Goal: Feedback & Contribution: Leave review/rating

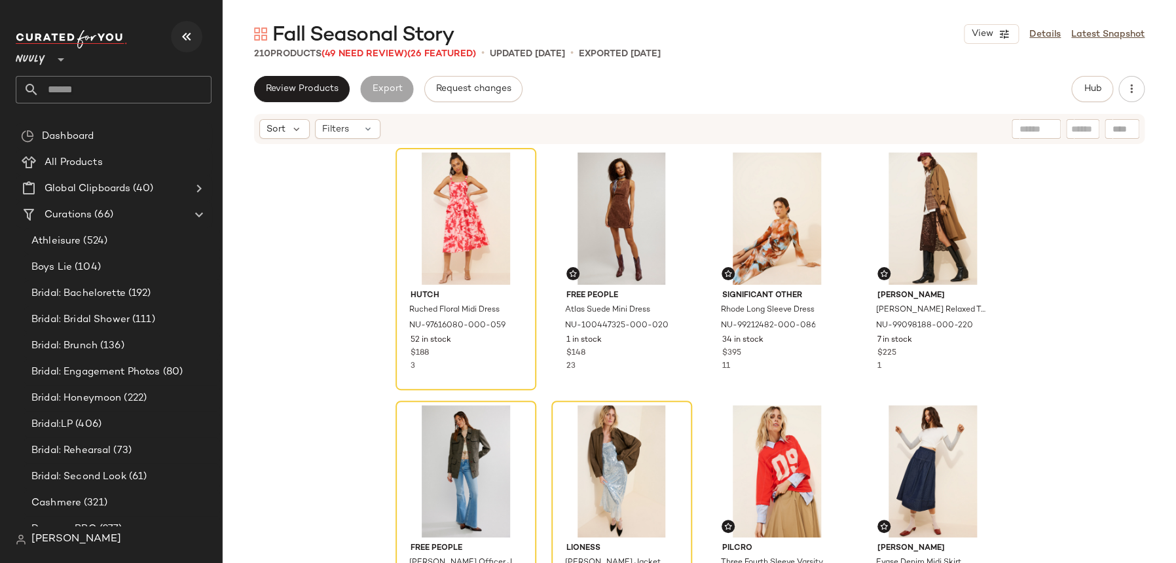
click at [200, 30] on button "button" at bounding box center [186, 36] width 31 height 31
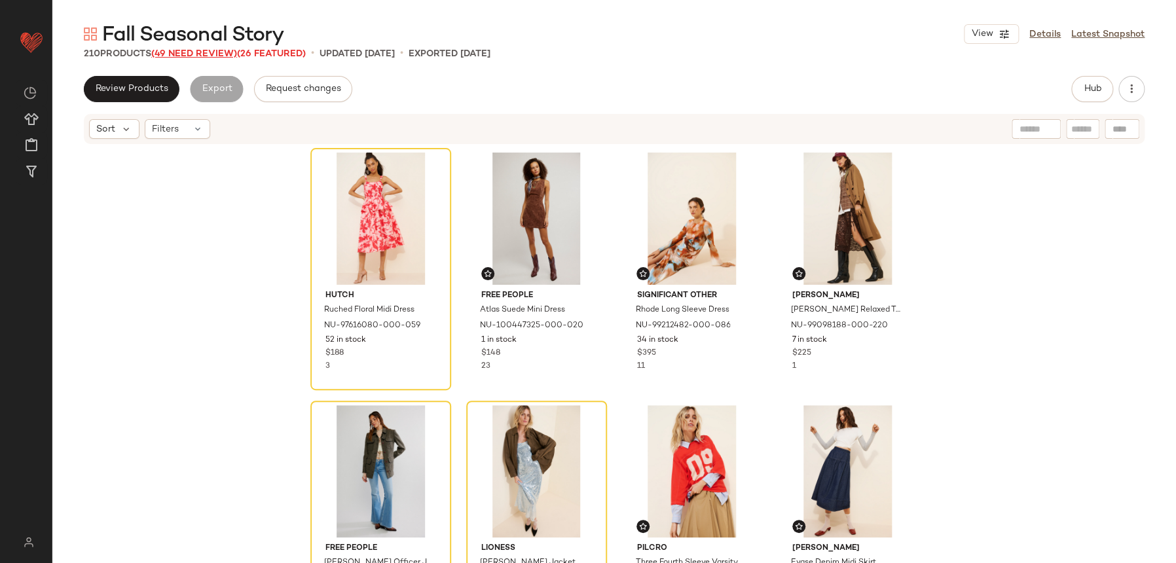
click at [225, 55] on span "(49 Need Review)" at bounding box center [194, 54] width 86 height 10
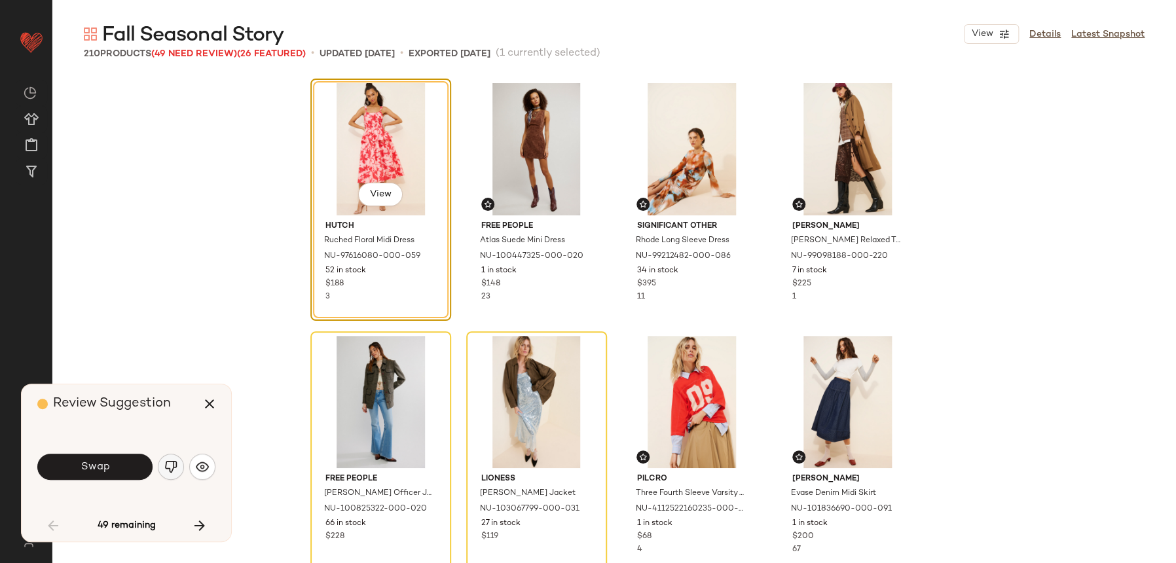
click at [176, 460] on button "button" at bounding box center [171, 467] width 26 height 26
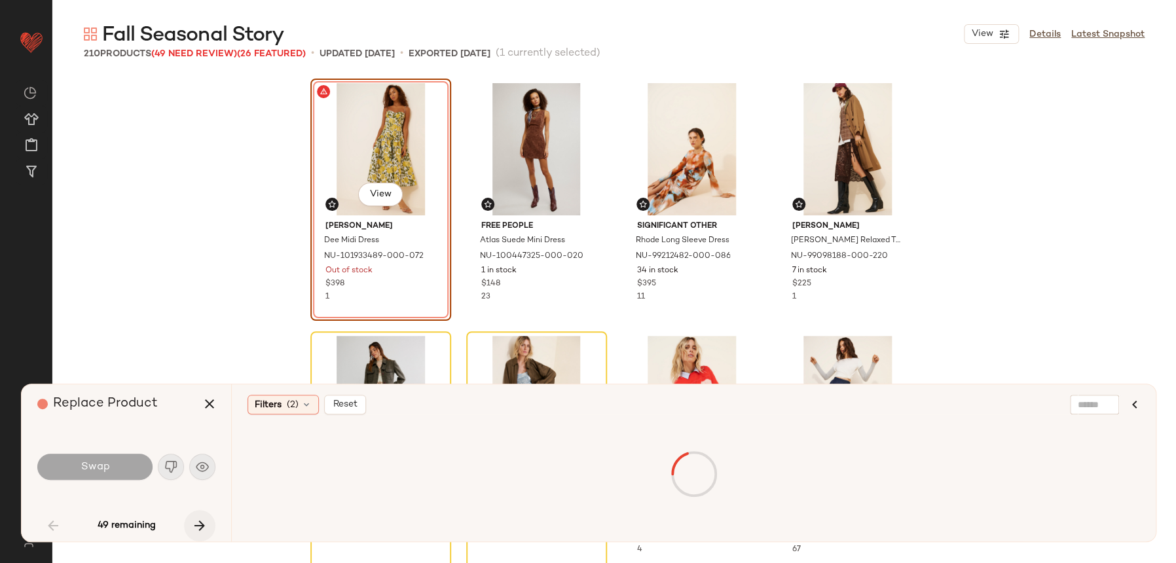
click at [195, 533] on icon "button" at bounding box center [200, 526] width 16 height 16
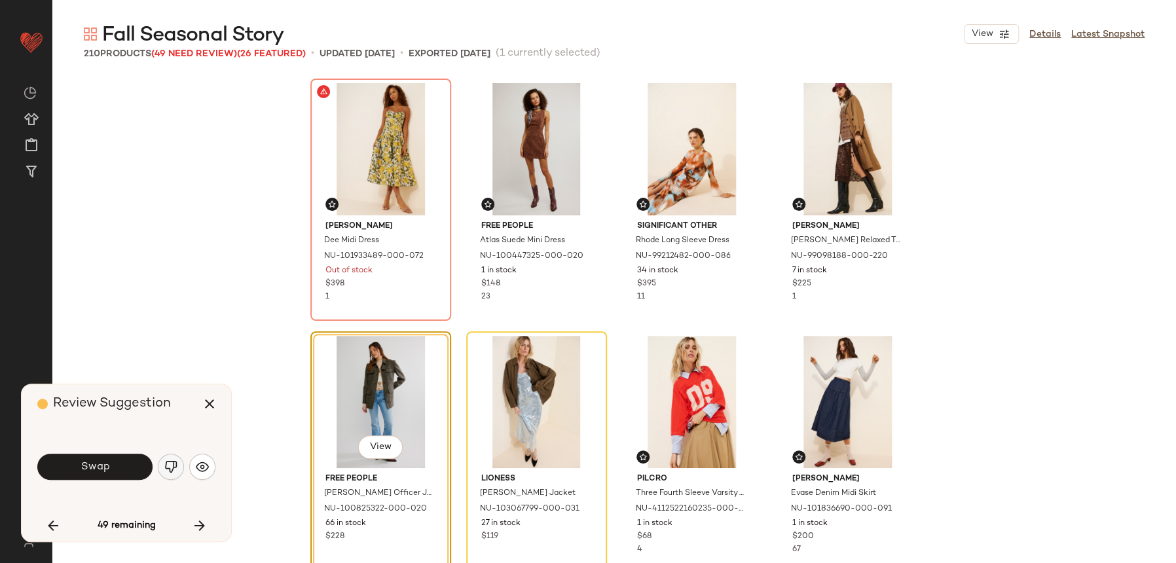
click at [166, 477] on button "button" at bounding box center [171, 467] width 26 height 26
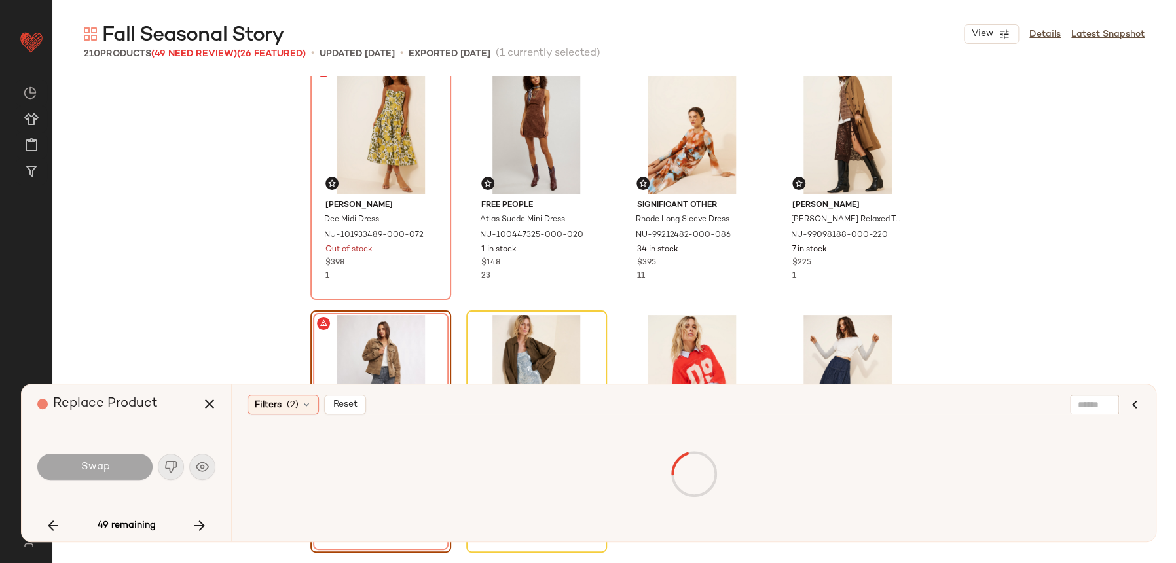
scroll to position [22, 0]
click at [206, 532] on icon "button" at bounding box center [200, 526] width 16 height 16
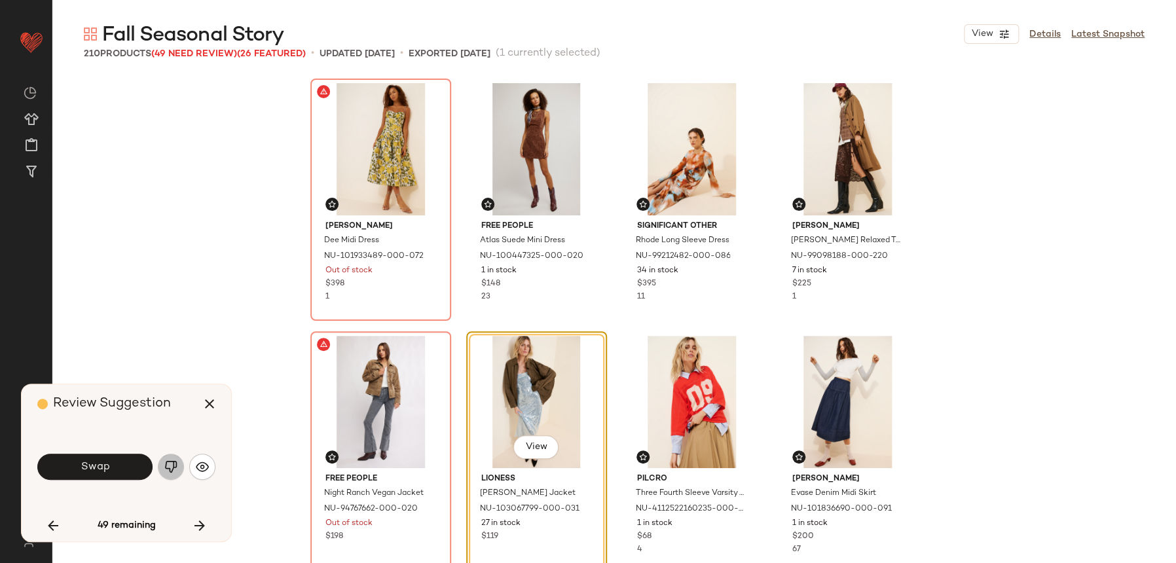
click at [179, 470] on button "button" at bounding box center [171, 467] width 26 height 26
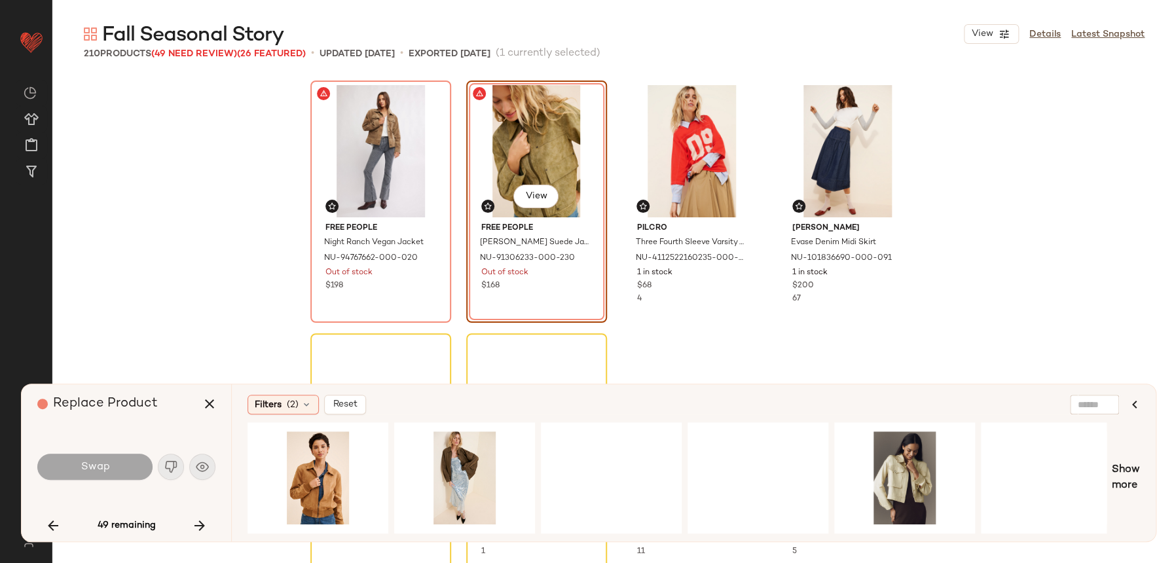
scroll to position [253, 0]
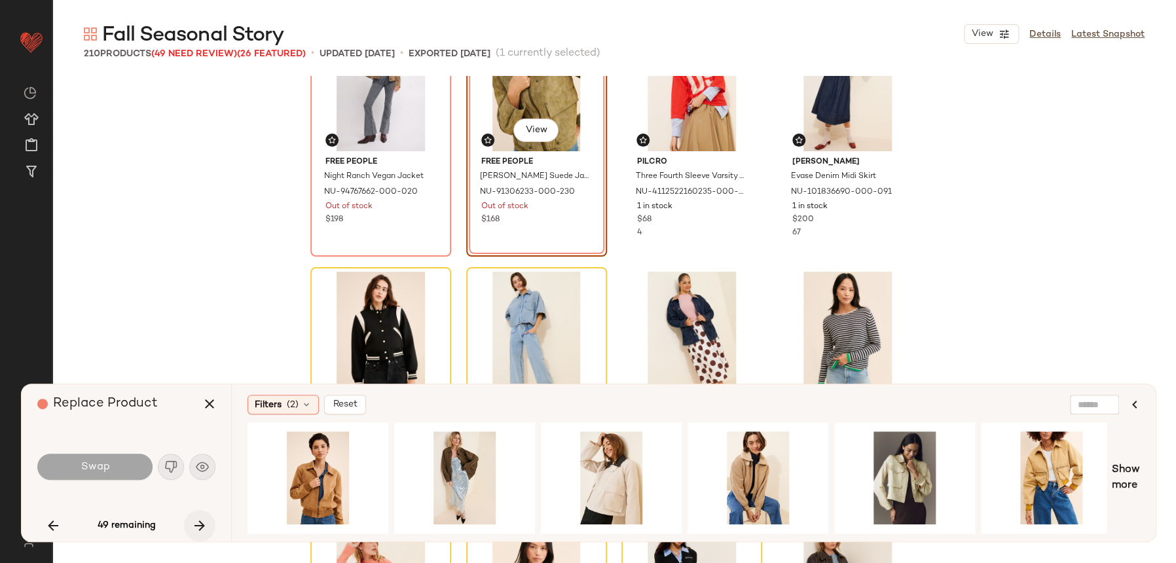
click at [214, 519] on button "button" at bounding box center [199, 525] width 31 height 31
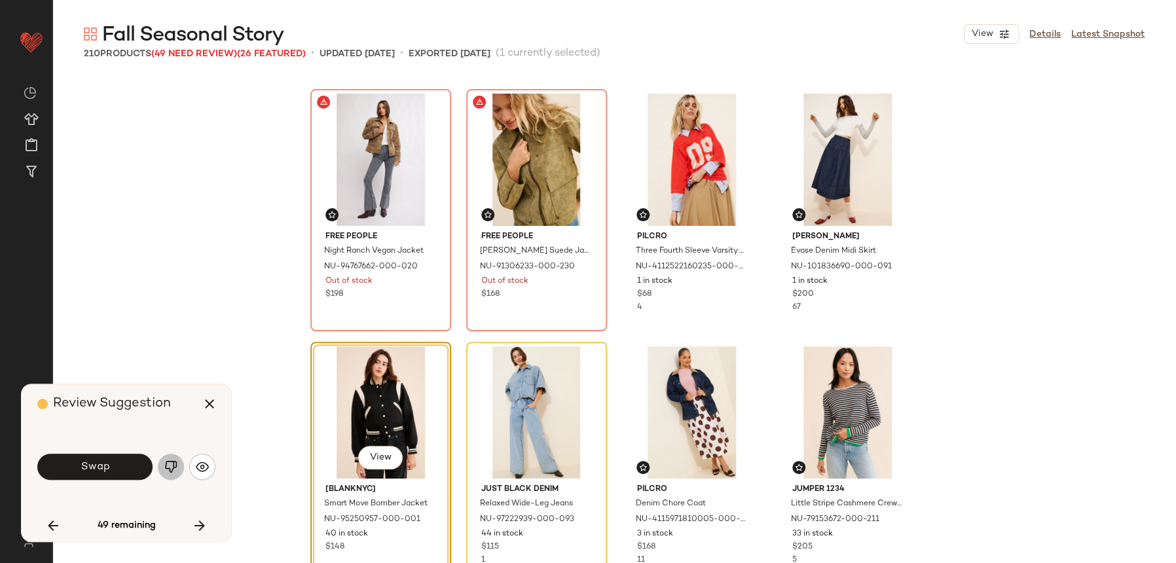
click at [179, 466] on button "button" at bounding box center [171, 467] width 26 height 26
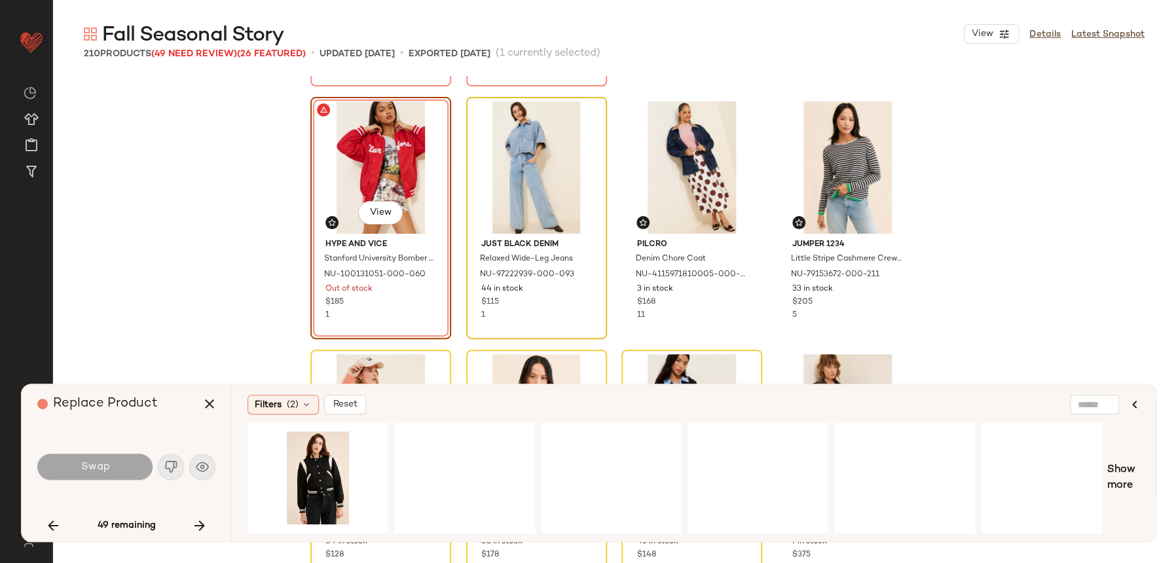
scroll to position [500, 0]
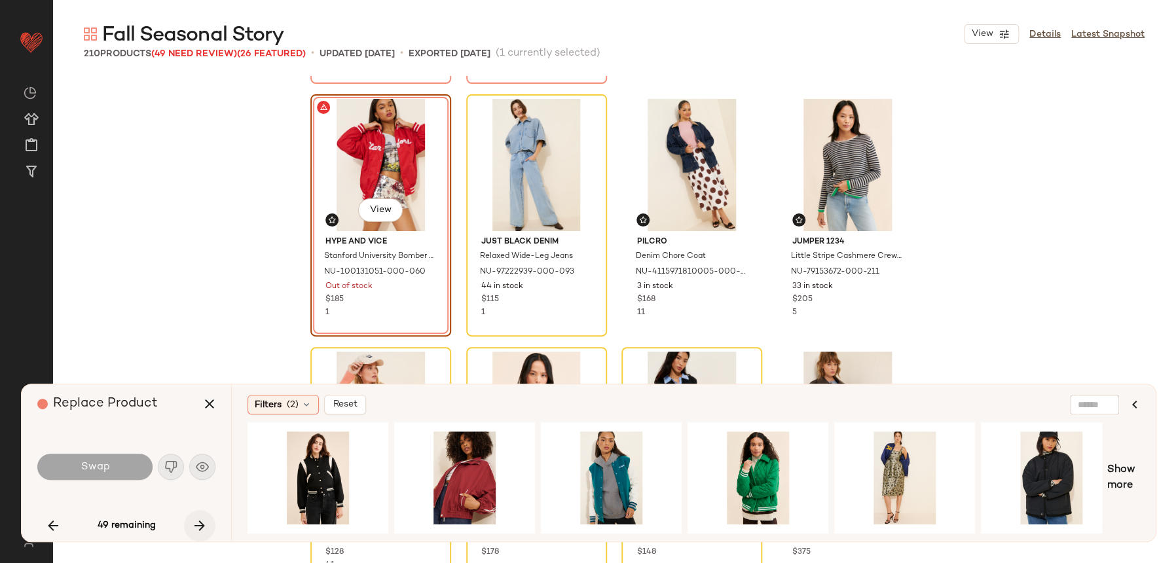
click at [199, 518] on icon "button" at bounding box center [200, 526] width 16 height 16
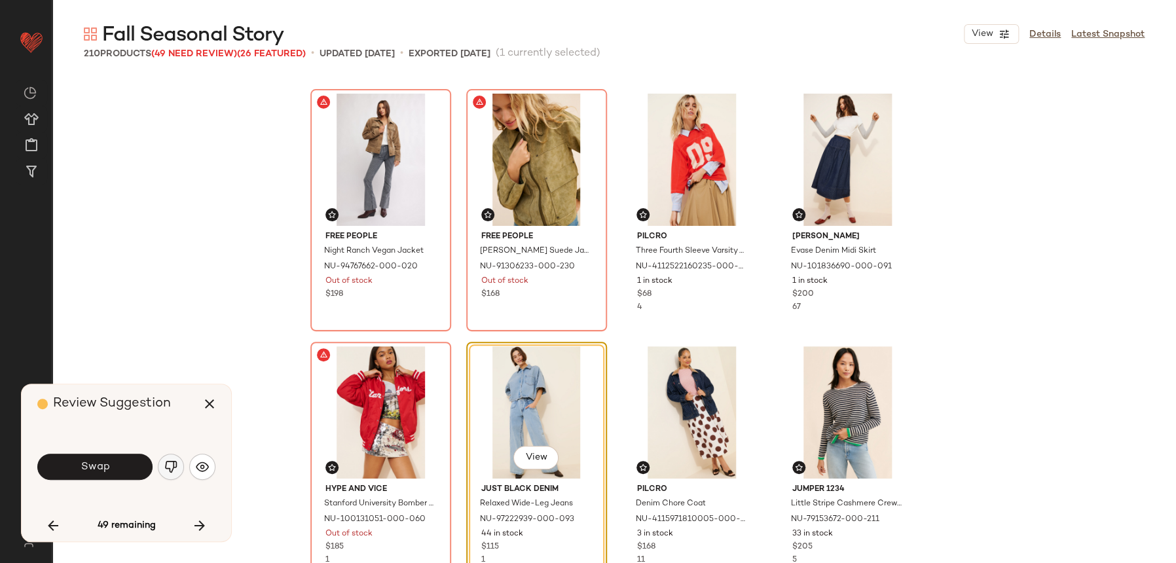
click at [171, 468] on img "button" at bounding box center [170, 466] width 13 height 13
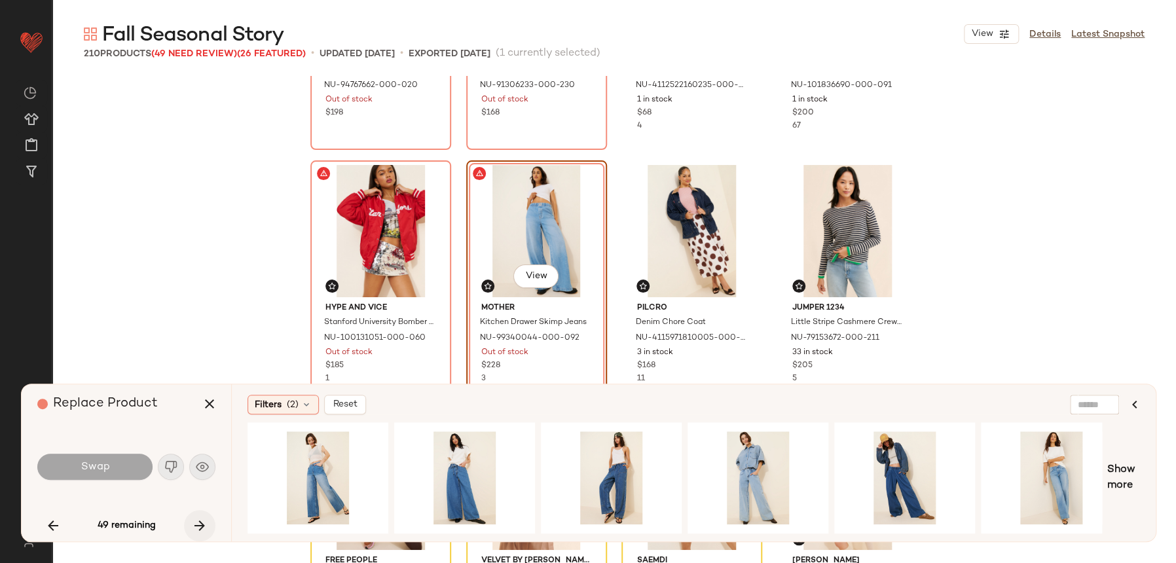
click at [200, 529] on icon "button" at bounding box center [200, 526] width 16 height 16
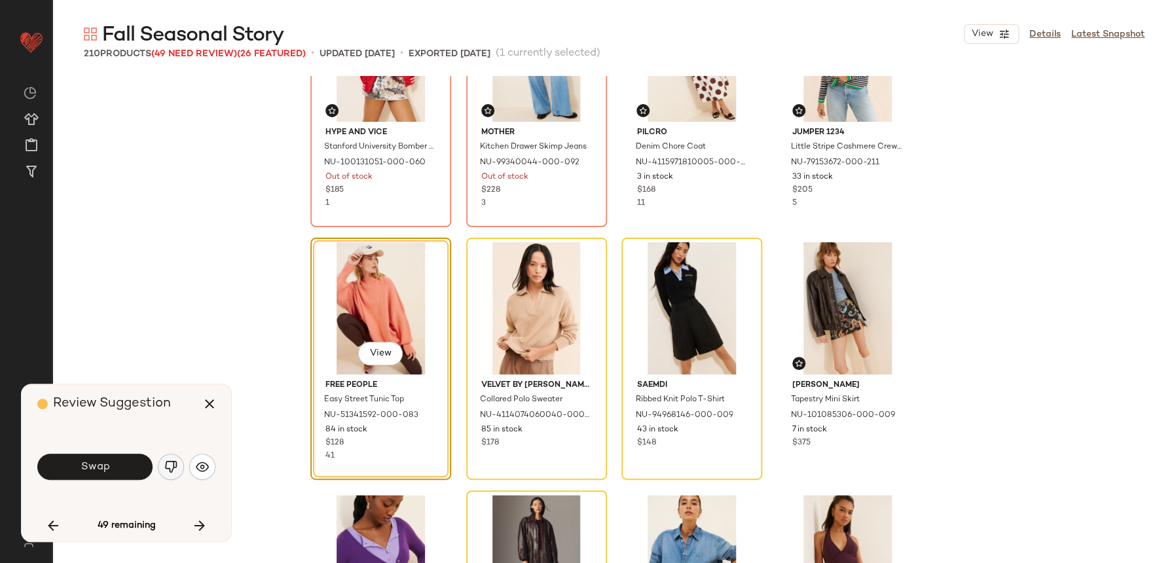
click at [177, 466] on button "button" at bounding box center [171, 467] width 26 height 26
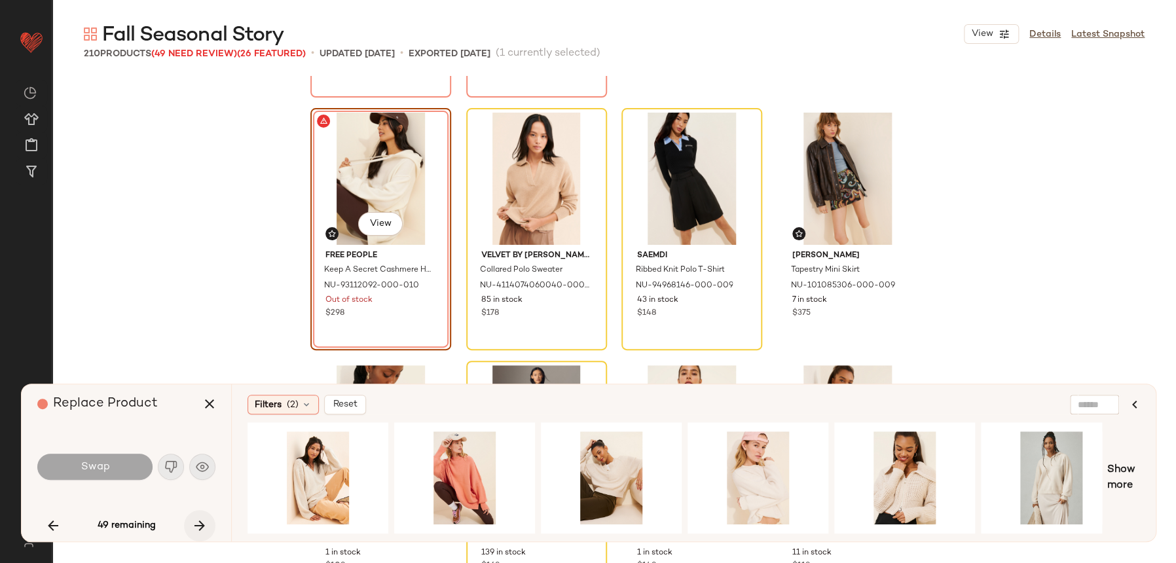
click at [192, 524] on icon "button" at bounding box center [200, 526] width 16 height 16
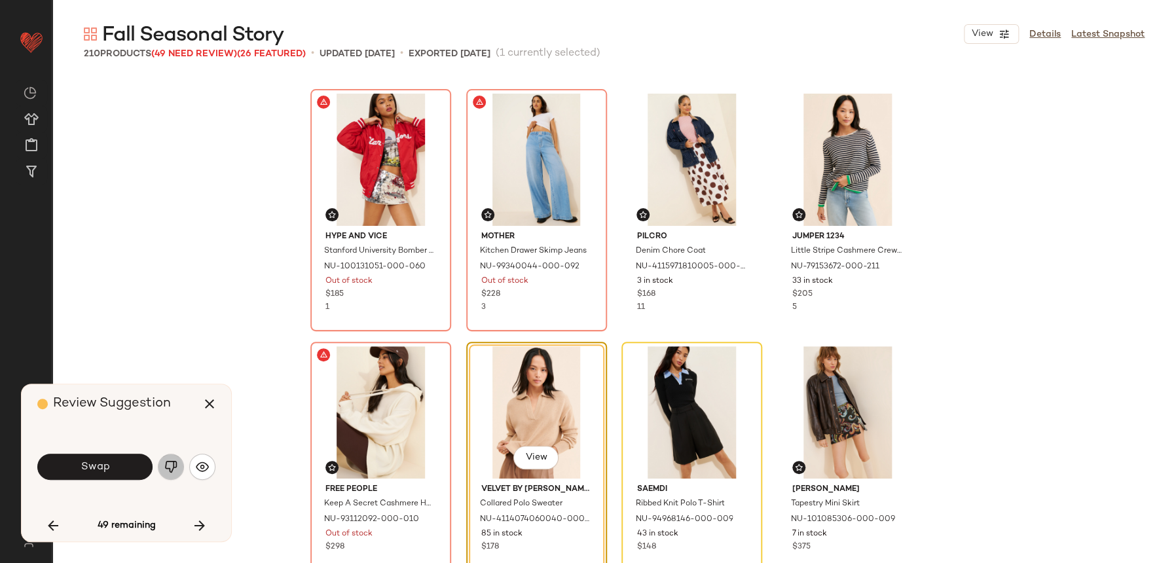
click at [169, 460] on img "button" at bounding box center [170, 466] width 13 height 13
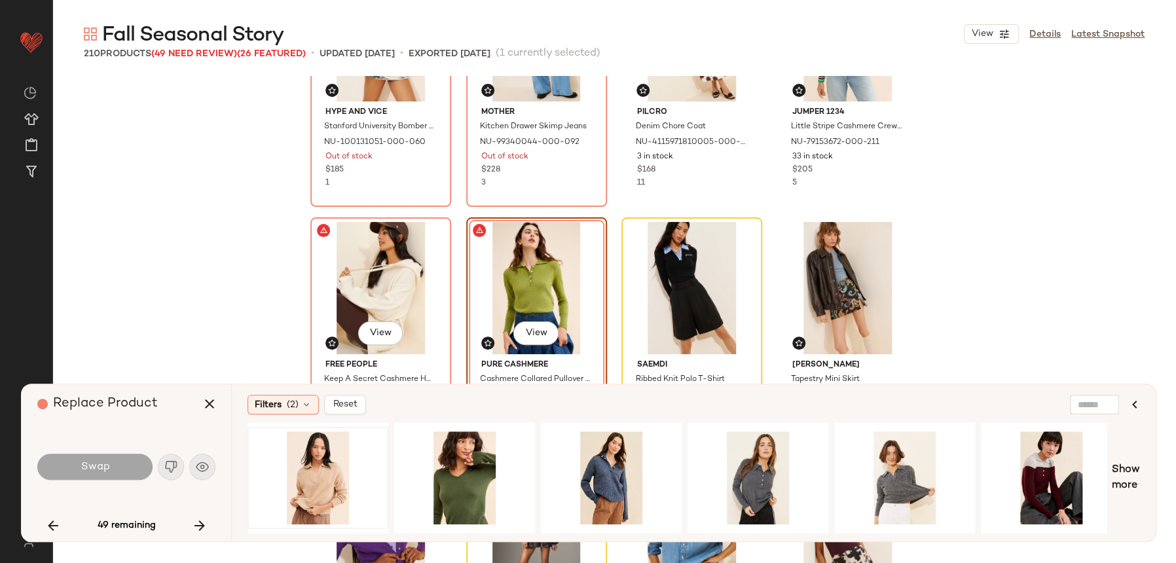
scroll to position [733, 0]
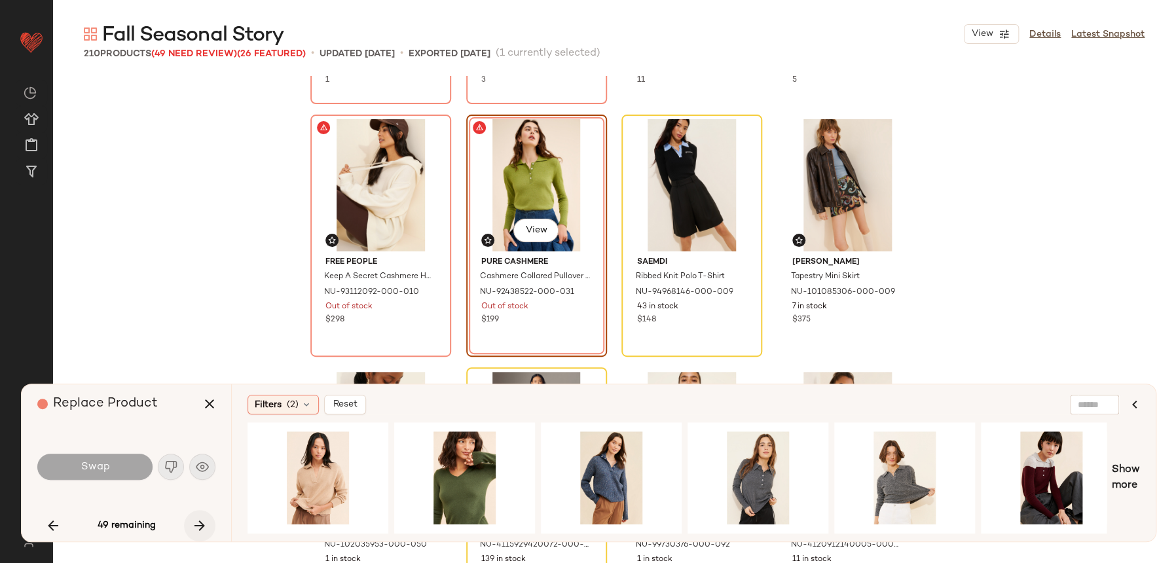
click at [192, 522] on icon "button" at bounding box center [200, 526] width 16 height 16
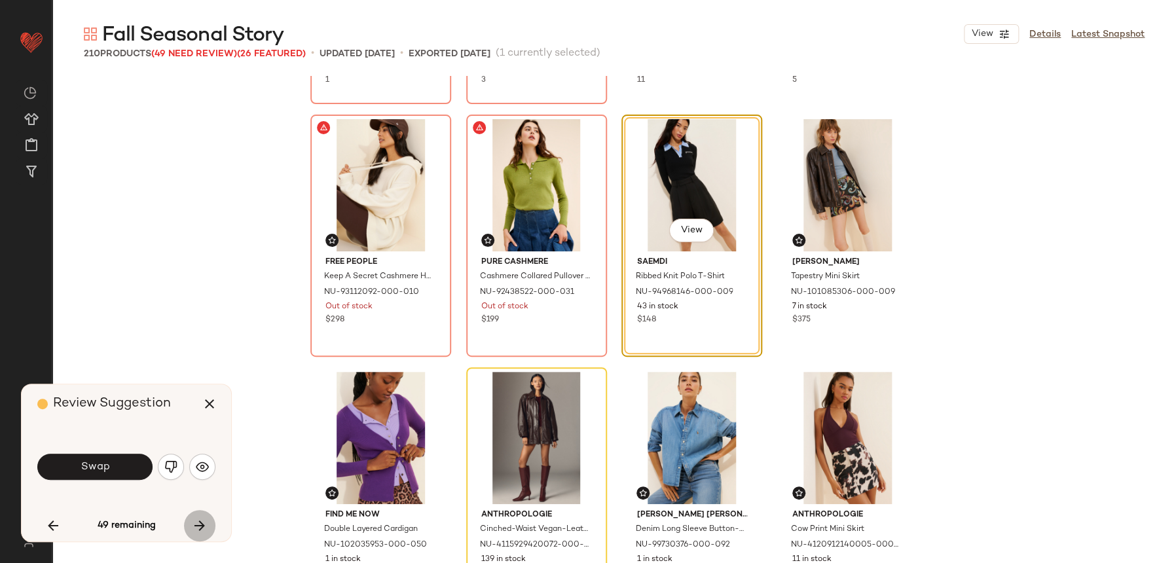
scroll to position [505, 0]
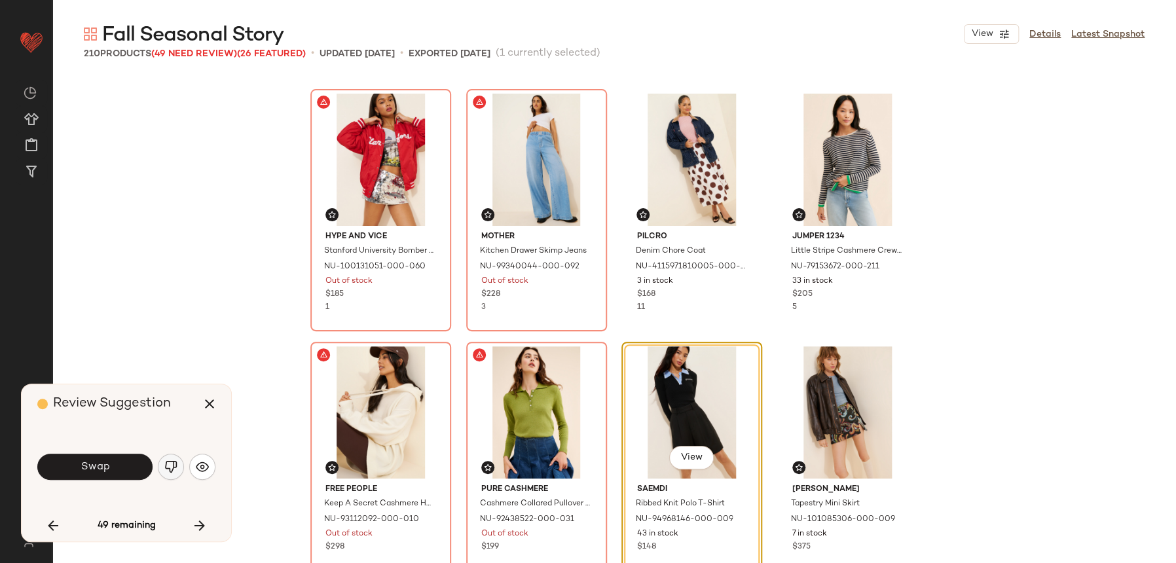
click at [172, 475] on button "button" at bounding box center [171, 467] width 26 height 26
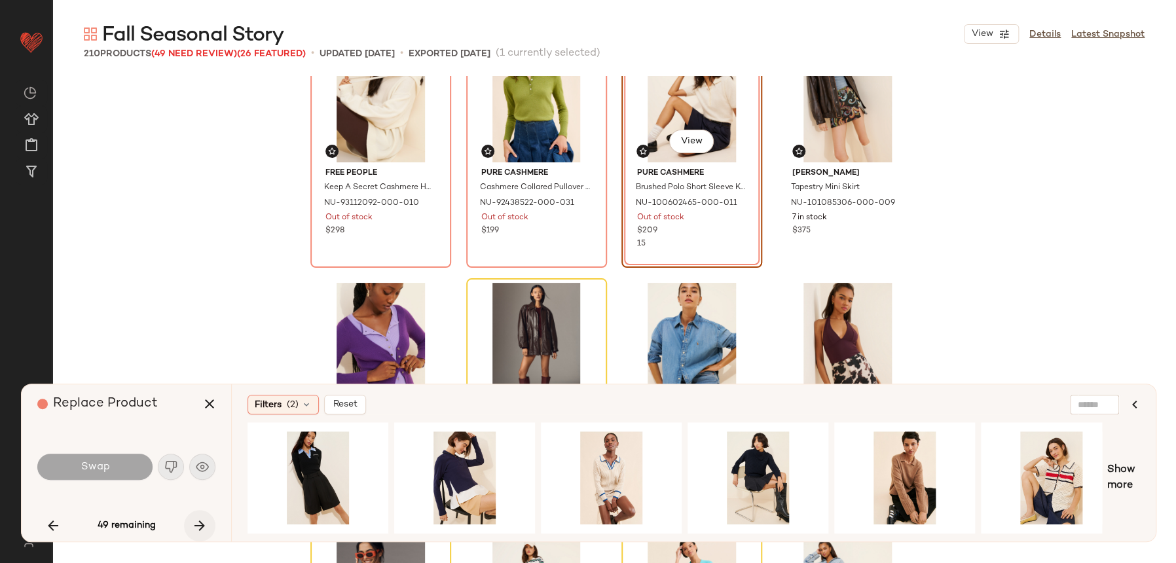
click at [200, 523] on icon "button" at bounding box center [200, 526] width 16 height 16
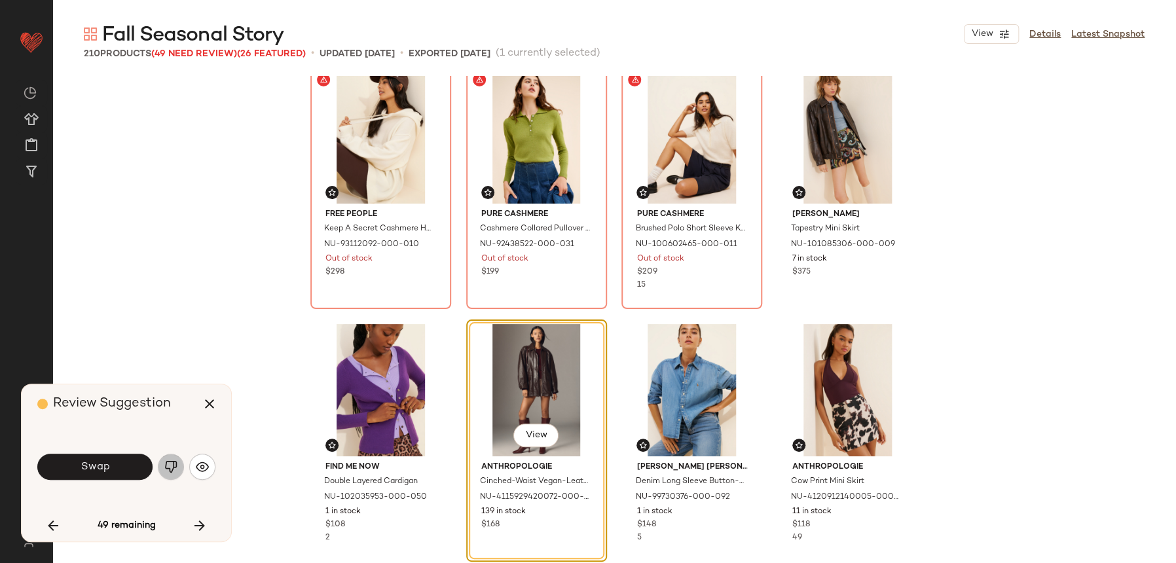
click at [162, 475] on button "button" at bounding box center [171, 467] width 26 height 26
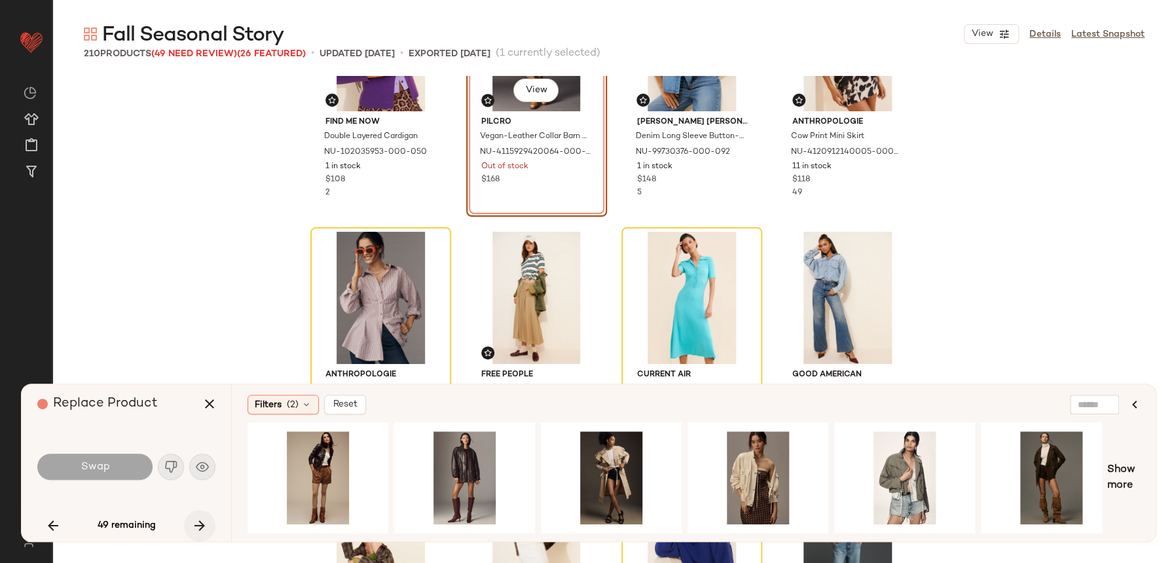
click at [214, 522] on button "button" at bounding box center [199, 525] width 31 height 31
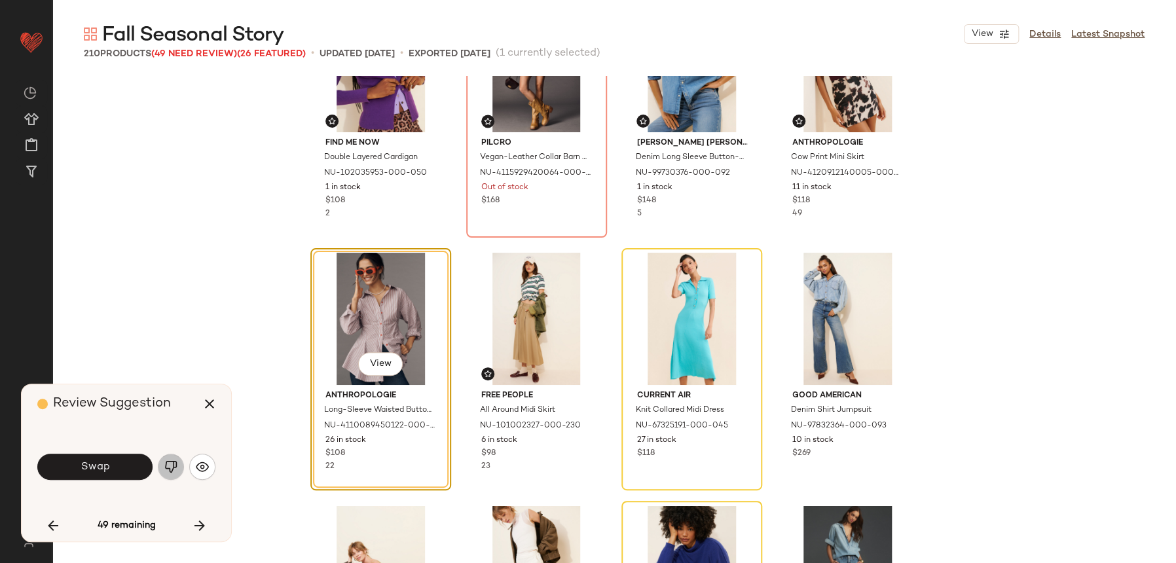
click at [175, 469] on img "button" at bounding box center [170, 466] width 13 height 13
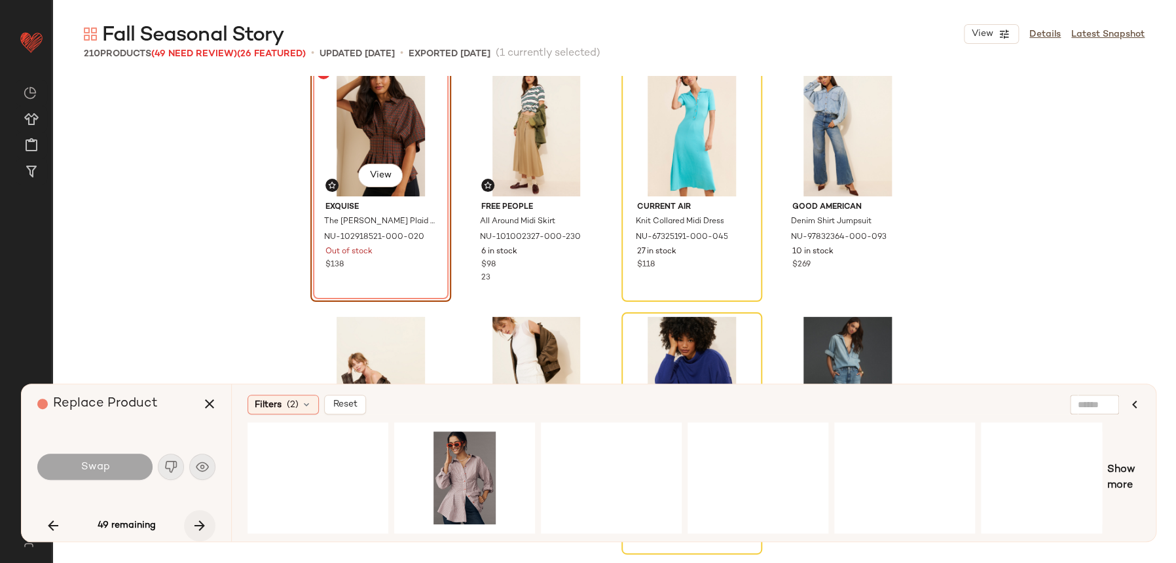
click at [204, 523] on icon "button" at bounding box center [200, 526] width 16 height 16
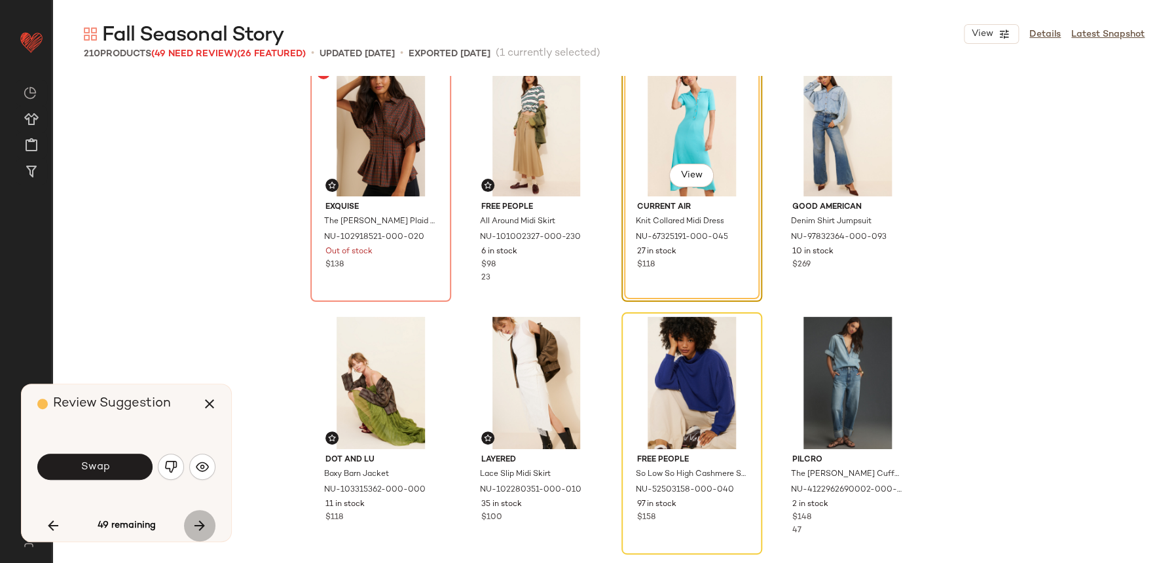
scroll to position [1010, 0]
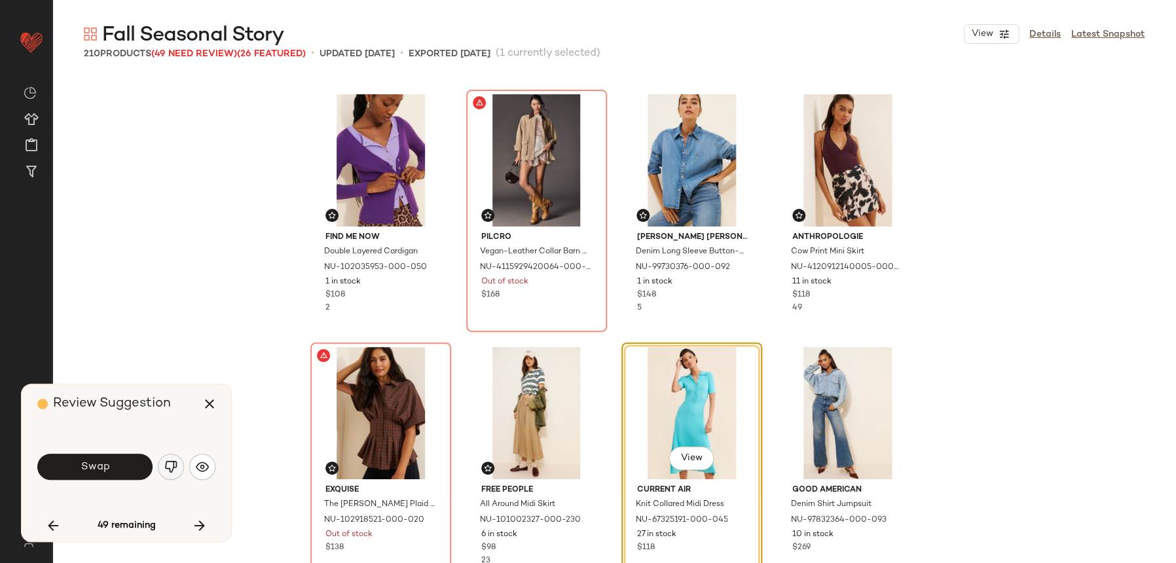
click at [167, 477] on button "button" at bounding box center [171, 467] width 26 height 26
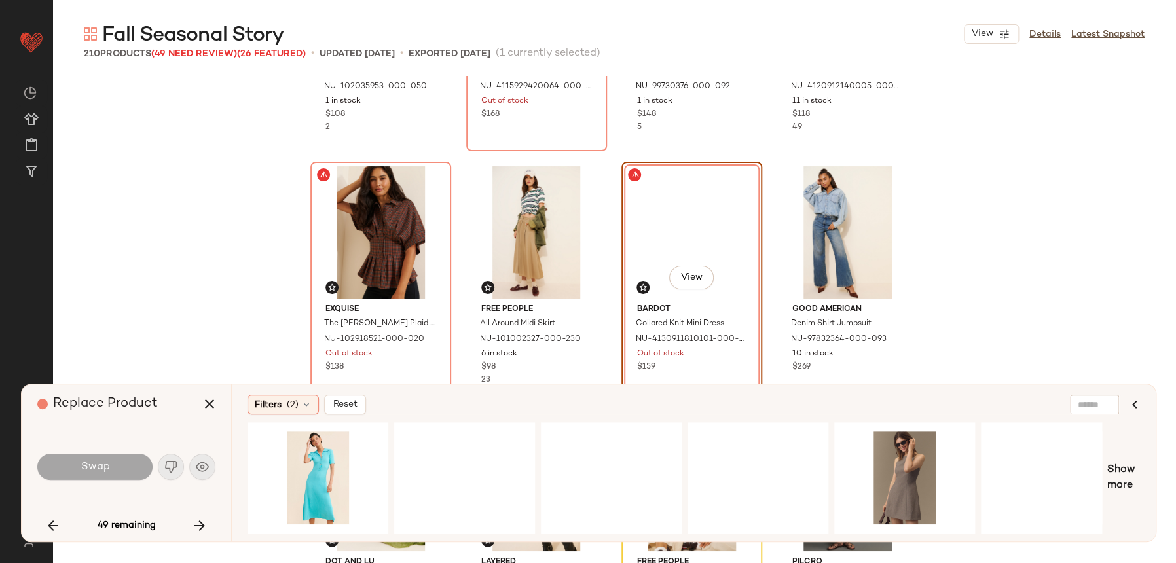
scroll to position [1224, 0]
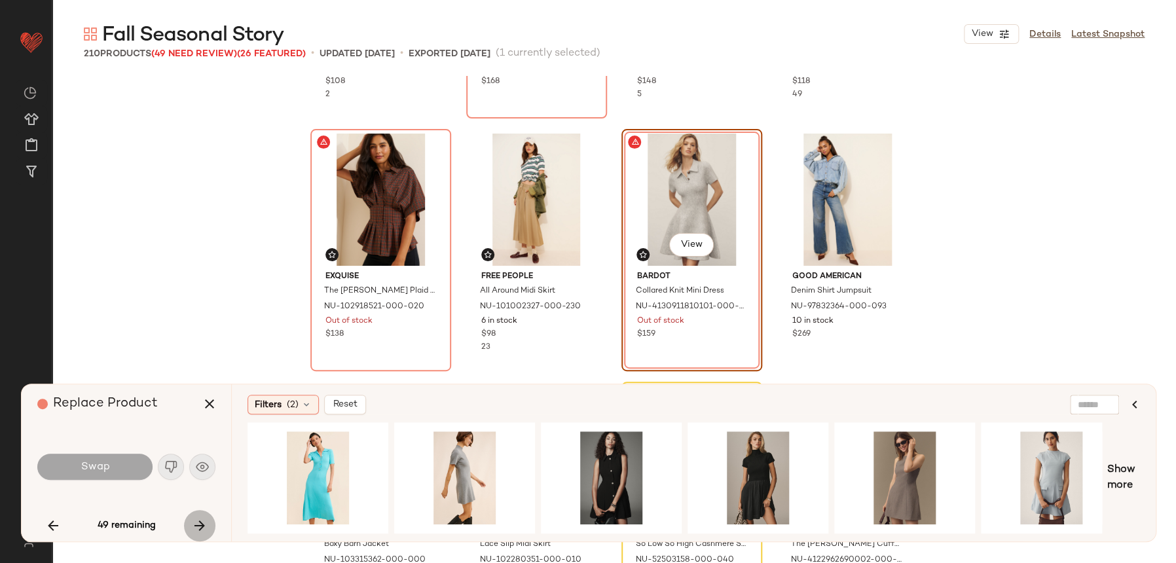
click at [203, 529] on icon "button" at bounding box center [200, 526] width 16 height 16
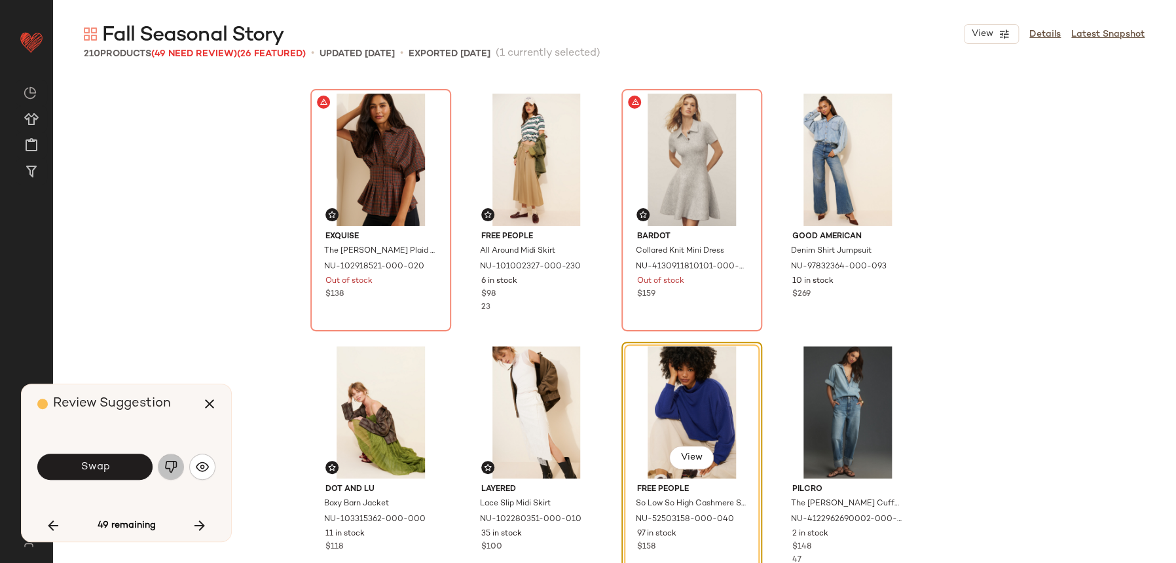
click at [163, 462] on button "button" at bounding box center [171, 467] width 26 height 26
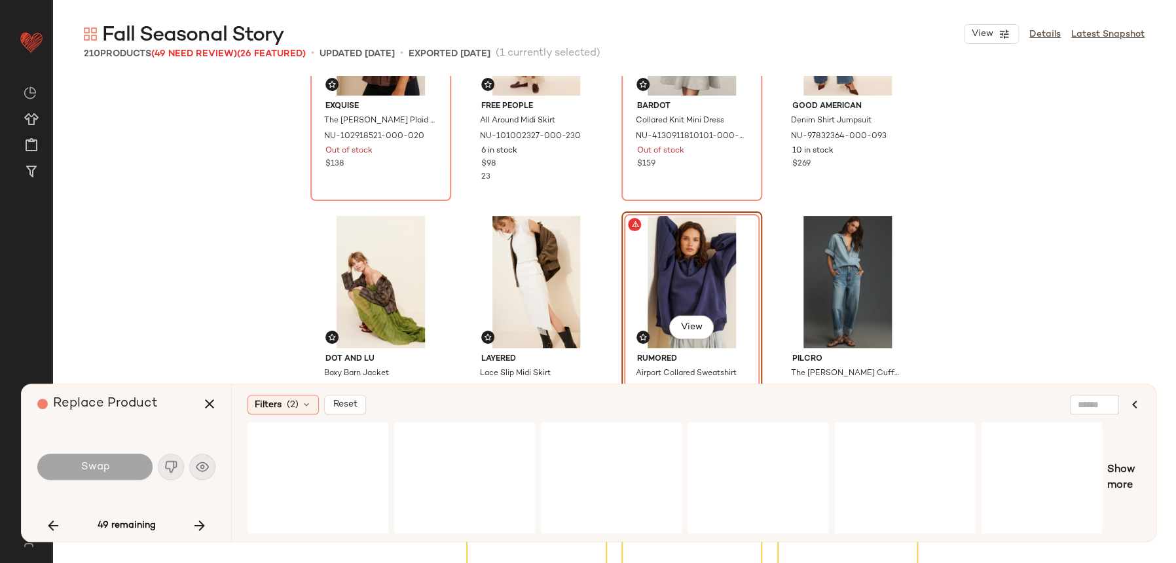
scroll to position [1510, 0]
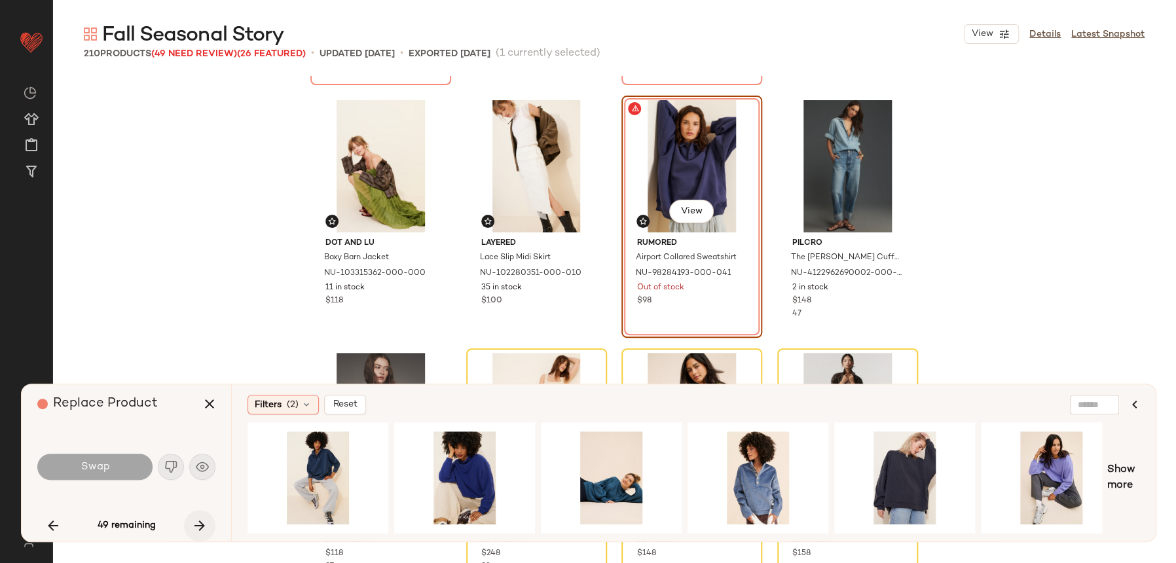
click at [196, 531] on icon "button" at bounding box center [200, 526] width 16 height 16
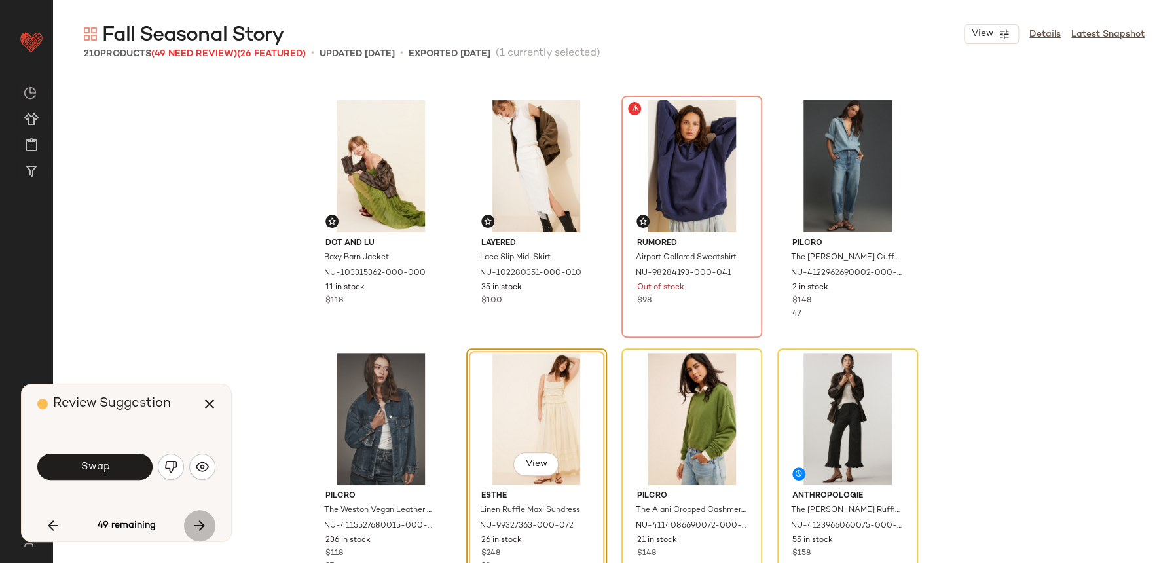
scroll to position [1516, 0]
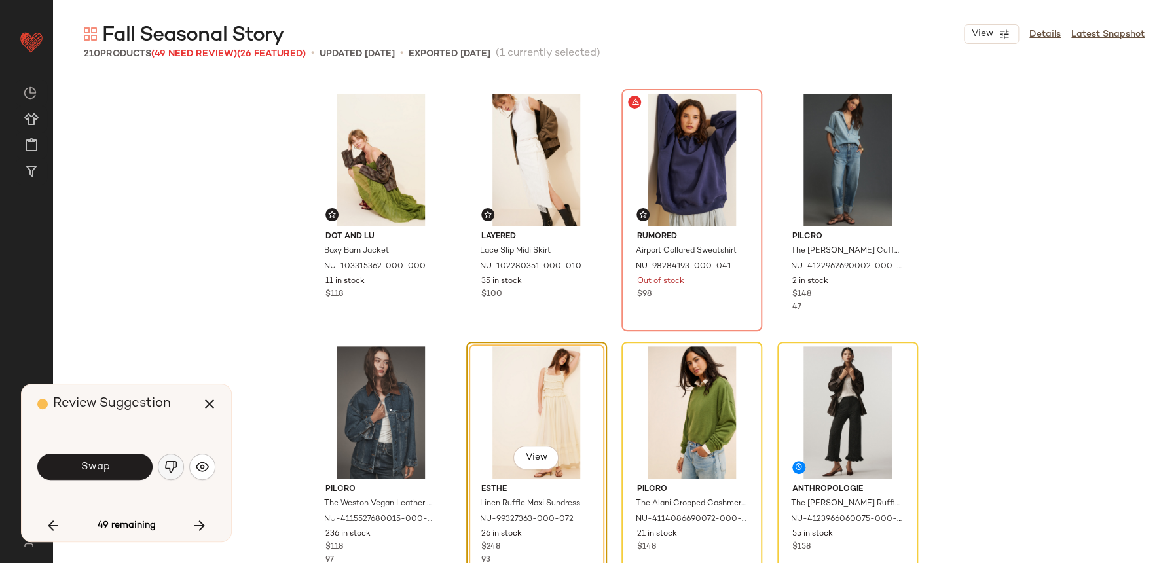
click at [178, 462] on button "button" at bounding box center [171, 467] width 26 height 26
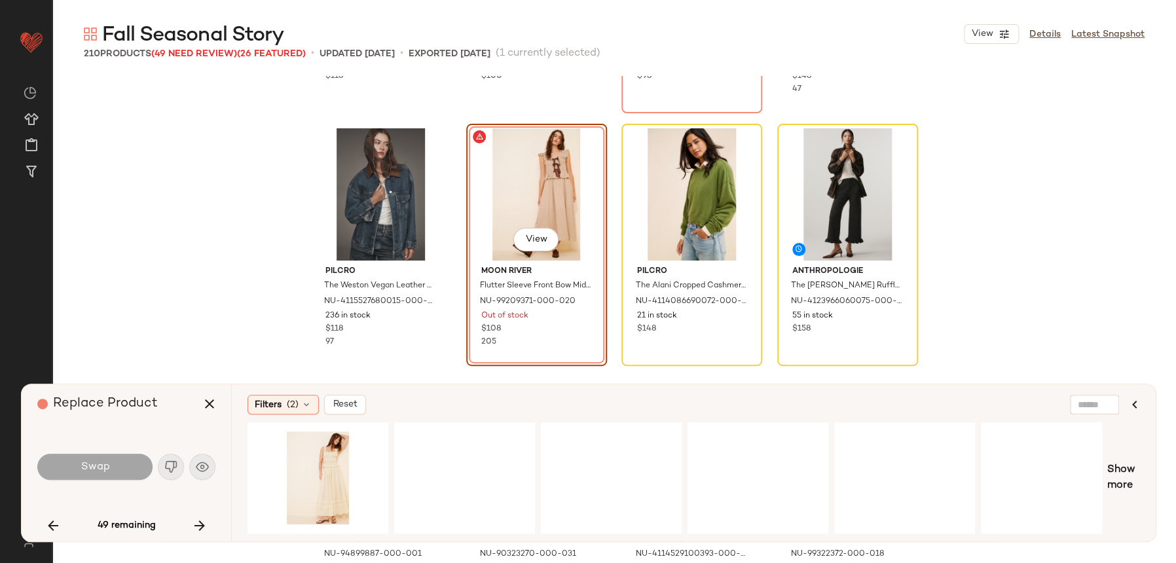
scroll to position [1735, 0]
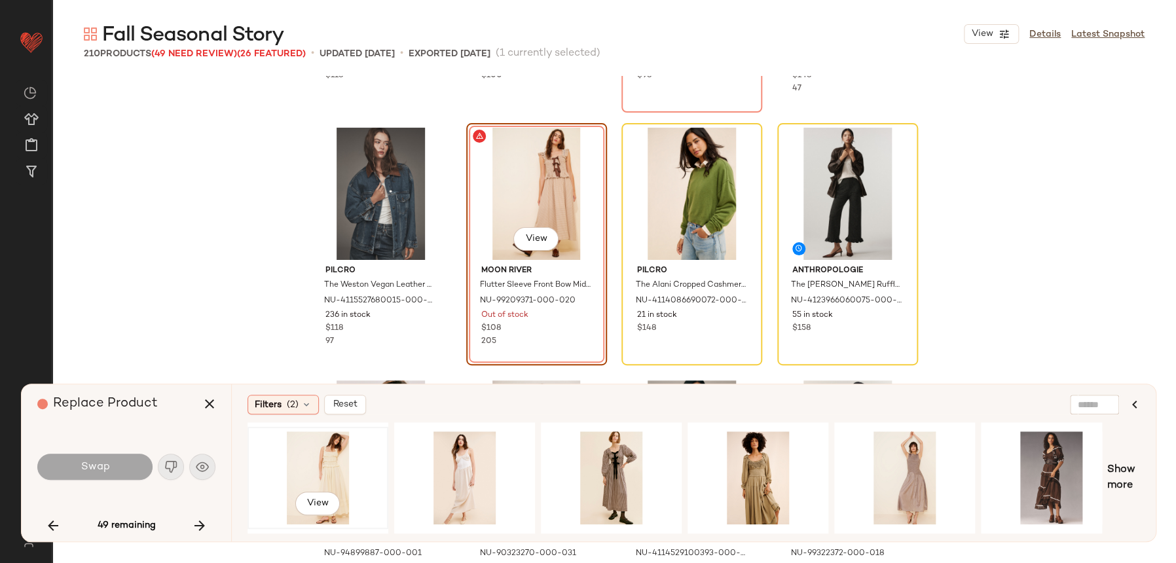
click at [356, 472] on div "View" at bounding box center [318, 477] width 132 height 93
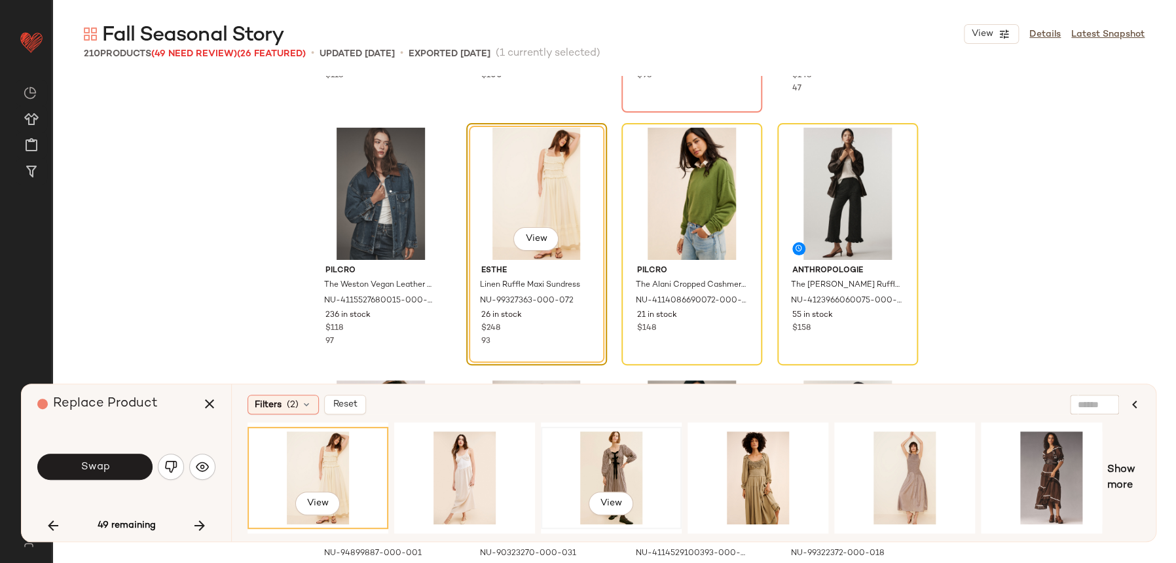
click at [613, 469] on div "View" at bounding box center [611, 477] width 132 height 93
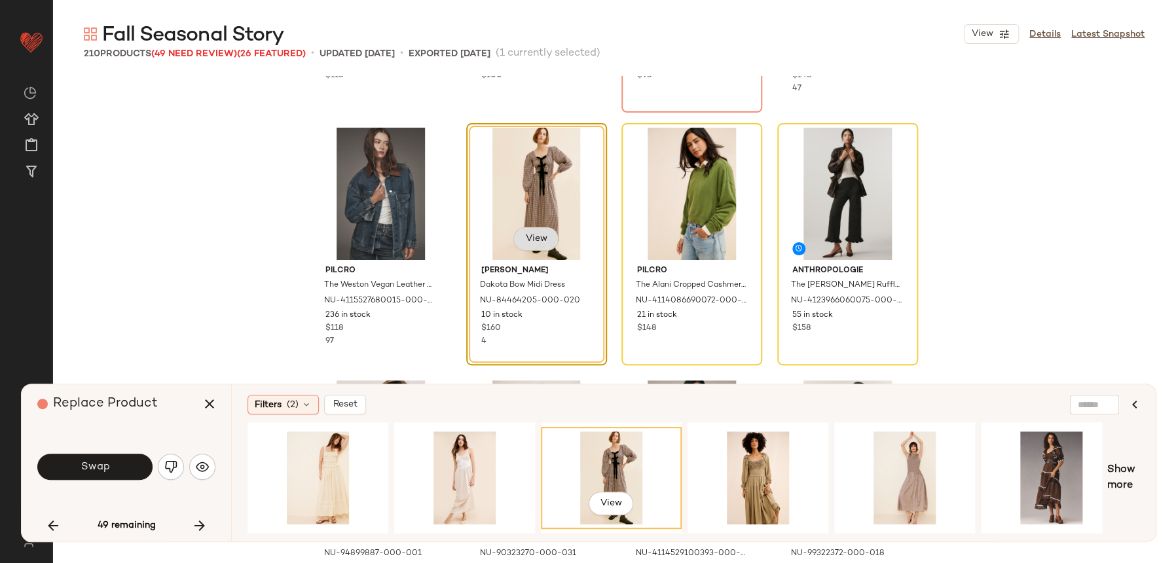
click at [542, 244] on button "View" at bounding box center [535, 239] width 45 height 24
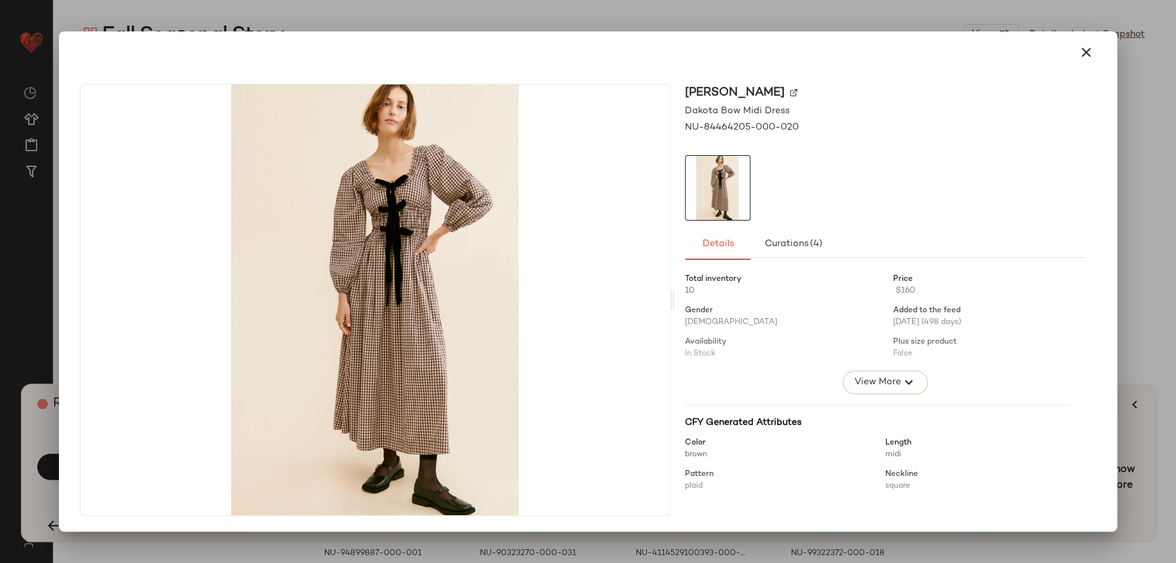
click at [1097, 62] on div at bounding box center [588, 52] width 1027 height 31
click at [1087, 57] on icon "button" at bounding box center [1086, 53] width 16 height 16
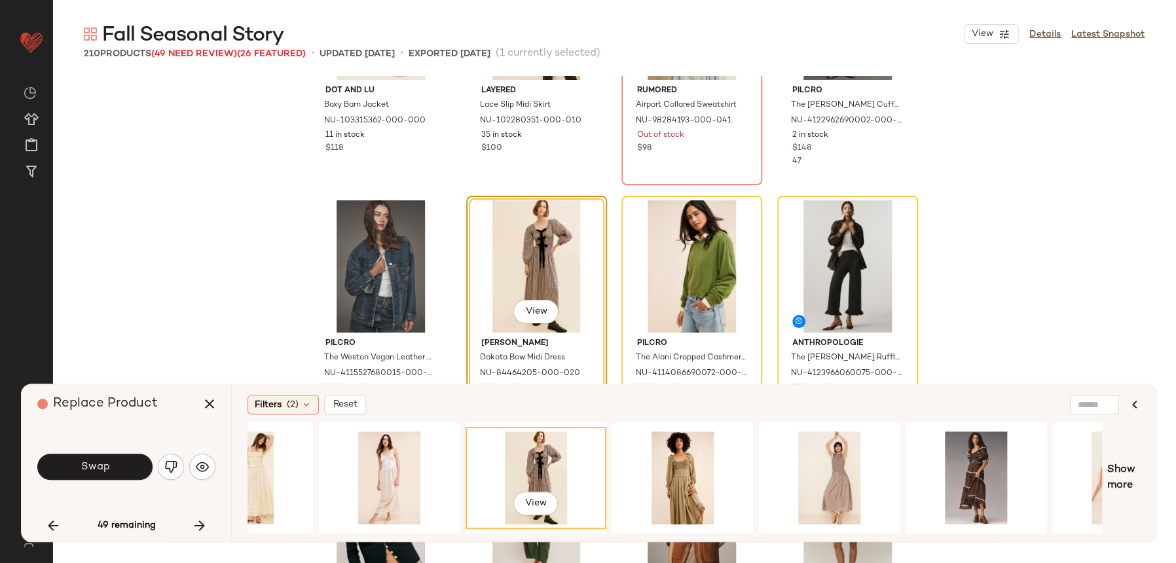
scroll to position [0, 266]
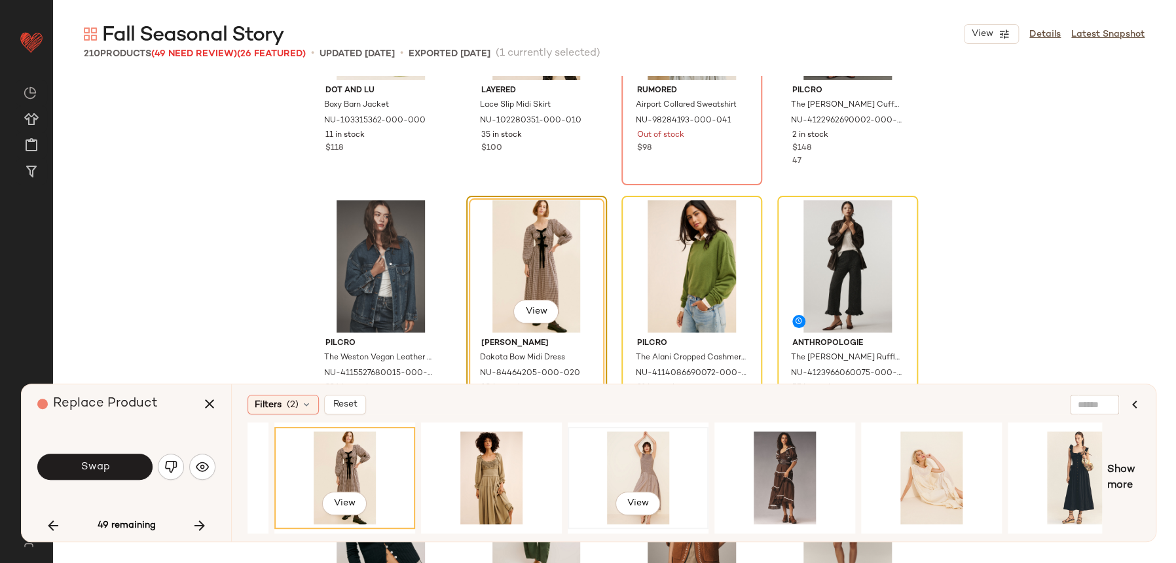
click at [608, 433] on div "View" at bounding box center [638, 477] width 132 height 93
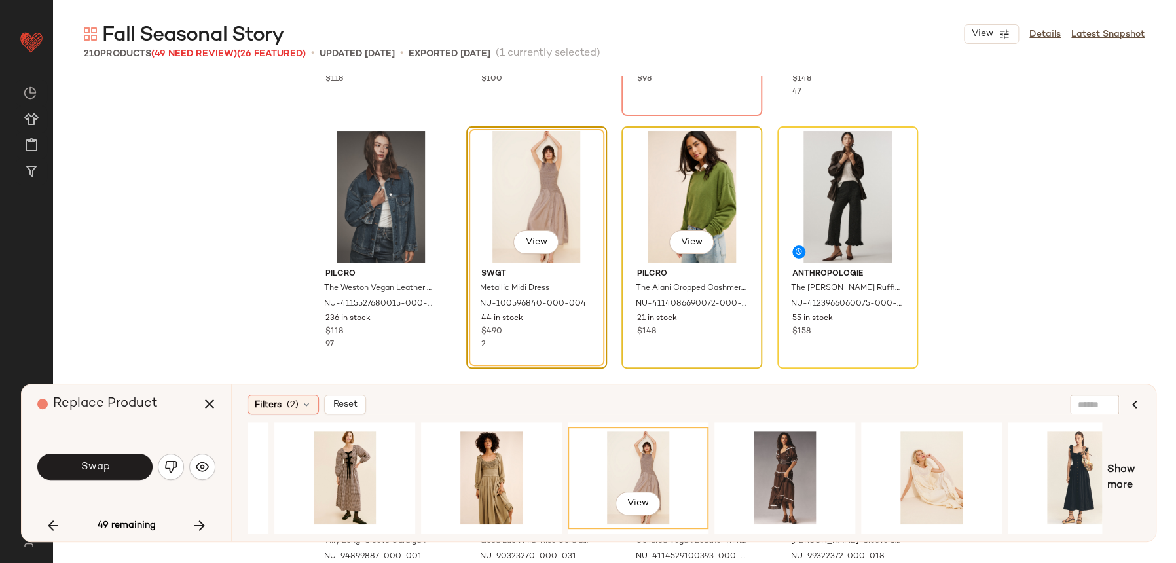
scroll to position [1736, 0]
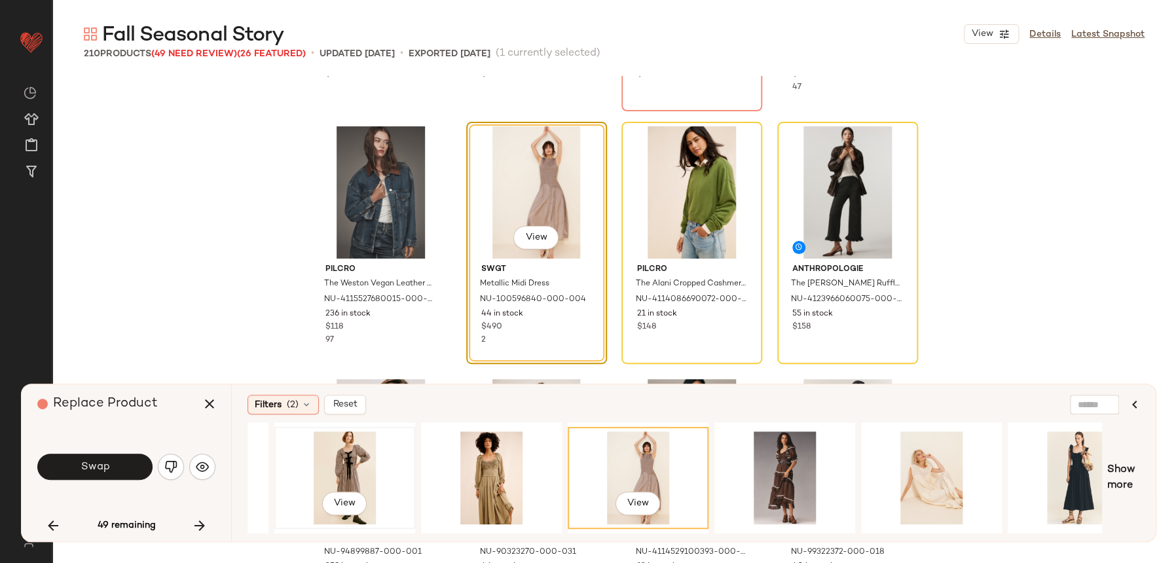
click at [392, 480] on div "View" at bounding box center [345, 477] width 132 height 93
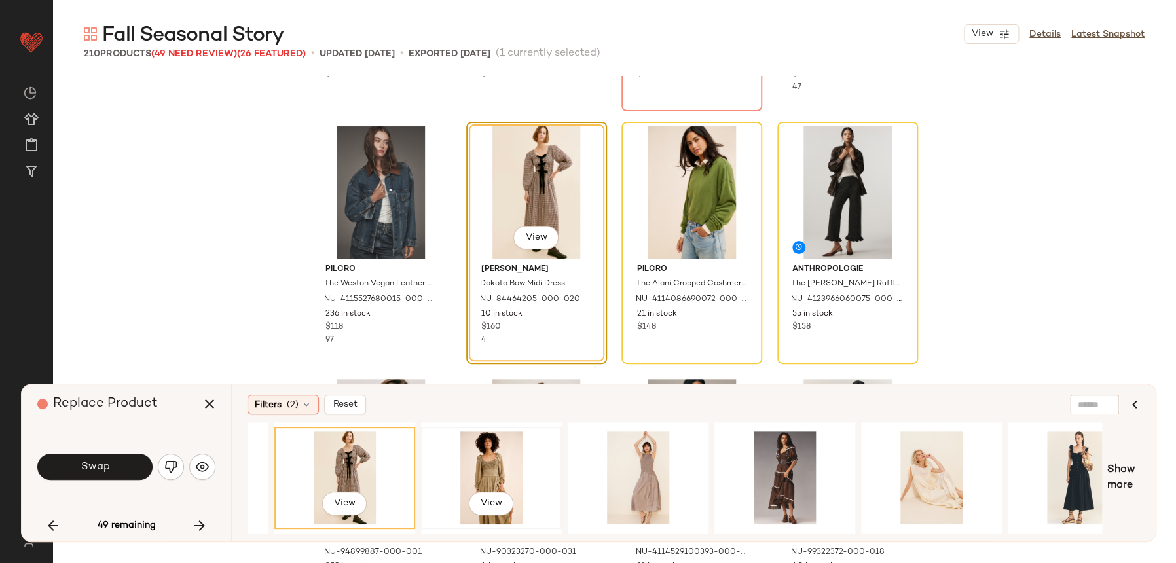
click at [464, 461] on div "View" at bounding box center [492, 477] width 132 height 93
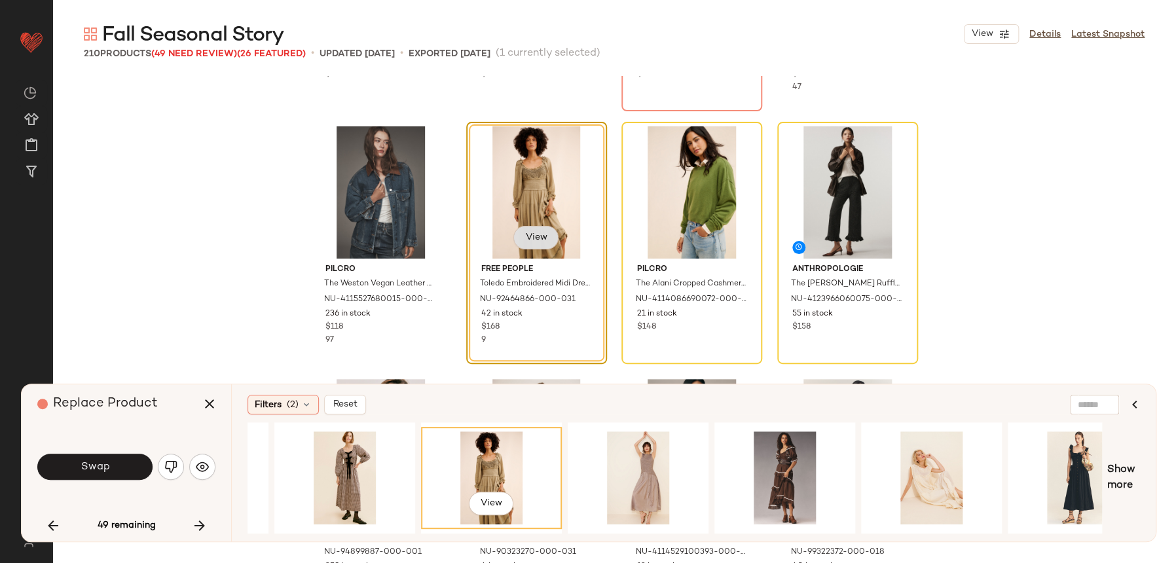
click at [519, 244] on button "View" at bounding box center [535, 238] width 45 height 24
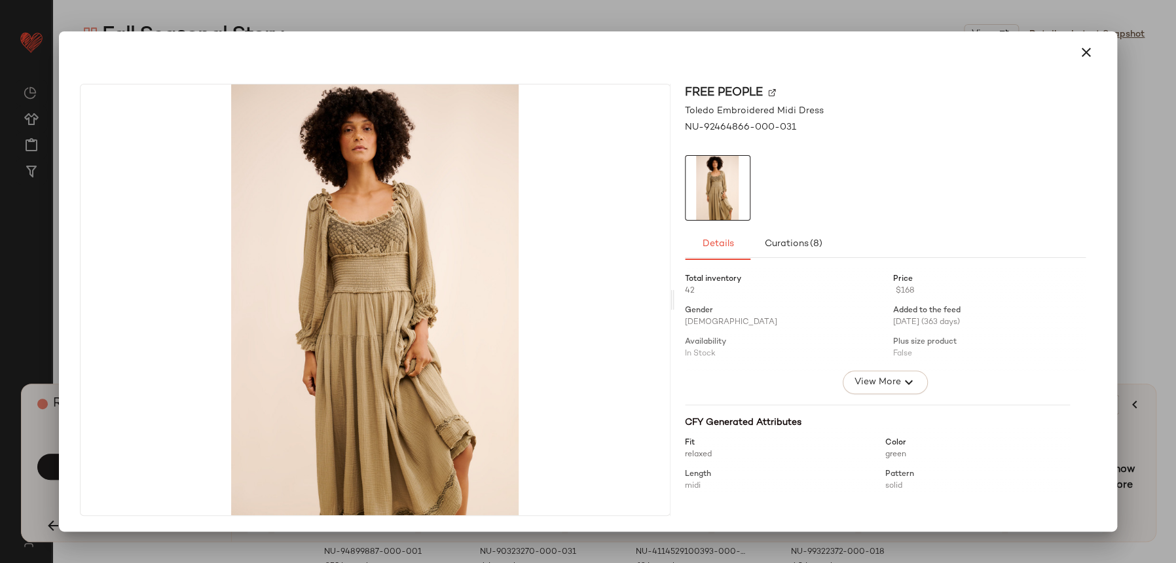
click at [1073, 47] on button "button" at bounding box center [1085, 52] width 31 height 31
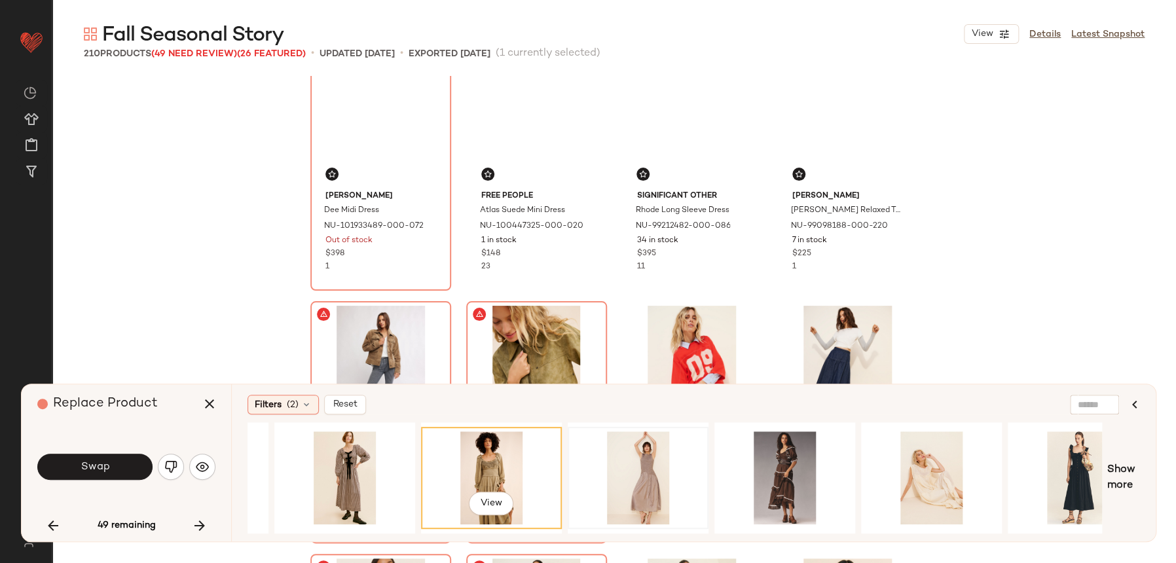
scroll to position [0, 0]
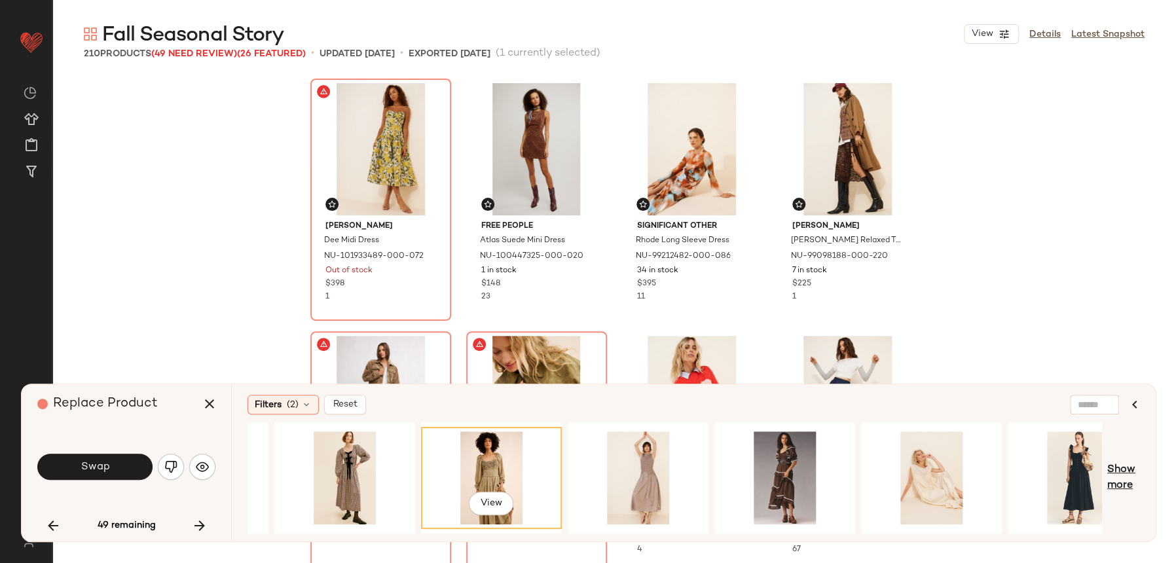
click at [1133, 466] on span "Show more" at bounding box center [1123, 477] width 33 height 31
click at [1074, 457] on div at bounding box center [1078, 477] width 132 height 93
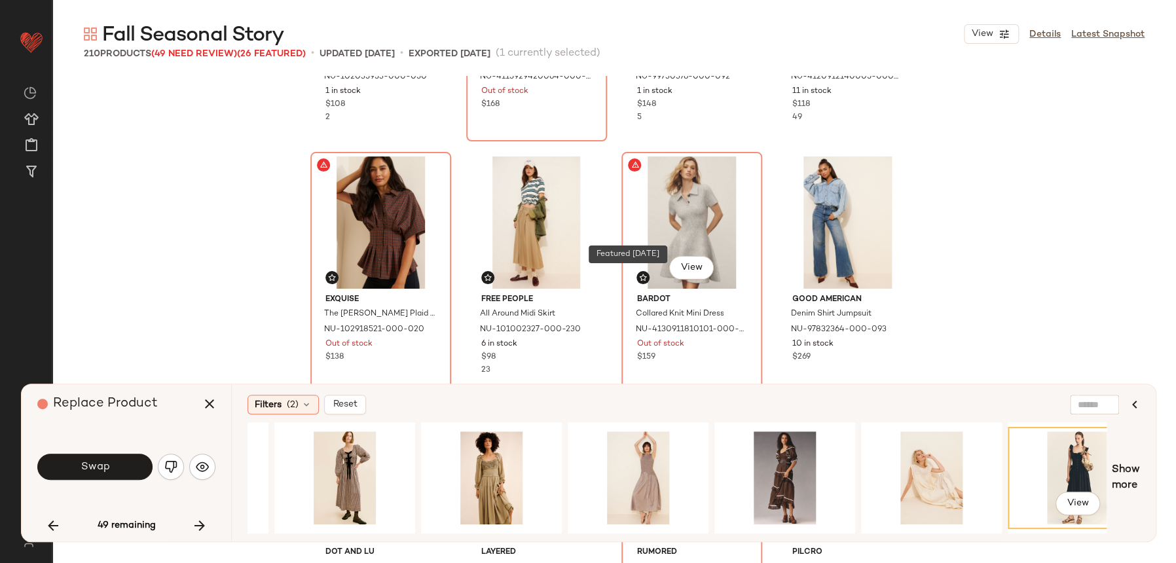
scroll to position [1917, 0]
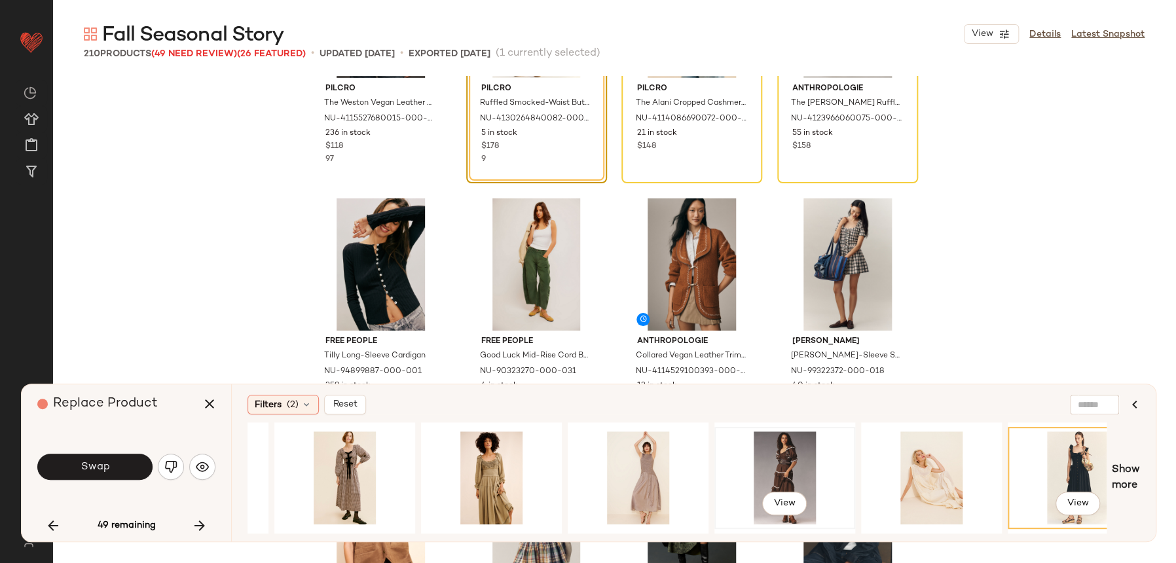
drag, startPoint x: 542, startPoint y: 527, endPoint x: 748, endPoint y: 519, distance: 206.4
click at [748, 519] on div "View View" at bounding box center [677, 477] width 859 height 111
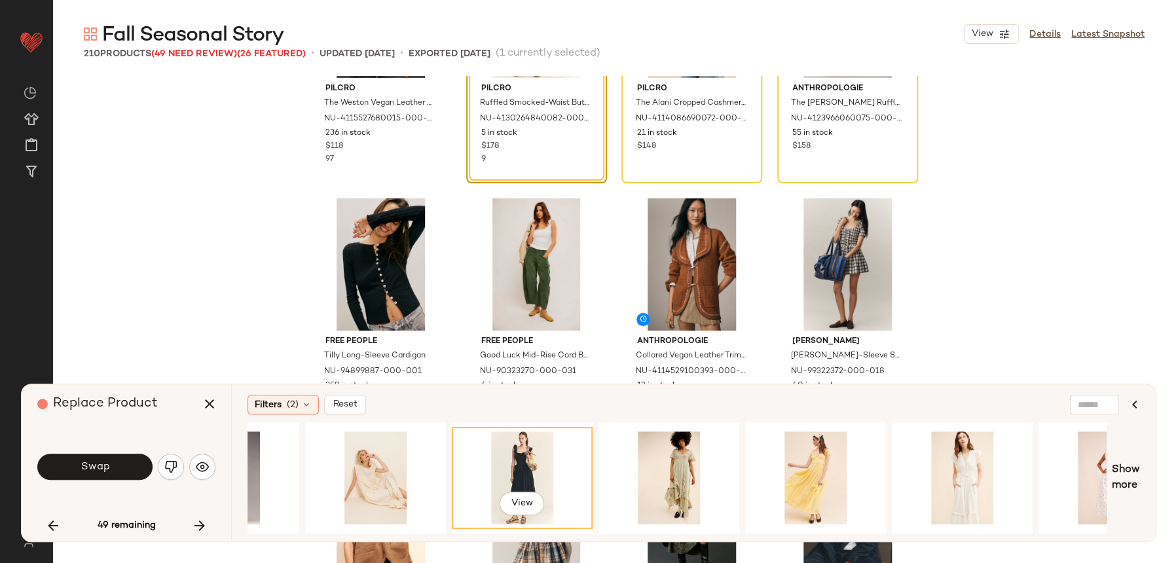
scroll to position [0, 2066]
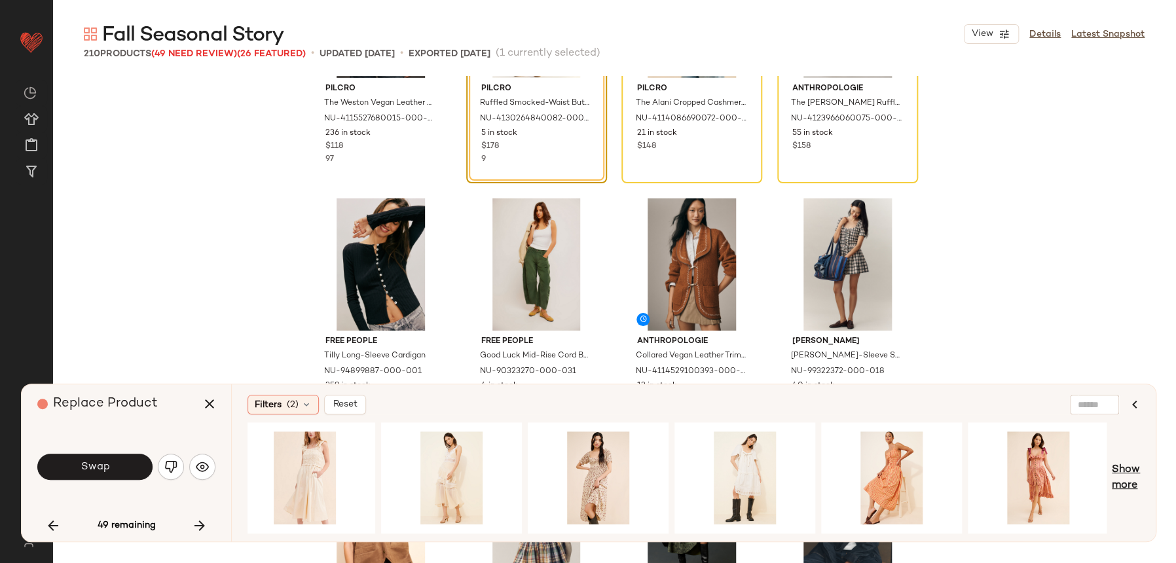
click at [1116, 478] on span "Show more" at bounding box center [1126, 477] width 28 height 31
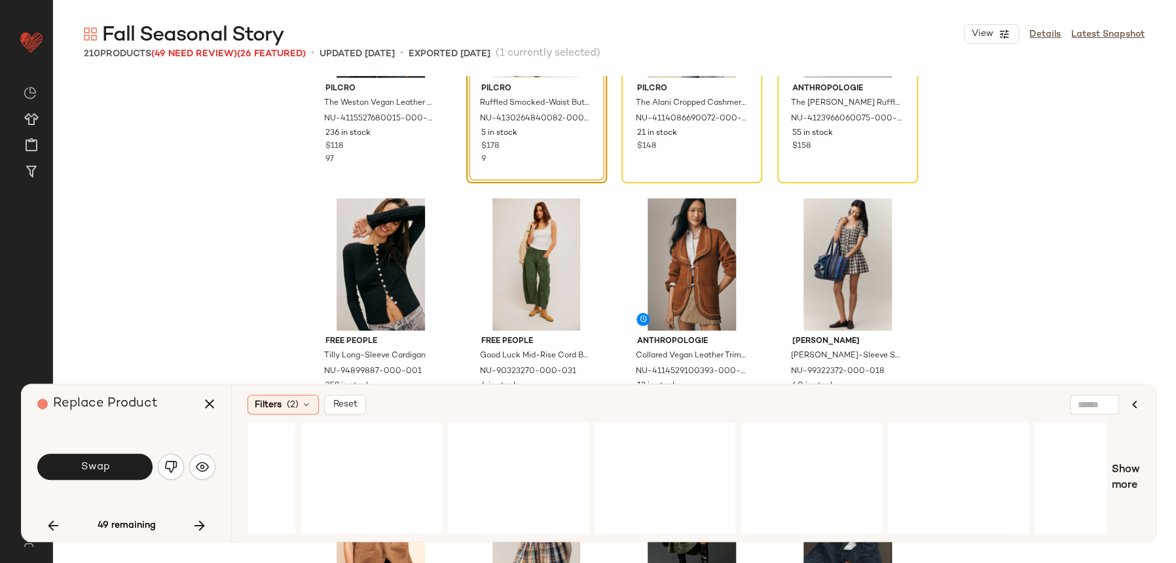
scroll to position [0, 3242]
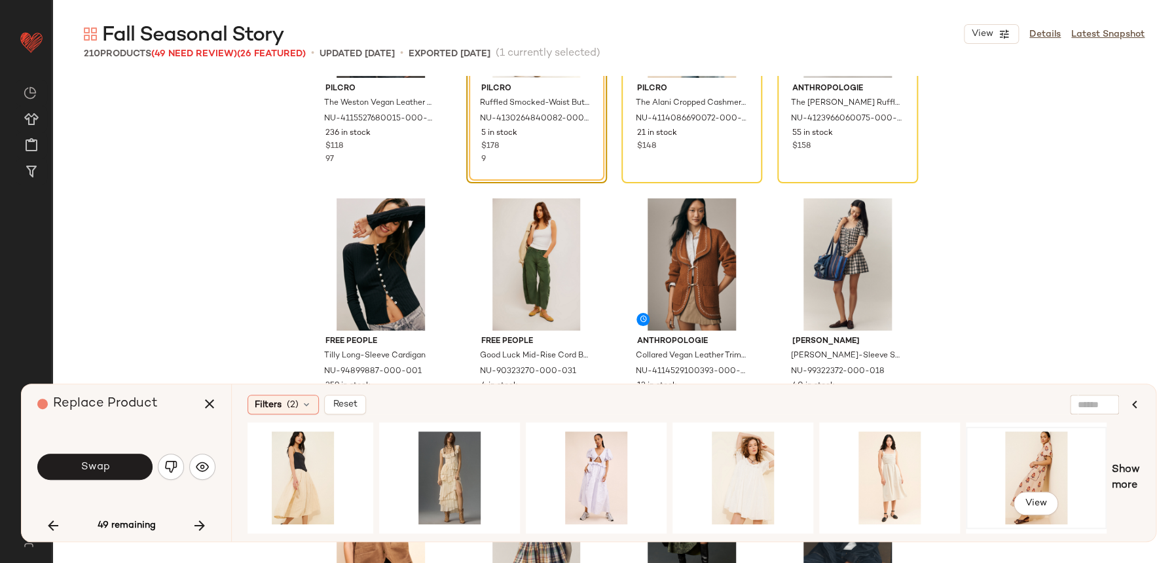
click at [1008, 462] on div "View" at bounding box center [1036, 477] width 132 height 93
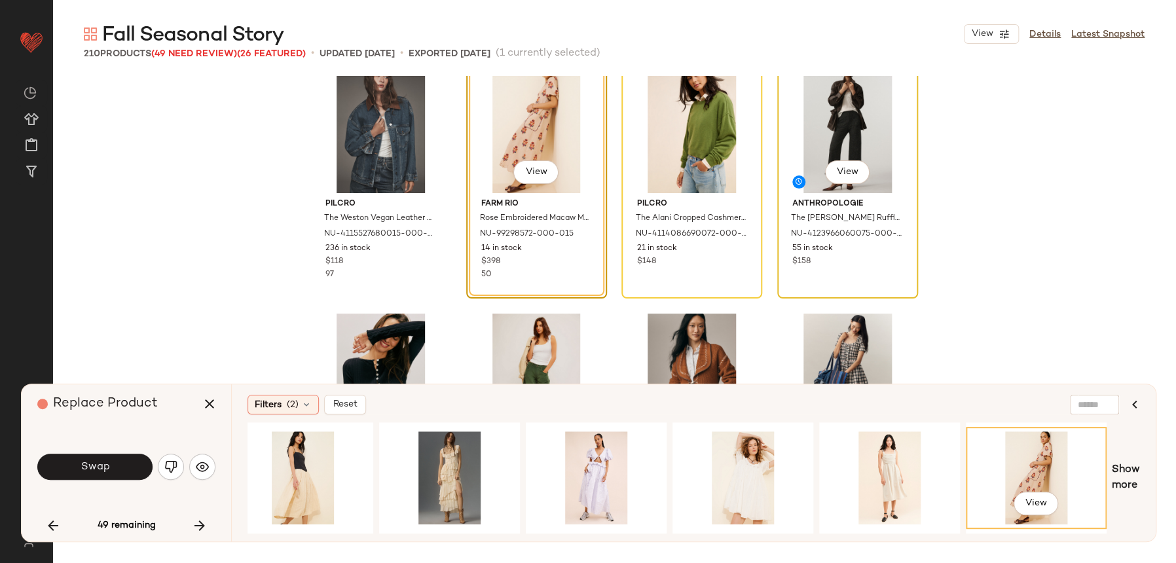
scroll to position [1799, 0]
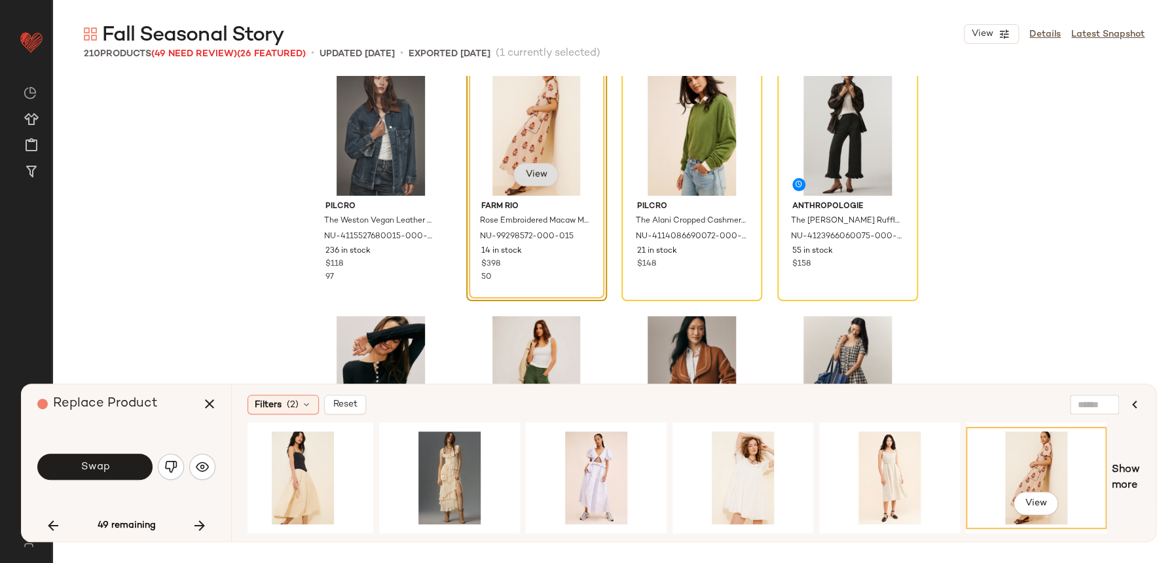
click at [524, 172] on span "View" at bounding box center [535, 175] width 22 height 10
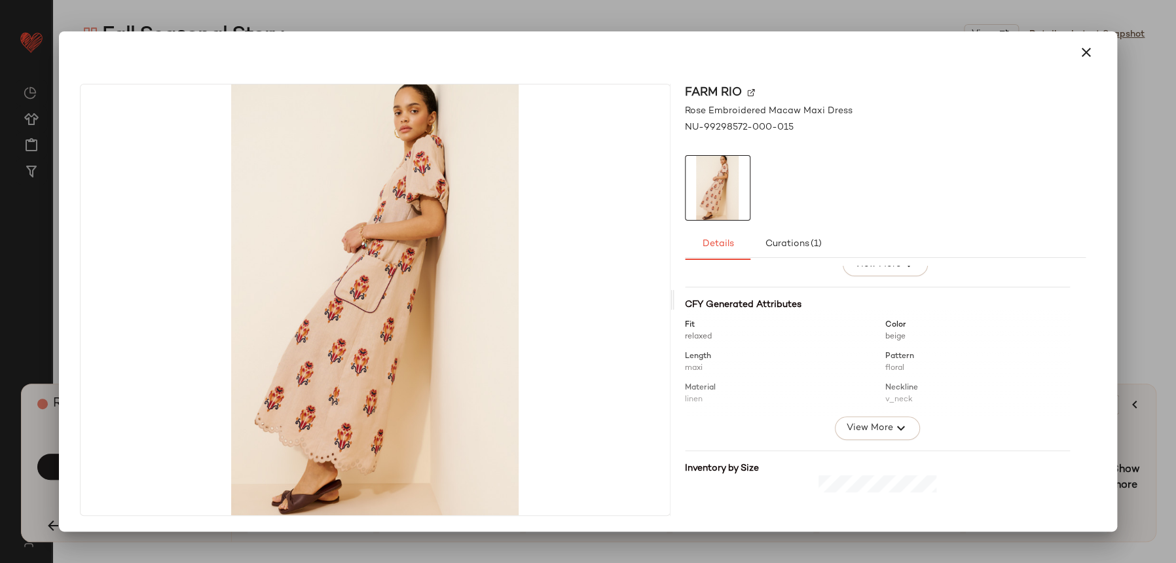
scroll to position [131, 0]
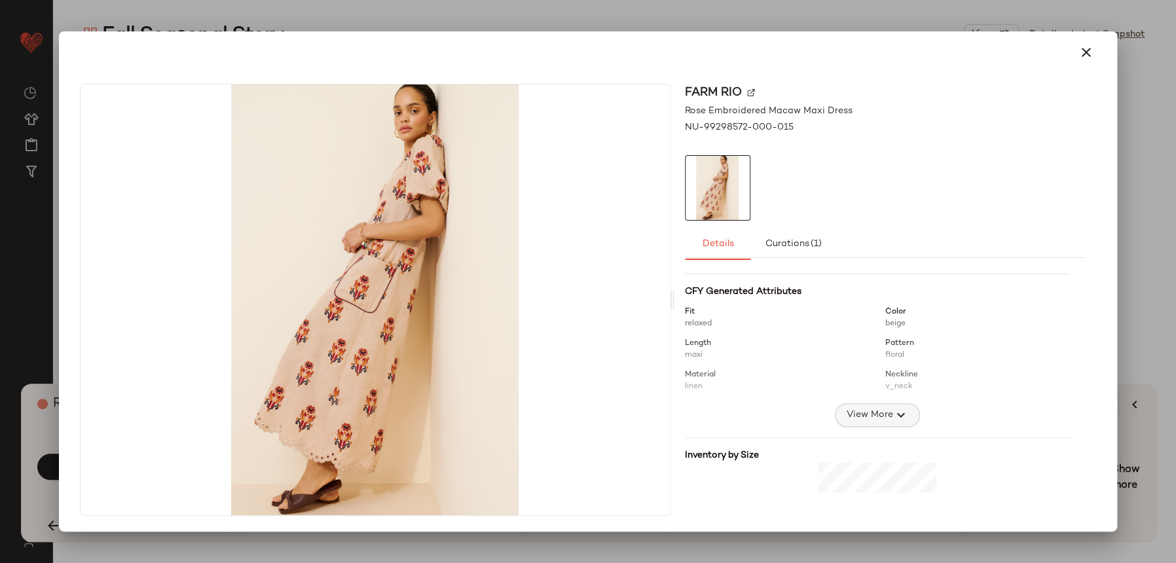
click at [860, 418] on span "View More" at bounding box center [869, 415] width 47 height 16
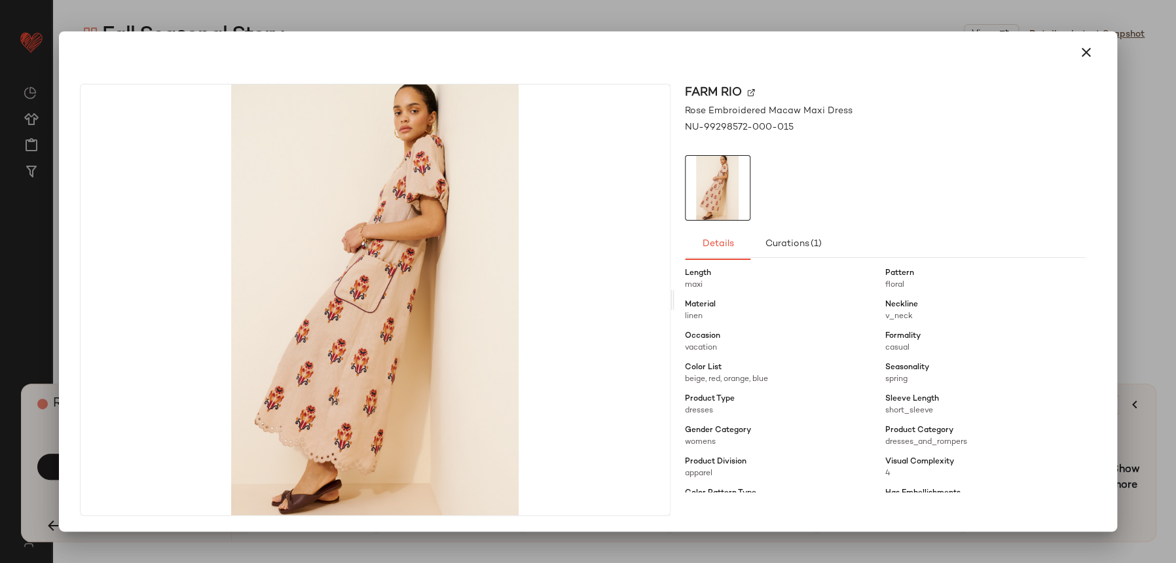
scroll to position [204, 0]
click at [1084, 59] on icon "button" at bounding box center [1086, 53] width 16 height 16
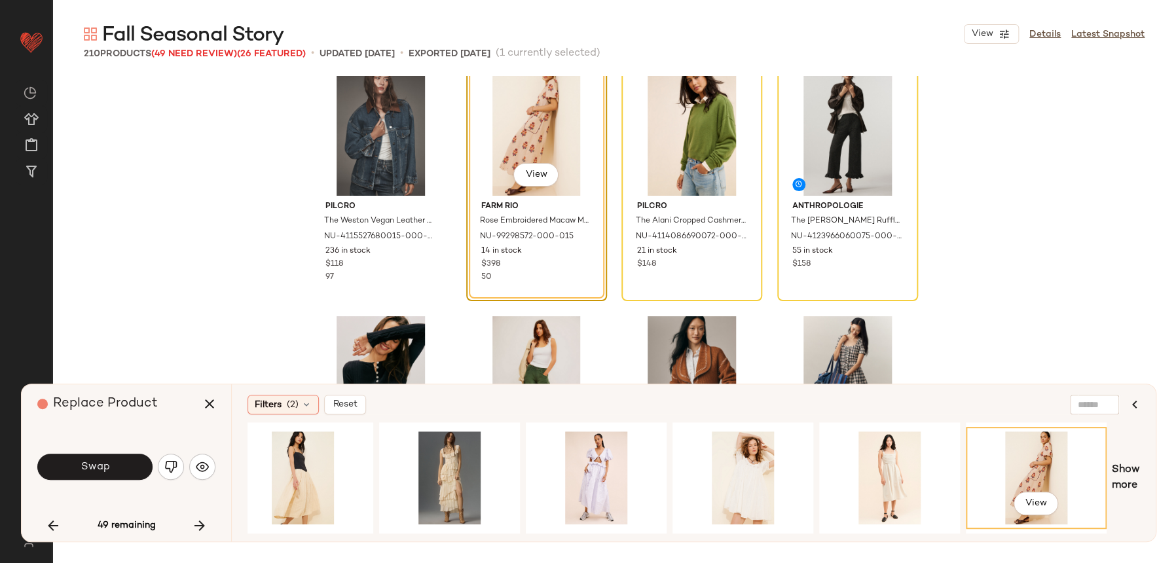
click at [1117, 492] on span "Show more" at bounding box center [1126, 477] width 28 height 31
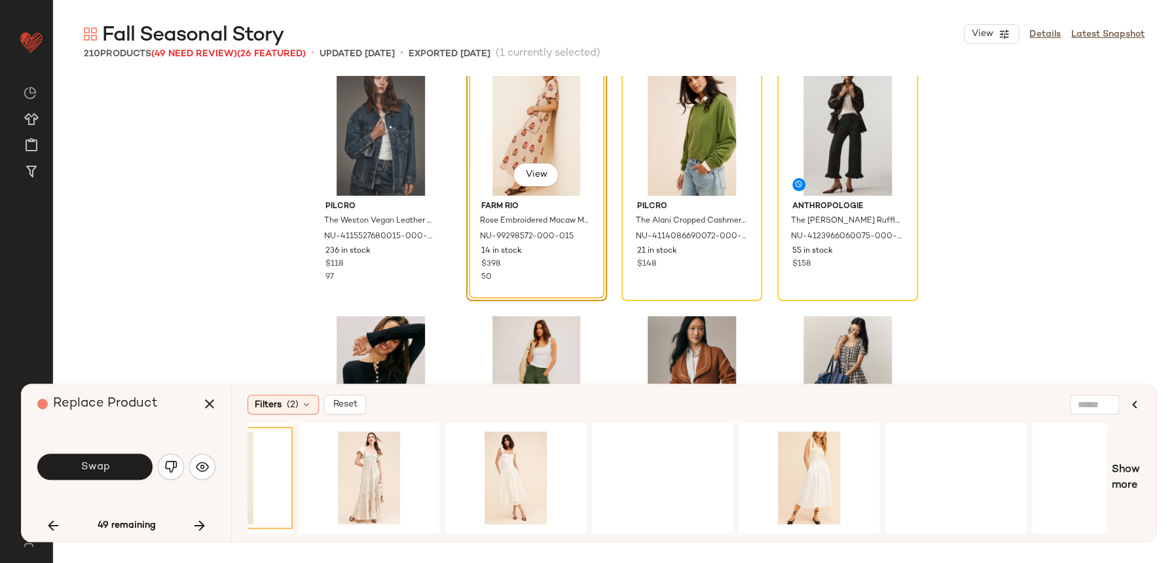
scroll to position [0, 4662]
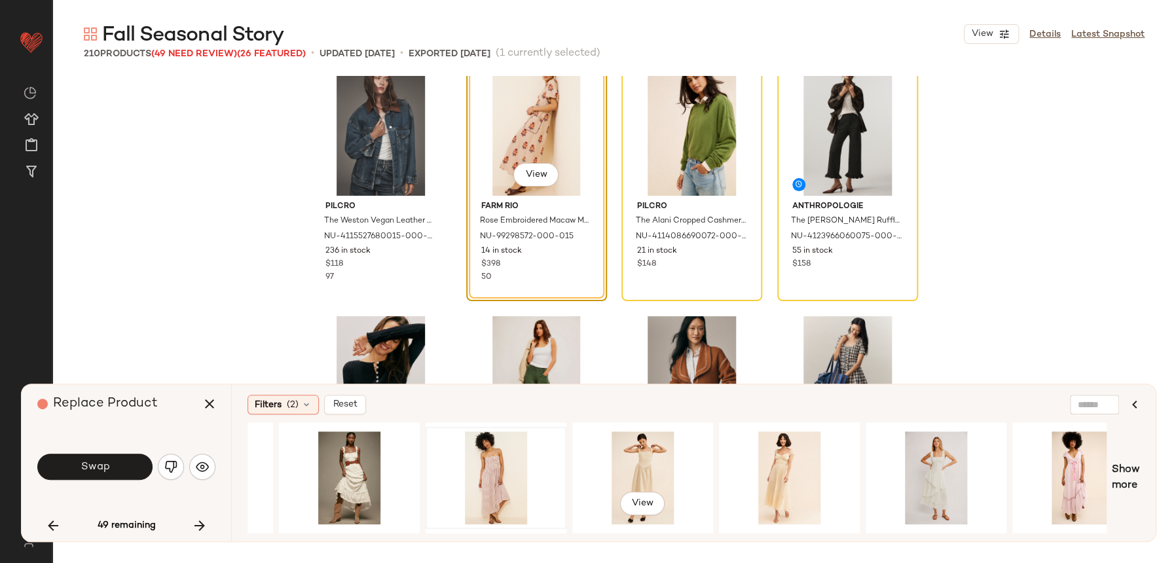
click at [445, 460] on div at bounding box center [496, 477] width 132 height 93
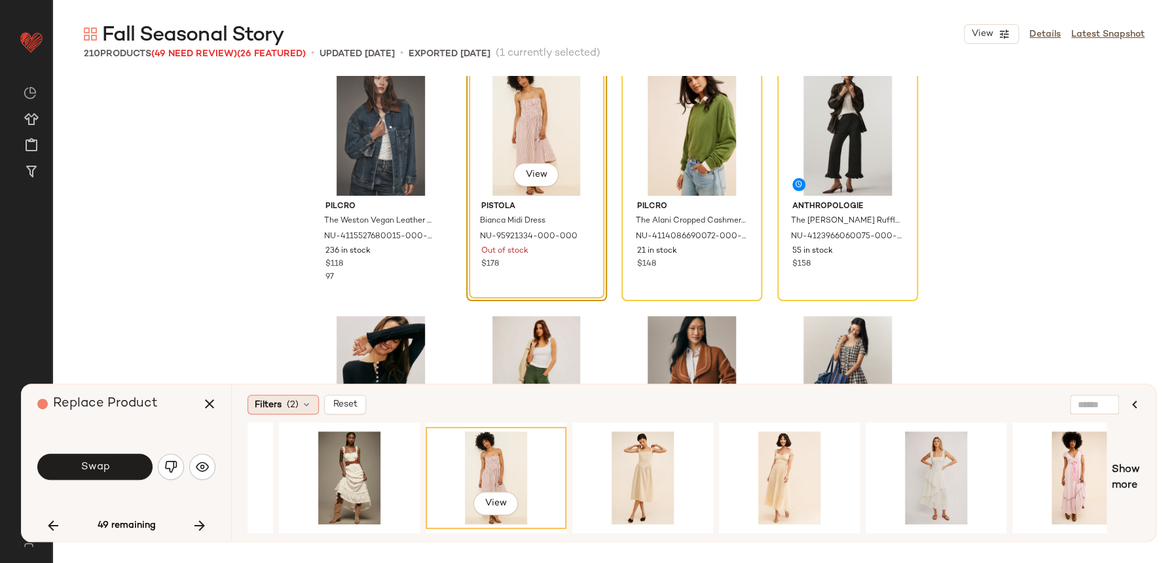
click at [299, 403] on div "Filters (2)" at bounding box center [283, 405] width 71 height 20
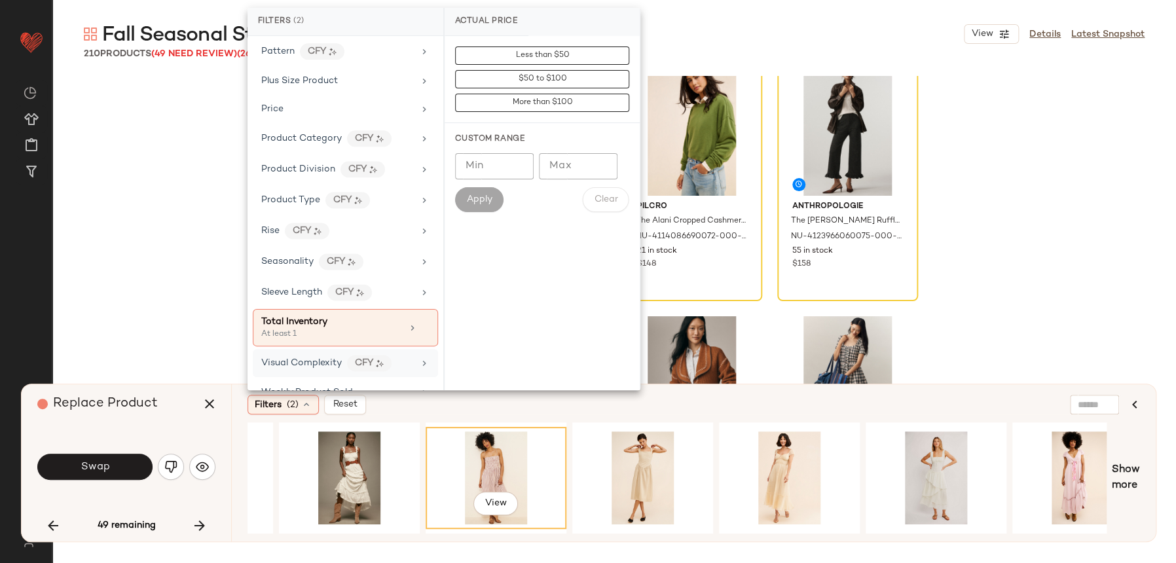
scroll to position [849, 0]
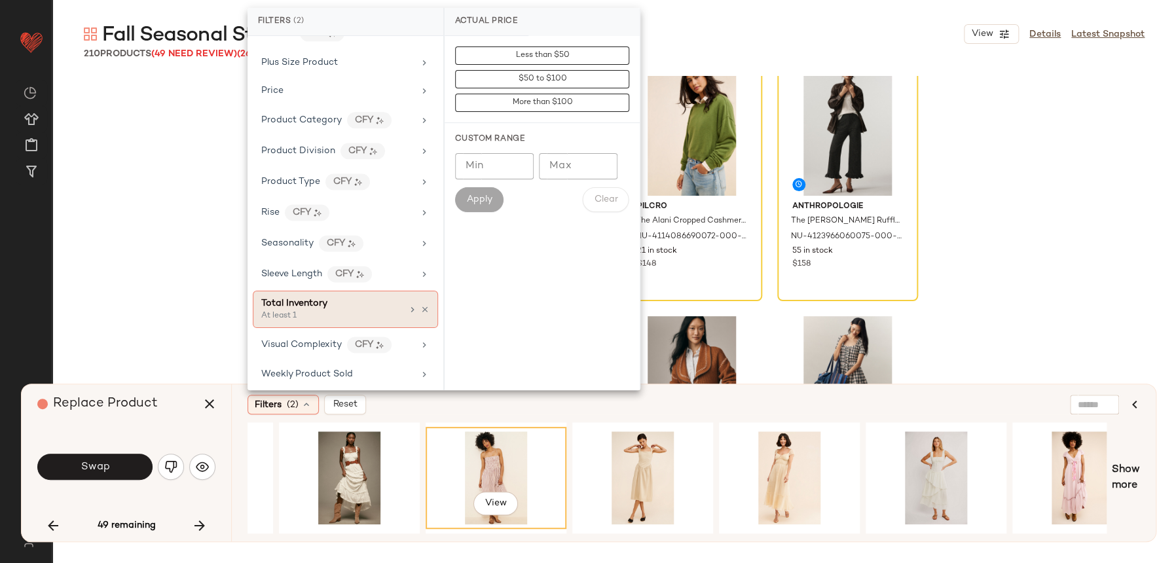
click at [346, 310] on div "At least 1" at bounding box center [326, 316] width 131 height 12
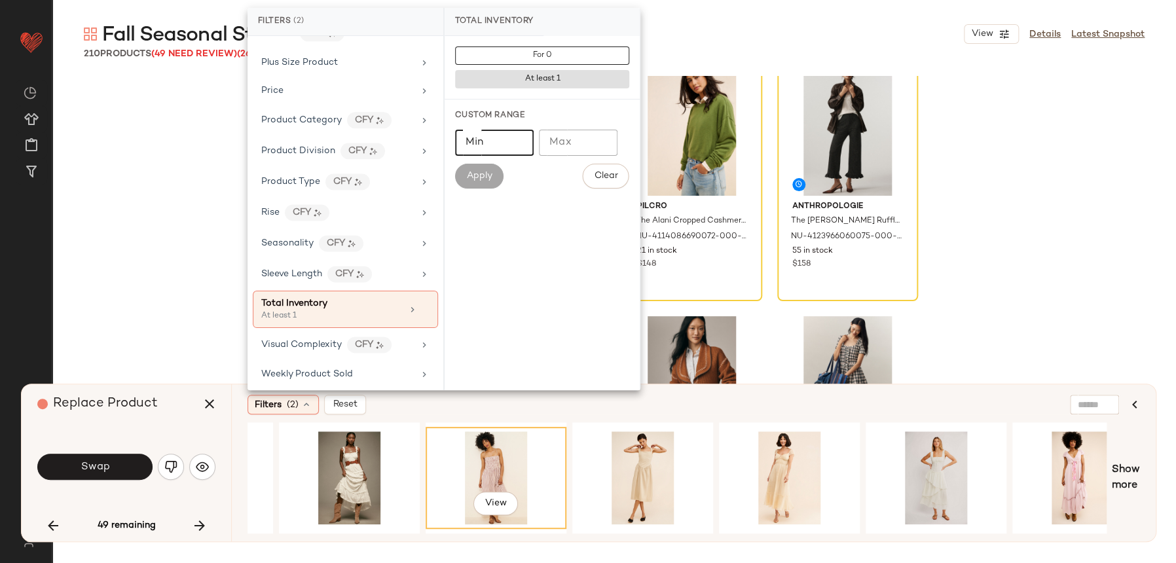
click at [501, 135] on input "Min" at bounding box center [494, 143] width 79 height 26
type input "**"
click at [484, 181] on button "Apply" at bounding box center [479, 176] width 48 height 25
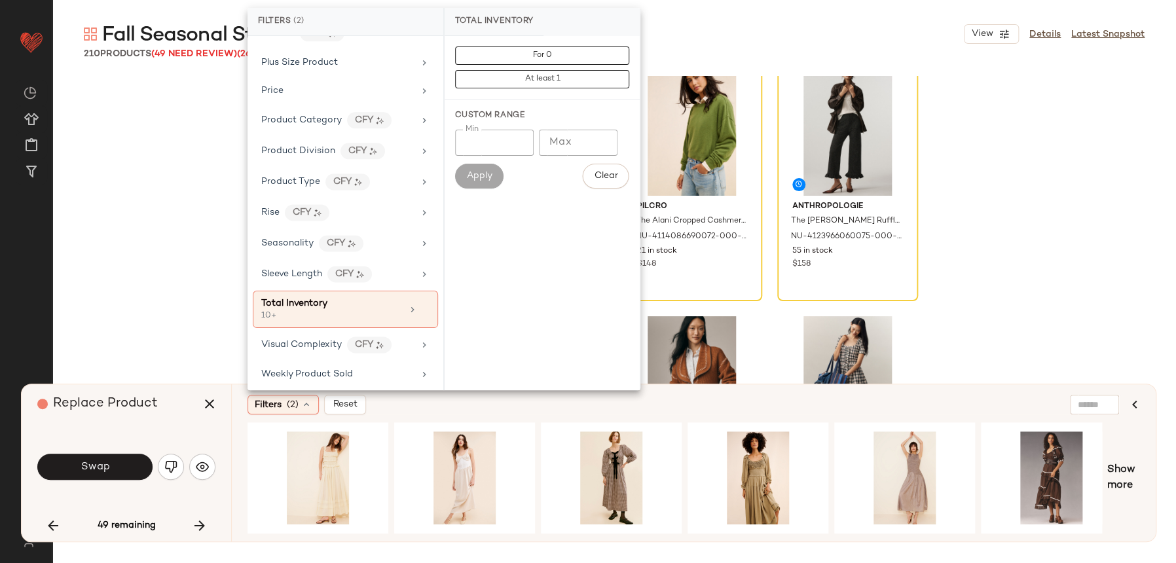
click at [1120, 460] on div "Show more" at bounding box center [694, 477] width 892 height 111
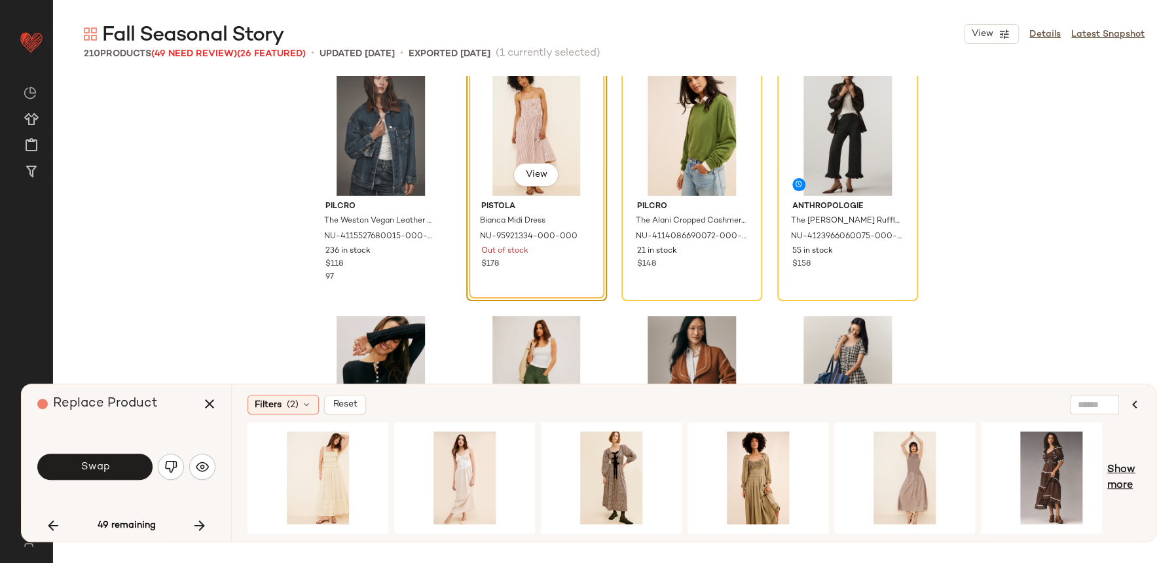
click at [1118, 467] on span "Show more" at bounding box center [1123, 477] width 33 height 31
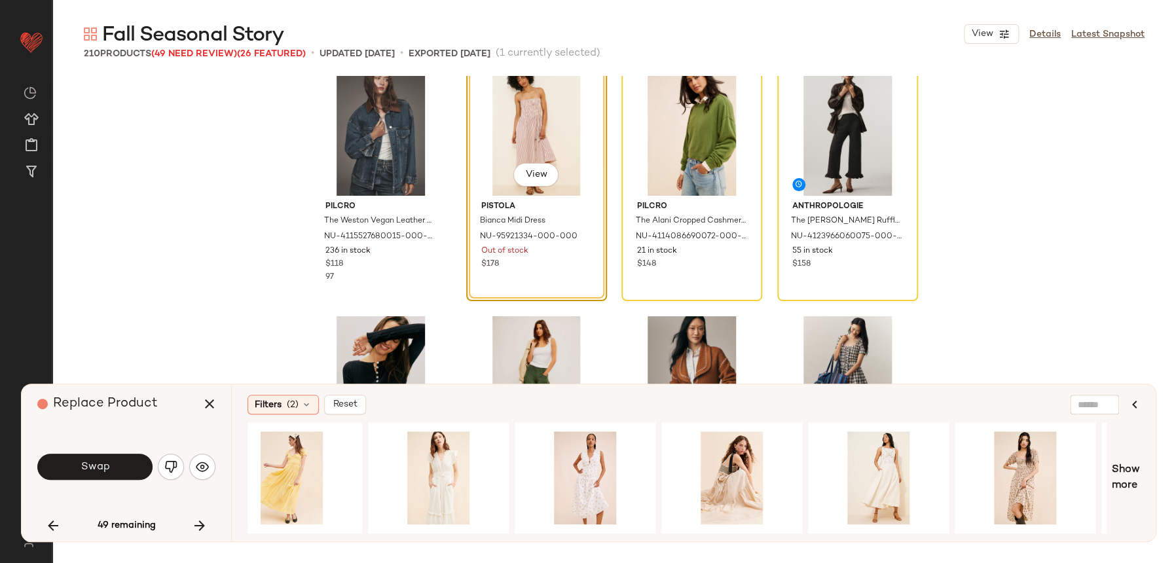
scroll to position [0, 1920]
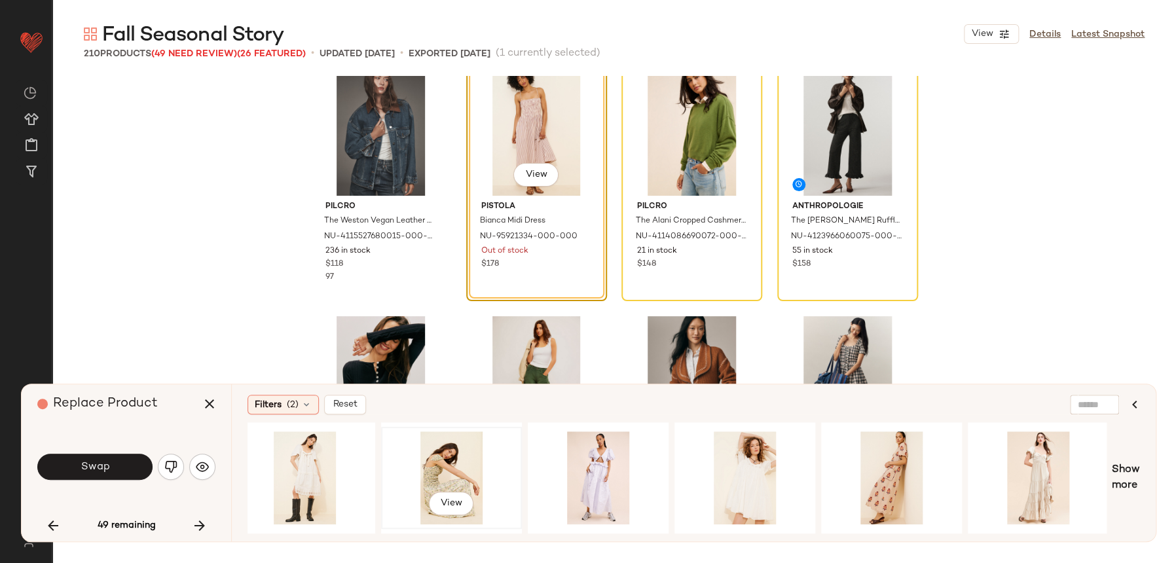
click at [454, 469] on div "View" at bounding box center [452, 477] width 132 height 93
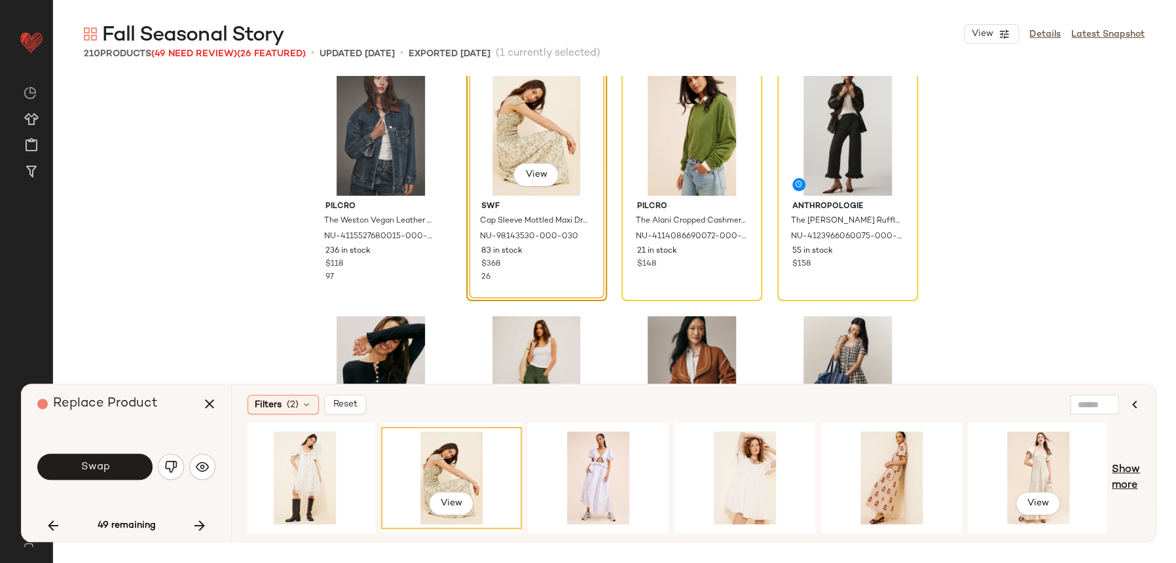
click at [1126, 464] on span "Show more" at bounding box center [1126, 477] width 28 height 31
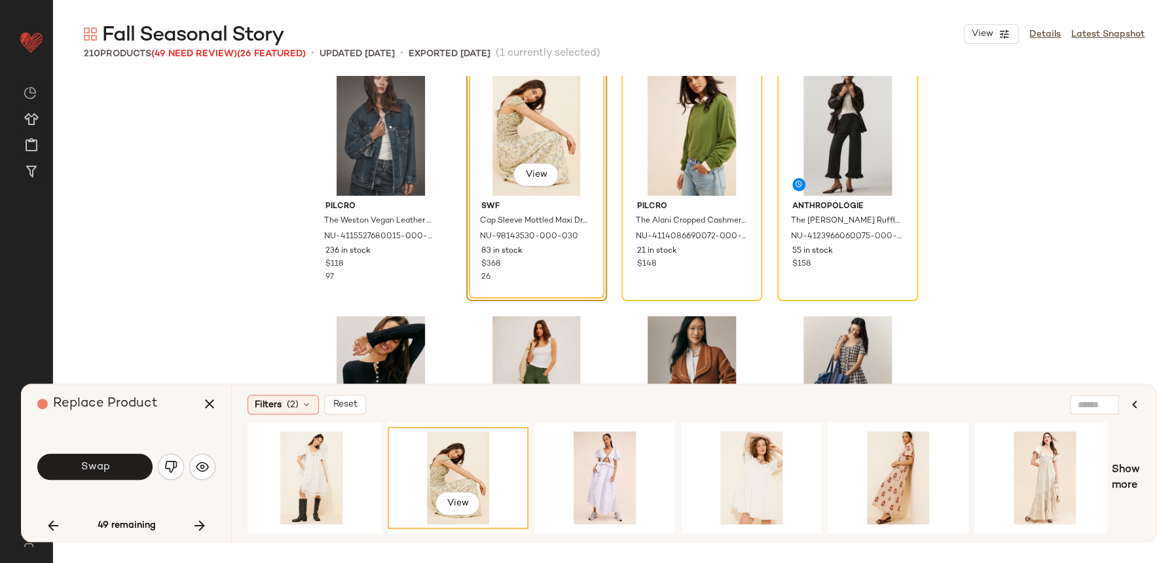
scroll to position [0, 3386]
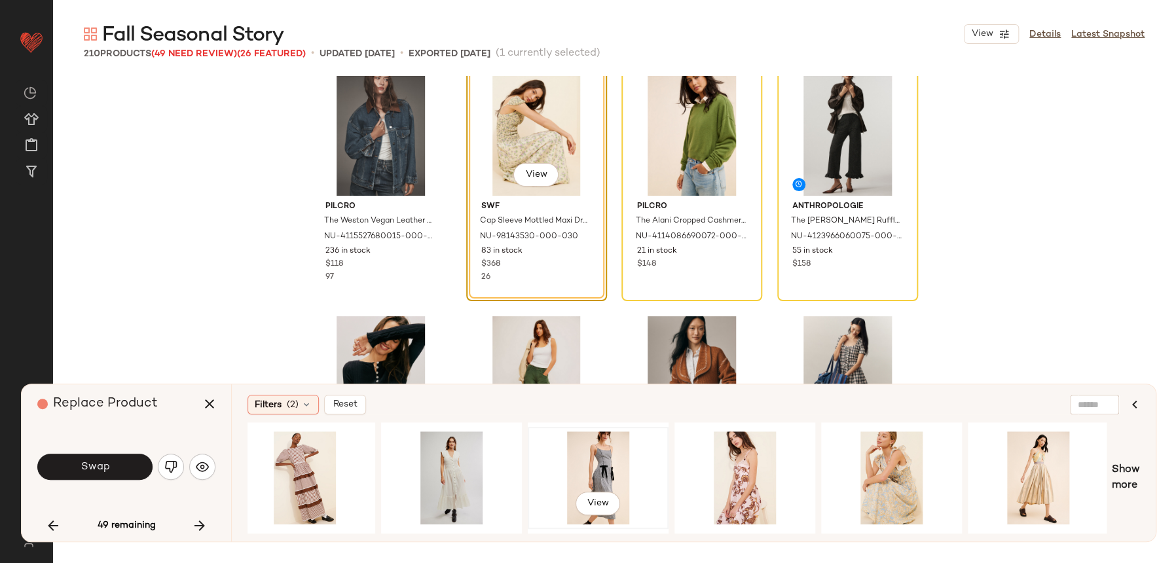
click at [615, 459] on div "View" at bounding box center [598, 477] width 132 height 93
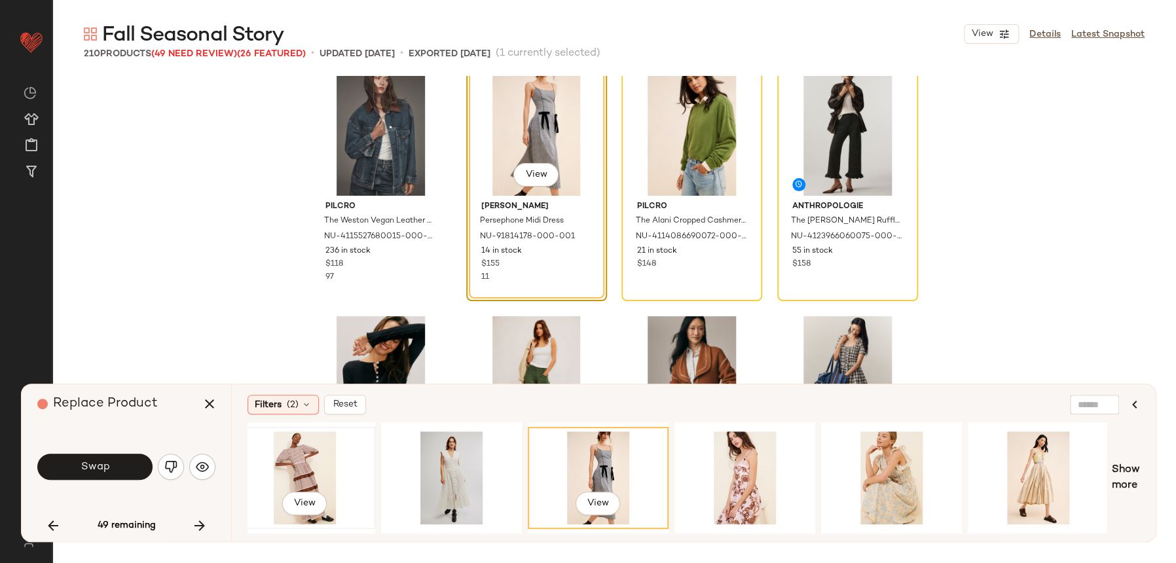
click at [309, 470] on div "View" at bounding box center [305, 477] width 132 height 93
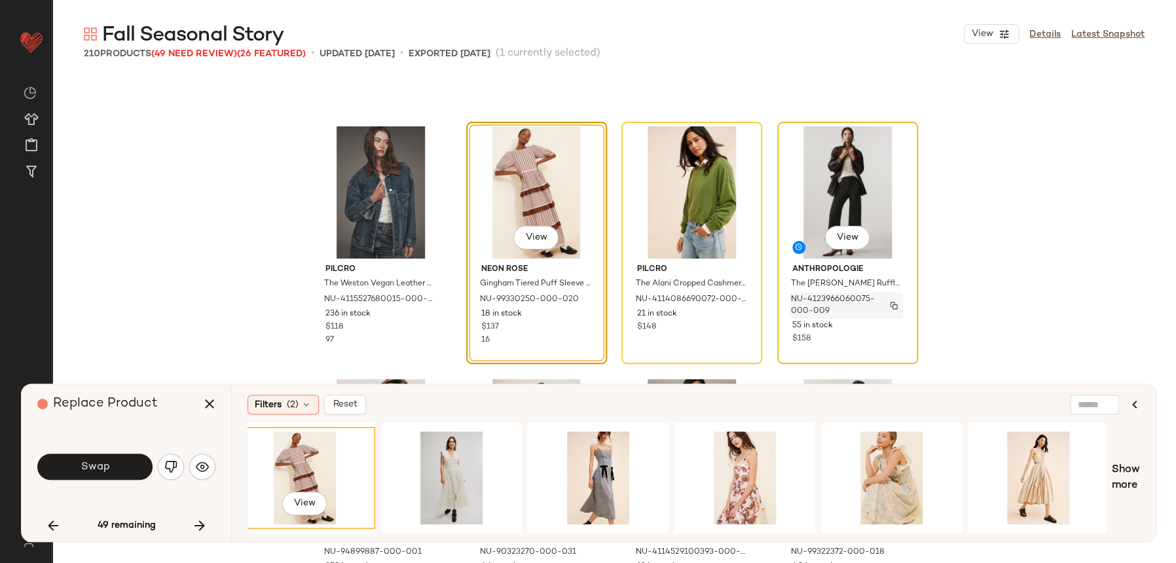
scroll to position [1727, 0]
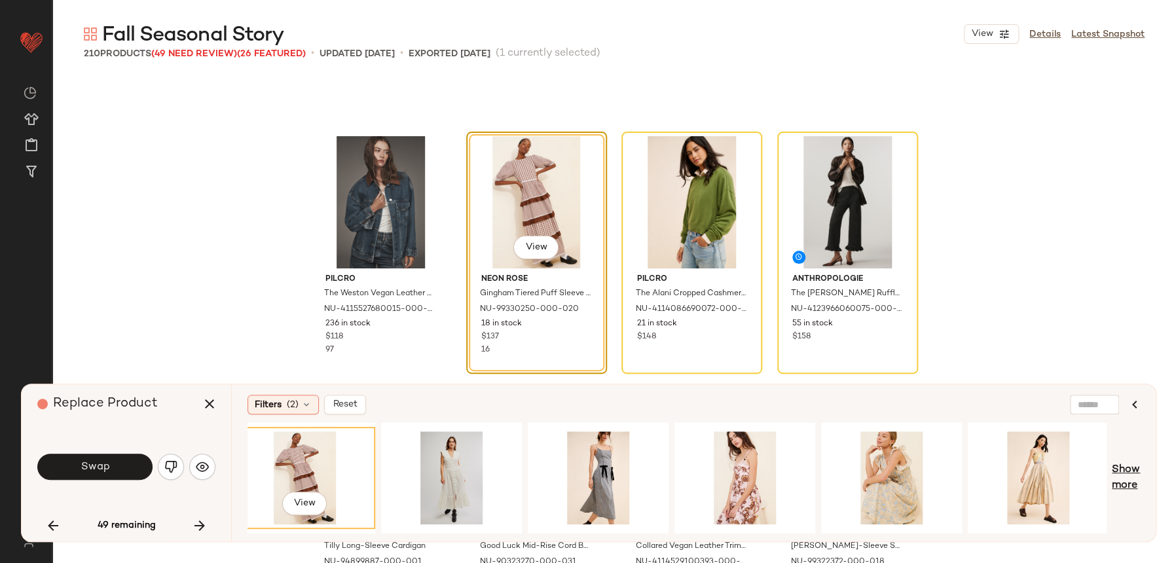
click at [1131, 474] on span "Show more" at bounding box center [1126, 477] width 28 height 31
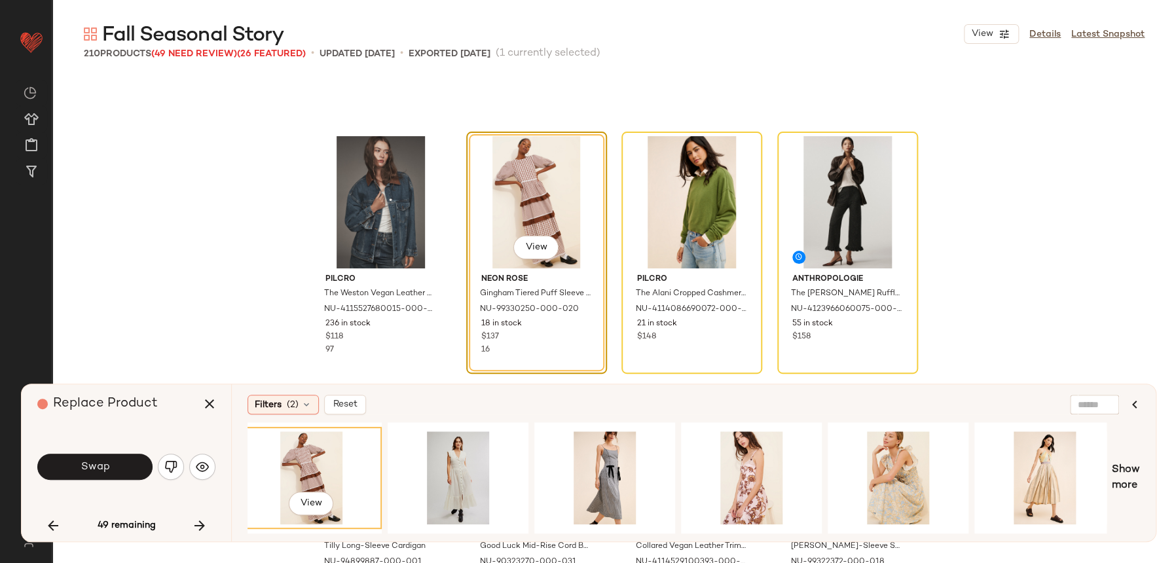
scroll to position [0, 4853]
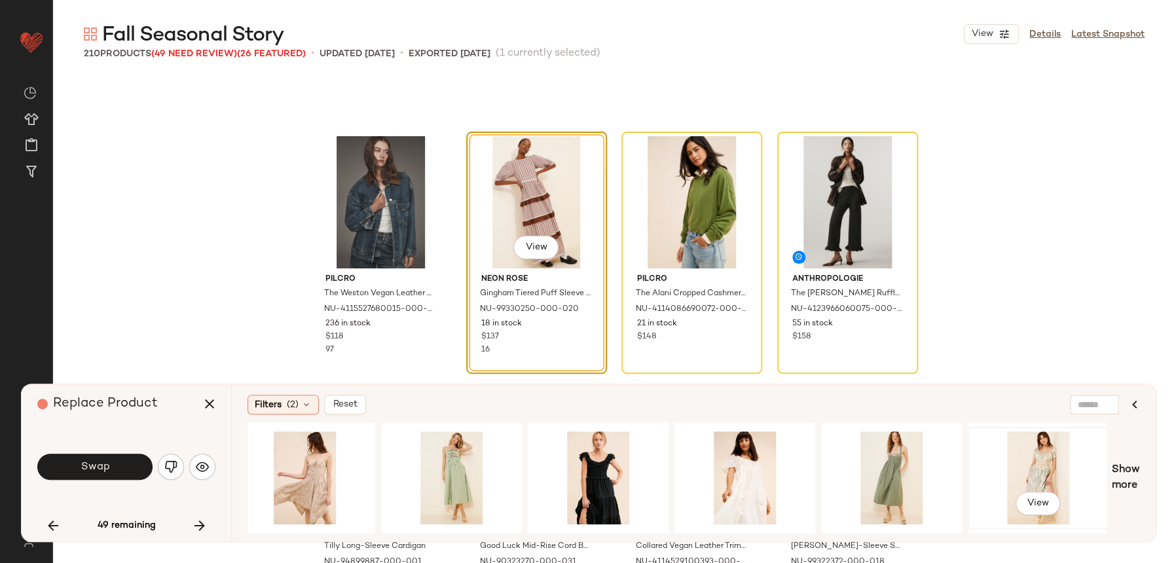
click at [1054, 464] on div "View" at bounding box center [1038, 477] width 132 height 93
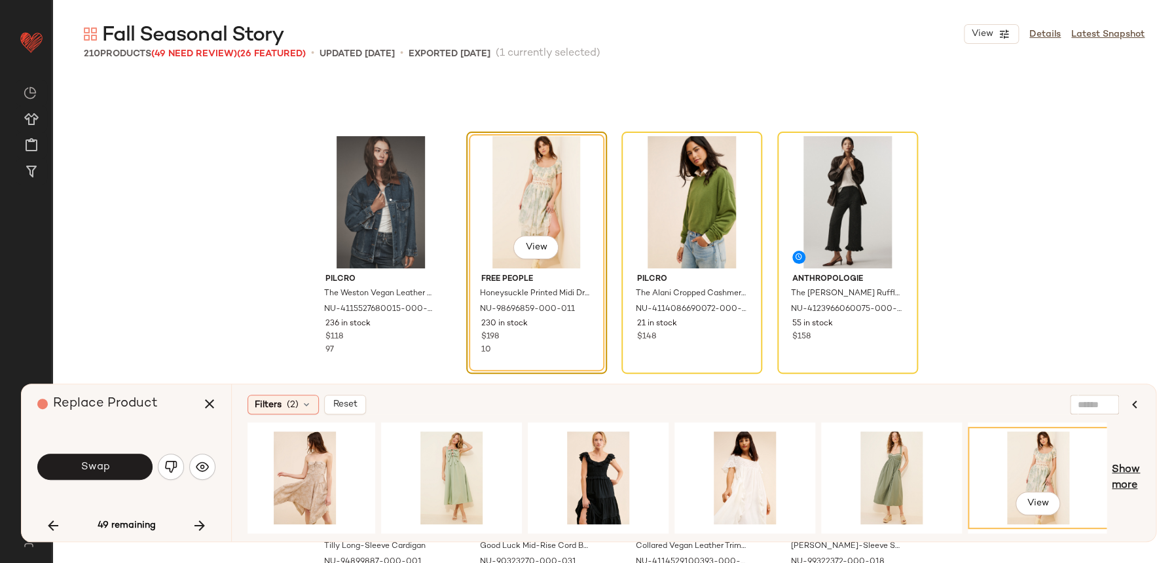
click at [1123, 462] on span "Show more" at bounding box center [1126, 477] width 28 height 31
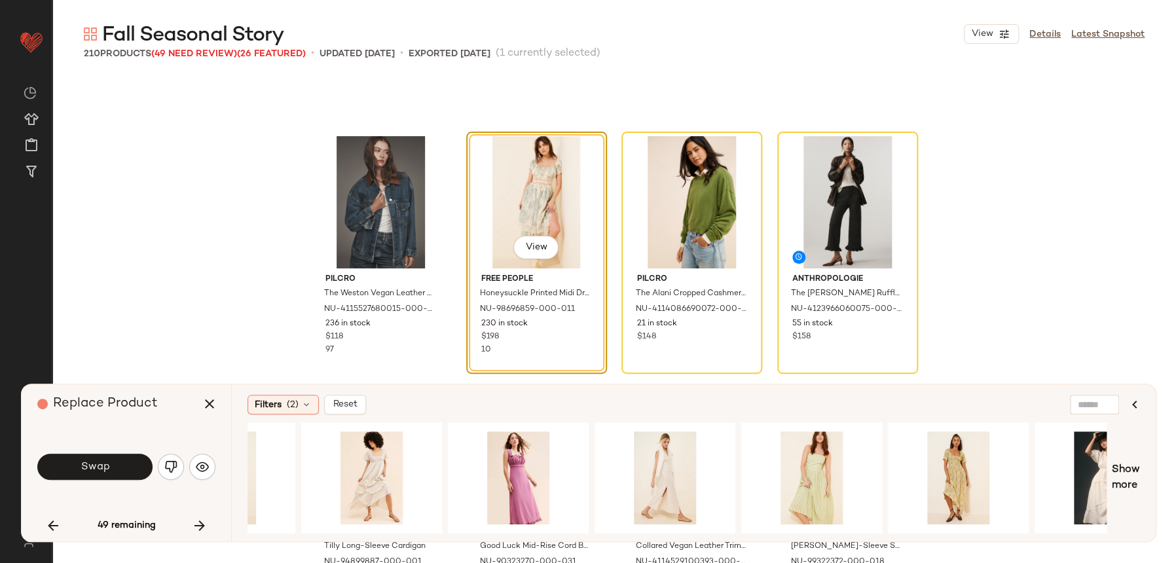
scroll to position [0, 6320]
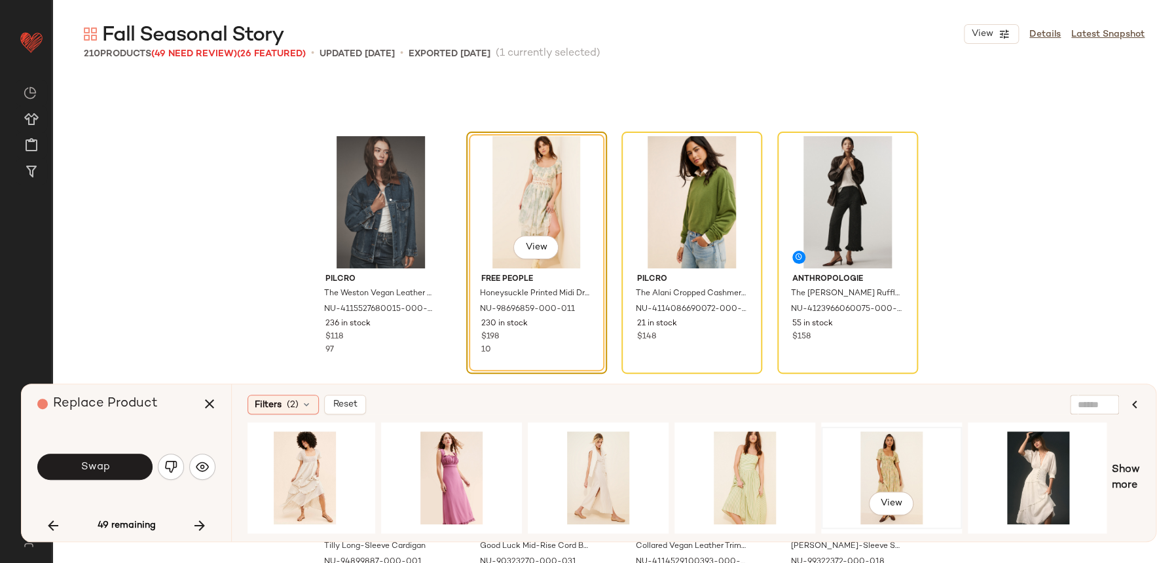
click at [912, 466] on div "View" at bounding box center [892, 477] width 132 height 93
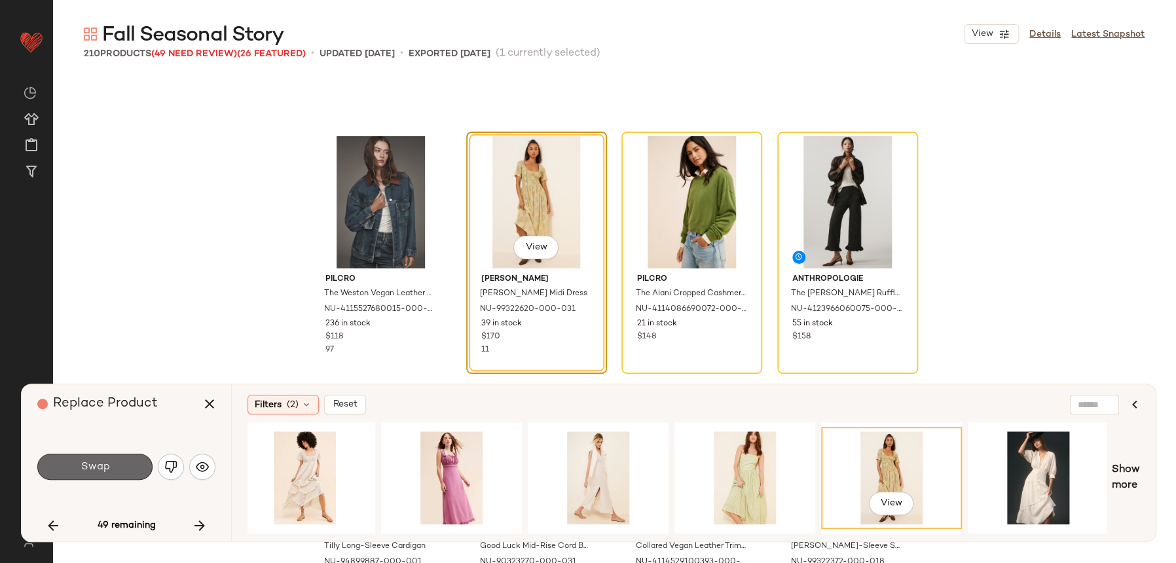
click at [75, 466] on button "Swap" at bounding box center [94, 467] width 115 height 26
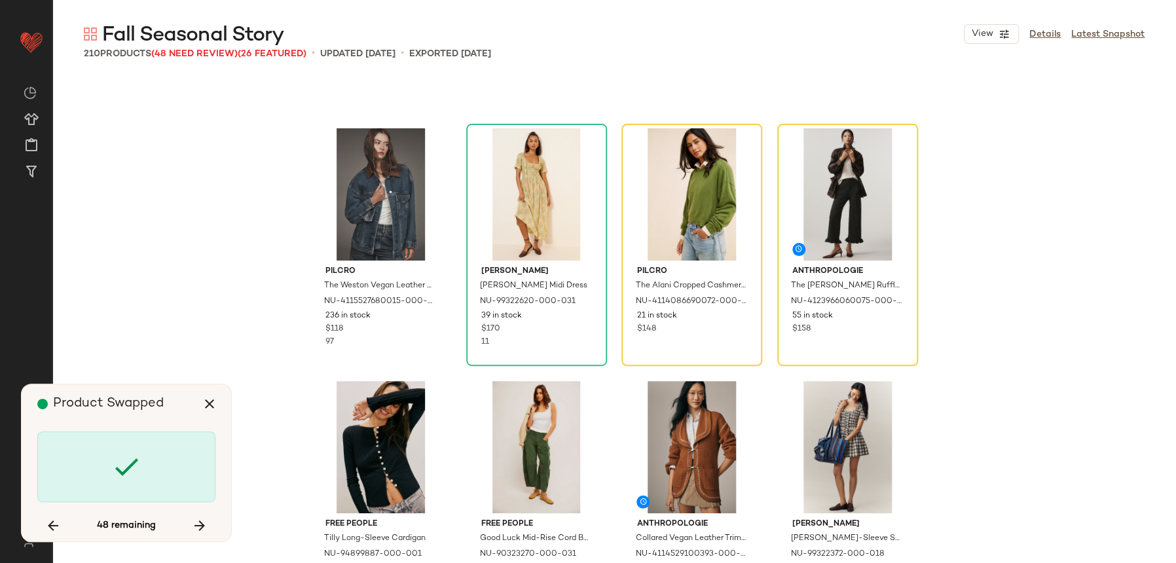
scroll to position [1741, 0]
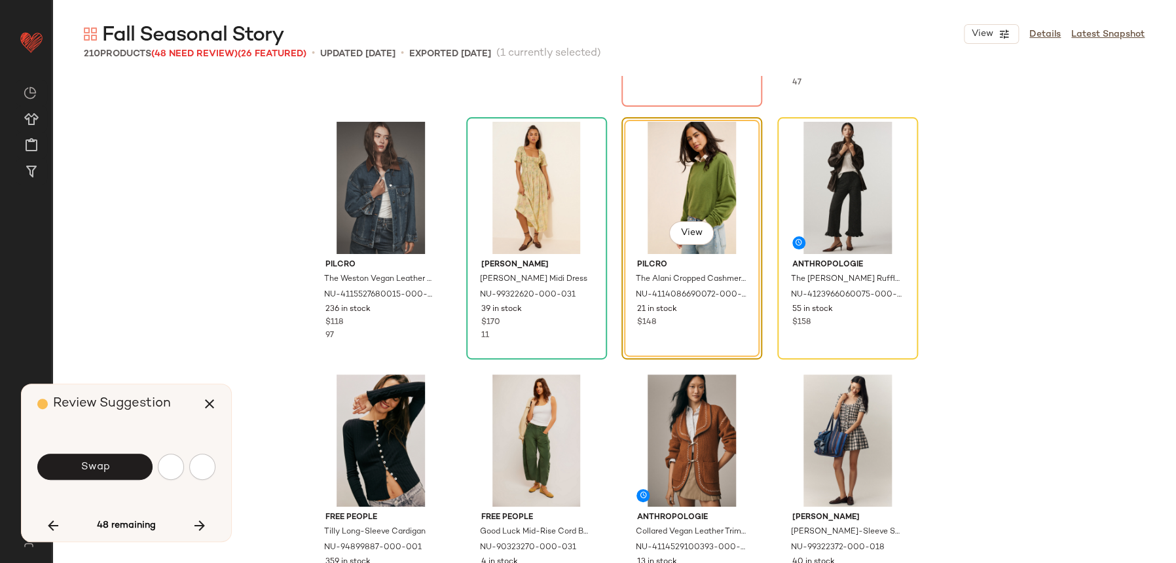
scroll to position [1516, 0]
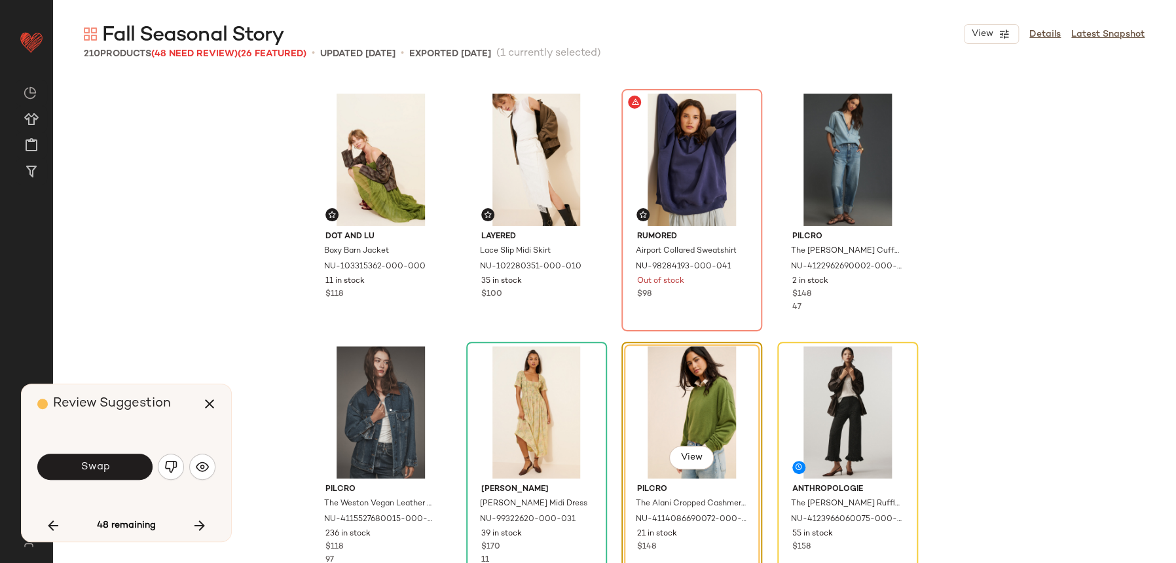
click at [177, 470] on button "button" at bounding box center [171, 467] width 26 height 26
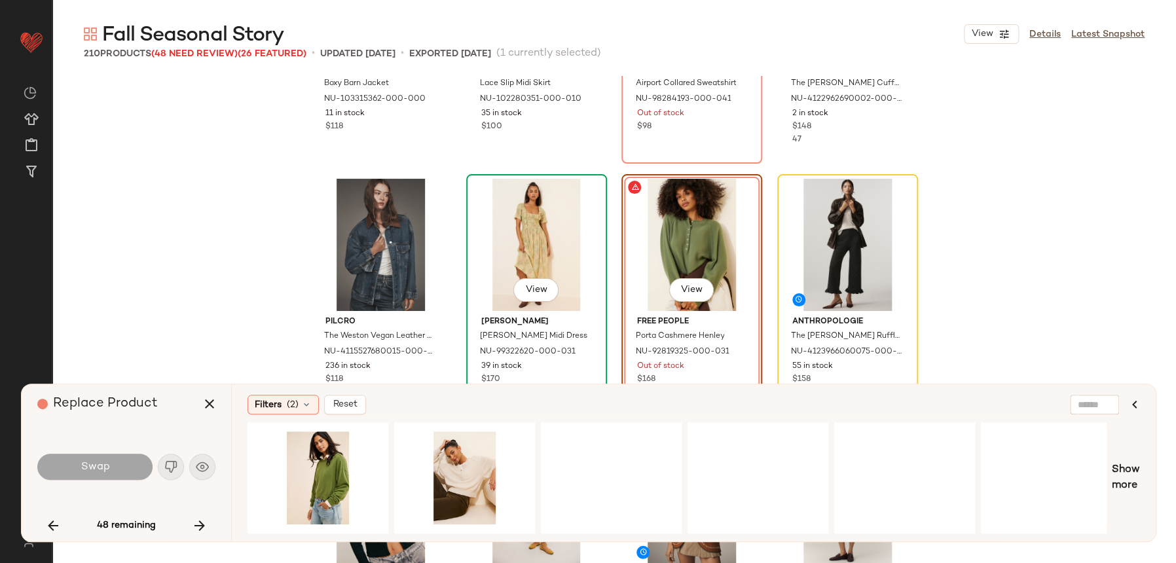
scroll to position [1687, 0]
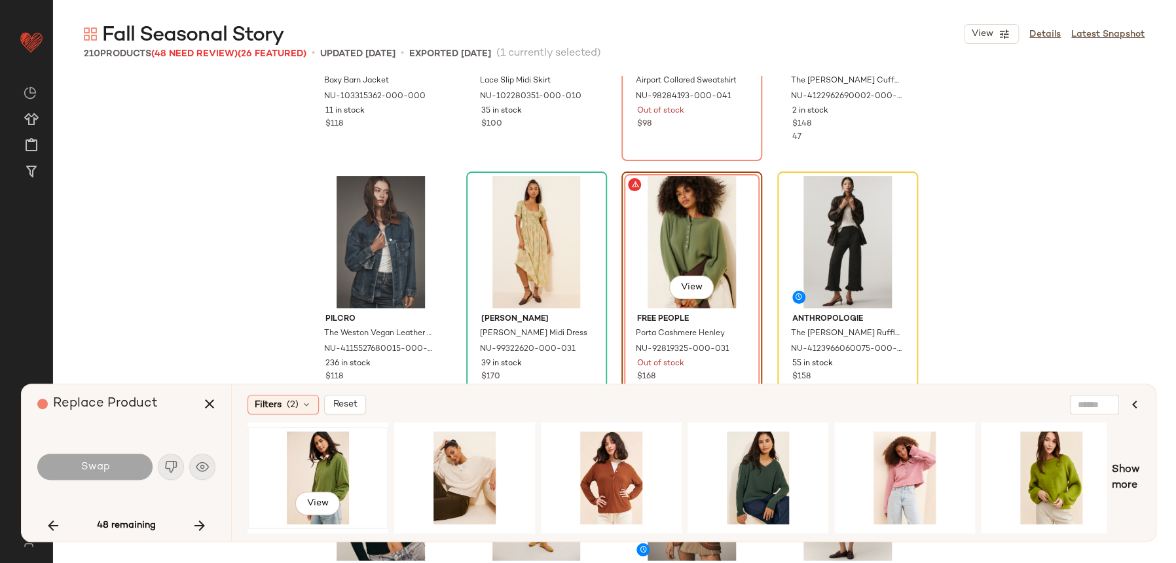
click at [345, 458] on div "View" at bounding box center [318, 477] width 132 height 93
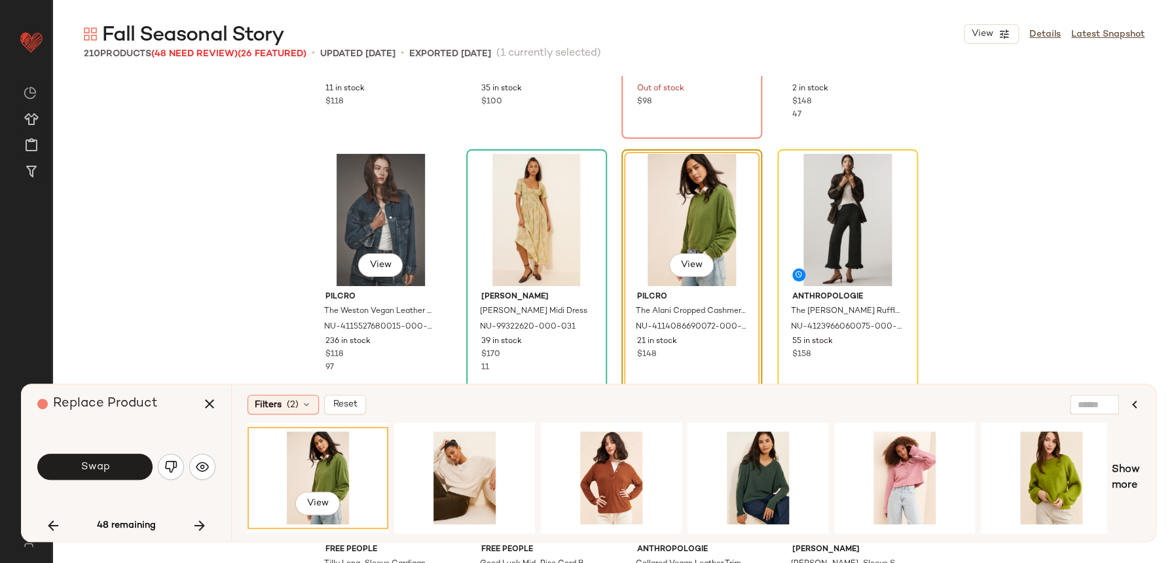
scroll to position [1710, 0]
drag, startPoint x: 113, startPoint y: 461, endPoint x: 155, endPoint y: 431, distance: 51.2
click at [113, 460] on button "Swap" at bounding box center [94, 467] width 115 height 26
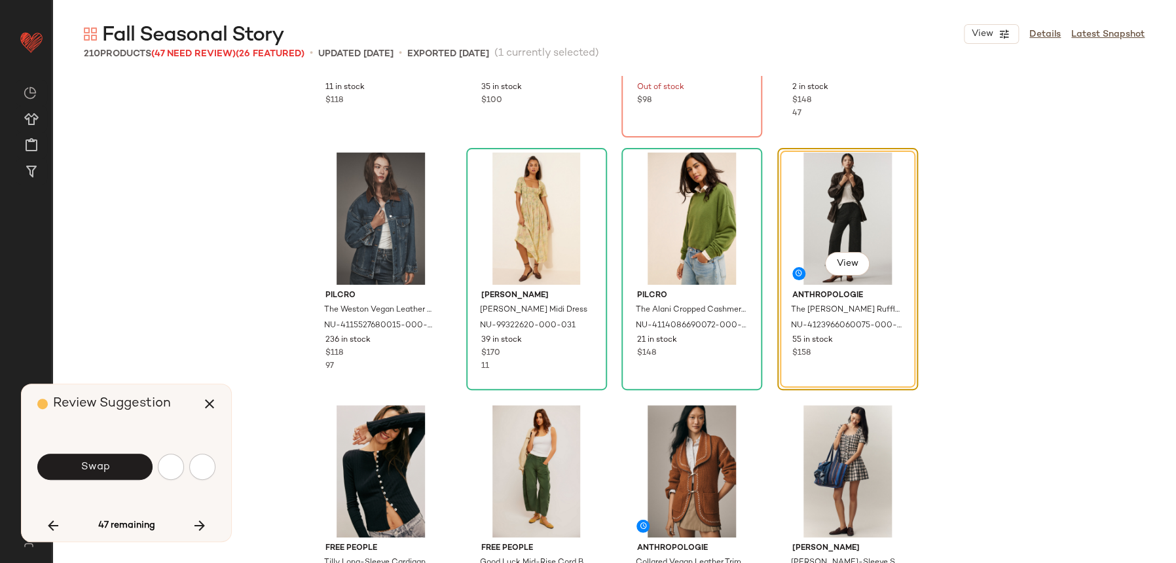
scroll to position [1516, 0]
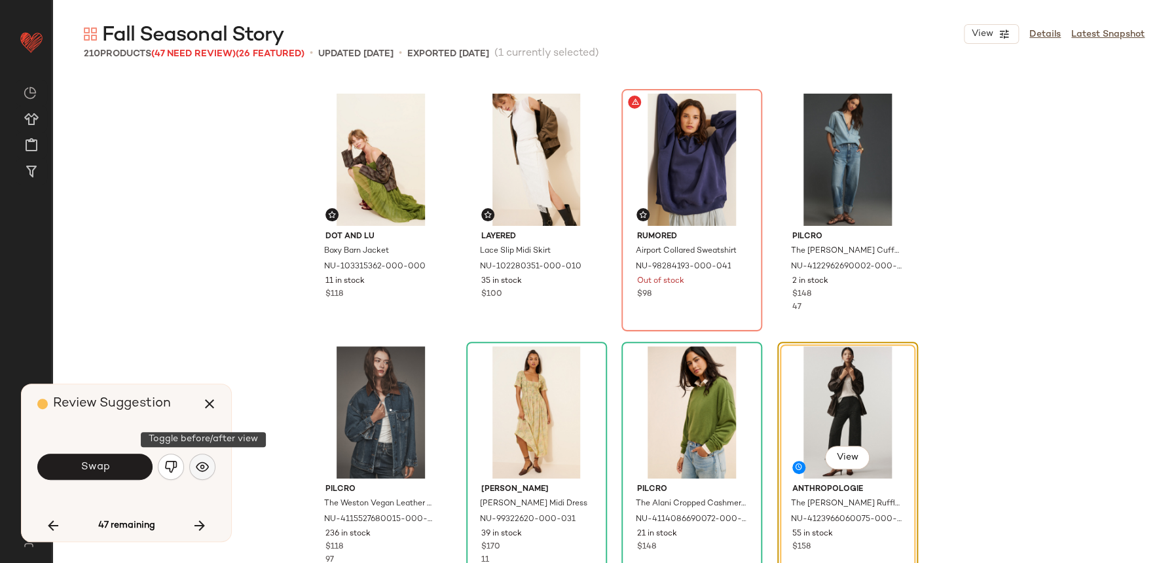
click at [213, 464] on button "button" at bounding box center [202, 467] width 26 height 26
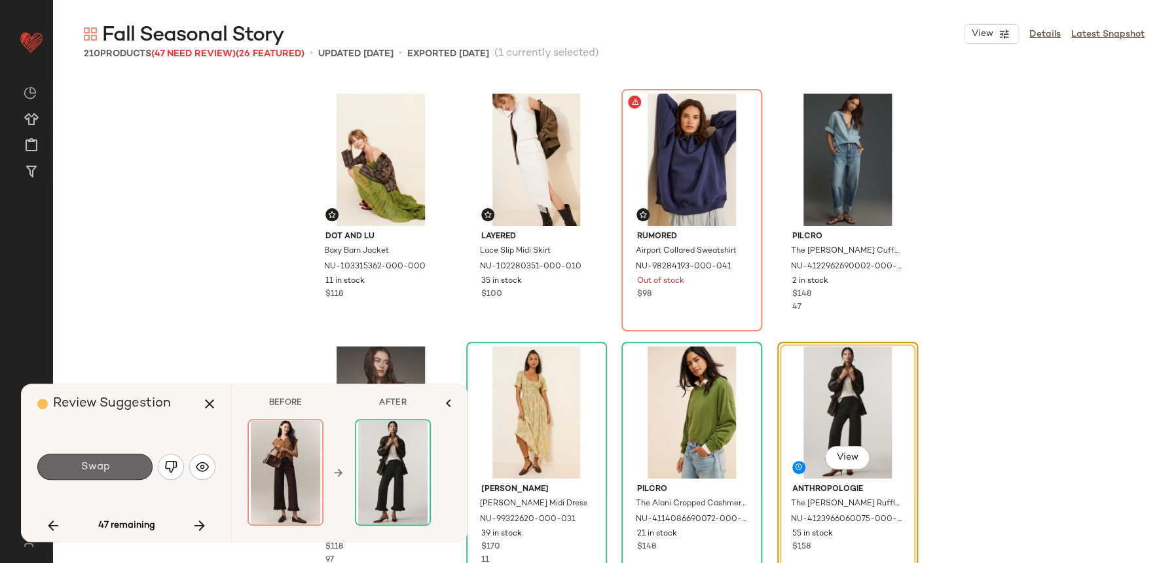
click at [148, 469] on button "Swap" at bounding box center [94, 467] width 115 height 26
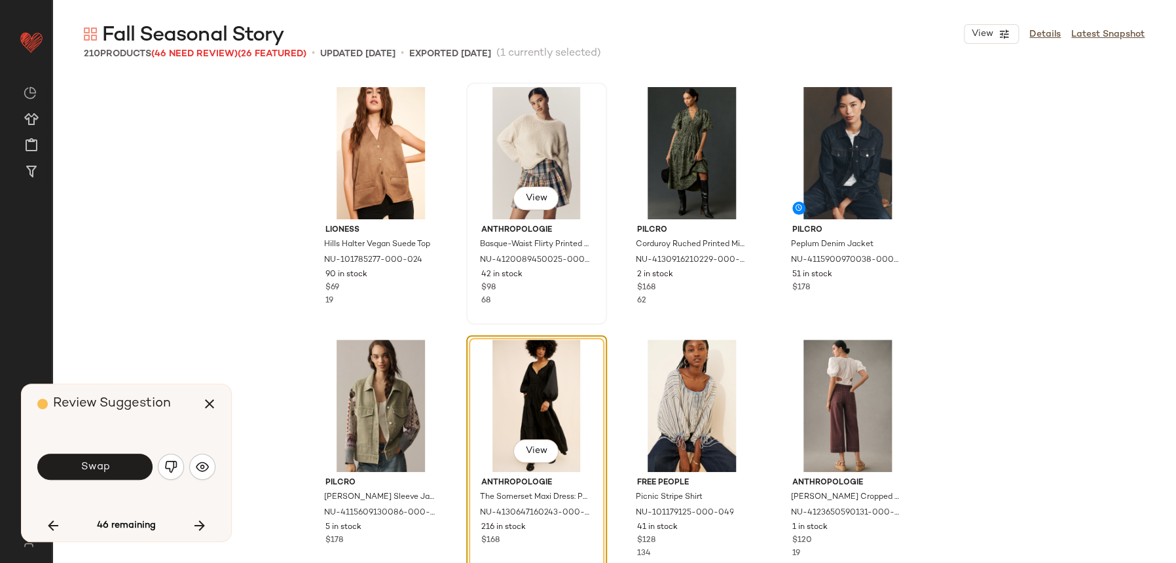
scroll to position [2282, 0]
click at [200, 469] on img "button" at bounding box center [202, 466] width 13 height 13
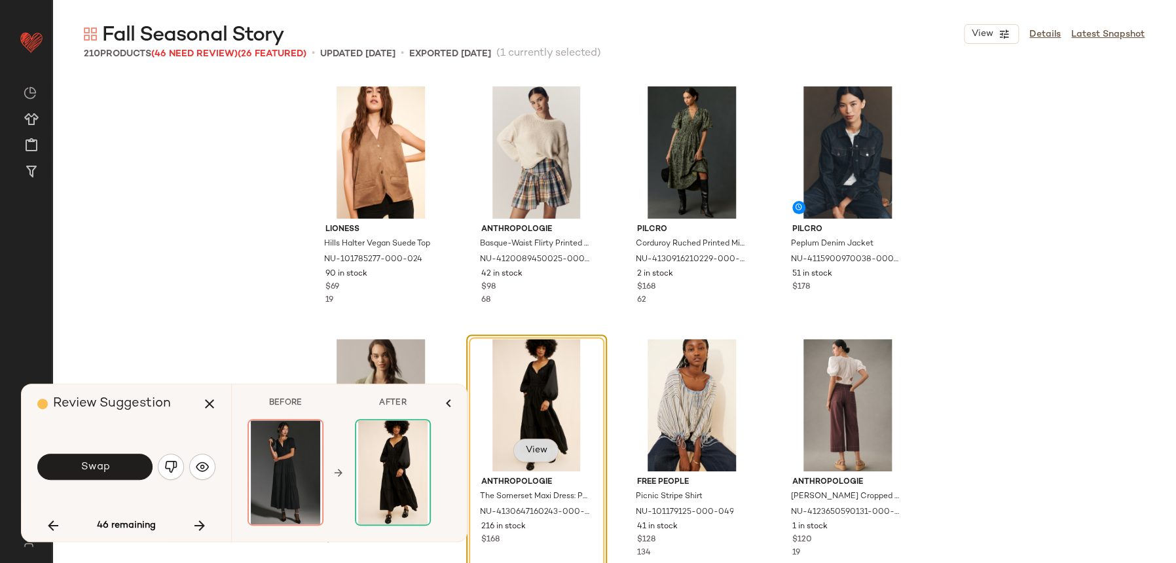
click at [526, 445] on span "View" at bounding box center [535, 450] width 22 height 10
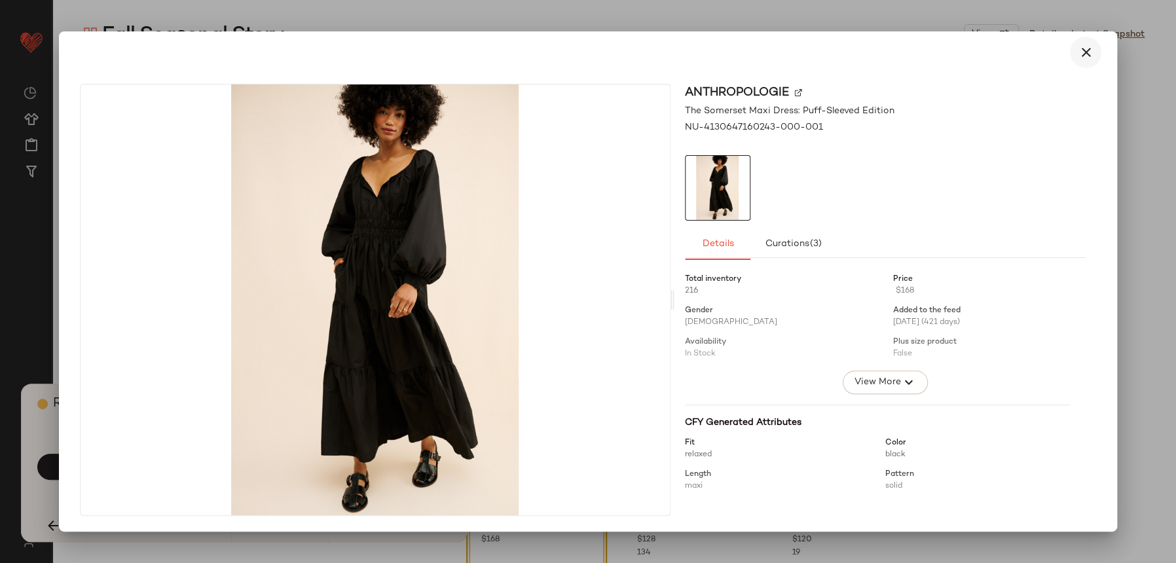
click at [1098, 52] on button "button" at bounding box center [1085, 52] width 31 height 31
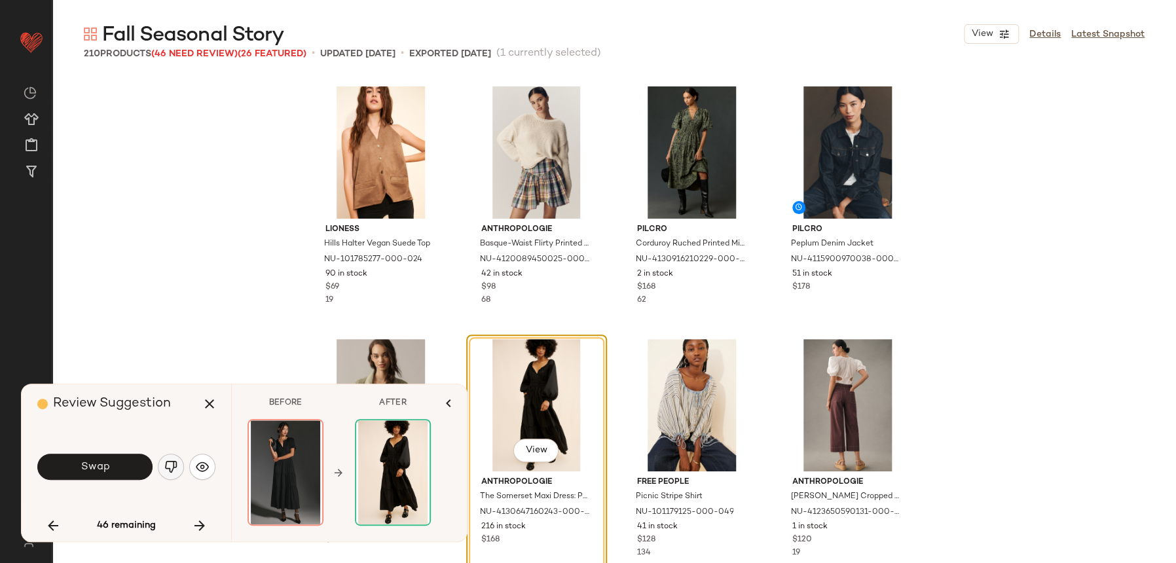
click at [167, 455] on button "button" at bounding box center [171, 467] width 26 height 26
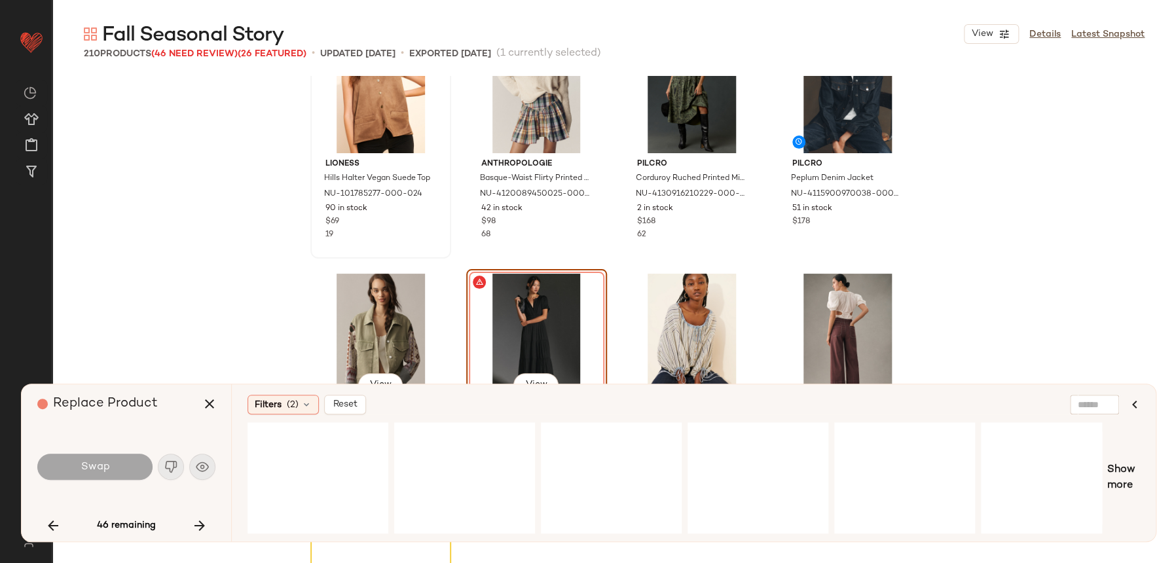
scroll to position [2499, 0]
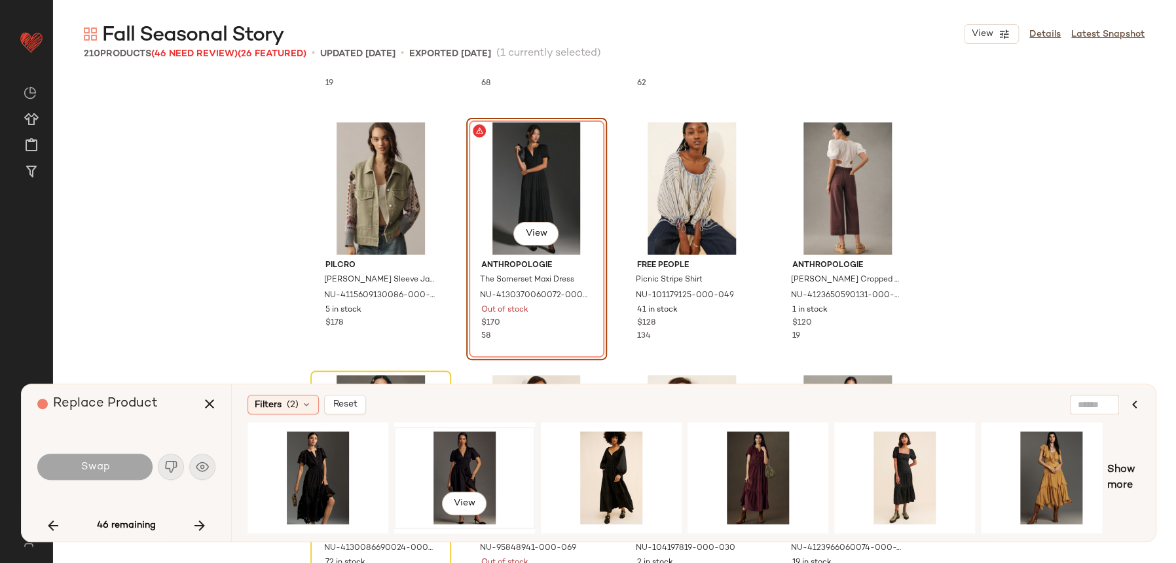
click at [496, 469] on div "View" at bounding box center [465, 477] width 132 height 93
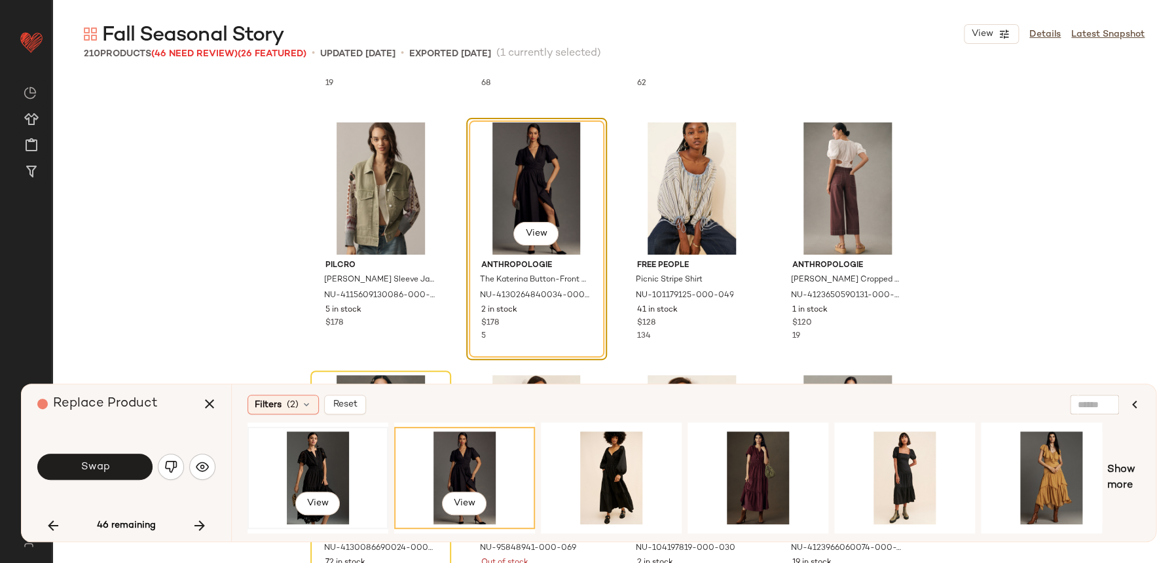
click at [318, 452] on div "View" at bounding box center [318, 477] width 132 height 93
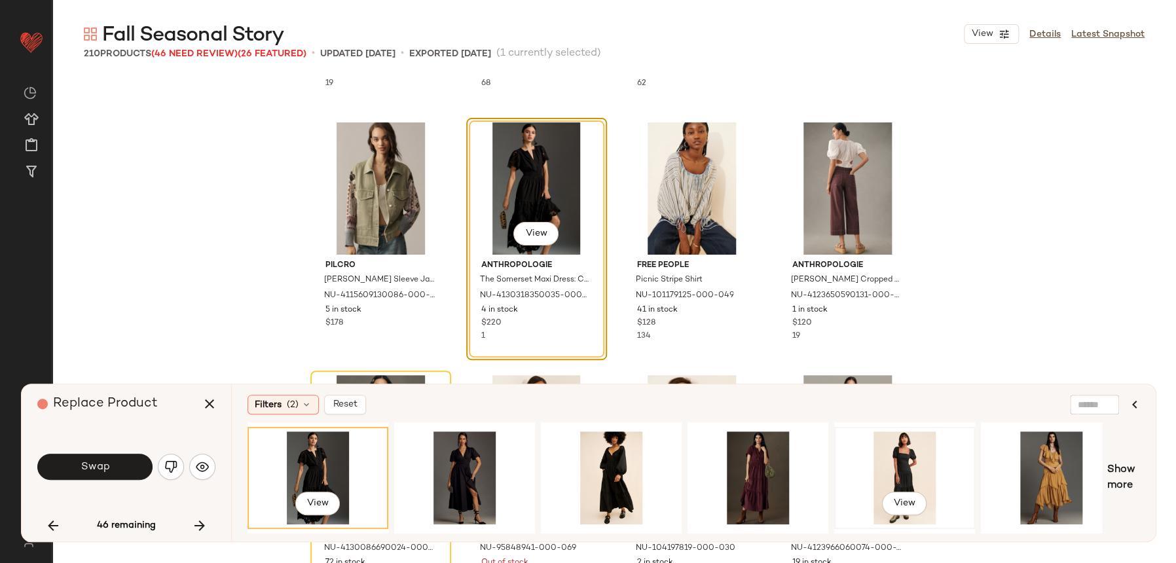
click at [928, 444] on div "View" at bounding box center [905, 477] width 132 height 93
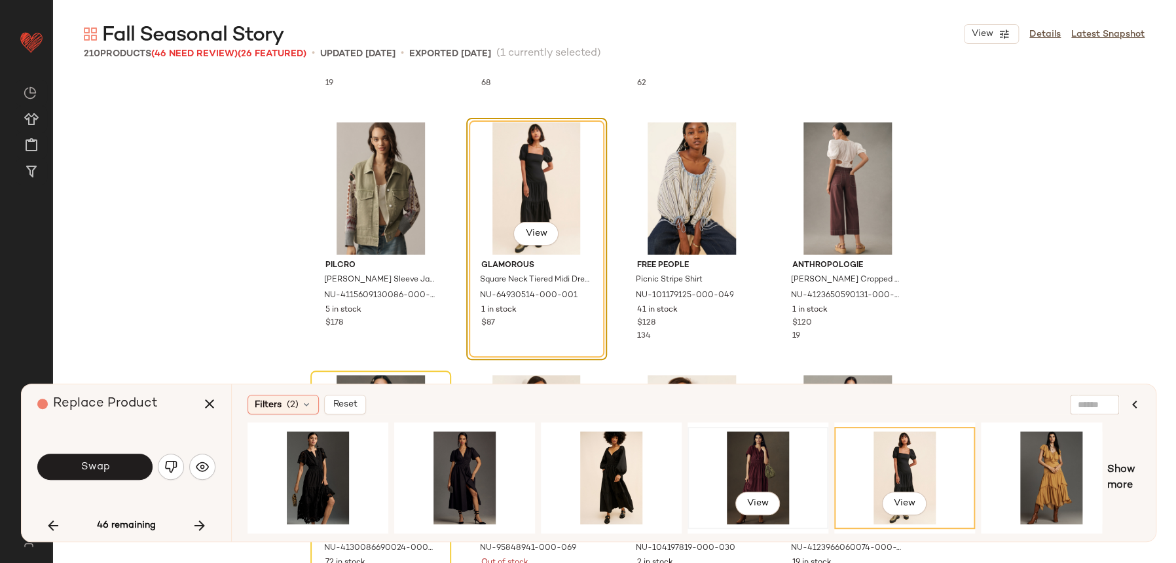
click at [758, 458] on div "View" at bounding box center [758, 477] width 132 height 93
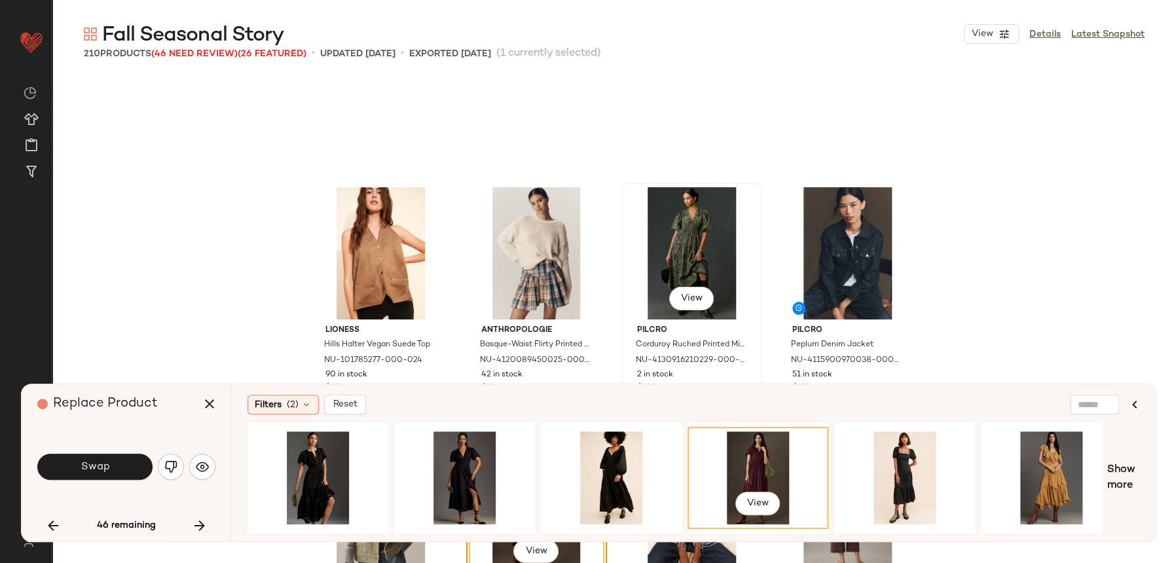
scroll to position [2144, 0]
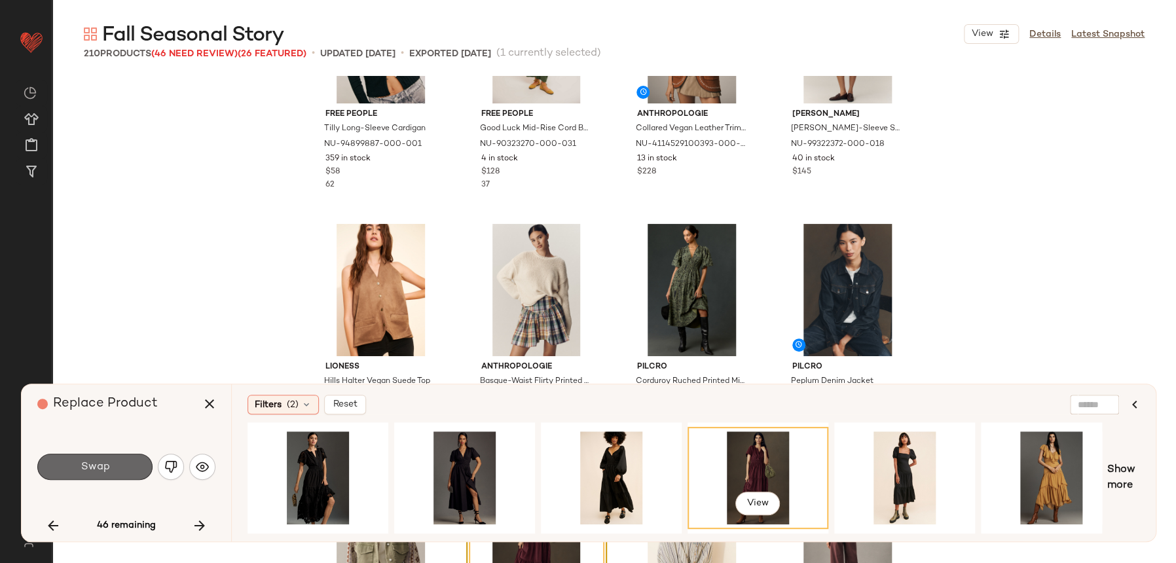
click at [111, 460] on button "Swap" at bounding box center [94, 467] width 115 height 26
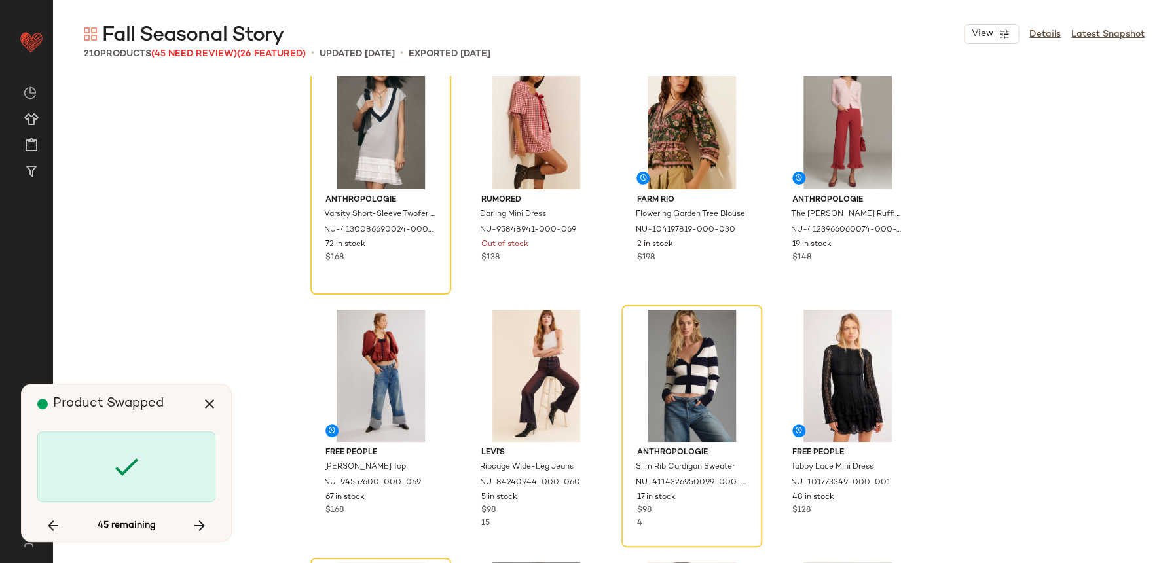
scroll to position [2527, 0]
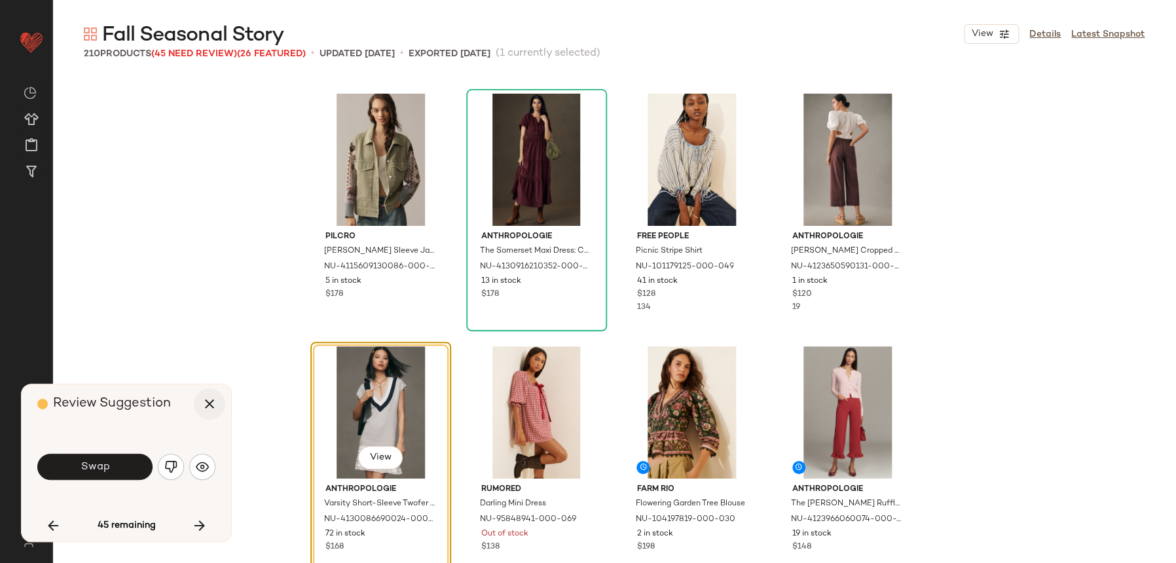
click at [204, 407] on icon "button" at bounding box center [210, 404] width 16 height 16
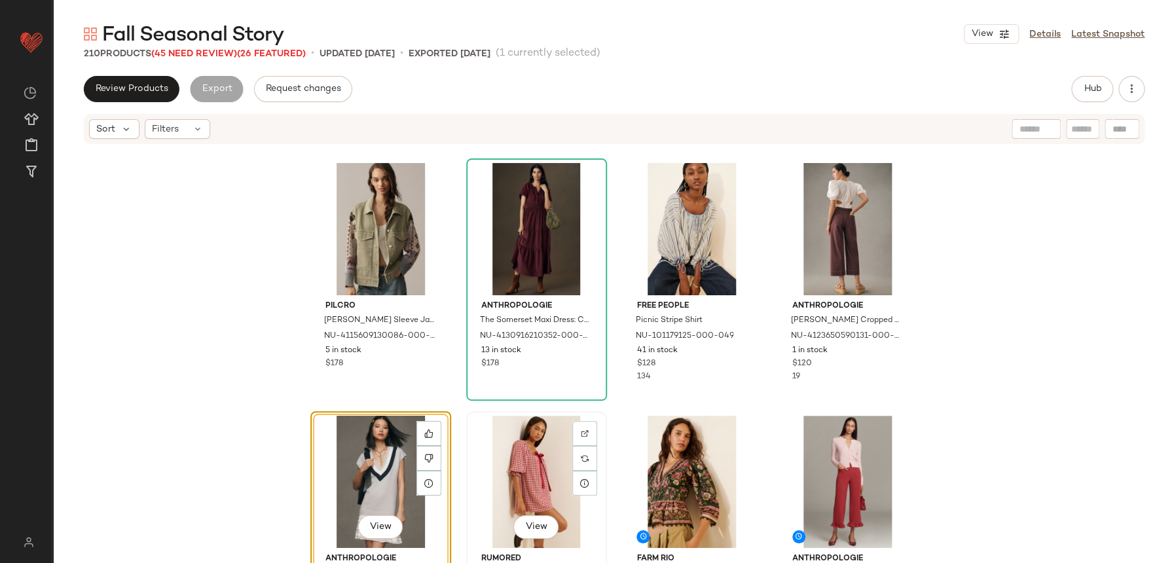
click at [471, 451] on div "View" at bounding box center [537, 482] width 132 height 132
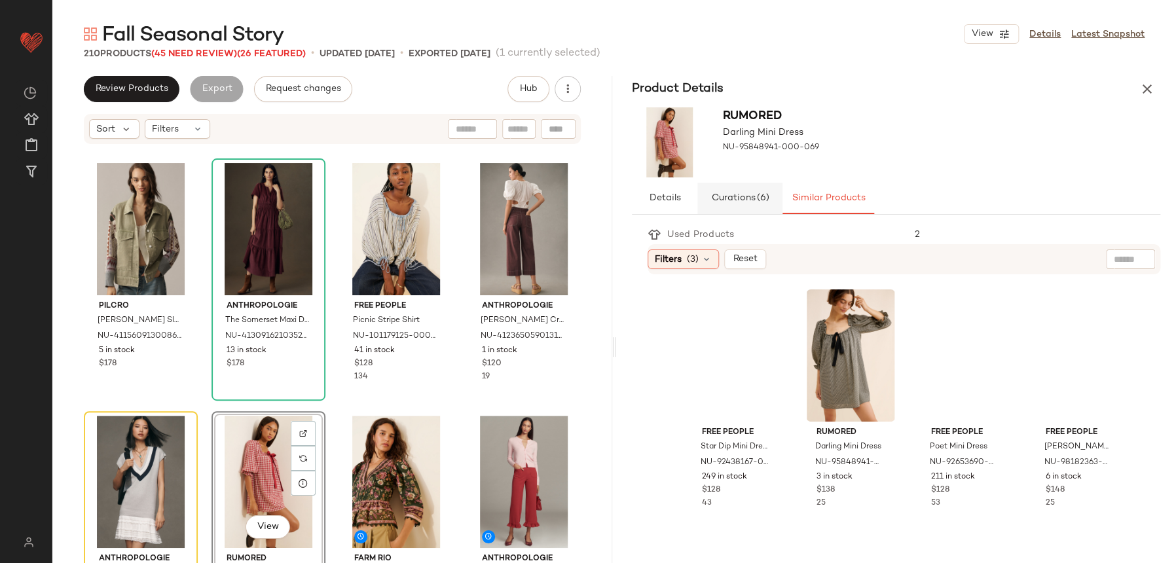
click at [741, 193] on span "Curations (6)" at bounding box center [740, 198] width 58 height 10
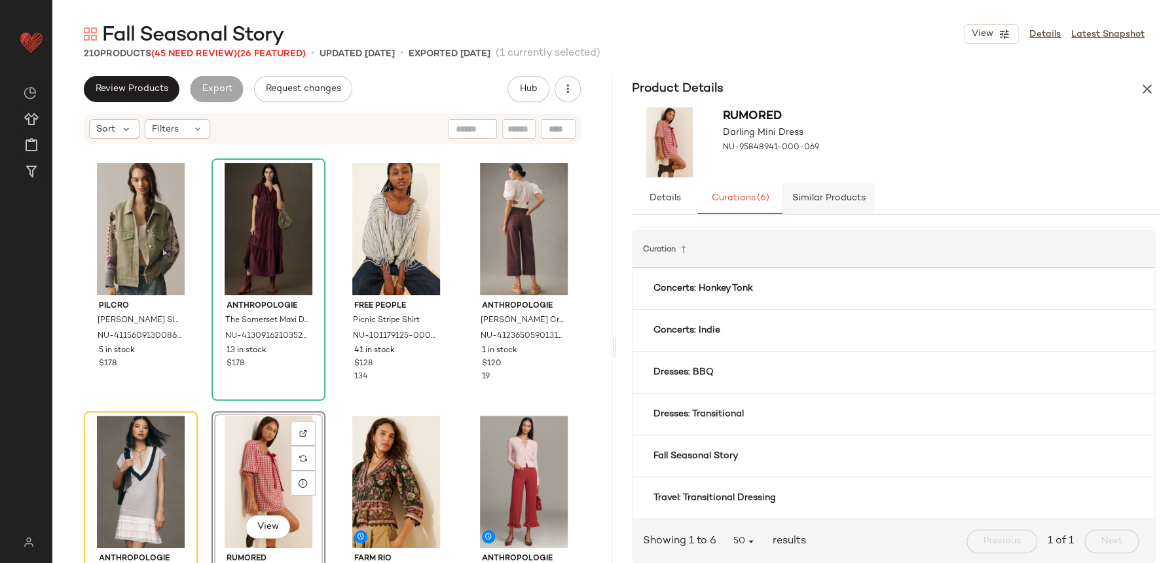
click at [809, 193] on span "Similar Products" at bounding box center [828, 198] width 74 height 10
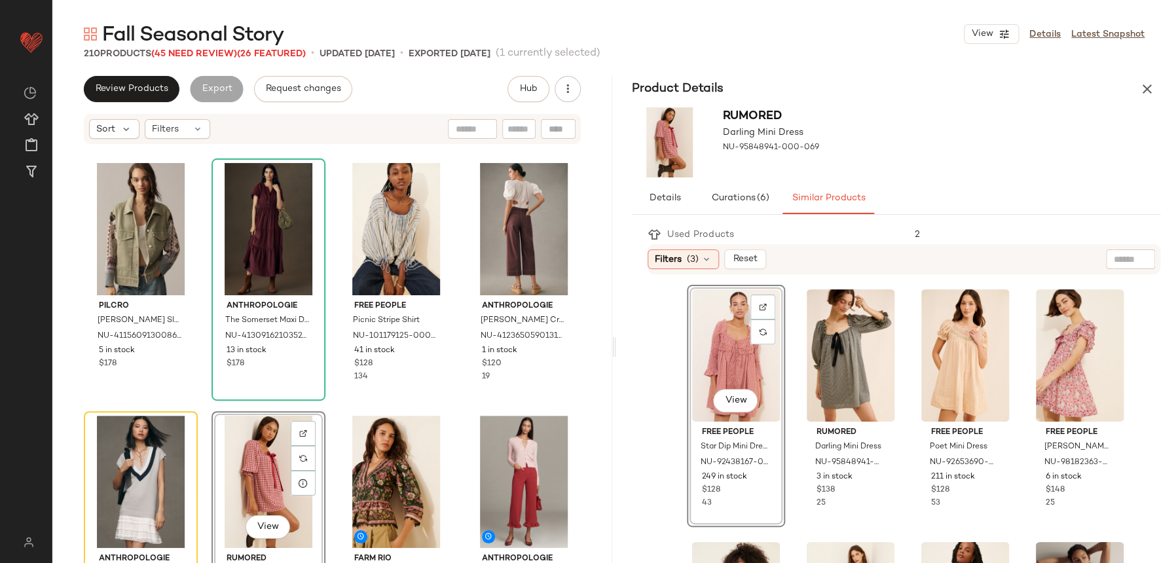
click at [745, 352] on div "View" at bounding box center [735, 355] width 89 height 132
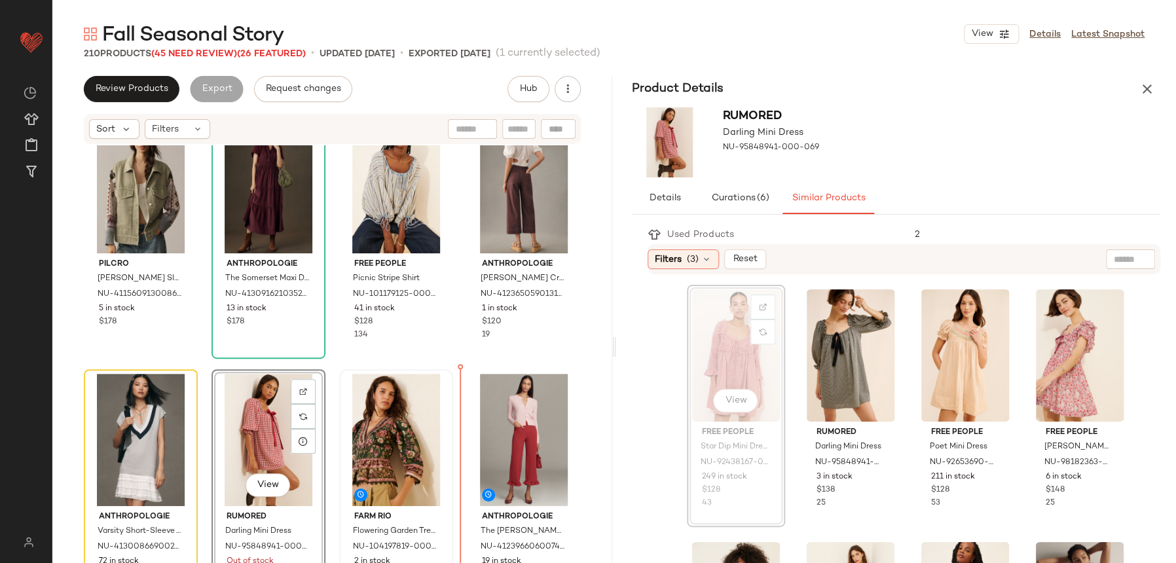
scroll to position [2582, 0]
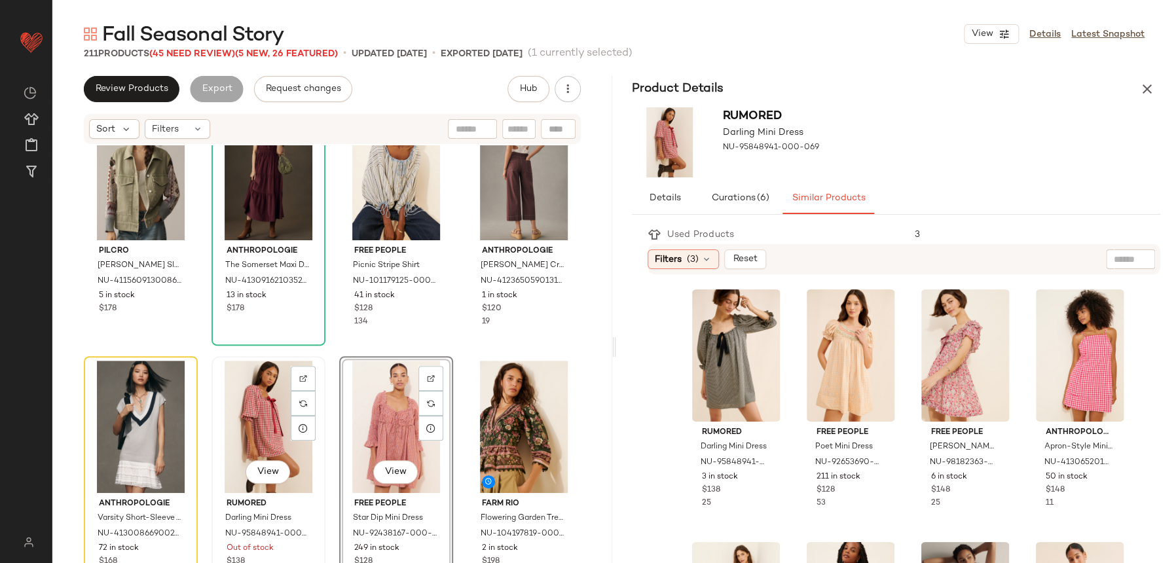
click at [276, 426] on div "View" at bounding box center [268, 427] width 105 height 132
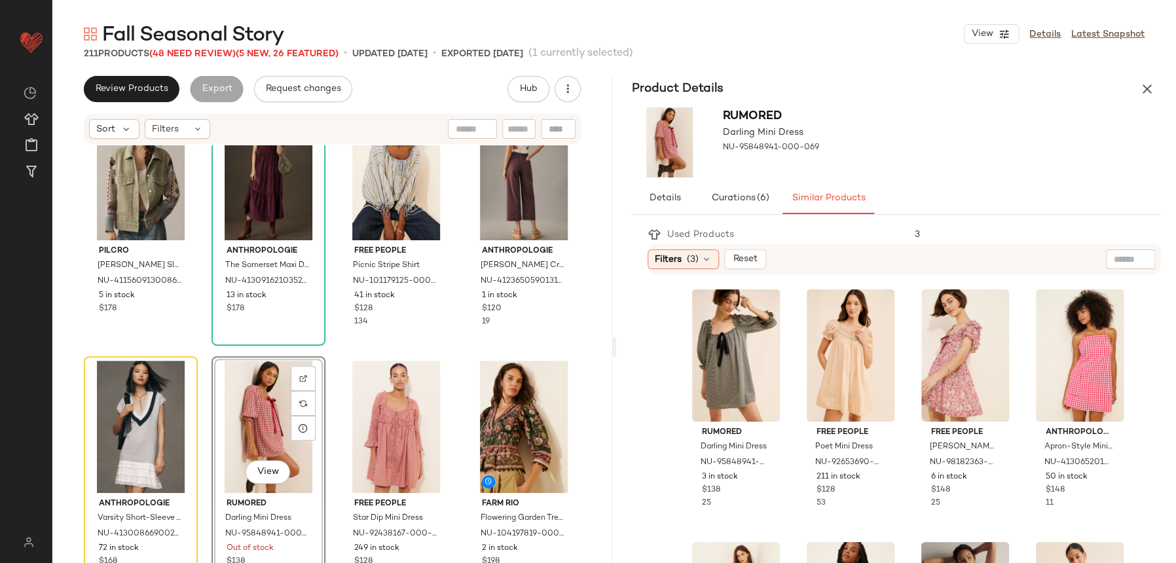
click at [1134, 94] on div "Product Details" at bounding box center [896, 89] width 560 height 26
click at [1159, 77] on div "Product Details" at bounding box center [896, 89] width 560 height 26
click at [1154, 79] on button "button" at bounding box center [1147, 89] width 26 height 26
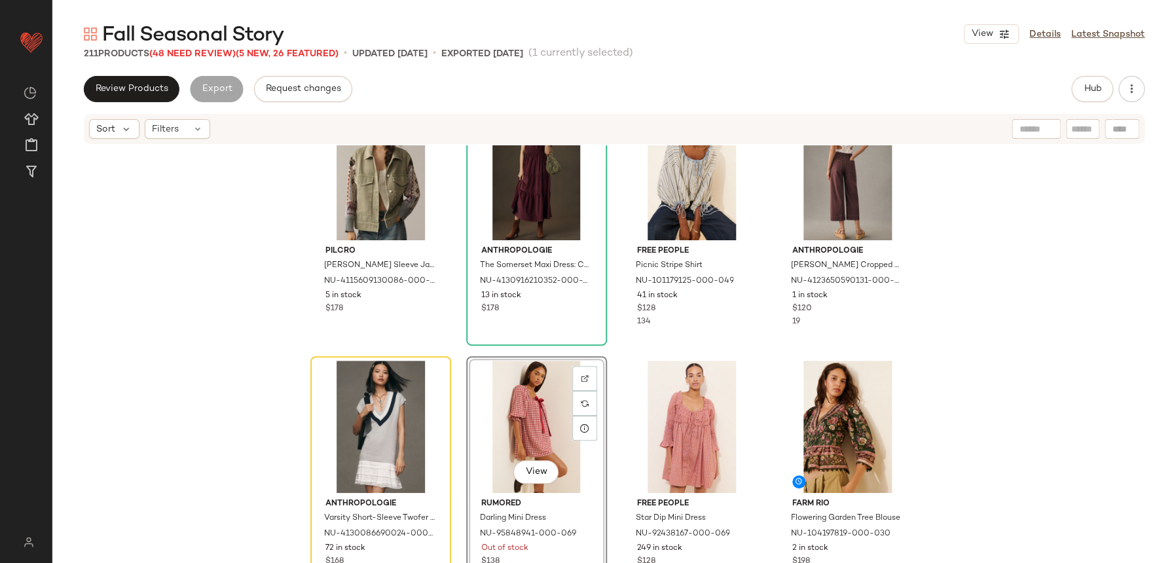
click at [532, 418] on div "View" at bounding box center [537, 427] width 132 height 132
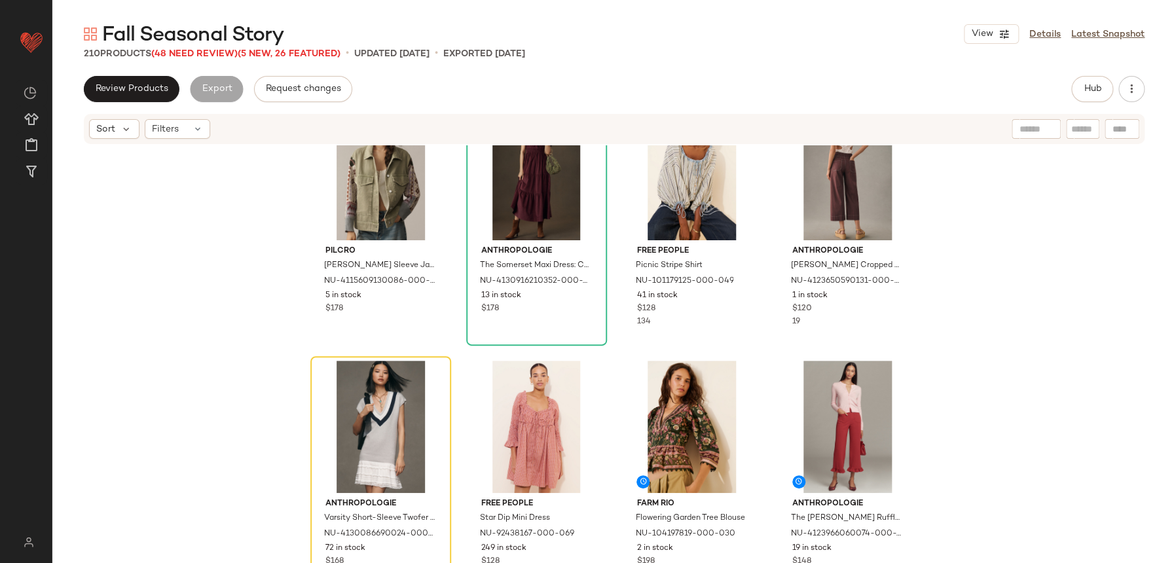
click at [215, 48] on span "Fall Seasonal Story" at bounding box center [192, 35] width 181 height 26
click at [213, 49] on span "(48 Need Review)" at bounding box center [194, 54] width 86 height 10
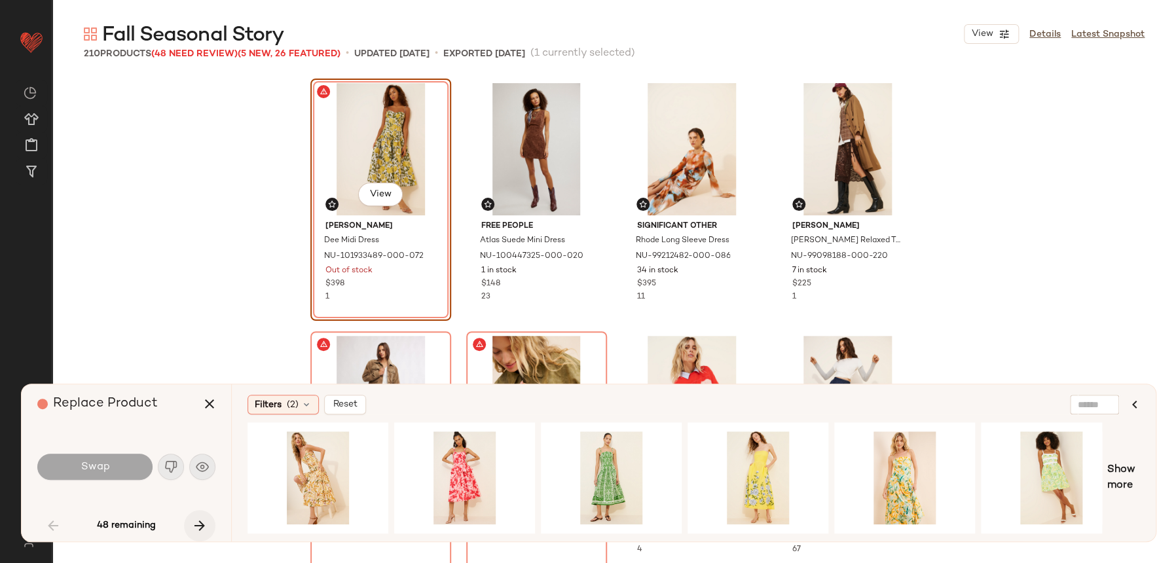
click at [198, 522] on icon "button" at bounding box center [200, 526] width 16 height 16
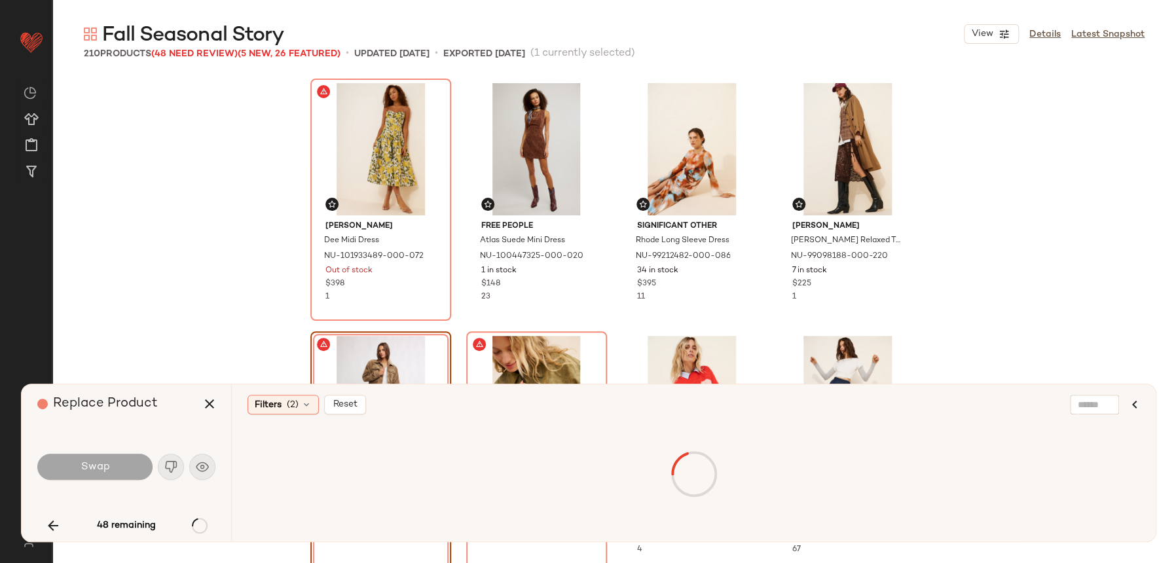
click at [188, 524] on div "48 remaining" at bounding box center [126, 525] width 178 height 31
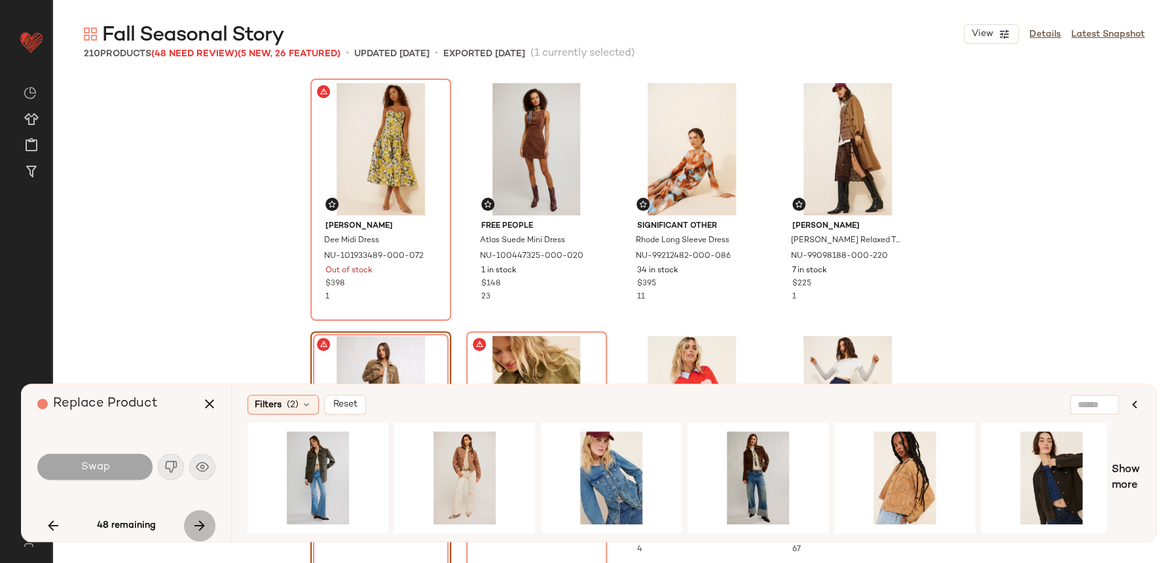
click at [192, 524] on icon "button" at bounding box center [200, 526] width 16 height 16
click at [193, 523] on div "48 remaining" at bounding box center [126, 525] width 178 height 31
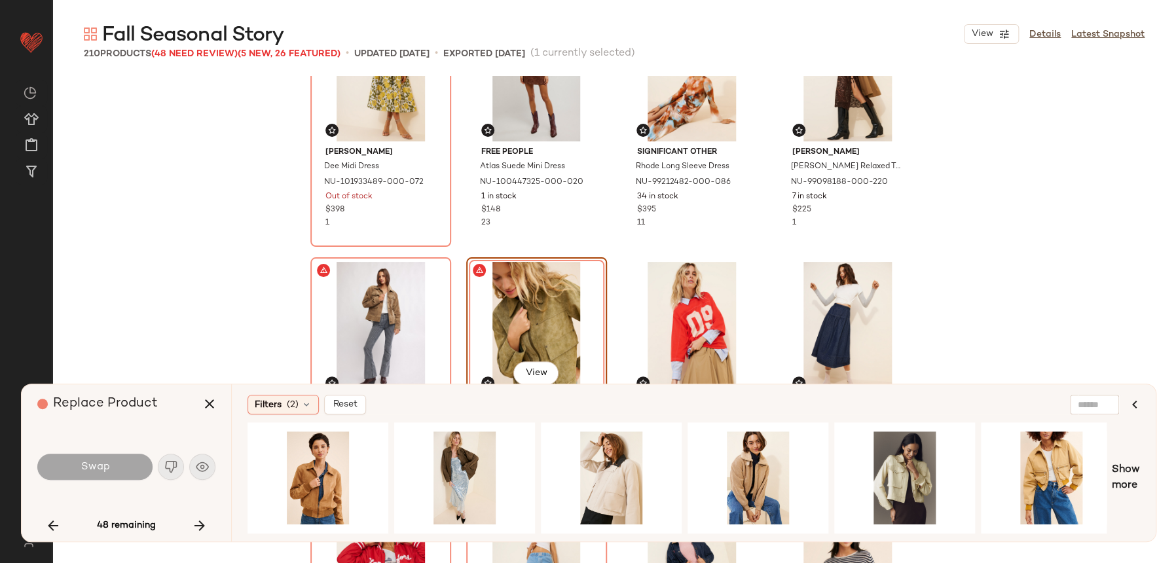
scroll to position [266, 0]
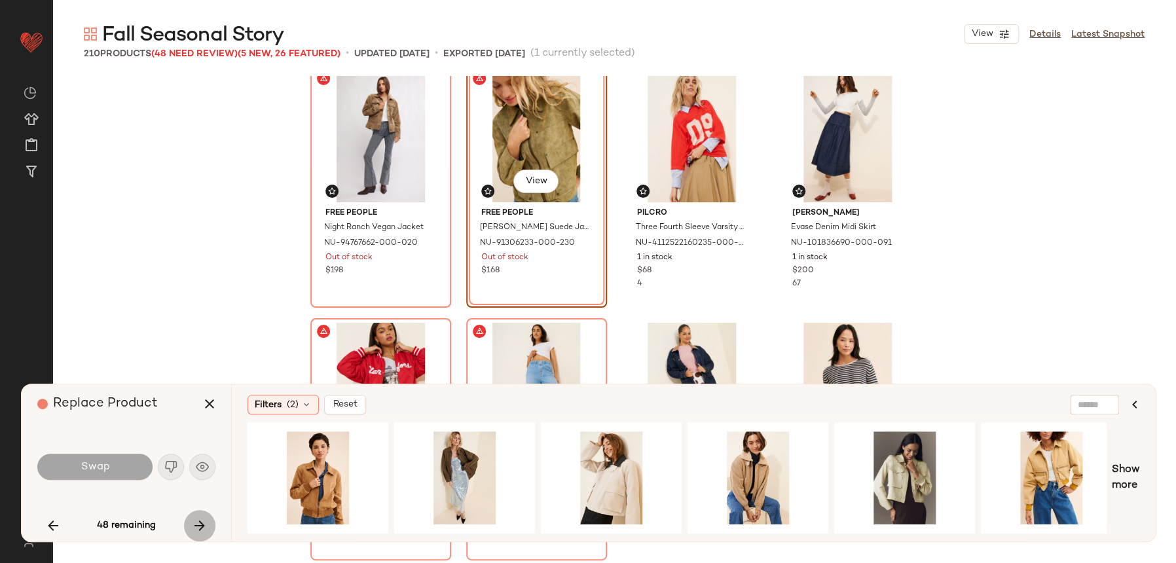
click at [193, 520] on icon "button" at bounding box center [200, 526] width 16 height 16
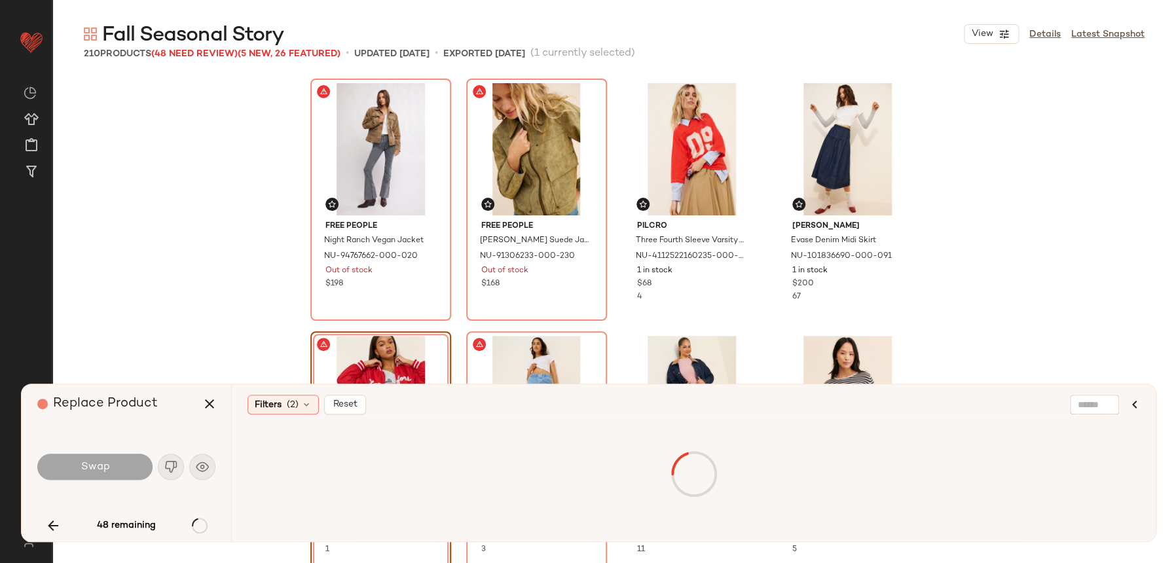
click at [196, 520] on icon "button" at bounding box center [200, 526] width 16 height 16
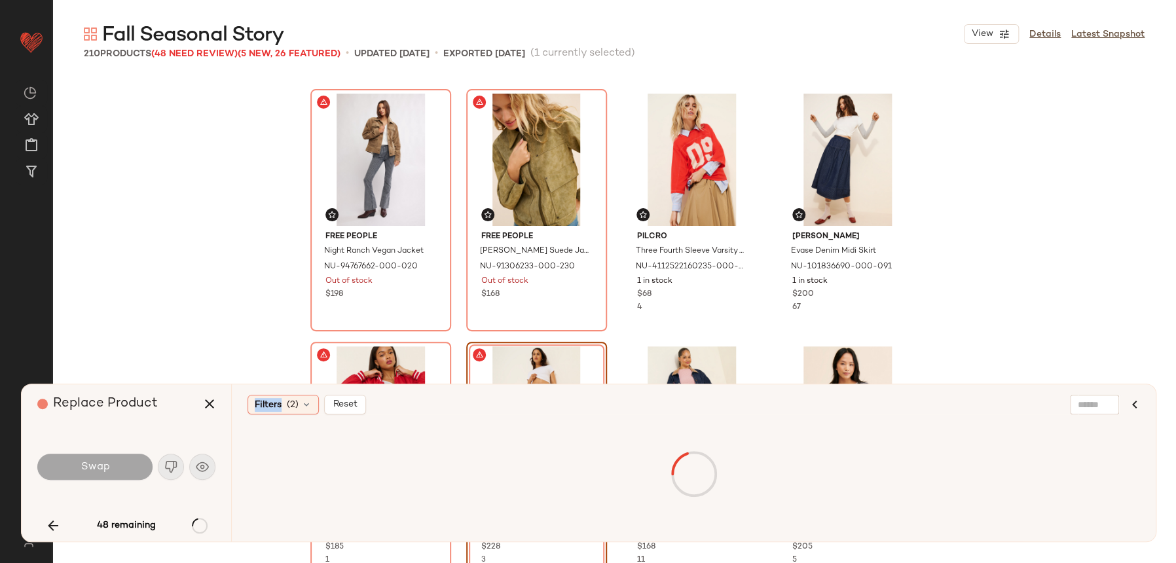
click at [196, 520] on div "48 remaining" at bounding box center [126, 525] width 178 height 31
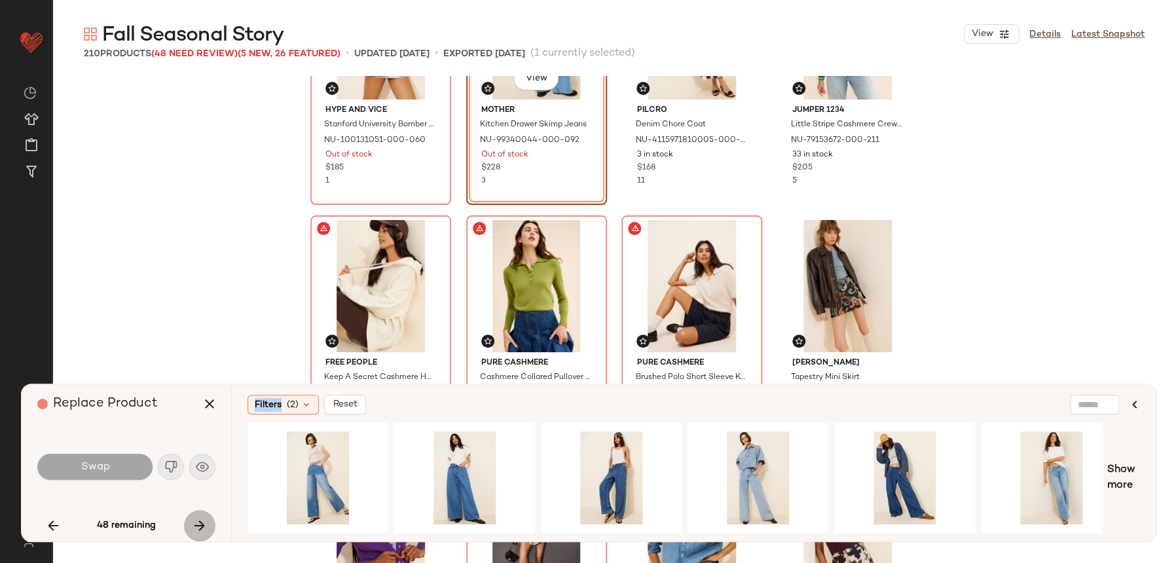
click at [198, 515] on button "button" at bounding box center [199, 525] width 31 height 31
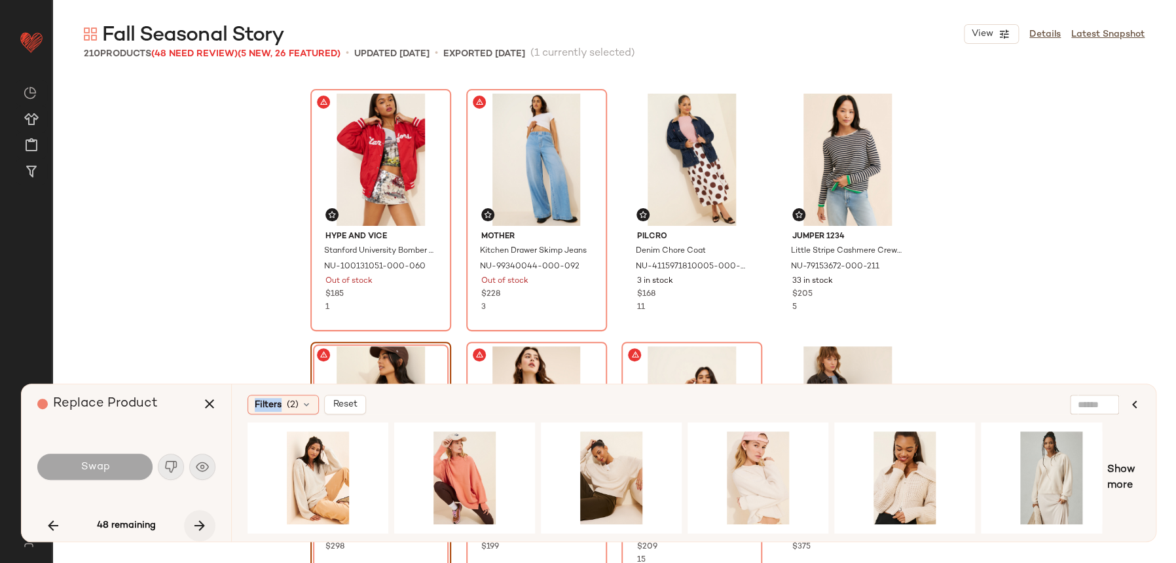
click at [198, 515] on div "48 remaining" at bounding box center [126, 525] width 178 height 31
click at [198, 515] on button "button" at bounding box center [199, 525] width 31 height 31
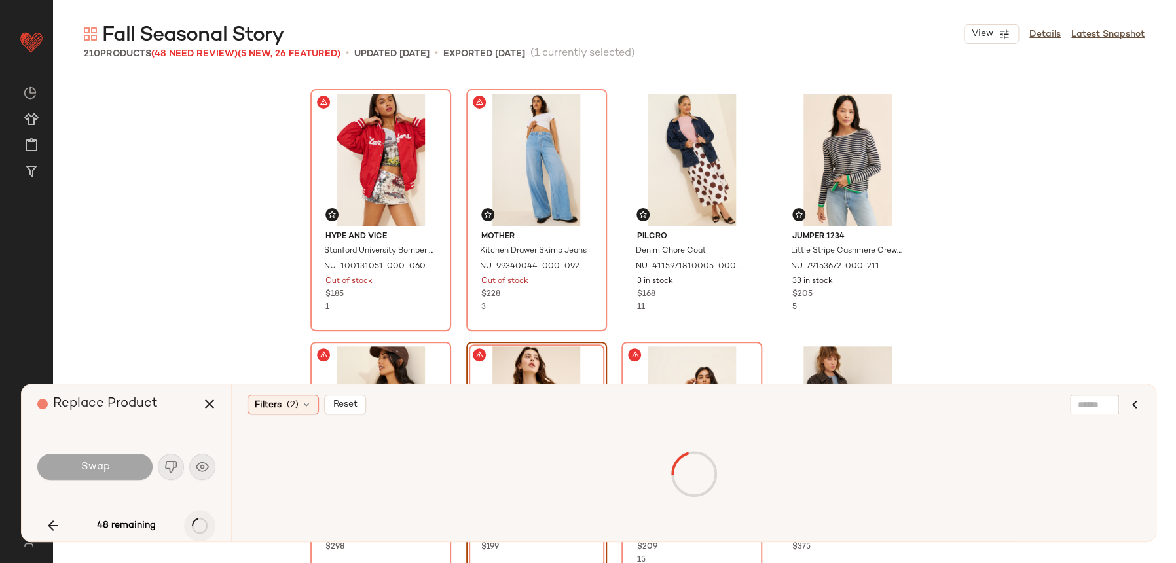
click at [198, 516] on div "48 remaining" at bounding box center [126, 525] width 178 height 31
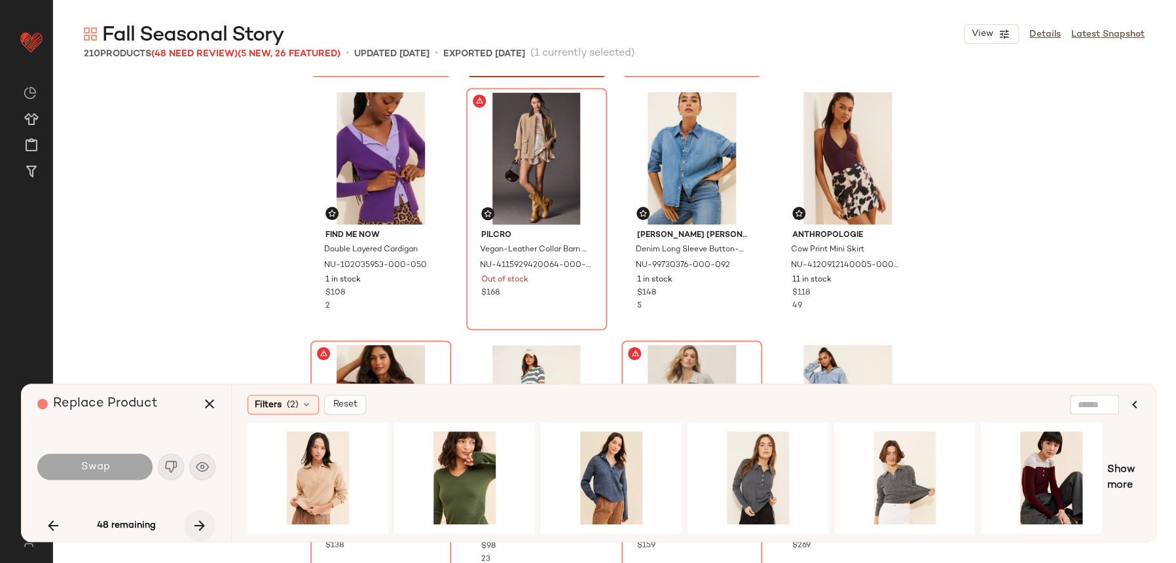
click at [203, 527] on icon "button" at bounding box center [200, 526] width 16 height 16
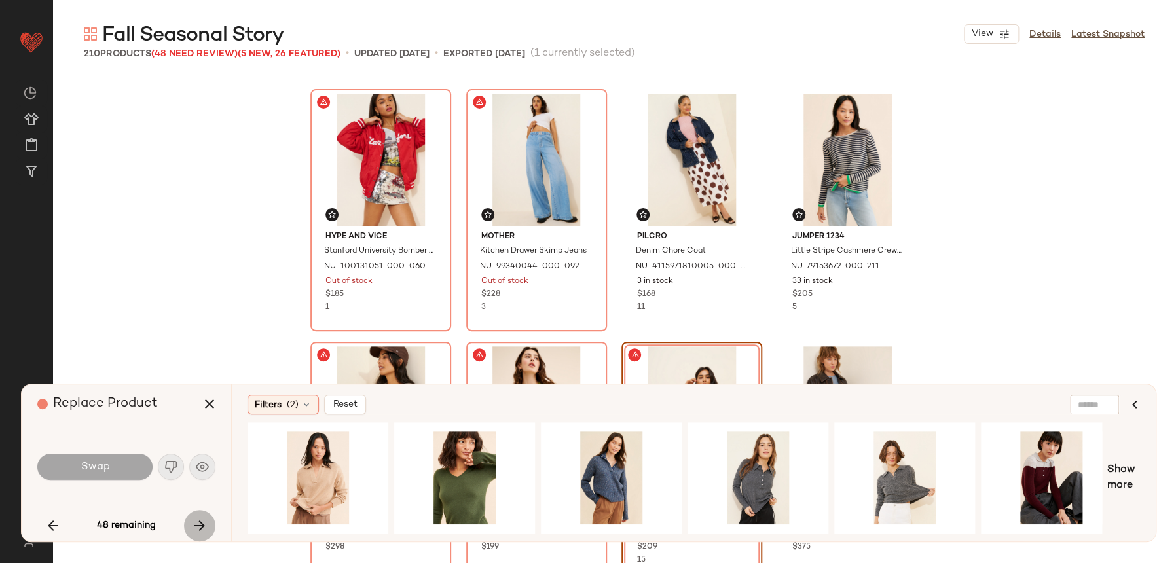
click at [202, 527] on div "48 remaining" at bounding box center [126, 525] width 178 height 31
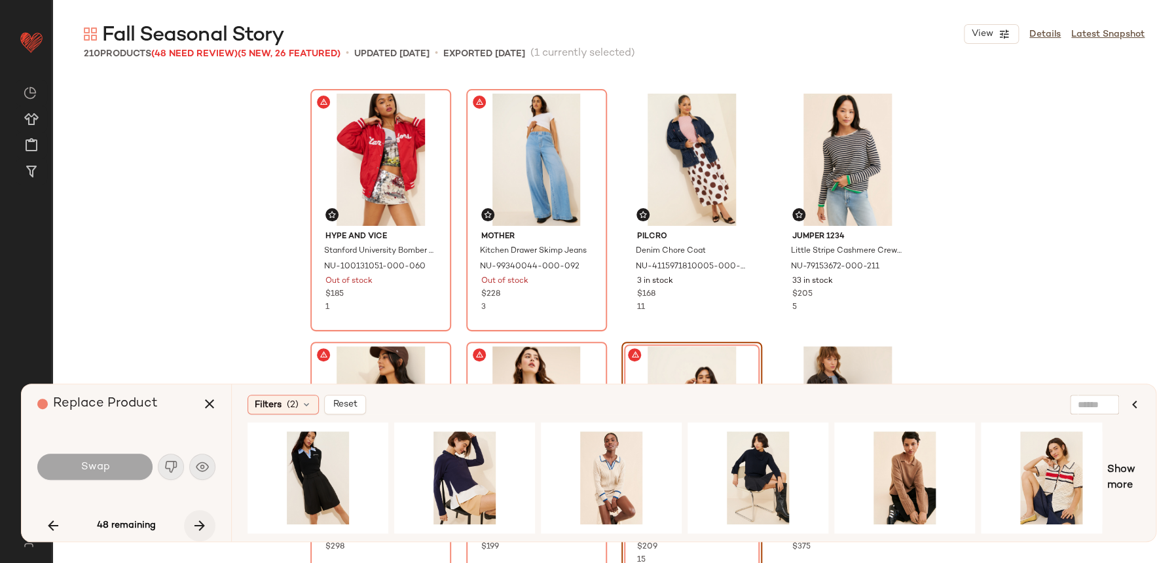
click at [208, 527] on button "button" at bounding box center [199, 525] width 31 height 31
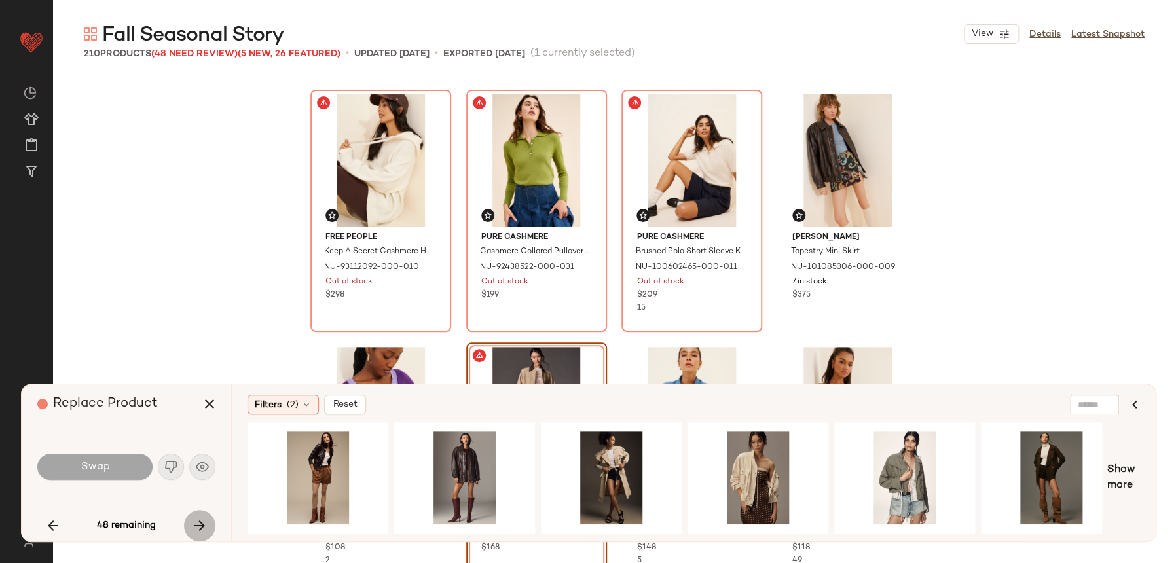
click at [208, 526] on button "button" at bounding box center [199, 525] width 31 height 31
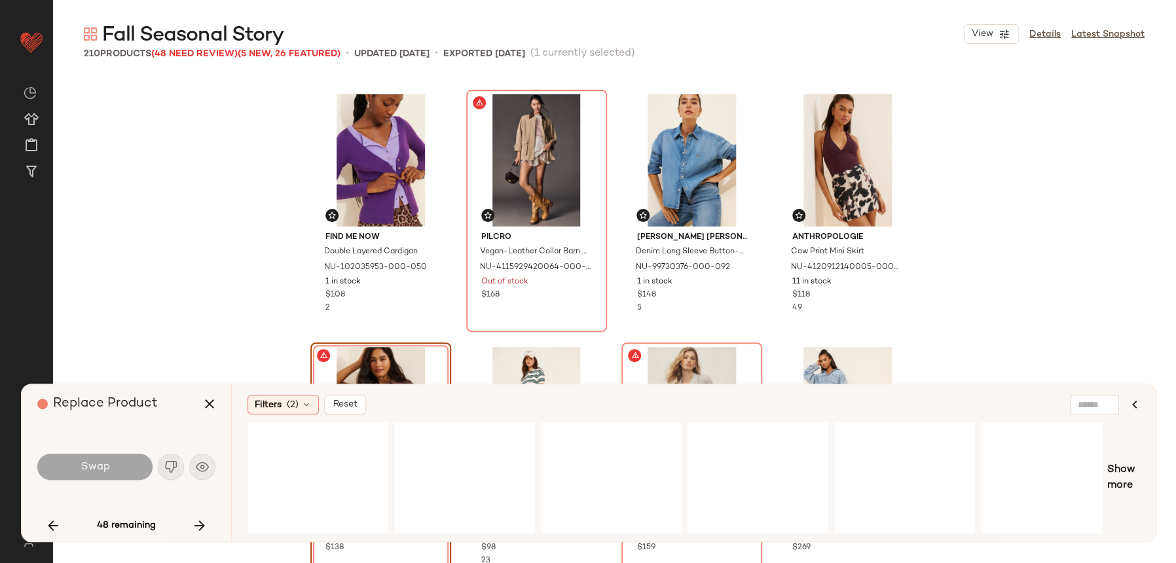
click at [210, 526] on div "48 remaining" at bounding box center [126, 525] width 178 height 31
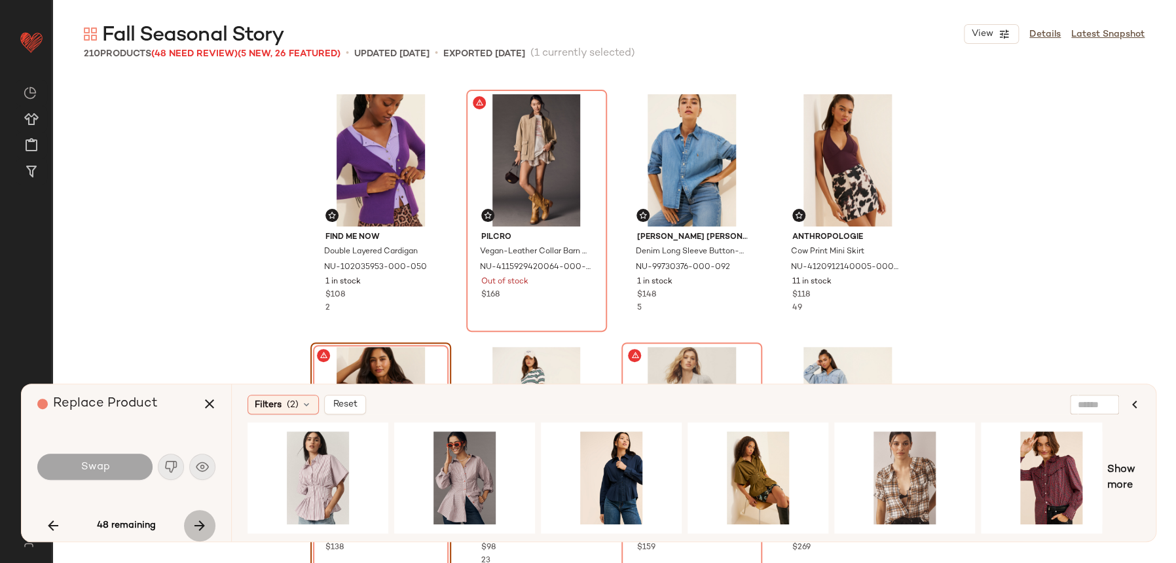
click at [210, 526] on button "button" at bounding box center [199, 525] width 31 height 31
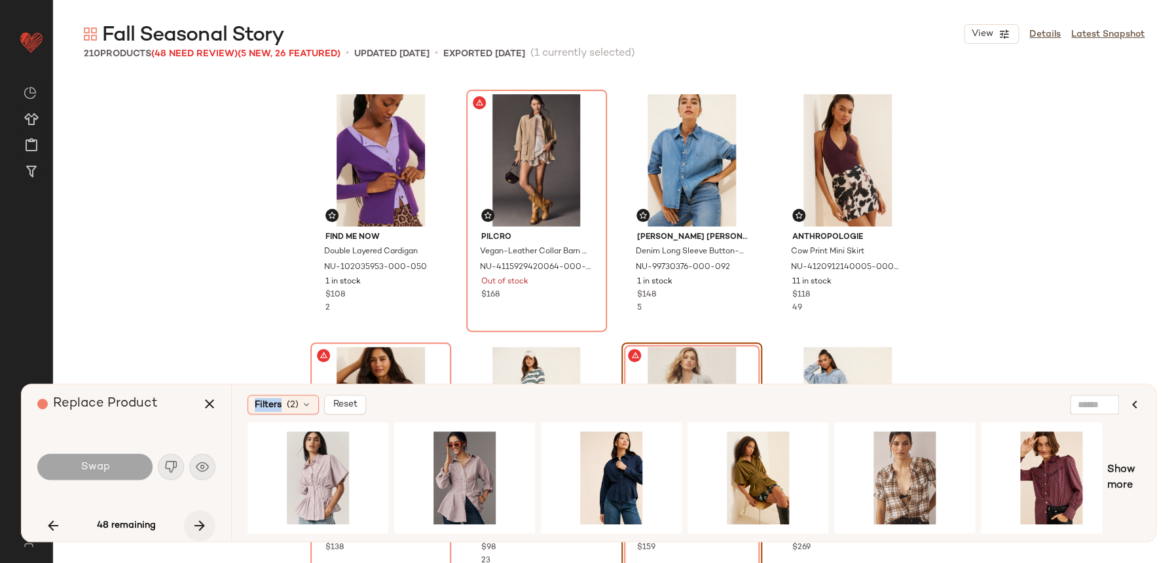
click at [211, 526] on div "48 remaining" at bounding box center [126, 525] width 178 height 31
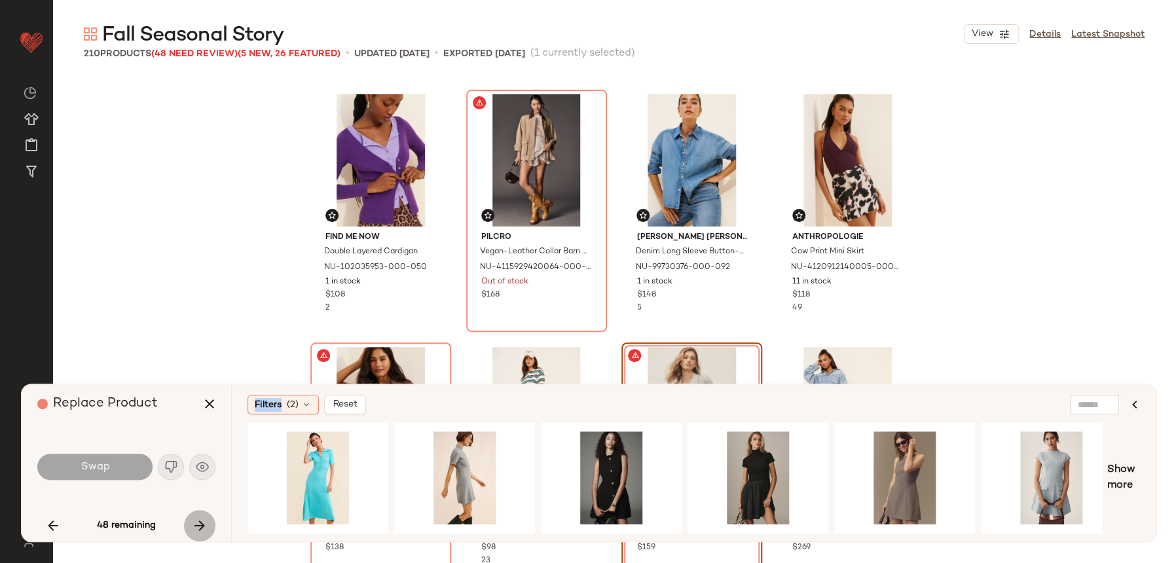
click at [213, 526] on button "button" at bounding box center [199, 525] width 31 height 31
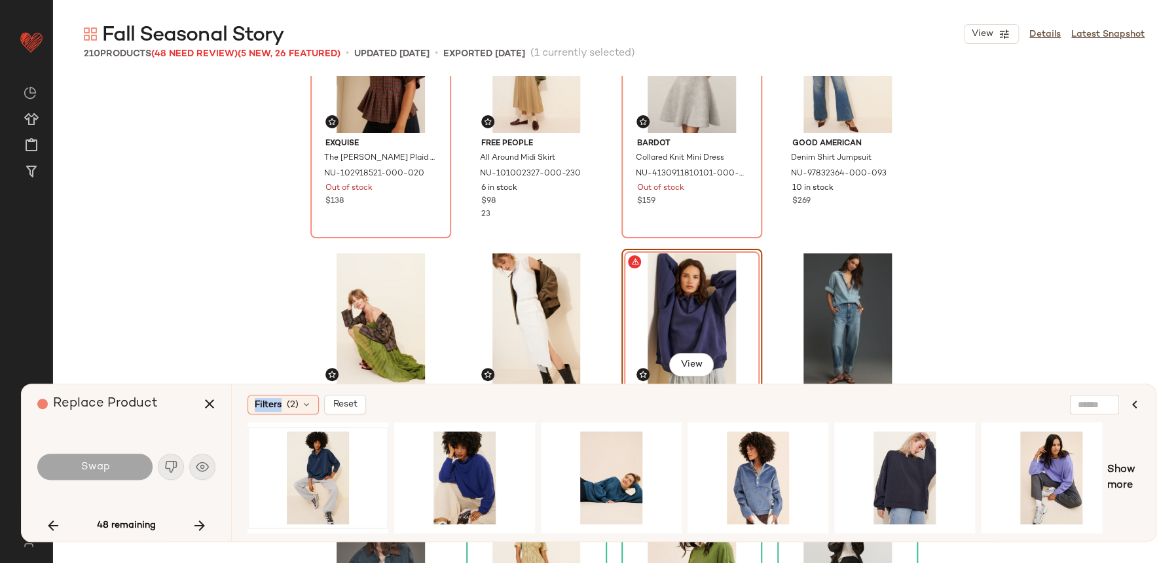
scroll to position [1387, 0]
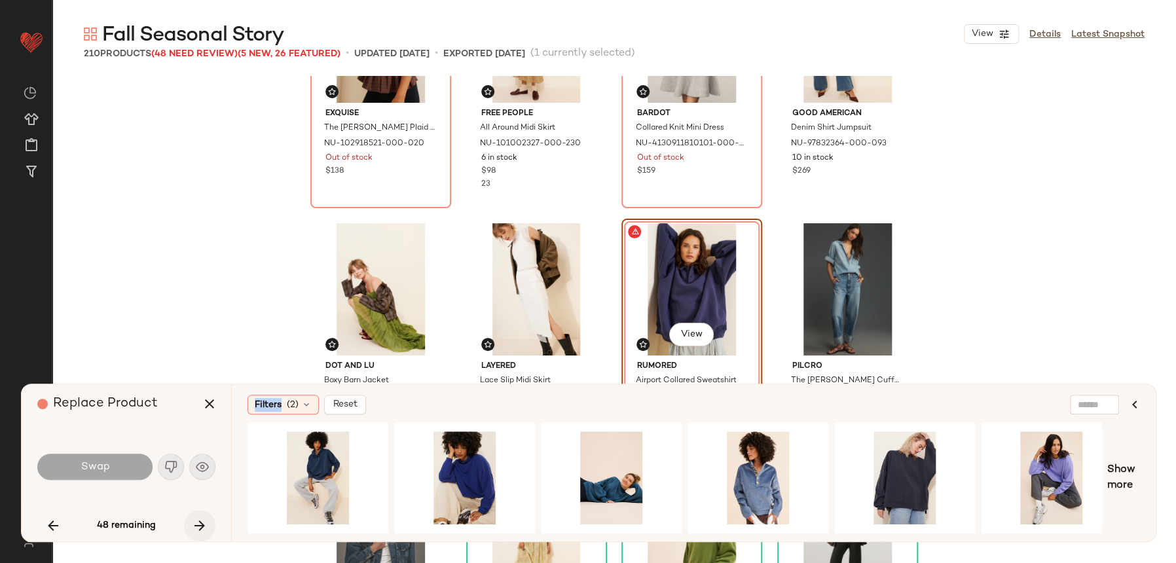
click at [210, 526] on button "button" at bounding box center [199, 525] width 31 height 31
click at [211, 526] on button "button" at bounding box center [199, 525] width 31 height 31
click at [208, 526] on button "button" at bounding box center [199, 525] width 31 height 31
click at [204, 526] on icon "button" at bounding box center [200, 526] width 16 height 16
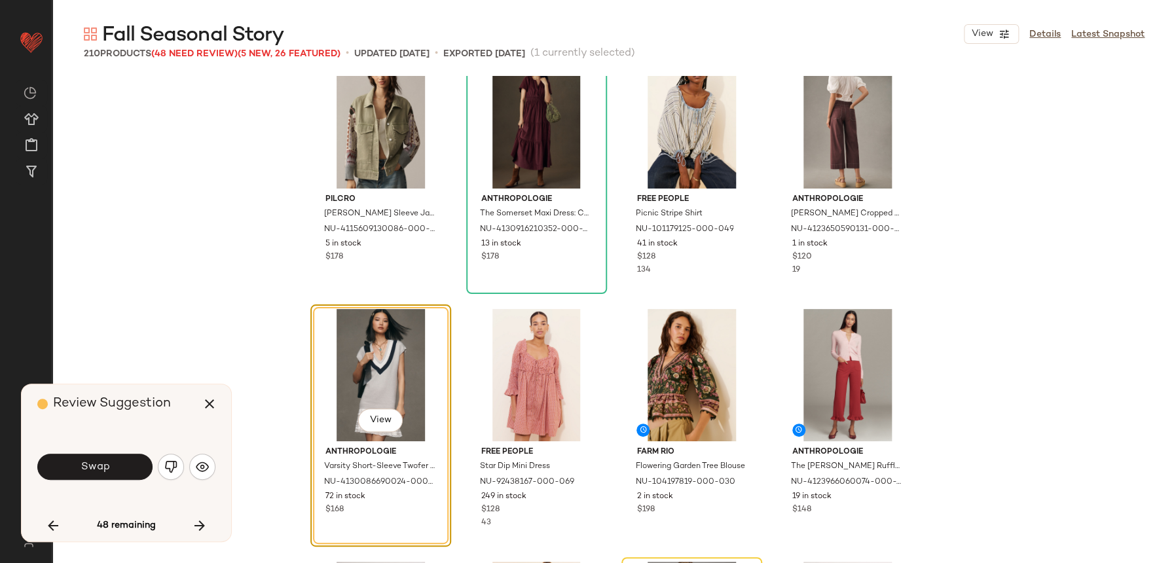
scroll to position [2575, 0]
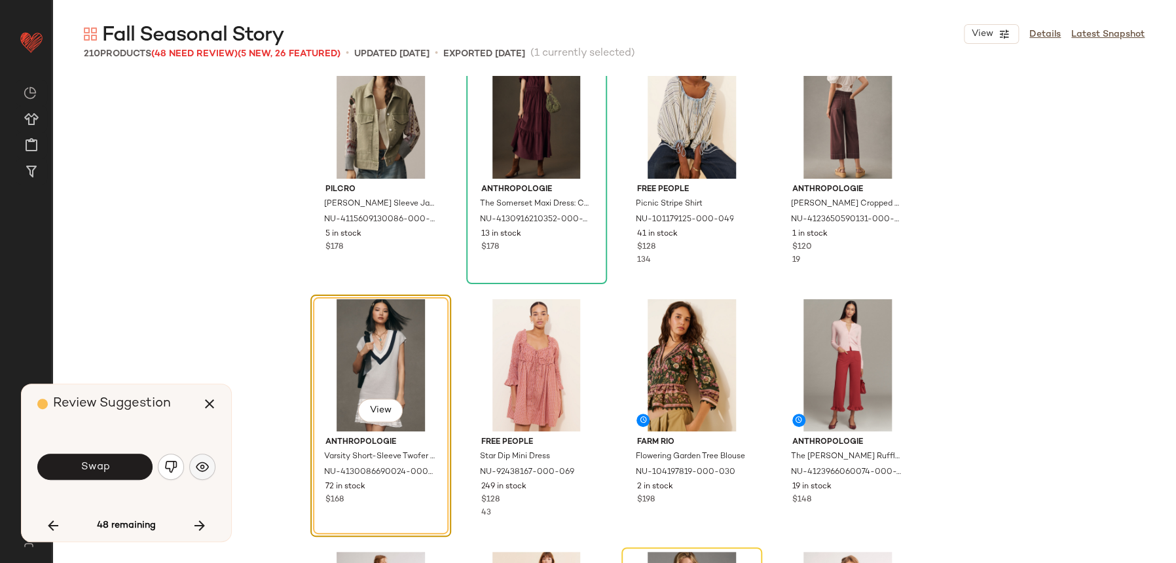
click at [201, 466] on img "button" at bounding box center [202, 466] width 13 height 13
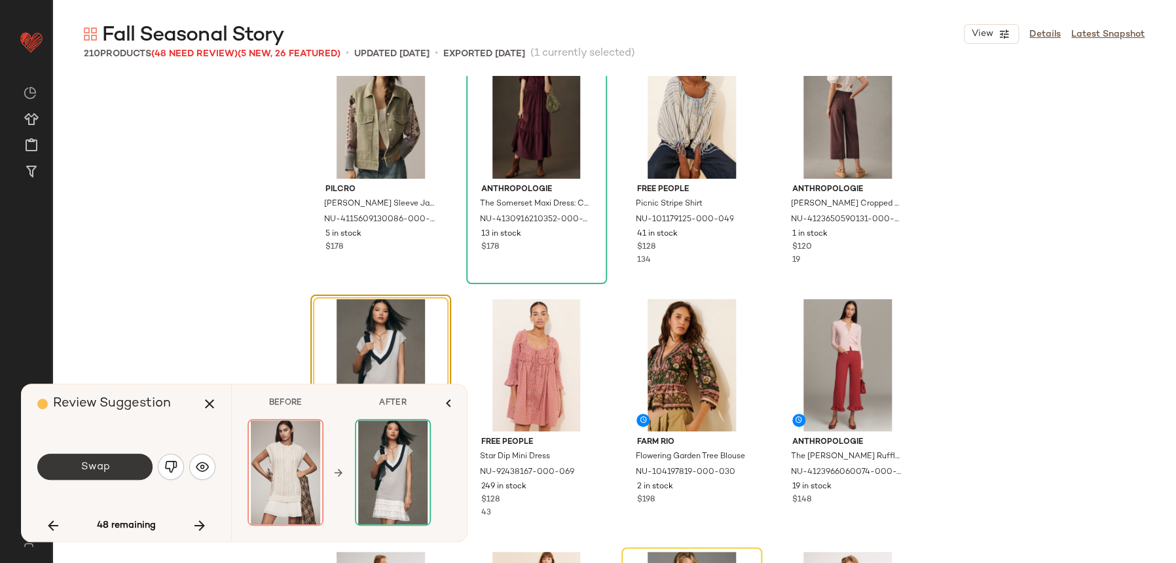
click at [115, 457] on button "Swap" at bounding box center [94, 467] width 115 height 26
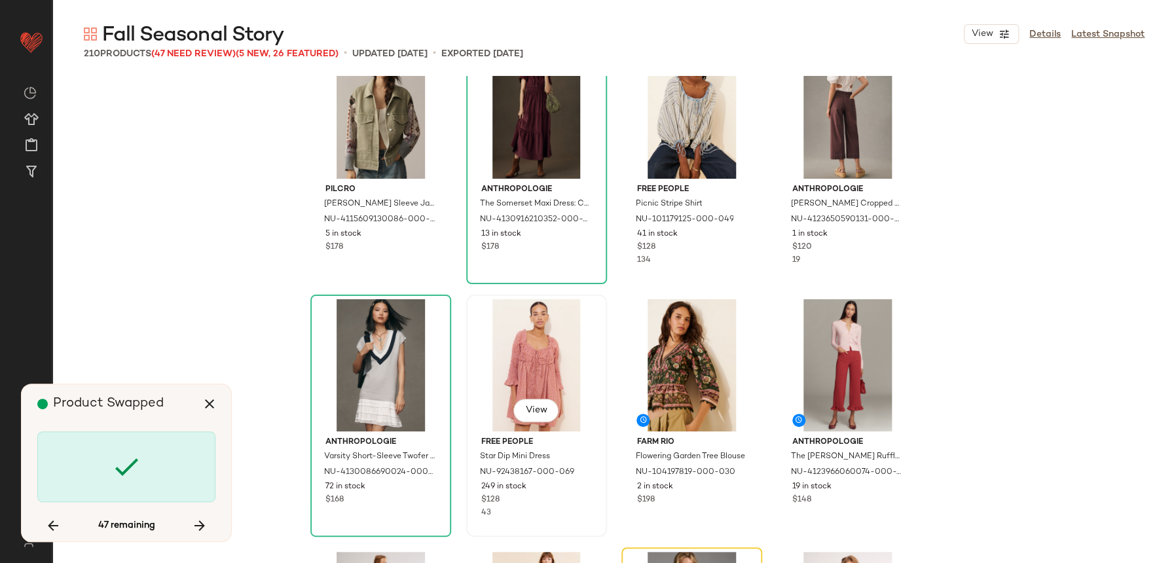
scroll to position [2780, 0]
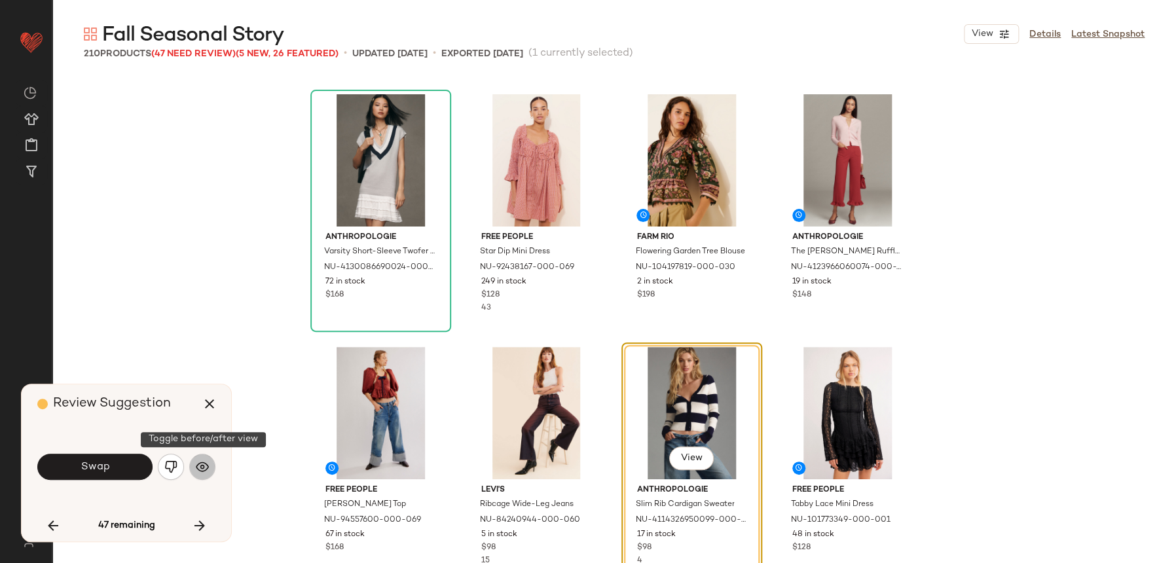
click at [204, 459] on button "button" at bounding box center [202, 467] width 26 height 26
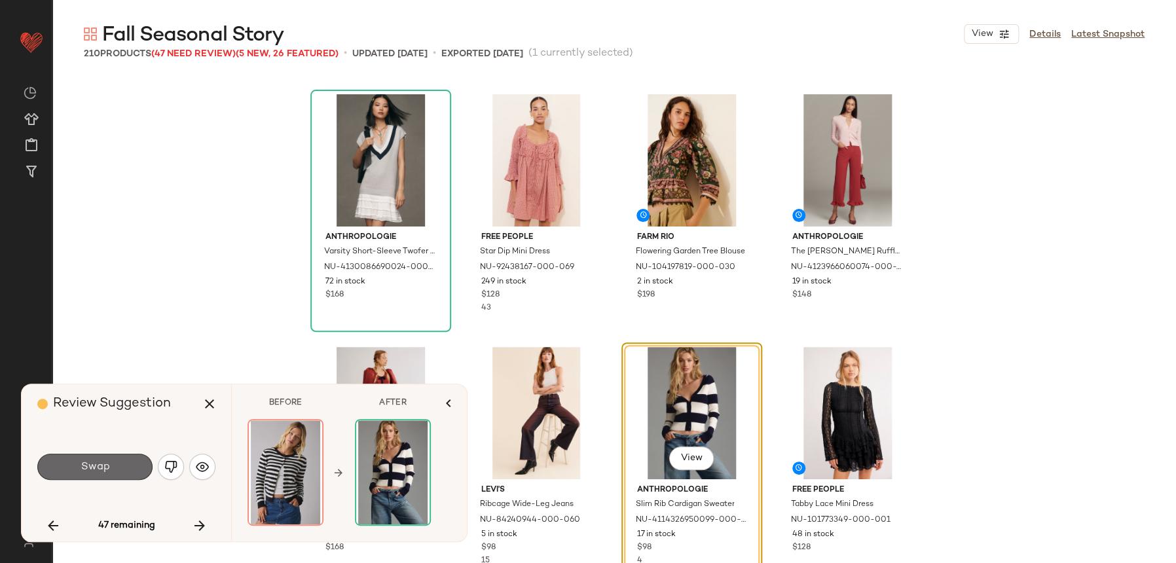
click at [102, 476] on button "Swap" at bounding box center [94, 467] width 115 height 26
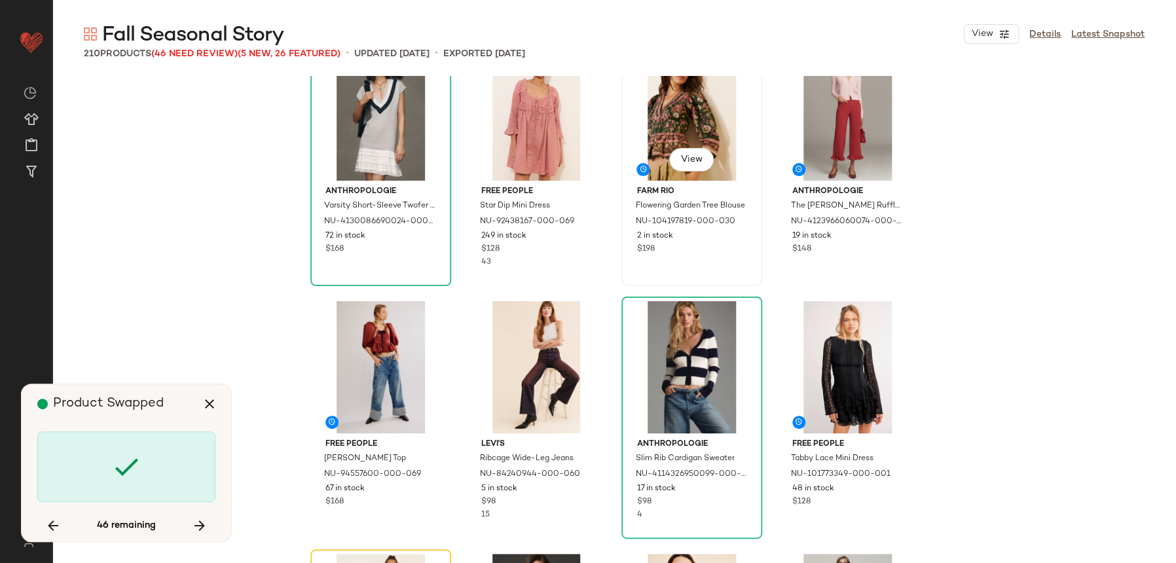
scroll to position [2834, 0]
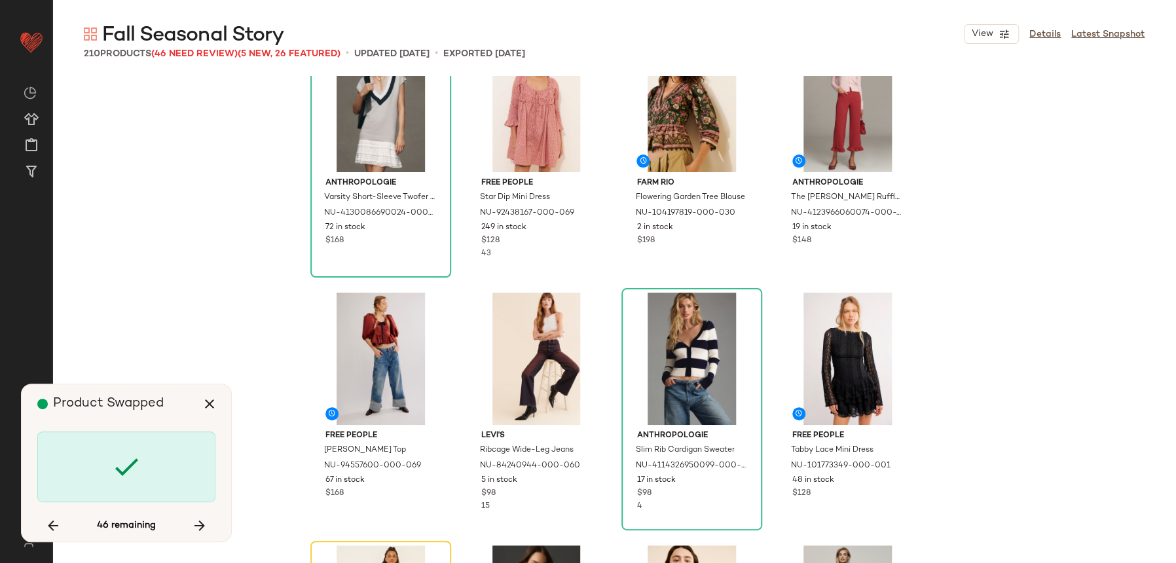
scroll to position [3032, 0]
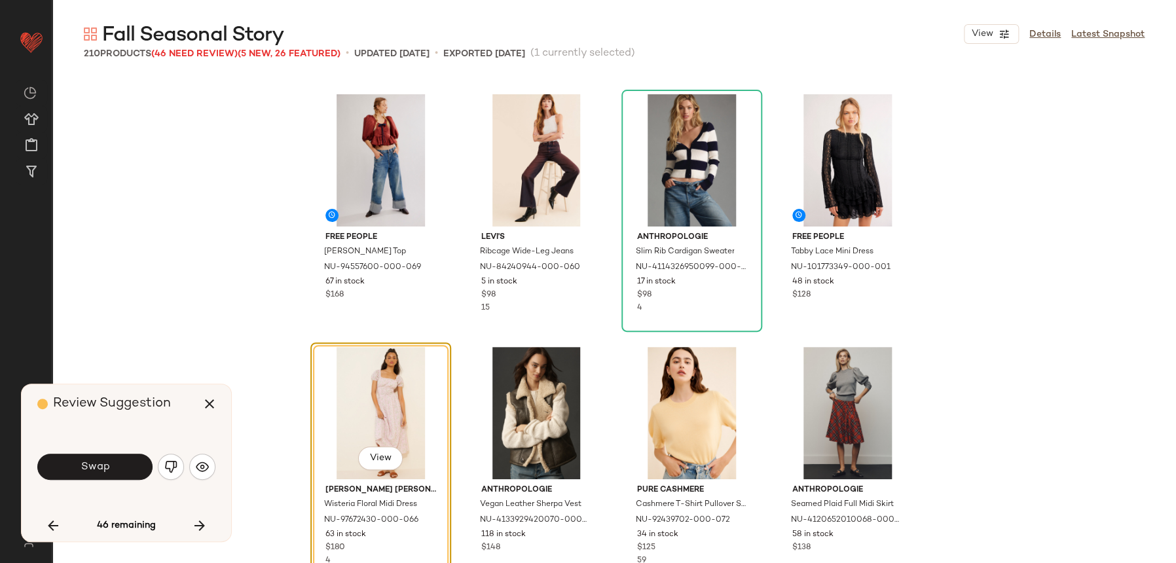
click at [215, 468] on div "Review Suggestion Swap 46 remaining" at bounding box center [127, 462] width 210 height 157
click at [206, 468] on img "button" at bounding box center [202, 466] width 13 height 13
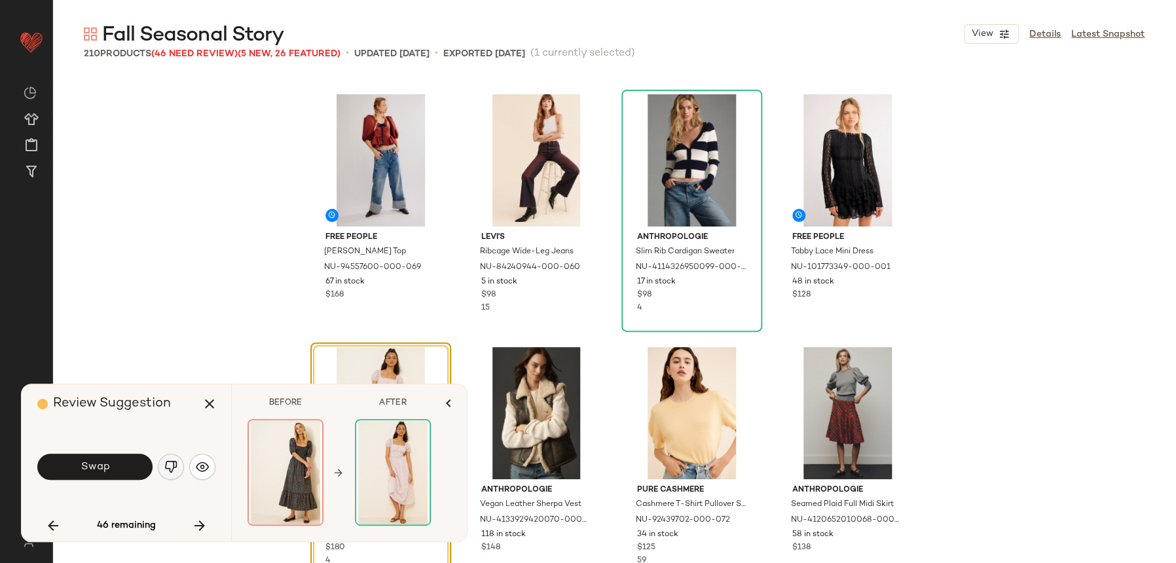
click at [174, 472] on img "button" at bounding box center [170, 466] width 13 height 13
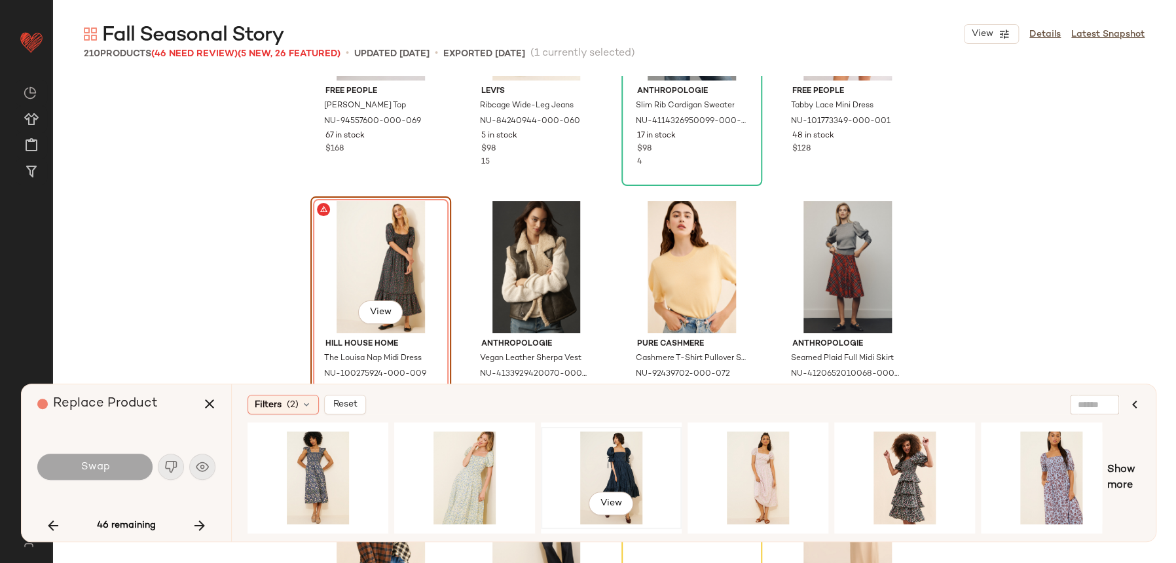
click at [621, 460] on div "View" at bounding box center [611, 477] width 132 height 93
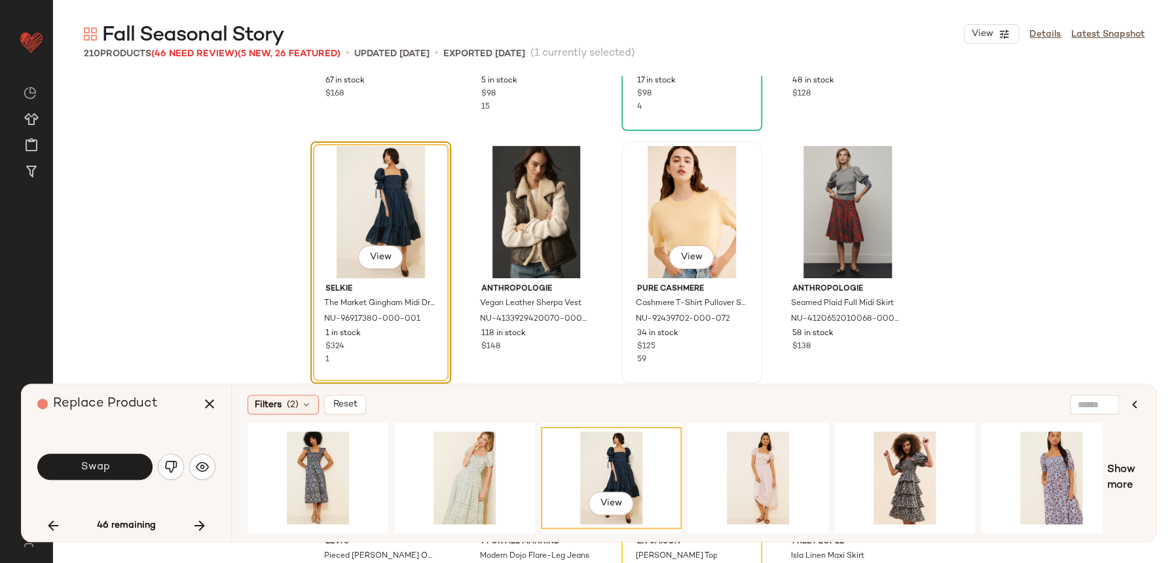
scroll to position [3243, 0]
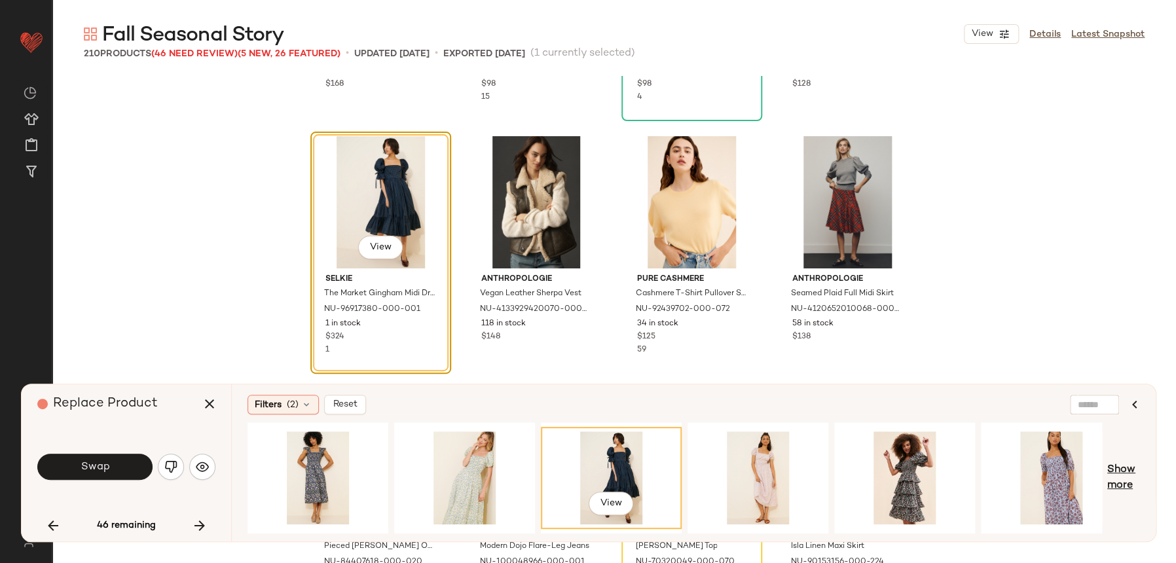
click at [1131, 475] on span "Show more" at bounding box center [1123, 477] width 33 height 31
drag, startPoint x: 517, startPoint y: 526, endPoint x: 547, endPoint y: 532, distance: 31.2
click at [547, 532] on div "View" at bounding box center [677, 477] width 859 height 111
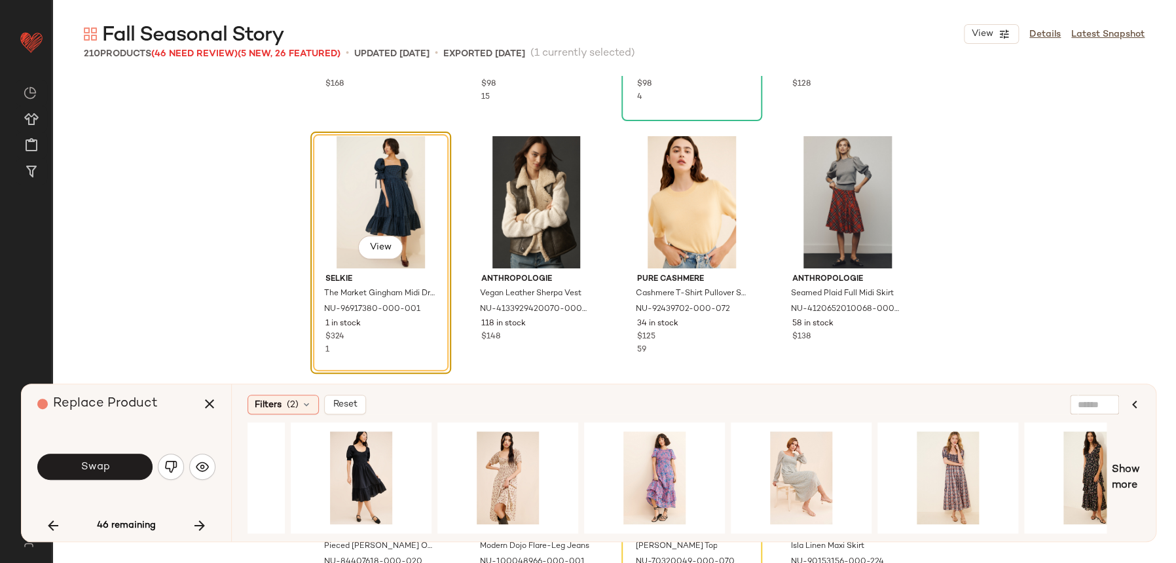
scroll to position [0, 1138]
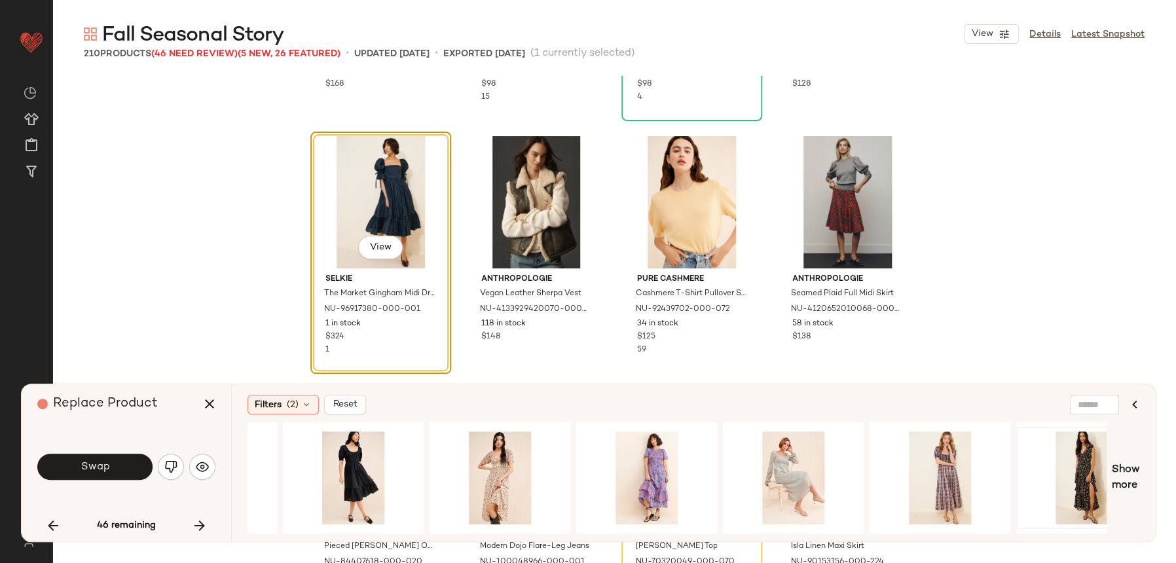
drag, startPoint x: 1110, startPoint y: 452, endPoint x: 1104, endPoint y: 453, distance: 6.6
click at [1109, 453] on div "View Show more" at bounding box center [694, 477] width 892 height 111
click at [1086, 455] on div "View" at bounding box center [1087, 477] width 132 height 93
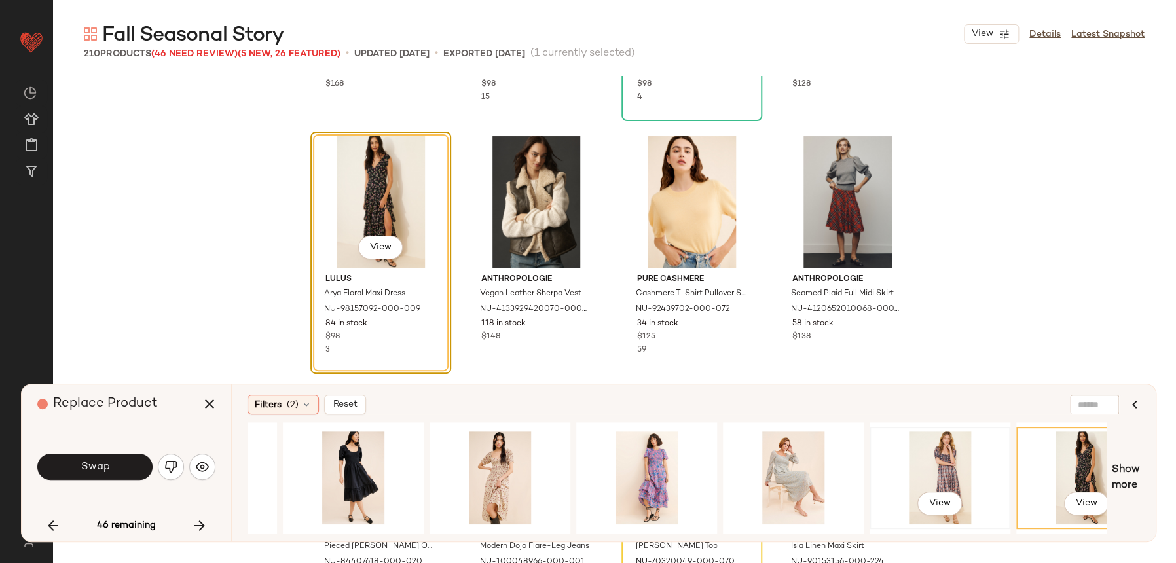
click at [909, 451] on div "View" at bounding box center [940, 477] width 132 height 93
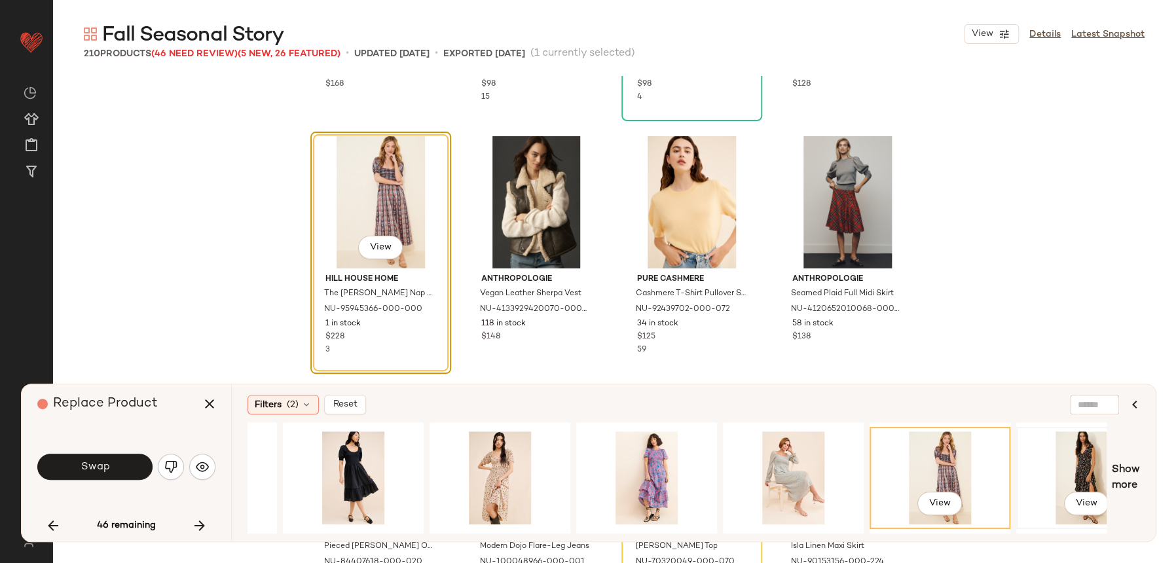
click at [1092, 458] on div "View" at bounding box center [1087, 477] width 132 height 93
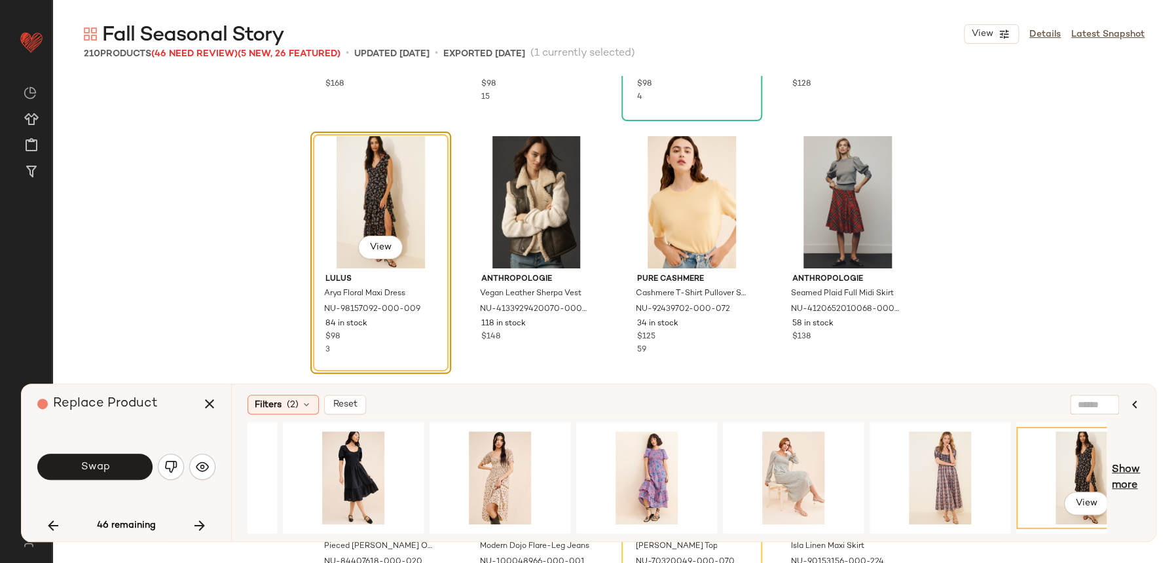
click at [1124, 474] on span "Show more" at bounding box center [1126, 477] width 28 height 31
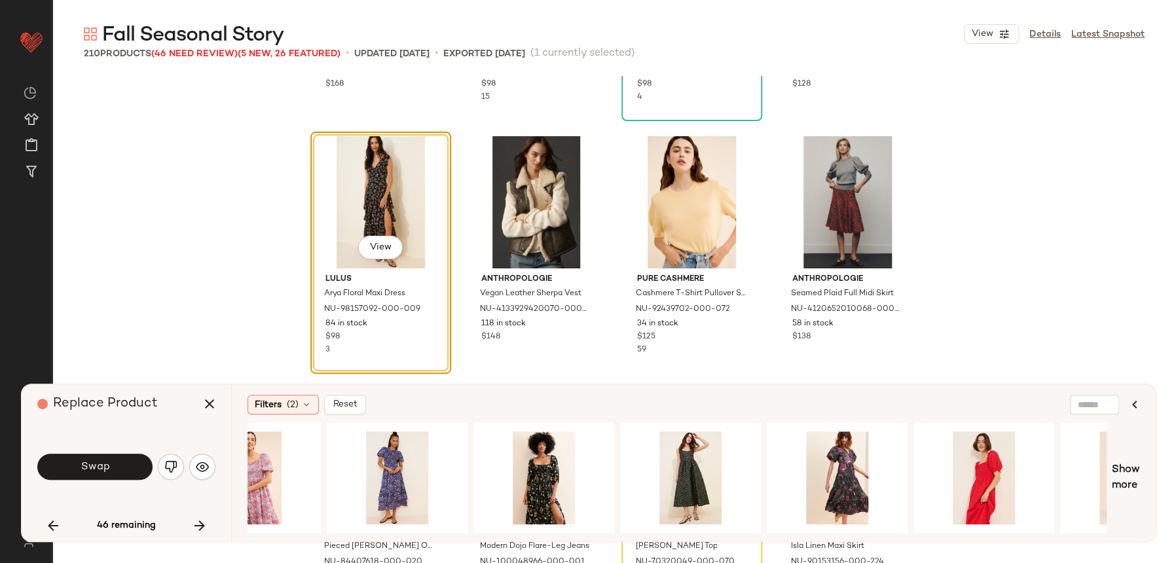
scroll to position [0, 2563]
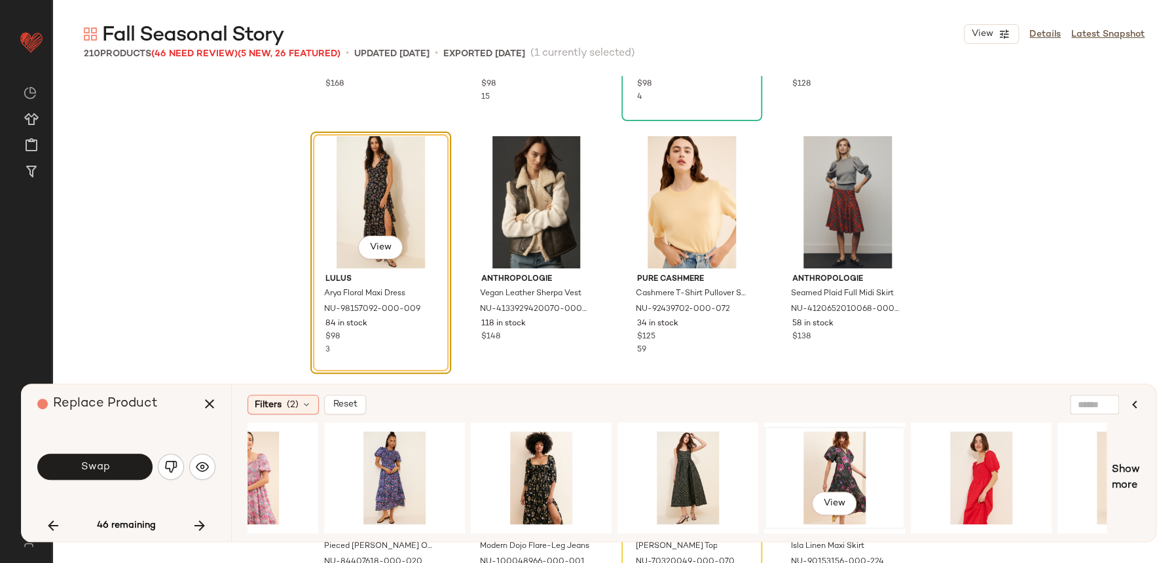
click at [853, 445] on div "View" at bounding box center [835, 477] width 132 height 93
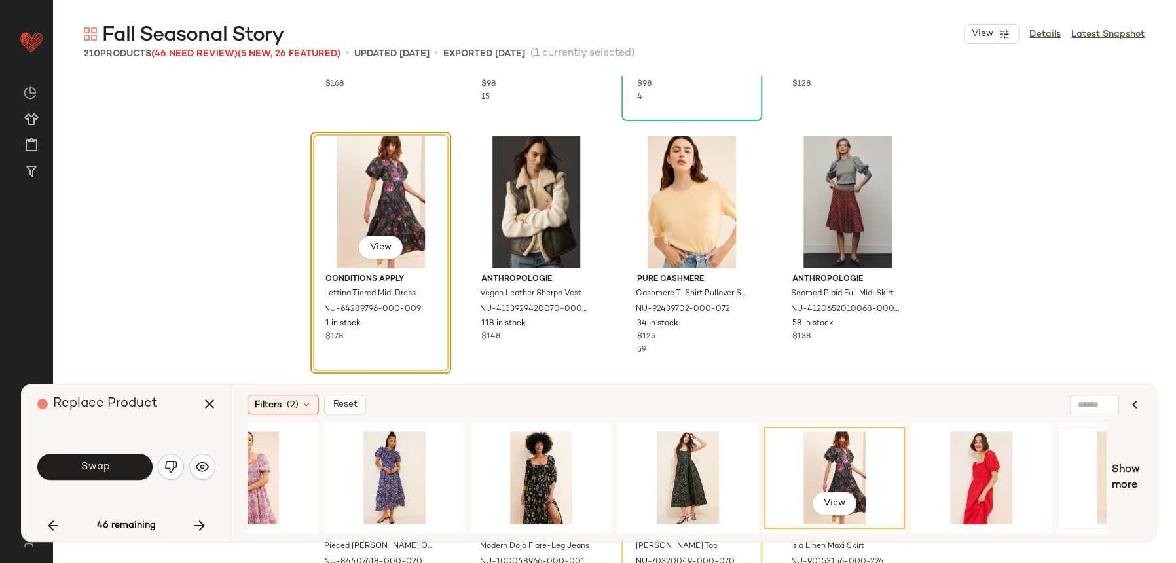
drag, startPoint x: 1118, startPoint y: 480, endPoint x: 1066, endPoint y: 493, distance: 54.0
click at [1126, 479] on span "Show more" at bounding box center [1126, 477] width 28 height 31
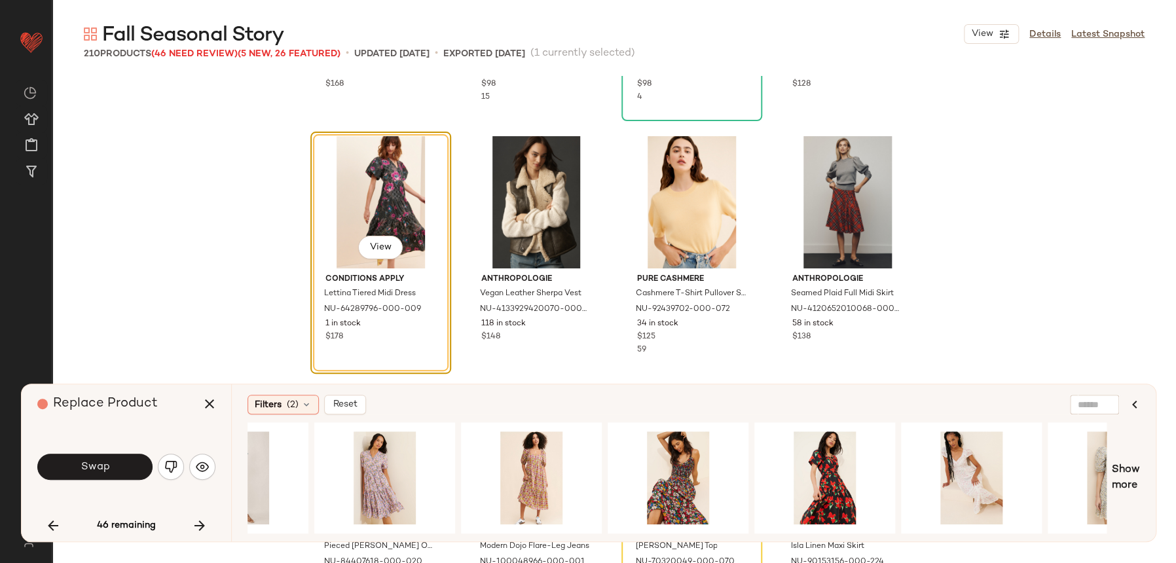
scroll to position [0, 3641]
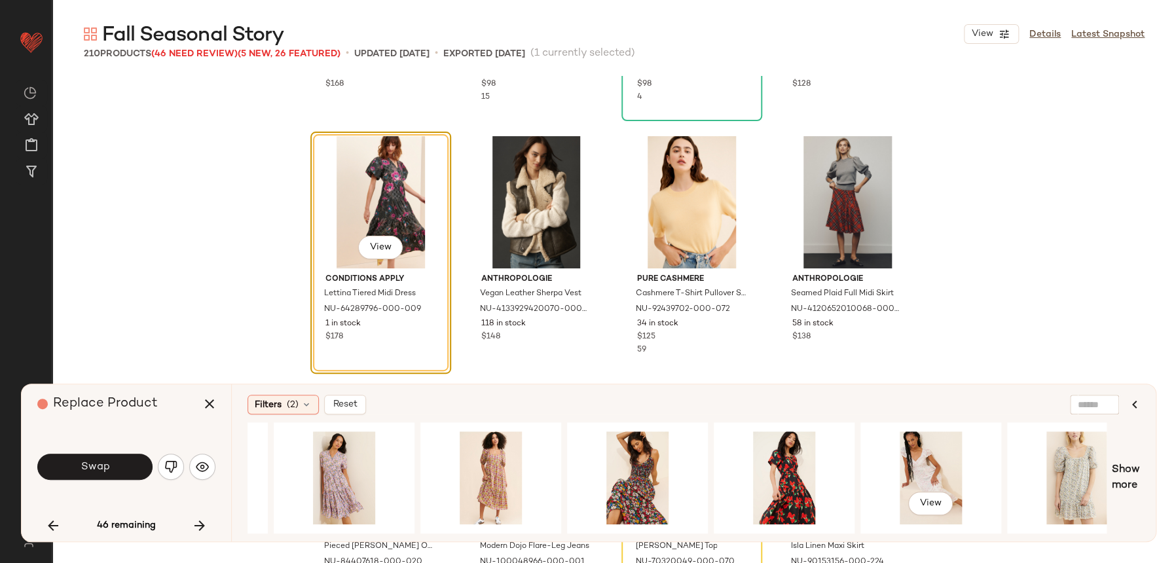
click at [835, 536] on div "Filters (2) Reset View View Show more" at bounding box center [693, 462] width 925 height 157
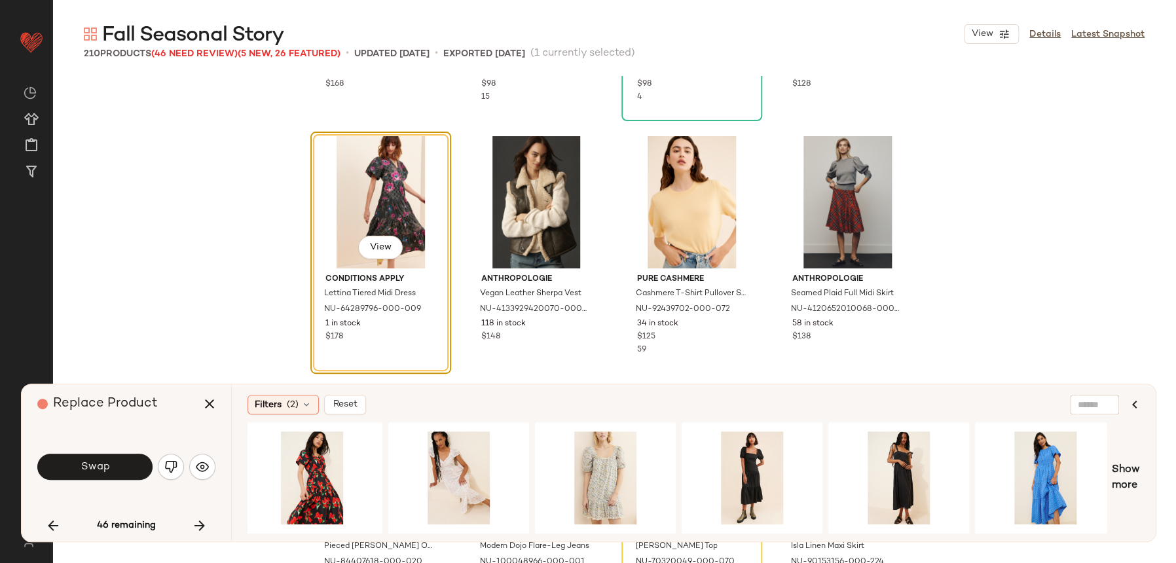
scroll to position [0, 4117]
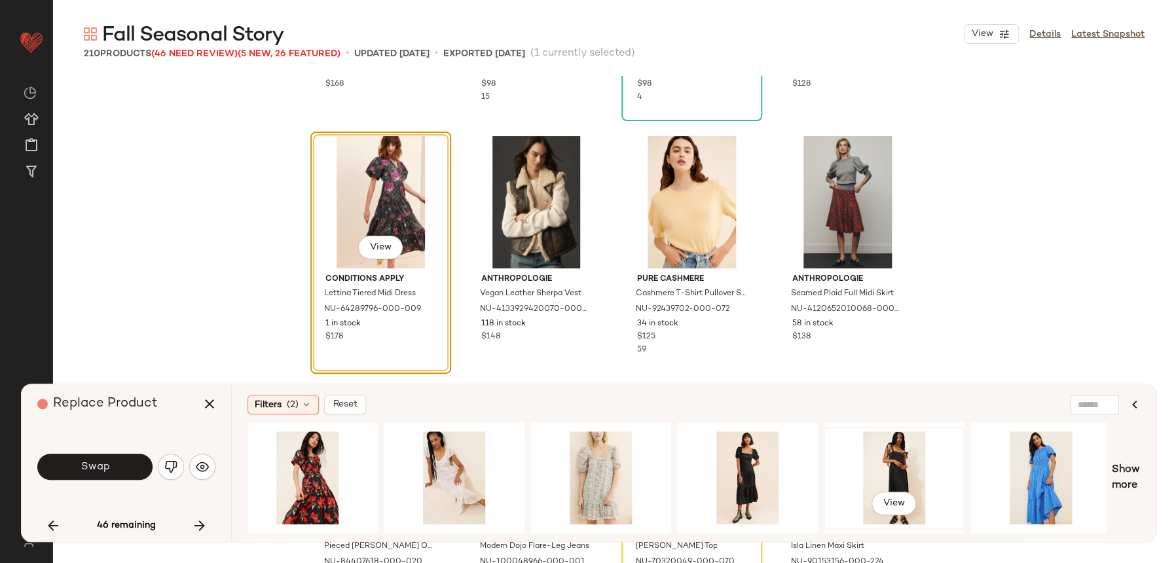
click at [889, 452] on div "View" at bounding box center [894, 477] width 132 height 93
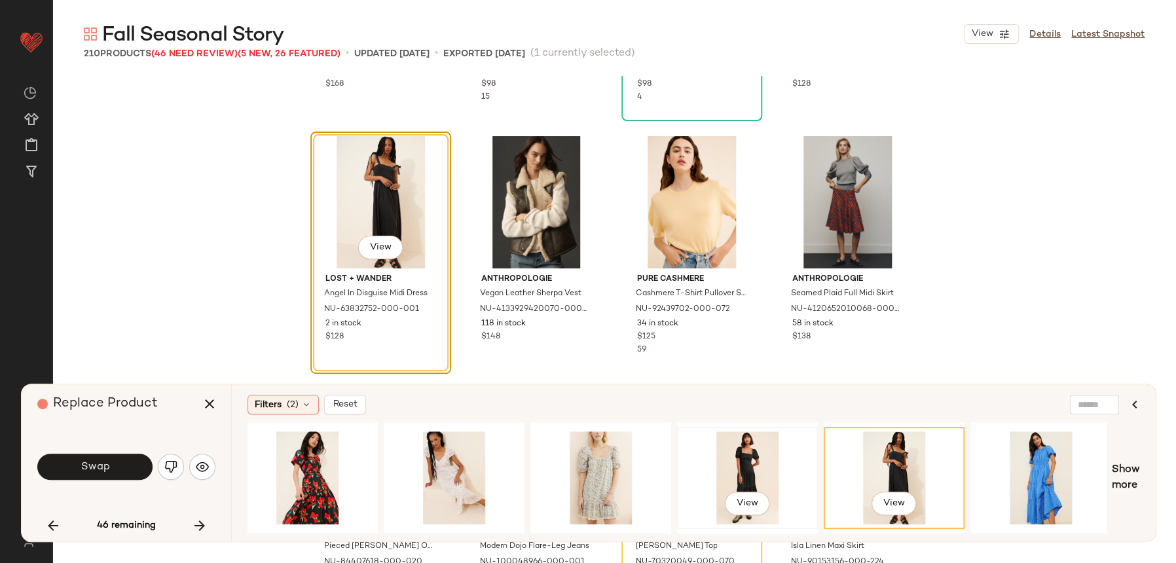
click at [703, 464] on div "View" at bounding box center [748, 477] width 132 height 93
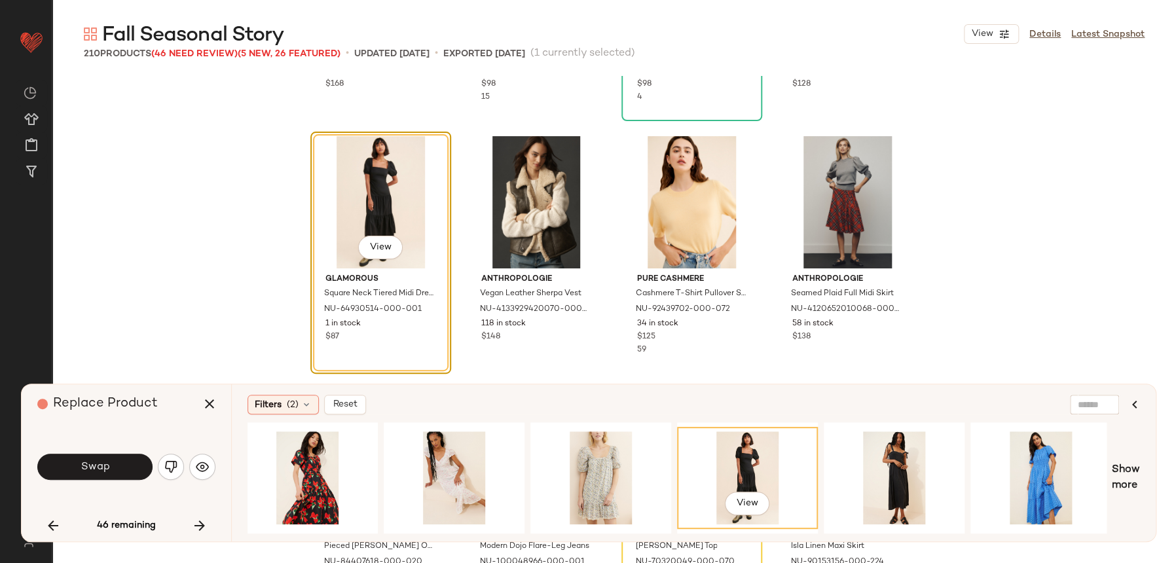
click at [1121, 488] on span "Show more" at bounding box center [1126, 477] width 28 height 31
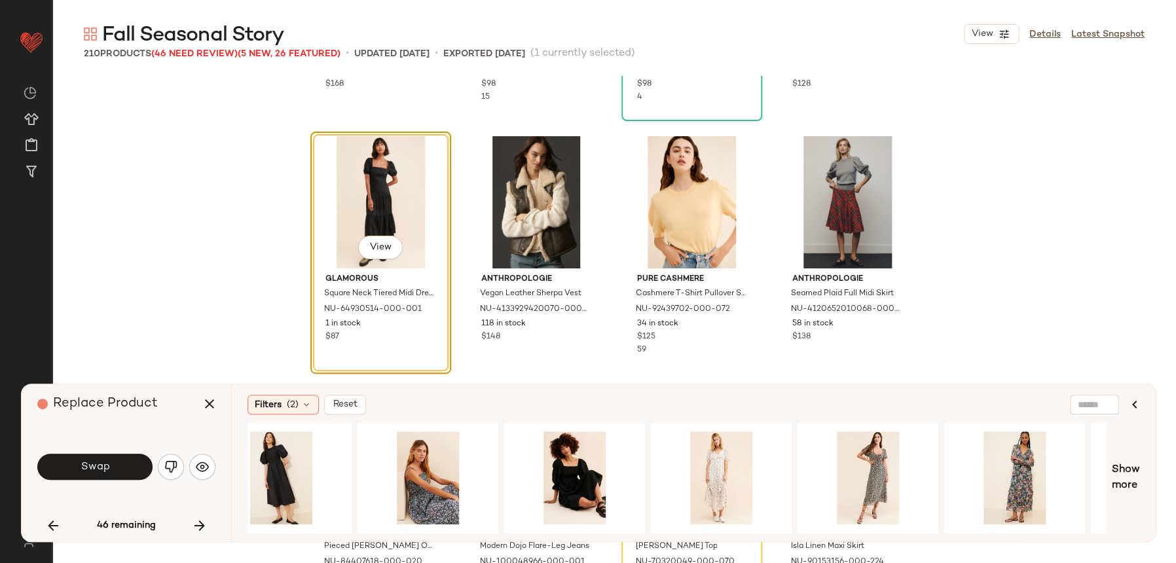
scroll to position [0, 5155]
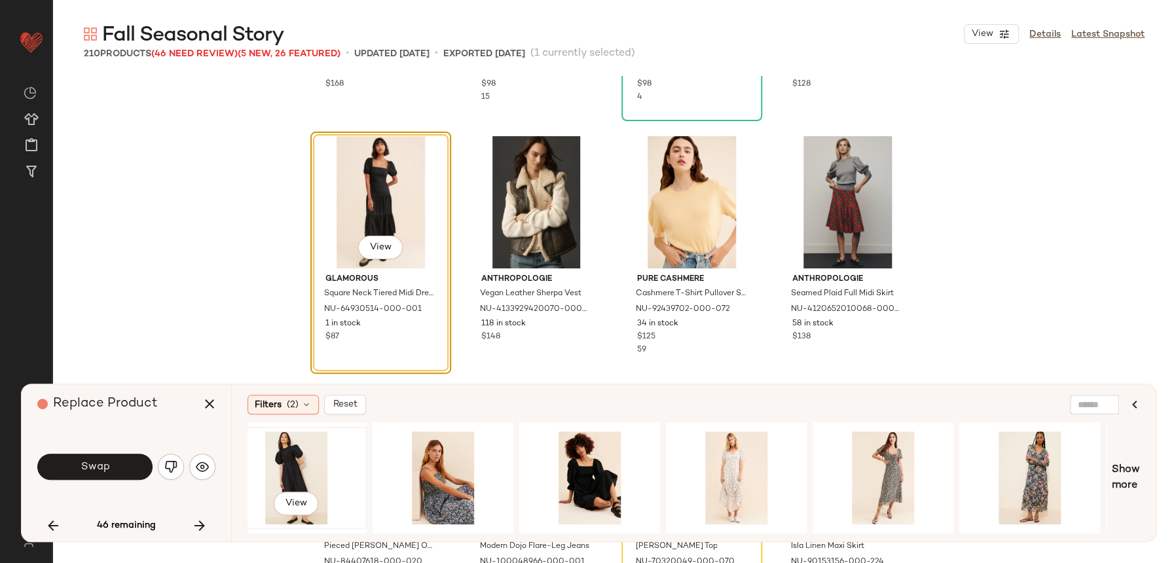
click at [287, 479] on div "View" at bounding box center [296, 477] width 132 height 93
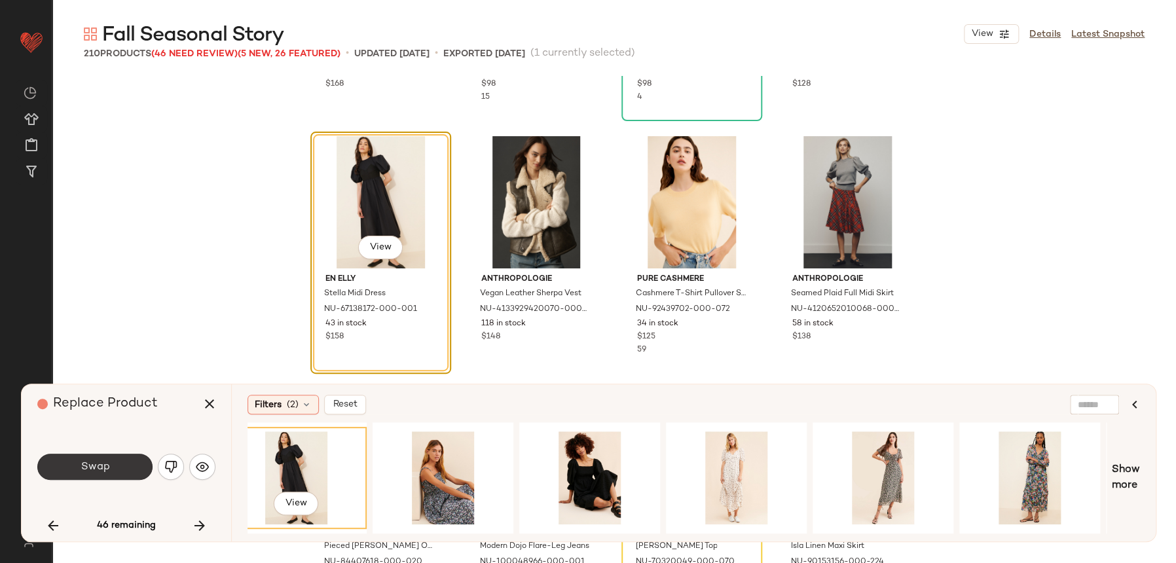
click at [120, 454] on button "Swap" at bounding box center [94, 467] width 115 height 26
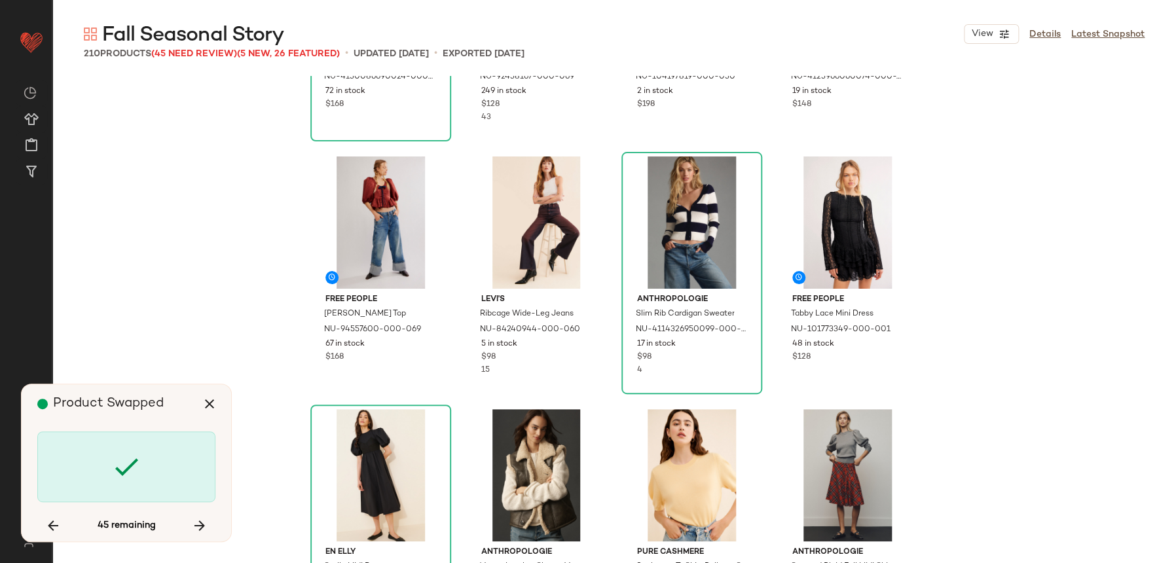
scroll to position [2971, 0]
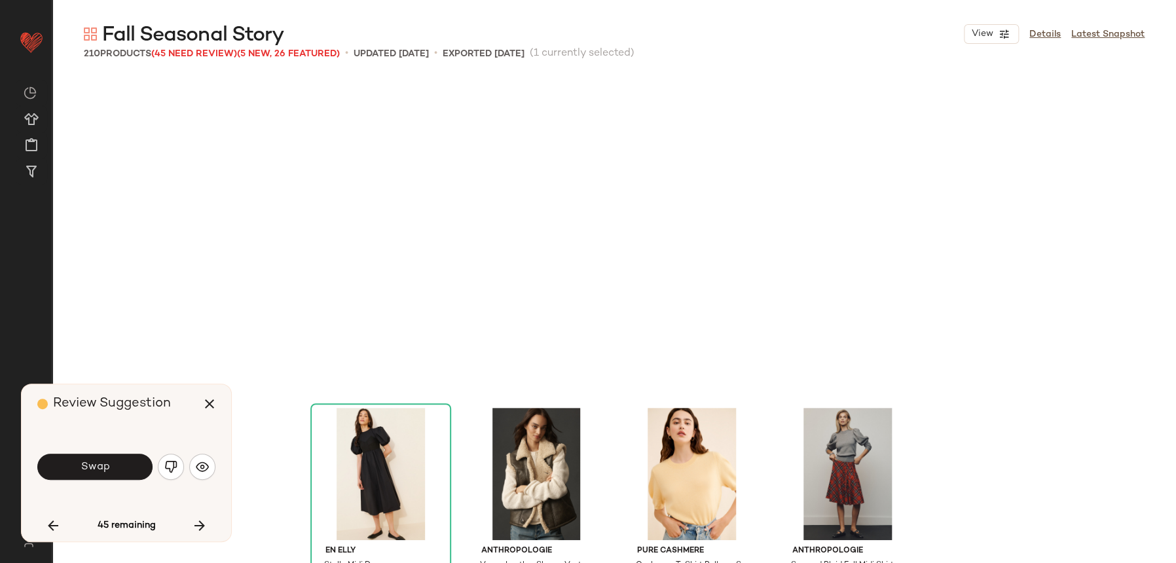
scroll to position [3286, 0]
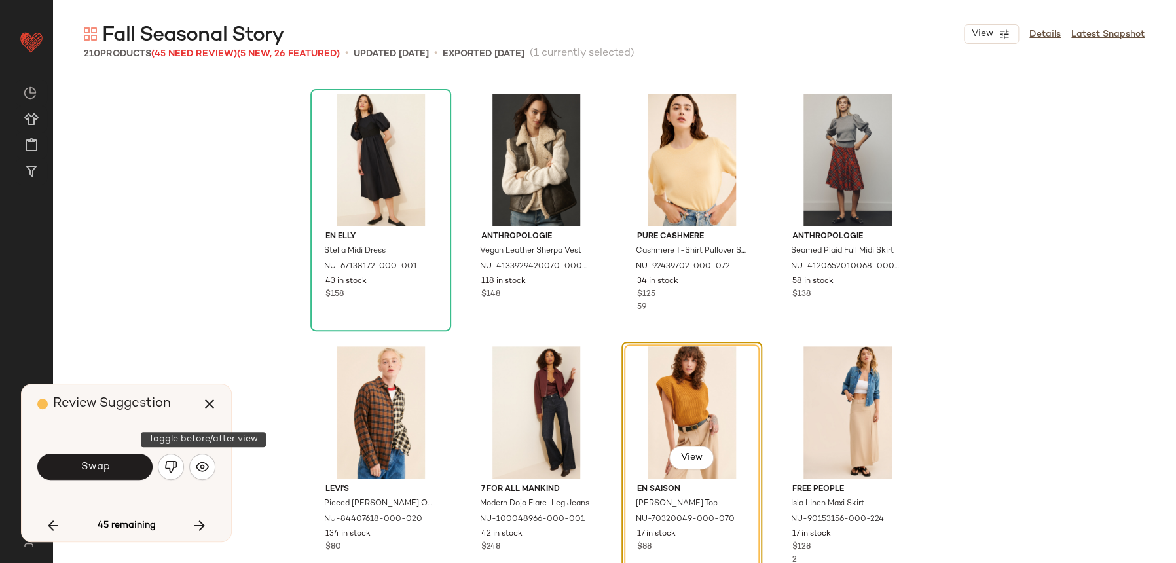
click at [211, 475] on button "button" at bounding box center [202, 467] width 26 height 26
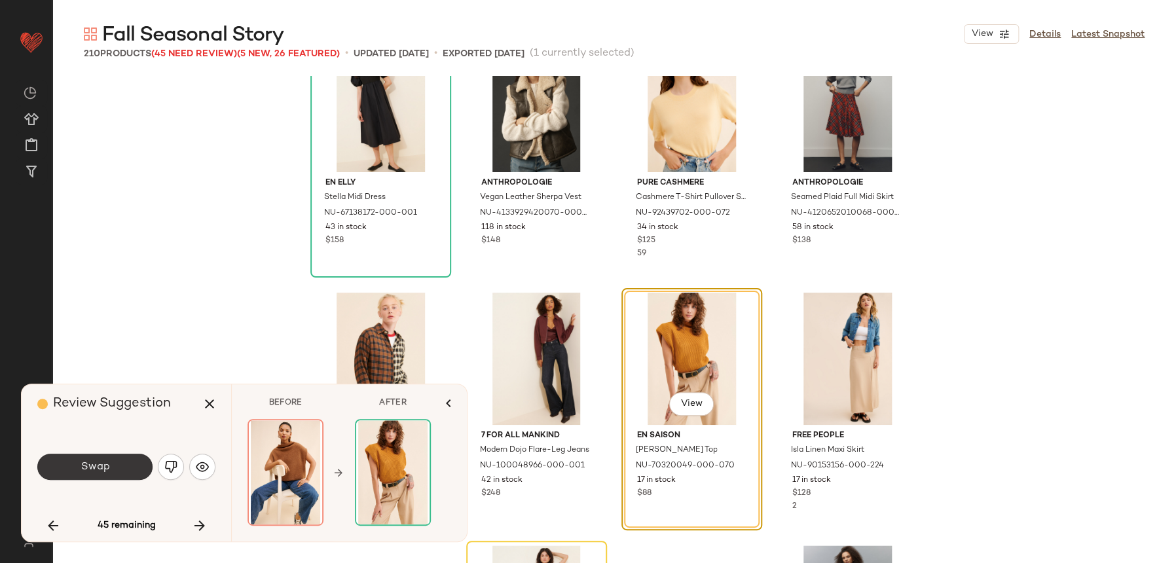
click at [84, 472] on span "Swap" at bounding box center [94, 467] width 29 height 12
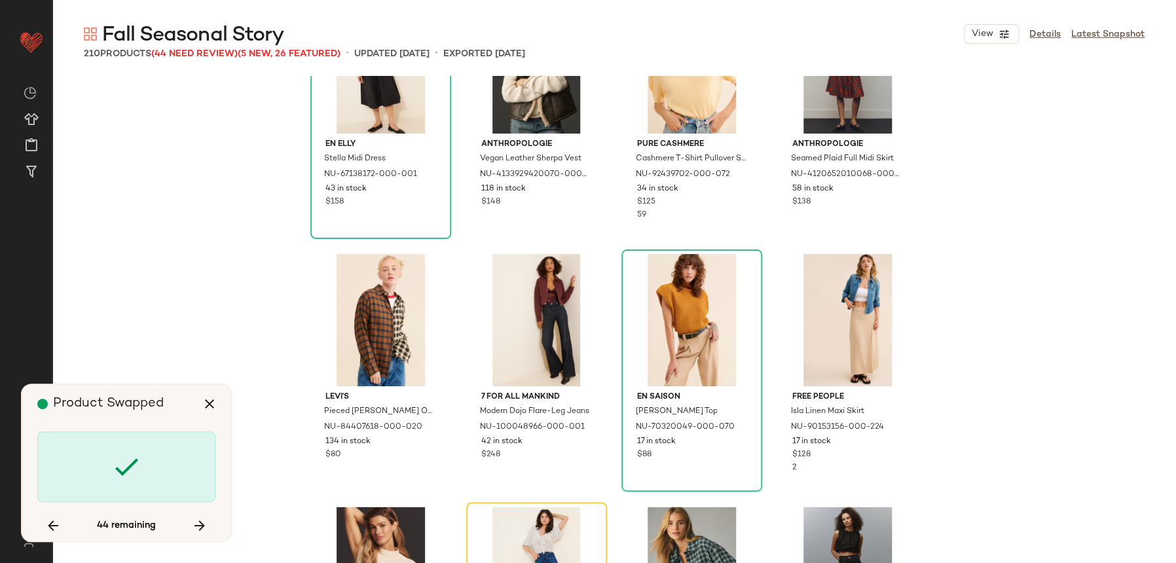
scroll to position [3381, 0]
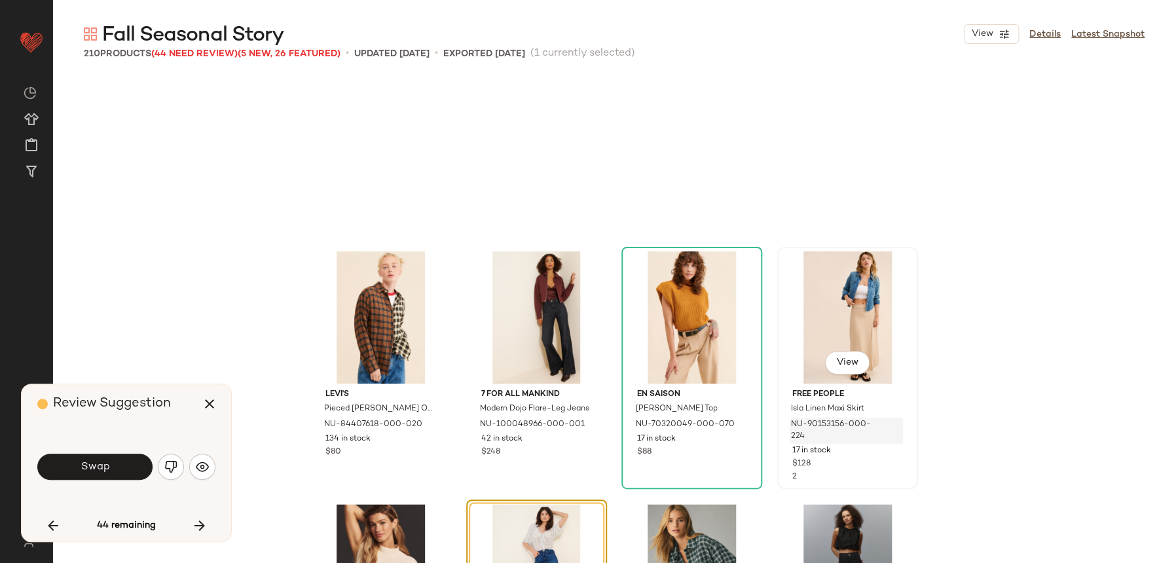
scroll to position [3538, 0]
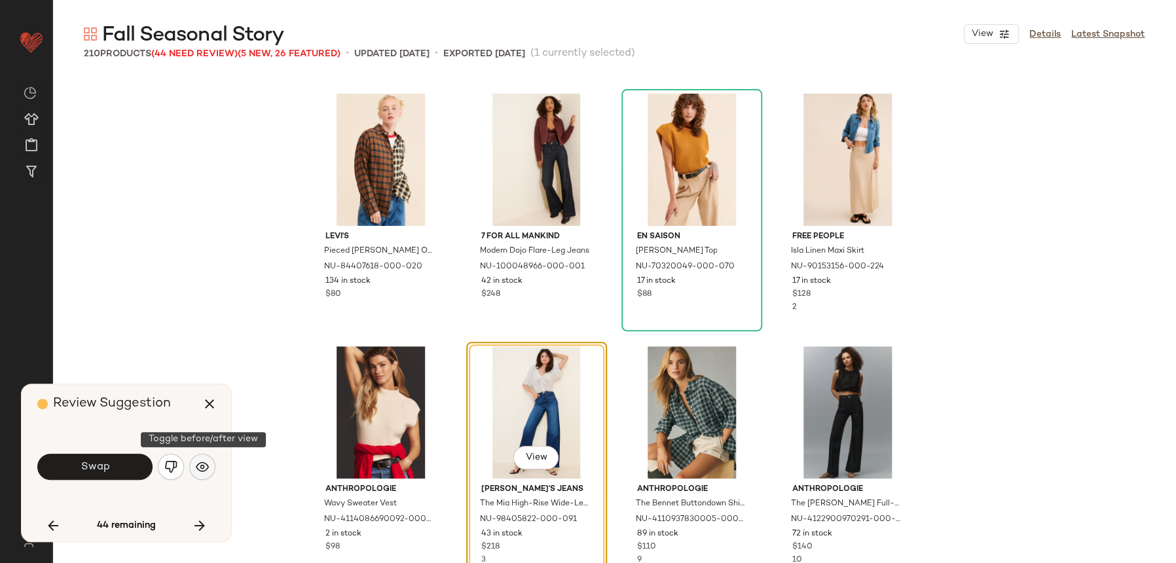
click at [201, 468] on img "button" at bounding box center [202, 466] width 13 height 13
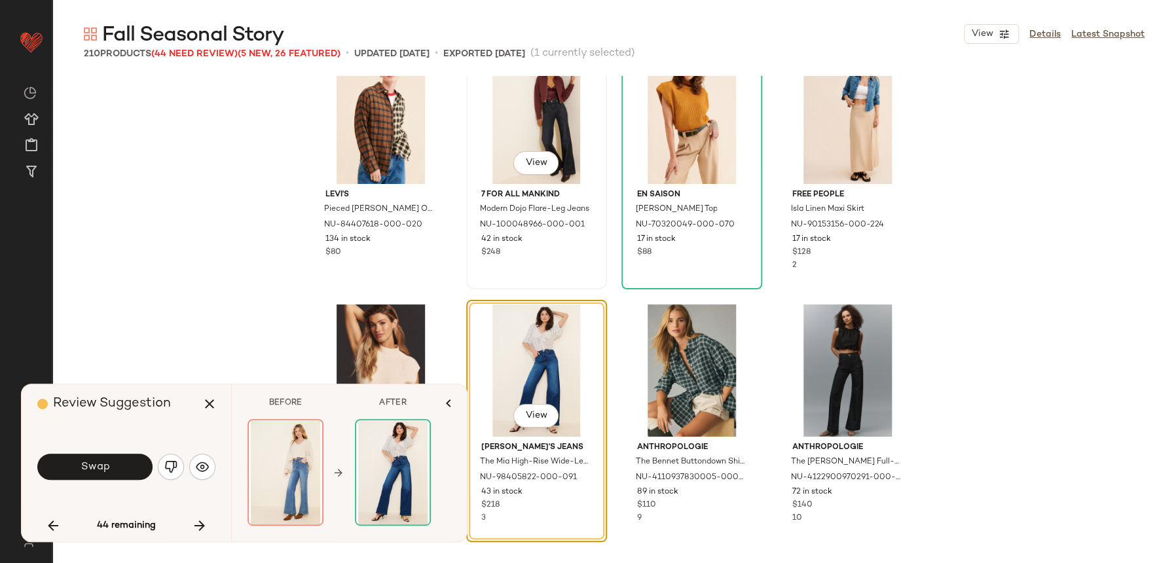
scroll to position [3588, 0]
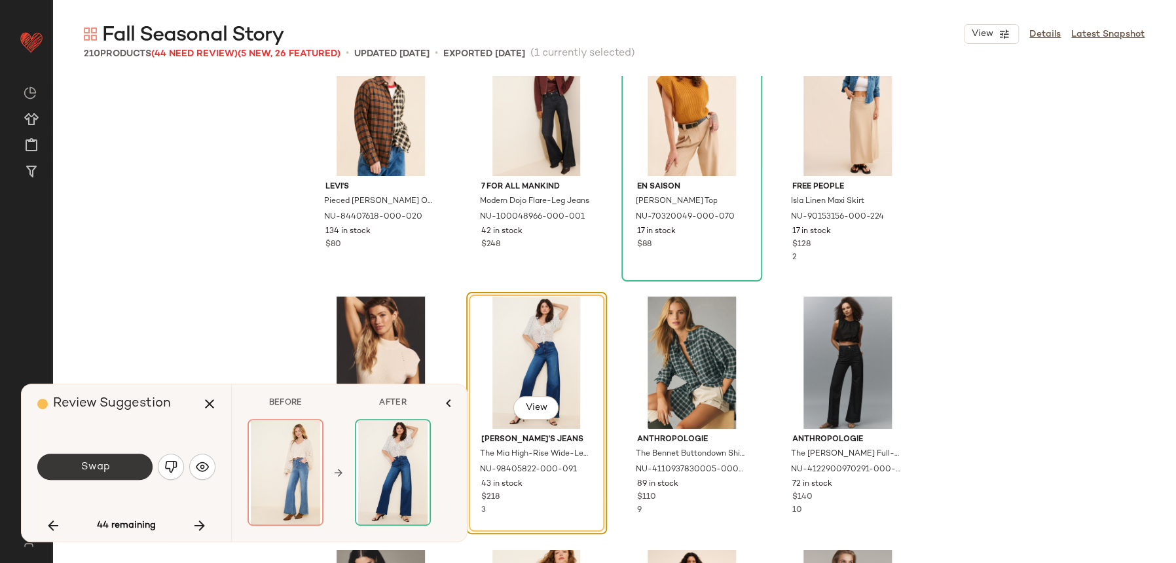
click at [117, 471] on button "Swap" at bounding box center [94, 467] width 115 height 26
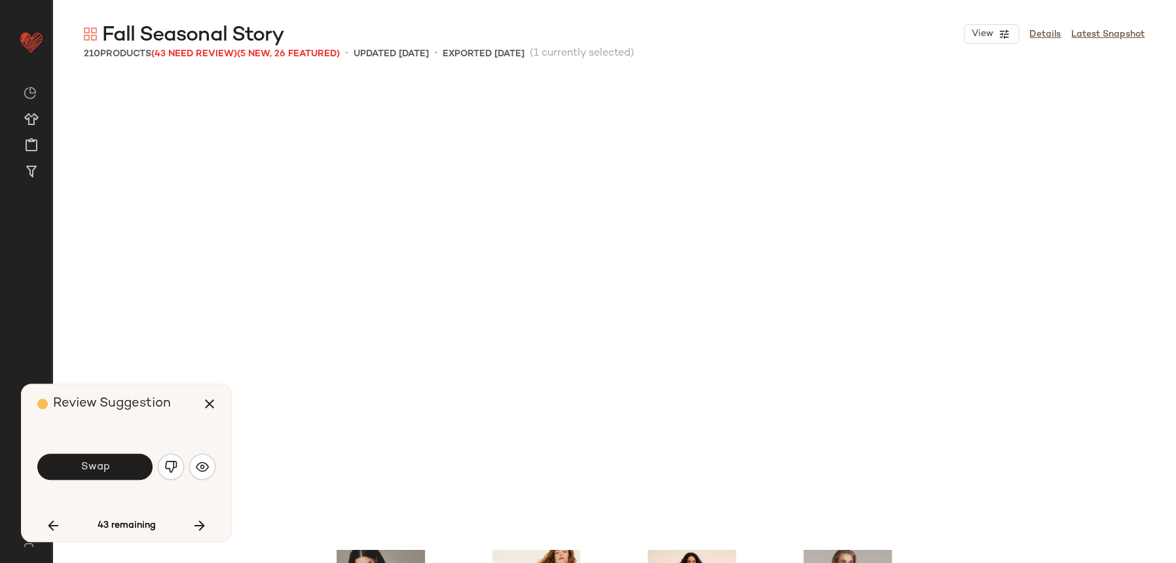
scroll to position [4043, 0]
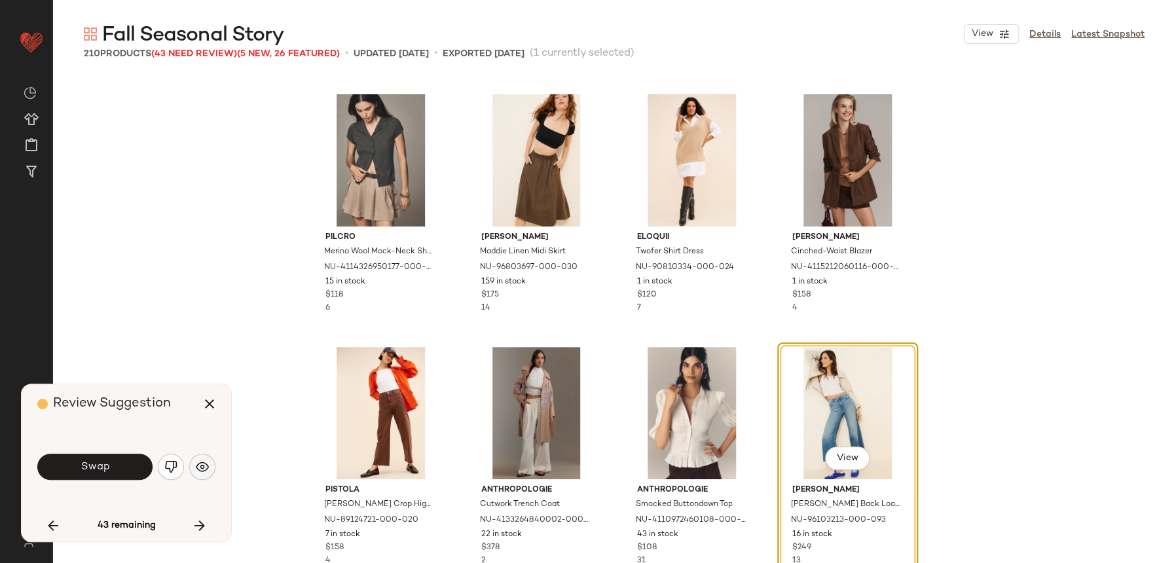
click at [212, 464] on button "button" at bounding box center [202, 467] width 26 height 26
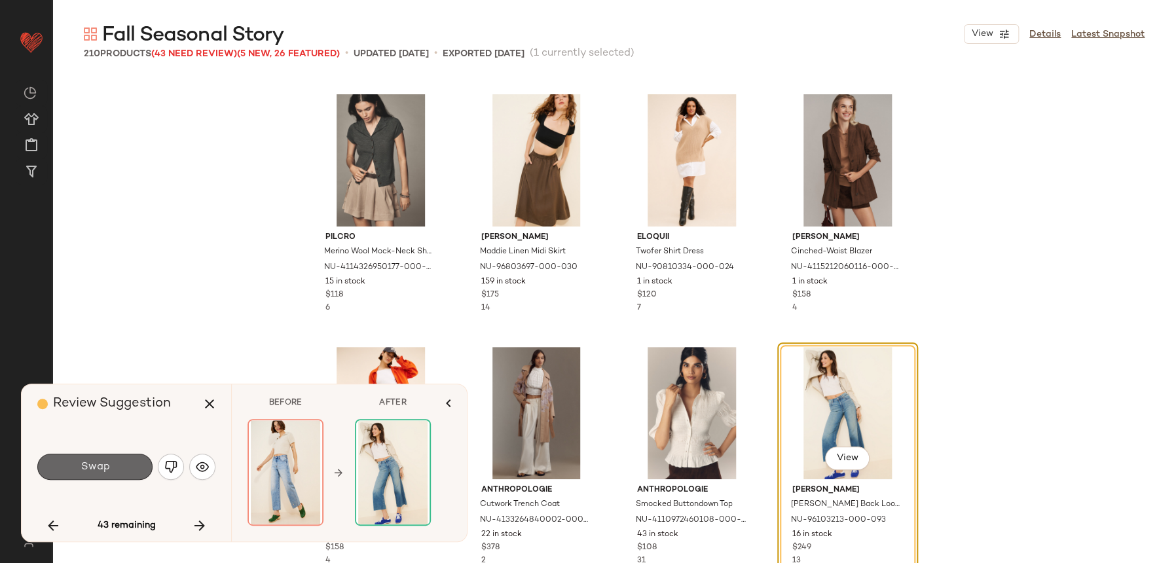
click at [120, 467] on button "Swap" at bounding box center [94, 467] width 115 height 26
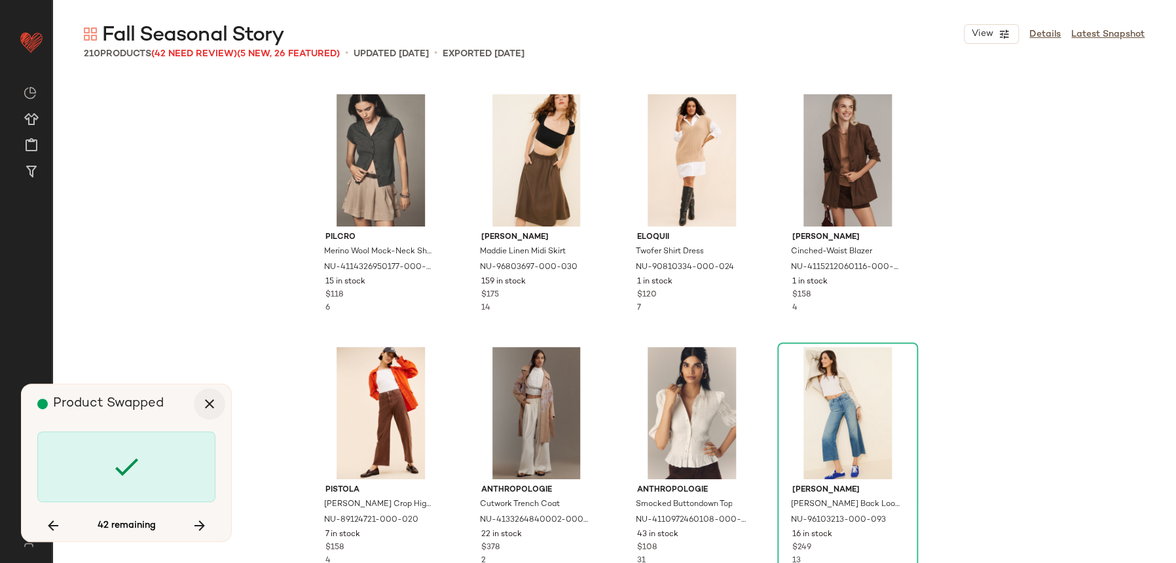
scroll to position [4549, 0]
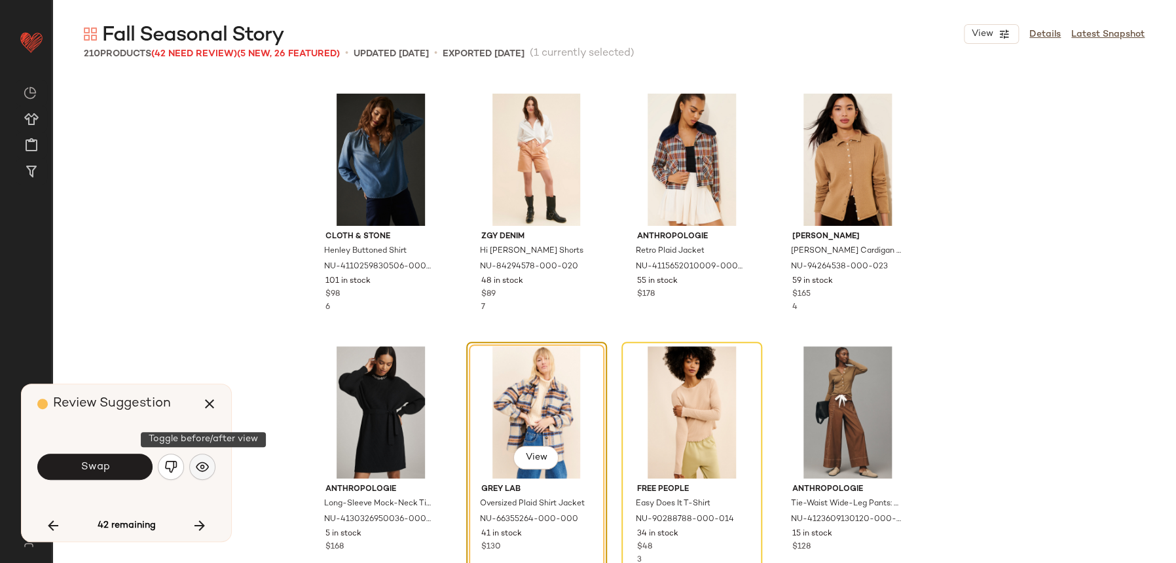
click at [197, 470] on img "button" at bounding box center [202, 466] width 13 height 13
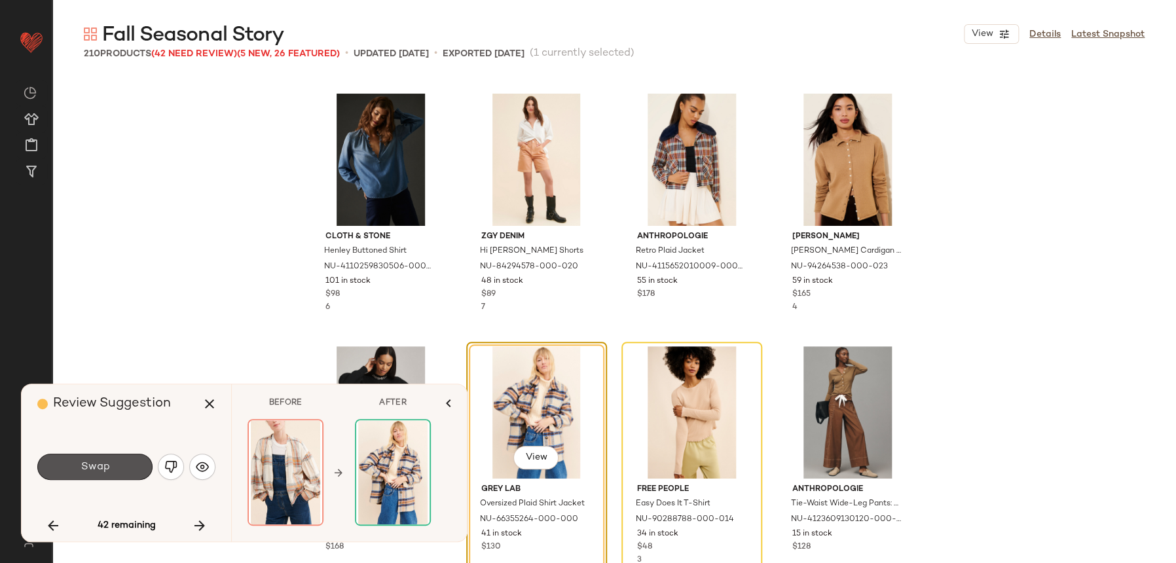
click at [120, 476] on button "Swap" at bounding box center [94, 467] width 115 height 26
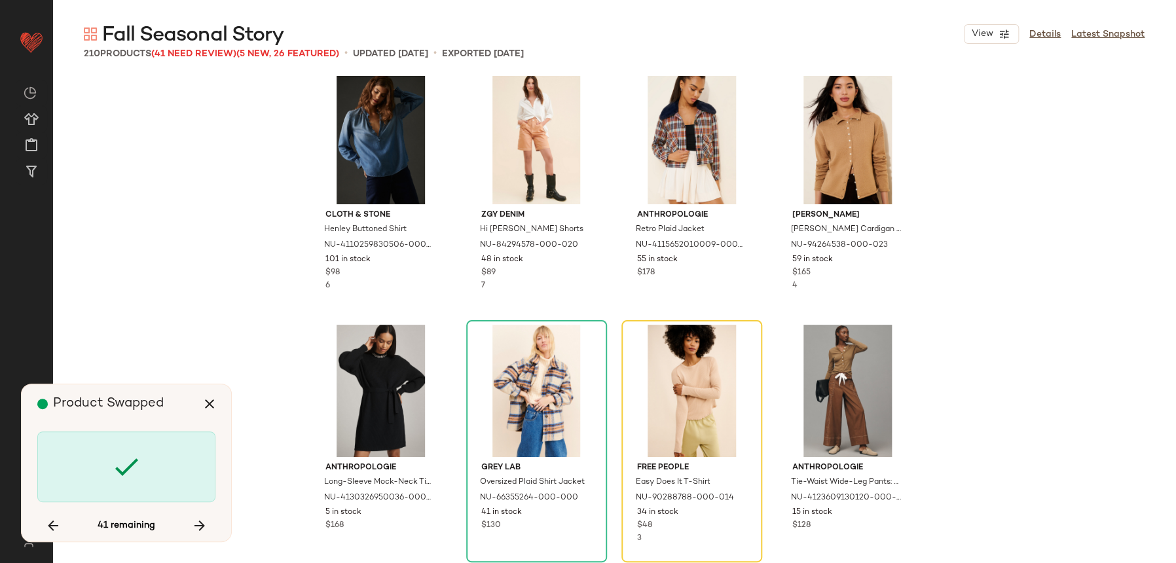
scroll to position [4572, 0]
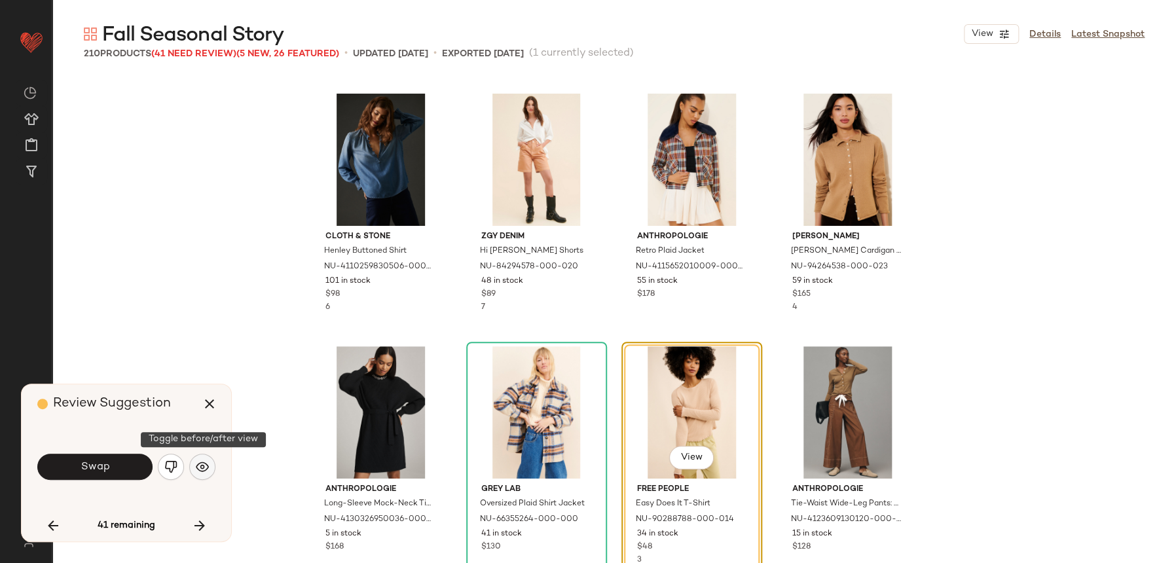
click at [201, 475] on button "button" at bounding box center [202, 467] width 26 height 26
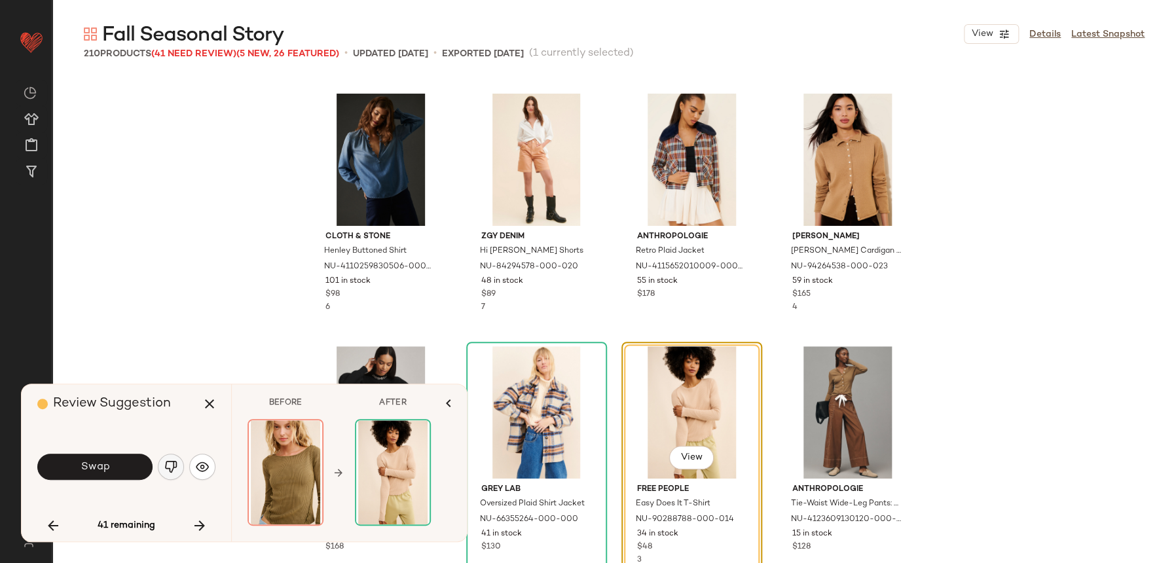
click at [168, 476] on button "button" at bounding box center [171, 467] width 26 height 26
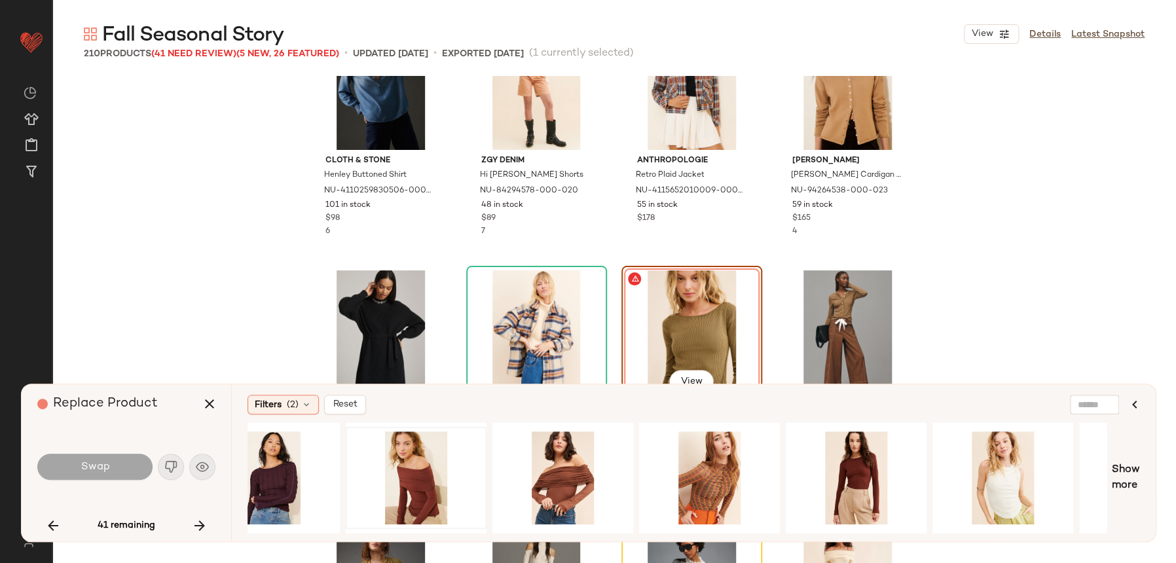
scroll to position [4799, 0]
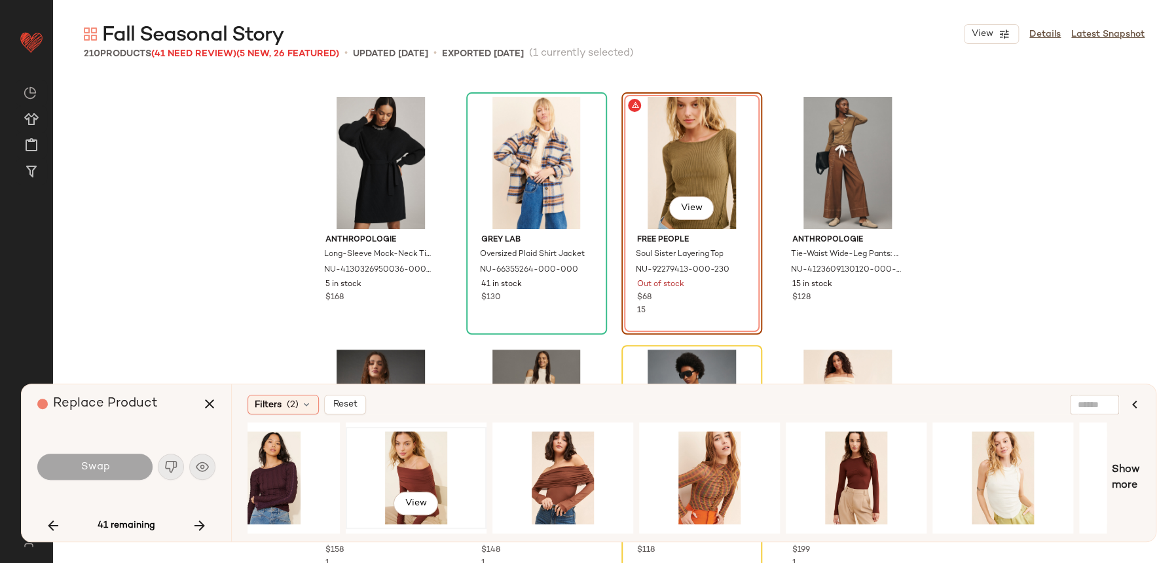
click at [382, 464] on div "View" at bounding box center [416, 477] width 132 height 93
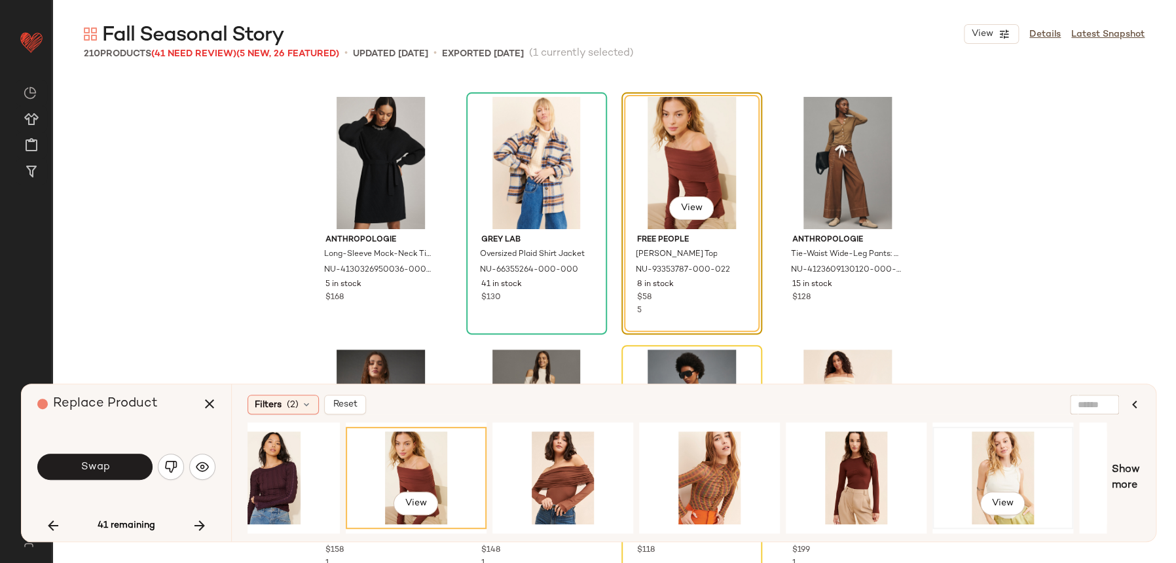
click at [976, 458] on div "View" at bounding box center [1003, 477] width 132 height 93
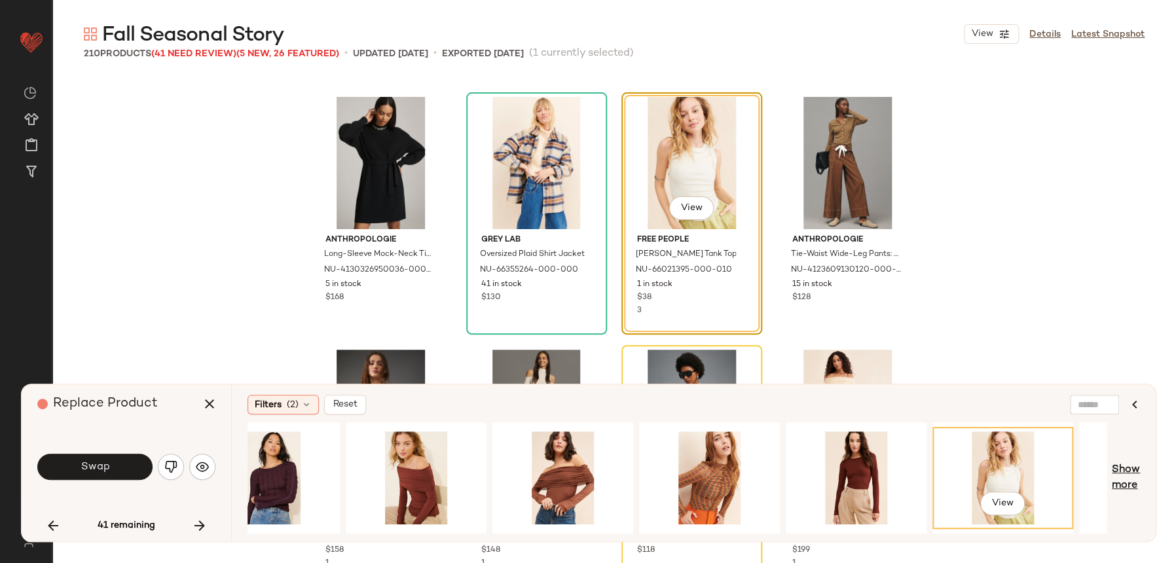
click at [1122, 475] on span "Show more" at bounding box center [1126, 477] width 28 height 31
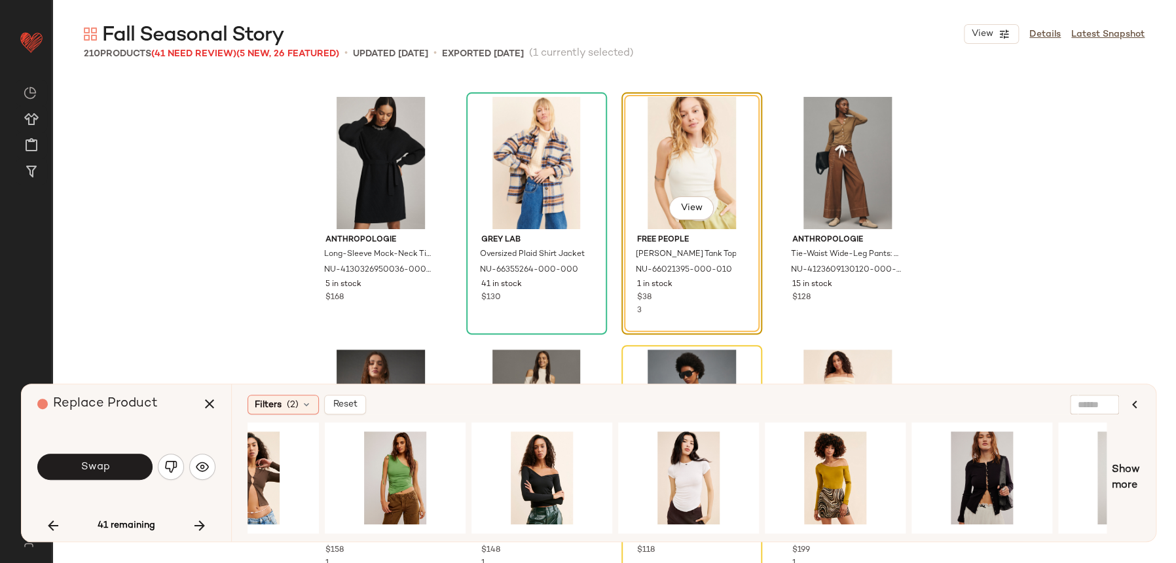
scroll to position [0, 3026]
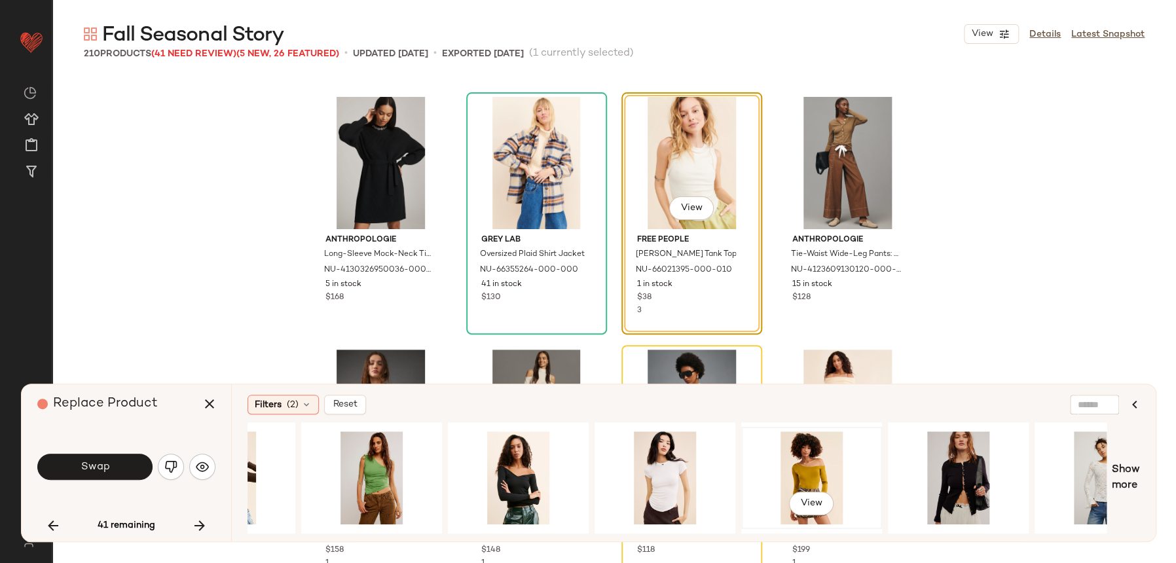
click at [784, 464] on div "View" at bounding box center [812, 477] width 132 height 93
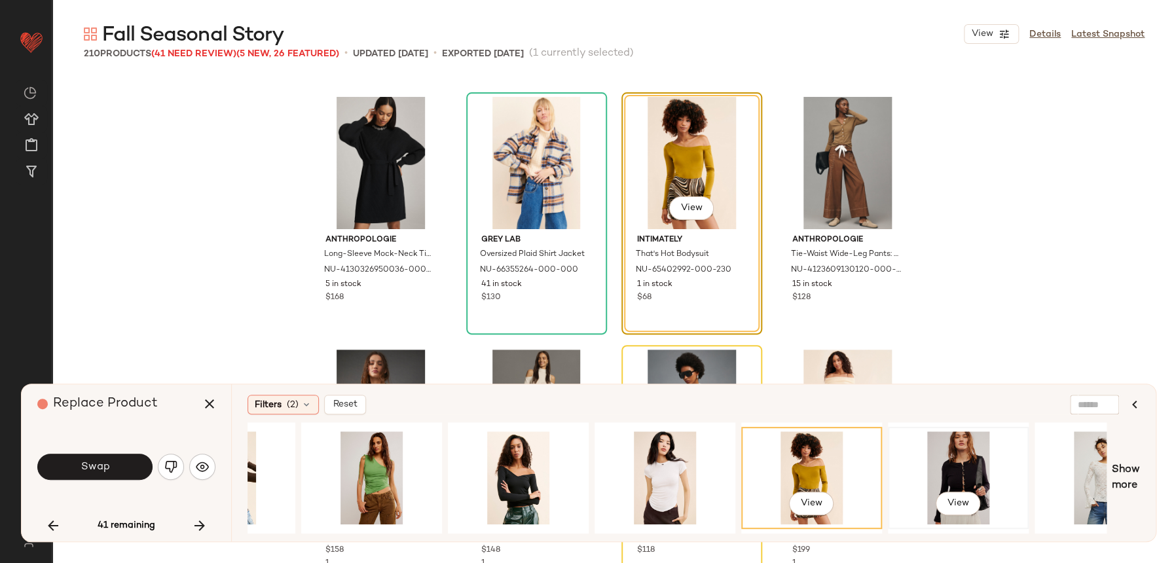
click at [983, 488] on div "View" at bounding box center [958, 477] width 132 height 93
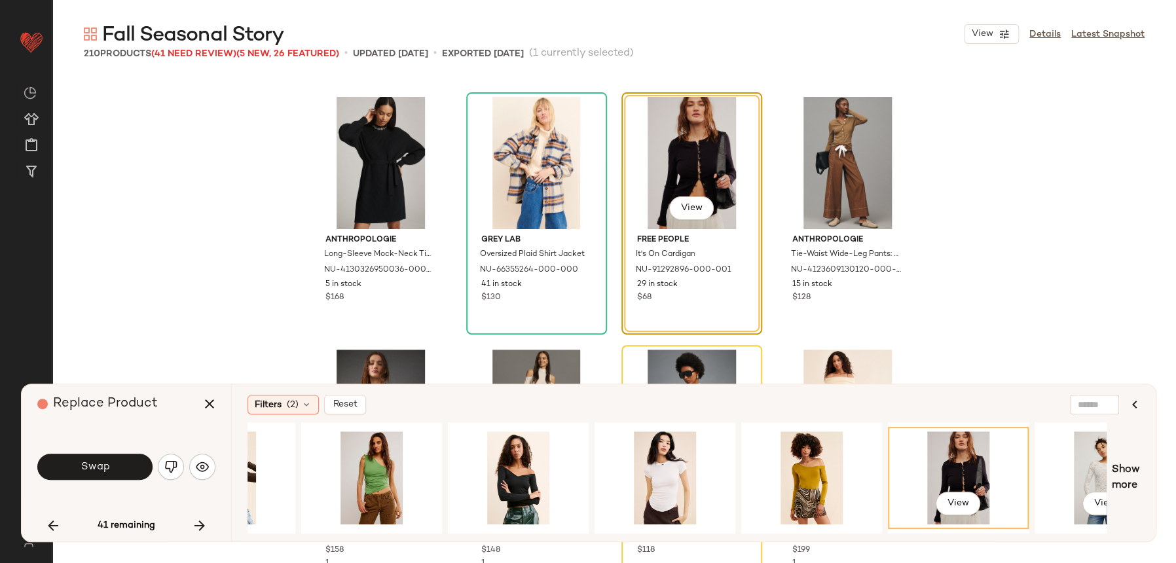
drag, startPoint x: 1067, startPoint y: 469, endPoint x: 1013, endPoint y: 488, distance: 57.4
click at [1068, 469] on div "View" at bounding box center [1105, 477] width 132 height 93
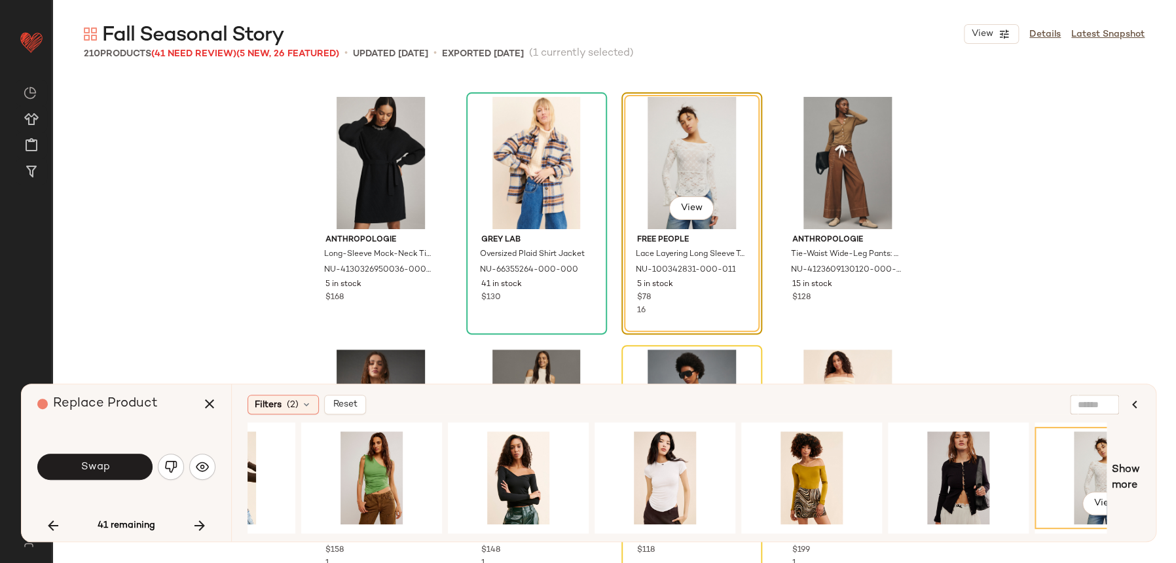
scroll to position [0, 3386]
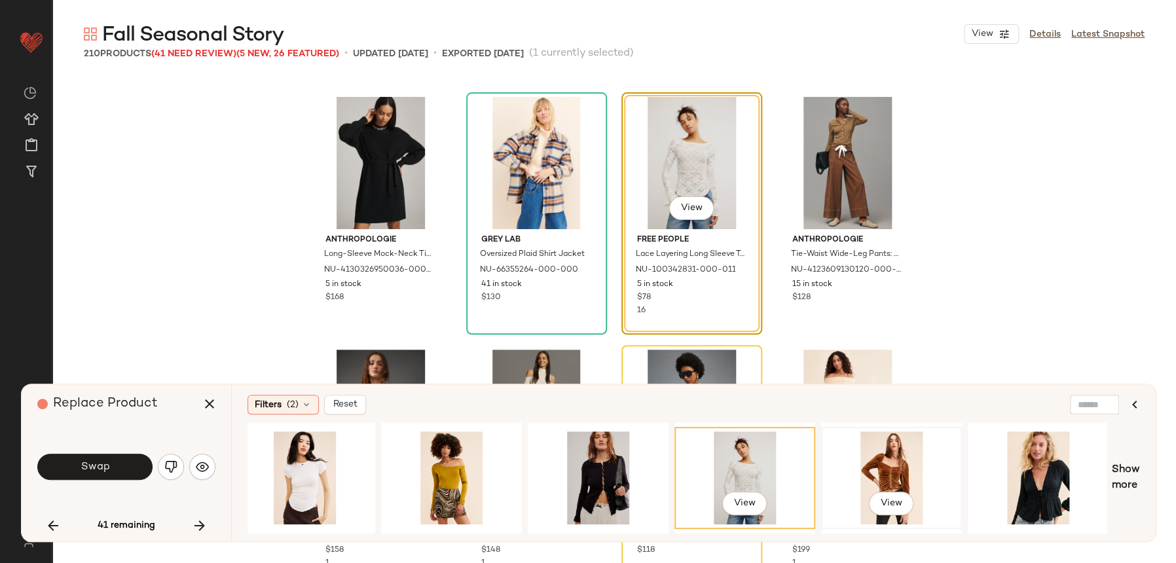
click at [920, 460] on div "View" at bounding box center [892, 477] width 132 height 93
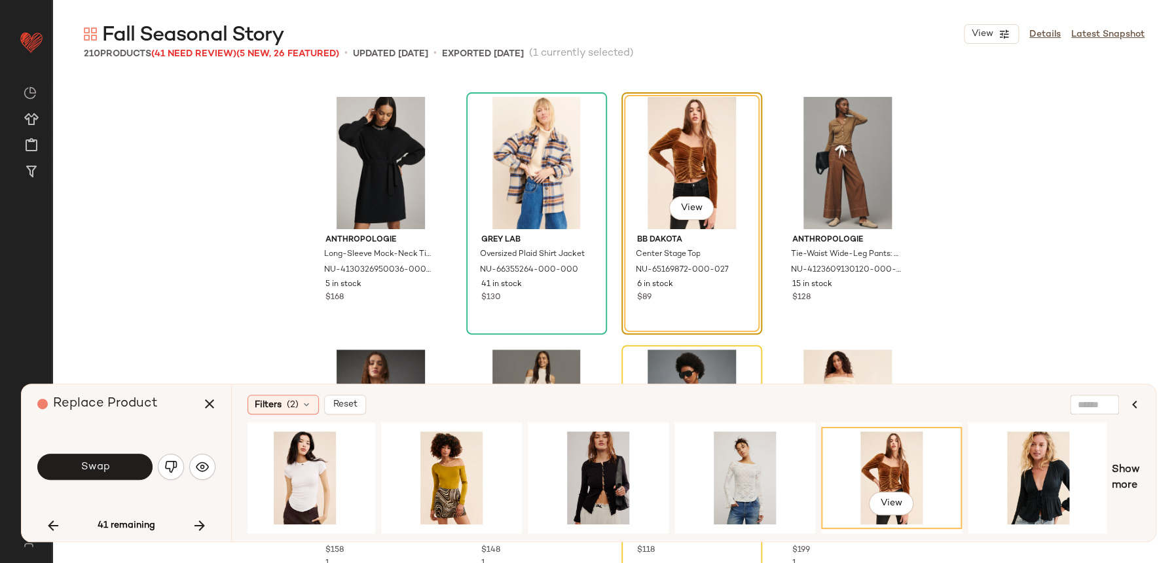
drag, startPoint x: 1124, startPoint y: 468, endPoint x: 1118, endPoint y: 472, distance: 7.5
click at [1124, 468] on span "Show more" at bounding box center [1126, 477] width 28 height 31
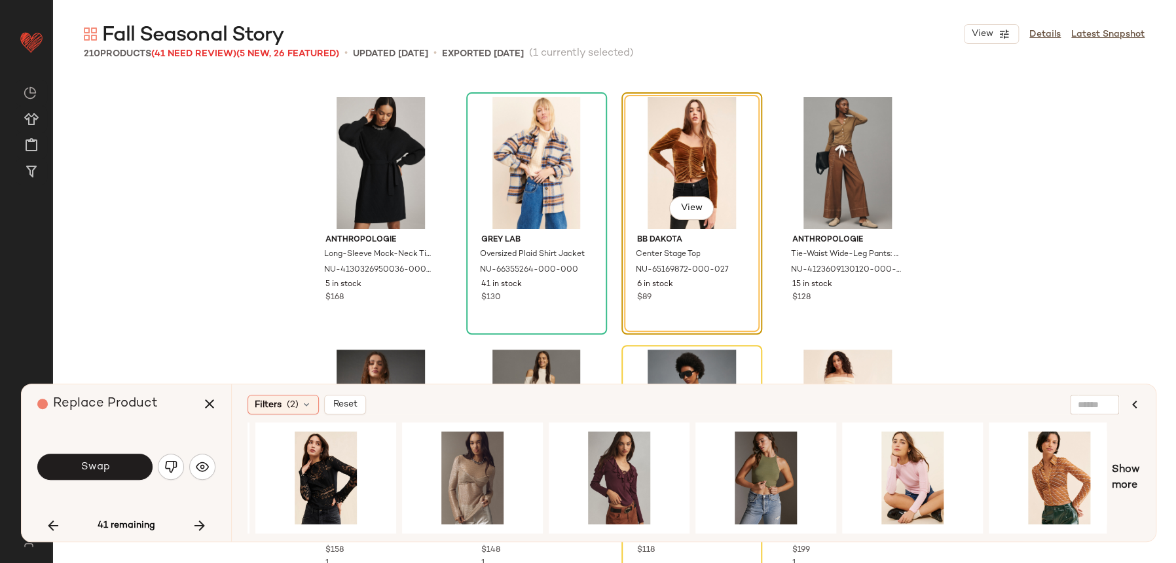
scroll to position [0, 4706]
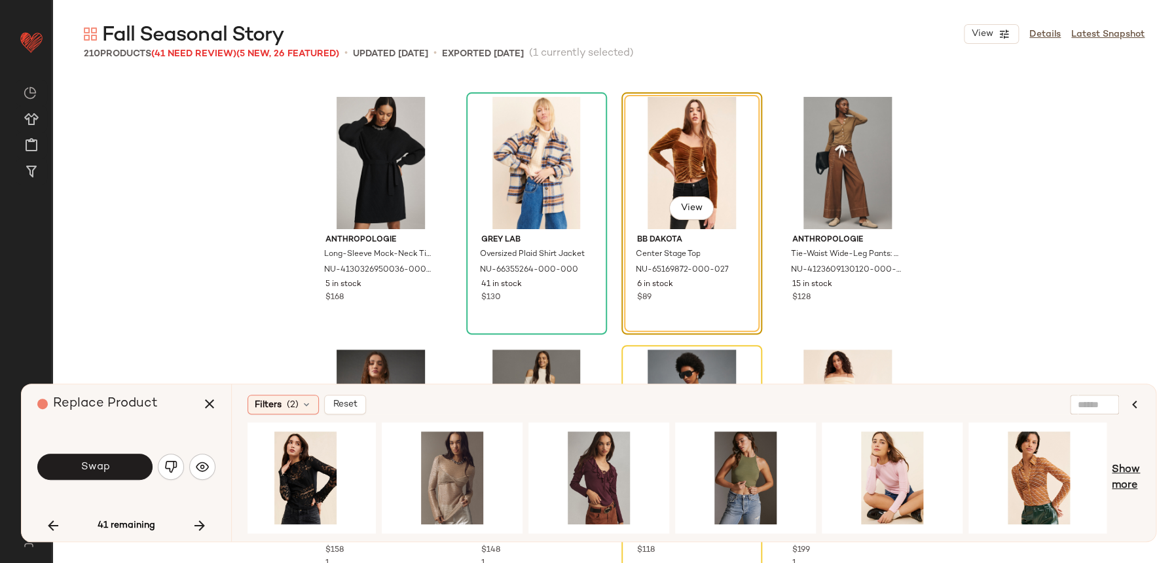
click at [1116, 485] on span "Show more" at bounding box center [1126, 477] width 28 height 31
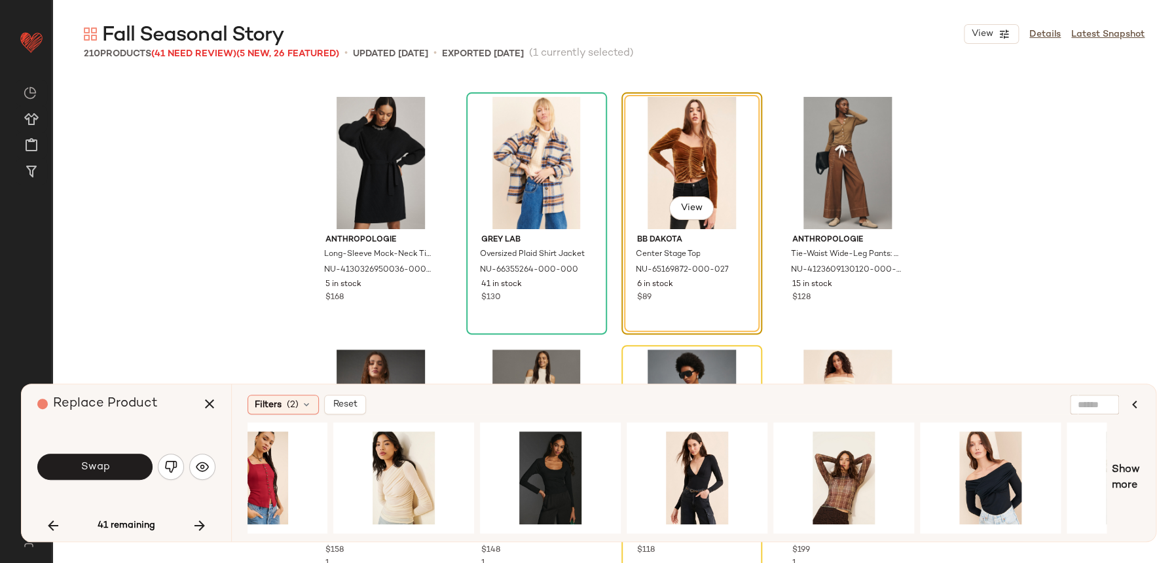
scroll to position [0, 5867]
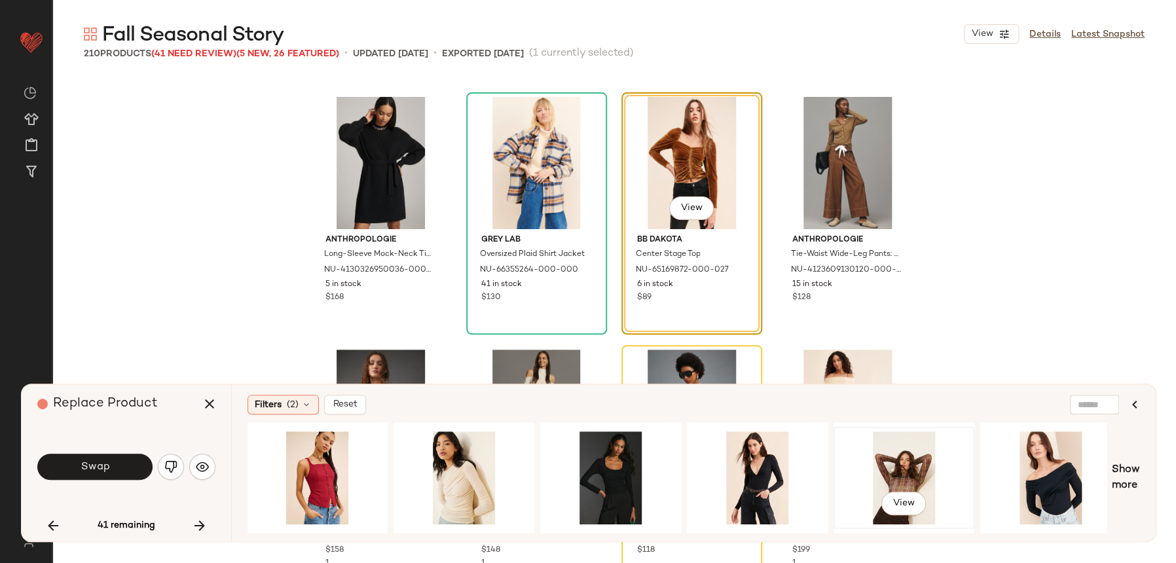
click at [864, 472] on div "View" at bounding box center [904, 477] width 132 height 93
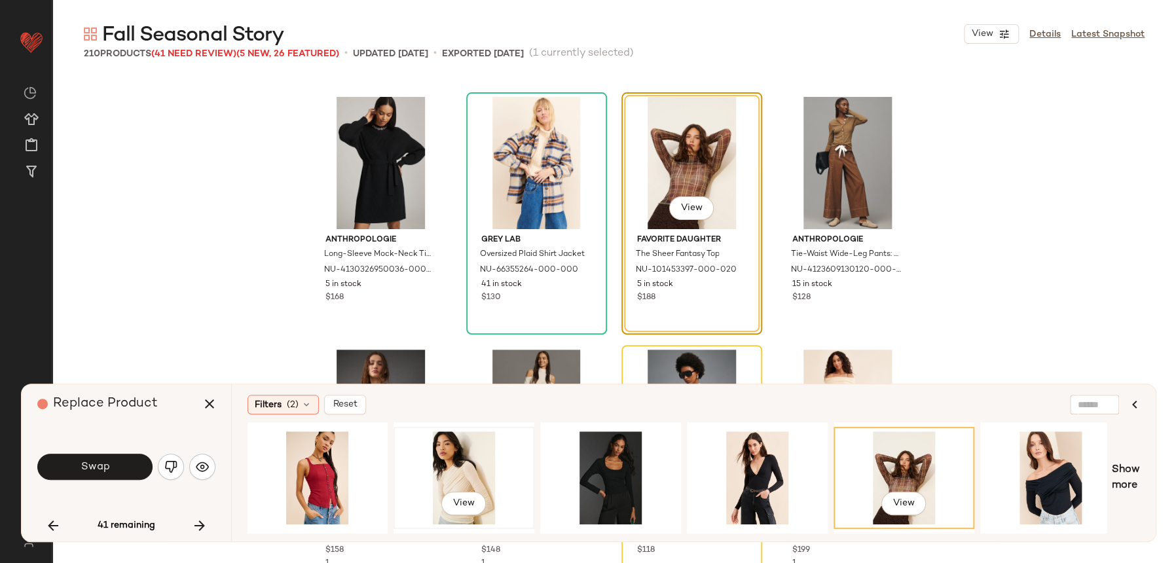
click at [451, 473] on div "View" at bounding box center [464, 477] width 132 height 93
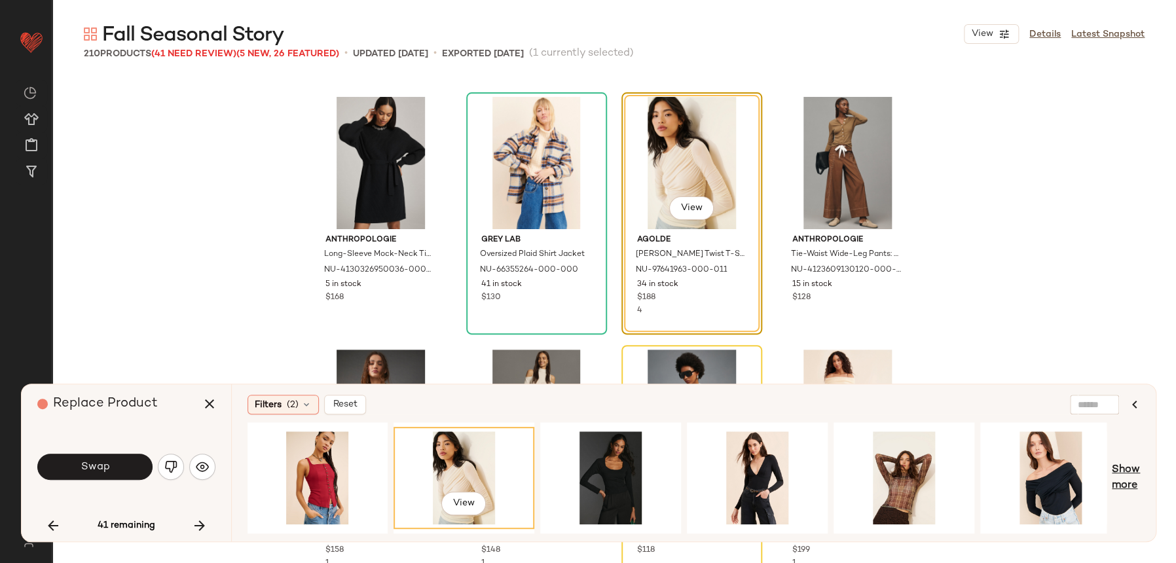
click at [1128, 476] on span "Show more" at bounding box center [1126, 477] width 28 height 31
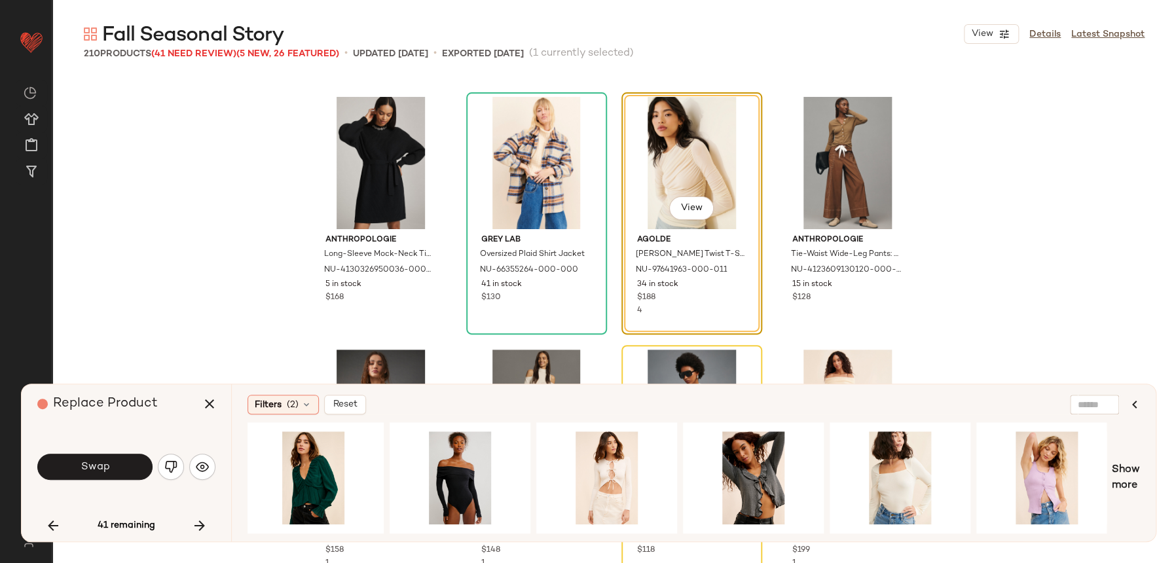
scroll to position [0, 7639]
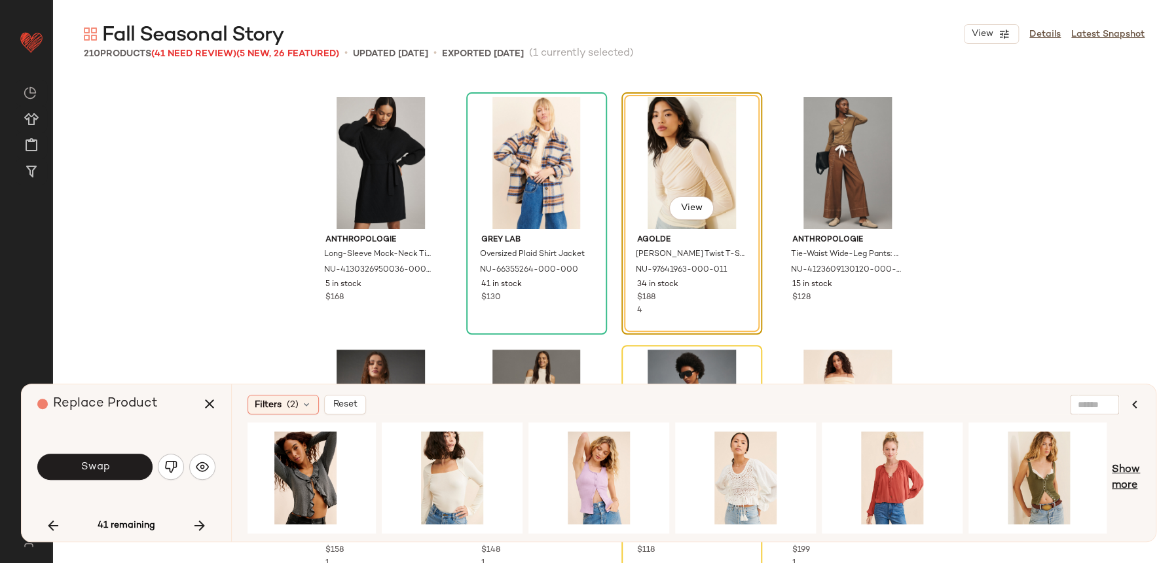
click at [1127, 480] on span "Show more" at bounding box center [1126, 477] width 28 height 31
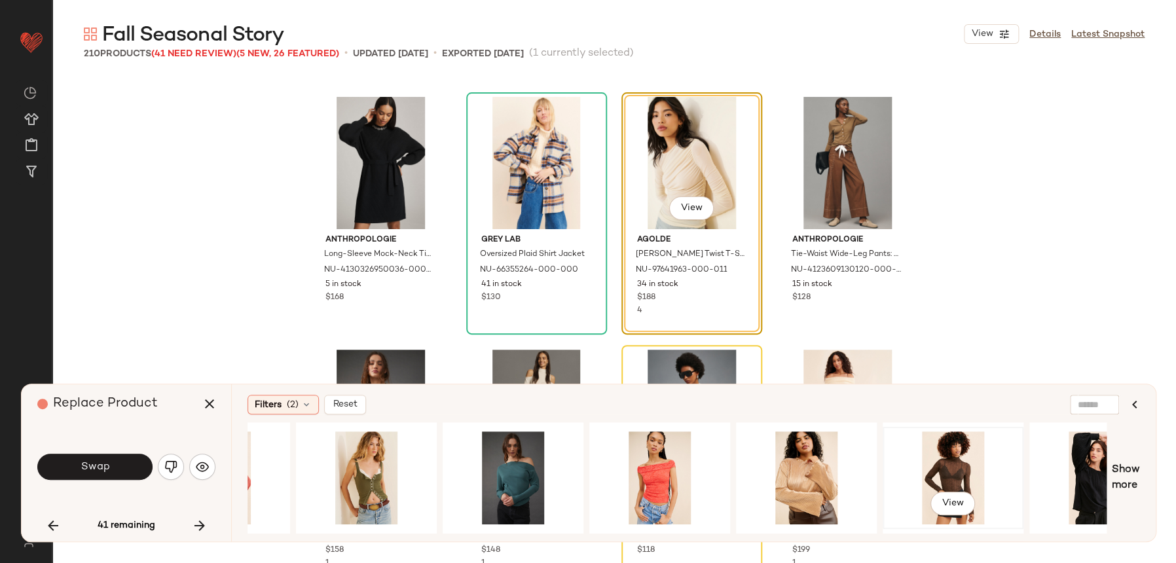
scroll to position [0, 8255]
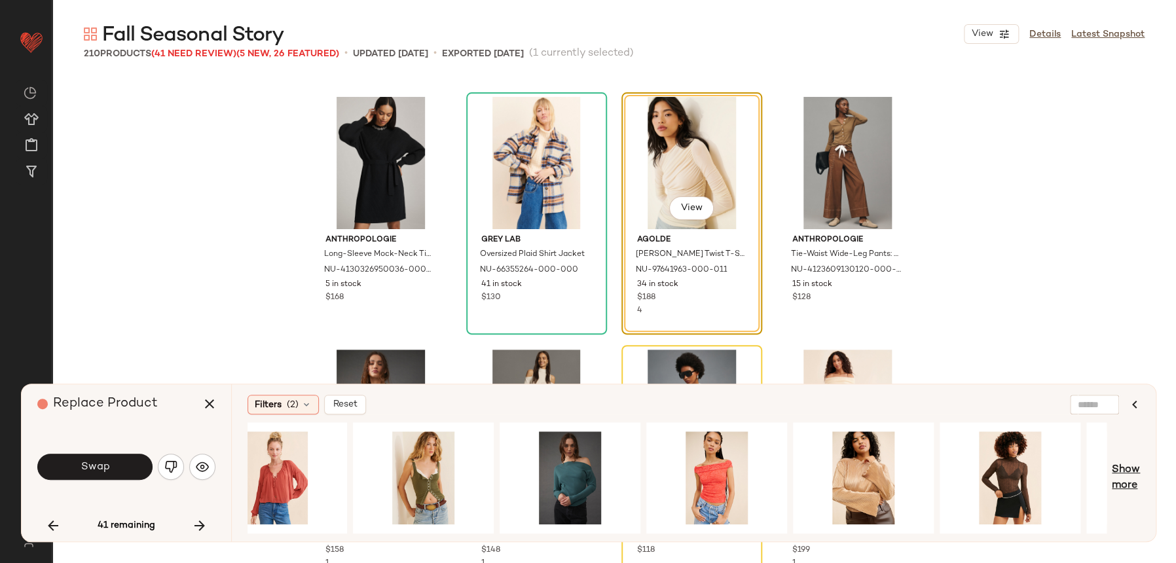
click at [1118, 479] on span "Show more" at bounding box center [1126, 477] width 28 height 31
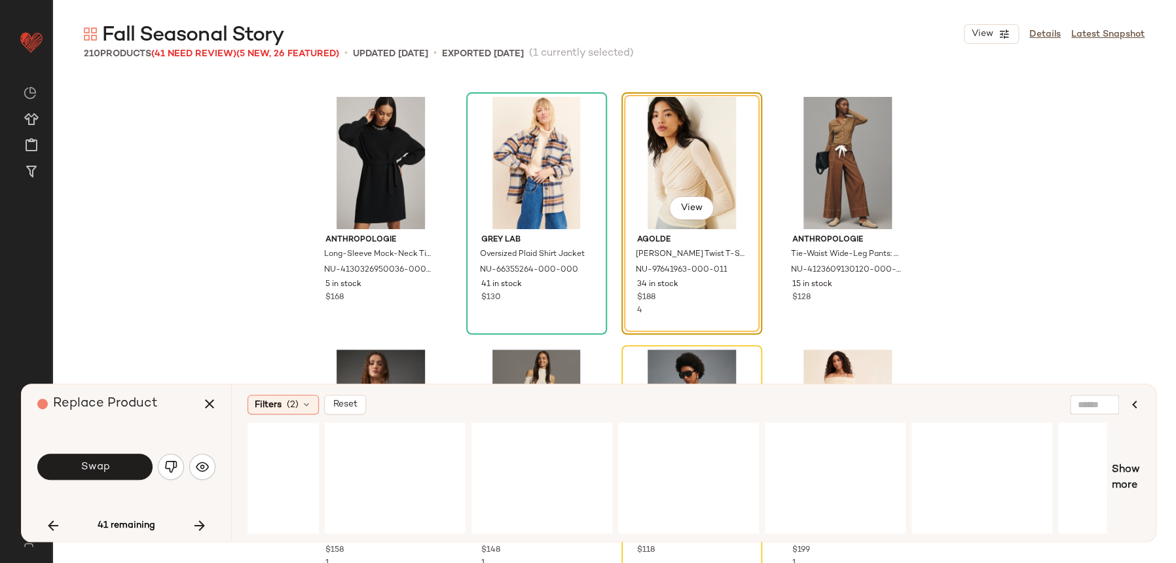
scroll to position [0, 10401]
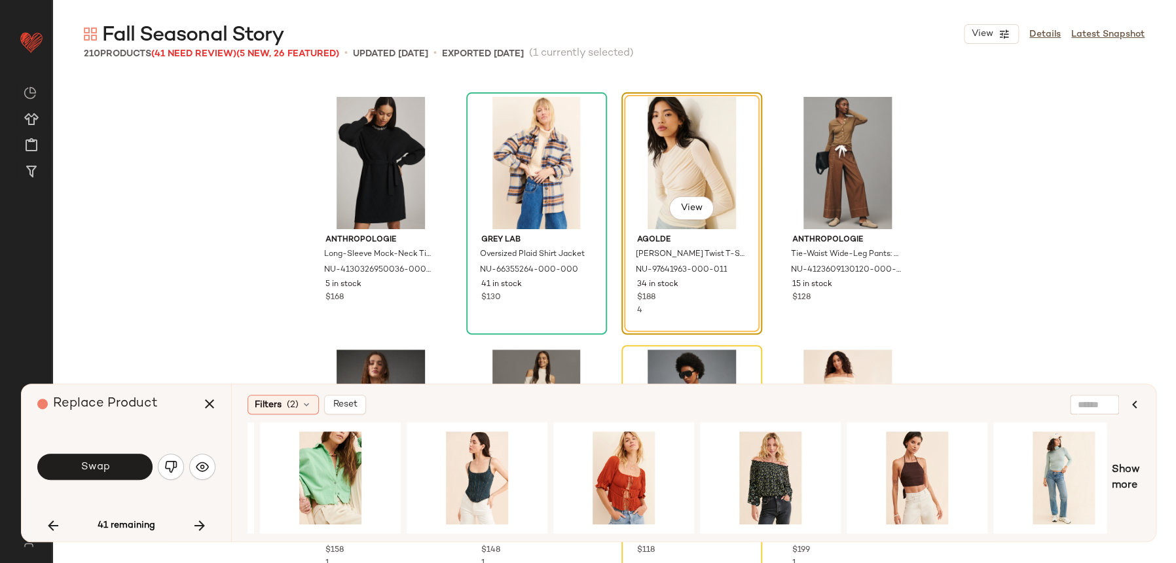
click at [1141, 469] on div "Filters (2) Reset View Show more" at bounding box center [693, 462] width 925 height 157
click at [489, 471] on div "View" at bounding box center [477, 477] width 132 height 93
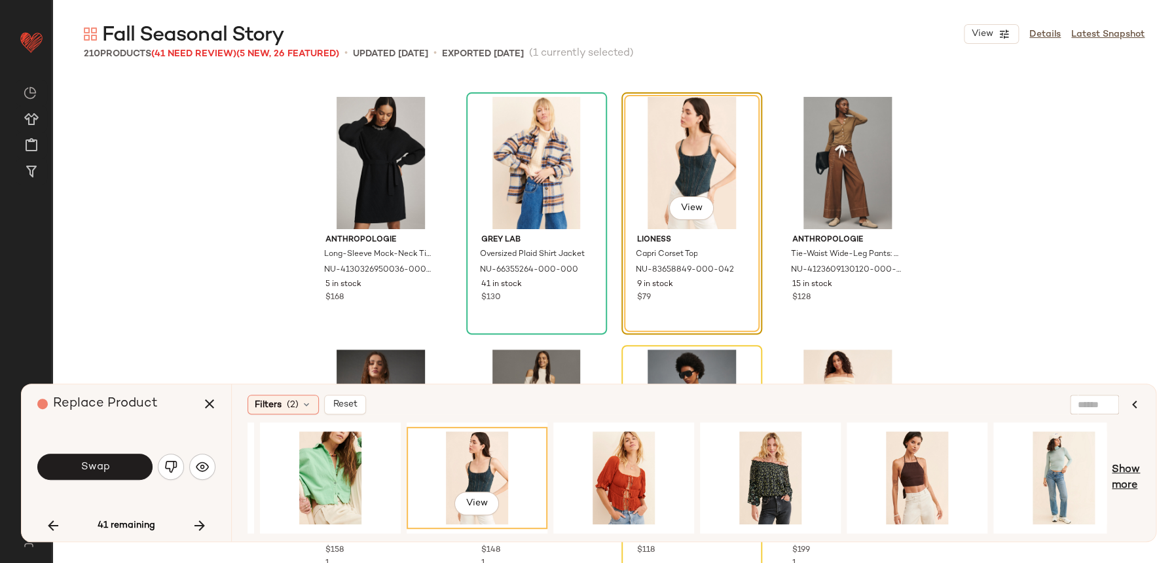
click at [1124, 483] on div "Filters (2) Reset View Show more" at bounding box center [693, 462] width 925 height 157
click at [1111, 485] on div "View Show more" at bounding box center [694, 477] width 892 height 111
click at [1129, 481] on span "Show more" at bounding box center [1126, 477] width 28 height 31
click at [1130, 481] on span "Show more" at bounding box center [1126, 477] width 28 height 31
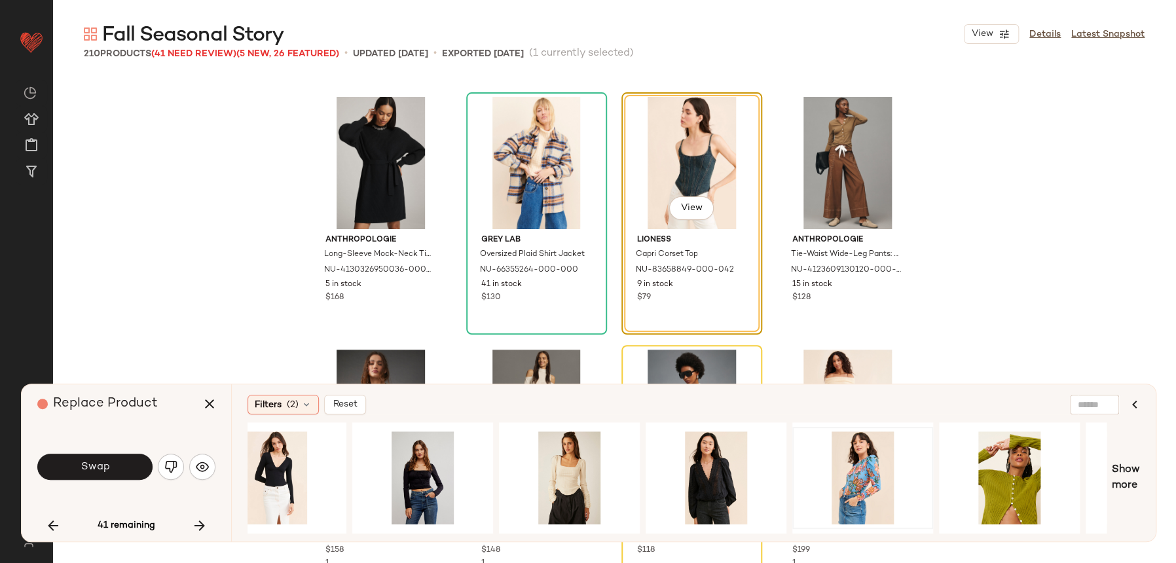
scroll to position [0, 12499]
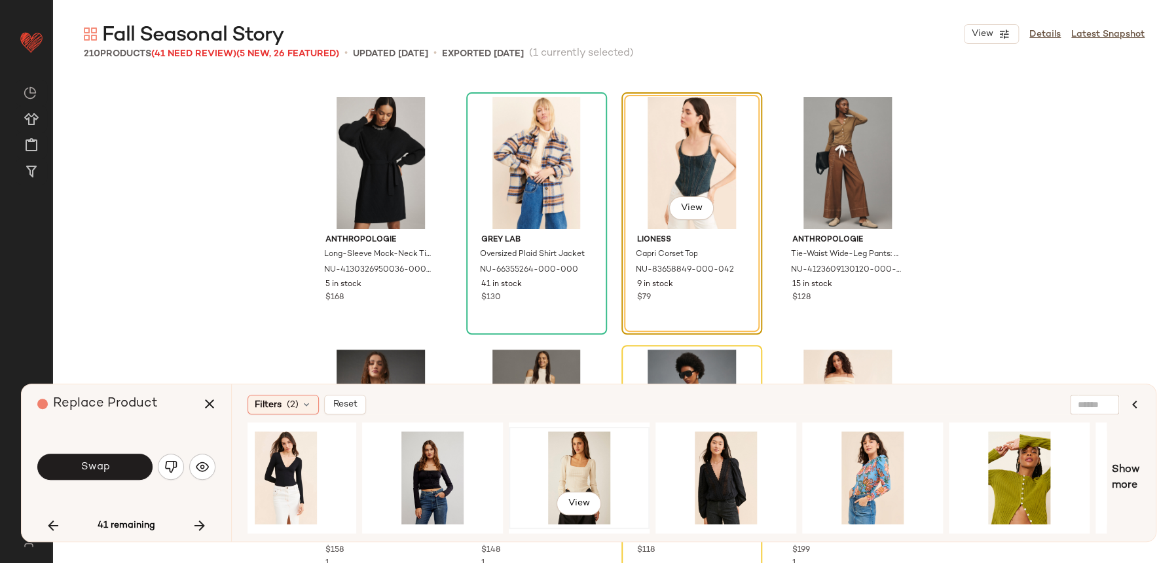
drag, startPoint x: 600, startPoint y: 457, endPoint x: 594, endPoint y: 464, distance: 9.7
click at [600, 456] on div "View" at bounding box center [579, 477] width 132 height 93
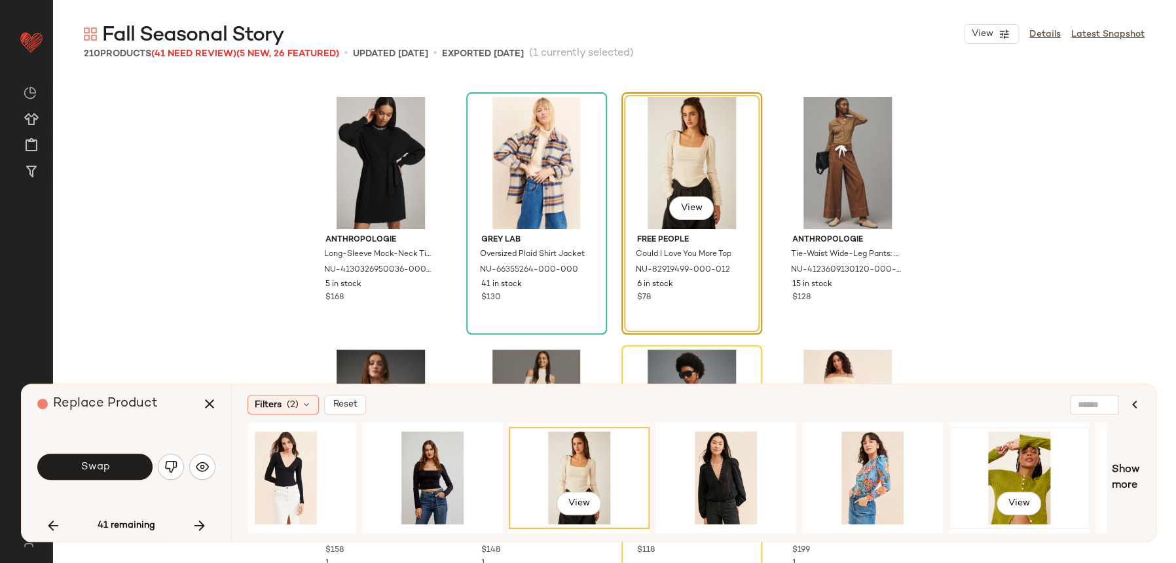
drag, startPoint x: 1006, startPoint y: 470, endPoint x: 1014, endPoint y: 469, distance: 8.0
click at [1014, 469] on div "View" at bounding box center [1019, 477] width 132 height 93
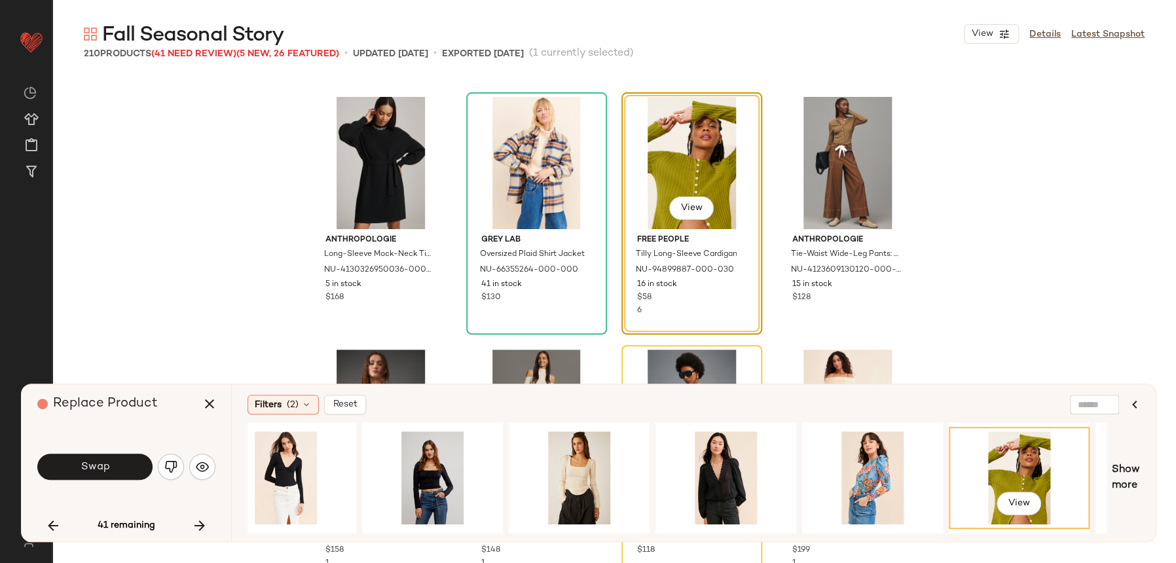
click at [1145, 468] on div "Filters (2) Reset View Show more" at bounding box center [693, 462] width 925 height 157
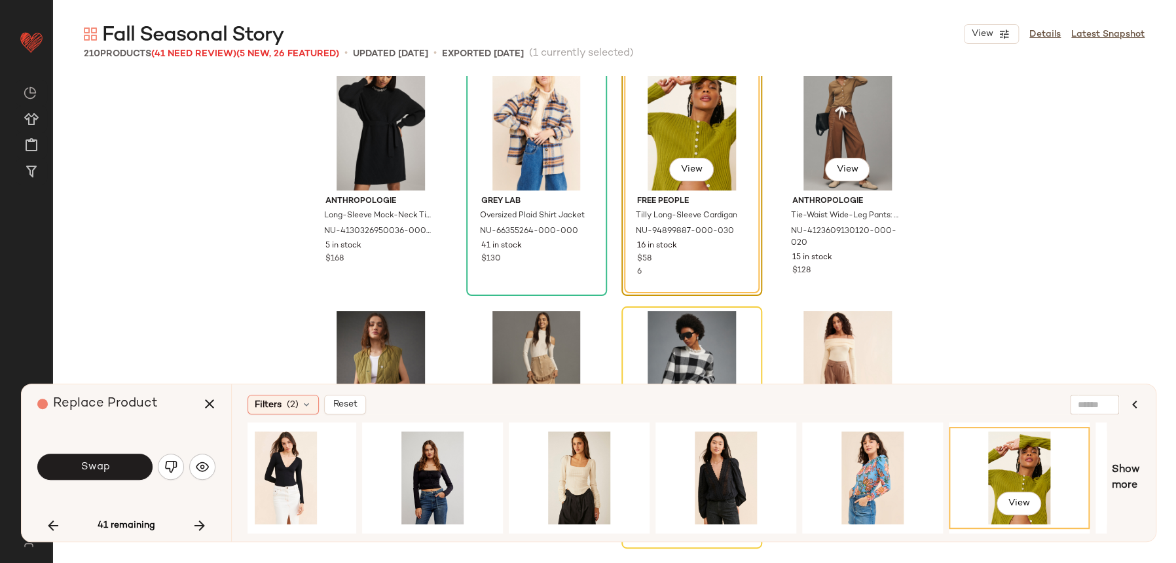
scroll to position [4835, 0]
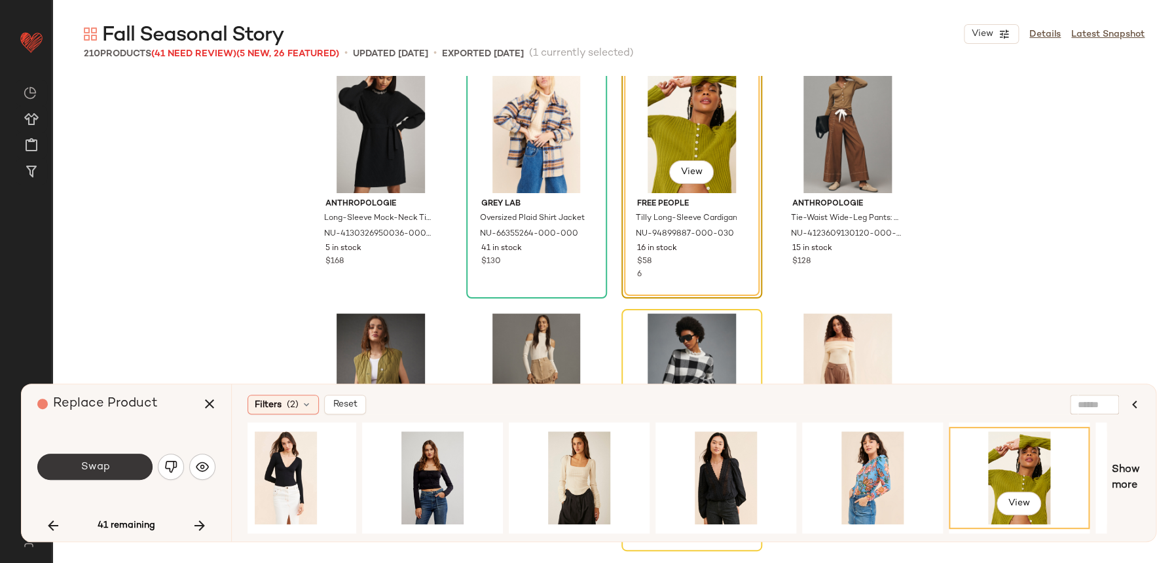
click at [114, 454] on button "Swap" at bounding box center [94, 467] width 115 height 26
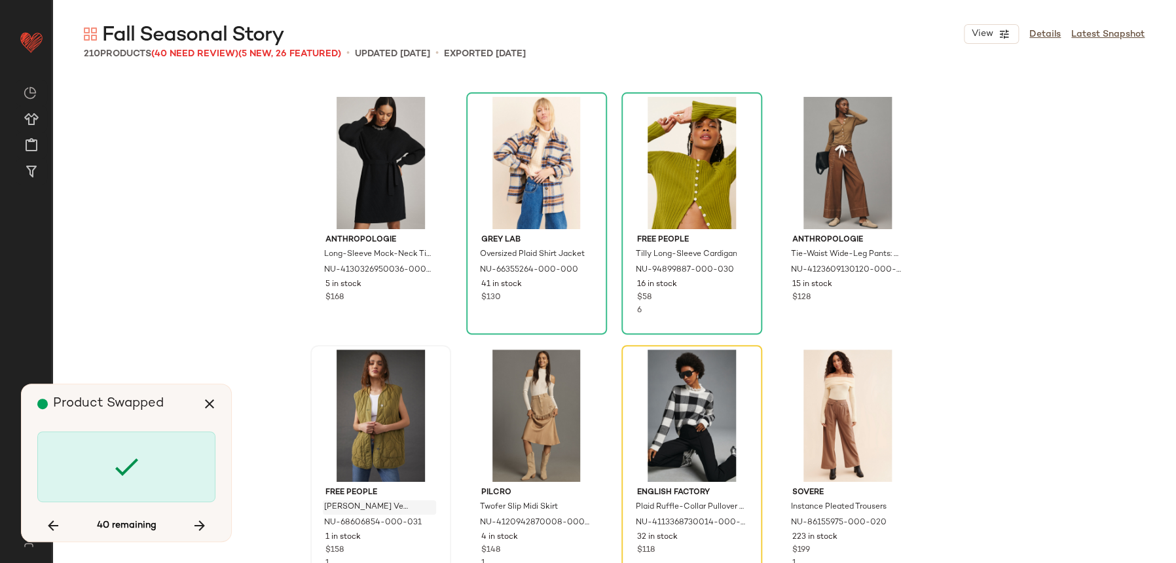
scroll to position [4801, 0]
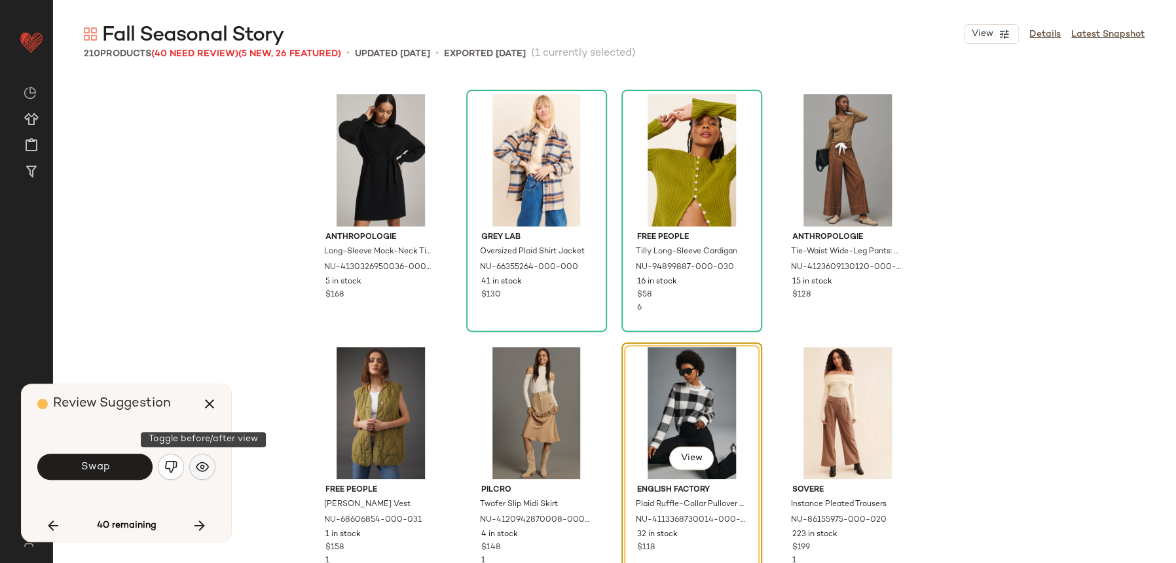
click at [194, 474] on button "button" at bounding box center [202, 467] width 26 height 26
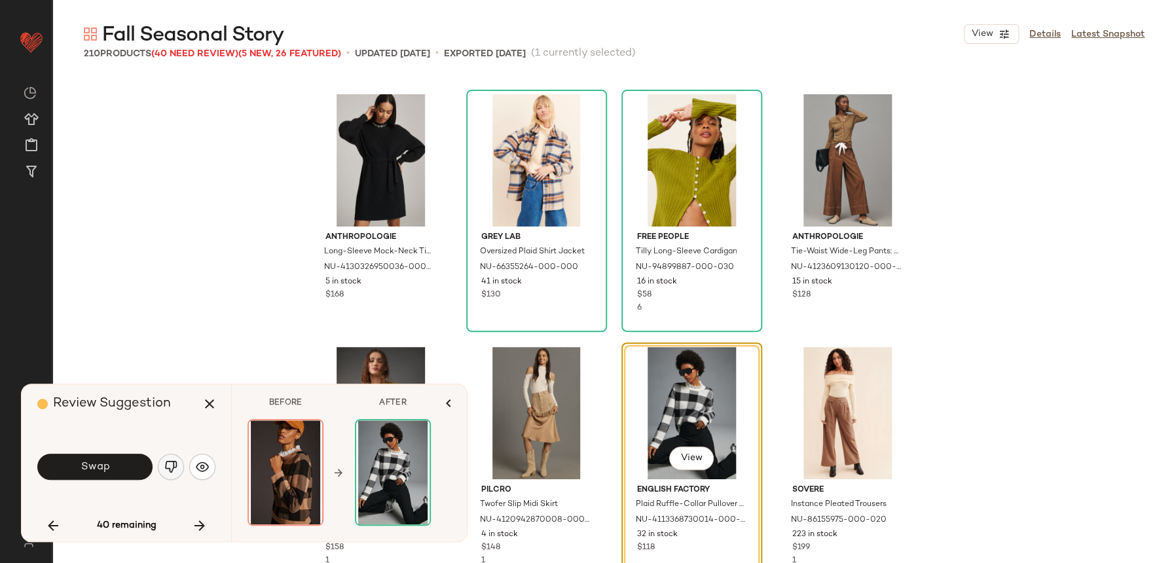
click at [173, 469] on img "button" at bounding box center [170, 466] width 13 height 13
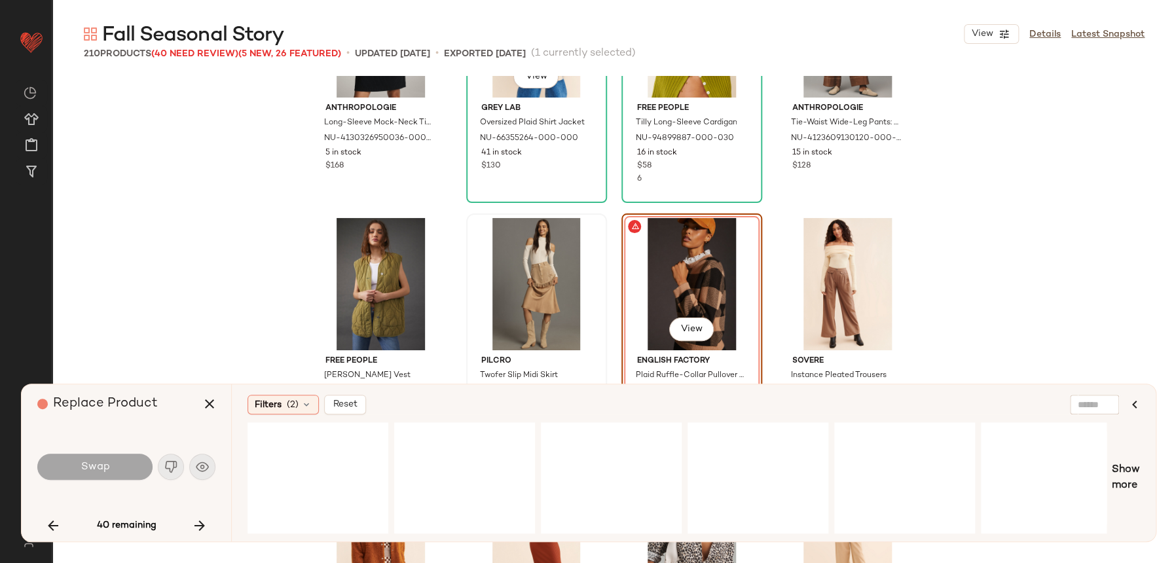
scroll to position [4951, 0]
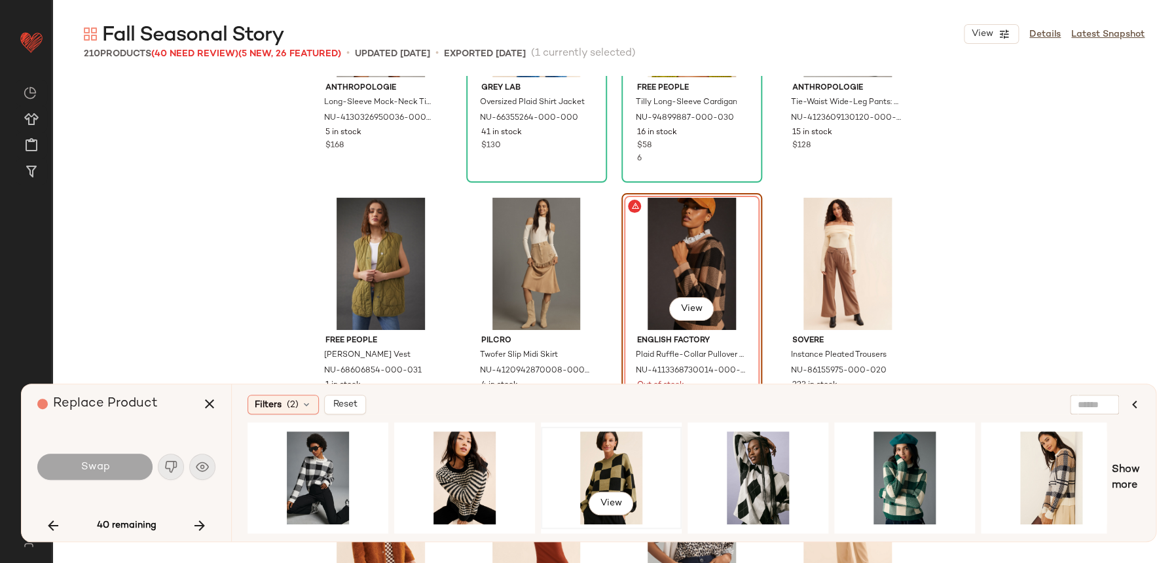
click at [635, 469] on div "View" at bounding box center [611, 477] width 132 height 93
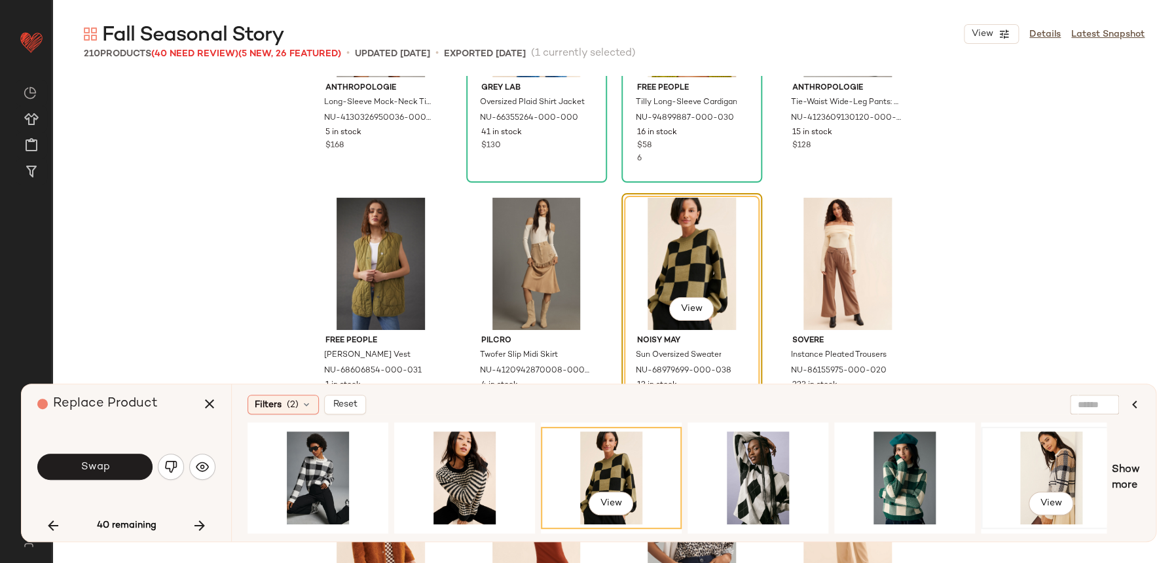
click at [1044, 459] on div "View" at bounding box center [1051, 477] width 132 height 93
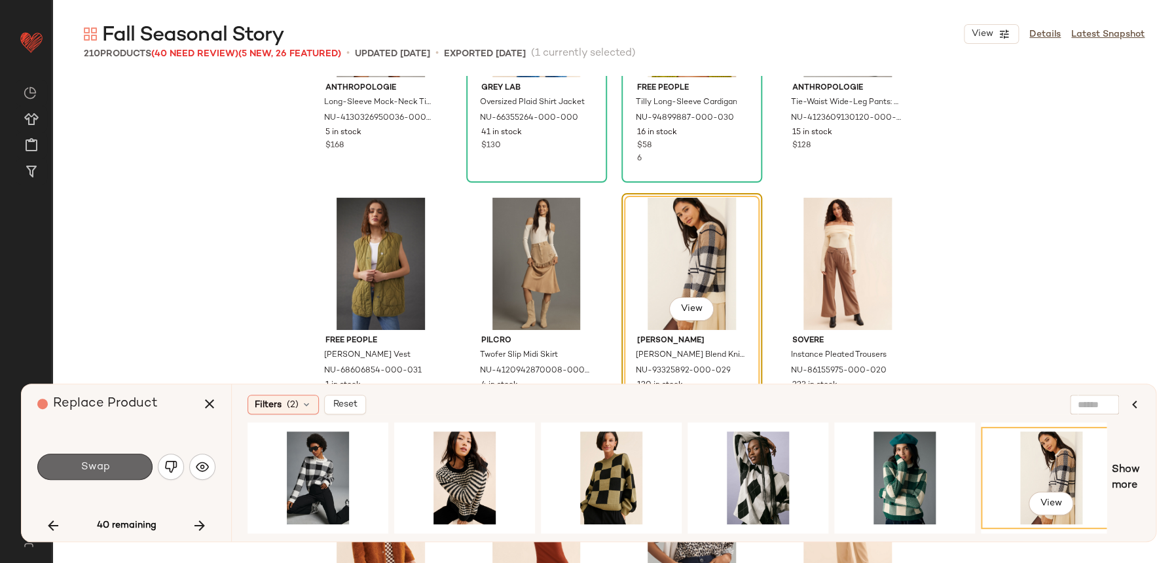
click at [101, 462] on span "Swap" at bounding box center [94, 467] width 29 height 12
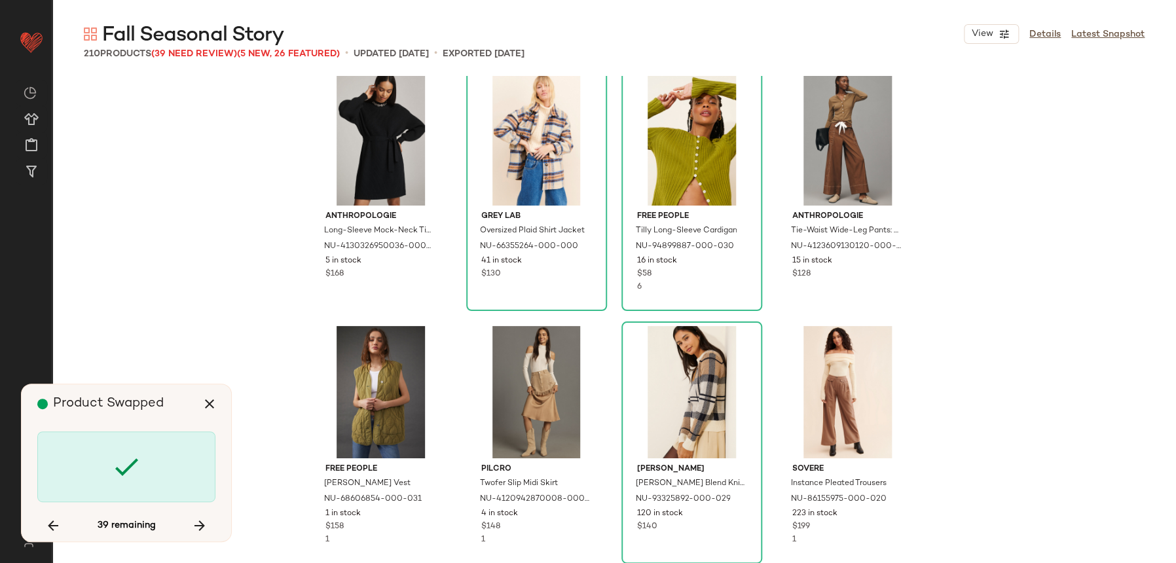
scroll to position [4907, 0]
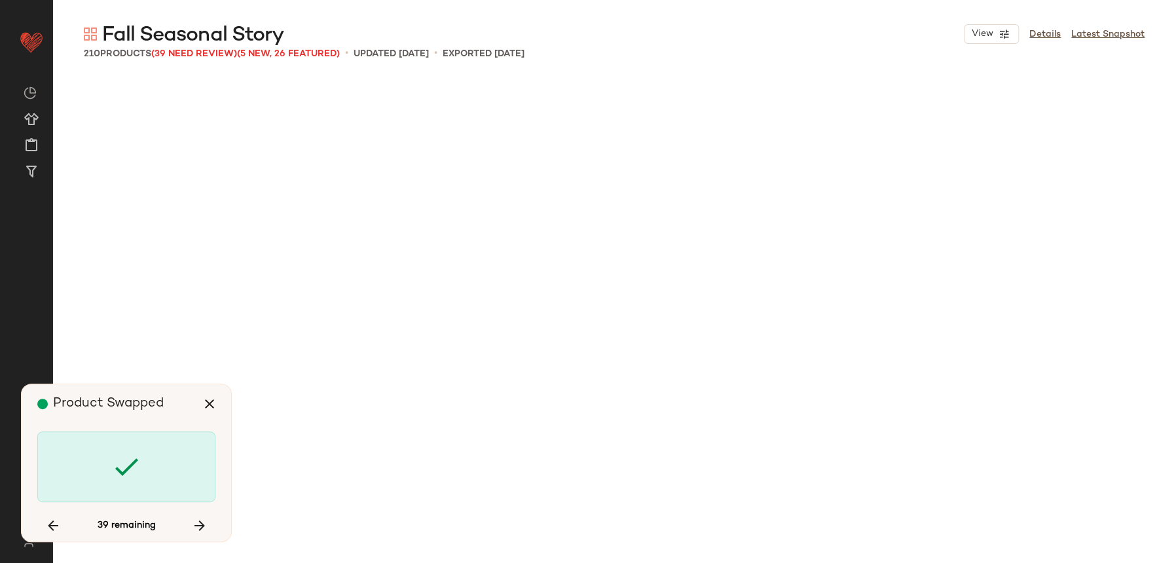
scroll to position [5812, 0]
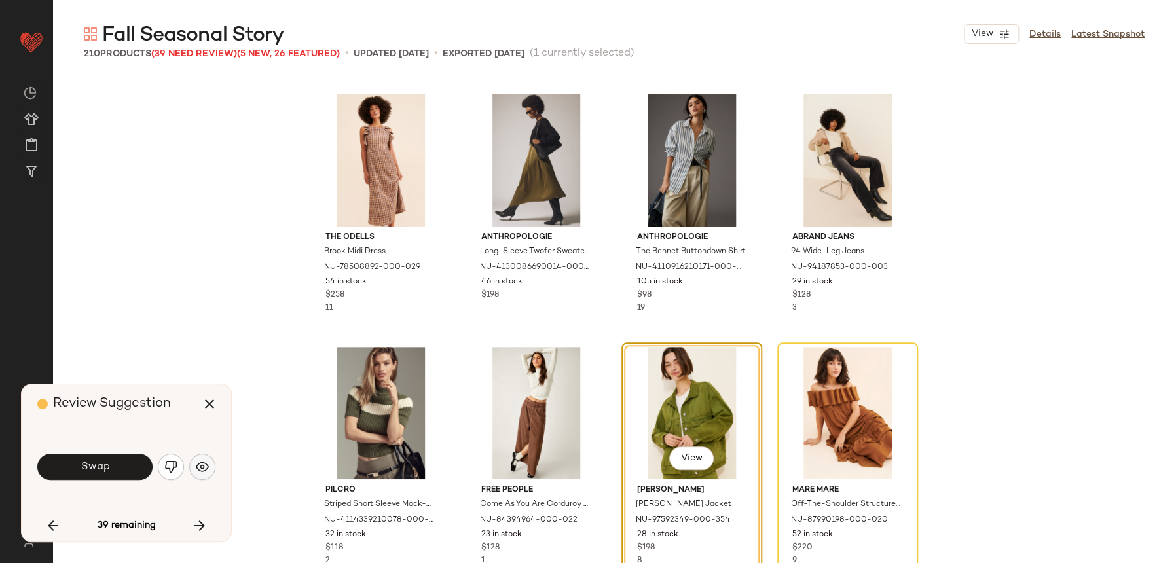
click at [206, 467] on img "button" at bounding box center [202, 466] width 13 height 13
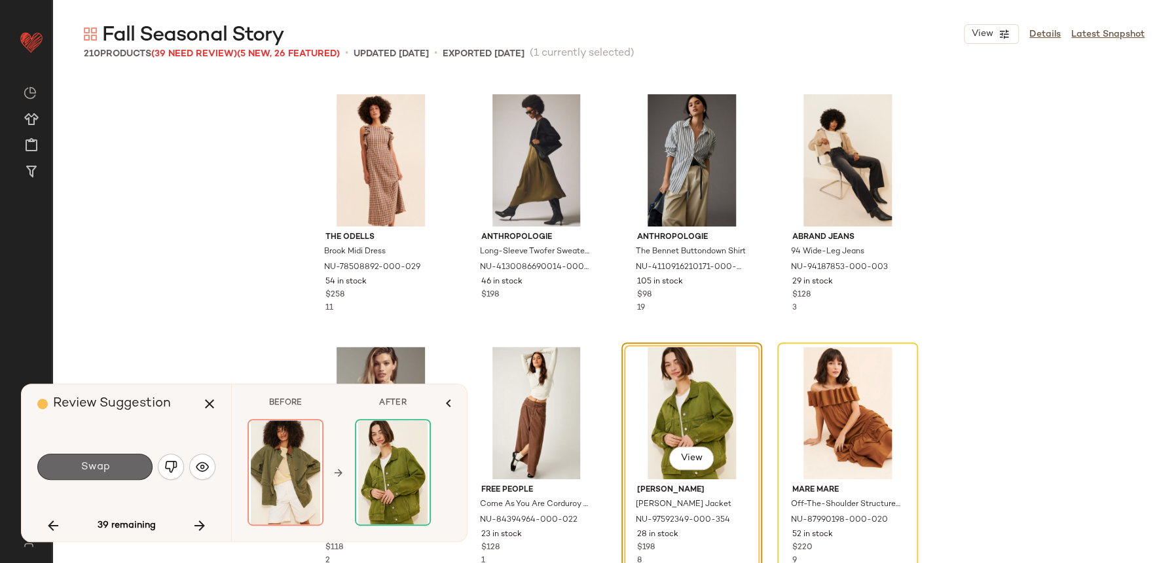
click at [90, 473] on button "Swap" at bounding box center [94, 467] width 115 height 26
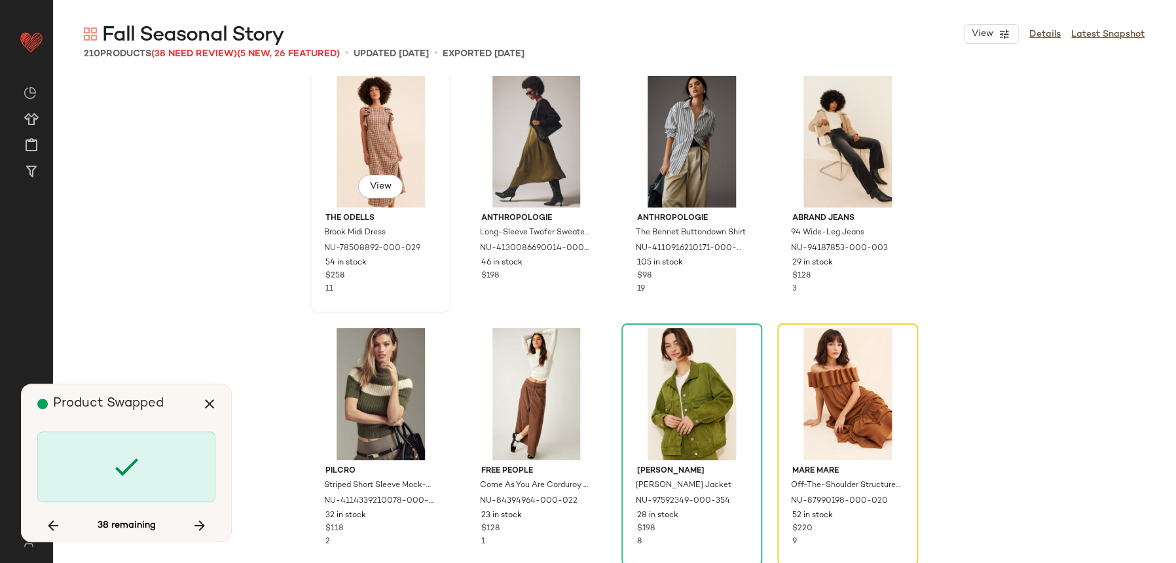
scroll to position [5928, 0]
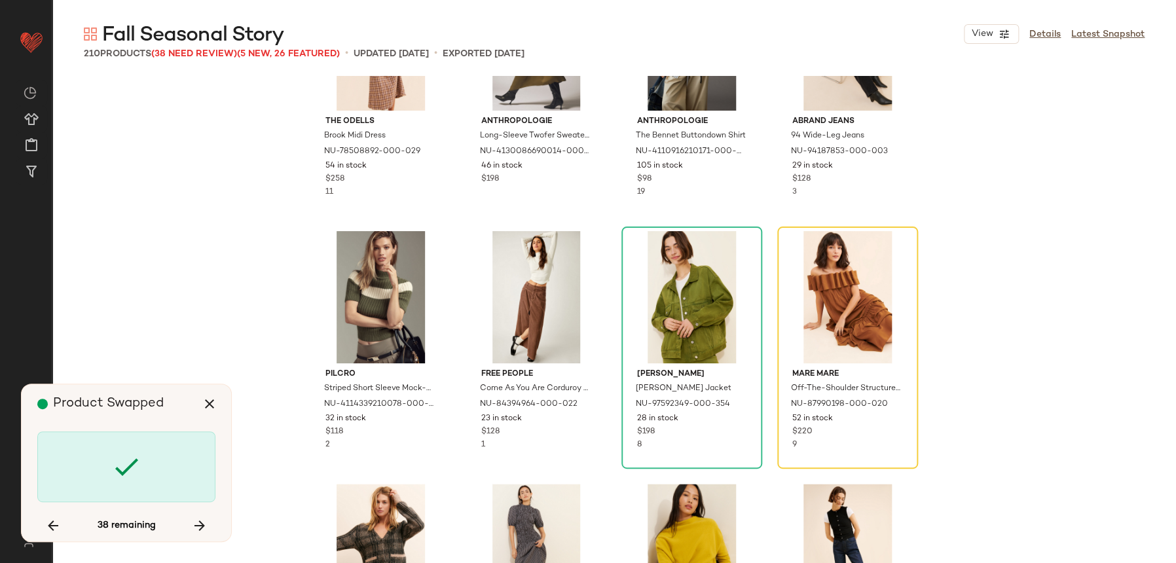
scroll to position [5812, 0]
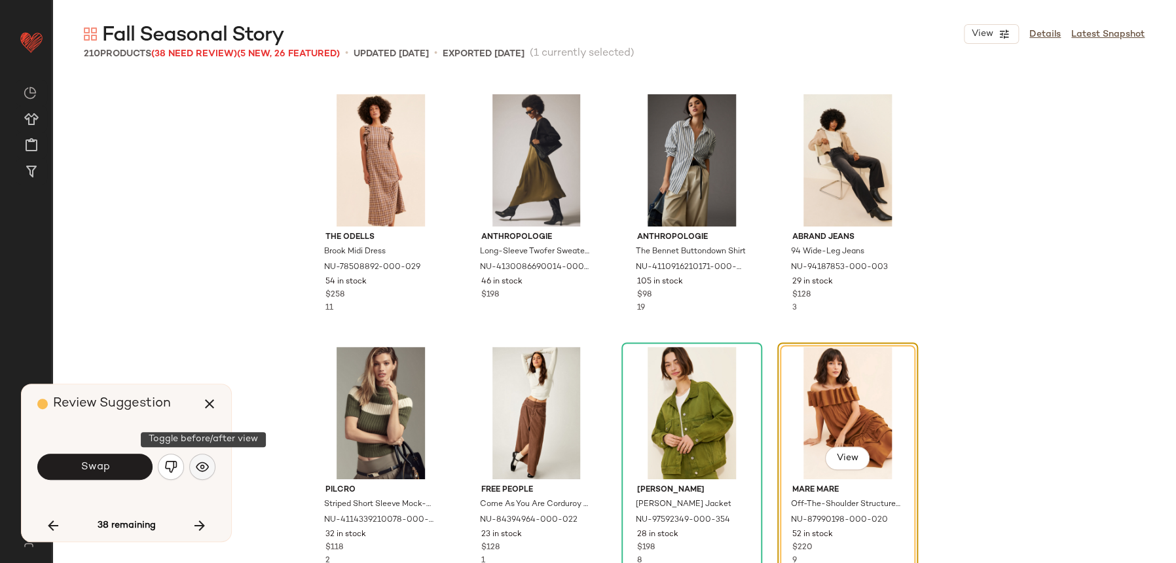
click at [200, 458] on button "button" at bounding box center [202, 467] width 26 height 26
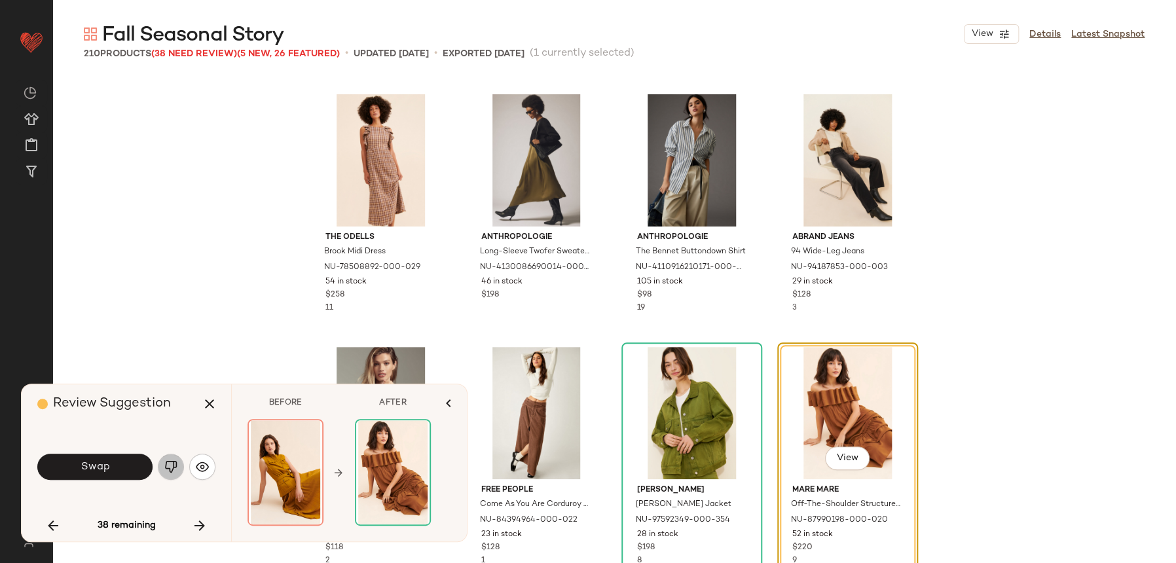
click at [174, 466] on img "button" at bounding box center [170, 466] width 13 height 13
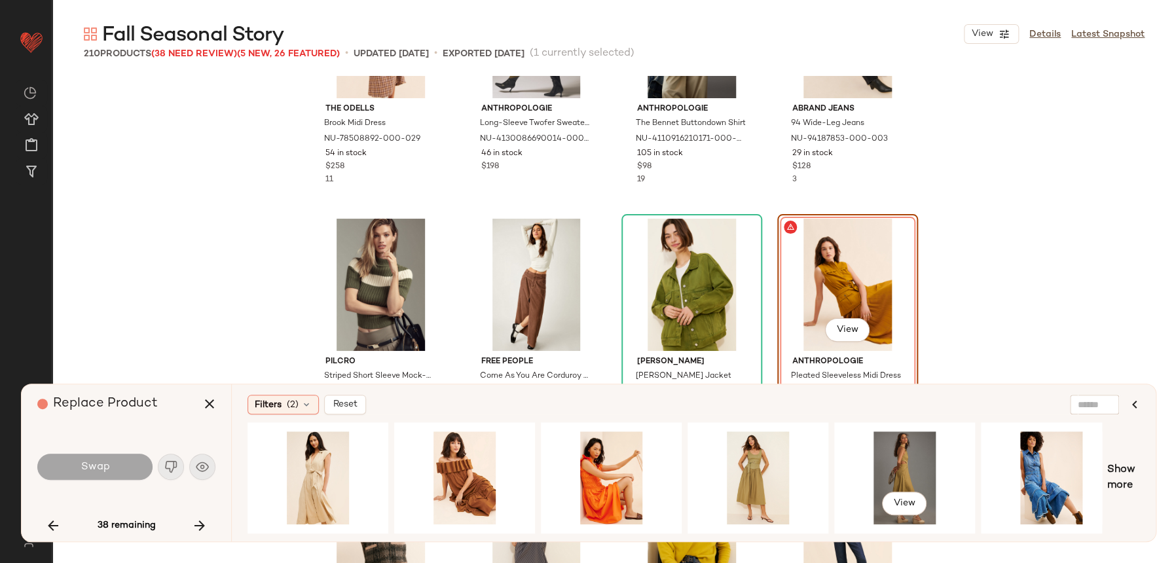
drag, startPoint x: 874, startPoint y: 457, endPoint x: 862, endPoint y: 414, distance: 44.2
click at [874, 456] on div "View" at bounding box center [905, 477] width 132 height 93
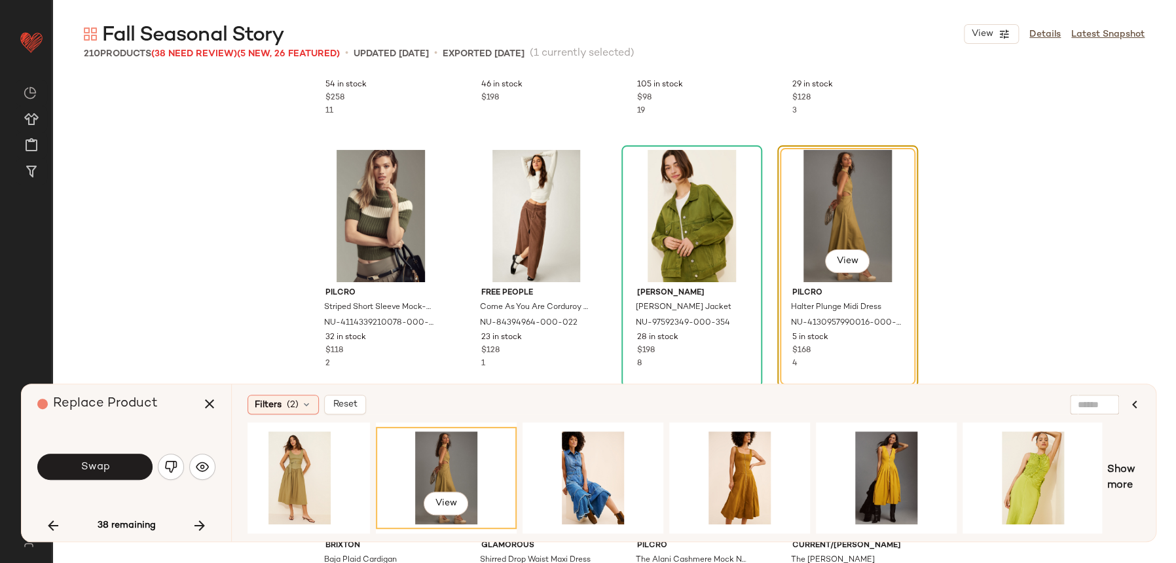
scroll to position [0, 579]
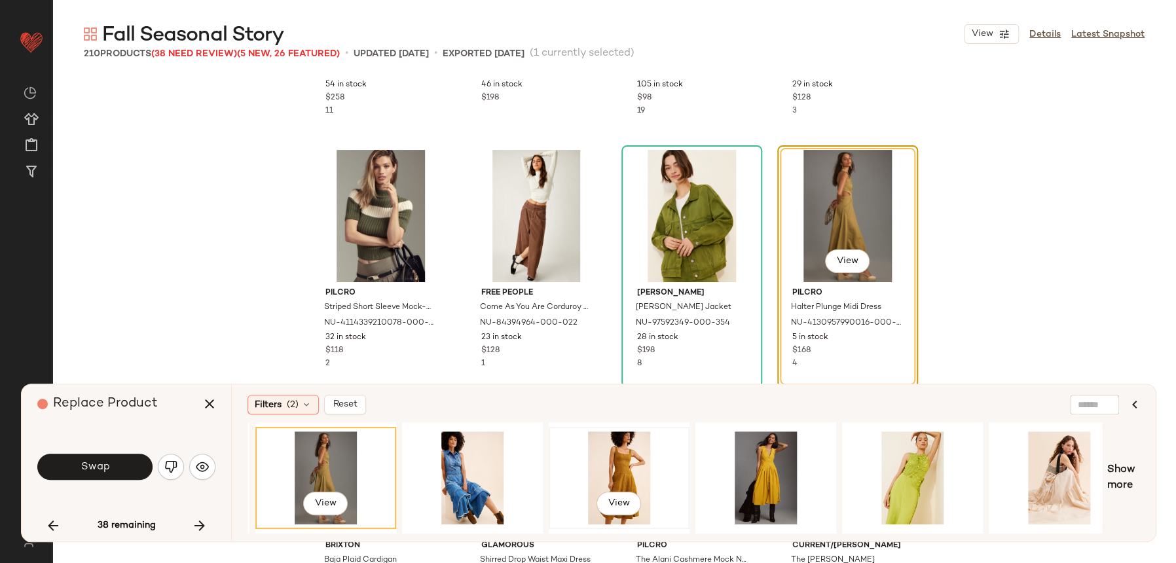
click at [634, 485] on div "View" at bounding box center [619, 477] width 132 height 93
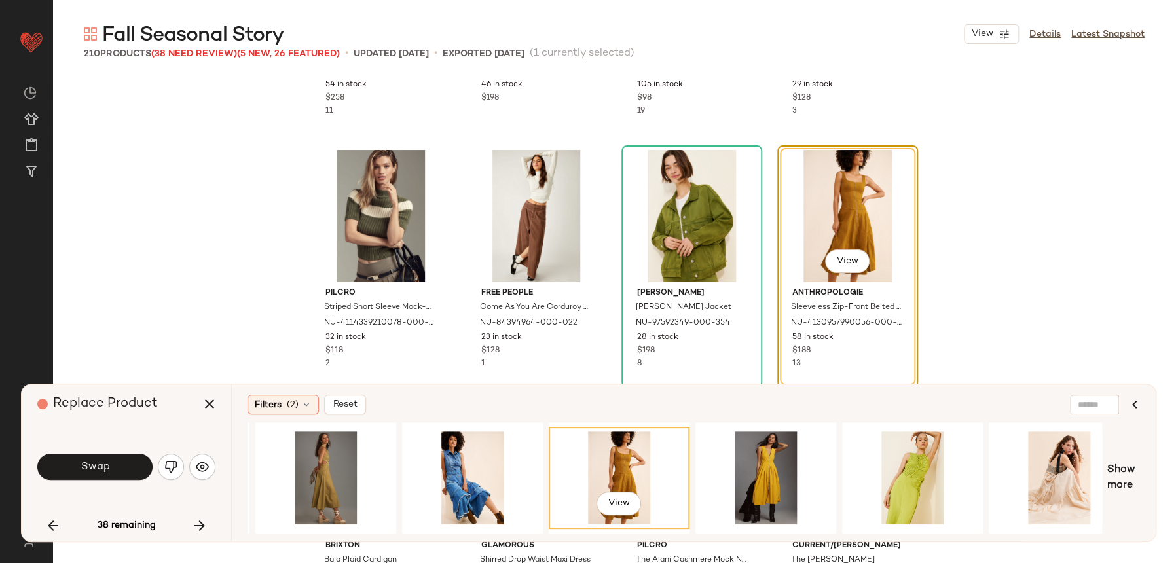
click at [131, 470] on button "Swap" at bounding box center [94, 467] width 115 height 26
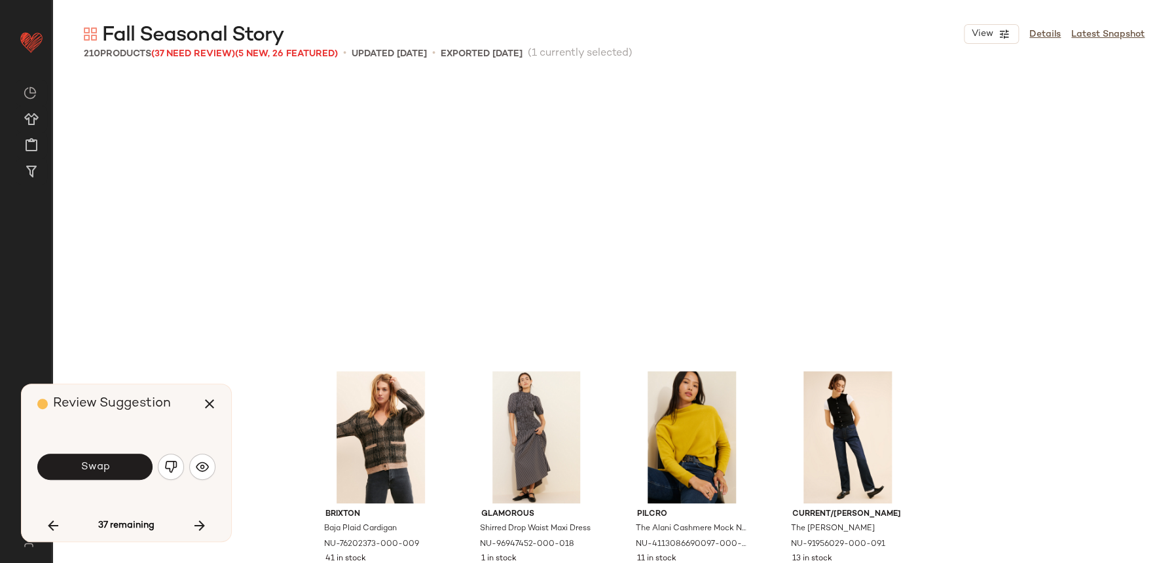
scroll to position [6319, 0]
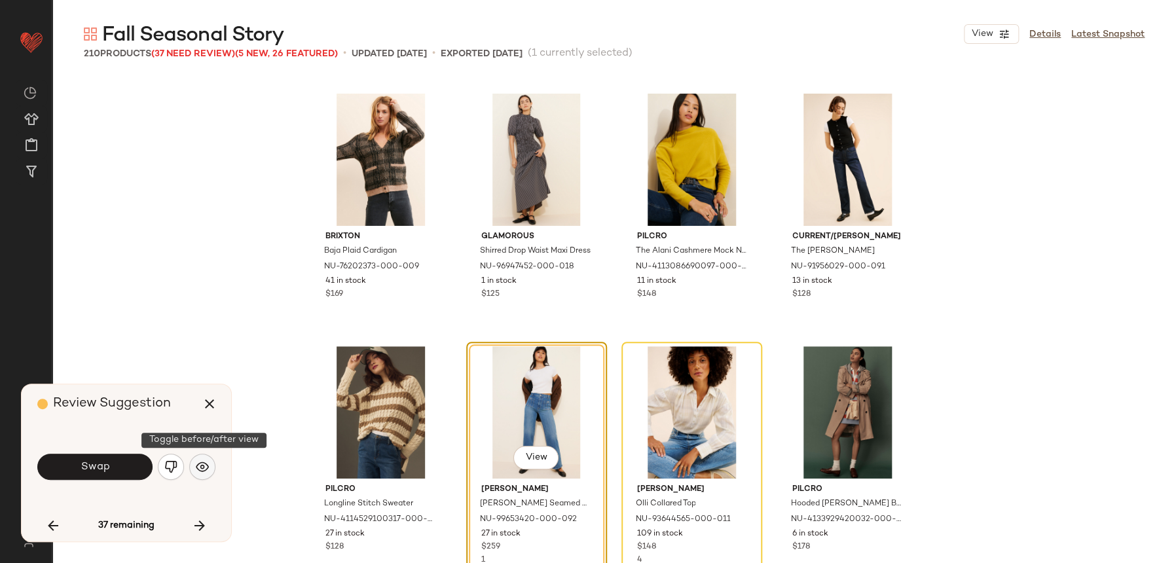
click at [204, 464] on img "button" at bounding box center [202, 466] width 13 height 13
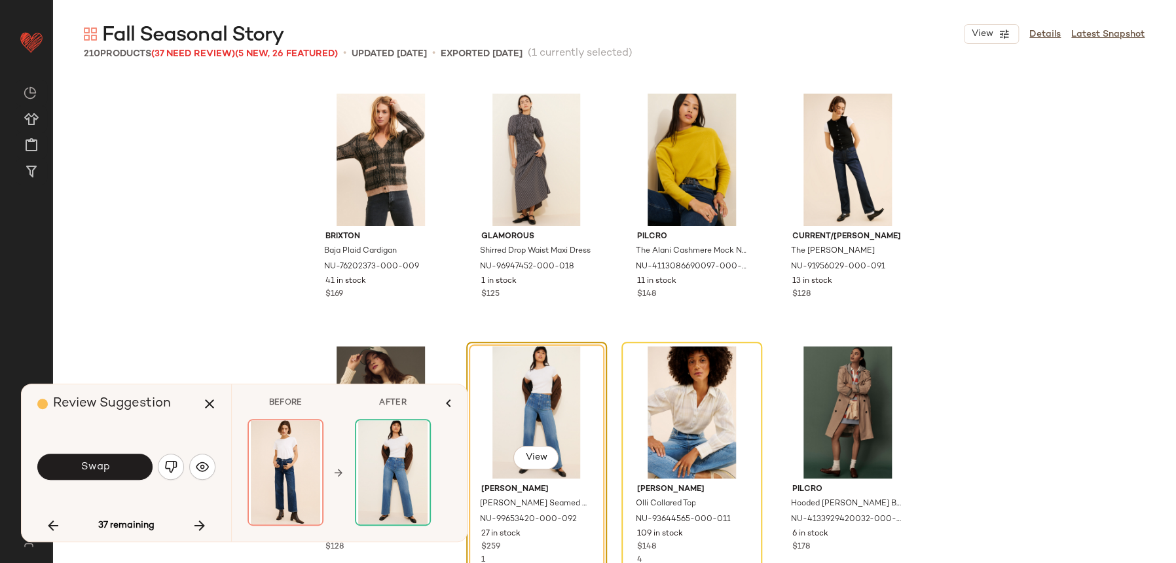
click at [82, 476] on button "Swap" at bounding box center [94, 467] width 115 height 26
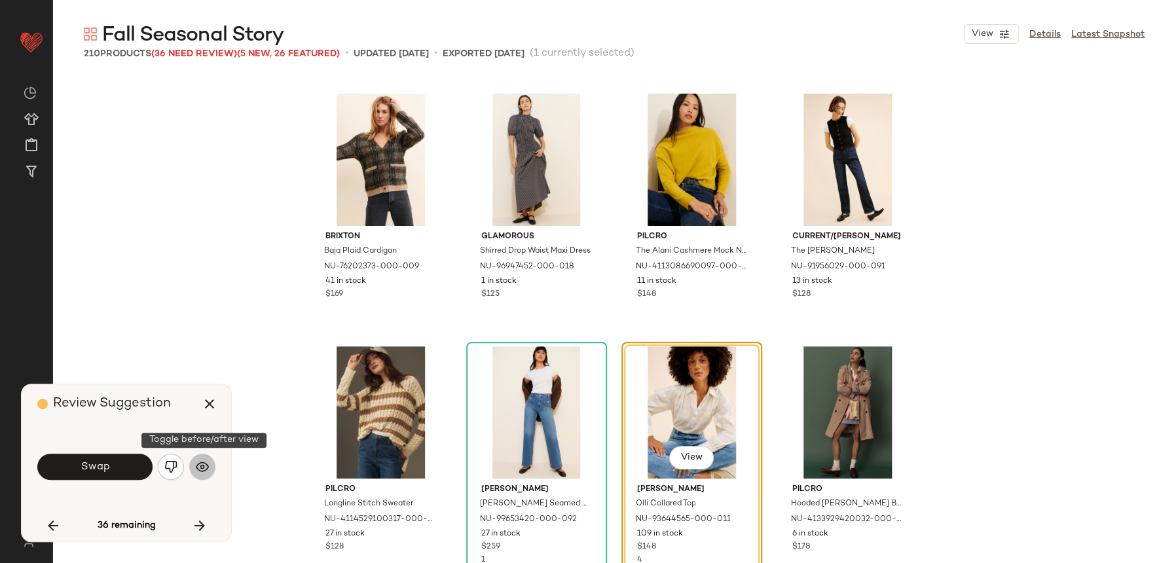
click at [205, 464] on img "button" at bounding box center [202, 466] width 13 height 13
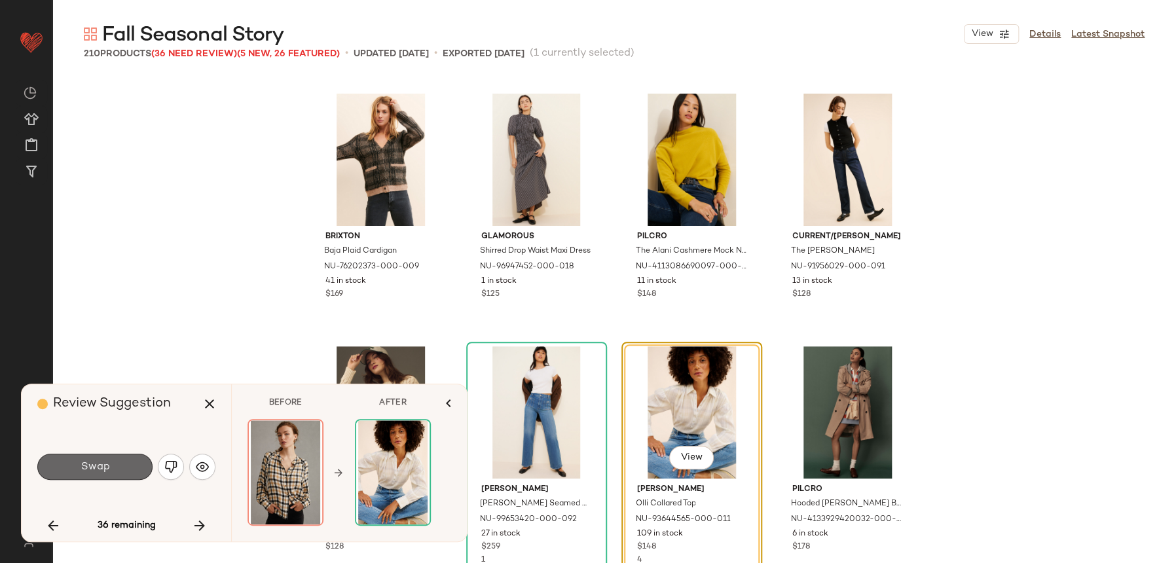
click at [138, 471] on button "Swap" at bounding box center [94, 467] width 115 height 26
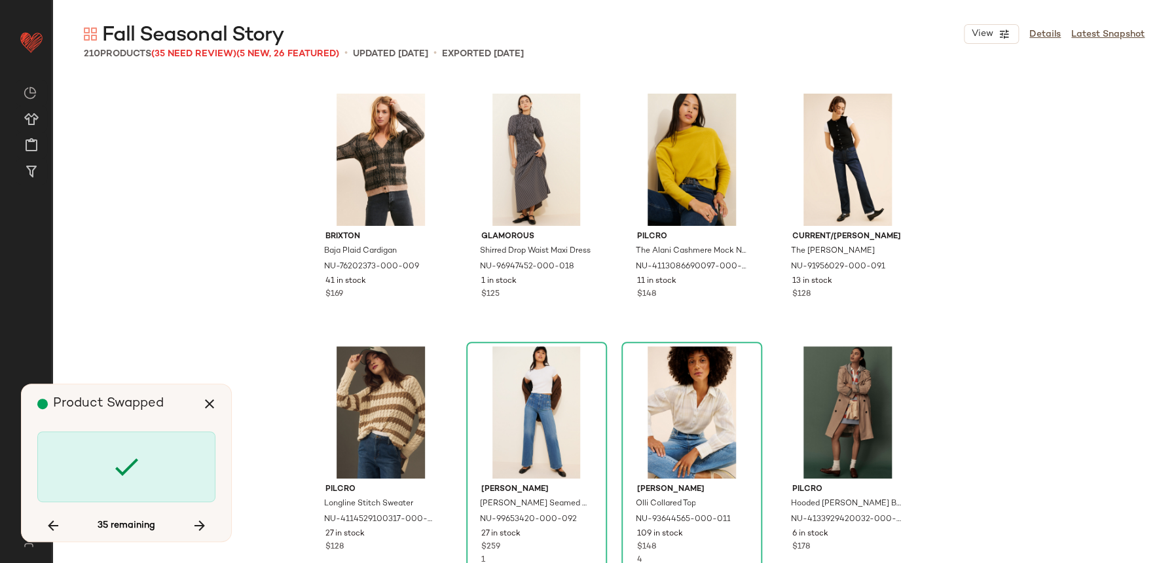
scroll to position [6823, 0]
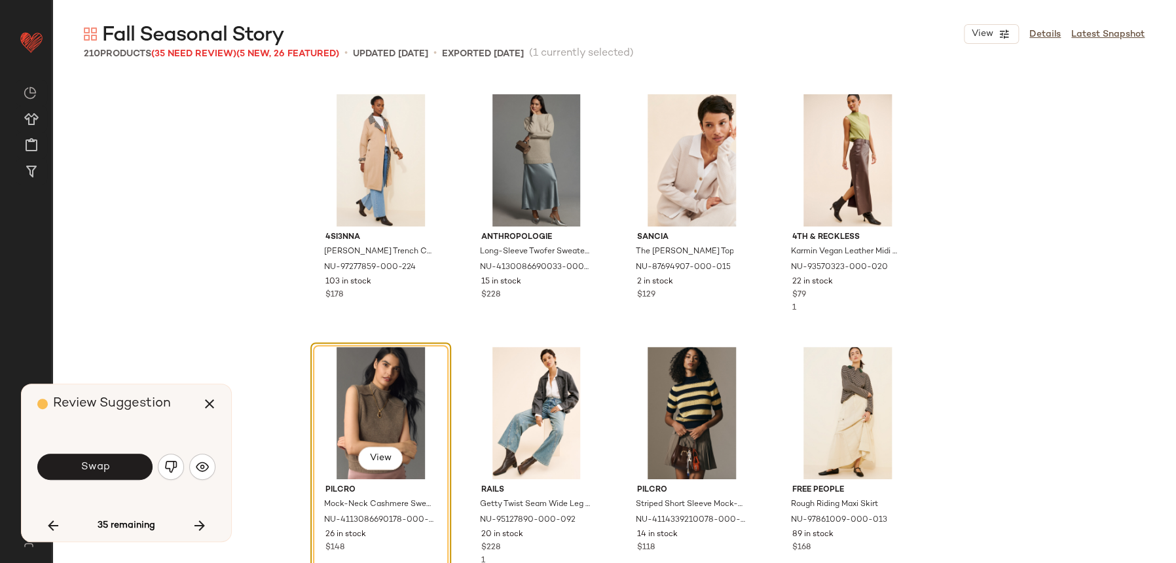
click at [208, 479] on div "Swap" at bounding box center [126, 466] width 178 height 31
click at [194, 481] on div "Swap" at bounding box center [126, 466] width 178 height 31
click at [197, 474] on button "button" at bounding box center [202, 467] width 26 height 26
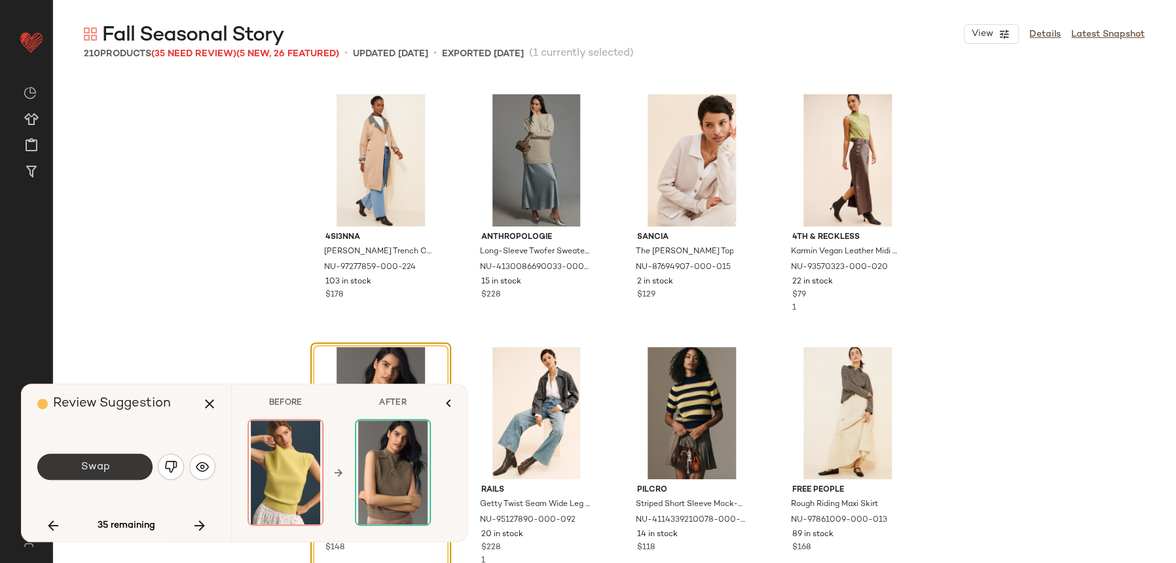
click at [122, 456] on button "Swap" at bounding box center [94, 467] width 115 height 26
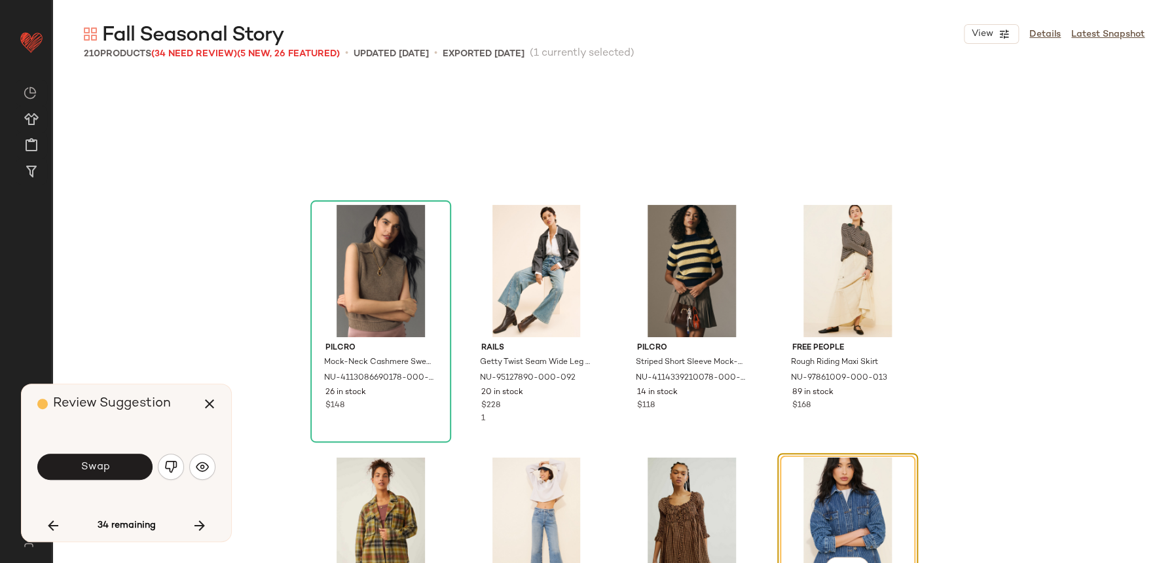
scroll to position [7076, 0]
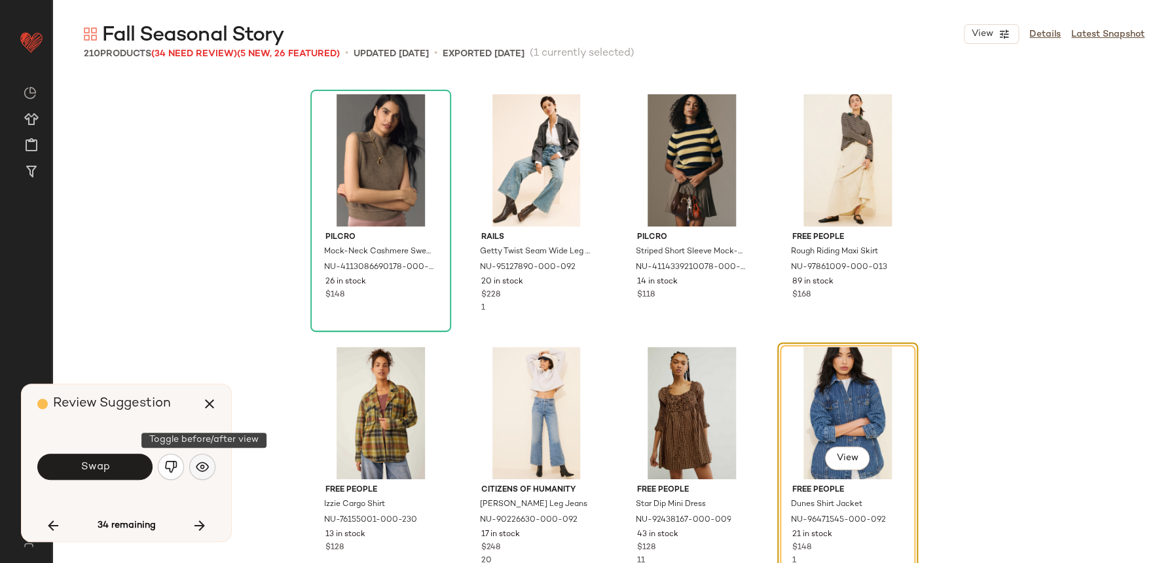
click at [195, 457] on button "button" at bounding box center [202, 467] width 26 height 26
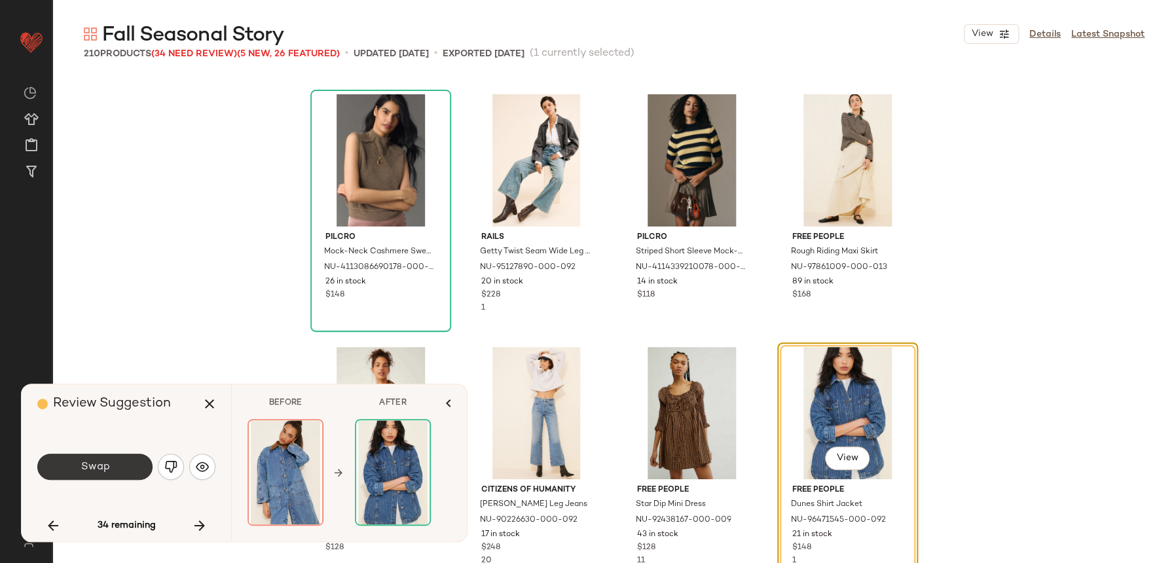
click at [101, 466] on span "Swap" at bounding box center [94, 467] width 29 height 12
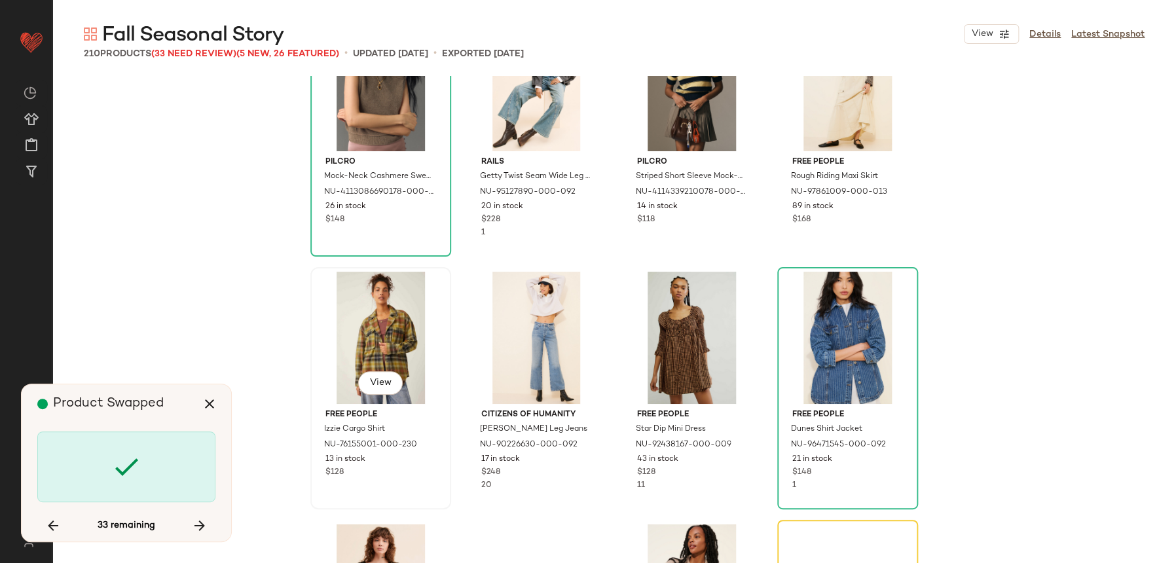
scroll to position [7151, 0]
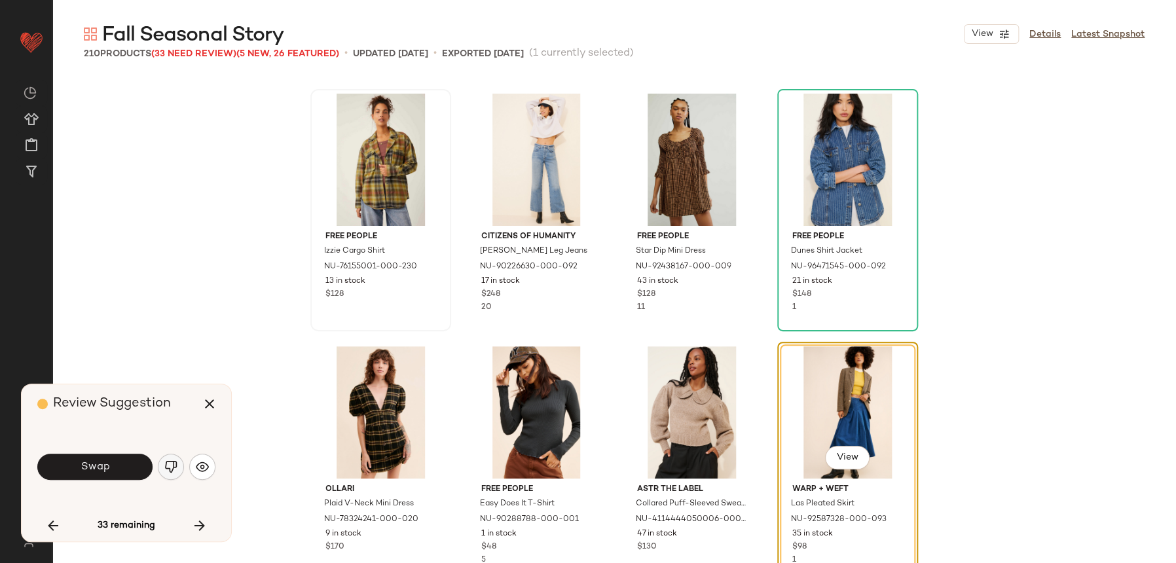
click at [166, 464] on img "button" at bounding box center [170, 466] width 13 height 13
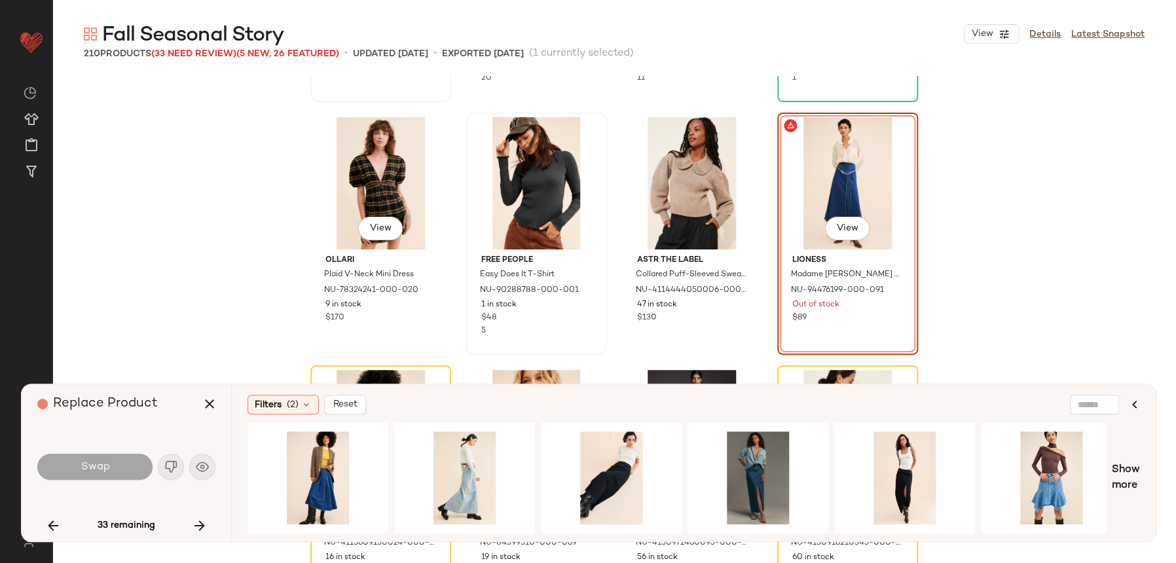
scroll to position [7557, 0]
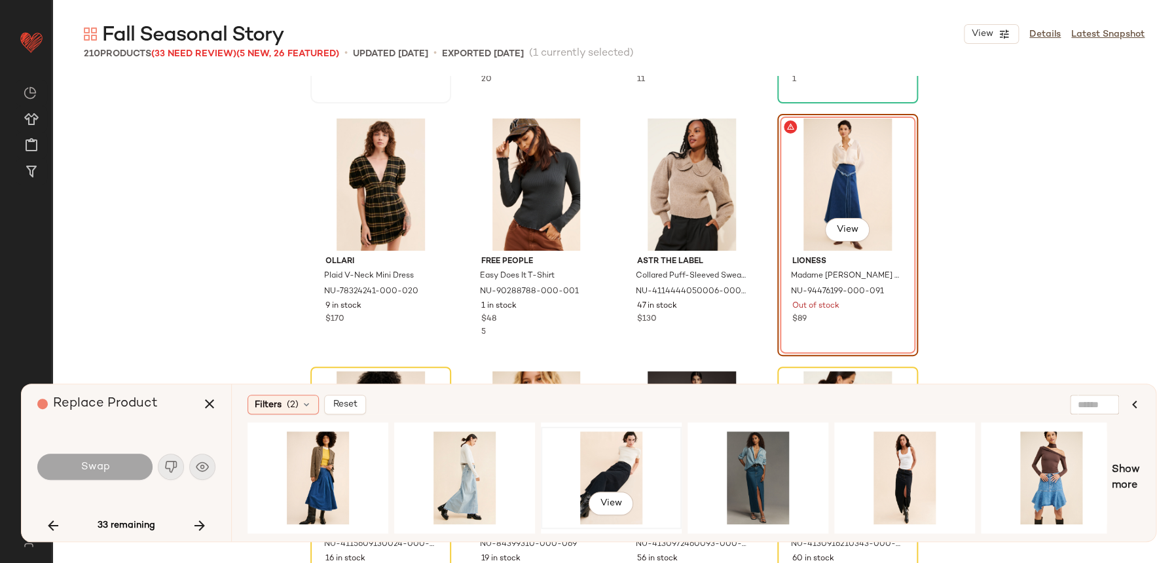
click at [610, 460] on div "View" at bounding box center [611, 477] width 132 height 93
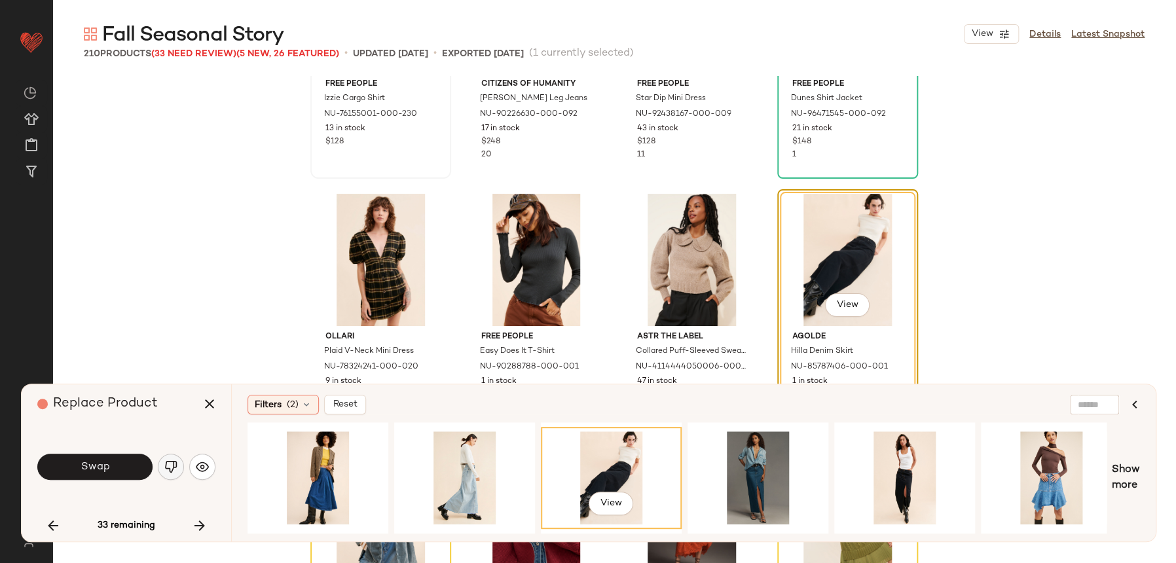
scroll to position [7481, 0]
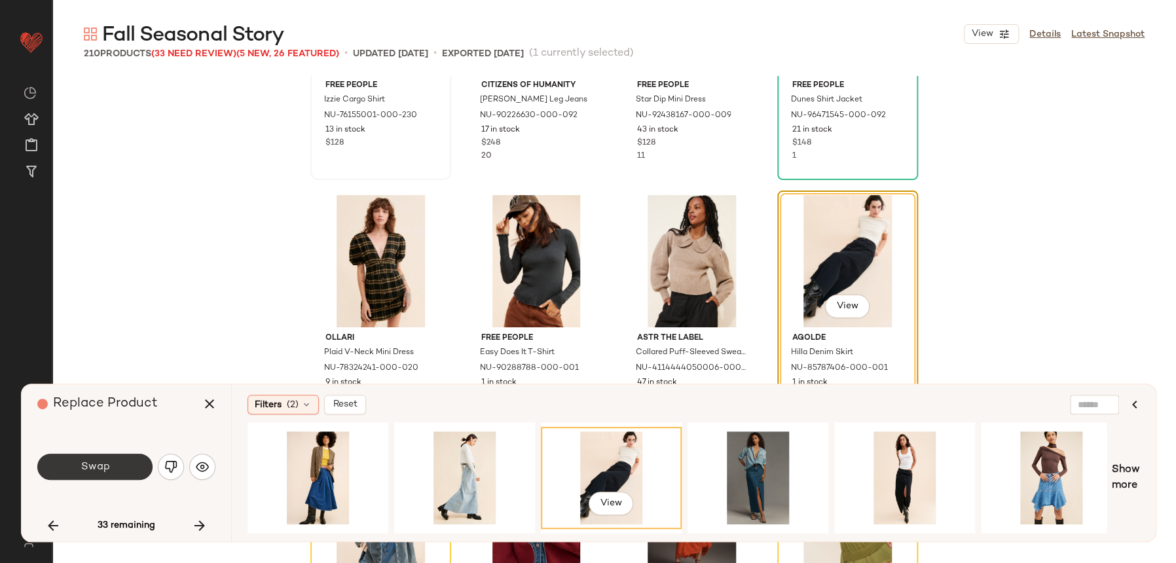
click at [129, 460] on button "Swap" at bounding box center [94, 467] width 115 height 26
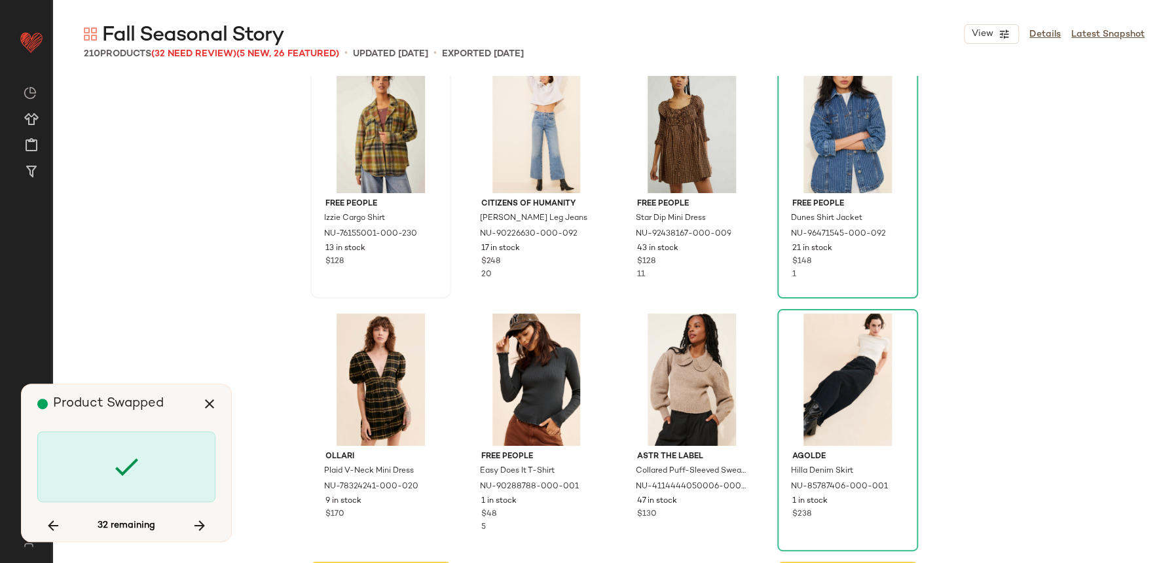
scroll to position [7328, 0]
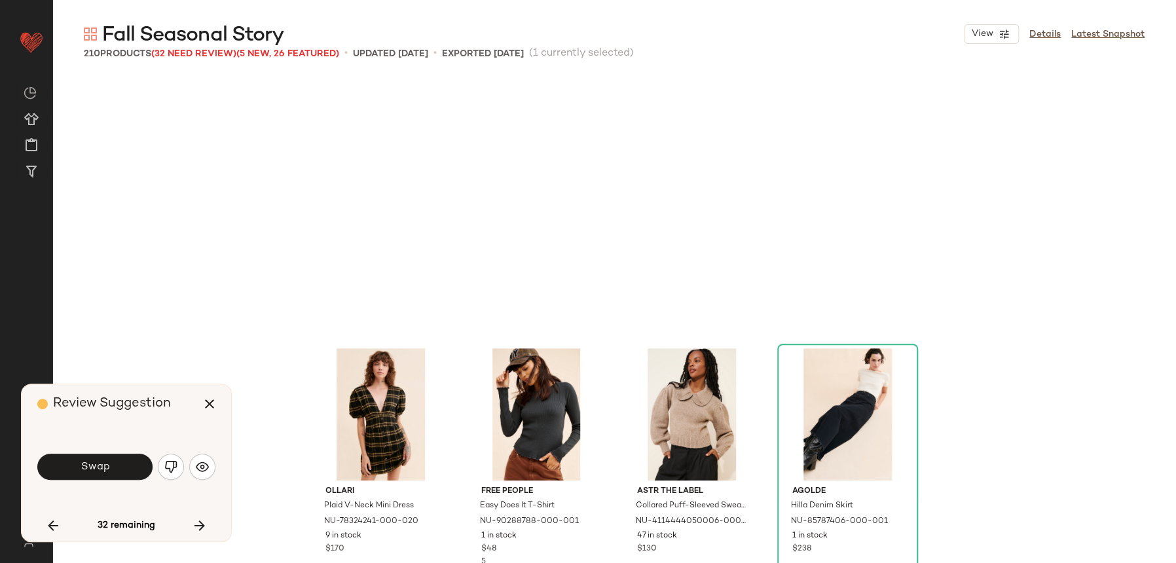
scroll to position [7582, 0]
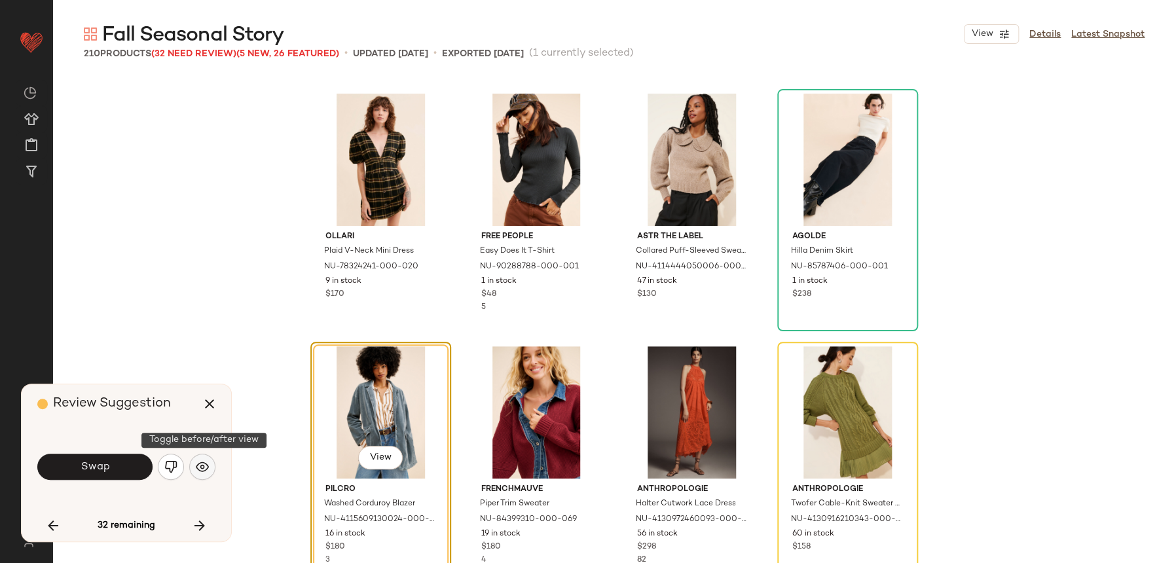
click at [199, 479] on button "button" at bounding box center [202, 467] width 26 height 26
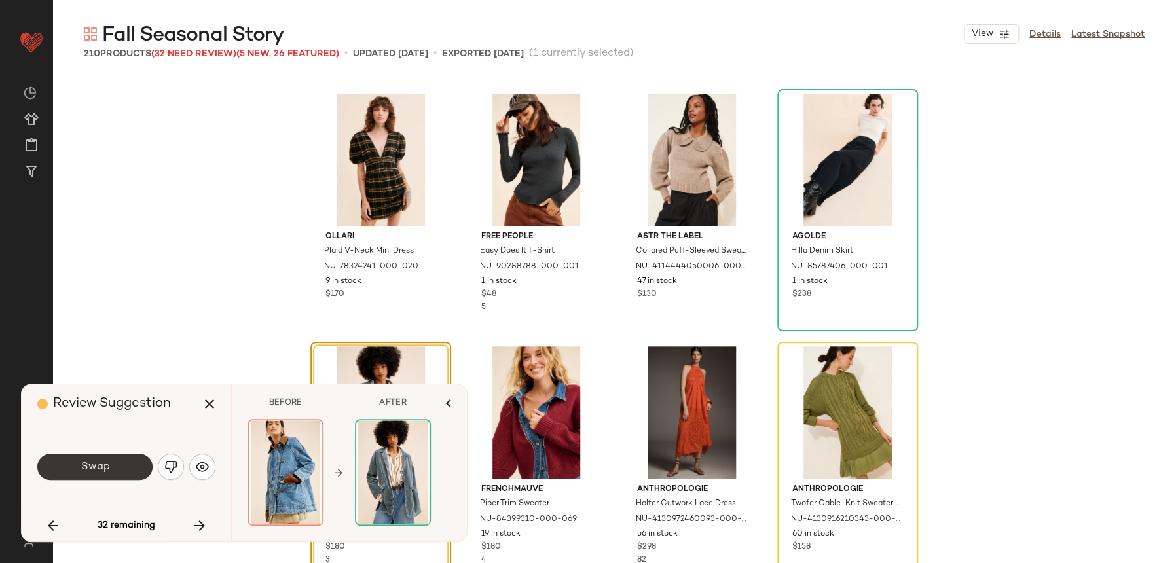
click at [134, 467] on button "Swap" at bounding box center [94, 467] width 115 height 26
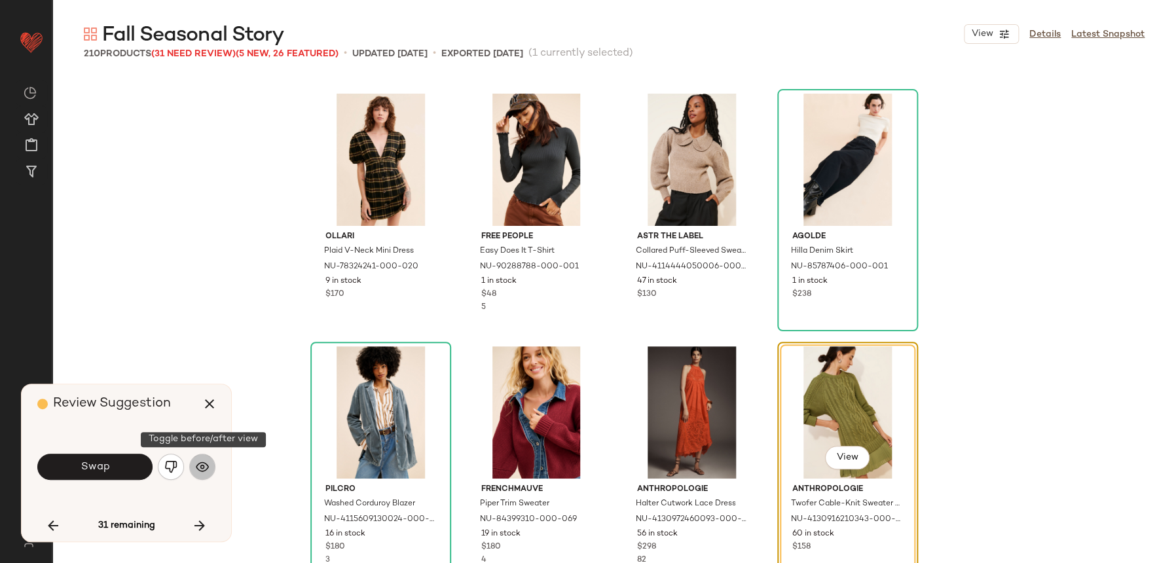
click at [201, 474] on button "button" at bounding box center [202, 467] width 26 height 26
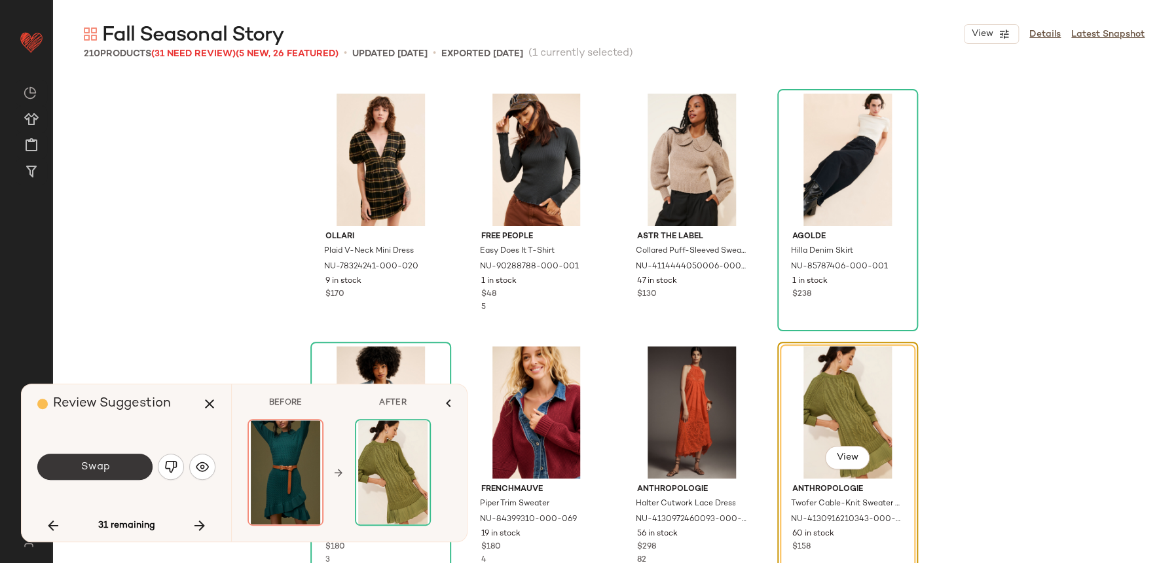
click at [73, 471] on button "Swap" at bounding box center [94, 467] width 115 height 26
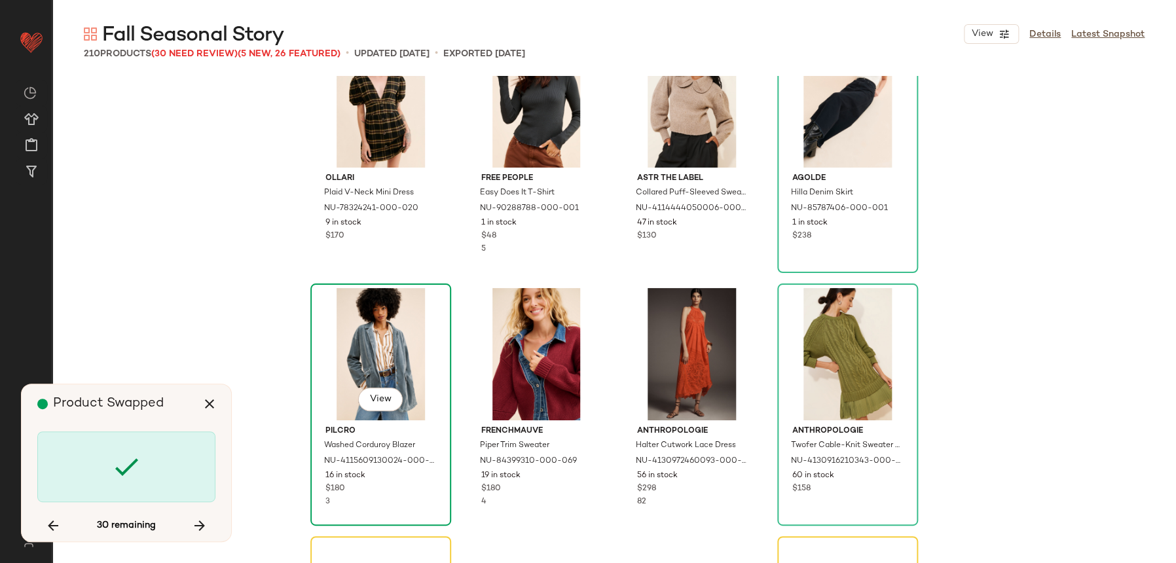
scroll to position [7677, 0]
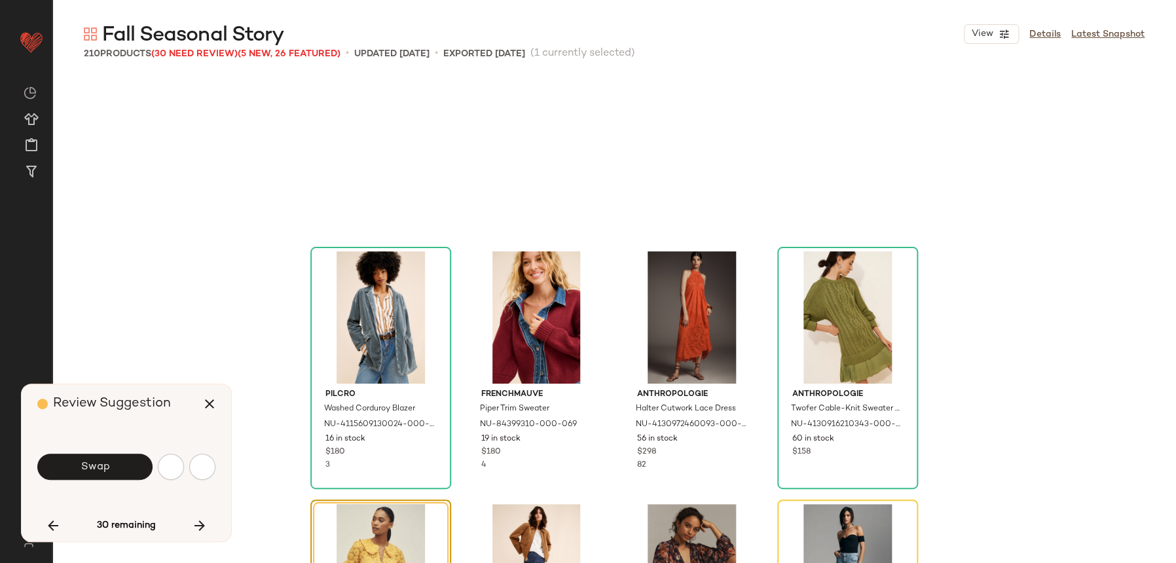
scroll to position [7834, 0]
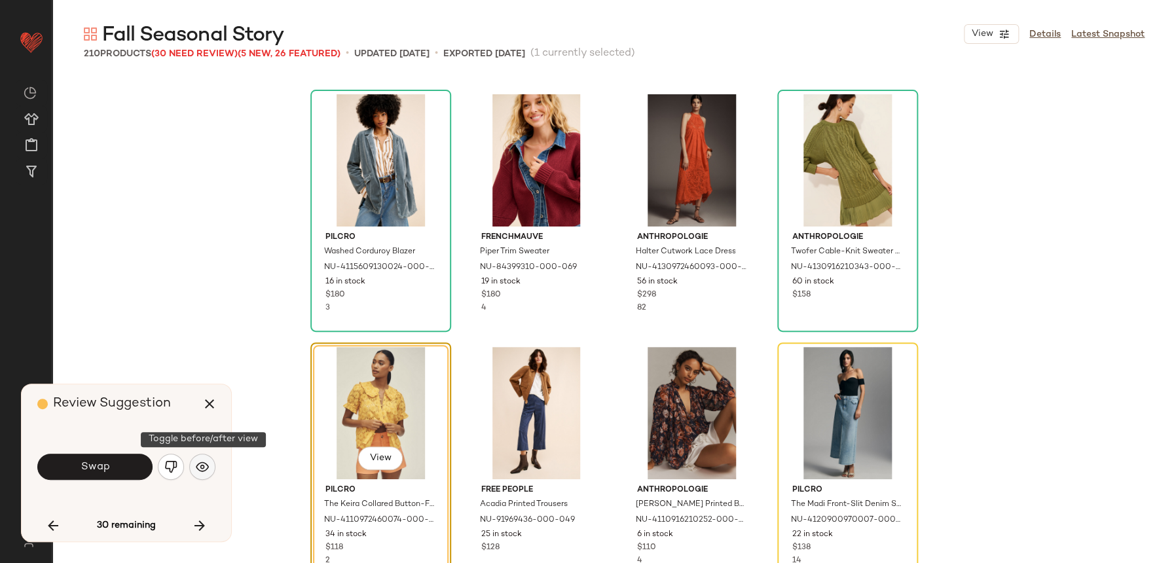
click at [202, 459] on button "button" at bounding box center [202, 467] width 26 height 26
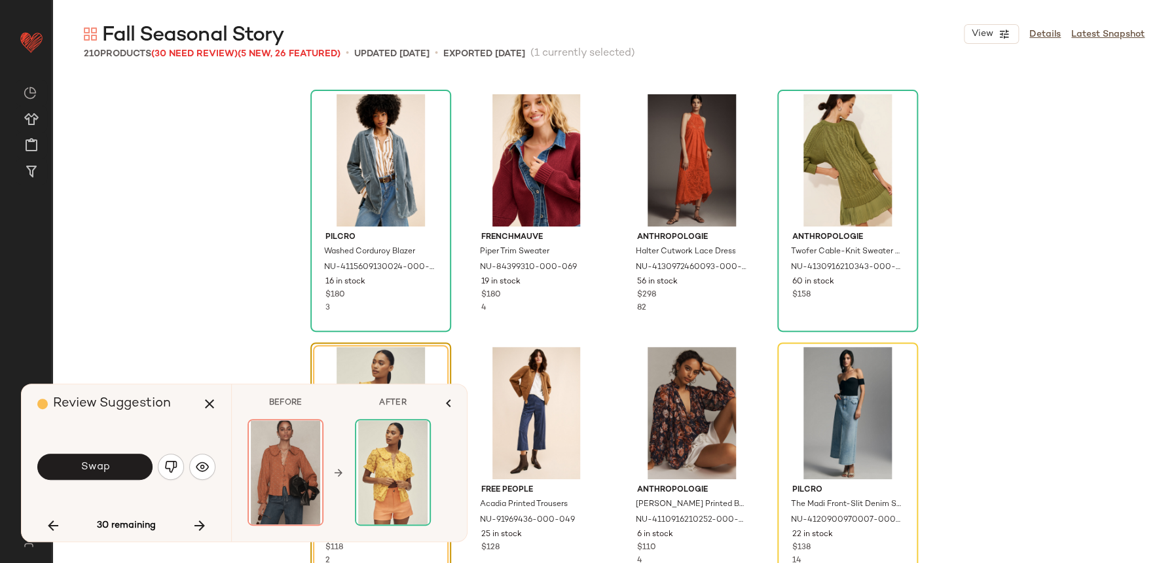
click at [133, 476] on button "Swap" at bounding box center [94, 467] width 115 height 26
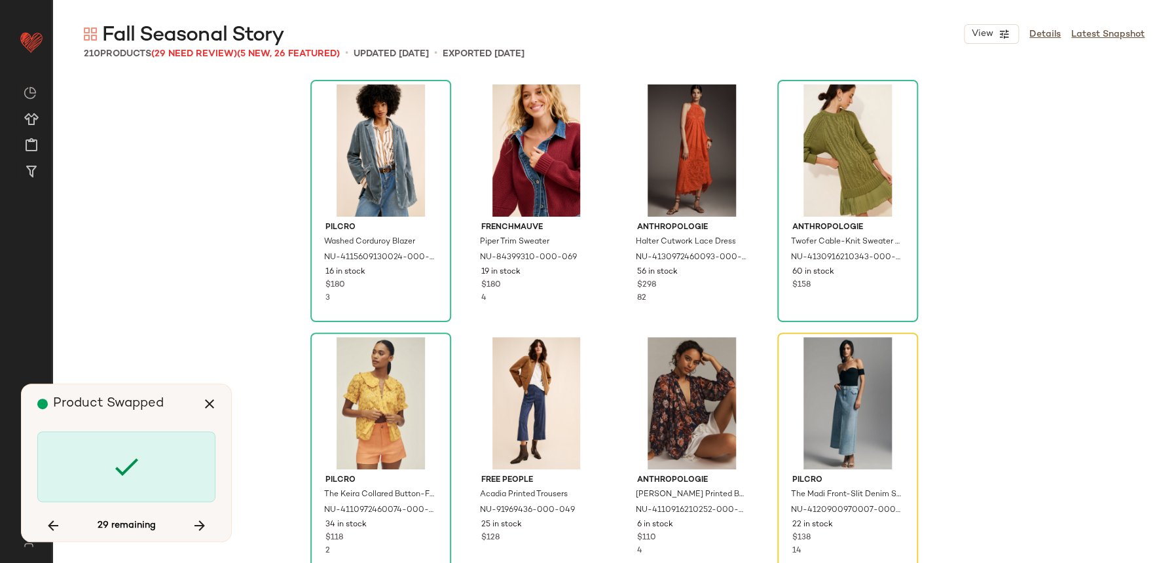
scroll to position [7857, 0]
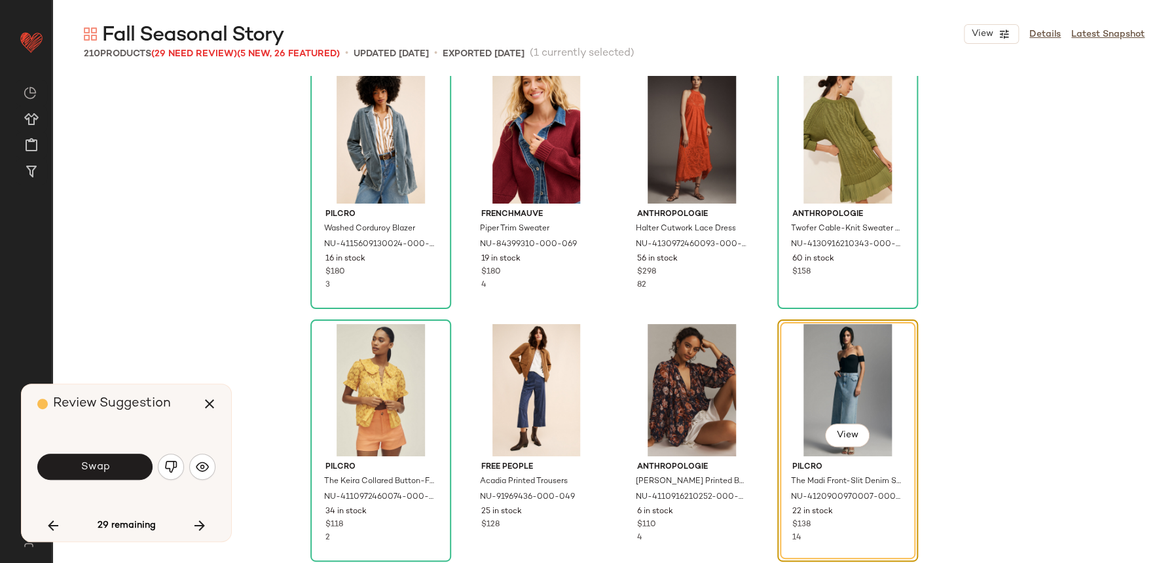
scroll to position [7834, 0]
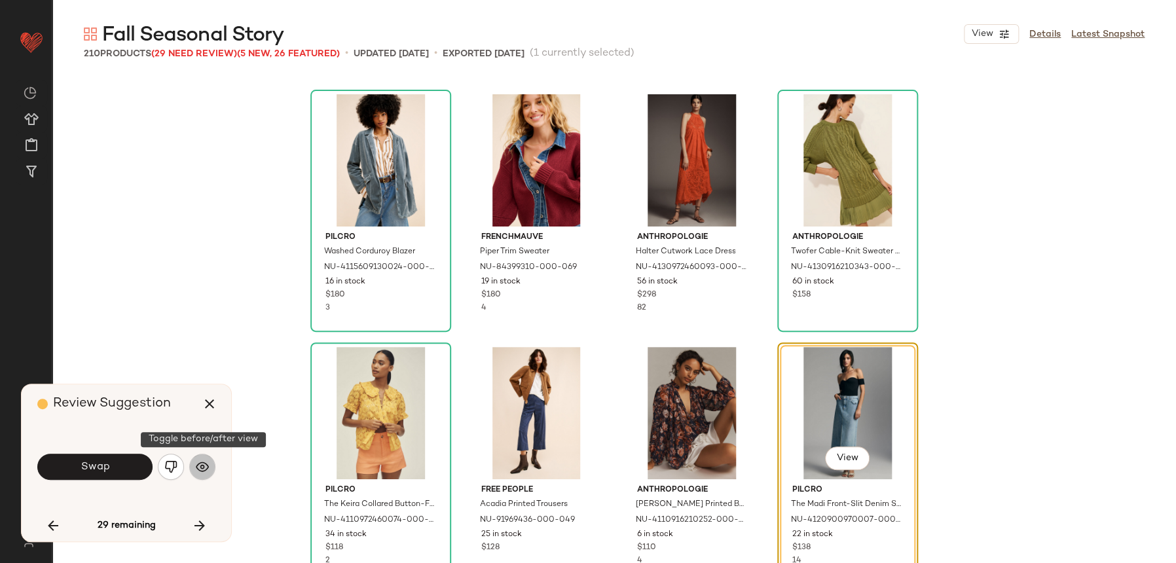
click at [196, 461] on img "button" at bounding box center [202, 466] width 13 height 13
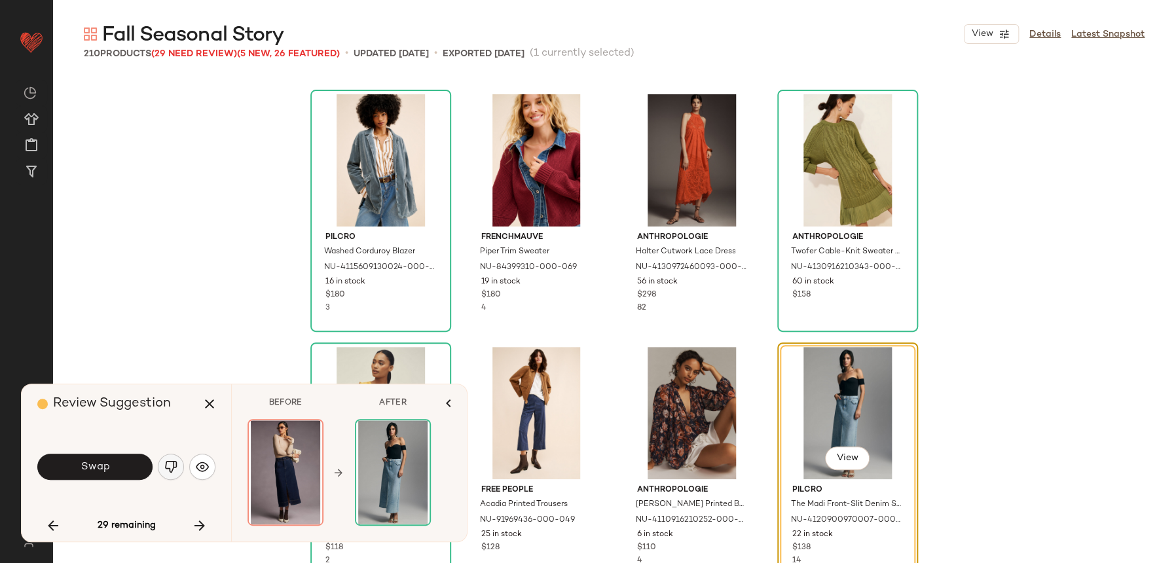
click at [179, 471] on button "button" at bounding box center [171, 467] width 26 height 26
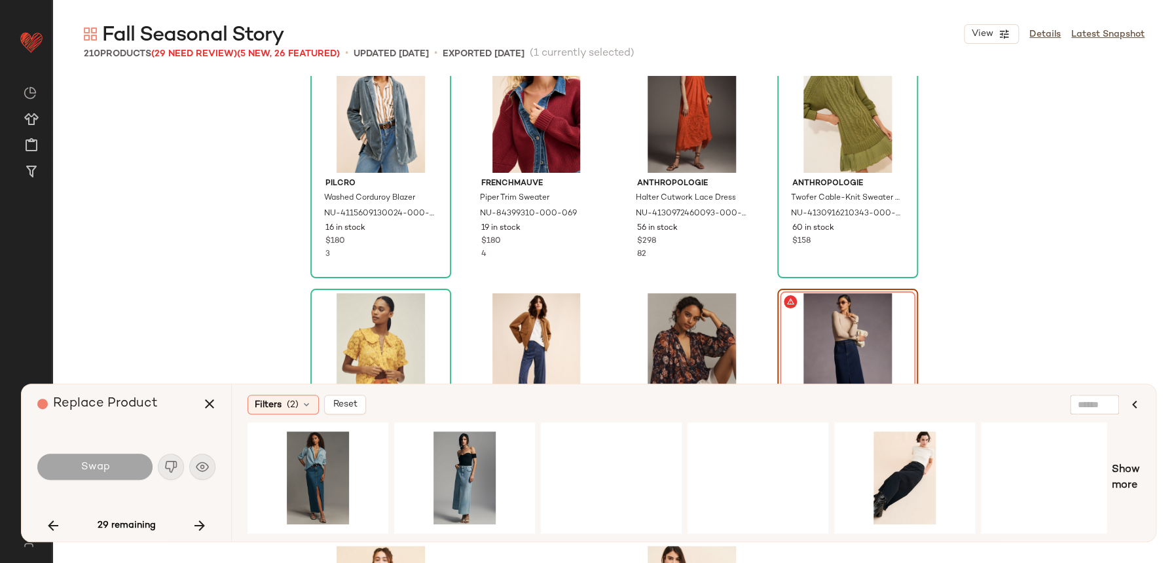
scroll to position [7895, 0]
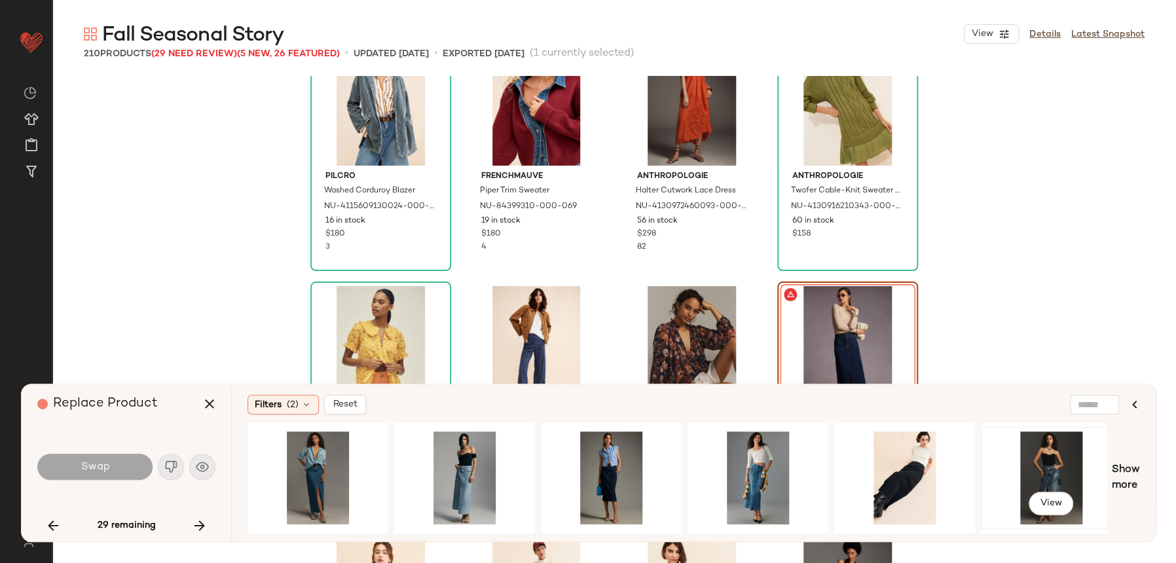
drag, startPoint x: 1059, startPoint y: 460, endPoint x: 1042, endPoint y: 475, distance: 23.2
click at [1059, 460] on div "View" at bounding box center [1051, 477] width 132 height 93
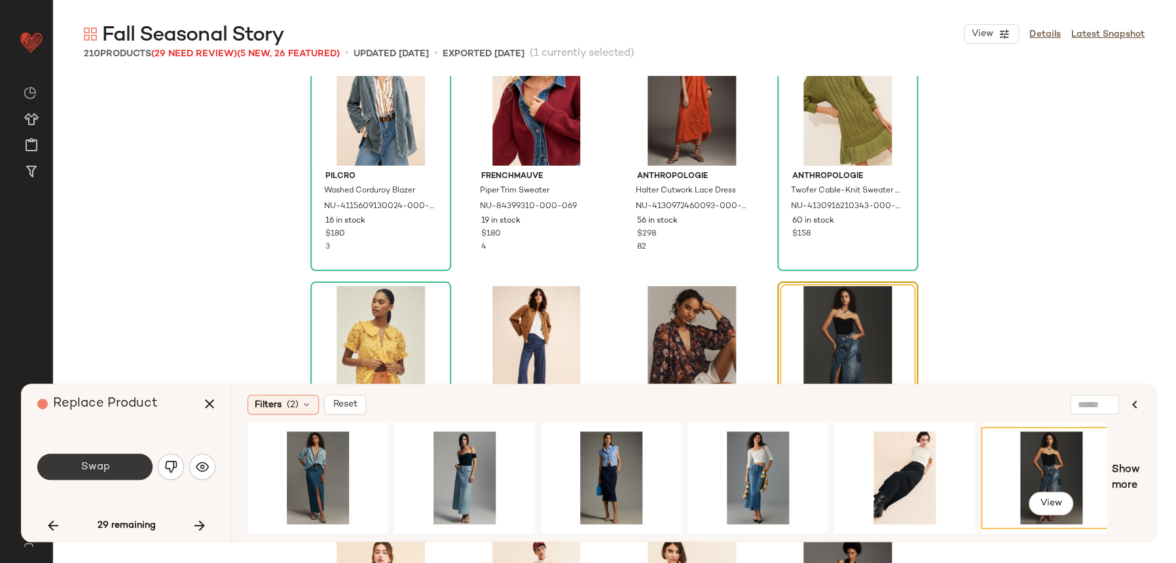
click at [70, 468] on button "Swap" at bounding box center [94, 467] width 115 height 26
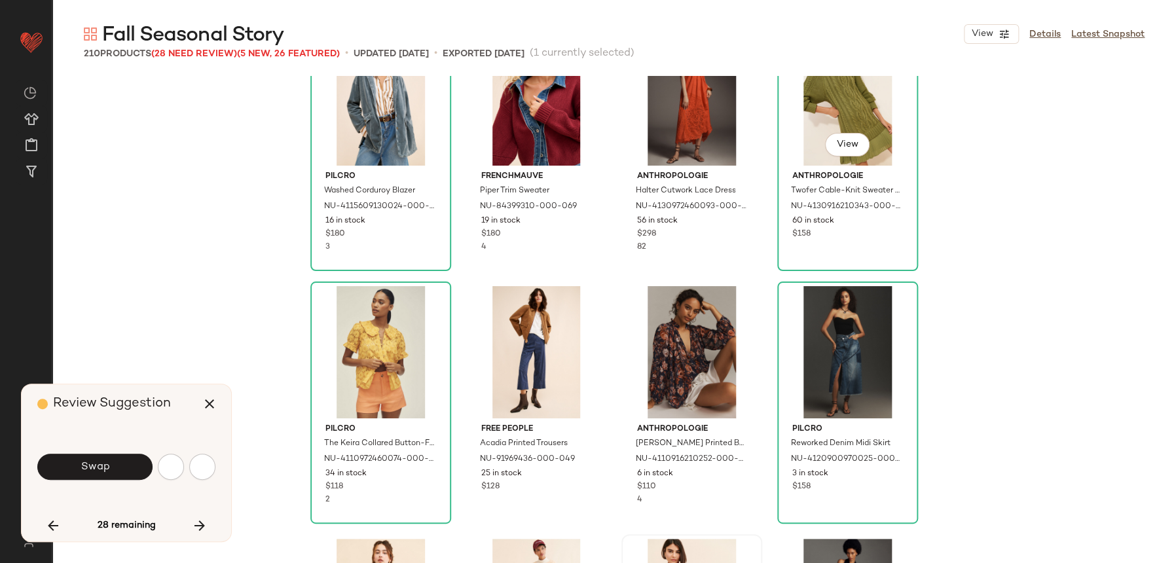
scroll to position [8341, 0]
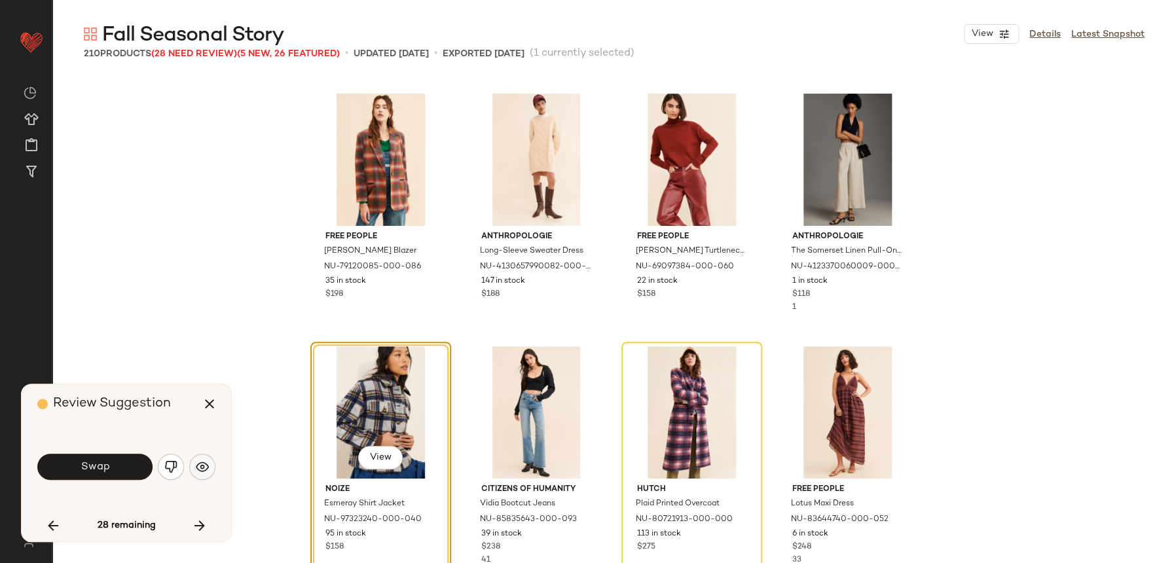
click at [211, 460] on button "button" at bounding box center [202, 467] width 26 height 26
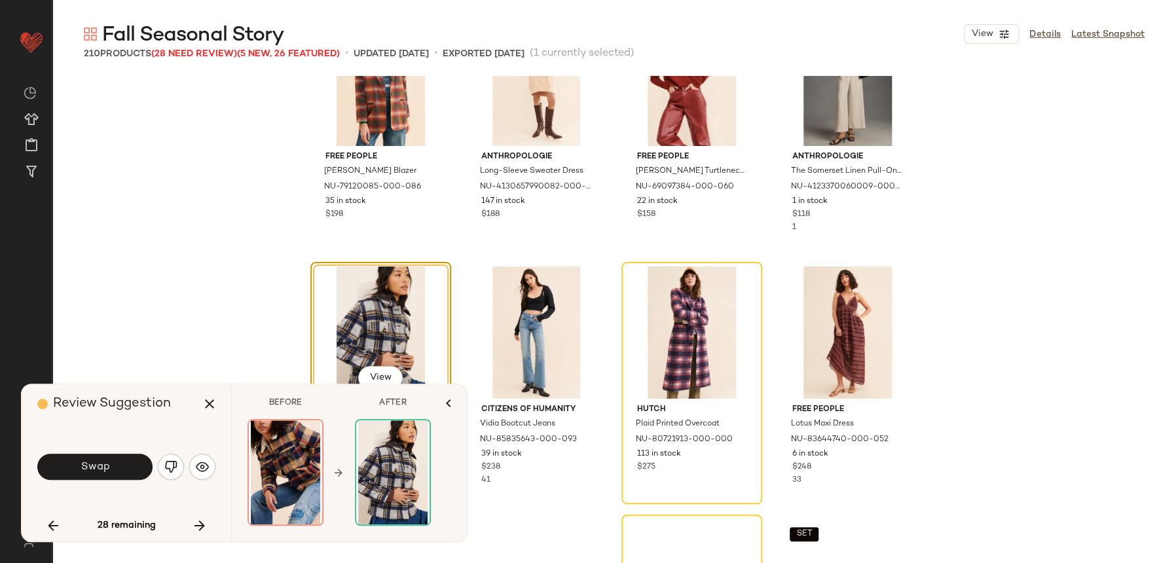
scroll to position [8451, 0]
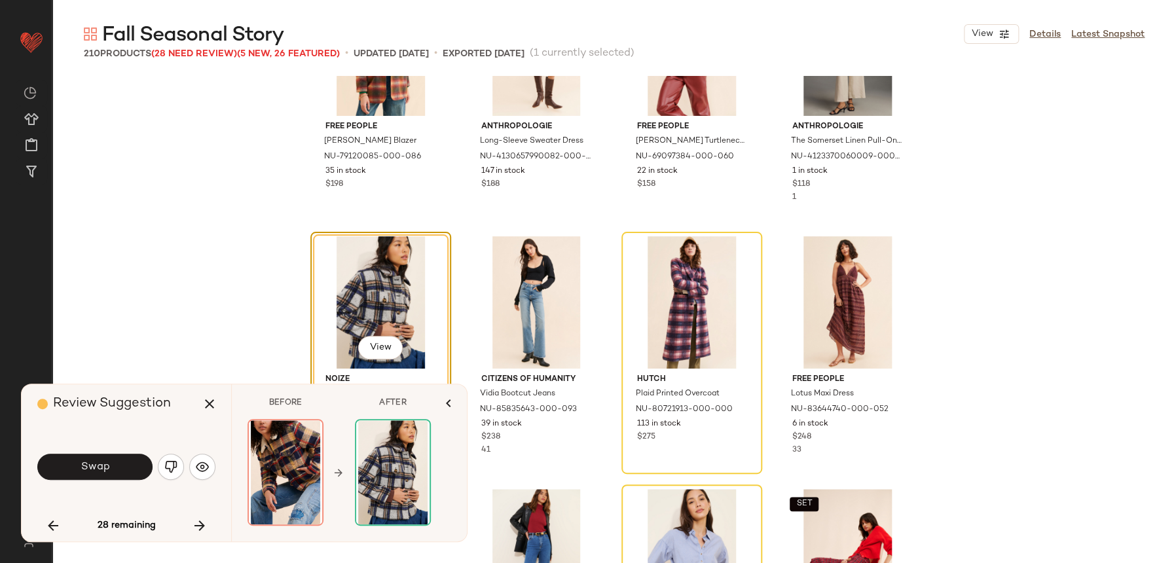
click at [113, 481] on div "Swap" at bounding box center [126, 466] width 178 height 31
click at [117, 477] on button "Swap" at bounding box center [94, 467] width 115 height 26
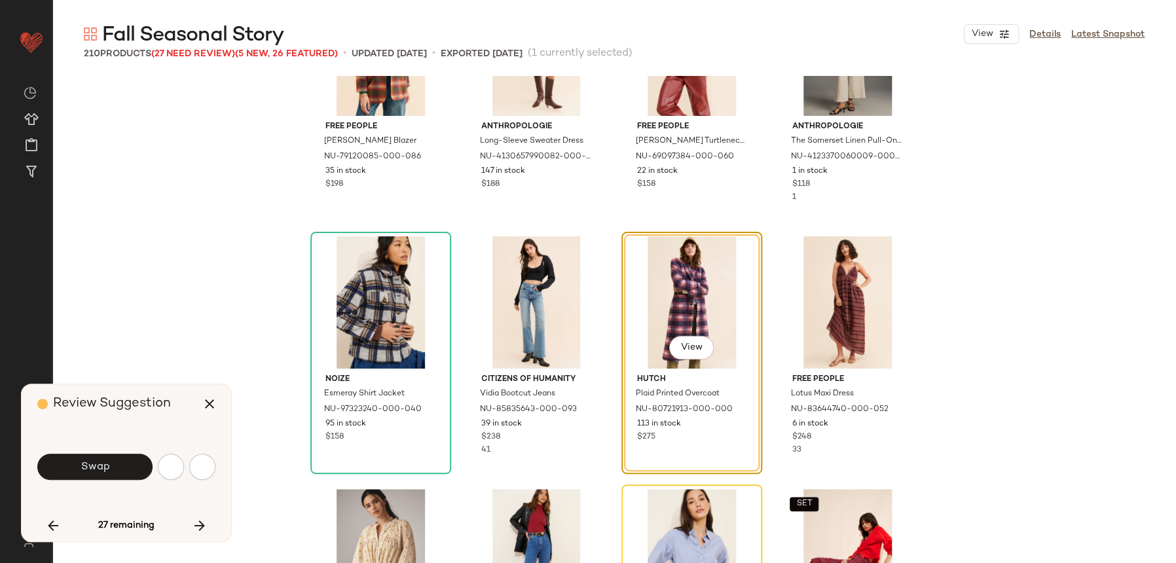
scroll to position [8341, 0]
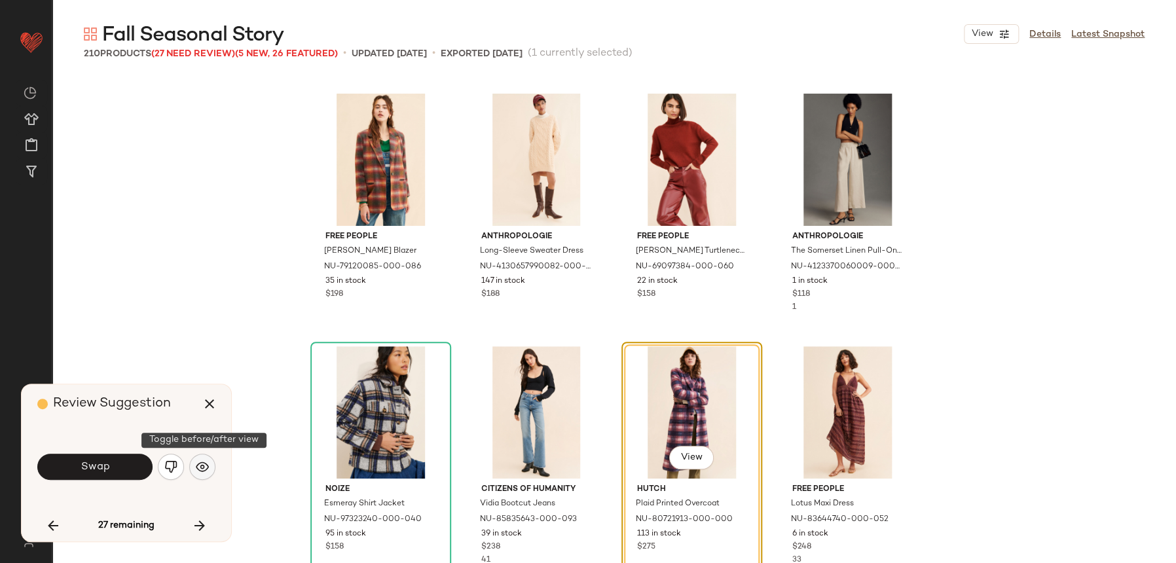
click at [194, 472] on button "button" at bounding box center [202, 467] width 26 height 26
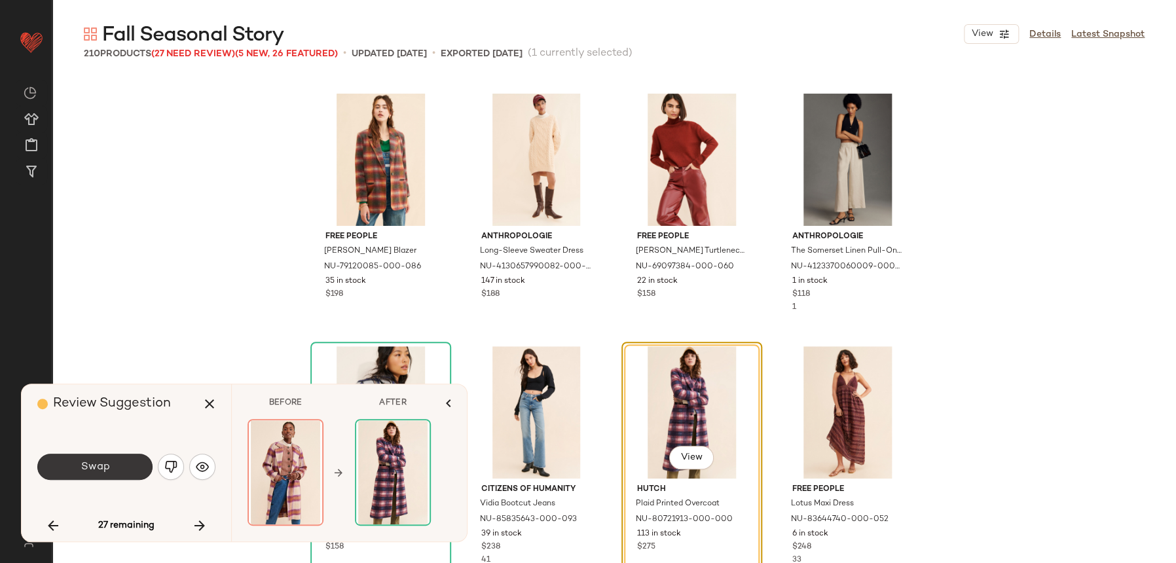
click at [94, 460] on button "Swap" at bounding box center [94, 467] width 115 height 26
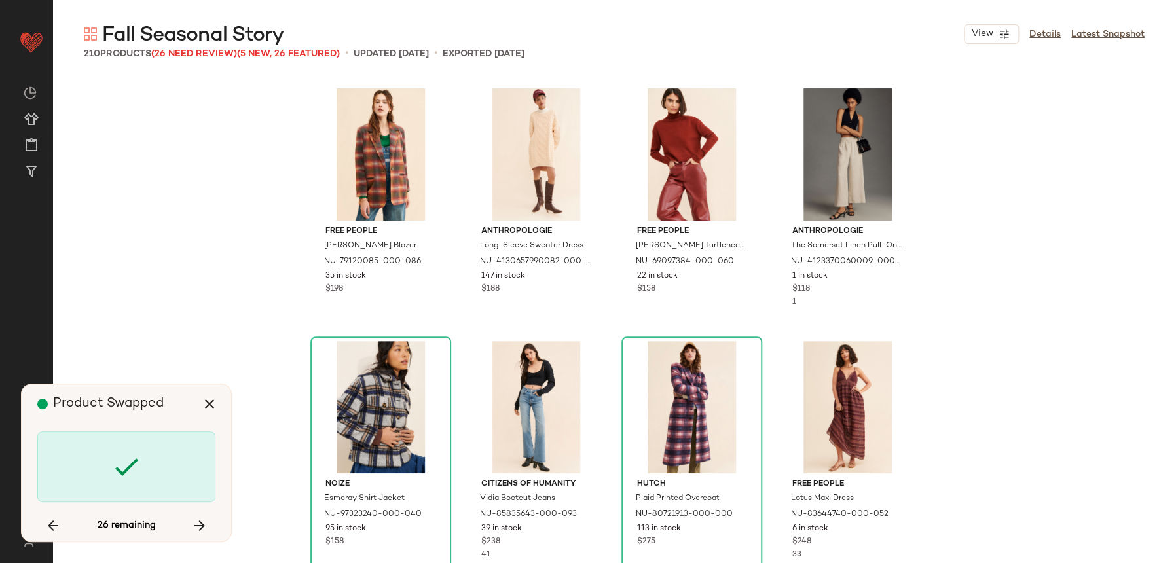
scroll to position [8348, 0]
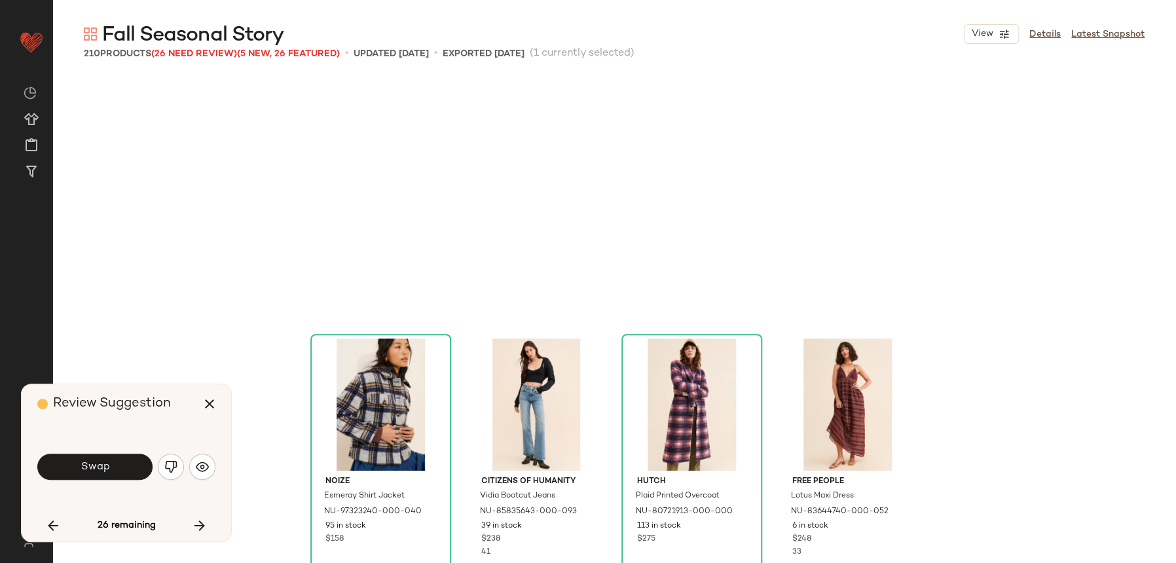
scroll to position [8593, 0]
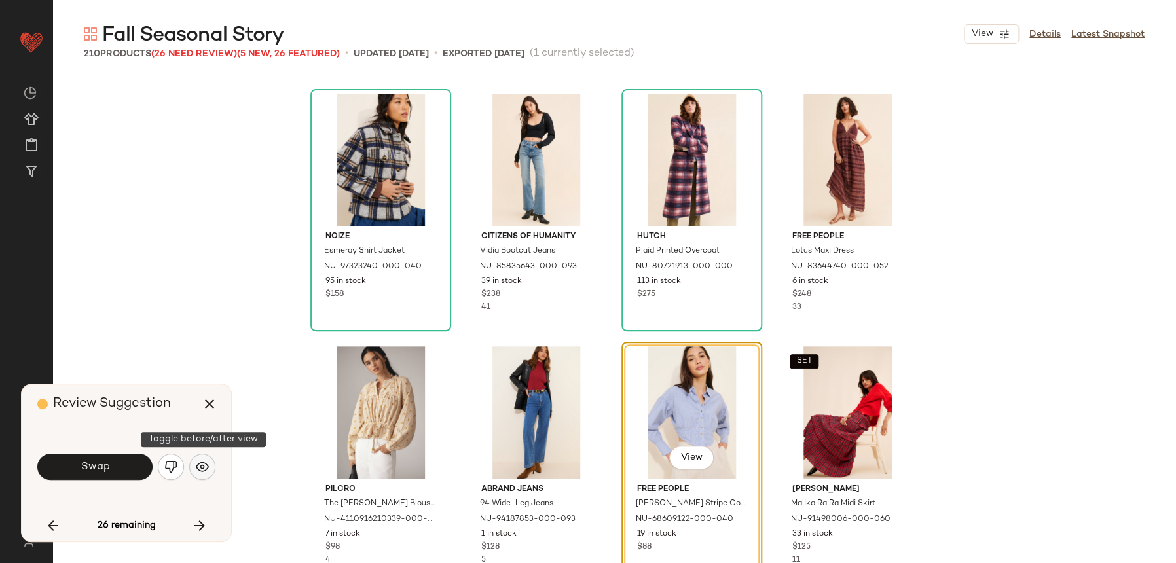
click at [212, 464] on button "button" at bounding box center [202, 467] width 26 height 26
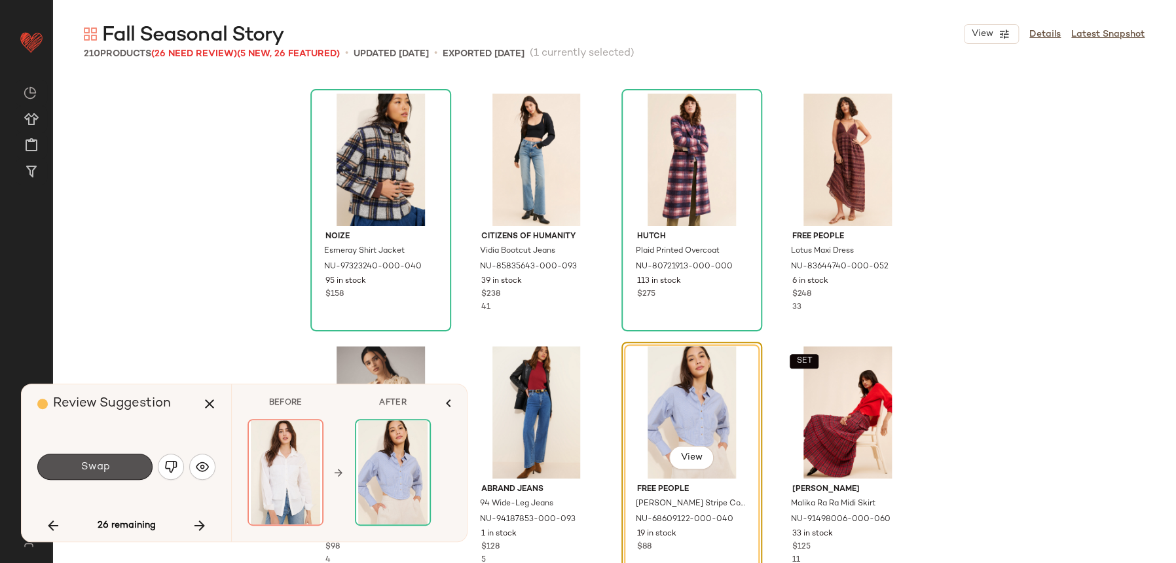
click at [143, 465] on button "Swap" at bounding box center [94, 467] width 115 height 26
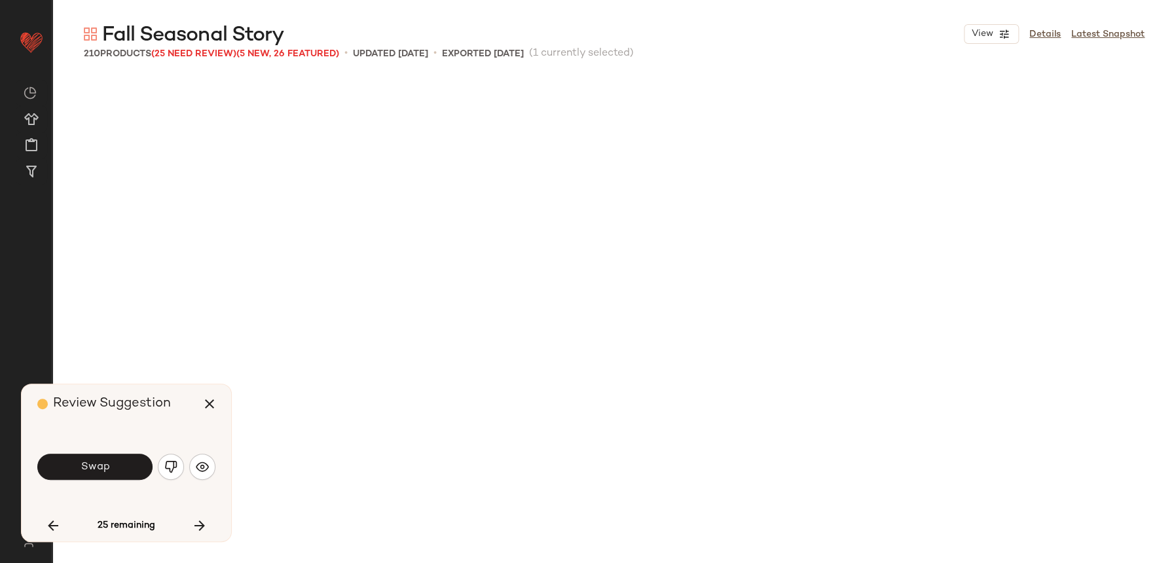
scroll to position [9352, 0]
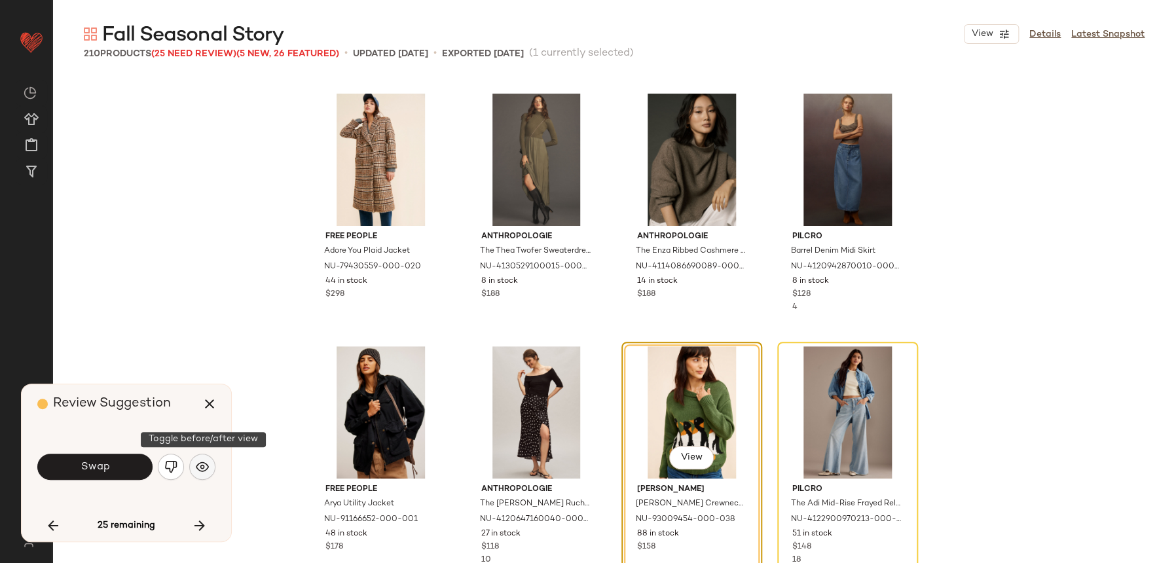
click at [205, 459] on button "button" at bounding box center [202, 467] width 26 height 26
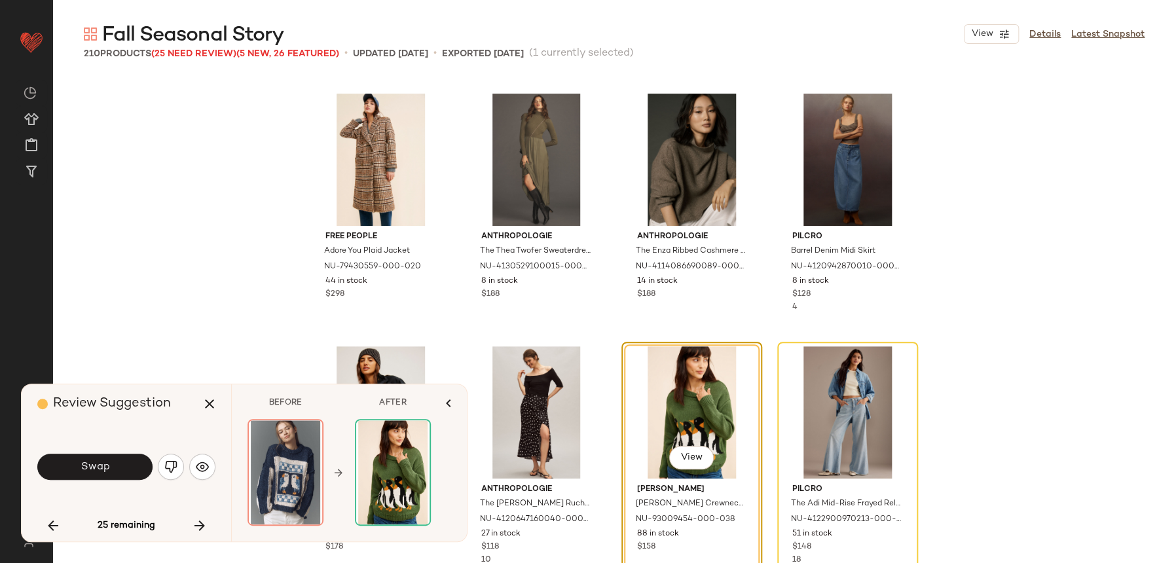
click at [115, 451] on div "Swap" at bounding box center [126, 466] width 178 height 31
click at [124, 462] on button "Swap" at bounding box center [94, 467] width 115 height 26
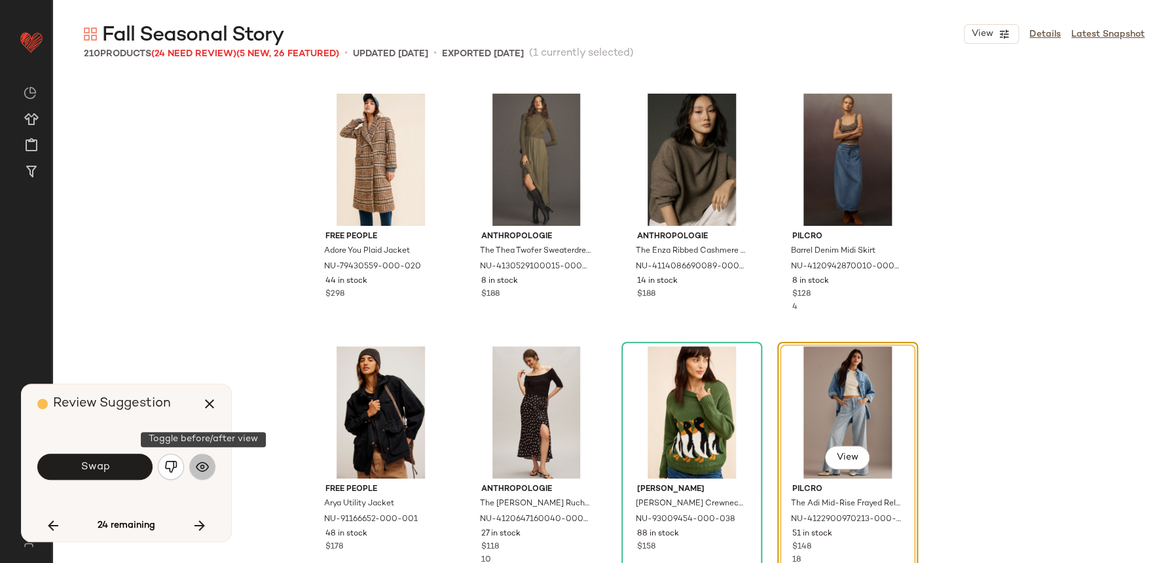
click at [206, 471] on img "button" at bounding box center [202, 466] width 13 height 13
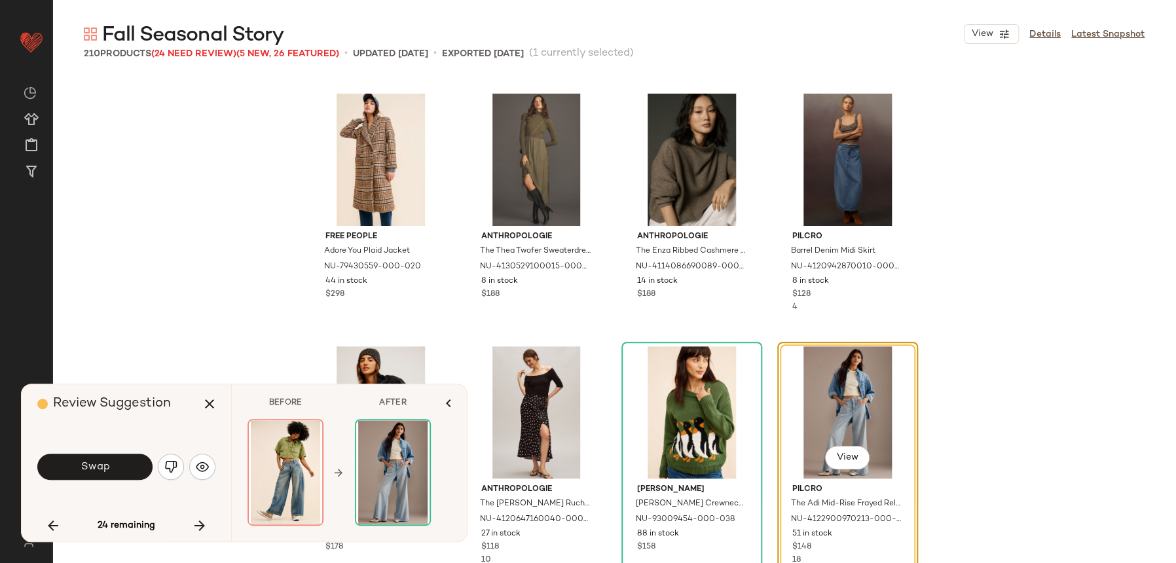
click at [126, 451] on div "Swap" at bounding box center [126, 466] width 178 height 31
click at [86, 469] on span "Swap" at bounding box center [94, 467] width 29 height 12
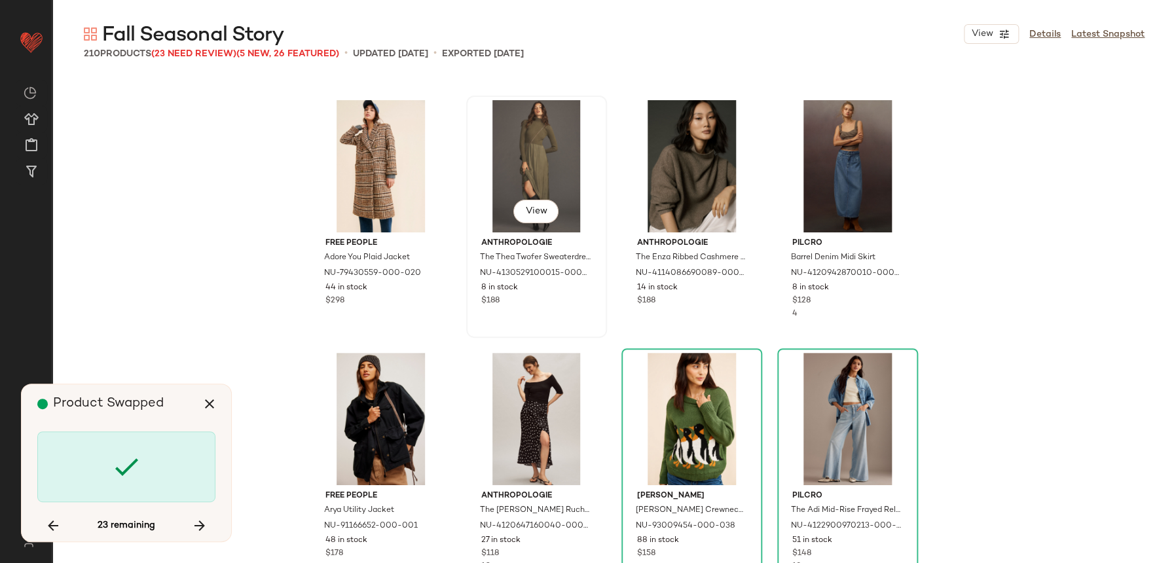
scroll to position [9344, 0]
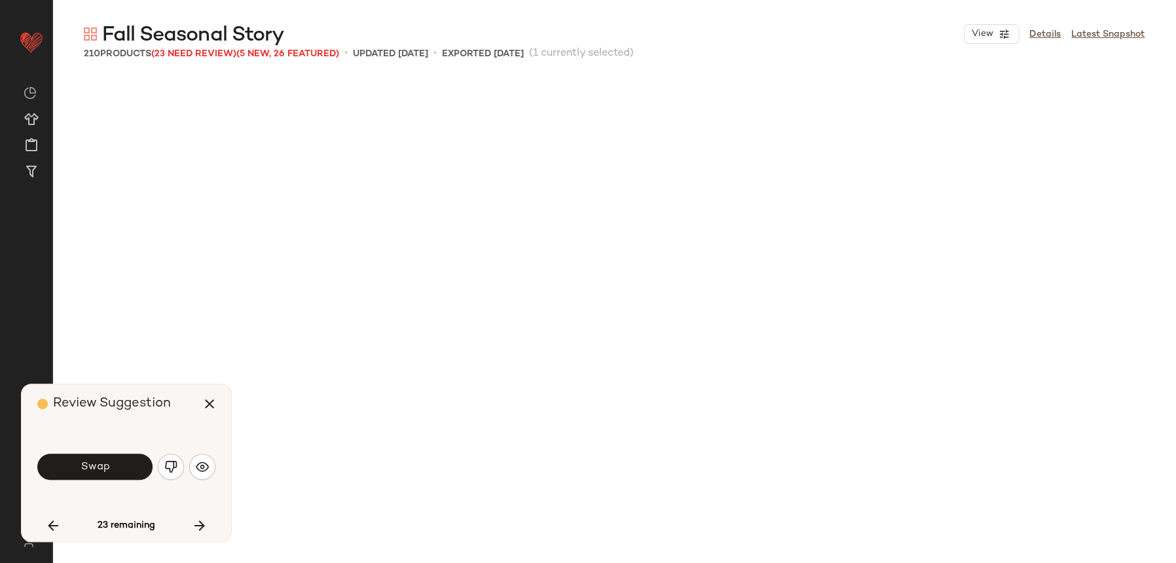
scroll to position [9856, 0]
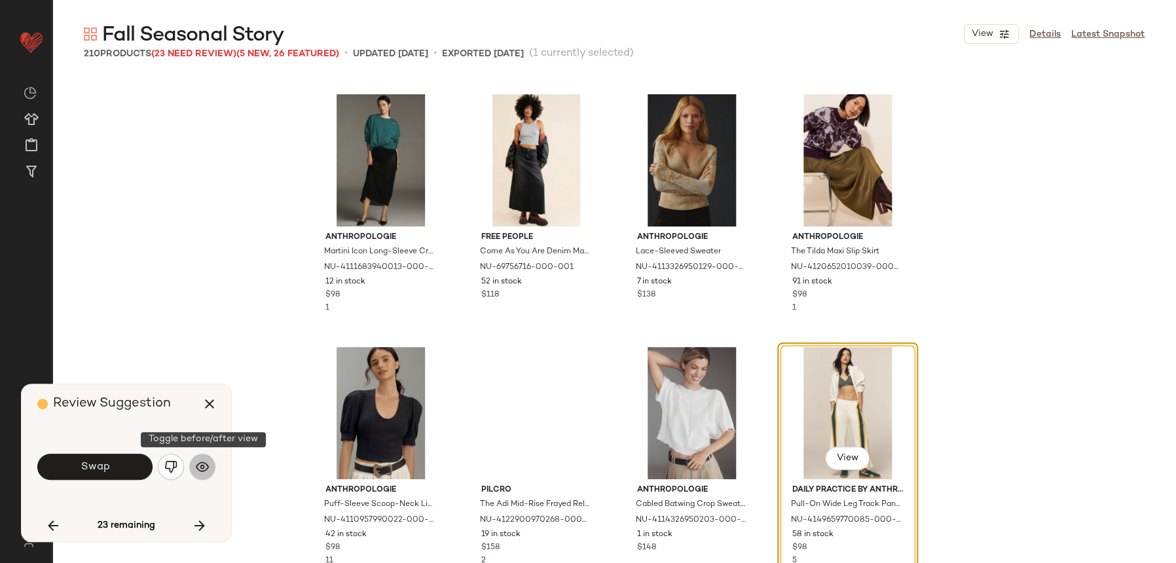
drag, startPoint x: 202, startPoint y: 456, endPoint x: 194, endPoint y: 458, distance: 7.3
click at [196, 458] on button "button" at bounding box center [202, 467] width 26 height 26
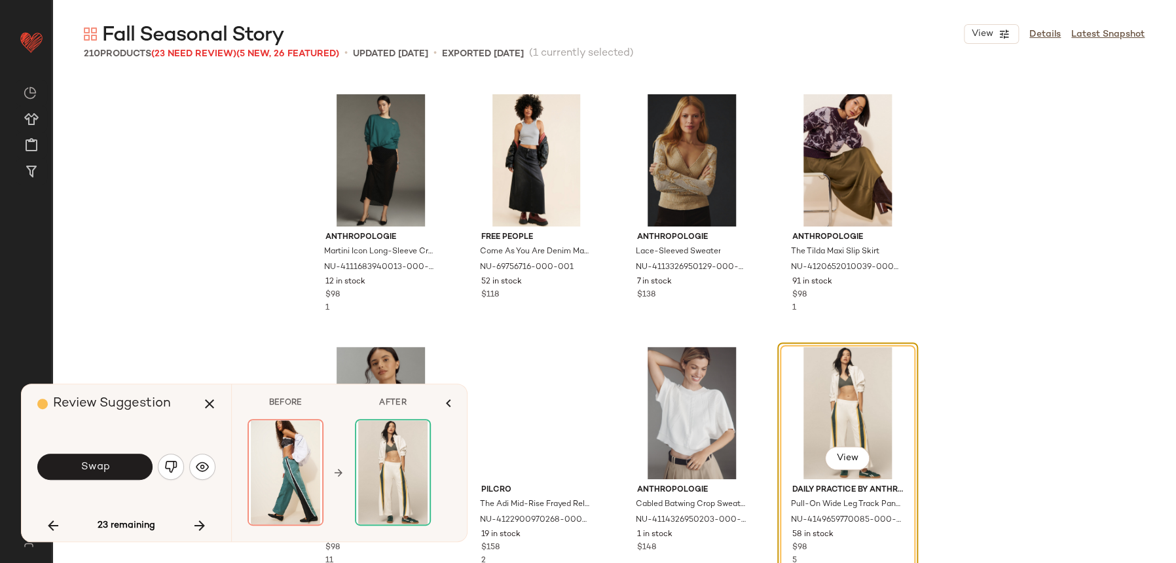
drag, startPoint x: 132, startPoint y: 458, endPoint x: 175, endPoint y: 431, distance: 50.9
click at [175, 428] on div "Review Suggestion Swap 23 remaining" at bounding box center [127, 462] width 210 height 157
click at [177, 478] on div "Swap" at bounding box center [126, 466] width 178 height 31
click at [168, 456] on button "button" at bounding box center [171, 467] width 26 height 26
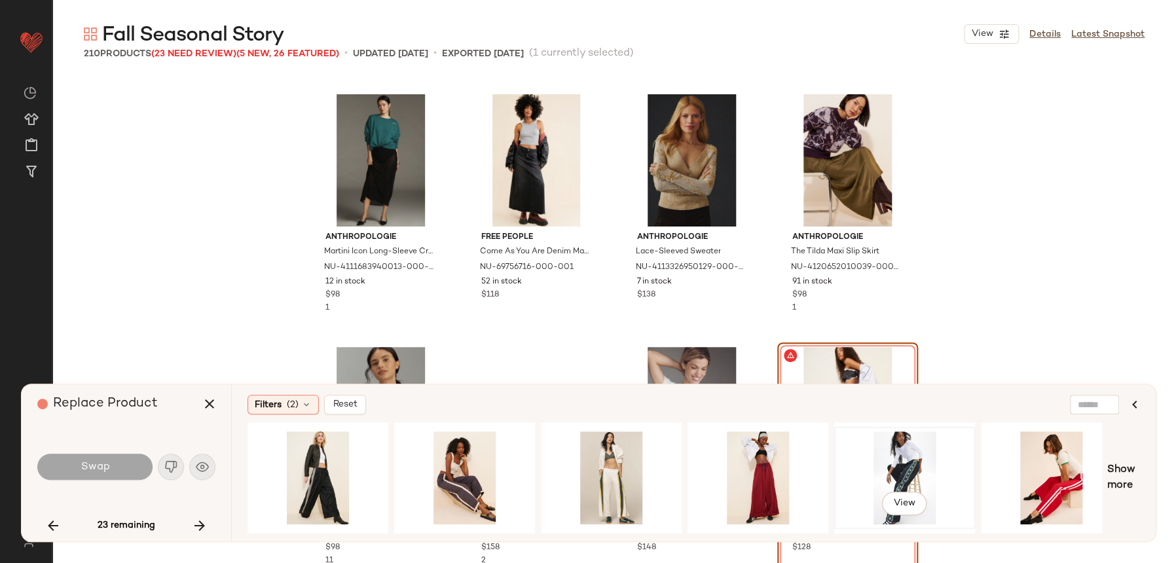
click at [894, 485] on div "View" at bounding box center [905, 477] width 132 height 93
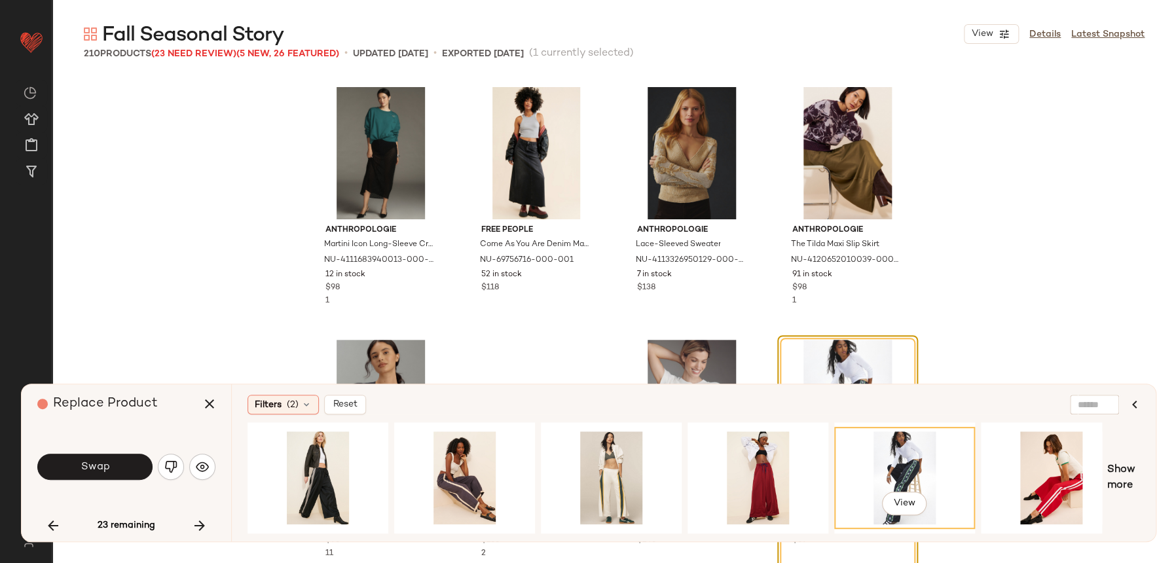
scroll to position [9879, 0]
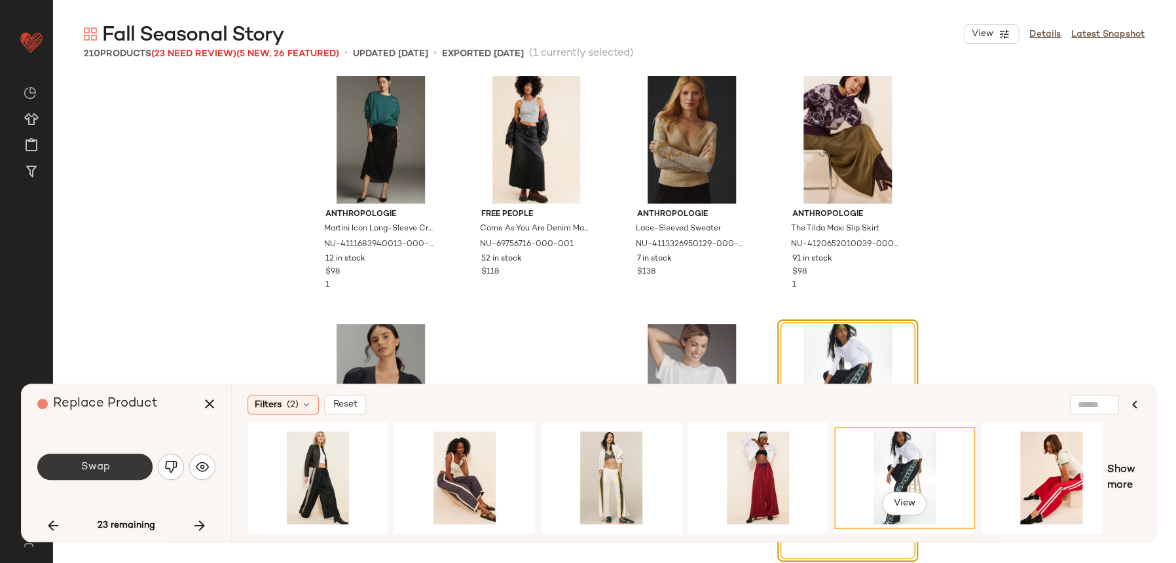
click at [130, 464] on button "Swap" at bounding box center [94, 467] width 115 height 26
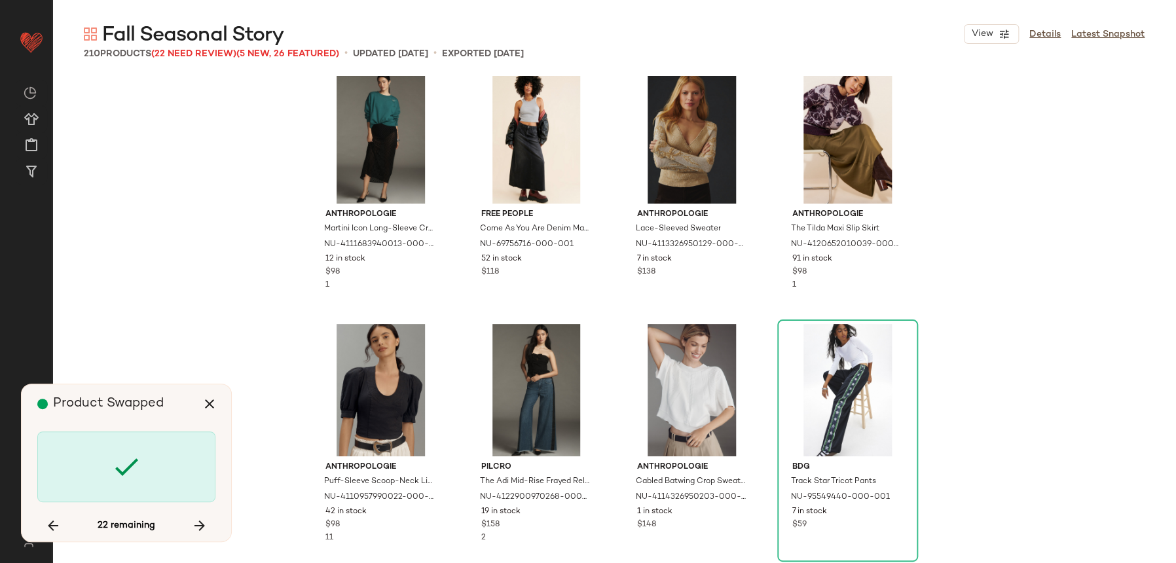
scroll to position [10362, 0]
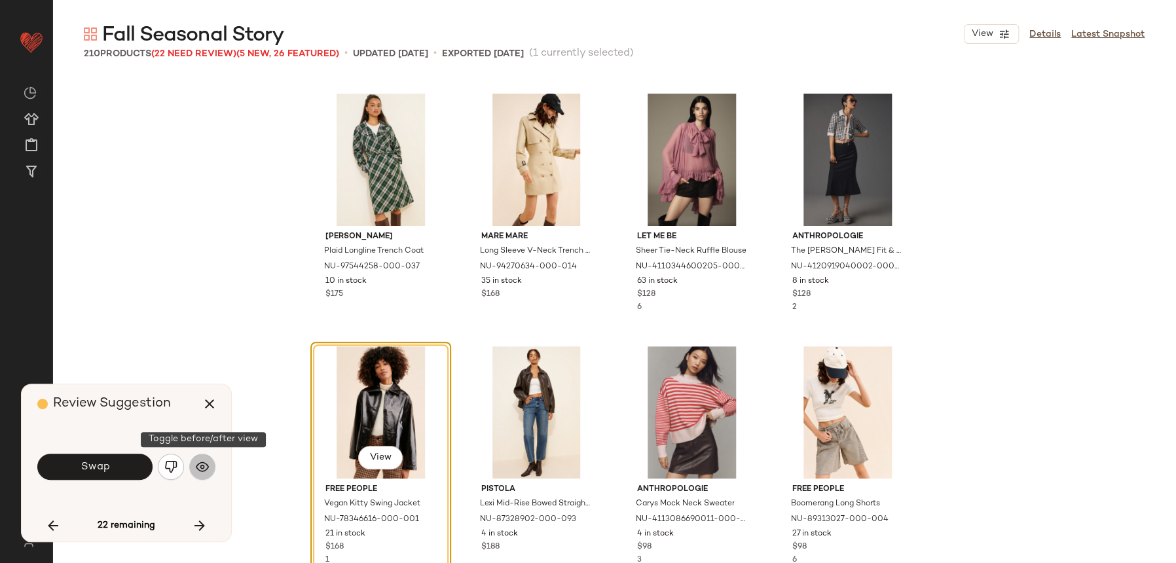
click at [197, 466] on img "button" at bounding box center [202, 466] width 13 height 13
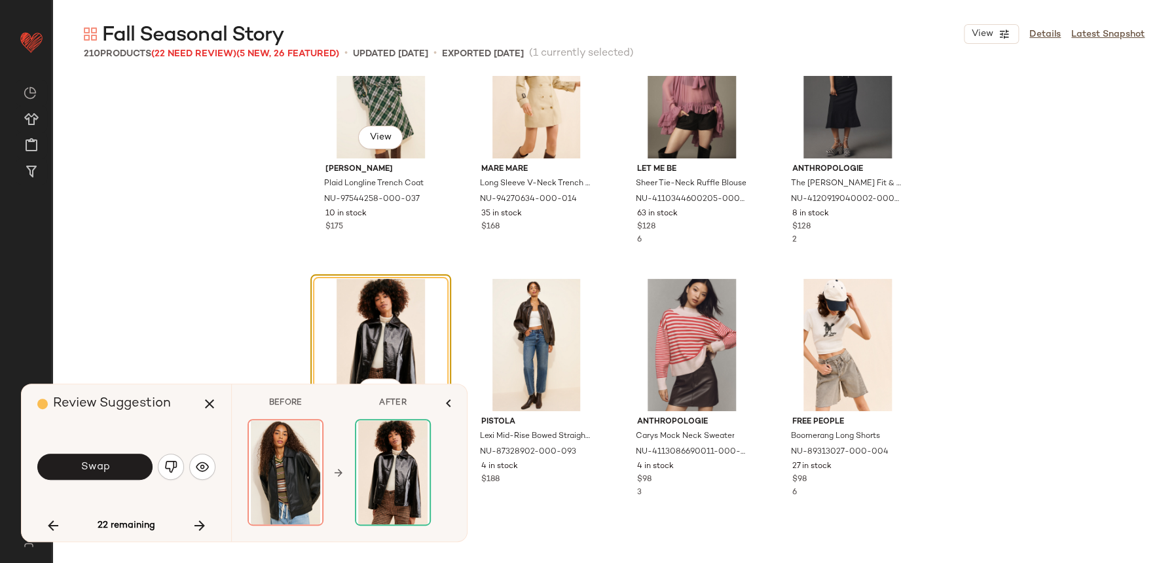
scroll to position [10432, 0]
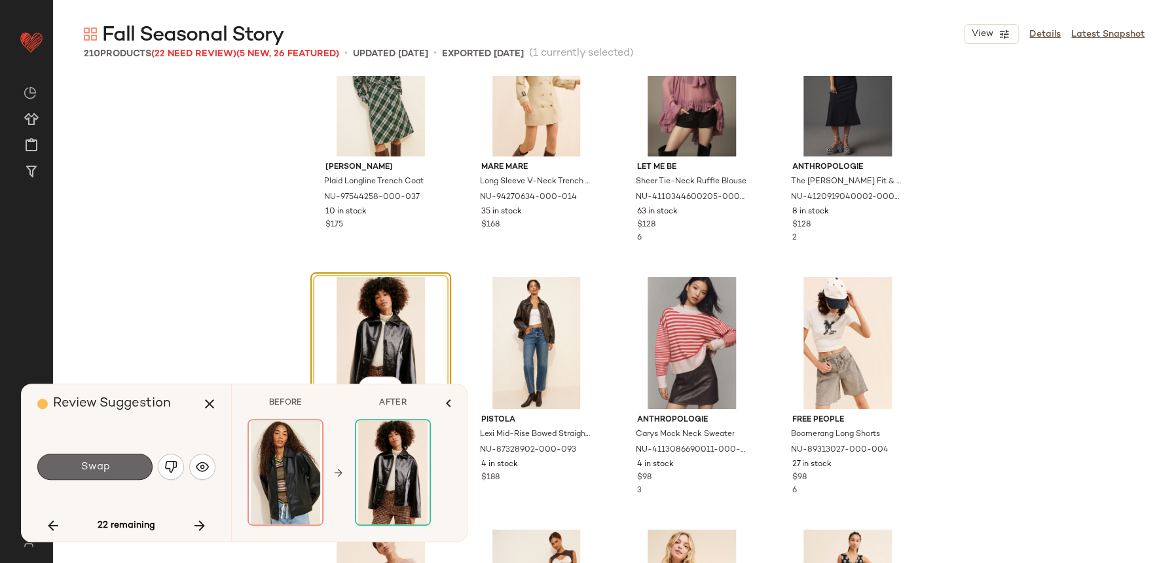
click at [119, 466] on button "Swap" at bounding box center [94, 467] width 115 height 26
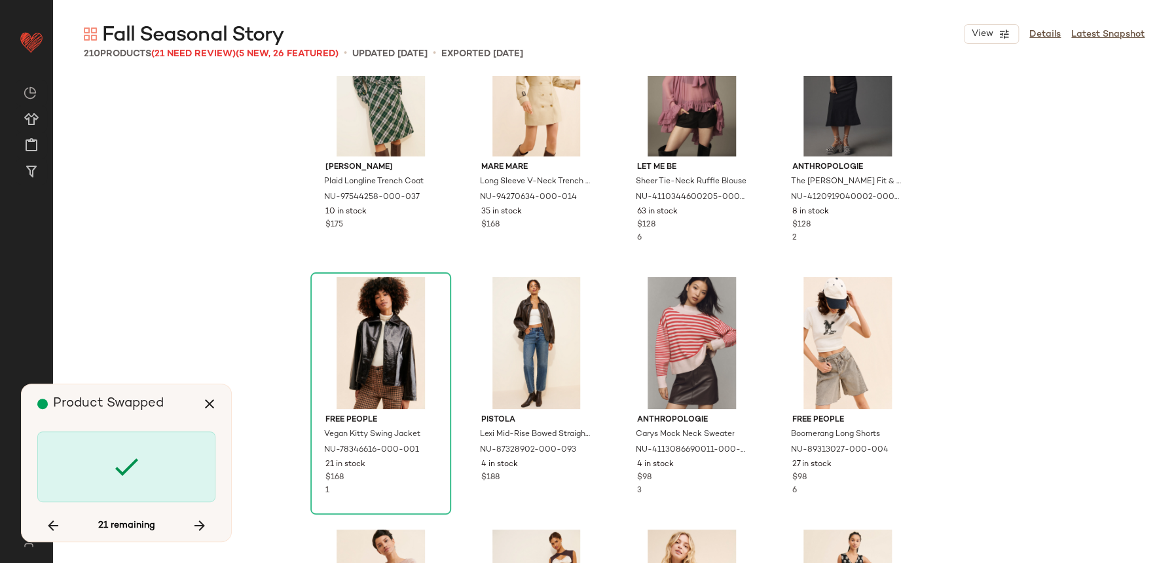
scroll to position [10867, 0]
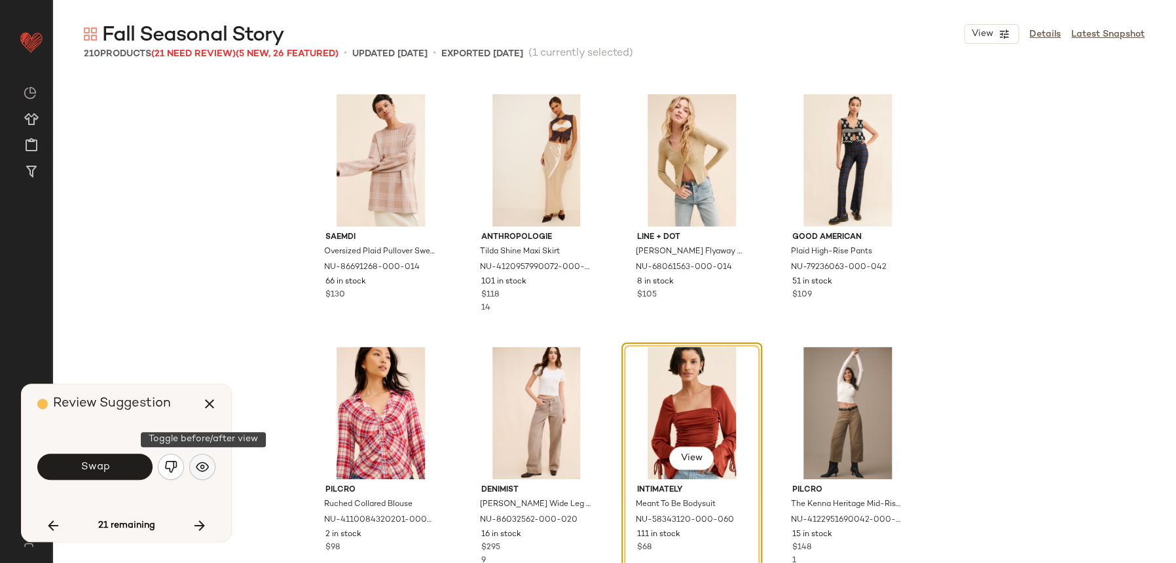
click at [198, 456] on button "button" at bounding box center [202, 467] width 26 height 26
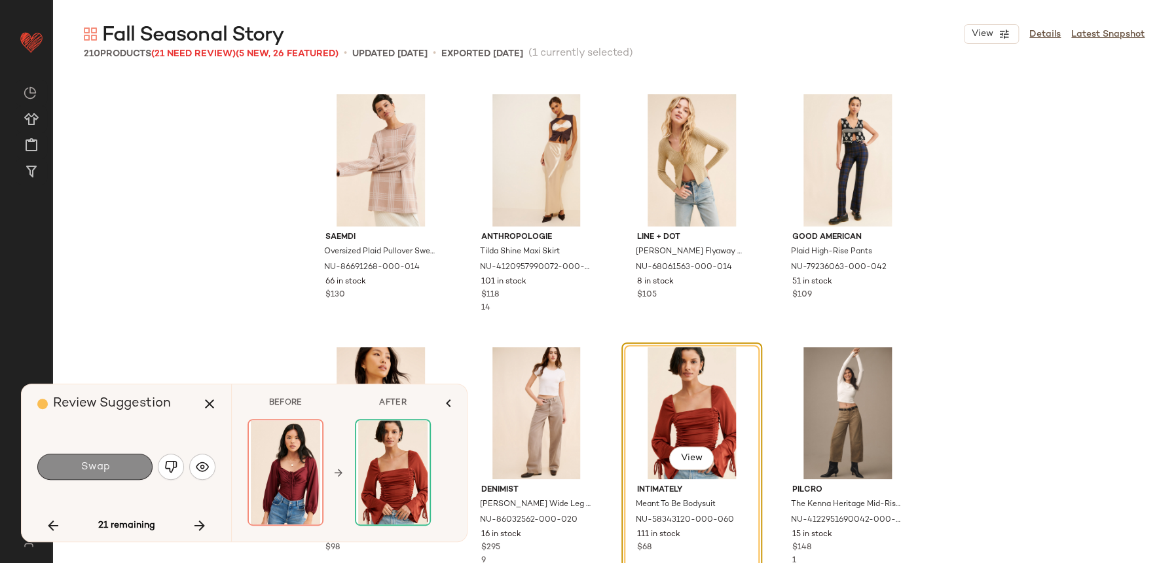
click at [130, 457] on button "Swap" at bounding box center [94, 467] width 115 height 26
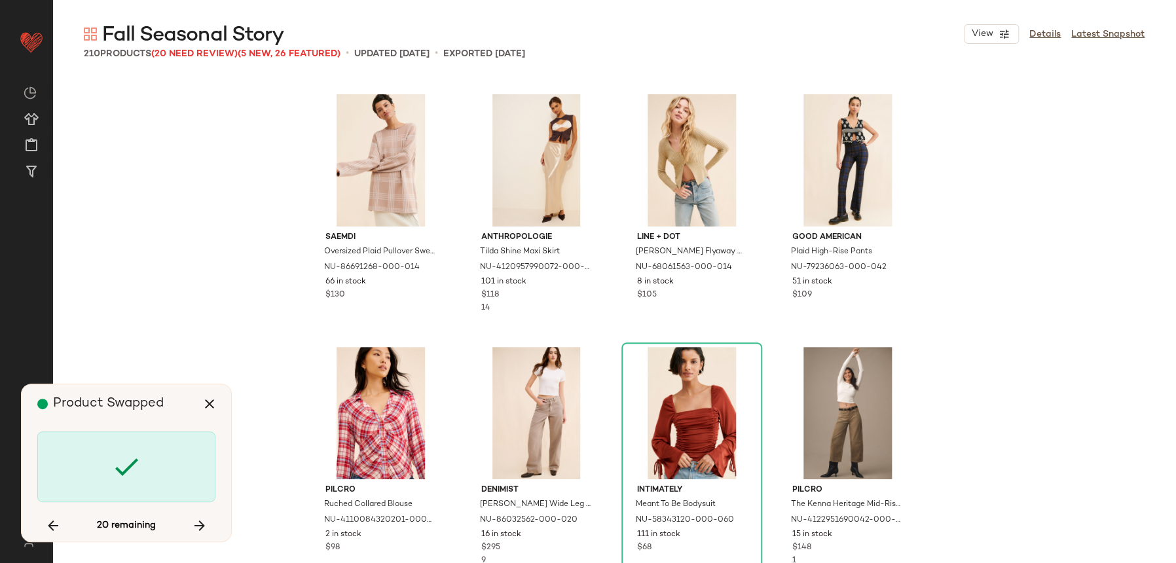
click at [134, 475] on icon at bounding box center [126, 466] width 31 height 31
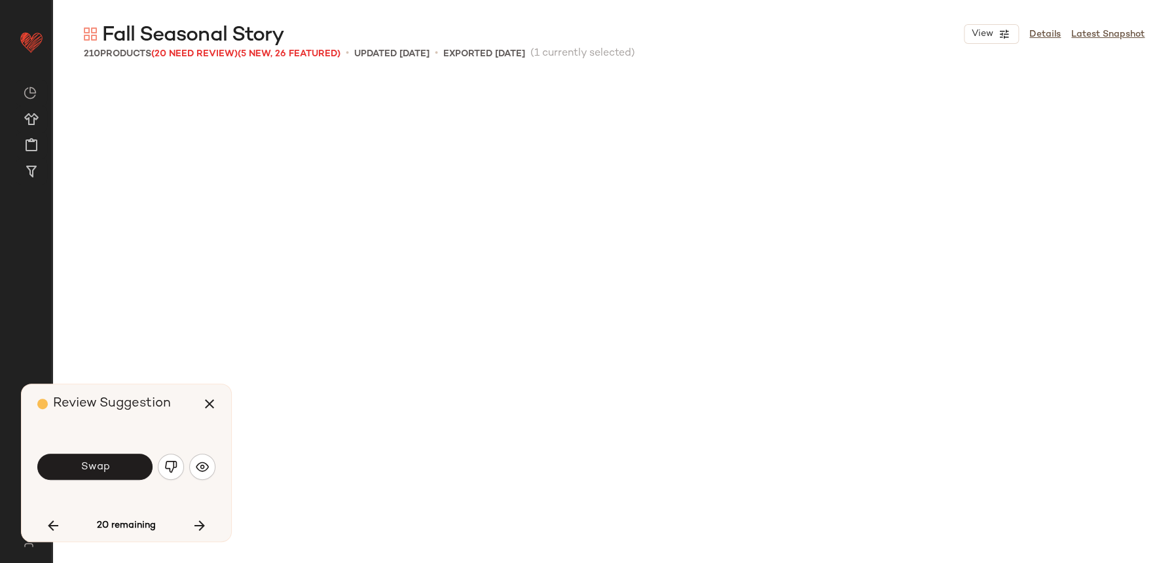
scroll to position [11626, 0]
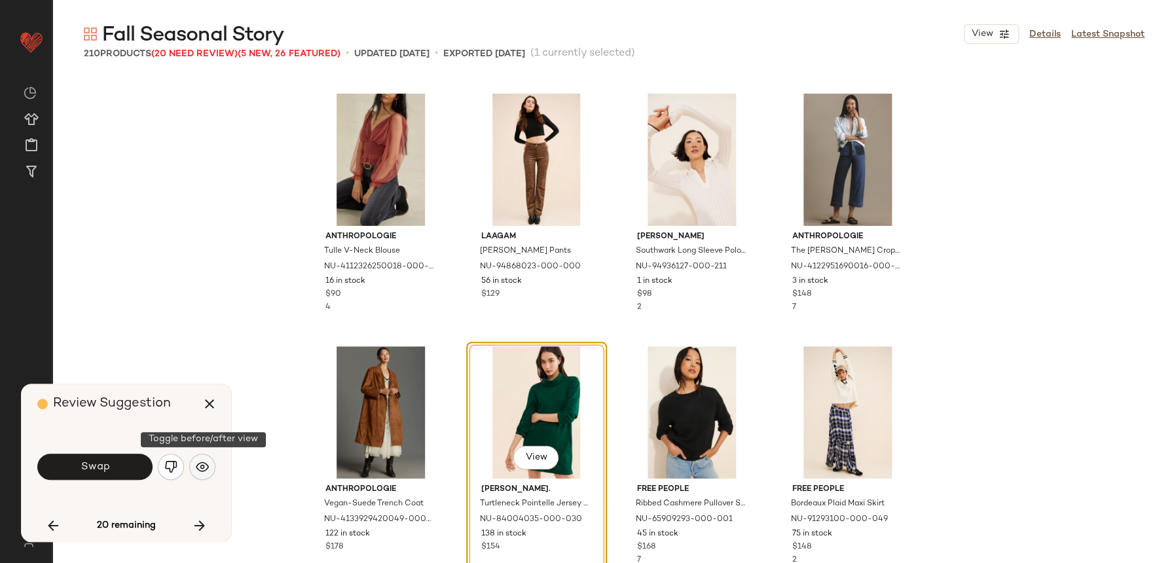
click at [207, 475] on button "button" at bounding box center [202, 467] width 26 height 26
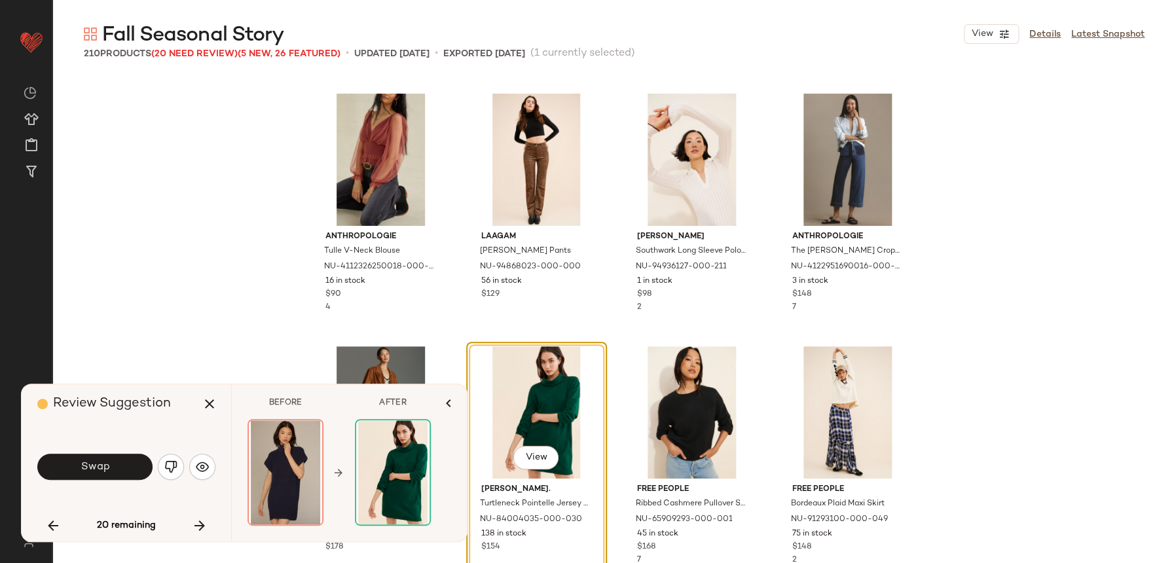
drag, startPoint x: 134, startPoint y: 469, endPoint x: 198, endPoint y: 447, distance: 67.9
click at [185, 400] on div "Review Suggestion Swap 20 remaining" at bounding box center [127, 462] width 210 height 157
click at [172, 475] on button "button" at bounding box center [171, 467] width 26 height 26
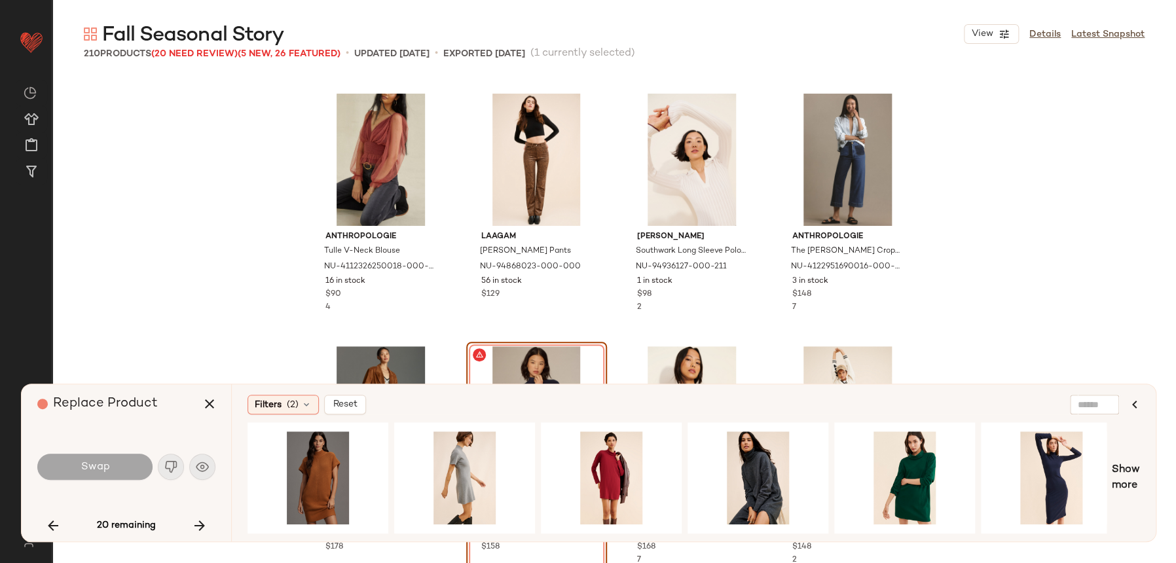
click at [510, 526] on div at bounding box center [464, 477] width 141 height 111
click at [447, 459] on div "View" at bounding box center [465, 477] width 132 height 93
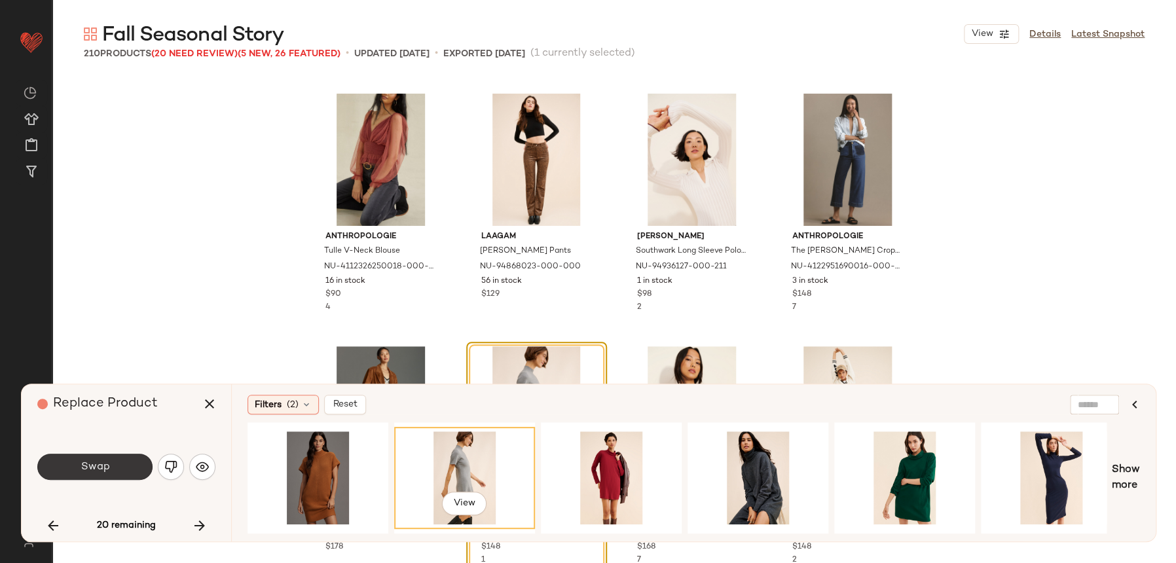
click at [102, 458] on button "Swap" at bounding box center [94, 467] width 115 height 26
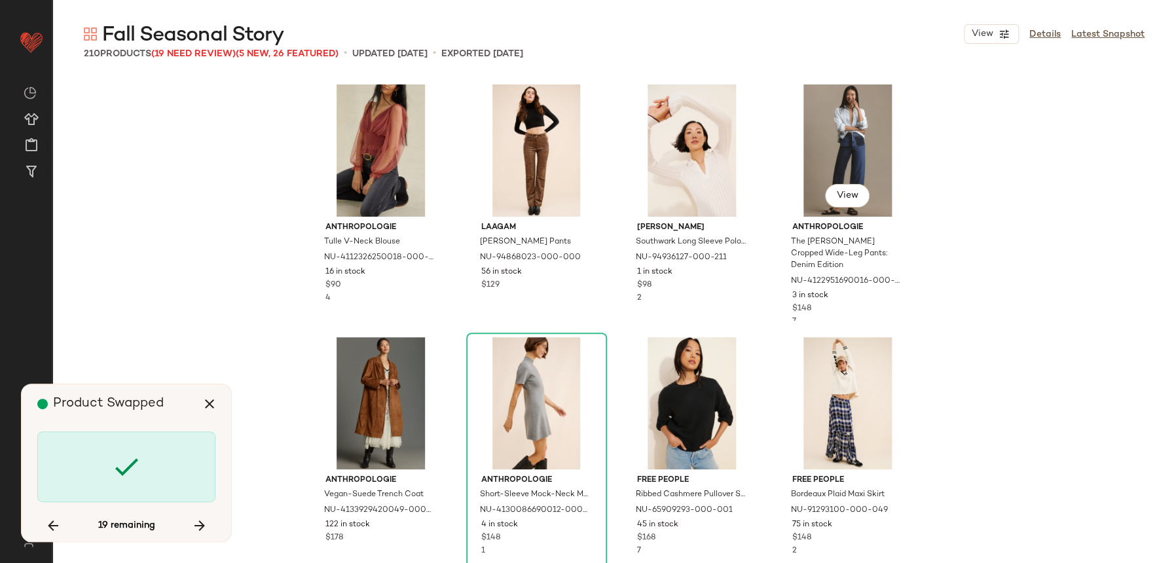
scroll to position [11683, 0]
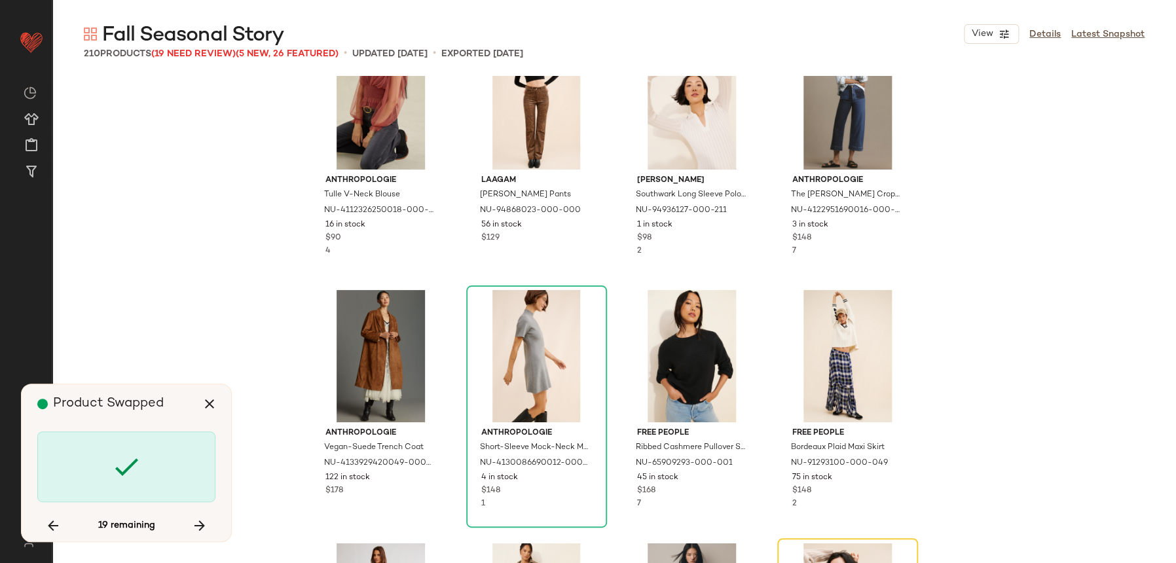
scroll to position [11878, 0]
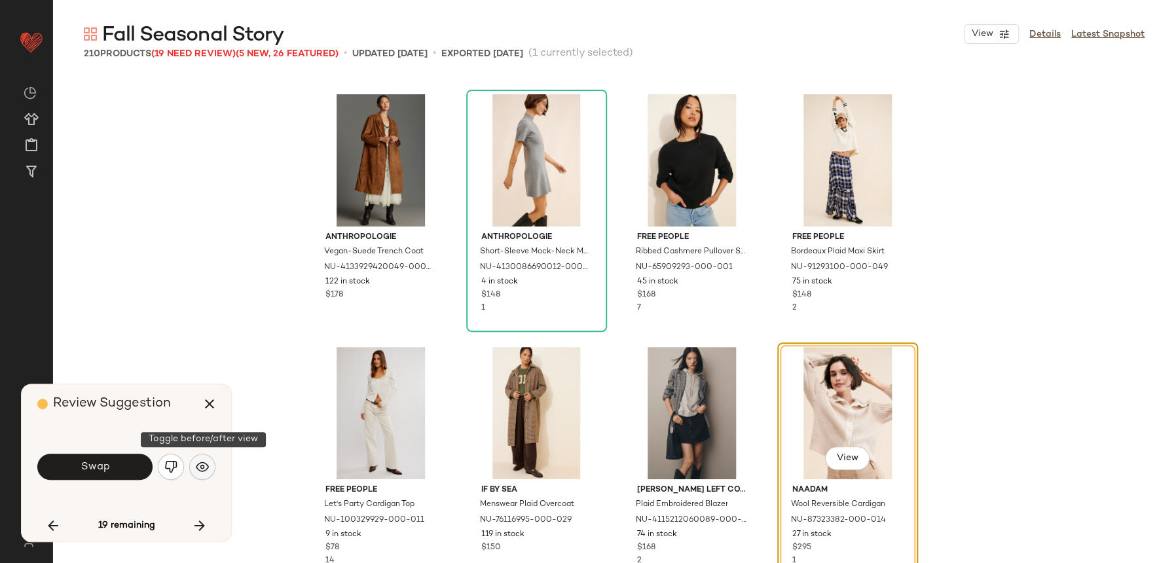
click at [198, 456] on button "button" at bounding box center [202, 467] width 26 height 26
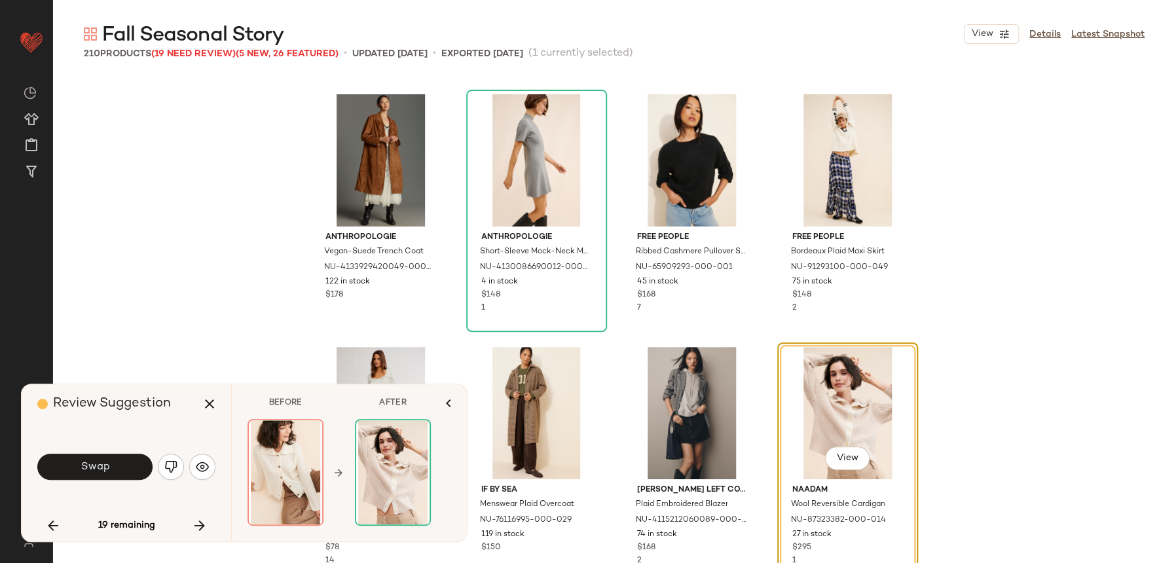
click at [81, 480] on div "Swap" at bounding box center [126, 466] width 178 height 31
click at [95, 474] on button "Swap" at bounding box center [94, 467] width 115 height 26
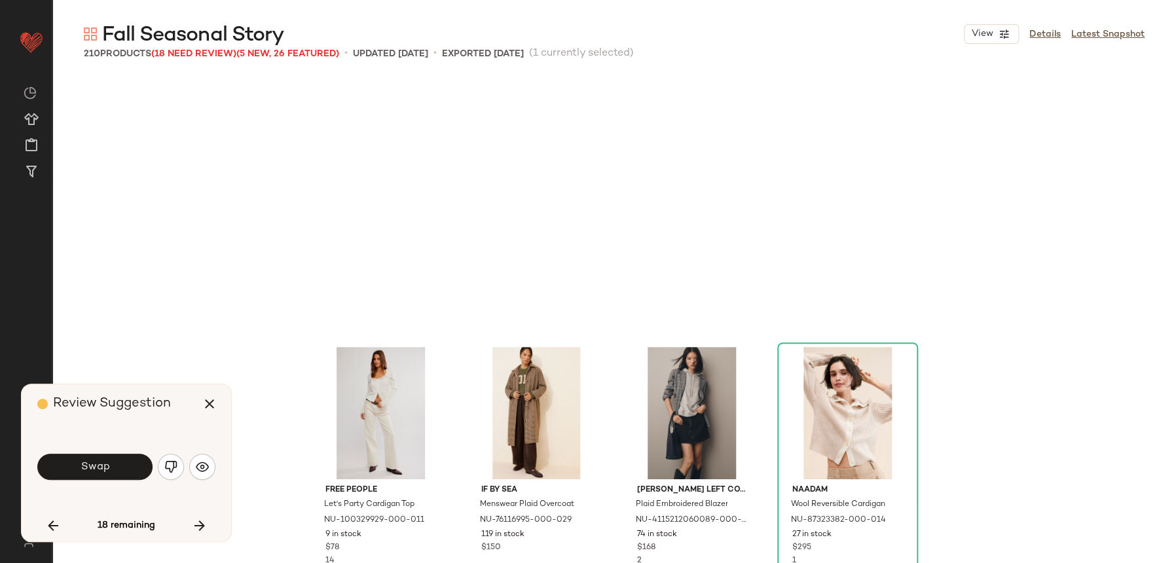
scroll to position [12131, 0]
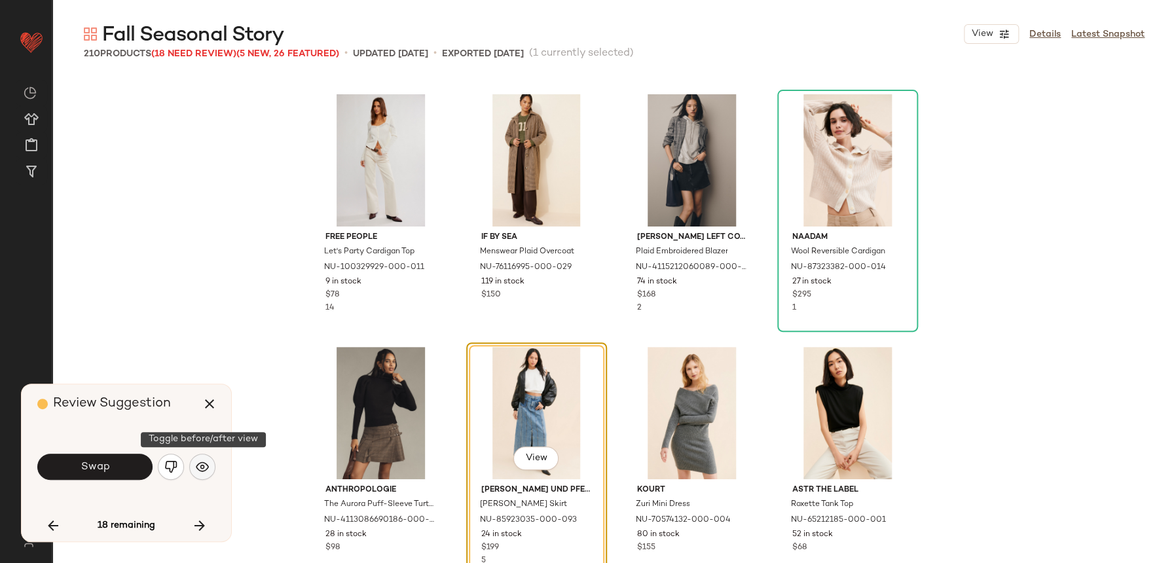
click at [200, 458] on button "button" at bounding box center [202, 467] width 26 height 26
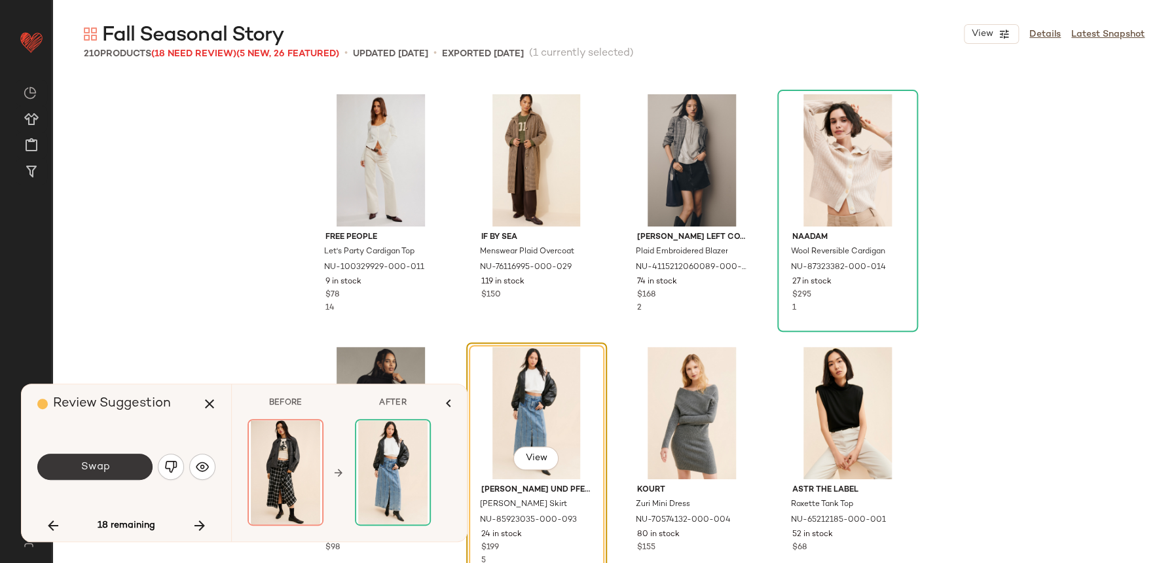
click at [103, 469] on span "Swap" at bounding box center [94, 467] width 29 height 12
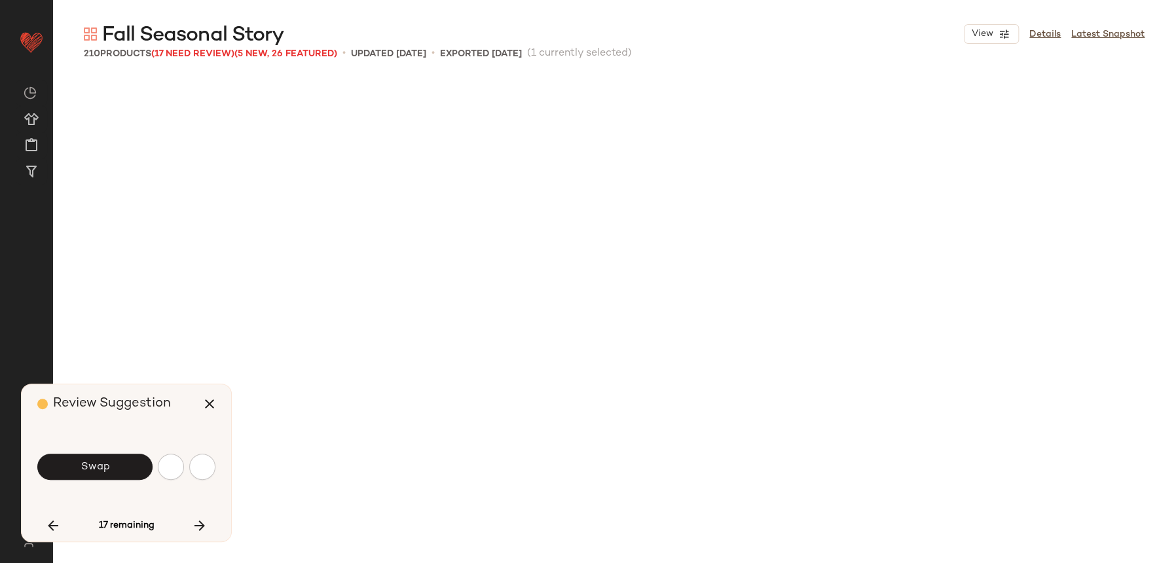
scroll to position [12637, 0]
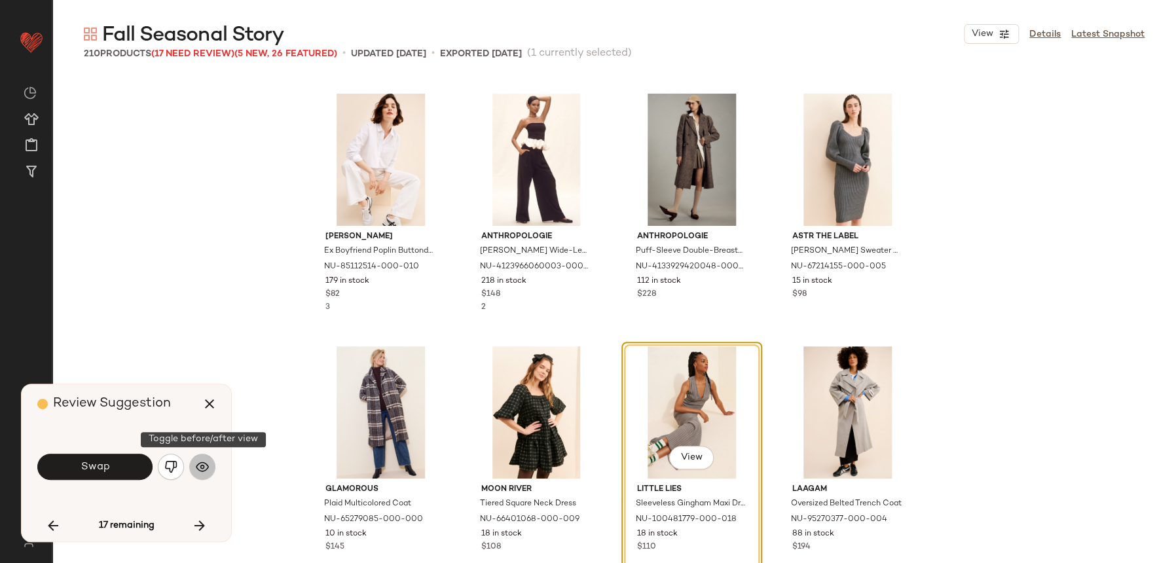
click at [214, 461] on button "button" at bounding box center [202, 467] width 26 height 26
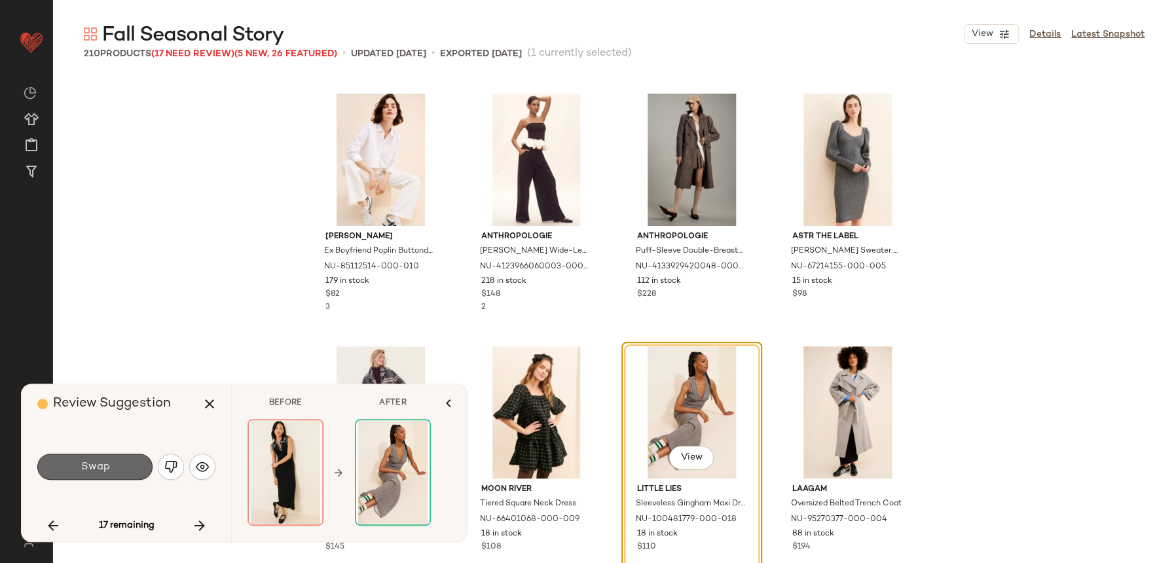
click at [145, 467] on button "Swap" at bounding box center [94, 467] width 115 height 26
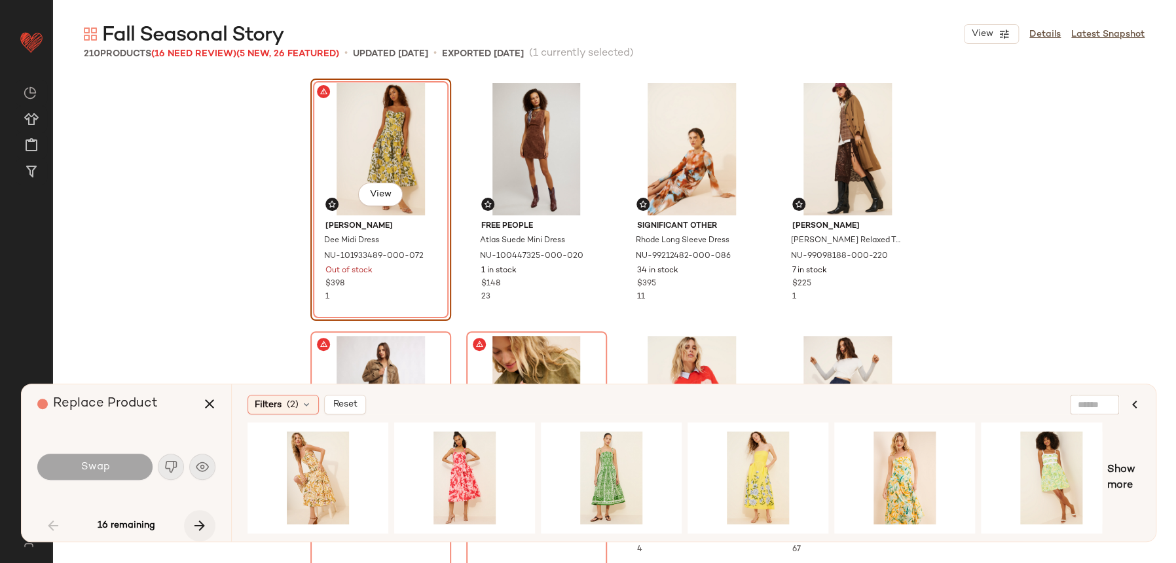
click at [196, 523] on icon "button" at bounding box center [200, 526] width 16 height 16
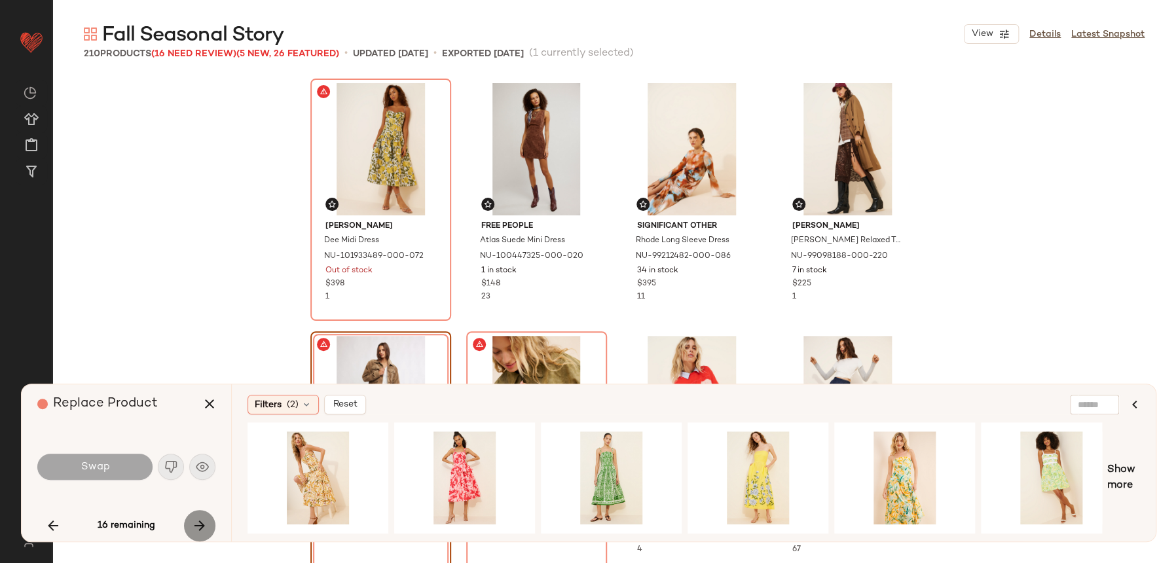
click at [197, 523] on icon "button" at bounding box center [200, 526] width 16 height 16
click at [198, 523] on icon "button" at bounding box center [200, 526] width 16 height 16
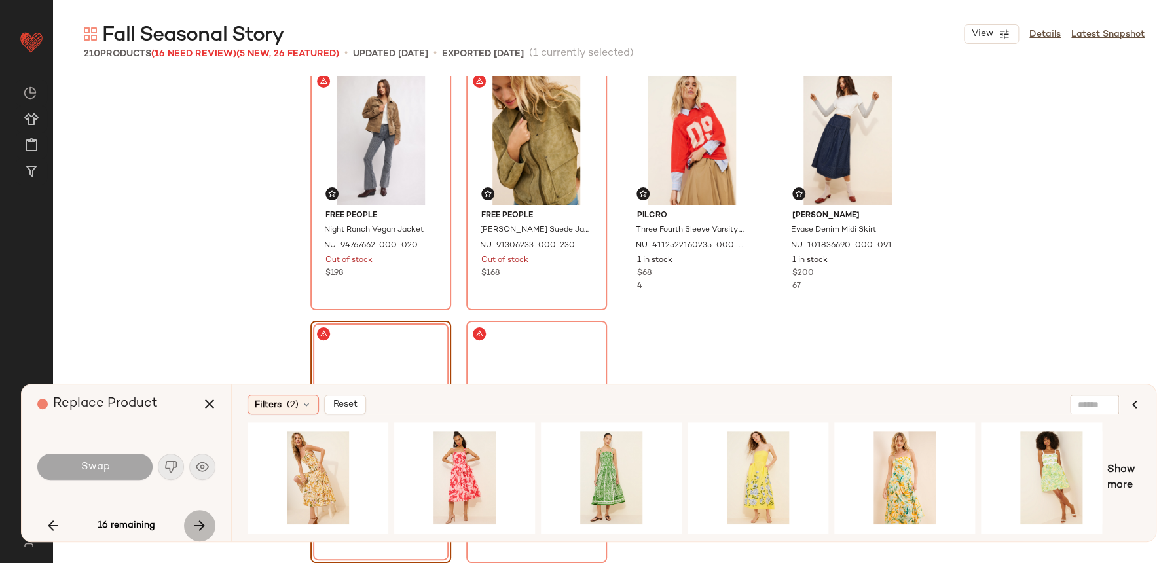
click at [198, 523] on icon "button" at bounding box center [200, 526] width 16 height 16
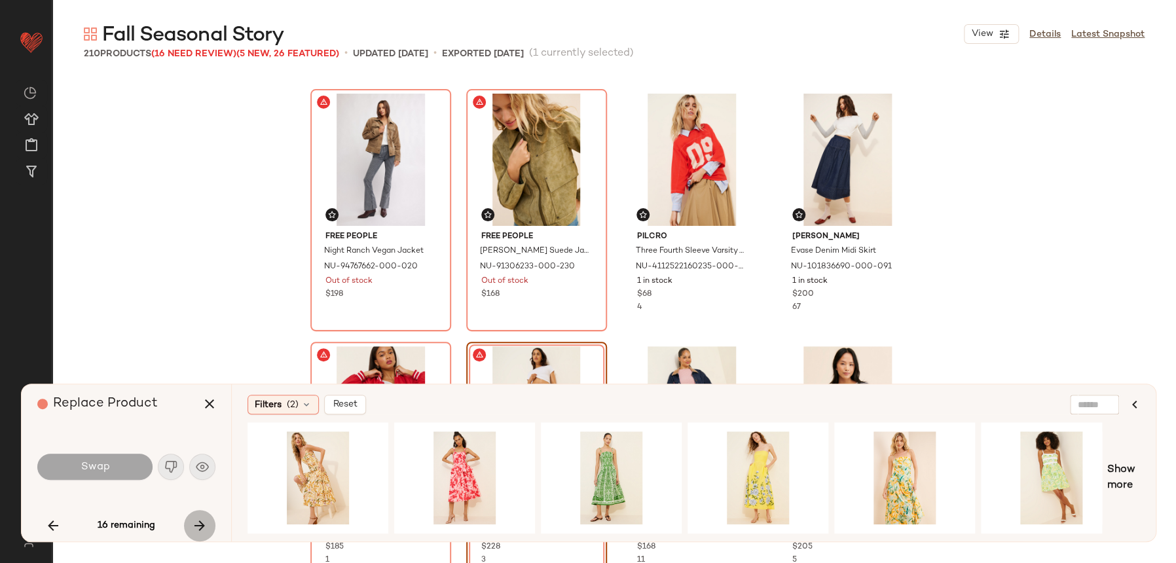
click at [198, 523] on icon "button" at bounding box center [200, 526] width 16 height 16
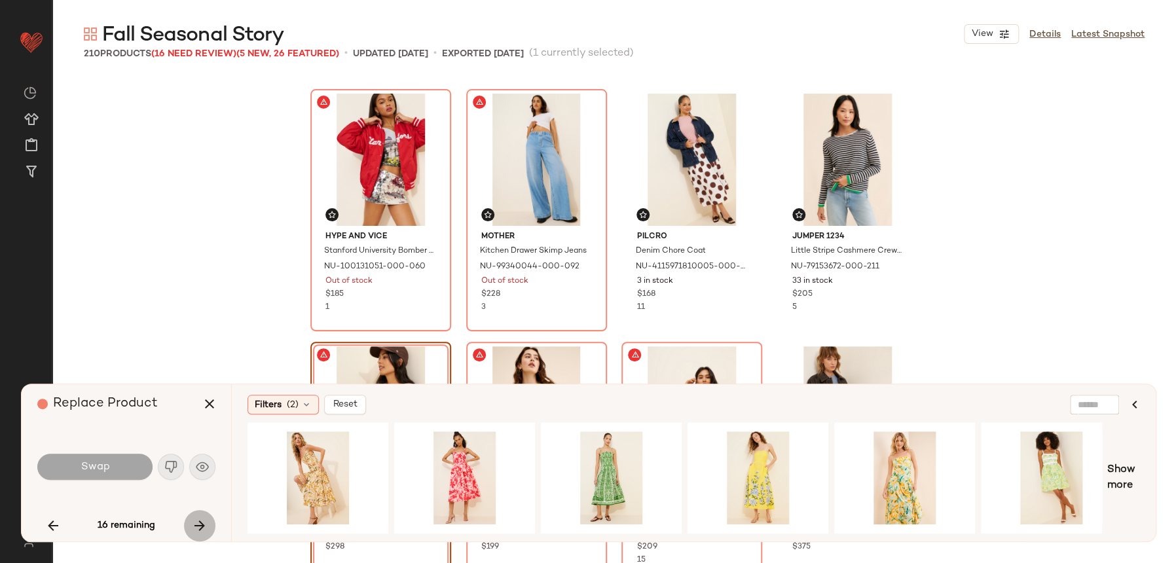
click at [198, 523] on icon "button" at bounding box center [200, 526] width 16 height 16
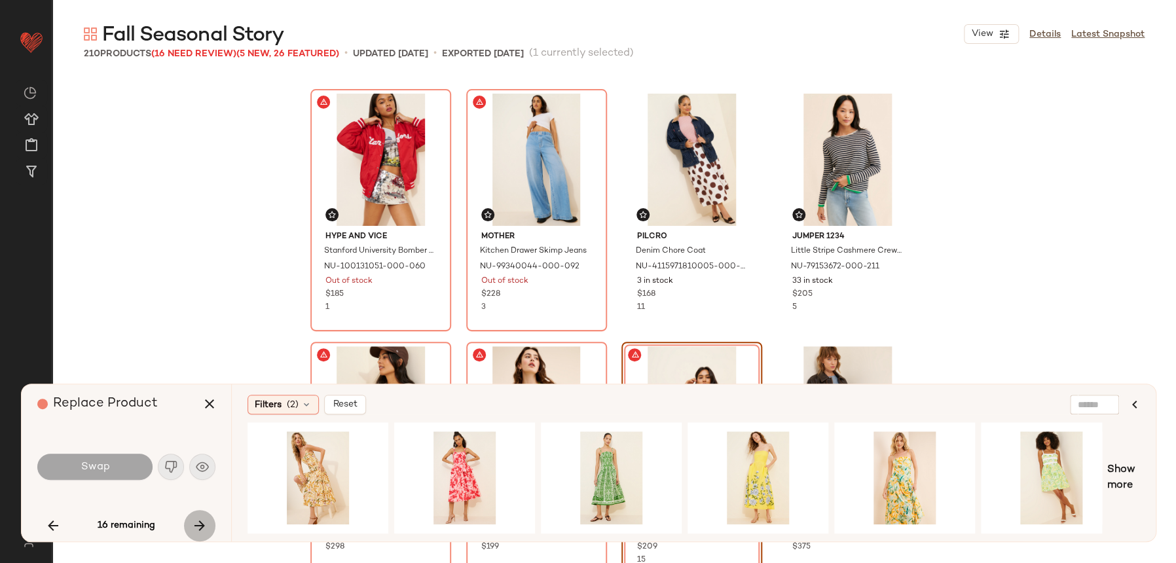
click at [198, 523] on icon "button" at bounding box center [200, 526] width 16 height 16
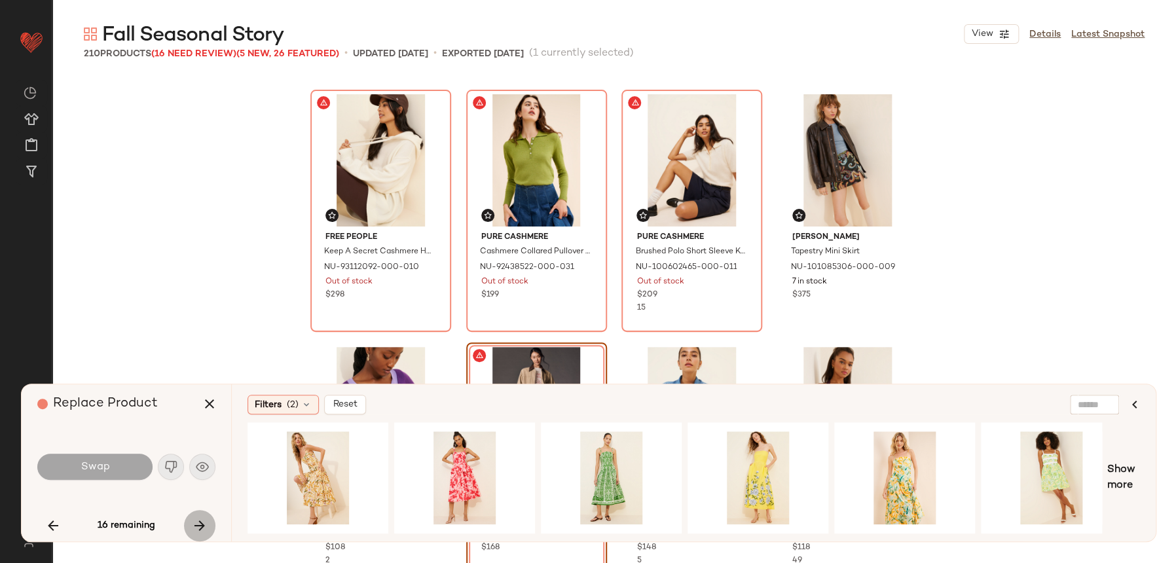
click at [198, 523] on icon "button" at bounding box center [200, 526] width 16 height 16
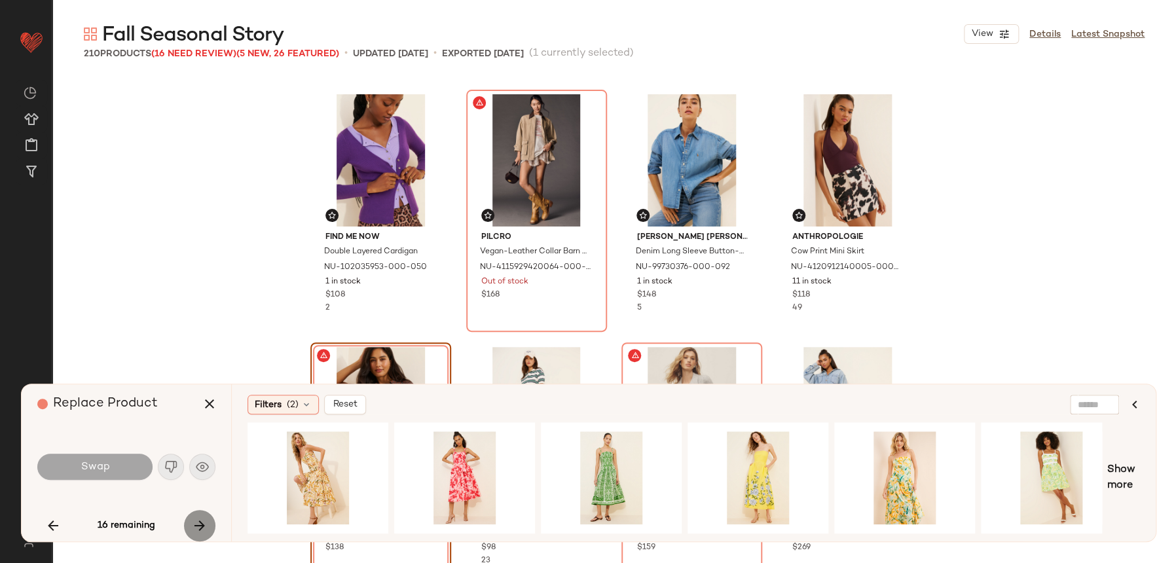
click at [198, 523] on icon "button" at bounding box center [200, 526] width 16 height 16
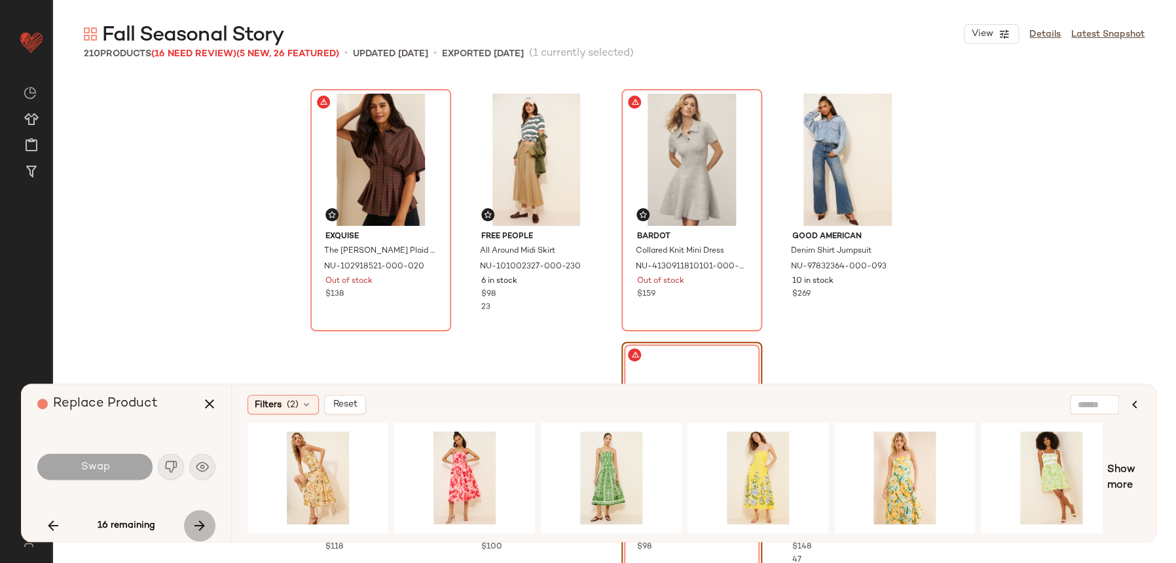
click at [198, 523] on icon "button" at bounding box center [200, 526] width 16 height 16
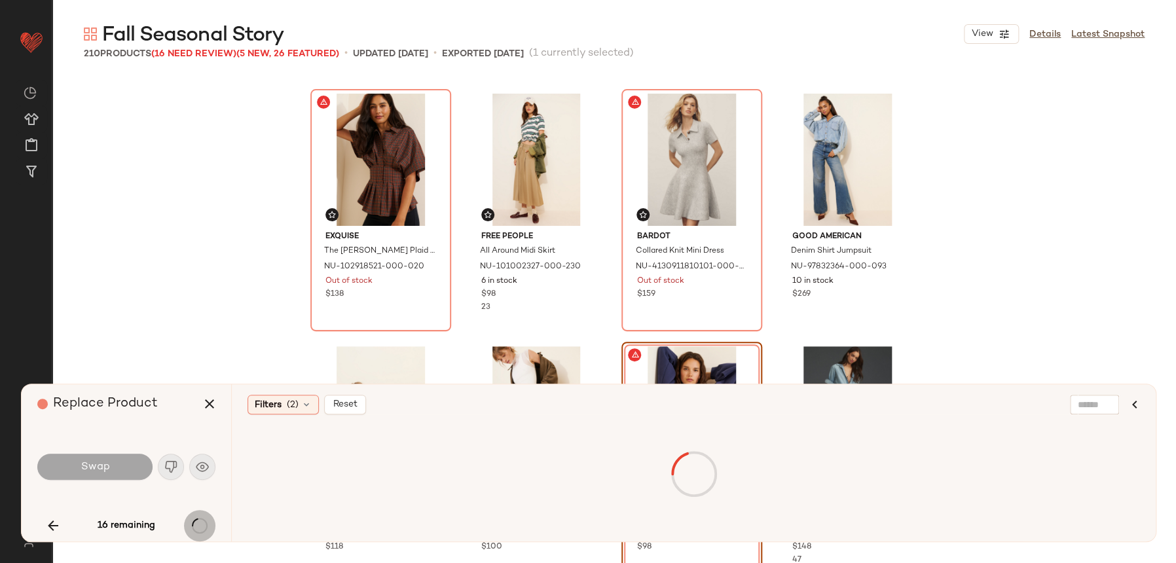
click at [198, 523] on div "16 remaining" at bounding box center [126, 525] width 178 height 31
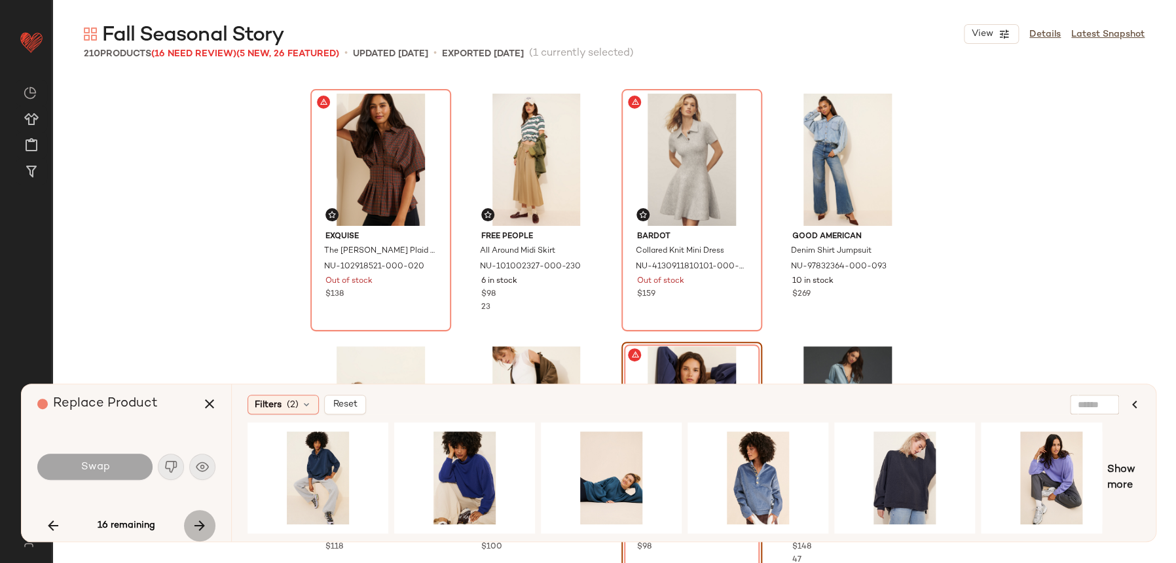
click at [198, 523] on icon "button" at bounding box center [200, 526] width 16 height 16
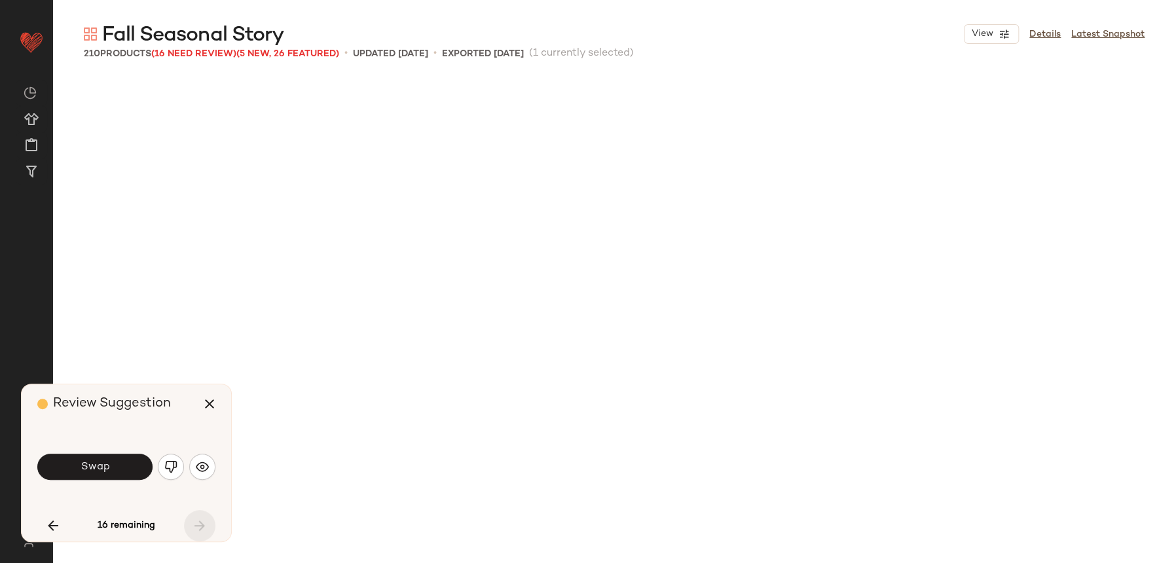
scroll to position [12855, 0]
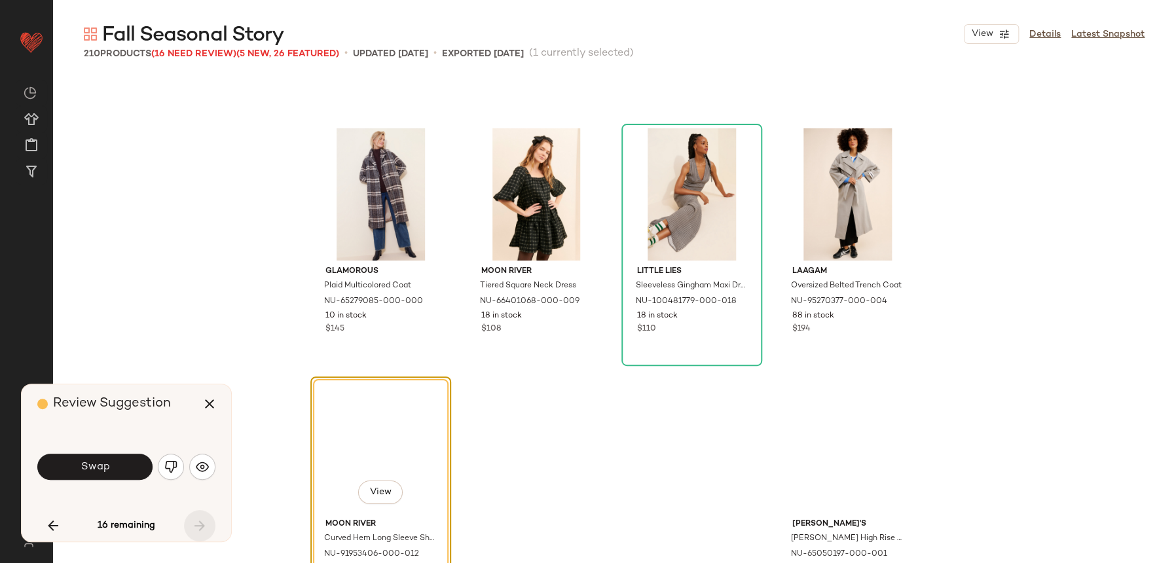
click at [200, 523] on div "16 remaining" at bounding box center [126, 525] width 178 height 31
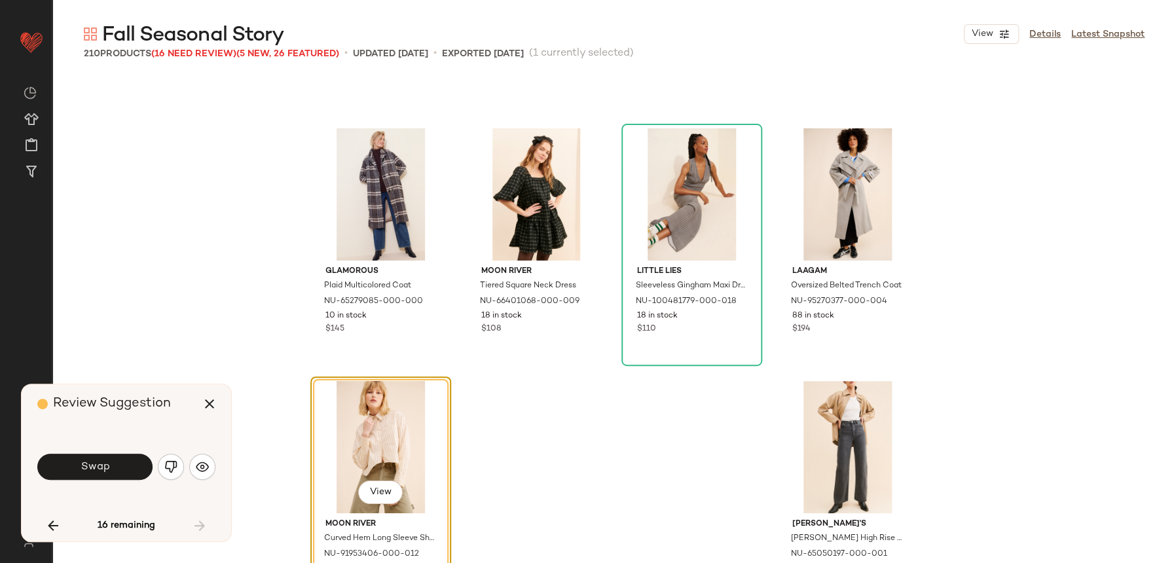
click at [200, 523] on div "16 remaining" at bounding box center [126, 525] width 178 height 31
click at [108, 466] on span "Swap" at bounding box center [94, 467] width 29 height 12
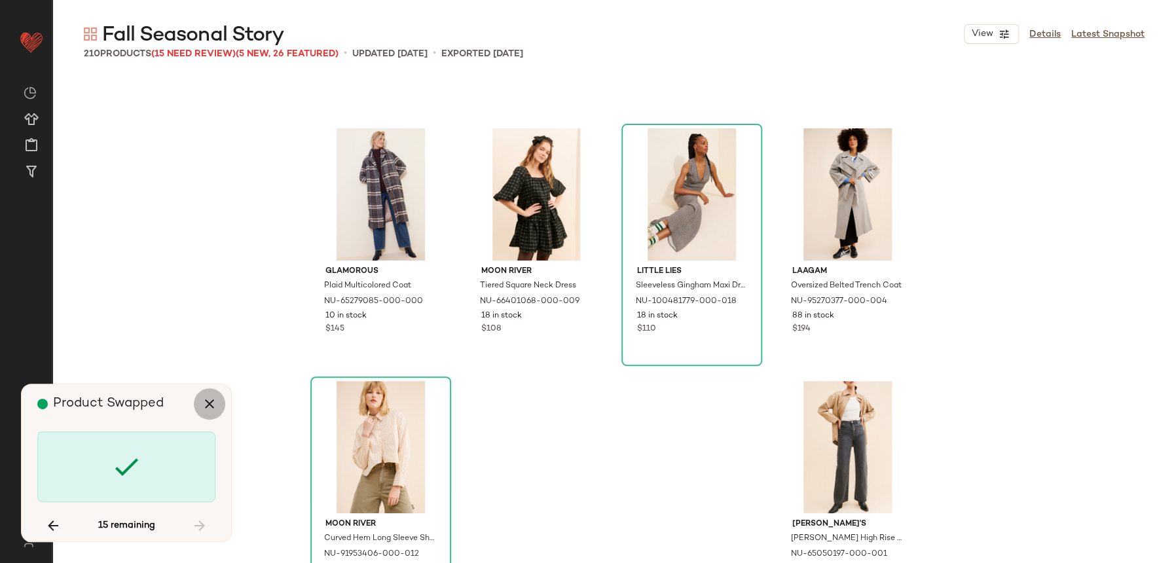
click at [223, 399] on button "button" at bounding box center [209, 403] width 31 height 31
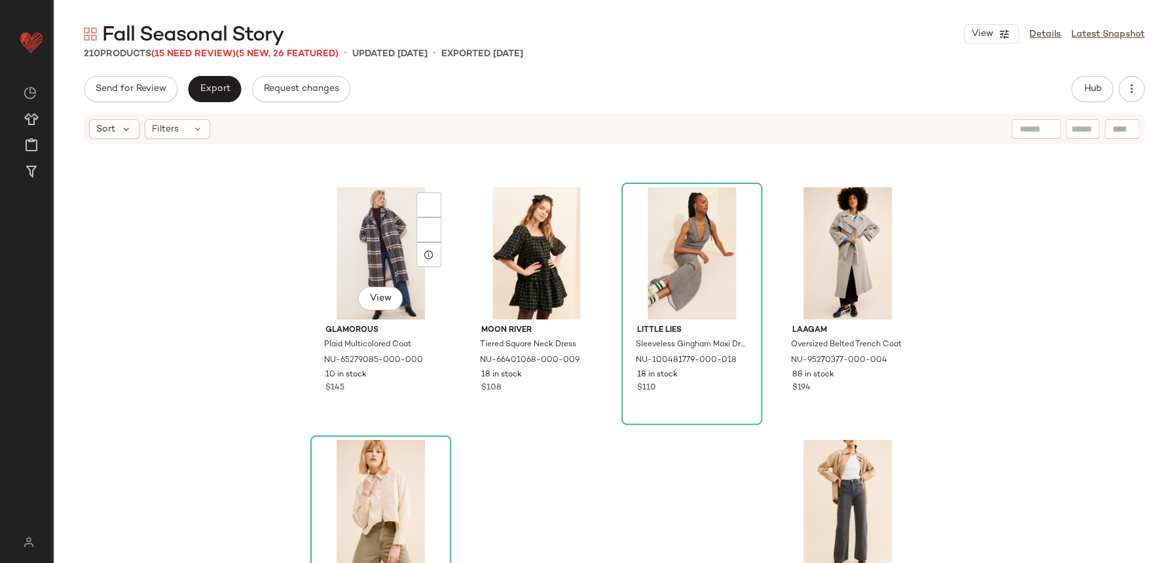
scroll to position [11578, 0]
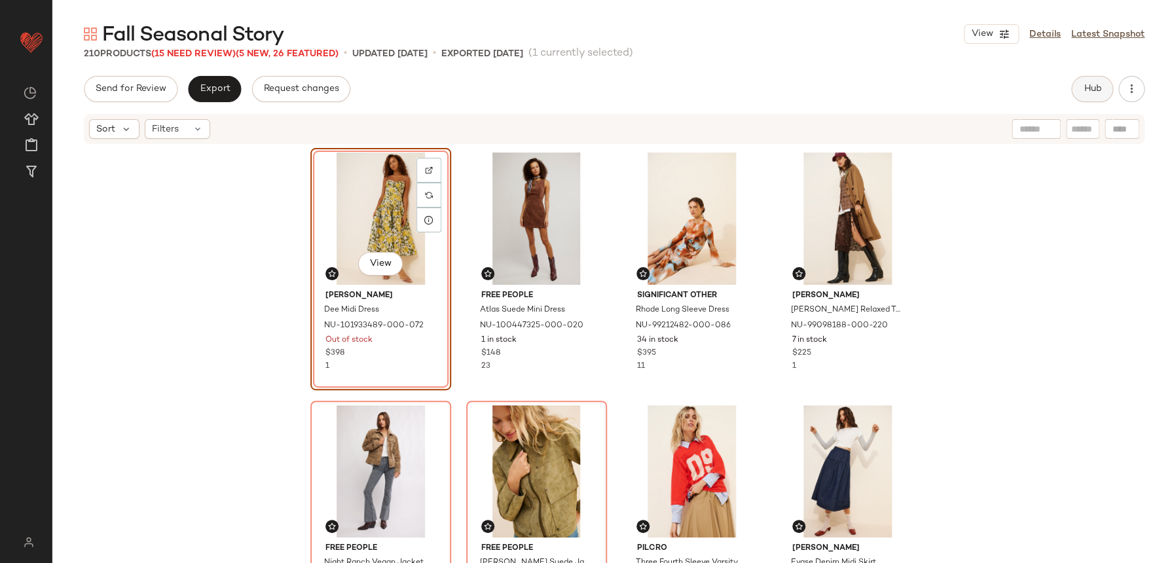
click at [1105, 77] on button "Hub" at bounding box center [1092, 89] width 42 height 26
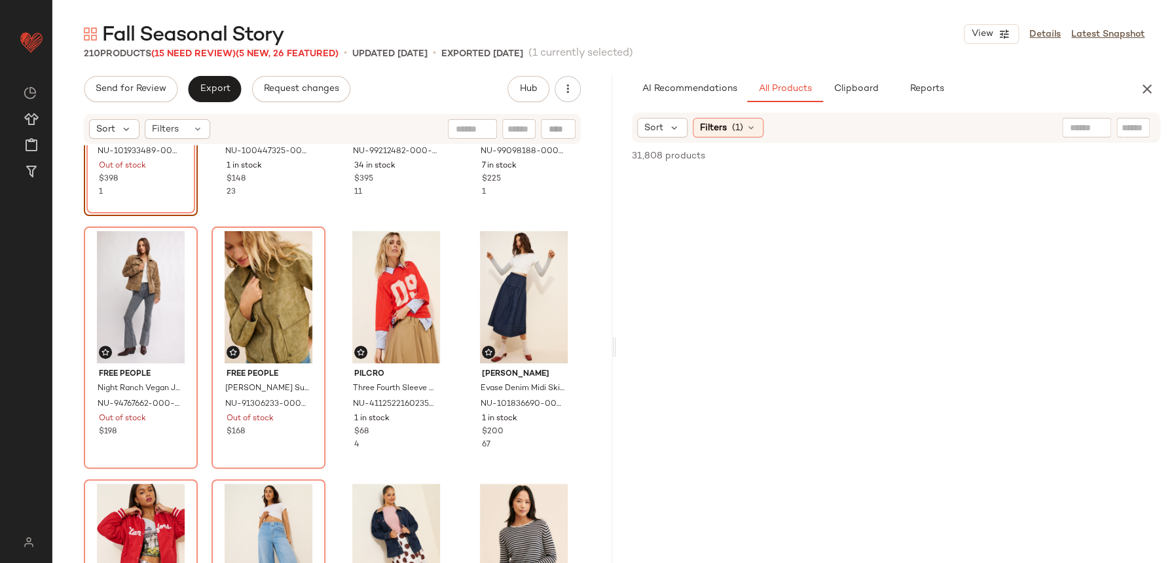
scroll to position [293, 0]
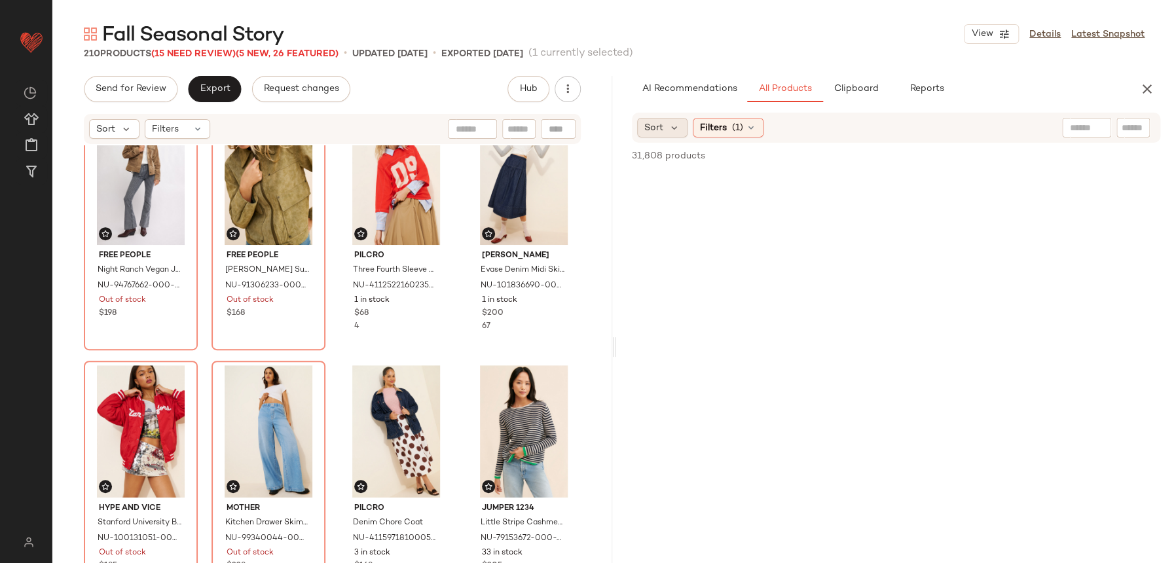
click at [664, 128] on div "Sort" at bounding box center [662, 128] width 50 height 20
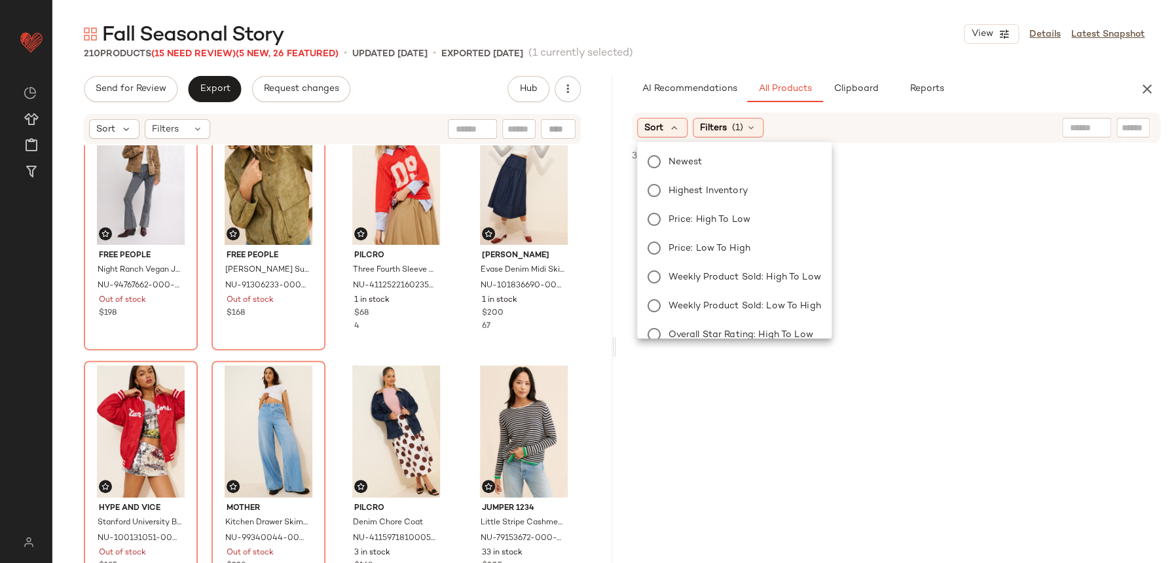
click at [816, 142] on div "Newest Highest Inventory Price: High to Low Price: Low to High Weekly Product S…" at bounding box center [732, 240] width 197 height 196
click at [1149, 79] on button "button" at bounding box center [1147, 89] width 26 height 26
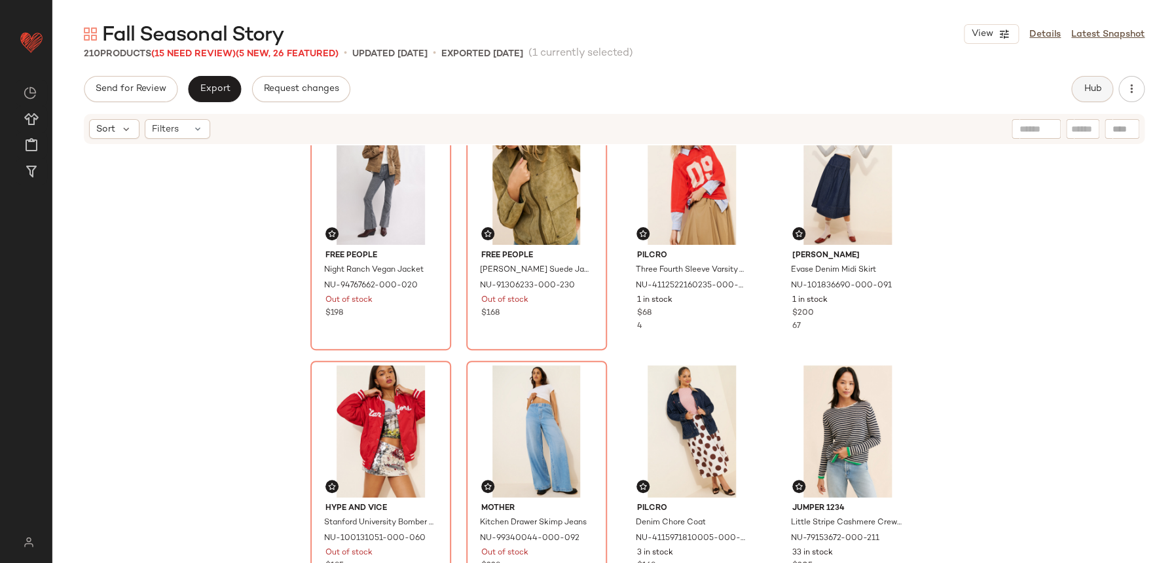
click at [1095, 84] on span "Hub" at bounding box center [1092, 89] width 18 height 10
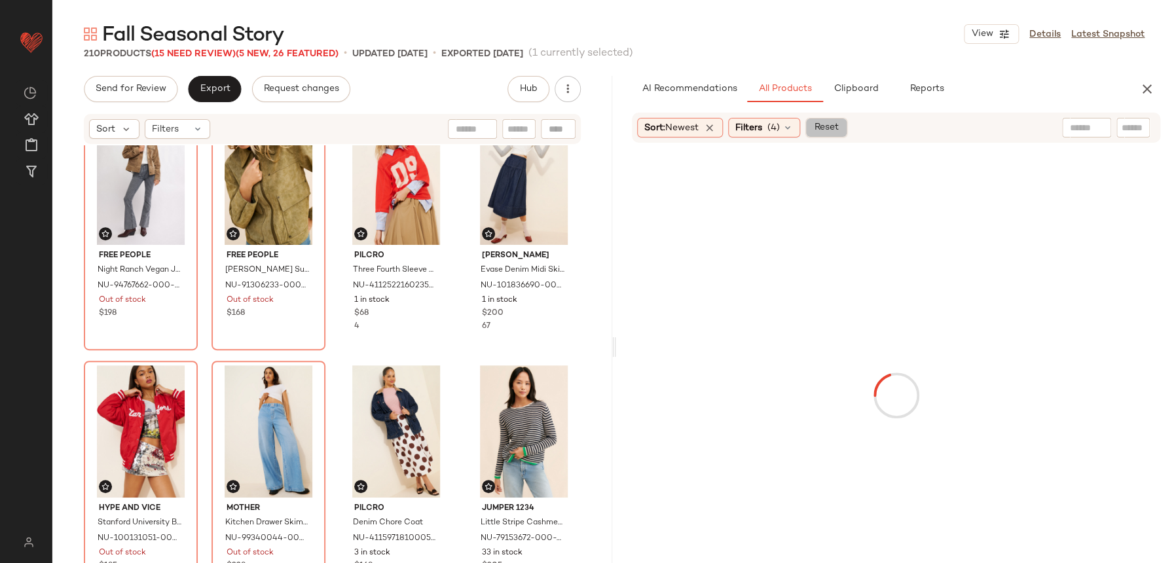
click at [834, 117] on div "Sort: Newest Filters (4) Reset" at bounding box center [896, 128] width 528 height 30
click at [833, 122] on span "Reset" at bounding box center [825, 127] width 25 height 10
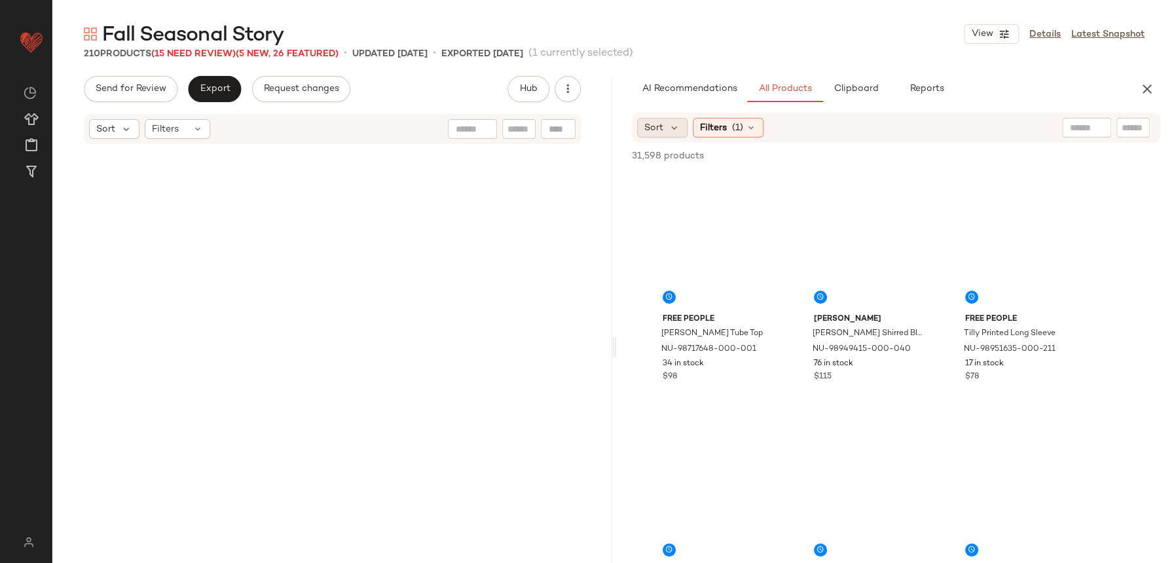
scroll to position [815, 0]
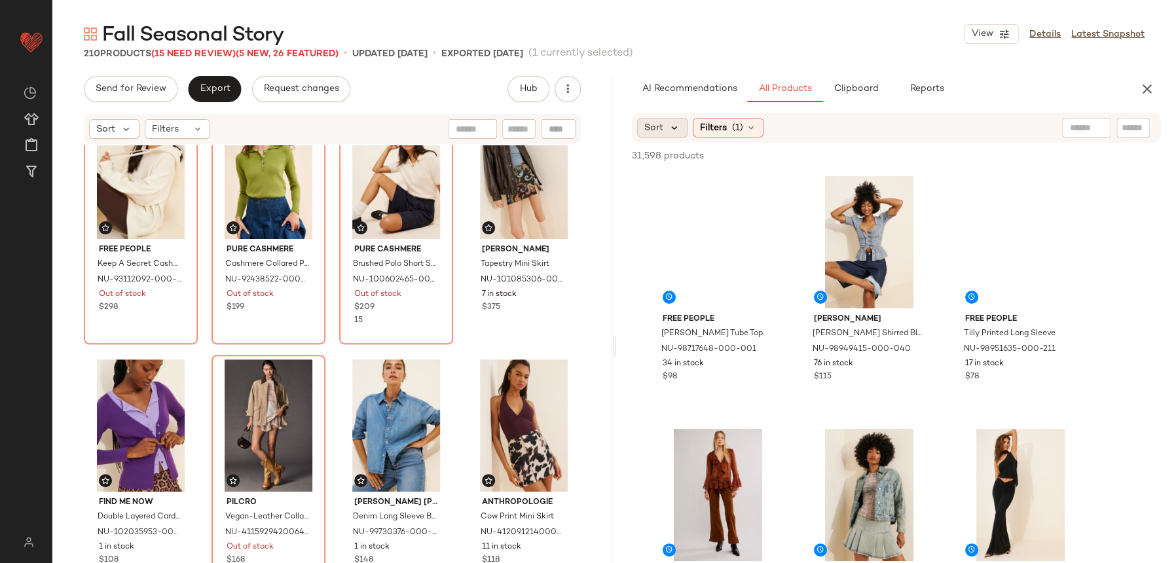
click at [676, 126] on icon at bounding box center [675, 128] width 12 height 12
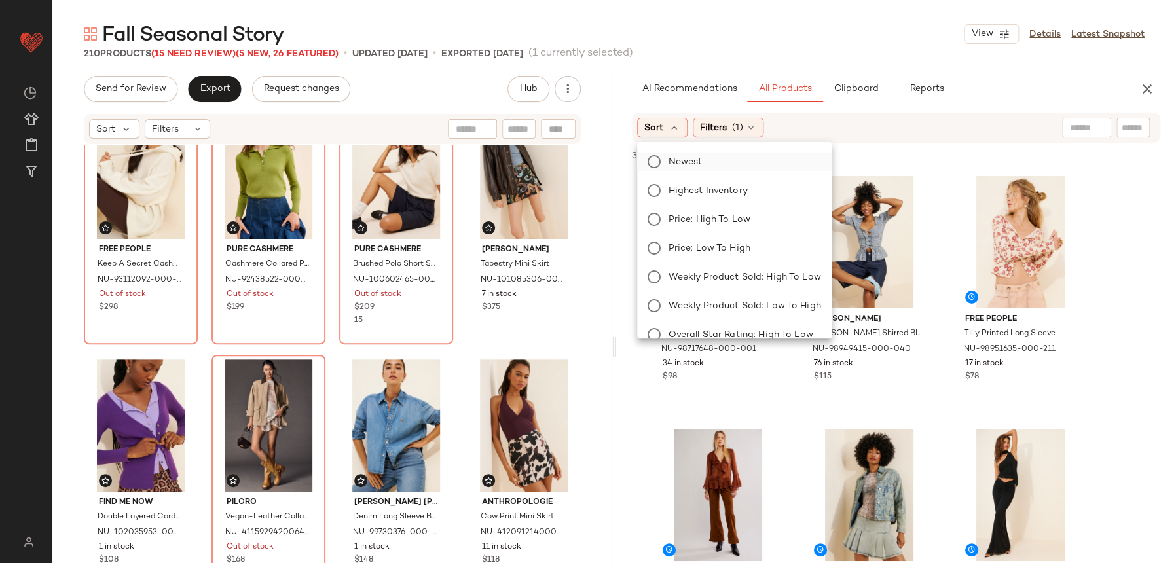
click at [695, 160] on span "Newest" at bounding box center [686, 162] width 34 height 14
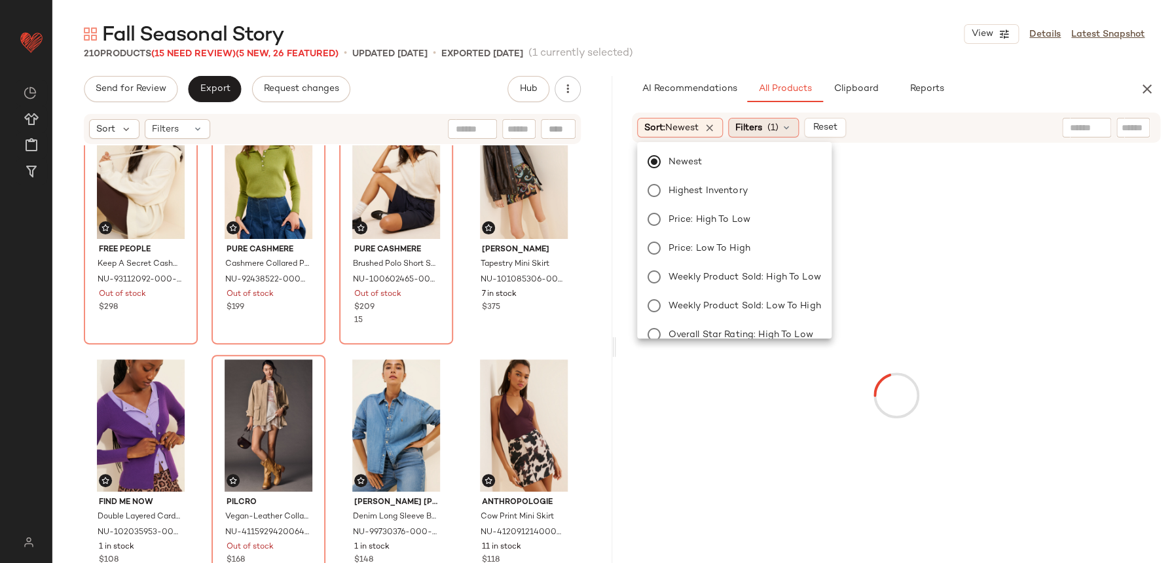
click at [762, 119] on div "Filters (1)" at bounding box center [763, 128] width 71 height 20
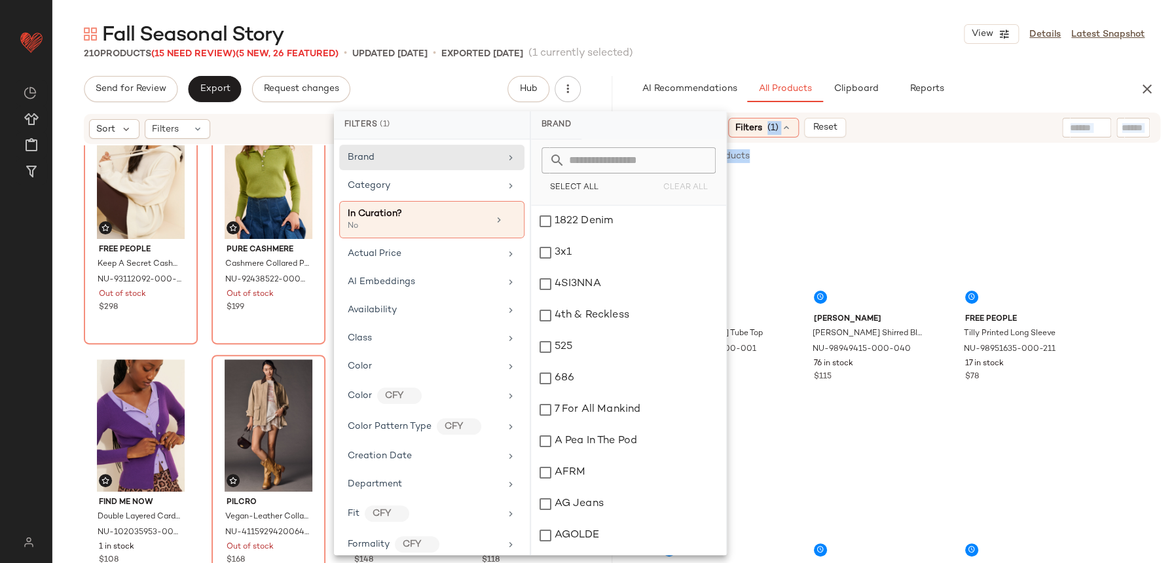
drag, startPoint x: 767, startPoint y: 122, endPoint x: 788, endPoint y: 167, distance: 49.2
click at [788, 167] on div "Sort: Newest Filters (1) Reset 31,808 of 31,598 products • 0 selected Add to To…" at bounding box center [896, 365] width 560 height 505
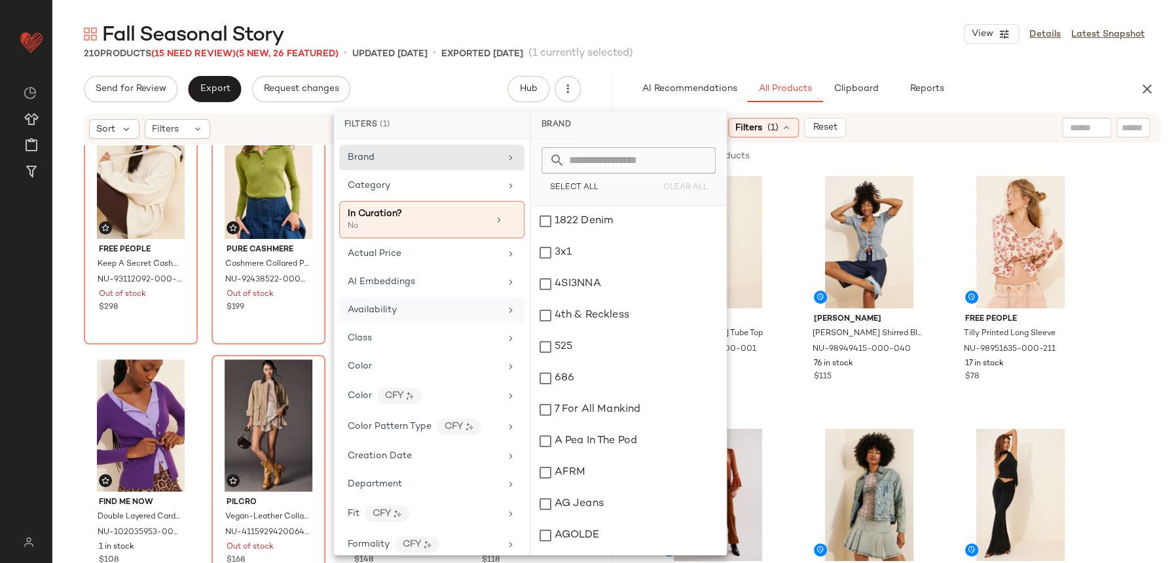
click at [469, 308] on div "Availability" at bounding box center [424, 310] width 153 height 14
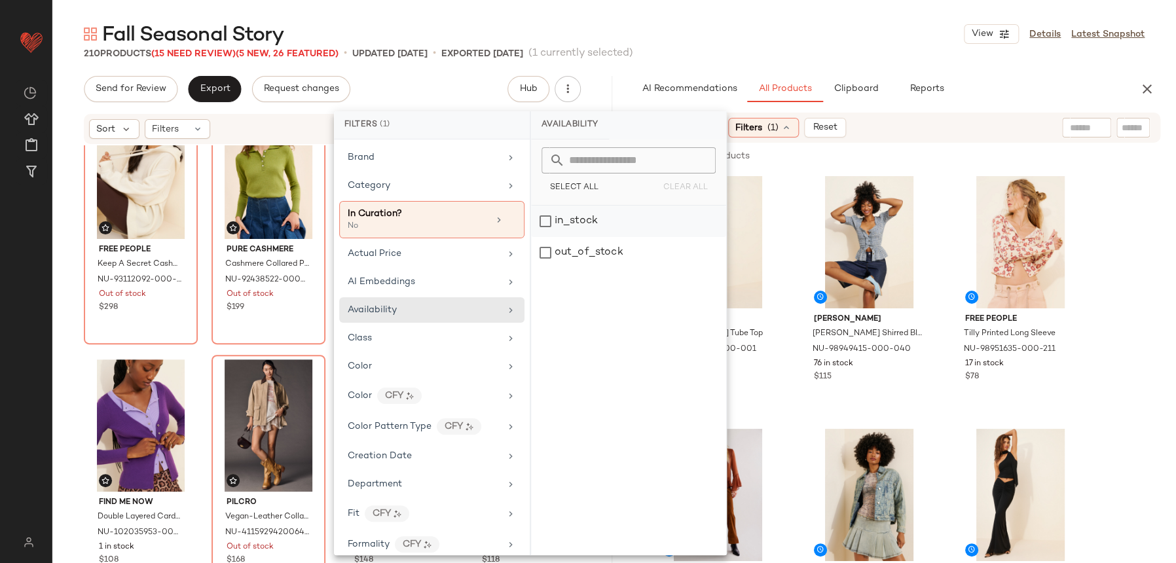
click at [547, 237] on div "in_stock" at bounding box center [628, 252] width 195 height 31
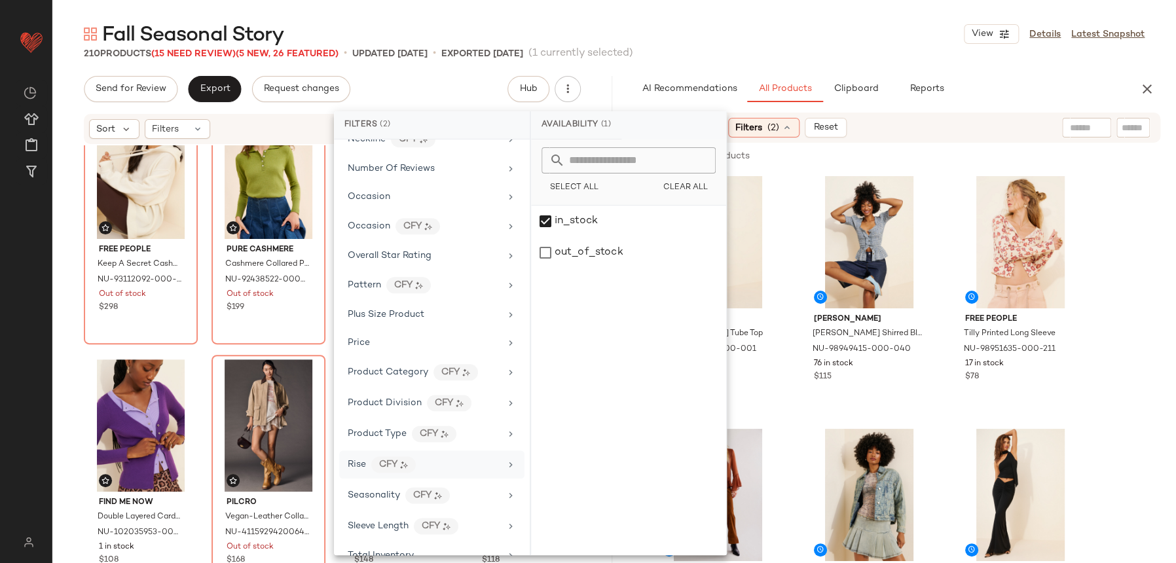
scroll to position [786, 0]
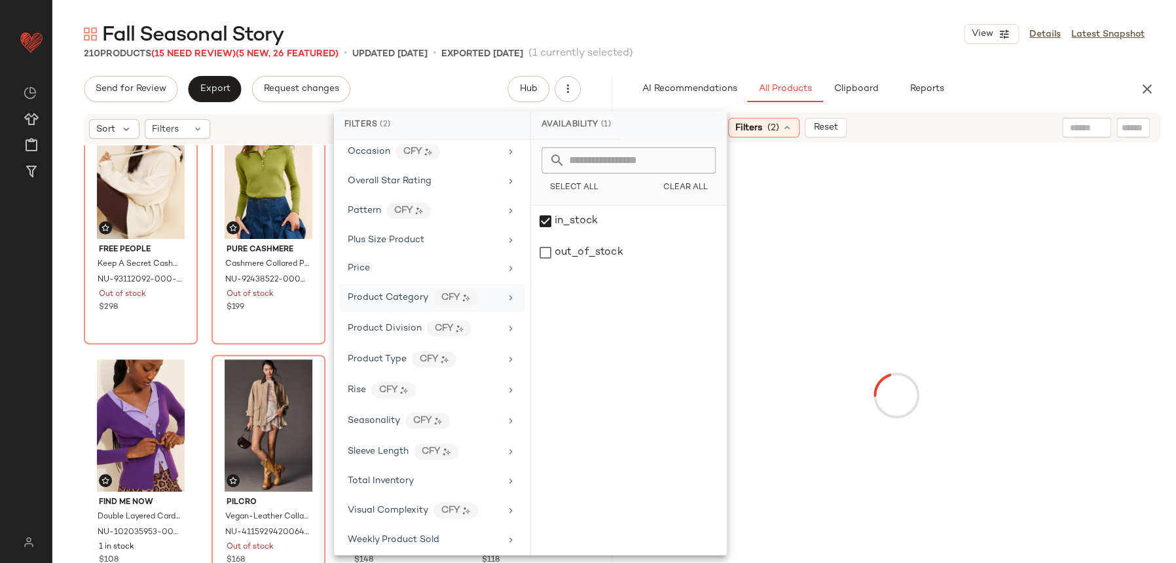
click at [384, 496] on div "Total Inventory" at bounding box center [431, 510] width 185 height 28
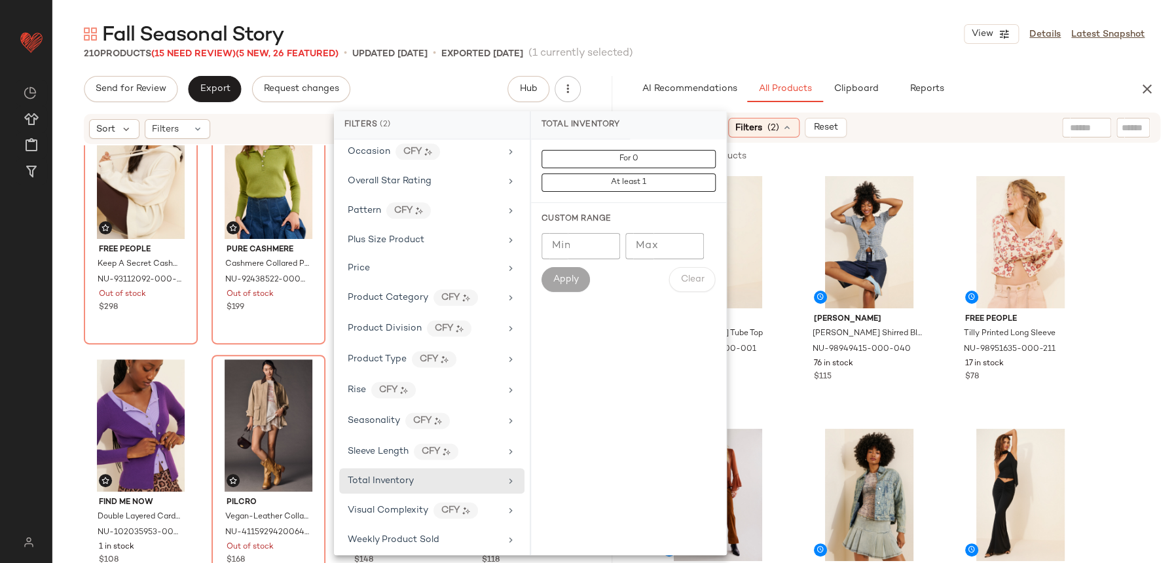
click at [589, 237] on input "Min" at bounding box center [580, 246] width 79 height 26
type input "**"
click at [564, 268] on button "Apply" at bounding box center [565, 279] width 48 height 25
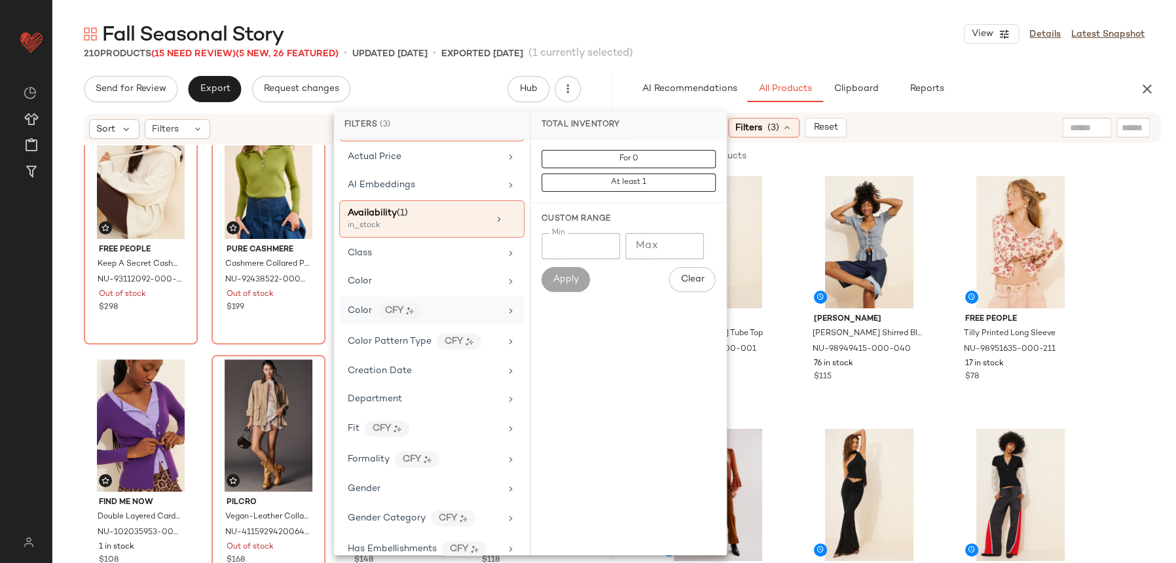
scroll to position [0, 0]
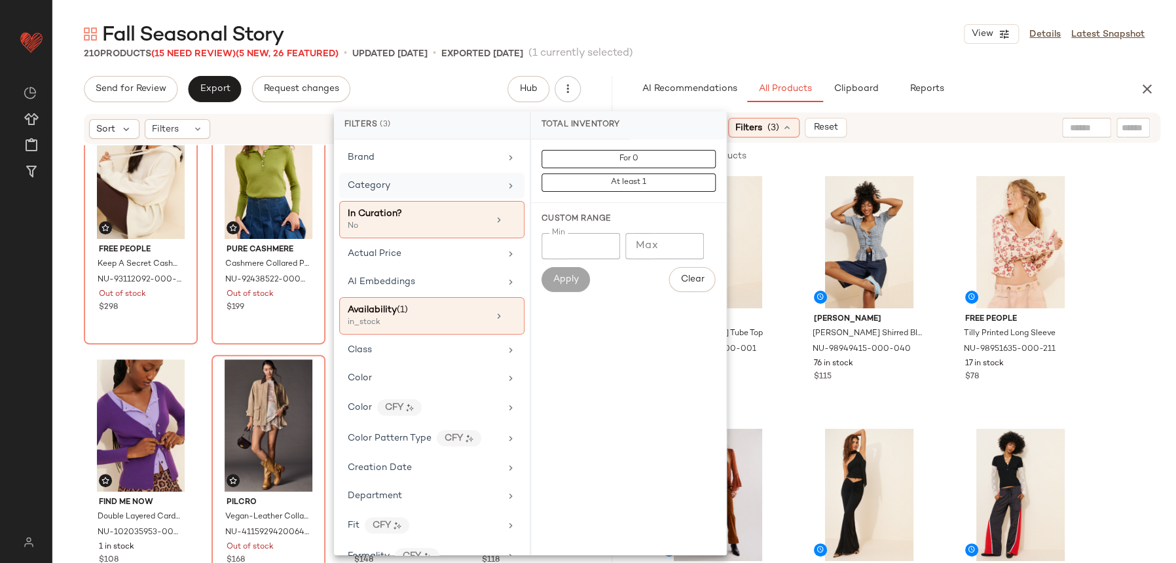
click at [437, 182] on div "Category" at bounding box center [424, 186] width 153 height 14
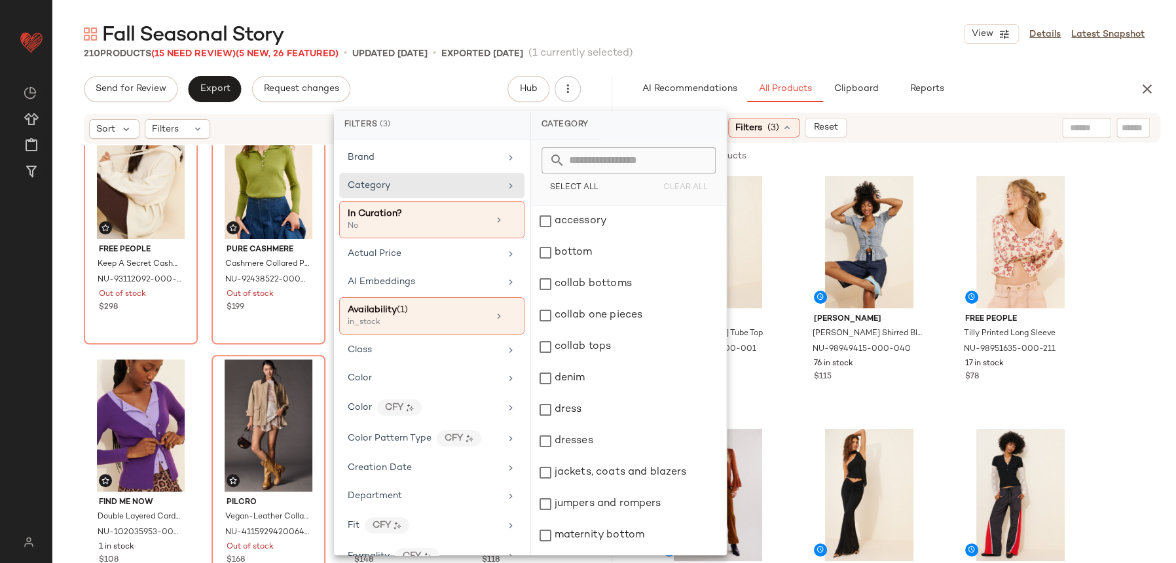
click at [591, 194] on button "Select All" at bounding box center [573, 188] width 65 height 18
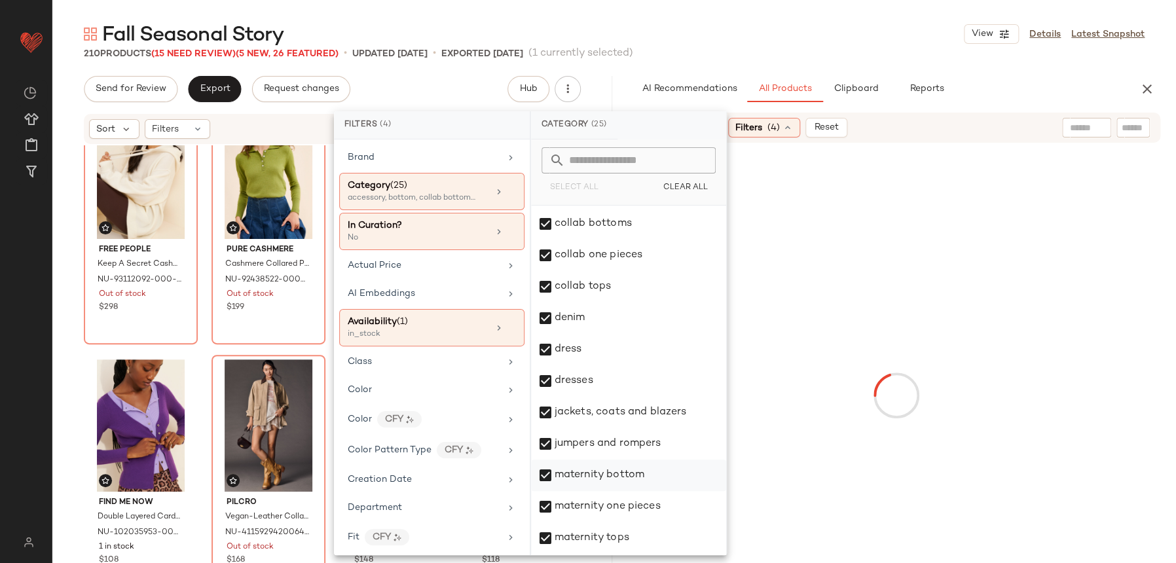
scroll to position [166, 0]
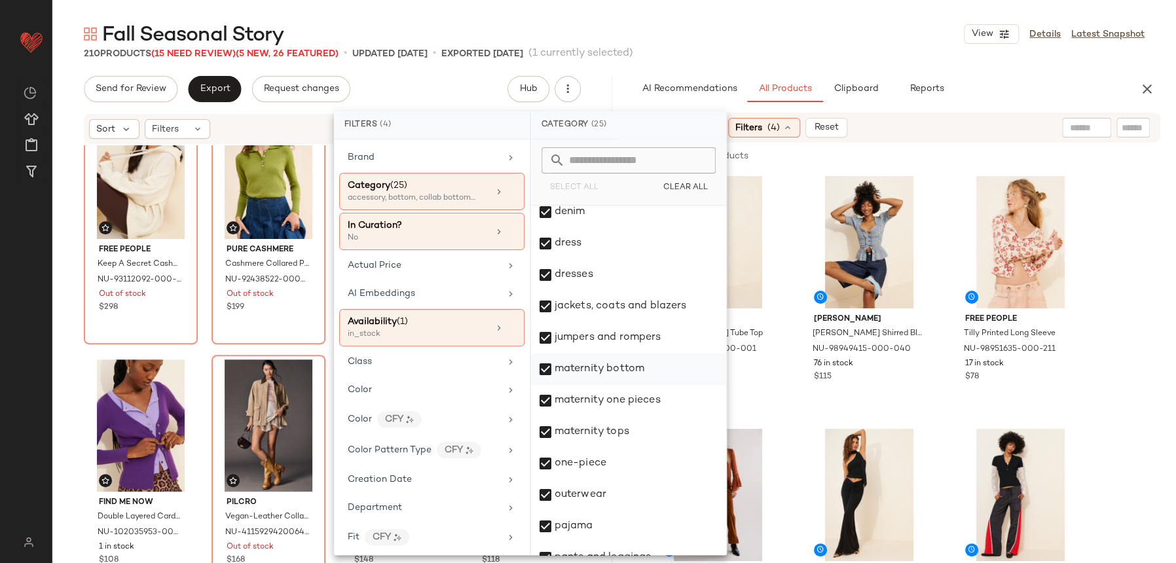
click at [618, 362] on div "maternity bottom" at bounding box center [628, 369] width 195 height 31
click at [617, 407] on div "maternity one pieces" at bounding box center [628, 400] width 195 height 31
click at [614, 426] on div "maternity tops" at bounding box center [628, 431] width 195 height 31
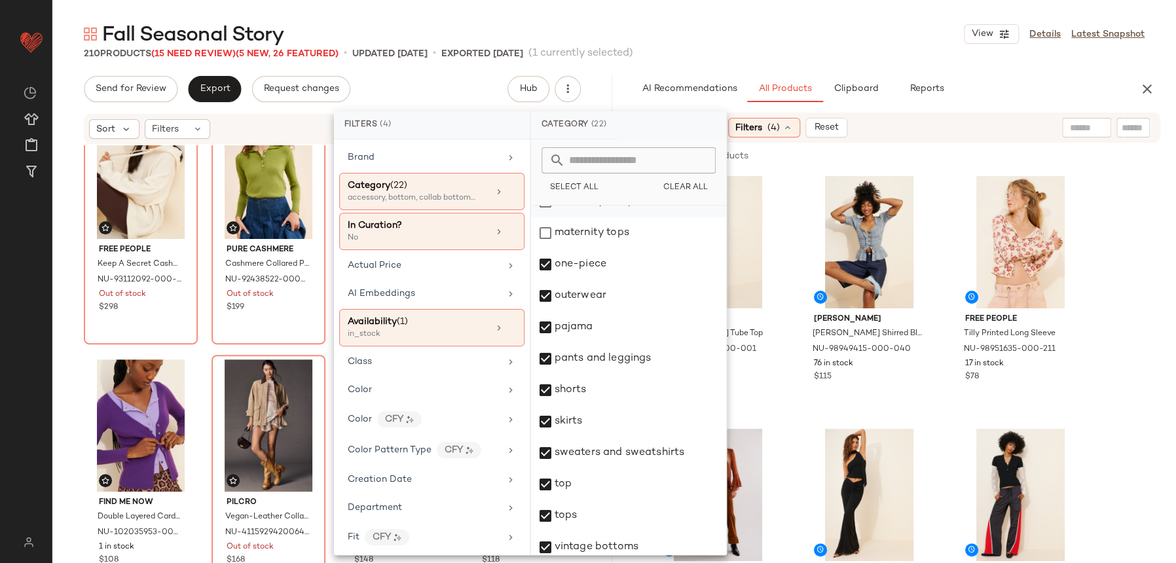
scroll to position [434, 0]
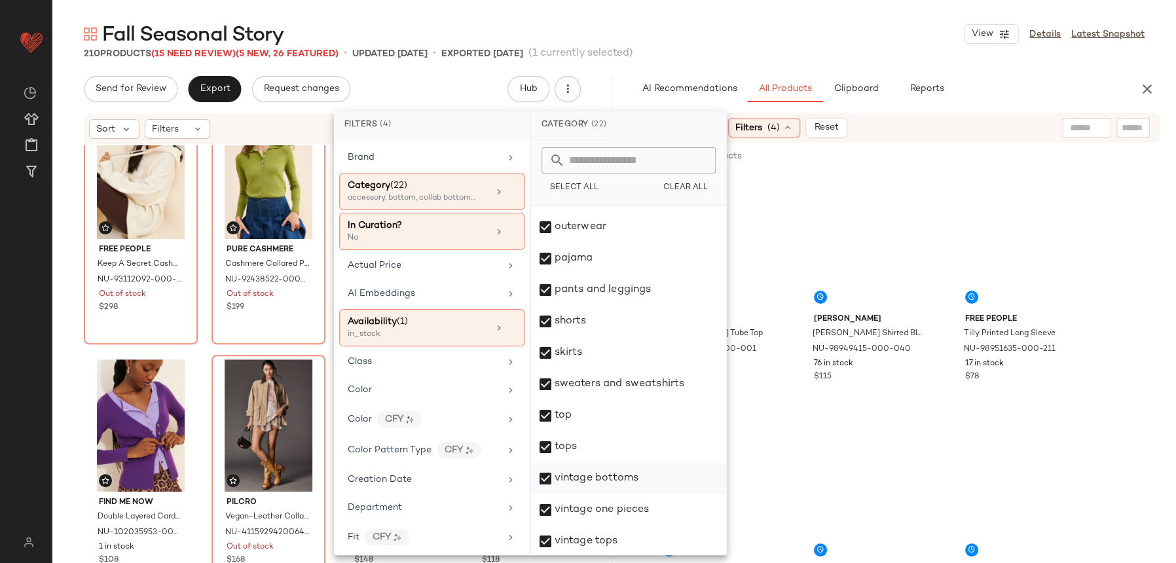
click at [625, 480] on div "vintage bottoms" at bounding box center [628, 478] width 195 height 31
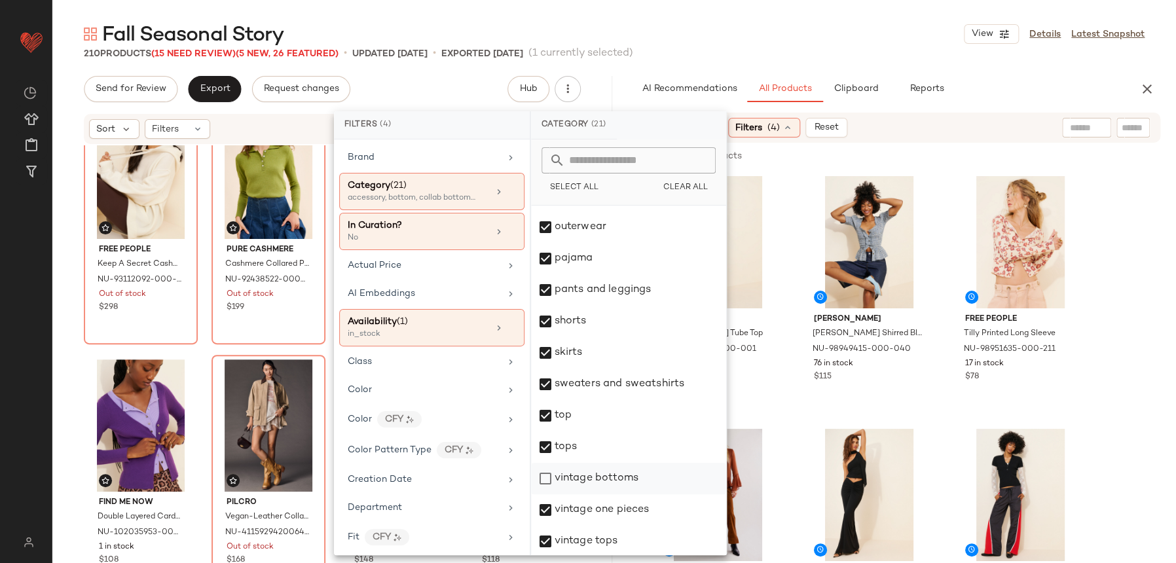
click at [624, 481] on div "vintage bottoms" at bounding box center [628, 478] width 195 height 31
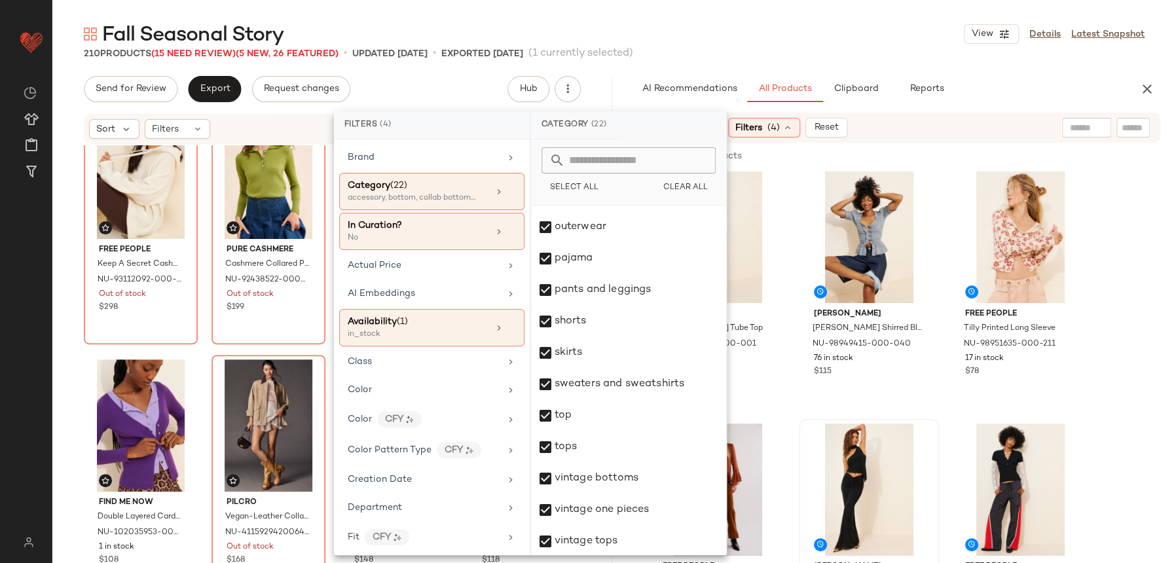
scroll to position [7, 0]
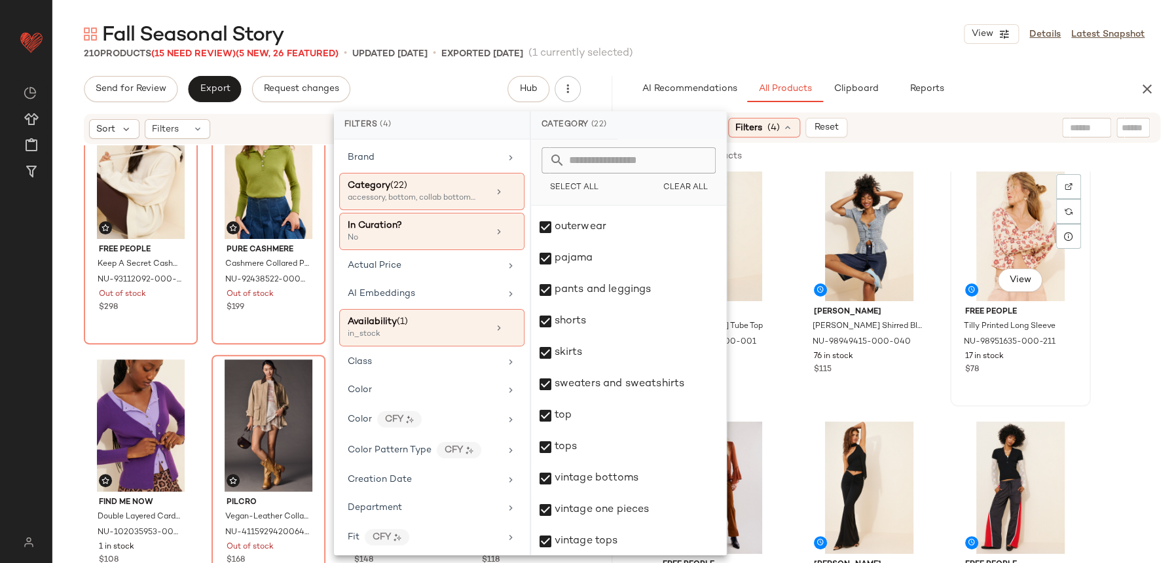
click at [971, 369] on span "$78" at bounding box center [972, 370] width 14 height 12
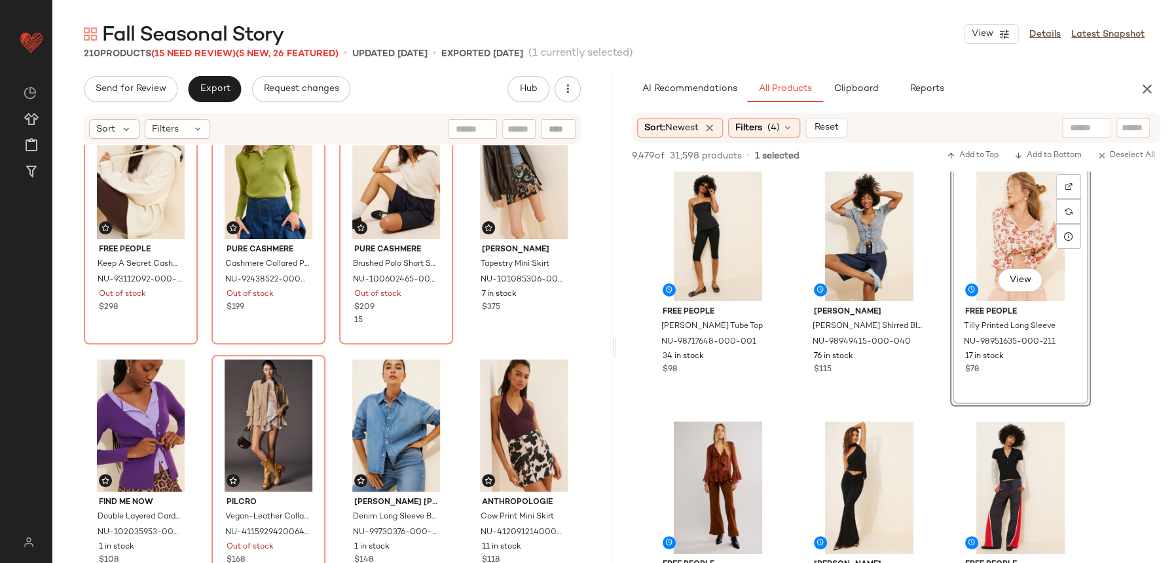
scroll to position [807, 0]
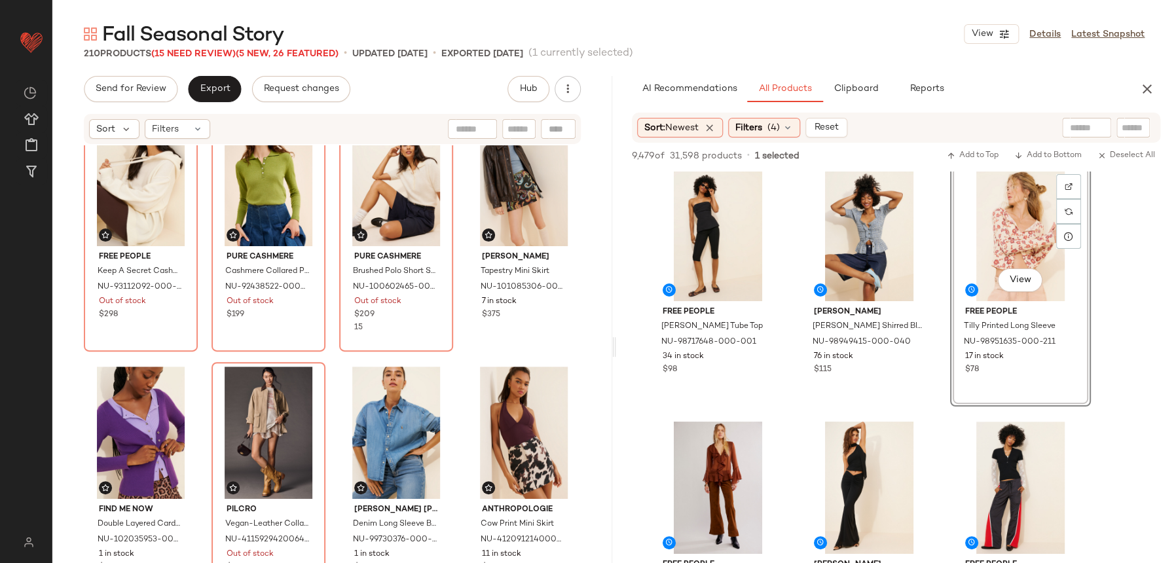
click at [338, 358] on div "Free People Keep A Secret Cashmere Hoodie NU-93112092-000-010 Out of stock $298…" at bounding box center [332, 373] width 560 height 457
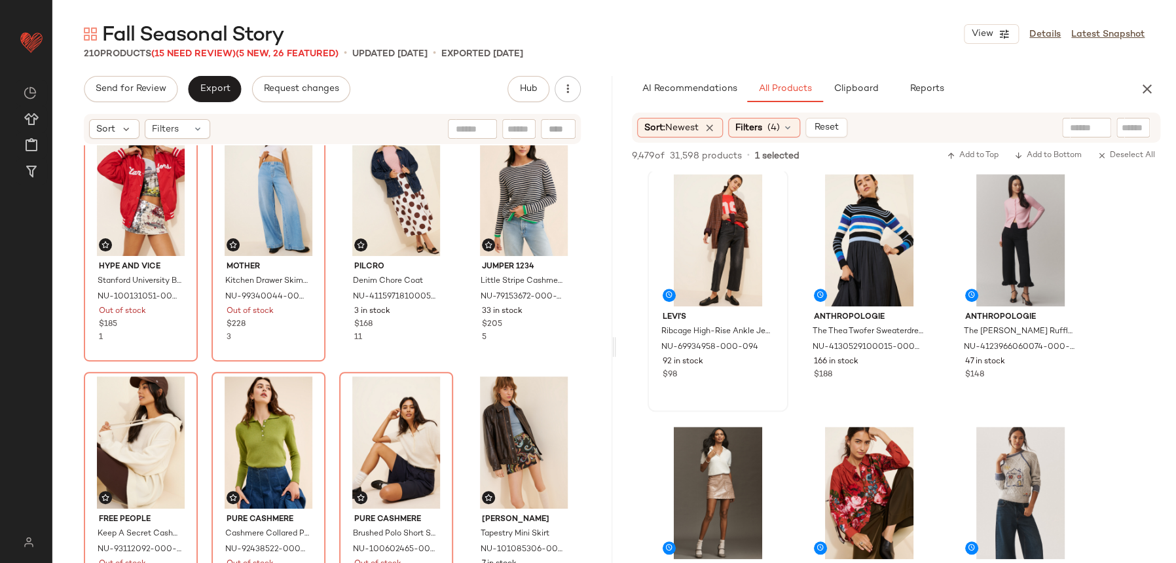
scroll to position [0, 0]
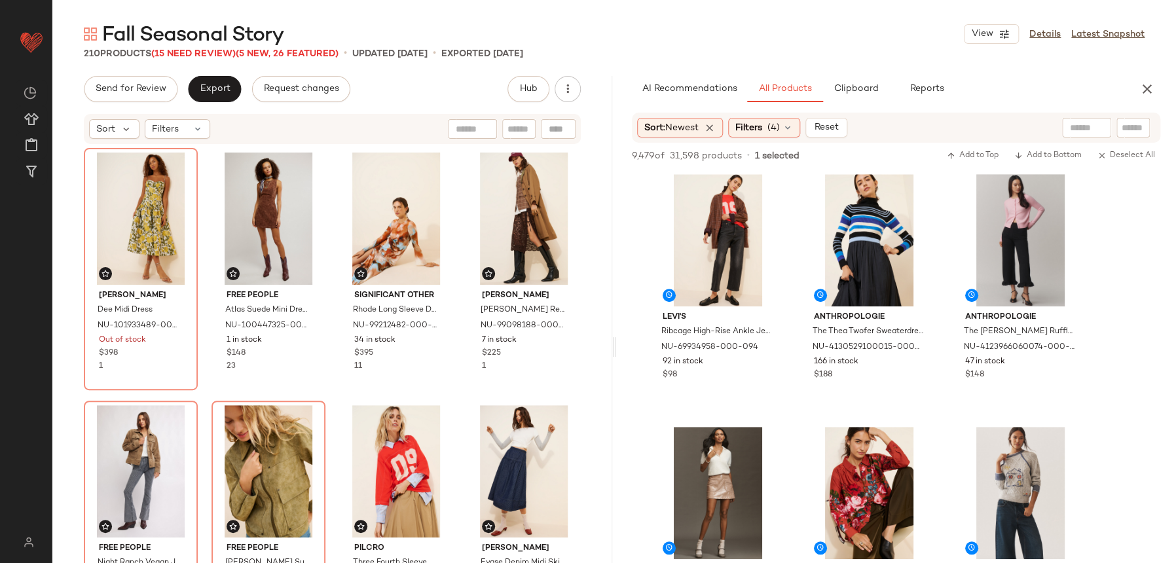
click at [585, 390] on div "Katie May Dee Midi Dress NU-101933489-000-072 Out of stock $398 1 Free People A…" at bounding box center [332, 373] width 560 height 457
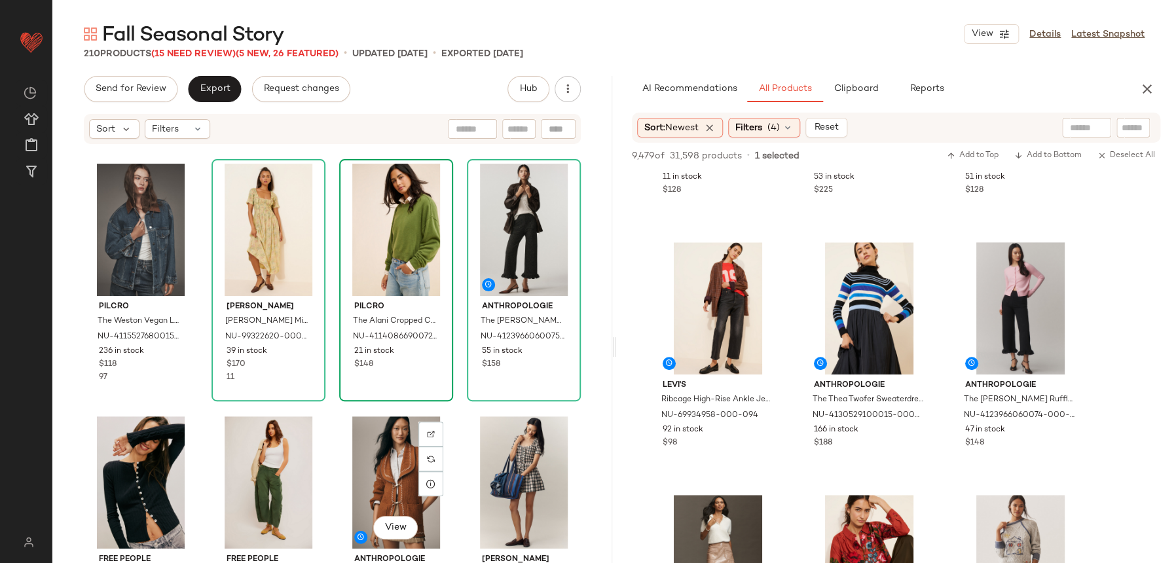
scroll to position [1747, 0]
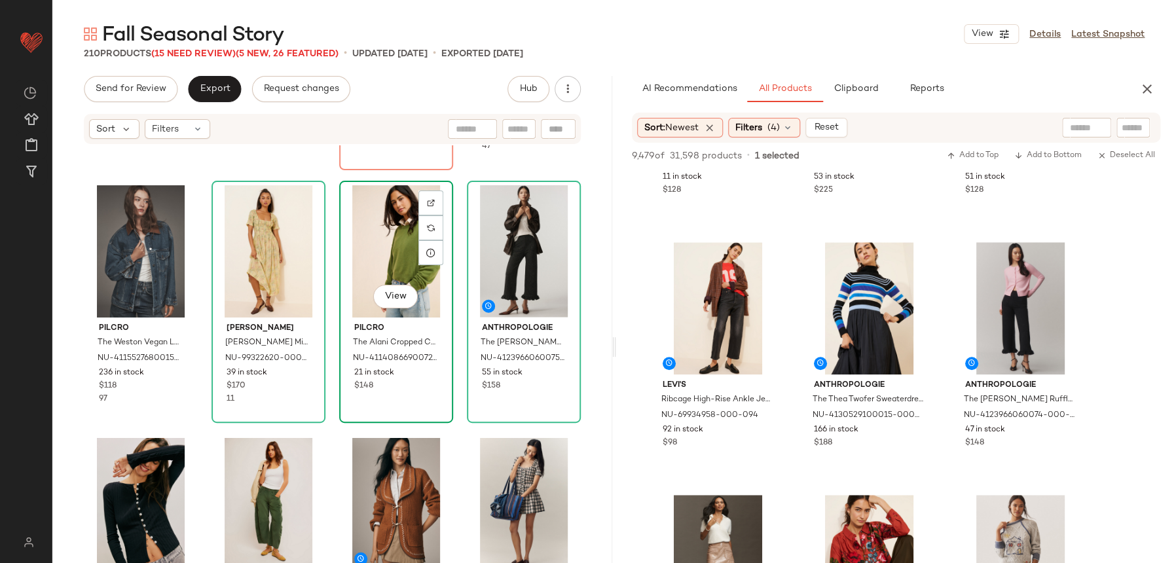
click at [447, 367] on div "View Pilcro The Alani Cropped Cashmere Crew-Neck Sweater NU-4114086690072-000-0…" at bounding box center [396, 302] width 114 height 242
click at [453, 372] on div "Dot and Lu Boxy Barn Jacket NU-103315362-000-000 11 in stock $118 Layered Lace …" at bounding box center [332, 373] width 560 height 457
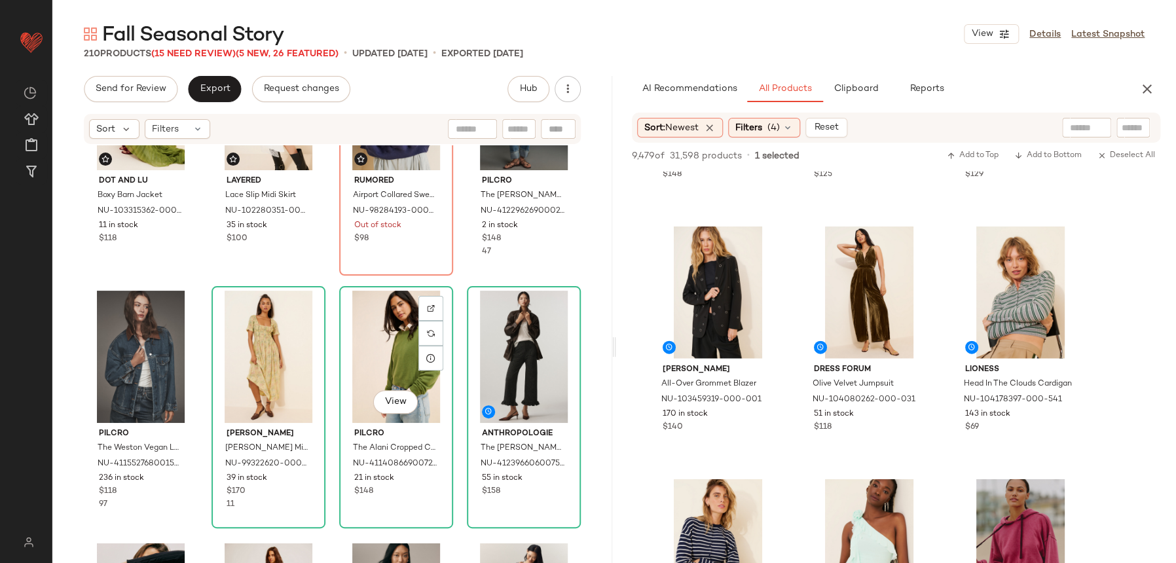
scroll to position [1639, 0]
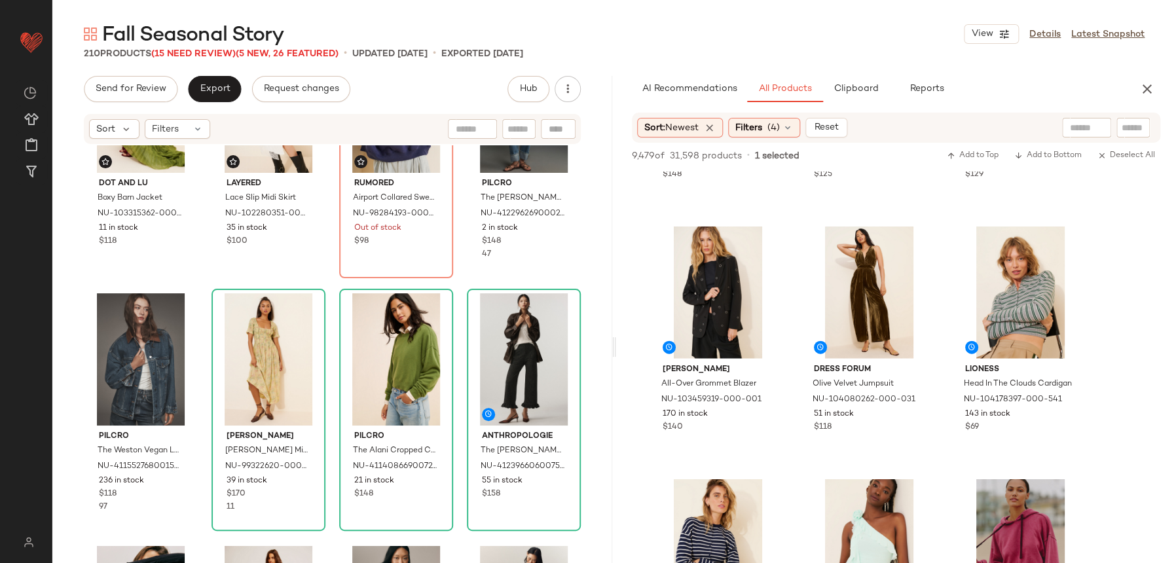
click at [467, 276] on div "Pilcro The Lonnie Cuffed Crop Jeans NU-4122962690002-000-093 2 in stock $148 47" at bounding box center [524, 157] width 114 height 242
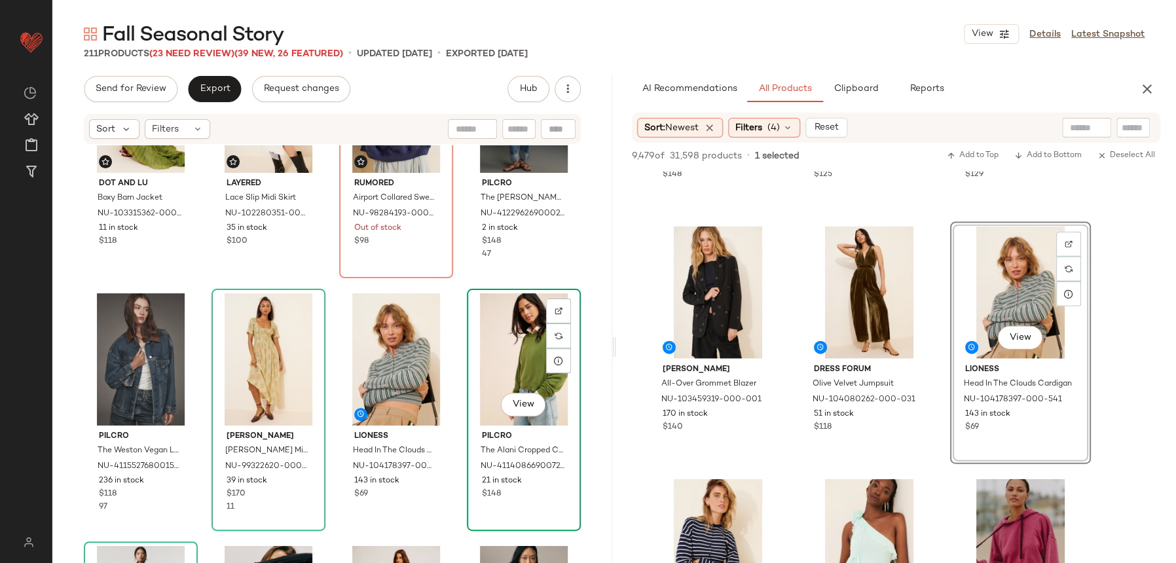
click at [500, 346] on div "View" at bounding box center [523, 359] width 105 height 132
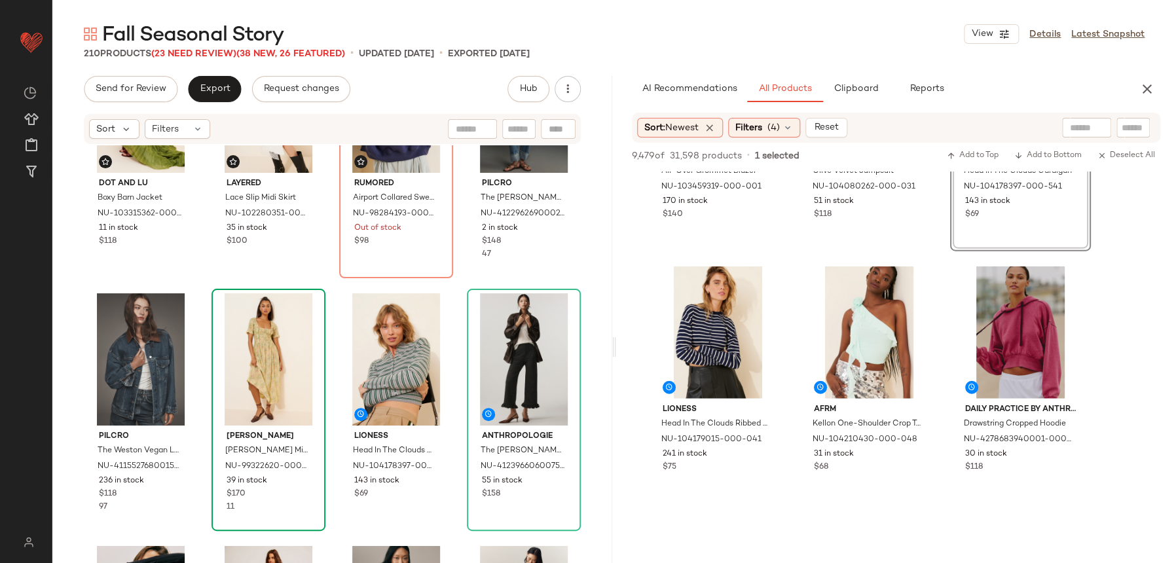
scroll to position [4468, 0]
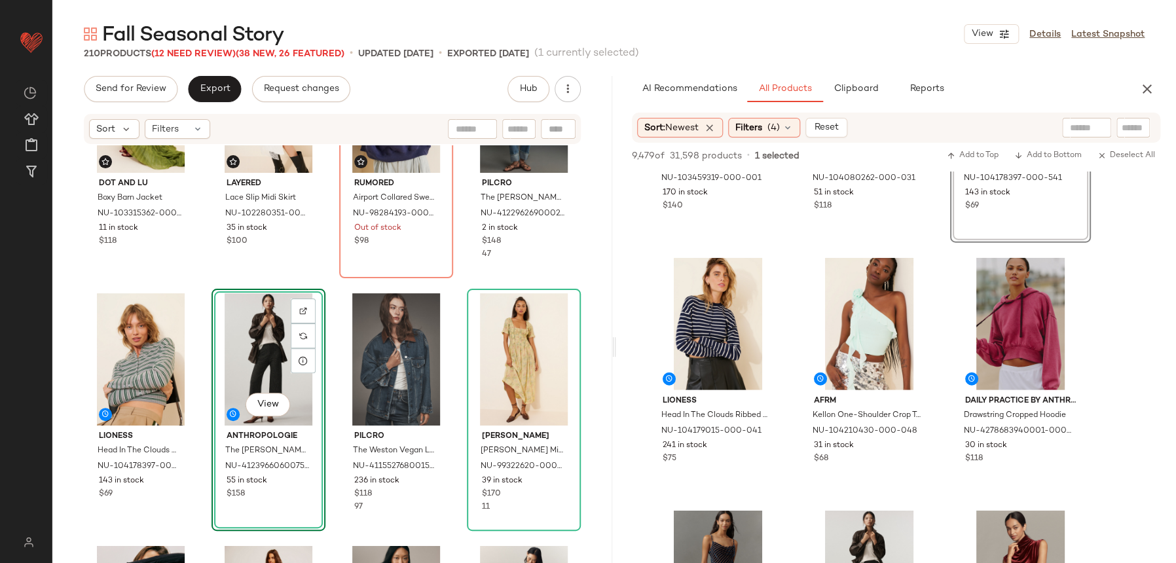
click at [329, 275] on div "Dot and Lu Boxy Barn Jacket NU-103315362-000-000 11 in stock $118 Layered Lace …" at bounding box center [332, 373] width 560 height 457
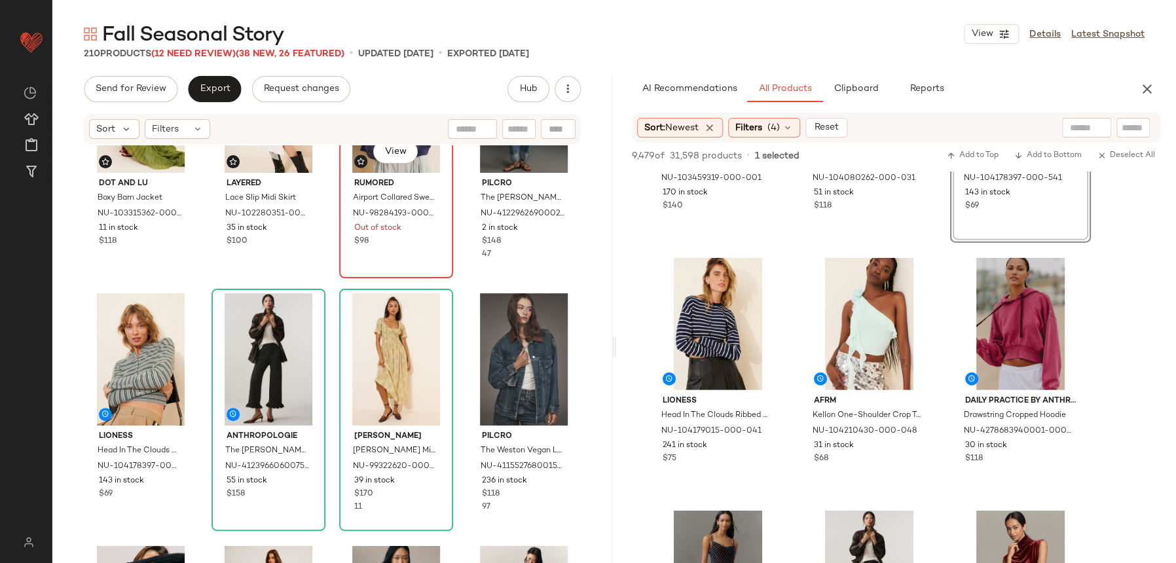
click at [340, 263] on div "View Rumored Airport Collared Sweatshirt NU-98284193-000-041 Out of stock $98" at bounding box center [395, 157] width 111 height 240
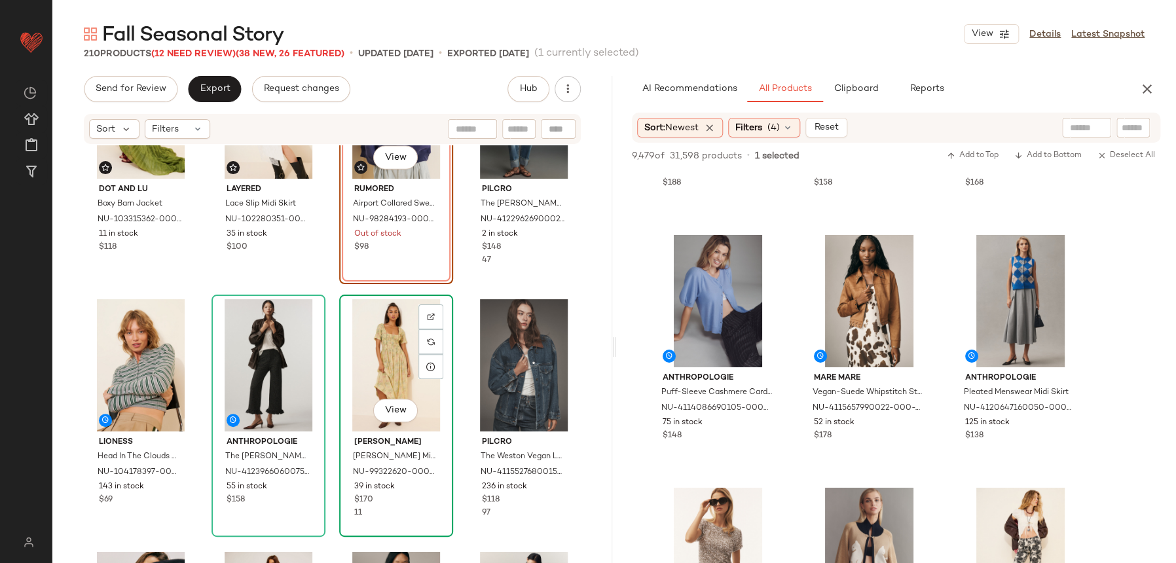
scroll to position [1632, 0]
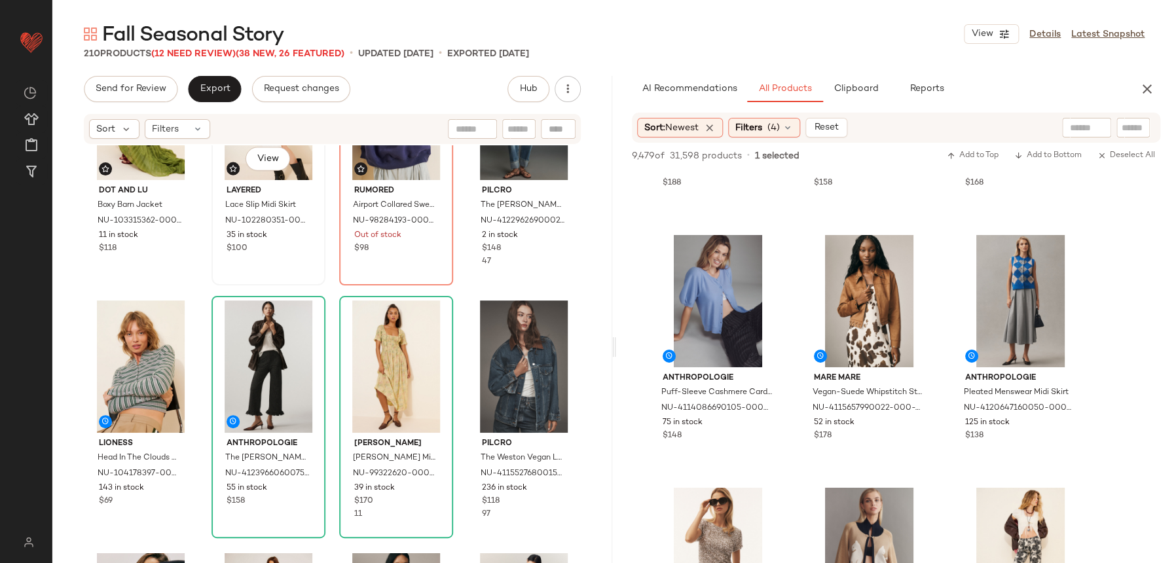
click at [319, 284] on div "View Layered Lace Slip Midi Skirt NU-102280351-000-010 35 in stock $100" at bounding box center [268, 164] width 114 height 242
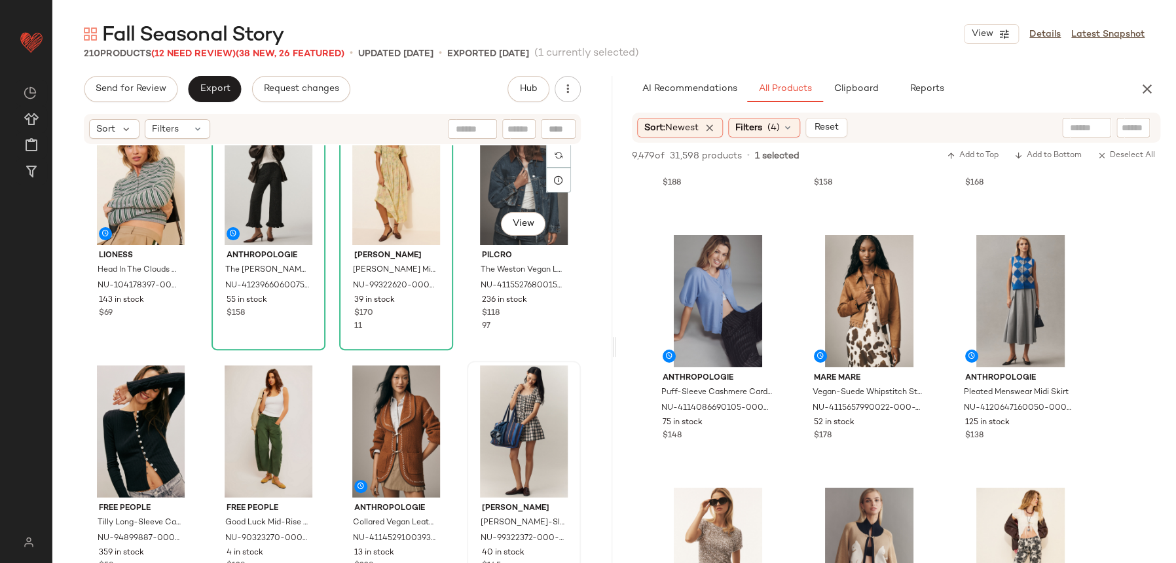
scroll to position [1932, 0]
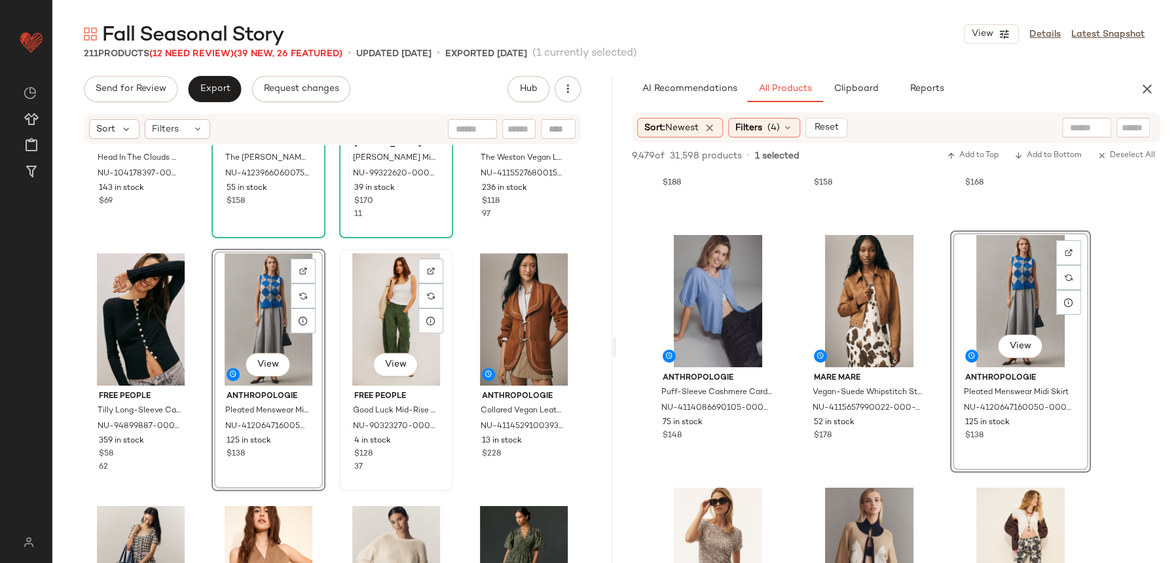
click at [420, 344] on div "View" at bounding box center [396, 319] width 105 height 132
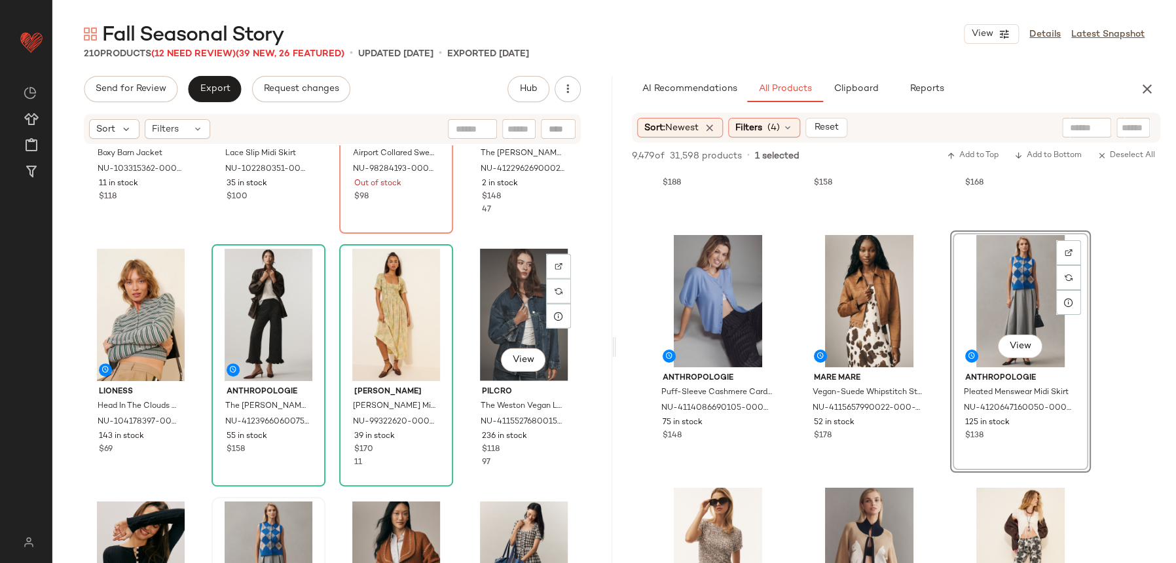
scroll to position [1782, 0]
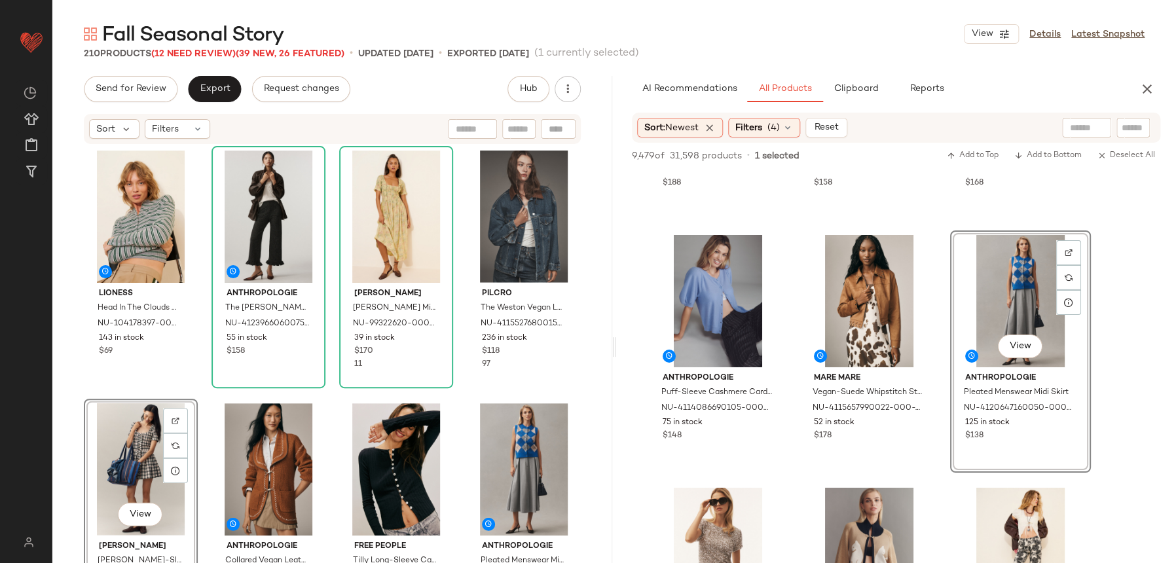
click at [199, 394] on div "Dot and Lu Boxy Barn Jacket NU-103315362-000-000 11 in stock $118 Layered Lace …" at bounding box center [332, 373] width 560 height 457
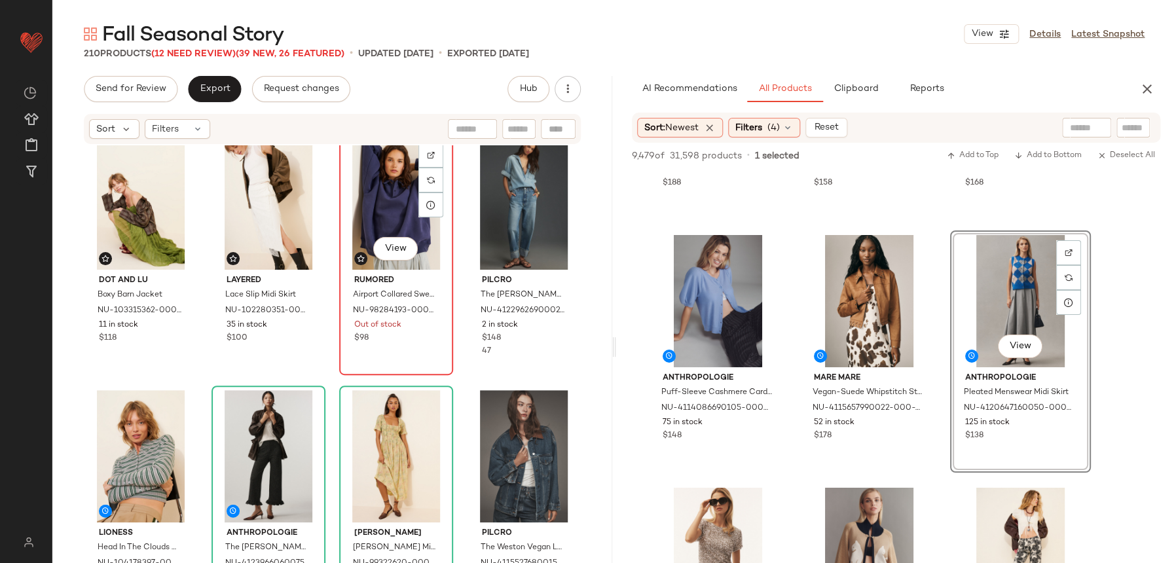
scroll to position [1544, 0]
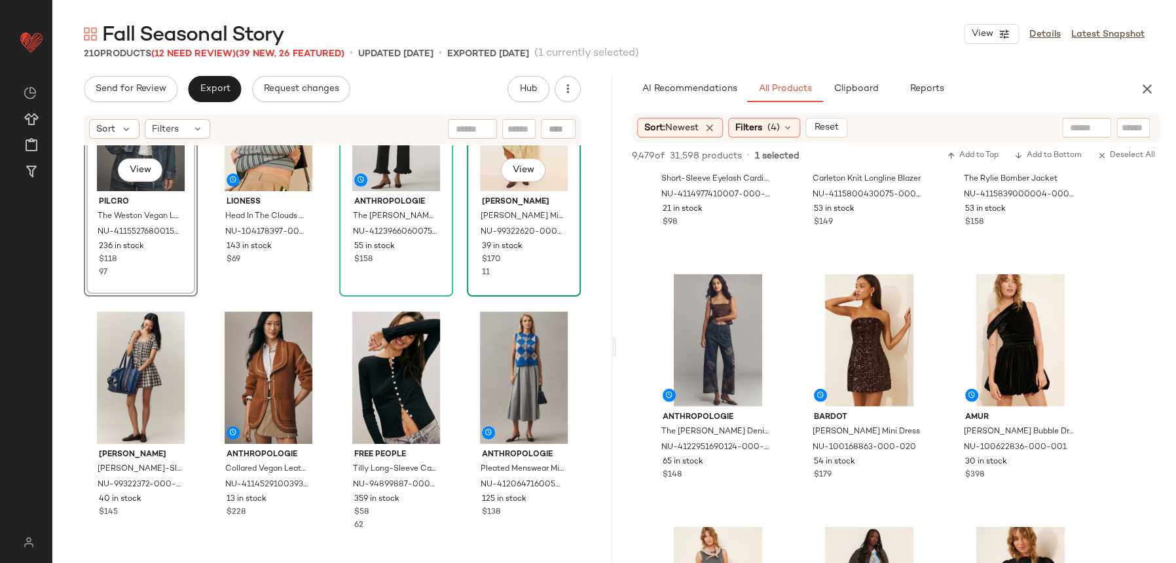
scroll to position [1892, 0]
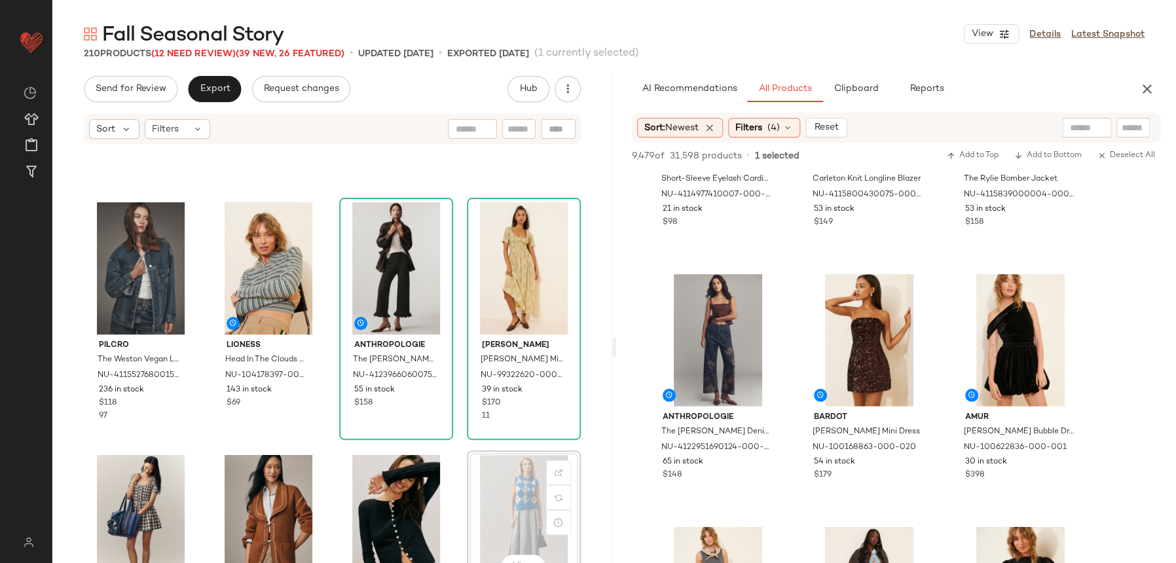
scroll to position [1731, 0]
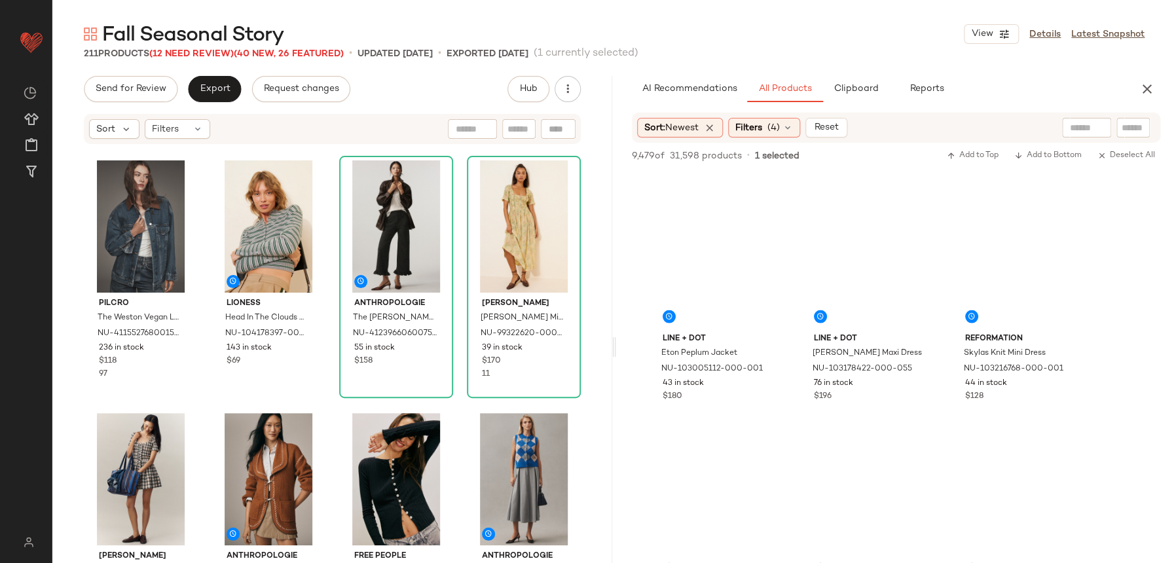
scroll to position [9570, 0]
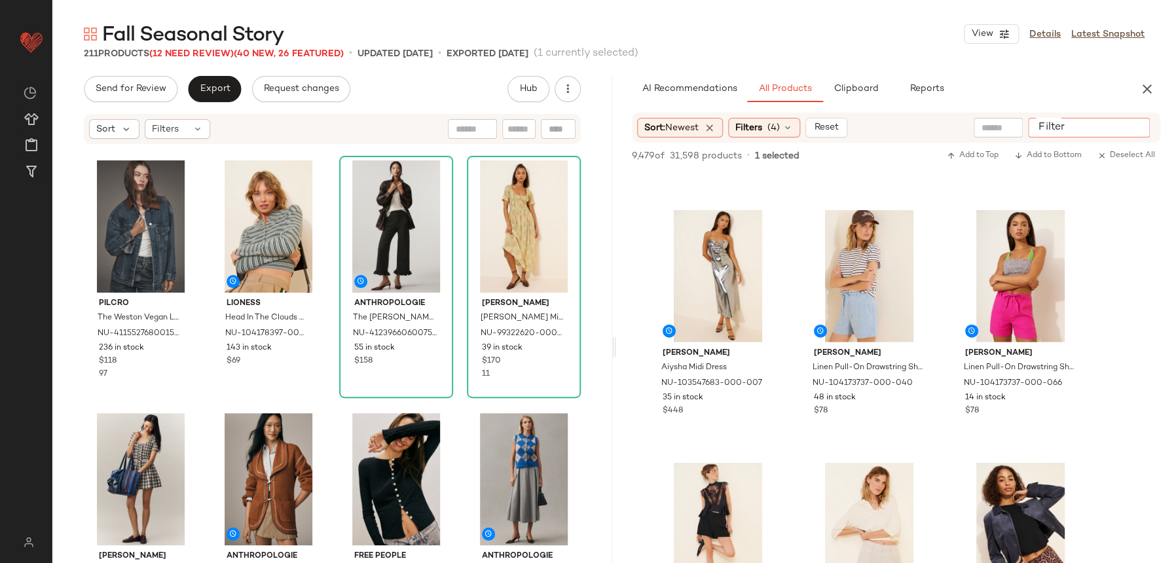
click at [1146, 124] on div at bounding box center [1089, 128] width 122 height 20
type input "*"
type input "*****"
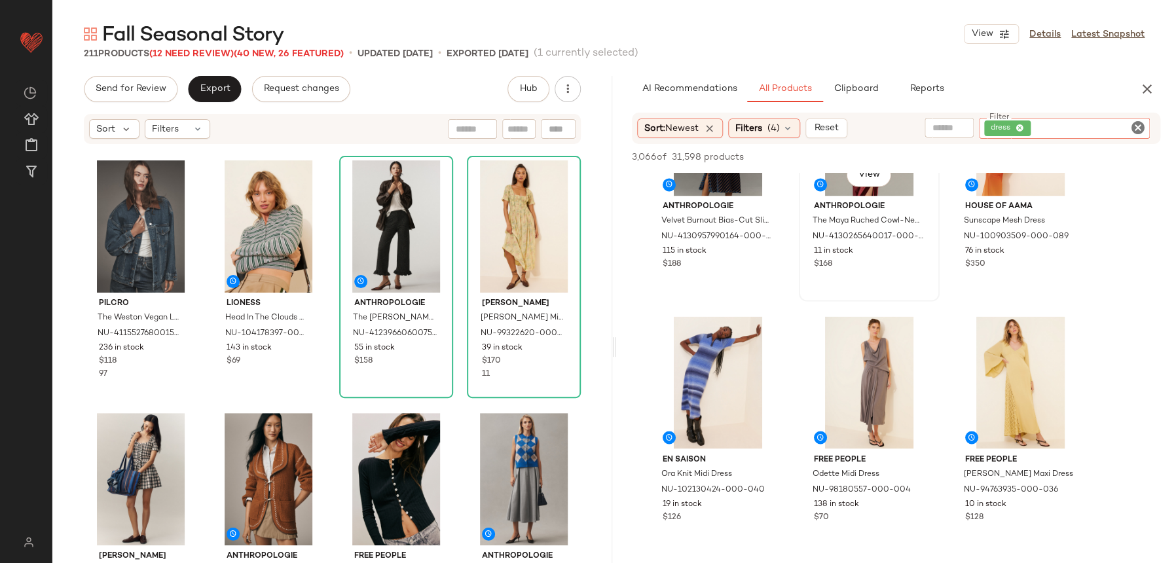
scroll to position [1517, 0]
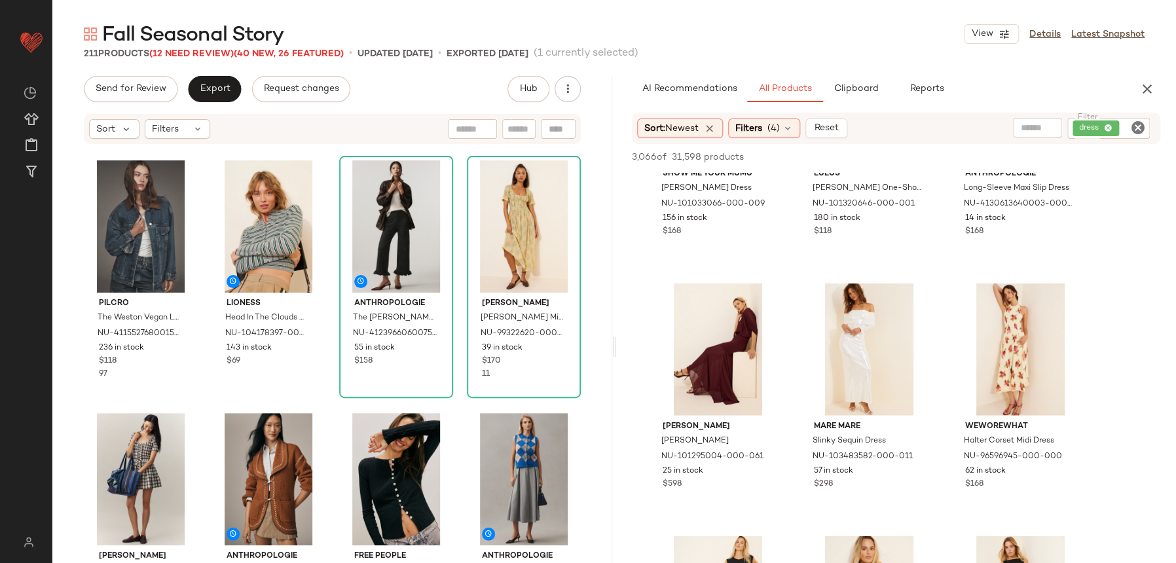
scroll to position [4734, 0]
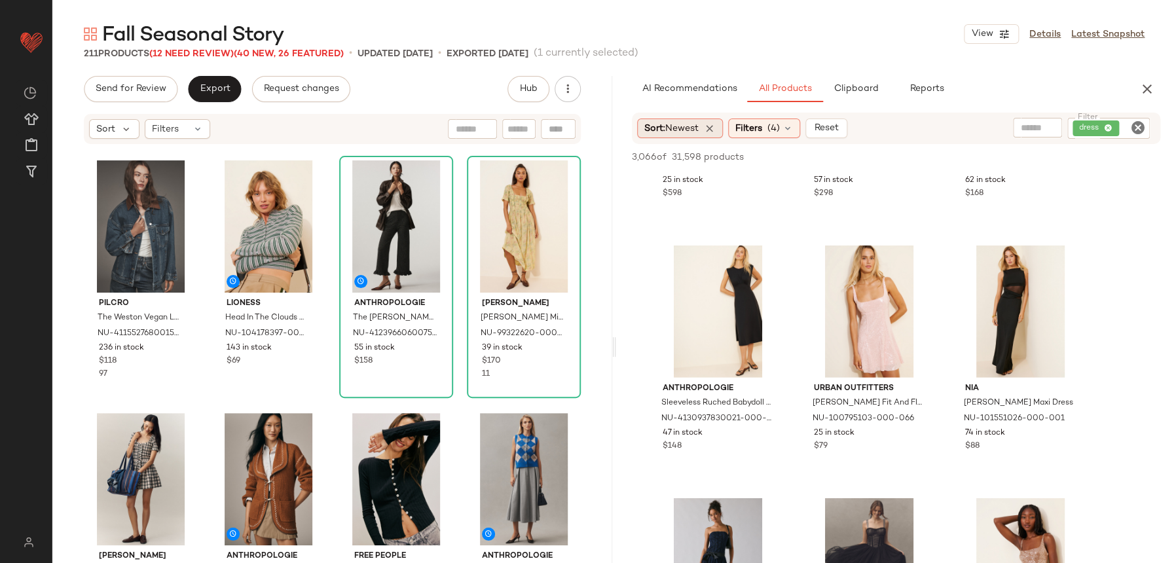
click at [665, 124] on span "Sort: Newest" at bounding box center [671, 129] width 54 height 14
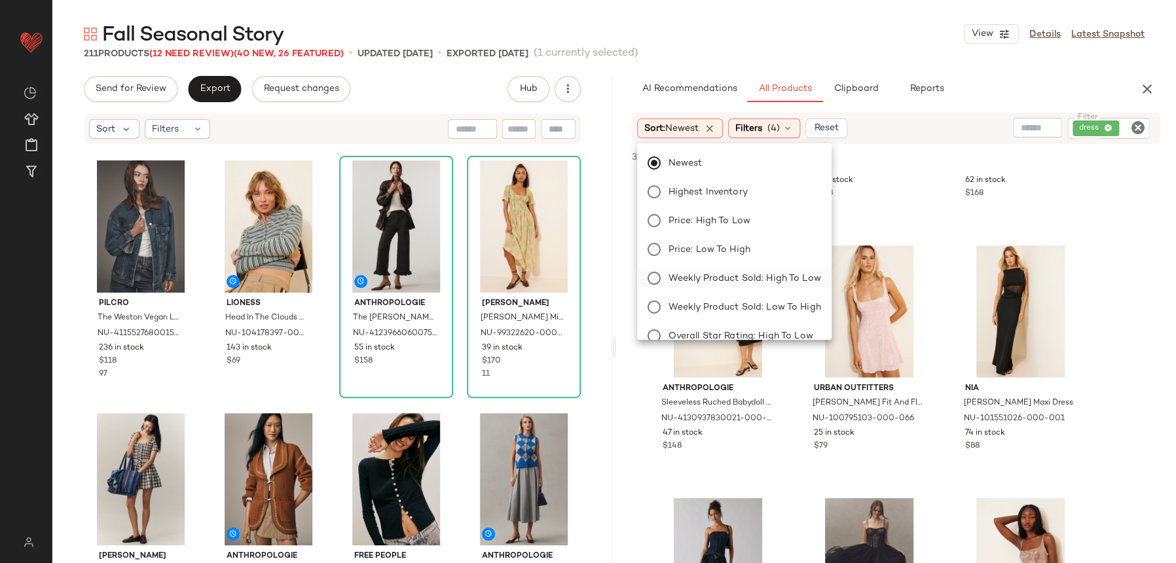
drag, startPoint x: 730, startPoint y: 261, endPoint x: 734, endPoint y: 268, distance: 8.8
click at [733, 267] on div "Newest Highest Inventory Price: High to Low Price: Low to High Weekly Product S…" at bounding box center [732, 293] width 197 height 288
click at [734, 269] on label "Weekly Product Sold: High to Low" at bounding box center [742, 278] width 158 height 18
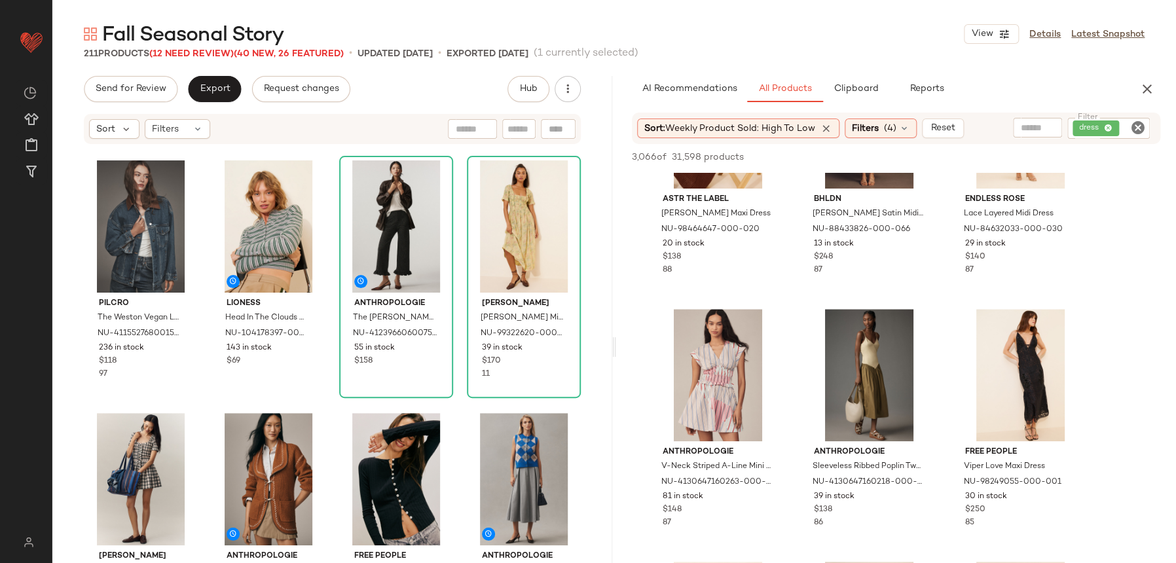
scroll to position [5674, 0]
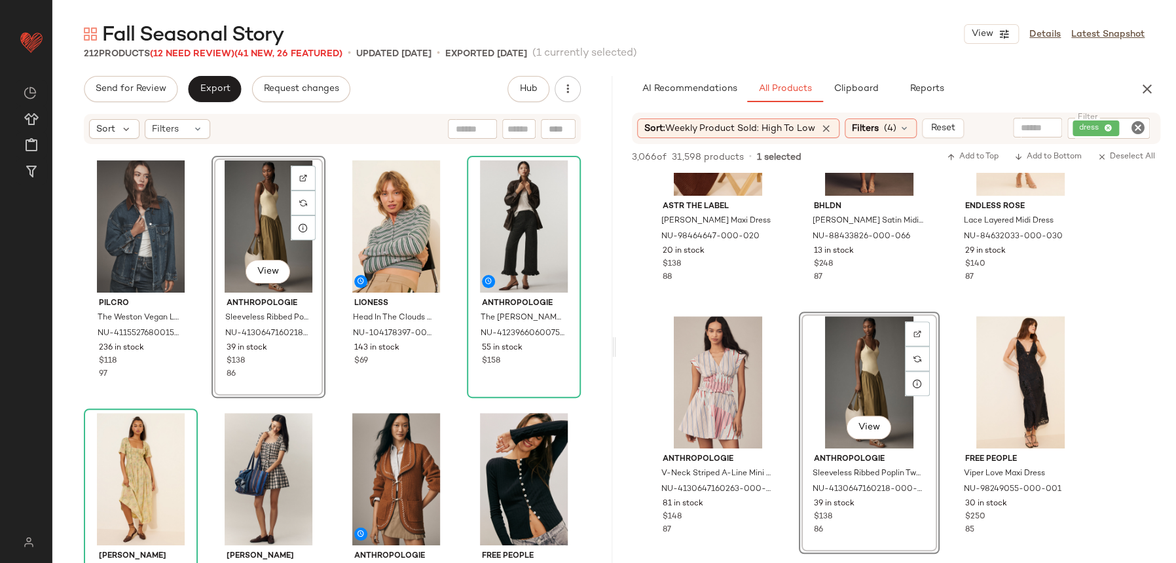
click at [335, 403] on div "Pilcro The Weston Vegan Leather Collar Denim Jacket NU-4115527680015-000-093 23…" at bounding box center [332, 373] width 560 height 457
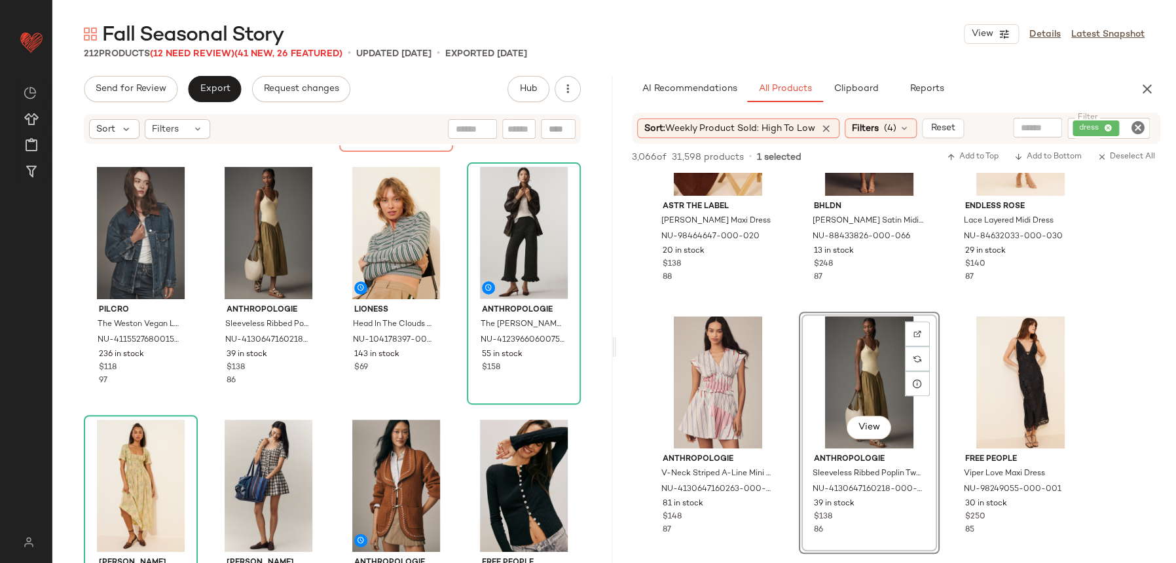
scroll to position [1797, 0]
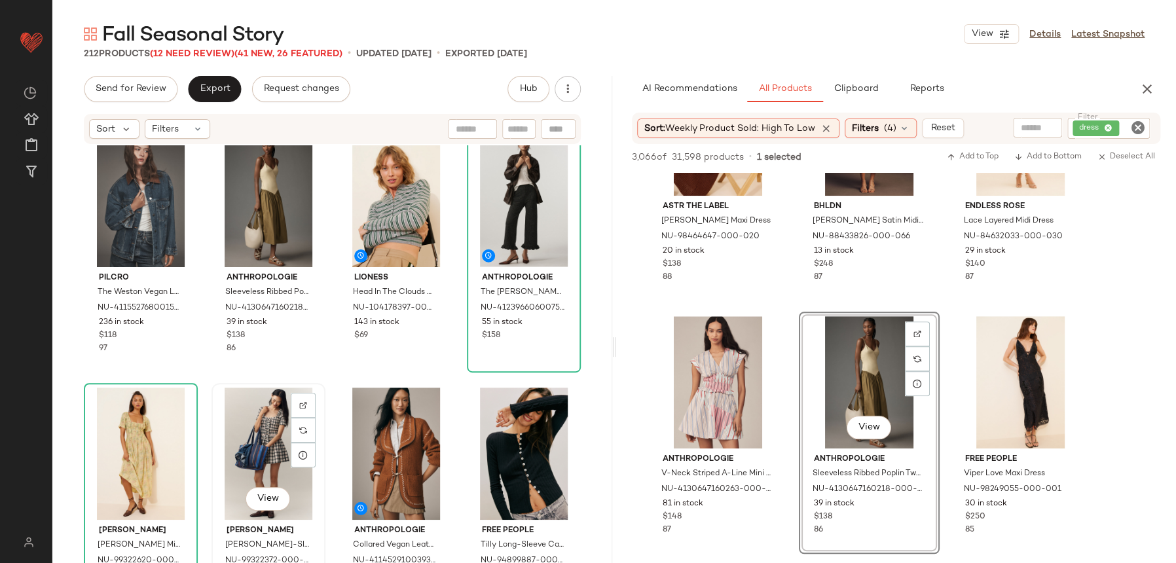
click at [246, 437] on div "View" at bounding box center [268, 454] width 105 height 132
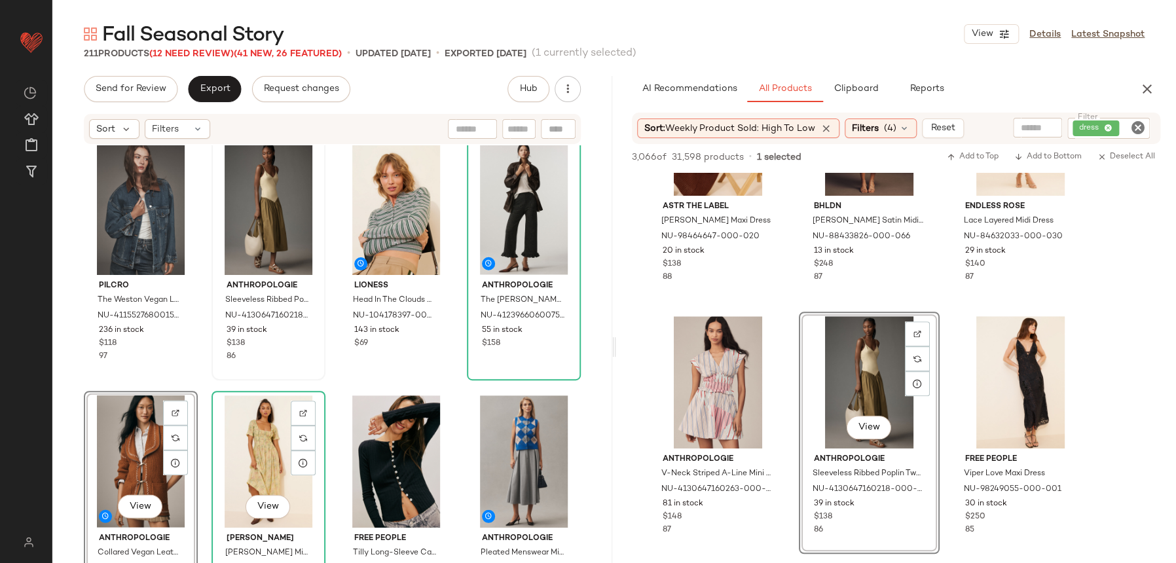
scroll to position [1746, 0]
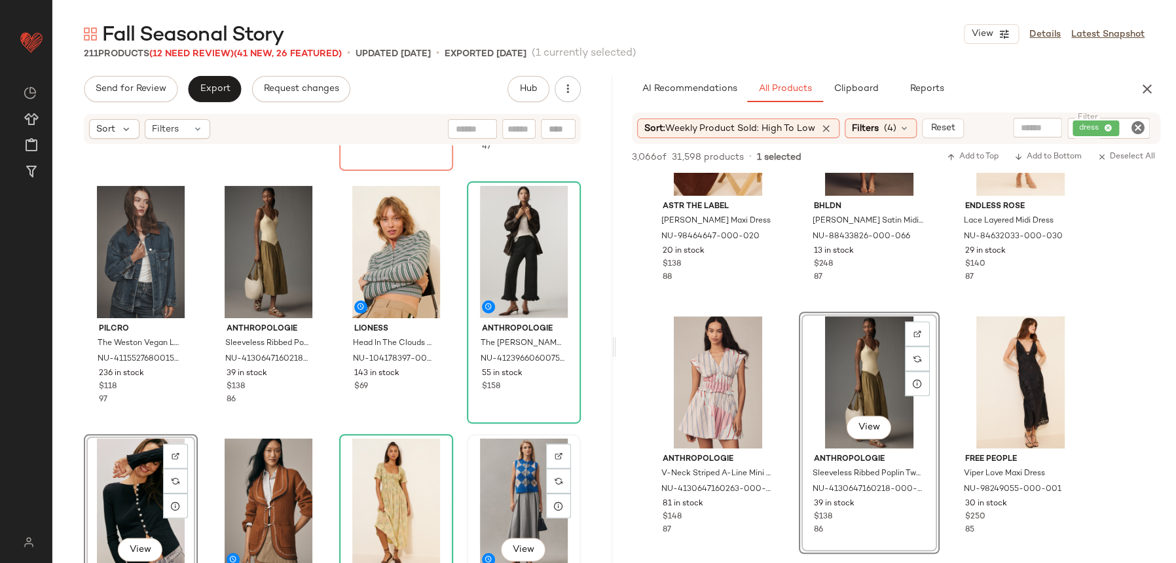
scroll to position [1750, 0]
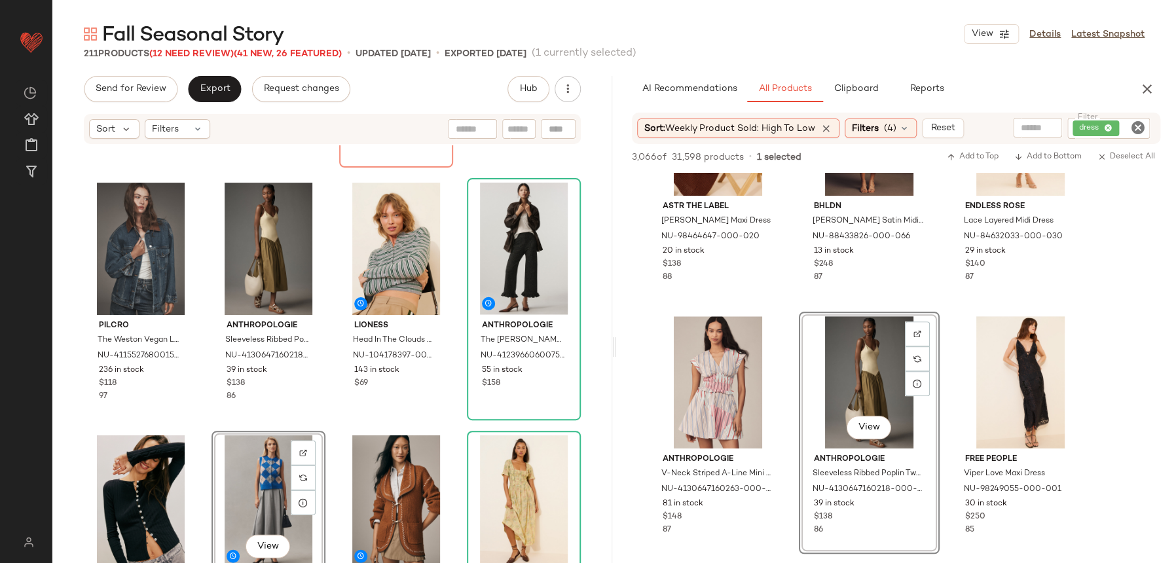
click at [341, 422] on div "Dot and Lu Boxy Barn Jacket NU-103315362-000-000 11 in stock $118 Layered Lace …" at bounding box center [332, 373] width 560 height 457
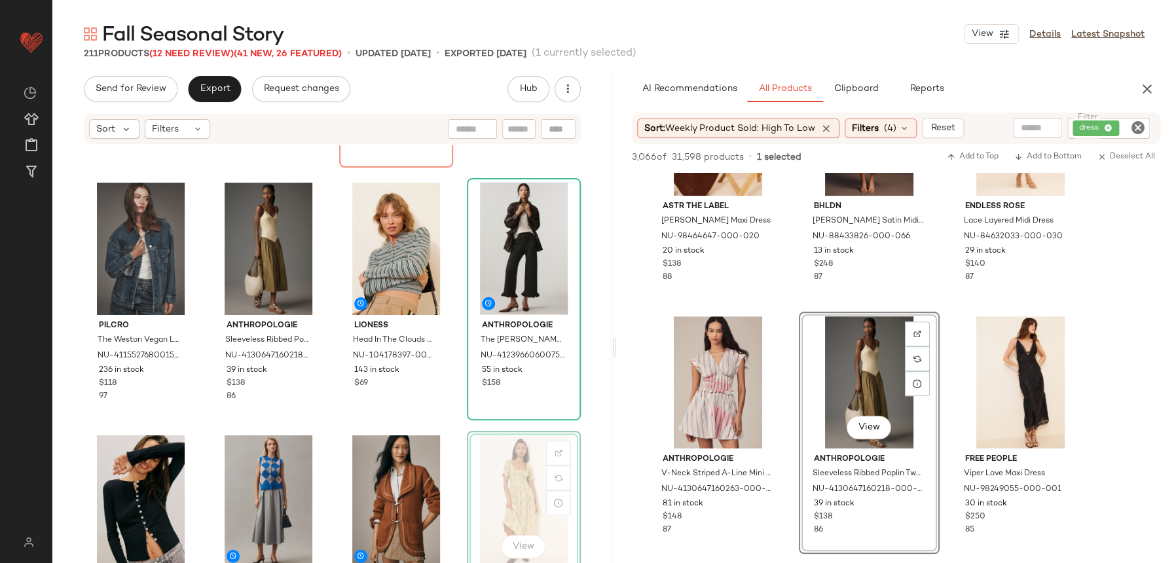
scroll to position [1753, 0]
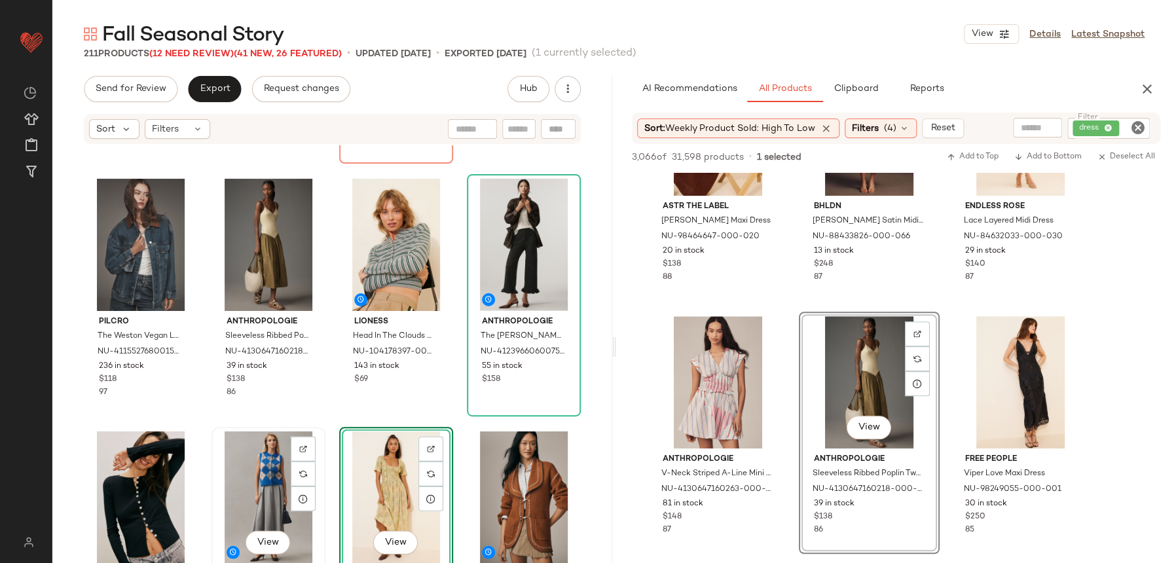
click at [301, 427] on div "View Anthropologie Pleated Menswear Midi Skirt NU-4120647160050-000-004 125 in …" at bounding box center [268, 548] width 114 height 242
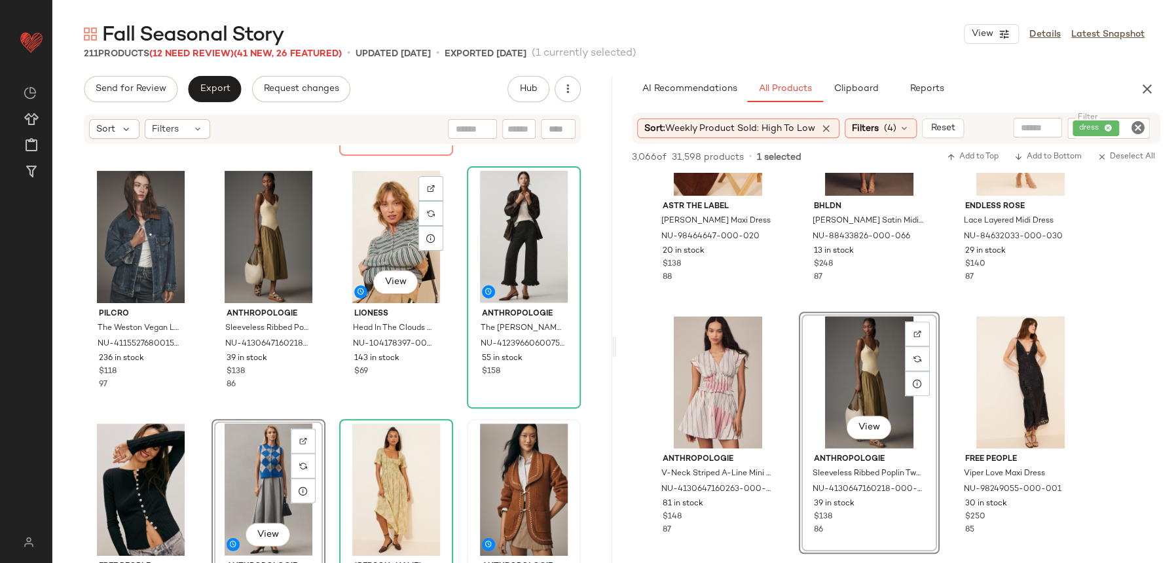
scroll to position [1776, 0]
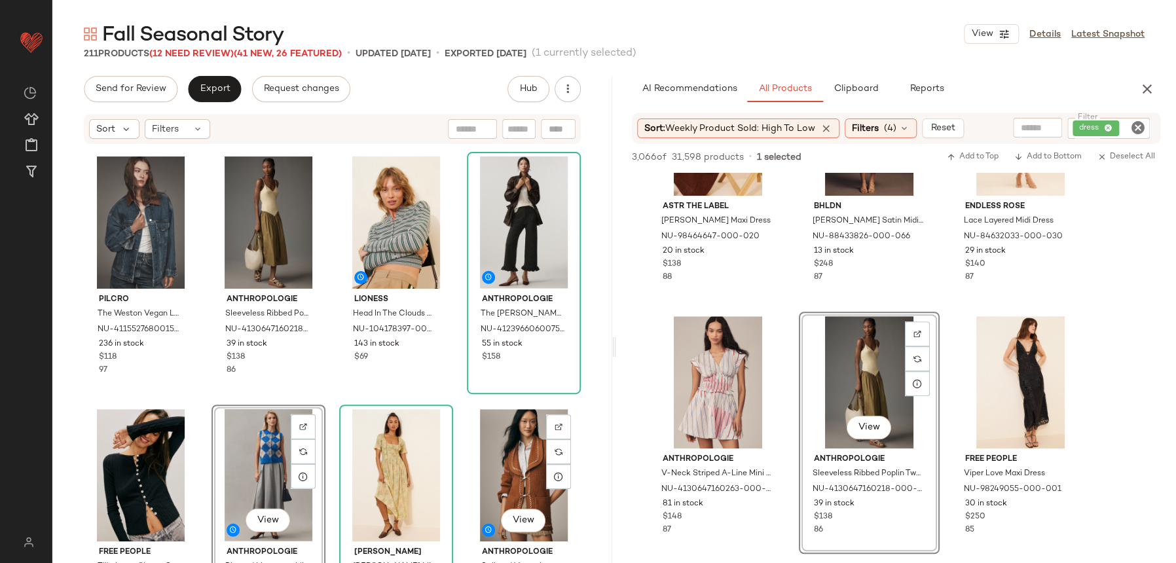
click at [457, 391] on div "Dot and Lu Boxy Barn Jacket NU-103315362-000-000 11 in stock $118 Layered Lace …" at bounding box center [332, 373] width 560 height 457
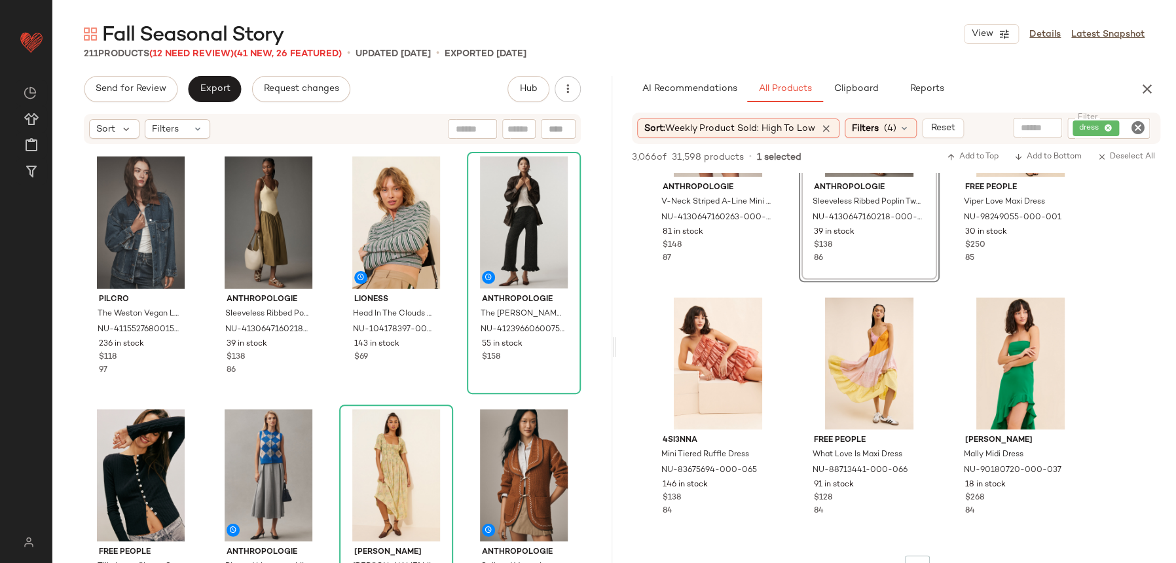
scroll to position [6360, 0]
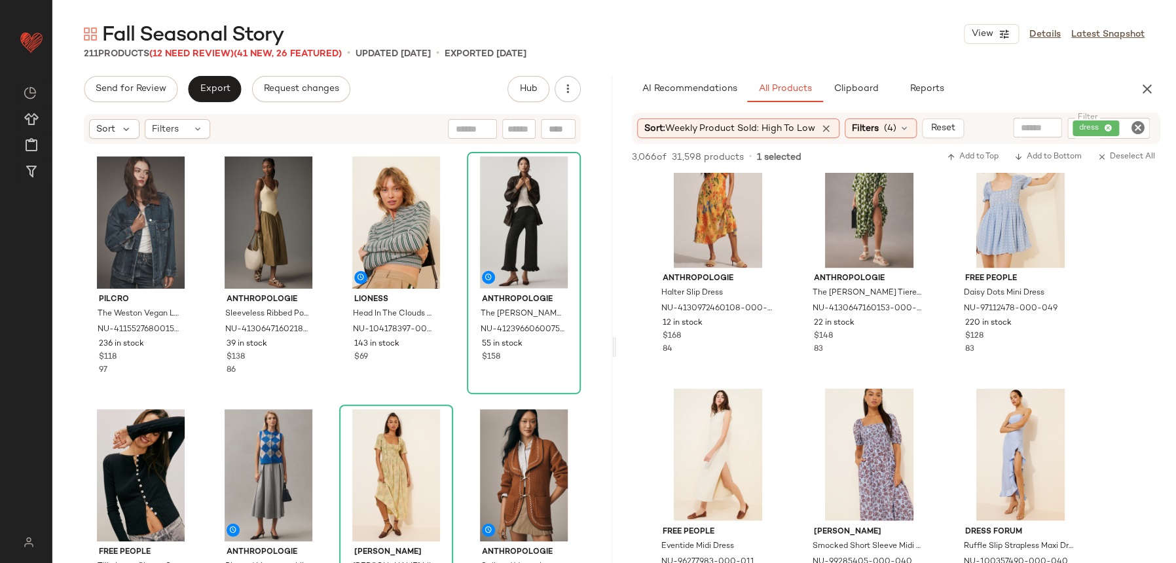
click at [1148, 132] on div "dress" at bounding box center [1108, 128] width 83 height 21
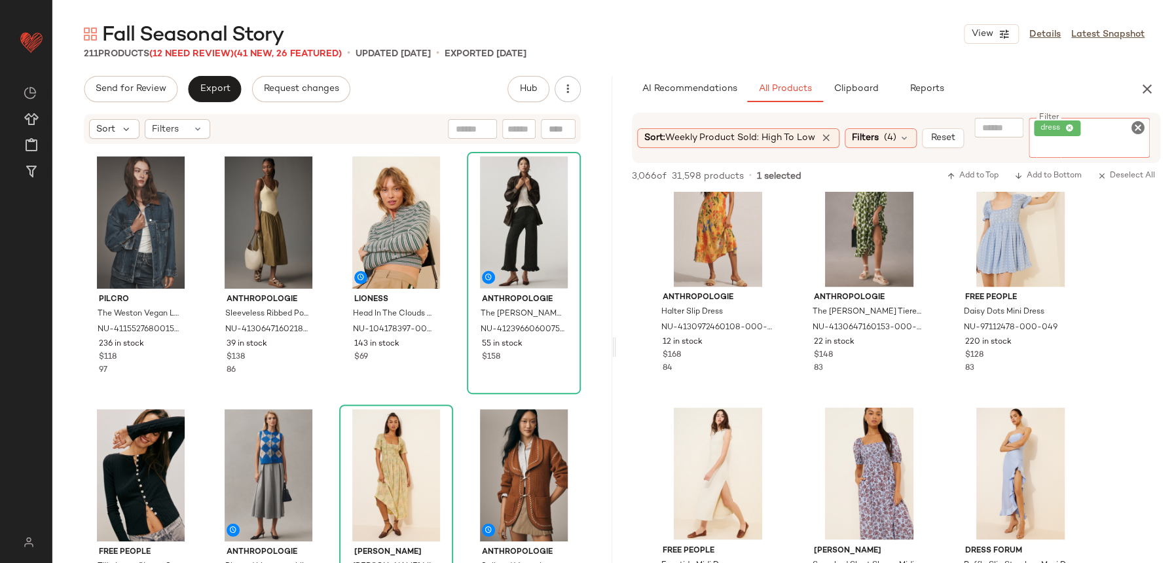
click at [1143, 127] on icon "Clear Filter" at bounding box center [1138, 128] width 16 height 16
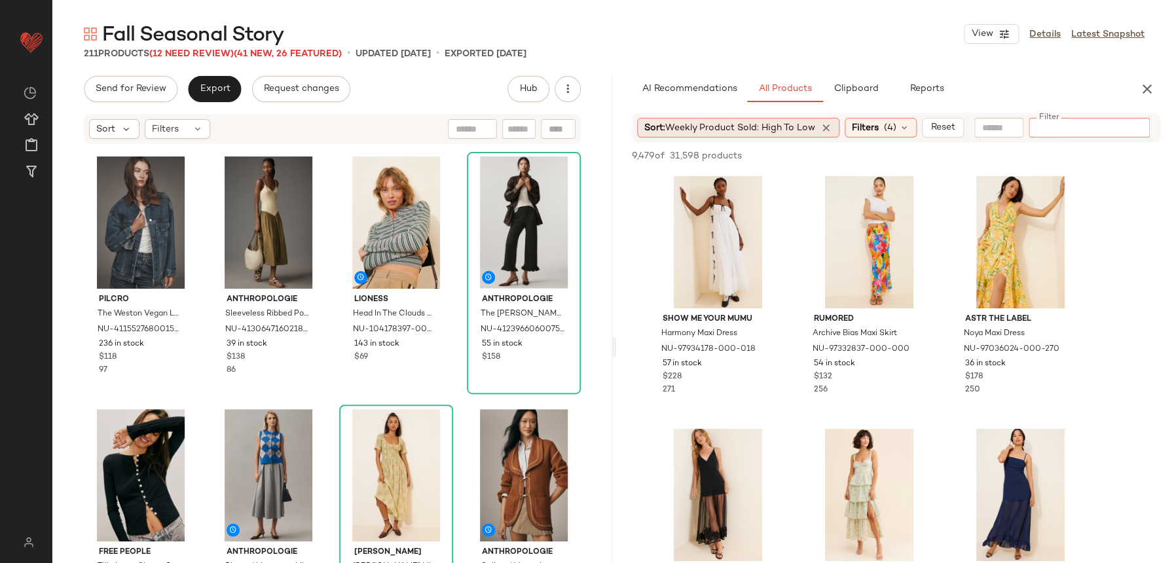
click at [765, 119] on div "Sort: Weekly Product Sold: High to Low" at bounding box center [738, 128] width 202 height 20
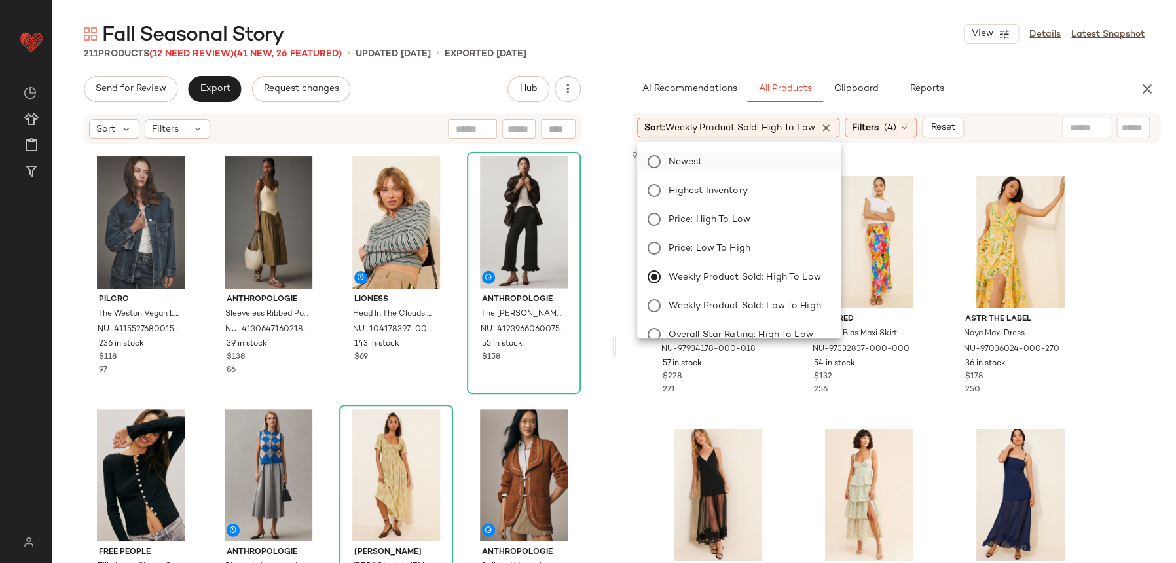
click at [759, 161] on label "Newest" at bounding box center [746, 162] width 167 height 18
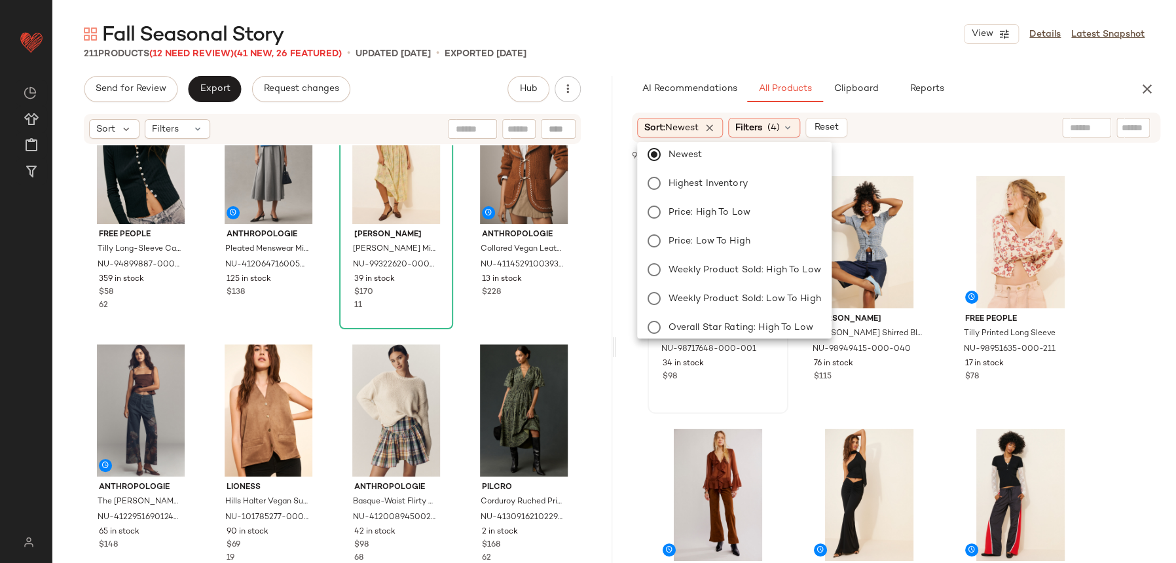
scroll to position [2091, 0]
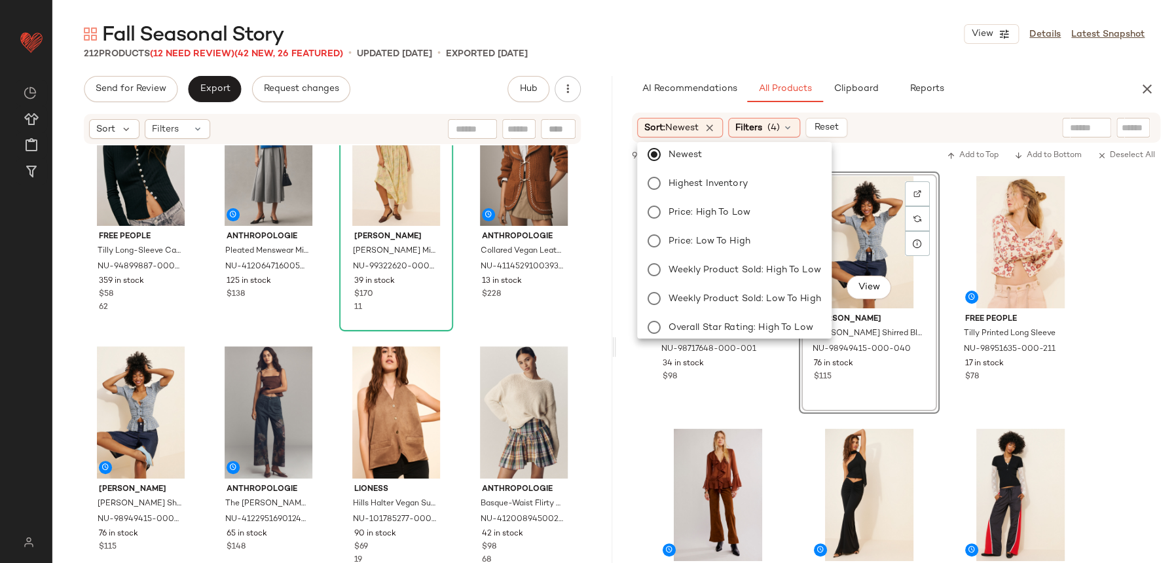
click at [299, 333] on div "Free People Tilly Long-Sleeve Cardigan NU-94899887-000-001 359 in stock $58 62 …" at bounding box center [332, 373] width 560 height 457
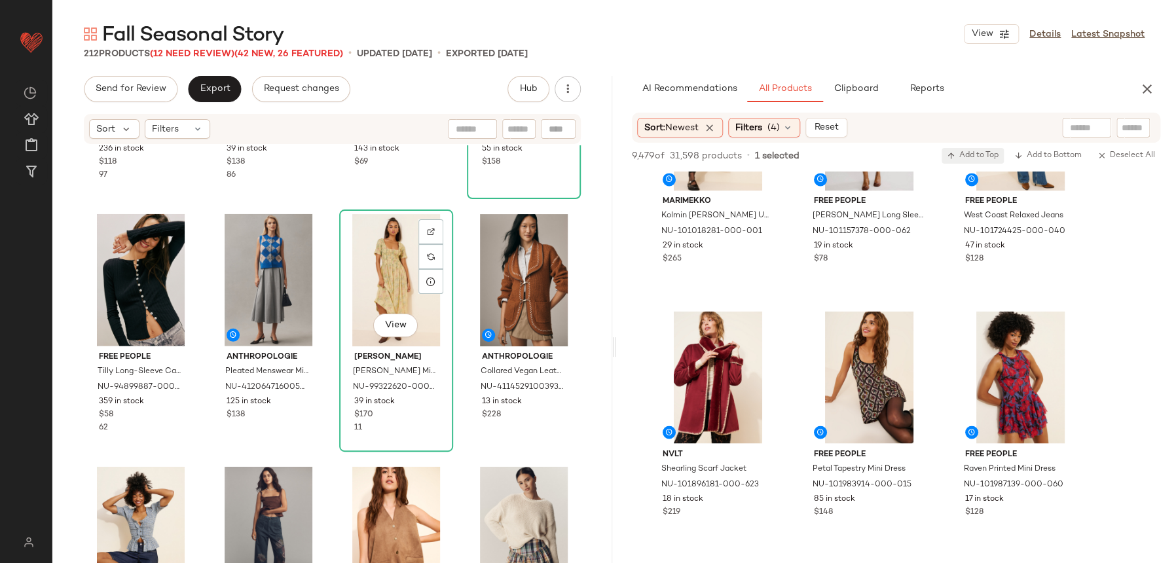
scroll to position [1769, 0]
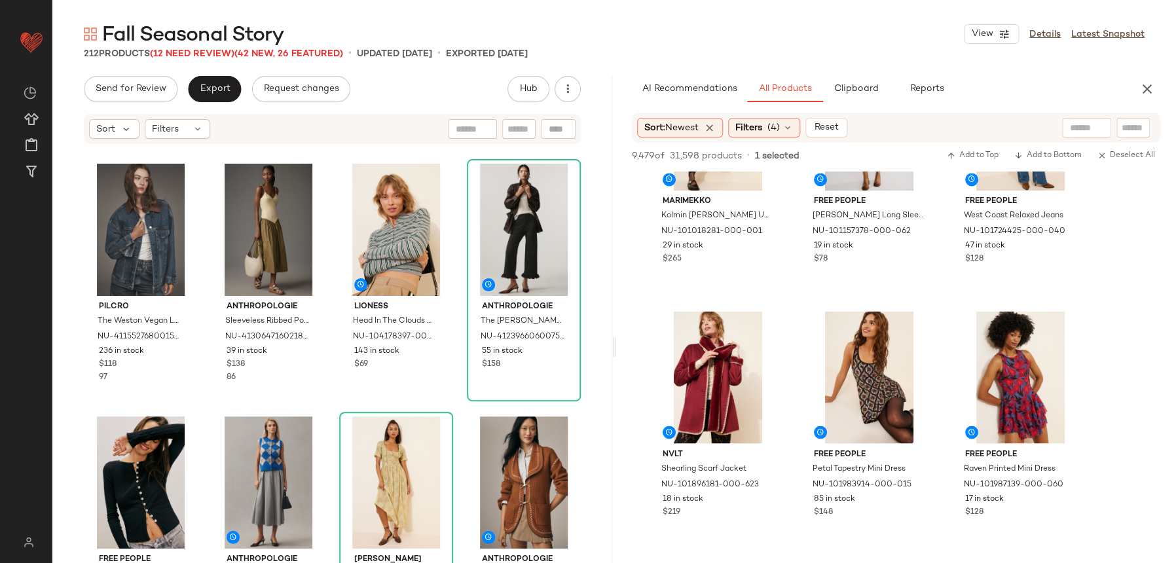
click at [1133, 128] on input "text" at bounding box center [1133, 128] width 23 height 14
type input "*"
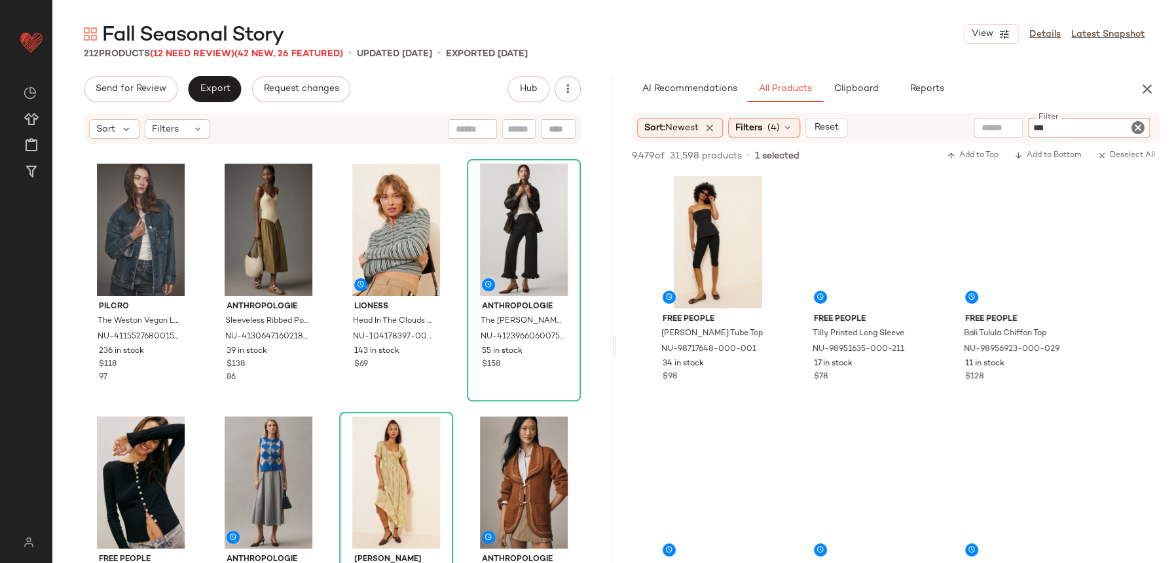
scroll to position [1129, 0]
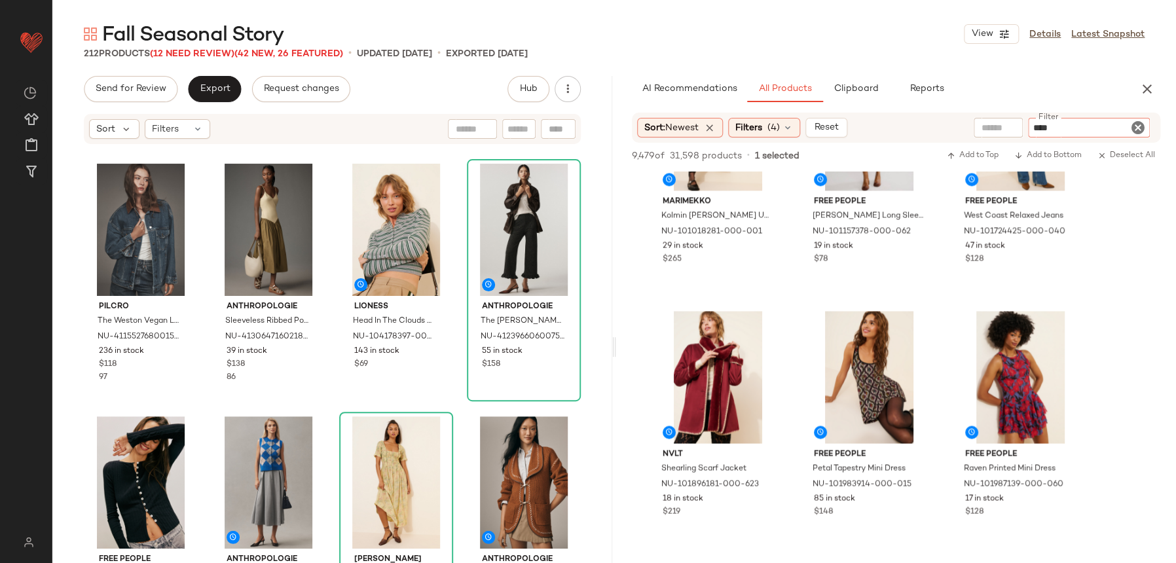
type input "*****"
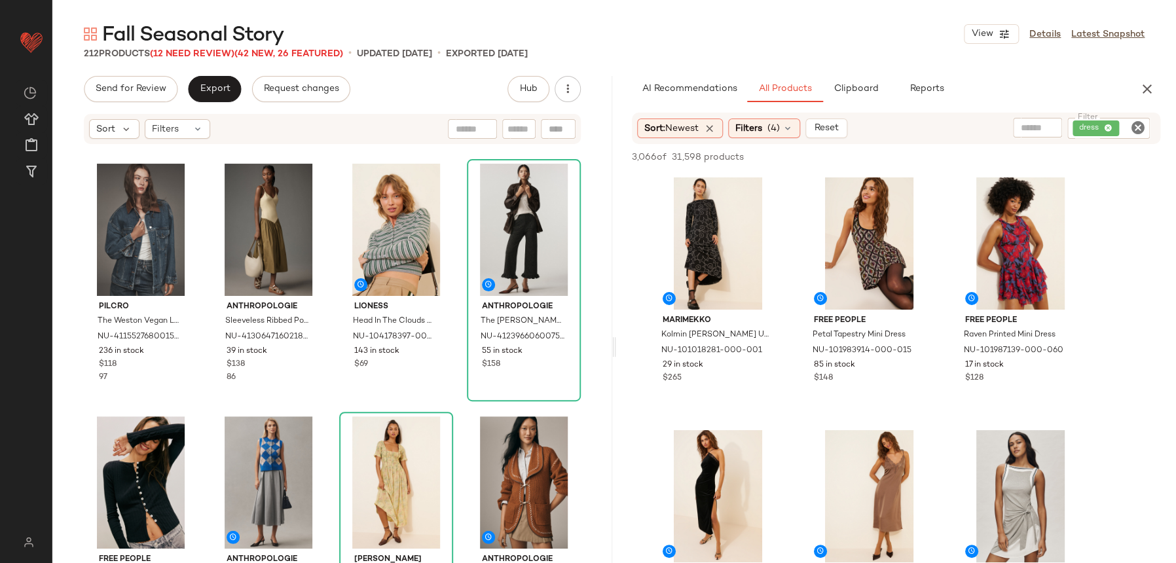
click at [445, 400] on div "Lioness Head In The Clouds Cardigan NU-104178397-000-541 143 in stock $69" at bounding box center [396, 280] width 114 height 242
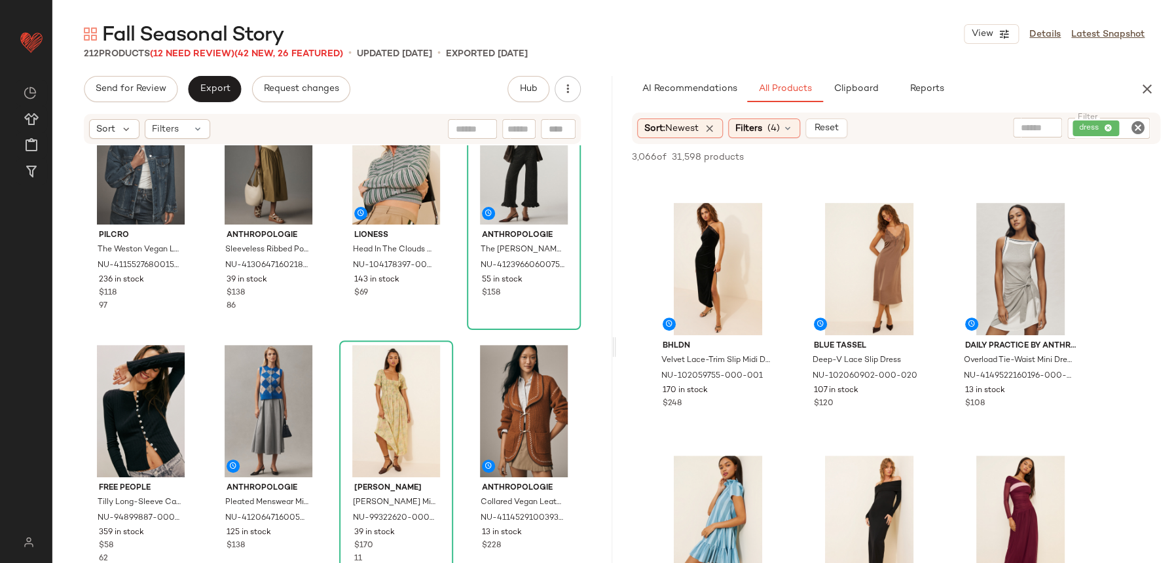
scroll to position [476, 0]
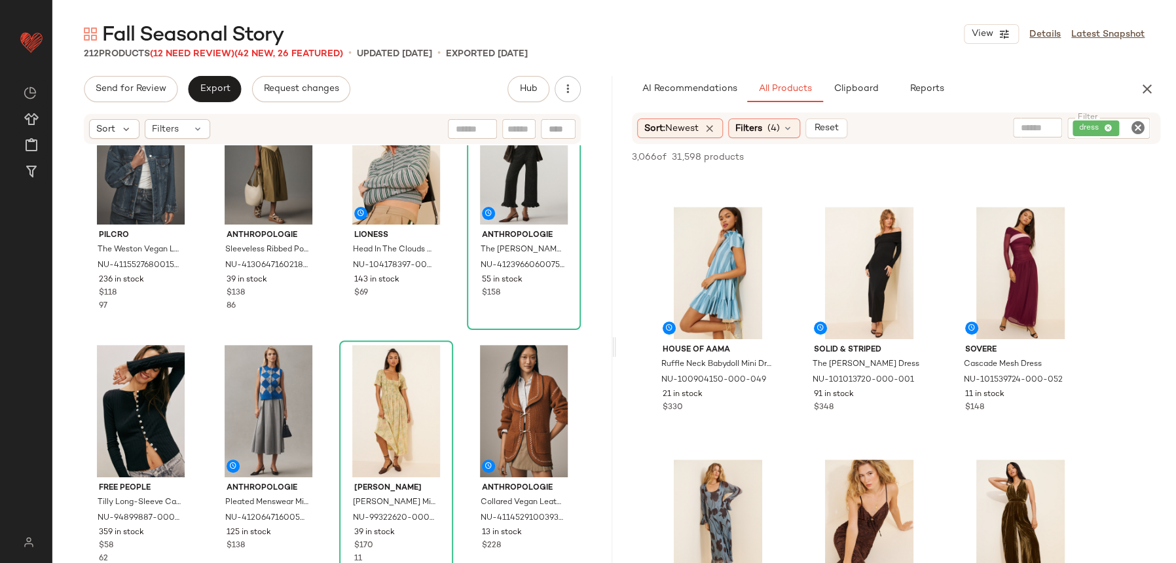
click at [1135, 124] on icon "Clear Filter" at bounding box center [1138, 128] width 16 height 16
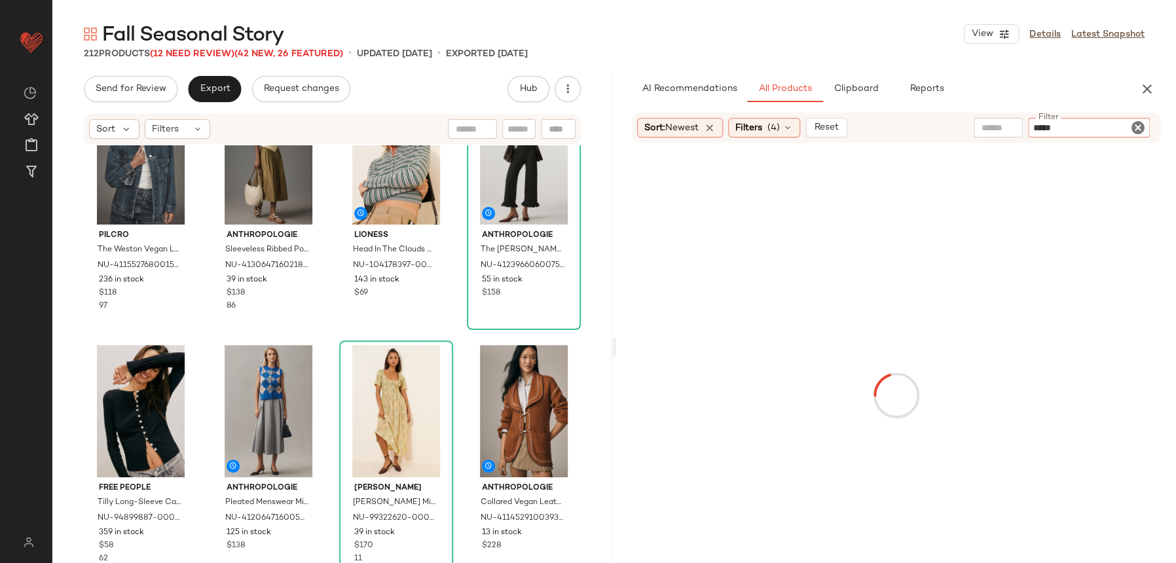
type input "******"
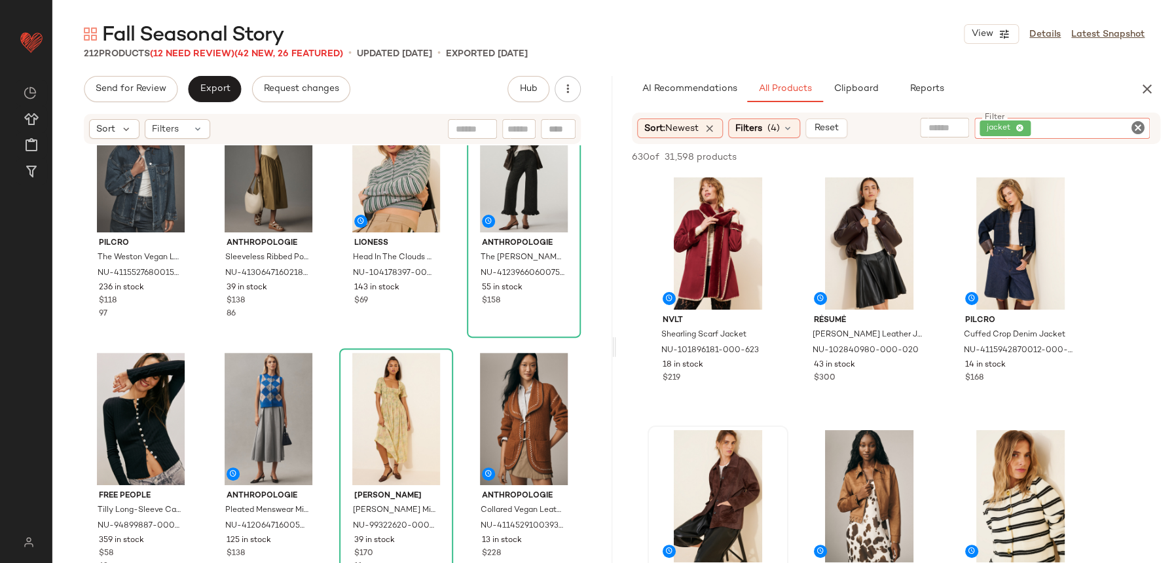
scroll to position [1823, 0]
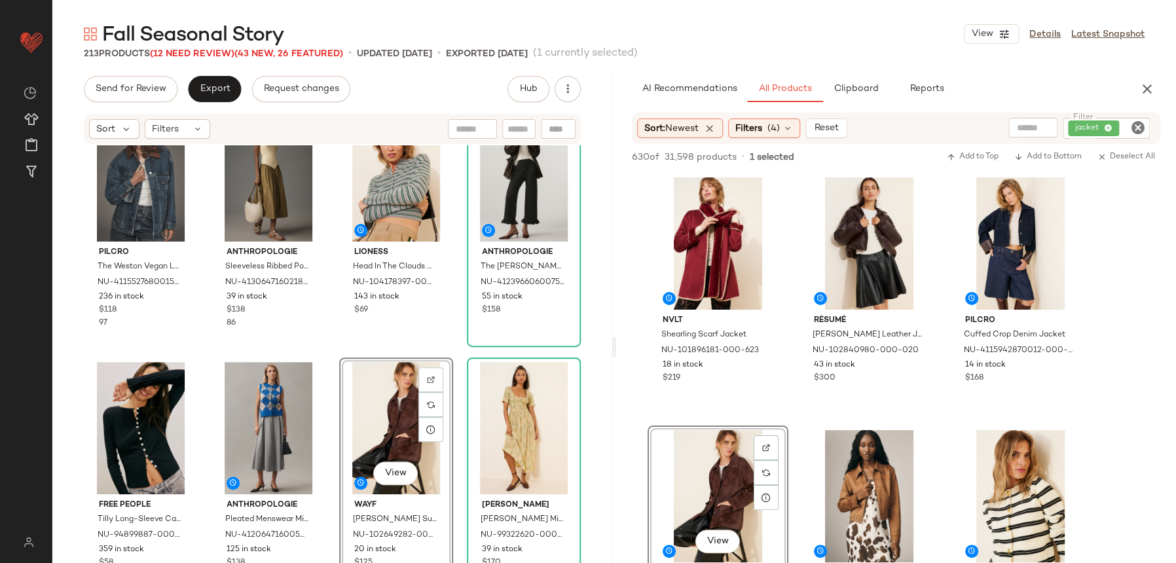
click at [359, 362] on div "View" at bounding box center [396, 428] width 105 height 132
click at [350, 354] on div "Pilcro The Weston Vegan Leather Collar Denim Jacket NU-4115527680015-000-093 23…" at bounding box center [332, 373] width 560 height 457
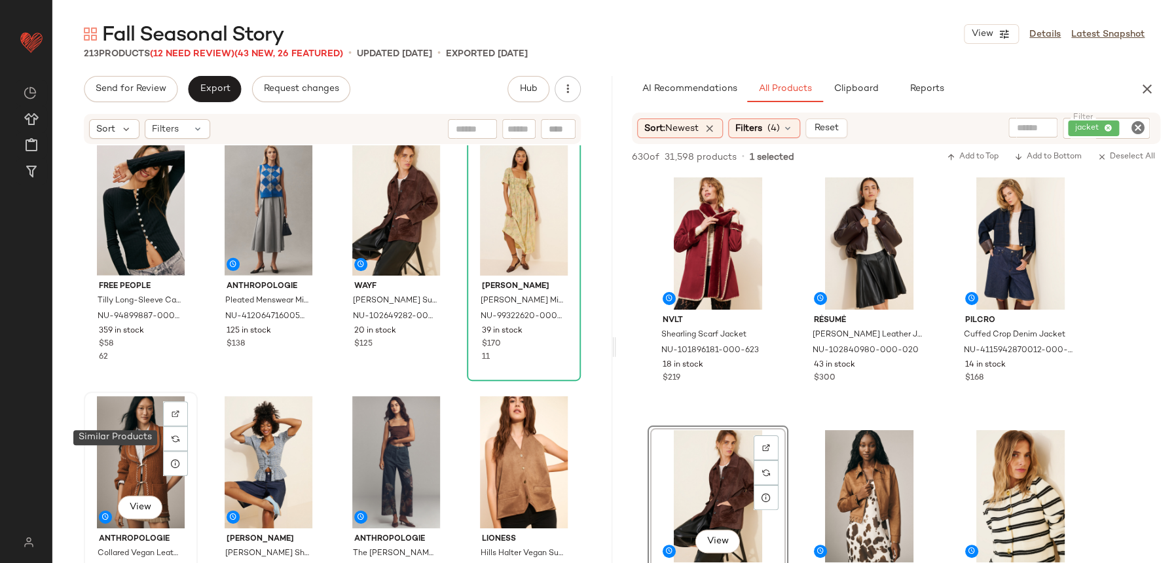
click at [166, 433] on div at bounding box center [175, 438] width 25 height 25
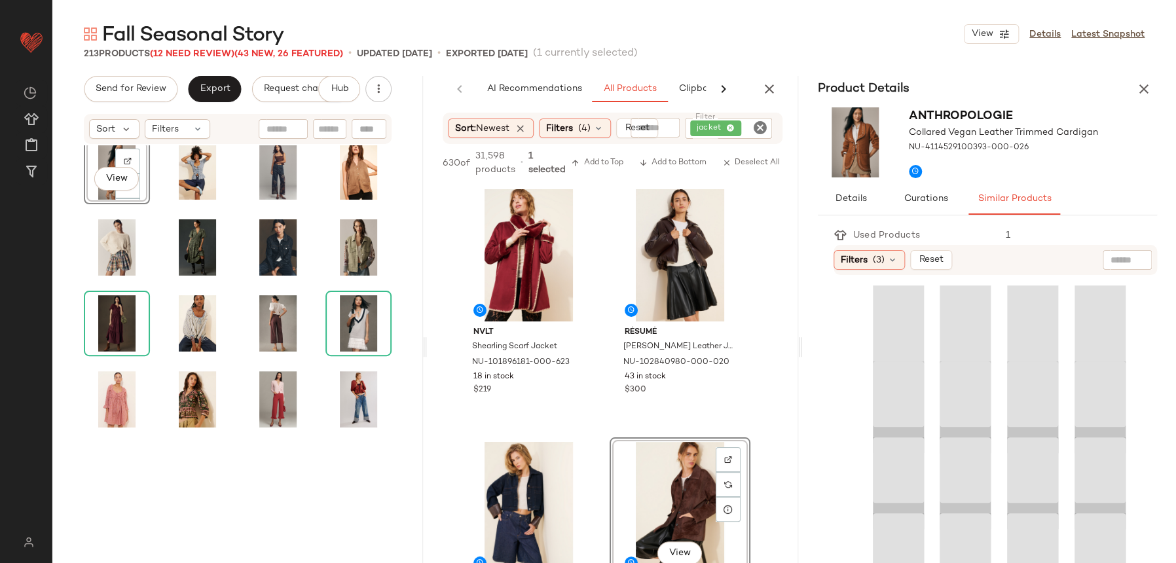
scroll to position [607, 0]
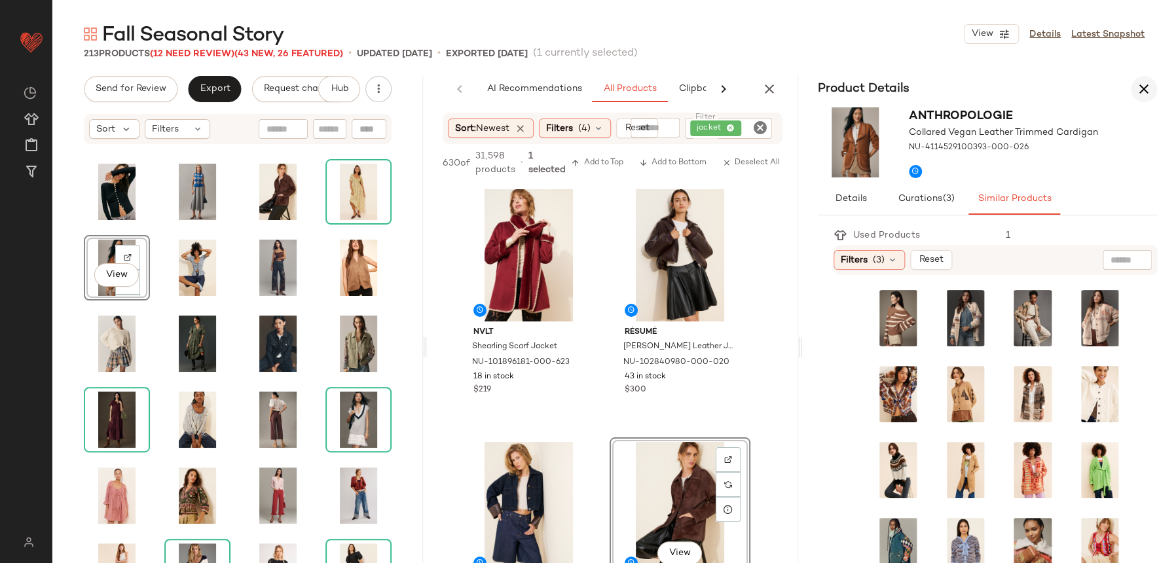
click at [1138, 95] on icon "button" at bounding box center [1144, 89] width 16 height 16
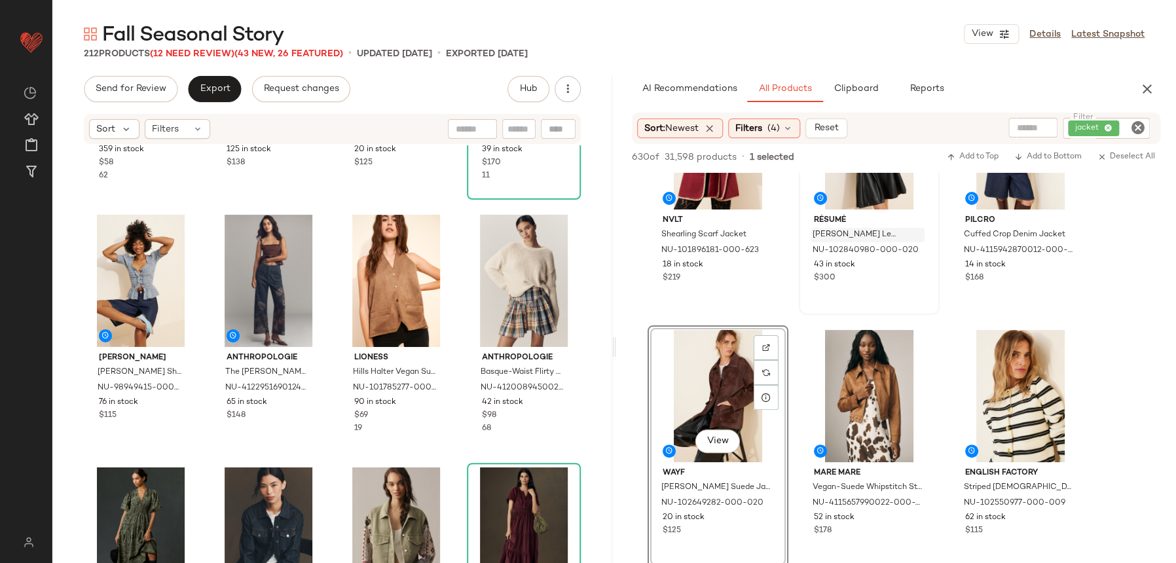
scroll to position [2233, 0]
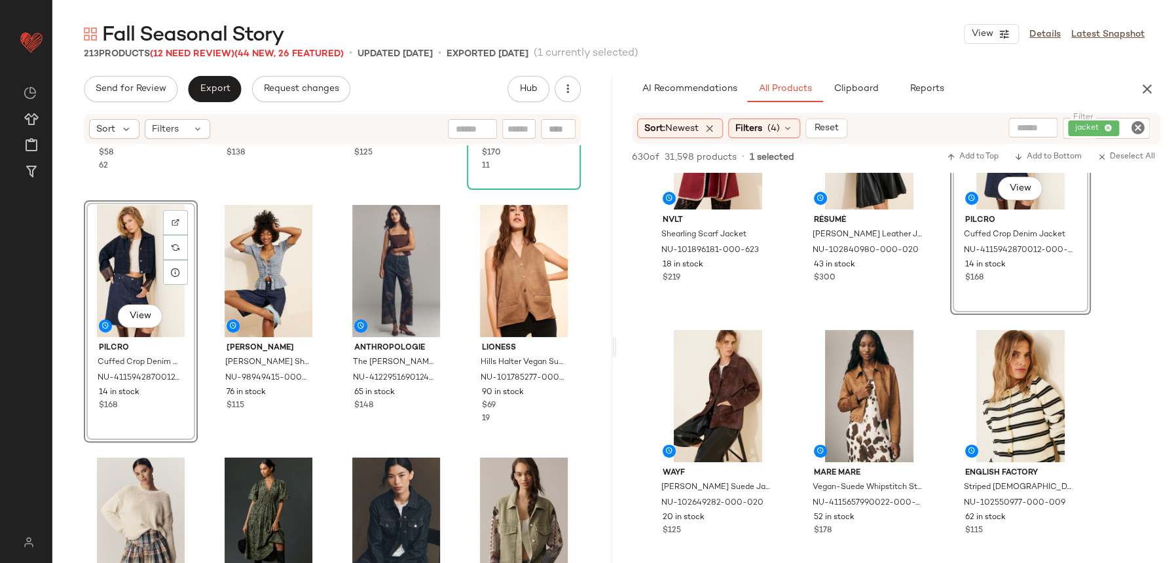
click at [1136, 125] on icon "Clear Filter" at bounding box center [1138, 128] width 16 height 16
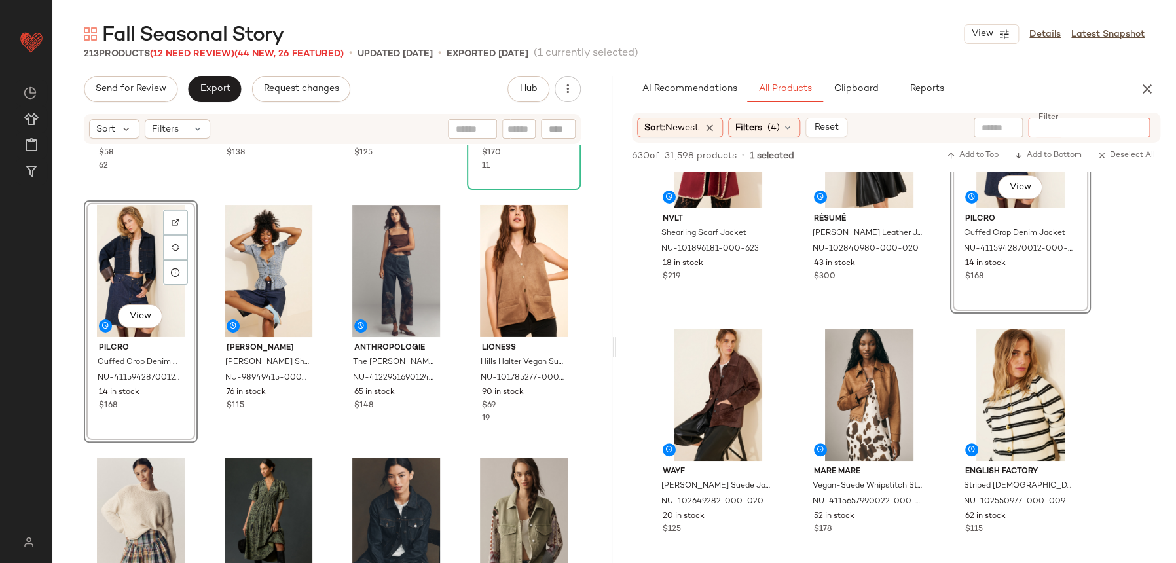
type input "*"
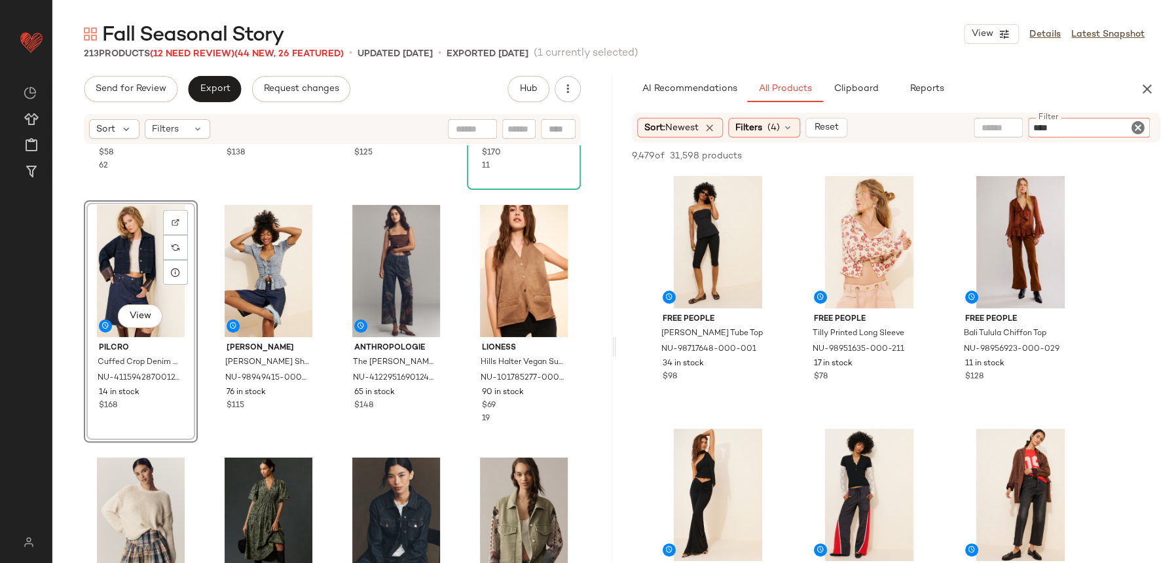
type input "*****"
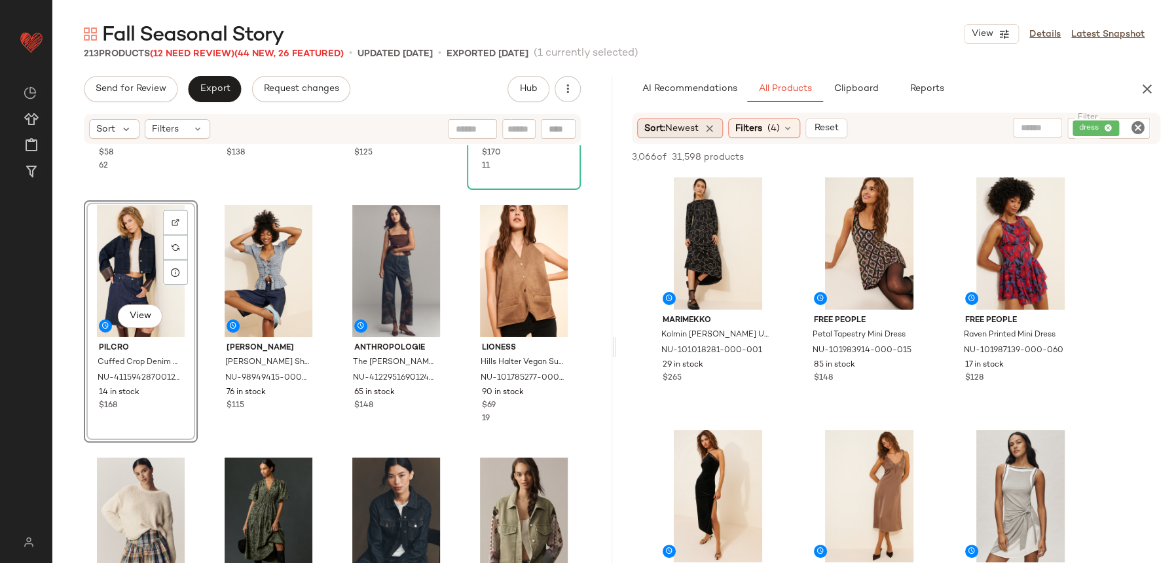
click at [690, 134] on span "Sort: Newest" at bounding box center [671, 129] width 54 height 14
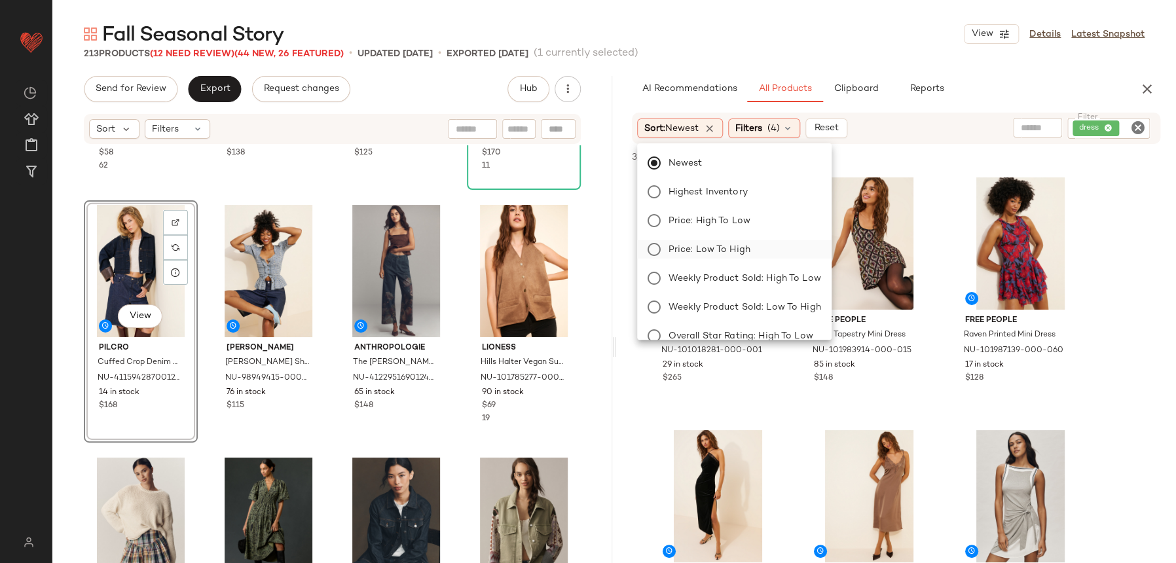
drag, startPoint x: 736, startPoint y: 272, endPoint x: 750, endPoint y: 255, distance: 22.3
click at [739, 272] on span "Weekly Product Sold: High to Low" at bounding box center [745, 279] width 153 height 14
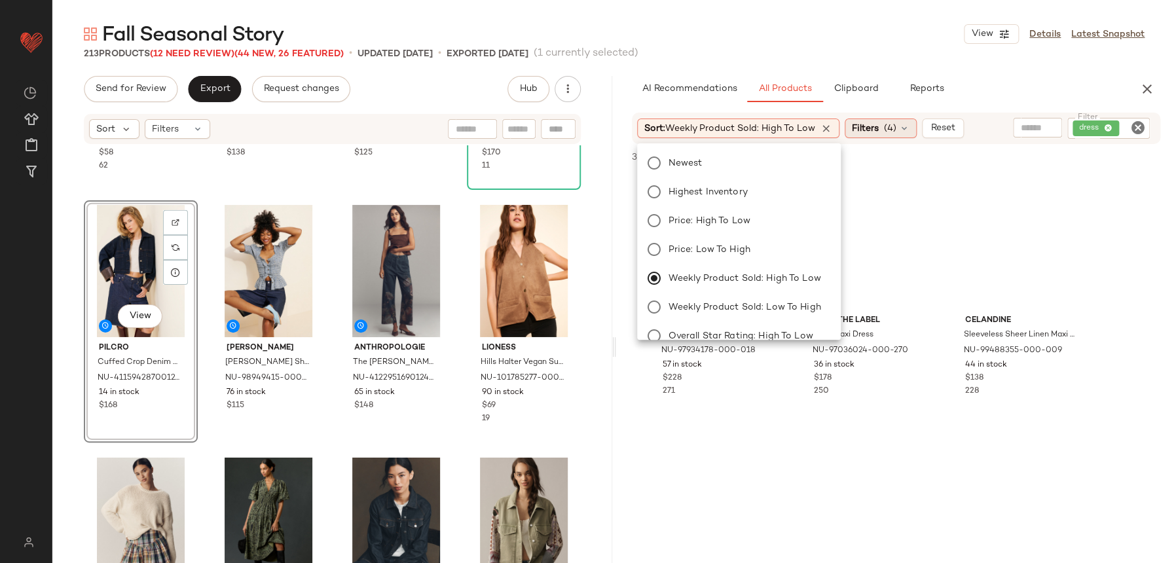
click at [874, 122] on span "Filters" at bounding box center [865, 129] width 27 height 14
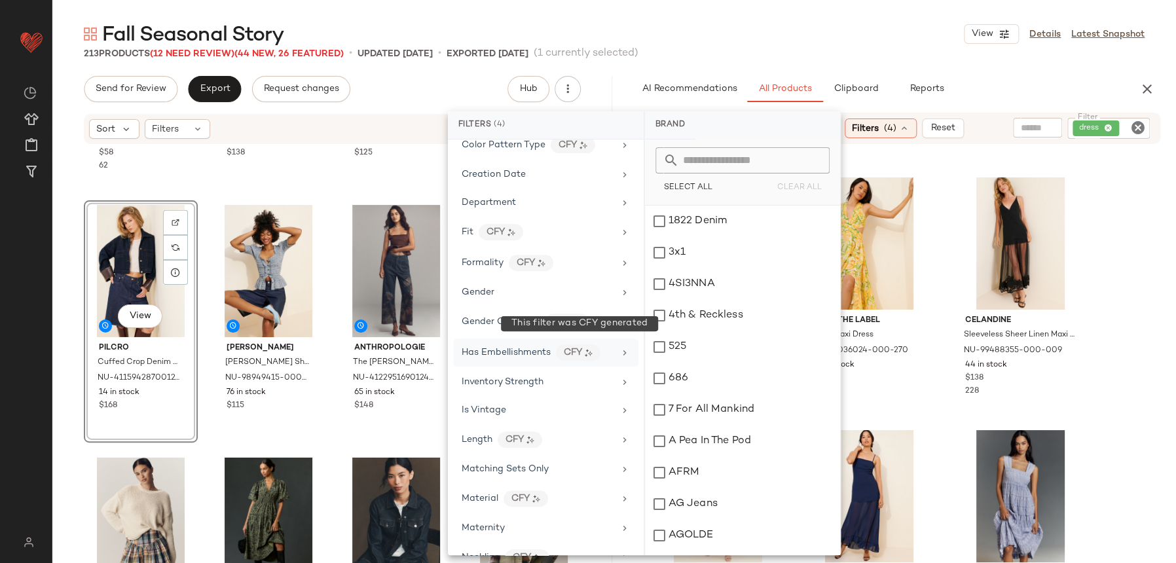
scroll to position [639, 0]
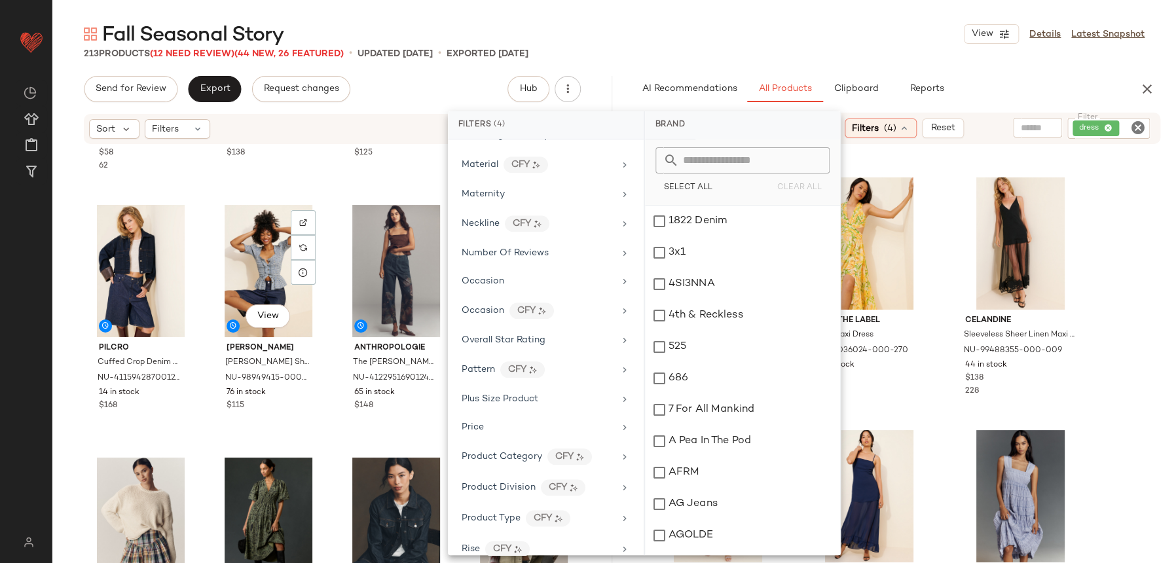
drag, startPoint x: 297, startPoint y: 437, endPoint x: 473, endPoint y: 358, distance: 192.5
click at [297, 436] on div "View Damson Madder Mansi Shirred Blouse NU-98949415-000-040 76 in stock $115" at bounding box center [268, 322] width 111 height 240
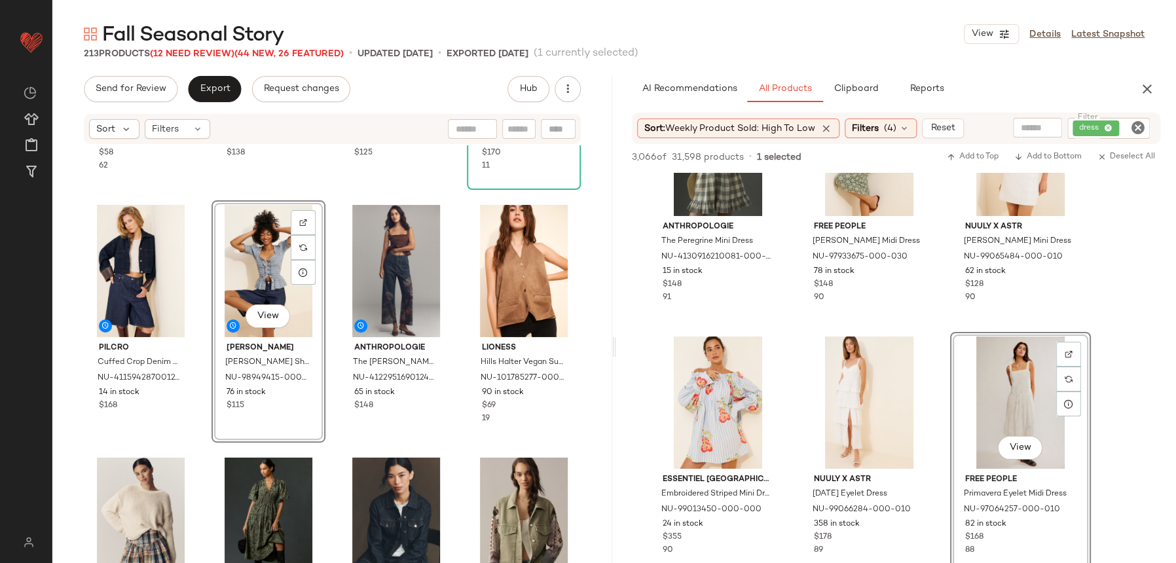
scroll to position [5387, 0]
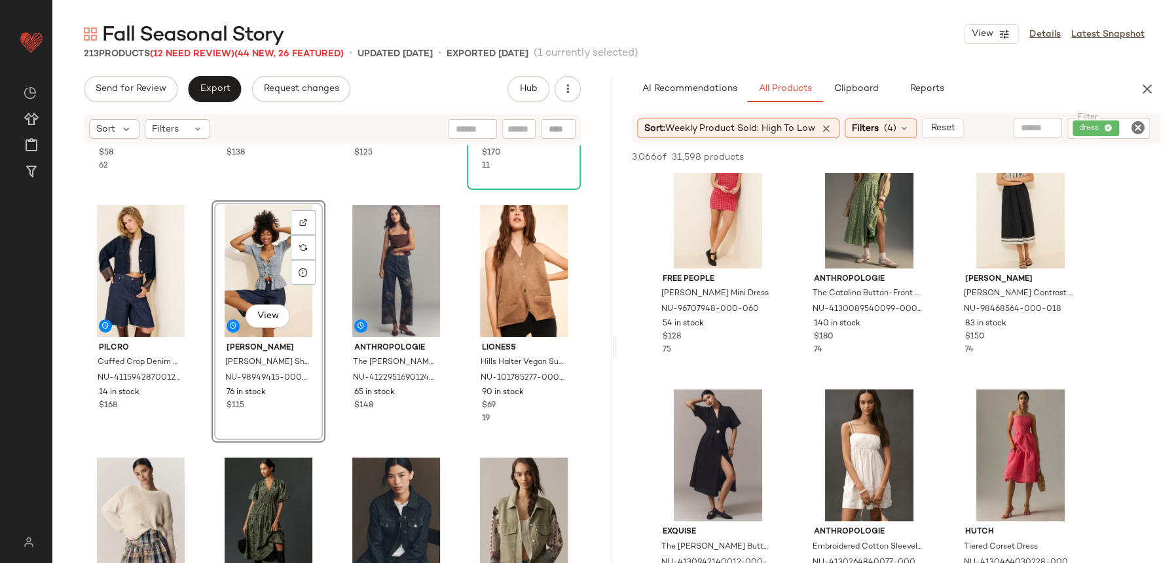
scroll to position [8888, 0]
click at [1144, 127] on icon "Clear Filter" at bounding box center [1138, 128] width 16 height 16
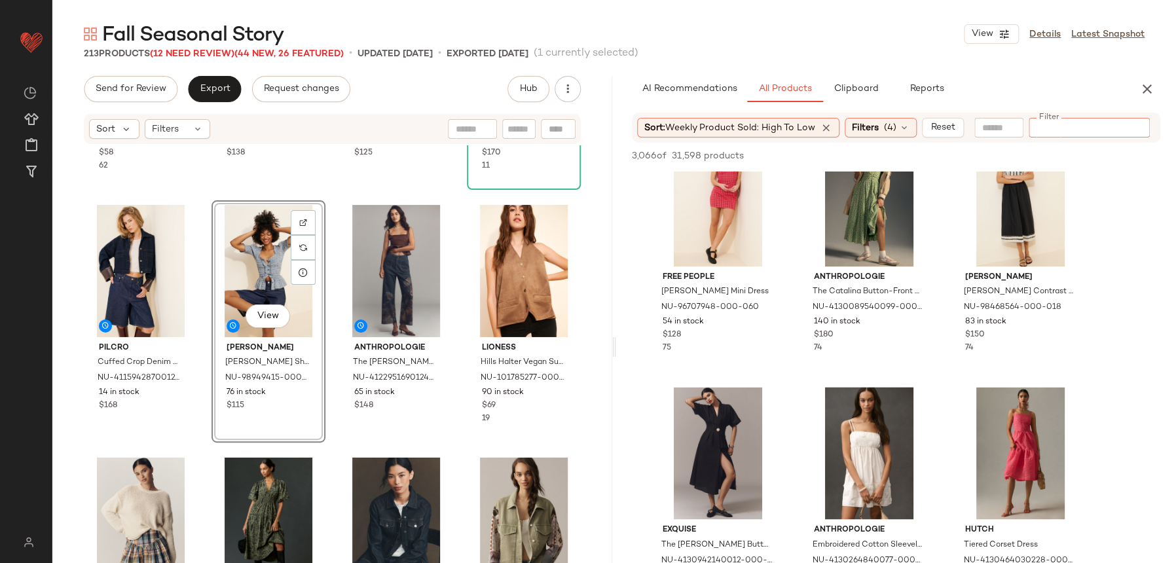
click at [1011, 128] on input "text" at bounding box center [998, 128] width 33 height 14
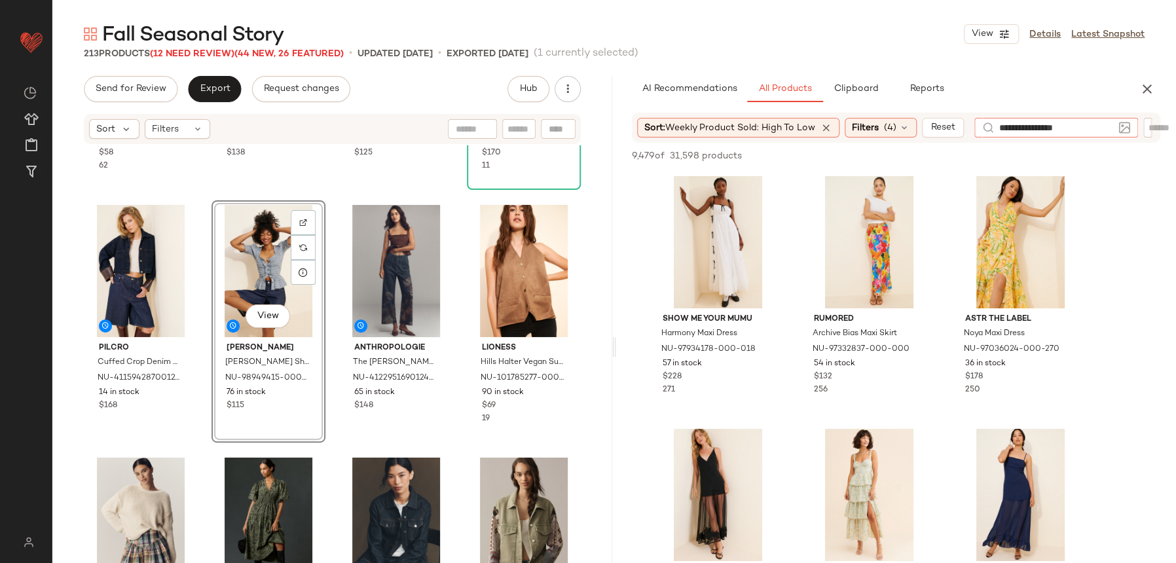
type input "**********"
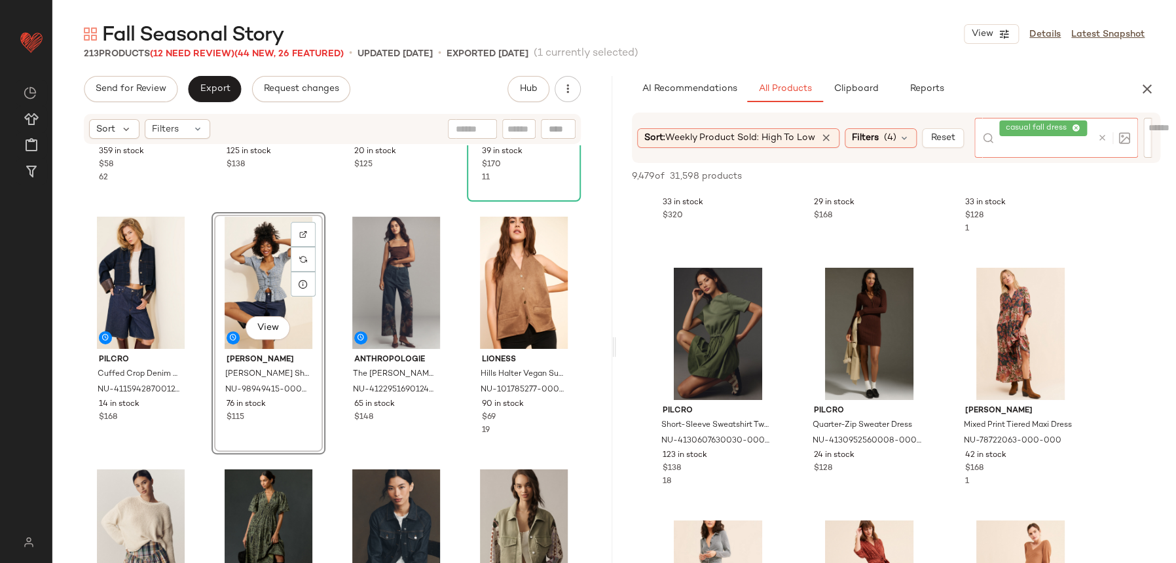
scroll to position [2444, 0]
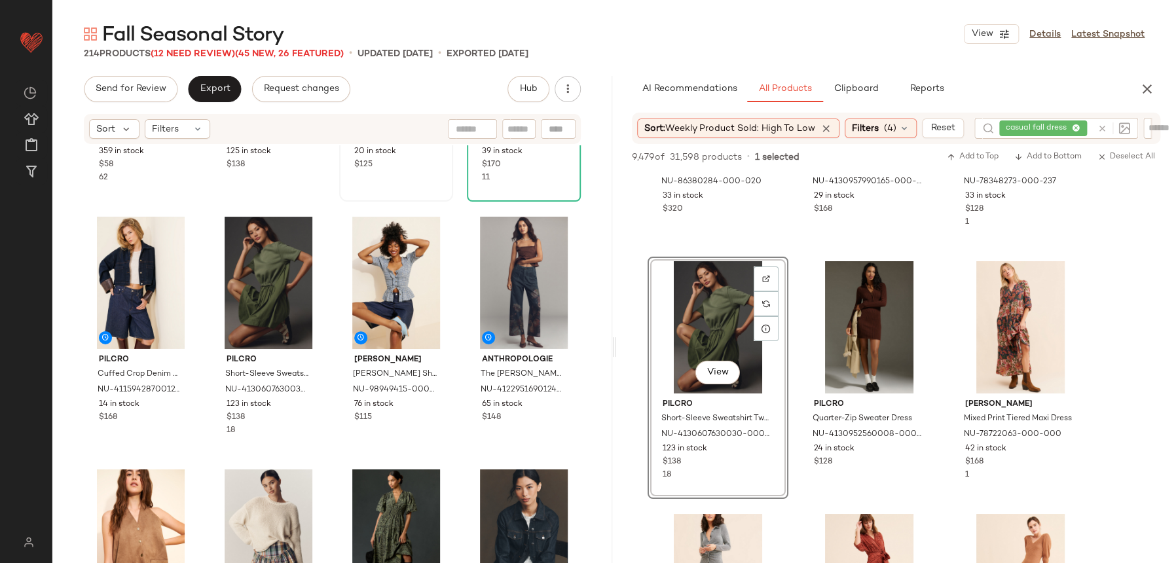
click at [350, 190] on div "View WAYF Rita Vegan Suede Jacket NU-102649282-000-020 20 in stock $125" at bounding box center [395, 81] width 111 height 240
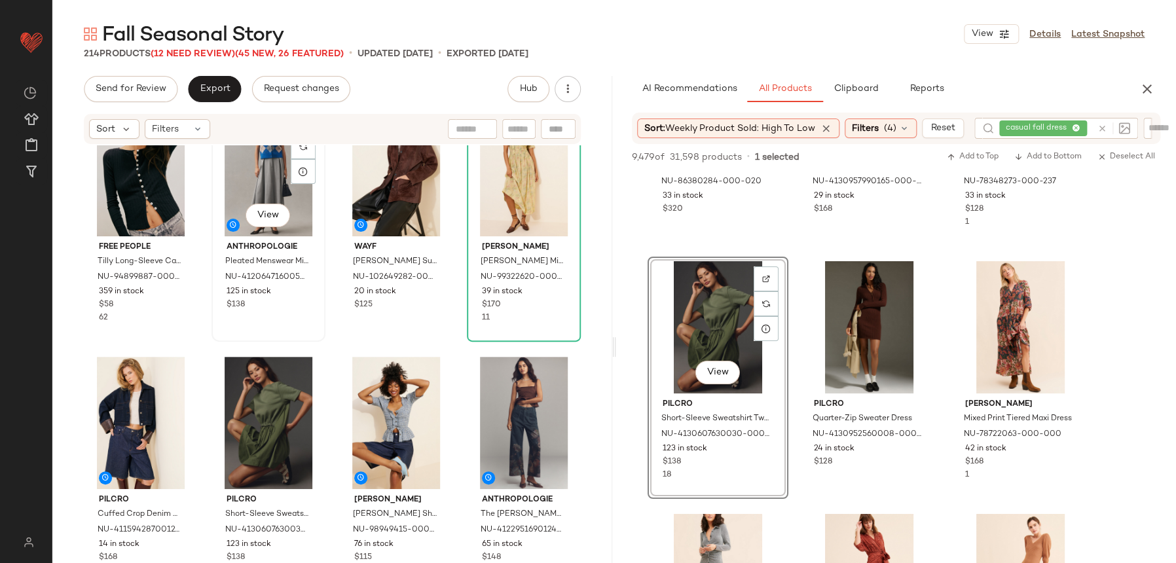
click at [314, 338] on div "View Anthropologie Pleated Menswear Midi Skirt NU-4120647160050-000-004 125 in …" at bounding box center [268, 221] width 111 height 240
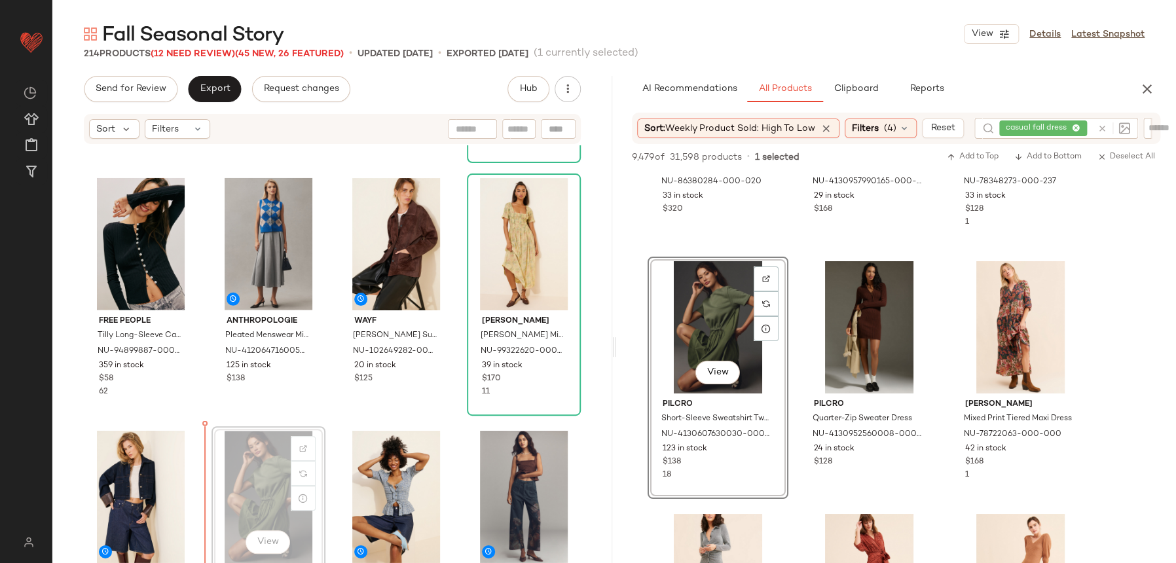
scroll to position [2006, 0]
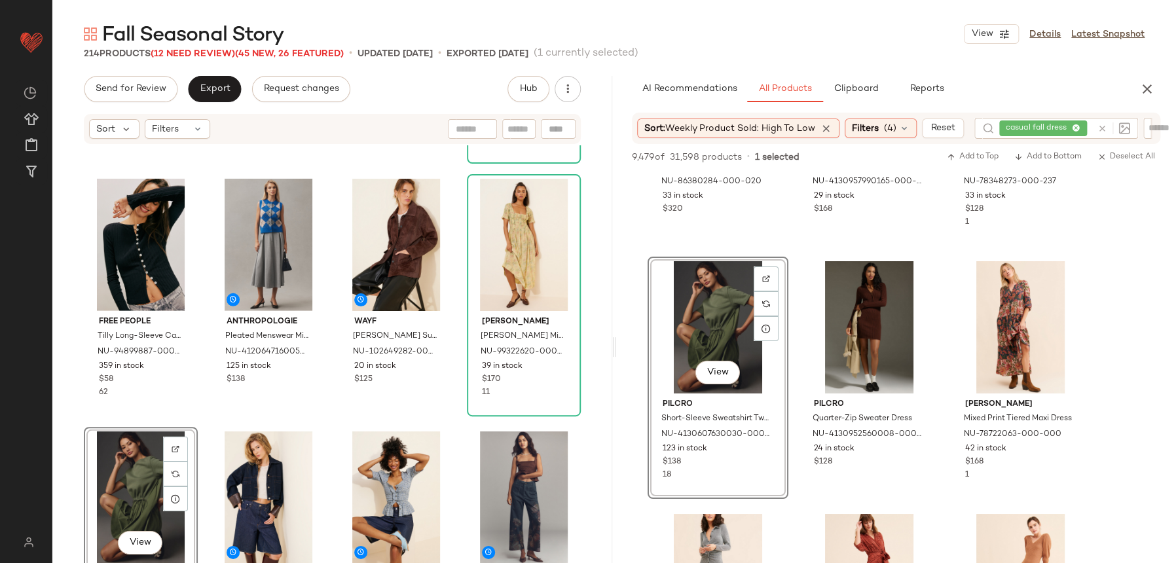
click at [213, 420] on div "Pilcro The Weston Vegan Leather Collar Denim Jacket NU-4115527680015-000-093 23…" at bounding box center [332, 373] width 560 height 457
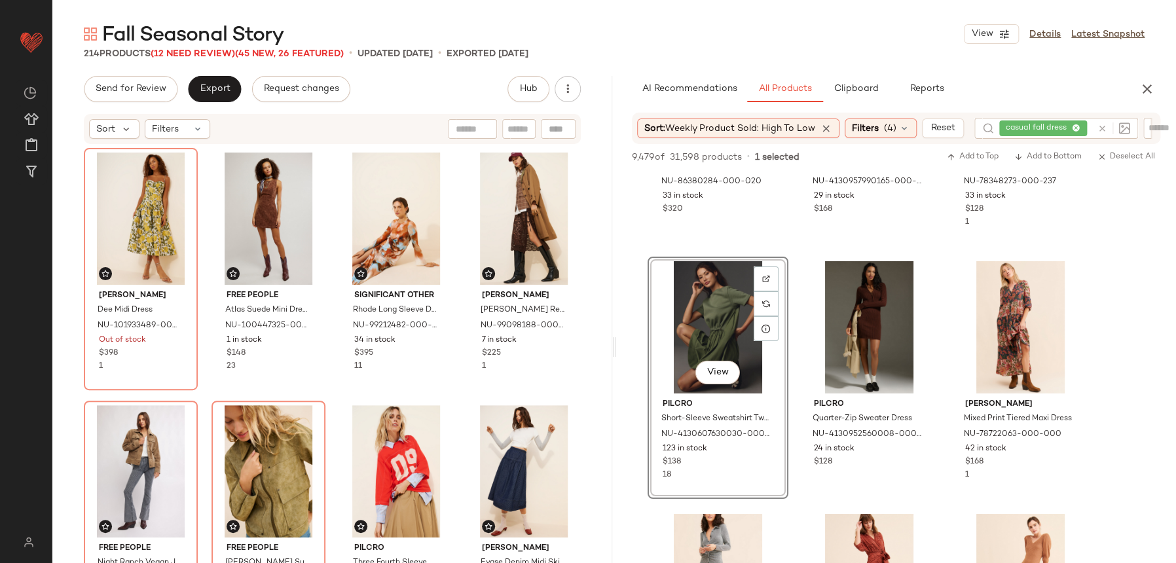
drag, startPoint x: 1154, startPoint y: 79, endPoint x: 1155, endPoint y: 92, distance: 13.2
click at [1154, 79] on button "button" at bounding box center [1147, 89] width 26 height 26
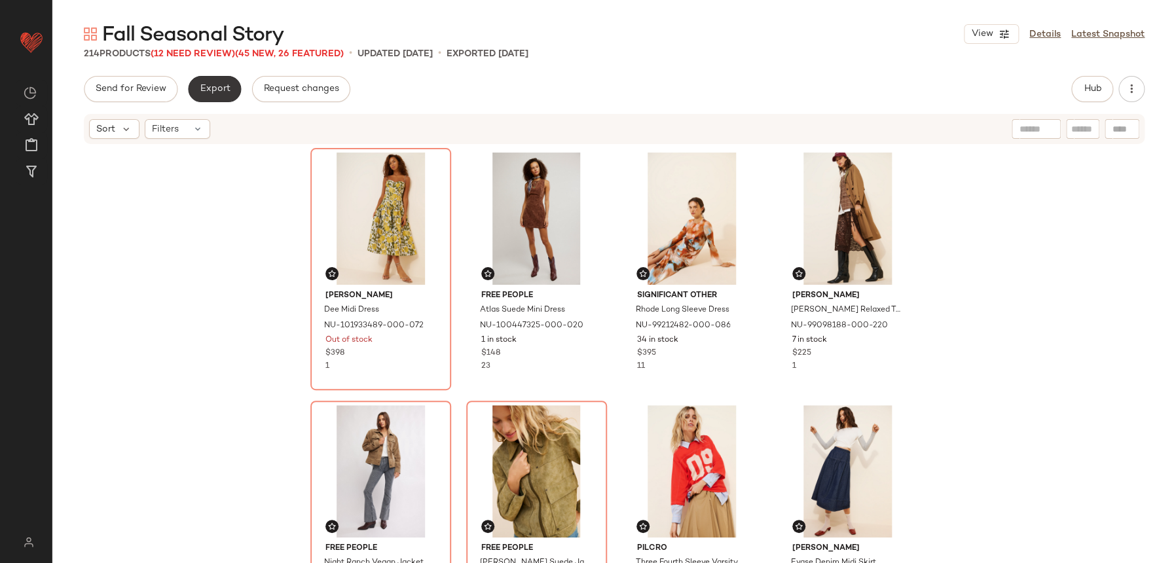
click at [221, 94] on span "Export" at bounding box center [214, 89] width 31 height 10
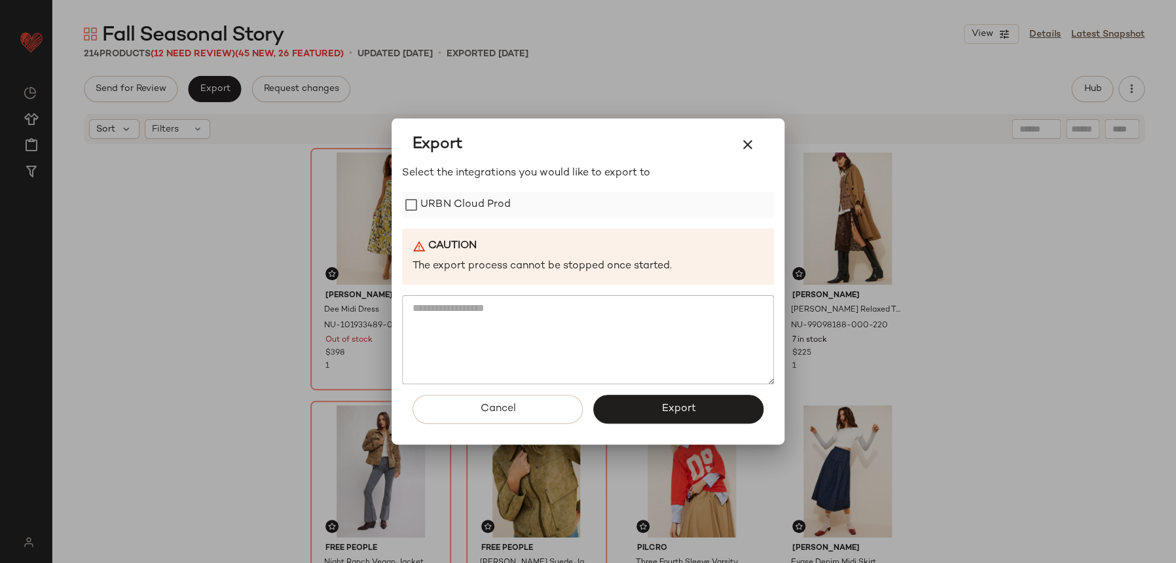
click at [456, 191] on div "Select the integrations you would like to export to URBN Cloud Prod Caution The…" at bounding box center [588, 275] width 372 height 219
click at [471, 208] on label "URBN Cloud Prod" at bounding box center [465, 205] width 90 height 26
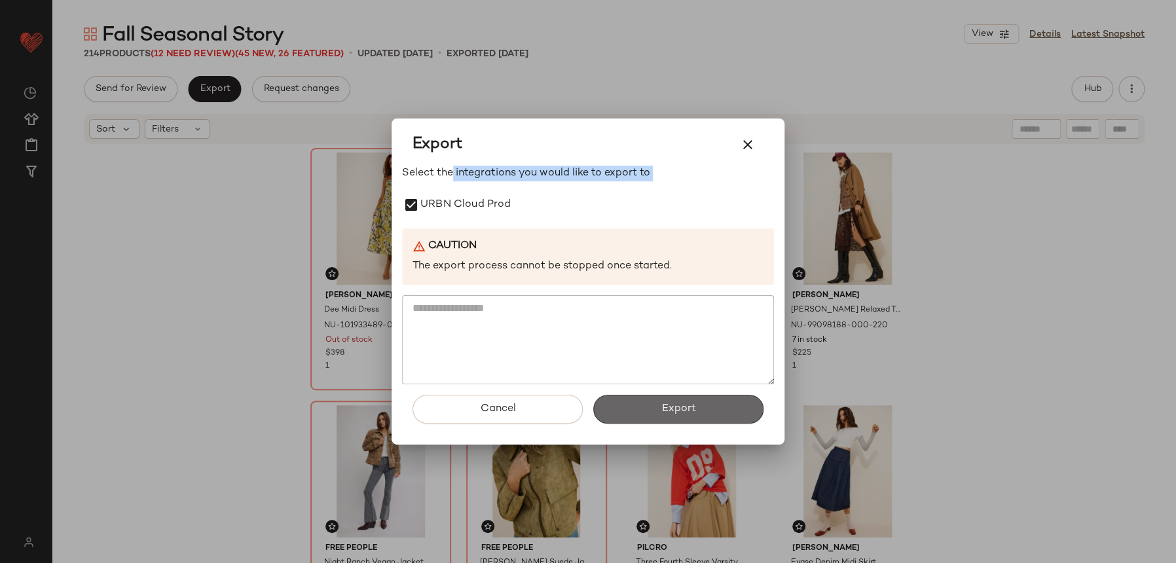
click at [659, 396] on button "Export" at bounding box center [678, 409] width 170 height 29
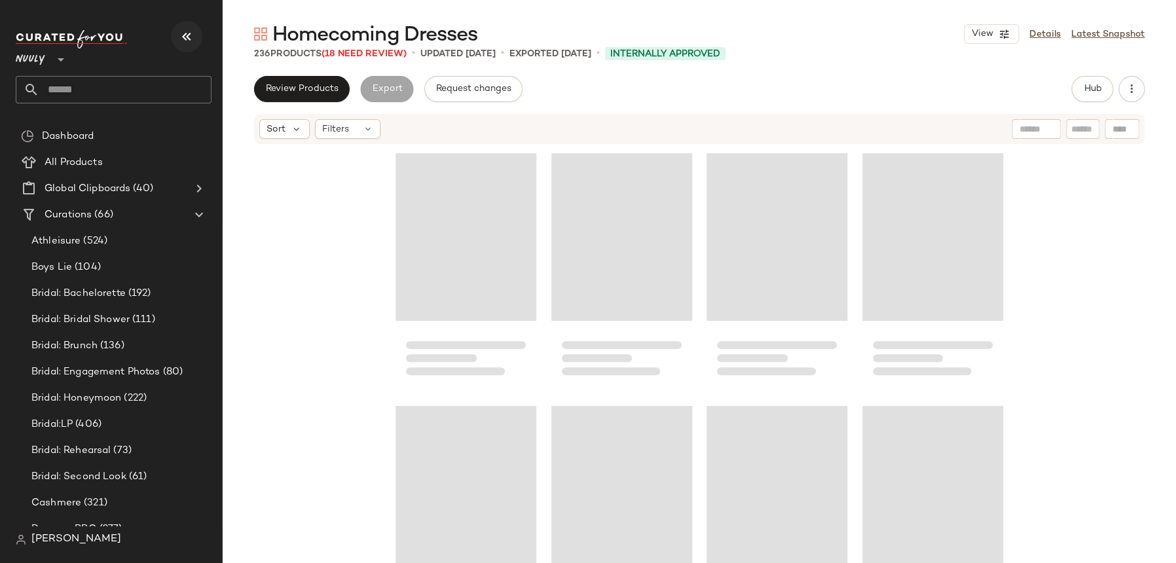
click at [190, 47] on button "button" at bounding box center [186, 36] width 31 height 31
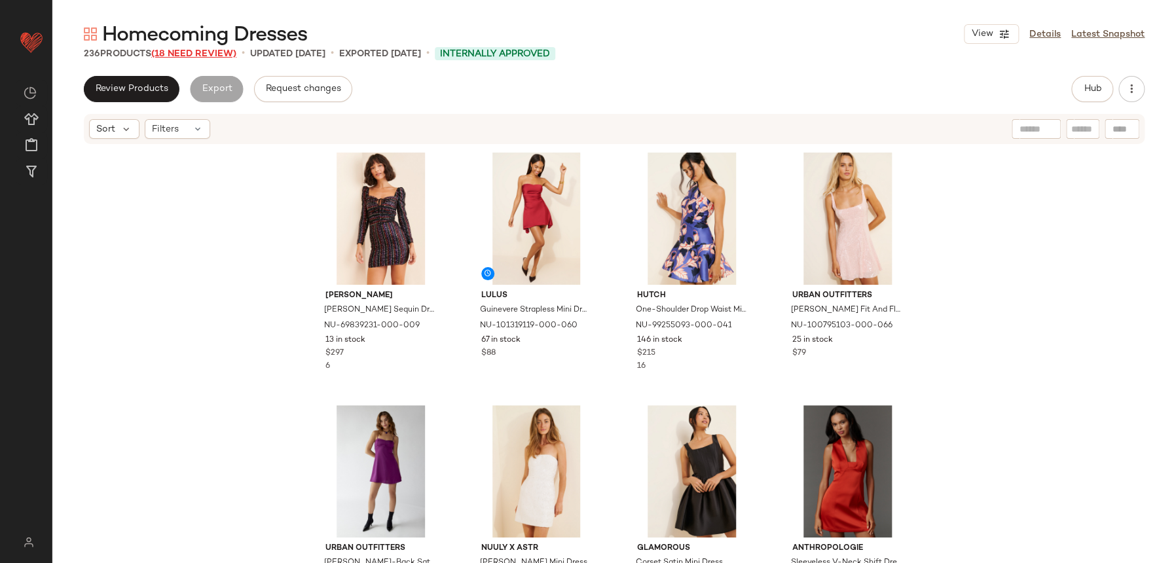
click at [236, 49] on span "(18 Need Review)" at bounding box center [193, 54] width 85 height 10
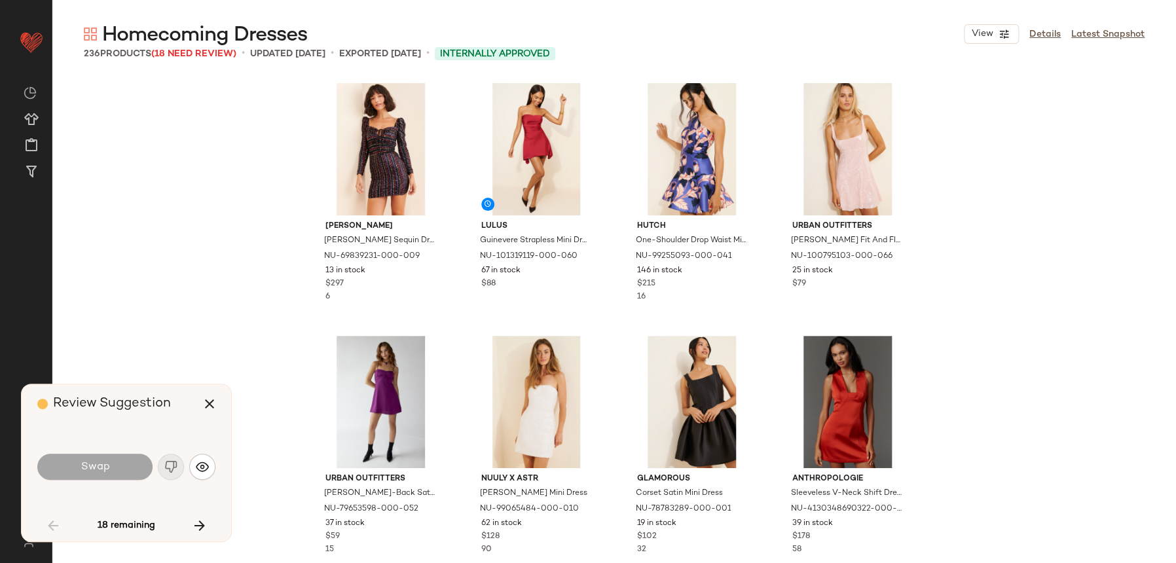
scroll to position [769, 0]
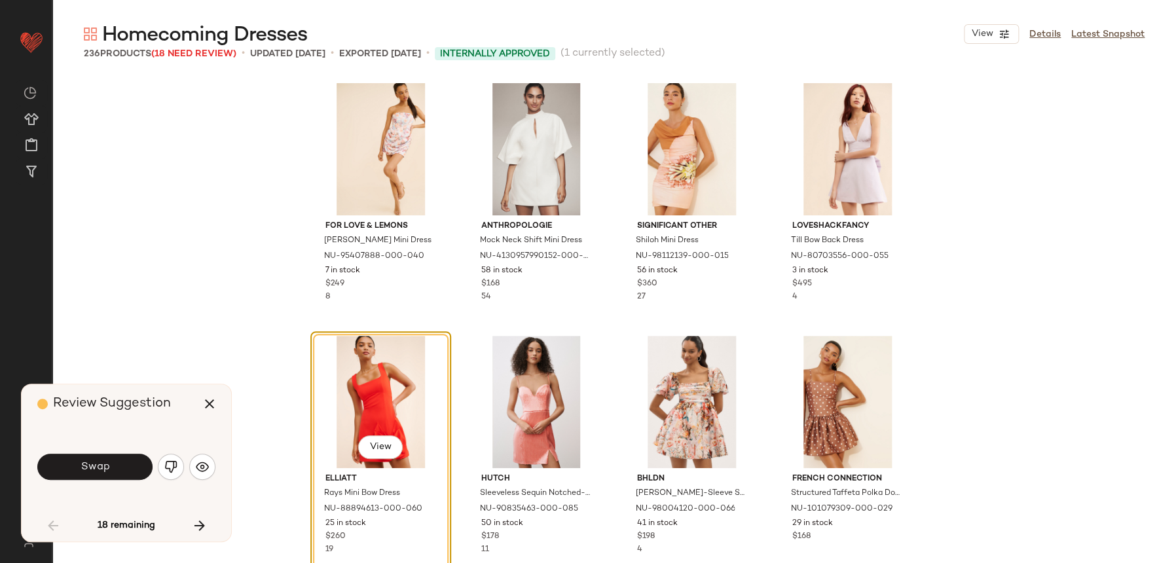
click at [216, 476] on div "Review Suggestion Swap 18 remaining" at bounding box center [127, 462] width 210 height 157
click at [209, 474] on button "button" at bounding box center [202, 467] width 26 height 26
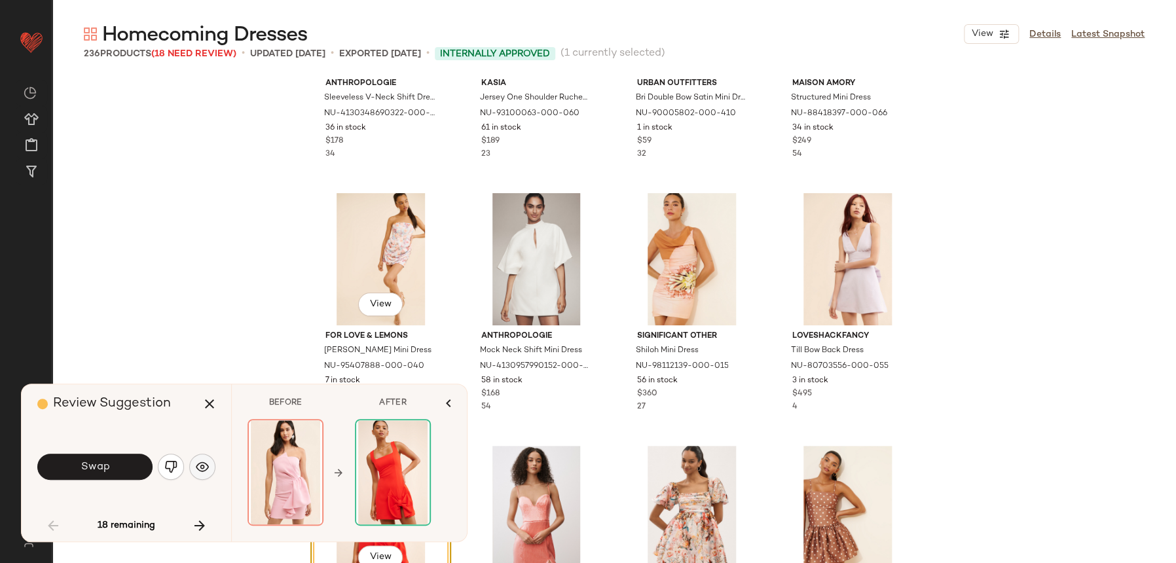
scroll to position [622, 0]
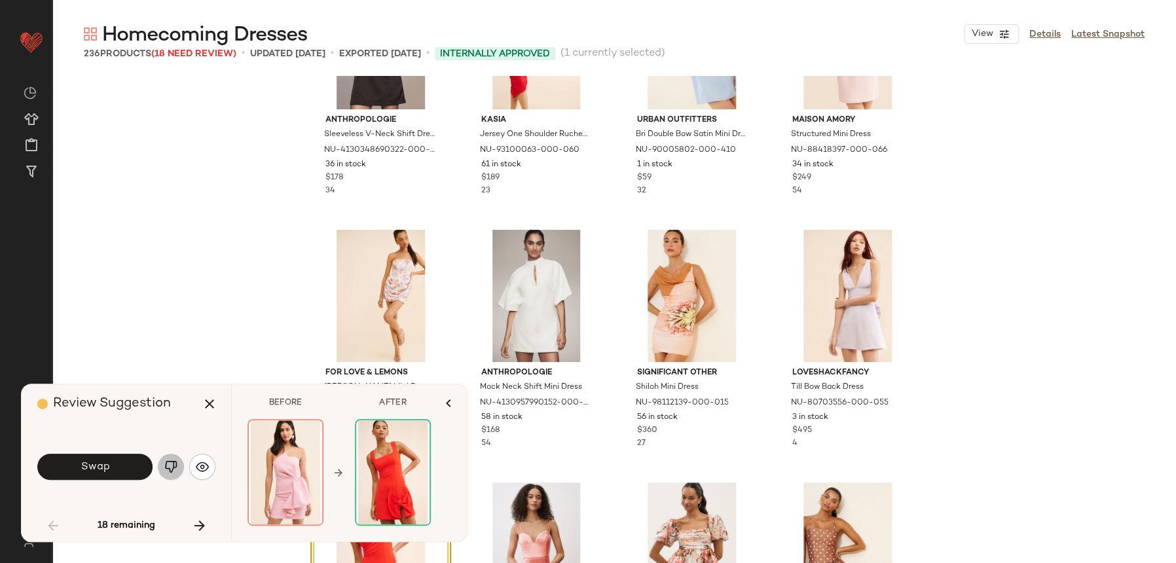
click at [183, 465] on button "button" at bounding box center [171, 467] width 26 height 26
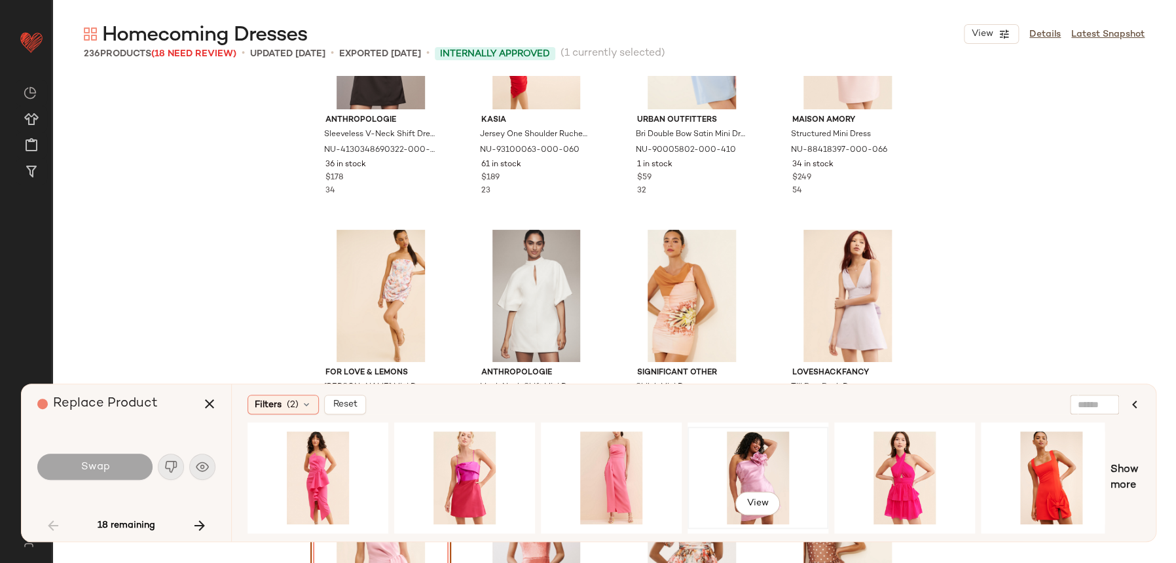
click at [727, 460] on div "View" at bounding box center [758, 477] width 132 height 93
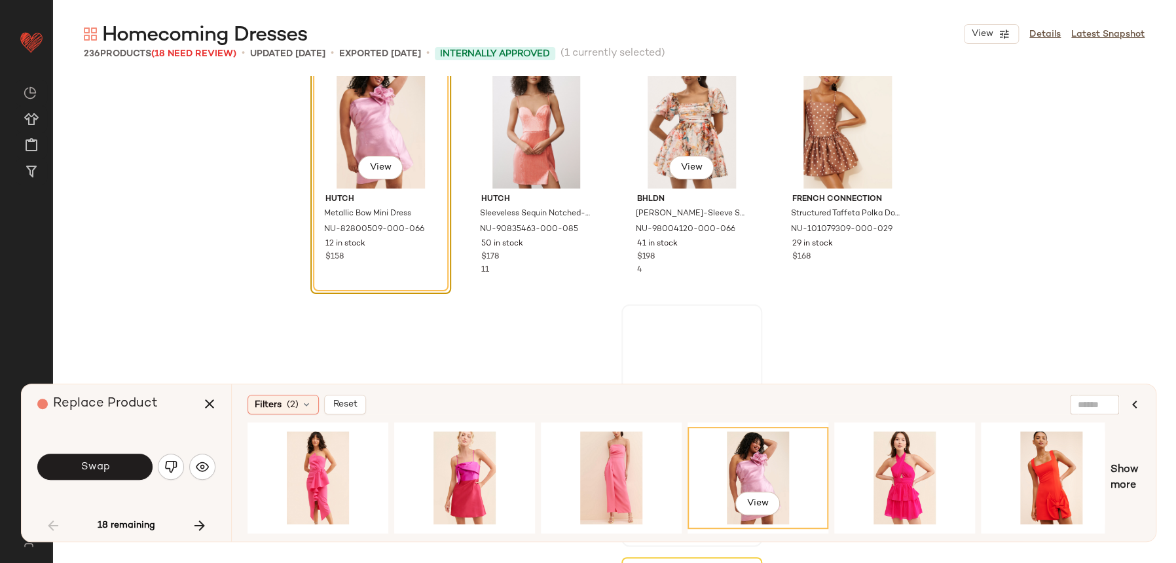
scroll to position [1048, 0]
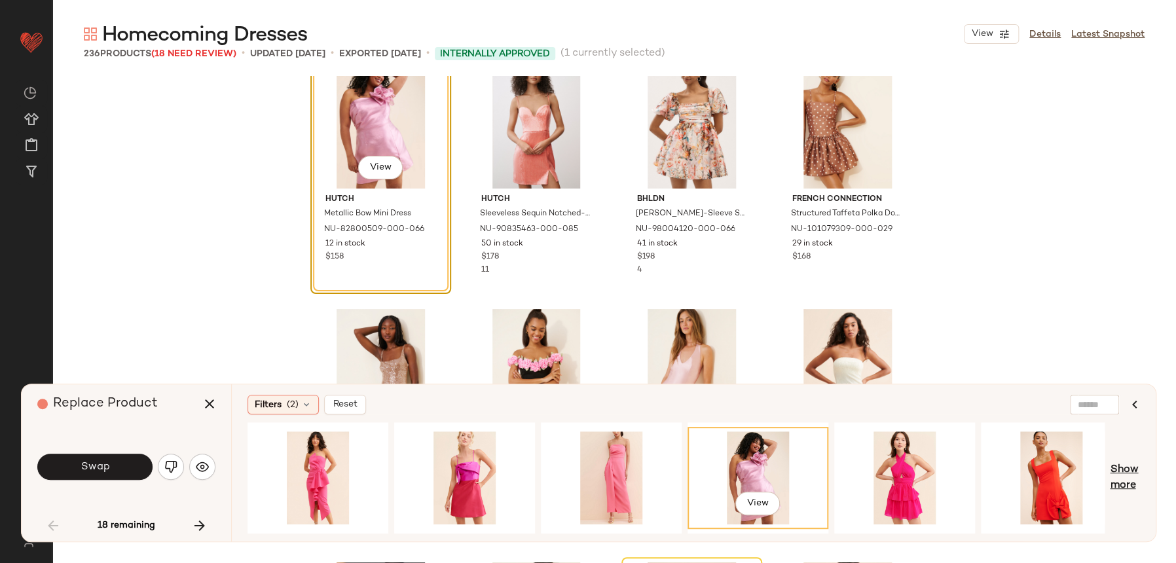
click at [1117, 473] on span "Show more" at bounding box center [1125, 477] width 30 height 31
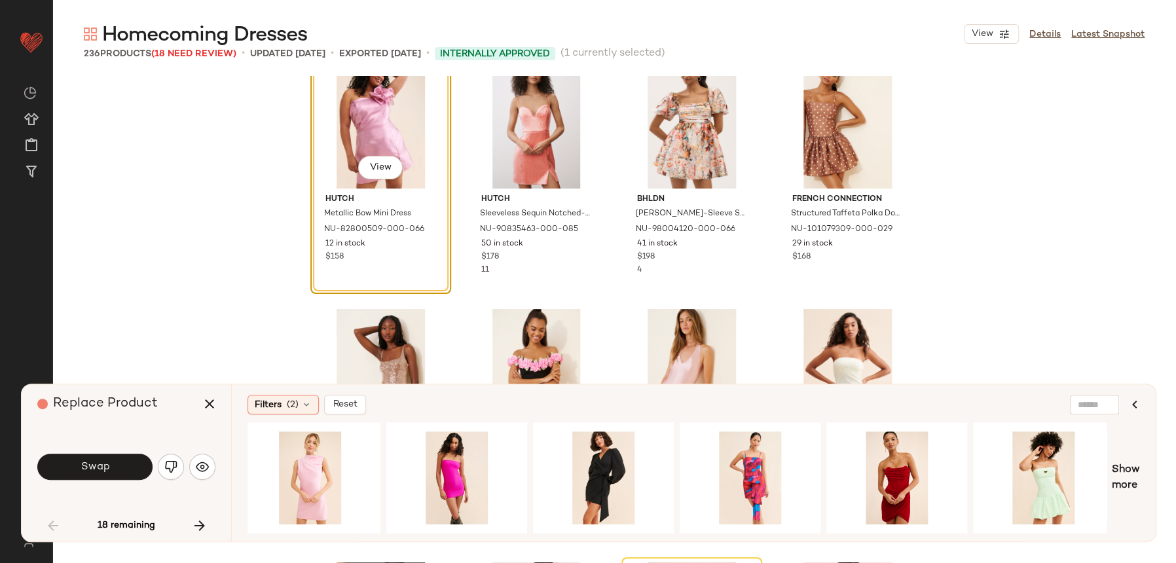
scroll to position [0, 819]
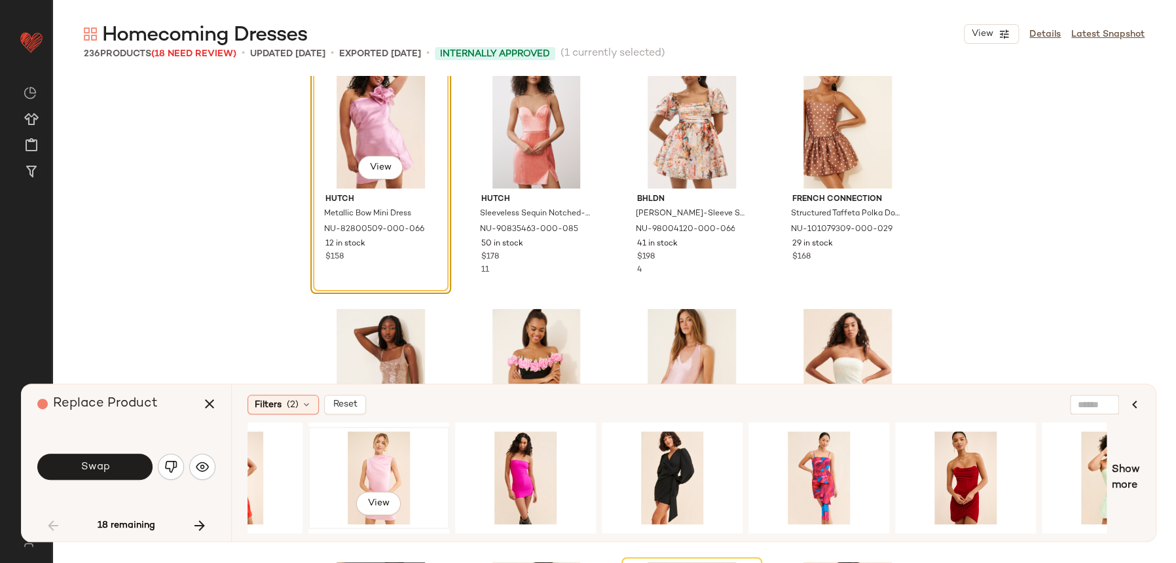
click at [411, 483] on div "View" at bounding box center [379, 477] width 132 height 93
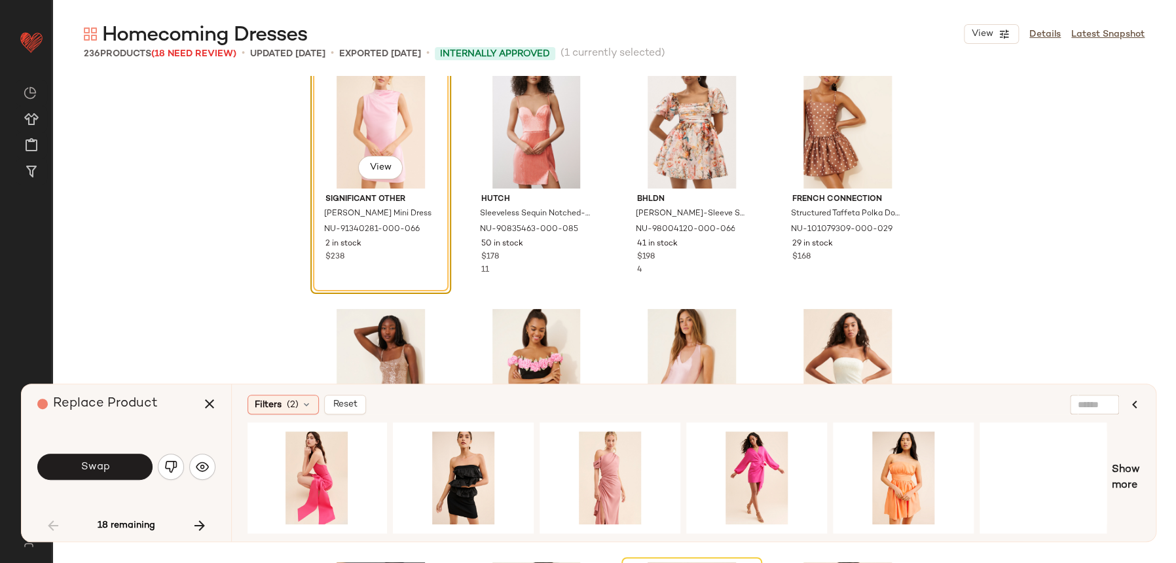
scroll to position [0, 1908]
click at [1113, 469] on span "Show more" at bounding box center [1126, 477] width 28 height 31
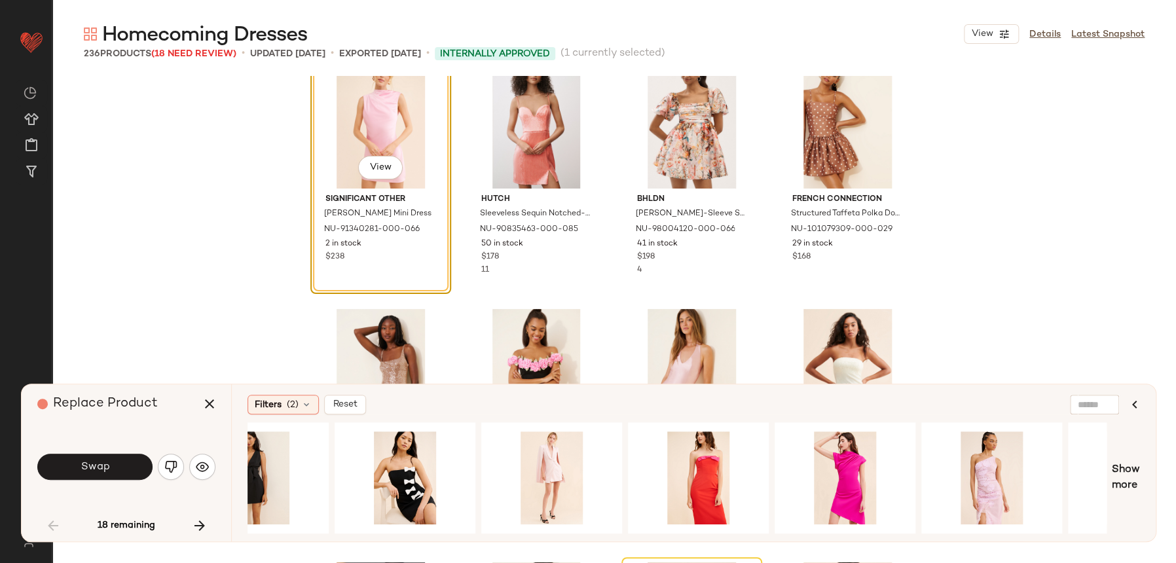
scroll to position [0, 3093]
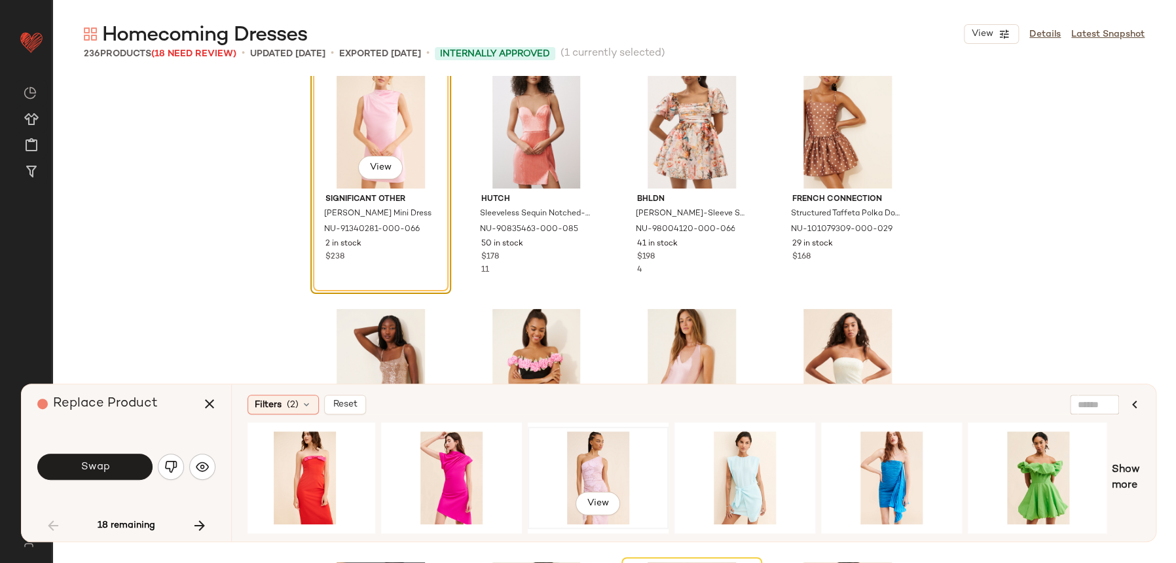
click at [602, 476] on div "View" at bounding box center [598, 477] width 132 height 93
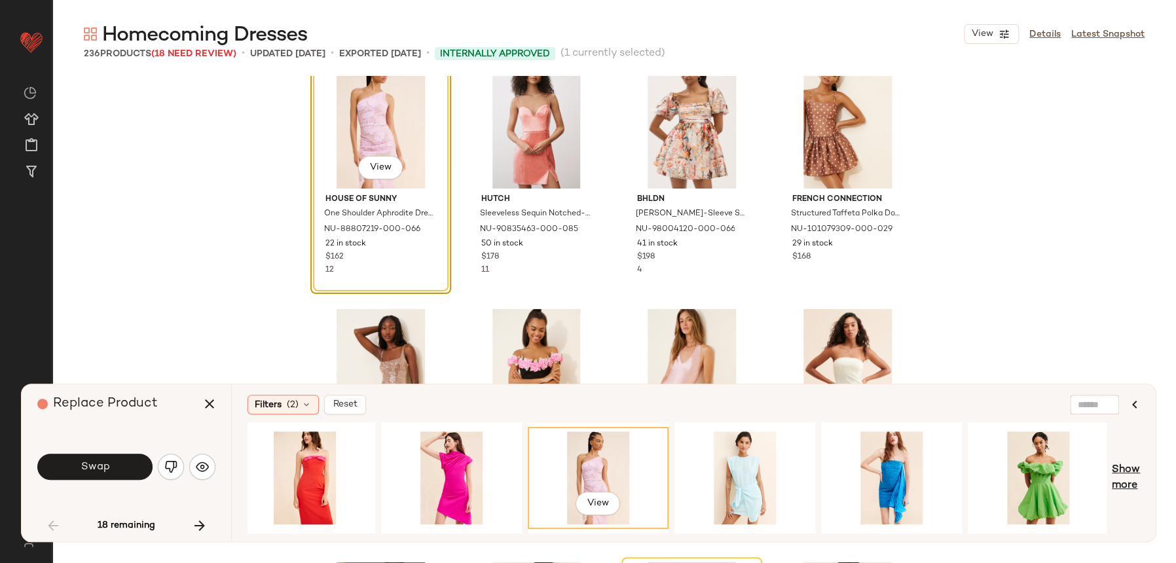
click at [1129, 471] on span "Show more" at bounding box center [1126, 477] width 28 height 31
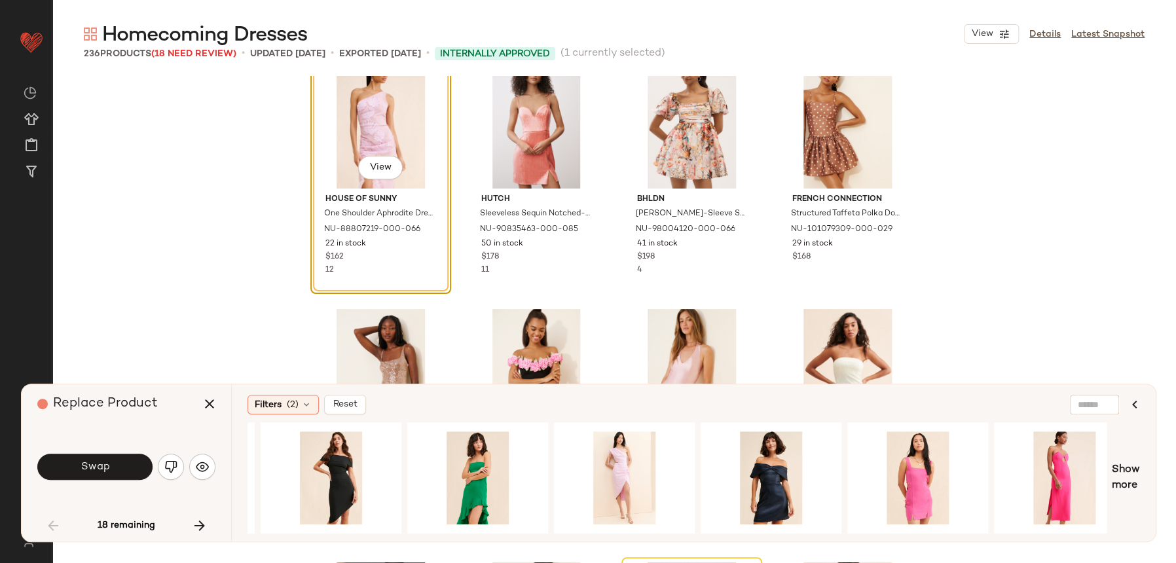
scroll to position [0, 4267]
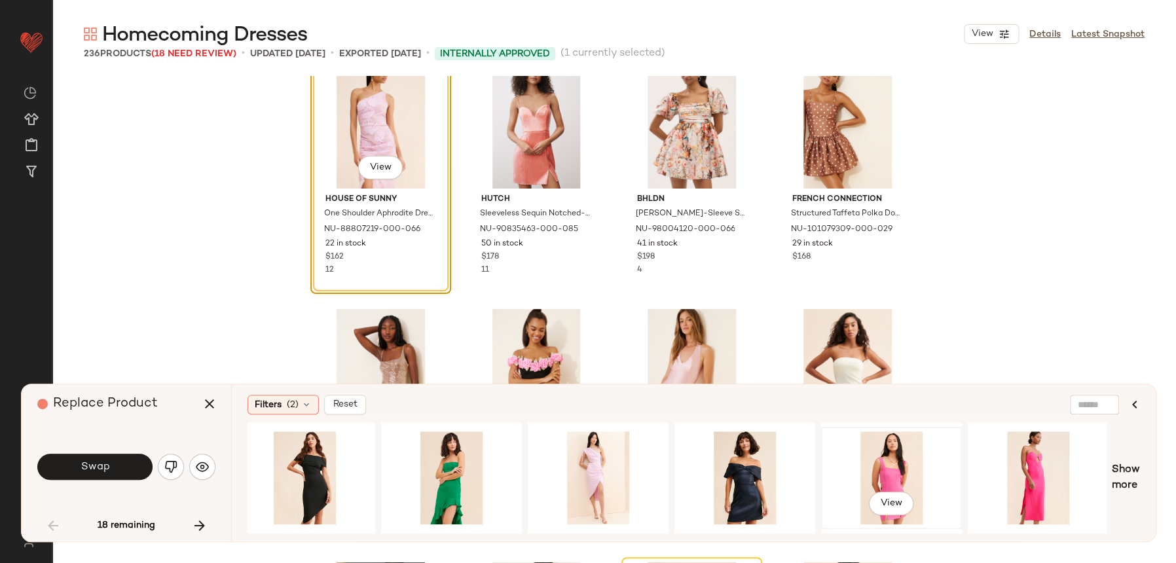
click at [916, 485] on div "View" at bounding box center [892, 477] width 132 height 93
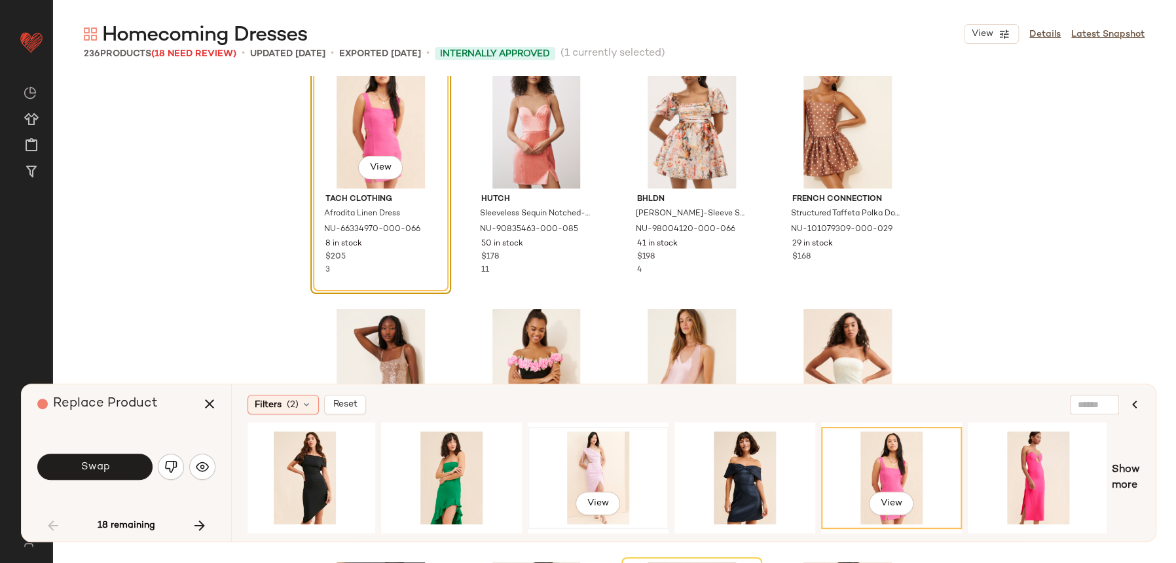
click at [625, 434] on div "View" at bounding box center [598, 477] width 132 height 93
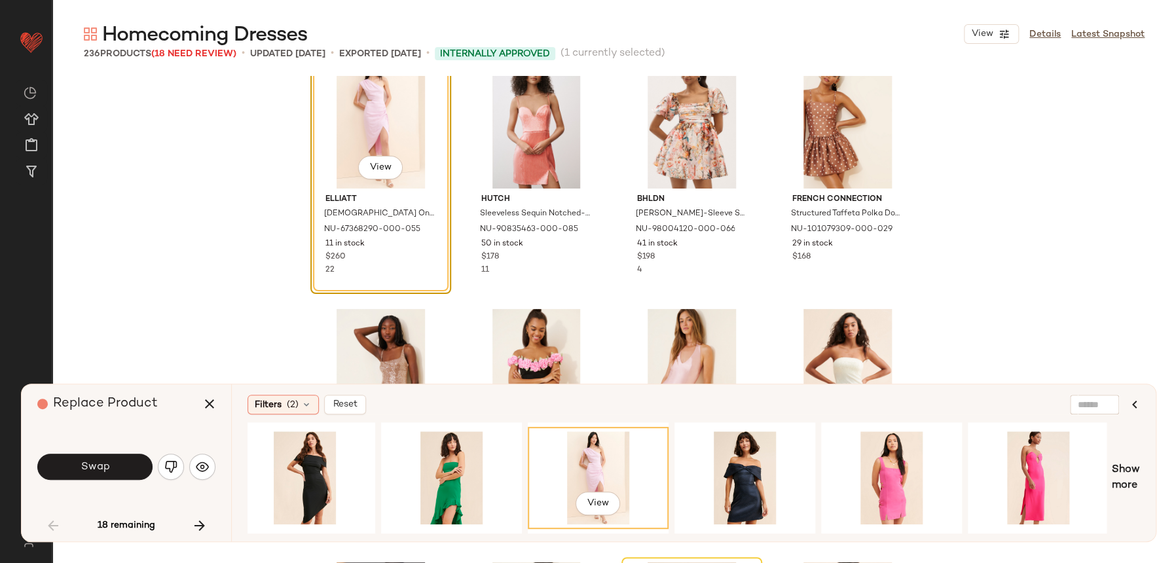
click at [399, 164] on div "View" at bounding box center [381, 122] width 132 height 132
click at [388, 160] on button "View" at bounding box center [380, 168] width 45 height 24
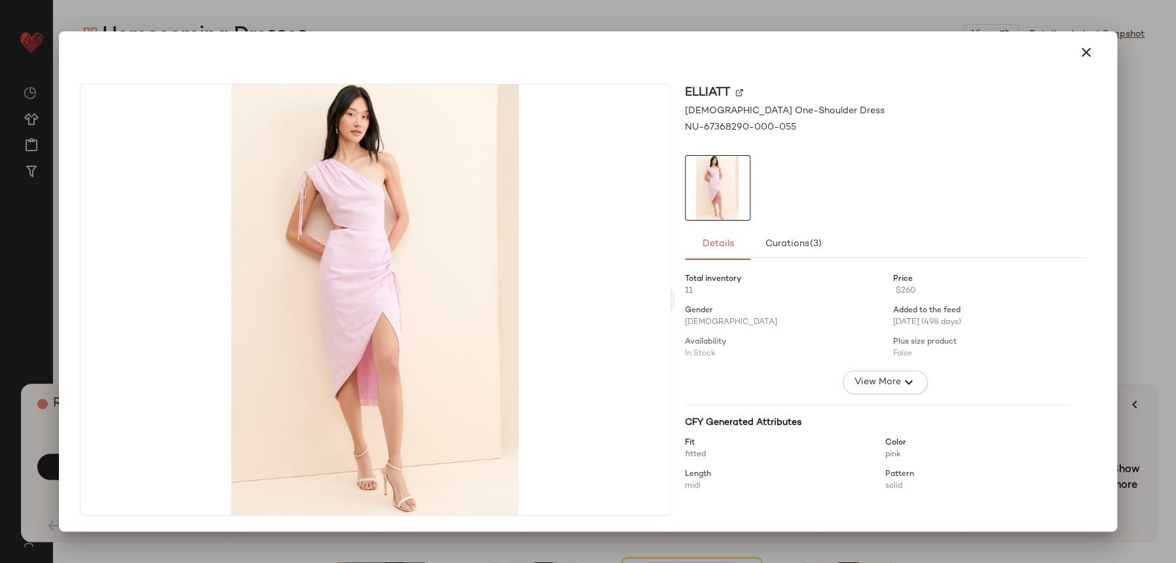
drag, startPoint x: 1093, startPoint y: 64, endPoint x: 1088, endPoint y: 57, distance: 8.0
click at [1090, 60] on button "button" at bounding box center [1085, 52] width 31 height 31
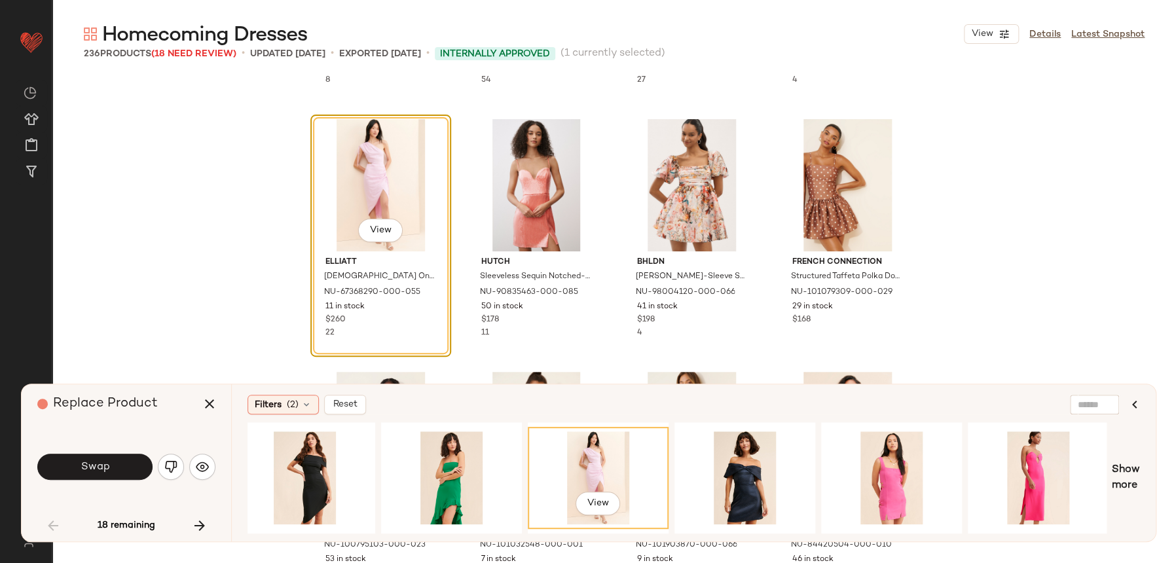
scroll to position [974, 0]
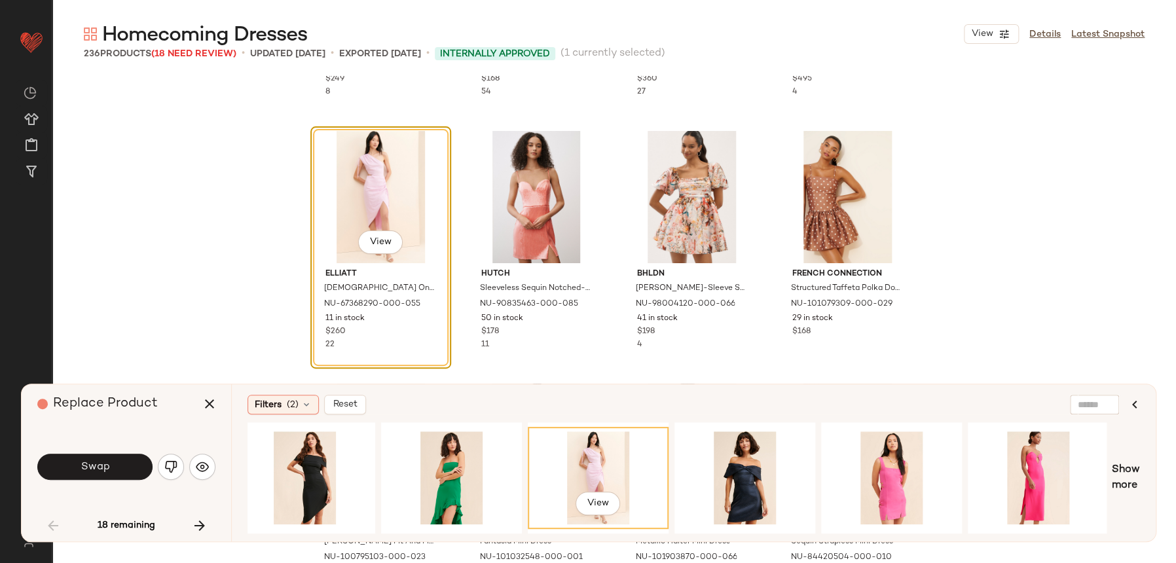
click at [1142, 479] on div "Filters (2) Reset View Show more" at bounding box center [693, 462] width 925 height 157
click at [1129, 471] on span "Show more" at bounding box center [1126, 477] width 28 height 31
click at [1127, 496] on div "View Show more" at bounding box center [694, 477] width 892 height 111
click at [1118, 475] on span "Show more" at bounding box center [1126, 477] width 28 height 31
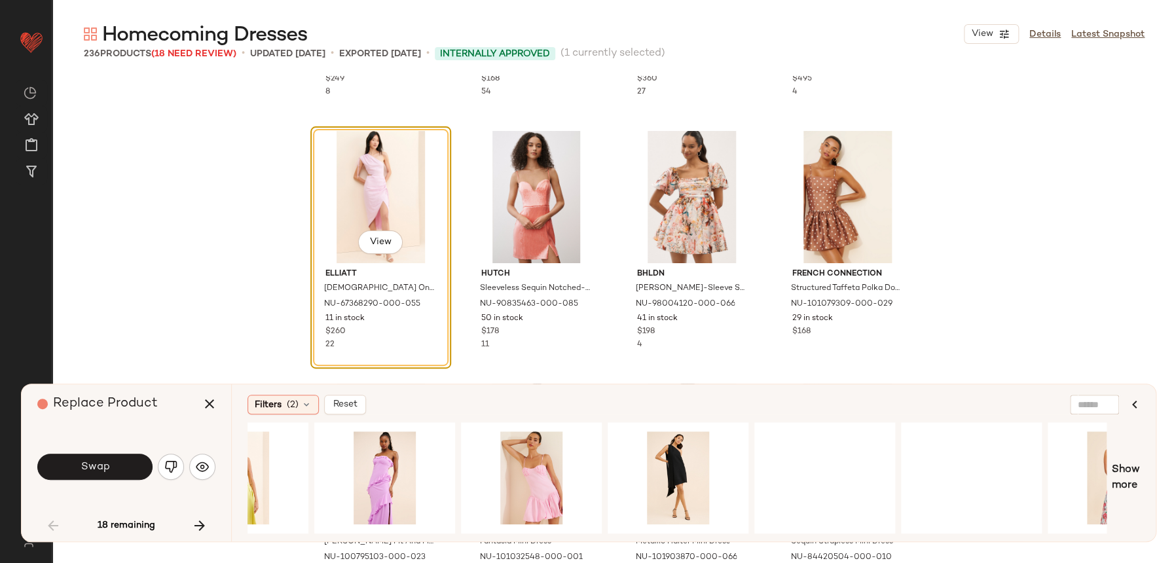
scroll to position [0, 5658]
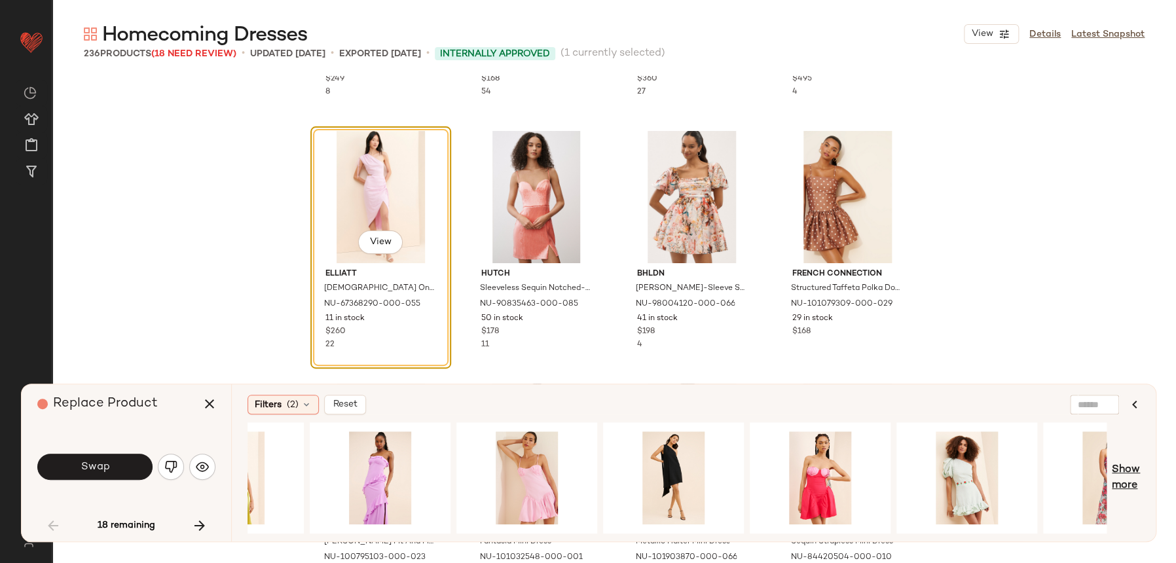
click at [1138, 476] on span "Show more" at bounding box center [1126, 477] width 28 height 31
click at [949, 524] on div "View" at bounding box center [967, 478] width 138 height 100
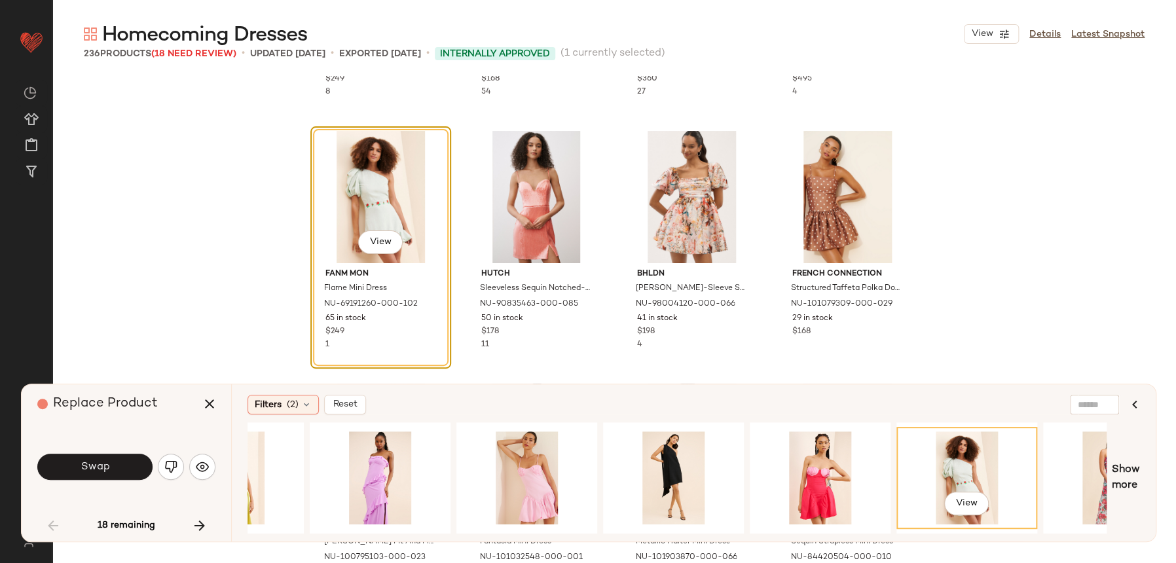
scroll to position [0, 6466]
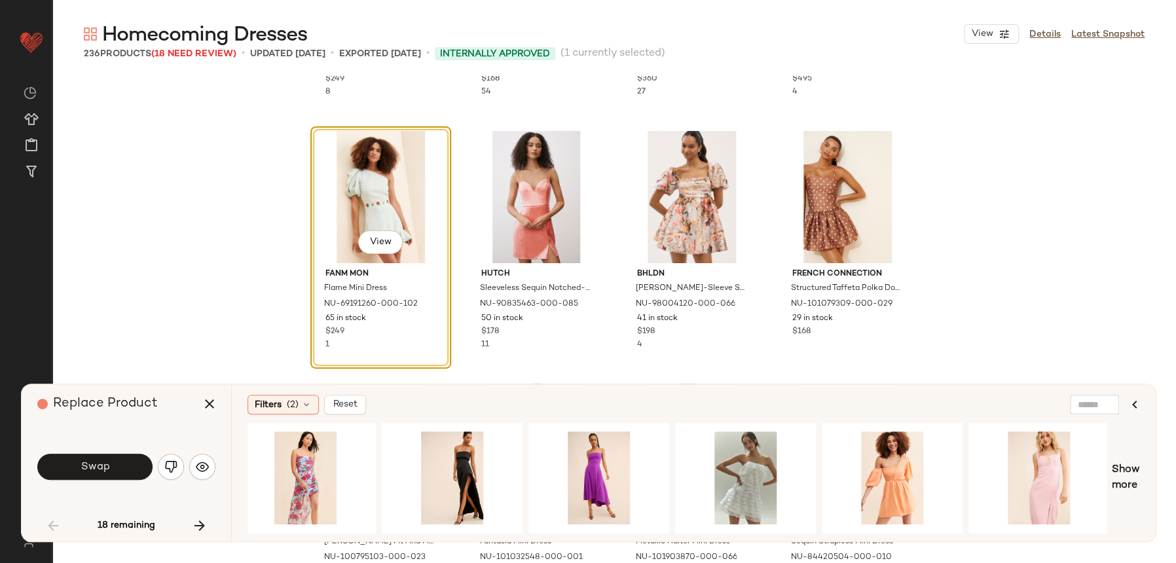
click at [1118, 462] on span "Show more" at bounding box center [1126, 477] width 28 height 31
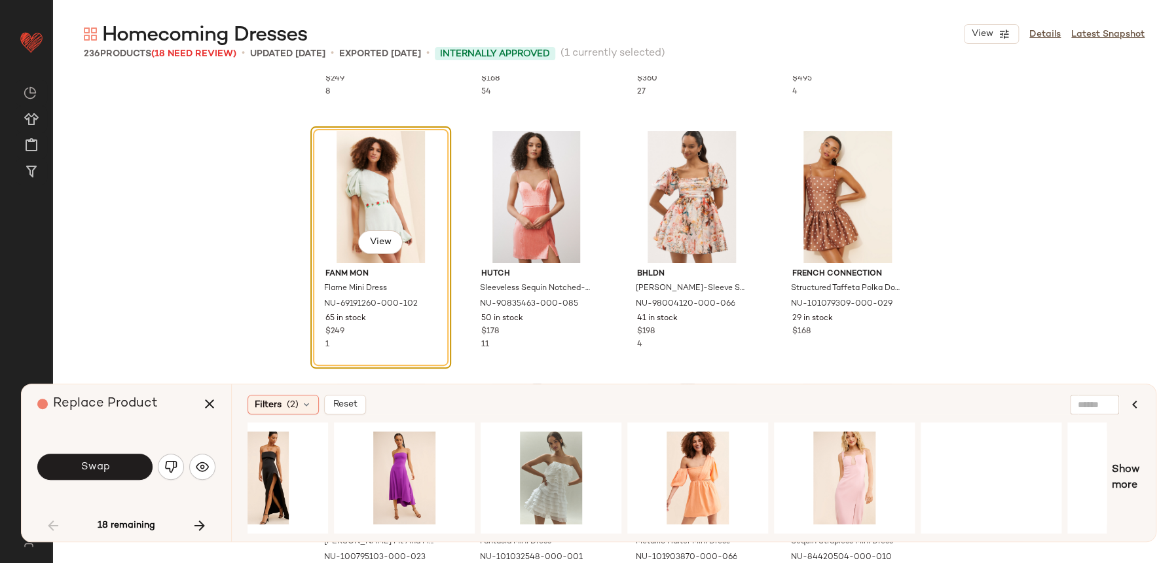
scroll to position [0, 7493]
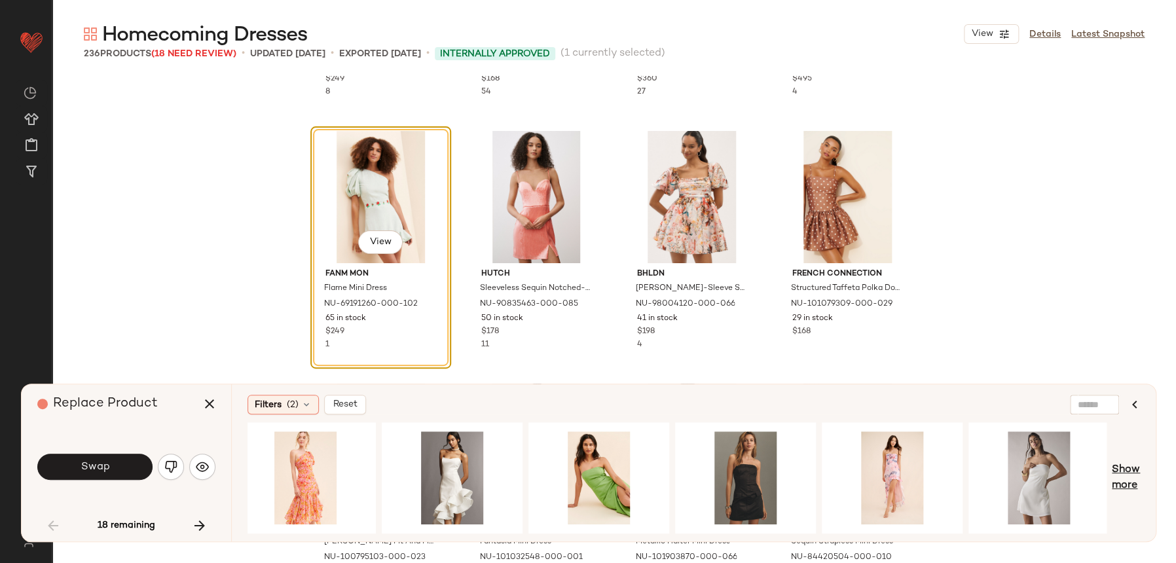
click at [1123, 472] on span "Show more" at bounding box center [1126, 477] width 28 height 31
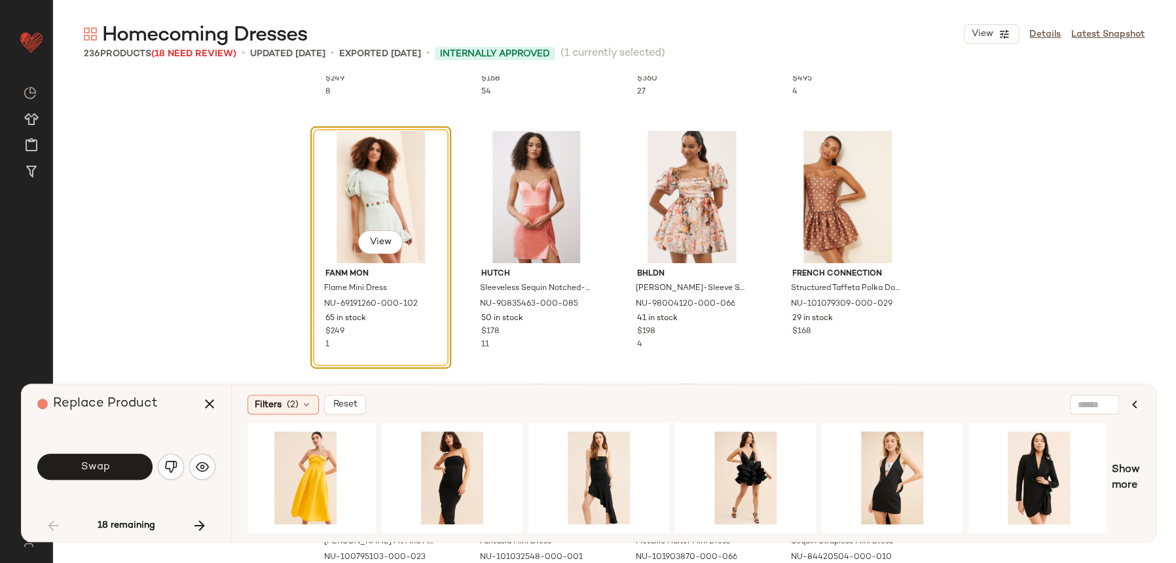
scroll to position [0, 0]
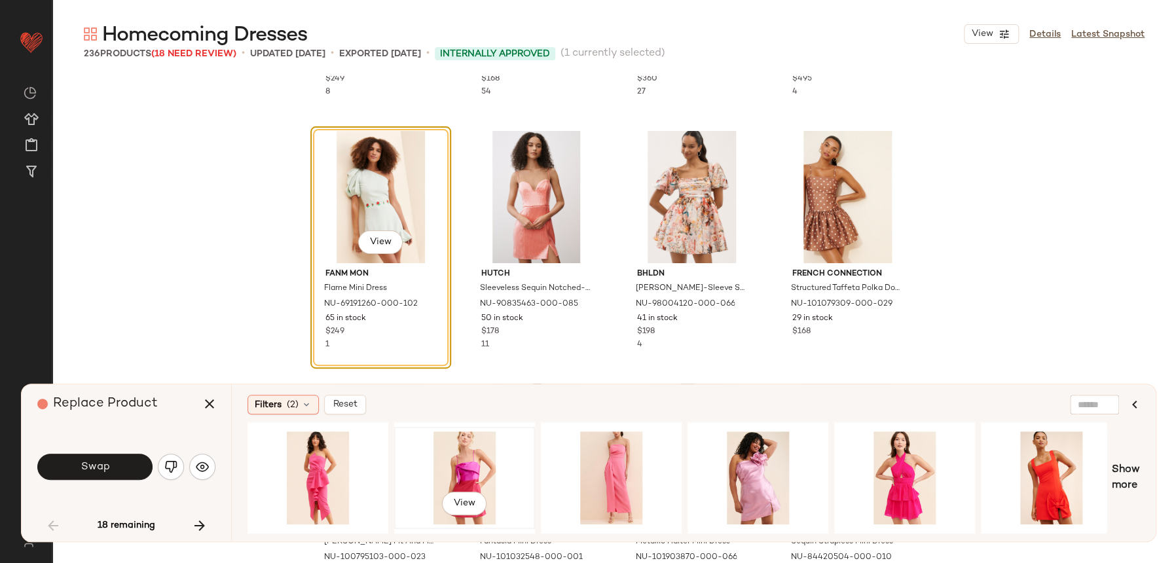
click at [499, 452] on div "View" at bounding box center [465, 477] width 132 height 93
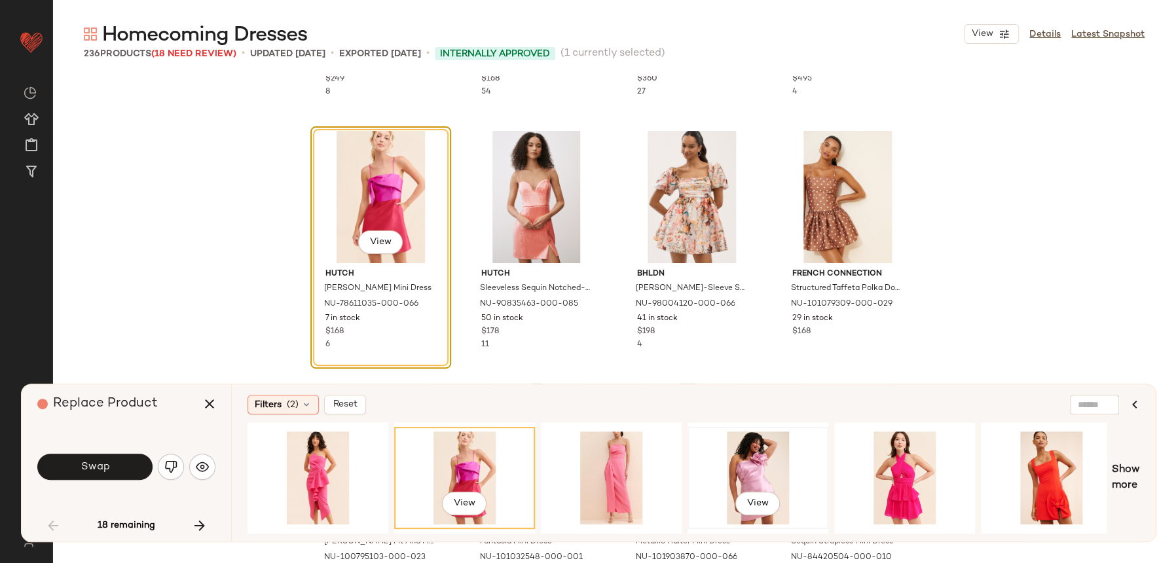
click at [747, 459] on div "View" at bounding box center [758, 477] width 132 height 93
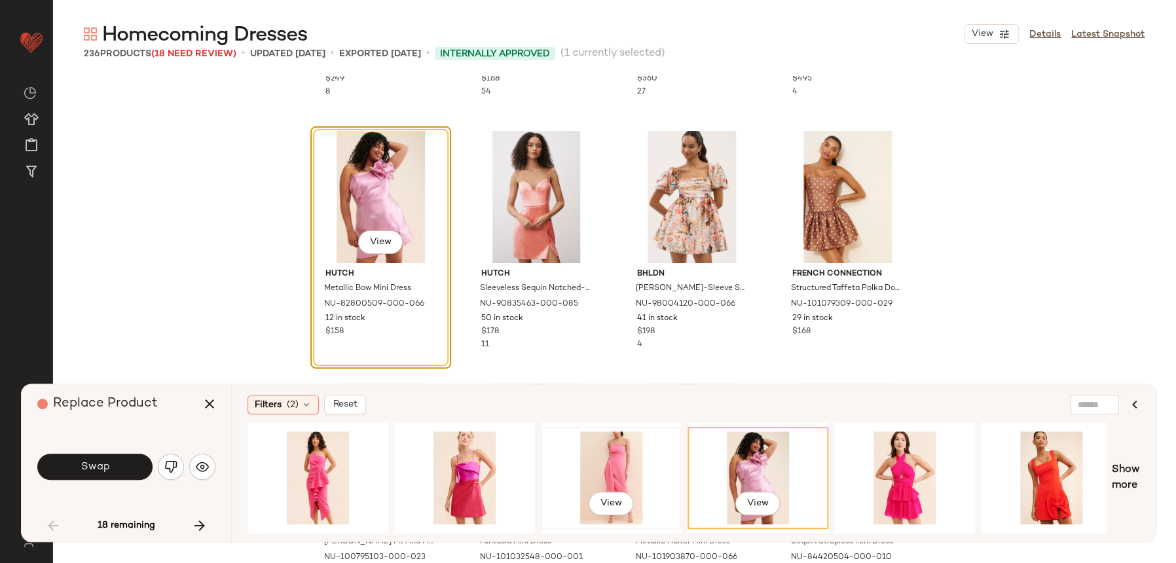
click at [663, 468] on div "View" at bounding box center [611, 477] width 132 height 93
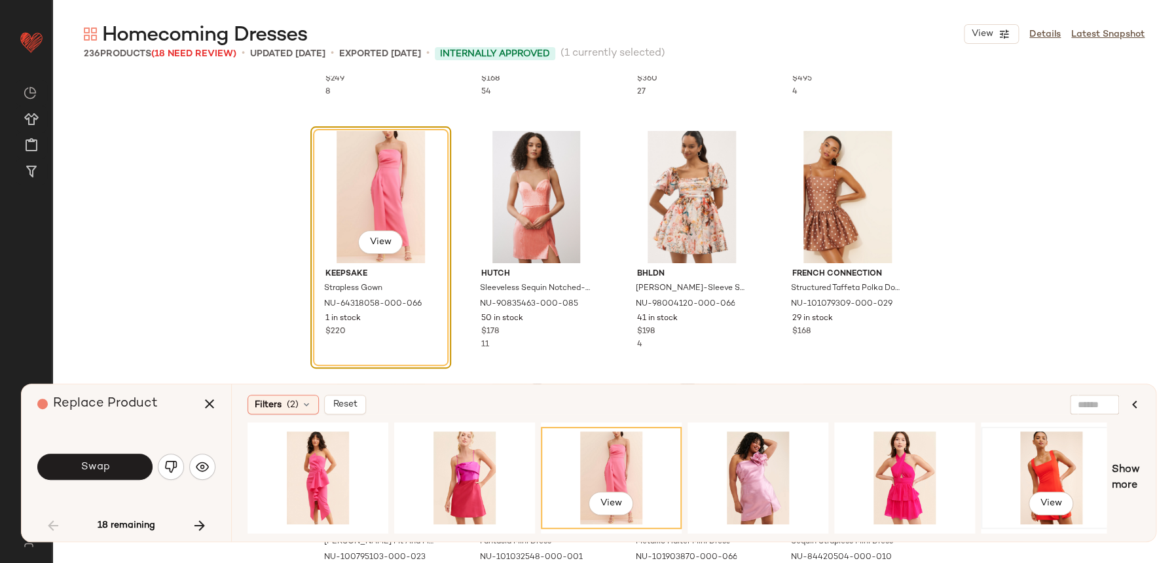
click at [1024, 472] on div "View" at bounding box center [1051, 477] width 132 height 93
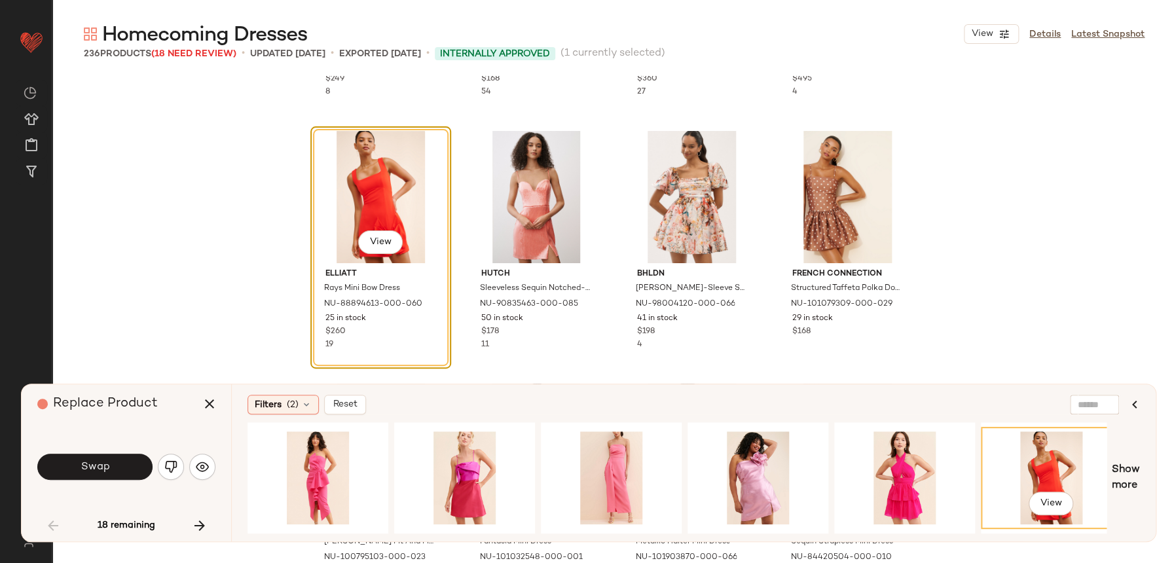
click at [106, 471] on span "Swap" at bounding box center [94, 467] width 29 height 12
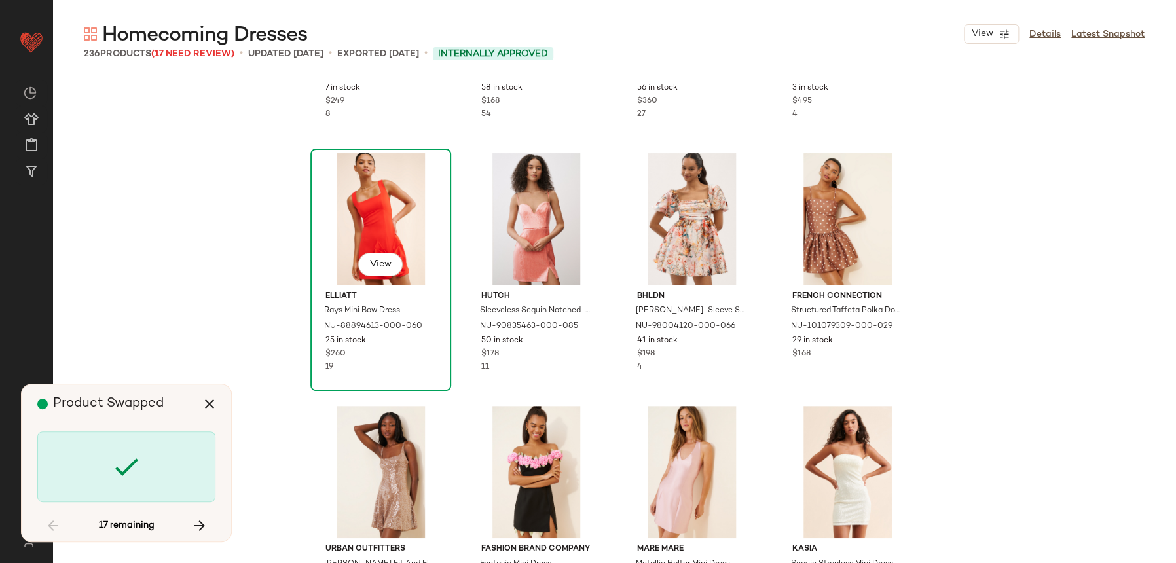
scroll to position [444, 0]
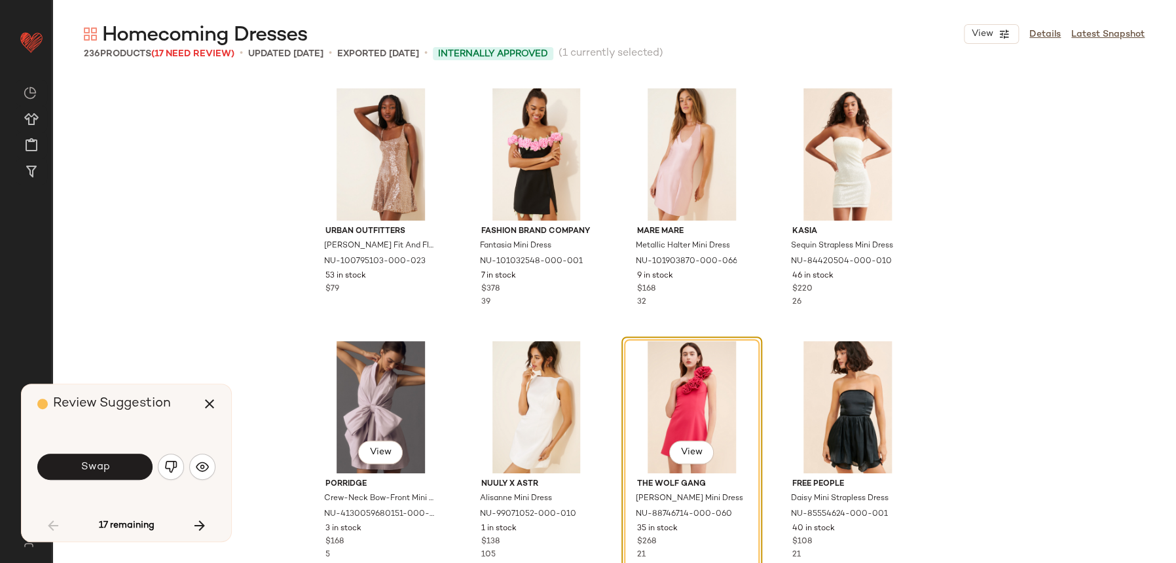
scroll to position [1271, 0]
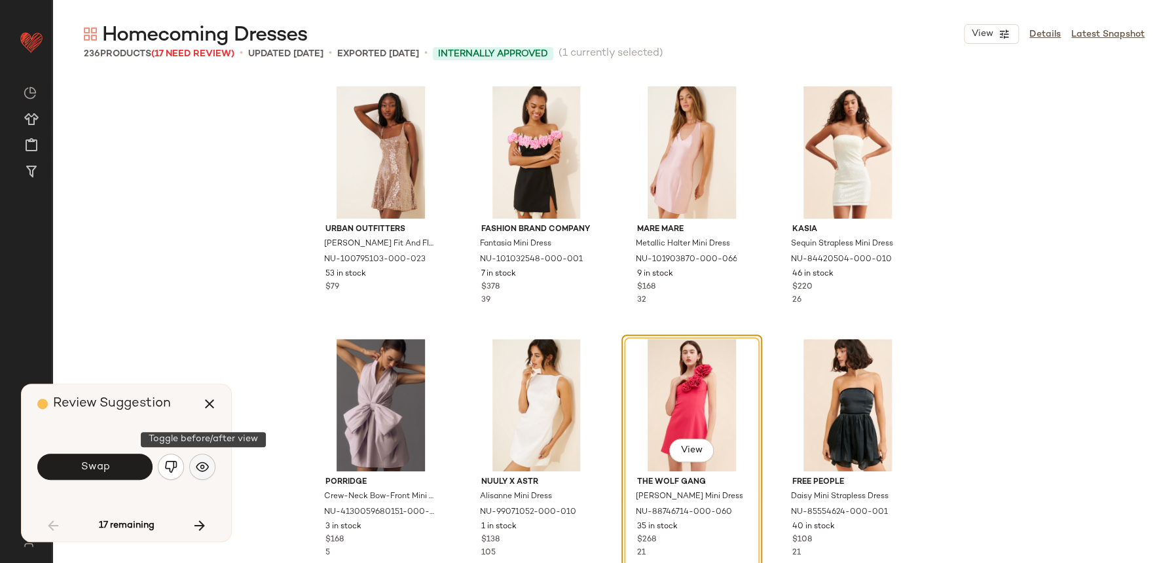
click at [201, 464] on img "button" at bounding box center [202, 466] width 13 height 13
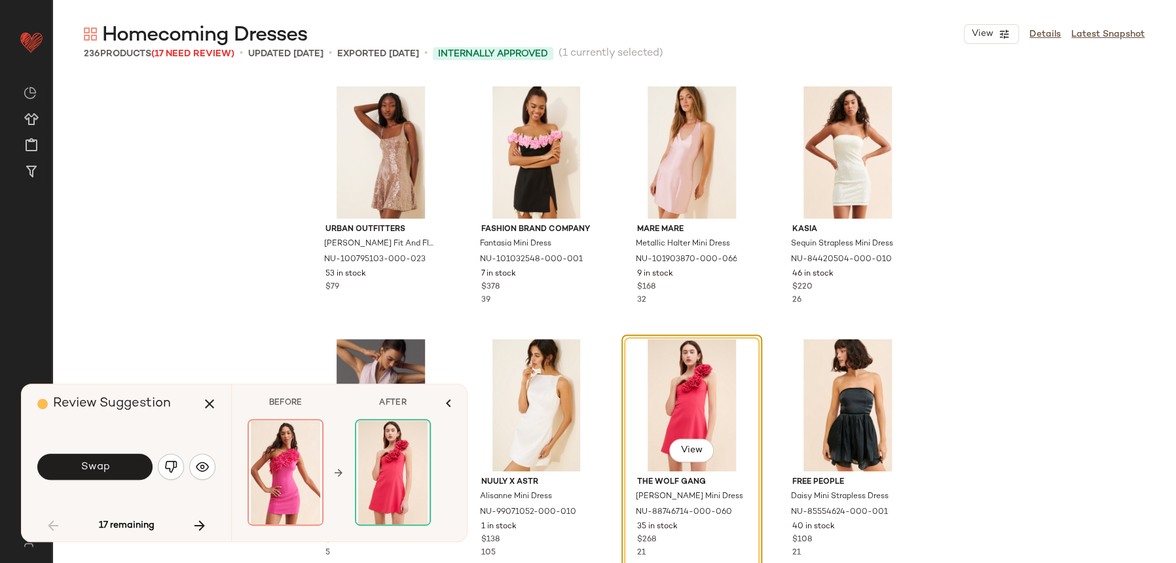
click at [700, 437] on div "View" at bounding box center [692, 405] width 132 height 132
click at [705, 437] on div "View" at bounding box center [692, 405] width 132 height 132
click at [705, 439] on div "View" at bounding box center [691, 452] width 45 height 26
click at [703, 444] on button "View" at bounding box center [691, 451] width 45 height 24
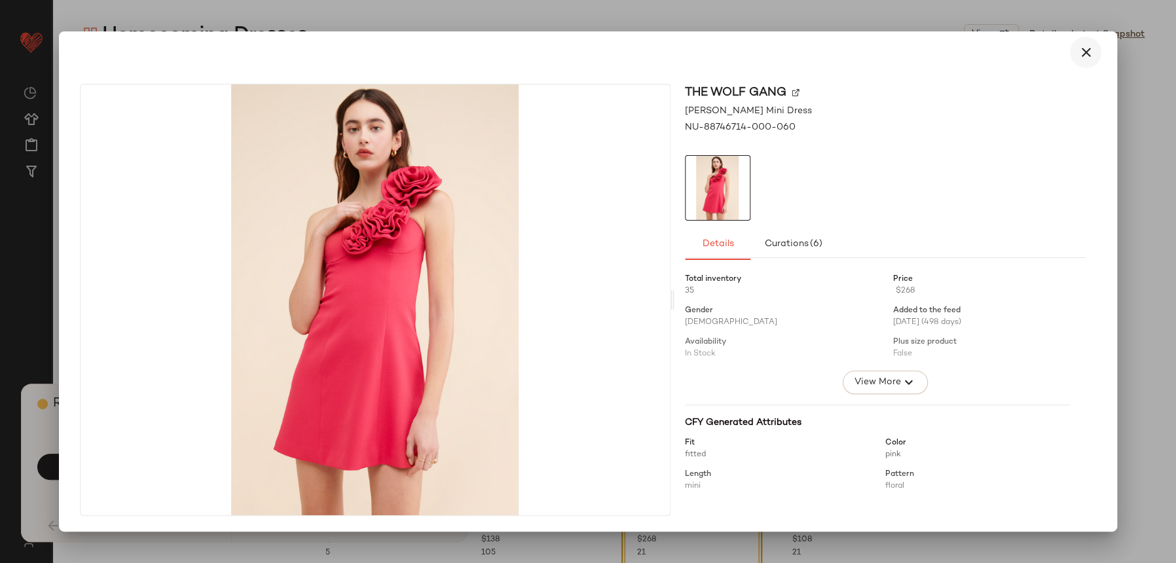
click at [1095, 54] on button "button" at bounding box center [1085, 52] width 31 height 31
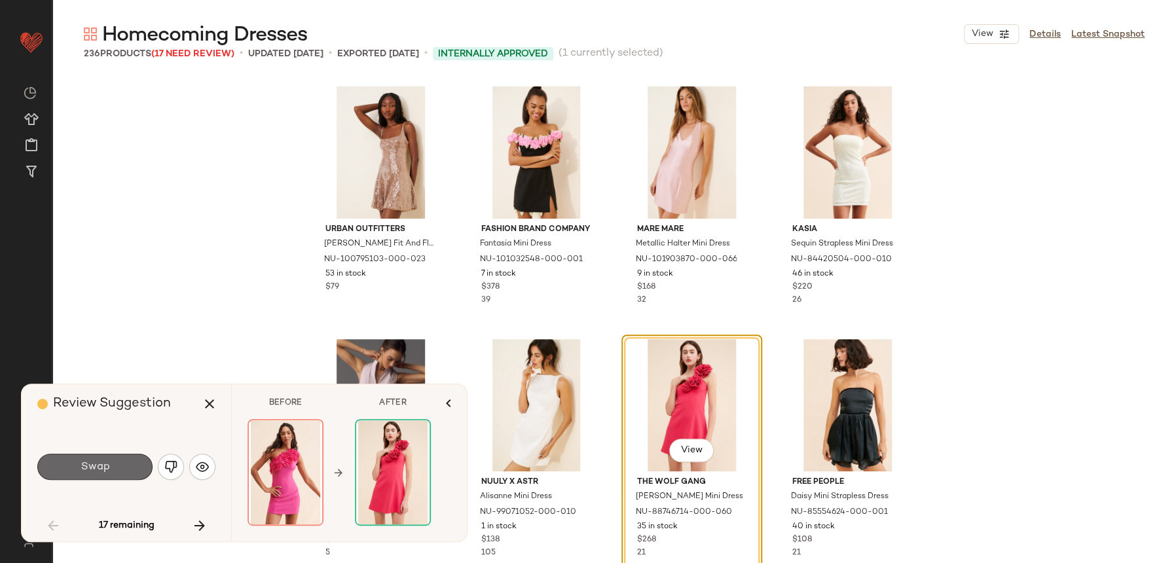
click at [111, 479] on button "Swap" at bounding box center [94, 467] width 115 height 26
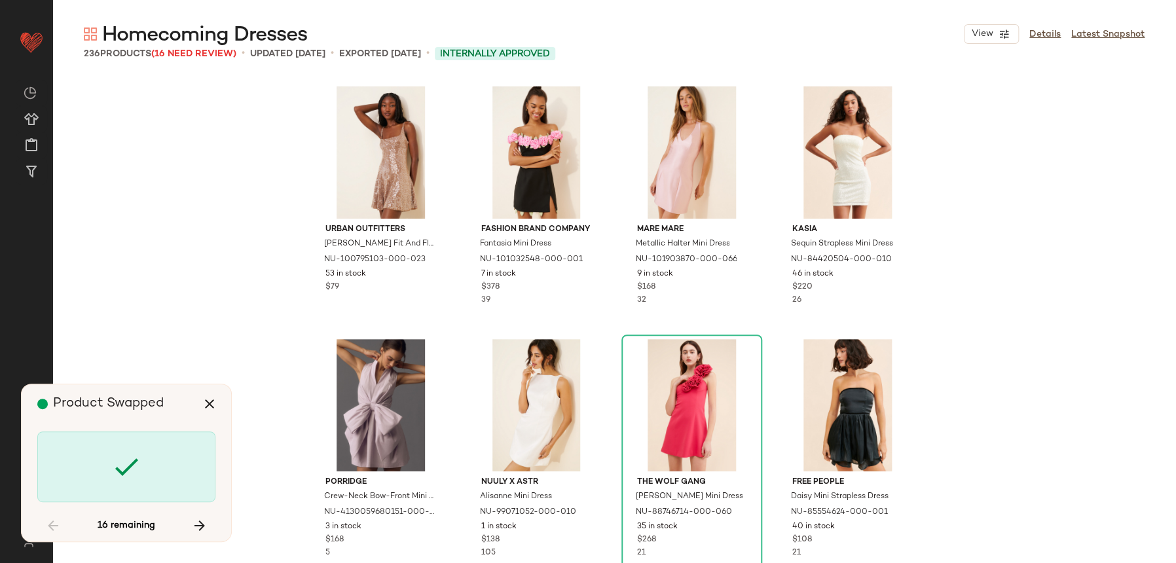
scroll to position [2021, 0]
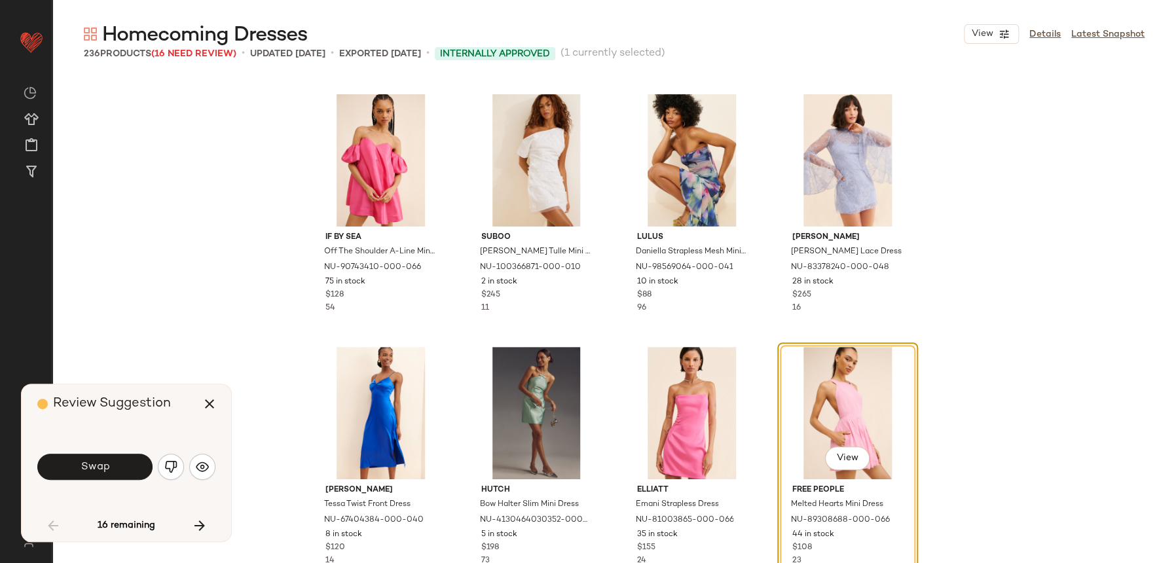
click at [268, 415] on div "If By Sea Off The Shoulder A-Line Mini Dress NU-90743410-000-066 75 in stock $1…" at bounding box center [614, 347] width 1124 height 542
click at [202, 467] on img "button" at bounding box center [202, 466] width 13 height 13
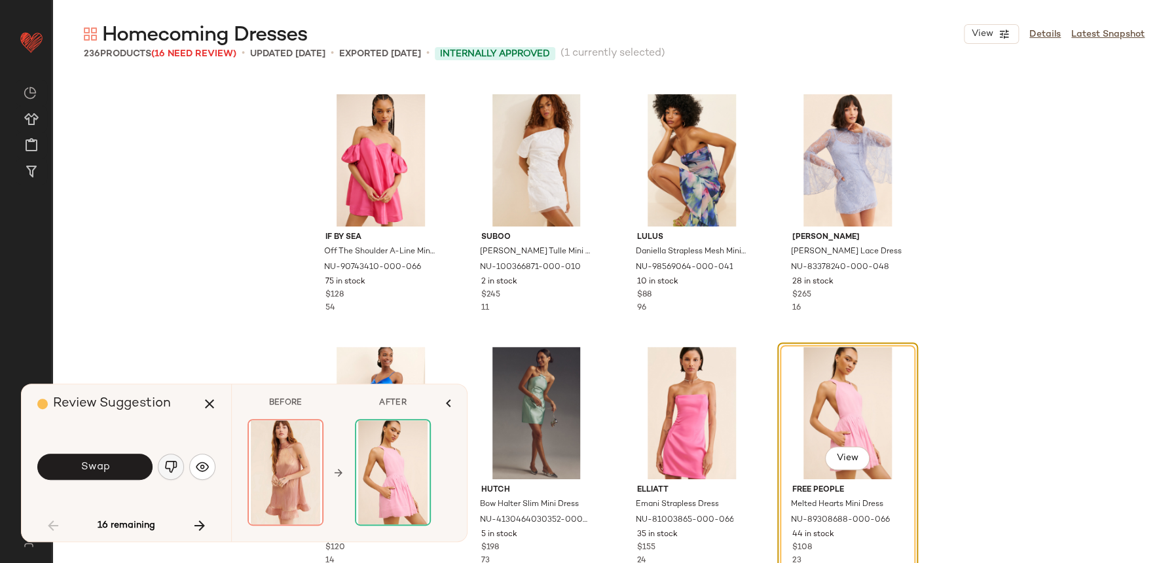
click at [175, 469] on img "button" at bounding box center [170, 466] width 13 height 13
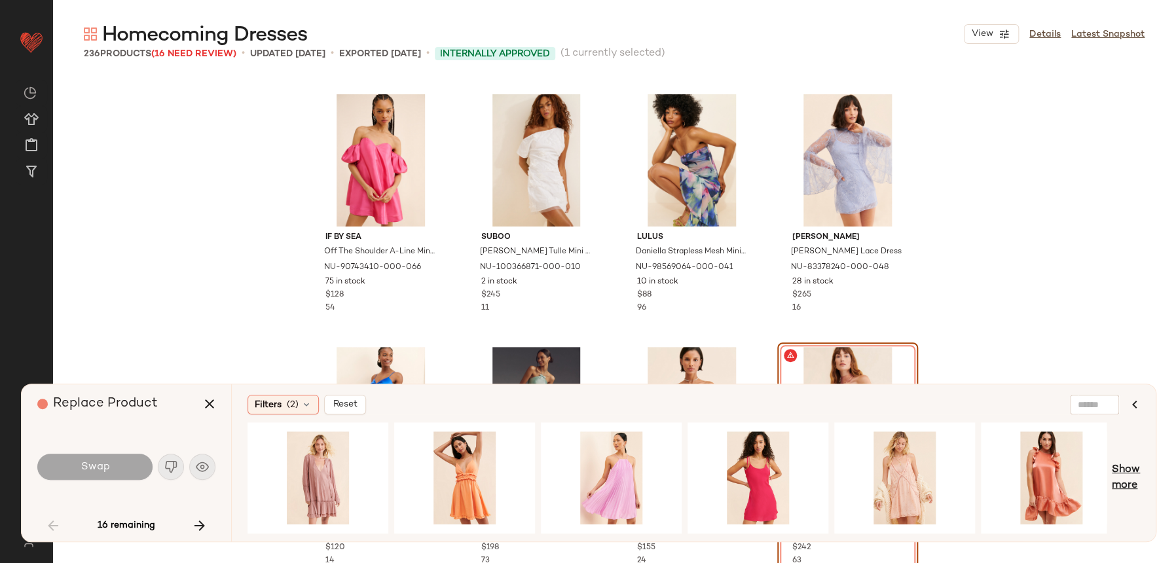
click at [1139, 472] on span "Show more" at bounding box center [1126, 477] width 28 height 31
click at [1133, 477] on span "Show more" at bounding box center [1126, 477] width 28 height 31
click at [1132, 475] on span "Show more" at bounding box center [1126, 477] width 28 height 31
drag, startPoint x: 325, startPoint y: 534, endPoint x: 352, endPoint y: 528, distance: 27.4
click at [449, 523] on div "View" at bounding box center [677, 477] width 859 height 111
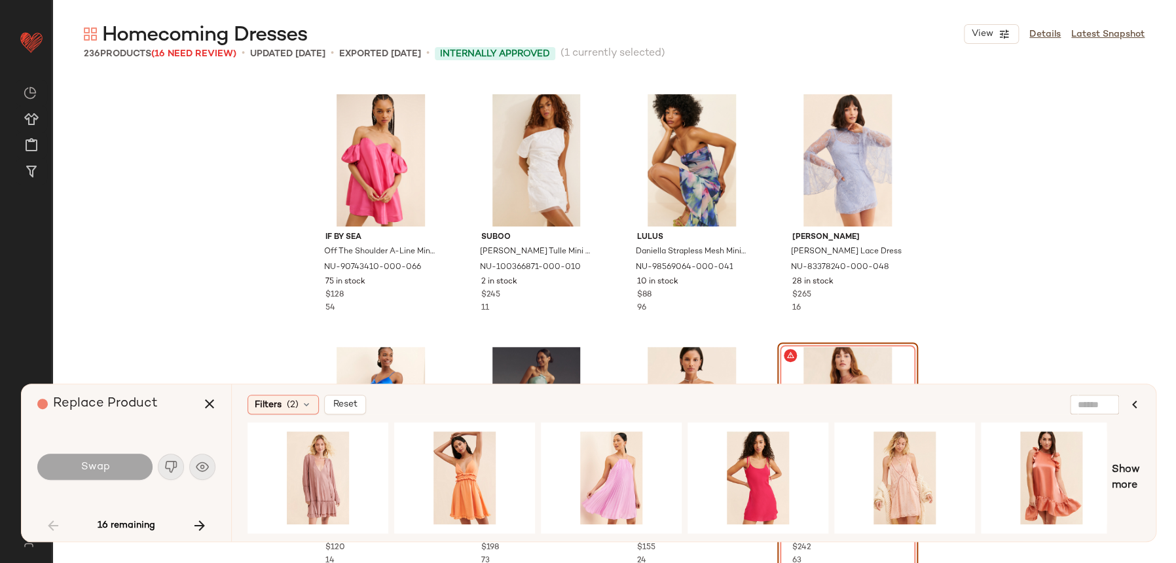
drag, startPoint x: 354, startPoint y: 534, endPoint x: 425, endPoint y: 529, distance: 71.5
click at [425, 529] on div "Filters (2) Reset Show more" at bounding box center [693, 462] width 925 height 157
click at [364, 526] on div at bounding box center [318, 477] width 141 height 111
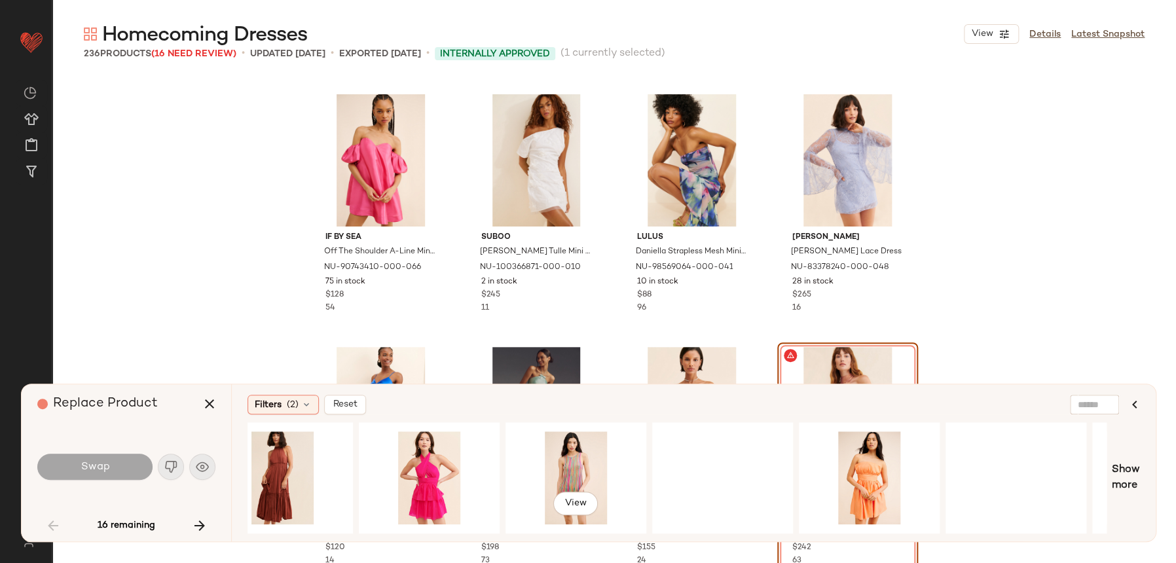
scroll to position [0, 1213]
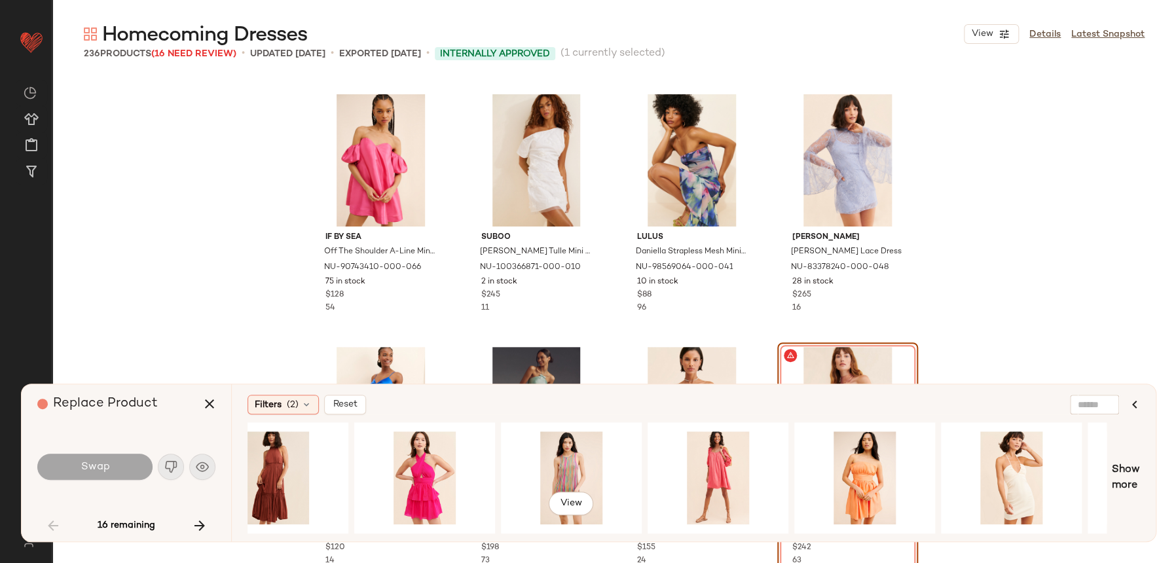
click at [1141, 471] on div "Filters (2) Reset View Show more" at bounding box center [693, 462] width 925 height 157
click at [1133, 472] on span "Show more" at bounding box center [1126, 477] width 28 height 31
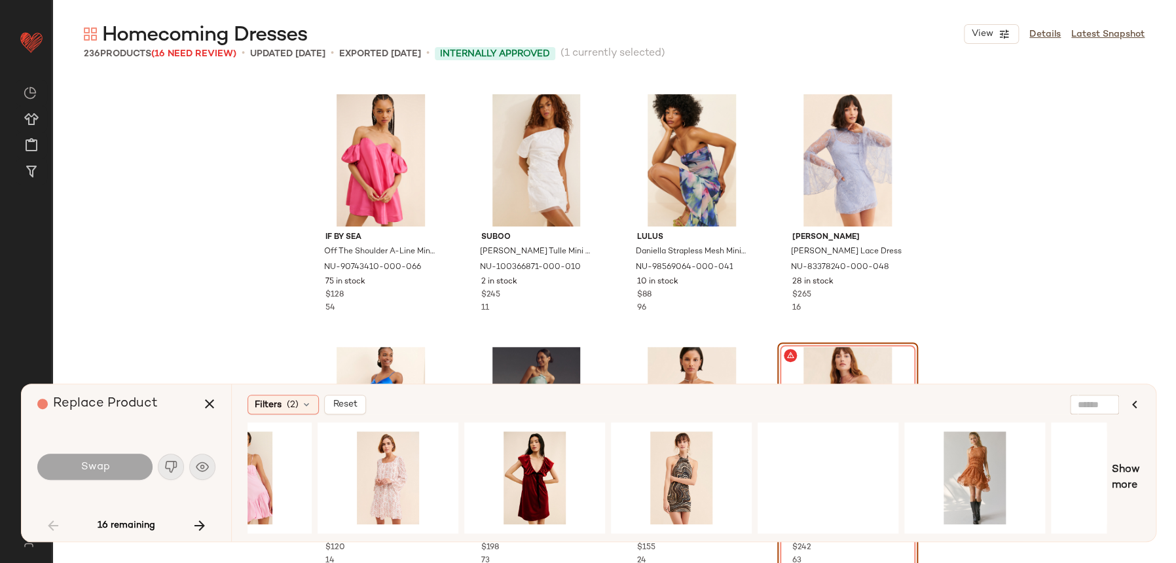
scroll to position [0, 5712]
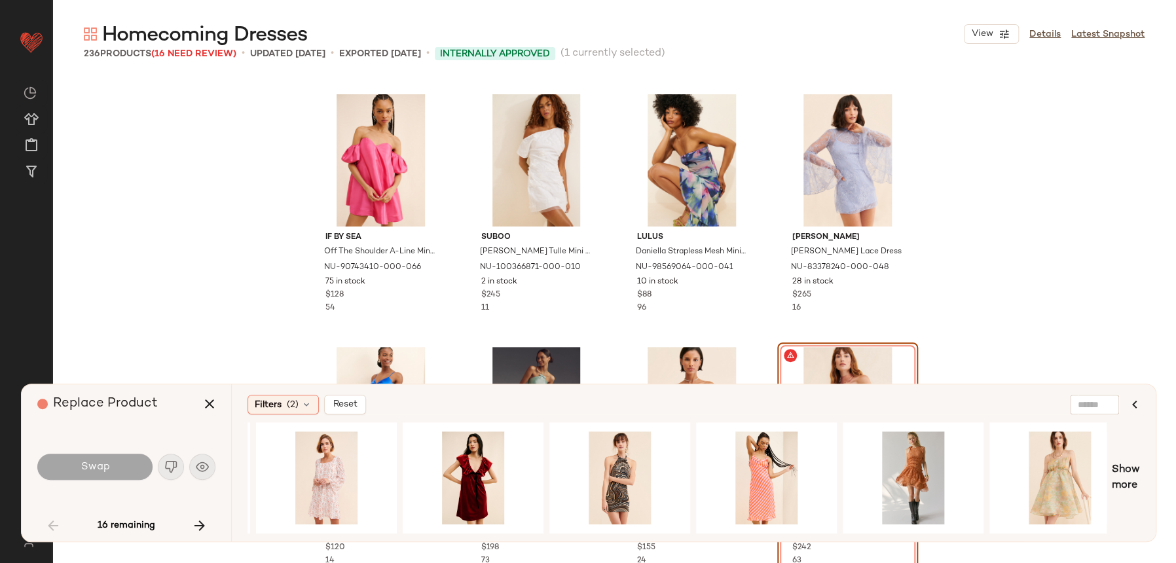
click at [1117, 482] on span "Show more" at bounding box center [1126, 477] width 28 height 31
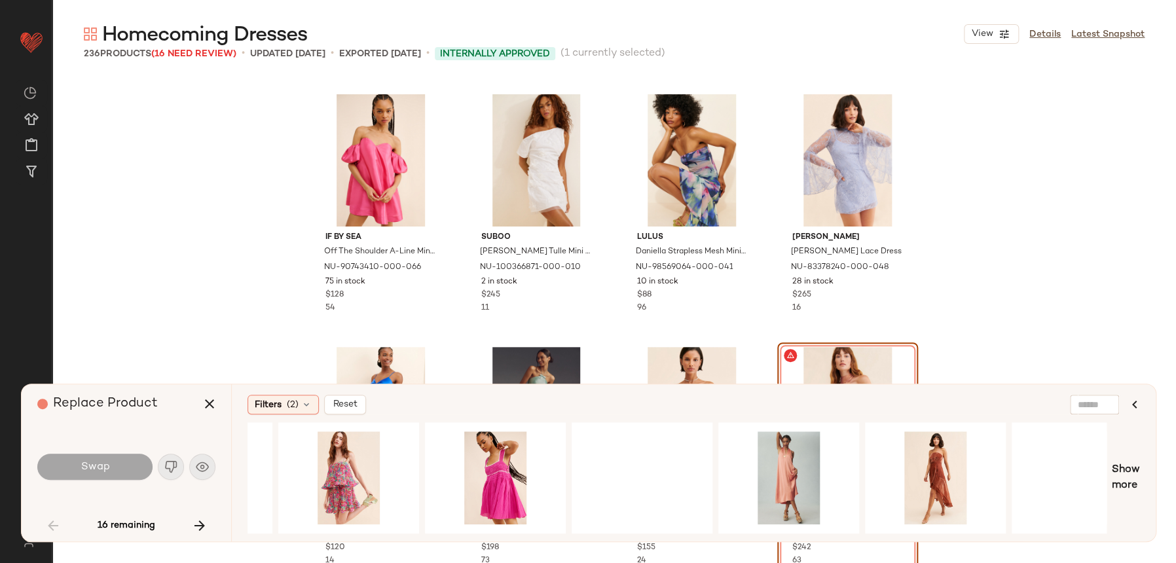
scroll to position [0, 6888]
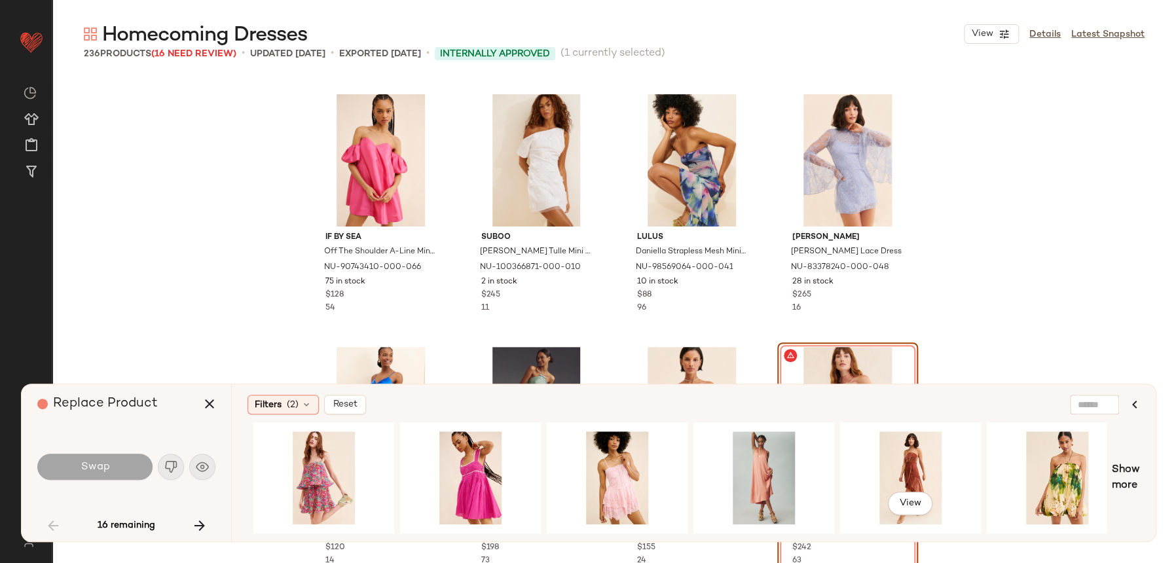
click at [877, 496] on div "View" at bounding box center [911, 477] width 132 height 93
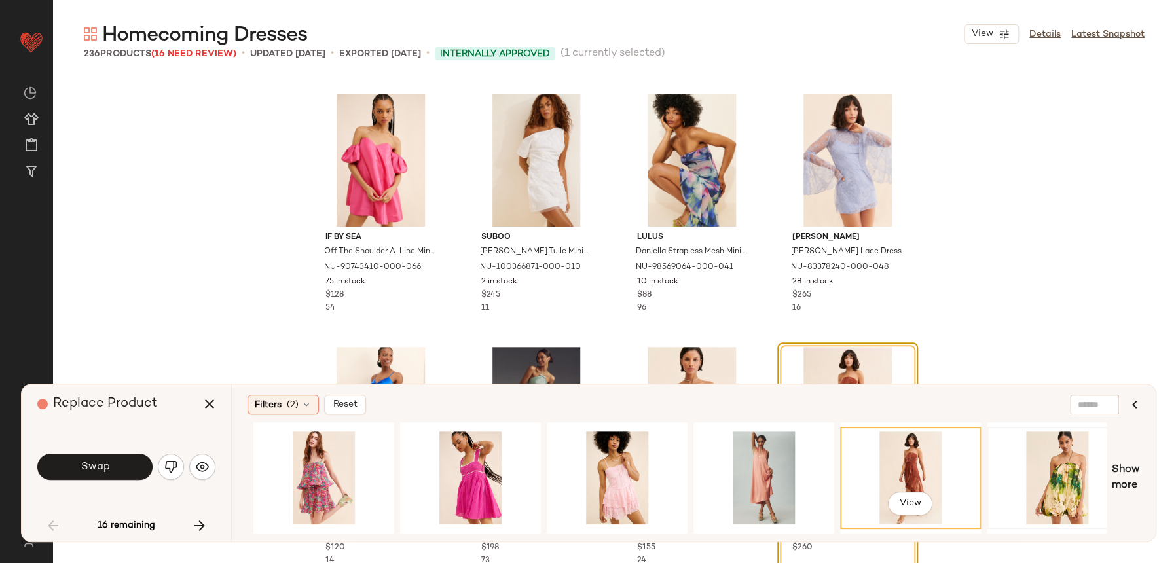
drag, startPoint x: 1122, startPoint y: 489, endPoint x: 1088, endPoint y: 500, distance: 35.6
click at [1122, 488] on span "Show more" at bounding box center [1126, 477] width 28 height 31
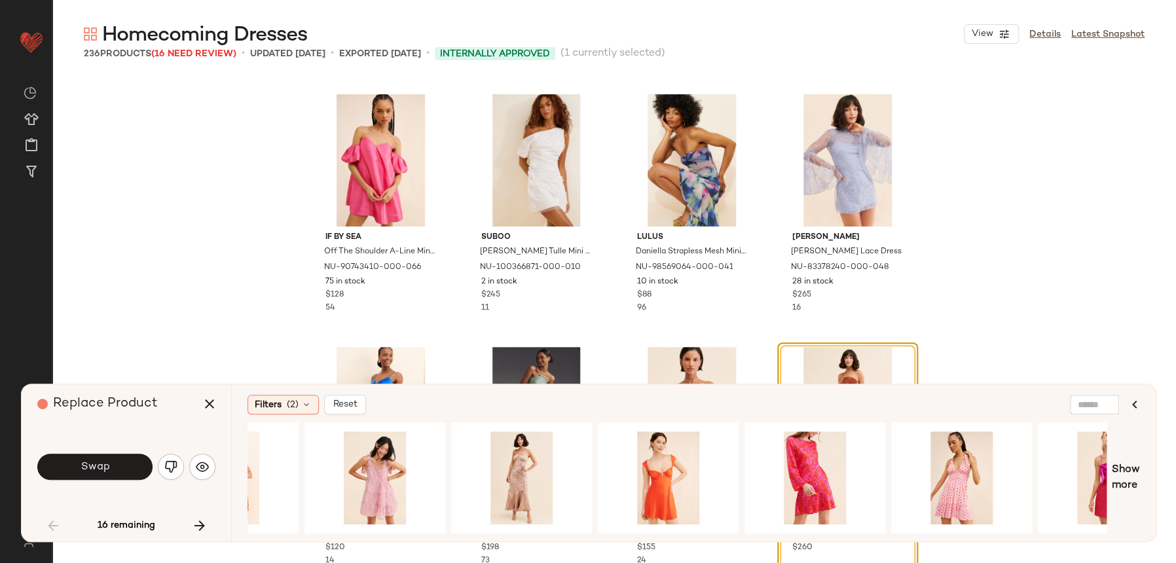
scroll to position [0, 8603]
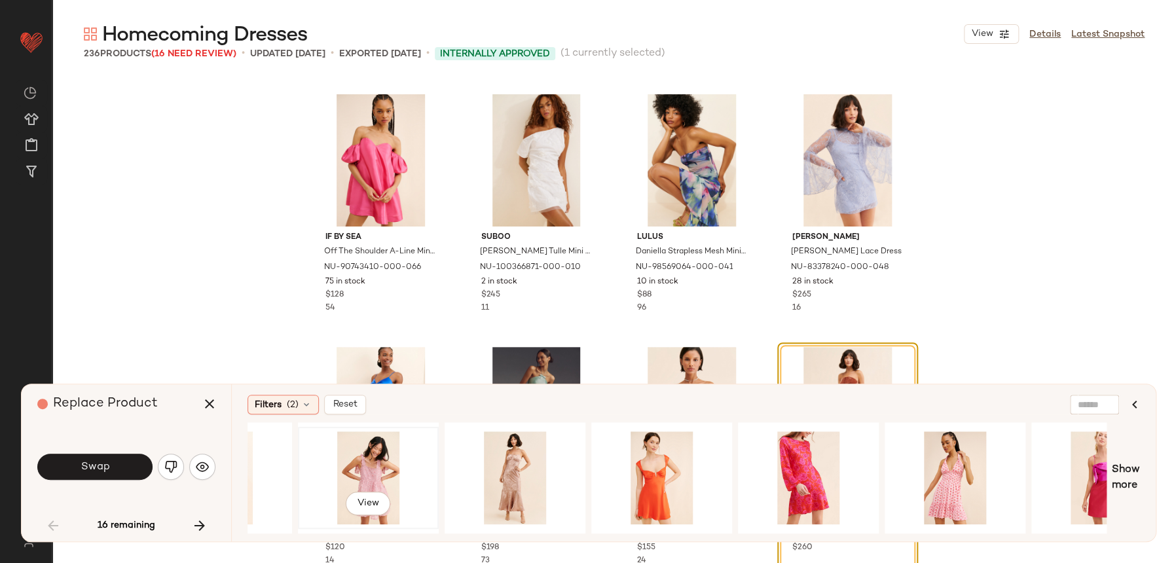
click at [393, 464] on div "View" at bounding box center [369, 477] width 132 height 93
click at [1100, 478] on div at bounding box center [1102, 477] width 132 height 93
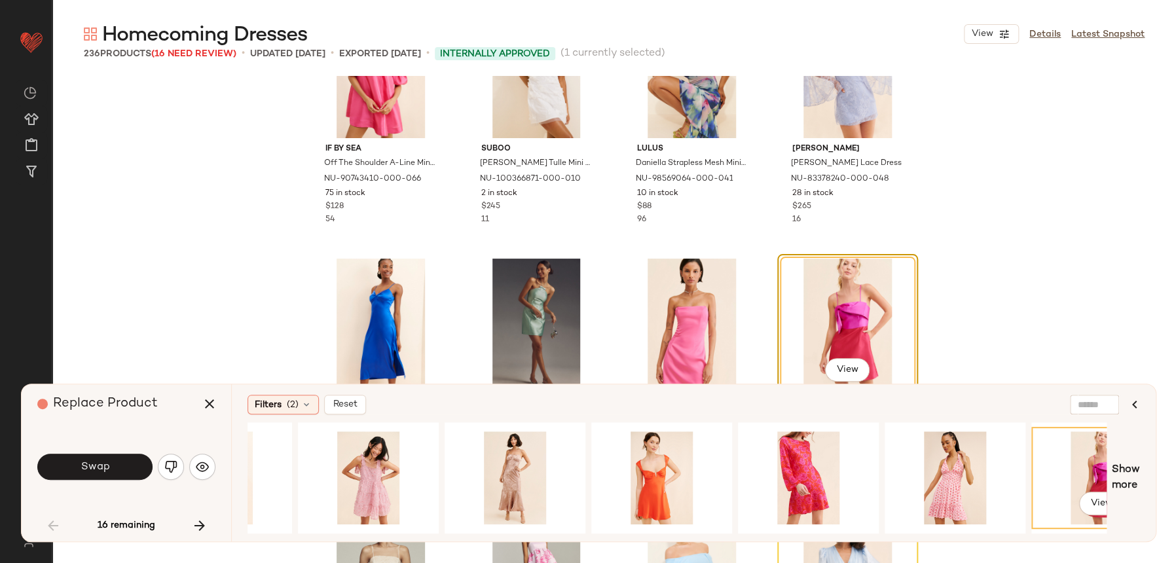
scroll to position [2223, 0]
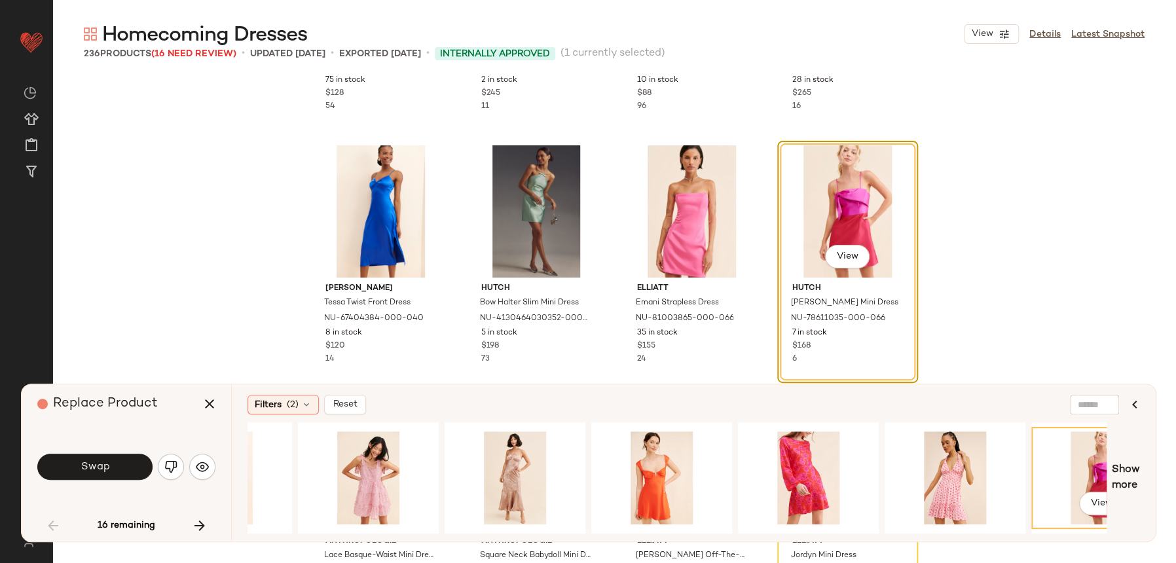
click at [136, 458] on button "Swap" at bounding box center [94, 467] width 115 height 26
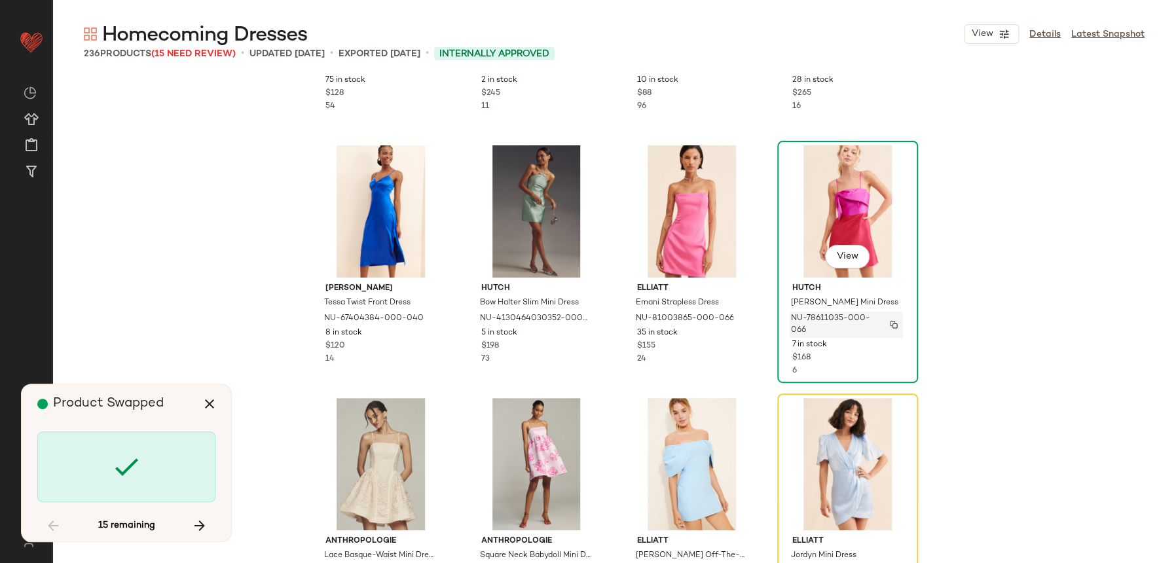
click at [765, 389] on div "If By Sea Off The Shoulder A-Line Mini Dress NU-90743410-000-066 75 in stock $1…" at bounding box center [614, 347] width 1124 height 542
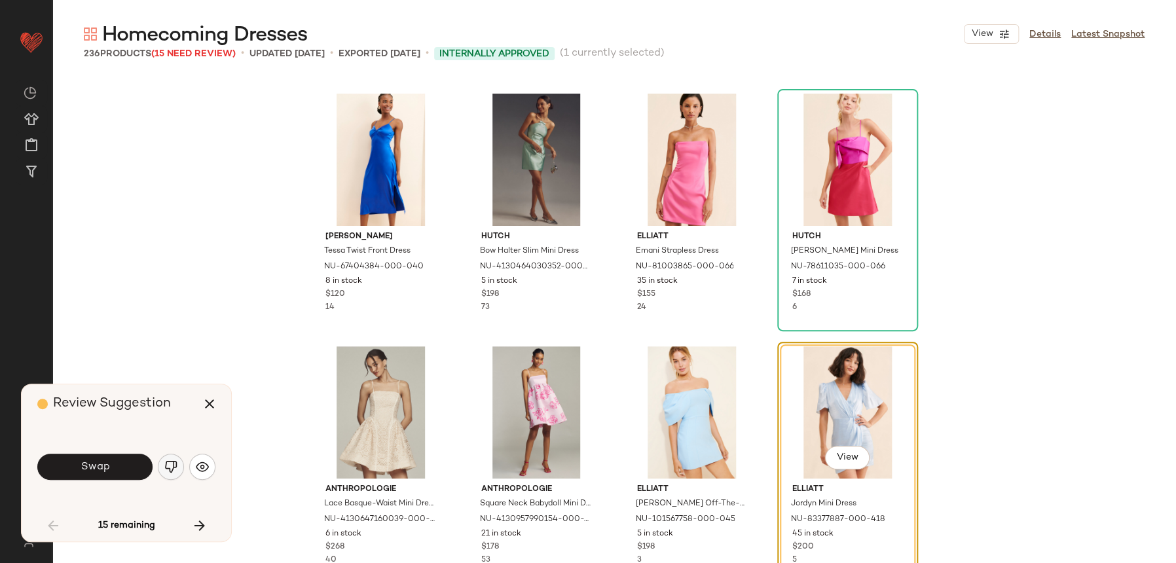
click at [162, 469] on button "button" at bounding box center [171, 467] width 26 height 26
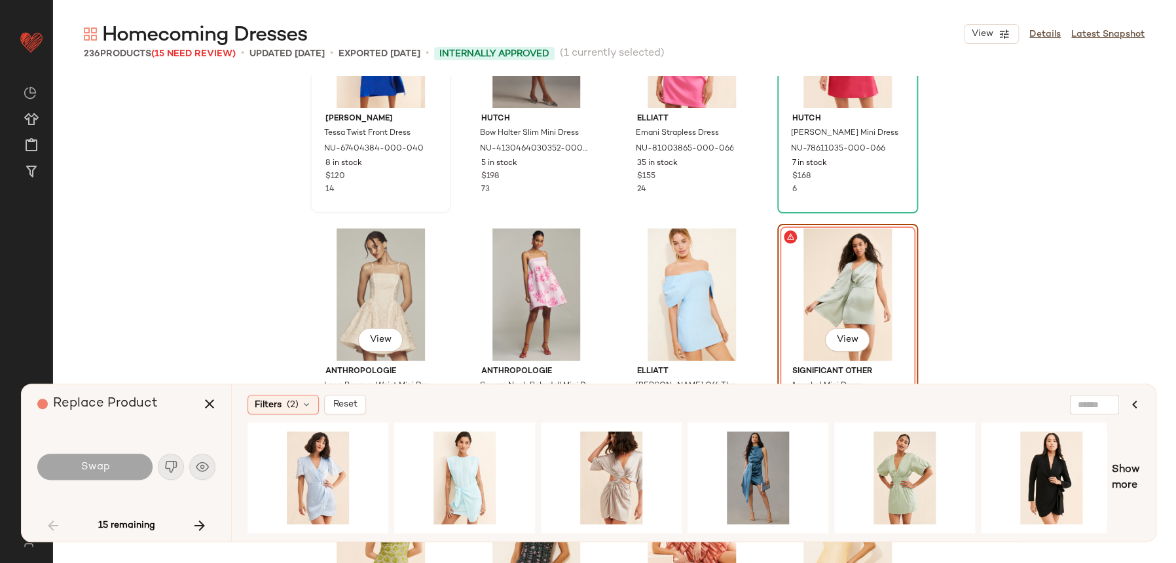
scroll to position [2391, 0]
click at [902, 458] on div "View" at bounding box center [905, 477] width 132 height 93
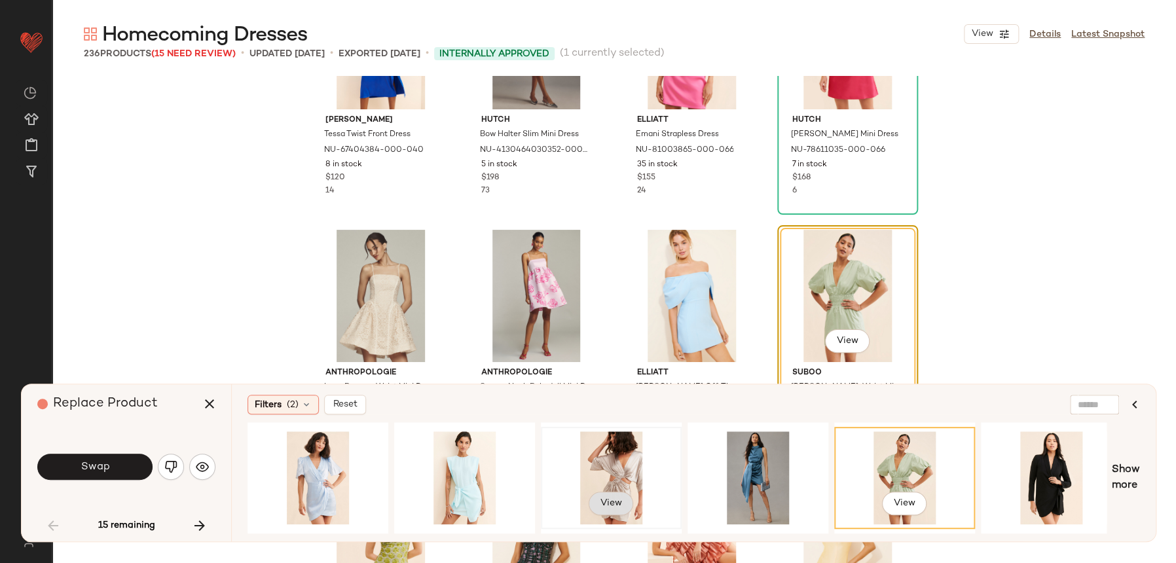
click at [619, 492] on button "View" at bounding box center [611, 504] width 45 height 24
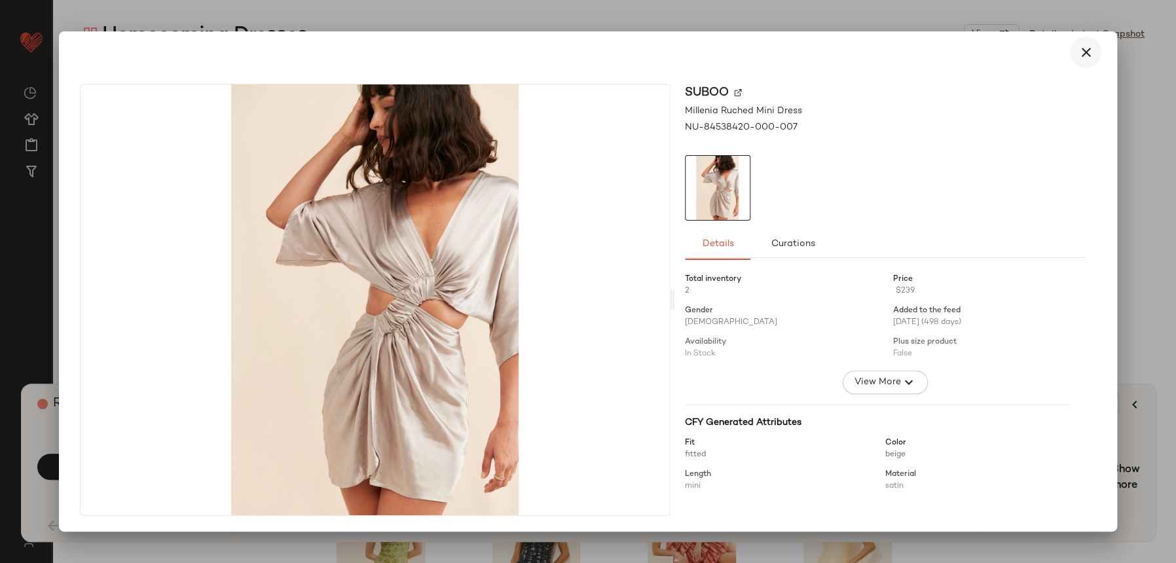
click at [1086, 51] on icon "button" at bounding box center [1086, 53] width 16 height 16
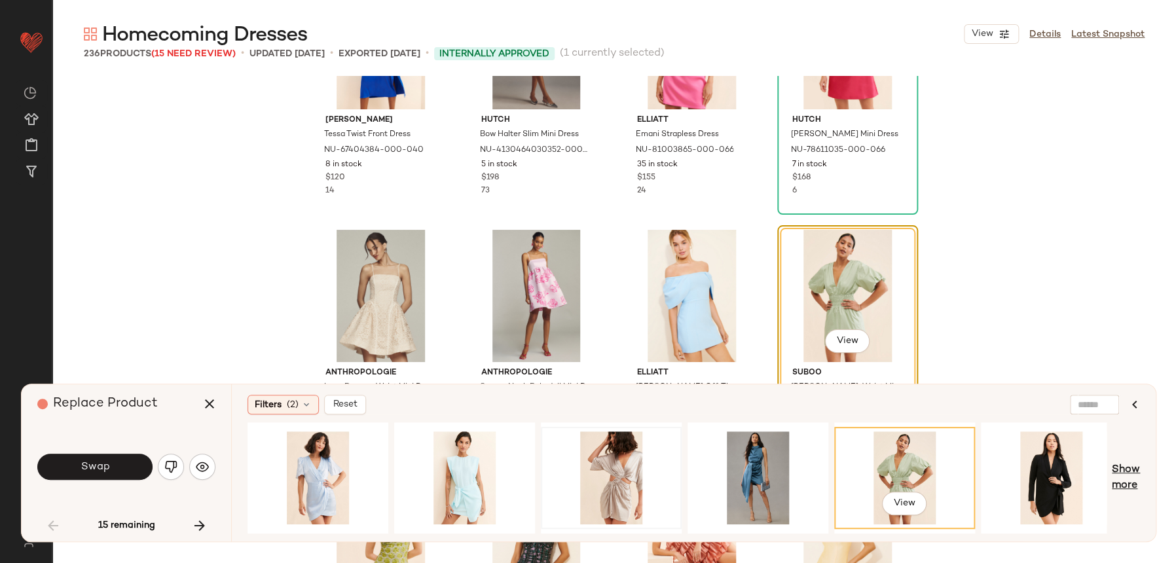
click at [1126, 480] on span "Show more" at bounding box center [1126, 477] width 28 height 31
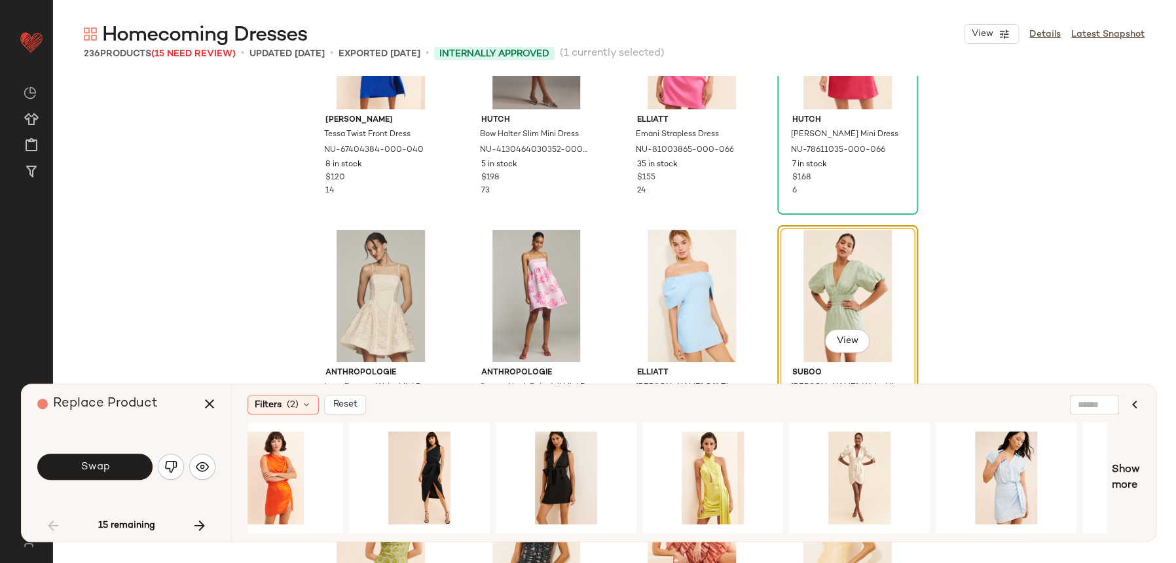
scroll to position [0, 1389]
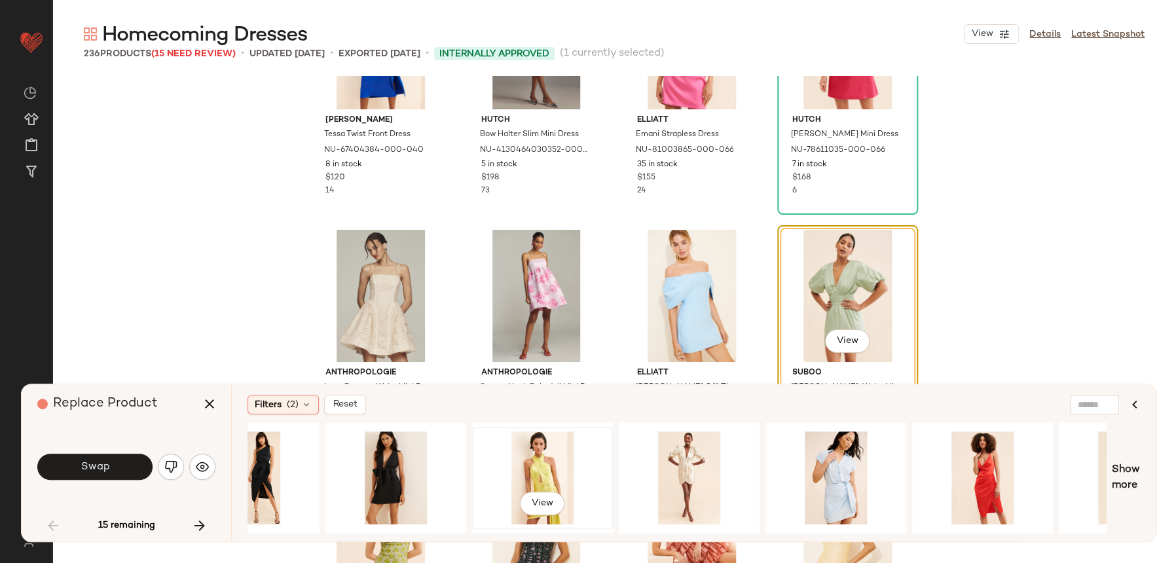
click at [543, 476] on div "View" at bounding box center [543, 477] width 132 height 93
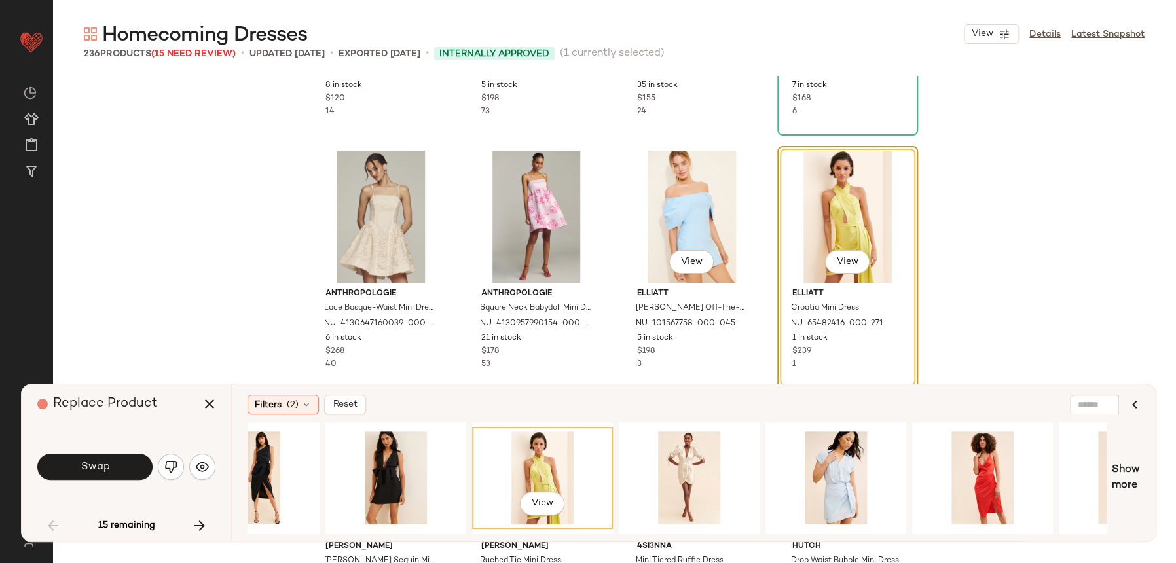
scroll to position [2472, 0]
drag, startPoint x: 672, startPoint y: 526, endPoint x: 830, endPoint y: 515, distance: 157.5
click at [830, 515] on div "View" at bounding box center [677, 477] width 859 height 111
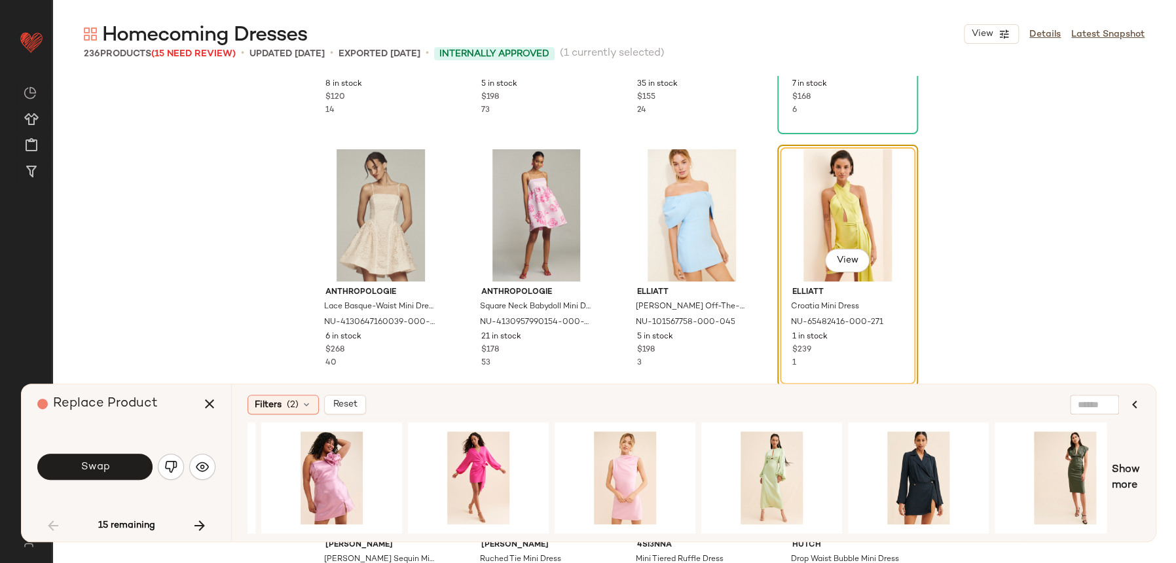
click at [1150, 479] on div "Filters (2) Reset View Show more" at bounding box center [693, 462] width 925 height 157
click at [1146, 479] on div "Filters (2) Reset View Show more" at bounding box center [693, 462] width 925 height 157
click at [1141, 478] on div "Filters (2) Reset View Show more" at bounding box center [693, 462] width 925 height 157
click at [1137, 476] on span "Show more" at bounding box center [1126, 477] width 28 height 31
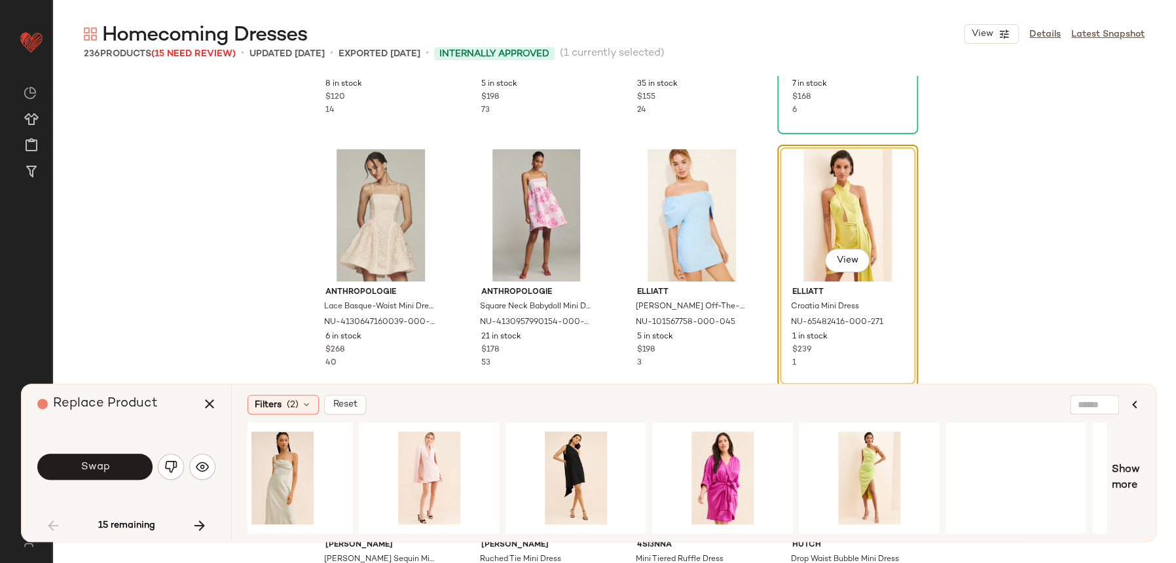
scroll to position [0, 3515]
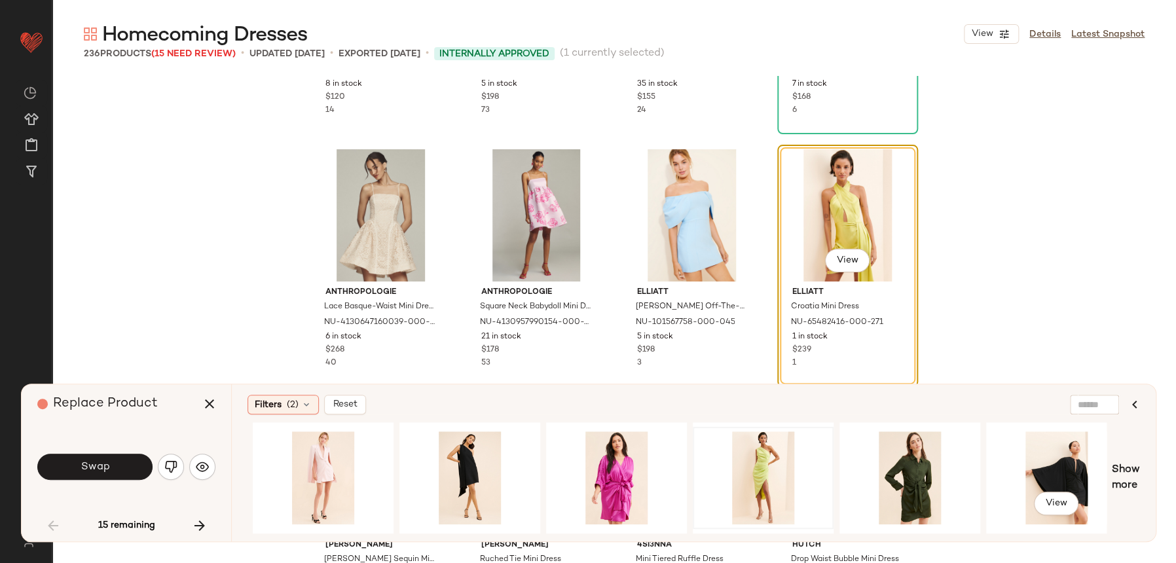
drag, startPoint x: 846, startPoint y: 529, endPoint x: 807, endPoint y: 513, distance: 42.3
click at [807, 513] on div "View View" at bounding box center [677, 477] width 859 height 111
click at [1072, 496] on div "View View" at bounding box center [677, 477] width 859 height 111
click at [1116, 473] on span "Show more" at bounding box center [1126, 477] width 28 height 31
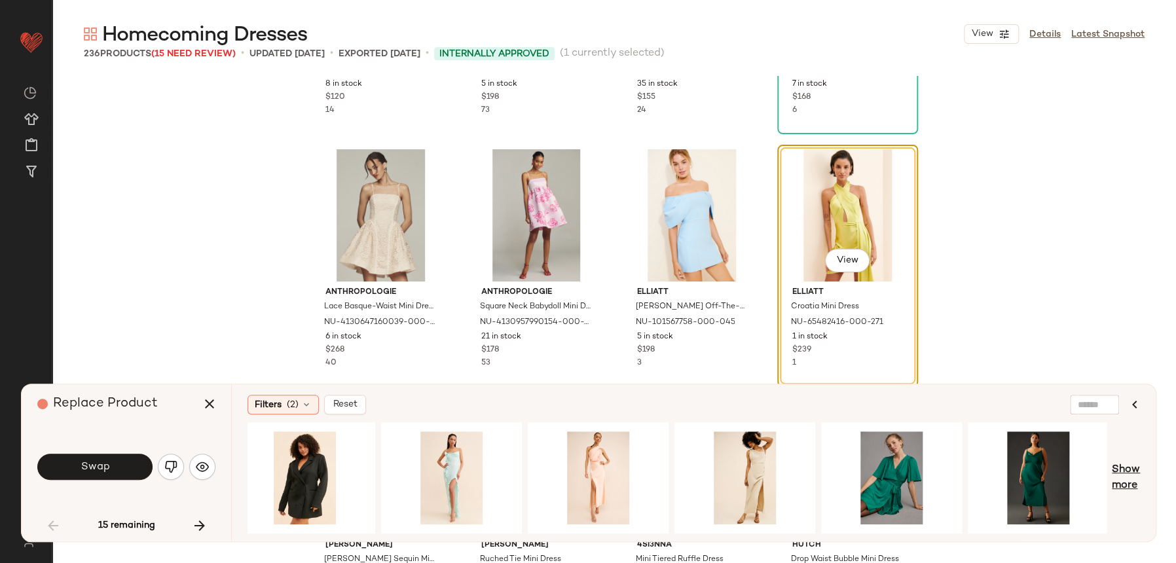
click at [1126, 473] on span "Show more" at bounding box center [1126, 477] width 28 height 31
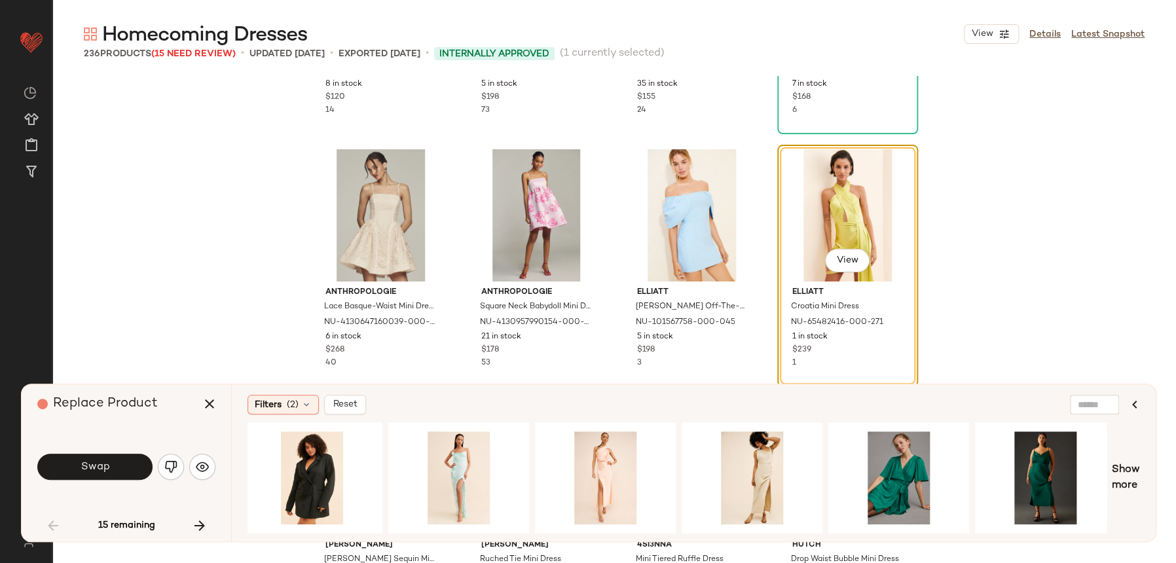
scroll to position [0, 6173]
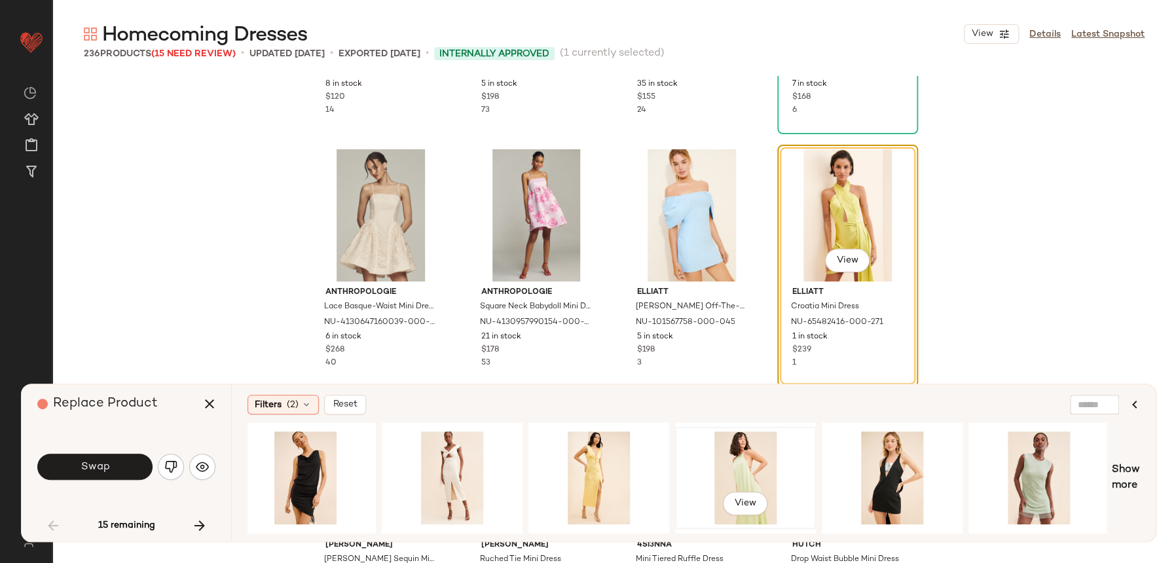
click at [761, 461] on div "View" at bounding box center [746, 477] width 132 height 93
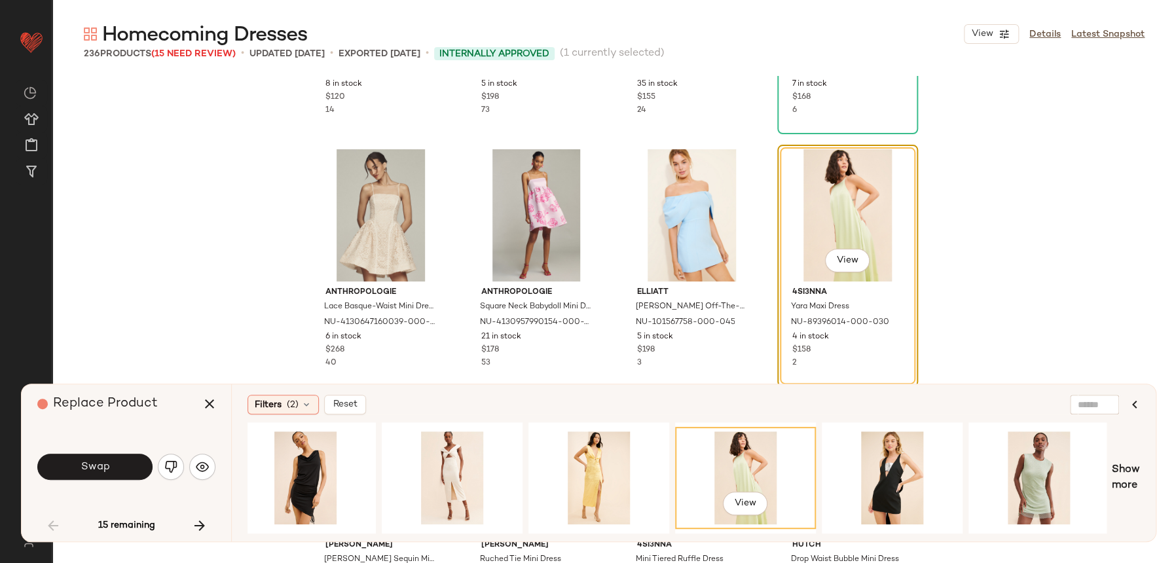
click at [1152, 464] on div "Filters (2) Reset View Show more" at bounding box center [693, 462] width 925 height 157
click at [1137, 465] on span "Show more" at bounding box center [1126, 477] width 28 height 31
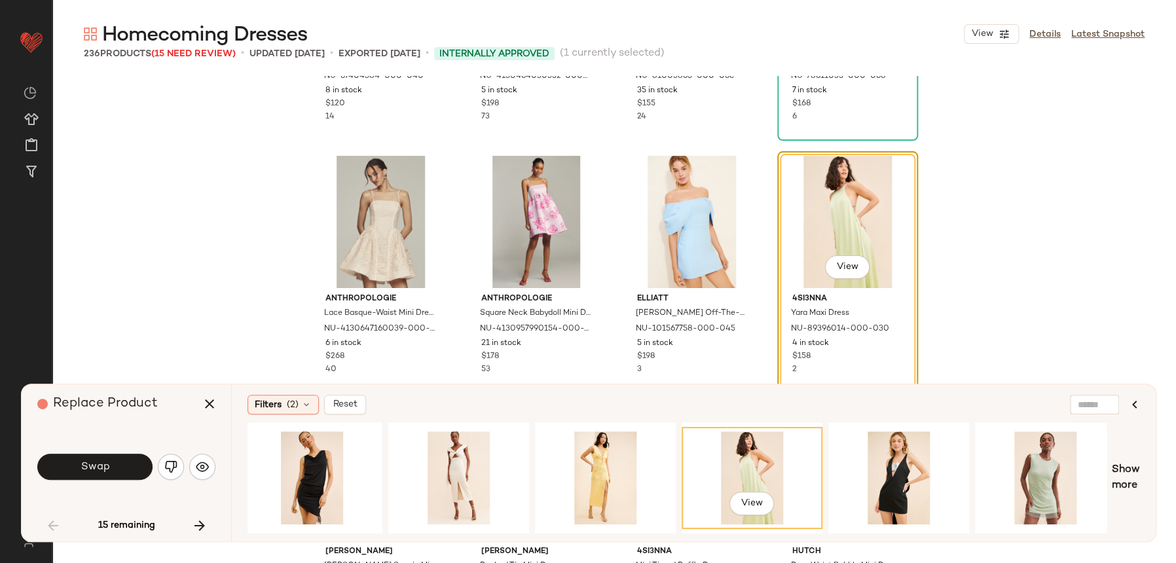
scroll to position [2464, 0]
click at [1116, 483] on span "Show more" at bounding box center [1126, 477] width 28 height 31
click at [1110, 462] on div "View Show more" at bounding box center [694, 477] width 892 height 111
click at [1118, 465] on span "Show more" at bounding box center [1126, 477] width 28 height 31
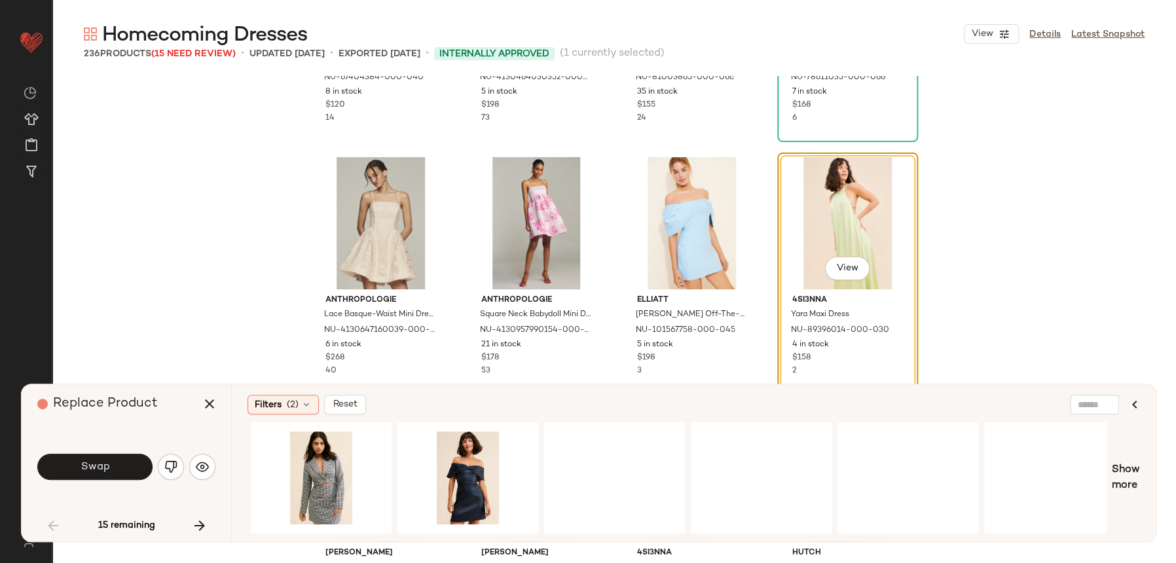
scroll to position [0, 8011]
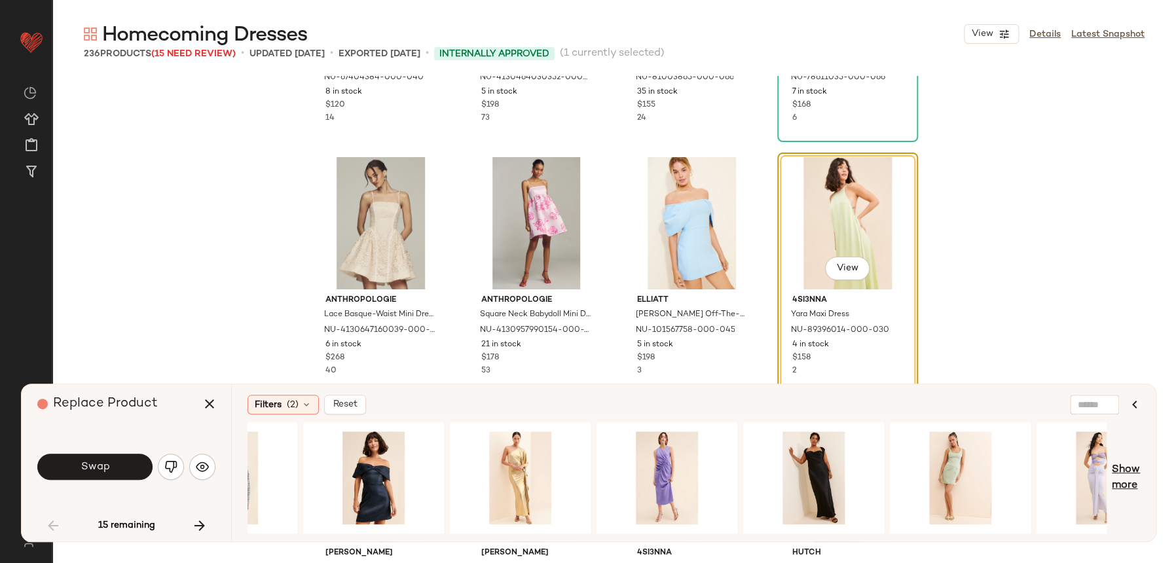
click at [1123, 492] on span "Show more" at bounding box center [1126, 477] width 28 height 31
click at [1117, 481] on span "Show more" at bounding box center [1126, 477] width 28 height 31
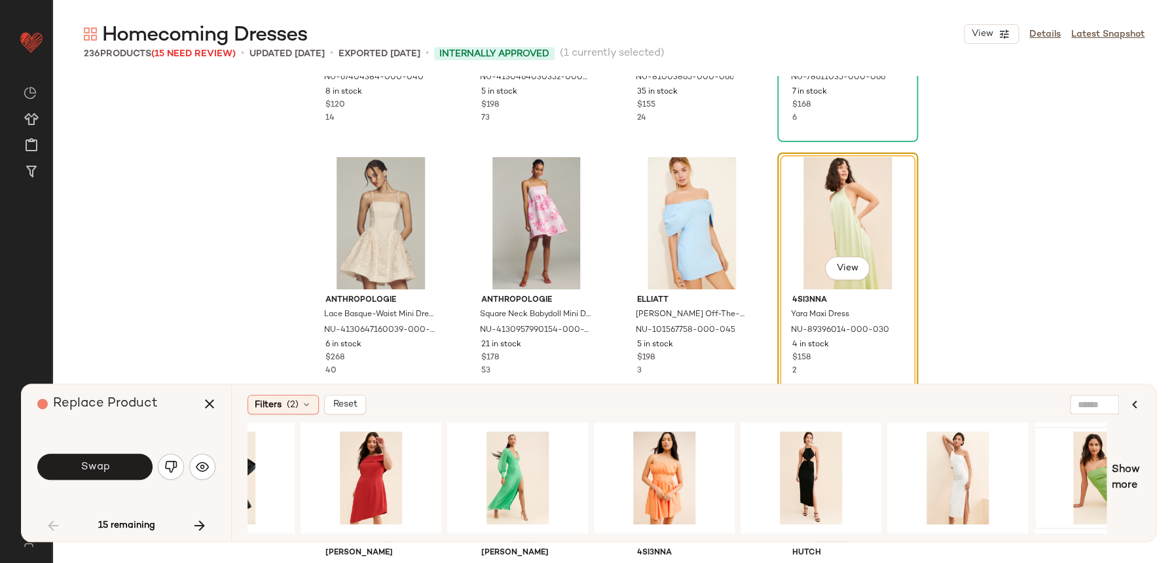
scroll to position [0, 10855]
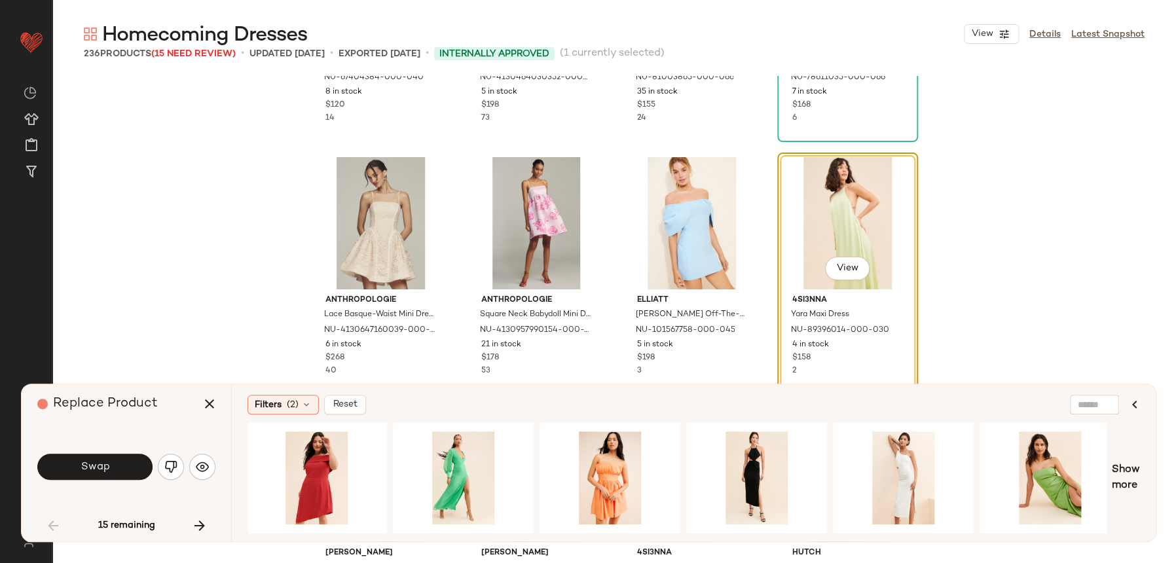
click at [1141, 466] on div "Filters (2) Reset View Show more" at bounding box center [693, 462] width 925 height 157
drag, startPoint x: 1134, startPoint y: 471, endPoint x: 1114, endPoint y: 483, distance: 22.6
click at [1131, 471] on span "Show more" at bounding box center [1126, 477] width 28 height 31
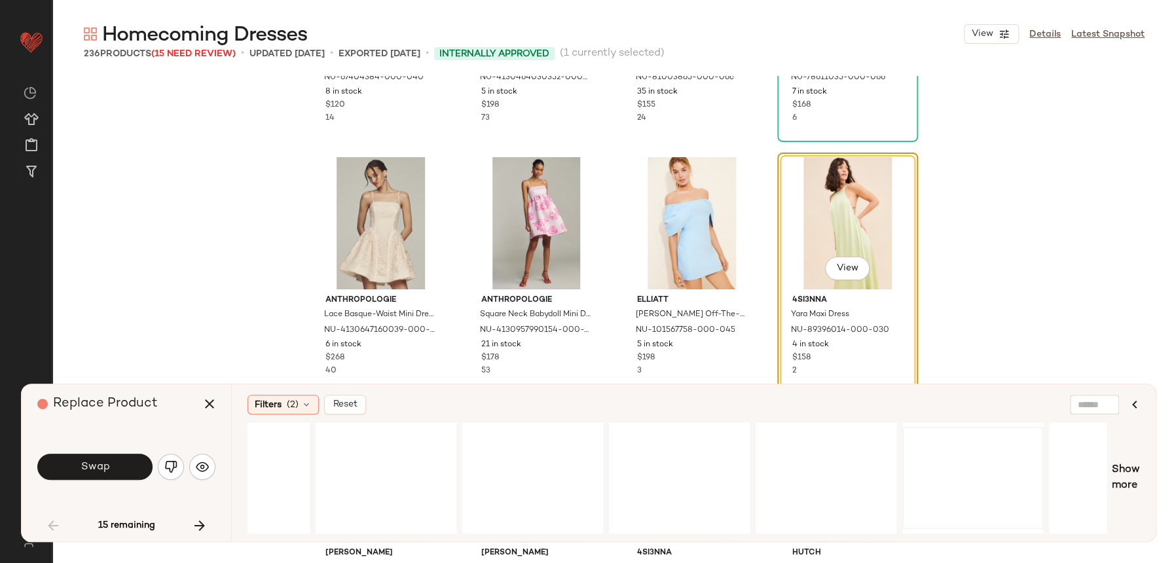
scroll to position [0, 12379]
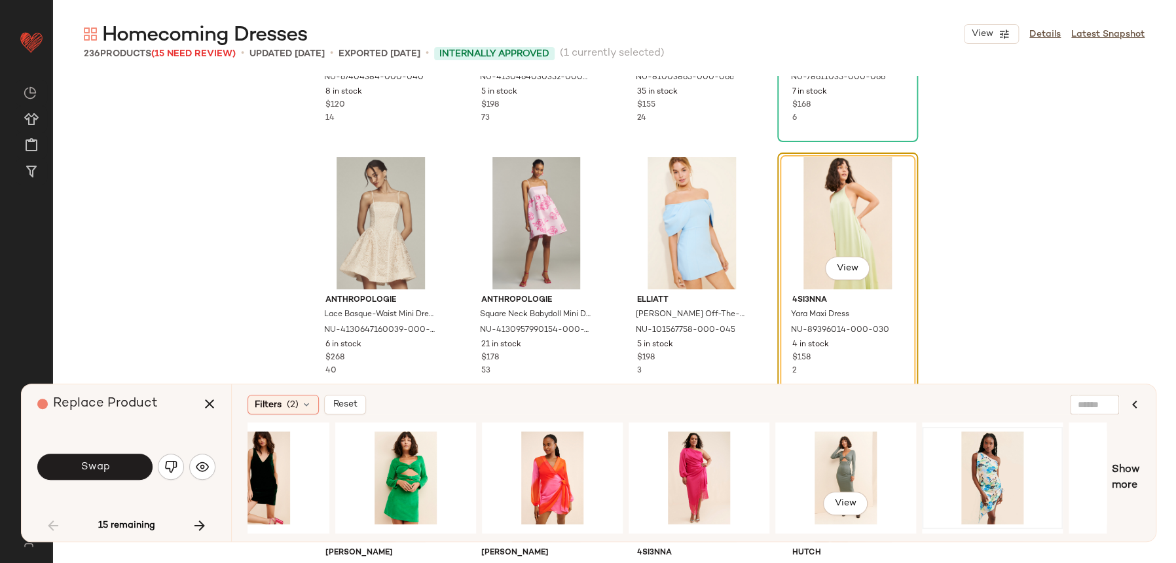
drag, startPoint x: 847, startPoint y: 467, endPoint x: 927, endPoint y: 468, distance: 79.9
click at [847, 468] on div "View" at bounding box center [846, 477] width 132 height 93
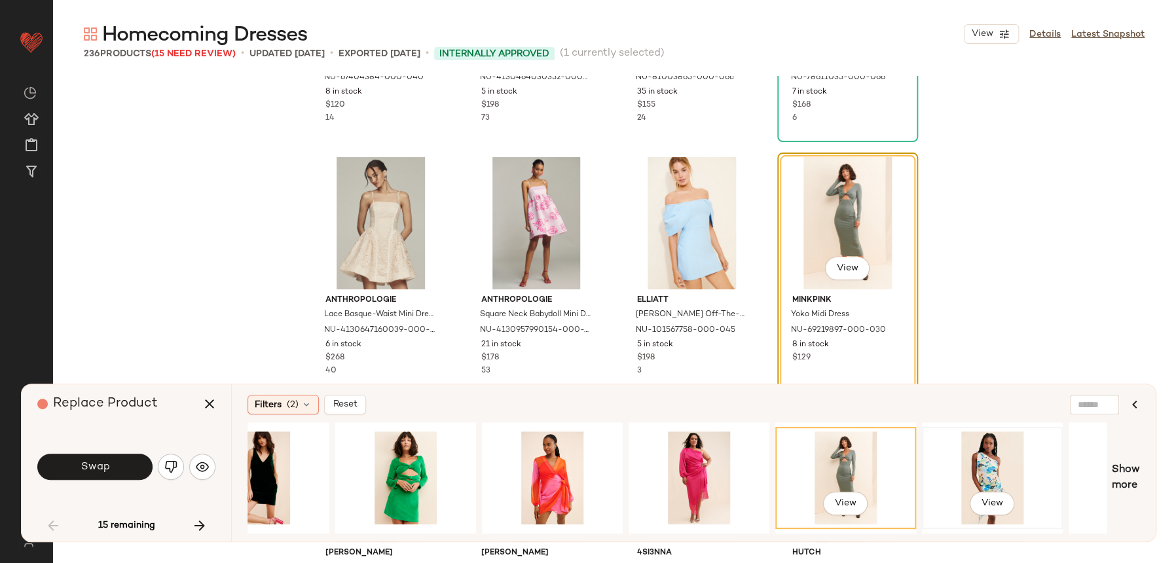
click at [982, 468] on div "View" at bounding box center [993, 477] width 132 height 93
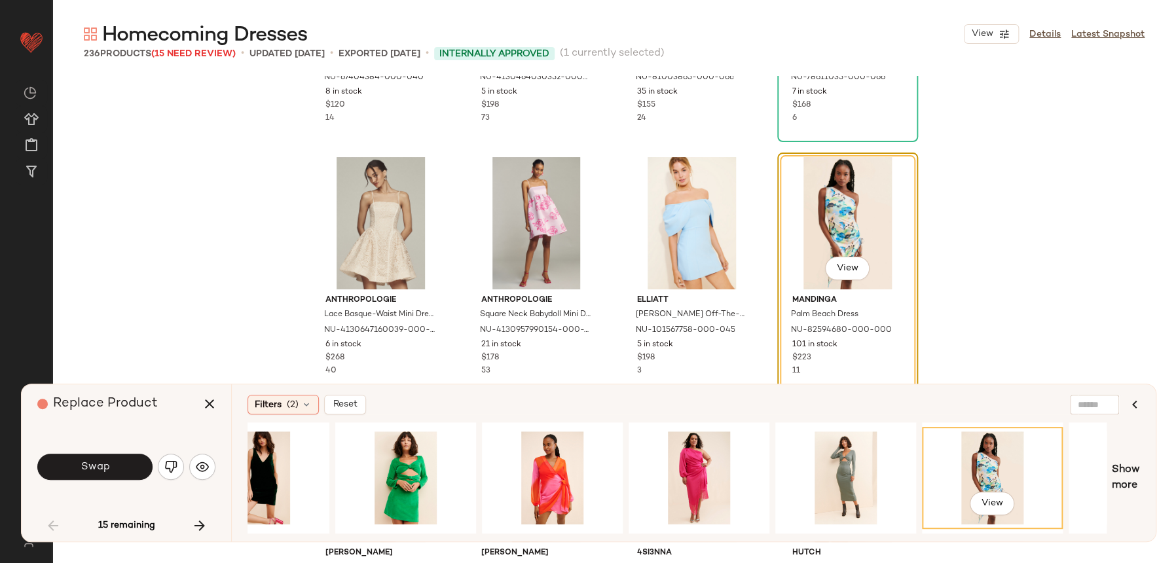
click at [1119, 453] on div "View Show more" at bounding box center [694, 477] width 892 height 111
click at [1112, 464] on span "Show more" at bounding box center [1126, 477] width 28 height 31
click at [1133, 476] on span "Show more" at bounding box center [1126, 477] width 28 height 31
click at [1121, 485] on span "Show more" at bounding box center [1126, 477] width 28 height 31
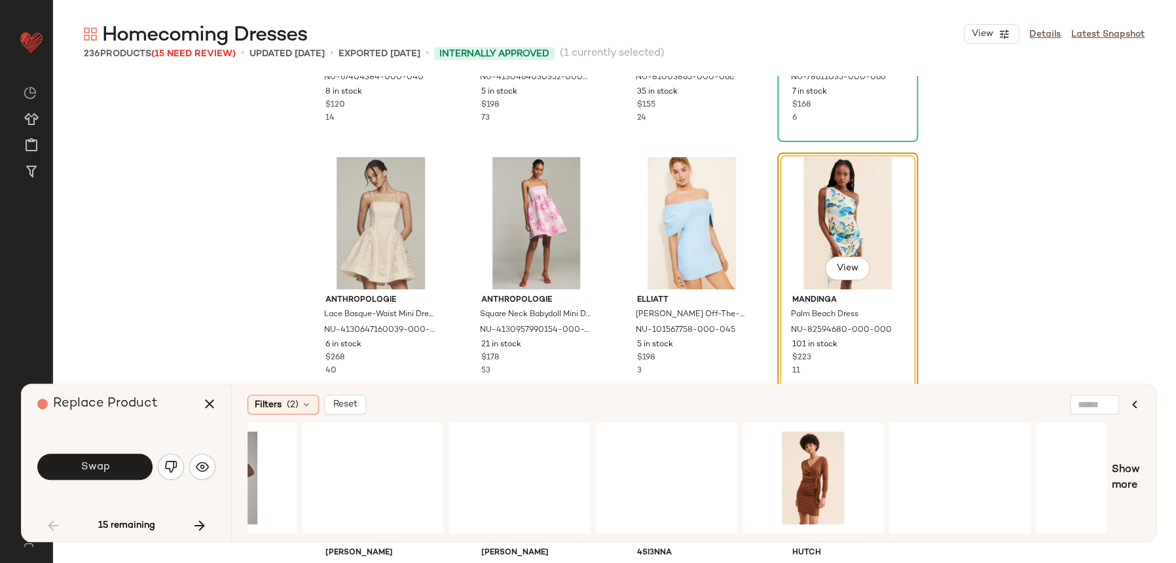
scroll to position [0, 16145]
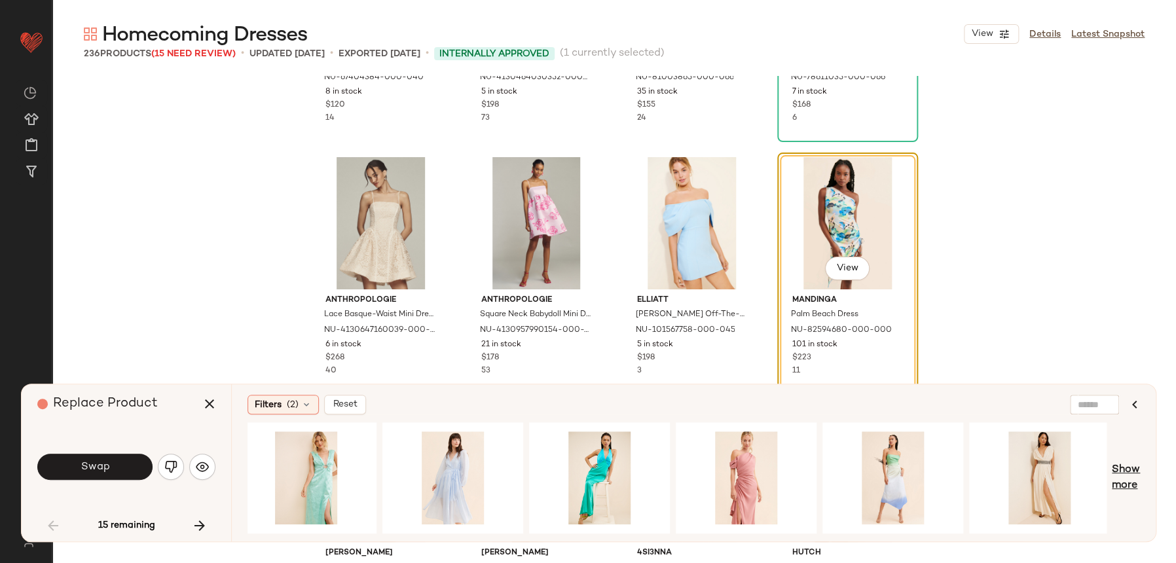
click at [1130, 477] on span "Show more" at bounding box center [1126, 477] width 28 height 31
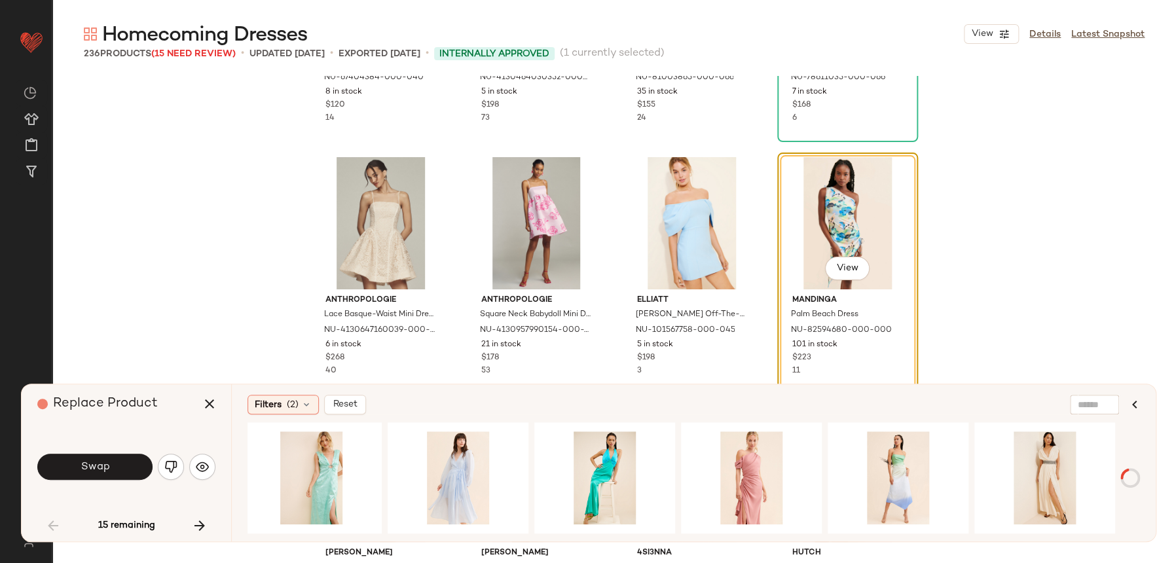
scroll to position [0, 16138]
click at [1116, 475] on span "Show more" at bounding box center [1126, 477] width 28 height 31
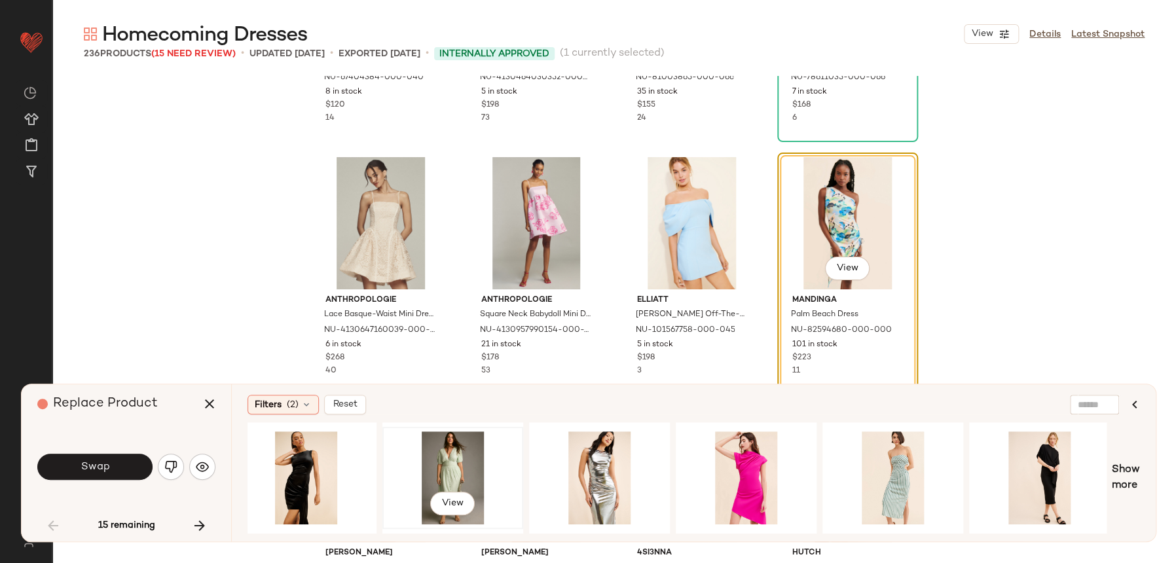
click at [430, 464] on div "View" at bounding box center [453, 477] width 132 height 93
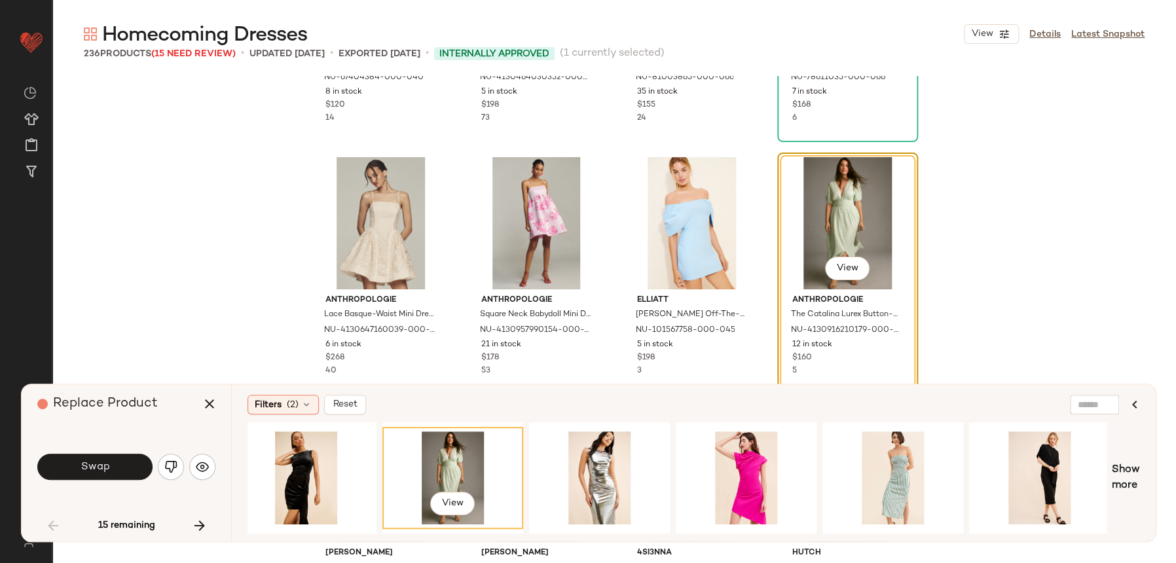
click at [1156, 465] on div "Replace Product Swap 15 remaining Filters (2) Reset View Show more" at bounding box center [588, 463] width 1135 height 158
click at [1148, 466] on div "Filters (2) Reset View Show more" at bounding box center [693, 462] width 925 height 157
click at [1139, 473] on span "Show more" at bounding box center [1126, 477] width 28 height 31
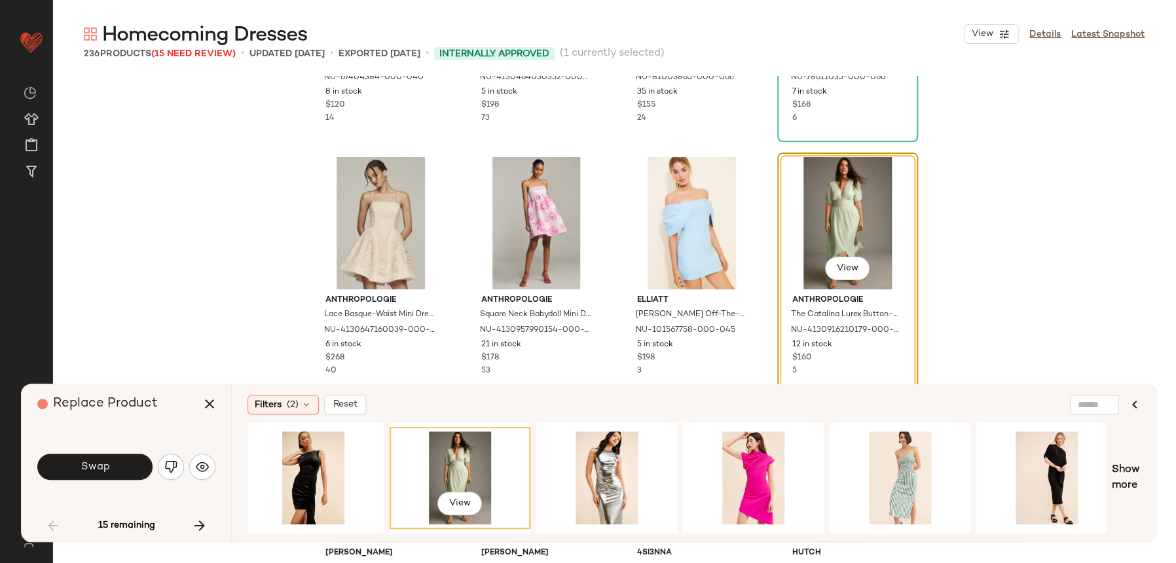
drag, startPoint x: 1026, startPoint y: 527, endPoint x: 1044, endPoint y: 526, distance: 17.7
click at [1044, 526] on div at bounding box center [1046, 477] width 141 height 111
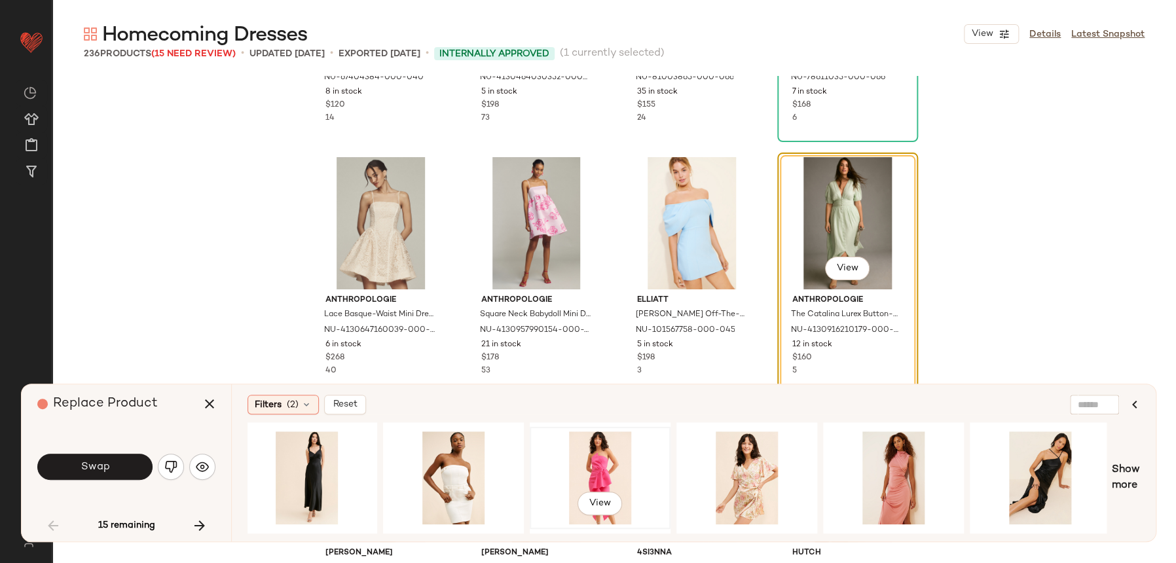
click at [629, 460] on div "View" at bounding box center [600, 477] width 132 height 93
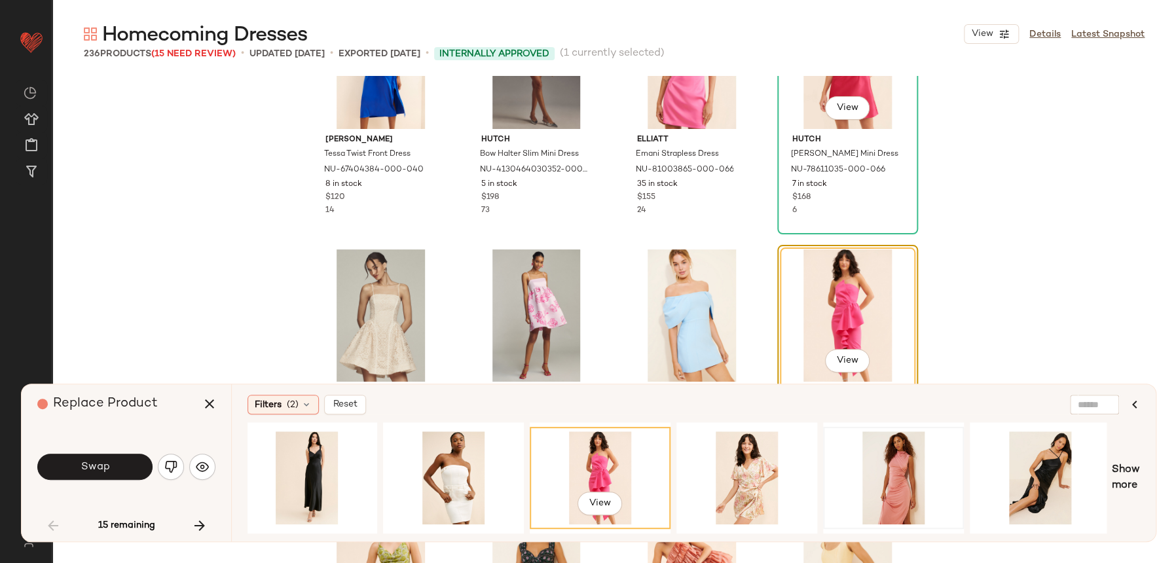
scroll to position [2448, 0]
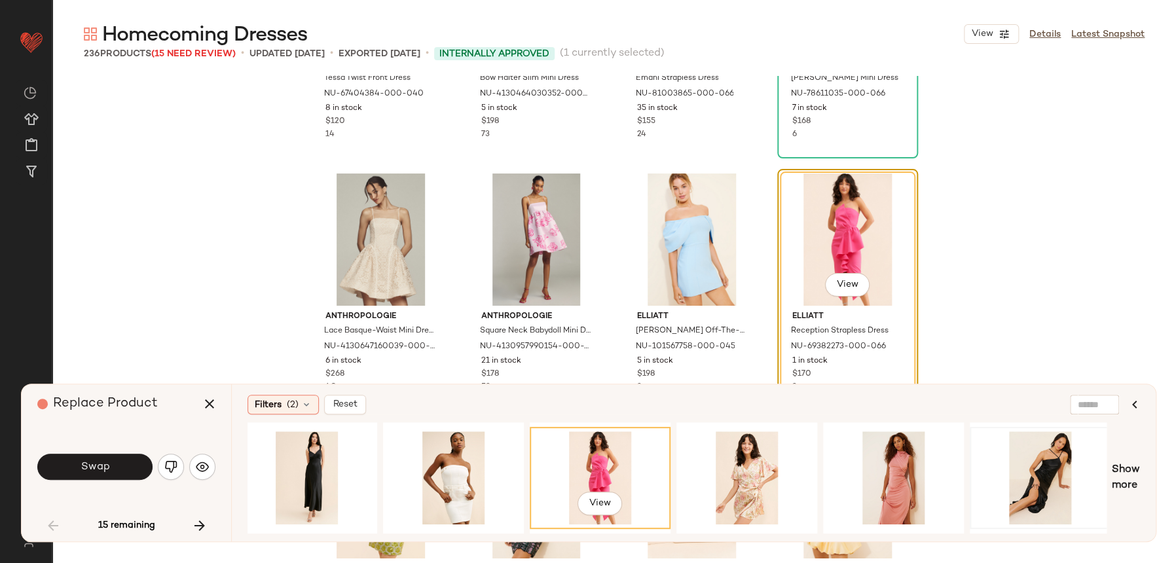
drag, startPoint x: 1125, startPoint y: 478, endPoint x: 1093, endPoint y: 501, distance: 39.4
click at [1126, 478] on span "Show more" at bounding box center [1126, 477] width 28 height 31
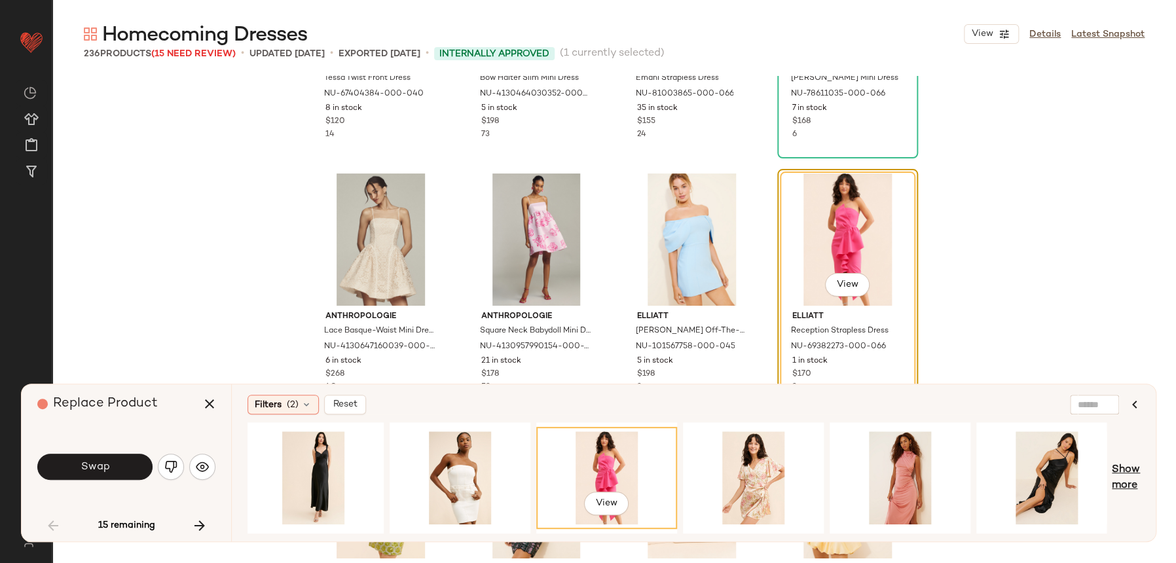
click at [1134, 471] on span "Show more" at bounding box center [1126, 477] width 28 height 31
drag, startPoint x: 996, startPoint y: 534, endPoint x: 1111, endPoint y: 545, distance: 115.8
click at [1111, 545] on div "Homecoming Dresses View Details Latest Snapshot 236 Products (15 Need Review) •…" at bounding box center [614, 292] width 1124 height 542
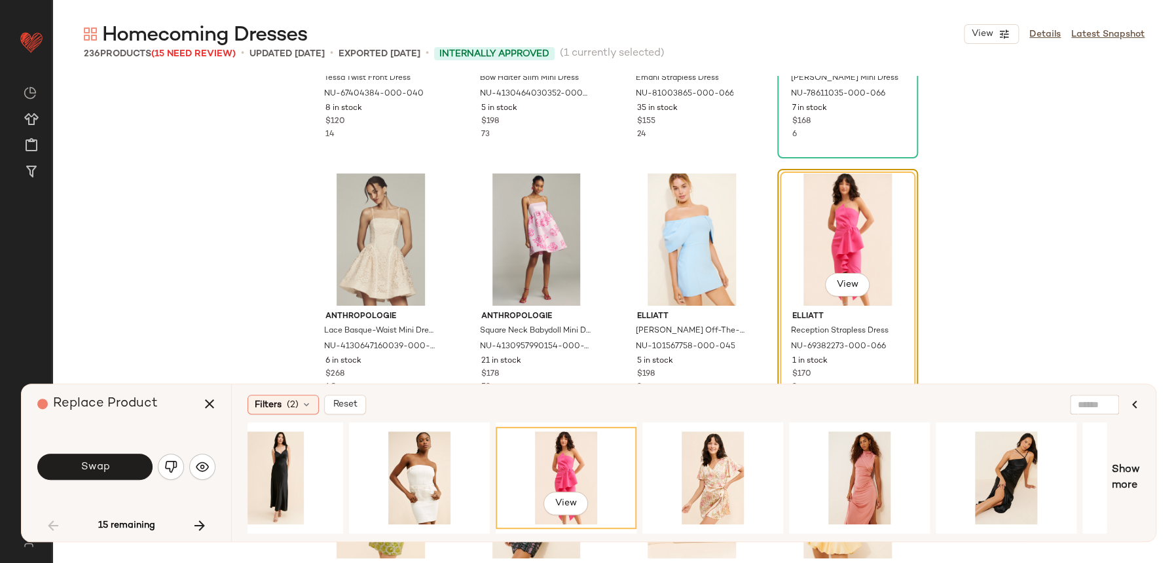
scroll to position [0, 21865]
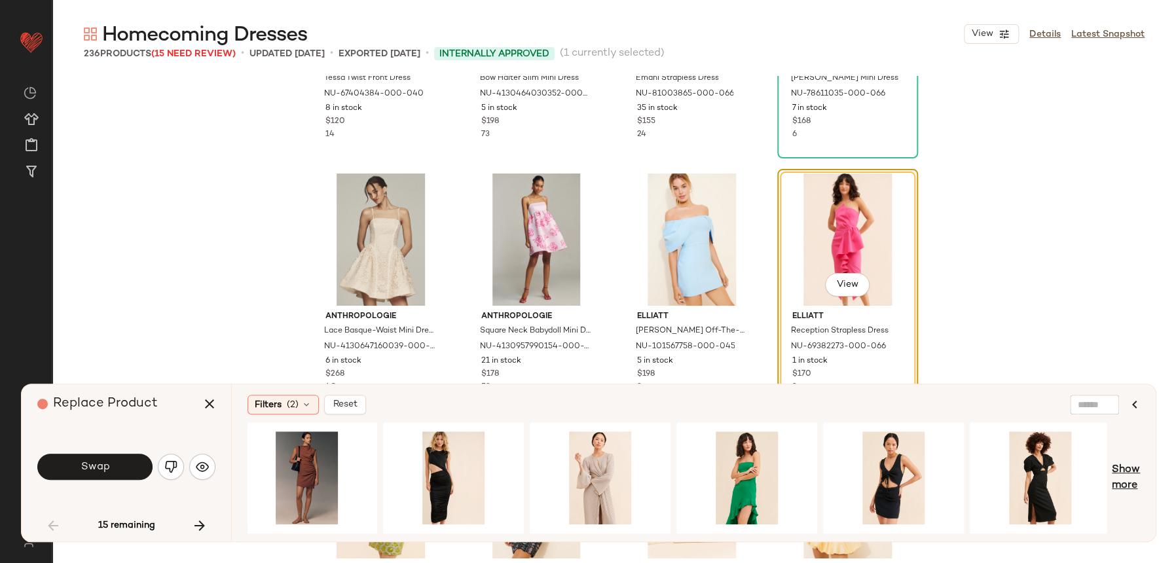
click at [1127, 478] on span "Show more" at bounding box center [1126, 477] width 28 height 31
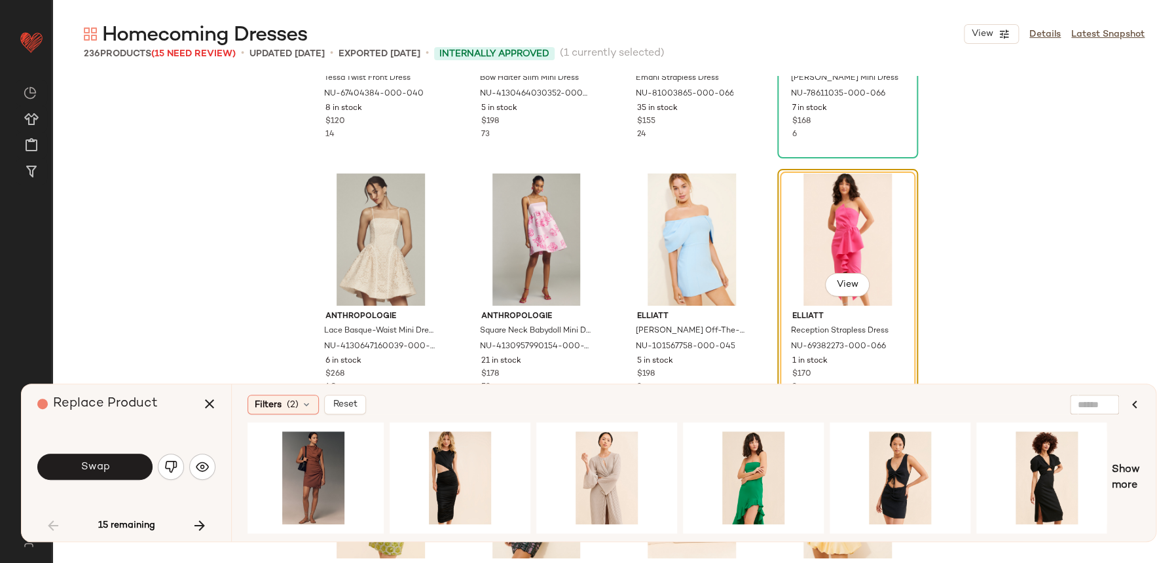
scroll to position [0, 23184]
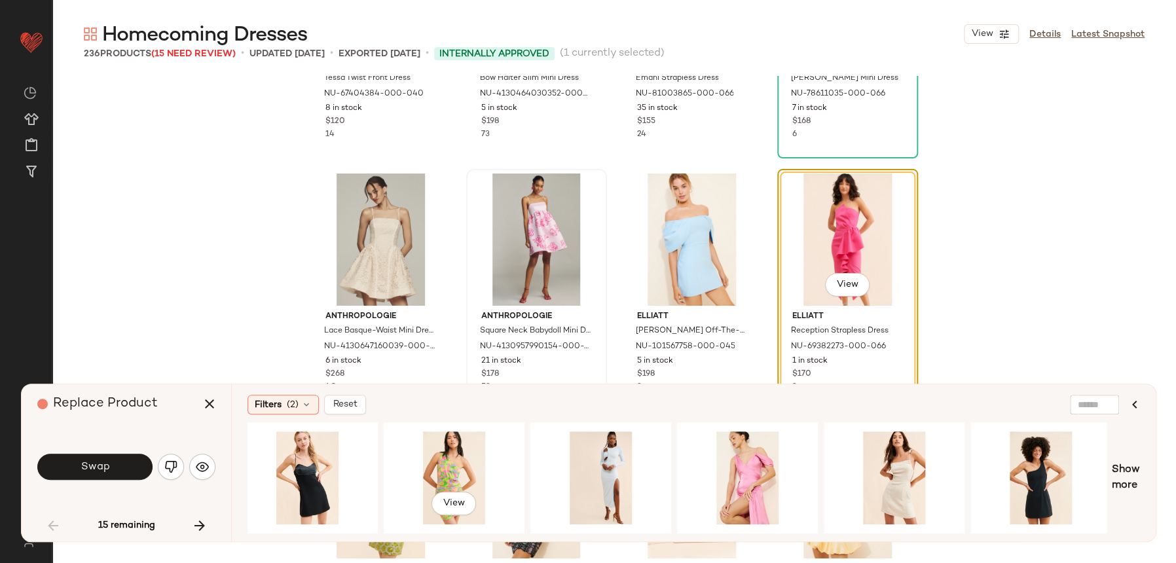
drag, startPoint x: 422, startPoint y: 474, endPoint x: 585, endPoint y: 304, distance: 235.7
click at [423, 474] on div "View" at bounding box center [454, 477] width 132 height 93
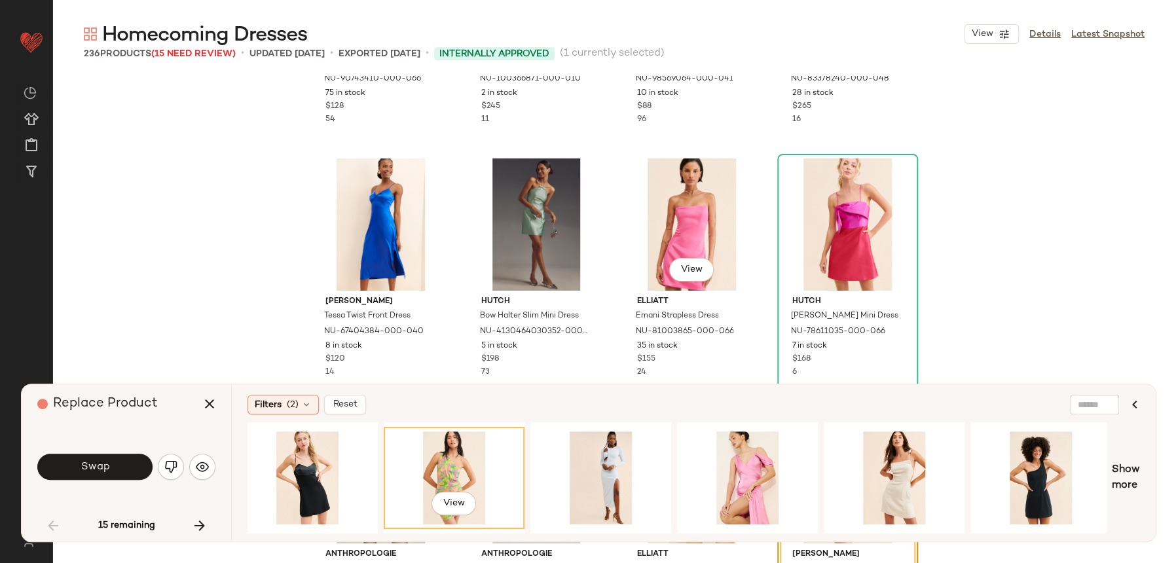
scroll to position [2211, 0]
click at [898, 457] on div "View" at bounding box center [894, 477] width 132 height 93
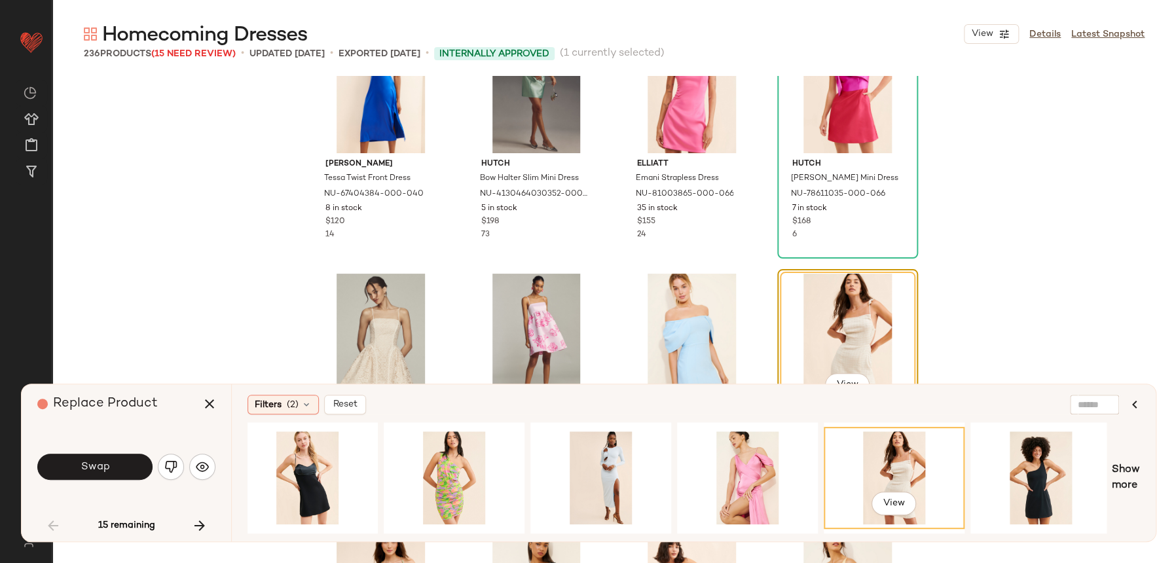
scroll to position [2361, 0]
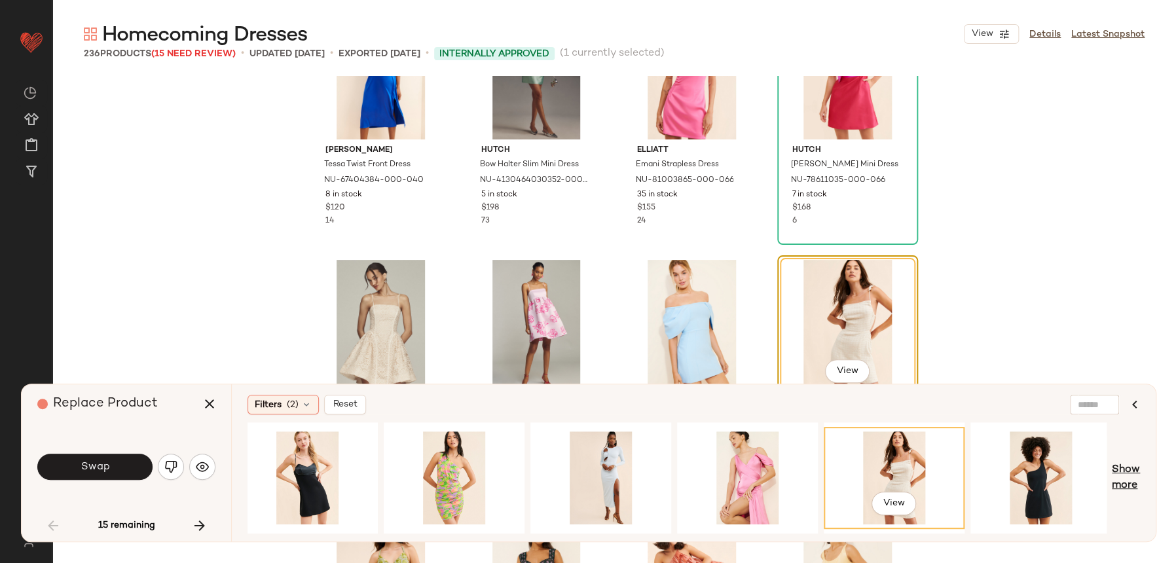
click at [1129, 481] on span "Show more" at bounding box center [1126, 477] width 28 height 31
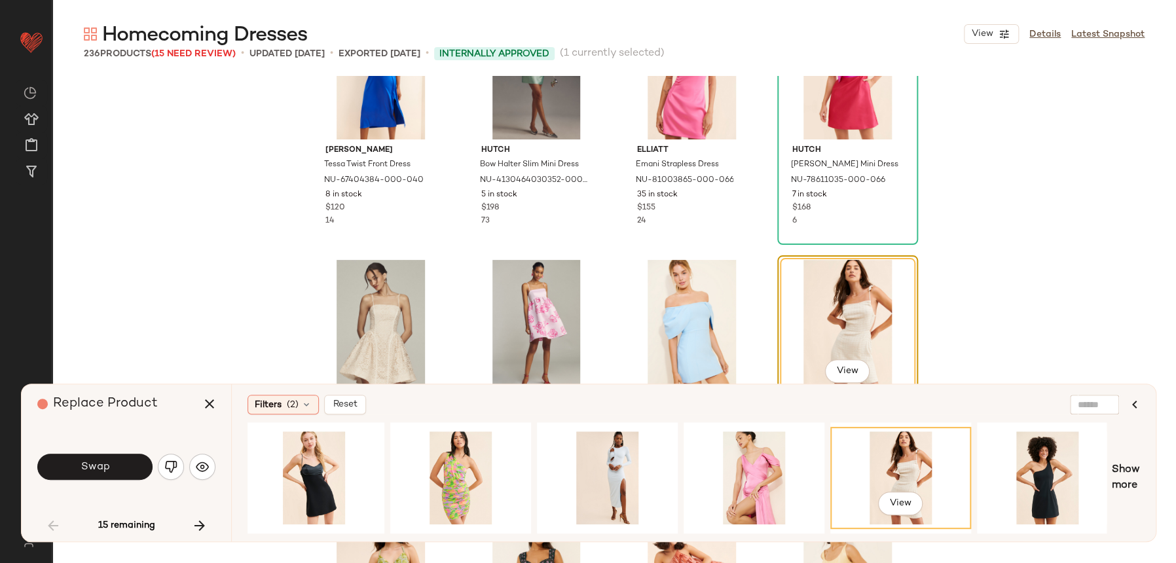
scroll to position [0, 24340]
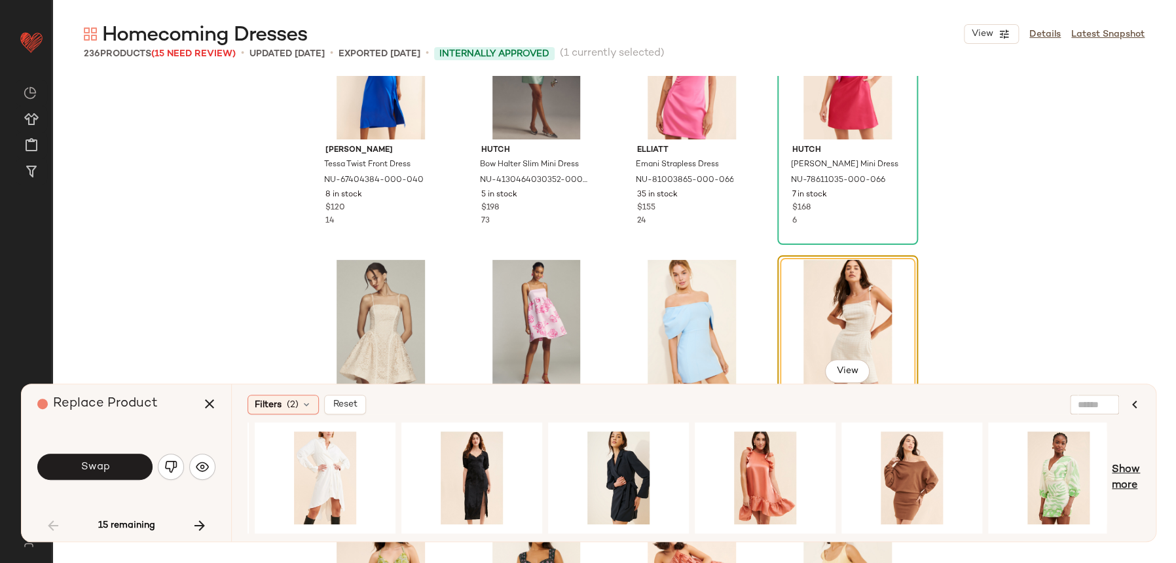
click at [1136, 483] on span "Show more" at bounding box center [1126, 477] width 28 height 31
click at [1124, 487] on span "Show more" at bounding box center [1126, 477] width 28 height 31
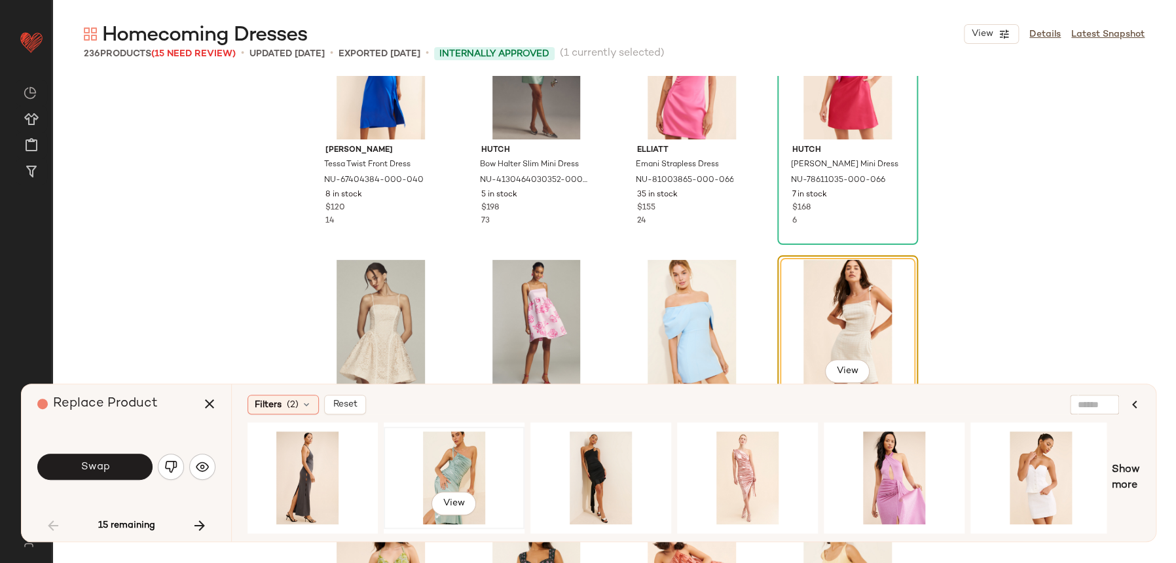
click at [439, 462] on div "View" at bounding box center [454, 477] width 132 height 93
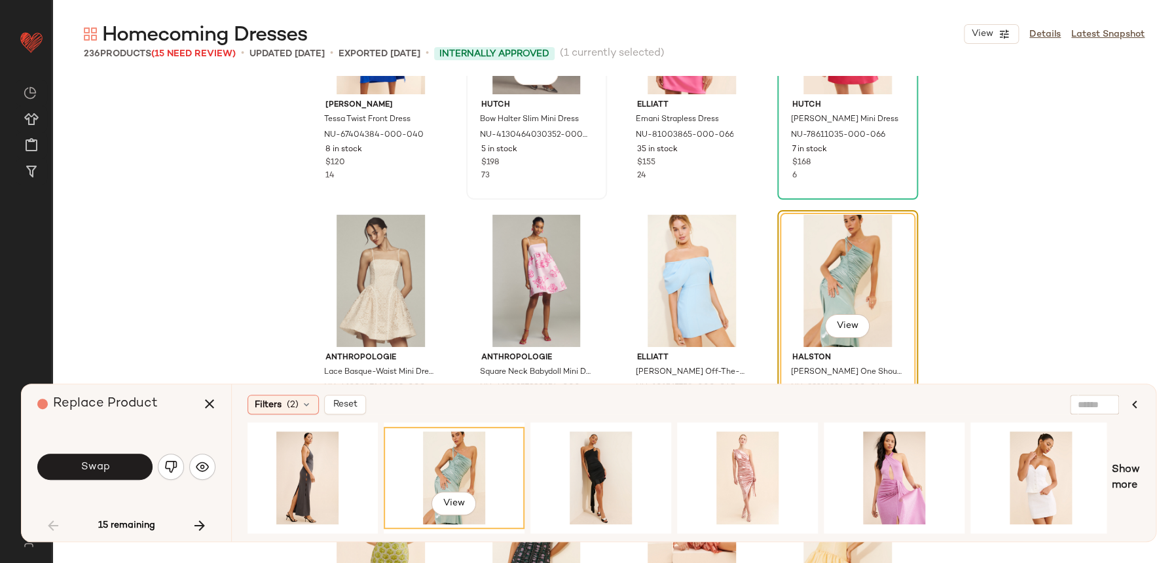
scroll to position [2429, 0]
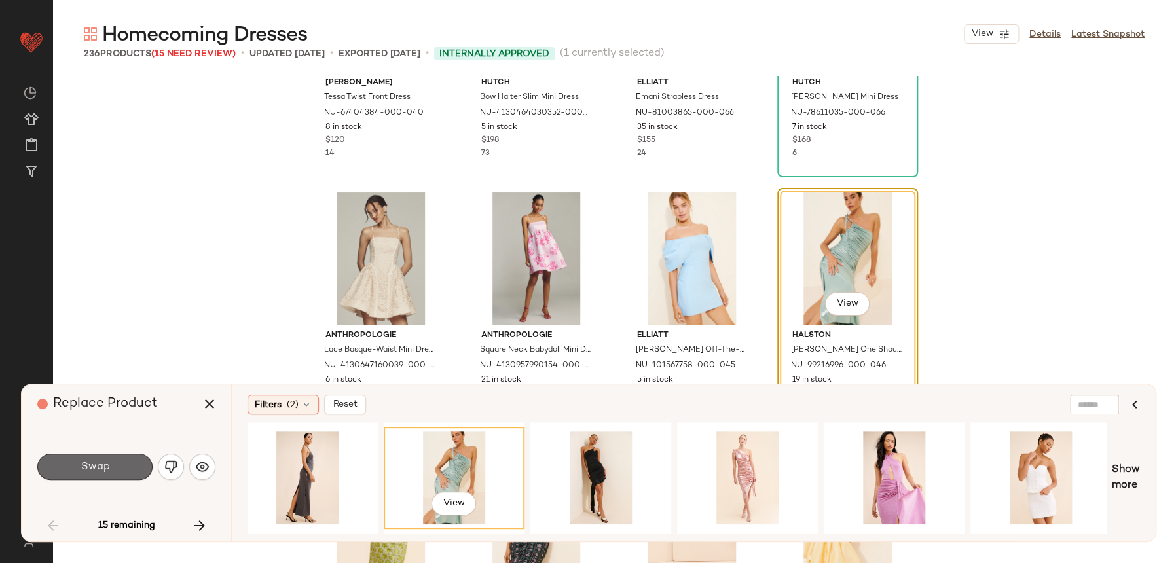
click at [136, 469] on button "Swap" at bounding box center [94, 467] width 115 height 26
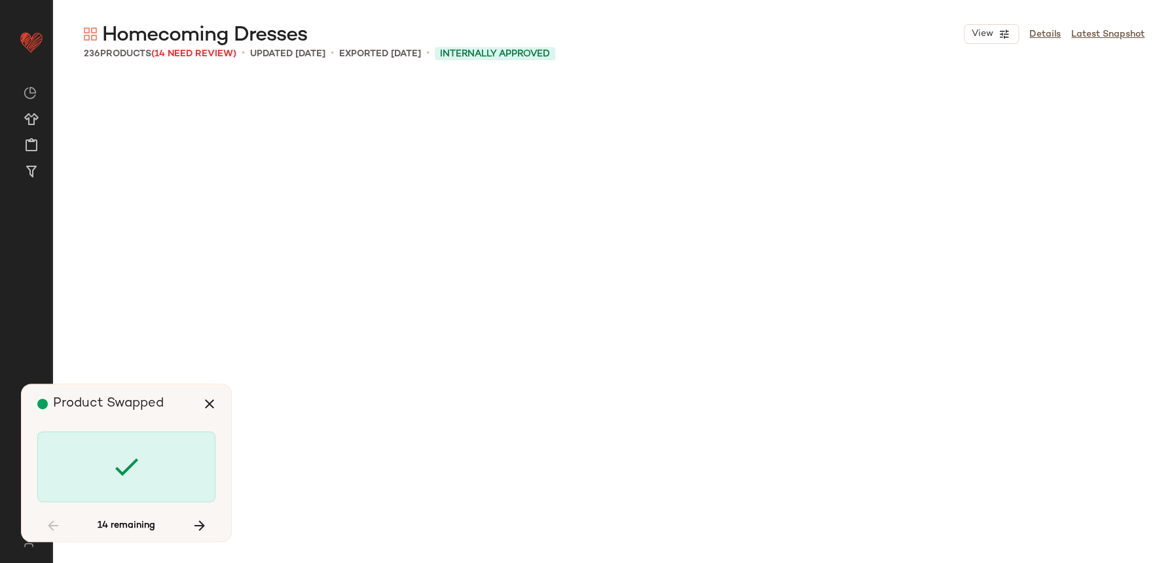
scroll to position [3286, 0]
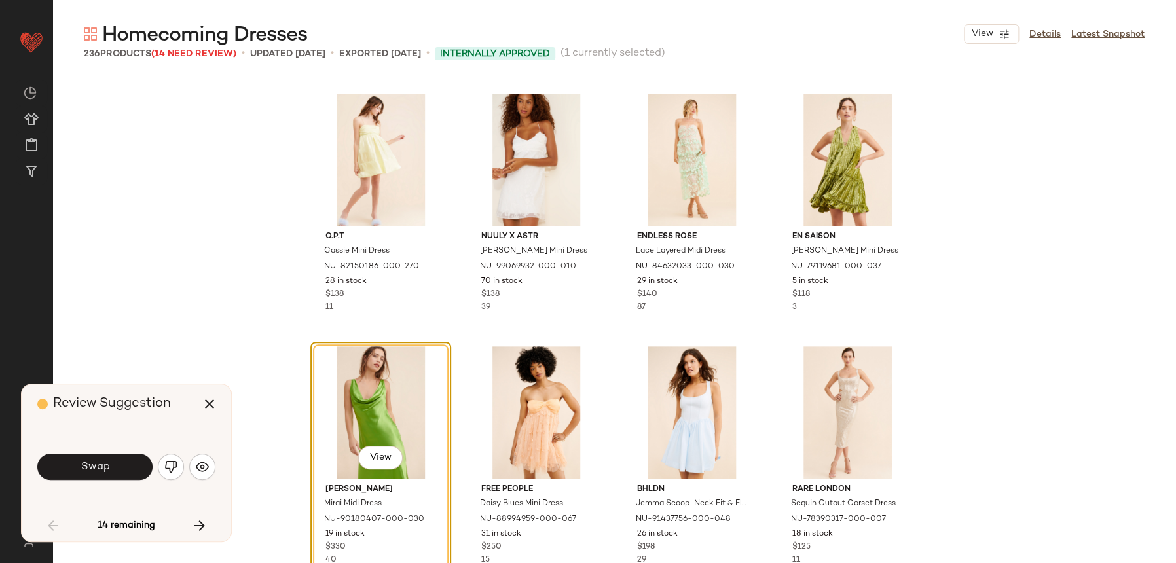
click at [171, 469] on img "button" at bounding box center [170, 466] width 13 height 13
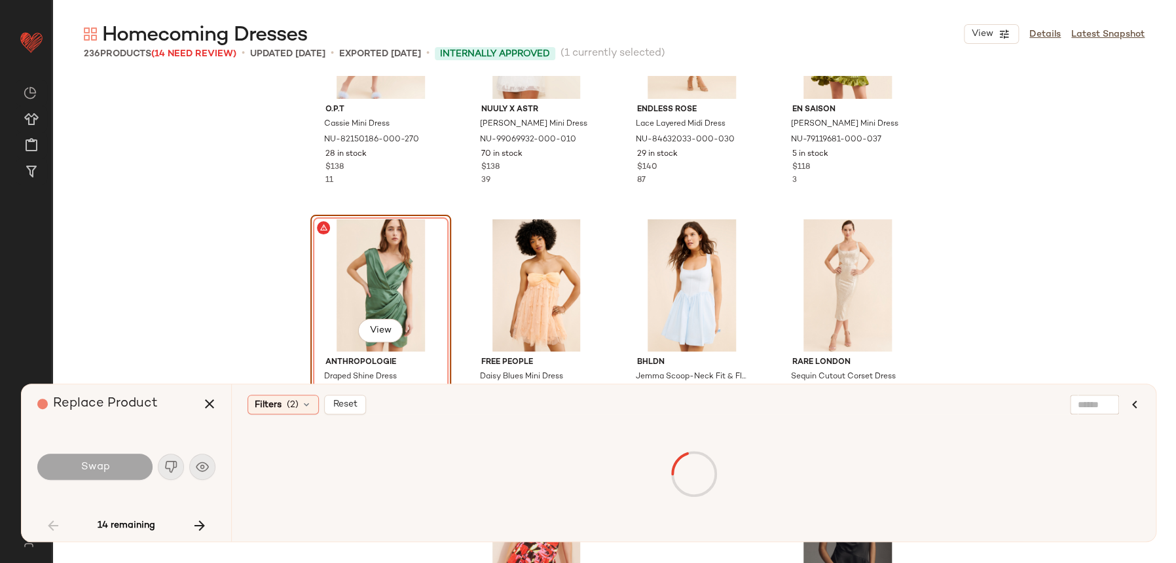
scroll to position [3417, 0]
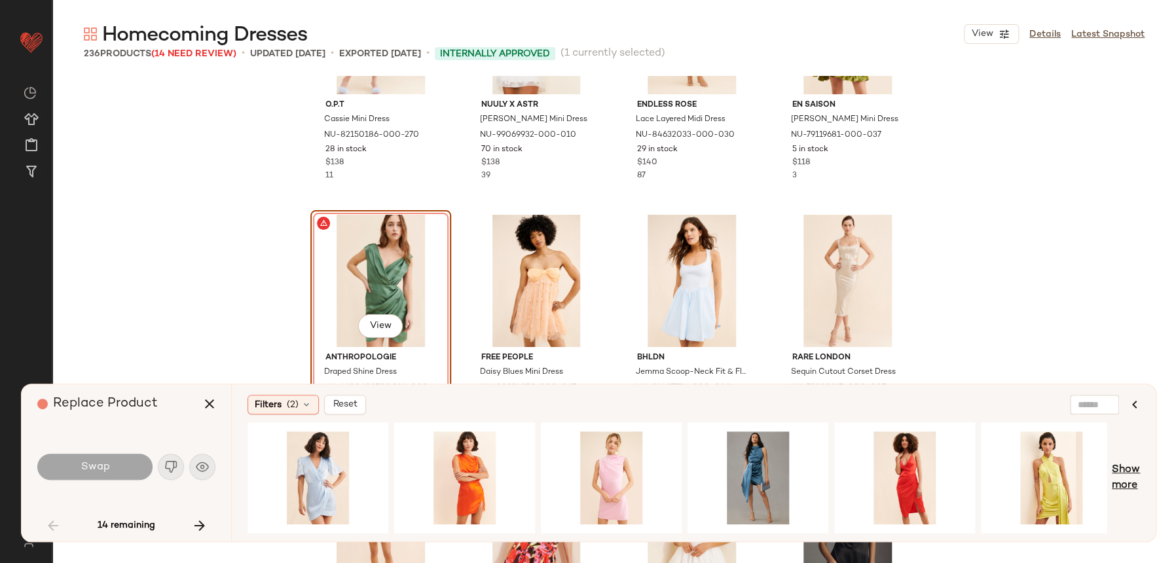
click at [1133, 476] on span "Show more" at bounding box center [1126, 477] width 28 height 31
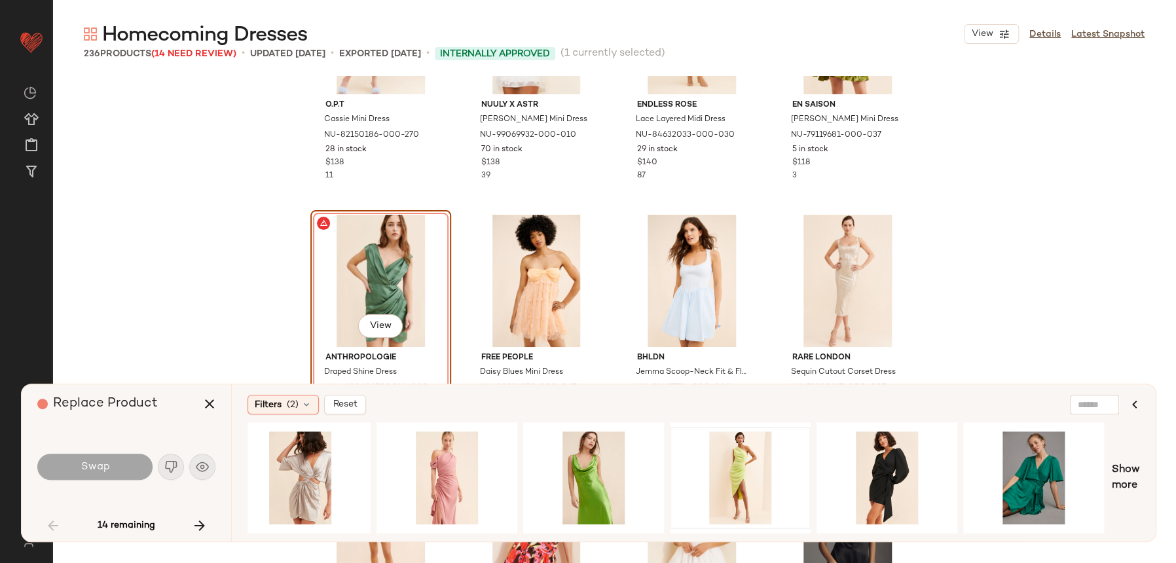
scroll to position [0, 1049]
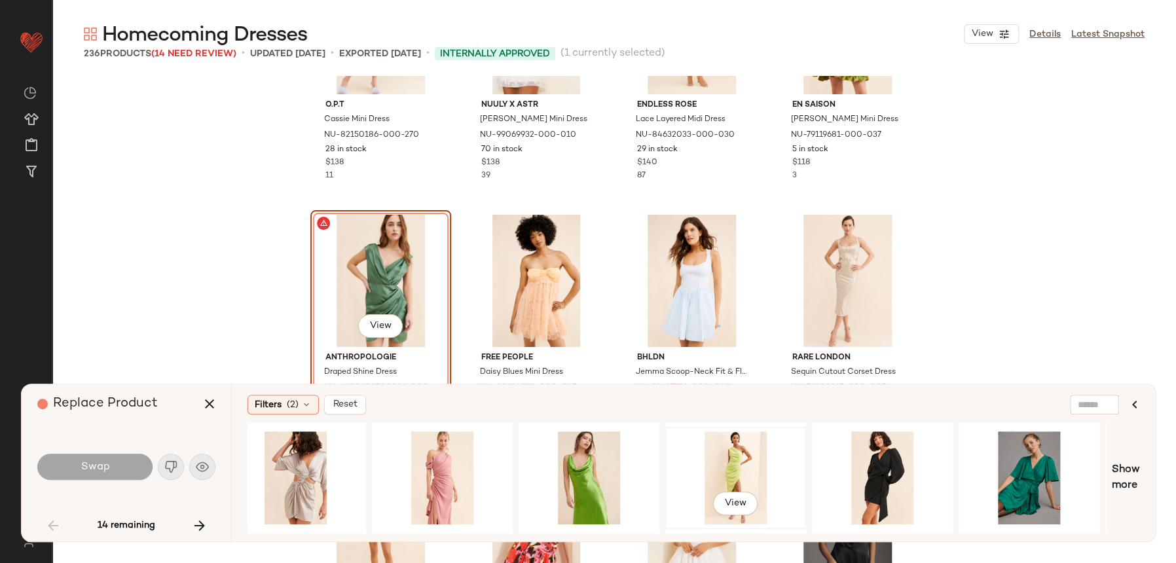
click at [752, 440] on div "View" at bounding box center [736, 477] width 132 height 93
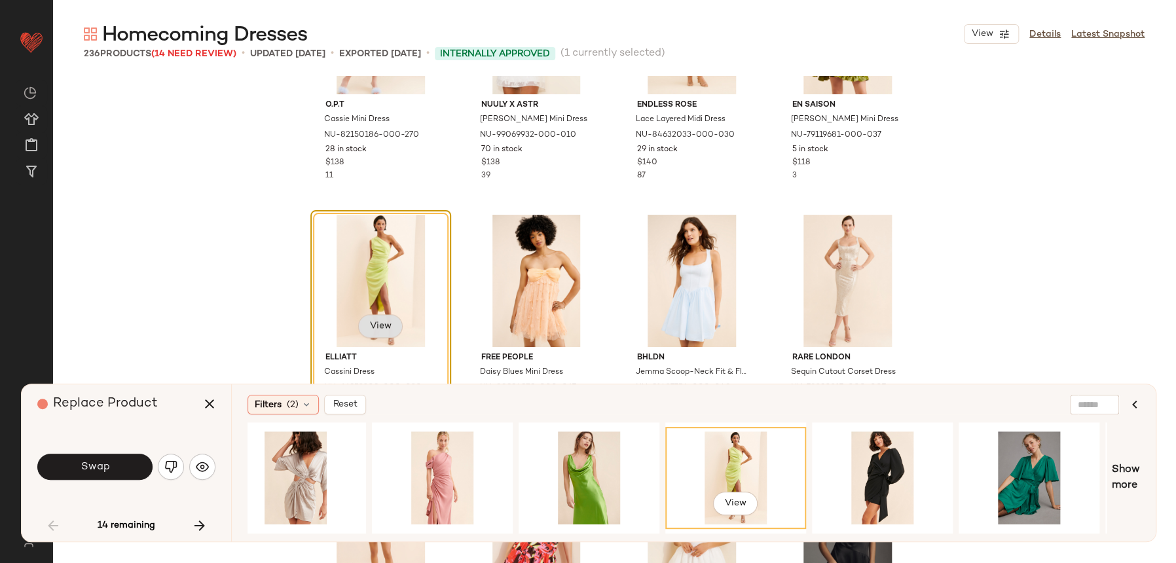
click at [361, 329] on button "View" at bounding box center [380, 326] width 45 height 24
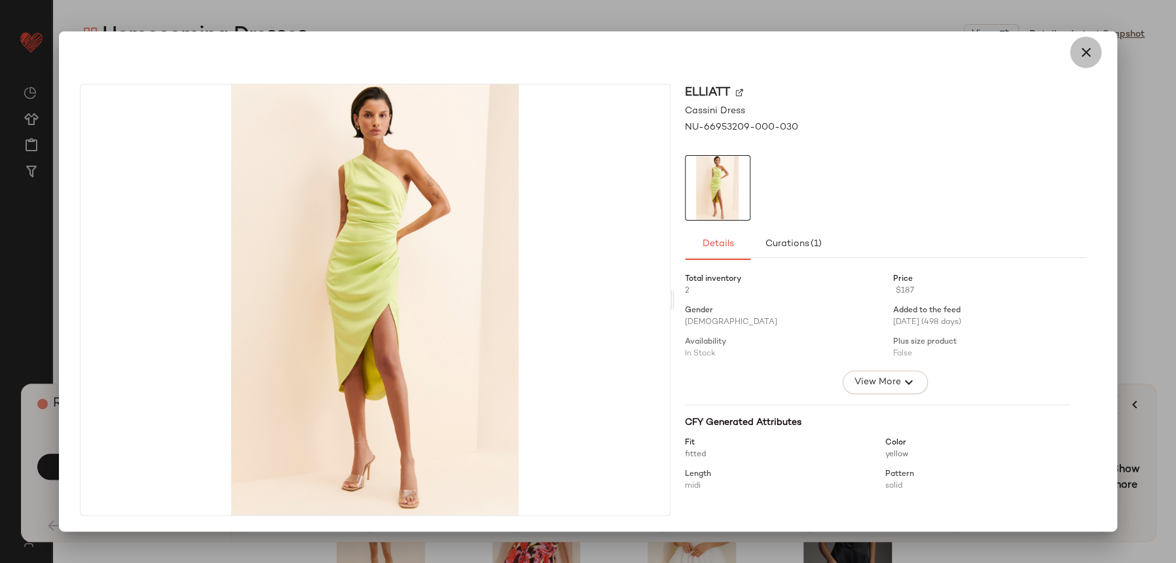
click at [1089, 50] on icon "button" at bounding box center [1086, 53] width 16 height 16
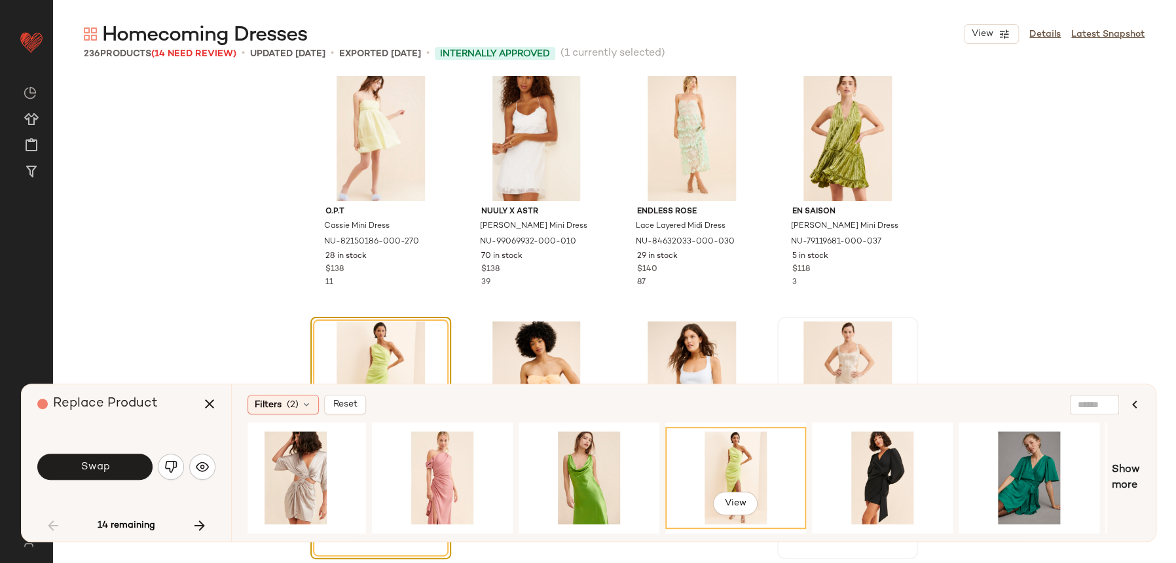
scroll to position [3291, 0]
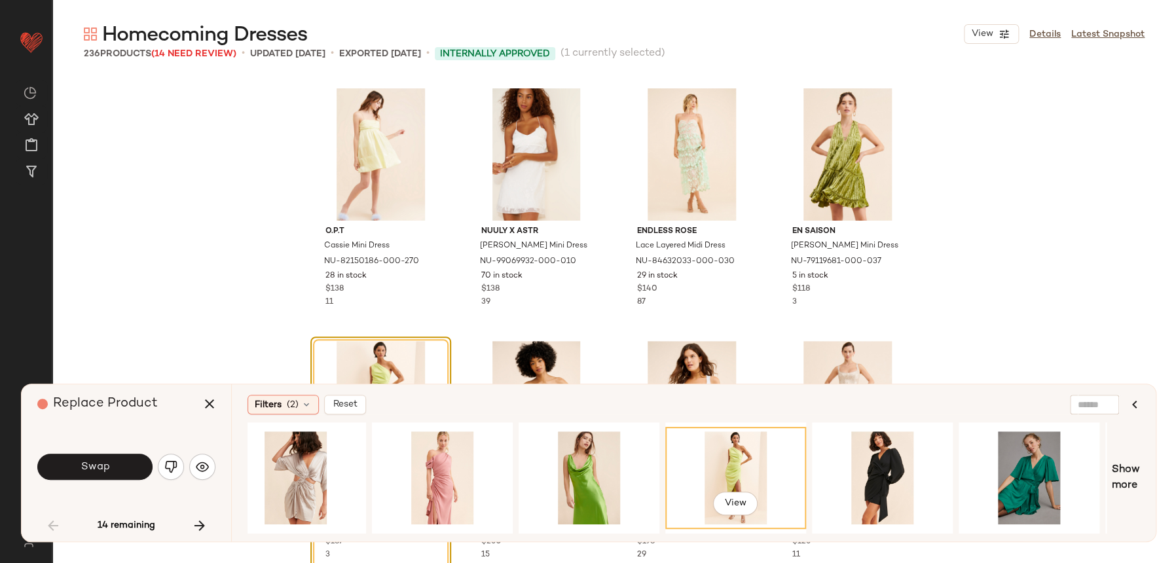
click at [87, 452] on div "Swap" at bounding box center [126, 466] width 178 height 31
drag, startPoint x: 154, startPoint y: 403, endPoint x: 441, endPoint y: 475, distance: 296.3
click at [464, 466] on div "Replace Product Swap 14 remaining Filters (2) Reset View Show more" at bounding box center [588, 463] width 1135 height 158
click at [105, 475] on button "Swap" at bounding box center [94, 467] width 115 height 26
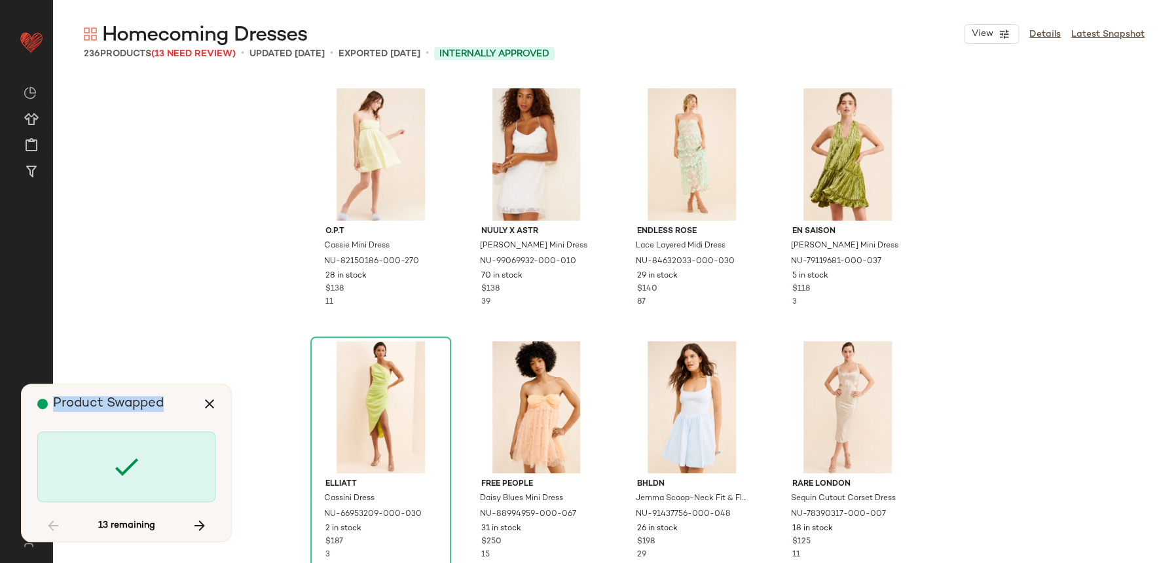
scroll to position [6065, 0]
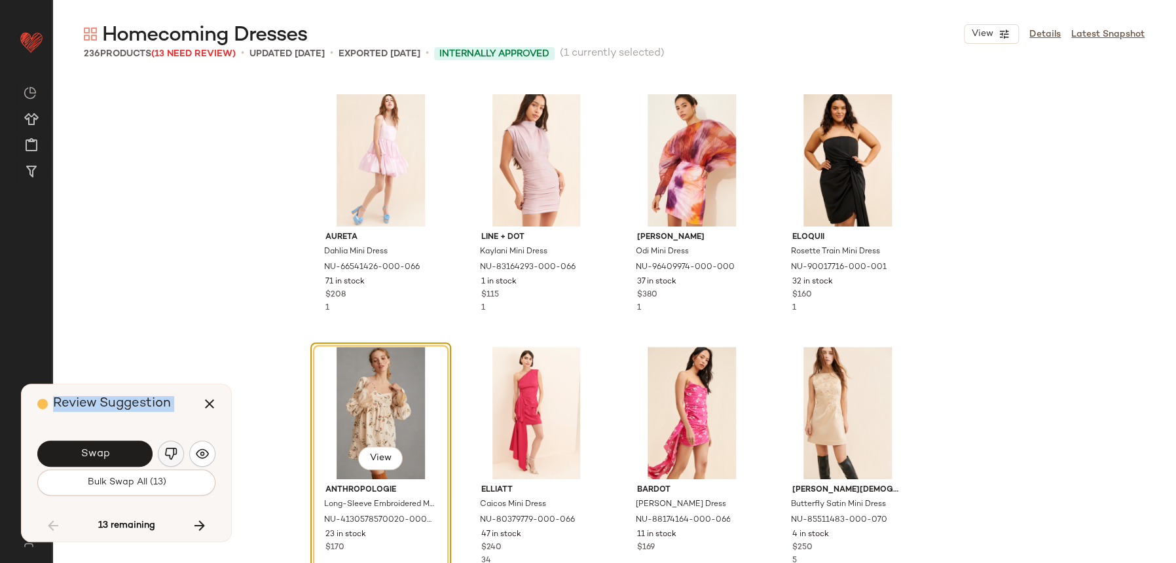
click at [170, 445] on button "button" at bounding box center [171, 454] width 26 height 26
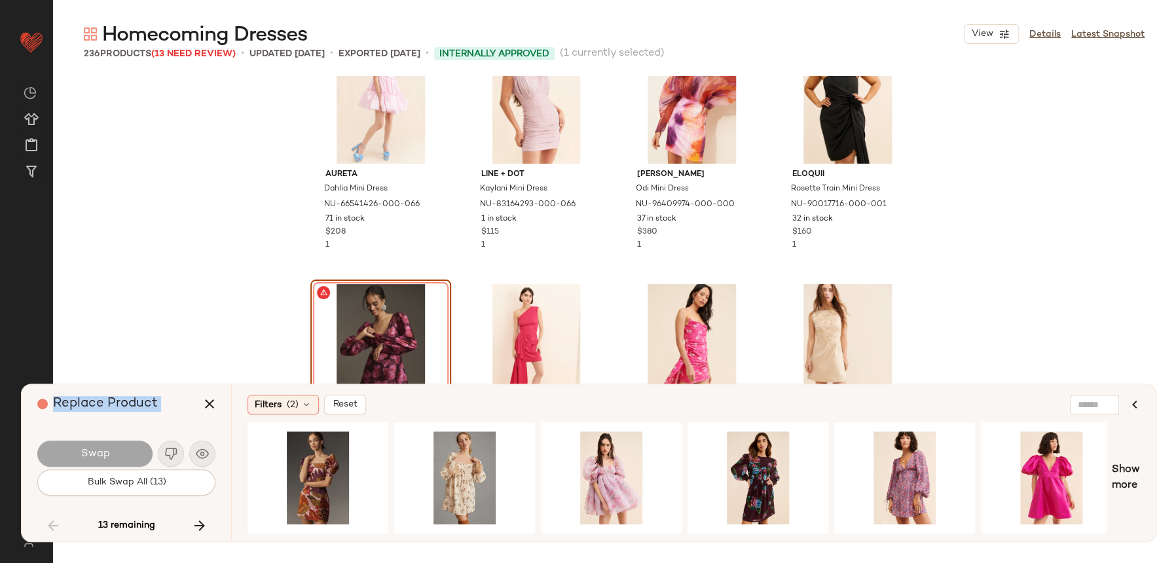
scroll to position [6239, 0]
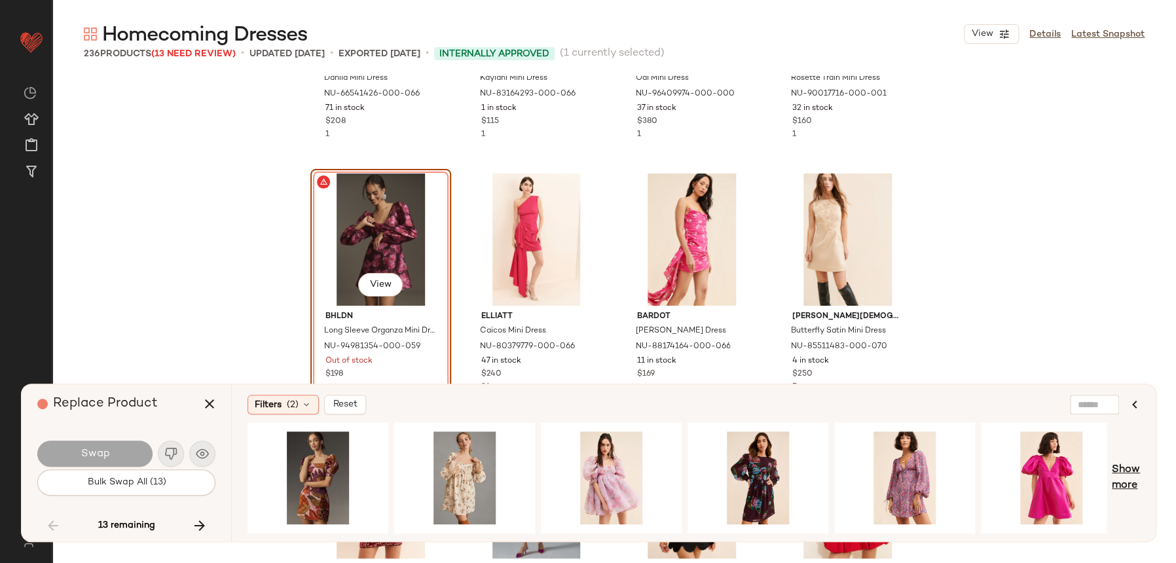
click at [1133, 482] on span "Show more" at bounding box center [1126, 477] width 28 height 31
click at [1140, 481] on div "Filters (2) Reset Show more" at bounding box center [693, 462] width 925 height 157
click at [1135, 481] on span "Show more" at bounding box center [1126, 477] width 28 height 31
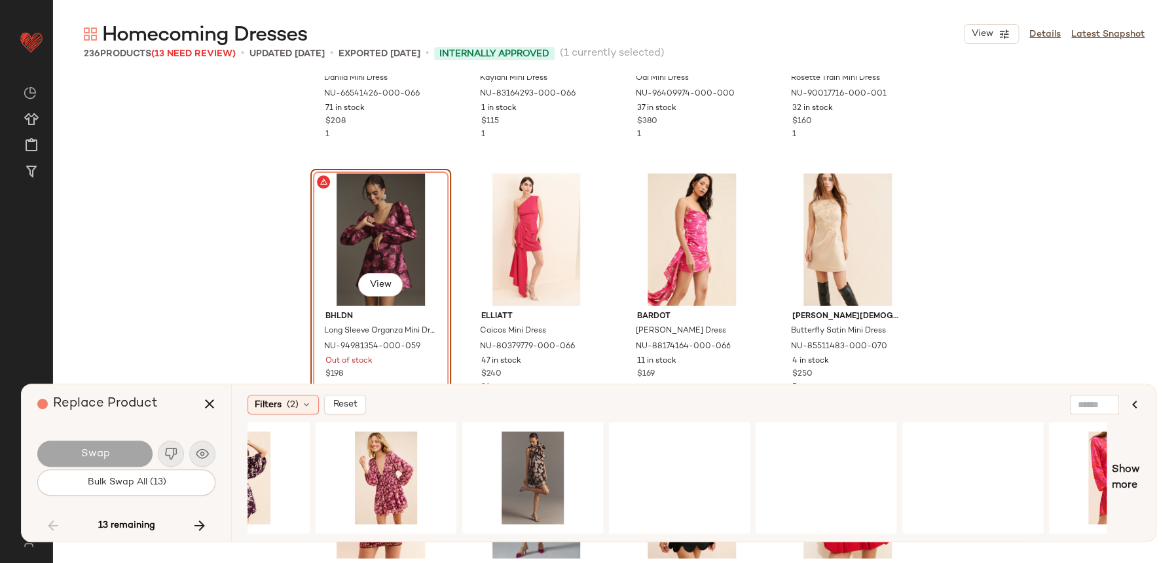
scroll to position [0, 1703]
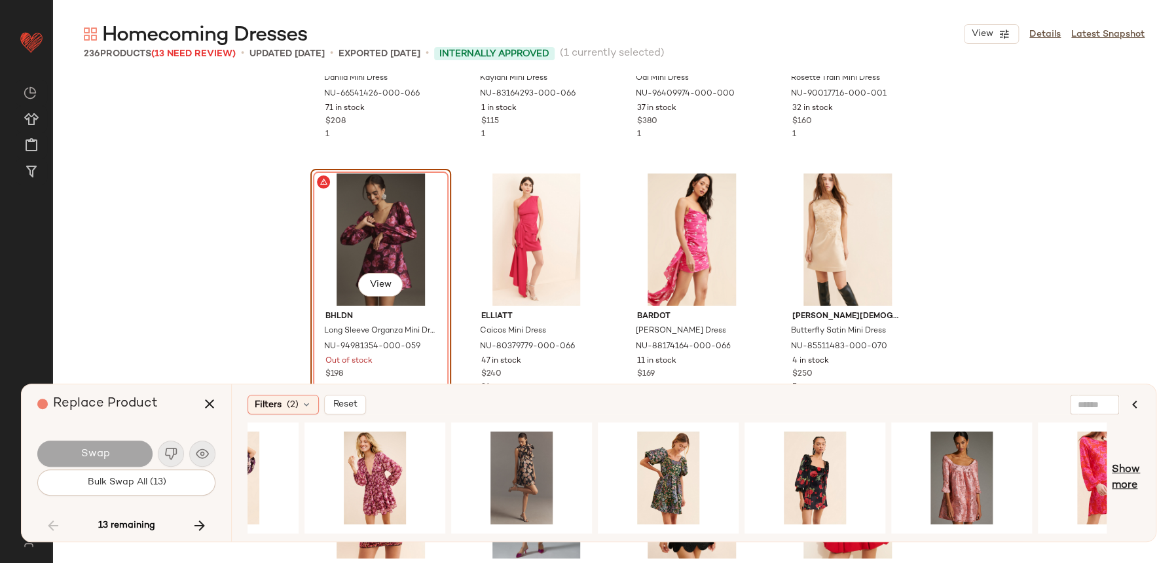
click at [1130, 471] on span "Show more" at bounding box center [1126, 477] width 28 height 31
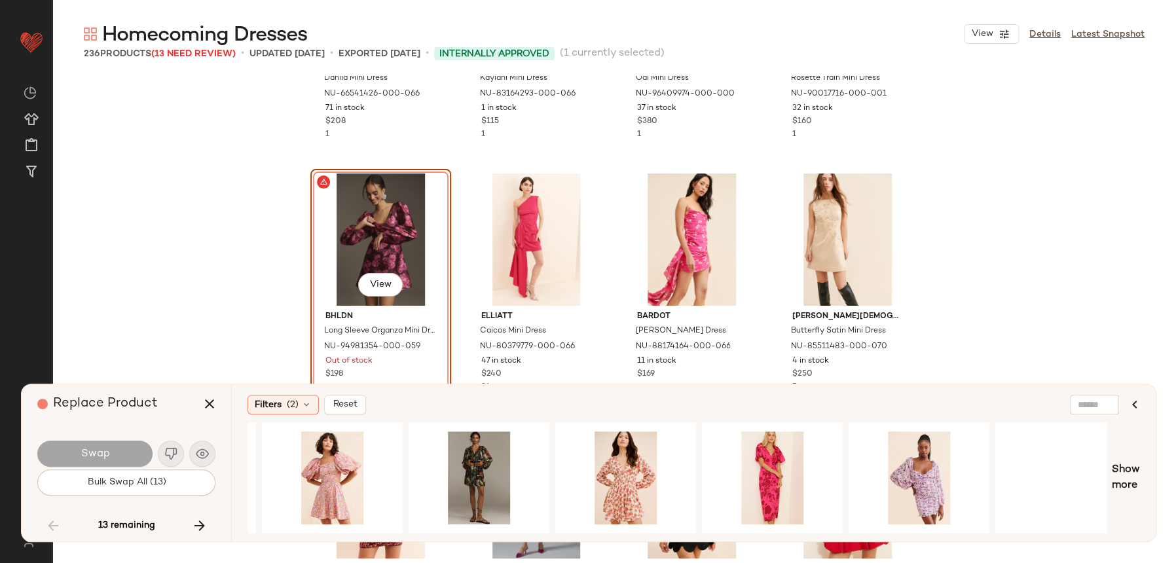
scroll to position [0, 4091]
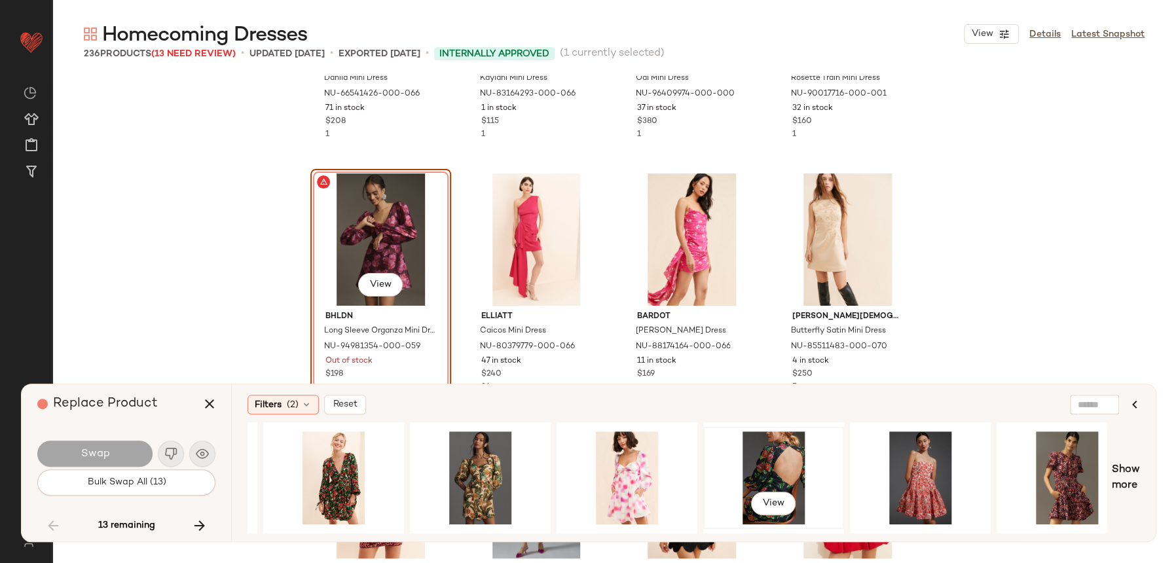
drag, startPoint x: 860, startPoint y: 456, endPoint x: 837, endPoint y: 458, distance: 23.7
click at [837, 458] on div "View" at bounding box center [677, 477] width 859 height 111
click at [1134, 471] on span "Show more" at bounding box center [1126, 477] width 28 height 31
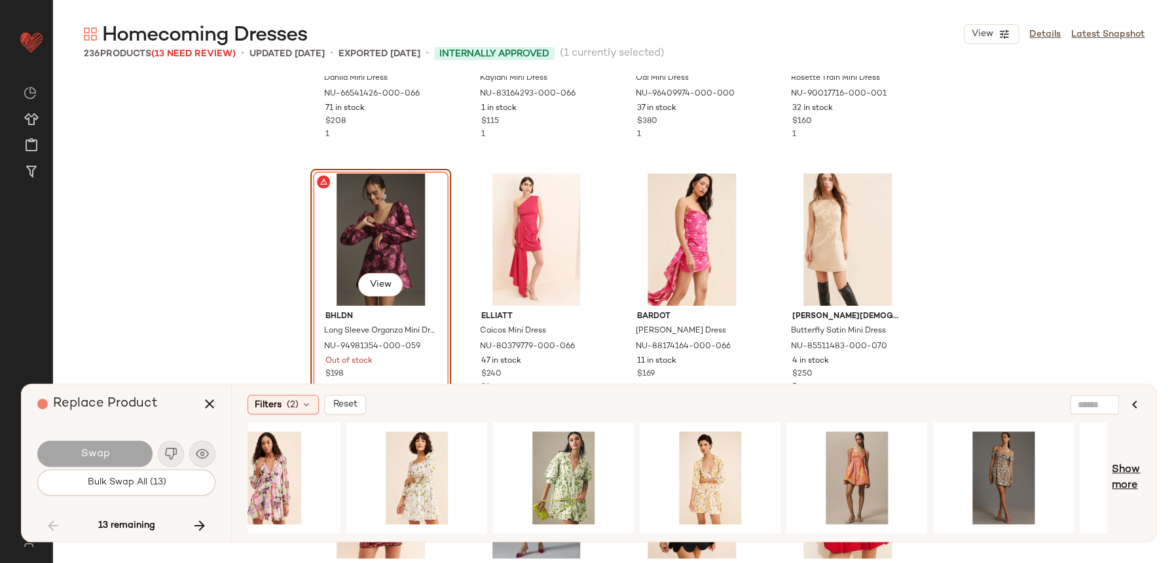
click at [1131, 480] on span "Show more" at bounding box center [1126, 477] width 28 height 31
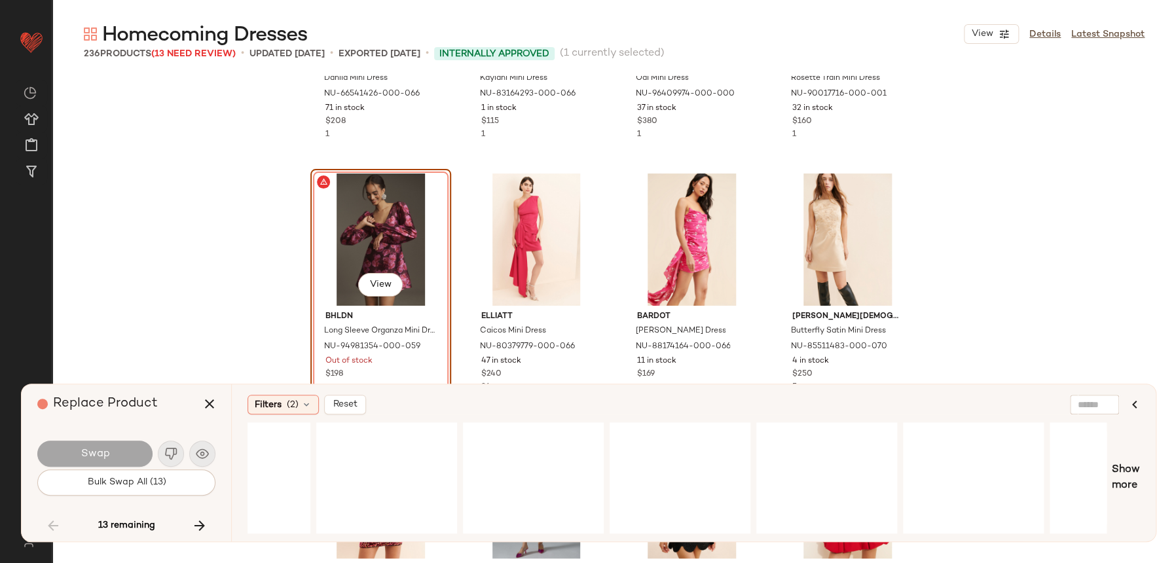
scroll to position [0, 8050]
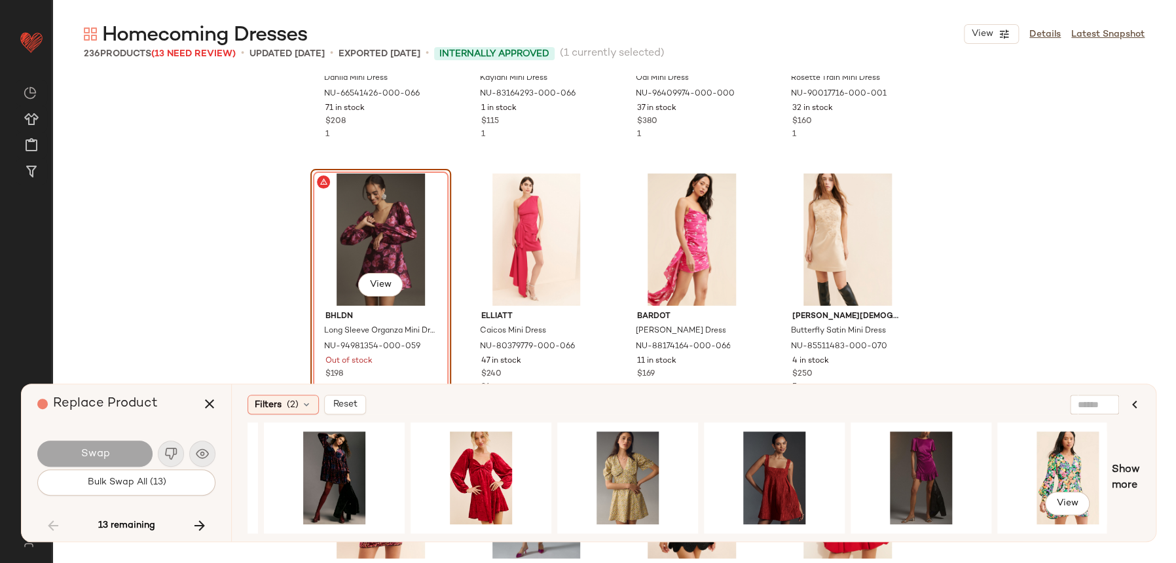
click at [798, 479] on div "View" at bounding box center [677, 477] width 859 height 111
click at [909, 463] on div "View" at bounding box center [921, 477] width 132 height 93
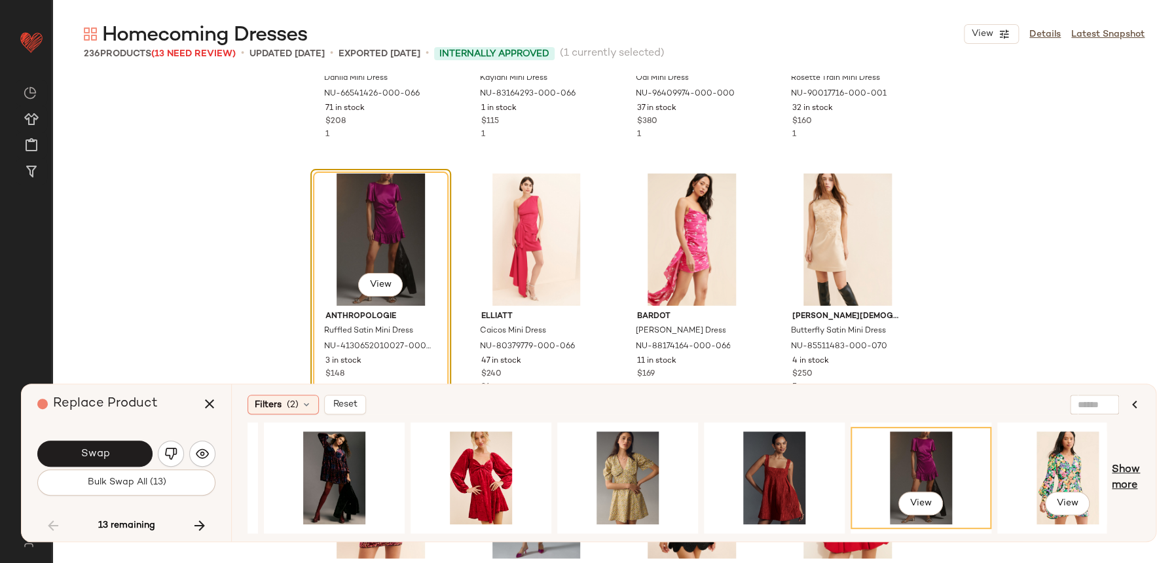
click at [1120, 484] on span "Show more" at bounding box center [1126, 477] width 28 height 31
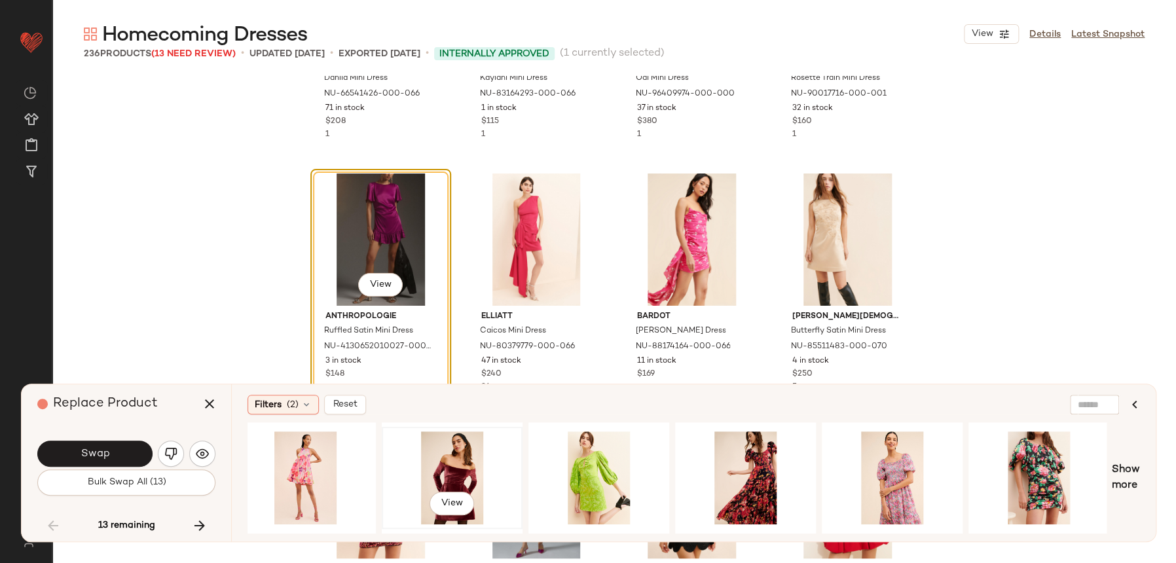
click at [450, 469] on div "View" at bounding box center [452, 477] width 132 height 93
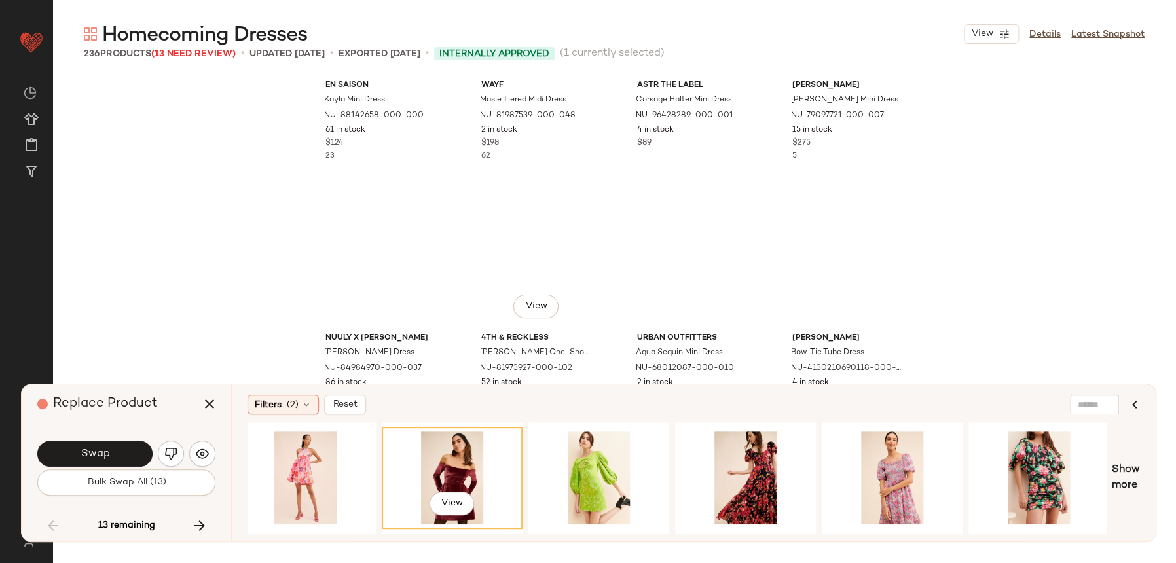
scroll to position [4930, 0]
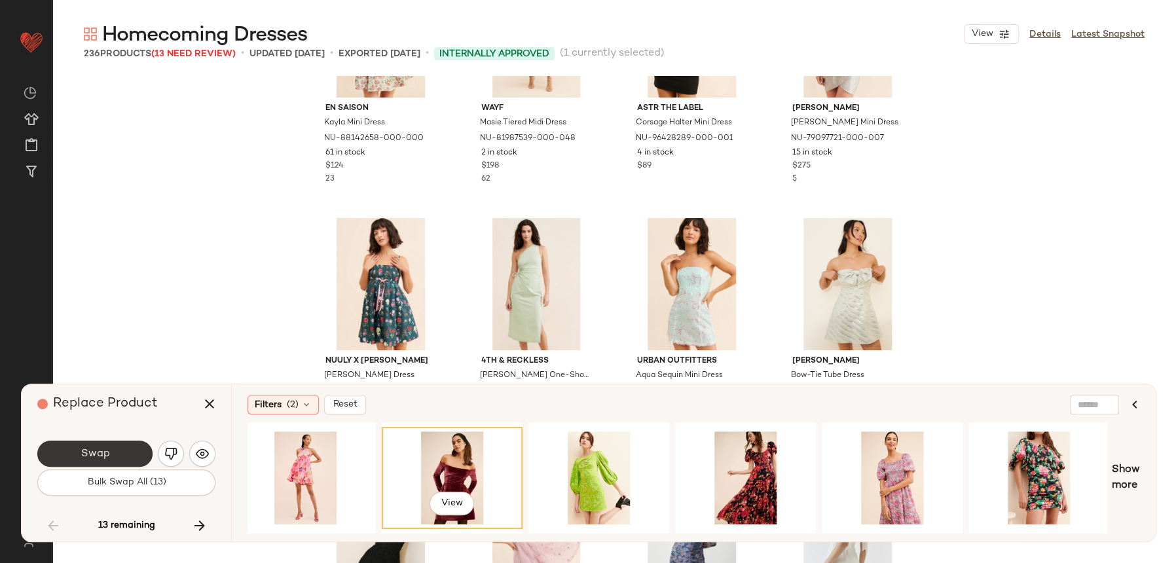
click at [96, 453] on span "Swap" at bounding box center [94, 454] width 29 height 12
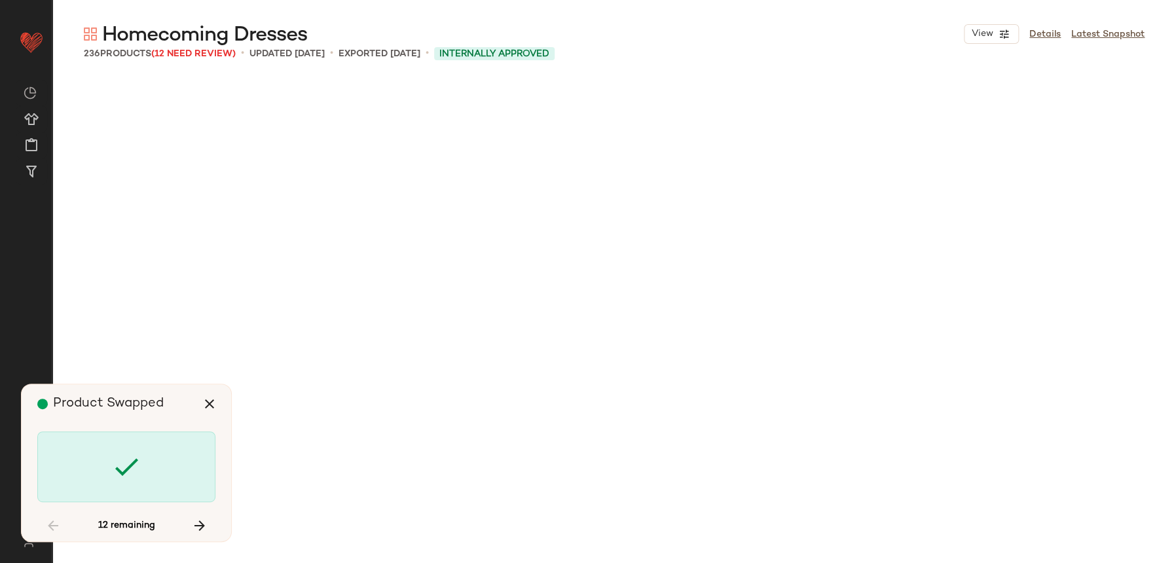
scroll to position [7330, 0]
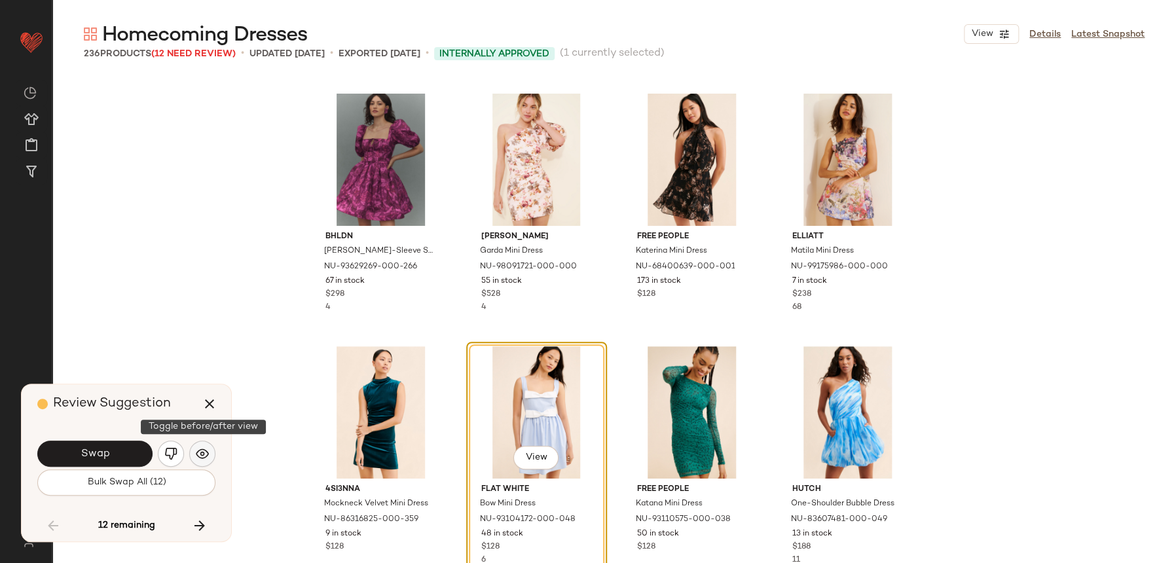
click at [199, 452] on img "button" at bounding box center [202, 453] width 13 height 13
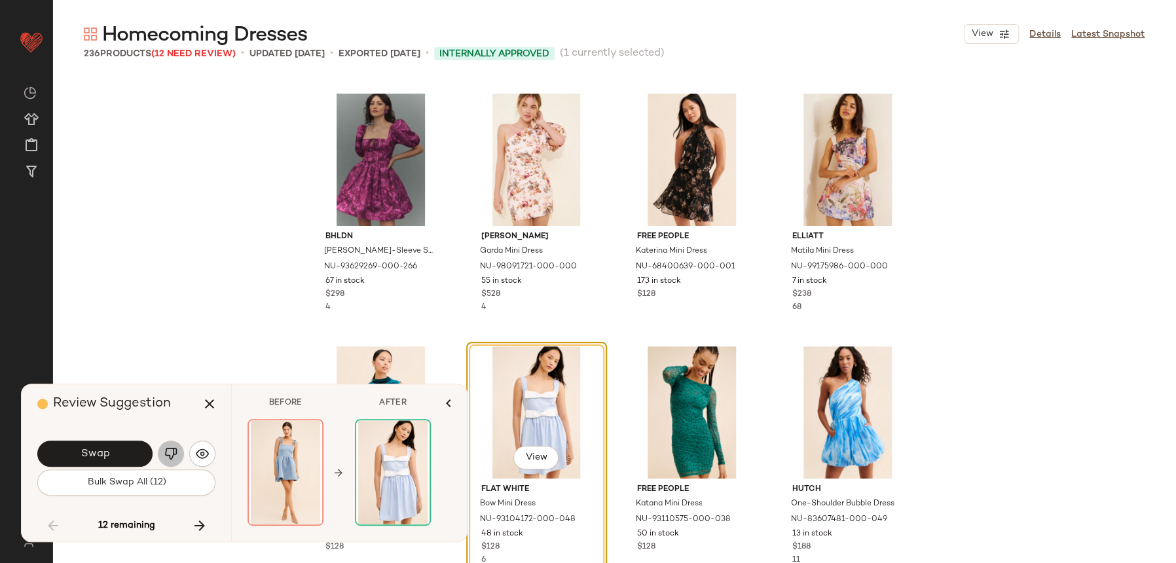
click at [162, 449] on button "button" at bounding box center [171, 454] width 26 height 26
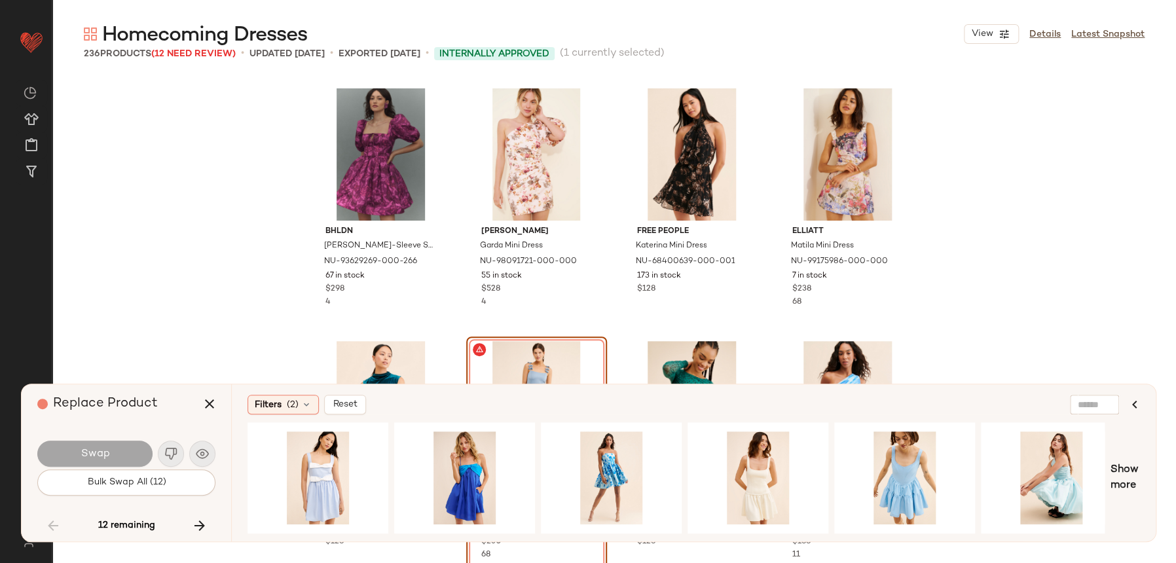
scroll to position [7337, 0]
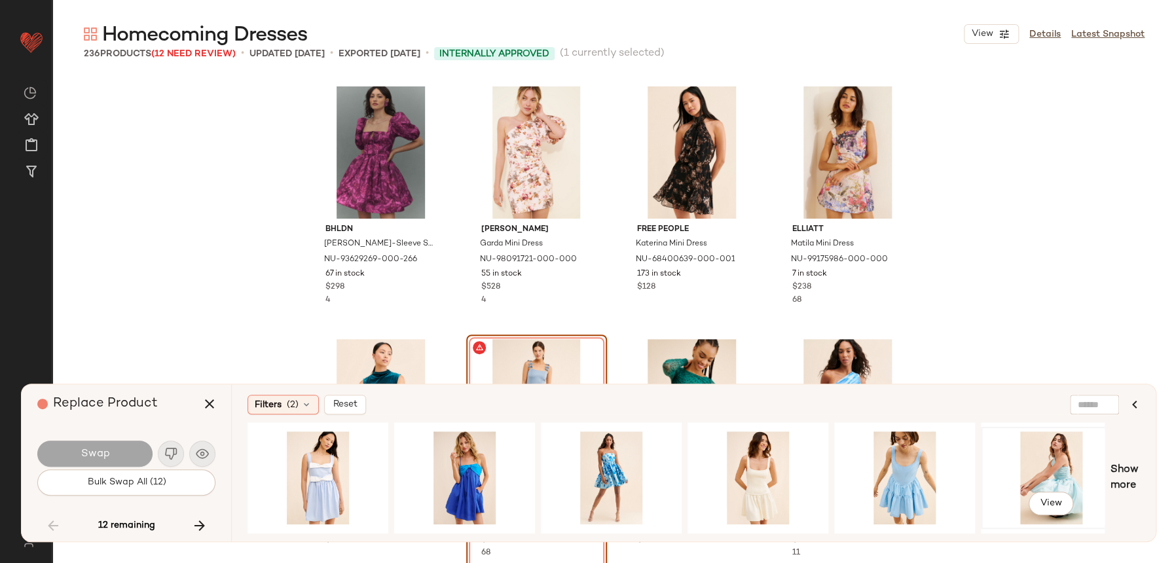
click at [1062, 476] on div "View" at bounding box center [1051, 477] width 132 height 93
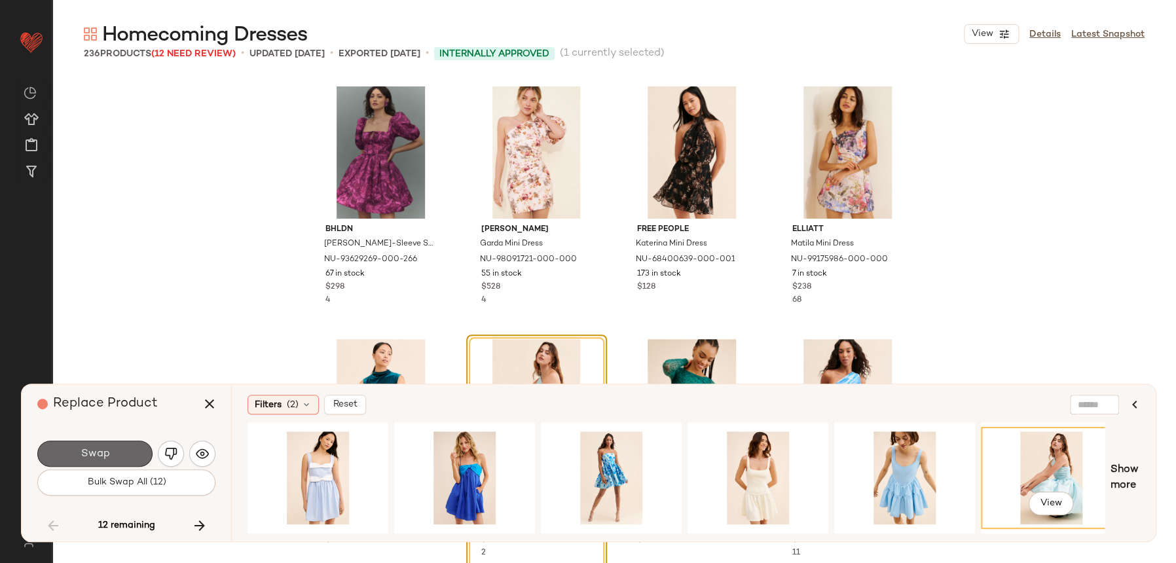
click at [83, 455] on span "Swap" at bounding box center [94, 454] width 29 height 12
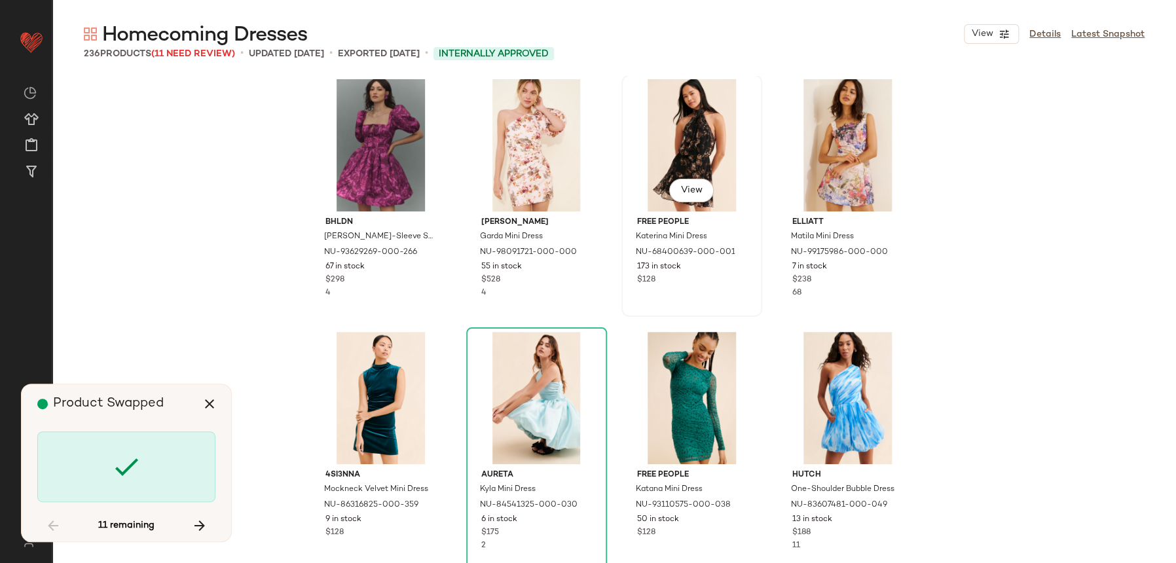
scroll to position [7351, 0]
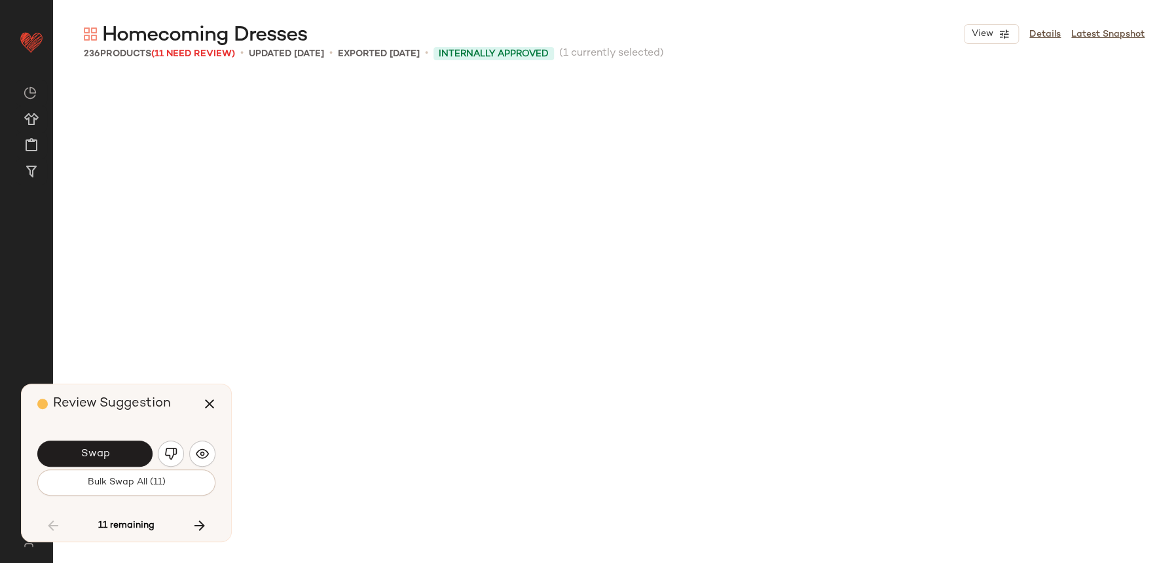
scroll to position [8087, 0]
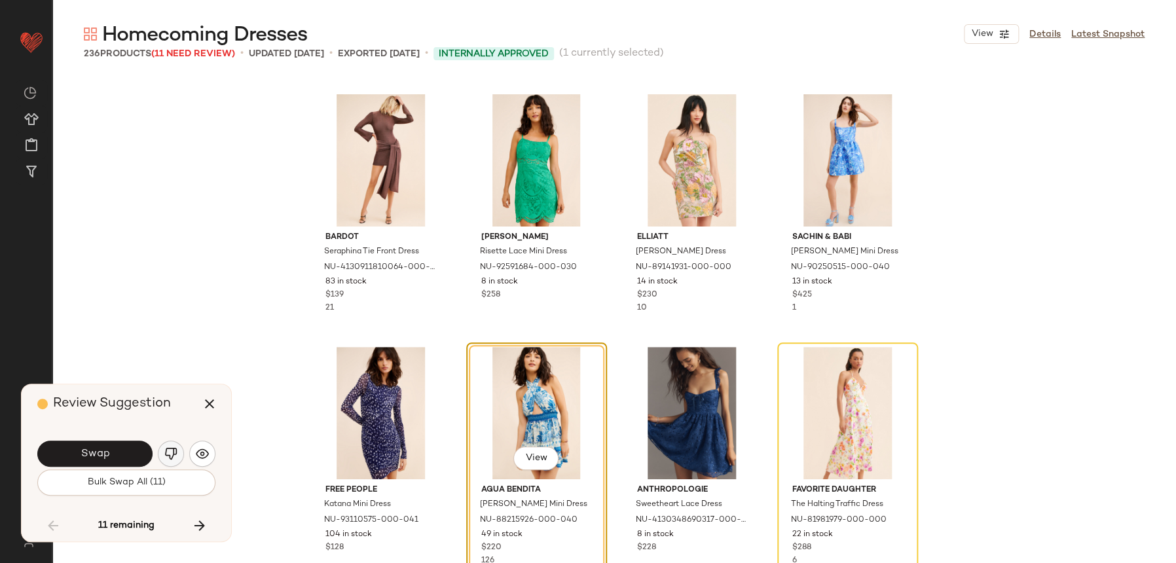
click at [175, 461] on button "button" at bounding box center [171, 454] width 26 height 26
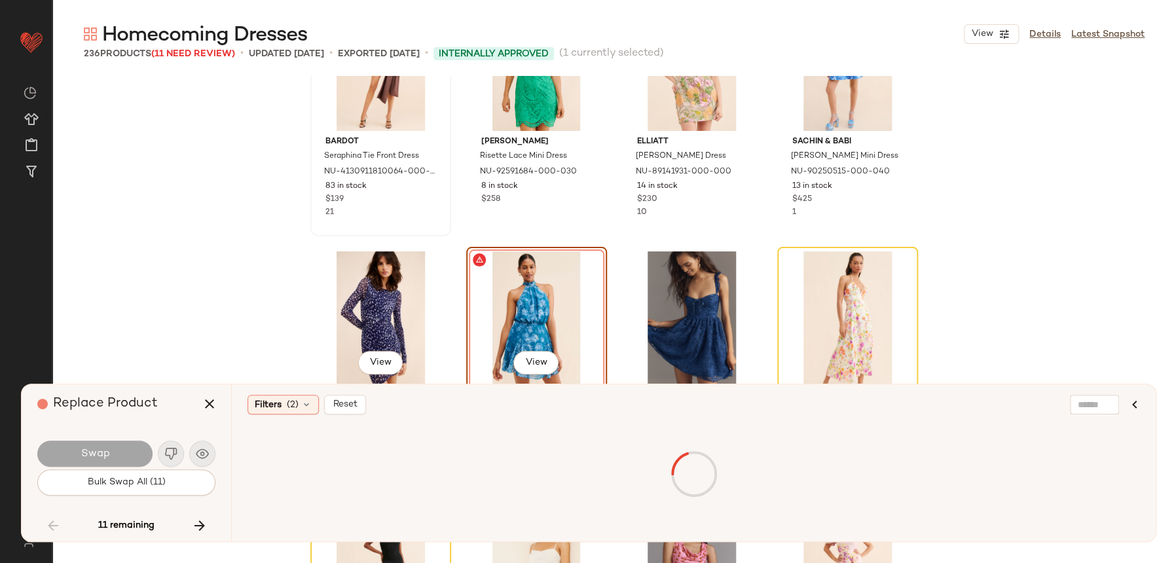
scroll to position [8213, 0]
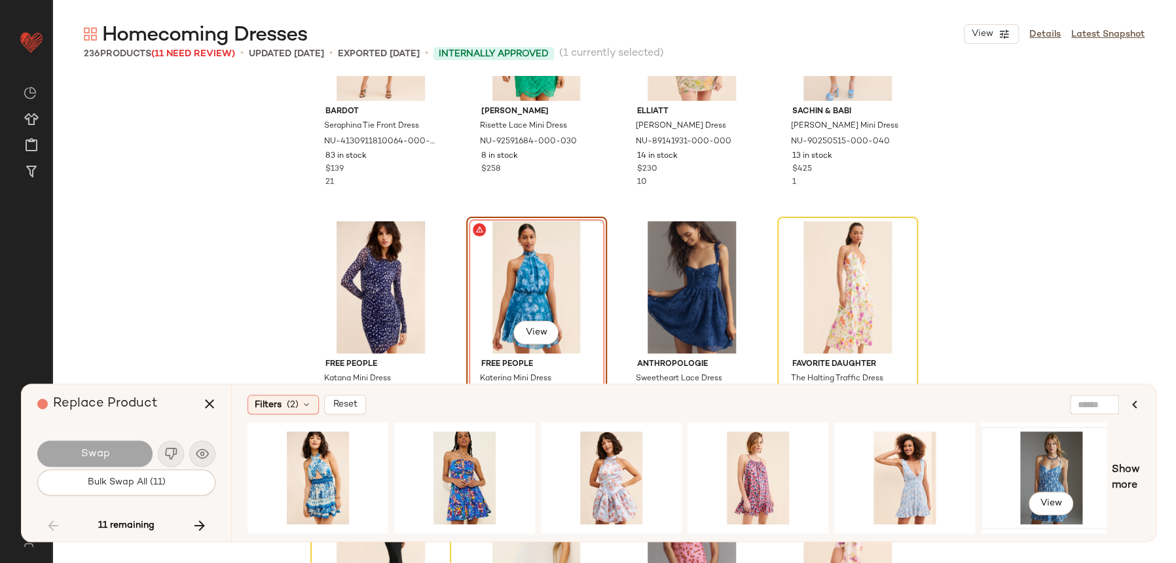
click at [1039, 460] on div "View" at bounding box center [1051, 477] width 132 height 93
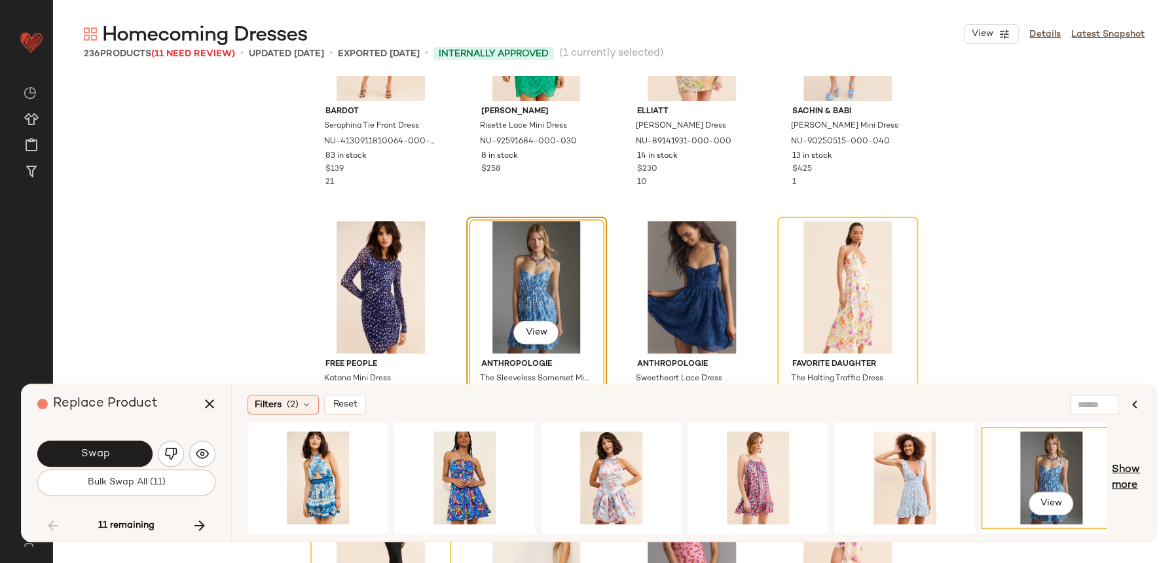
click at [1129, 462] on span "Show more" at bounding box center [1126, 477] width 28 height 31
click at [1131, 475] on span "Show more" at bounding box center [1126, 477] width 28 height 31
drag, startPoint x: 358, startPoint y: 534, endPoint x: 391, endPoint y: 523, distance: 34.6
click at [394, 523] on div "View" at bounding box center [677, 477] width 859 height 111
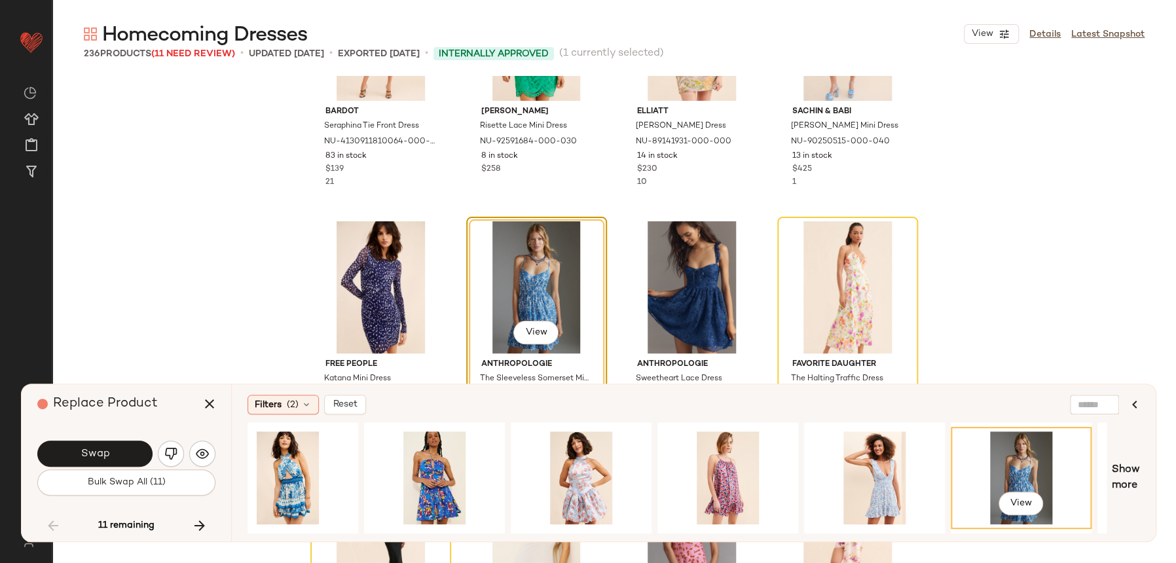
scroll to position [0, 1046]
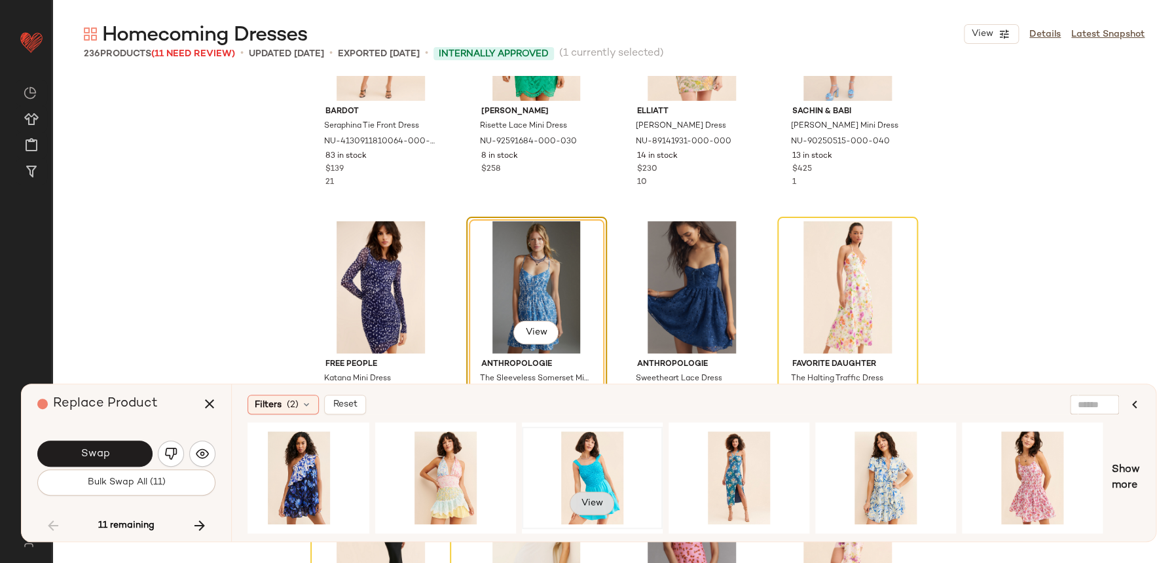
drag, startPoint x: 376, startPoint y: 528, endPoint x: 573, endPoint y: 502, distance: 198.2
click at [573, 502] on div "View" at bounding box center [592, 477] width 132 height 93
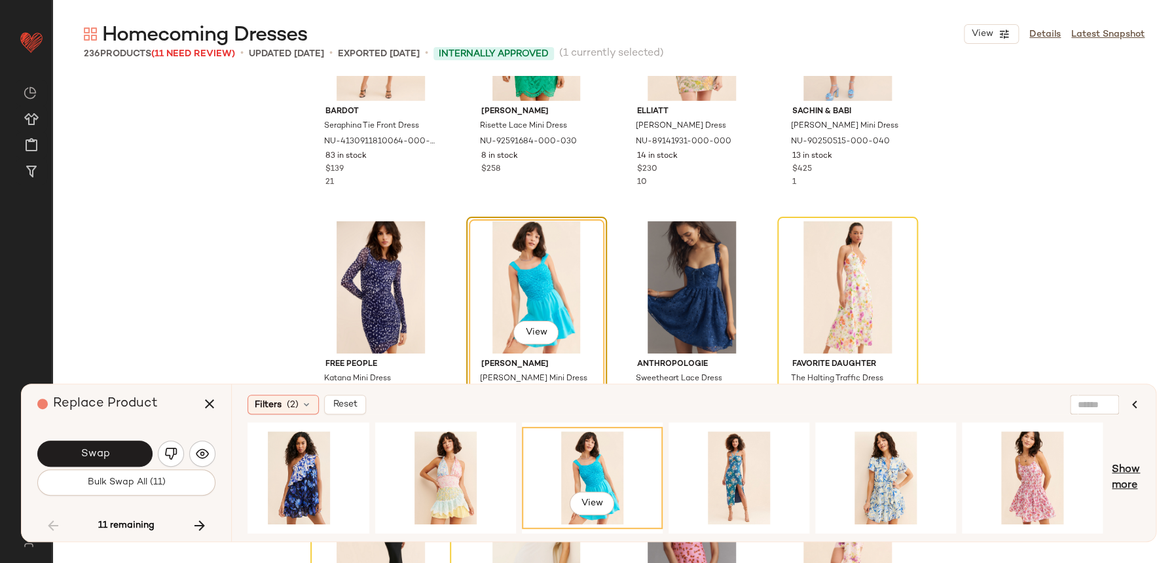
click at [1112, 488] on span "Show more" at bounding box center [1126, 477] width 28 height 31
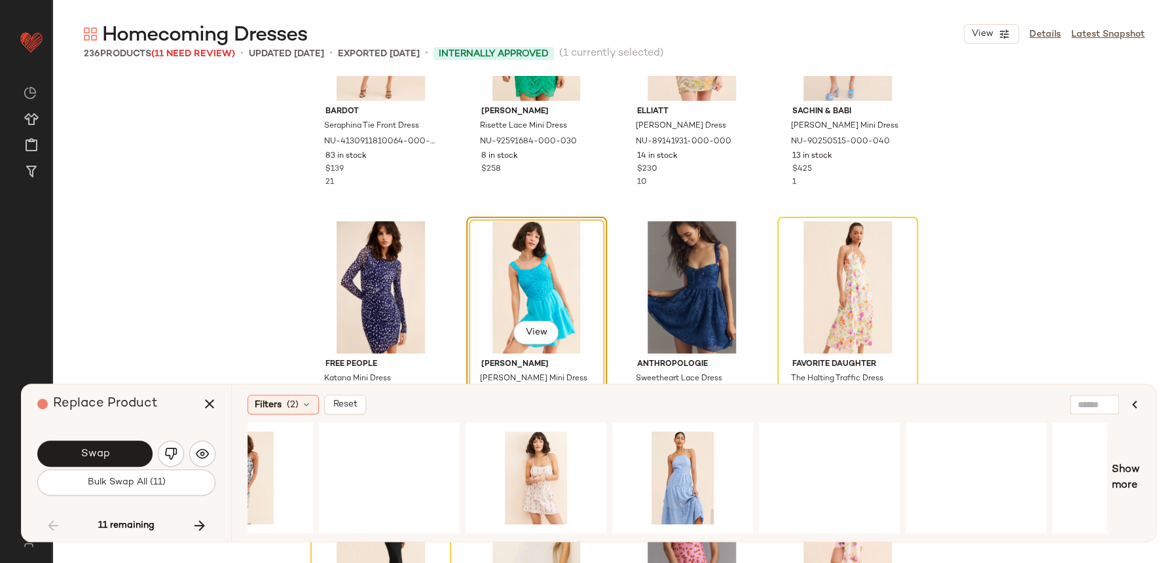
scroll to position [0, 2309]
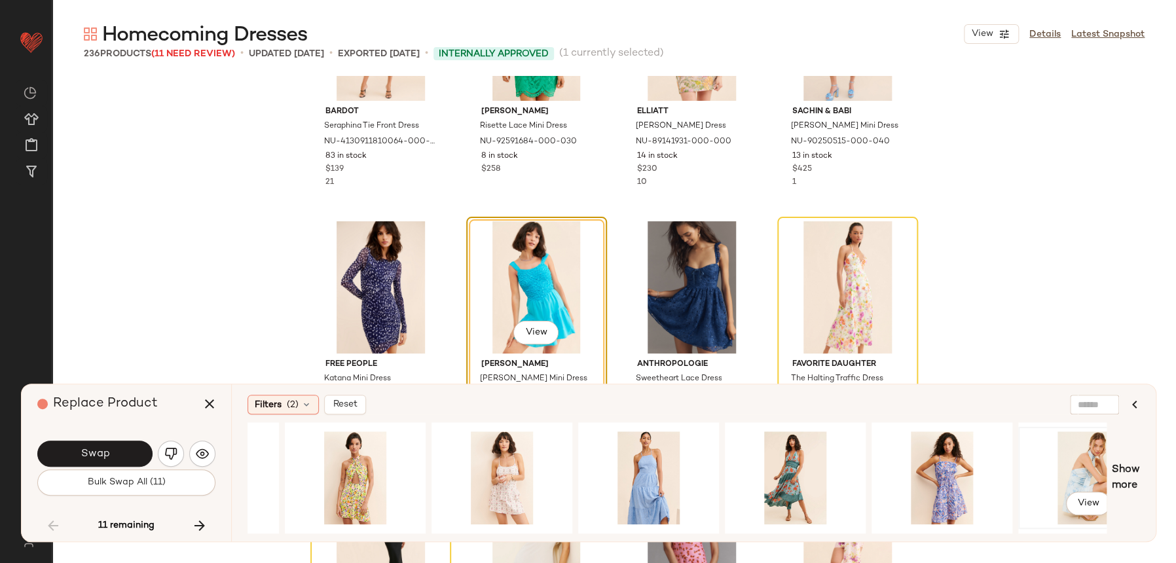
click at [1073, 455] on div "View" at bounding box center [1089, 477] width 132 height 93
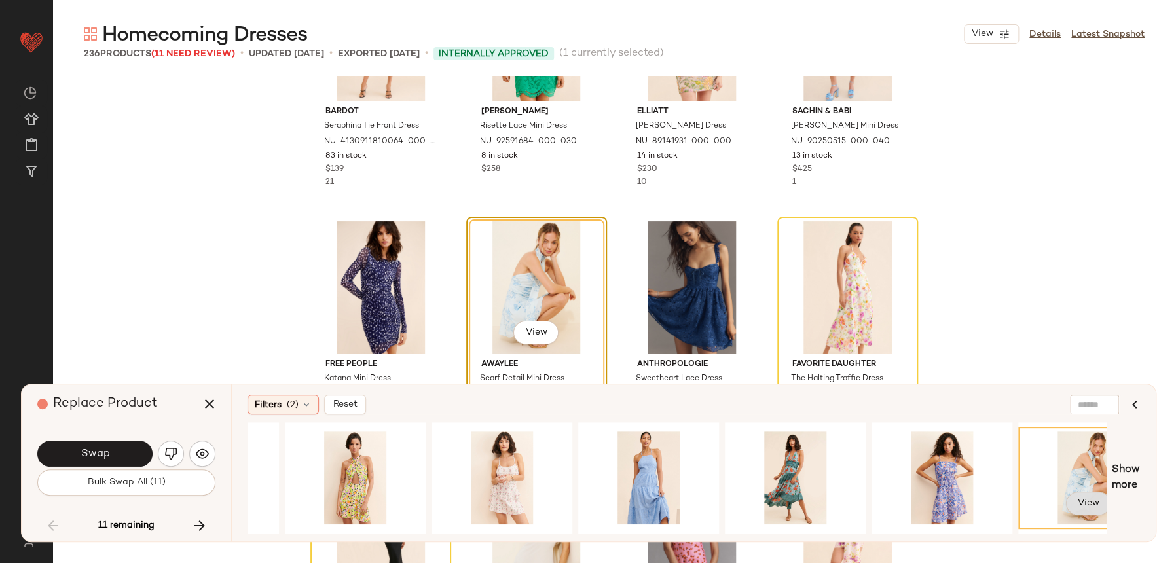
click at [1074, 497] on button "View" at bounding box center [1088, 504] width 45 height 24
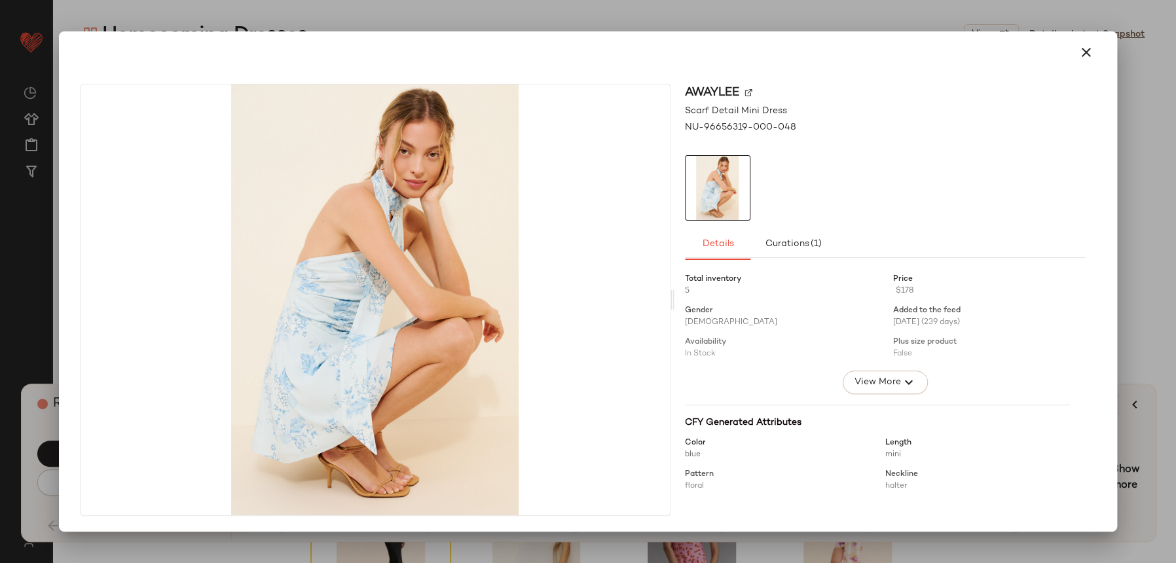
click at [1091, 59] on icon "button" at bounding box center [1086, 53] width 16 height 16
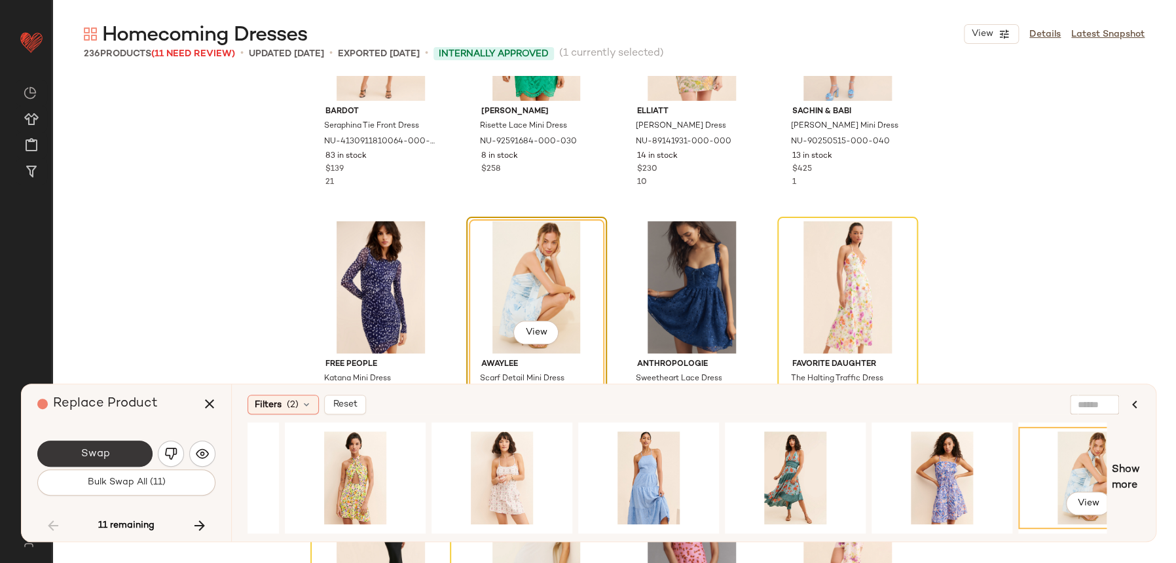
click at [90, 455] on span "Swap" at bounding box center [94, 454] width 29 height 12
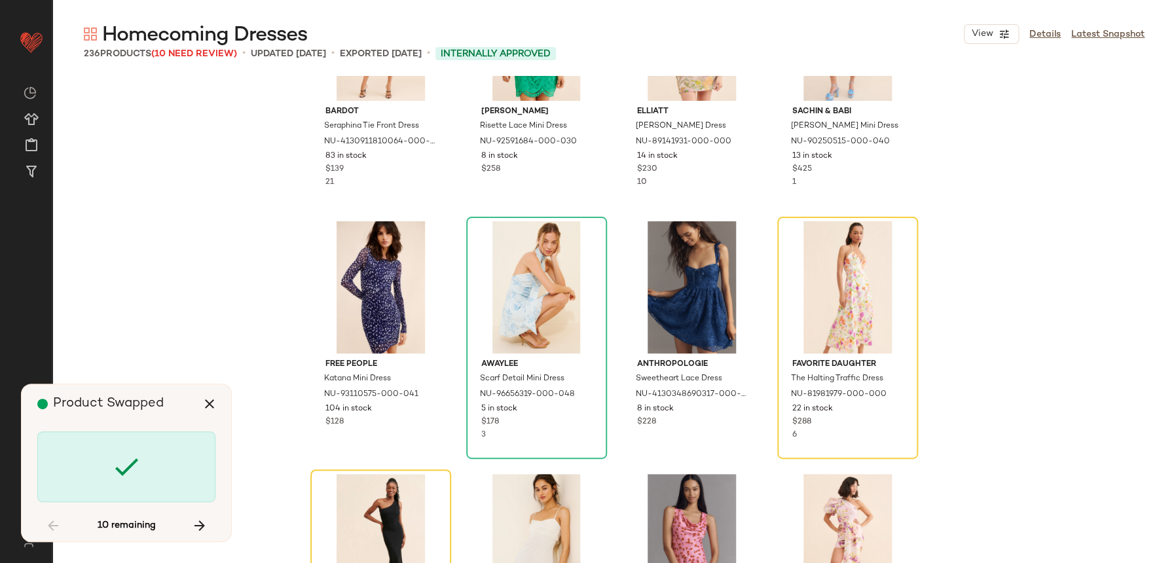
scroll to position [8087, 0]
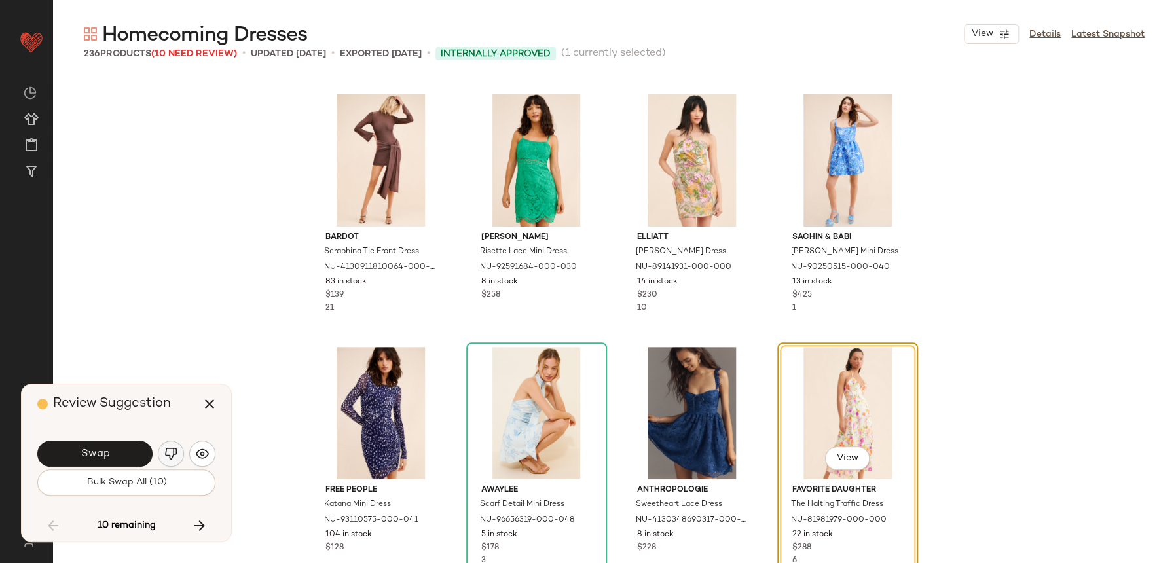
click at [173, 453] on img "button" at bounding box center [170, 453] width 13 height 13
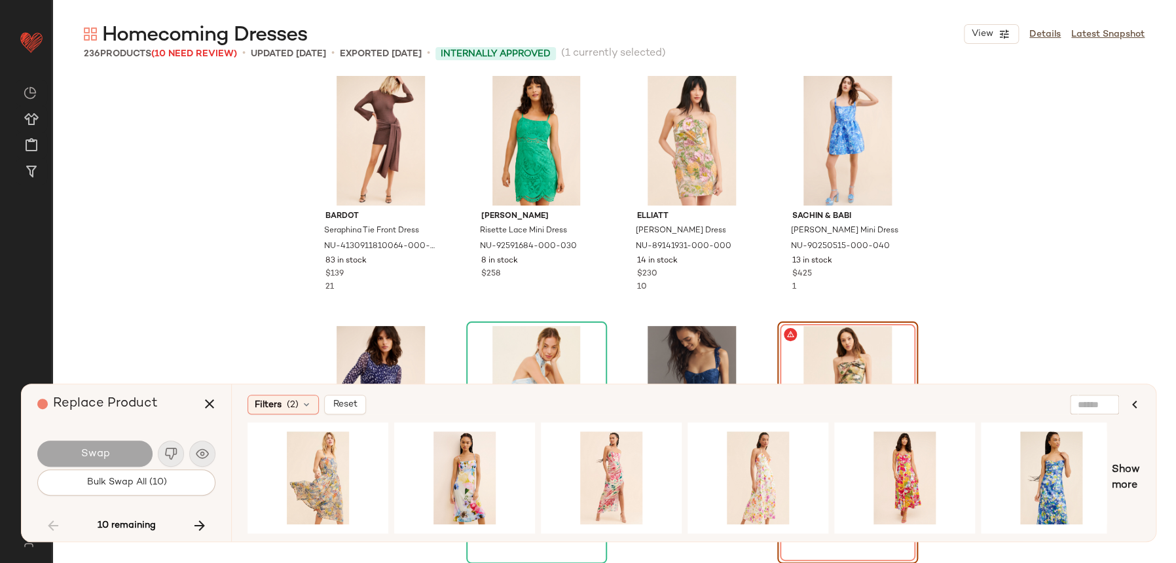
scroll to position [8201, 0]
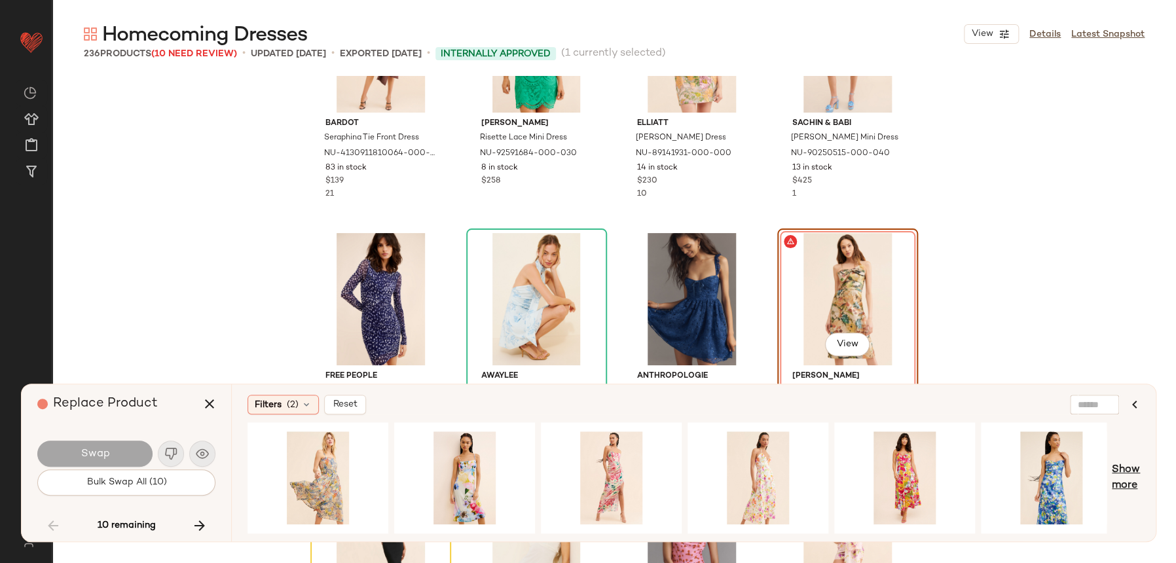
click at [1120, 473] on span "Show more" at bounding box center [1126, 477] width 28 height 31
click at [1105, 486] on div "View" at bounding box center [1051, 477] width 132 height 93
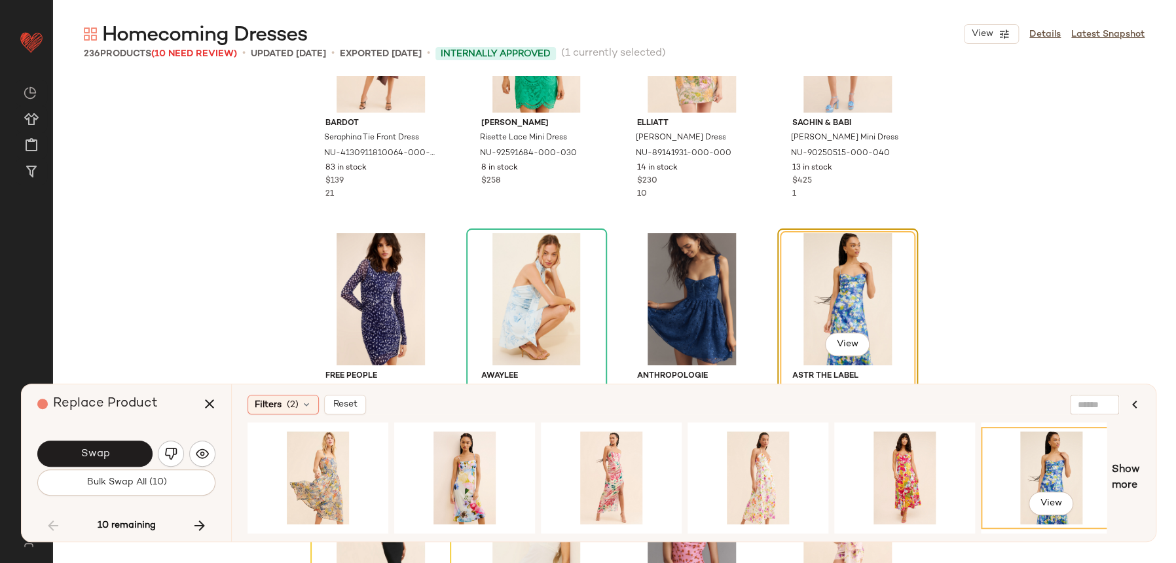
click at [1110, 474] on div "View Show more" at bounding box center [694, 477] width 892 height 111
click at [1122, 478] on span "Show more" at bounding box center [1126, 477] width 28 height 31
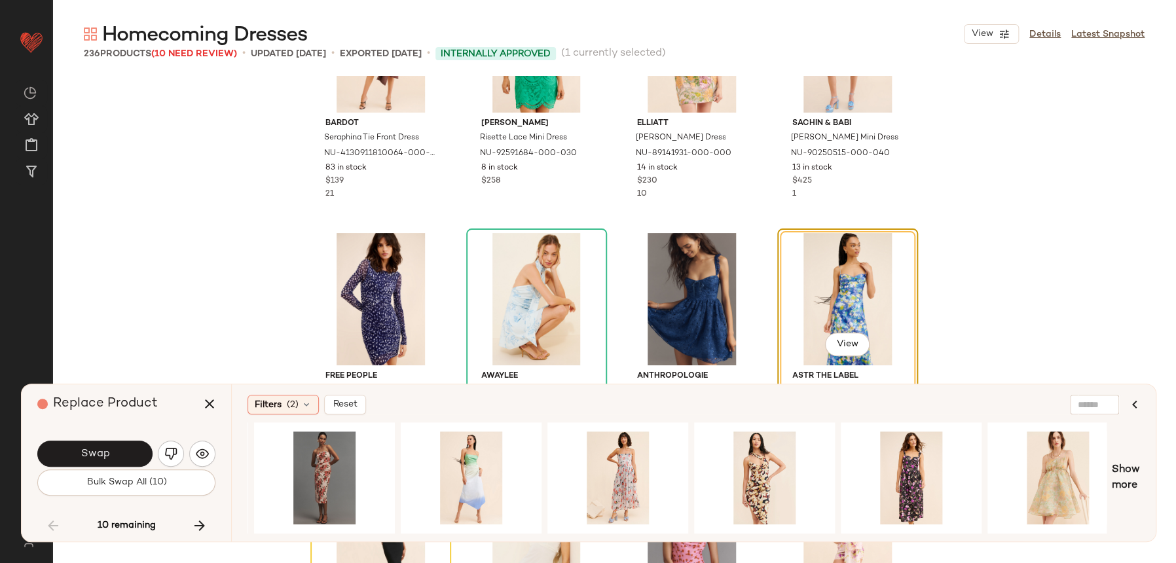
scroll to position [0, 3264]
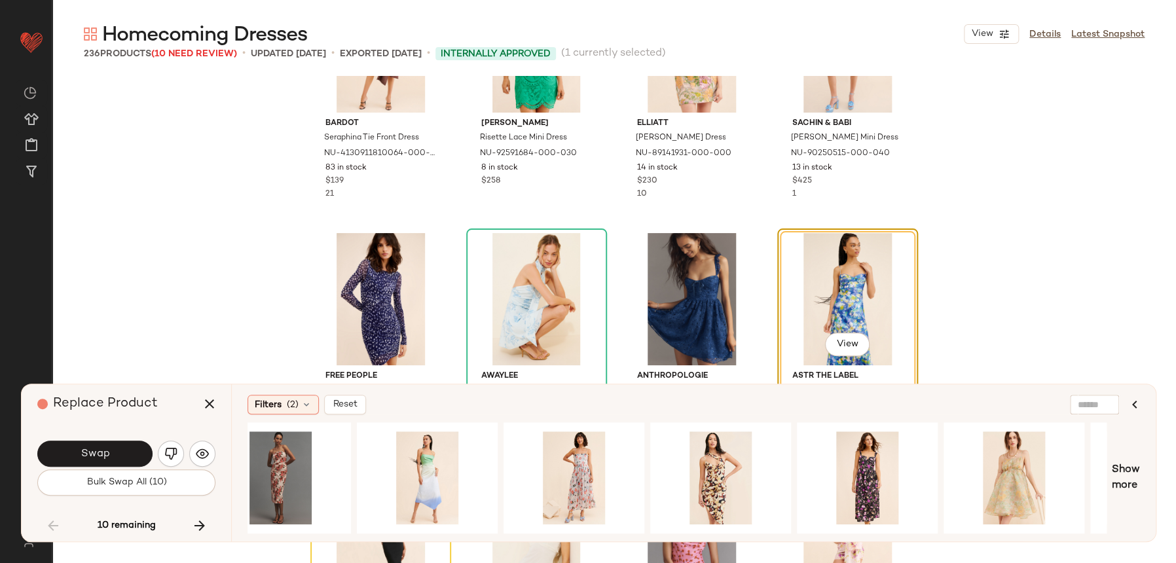
click at [1156, 505] on div "Bardot Seraphina Tie Front Dress NU-4130911810064-000-027 83 in stock $139 21 L…" at bounding box center [614, 347] width 1124 height 542
click at [1145, 494] on div "Filters (2) Reset View Show more" at bounding box center [693, 462] width 925 height 157
click at [1140, 491] on div "Filters (2) Reset View Show more" at bounding box center [693, 462] width 925 height 157
click at [1123, 475] on span "Show more" at bounding box center [1126, 477] width 28 height 31
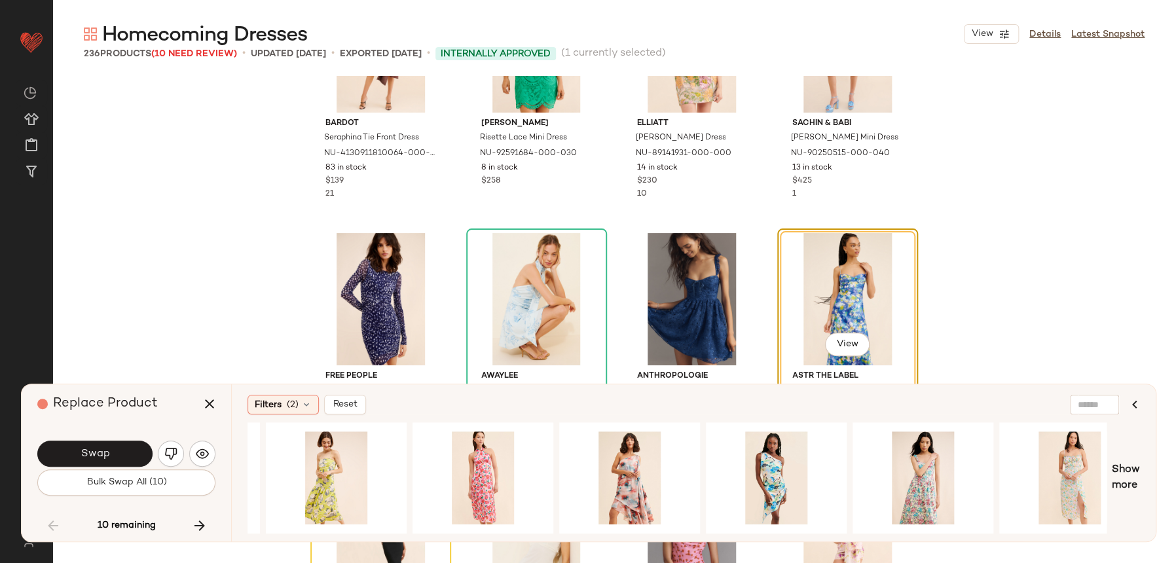
scroll to position [0, 6027]
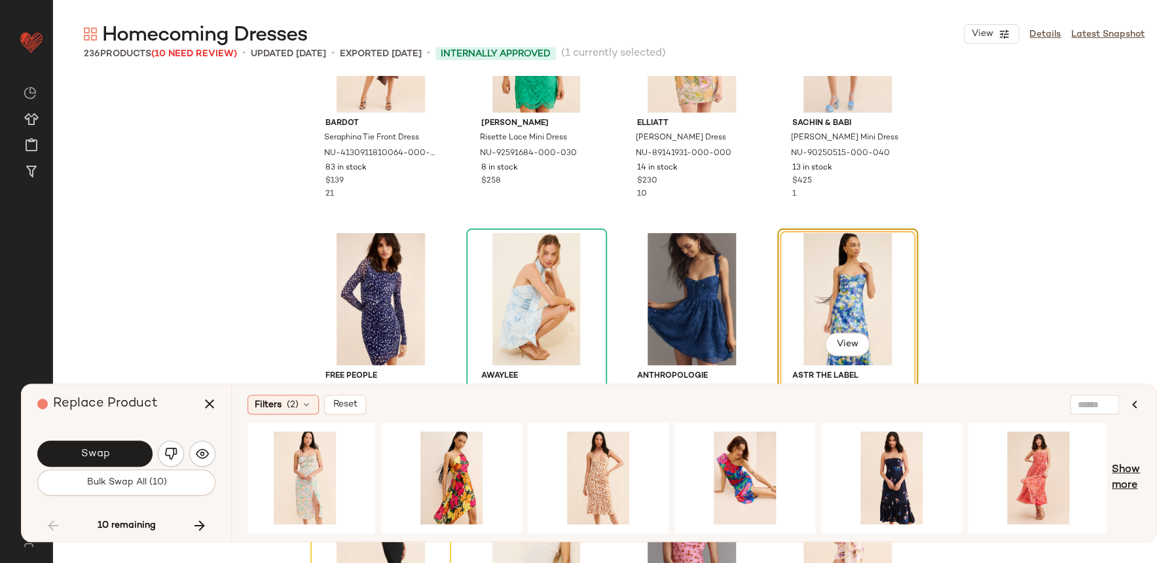
click at [1128, 469] on span "Show more" at bounding box center [1126, 477] width 28 height 31
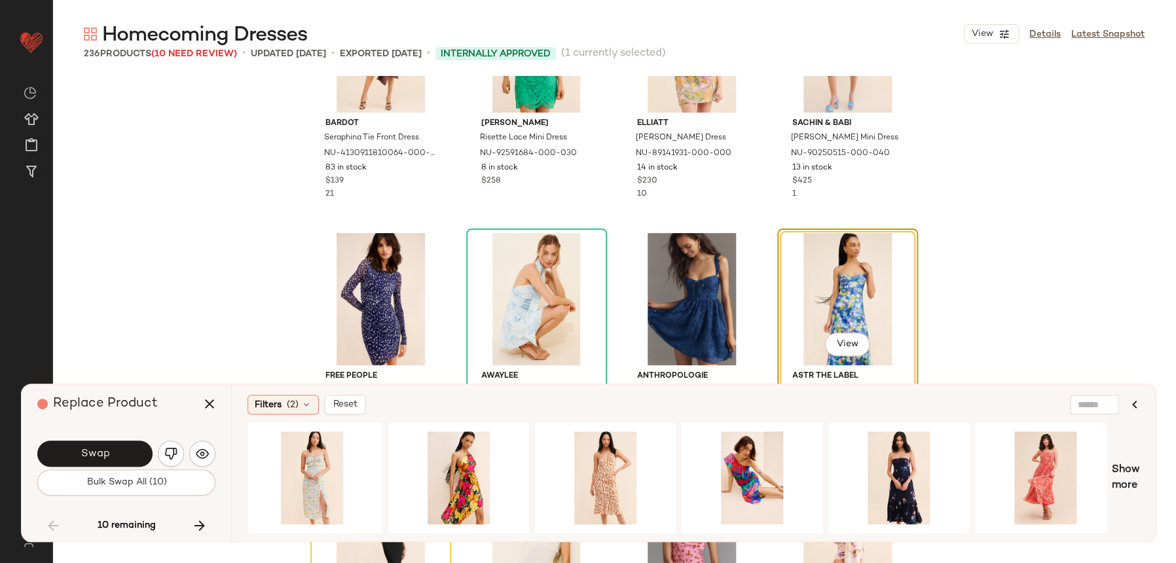
scroll to position [0, 7297]
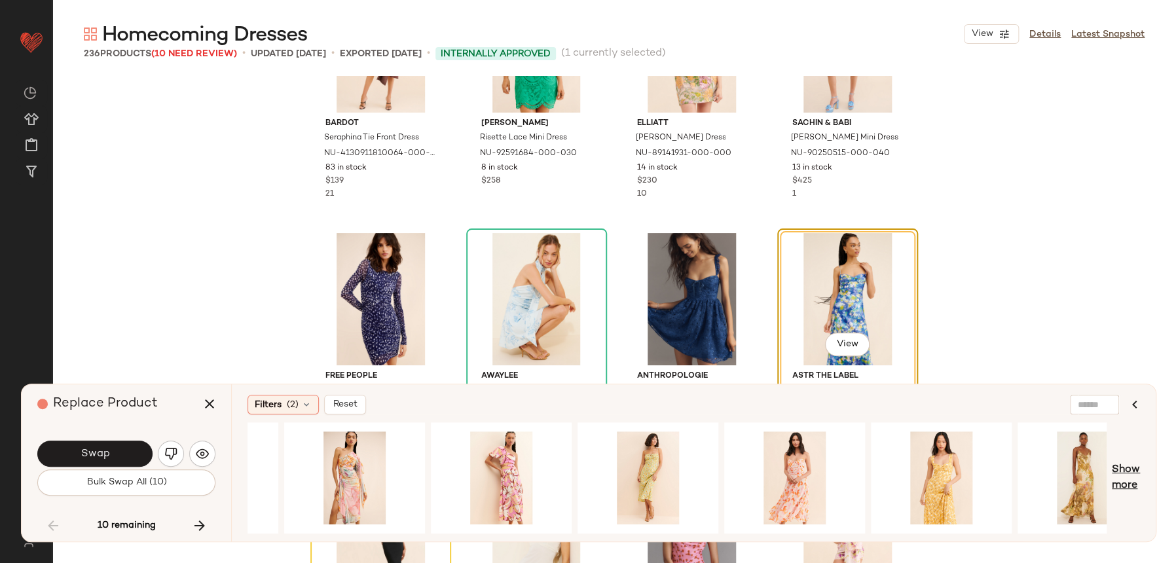
click at [1129, 473] on span "Show more" at bounding box center [1126, 477] width 28 height 31
drag, startPoint x: 961, startPoint y: 527, endPoint x: 977, endPoint y: 517, distance: 18.9
click at [977, 517] on div at bounding box center [941, 477] width 141 height 111
drag, startPoint x: 961, startPoint y: 527, endPoint x: 967, endPoint y: 526, distance: 6.6
click at [967, 526] on div at bounding box center [941, 477] width 141 height 111
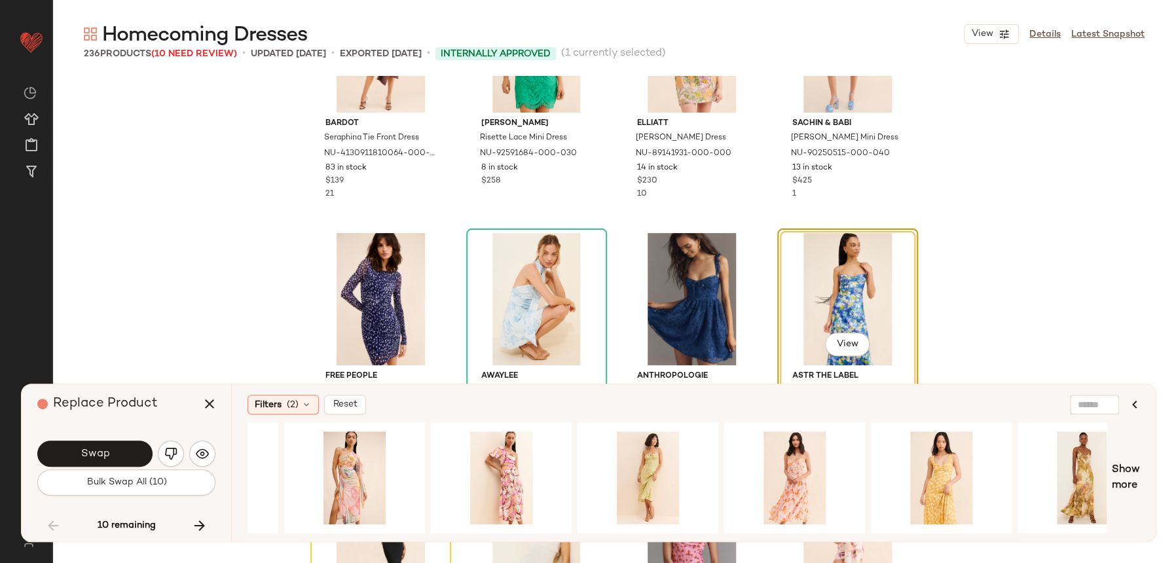
drag, startPoint x: 952, startPoint y: 536, endPoint x: 978, endPoint y: 532, distance: 26.5
click at [978, 532] on div "Filters (2) Reset View Show more" at bounding box center [693, 462] width 925 height 157
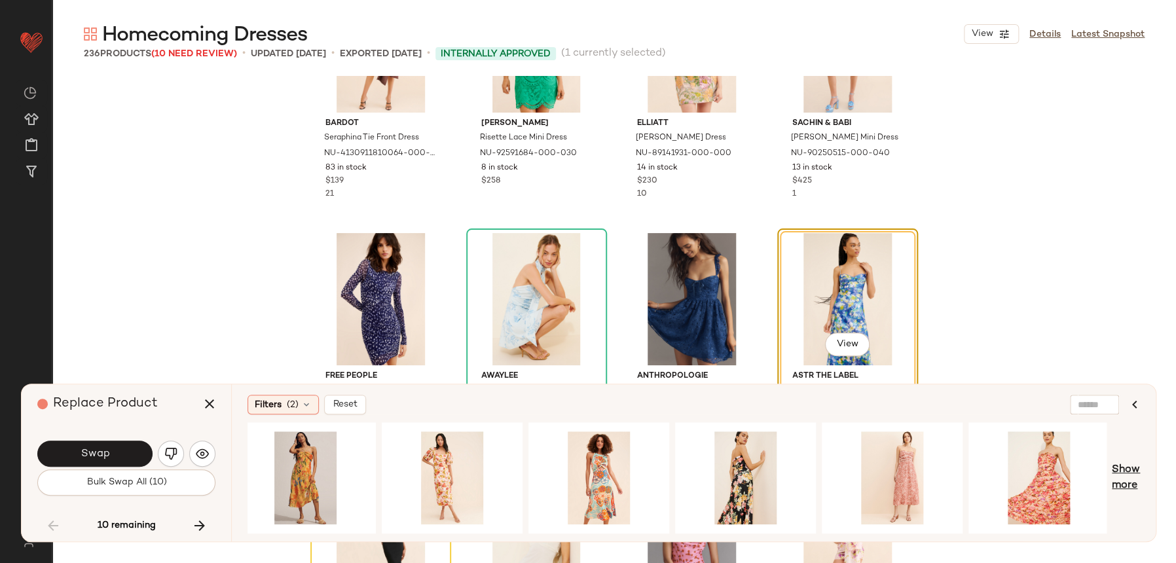
click at [1121, 475] on span "Show more" at bounding box center [1126, 477] width 28 height 31
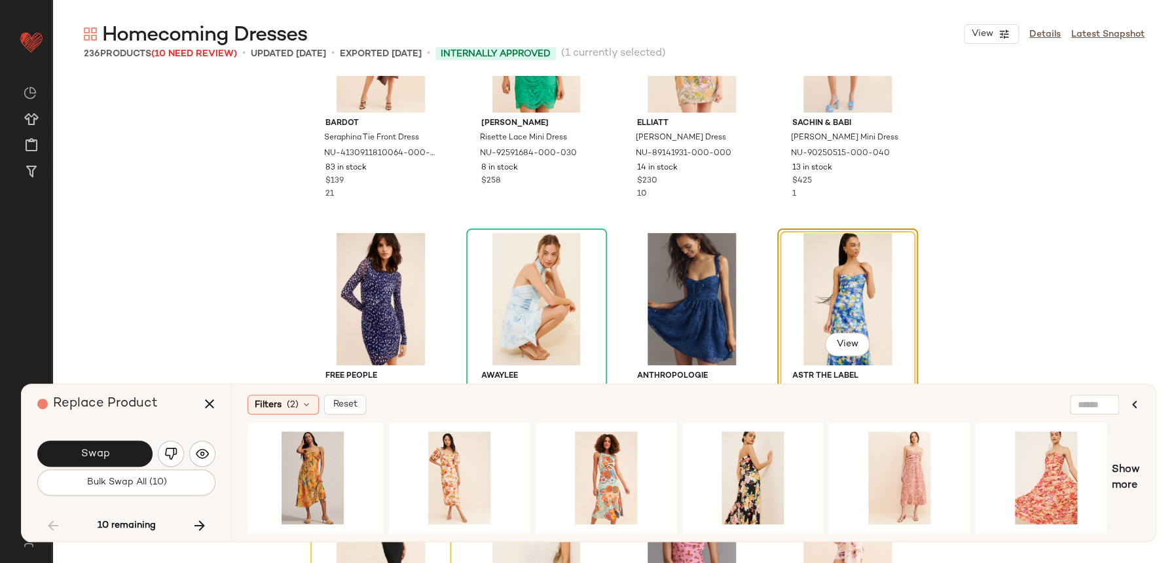
scroll to position [0, 9561]
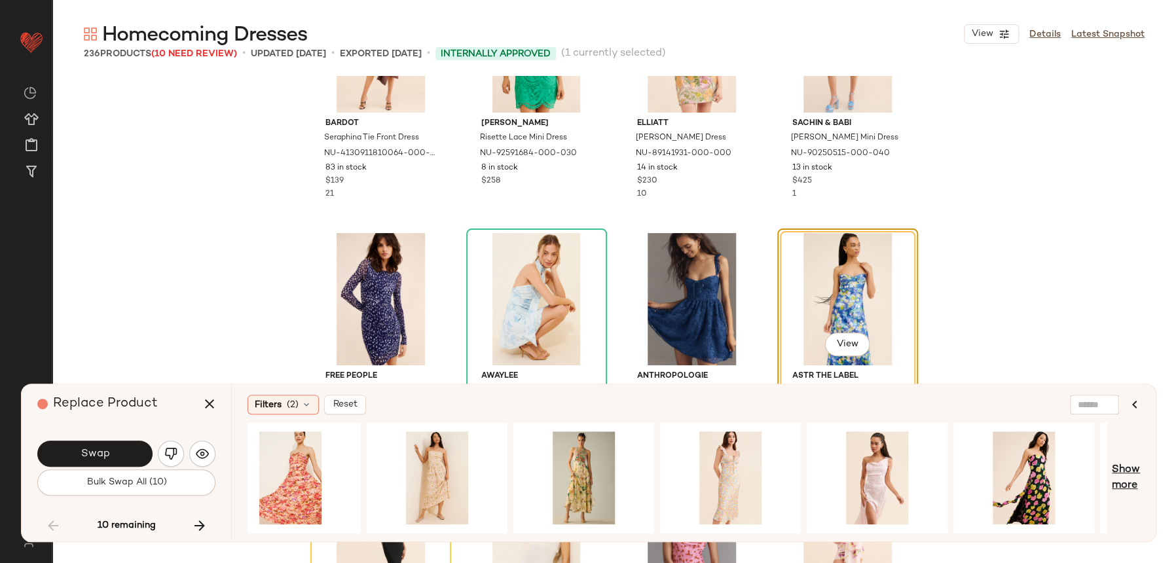
click at [1122, 477] on span "Show more" at bounding box center [1126, 477] width 28 height 31
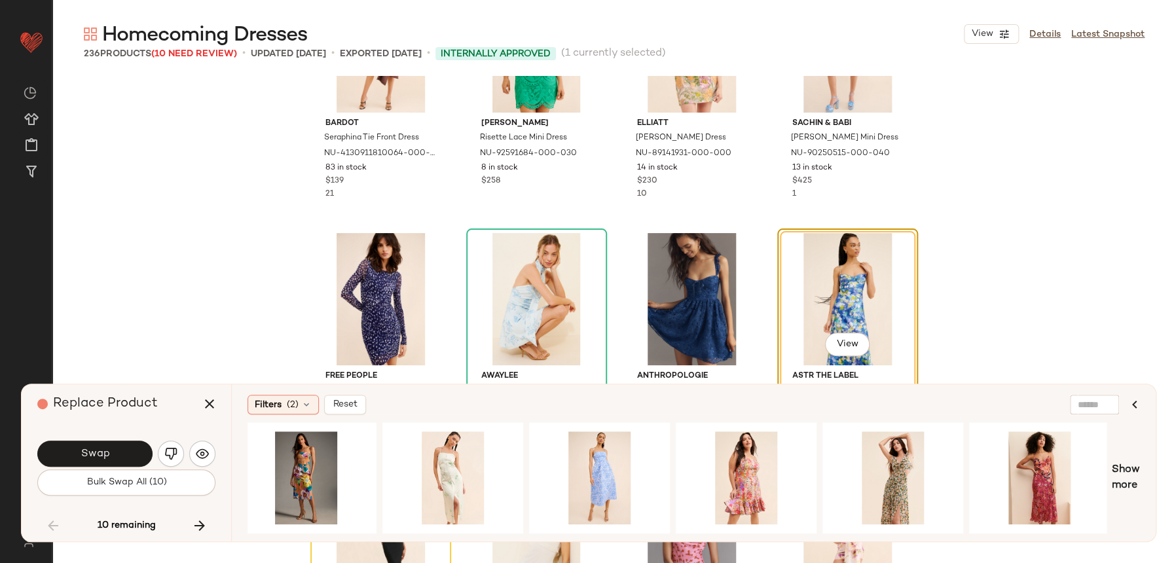
click at [1144, 473] on div "Filters (2) Reset View Show more" at bounding box center [693, 462] width 925 height 157
click at [1139, 474] on span "Show more" at bounding box center [1126, 477] width 28 height 31
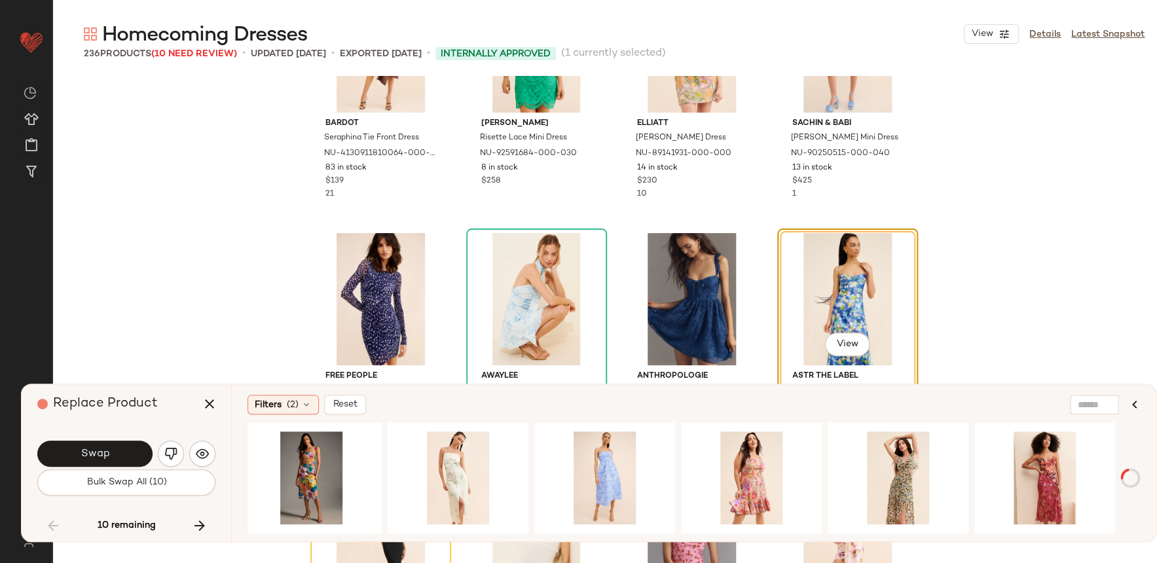
scroll to position [0, 11445]
drag, startPoint x: 978, startPoint y: 526, endPoint x: 987, endPoint y: 525, distance: 8.6
click at [987, 525] on div at bounding box center [1046, 477] width 141 height 111
click at [985, 534] on div "Filters (2) Reset View Show more" at bounding box center [693, 462] width 925 height 157
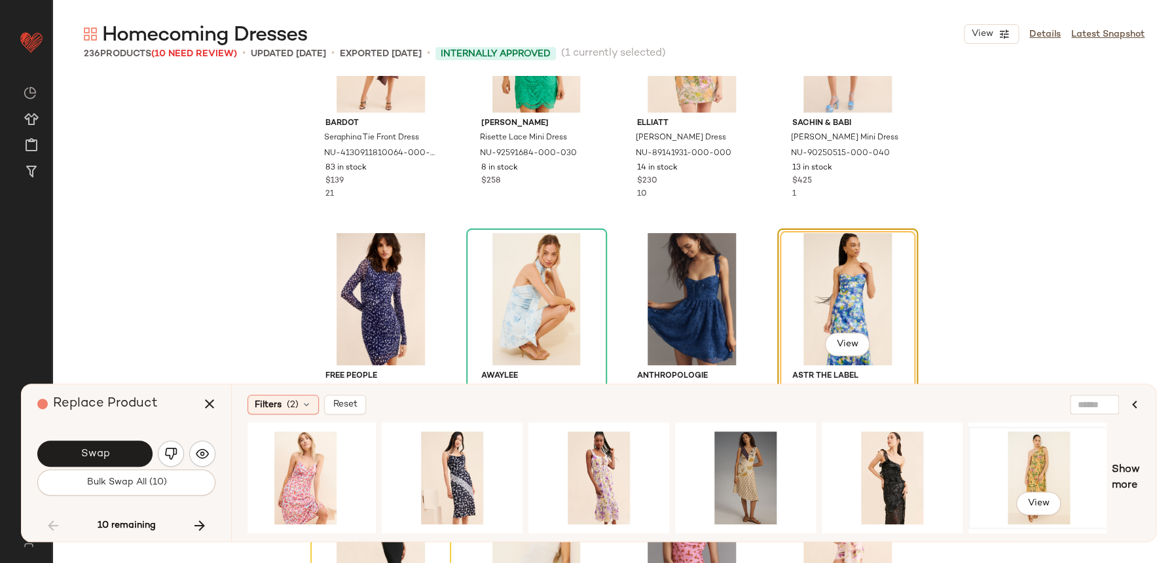
click at [1059, 524] on div "View" at bounding box center [1039, 478] width 138 height 100
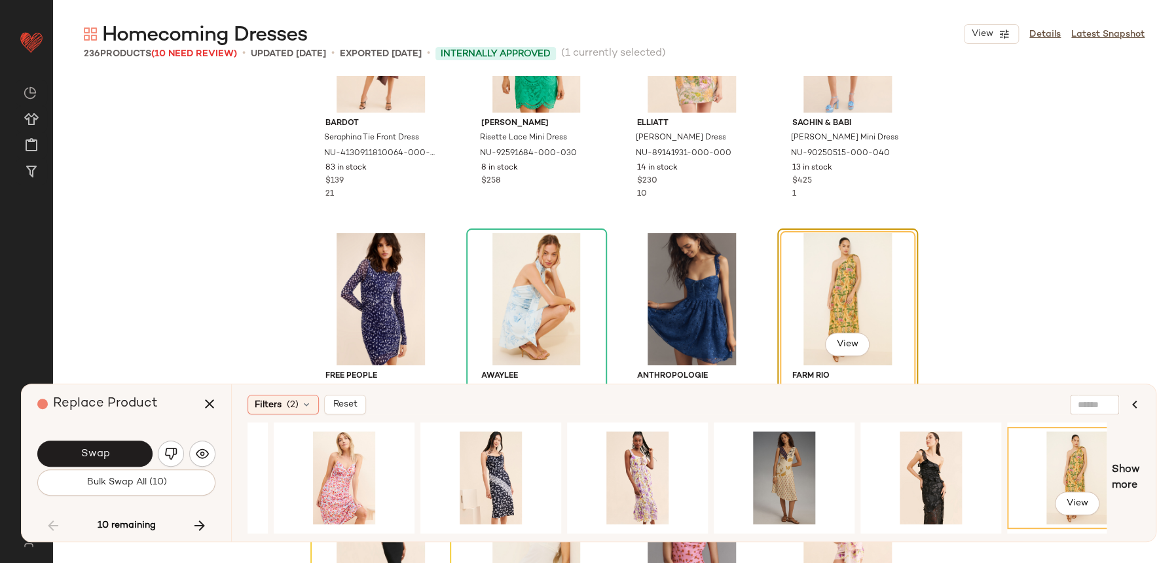
scroll to position [0, 0]
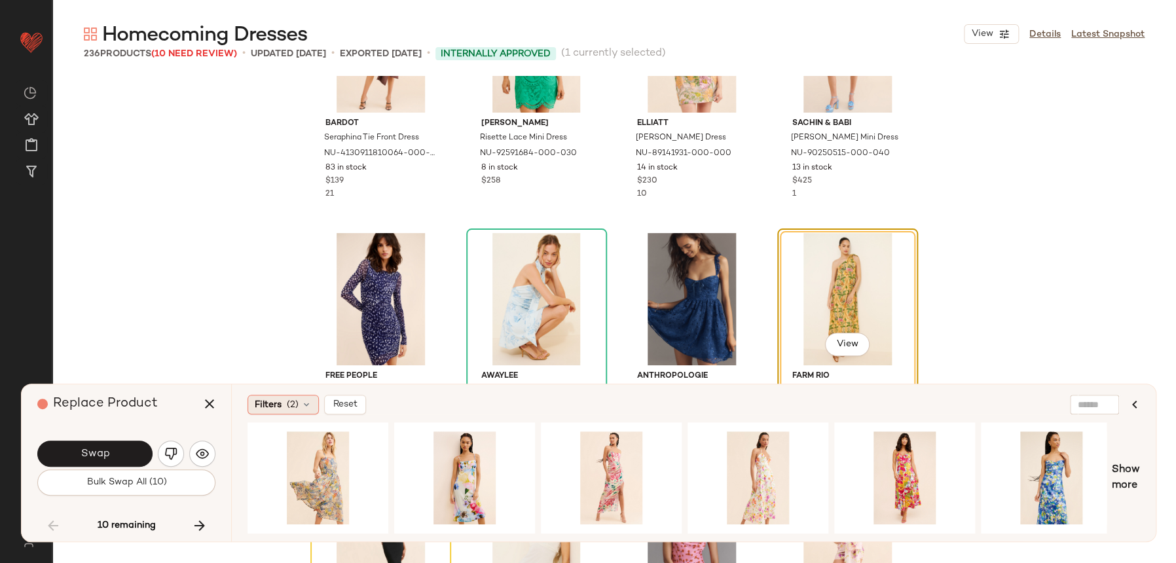
click at [308, 408] on icon at bounding box center [306, 404] width 10 height 10
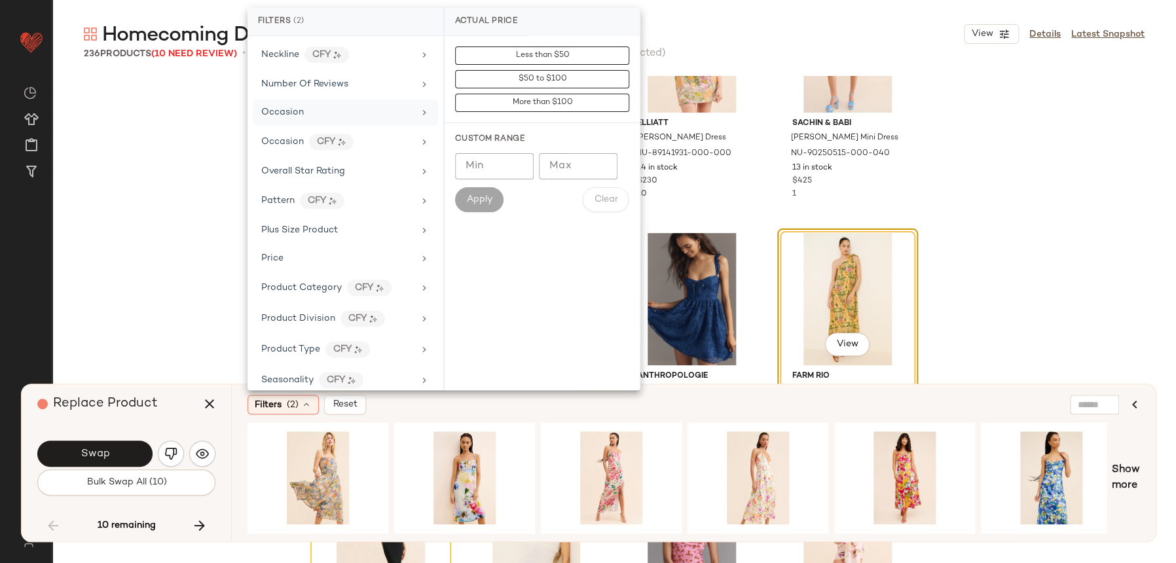
scroll to position [678, 0]
click at [359, 116] on div "Occasion" at bounding box center [337, 116] width 153 height 14
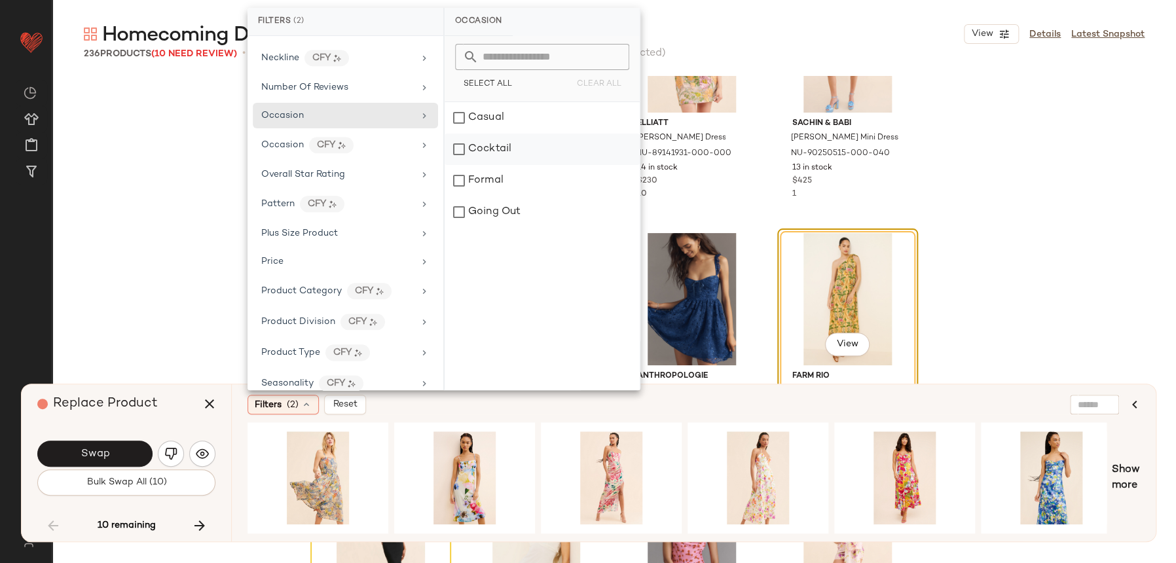
click at [530, 165] on div "Cocktail" at bounding box center [542, 180] width 195 height 31
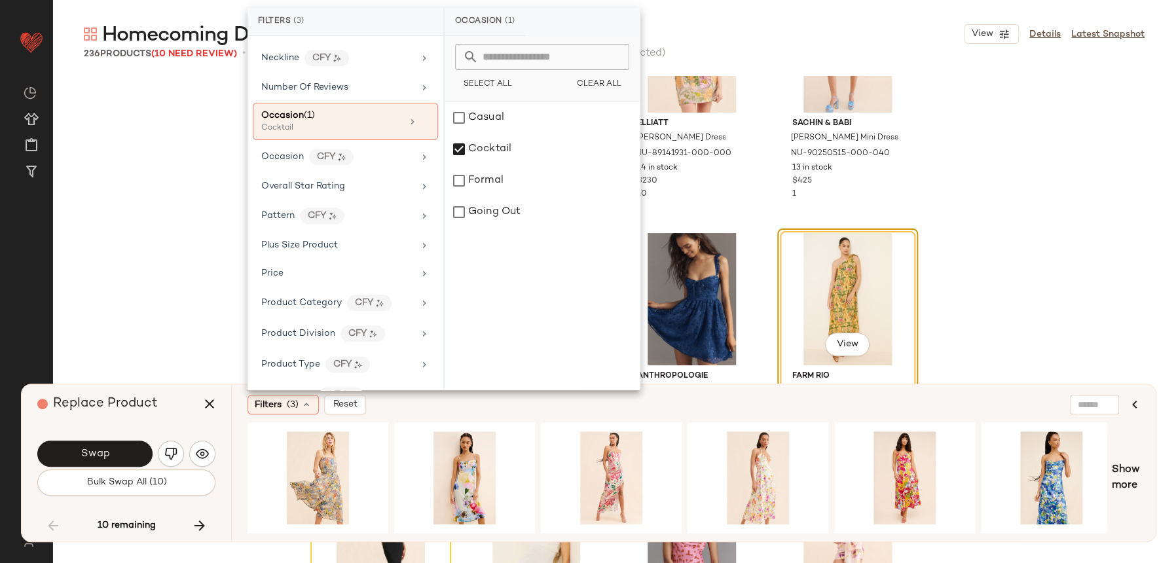
click at [716, 416] on div "Filters (3) Reset View Show more" at bounding box center [693, 462] width 925 height 157
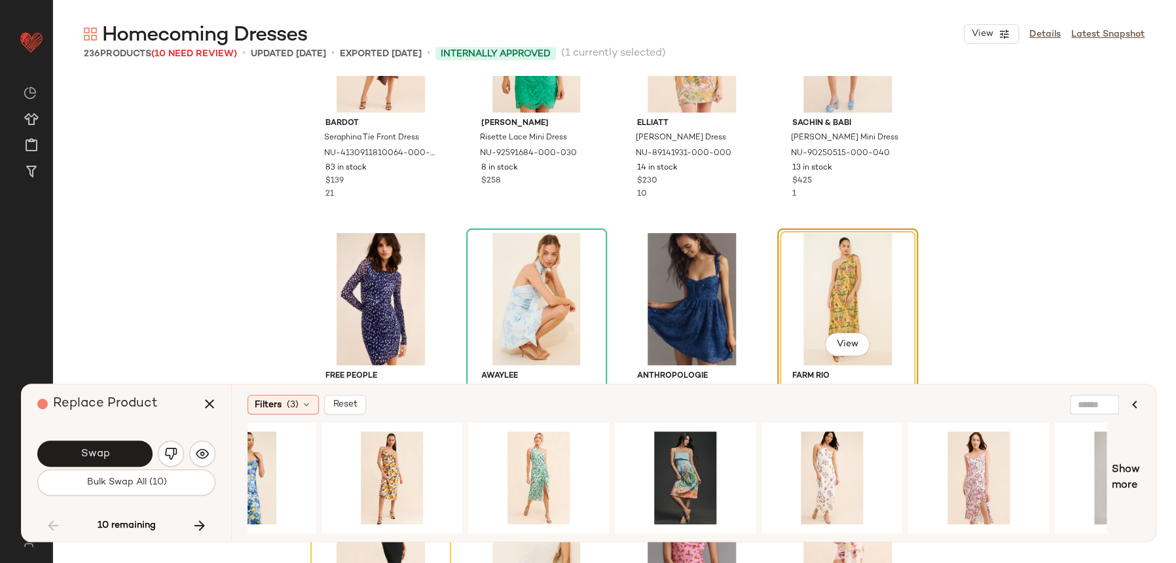
scroll to position [0, 522]
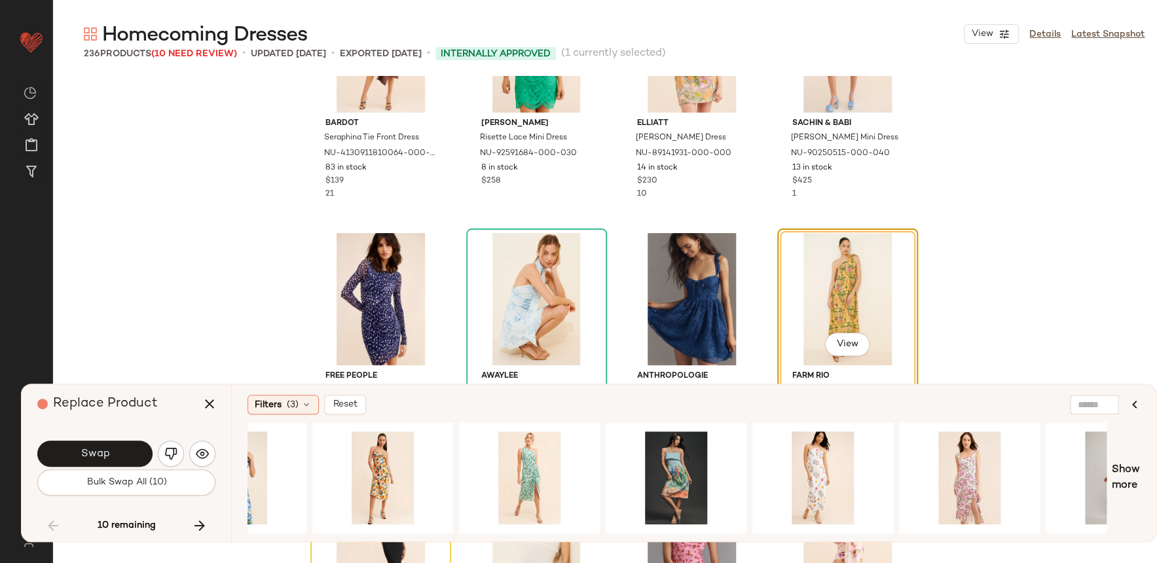
click at [1146, 480] on div "Filters (3) Reset Show more" at bounding box center [693, 462] width 925 height 157
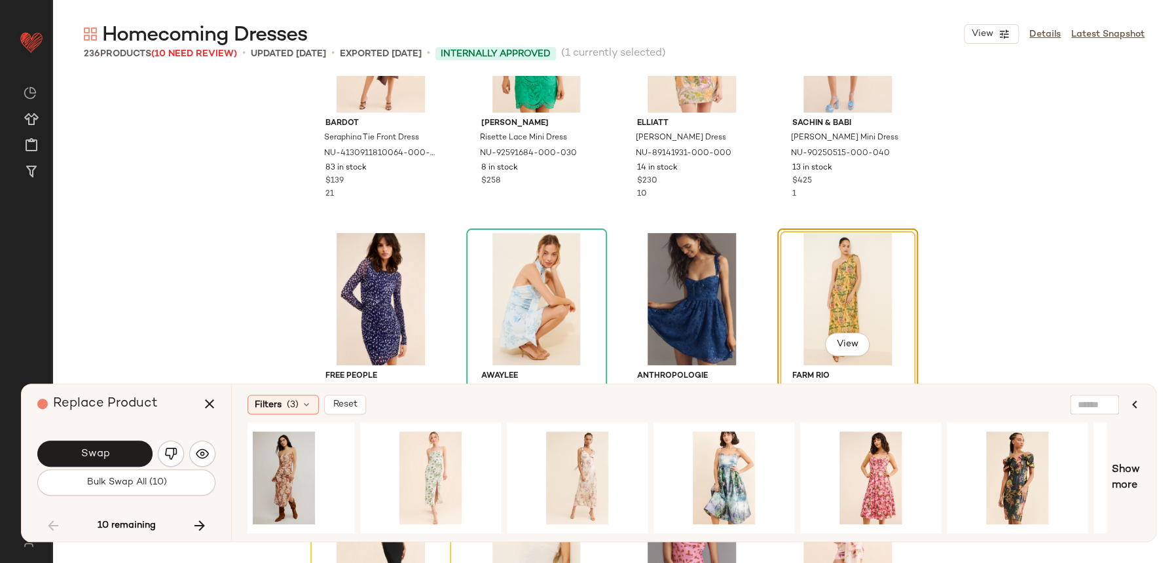
scroll to position [0, 1378]
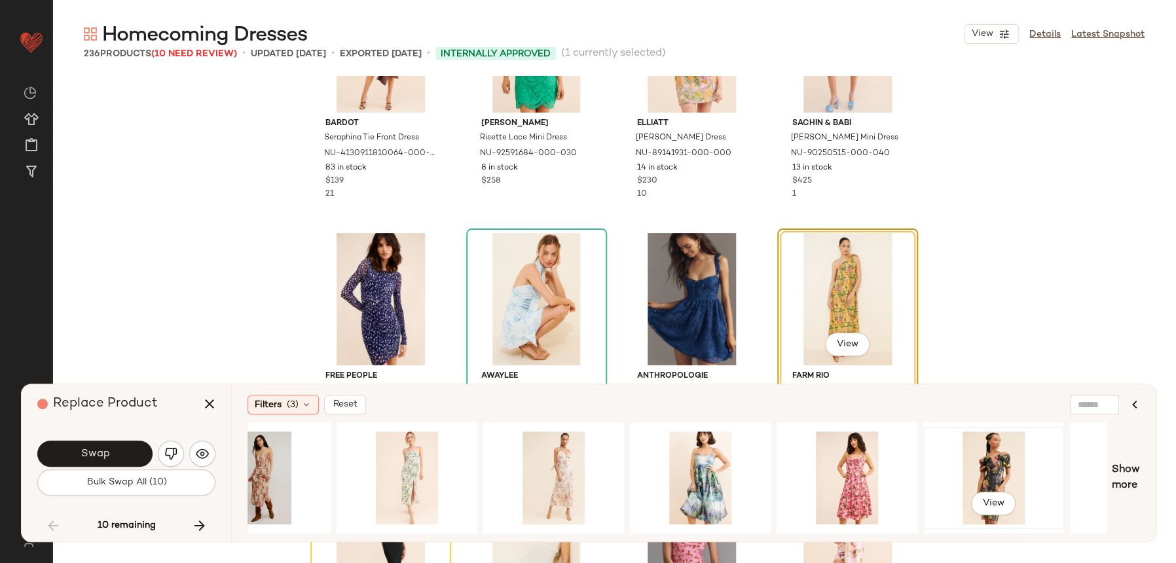
click at [957, 458] on div "View" at bounding box center [994, 477] width 132 height 93
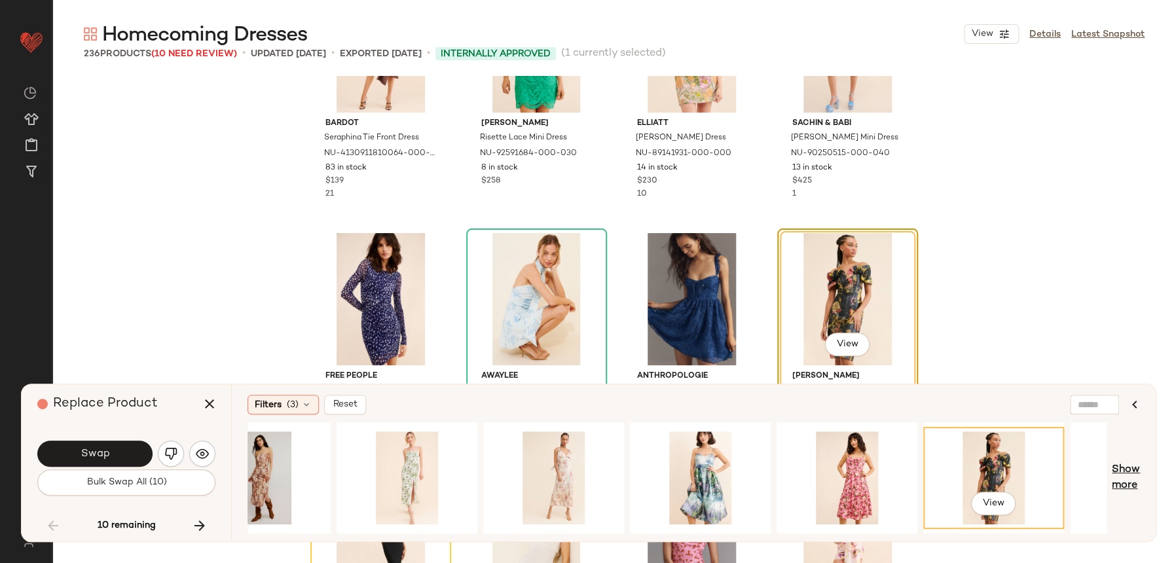
click at [1123, 472] on span "Show more" at bounding box center [1126, 477] width 28 height 31
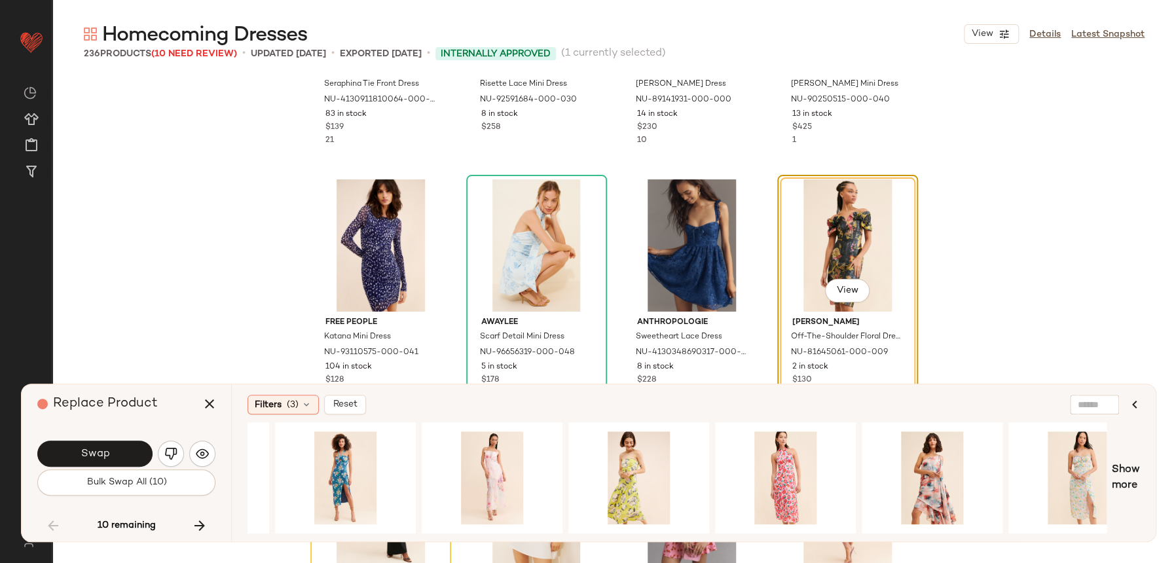
scroll to position [0, 2475]
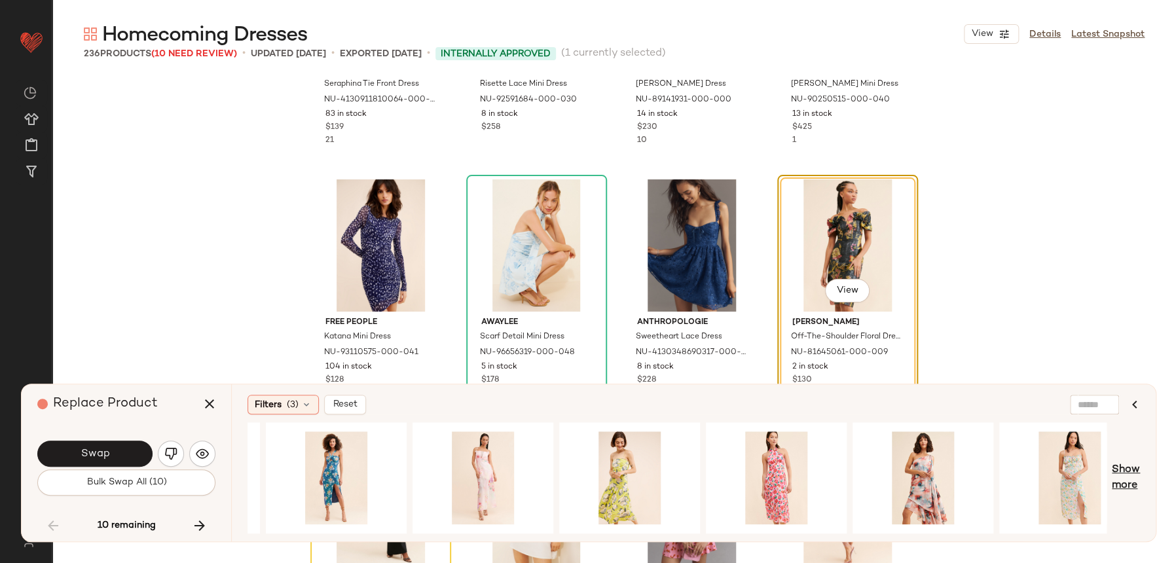
click at [1139, 469] on span "Show more" at bounding box center [1126, 477] width 28 height 31
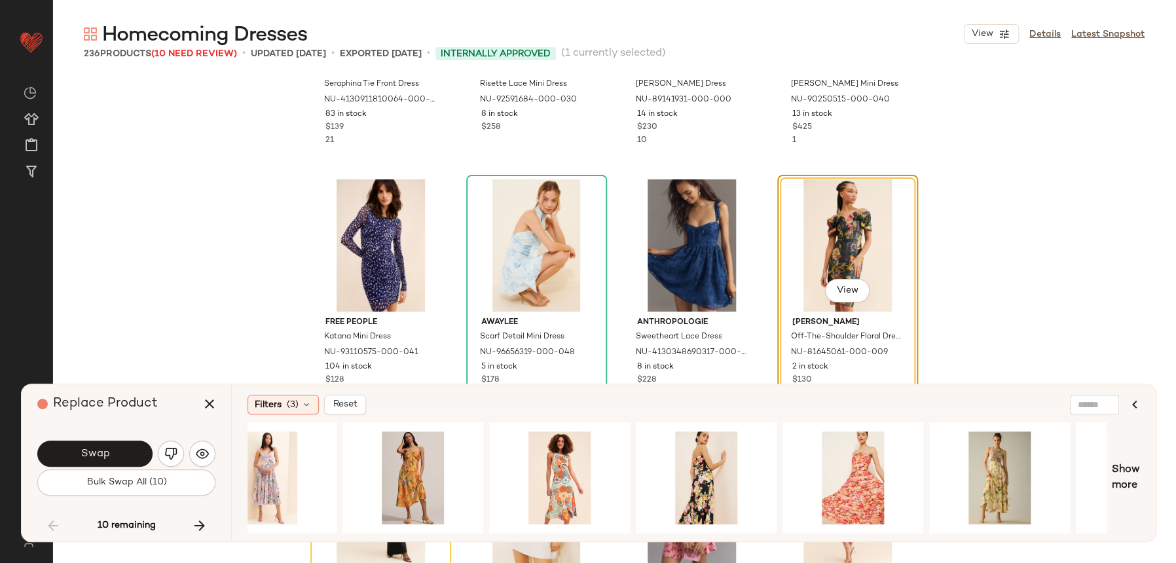
scroll to position [0, 4560]
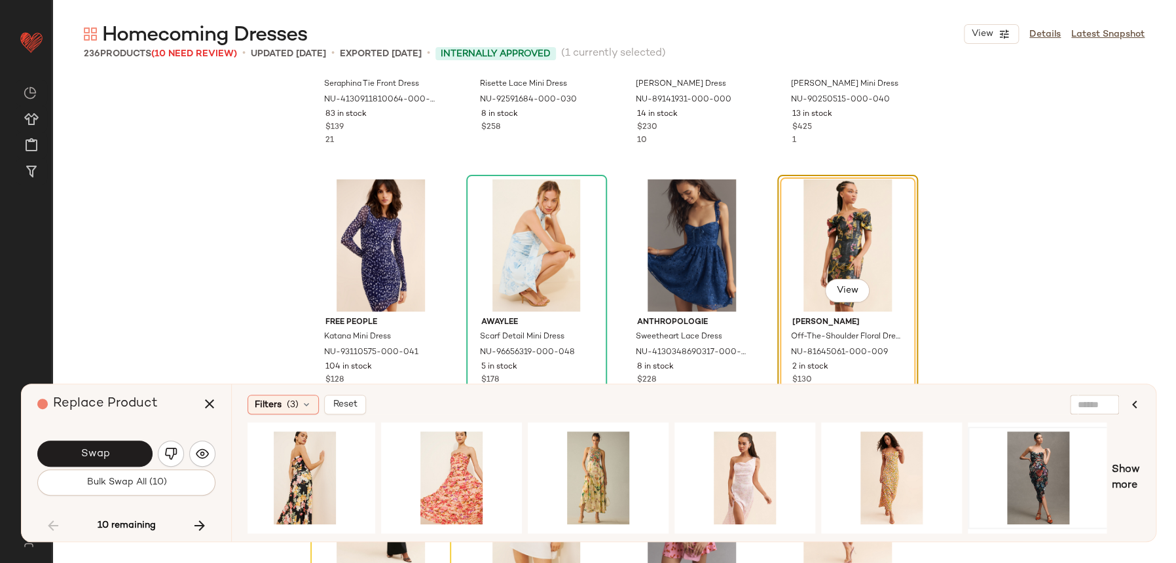
drag, startPoint x: 1142, startPoint y: 481, endPoint x: 1095, endPoint y: 486, distance: 46.7
click at [1141, 481] on div "Filters (3) Reset View Show more" at bounding box center [693, 462] width 925 height 157
click at [1117, 469] on span "Show more" at bounding box center [1126, 477] width 28 height 31
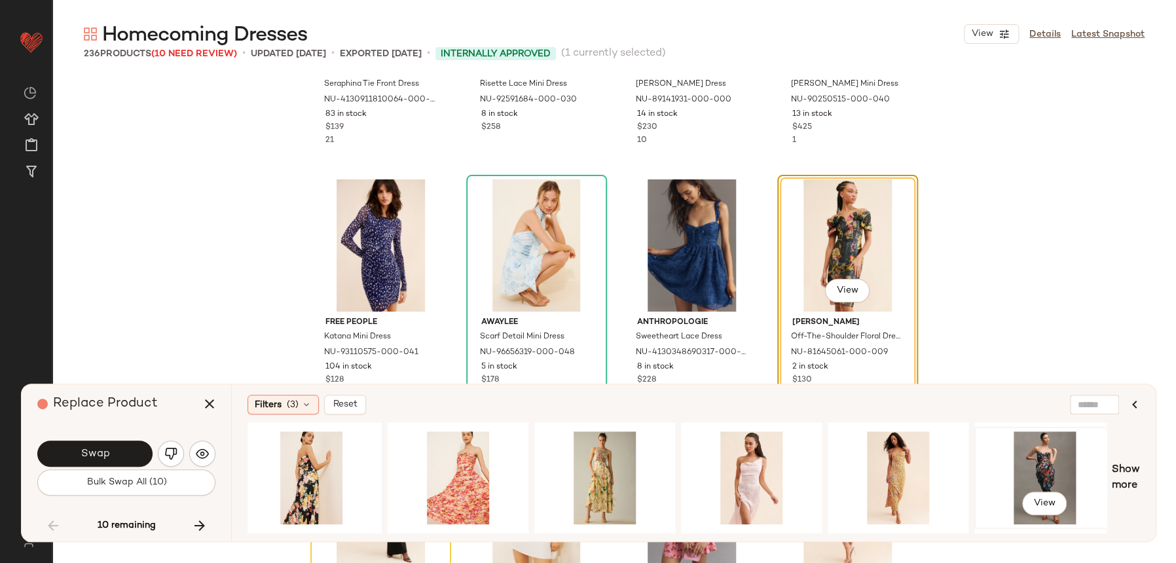
click at [1023, 450] on div "View" at bounding box center [1045, 477] width 132 height 93
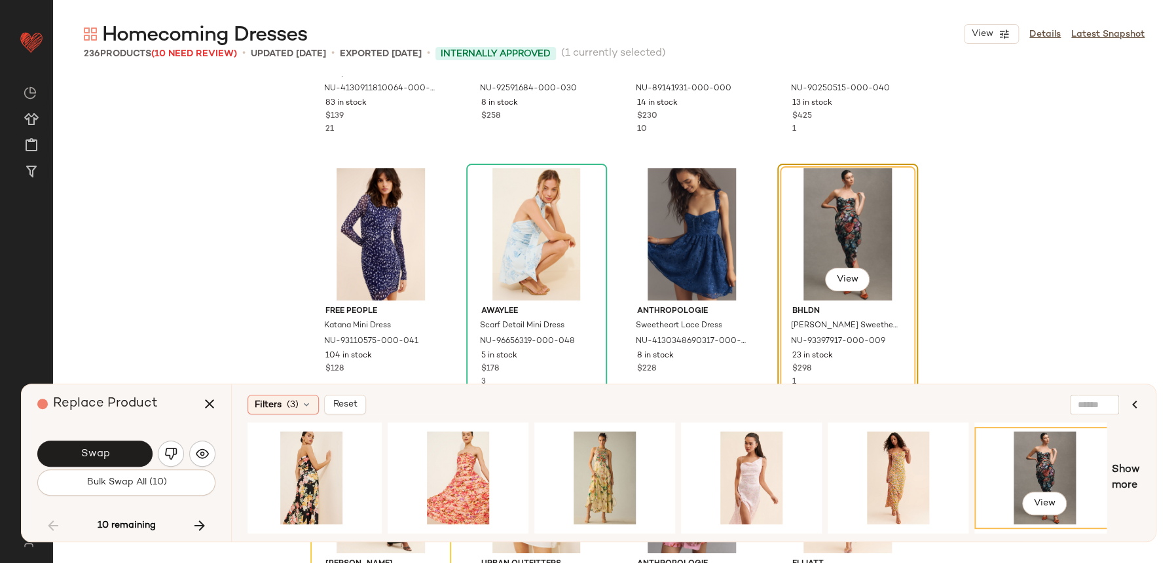
scroll to position [8350, 0]
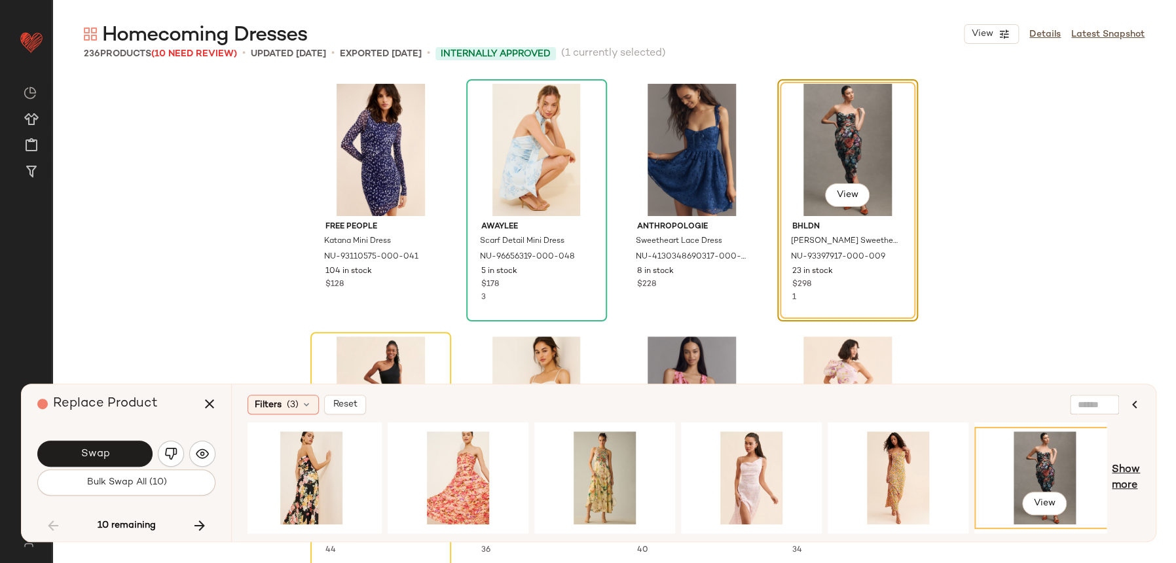
click at [1139, 466] on span "Show more" at bounding box center [1126, 477] width 28 height 31
click at [1139, 464] on div "Filters (3) Reset View Show more" at bounding box center [693, 462] width 925 height 157
click at [1124, 475] on span "Show more" at bounding box center [1126, 477] width 28 height 31
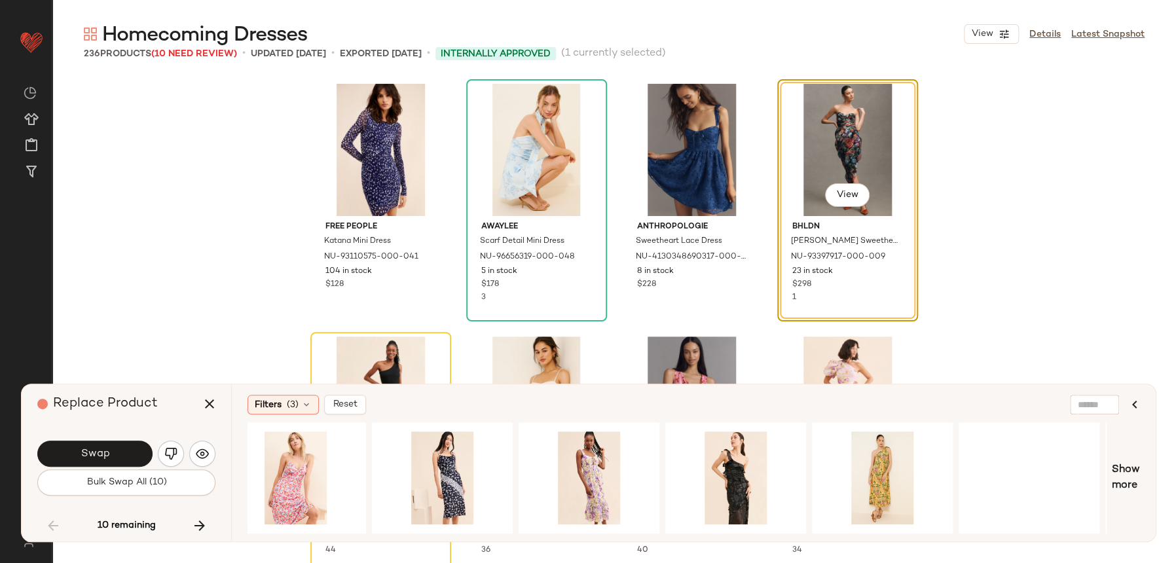
scroll to position [0, 6770]
click at [802, 481] on div "View View" at bounding box center [677, 477] width 859 height 111
click at [1146, 475] on div "Filters (3) Reset View Show more" at bounding box center [693, 462] width 925 height 157
click at [1136, 477] on span "Show more" at bounding box center [1126, 477] width 28 height 31
drag, startPoint x: 853, startPoint y: 534, endPoint x: 889, endPoint y: 520, distance: 37.9
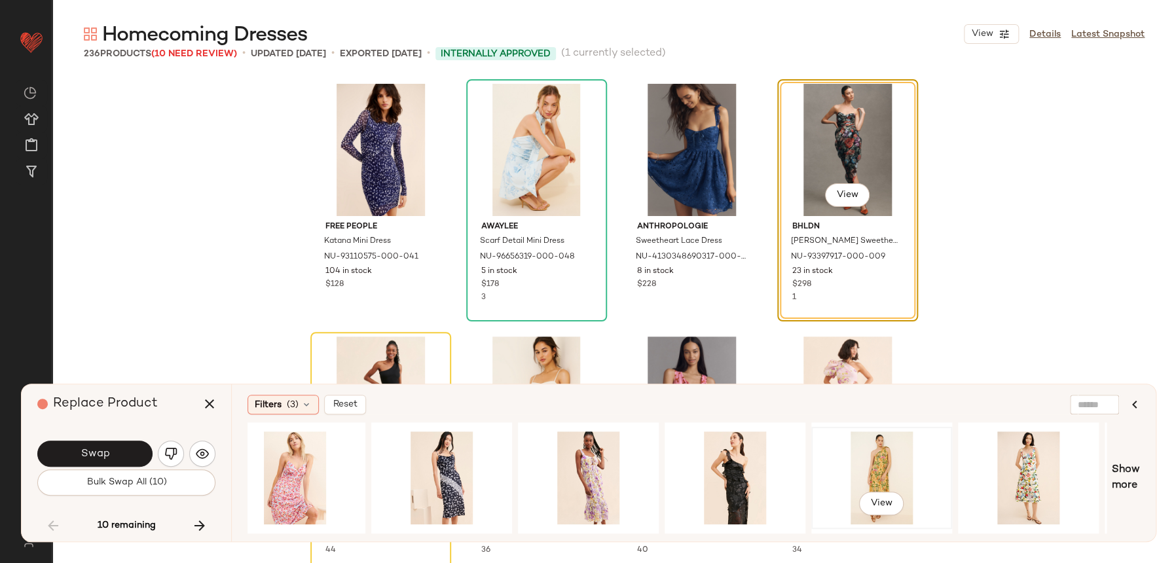
click at [889, 520] on div "Filters (3) Reset View View Show more" at bounding box center [693, 462] width 925 height 157
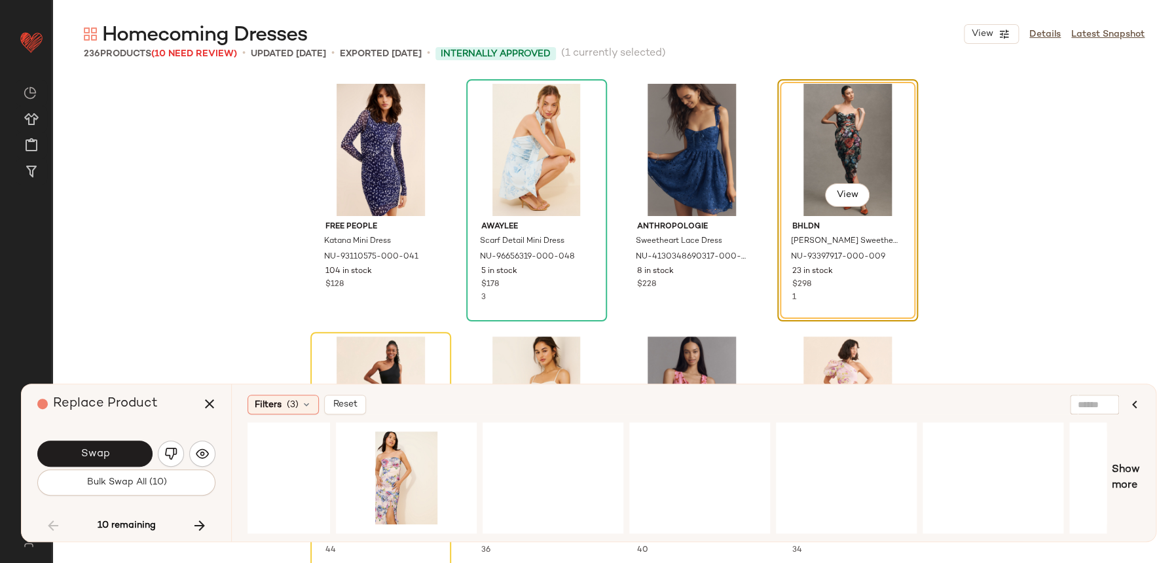
scroll to position [0, 9693]
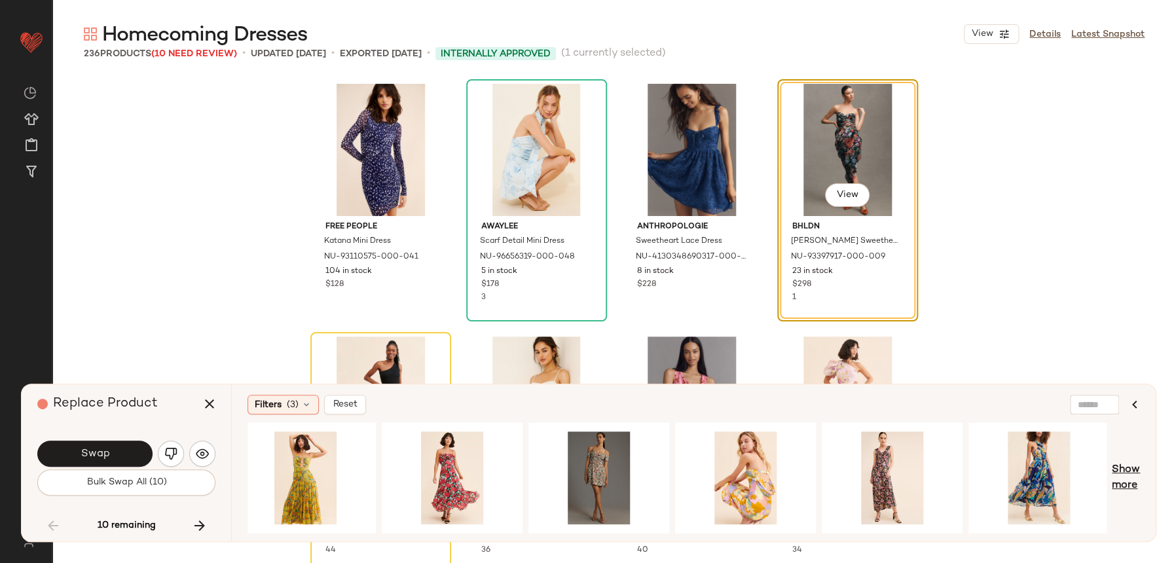
click at [1117, 477] on span "Show more" at bounding box center [1126, 477] width 28 height 31
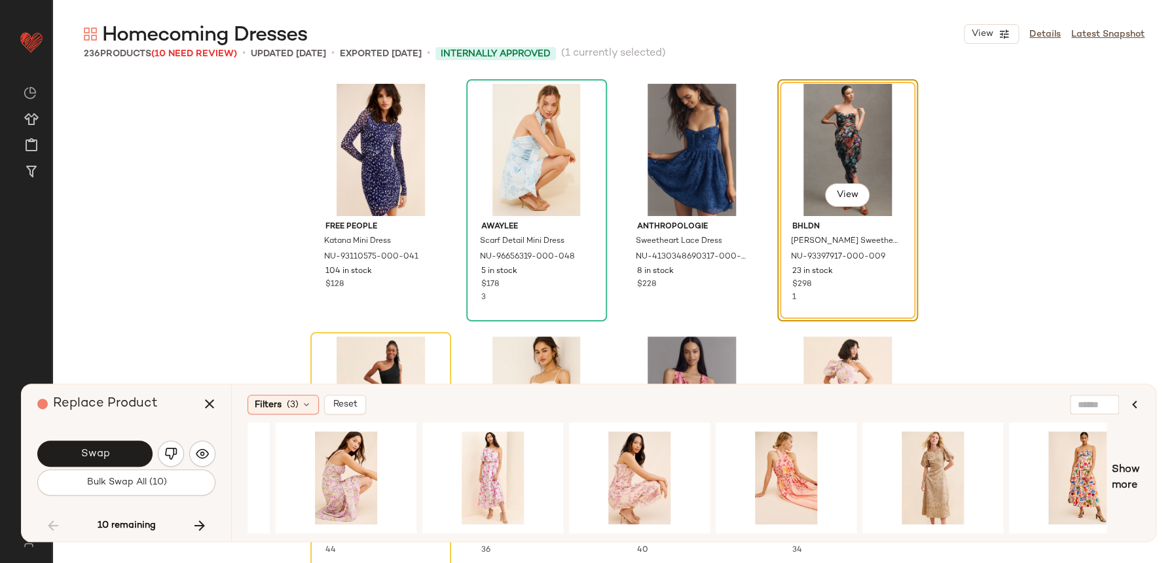
scroll to position [0, 11159]
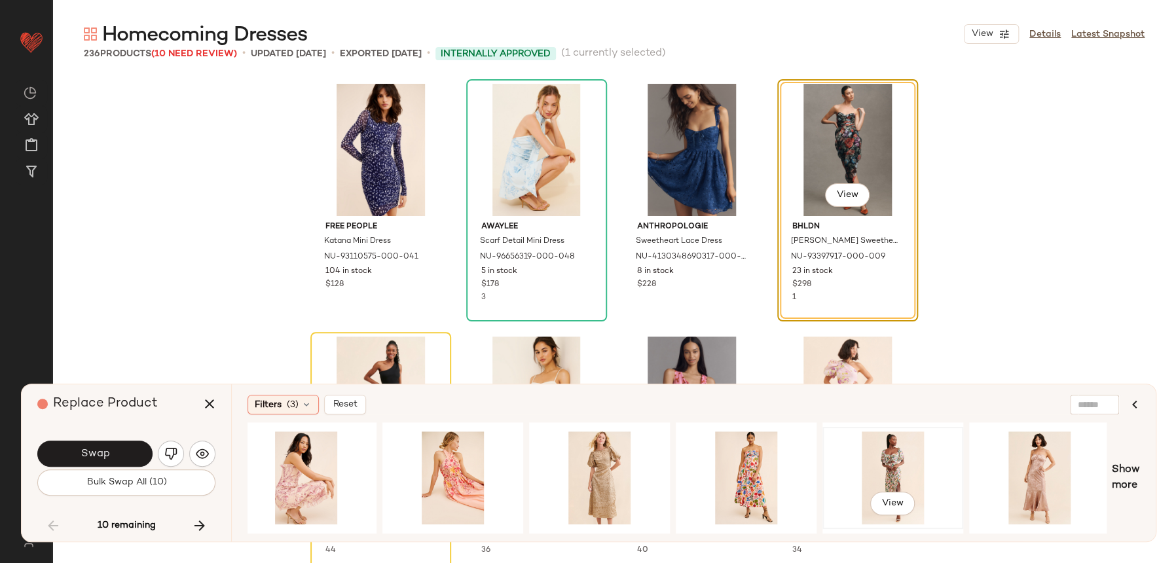
click at [889, 450] on div "View" at bounding box center [893, 477] width 132 height 93
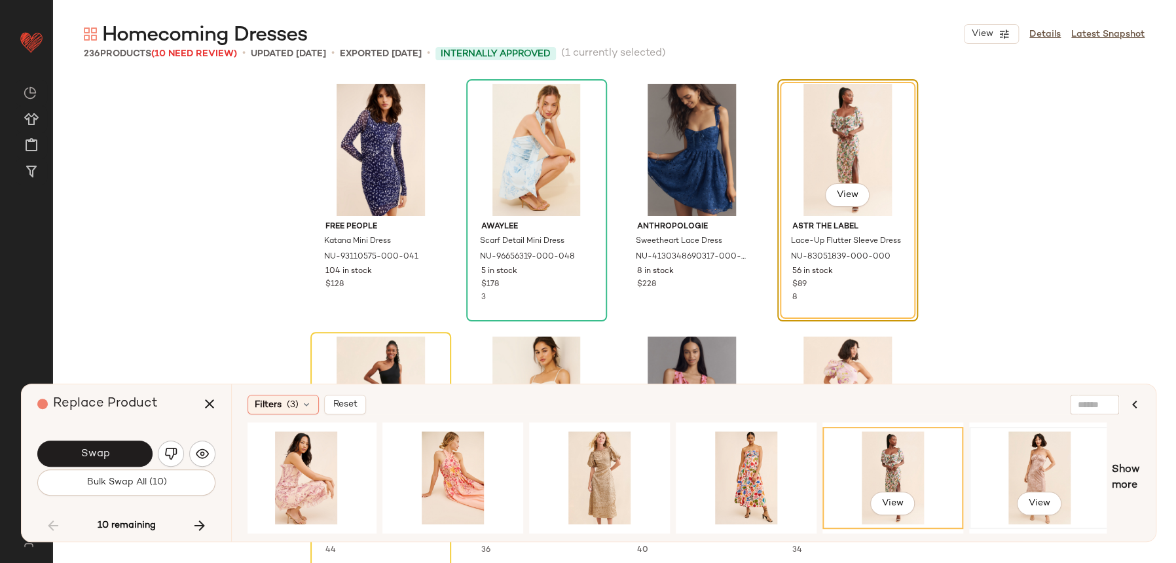
click at [1052, 456] on div "View" at bounding box center [1040, 477] width 132 height 93
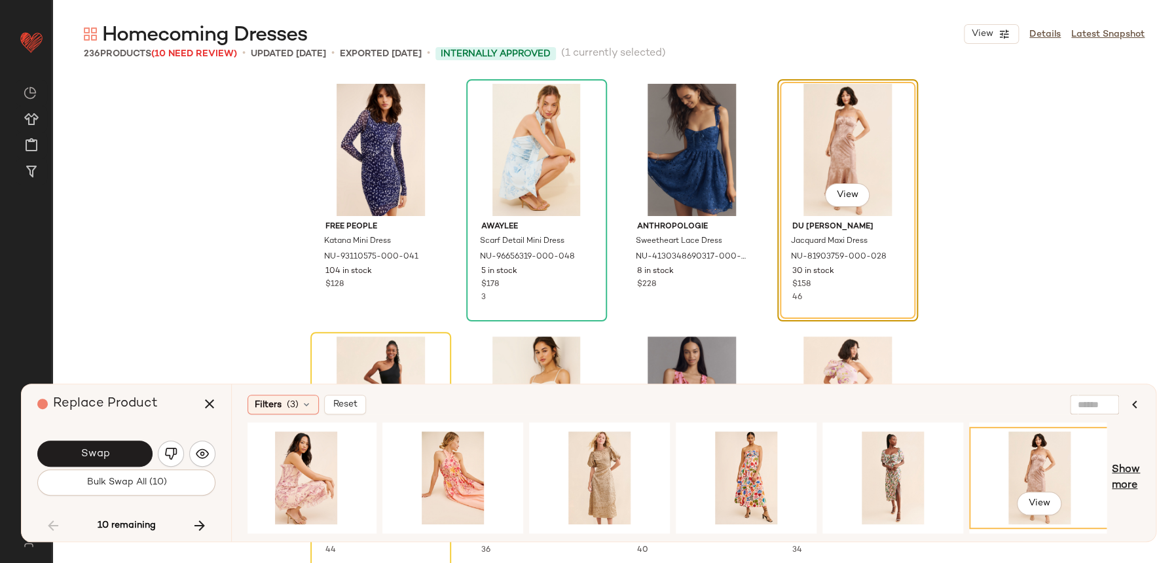
click at [1122, 486] on span "Show more" at bounding box center [1126, 477] width 28 height 31
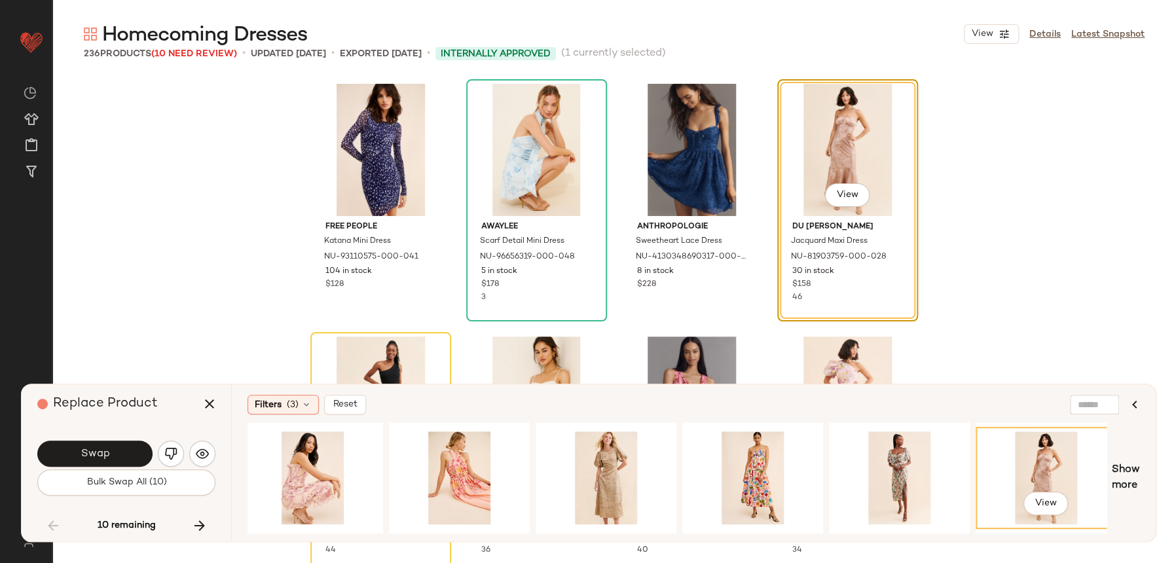
drag, startPoint x: 1014, startPoint y: 534, endPoint x: 1085, endPoint y: 498, distance: 79.4
click at [1085, 498] on div "Filters (3) Reset View Show more" at bounding box center [693, 462] width 925 height 157
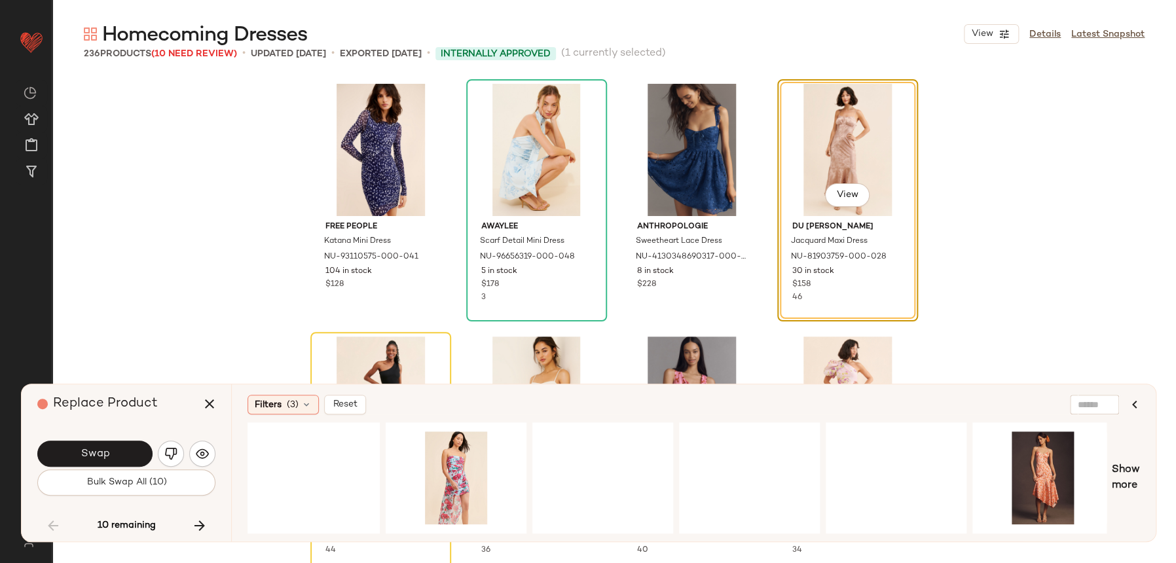
scroll to position [0, 12332]
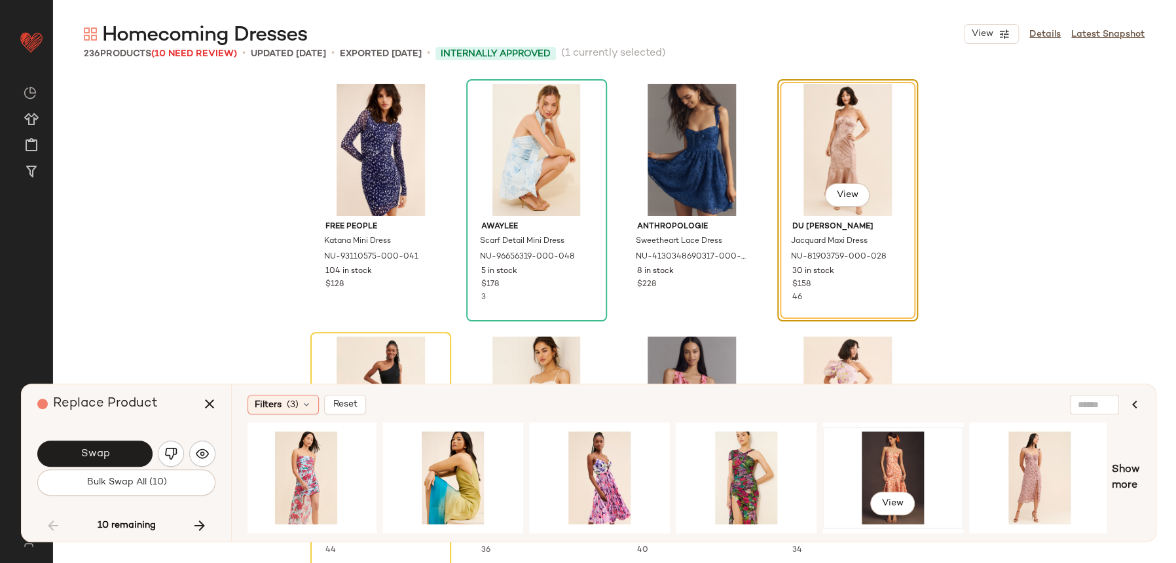
click at [942, 476] on div "View" at bounding box center [893, 477] width 132 height 93
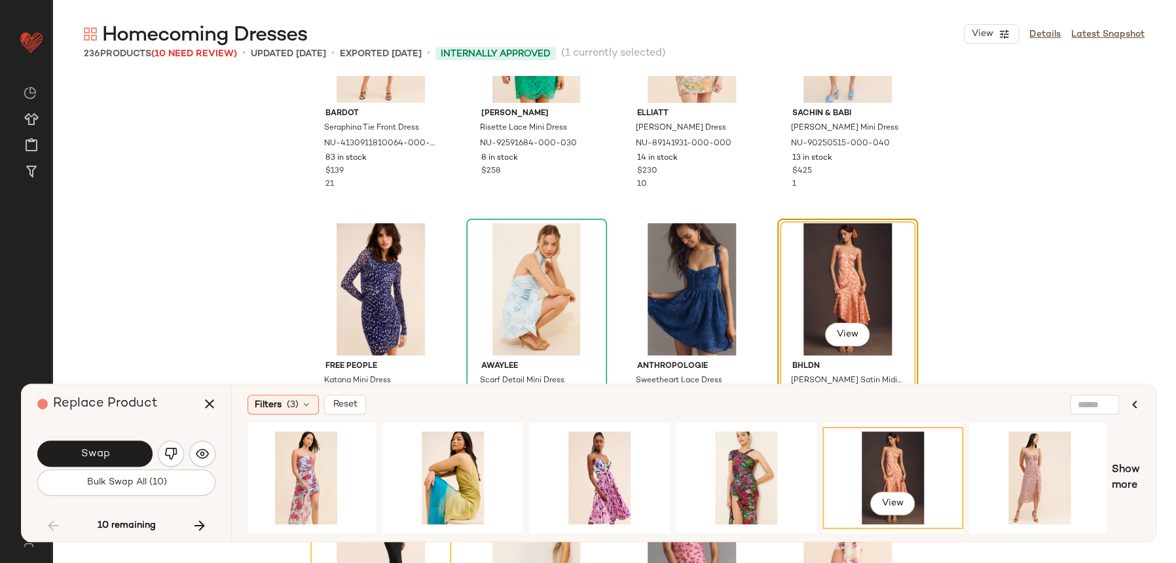
scroll to position [8212, 0]
click at [858, 333] on button "View" at bounding box center [846, 334] width 45 height 24
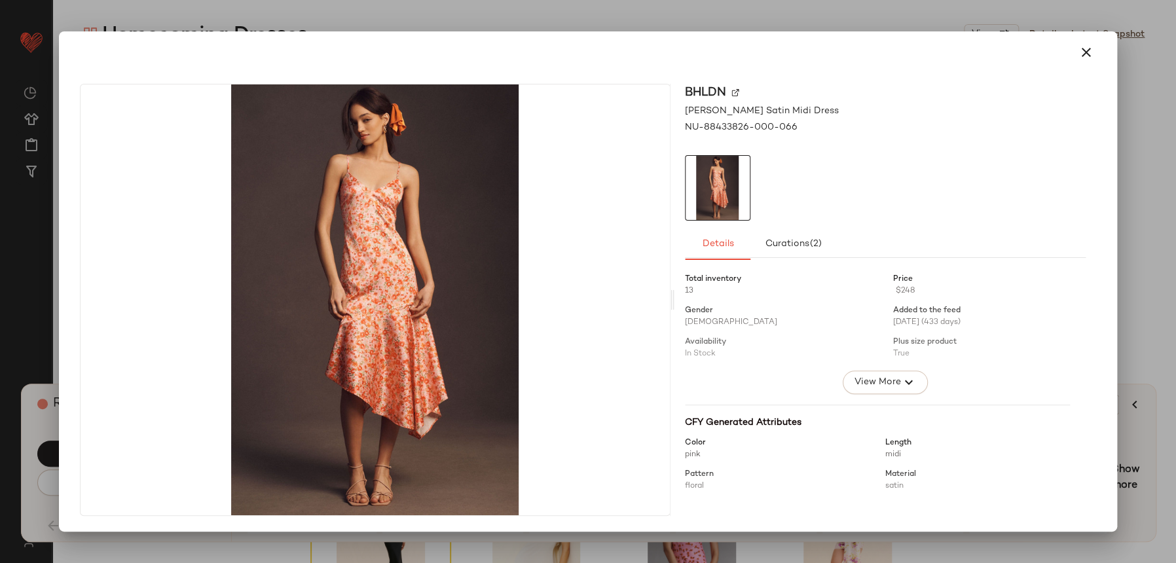
click at [1081, 82] on div "BHLDN Maria Sleeveless Satin Midi Dress NU-88433826-000-066 Details Curations (…" at bounding box center [588, 302] width 1048 height 458
click at [1084, 58] on icon "button" at bounding box center [1086, 53] width 16 height 16
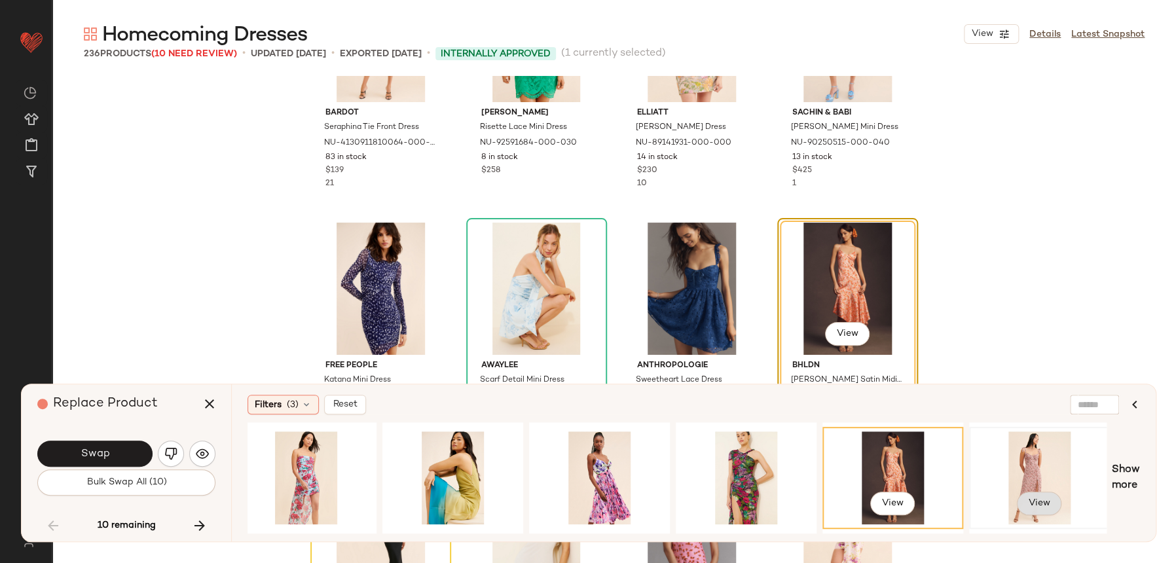
drag, startPoint x: 1033, startPoint y: 482, endPoint x: 1029, endPoint y: 489, distance: 8.5
click at [1033, 481] on div "View" at bounding box center [1040, 477] width 132 height 93
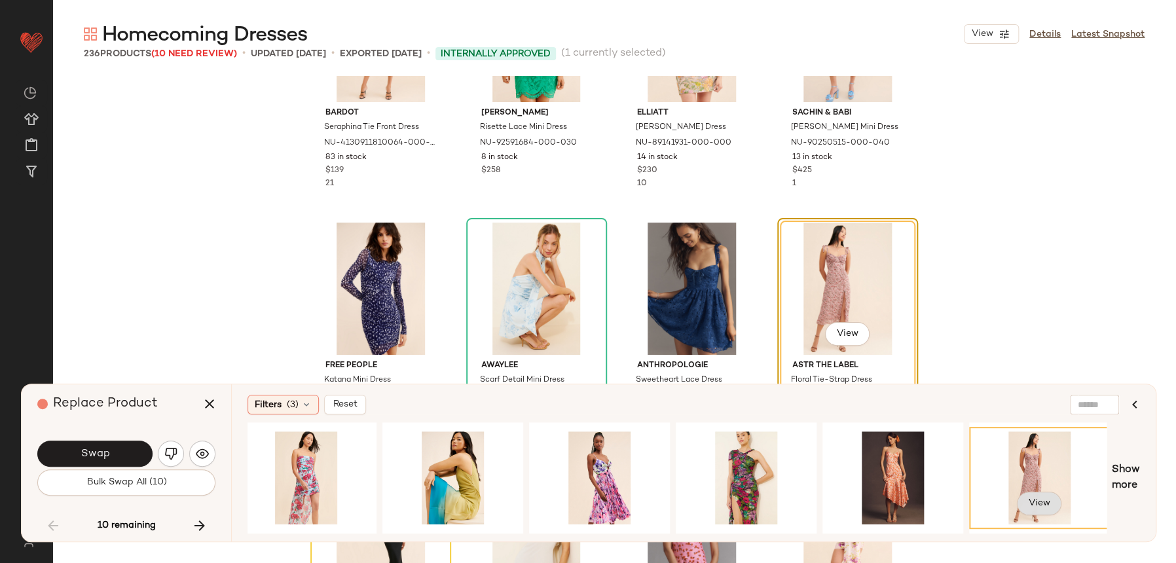
click at [1026, 492] on button "View" at bounding box center [1039, 504] width 45 height 24
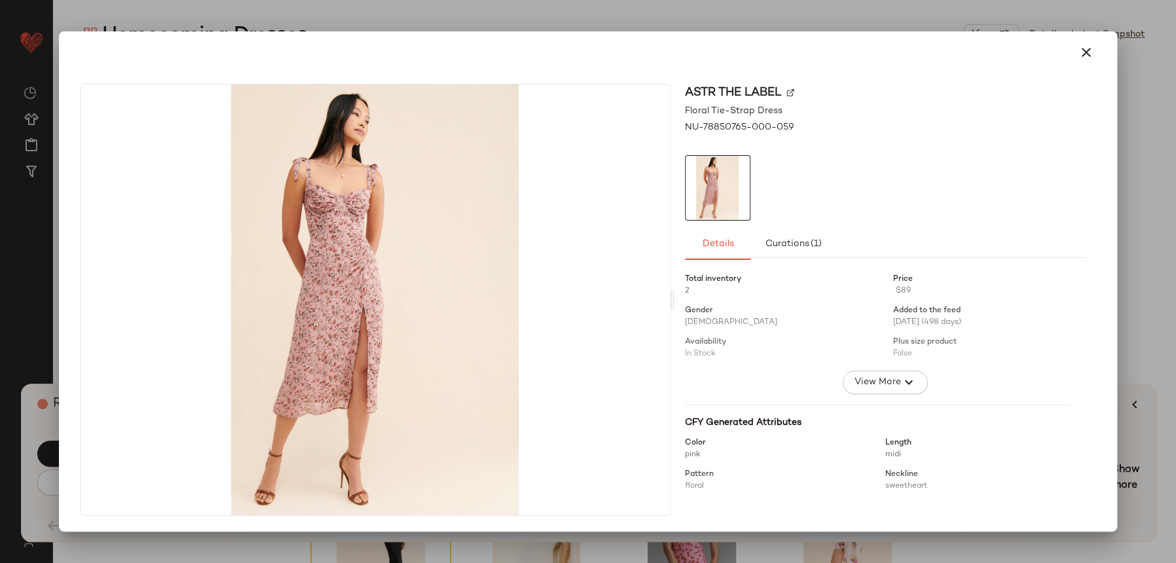
click at [1090, 45] on icon "button" at bounding box center [1086, 53] width 16 height 16
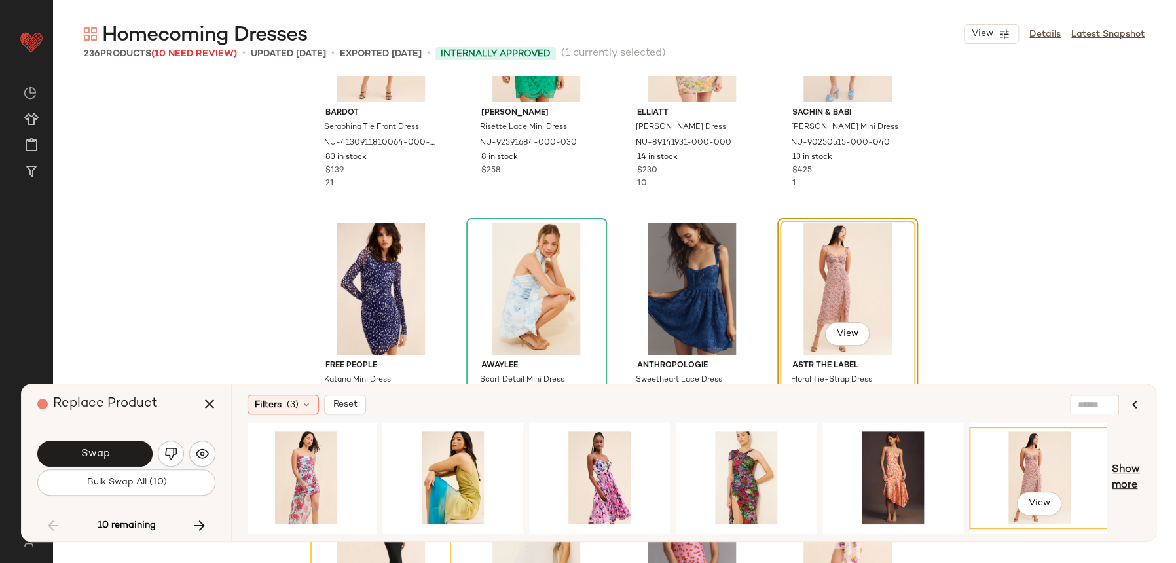
click at [1120, 464] on span "Show more" at bounding box center [1126, 477] width 28 height 31
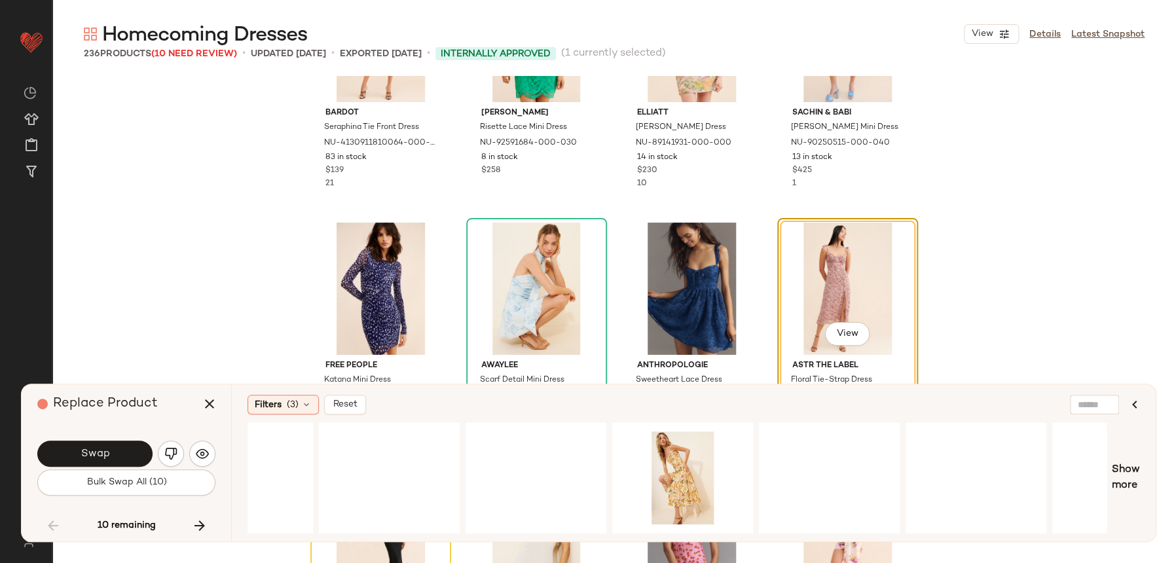
scroll to position [0, 13799]
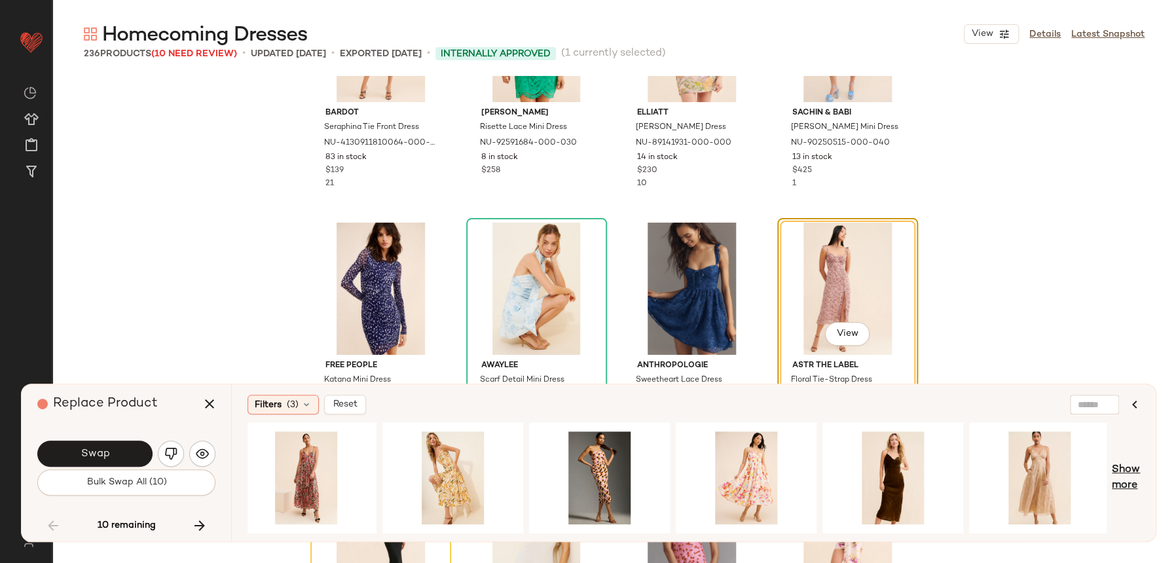
click at [1119, 475] on span "Show more" at bounding box center [1126, 477] width 28 height 31
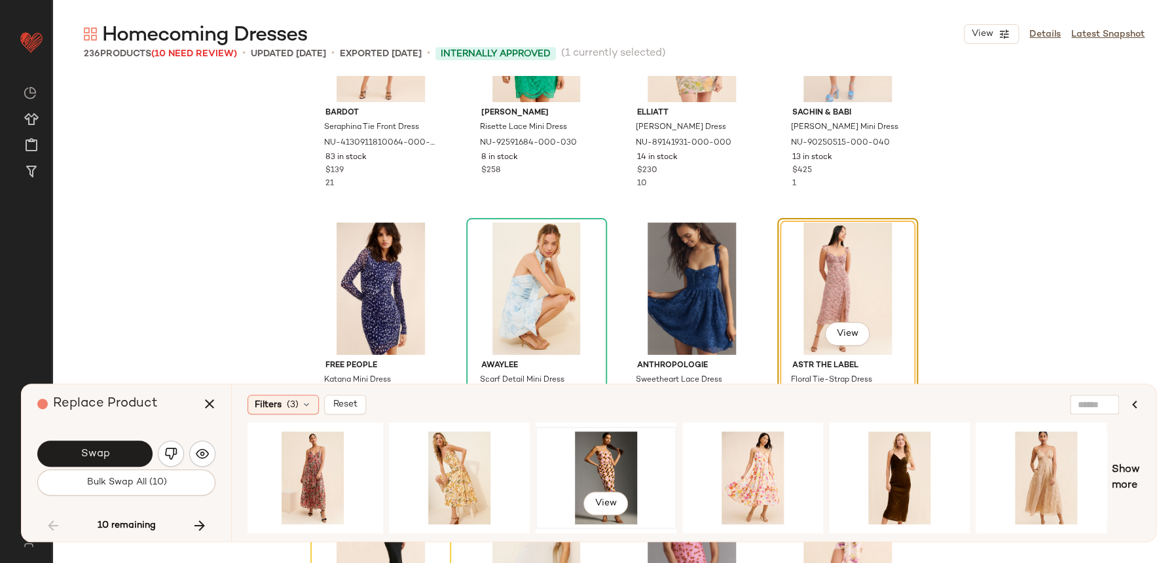
click at [601, 465] on div "View" at bounding box center [606, 477] width 132 height 93
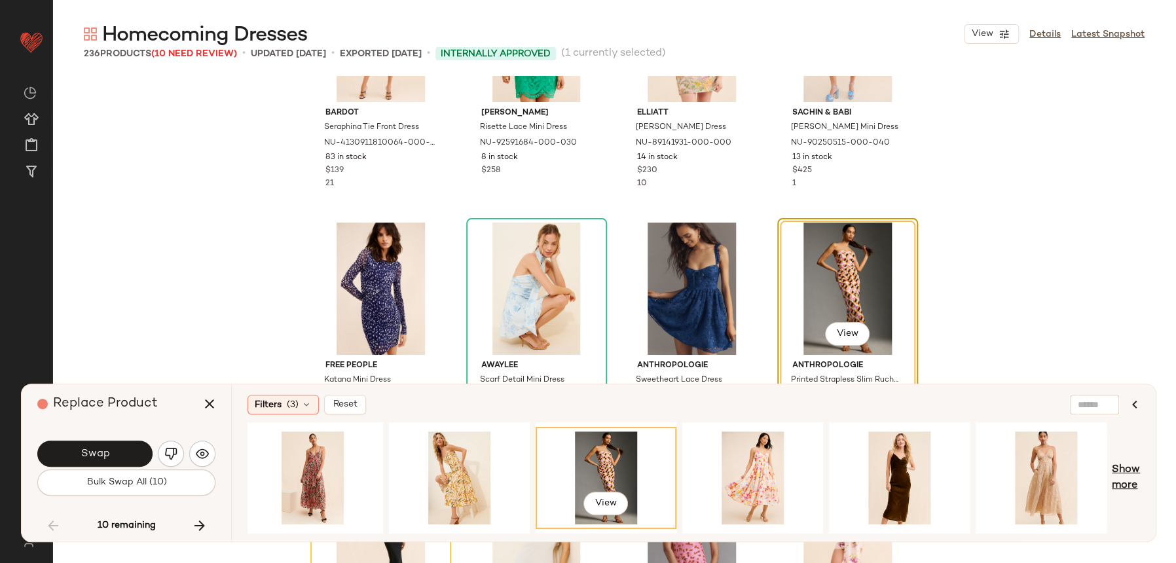
click at [1128, 467] on span "Show more" at bounding box center [1126, 477] width 28 height 31
click at [1021, 473] on div "View" at bounding box center [1046, 477] width 132 height 93
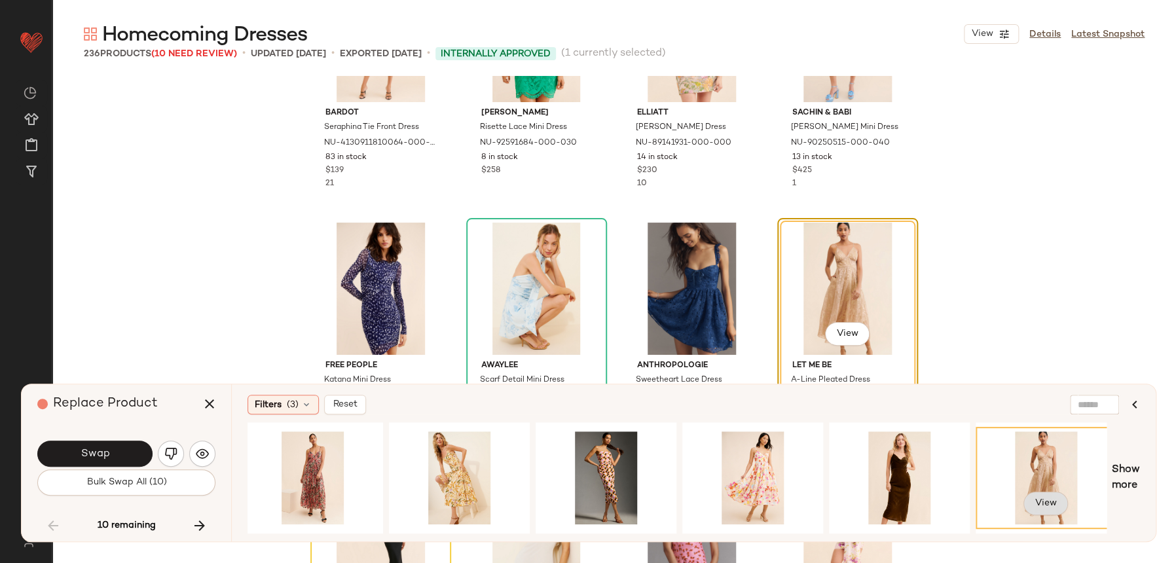
click at [1031, 507] on button "View" at bounding box center [1045, 504] width 45 height 24
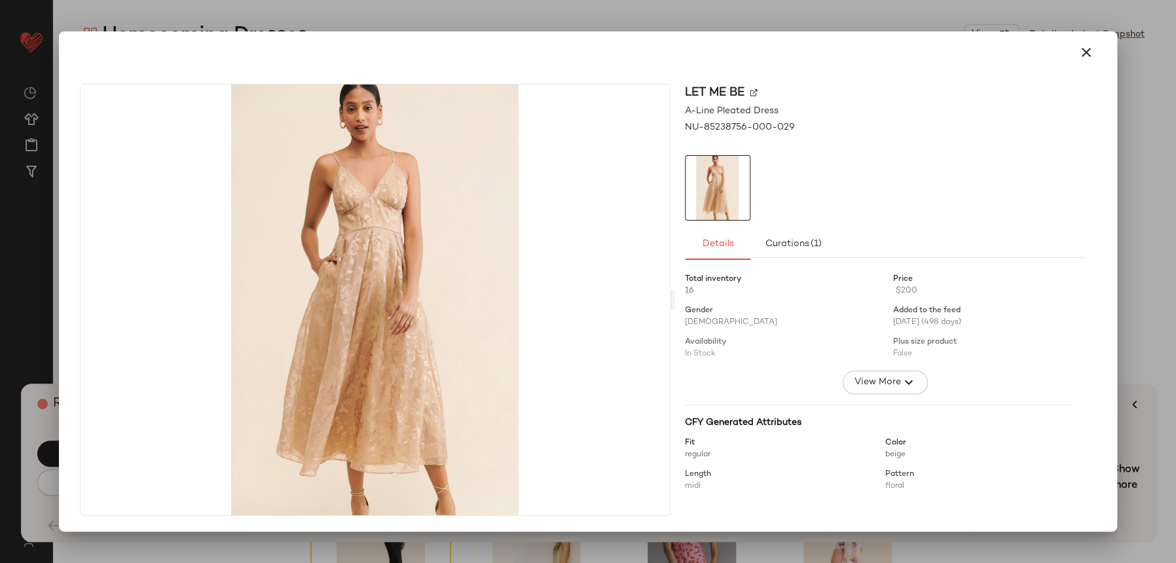
click at [1099, 49] on button "button" at bounding box center [1085, 52] width 31 height 31
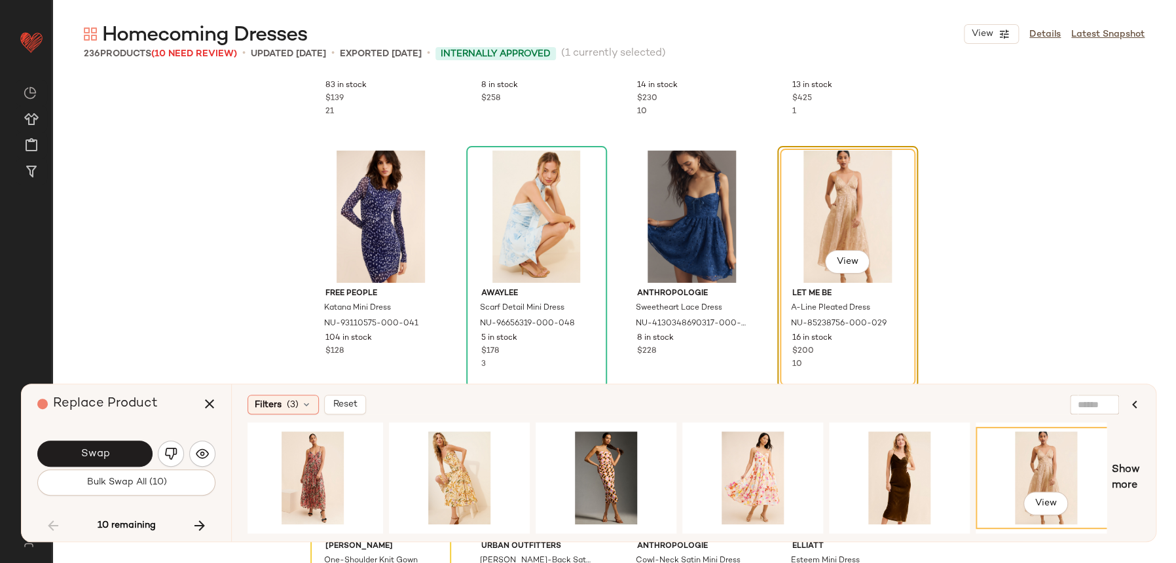
scroll to position [8286, 0]
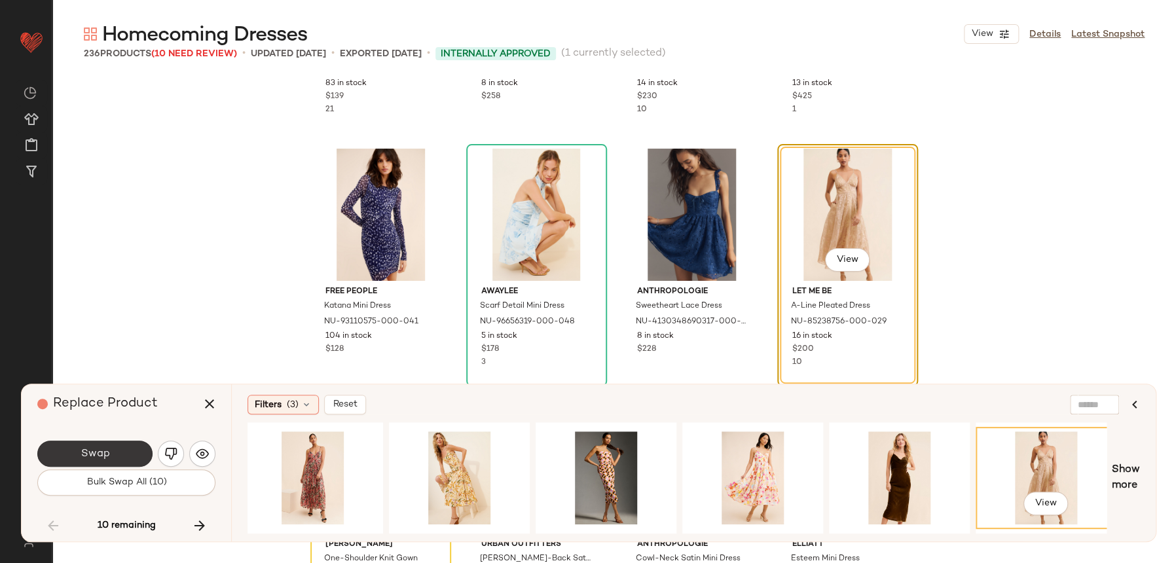
click at [105, 454] on span "Swap" at bounding box center [94, 454] width 29 height 12
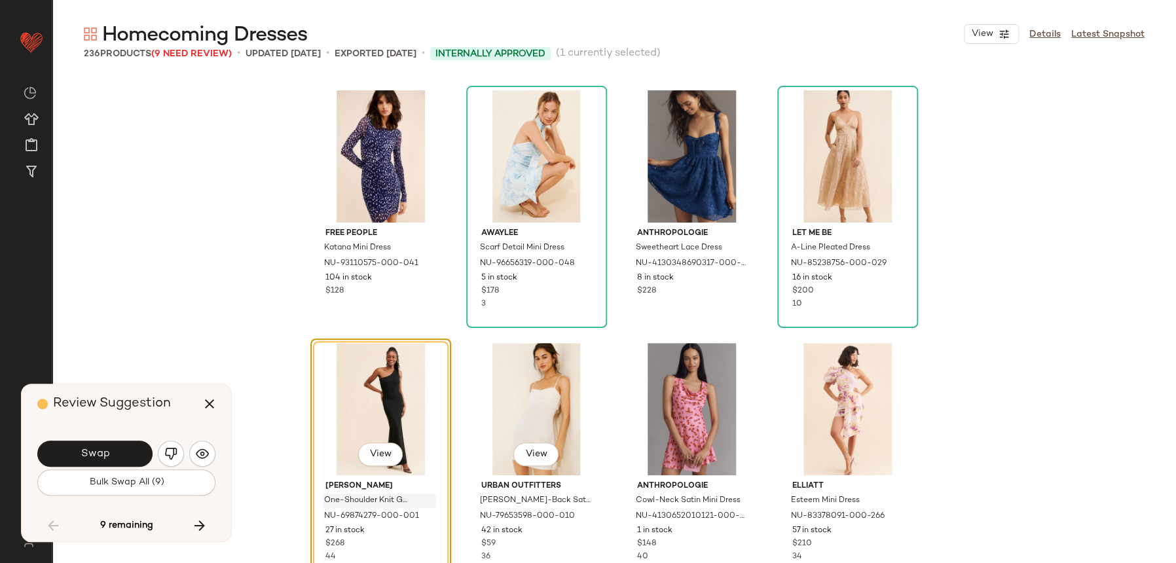
scroll to position [8347, 0]
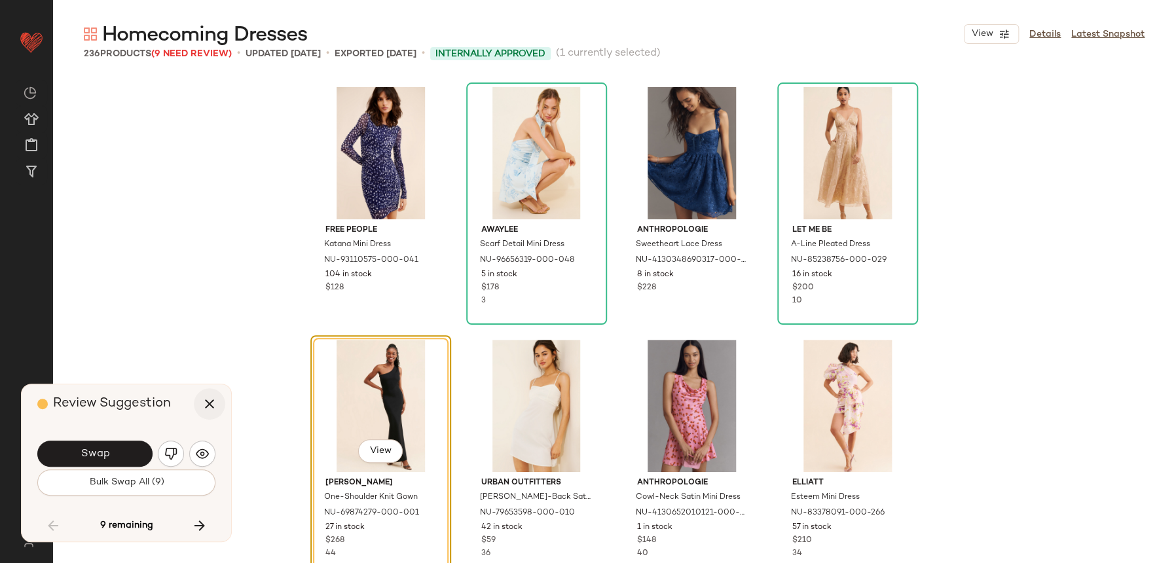
drag, startPoint x: 168, startPoint y: 447, endPoint x: 197, endPoint y: 405, distance: 50.9
click at [168, 446] on button "button" at bounding box center [171, 454] width 26 height 26
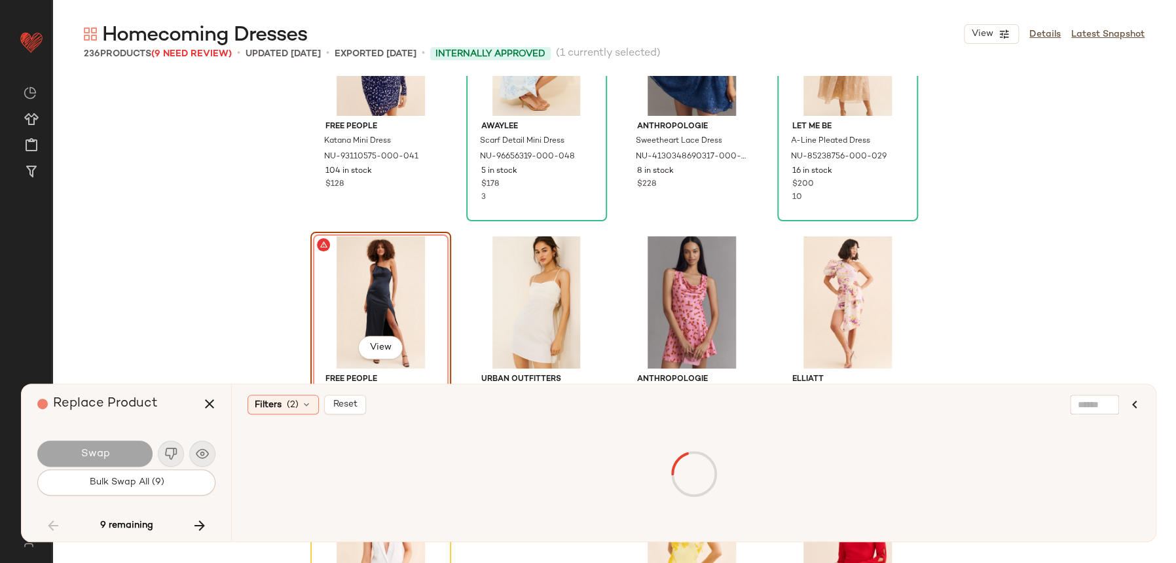
scroll to position [8462, 0]
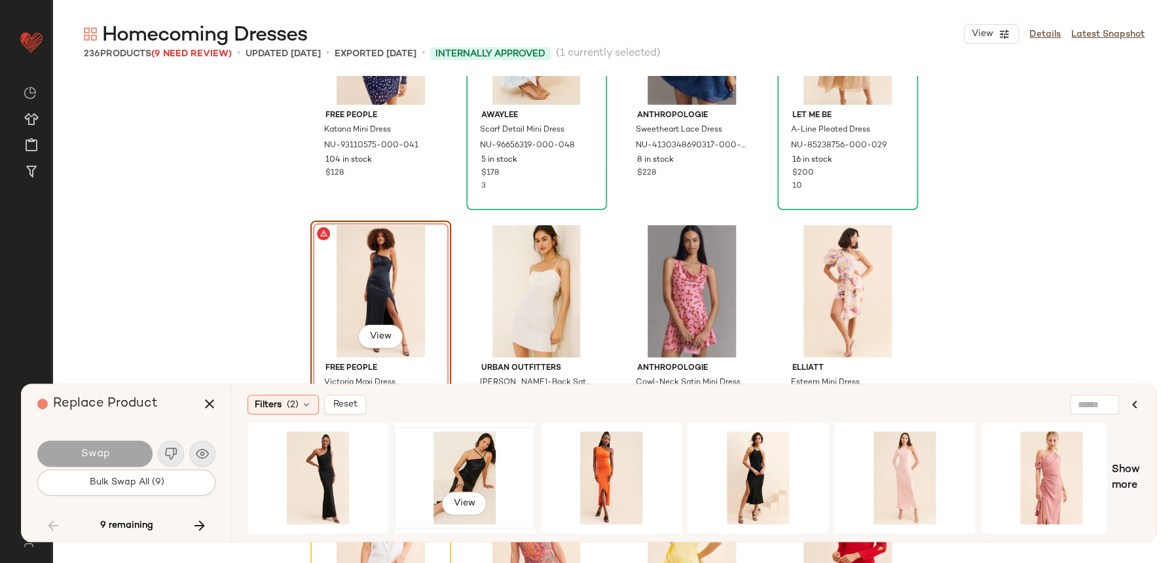
click at [479, 463] on div "View" at bounding box center [465, 477] width 132 height 93
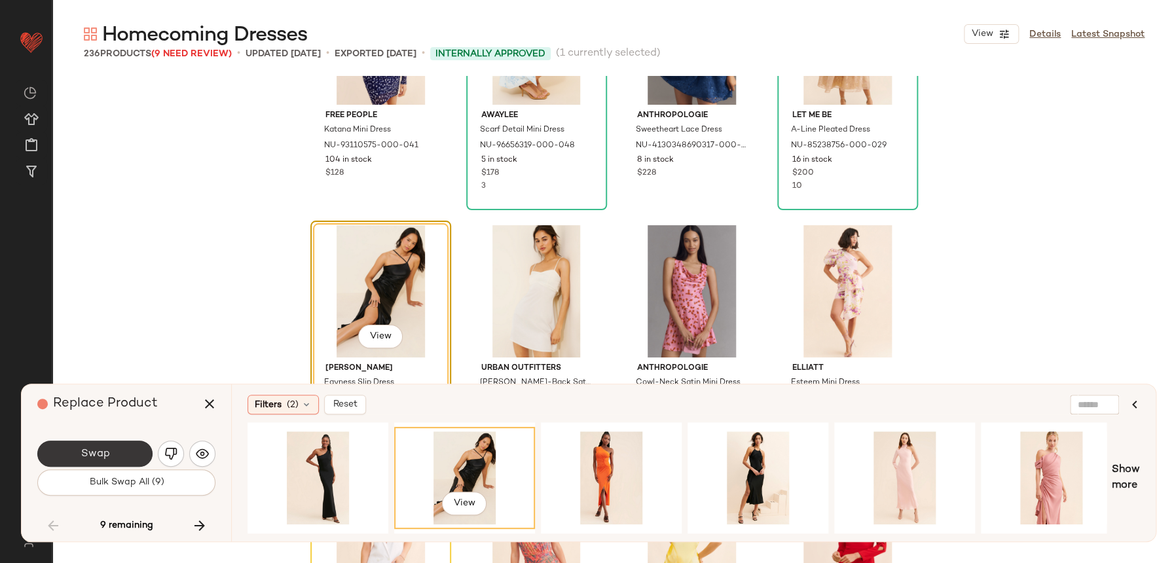
click at [101, 448] on span "Swap" at bounding box center [94, 454] width 29 height 12
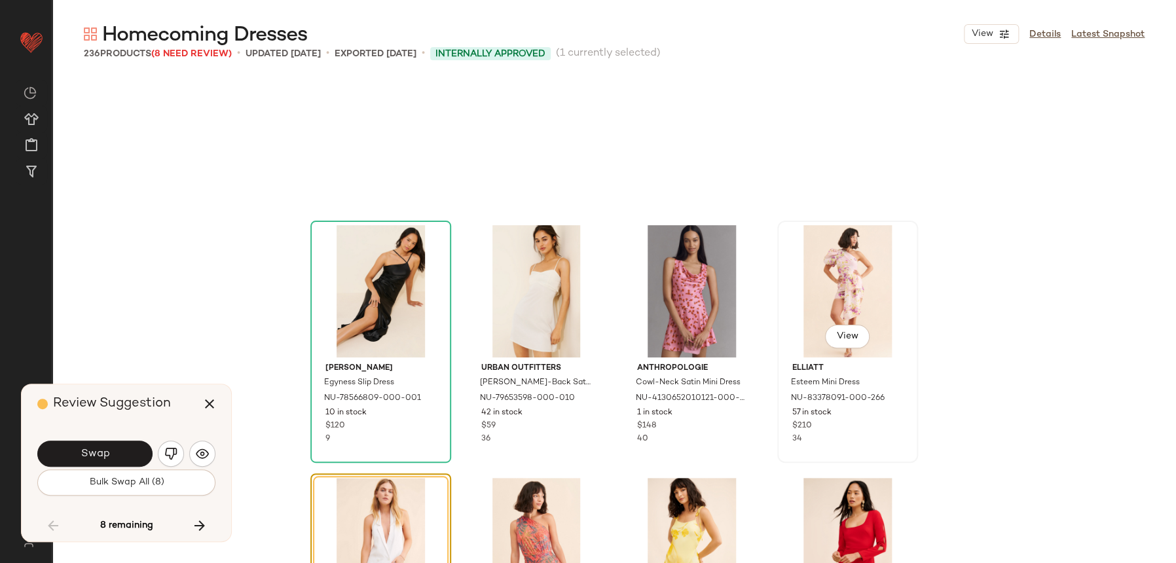
scroll to position [8593, 0]
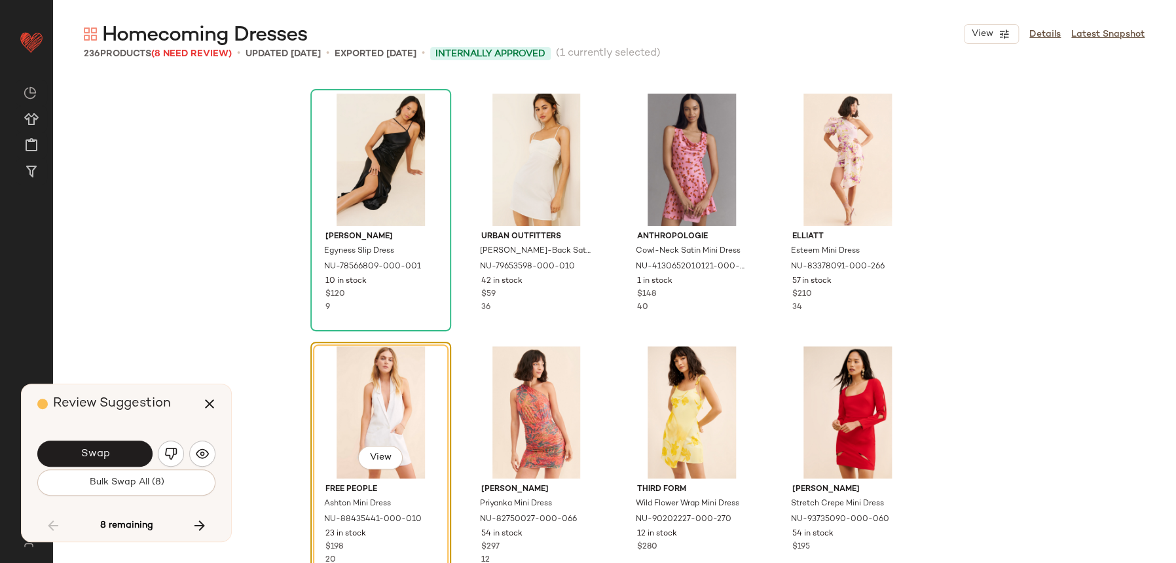
drag, startPoint x: 902, startPoint y: 322, endPoint x: 1037, endPoint y: 437, distance: 177.4
click at [1037, 437] on div "Bl-nk Egyness Slip Dress NU-78566809-000-001 10 in stock $120 9 Urban Outfitter…" at bounding box center [614, 347] width 1124 height 542
click at [198, 459] on img "button" at bounding box center [202, 453] width 13 height 13
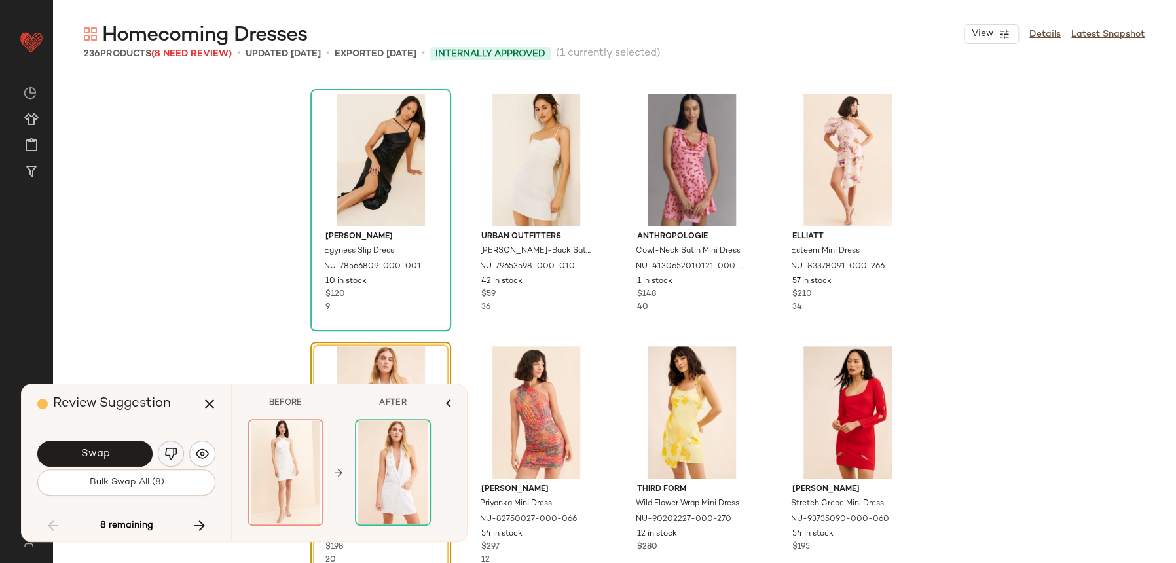
click at [177, 454] on button "button" at bounding box center [171, 454] width 26 height 26
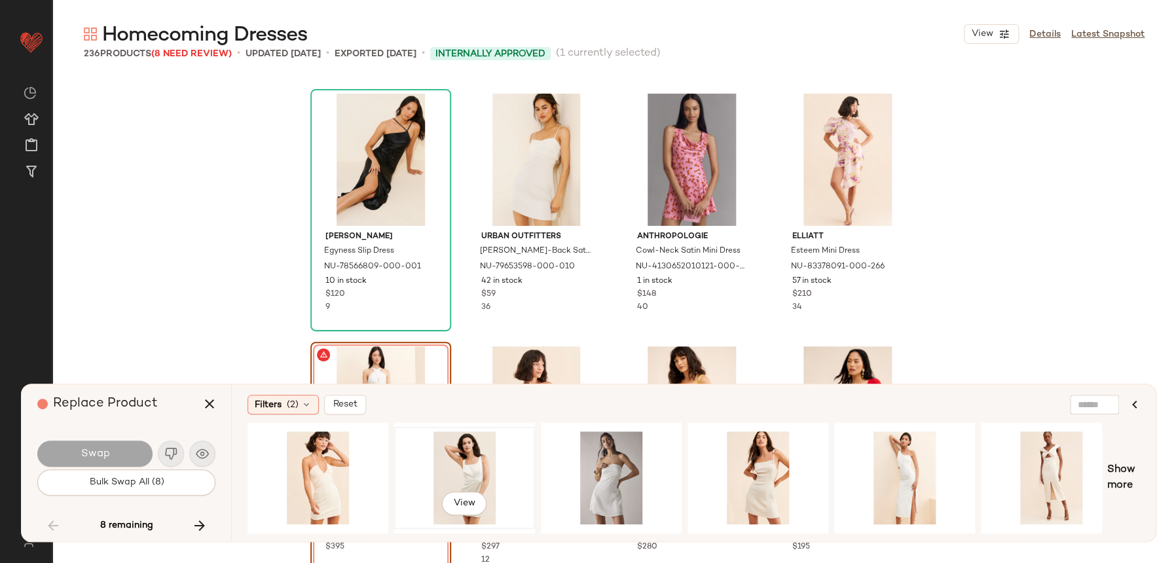
click at [457, 465] on div "View" at bounding box center [465, 477] width 132 height 93
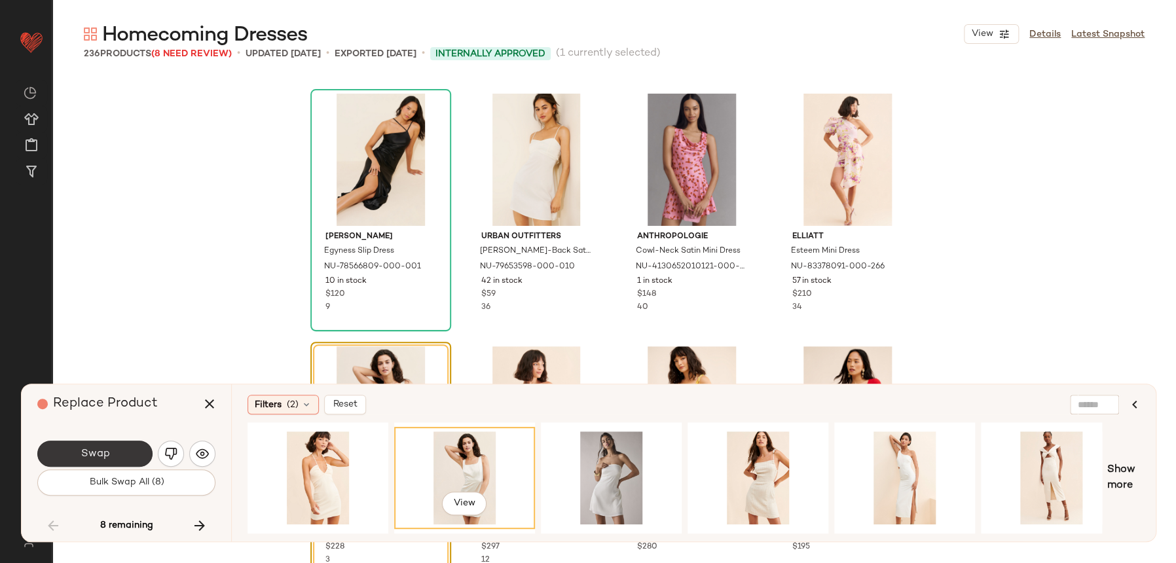
click at [132, 450] on button "Swap" at bounding box center [94, 454] width 115 height 26
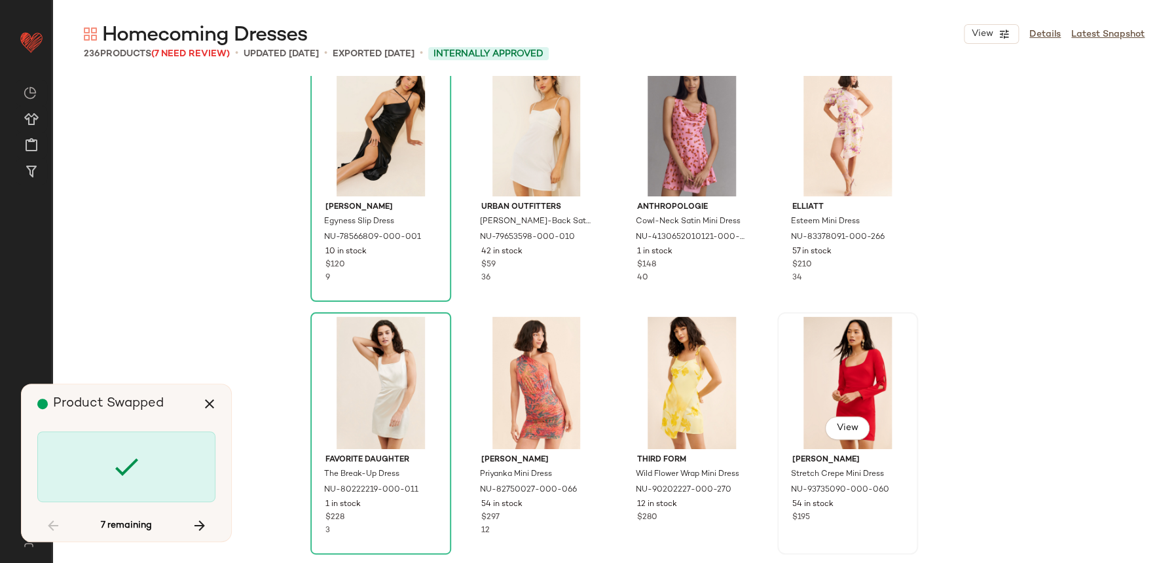
scroll to position [8642, 0]
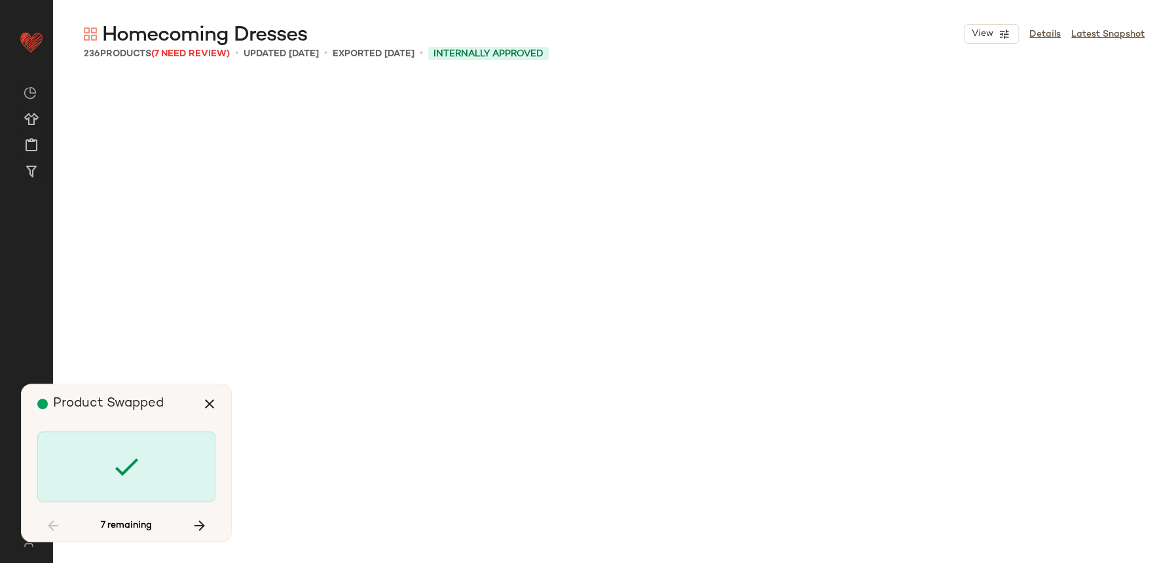
scroll to position [10615, 0]
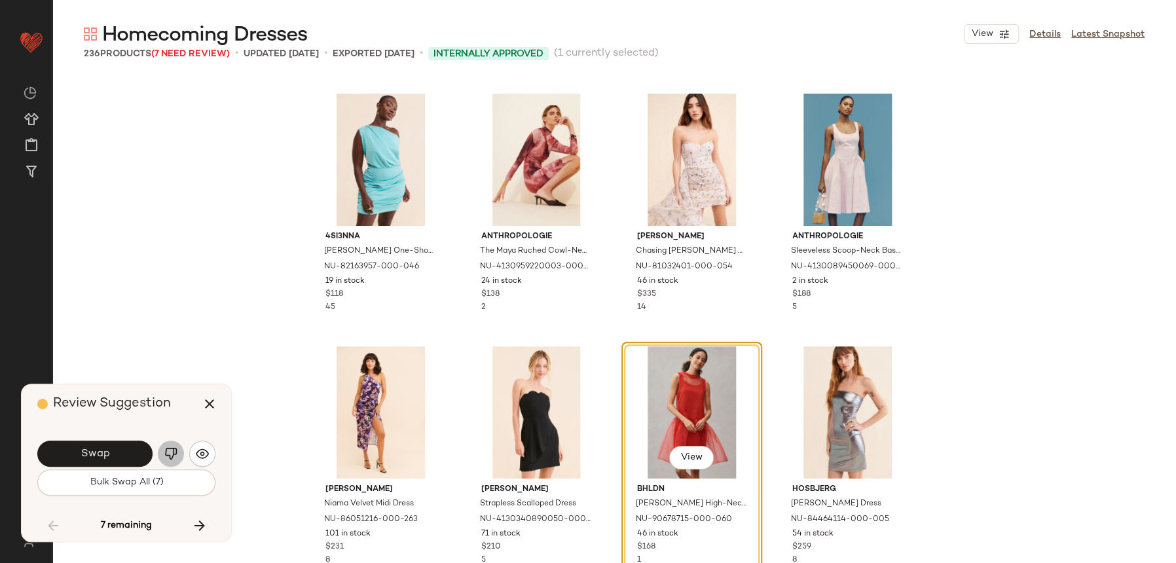
click at [177, 452] on button "button" at bounding box center [171, 454] width 26 height 26
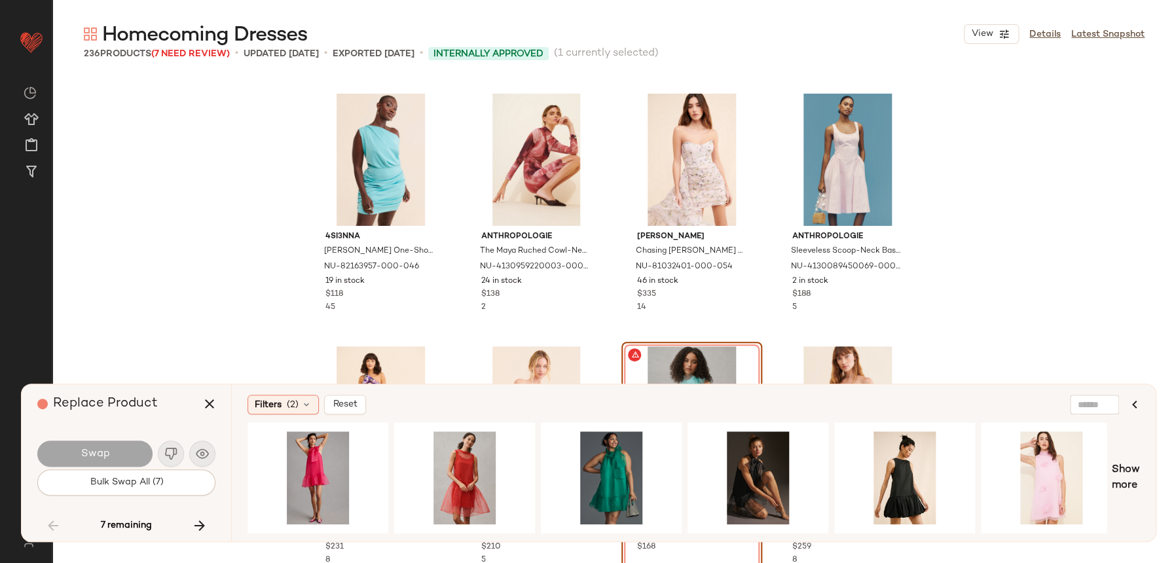
click at [1150, 477] on div "Filters (2) Reset Show more" at bounding box center [693, 462] width 925 height 157
click at [1136, 483] on span "Show more" at bounding box center [1126, 477] width 28 height 31
click at [1128, 477] on span "Show more" at bounding box center [1126, 477] width 28 height 31
click at [1120, 498] on div "Show more" at bounding box center [694, 477] width 892 height 111
click at [1131, 483] on span "Show more" at bounding box center [1126, 477] width 28 height 31
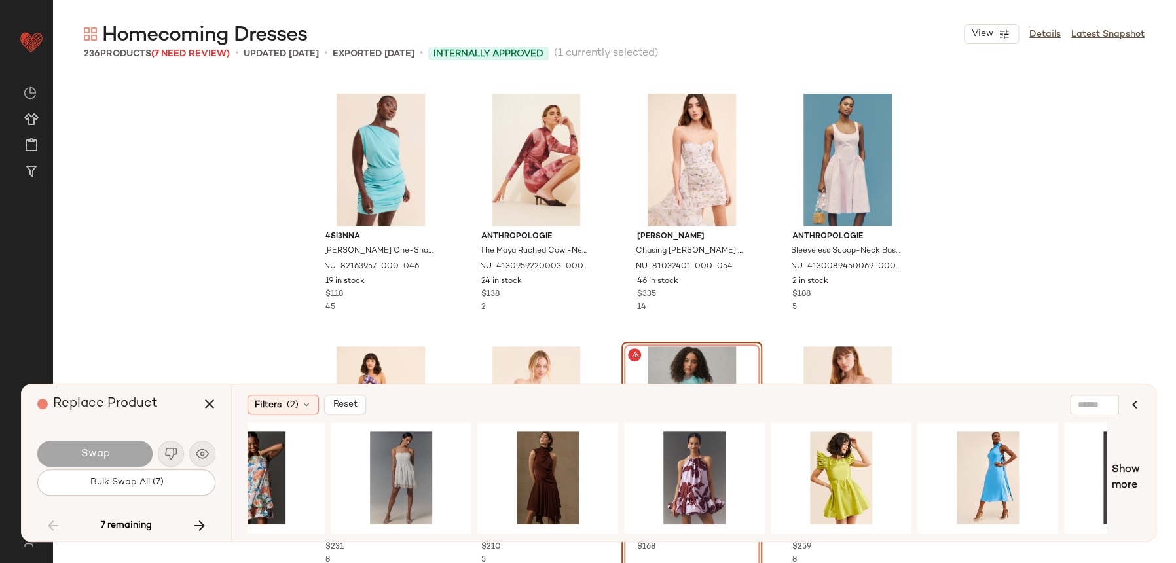
scroll to position [0, 2712]
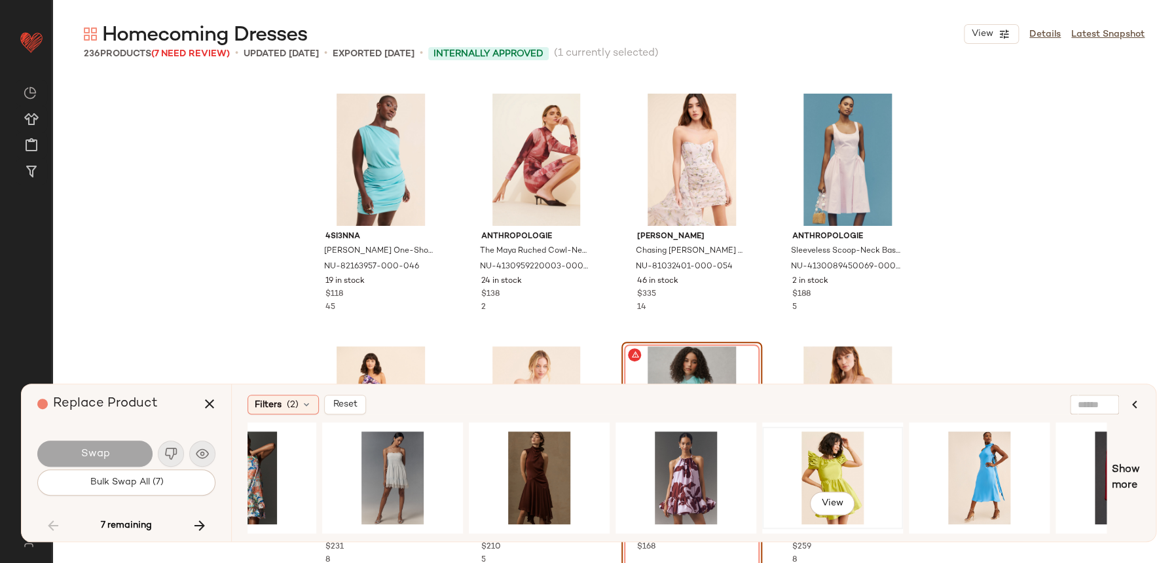
click at [837, 484] on div "View" at bounding box center [833, 477] width 132 height 93
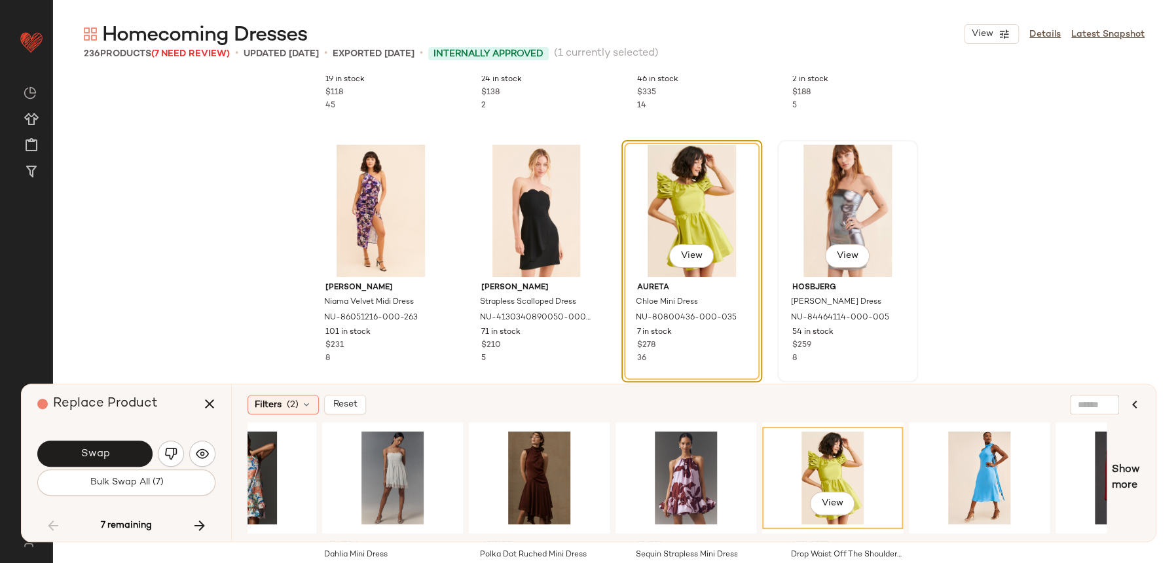
scroll to position [10817, 0]
drag, startPoint x: 1142, startPoint y: 472, endPoint x: 1135, endPoint y: 473, distance: 6.7
click at [1139, 472] on div "Filters (2) Reset View Show more" at bounding box center [693, 462] width 925 height 157
click at [1135, 473] on span "Show more" at bounding box center [1126, 477] width 28 height 31
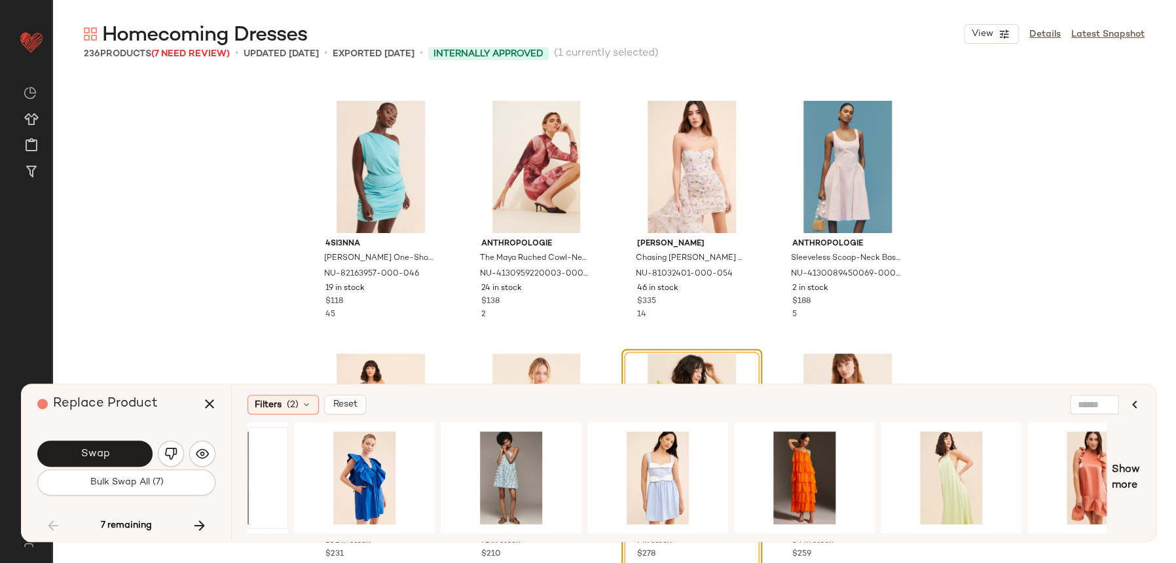
scroll to position [10647, 0]
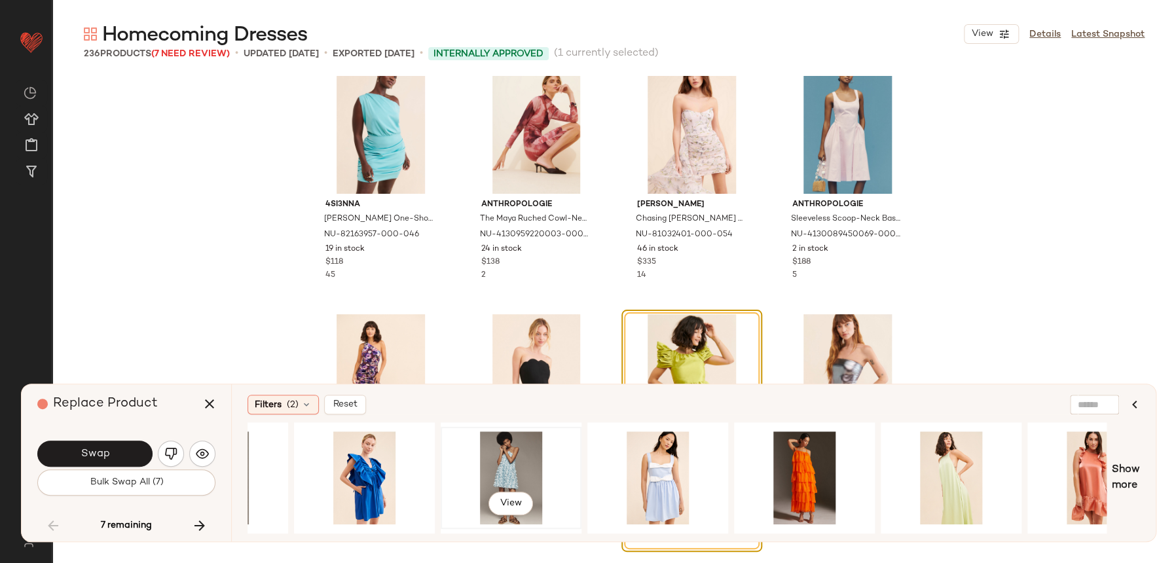
click at [511, 449] on div "View" at bounding box center [511, 477] width 132 height 93
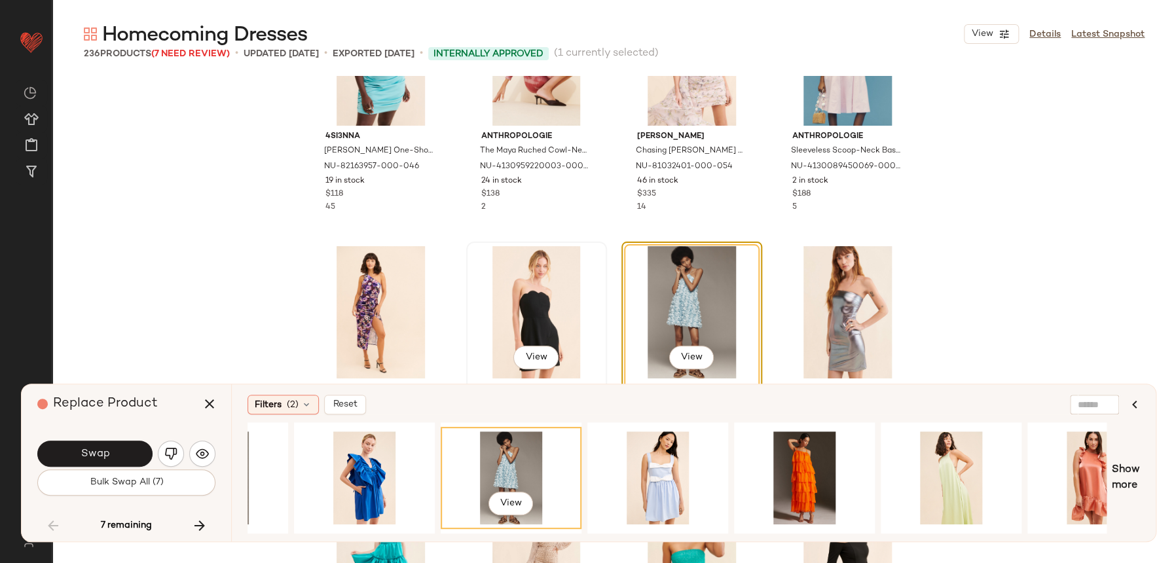
scroll to position [10717, 0]
click at [680, 342] on div "View" at bounding box center [692, 311] width 132 height 132
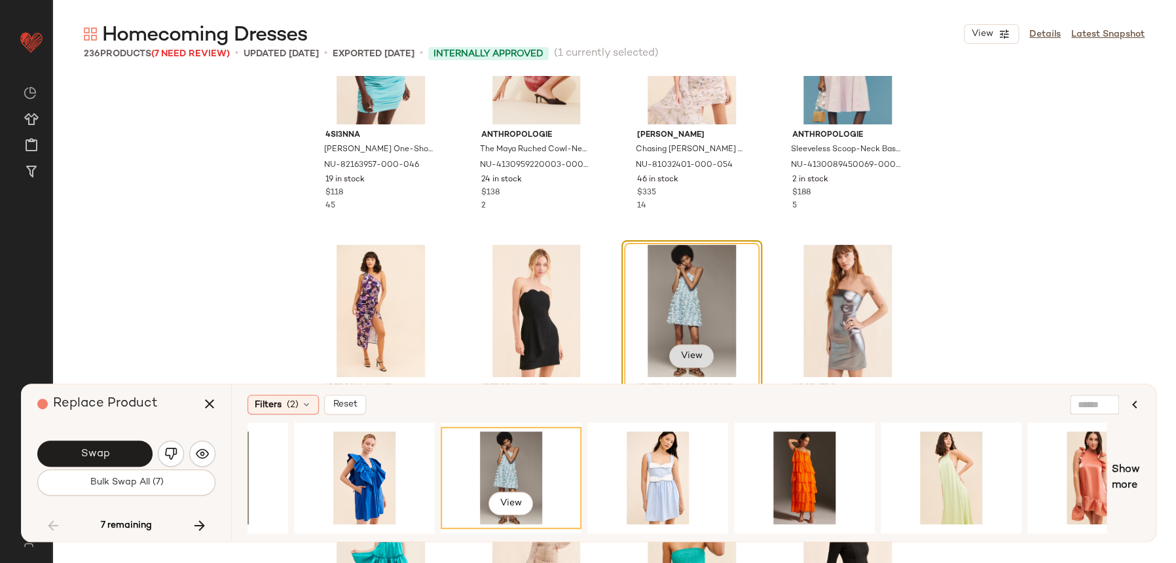
click at [694, 359] on span "View" at bounding box center [691, 356] width 22 height 10
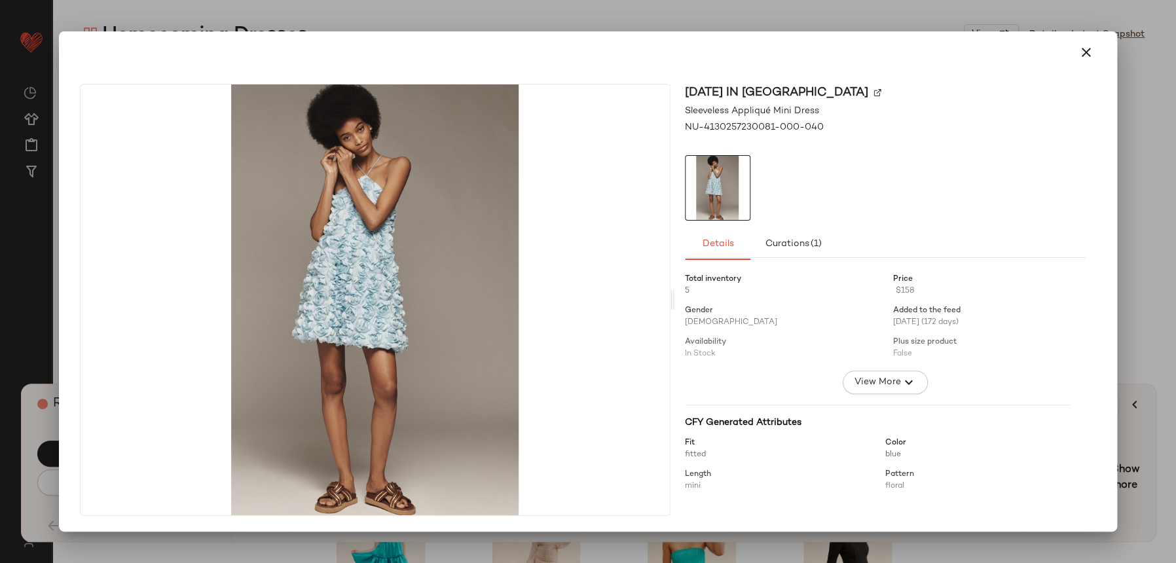
click at [1110, 79] on div "Sunday in Brooklyn Sleeveless Appliqué Mini Dress NU-4130257230081-000-040 Deta…" at bounding box center [588, 302] width 1048 height 458
click at [1101, 69] on div at bounding box center [588, 52] width 1048 height 42
click at [1090, 56] on icon "button" at bounding box center [1086, 53] width 16 height 16
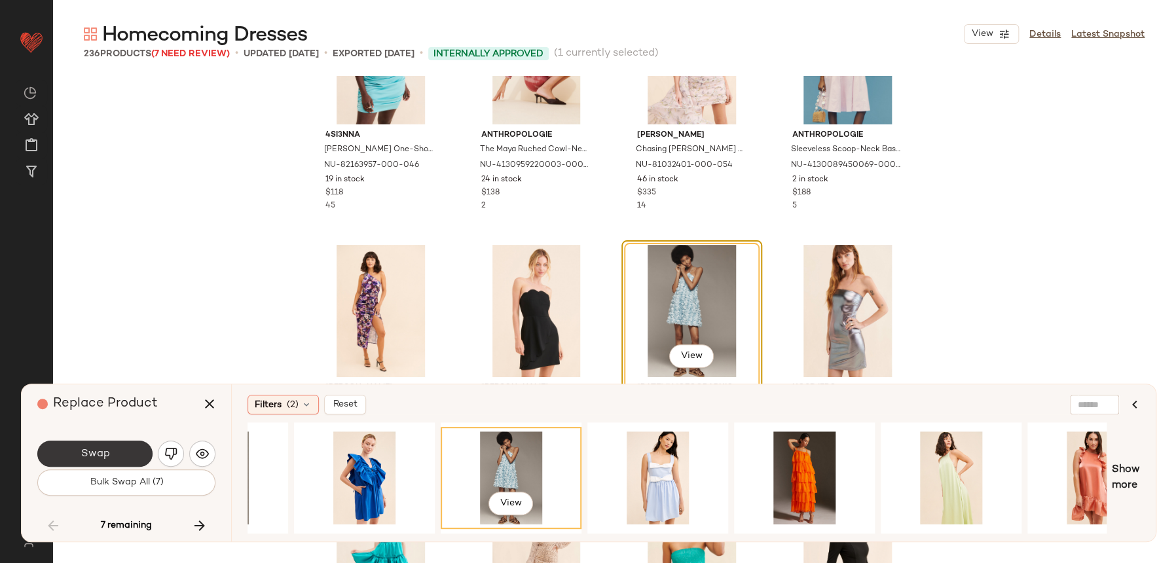
click at [134, 447] on button "Swap" at bounding box center [94, 454] width 115 height 26
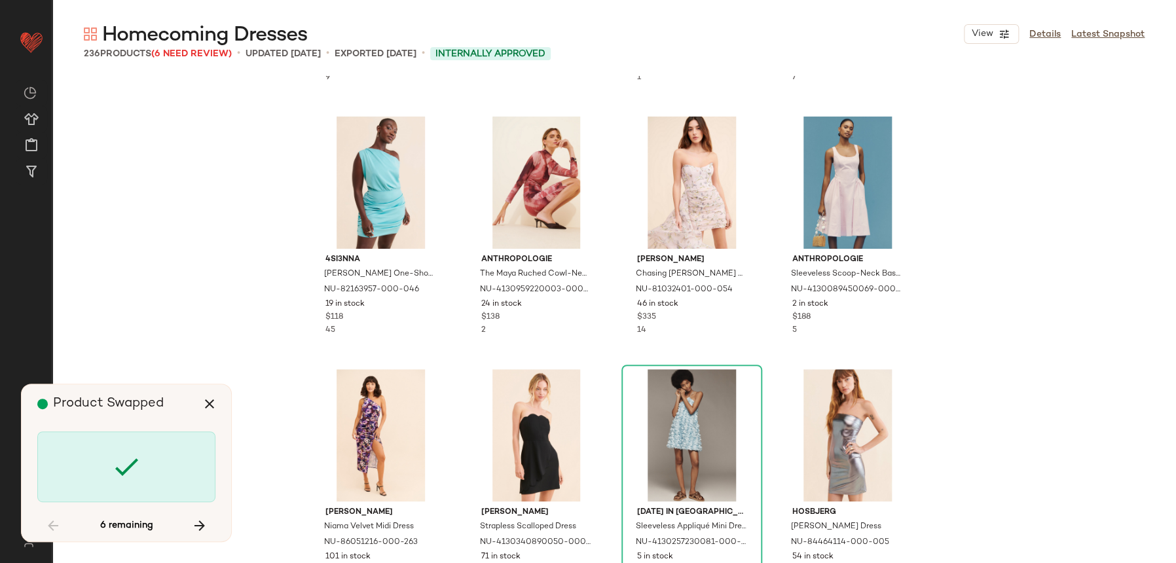
scroll to position [10582, 0]
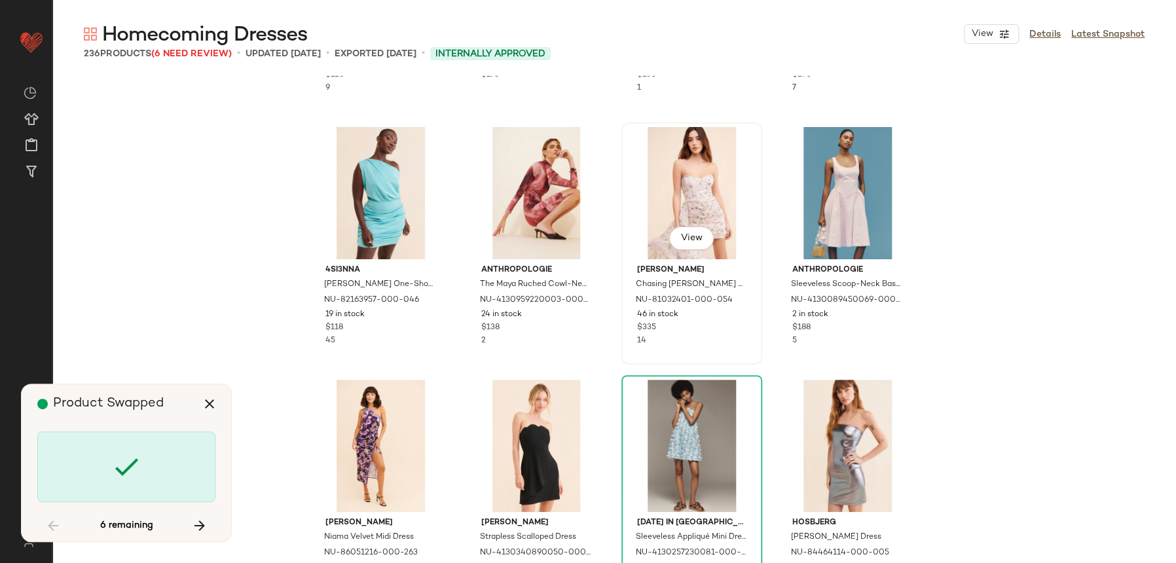
scroll to position [12131, 0]
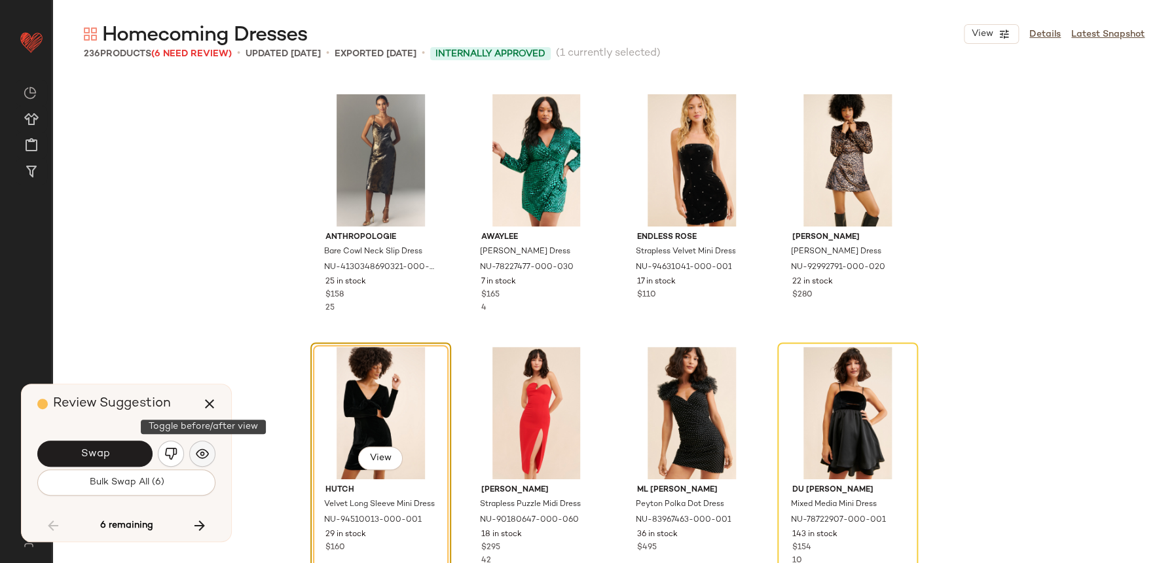
click at [200, 450] on img "button" at bounding box center [202, 453] width 13 height 13
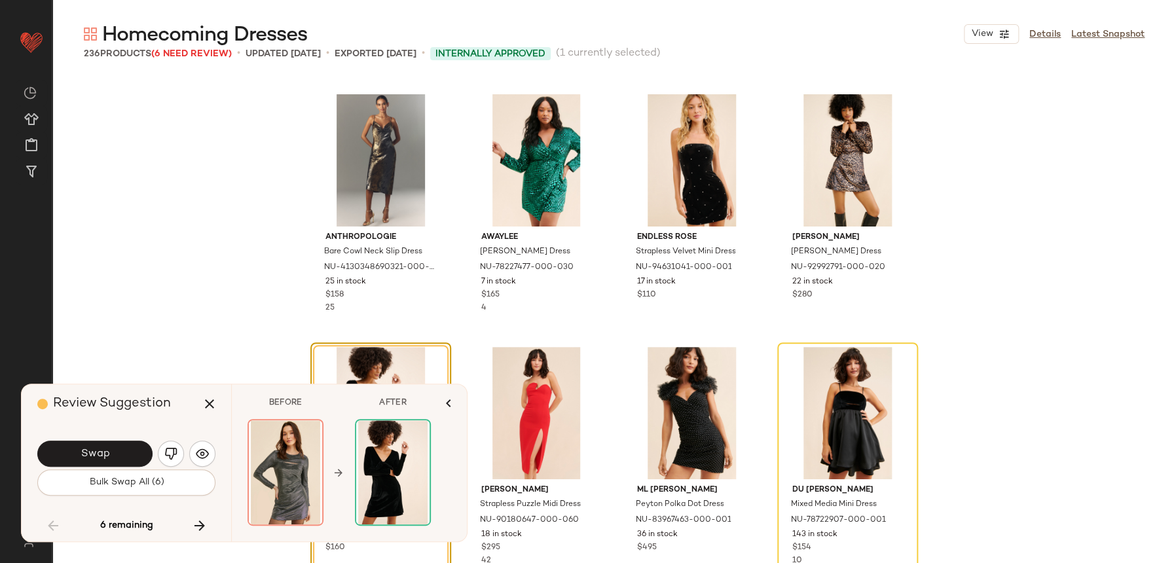
click at [187, 451] on div "Swap" at bounding box center [126, 453] width 178 height 31
click at [183, 452] on button "button" at bounding box center [171, 454] width 26 height 26
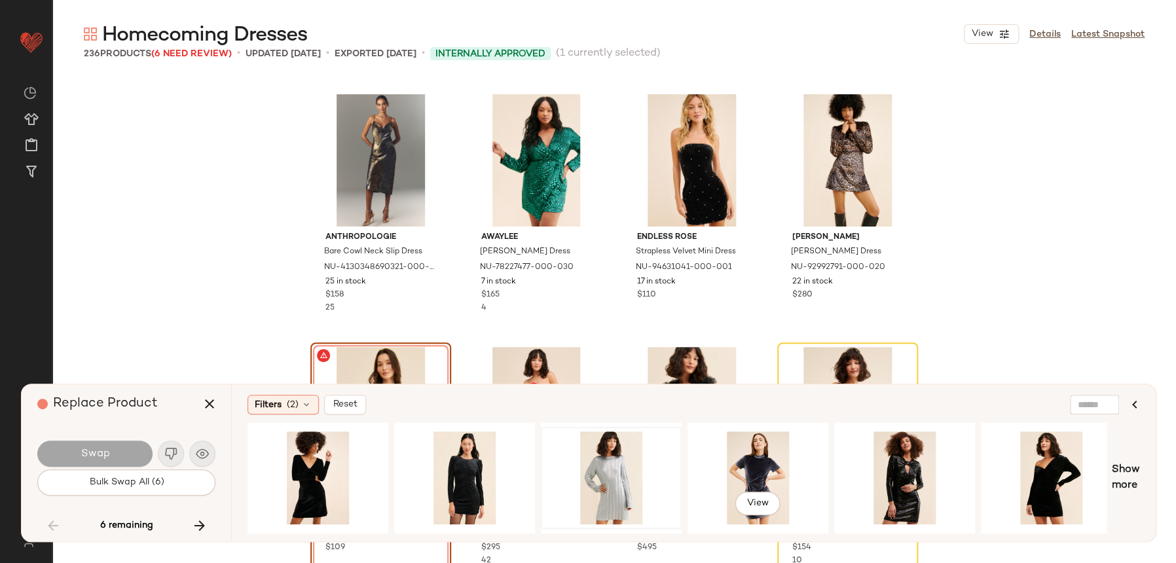
click at [663, 458] on div at bounding box center [611, 477] width 132 height 93
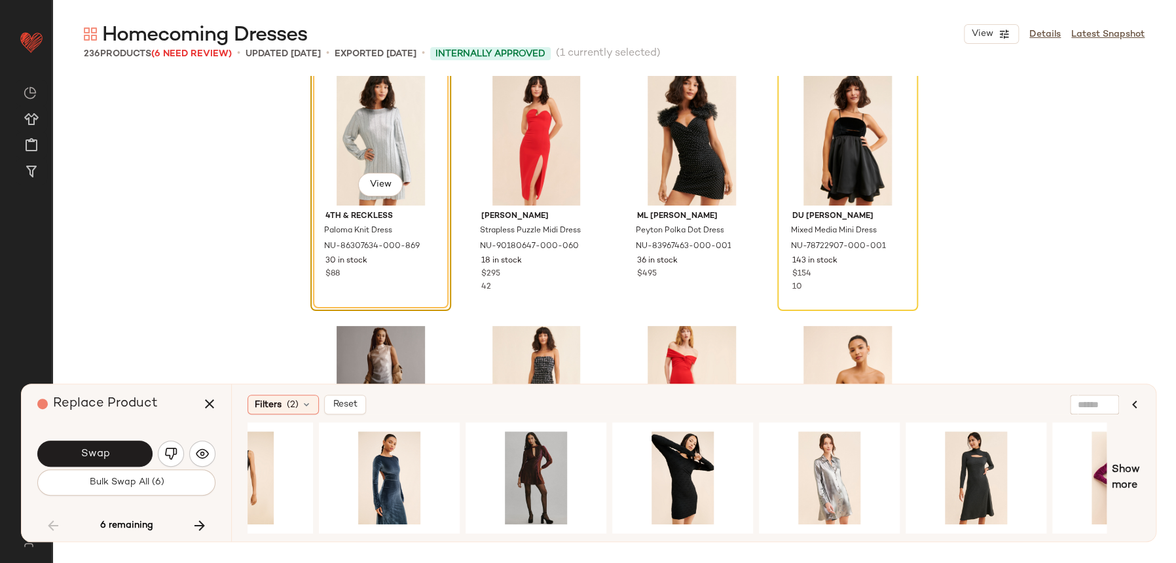
scroll to position [0, 1333]
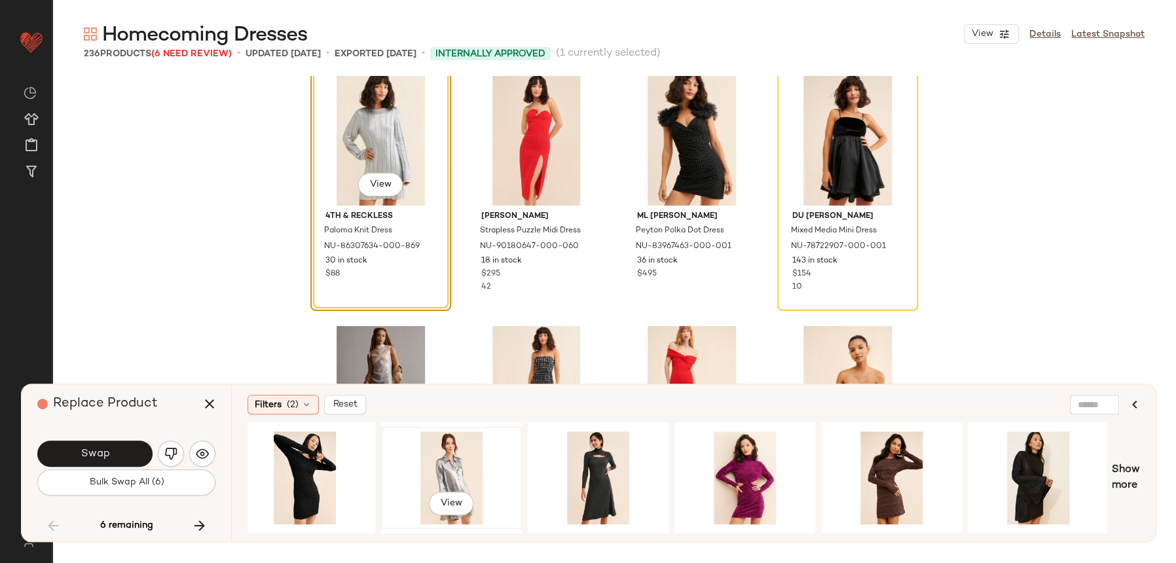
click at [463, 477] on div "View" at bounding box center [452, 477] width 132 height 93
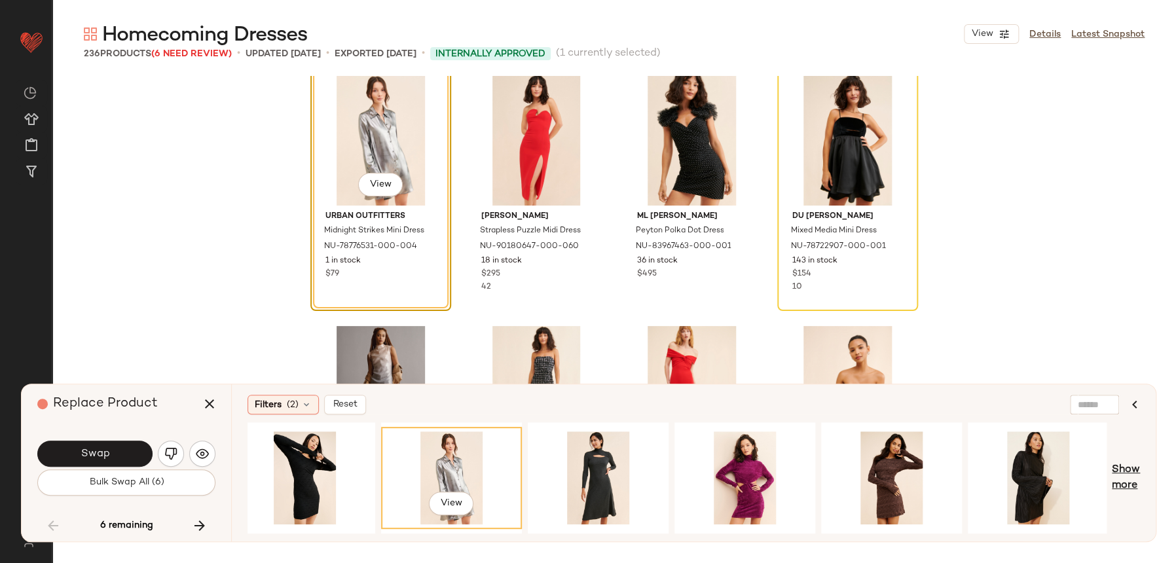
click at [1122, 480] on span "Show more" at bounding box center [1126, 477] width 28 height 31
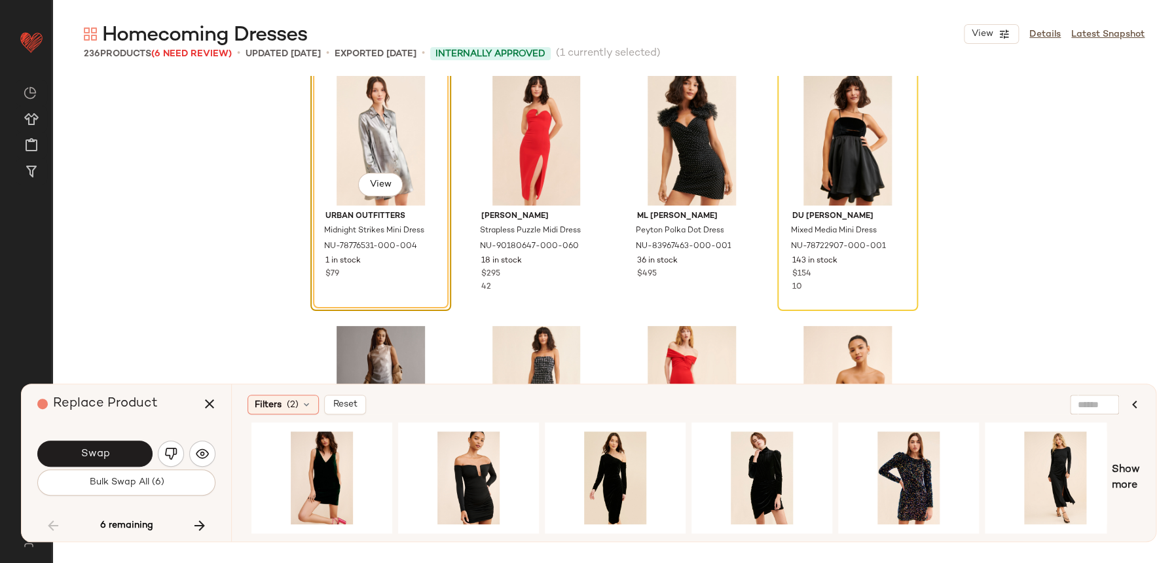
scroll to position [0, 2345]
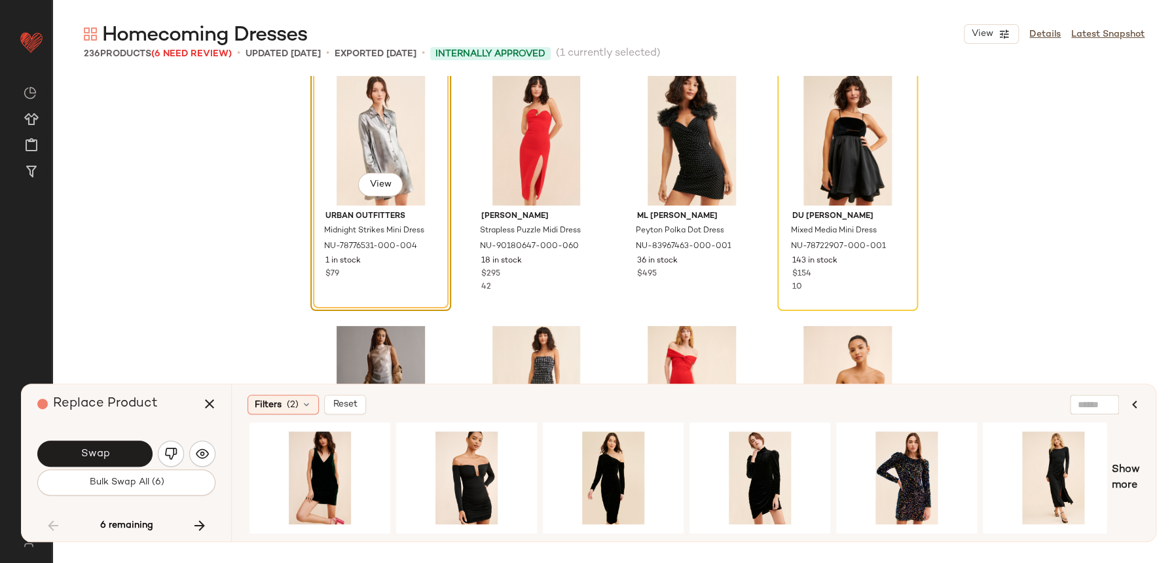
click at [978, 464] on div "View" at bounding box center [677, 477] width 859 height 111
click at [900, 476] on div "View" at bounding box center [907, 477] width 132 height 93
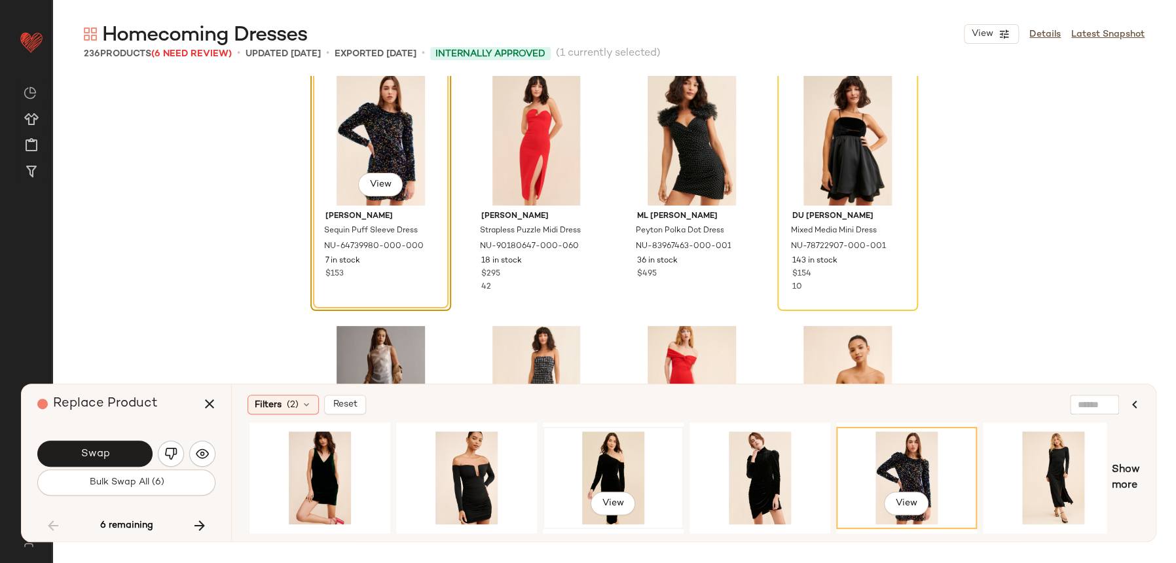
click at [600, 484] on div "View" at bounding box center [613, 477] width 132 height 93
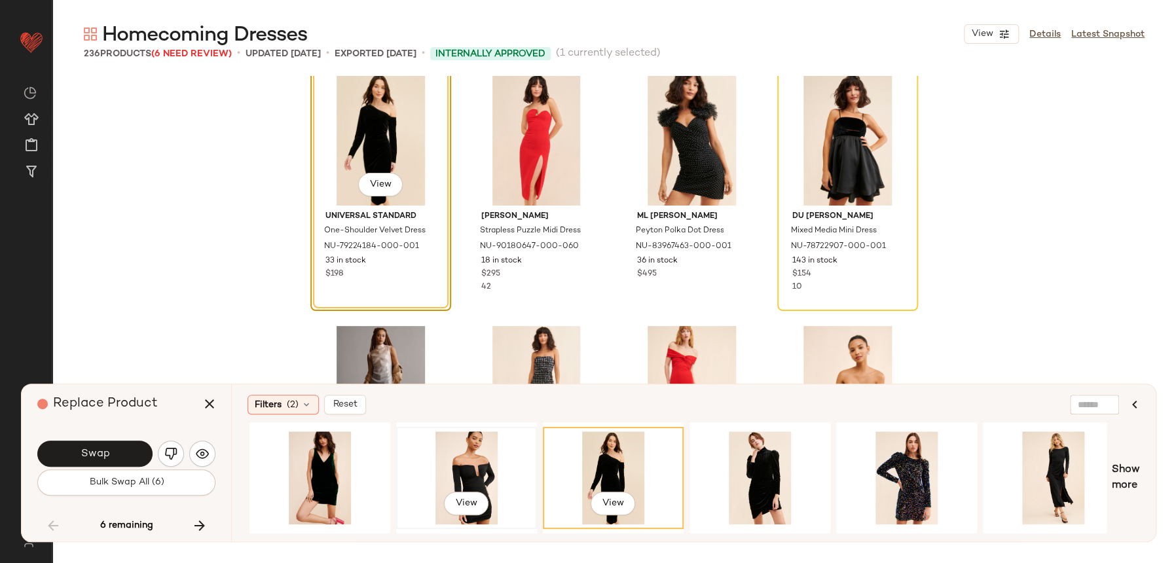
click at [473, 481] on div "View" at bounding box center [467, 477] width 132 height 93
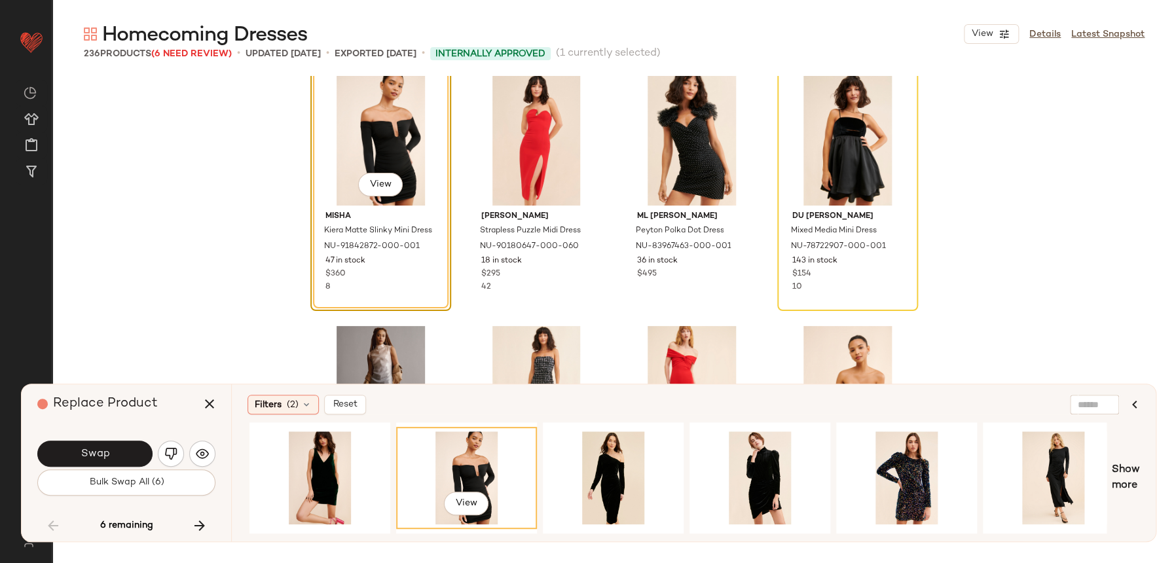
click at [1146, 468] on div "Filters (2) Reset View Show more" at bounding box center [693, 462] width 925 height 157
click at [1135, 469] on span "Show more" at bounding box center [1126, 477] width 28 height 31
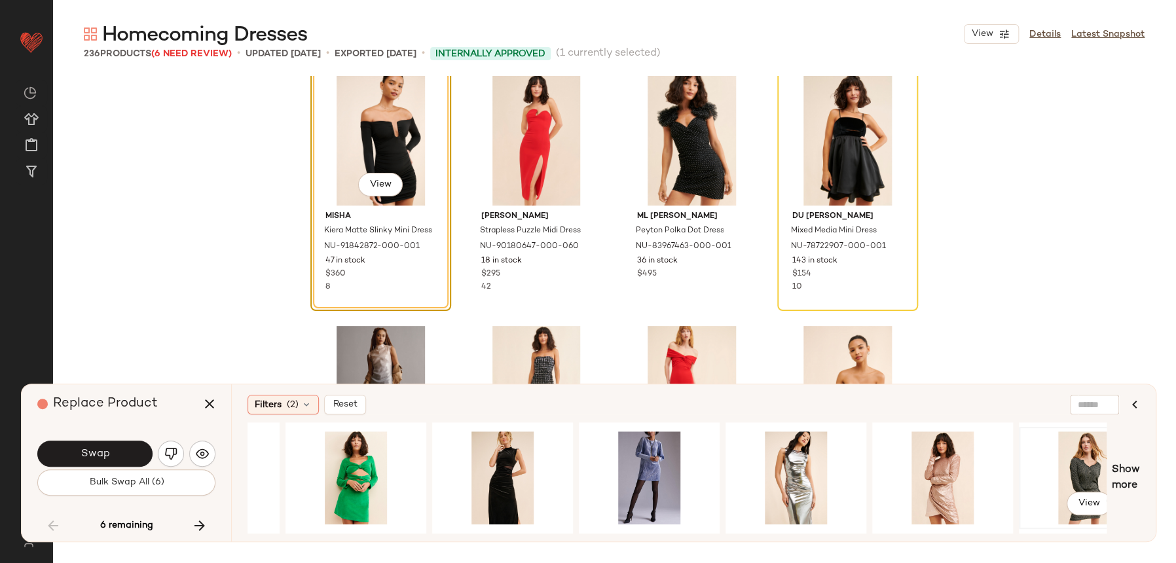
click at [1086, 472] on div "View" at bounding box center [1089, 477] width 132 height 93
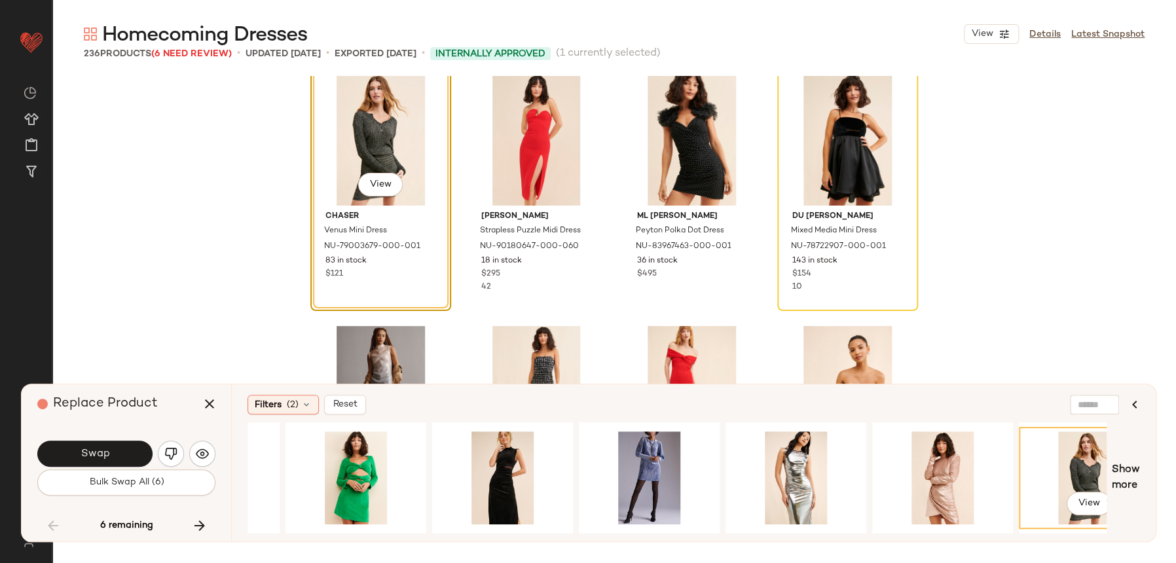
click at [1146, 467] on div "Filters (2) Reset View Show more" at bounding box center [693, 462] width 925 height 157
click at [1126, 503] on div "Filters (2) Reset View Show more" at bounding box center [693, 462] width 925 height 157
drag, startPoint x: 1129, startPoint y: 472, endPoint x: 1097, endPoint y: 494, distance: 39.6
click at [1129, 471] on span "Show more" at bounding box center [1126, 477] width 28 height 31
drag, startPoint x: 724, startPoint y: 525, endPoint x: 755, endPoint y: 525, distance: 31.4
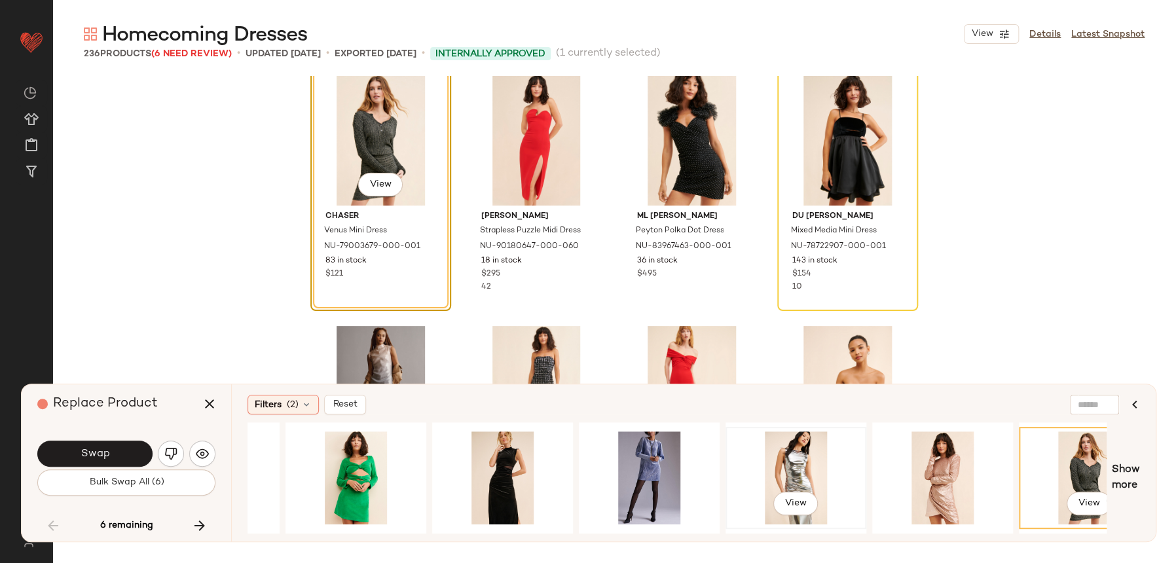
click at [755, 525] on div "View View" at bounding box center [677, 477] width 859 height 111
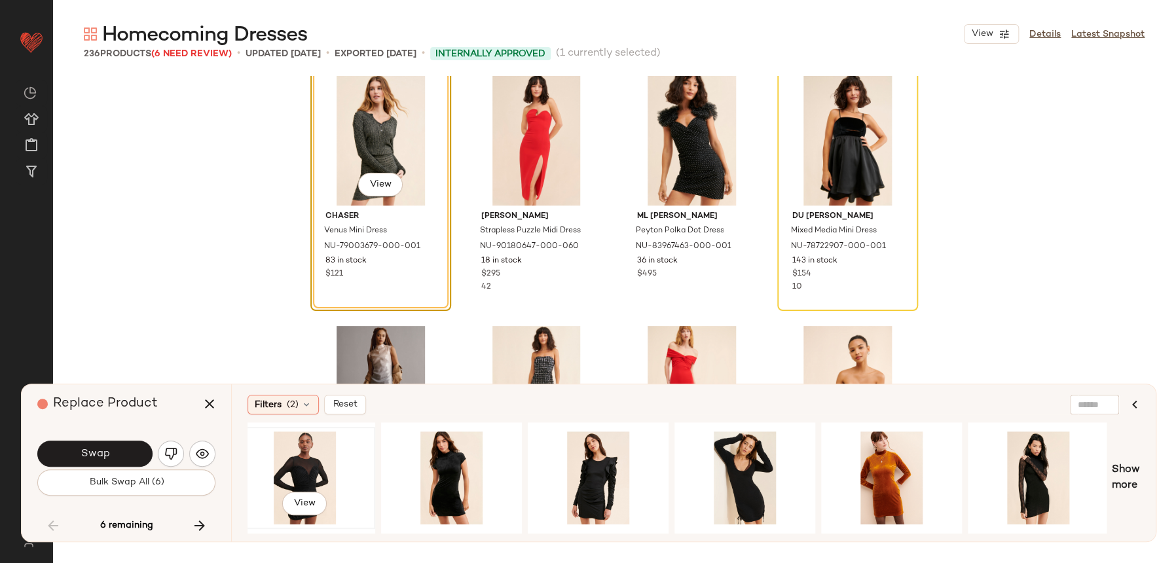
click at [299, 482] on div "View" at bounding box center [305, 477] width 132 height 93
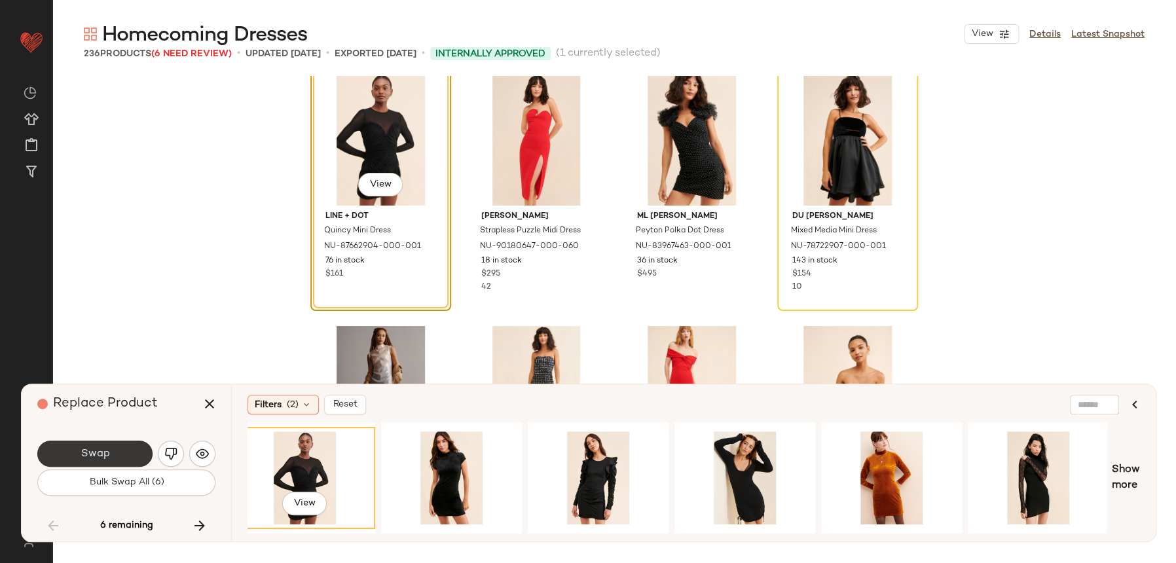
click at [104, 458] on span "Swap" at bounding box center [94, 454] width 29 height 12
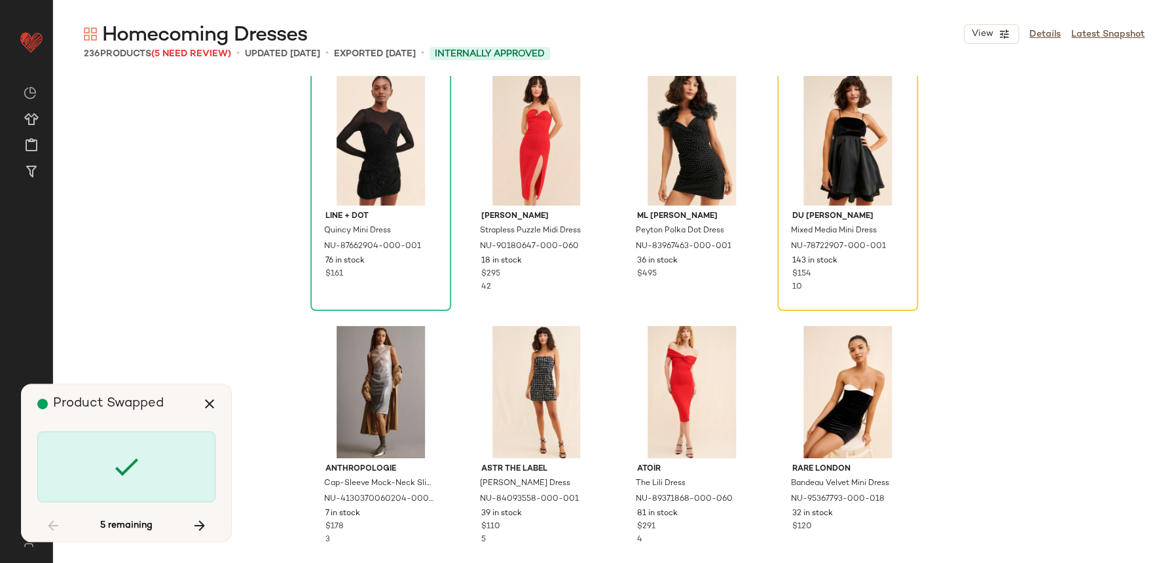
scroll to position [12131, 0]
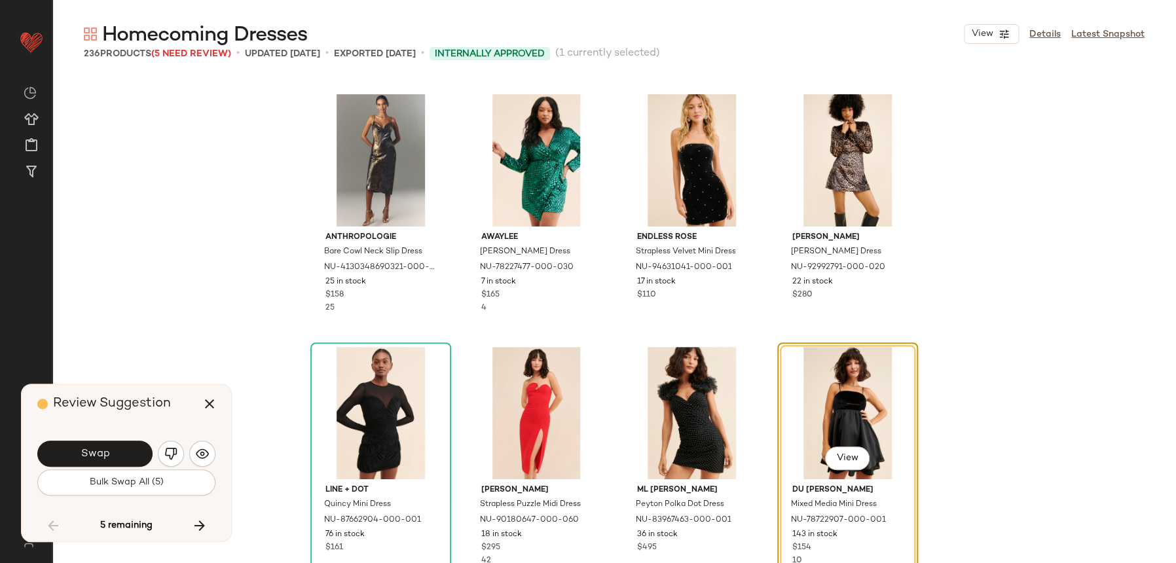
click at [194, 459] on div "Homecoming Dresses View Details Latest Snapshot 236 Products (5 Need Review) • …" at bounding box center [614, 292] width 1124 height 542
click at [193, 461] on button "button" at bounding box center [202, 454] width 26 height 26
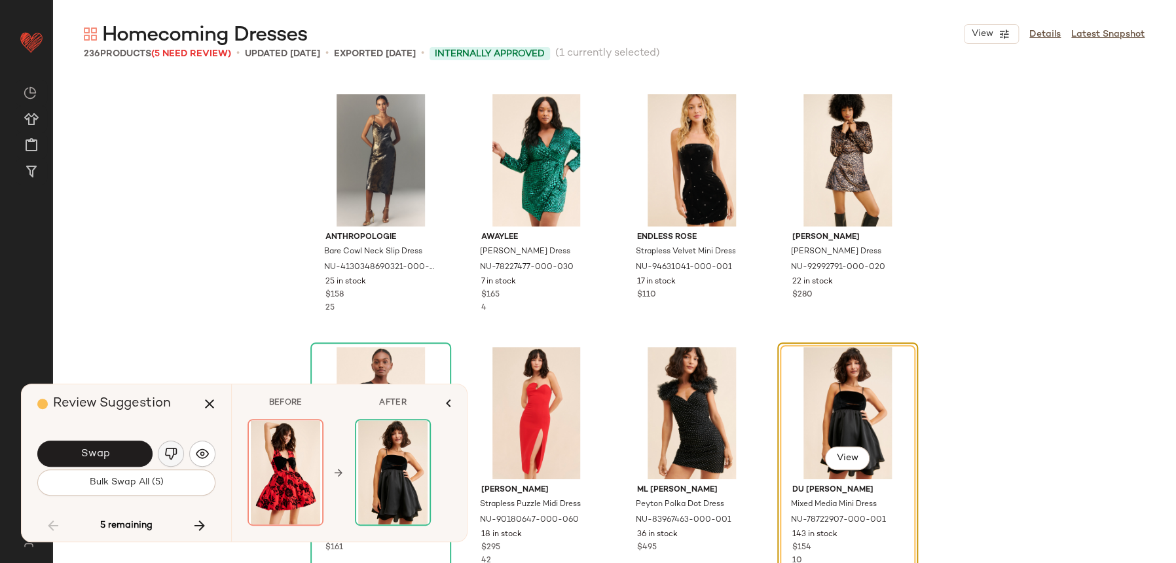
click at [170, 461] on button "button" at bounding box center [171, 454] width 26 height 26
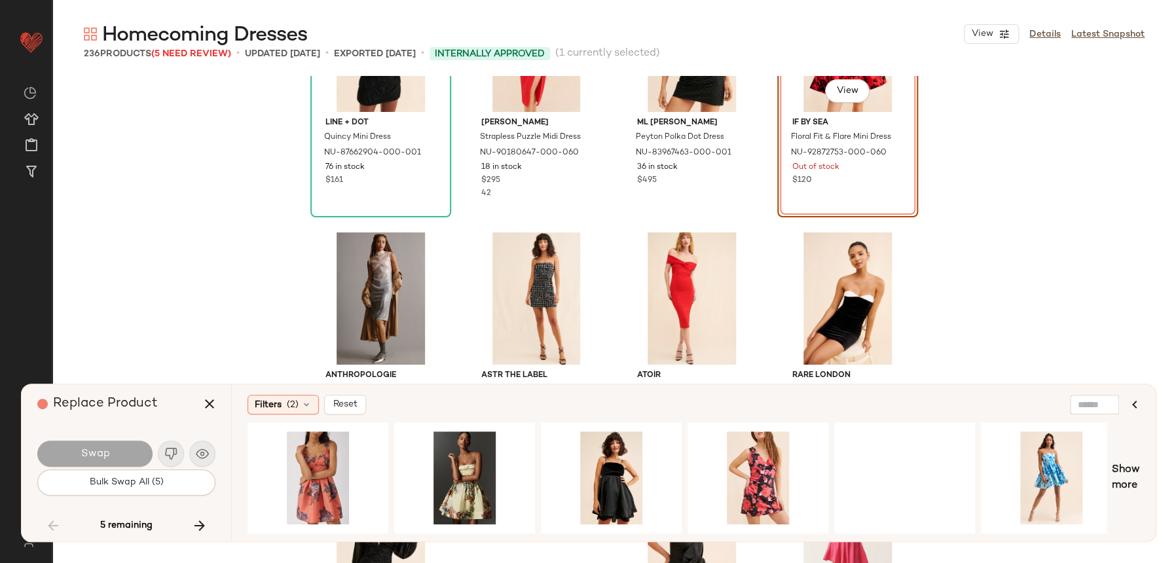
scroll to position [12545, 0]
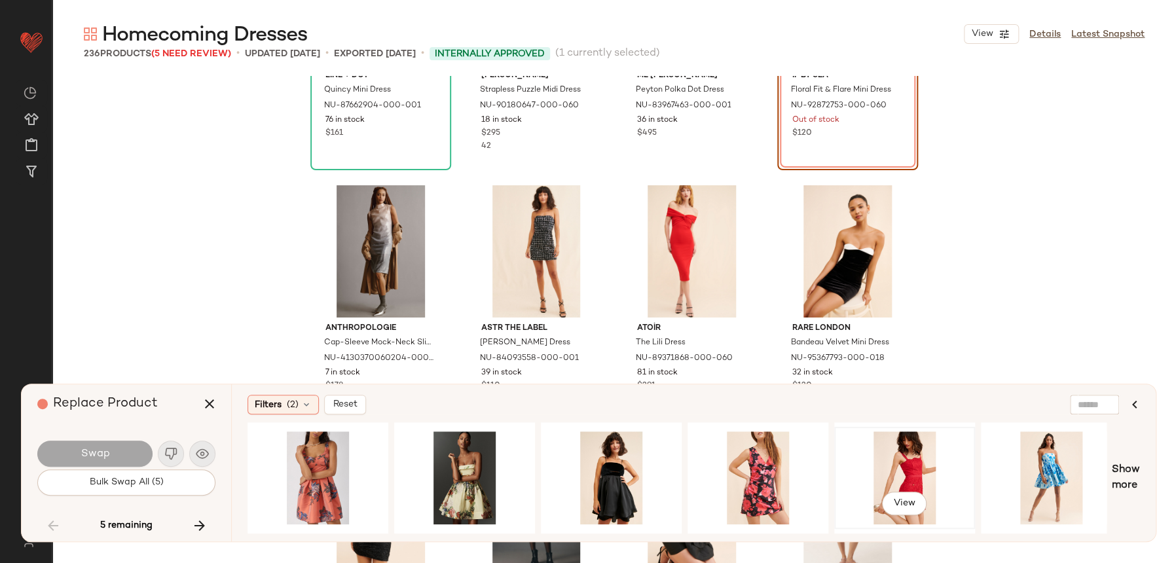
click at [902, 464] on div "View" at bounding box center [905, 477] width 132 height 93
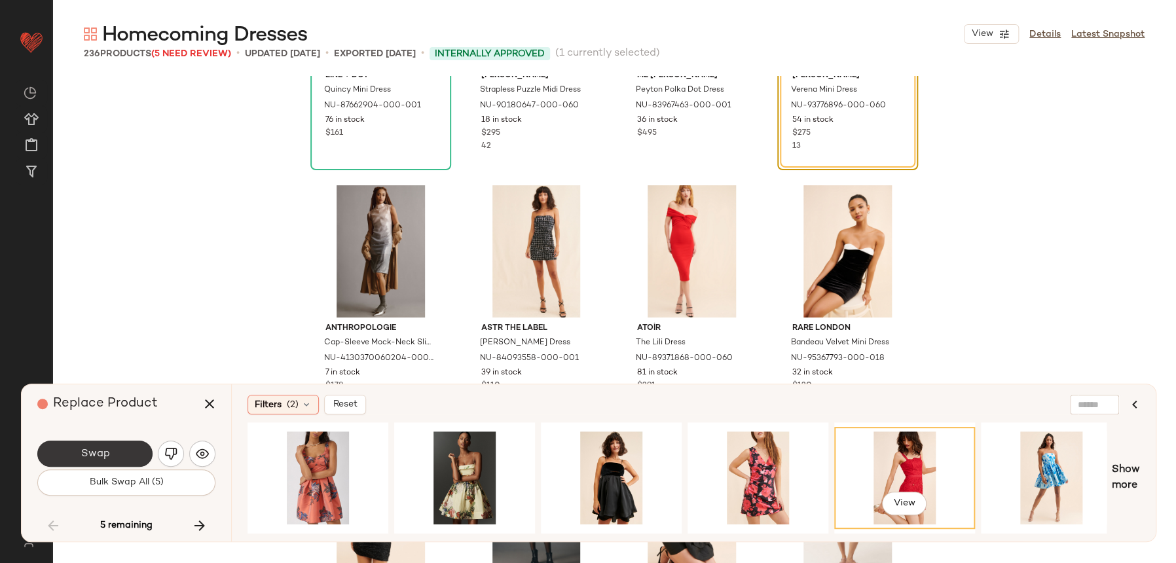
click at [131, 449] on button "Swap" at bounding box center [94, 454] width 115 height 26
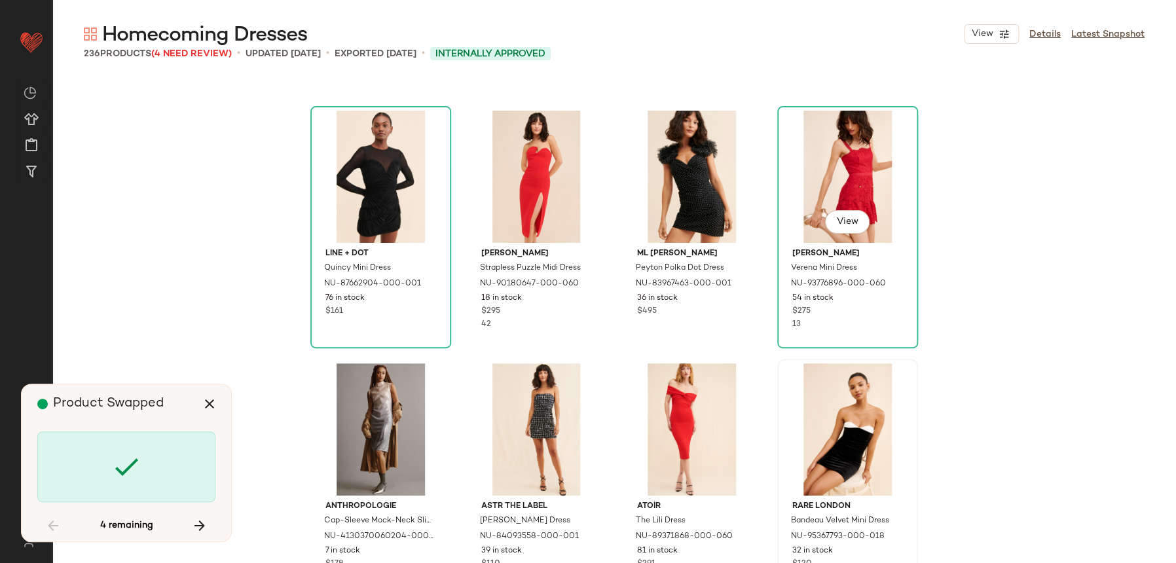
scroll to position [12147, 0]
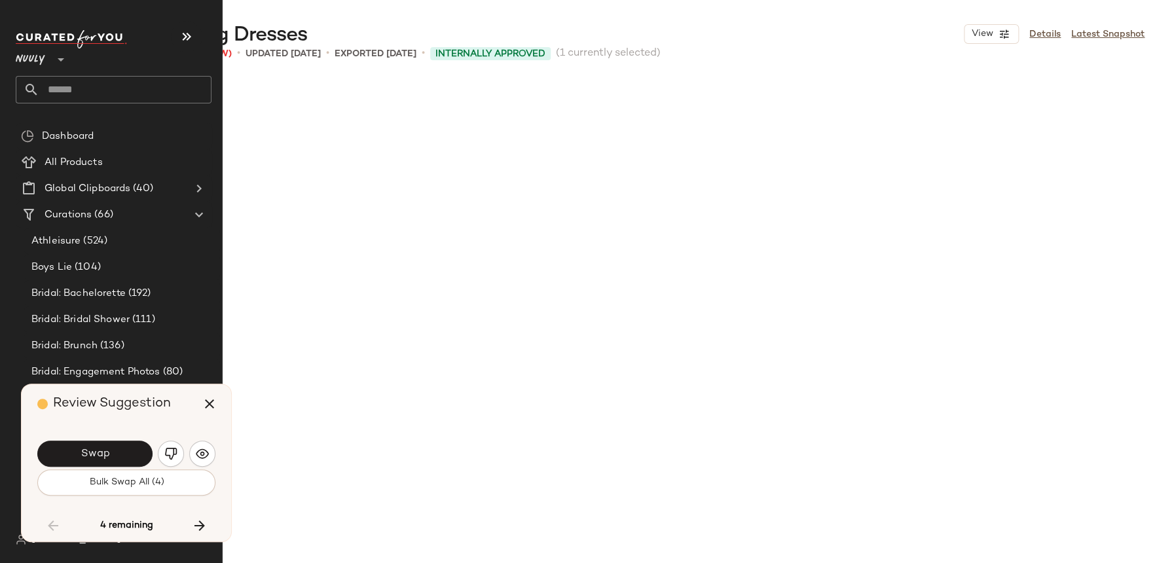
scroll to position [12889, 0]
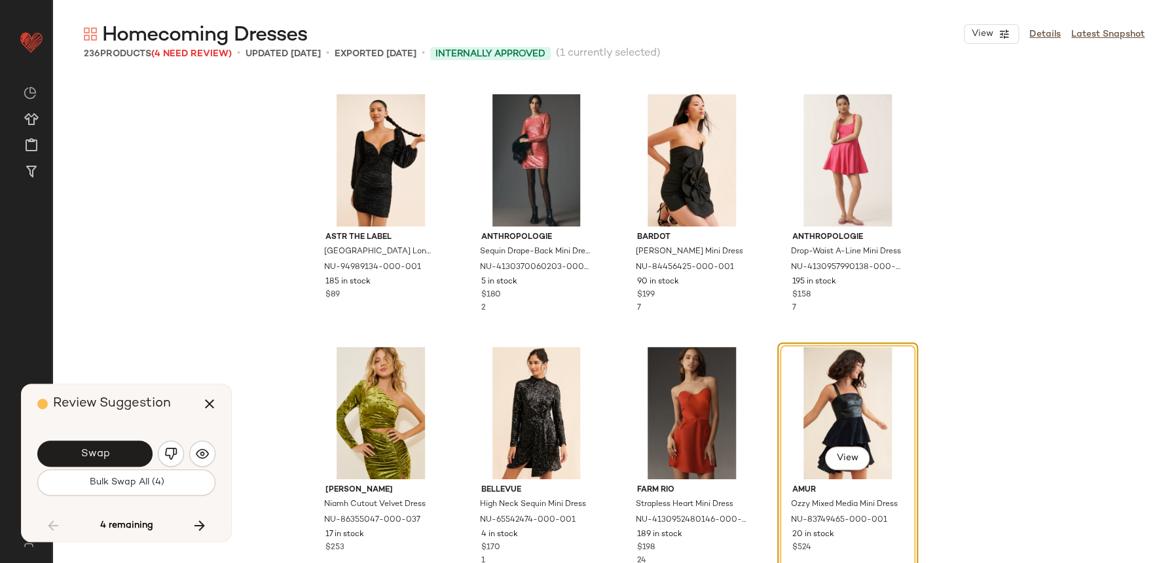
click at [183, 458] on div "Swap" at bounding box center [126, 453] width 178 height 31
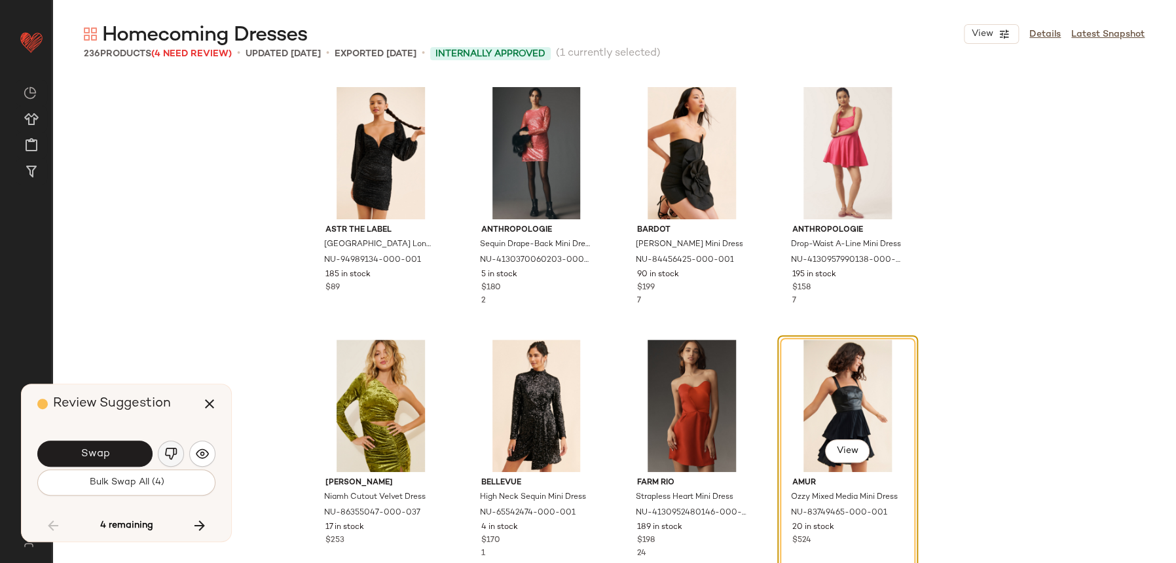
click at [169, 460] on img "button" at bounding box center [170, 453] width 13 height 13
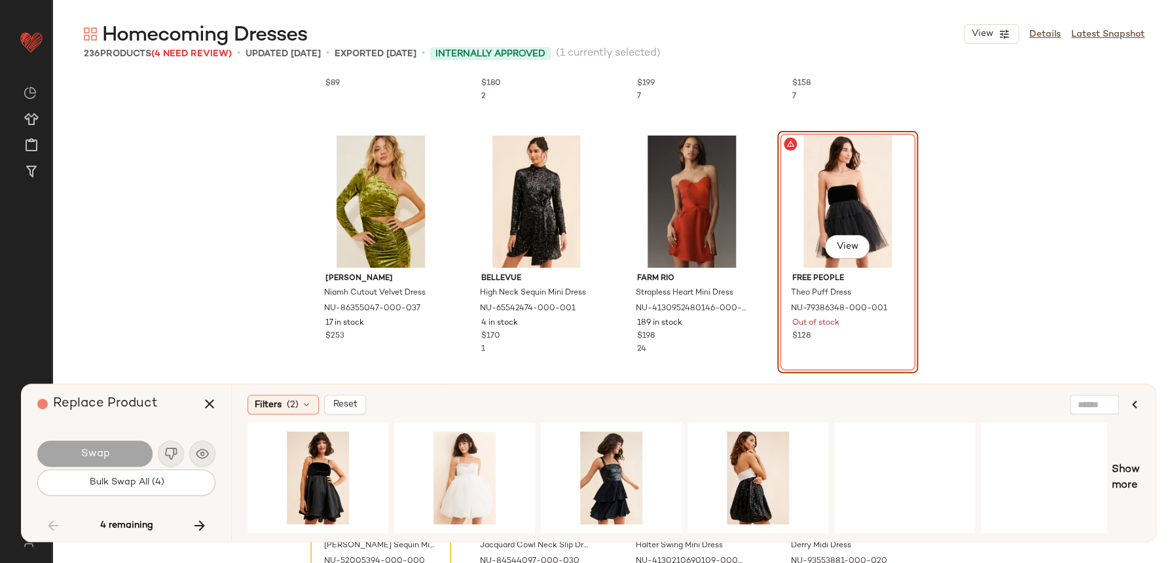
scroll to position [13107, 0]
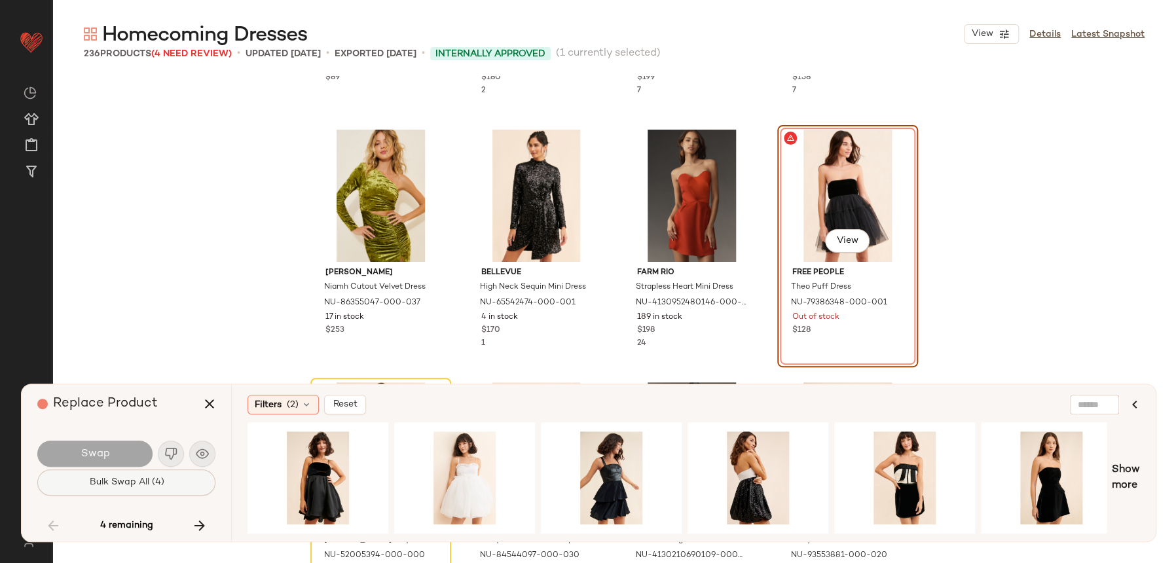
click at [149, 470] on button "Bulk Swap All (4)" at bounding box center [126, 482] width 178 height 26
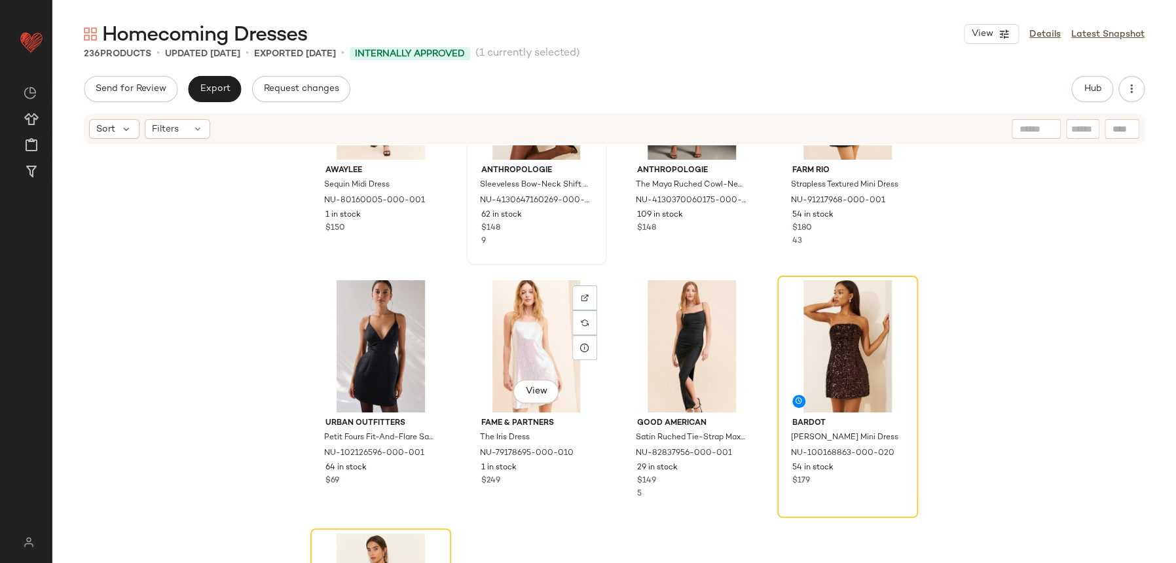
scroll to position [14457, 0]
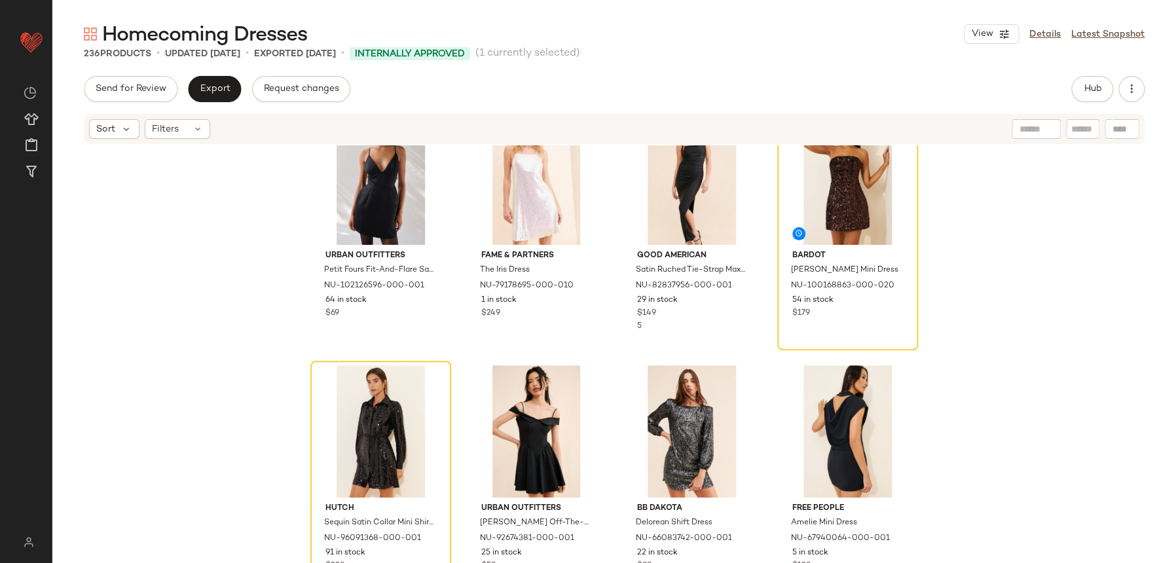
click at [1021, 282] on div "Awaylee Sequin Midi Dress NU-80160005-000-001 1 in stock $150 Anthropologie Sle…" at bounding box center [614, 373] width 1124 height 457
click at [964, 308] on div "Awaylee Sequin Midi Dress NU-80160005-000-001 1 in stock $150 Anthropologie Sle…" at bounding box center [614, 373] width 1124 height 457
click at [854, 276] on span "[PERSON_NAME] Mini Dress" at bounding box center [834, 277] width 86 height 24
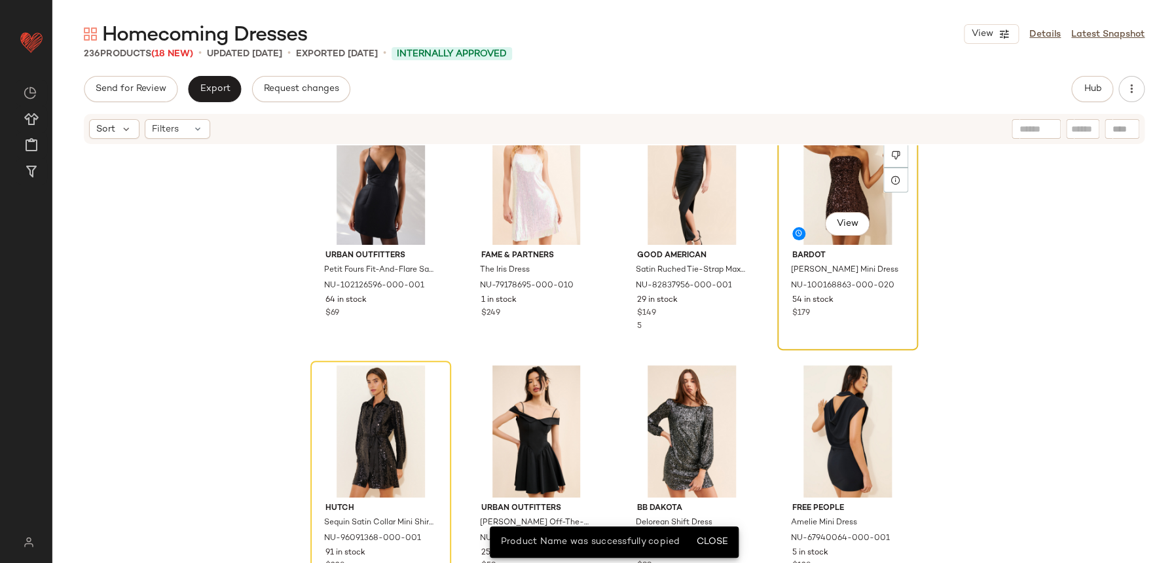
click at [848, 308] on div "$179" at bounding box center [847, 314] width 111 height 12
click at [853, 319] on div "View Bardot Helene Sequin Mini Dress NU-100168863-000-020 54 in stock $179" at bounding box center [847, 229] width 141 height 242
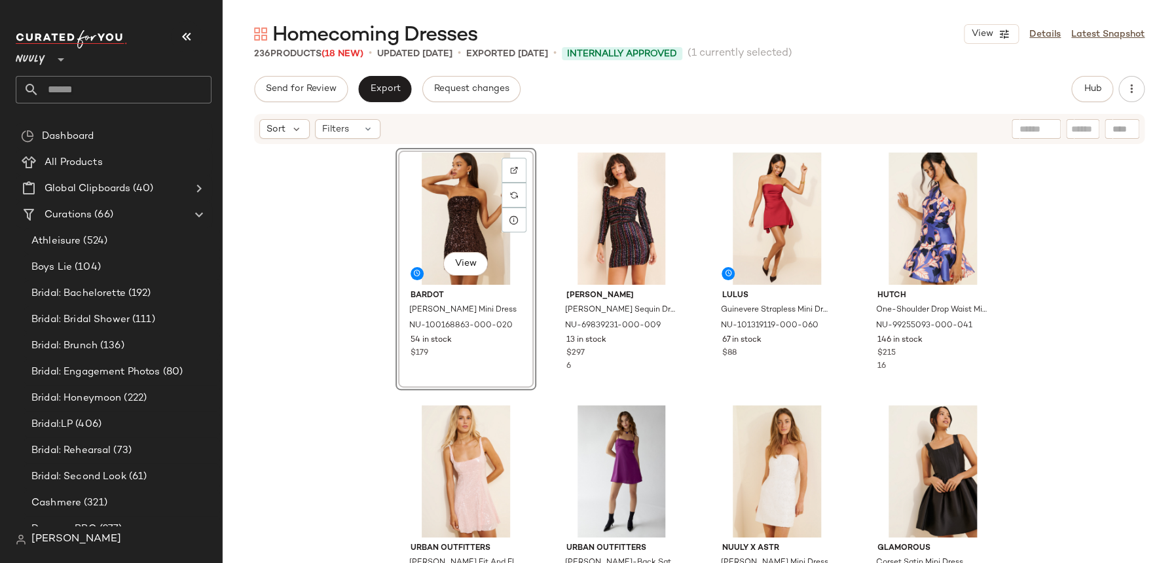
click at [198, 23] on div "Nuuly **" at bounding box center [119, 72] width 206 height 102
click at [199, 28] on div "Nuuly **" at bounding box center [119, 66] width 206 height 81
click at [187, 30] on icon "button" at bounding box center [187, 37] width 16 height 16
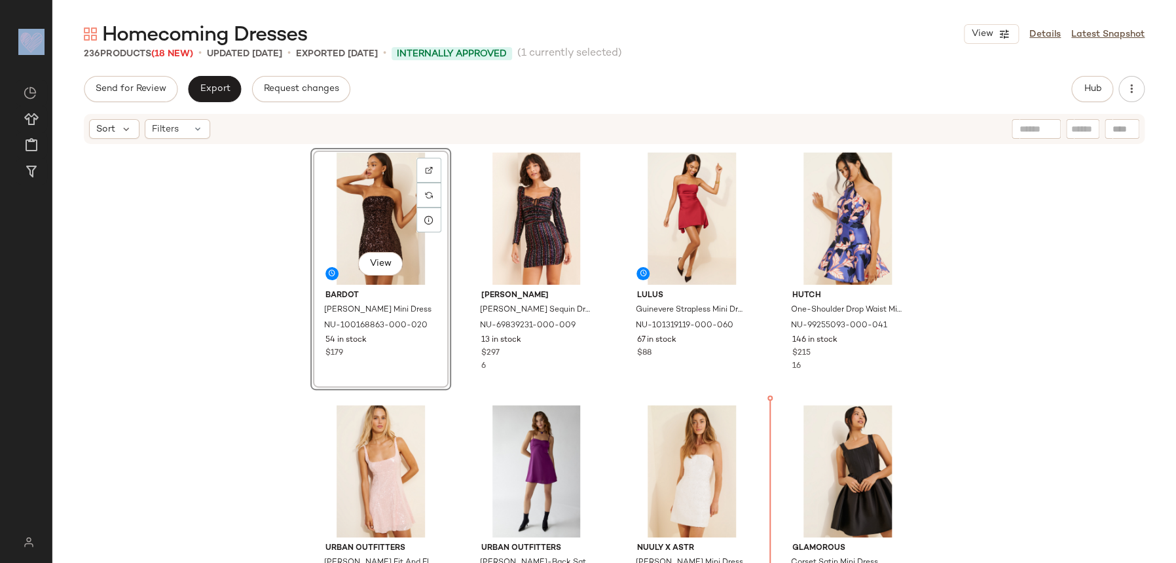
scroll to position [8, 0]
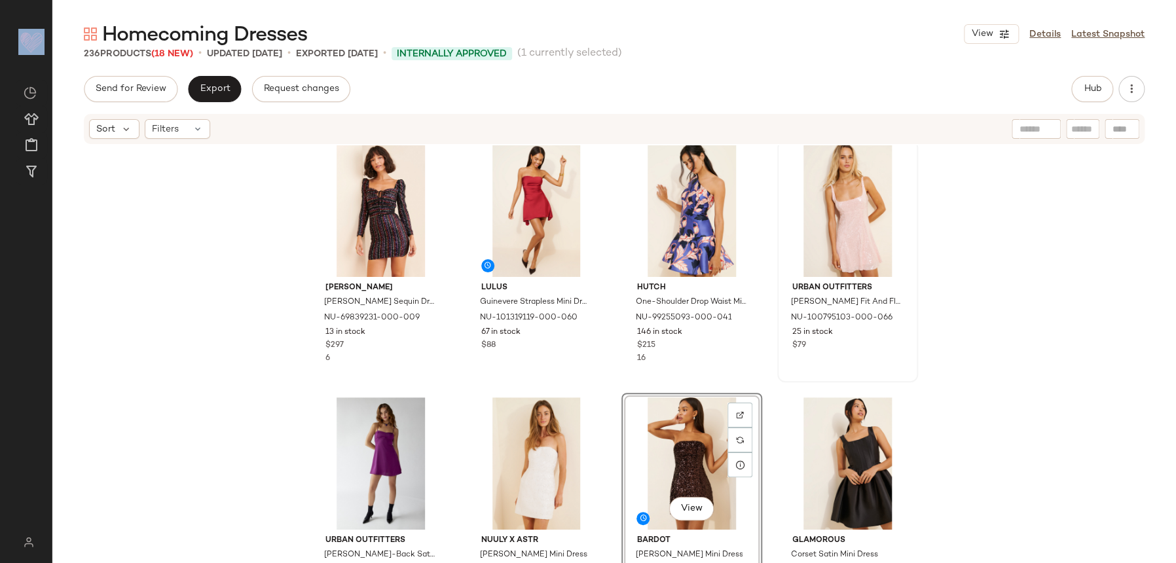
click at [777, 375] on div "Urban Outfitters [PERSON_NAME] Fit And Flare Dress NU-100795103-000-066 25 in s…" at bounding box center [847, 261] width 141 height 242
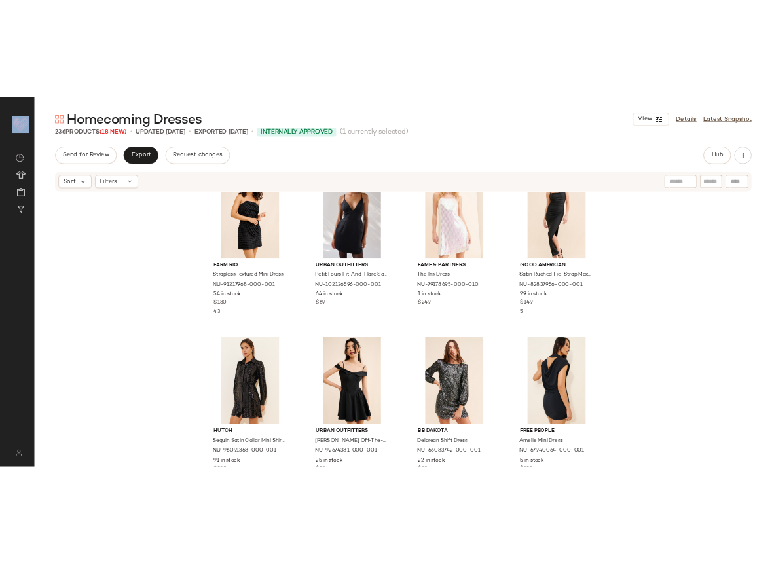
scroll to position [14457, 0]
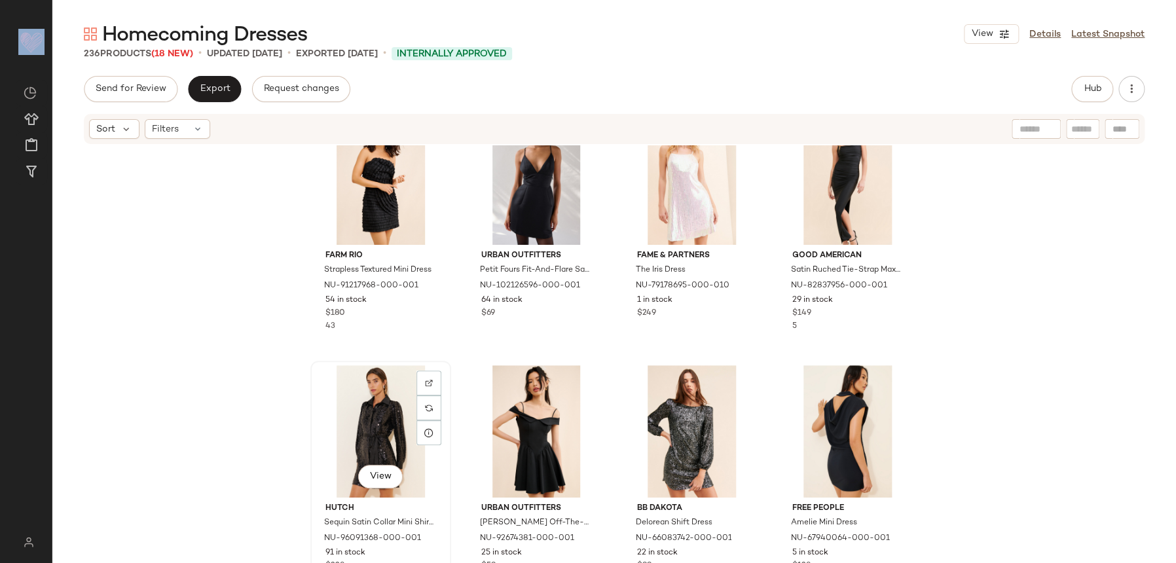
click at [352, 481] on div "View" at bounding box center [381, 431] width 132 height 132
click at [378, 466] on button "View" at bounding box center [380, 477] width 45 height 24
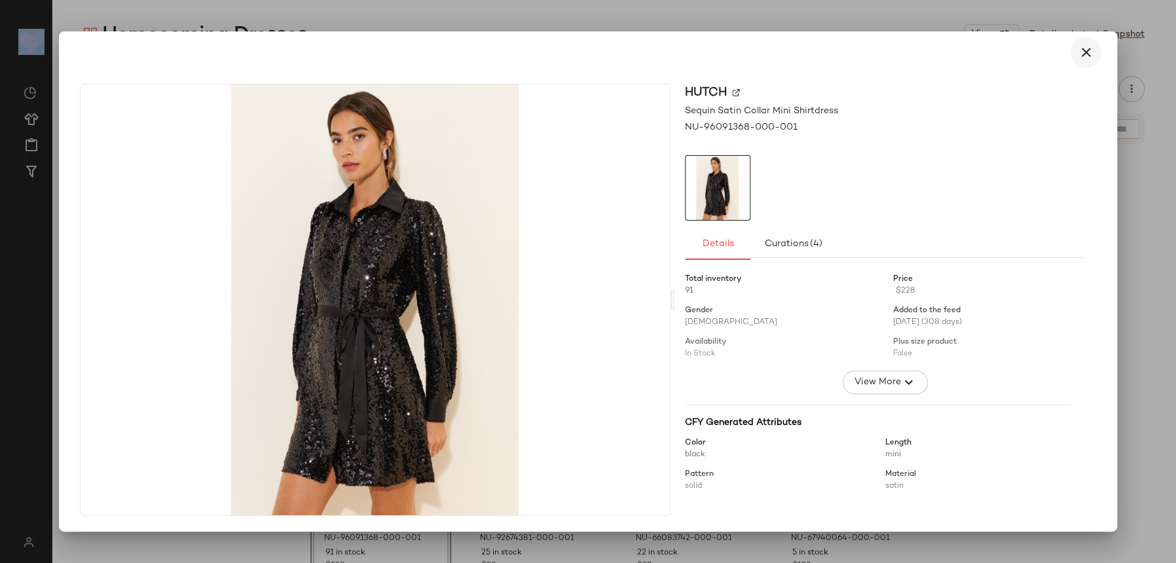
click at [1096, 58] on button "button" at bounding box center [1085, 52] width 31 height 31
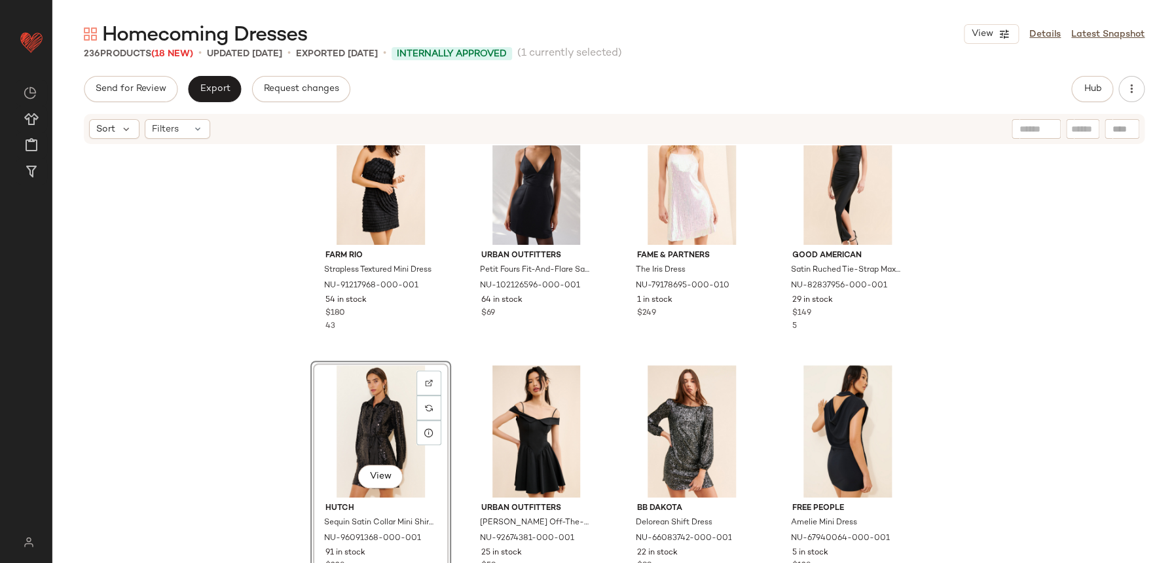
click at [1000, 309] on div "Farm Rio Strapless Textured Mini Dress NU-91217968-000-001 54 in stock $180 43 …" at bounding box center [614, 373] width 1124 height 457
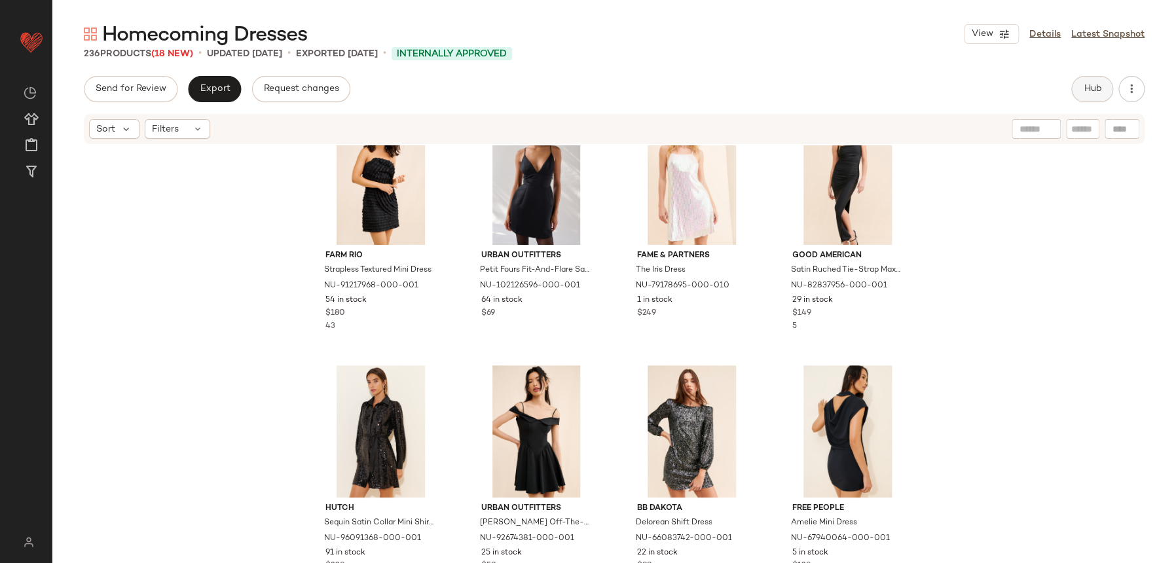
click at [1080, 97] on button "Hub" at bounding box center [1092, 89] width 42 height 26
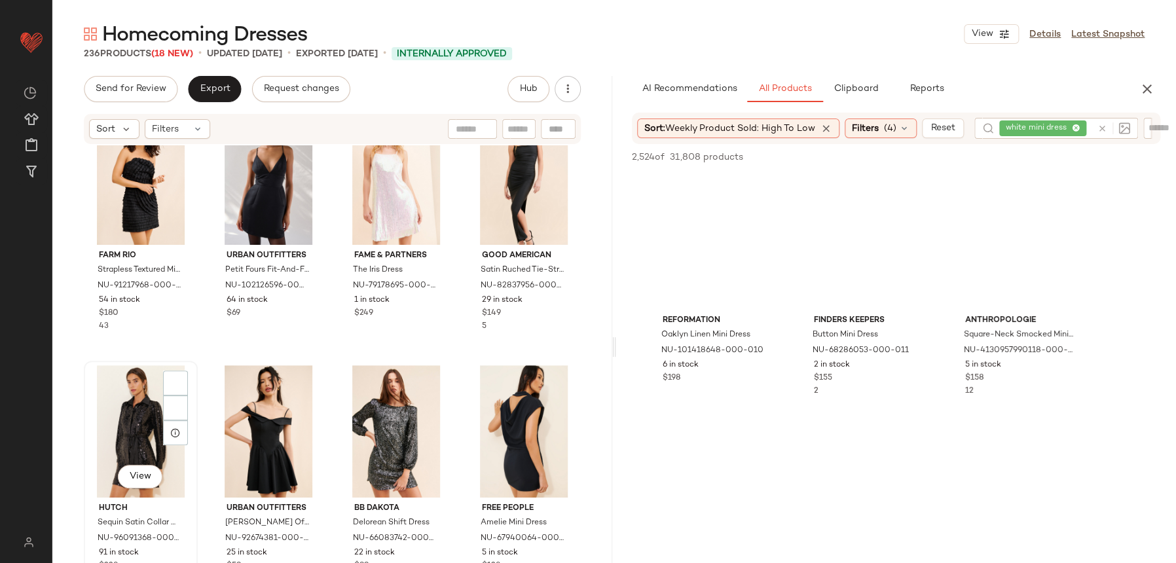
click at [134, 398] on div "View" at bounding box center [140, 431] width 105 height 132
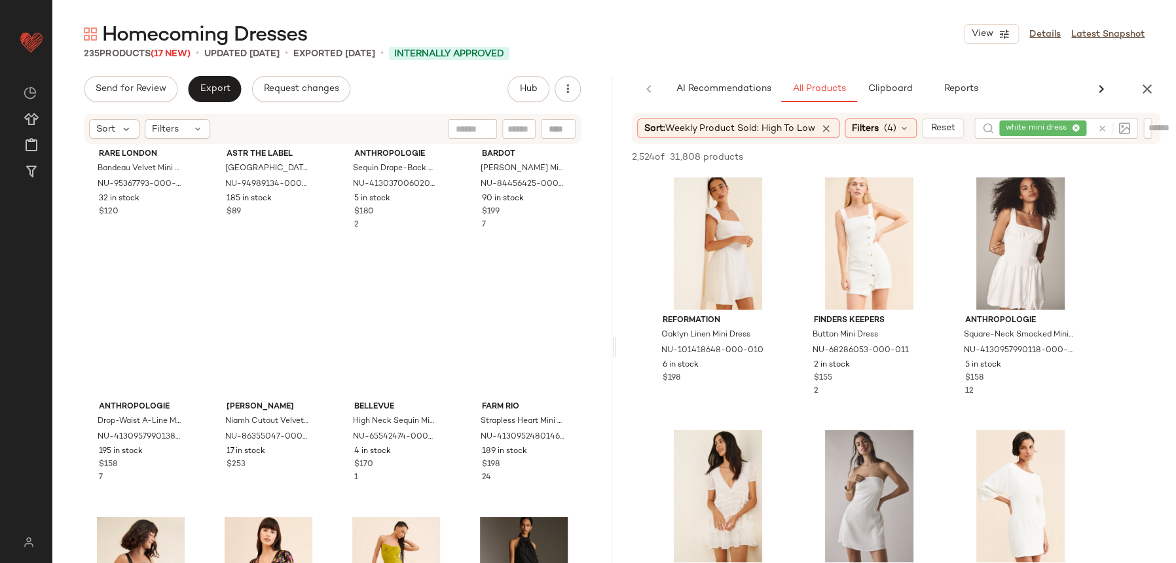
scroll to position [3874, 0]
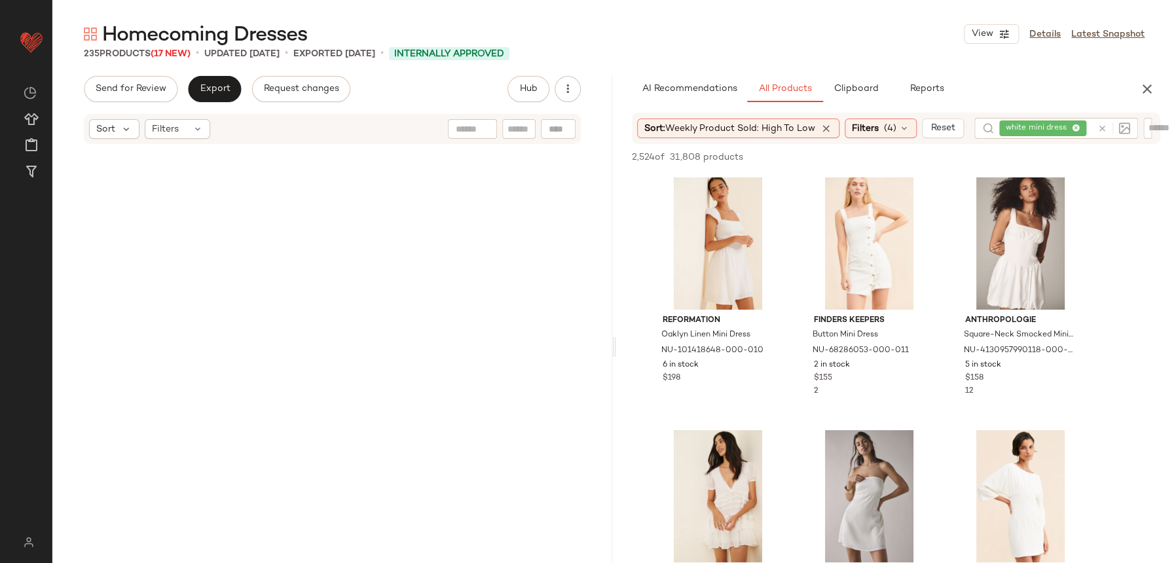
click at [1107, 129] on div at bounding box center [1111, 128] width 38 height 21
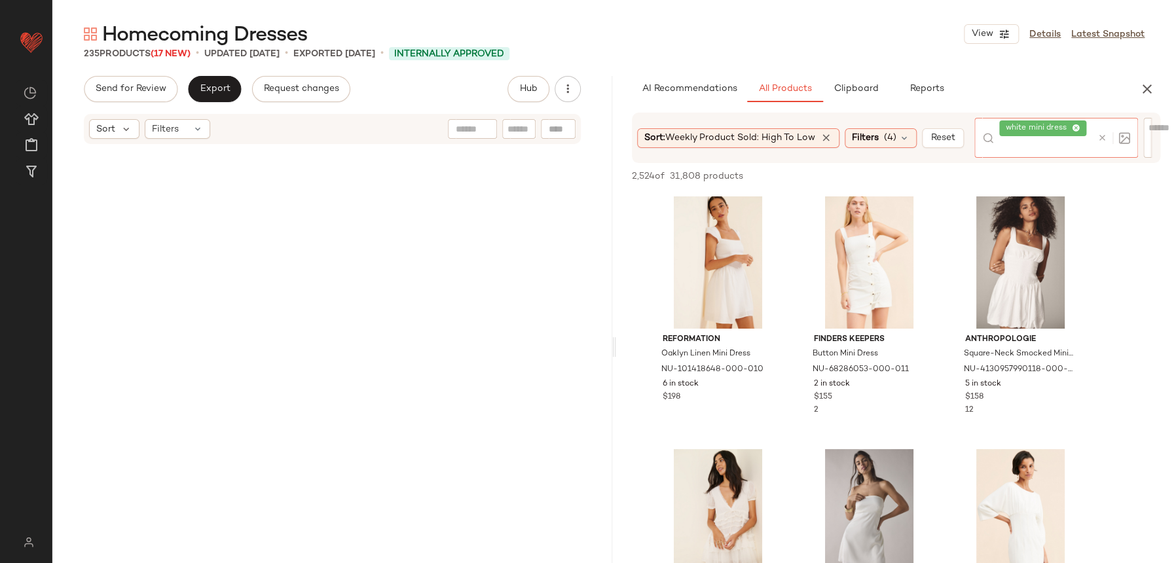
click at [1100, 139] on icon at bounding box center [1102, 138] width 10 height 10
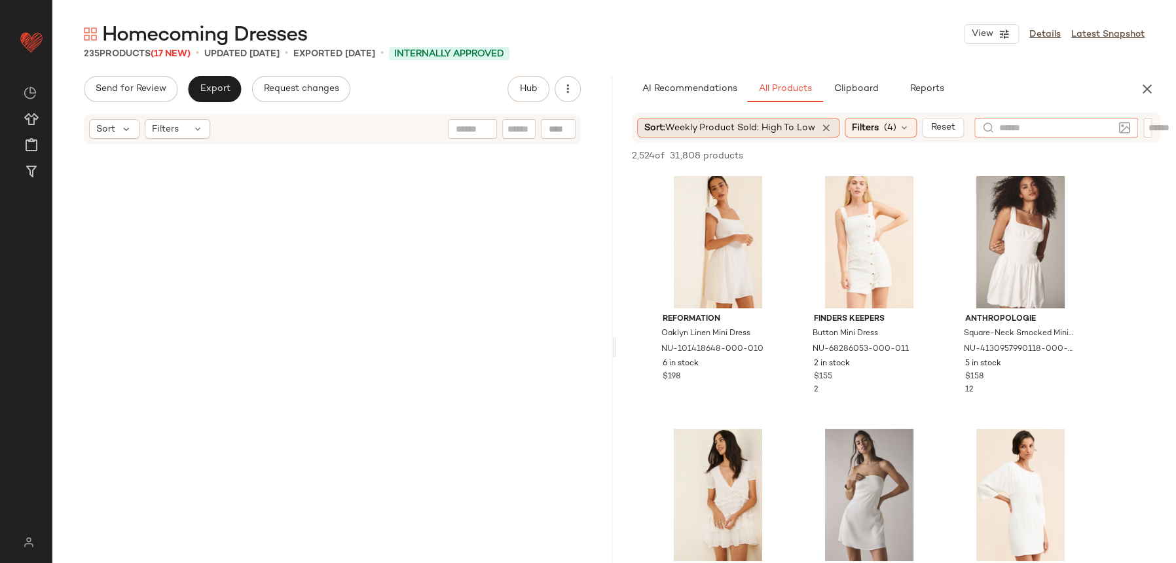
click at [755, 134] on div "Sort: Weekly Product Sold: High to Low" at bounding box center [738, 128] width 202 height 20
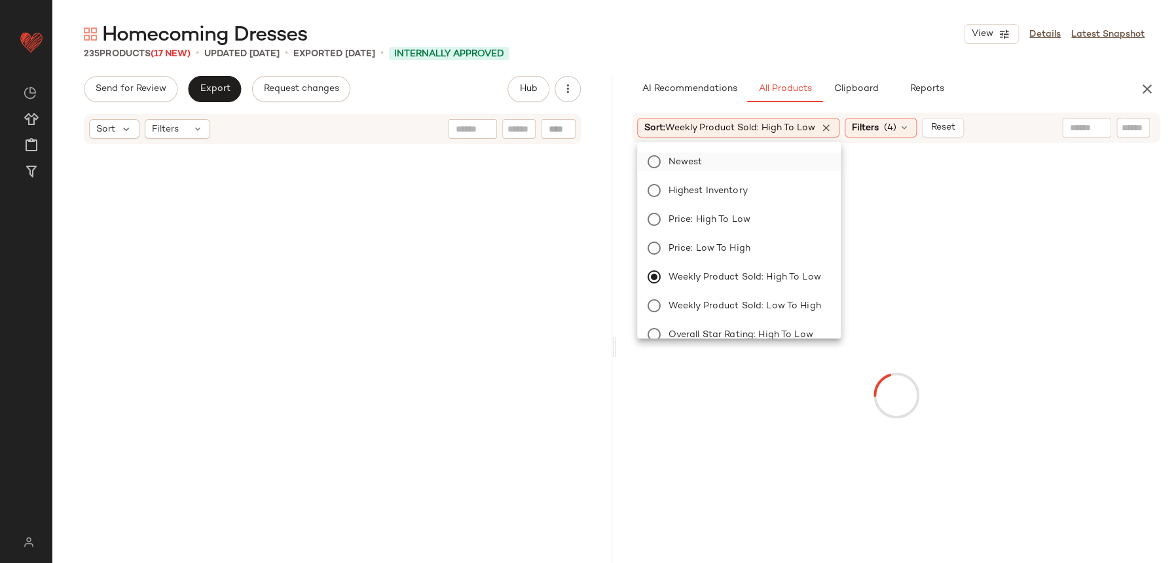
click at [751, 160] on label "Newest" at bounding box center [746, 162] width 167 height 18
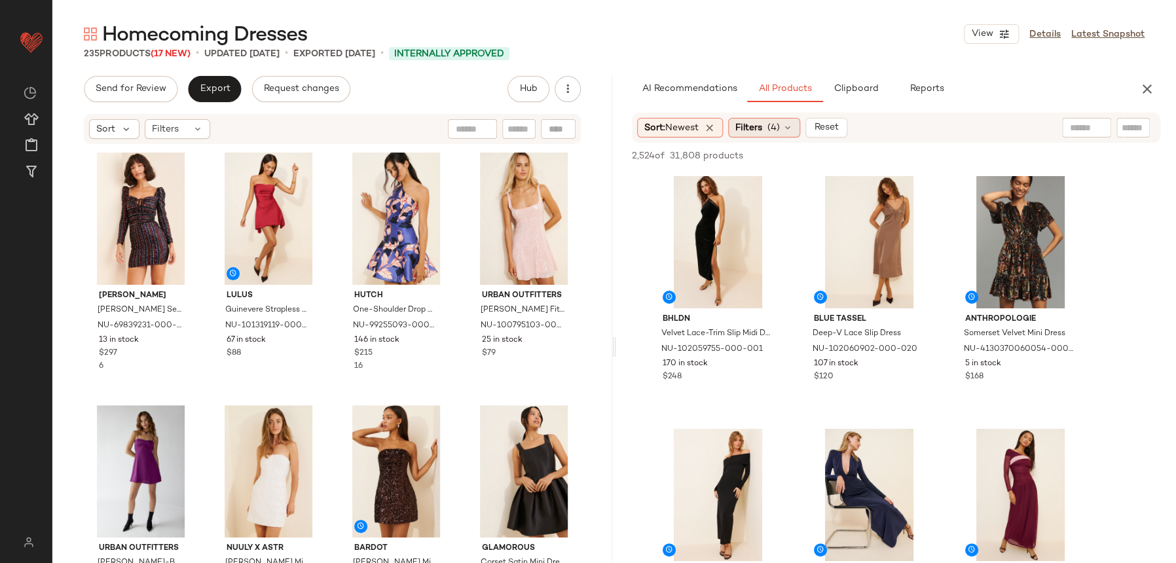
click at [798, 125] on div "Filters (4)" at bounding box center [764, 128] width 72 height 20
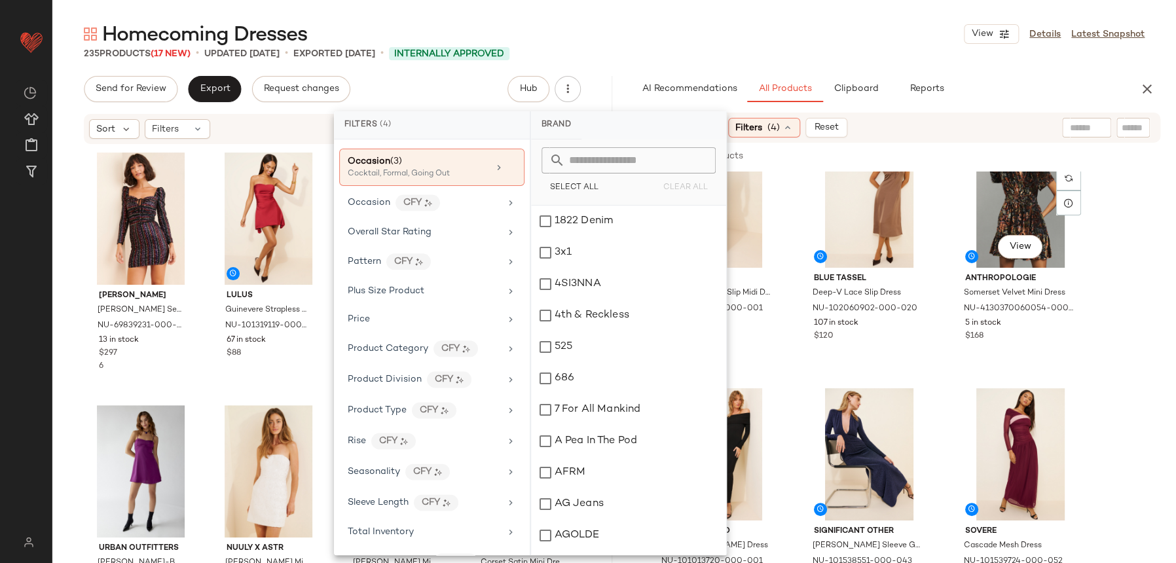
scroll to position [421, 0]
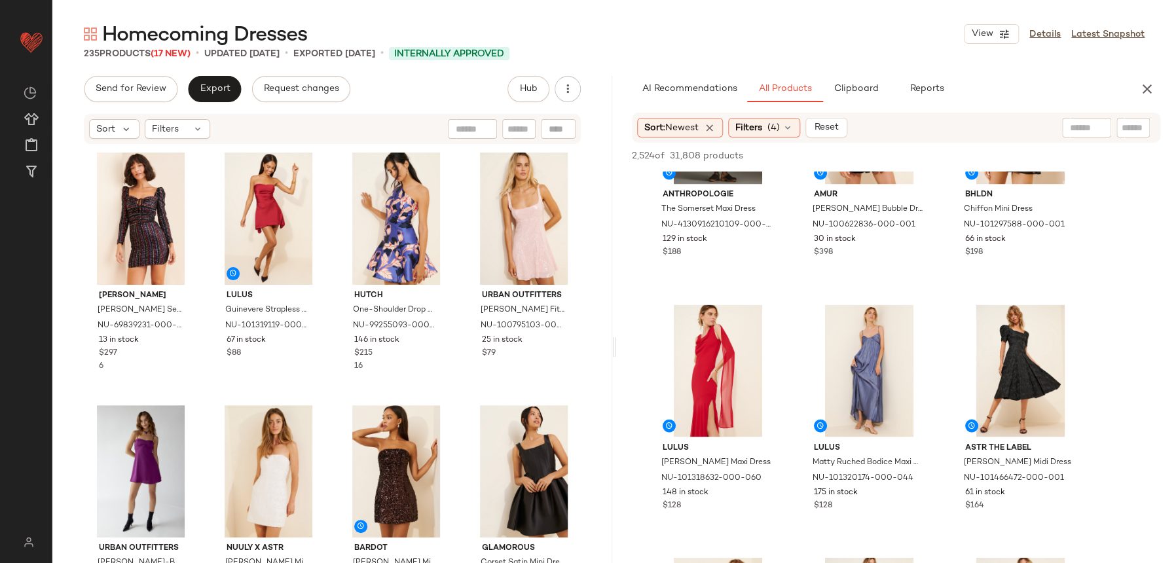
scroll to position [1129, 0]
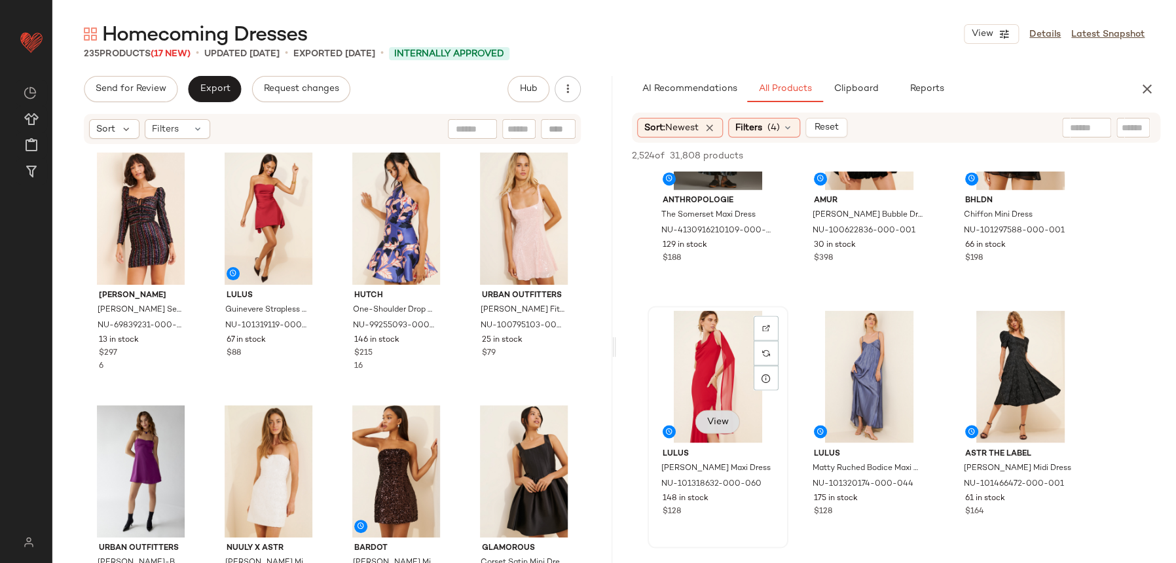
click at [720, 410] on button "View" at bounding box center [717, 422] width 45 height 24
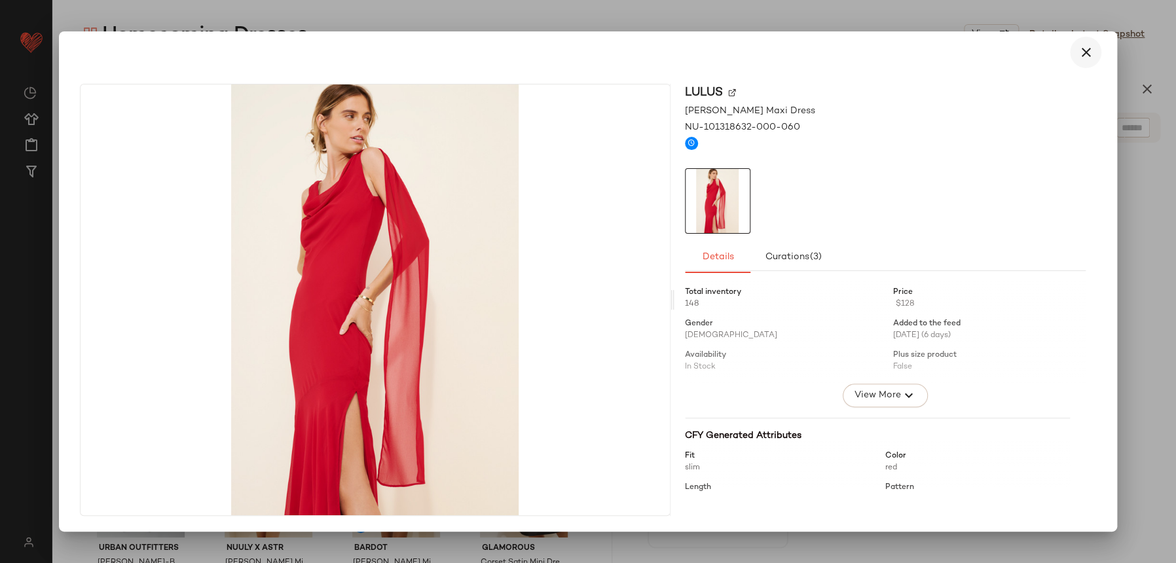
click at [1080, 53] on icon "button" at bounding box center [1086, 53] width 16 height 16
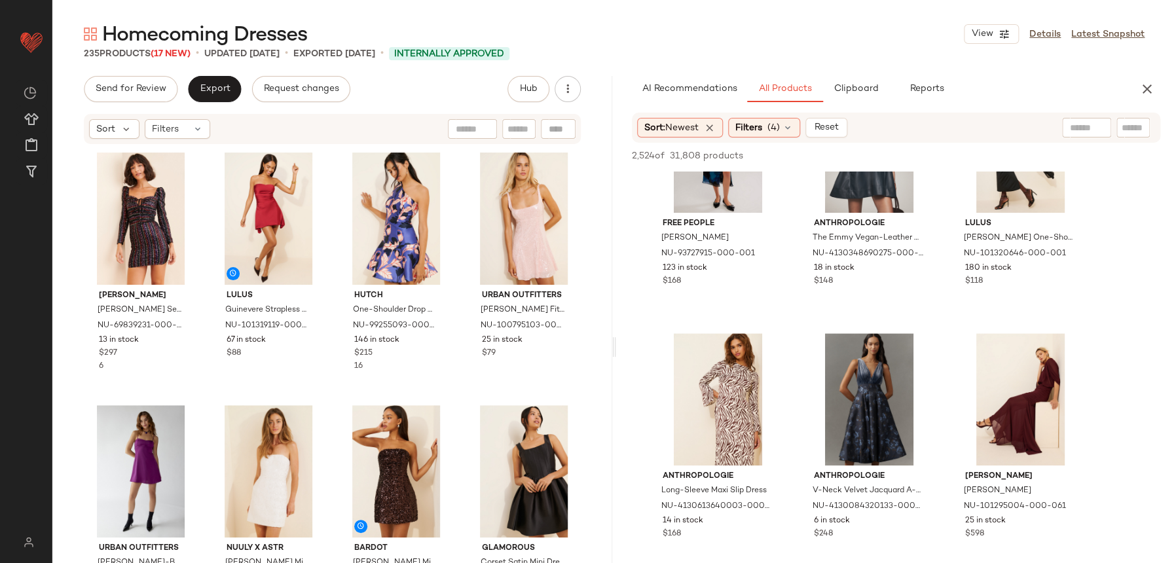
scroll to position [3487, 0]
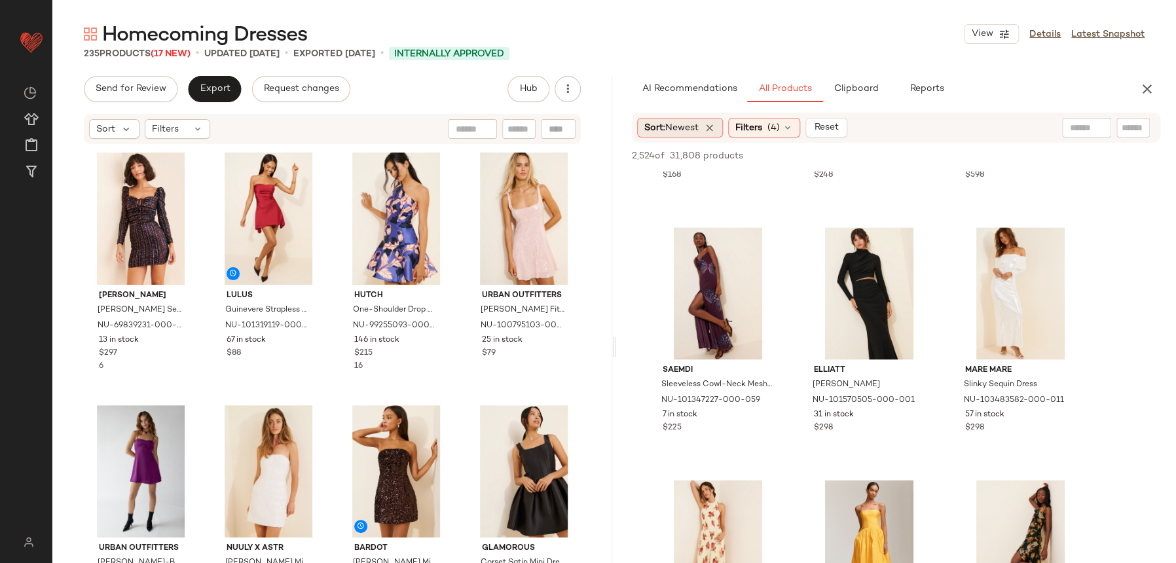
click at [678, 121] on span "Sort: Newest" at bounding box center [671, 128] width 54 height 14
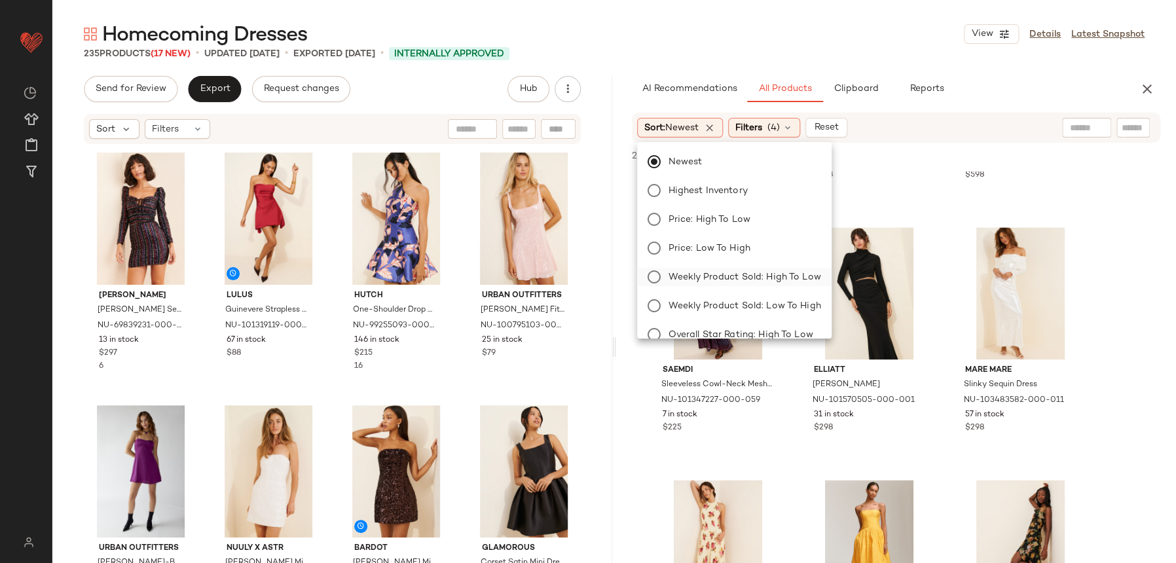
click at [772, 278] on span "Weekly Product Sold: High to Low" at bounding box center [745, 277] width 153 height 14
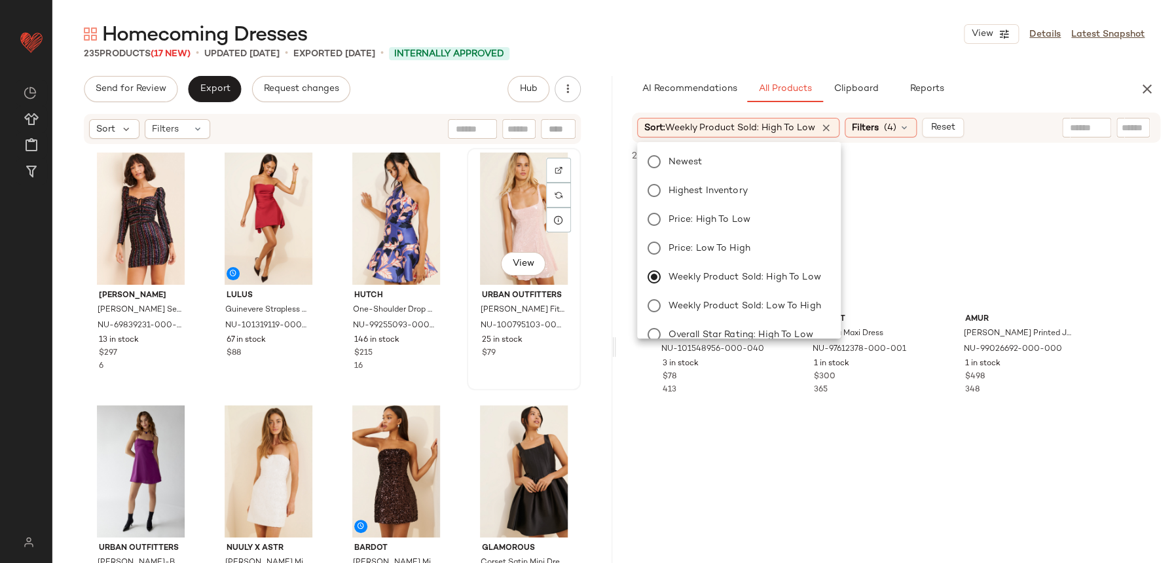
click at [532, 388] on div "View Urban Outfitters [PERSON_NAME] Fit And Flare Dress NU-100795103-000-066 25…" at bounding box center [523, 269] width 111 height 240
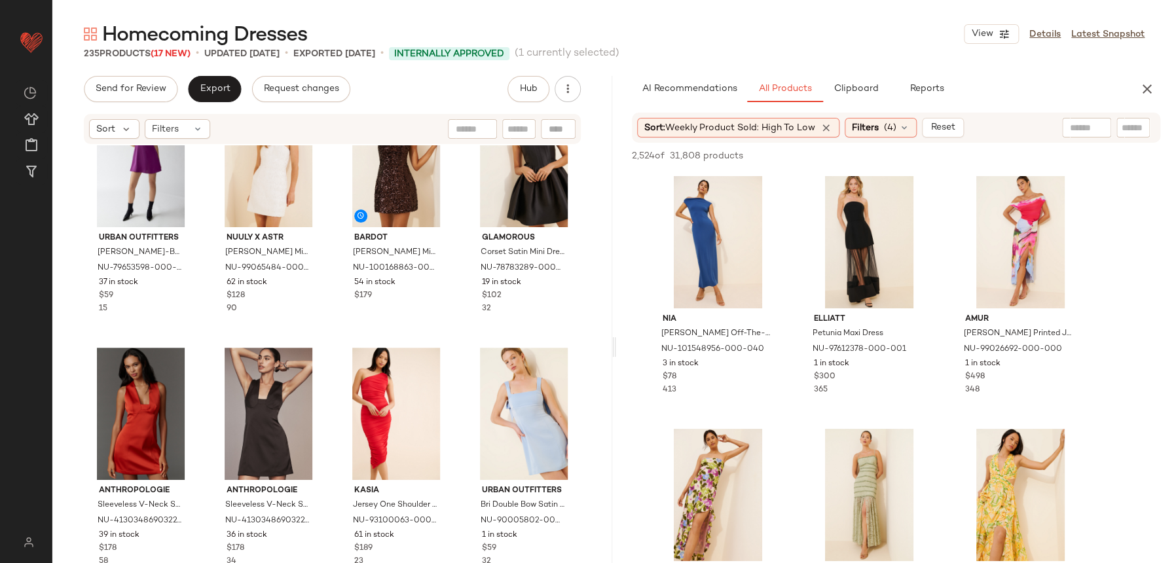
scroll to position [322, 0]
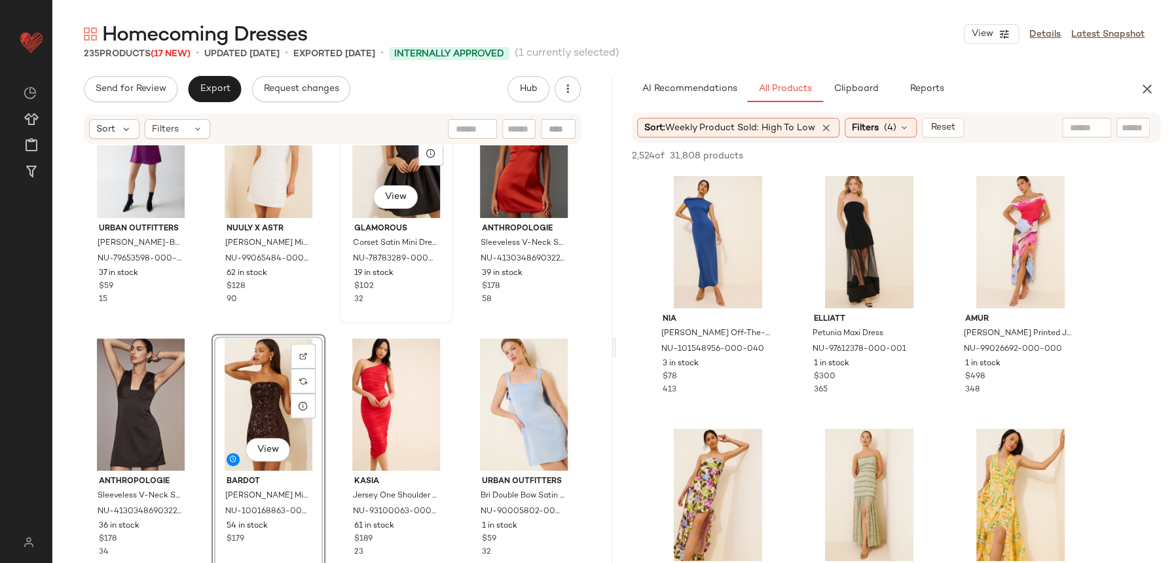
scroll to position [331, 0]
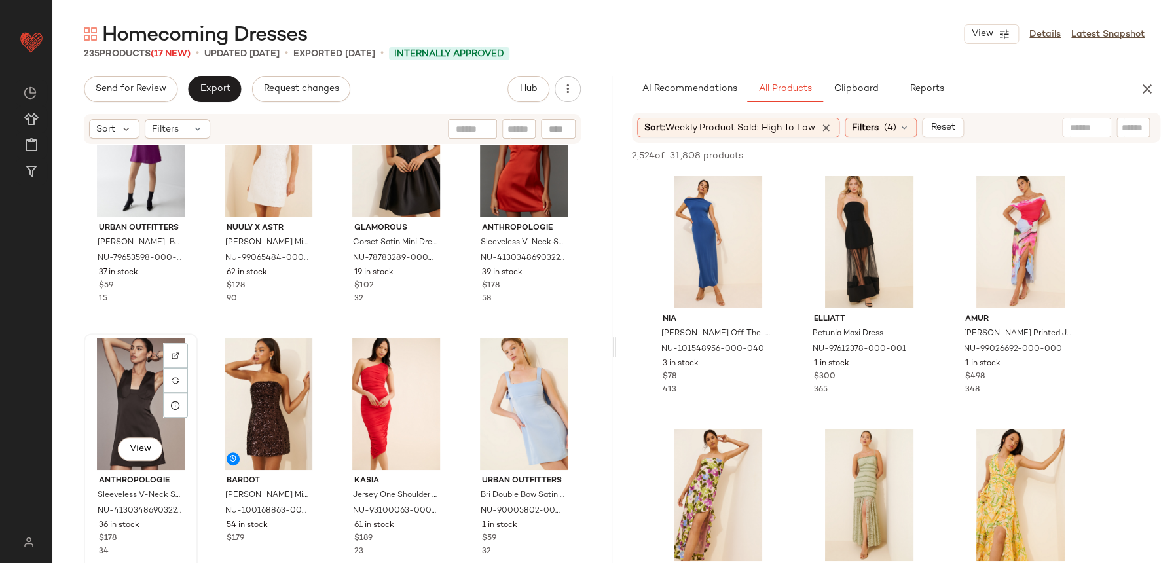
click at [138, 388] on div "View" at bounding box center [140, 404] width 105 height 132
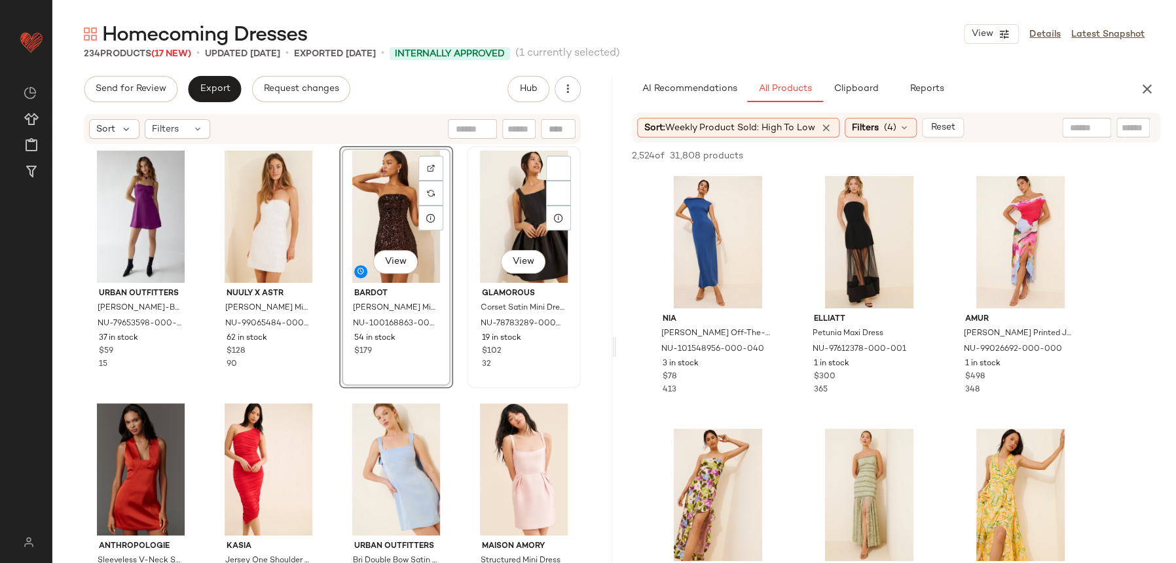
scroll to position [255, 0]
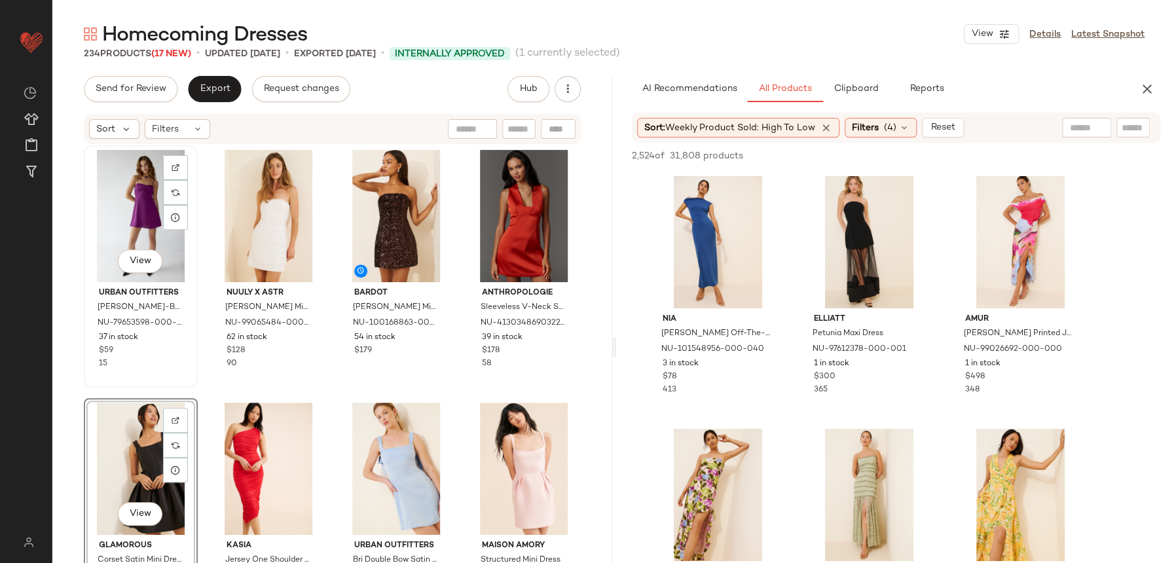
click at [180, 378] on div "View Urban Outfitters [PERSON_NAME]-Back Satin Mini Dress NU-79653598-000-052 3…" at bounding box center [140, 267] width 111 height 240
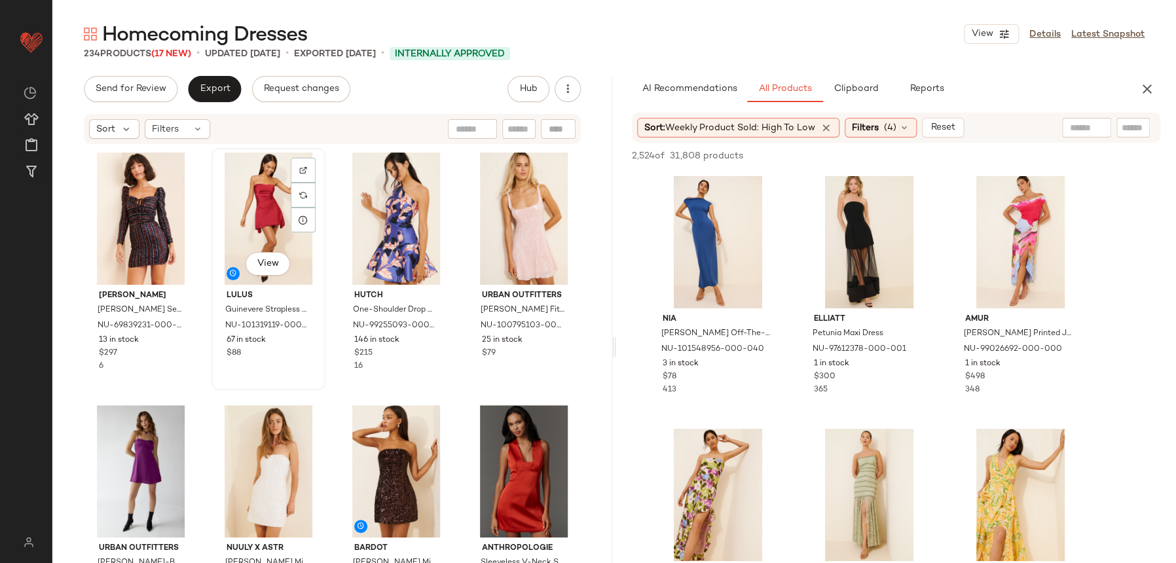
click at [313, 367] on div "View Lulus Guinevere Strapless Mini Dress NU-101319119-000-060 67 in stock $88" at bounding box center [268, 269] width 111 height 240
click at [333, 376] on div "[PERSON_NAME] Sequin Dress NU-69839231-000-009 13 in stock $297 6 View Lulus Gu…" at bounding box center [332, 375] width 497 height 454
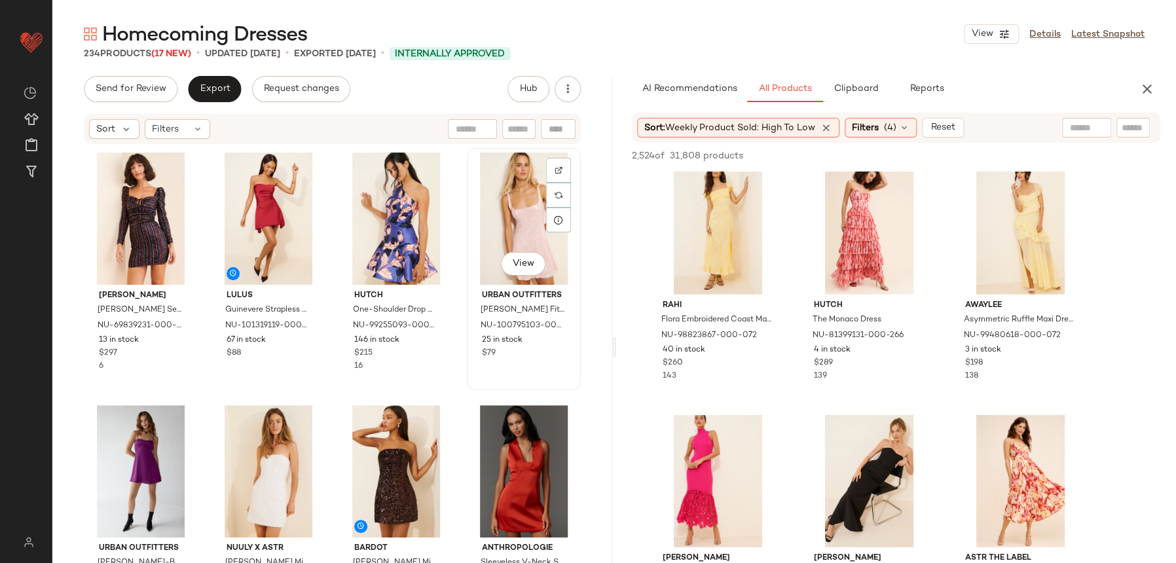
scroll to position [2038, 0]
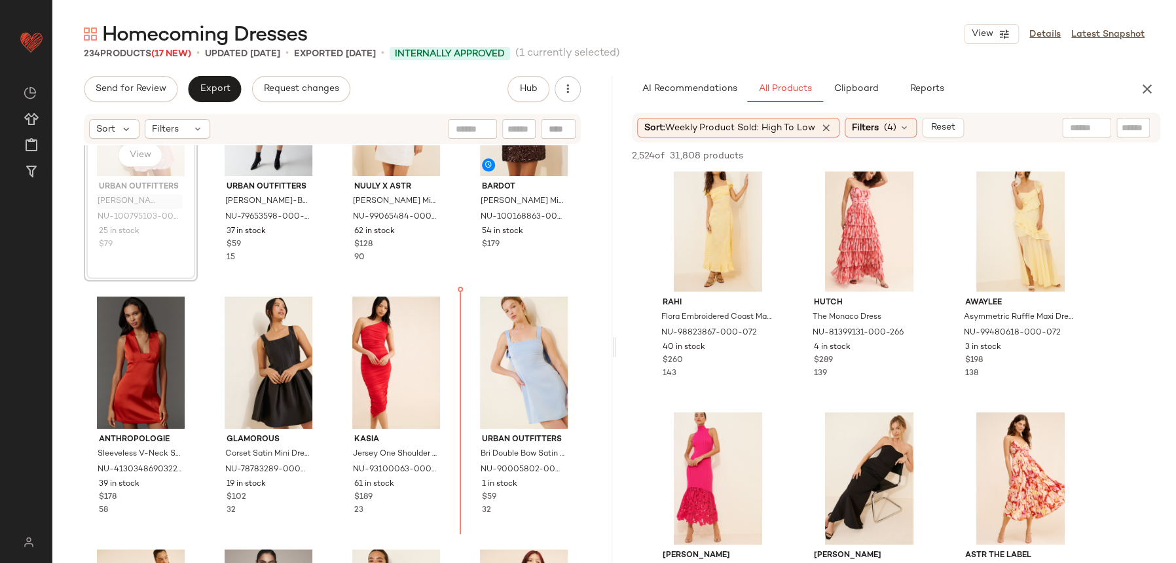
scroll to position [371, 0]
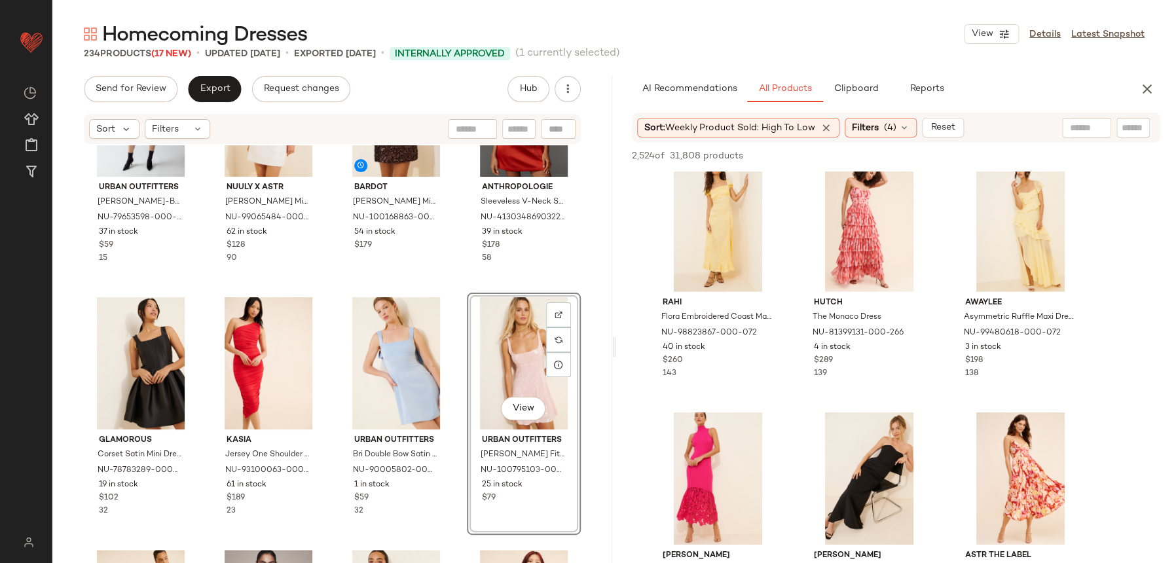
click at [433, 282] on div "Urban Outfitters [PERSON_NAME]-Back Satin Mini Dress NU-79653598-000-052 37 in …" at bounding box center [332, 373] width 560 height 457
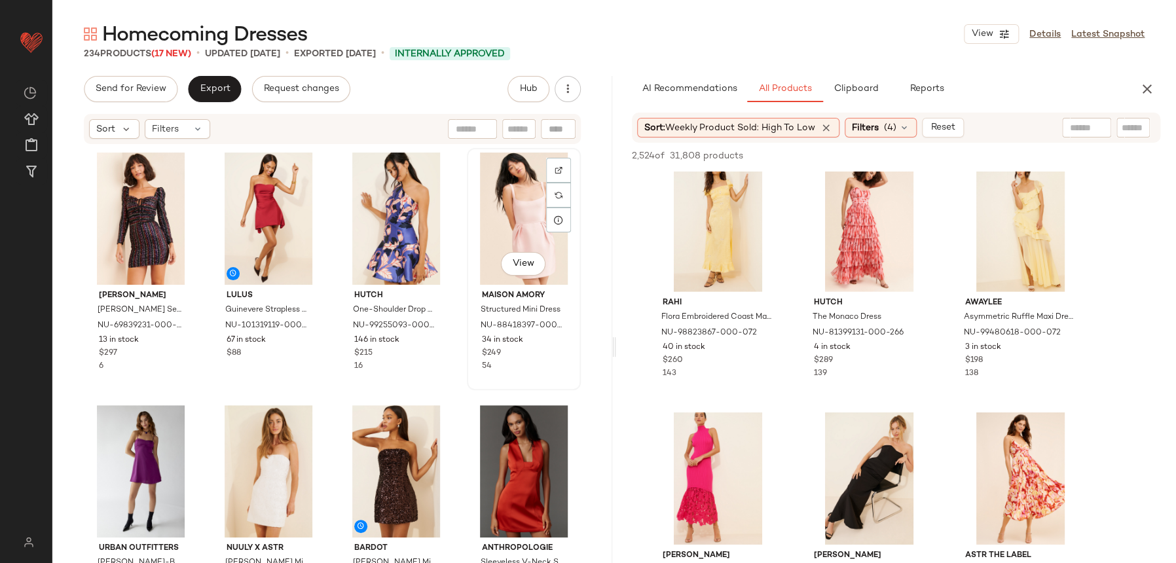
click at [539, 268] on div "View" at bounding box center [523, 219] width 105 height 132
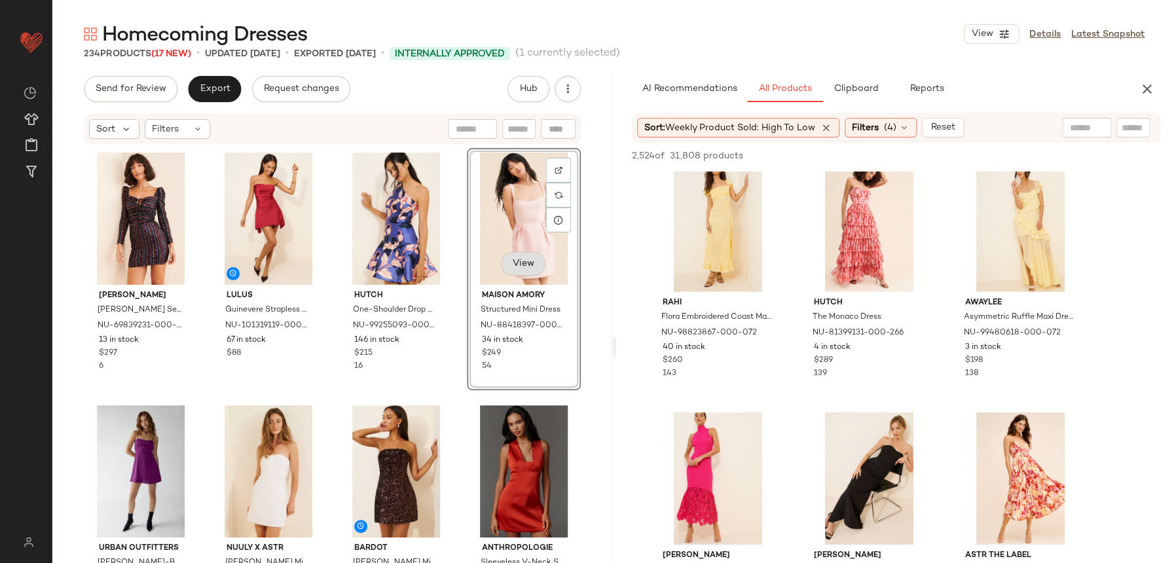
click at [528, 265] on button "View" at bounding box center [523, 264] width 45 height 24
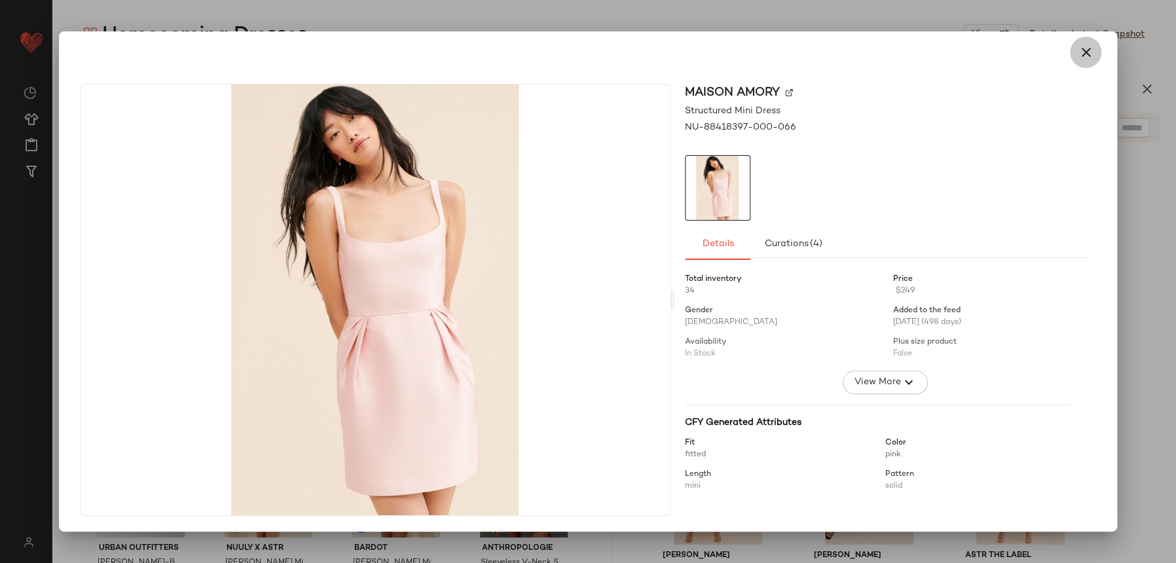
click at [1093, 60] on button "button" at bounding box center [1085, 52] width 31 height 31
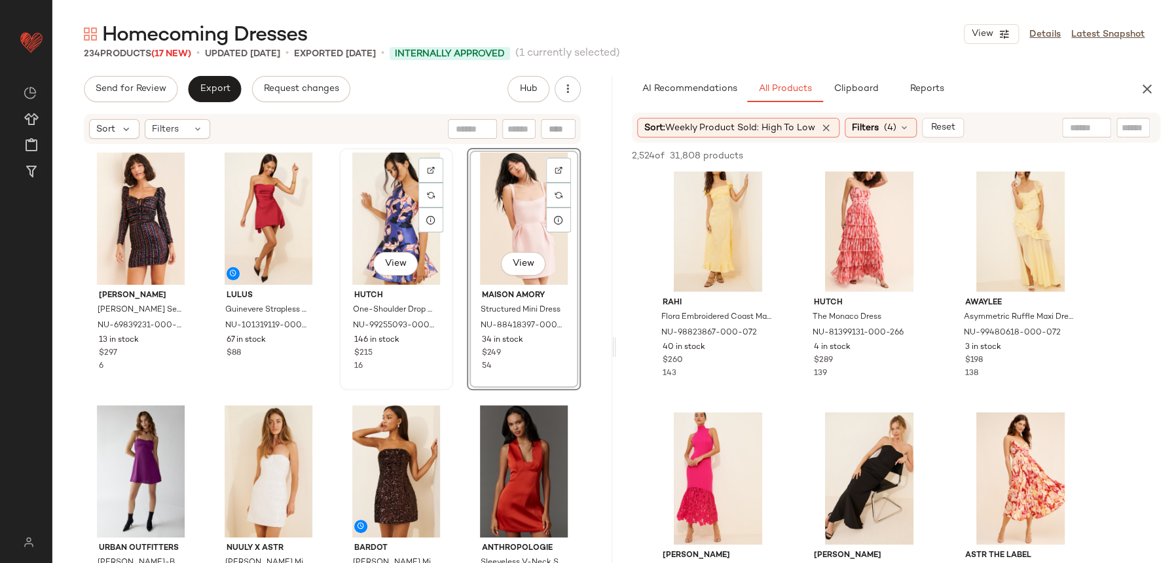
click at [439, 361] on div "Hutch One-Shoulder Drop Waist Mini Dress NU-99255093-000-041 146 in stock $215 …" at bounding box center [396, 329] width 105 height 88
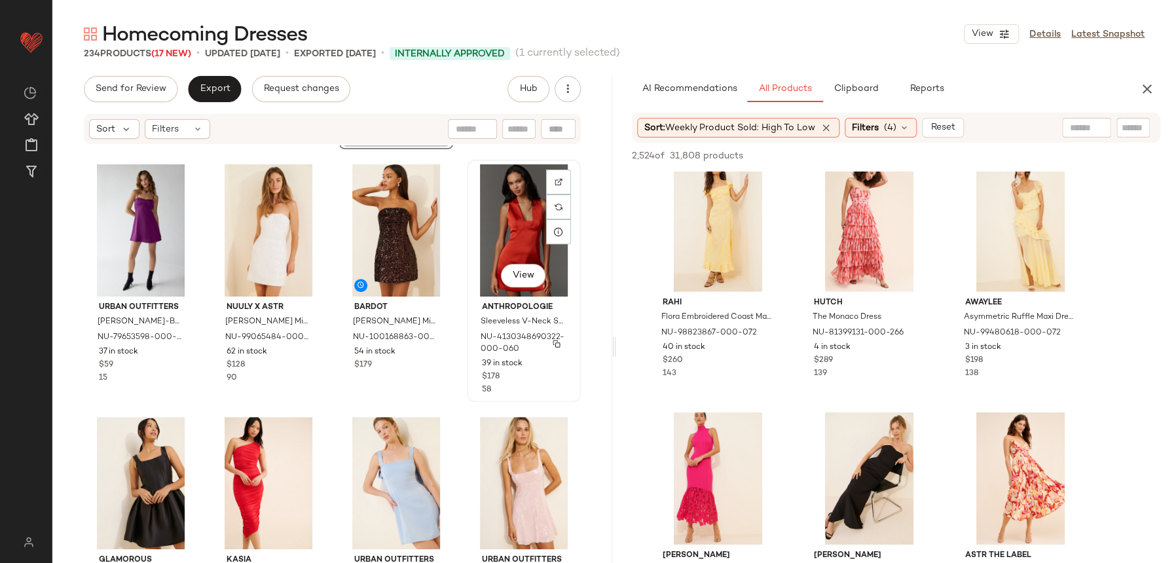
click at [489, 390] on div "View Anthropologie Sleeveless V-Neck Shift Dress NU-4130348690322-000-060 39 in…" at bounding box center [523, 281] width 111 height 240
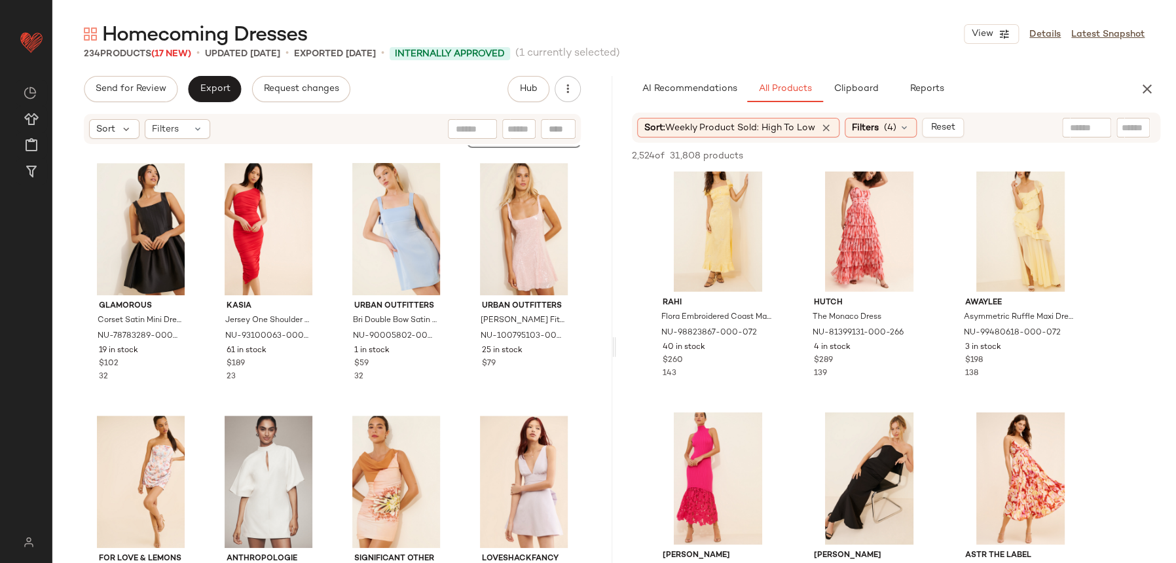
scroll to position [513, 0]
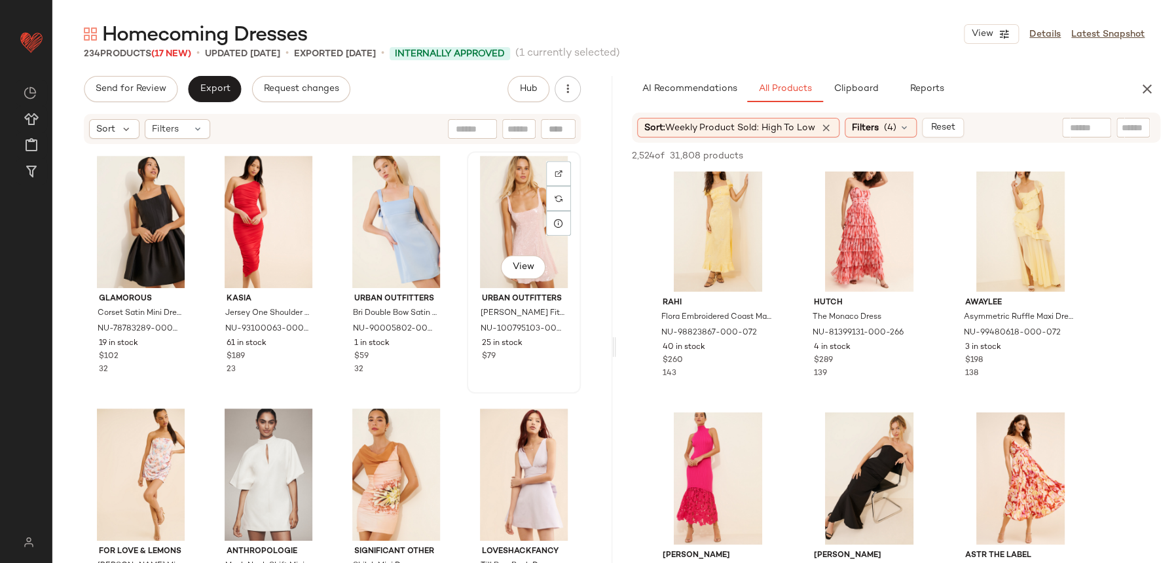
click at [468, 378] on div "View Urban Outfitters Liv Sequin Fit And Flare Dress NU-100795103-000-066 25 in…" at bounding box center [523, 273] width 111 height 240
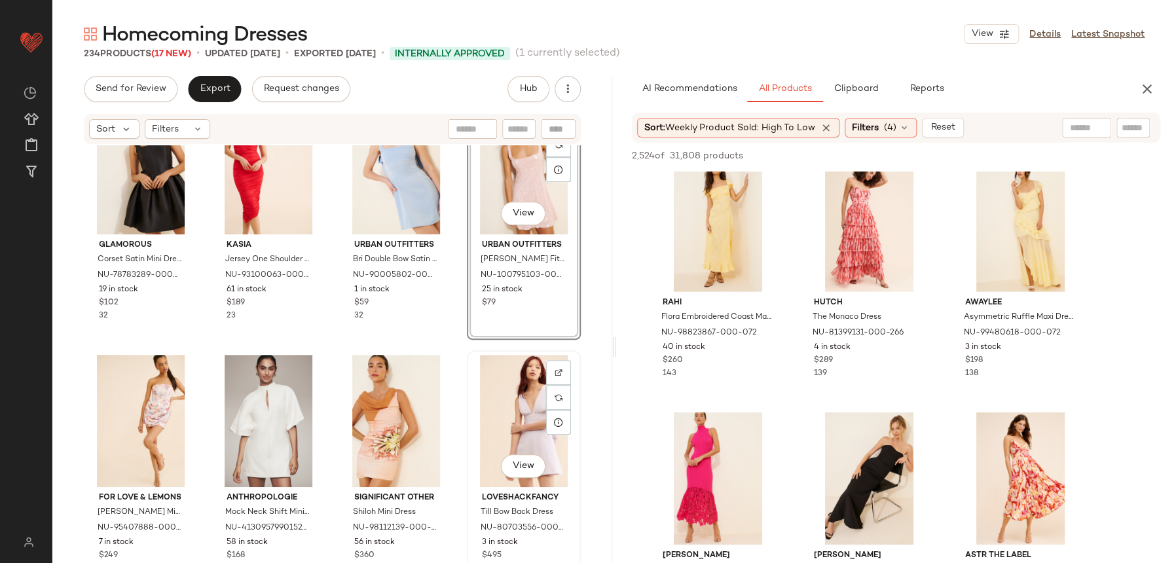
scroll to position [580, 0]
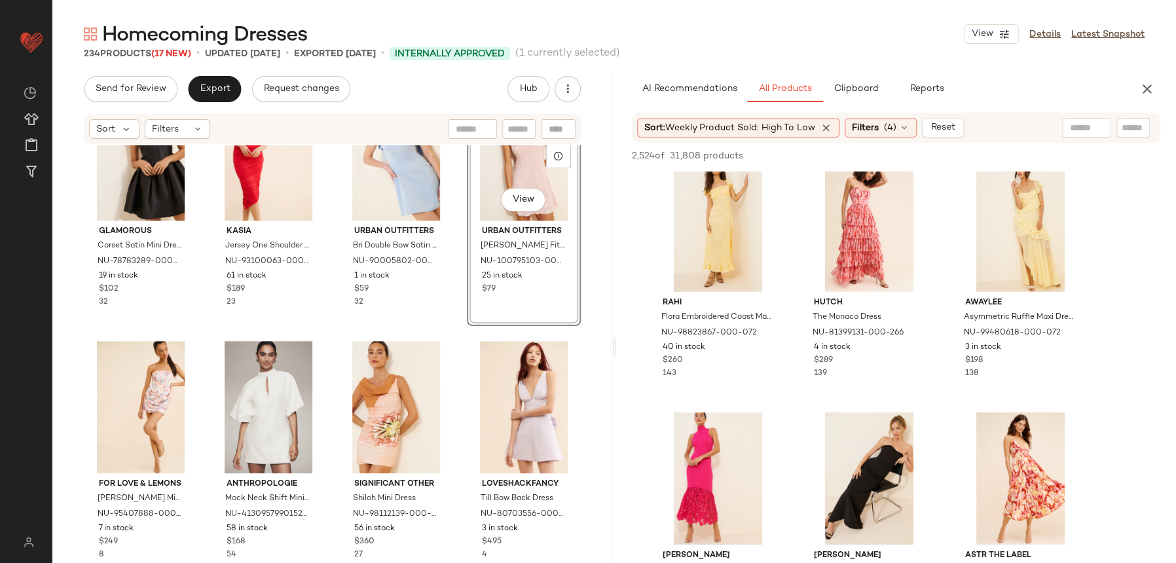
click at [1091, 138] on div "Sort: Weekly Product Sold: High to Low Filters (4) Reset" at bounding box center [896, 128] width 528 height 30
click at [1083, 133] on input "text" at bounding box center [1086, 128] width 33 height 14
type input "**********"
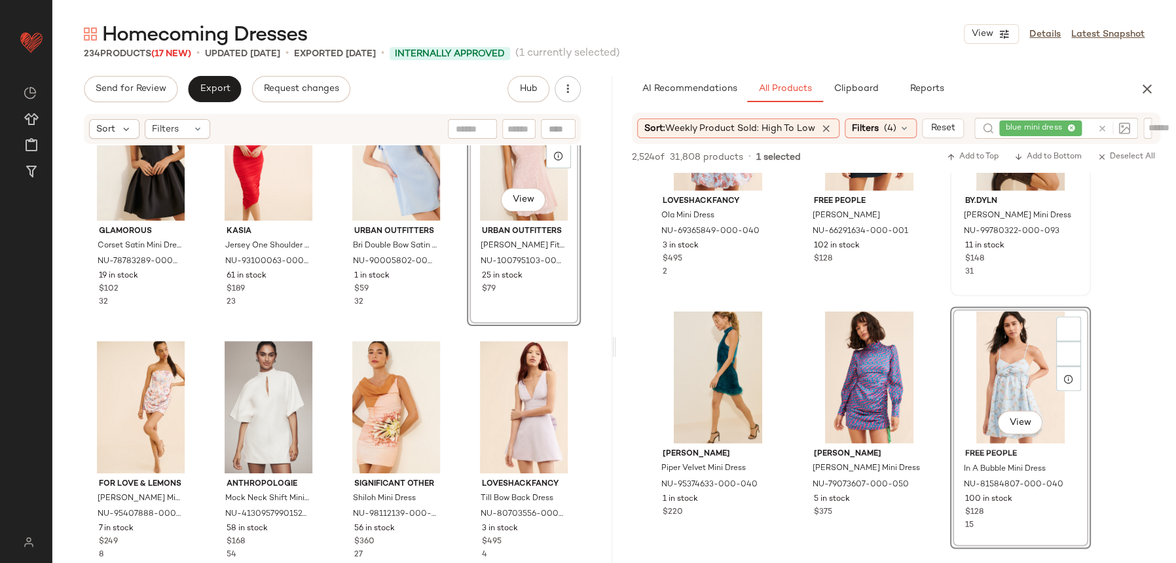
scroll to position [4552, 0]
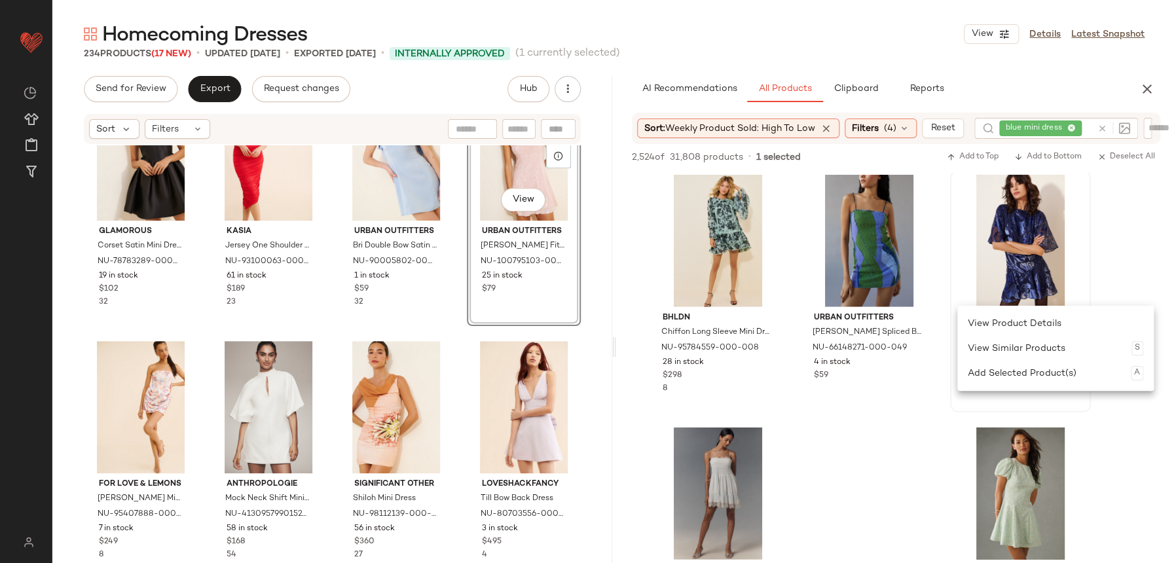
click at [955, 234] on div at bounding box center [1021, 241] width 132 height 132
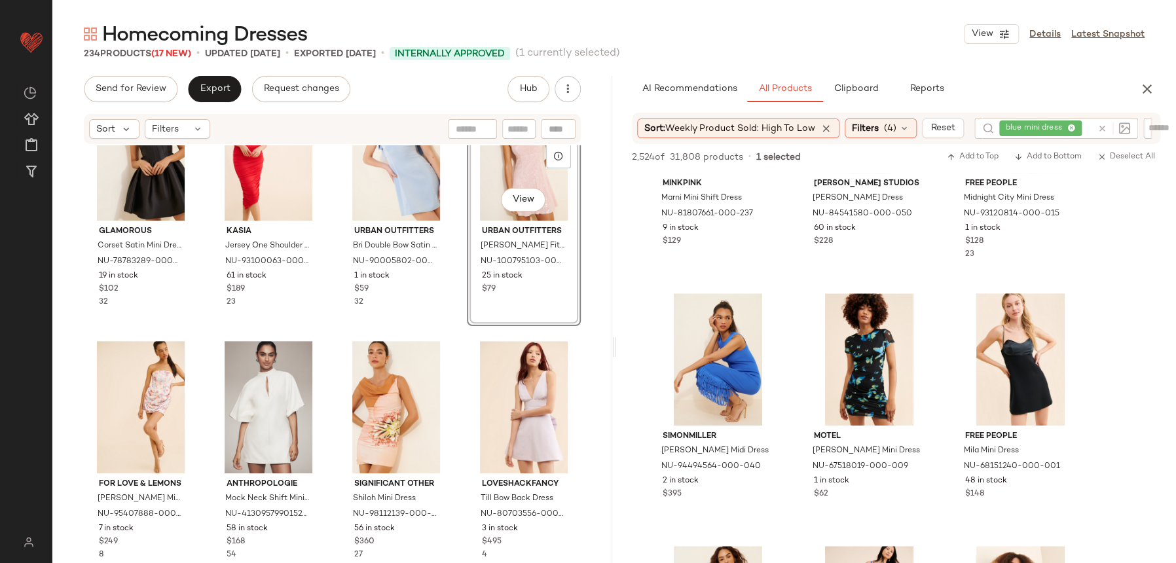
scroll to position [6226, 0]
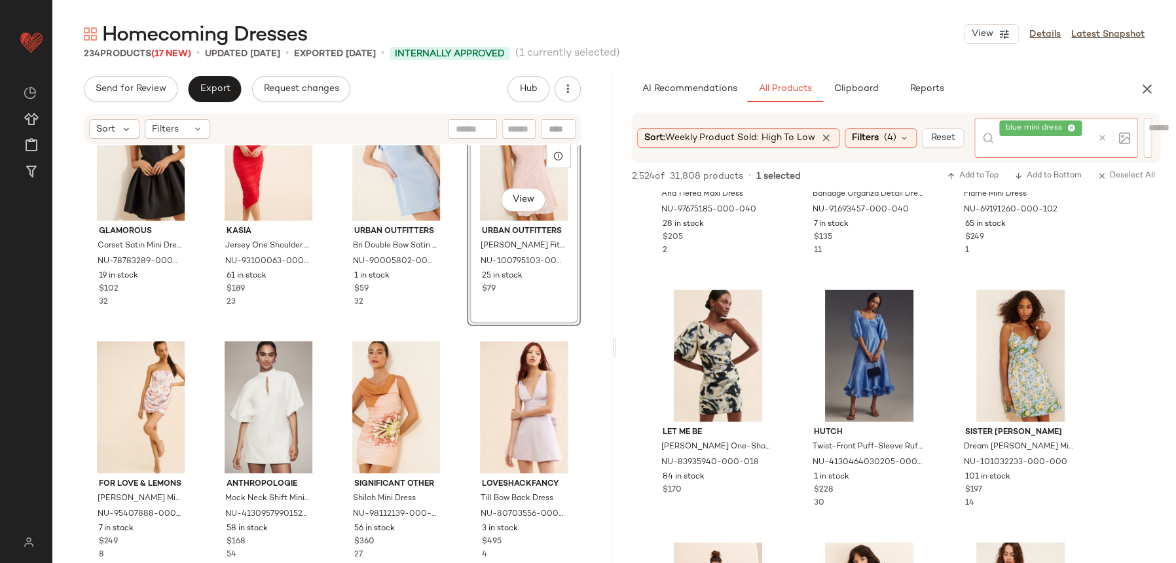
click at [1112, 130] on div at bounding box center [1111, 138] width 38 height 40
click at [1105, 138] on icon at bounding box center [1102, 138] width 10 height 10
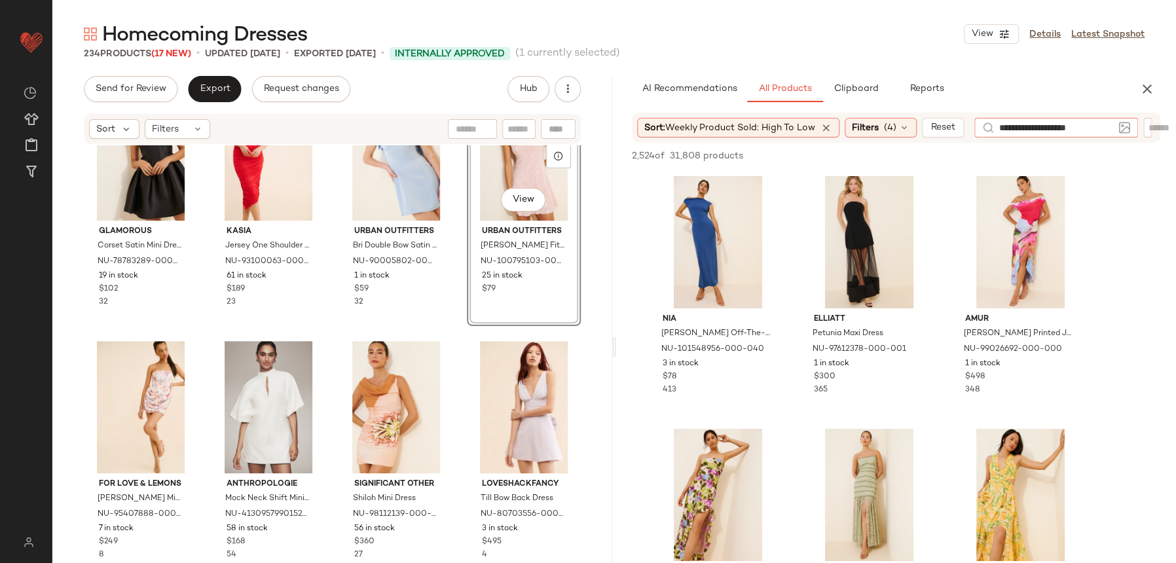
type input "**********"
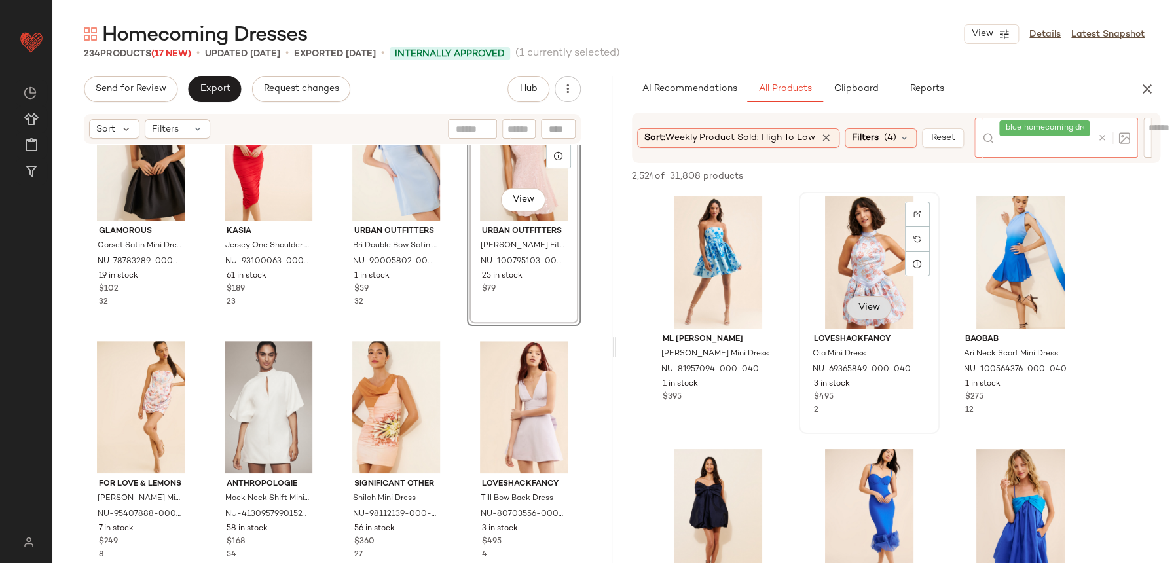
click at [885, 315] on div "View LoveShackFancy Ola Mini Dress NU-69365849-000-040 3 in stock $495 2" at bounding box center [869, 313] width 138 height 240
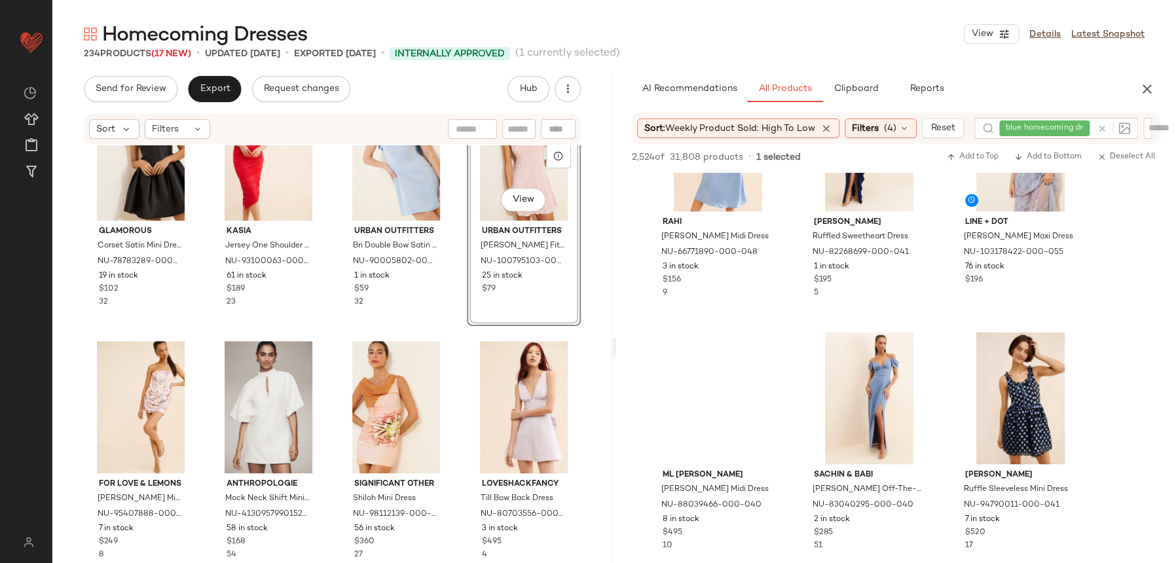
scroll to position [3165, 0]
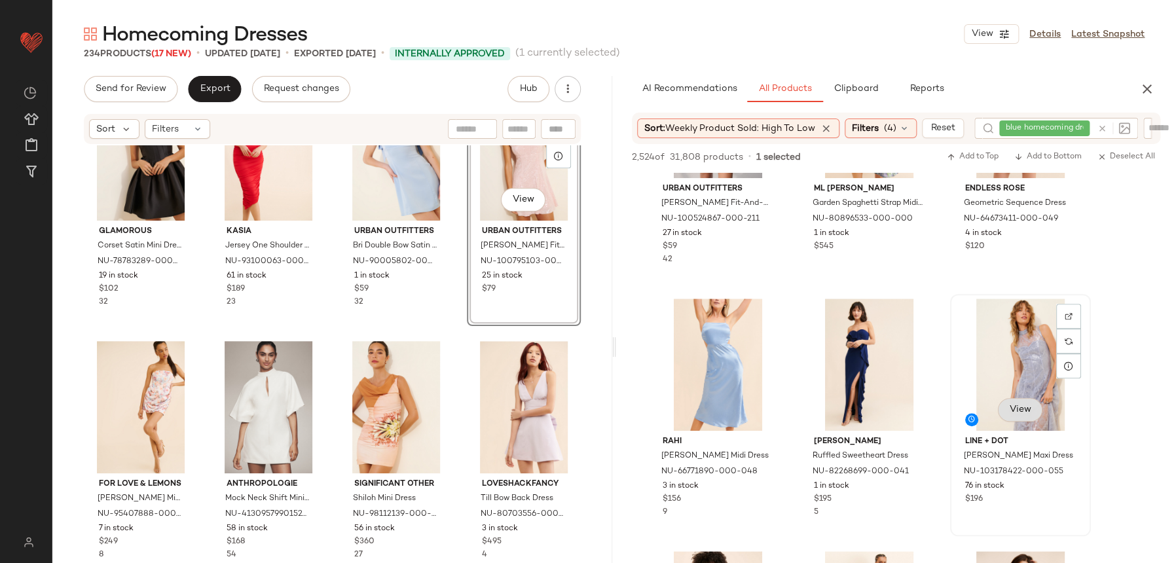
click at [1031, 409] on button "View" at bounding box center [1020, 410] width 45 height 24
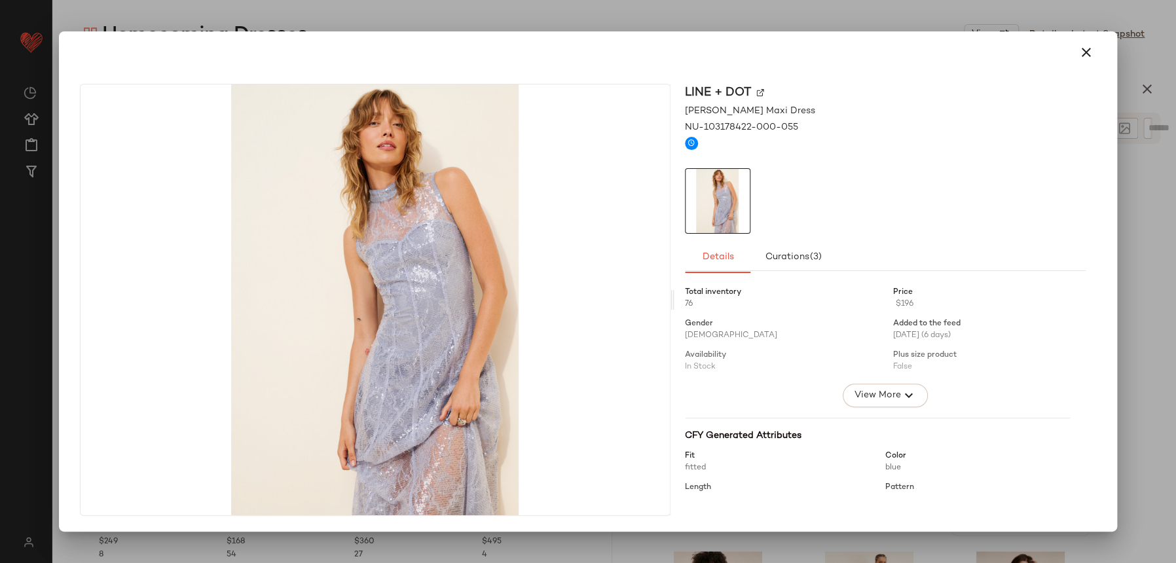
click at [1119, 45] on div at bounding box center [588, 281] width 1176 height 563
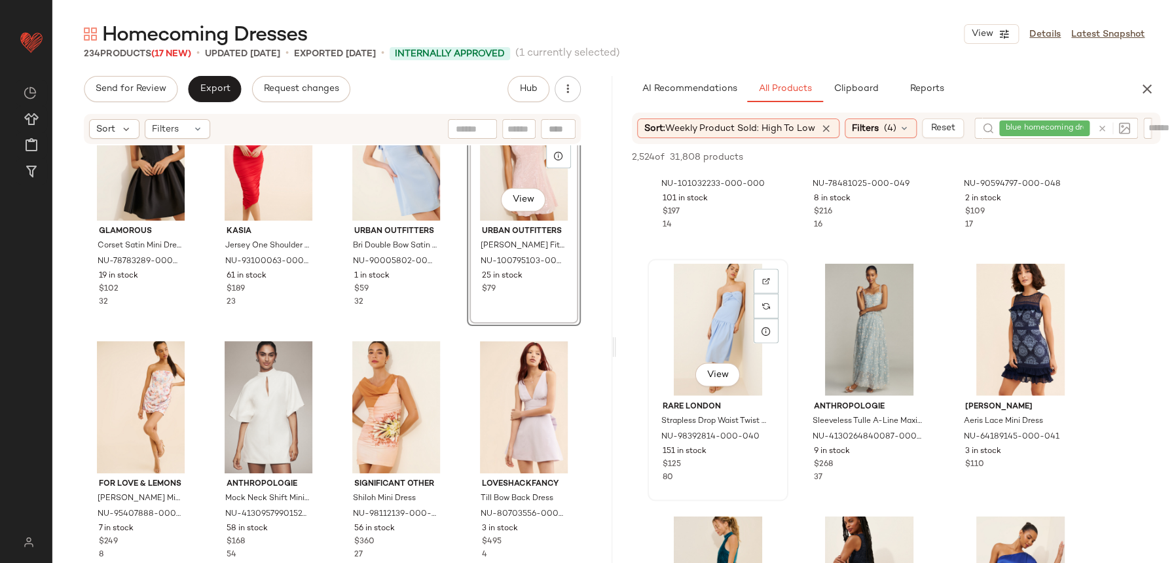
scroll to position [3959, 0]
click at [730, 362] on button "View" at bounding box center [717, 374] width 45 height 24
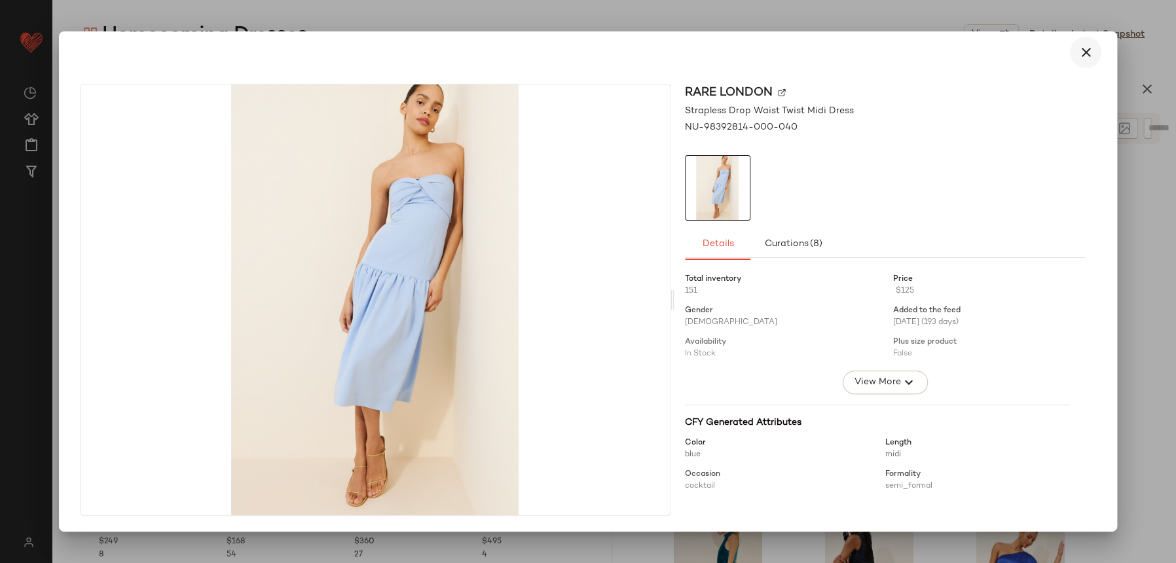
click at [1086, 63] on button "button" at bounding box center [1085, 52] width 31 height 31
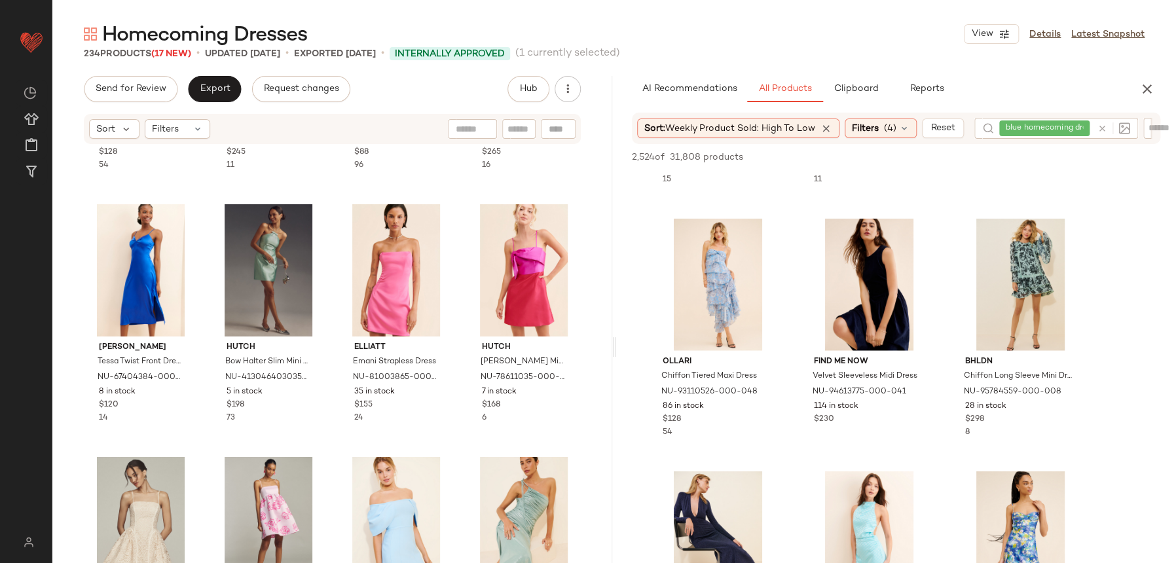
scroll to position [2239, 0]
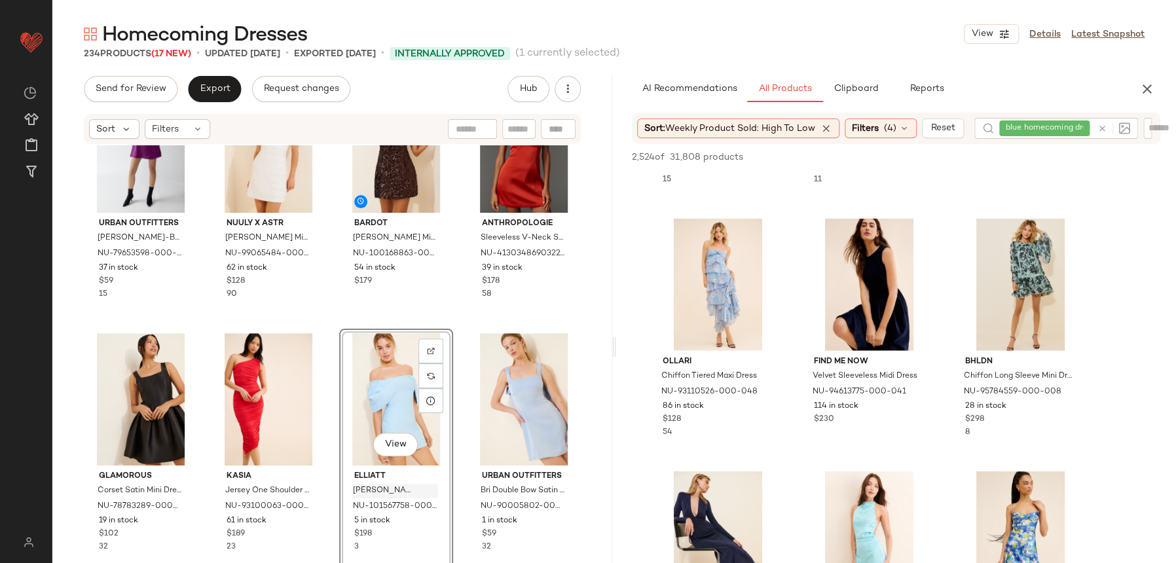
scroll to position [456, 0]
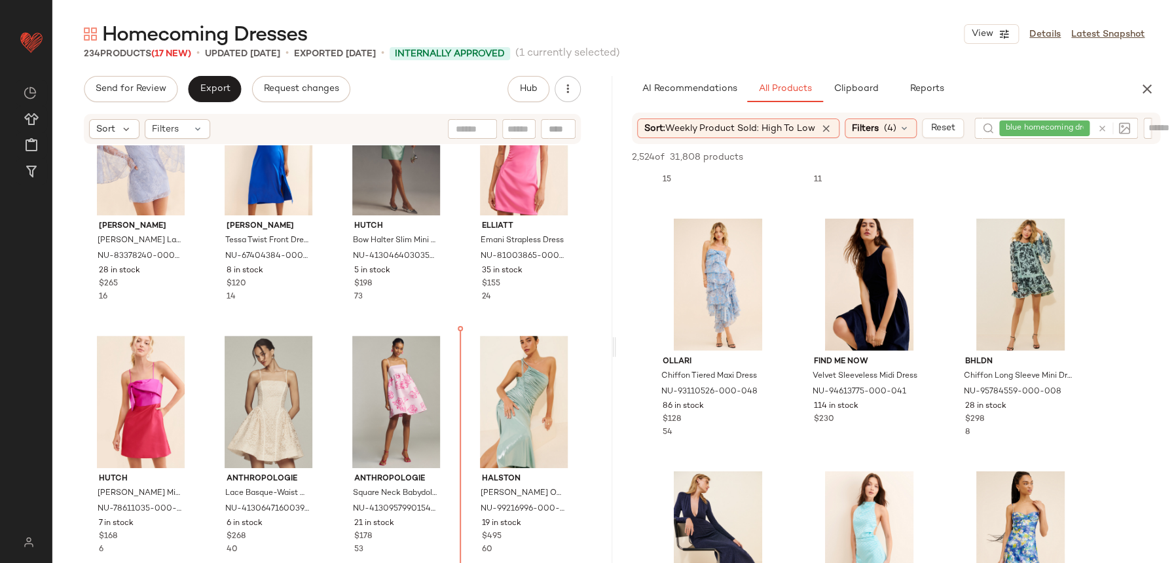
scroll to position [2402, 0]
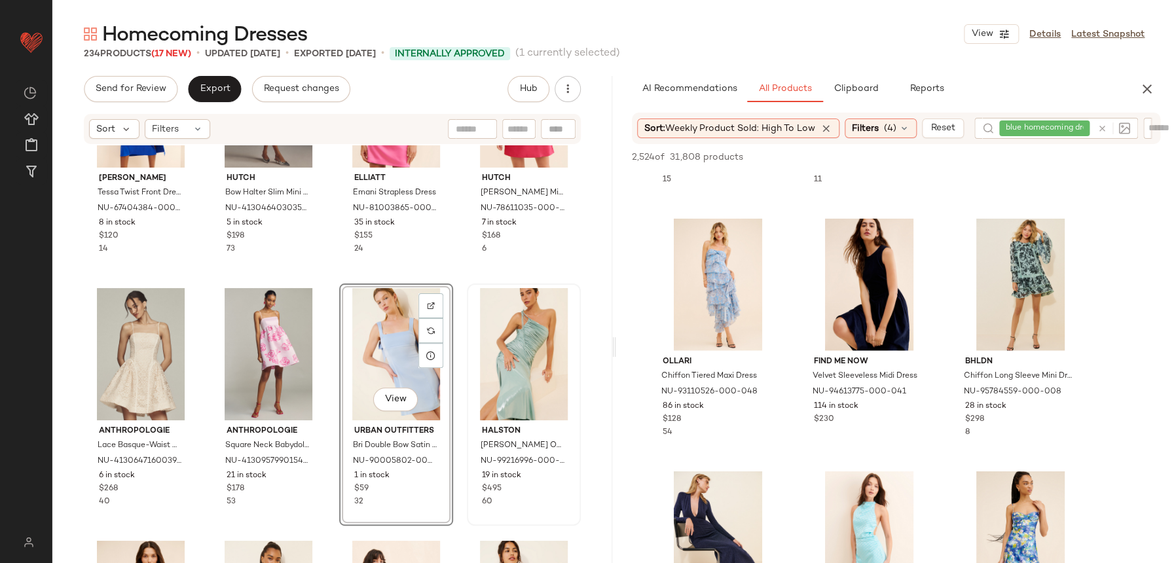
click at [467, 284] on div "Halston Mona One Shoulder Midi Dress NU-99216996-000-046 19 in stock $495 60" at bounding box center [524, 405] width 114 height 242
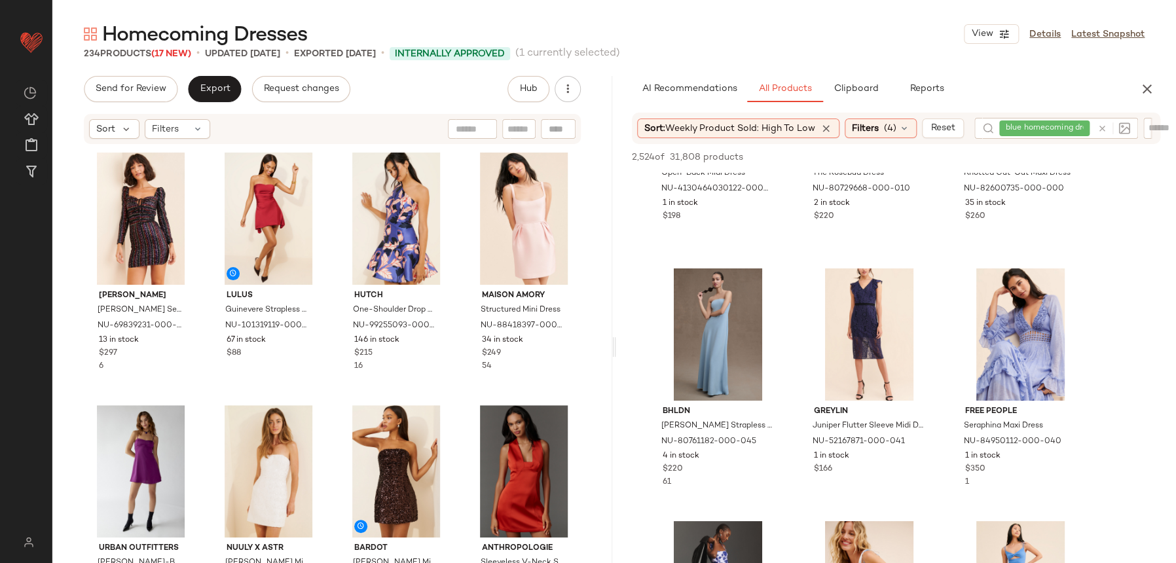
scroll to position [10590, 0]
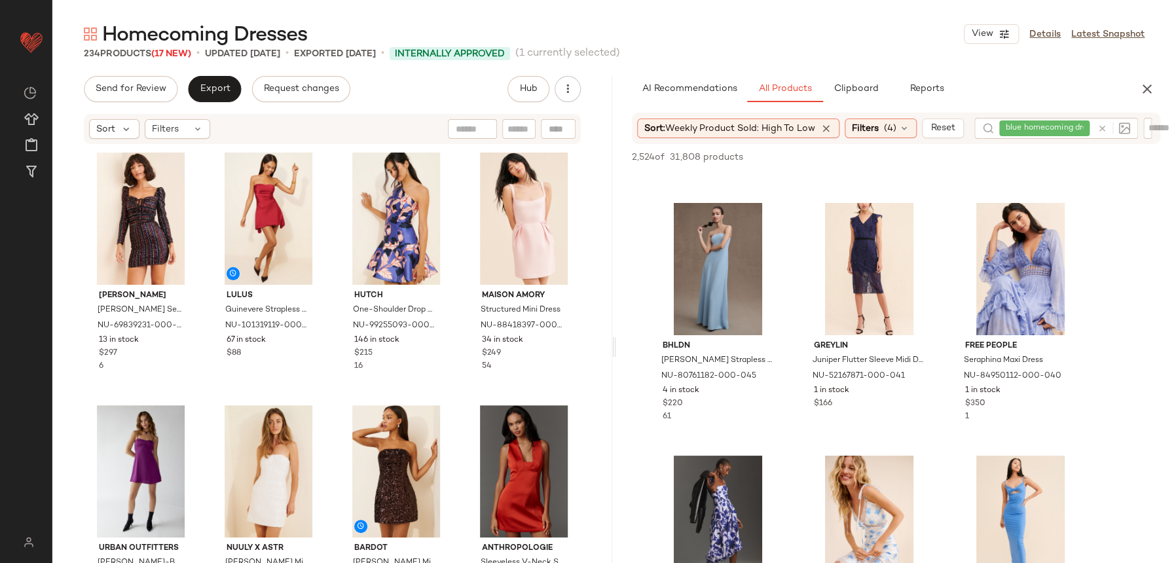
click at [1096, 130] on div at bounding box center [1111, 128] width 38 height 21
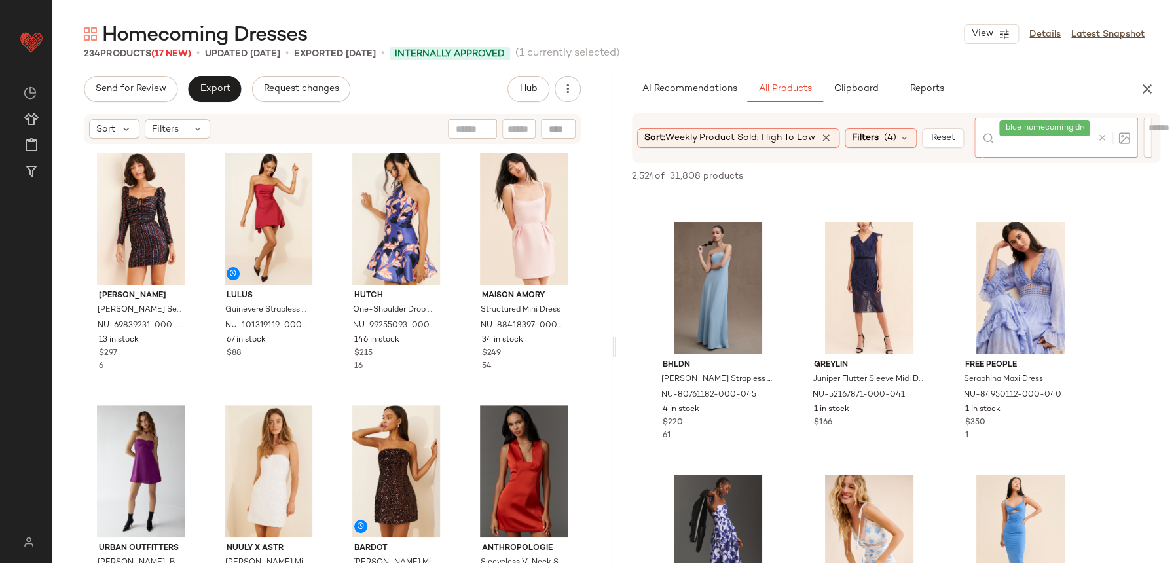
click at [1109, 130] on div at bounding box center [1111, 138] width 38 height 40
click at [1114, 130] on div at bounding box center [1111, 138] width 38 height 40
drag, startPoint x: 1115, startPoint y: 130, endPoint x: 1107, endPoint y: 147, distance: 19.0
click at [1112, 130] on div at bounding box center [1111, 138] width 38 height 40
click at [1107, 149] on div at bounding box center [1111, 138] width 38 height 40
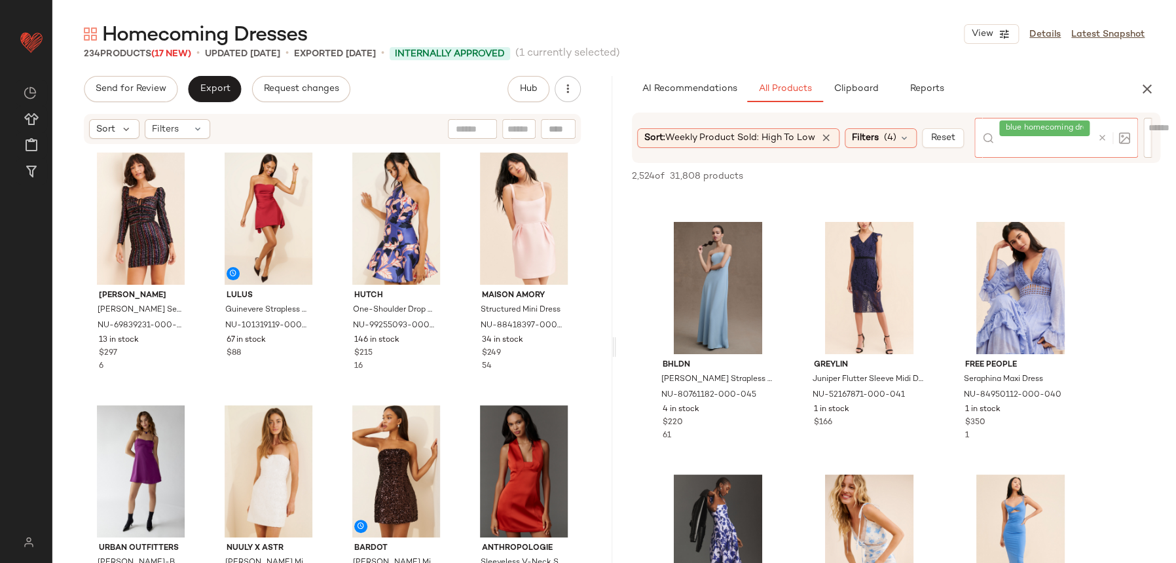
click at [1110, 141] on div at bounding box center [1113, 138] width 33 height 12
click at [1120, 137] on img at bounding box center [1124, 138] width 12 height 12
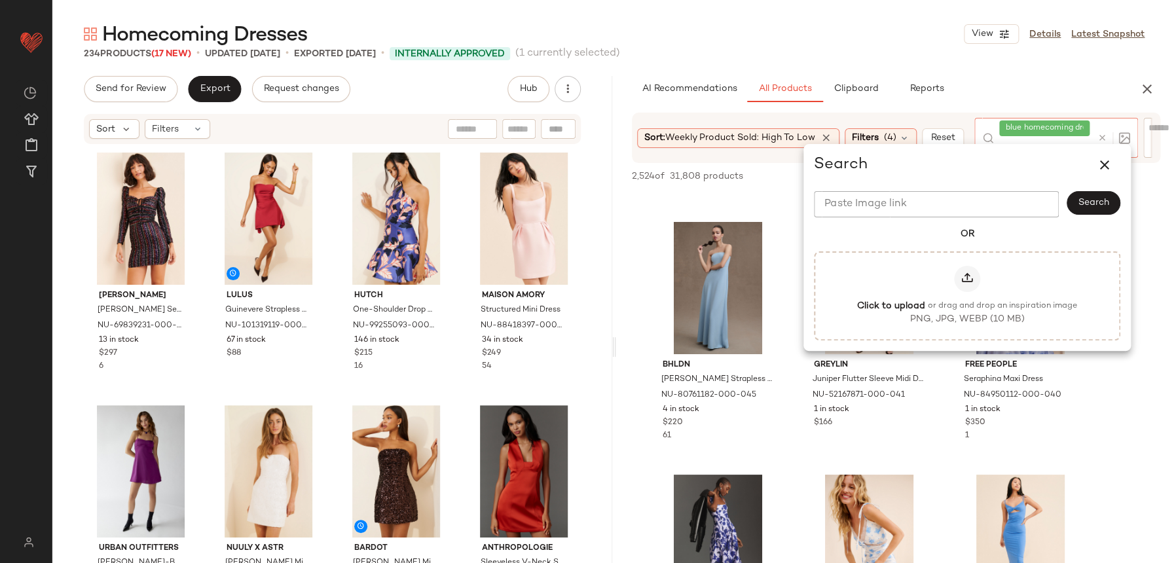
click at [1114, 124] on div at bounding box center [1111, 138] width 38 height 40
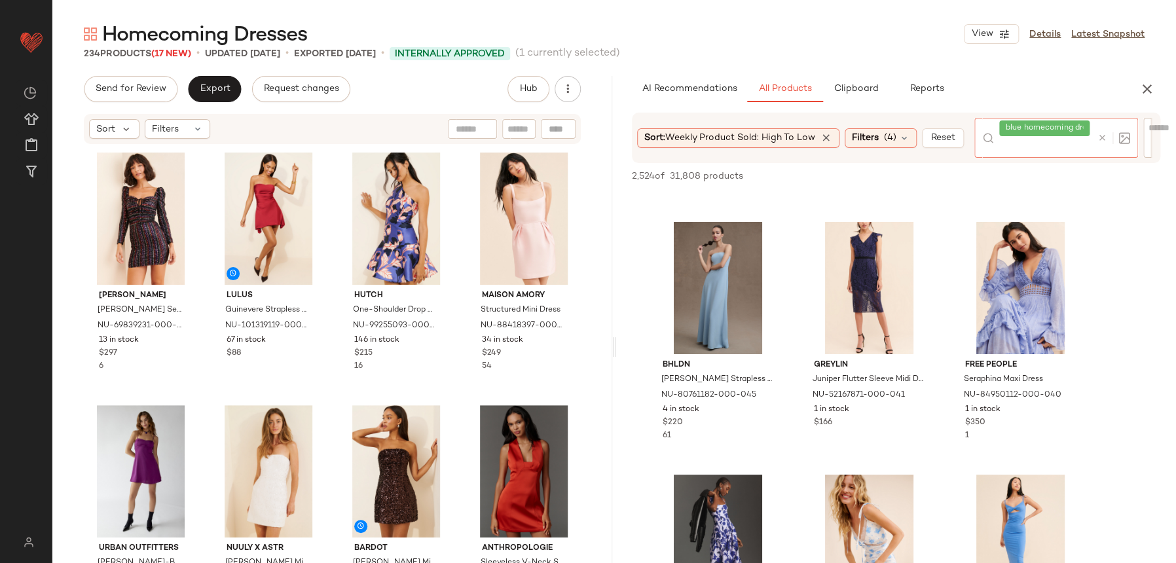
click at [1103, 142] on div at bounding box center [1113, 138] width 33 height 12
click at [1103, 136] on icon at bounding box center [1102, 138] width 10 height 10
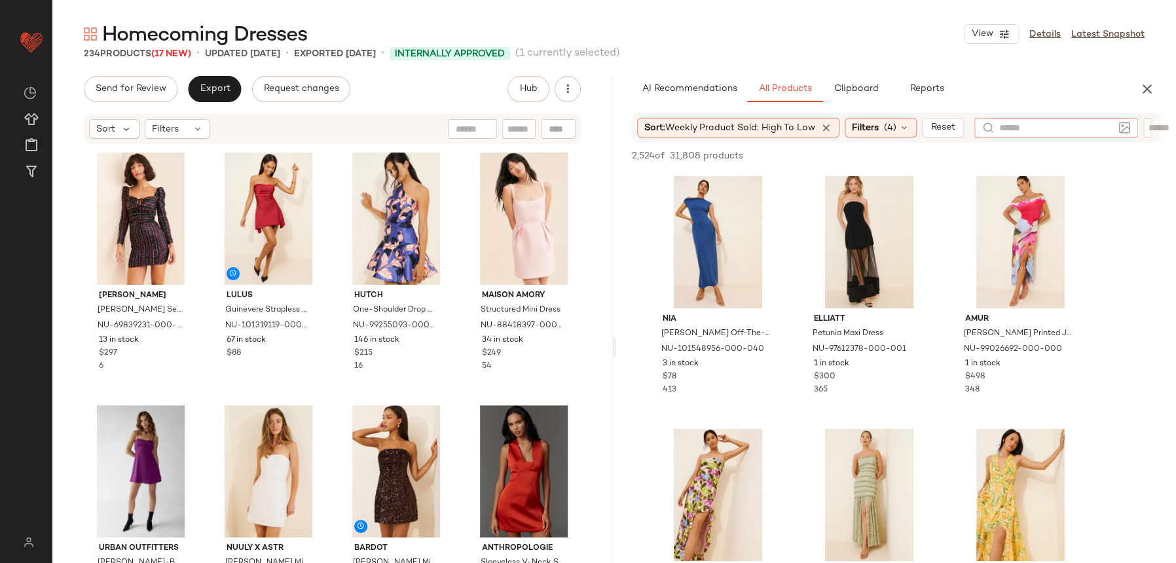
click at [1111, 134] on div at bounding box center [1056, 128] width 114 height 20
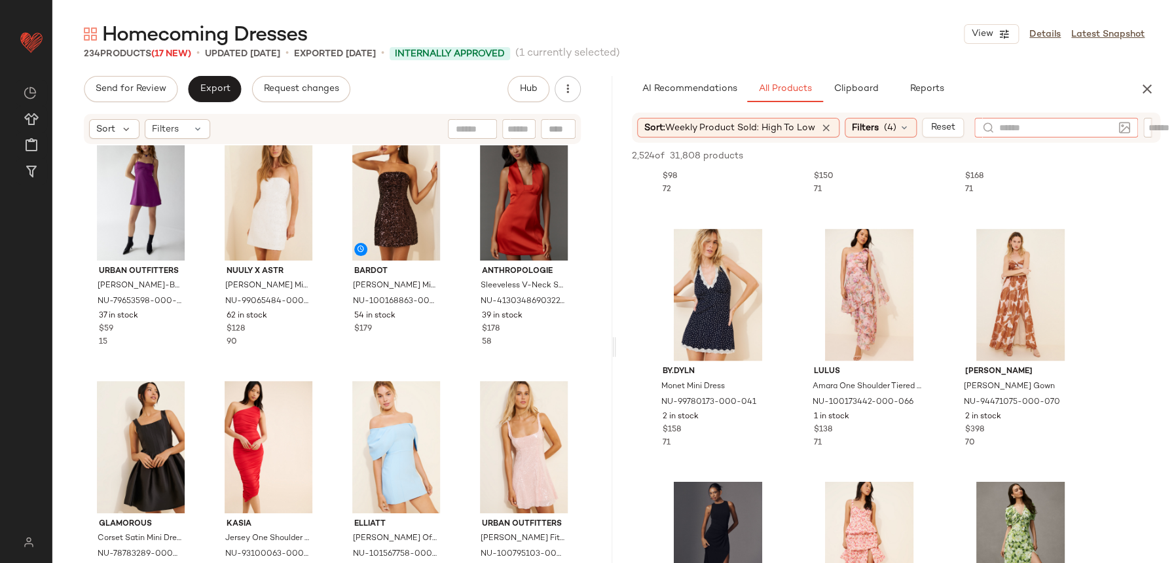
scroll to position [9062, 0]
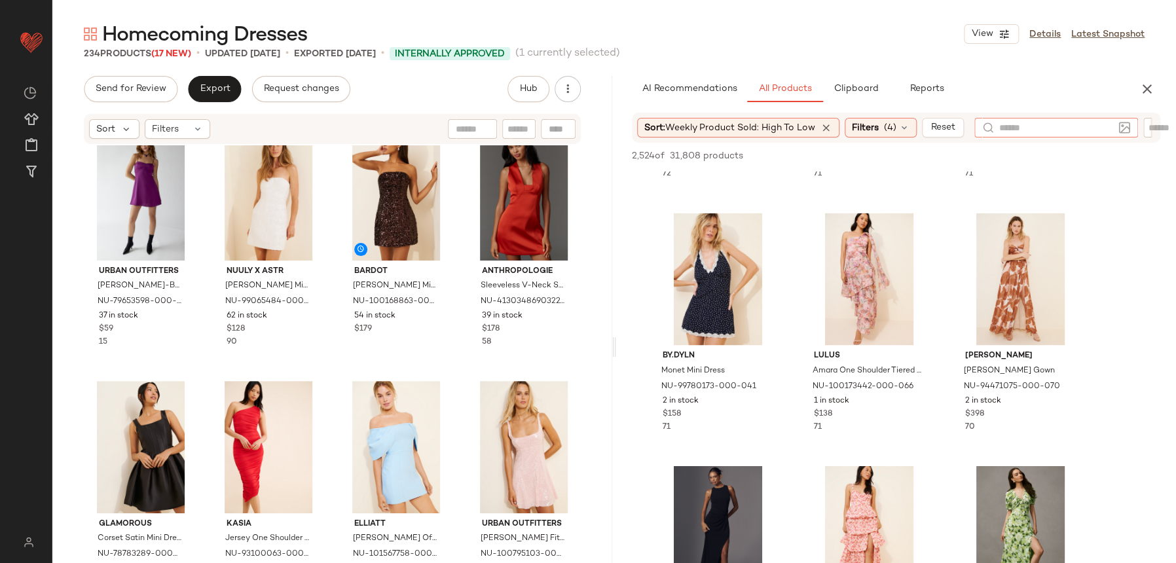
click at [1136, 88] on button "button" at bounding box center [1147, 89] width 26 height 26
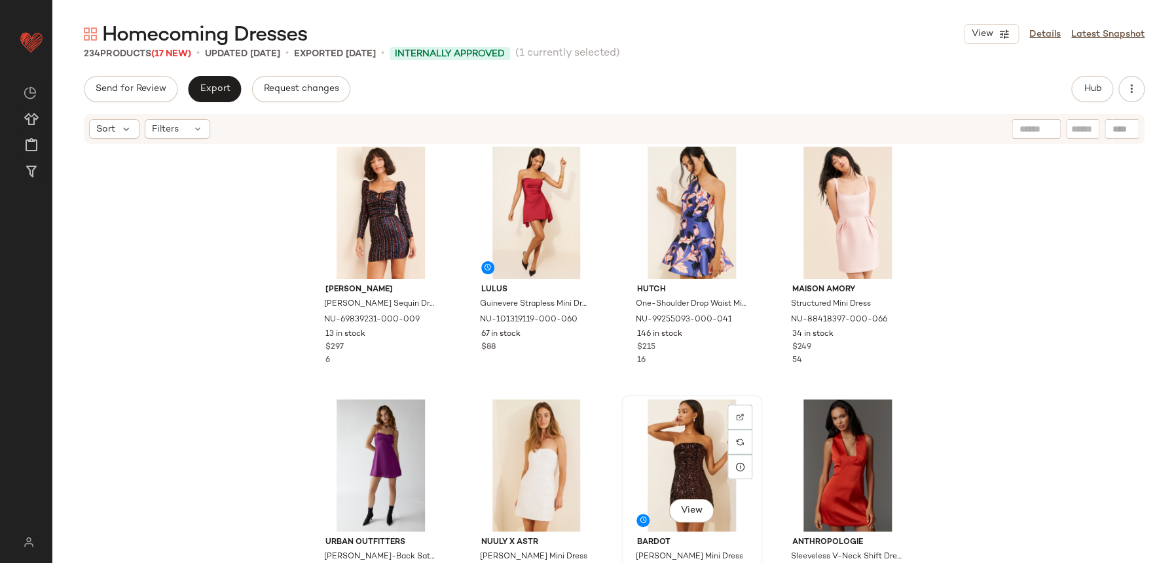
scroll to position [7, 0]
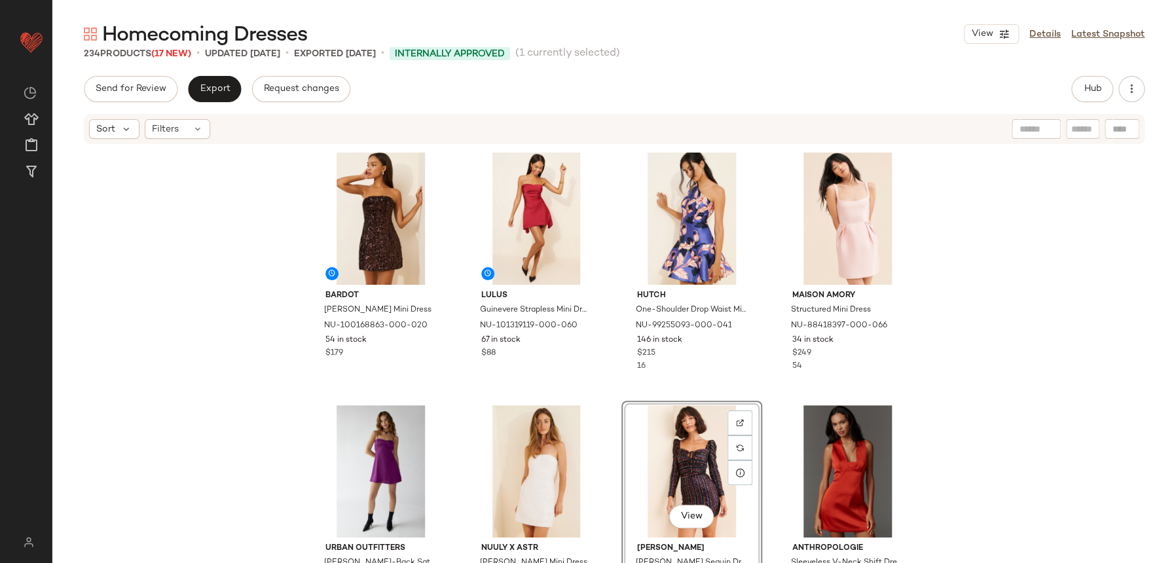
click at [760, 392] on div "Bardot Helene Sequin Mini Dress NU-100168863-000-020 54 in stock $179 Lulus Gui…" at bounding box center [614, 375] width 608 height 454
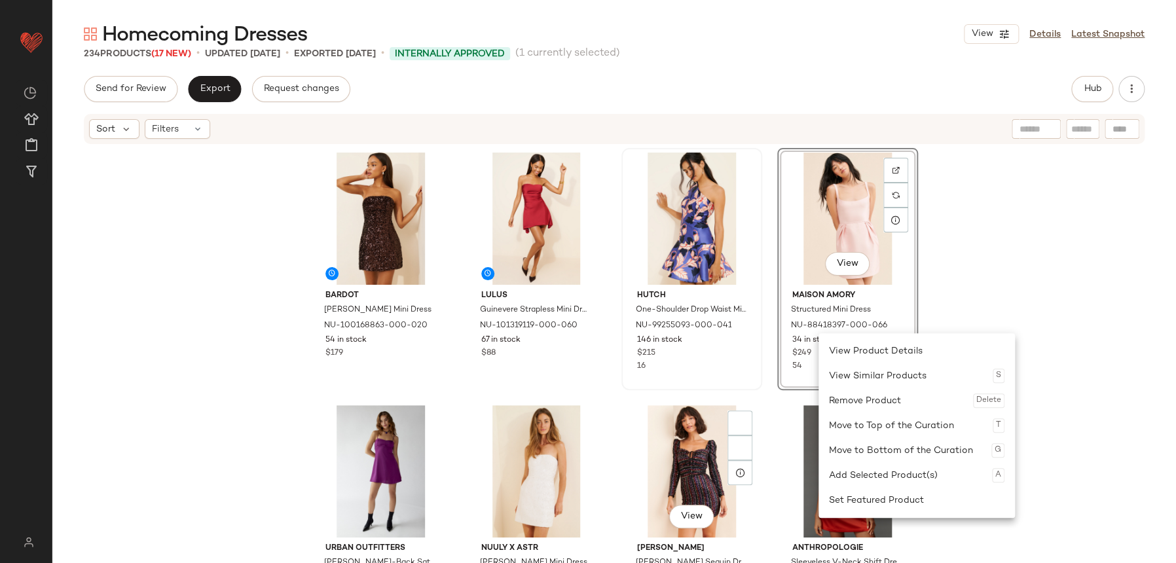
click at [663, 361] on div "16" at bounding box center [691, 367] width 111 height 12
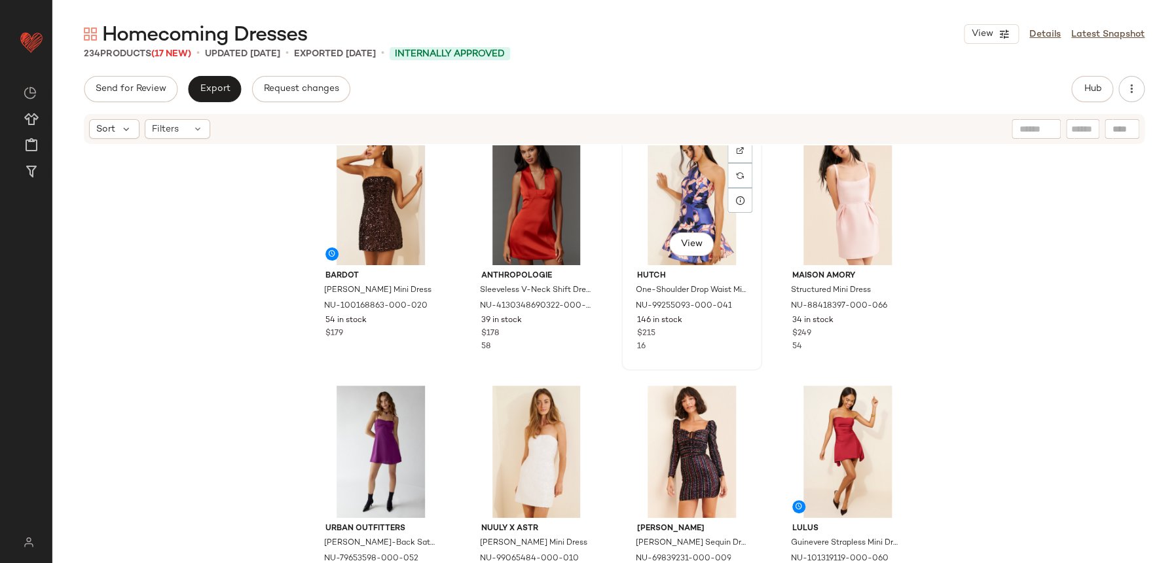
click at [746, 353] on div "View Hutch One-Shoulder Drop Waist Mini Dress NU-99255093-000-041 146 in stock …" at bounding box center [692, 250] width 138 height 240
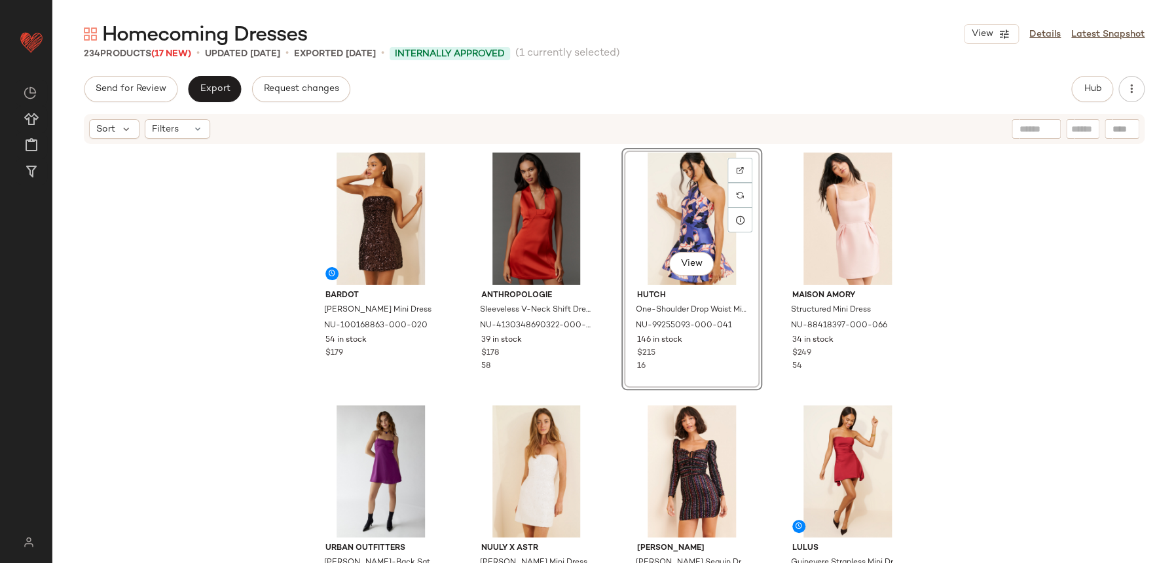
click at [608, 370] on div "Bardot Helene Sequin Mini Dress NU-100168863-000-020 54 in stock $179 Anthropol…" at bounding box center [614, 375] width 608 height 454
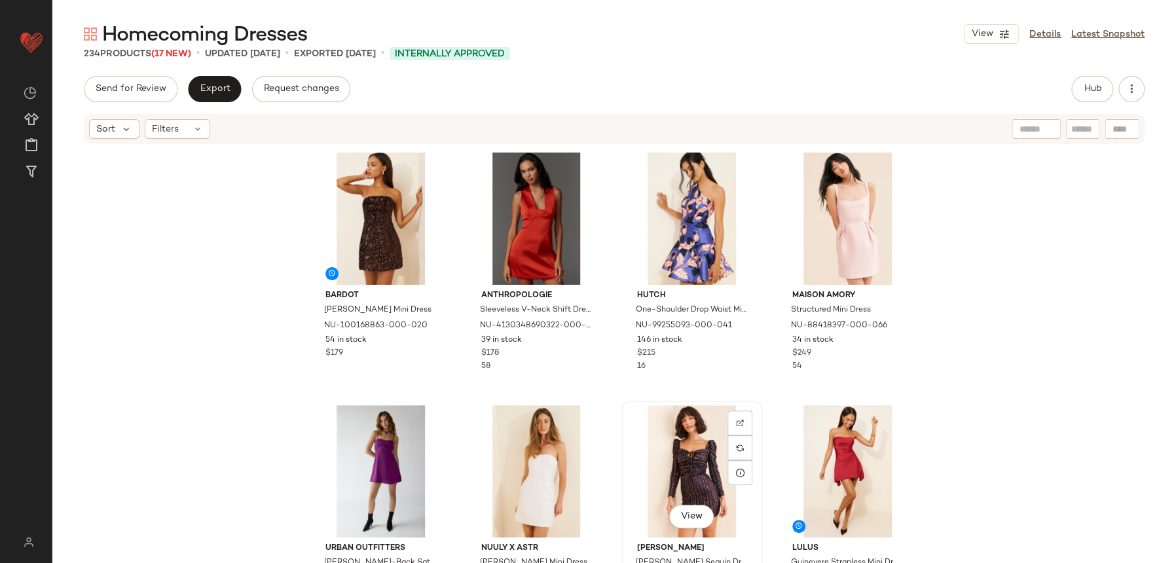
click at [708, 508] on div "View" at bounding box center [691, 518] width 45 height 26
click at [702, 506] on button "View" at bounding box center [691, 517] width 45 height 24
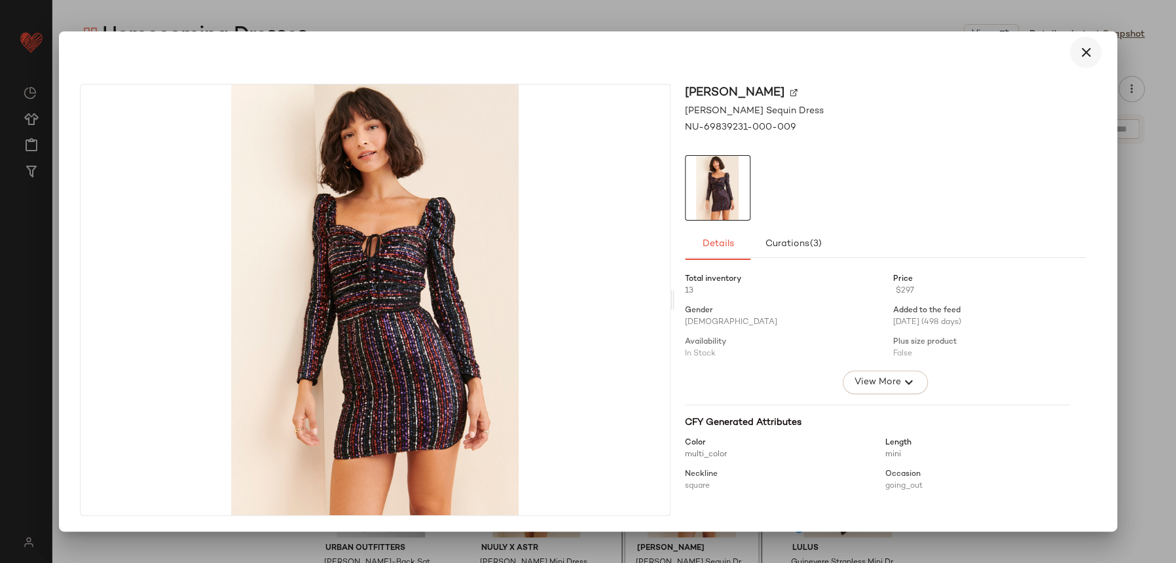
click at [1089, 48] on icon "button" at bounding box center [1086, 53] width 16 height 16
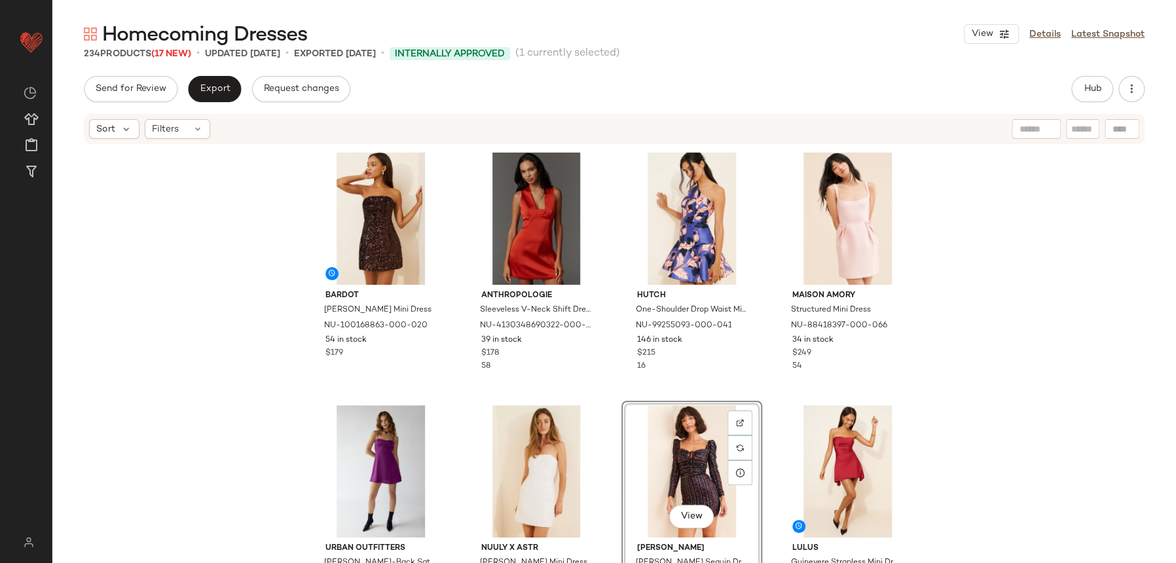
click at [1012, 379] on div "Bardot Helene Sequin Mini Dress NU-100168863-000-020 54 in stock $179 Anthropol…" at bounding box center [614, 373] width 1124 height 457
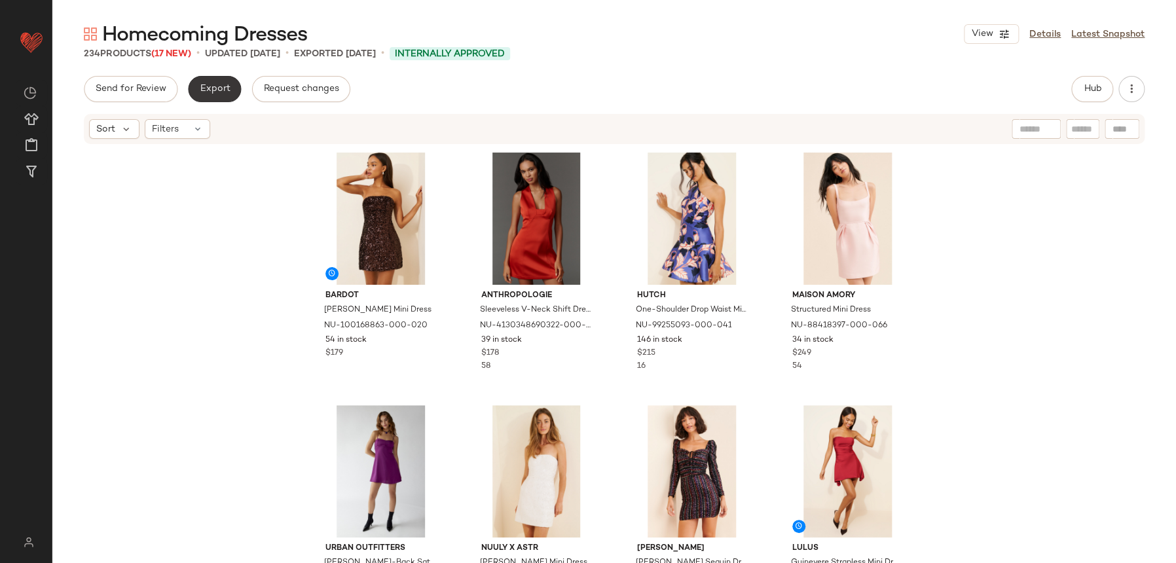
click at [219, 89] on span "Export" at bounding box center [214, 89] width 31 height 10
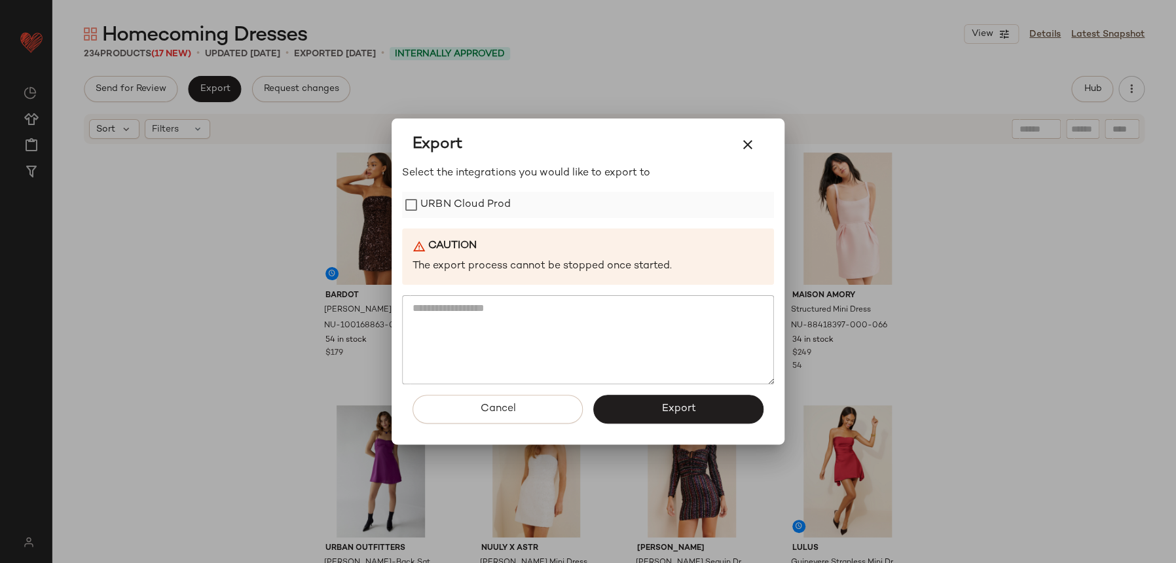
drag, startPoint x: 492, startPoint y: 197, endPoint x: 500, endPoint y: 193, distance: 8.5
click at [492, 197] on label "URBN Cloud Prod" at bounding box center [465, 205] width 90 height 26
click at [739, 147] on button "button" at bounding box center [747, 144] width 31 height 31
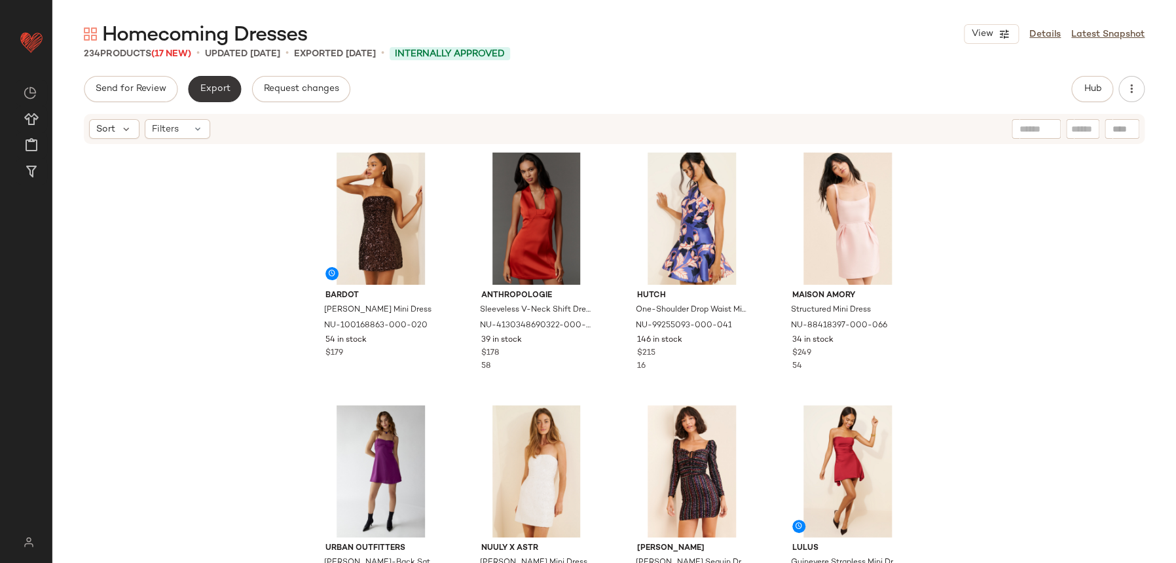
click at [234, 86] on button "Export" at bounding box center [214, 89] width 53 height 26
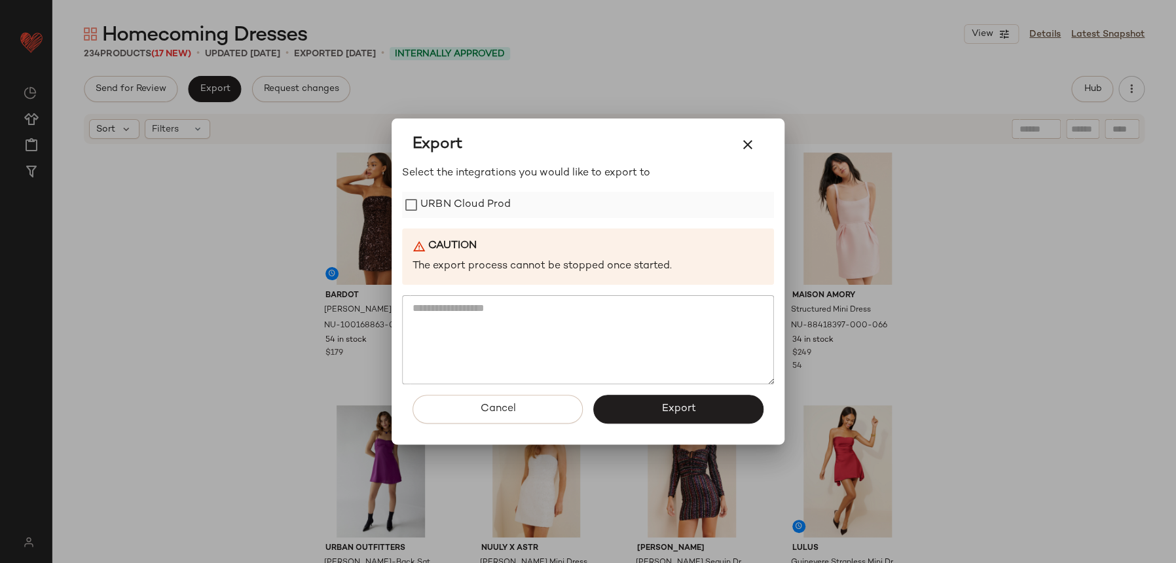
click at [567, 207] on div "URBN Cloud Prod" at bounding box center [588, 205] width 372 height 26
click at [506, 198] on label "URBN Cloud Prod" at bounding box center [465, 205] width 90 height 26
click at [488, 187] on div "Select the integrations you would like to export to URBN Cloud Prod Caution The…" at bounding box center [588, 275] width 372 height 219
click at [481, 199] on label "URBN Cloud Prod" at bounding box center [465, 205] width 90 height 26
click at [468, 171] on p "Select the integrations you would like to export to" at bounding box center [588, 174] width 372 height 16
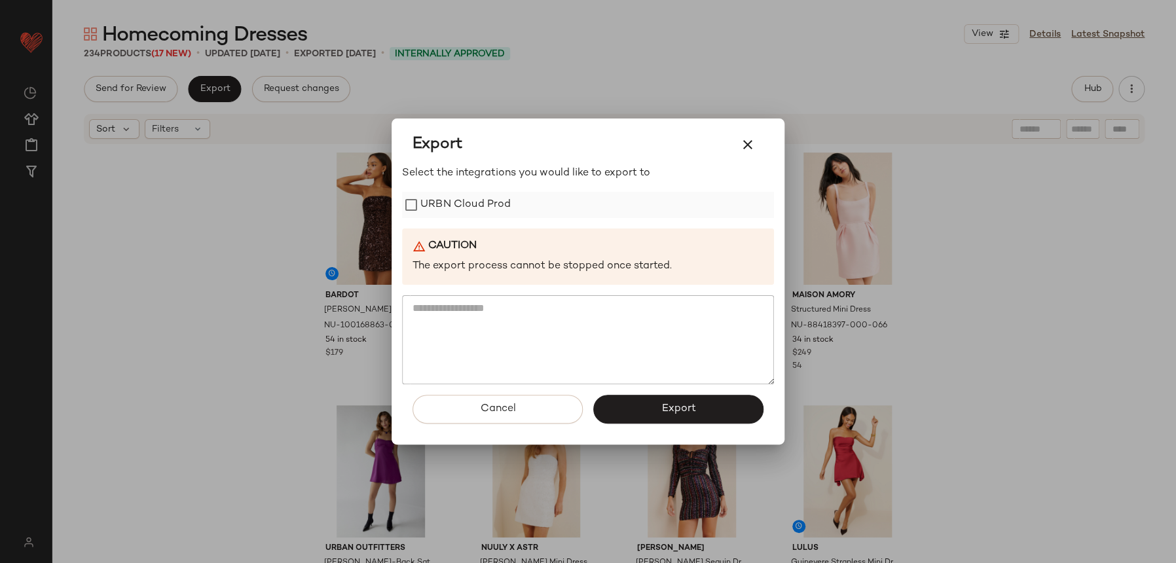
click at [488, 208] on label "URBN Cloud Prod" at bounding box center [465, 205] width 90 height 26
click at [705, 418] on button "Export" at bounding box center [678, 409] width 170 height 29
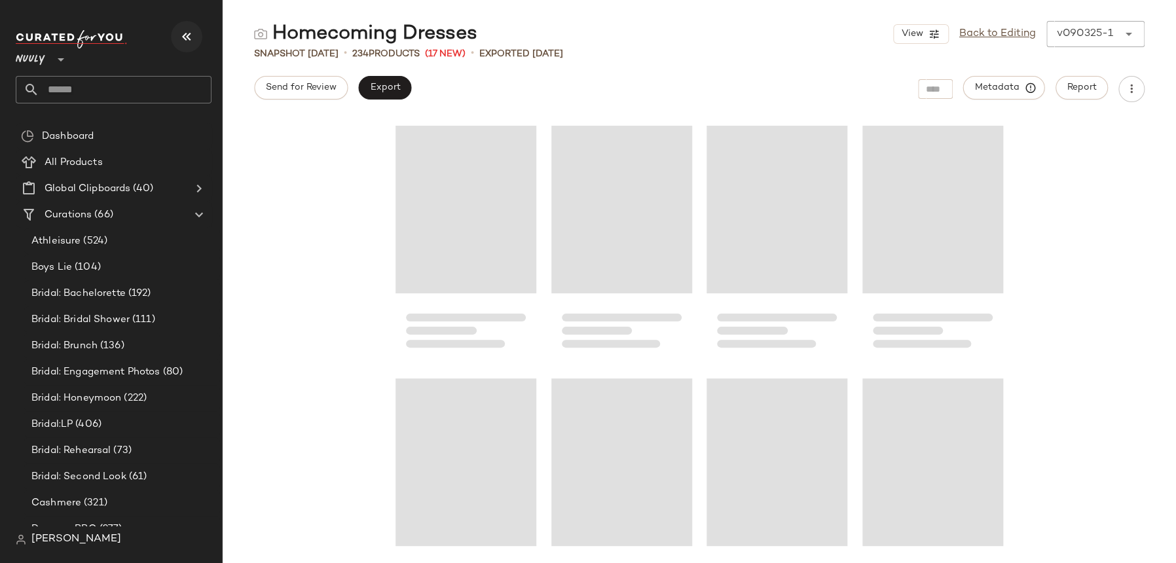
click at [183, 39] on icon "button" at bounding box center [187, 37] width 16 height 16
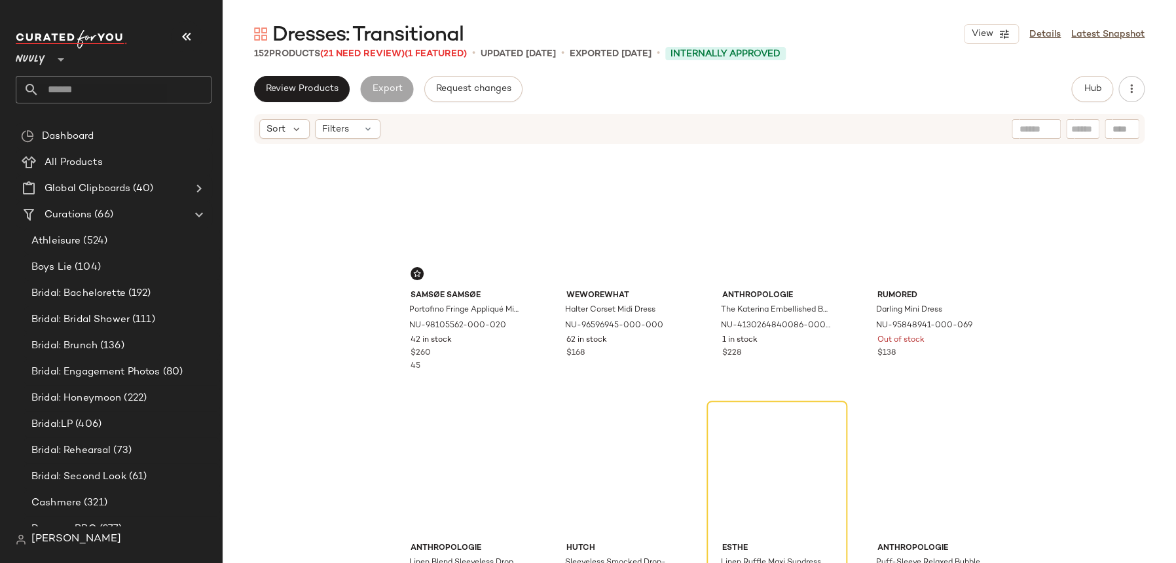
drag, startPoint x: 189, startPoint y: 39, endPoint x: 198, endPoint y: 45, distance: 11.1
click at [189, 39] on icon "button" at bounding box center [187, 37] width 16 height 16
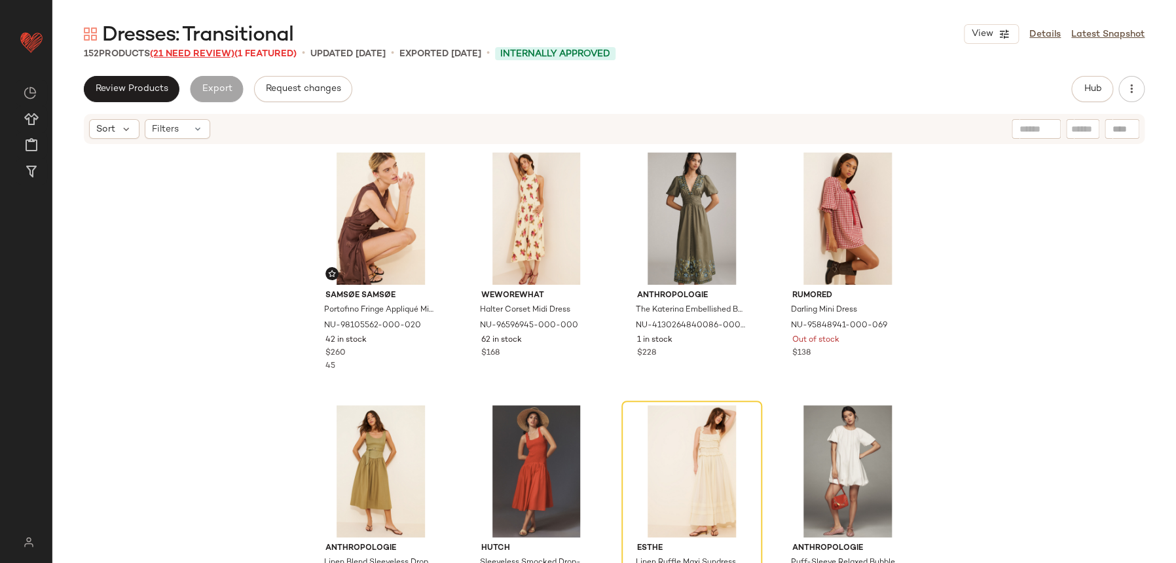
click at [216, 52] on span "(21 Need Review)" at bounding box center [192, 54] width 84 height 10
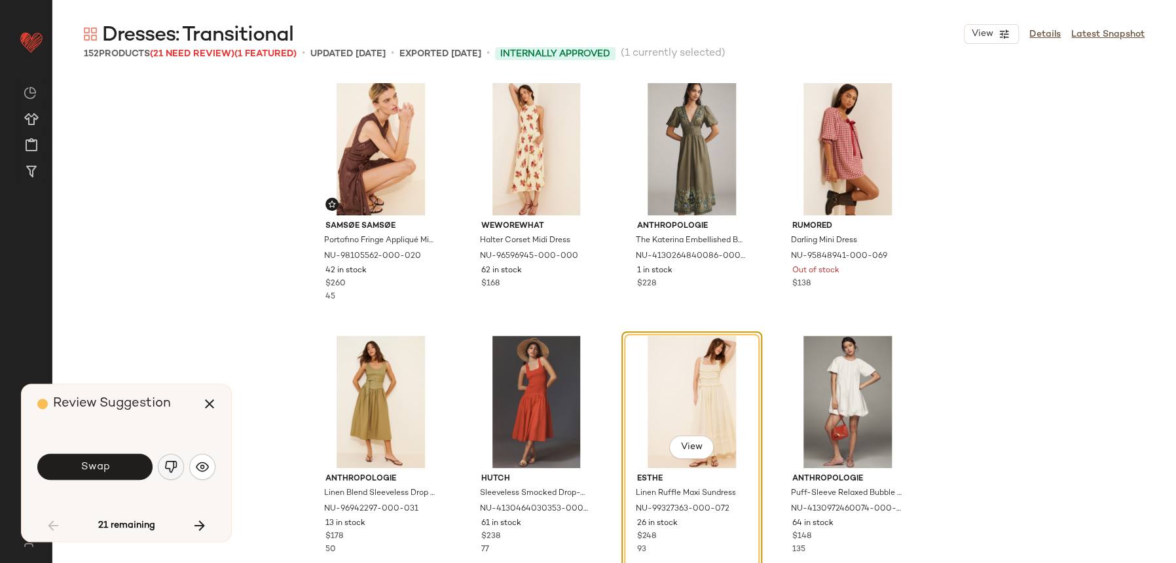
click at [163, 464] on button "button" at bounding box center [171, 467] width 26 height 26
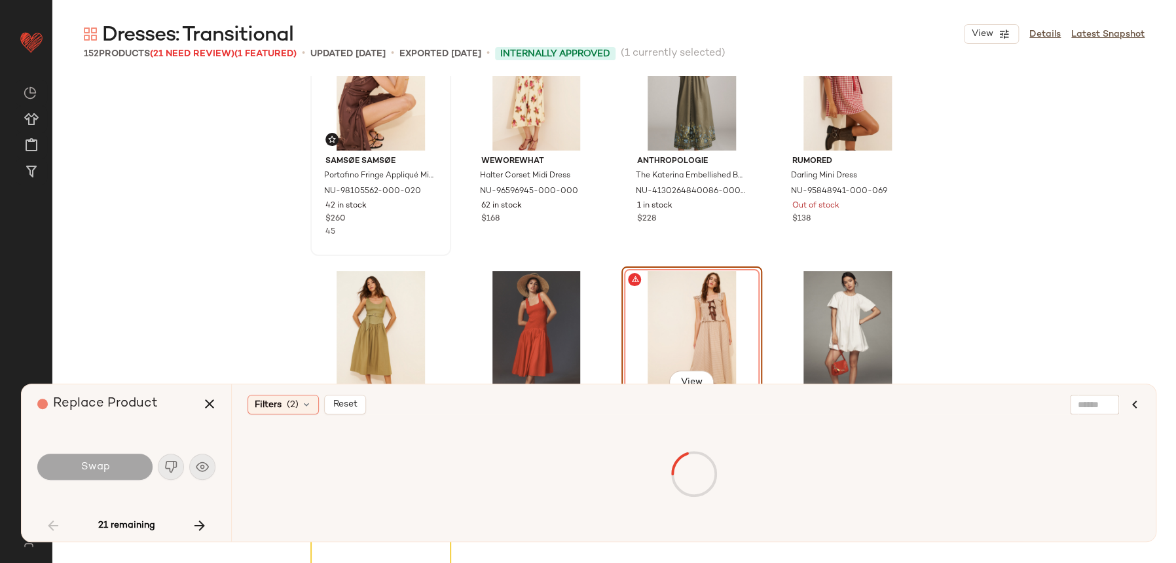
scroll to position [100, 0]
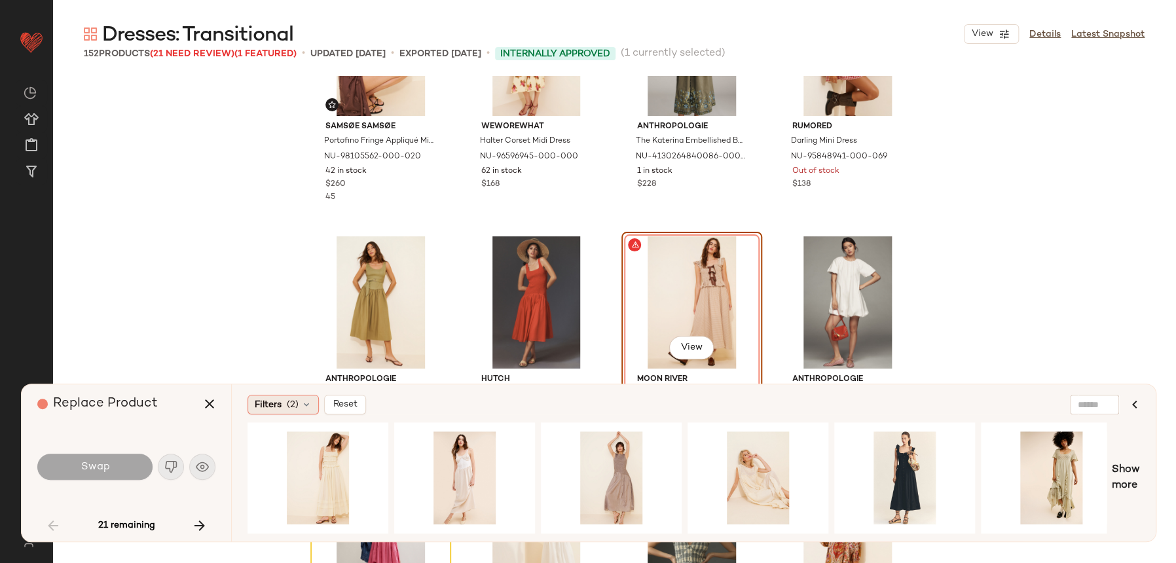
click at [269, 414] on div "Filters (2)" at bounding box center [283, 405] width 71 height 20
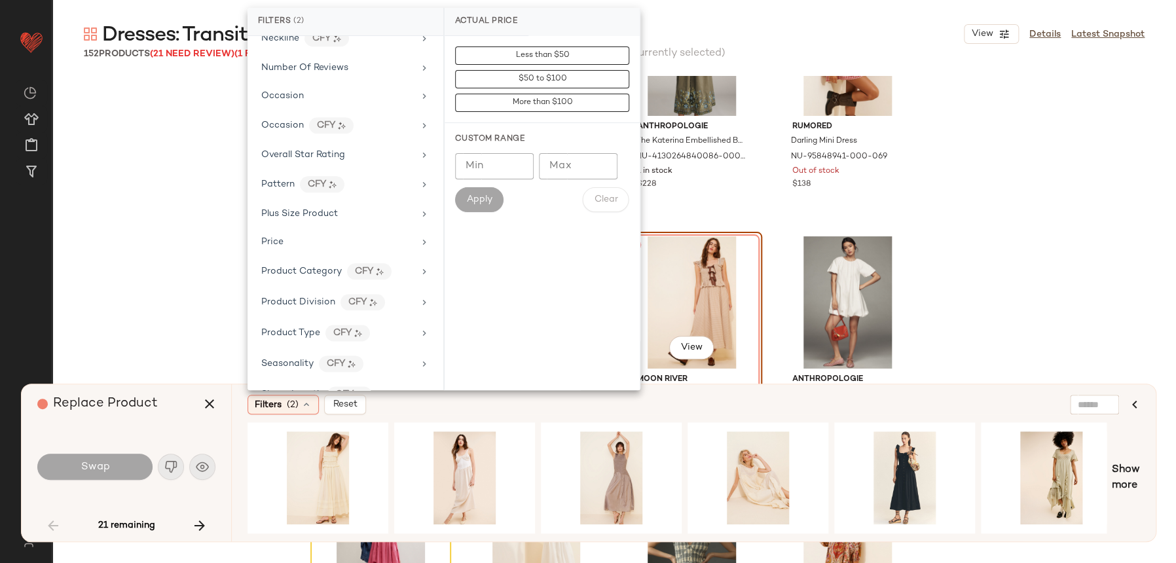
scroll to position [781, 0]
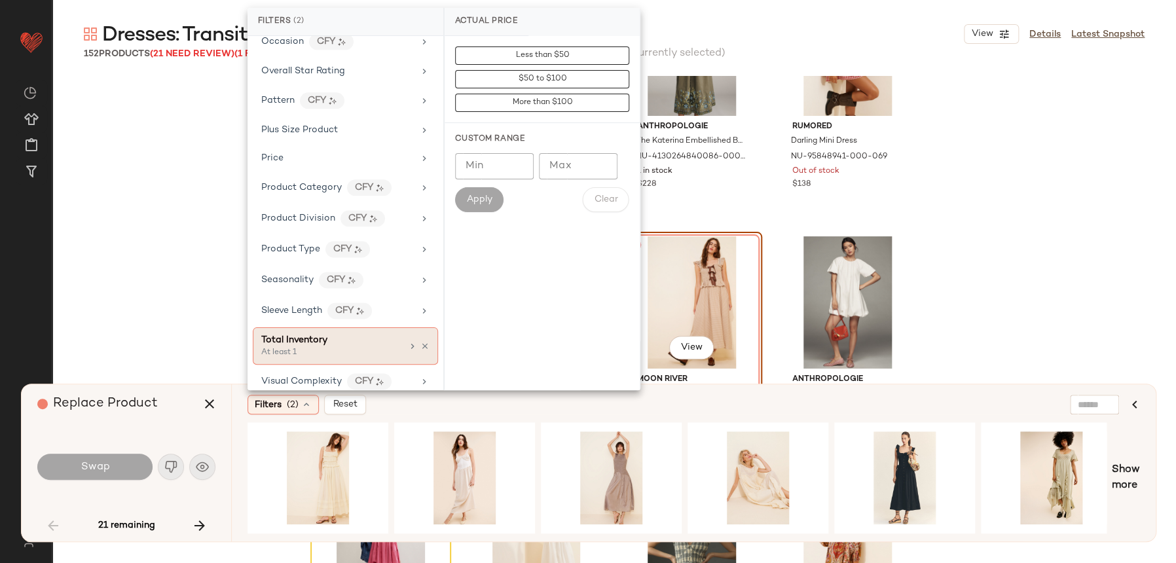
click at [312, 333] on div "Total Inventory" at bounding box center [294, 340] width 66 height 14
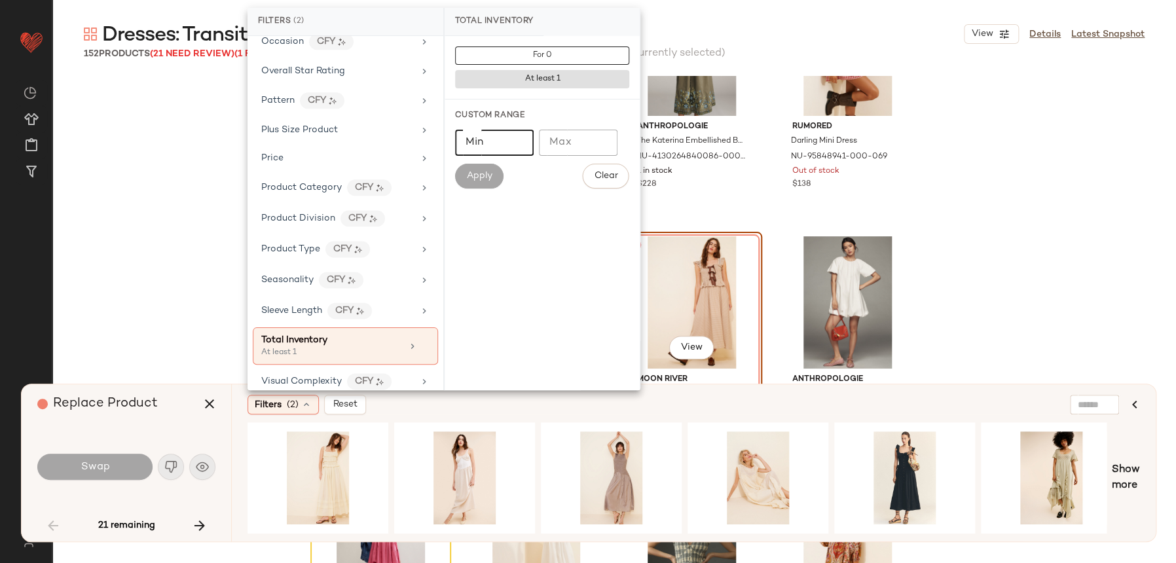
type input "*"
click at [471, 130] on input "*" at bounding box center [494, 143] width 79 height 26
drag, startPoint x: 479, startPoint y: 130, endPoint x: 459, endPoint y: 202, distance: 75.3
click at [461, 219] on div "For 0 At least 1 Custom Range Min Min Max Max Apply Clear" at bounding box center [542, 213] width 195 height 354
type input "**"
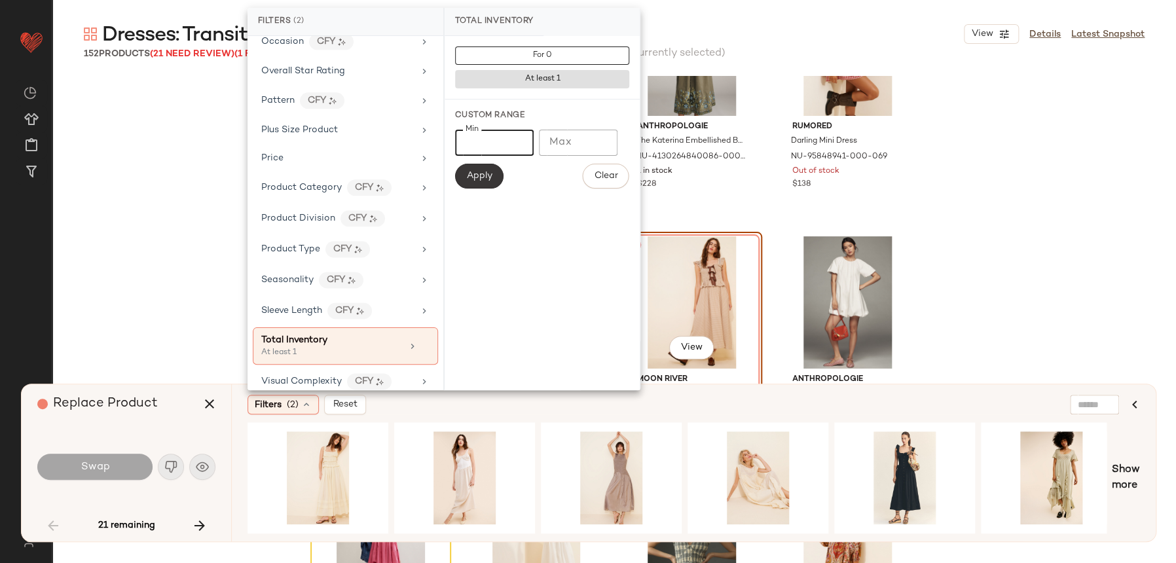
click at [475, 175] on span "Apply" at bounding box center [479, 176] width 26 height 10
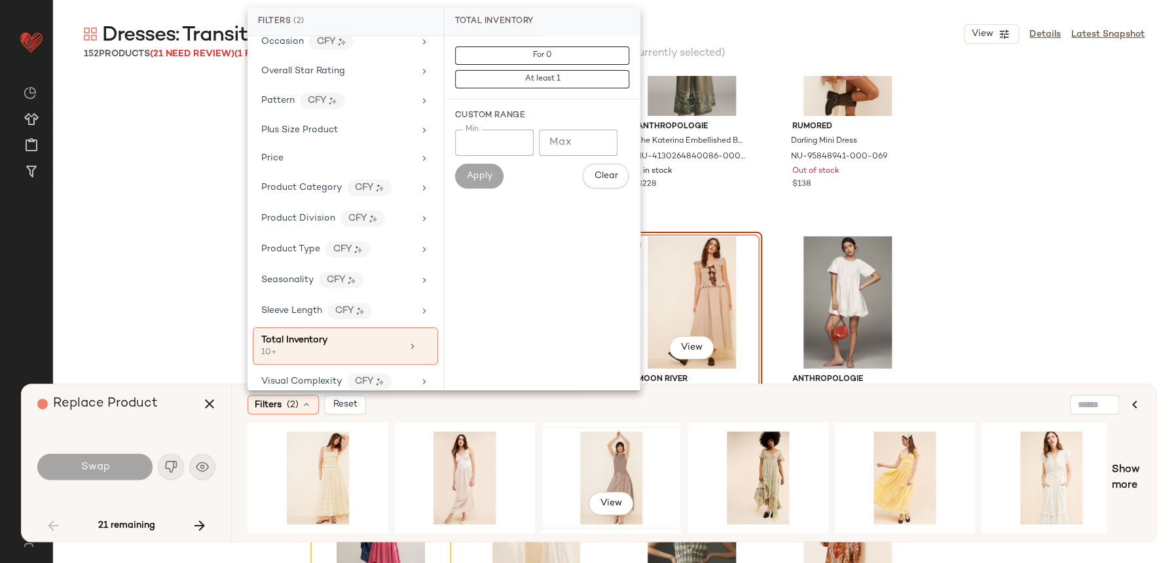
click at [542, 516] on div "View" at bounding box center [611, 478] width 138 height 100
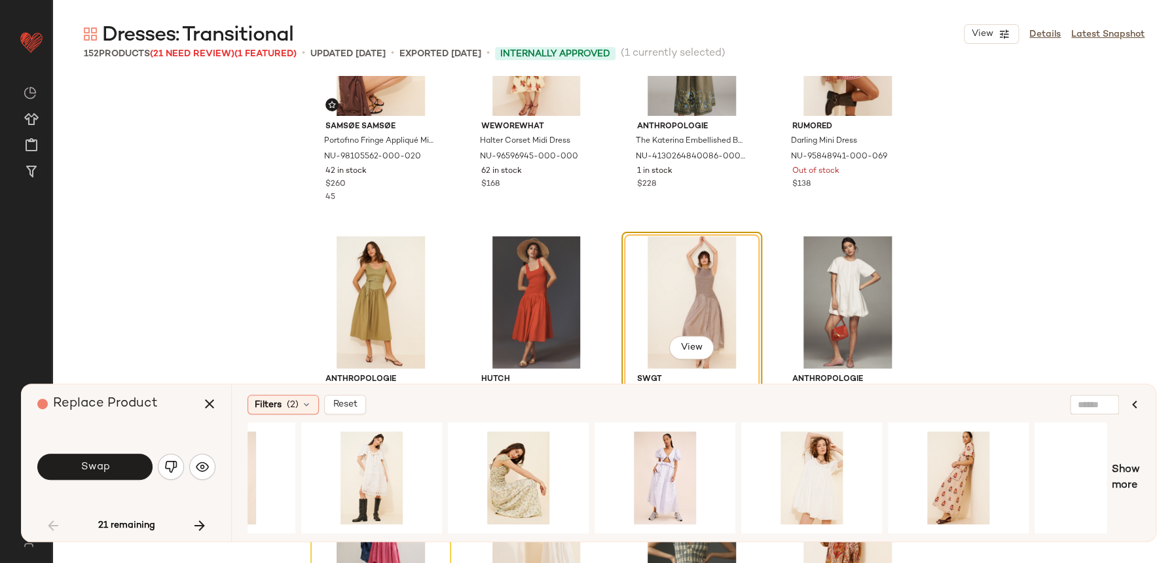
scroll to position [0, 1480]
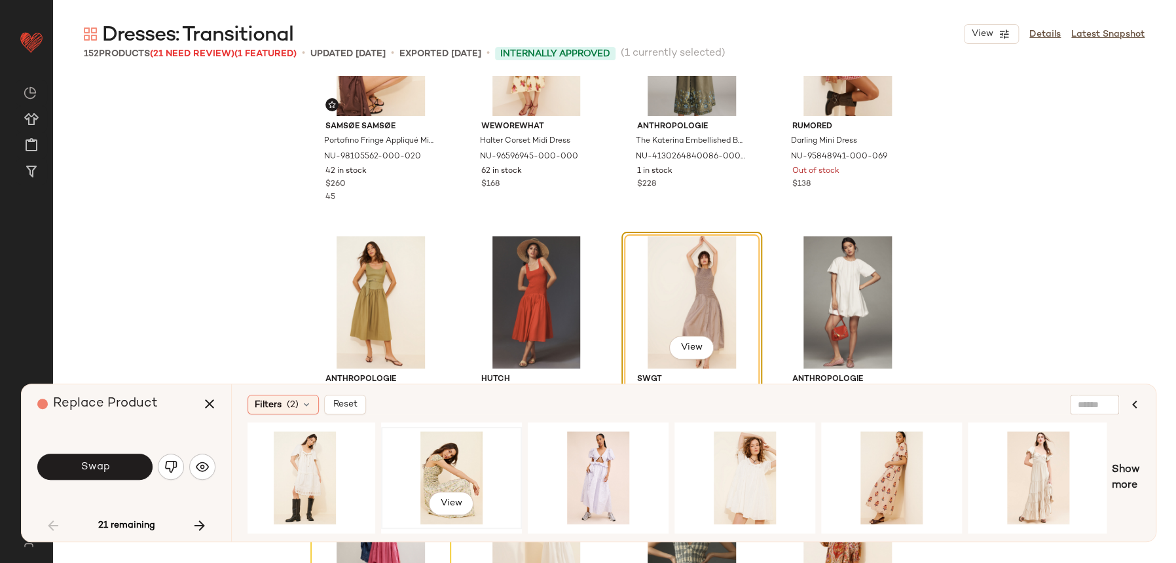
click at [426, 471] on div "View" at bounding box center [452, 477] width 132 height 93
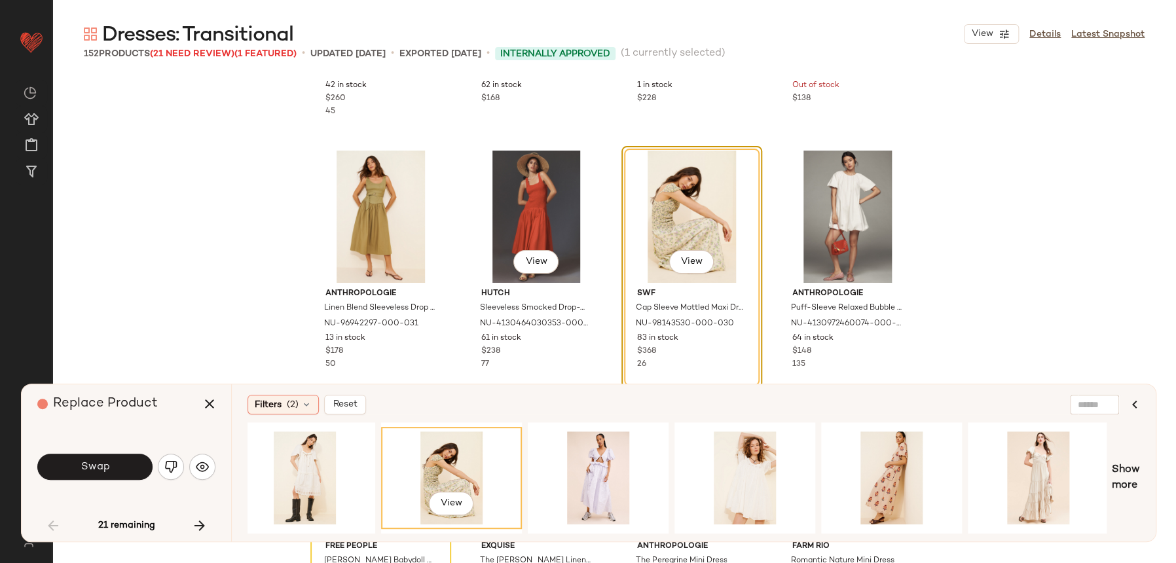
scroll to position [187, 0]
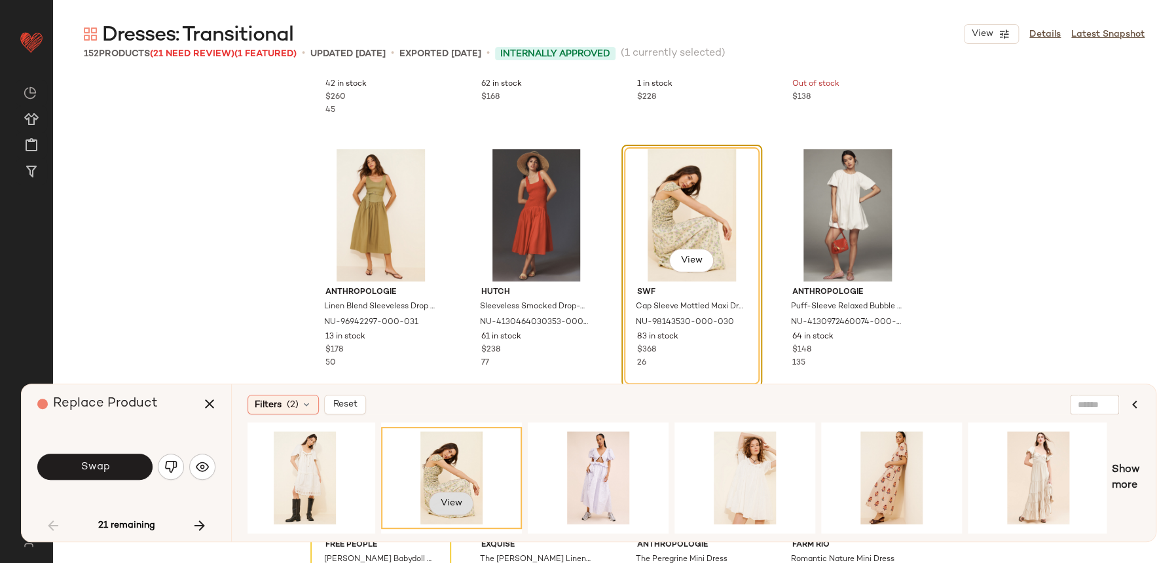
click at [458, 498] on span "View" at bounding box center [451, 503] width 22 height 10
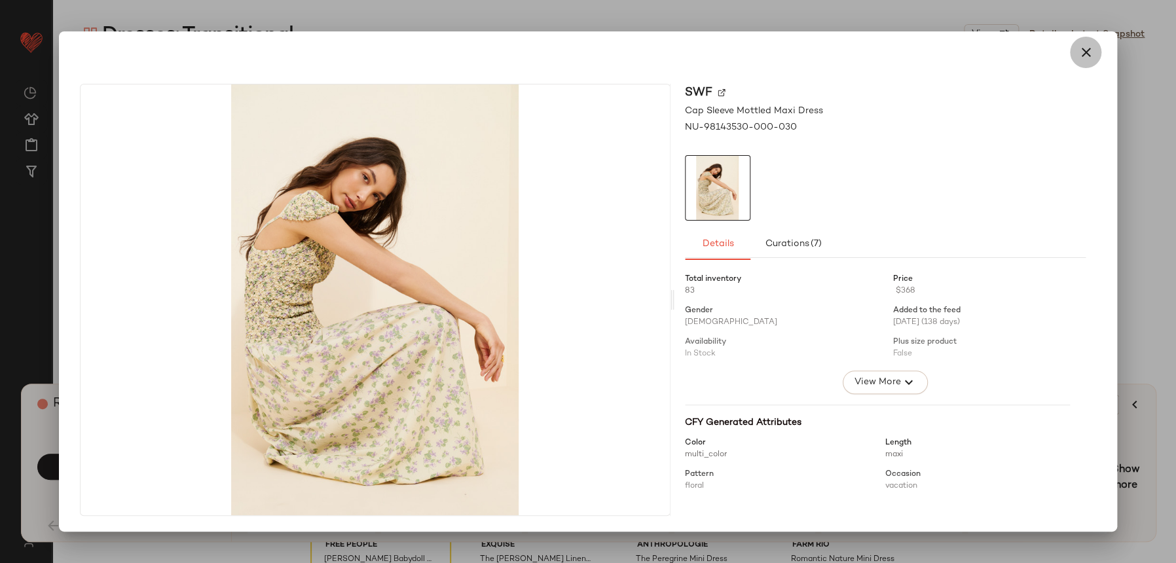
click at [1097, 48] on button "button" at bounding box center [1085, 52] width 31 height 31
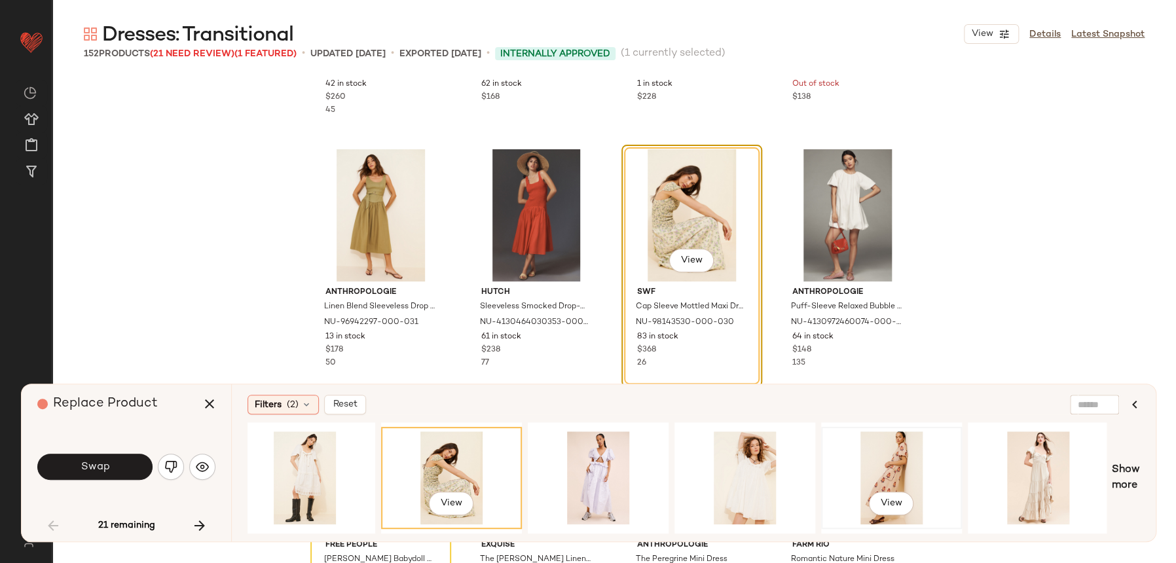
click at [900, 455] on div "View" at bounding box center [892, 477] width 132 height 93
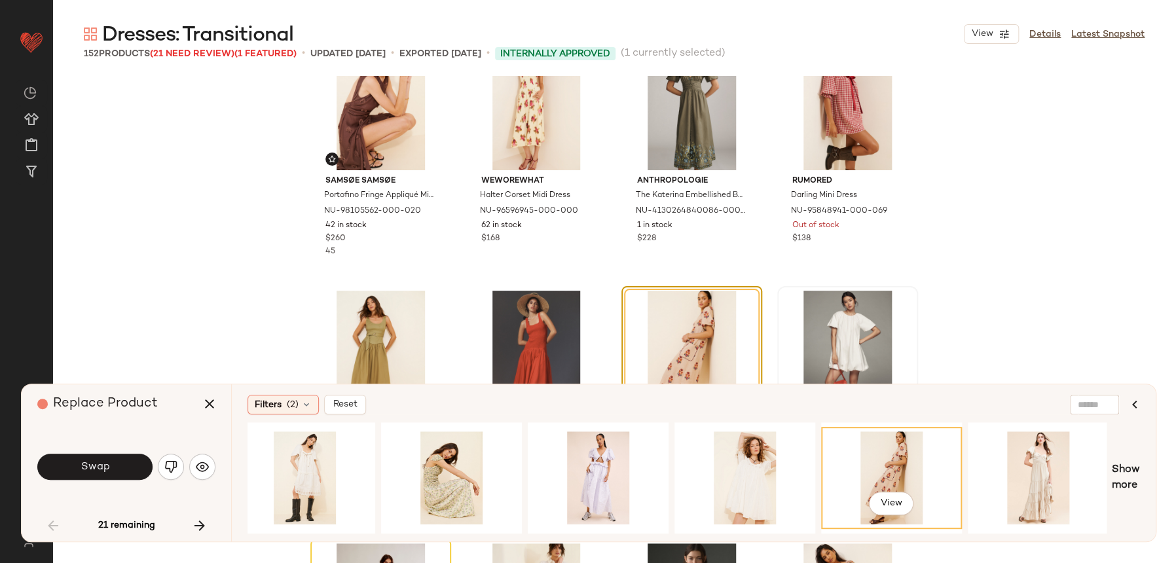
scroll to position [75, 0]
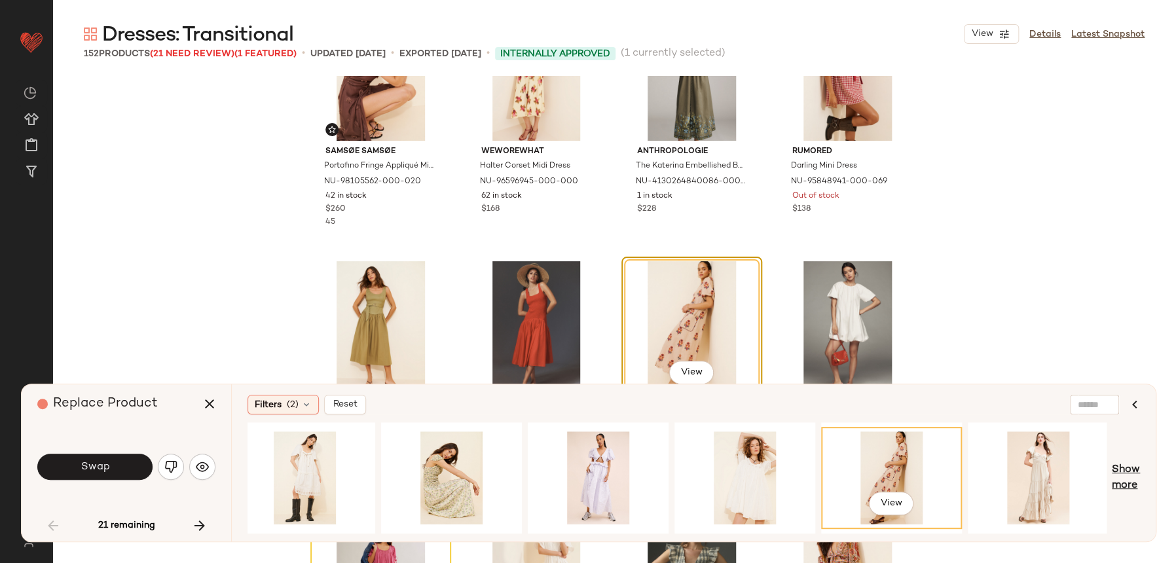
click at [1116, 475] on span "Show more" at bounding box center [1126, 477] width 28 height 31
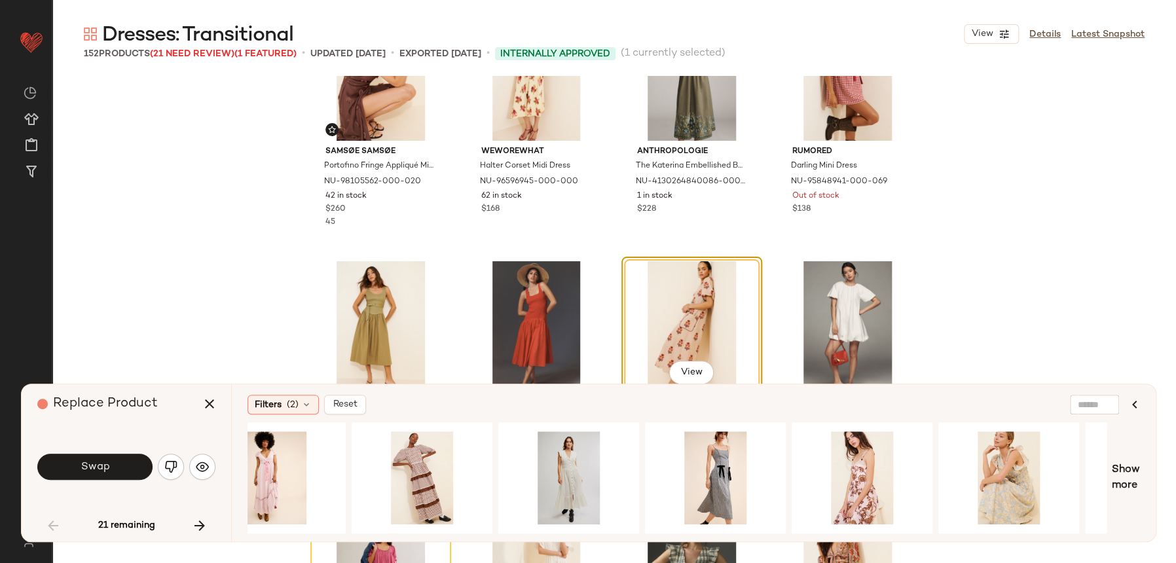
scroll to position [0, 2946]
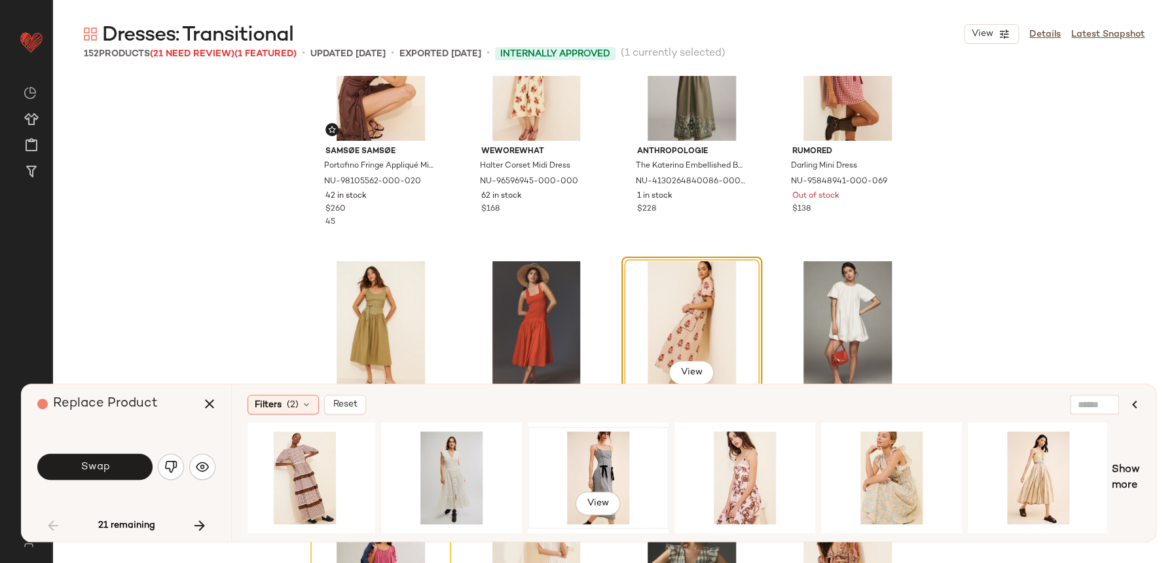
click at [627, 479] on div "View" at bounding box center [598, 477] width 132 height 93
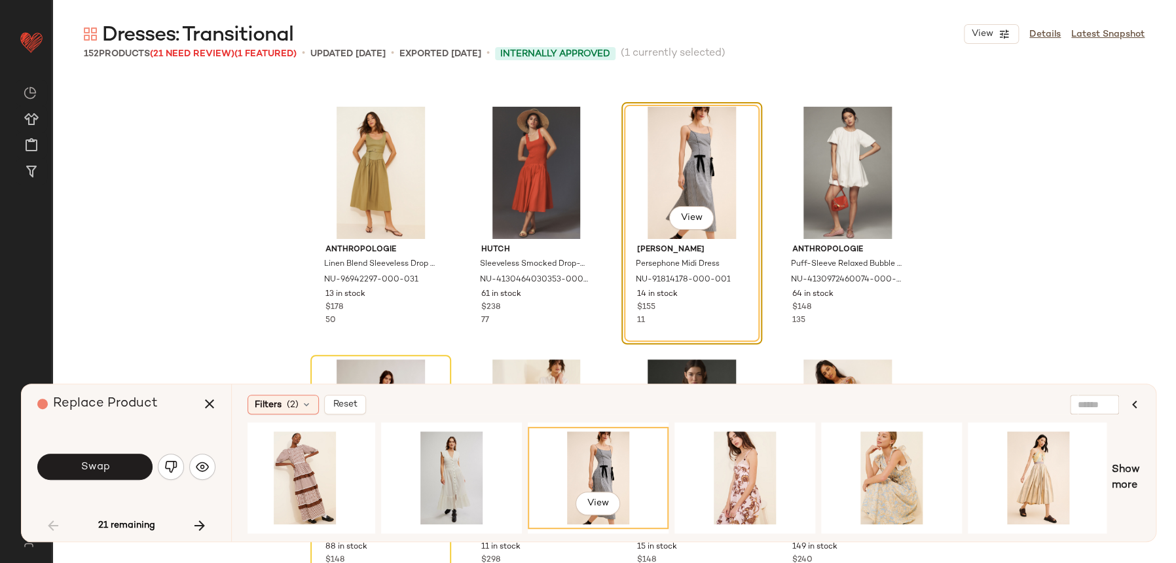
scroll to position [205, 0]
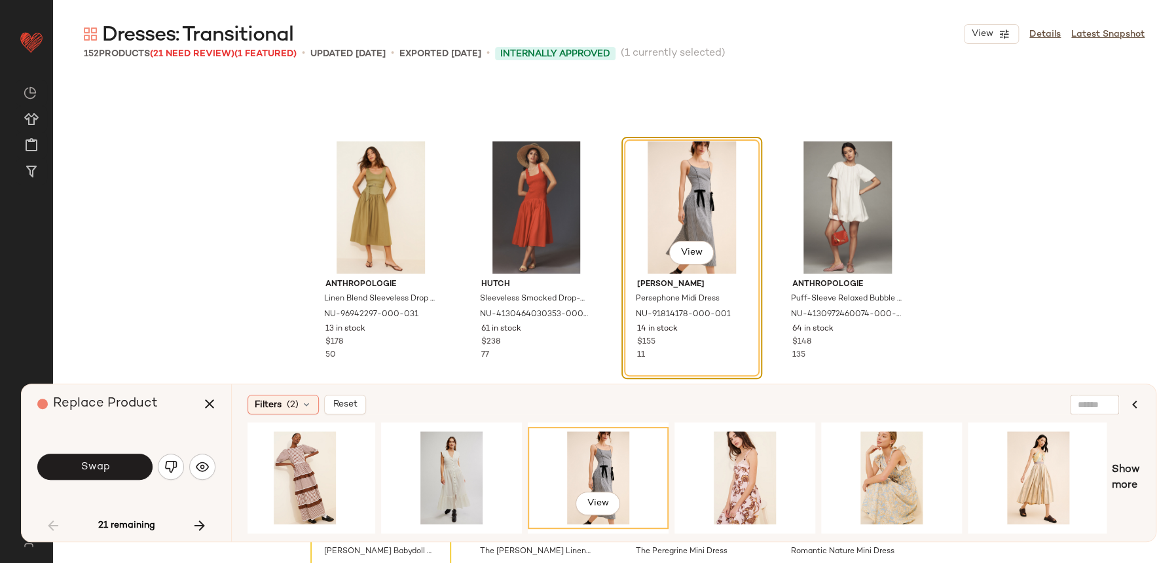
click at [1140, 468] on div "Filters (2) Reset View Show more" at bounding box center [693, 462] width 925 height 157
click at [1126, 473] on span "Show more" at bounding box center [1126, 477] width 28 height 31
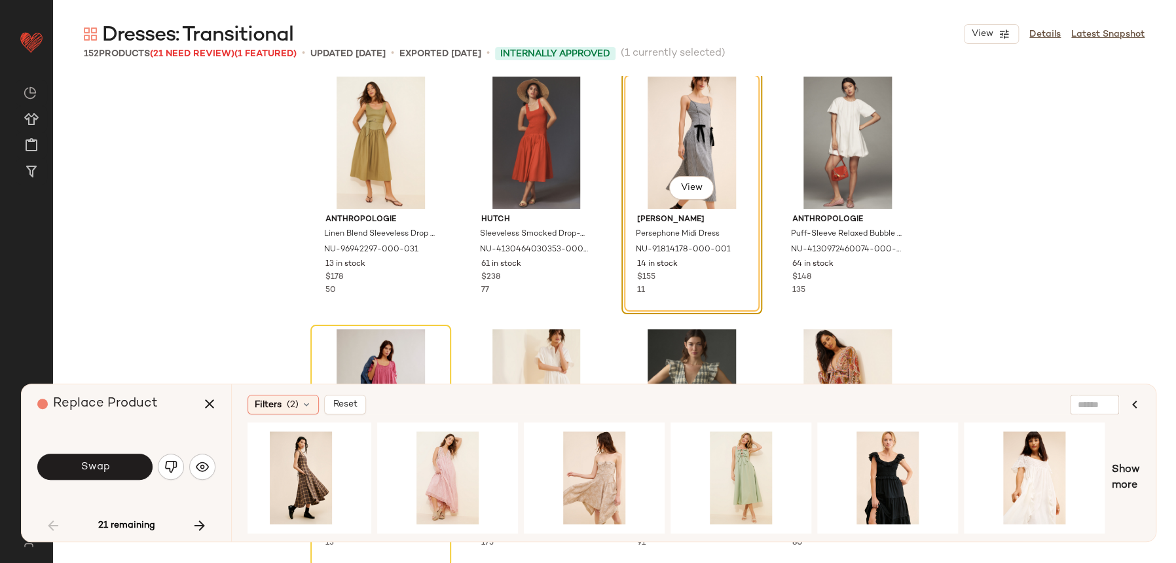
scroll to position [0, 4413]
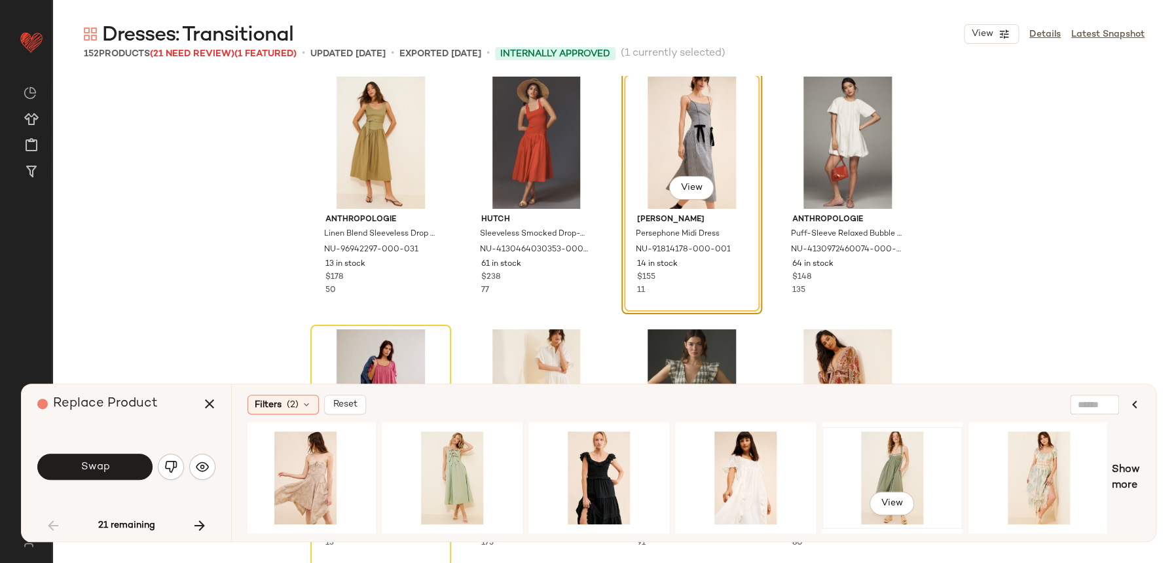
click at [892, 457] on div "View" at bounding box center [892, 477] width 132 height 93
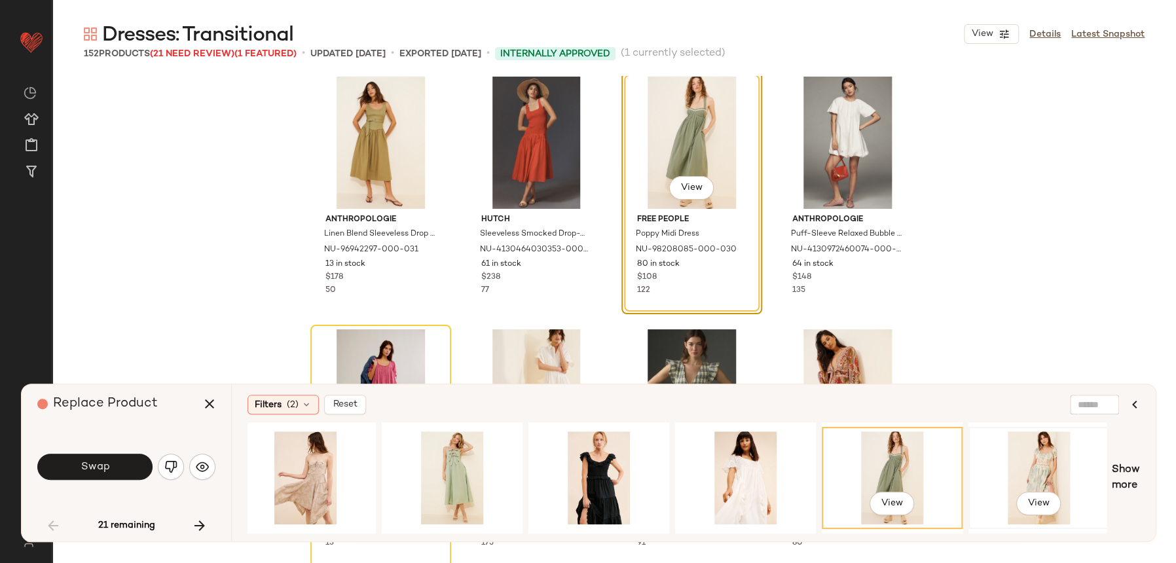
click at [1021, 460] on div "View" at bounding box center [1039, 477] width 132 height 93
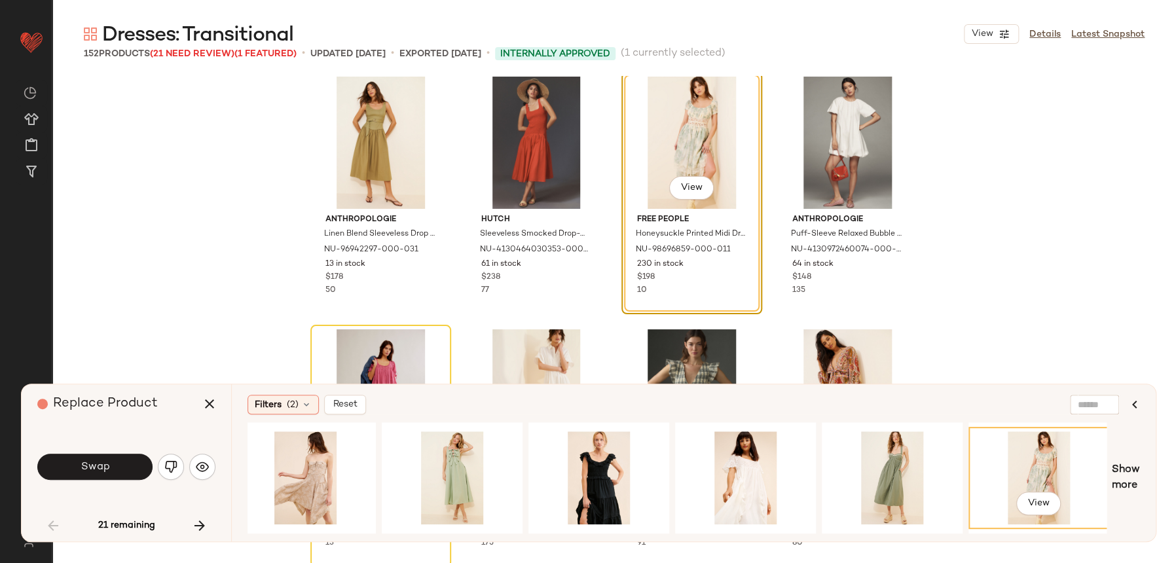
click at [1097, 466] on div "View" at bounding box center [1039, 477] width 132 height 93
click at [1105, 462] on div "View" at bounding box center [1039, 478] width 138 height 100
click at [1107, 468] on div "View Show more" at bounding box center [694, 477] width 892 height 111
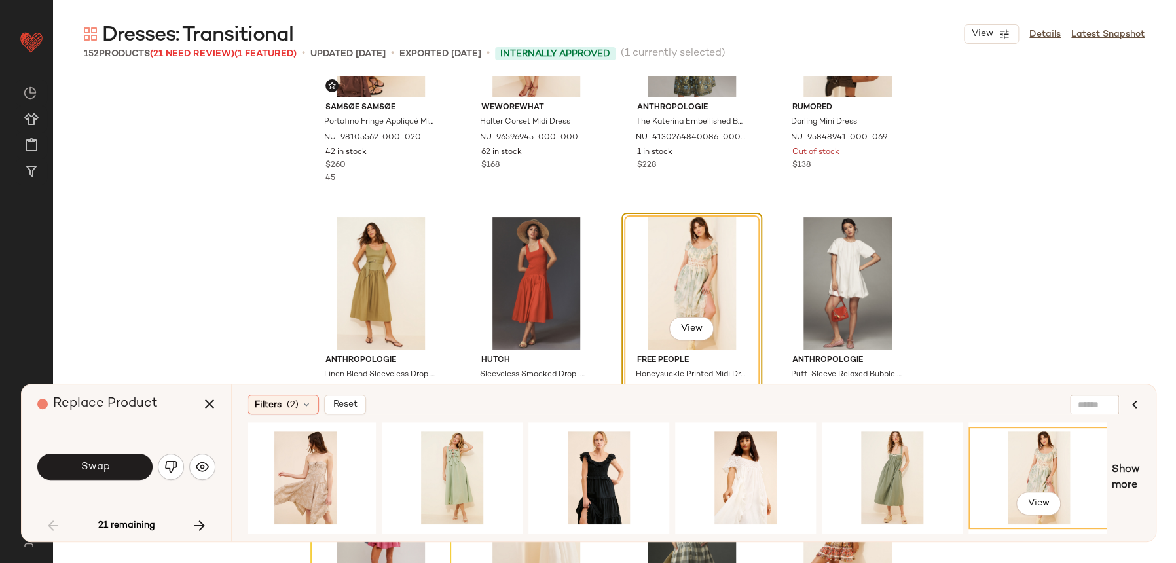
scroll to position [96, 0]
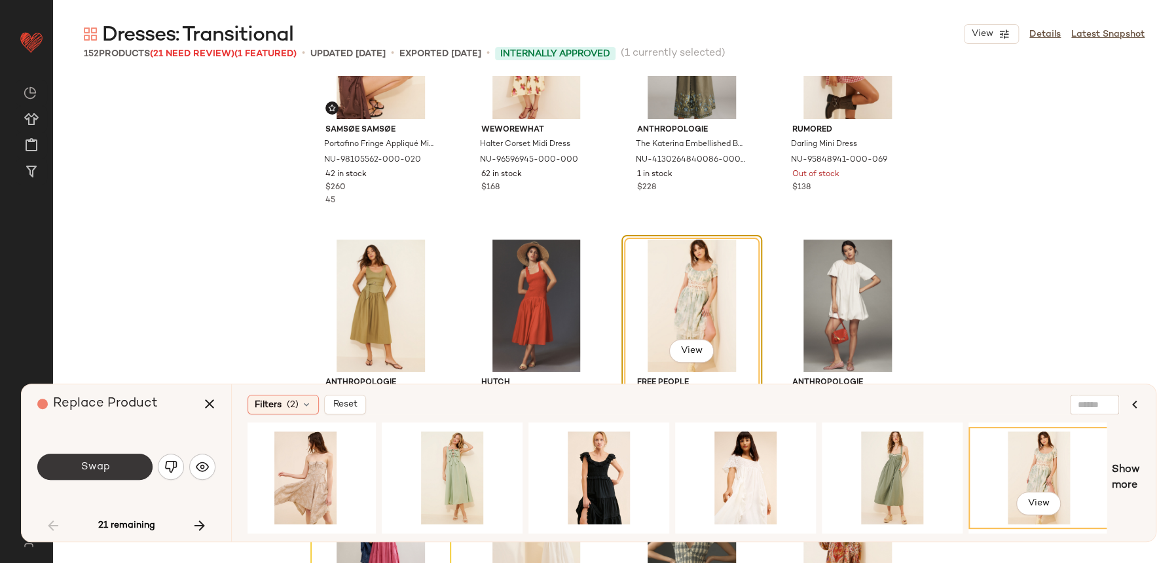
click at [93, 455] on button "Swap" at bounding box center [94, 467] width 115 height 26
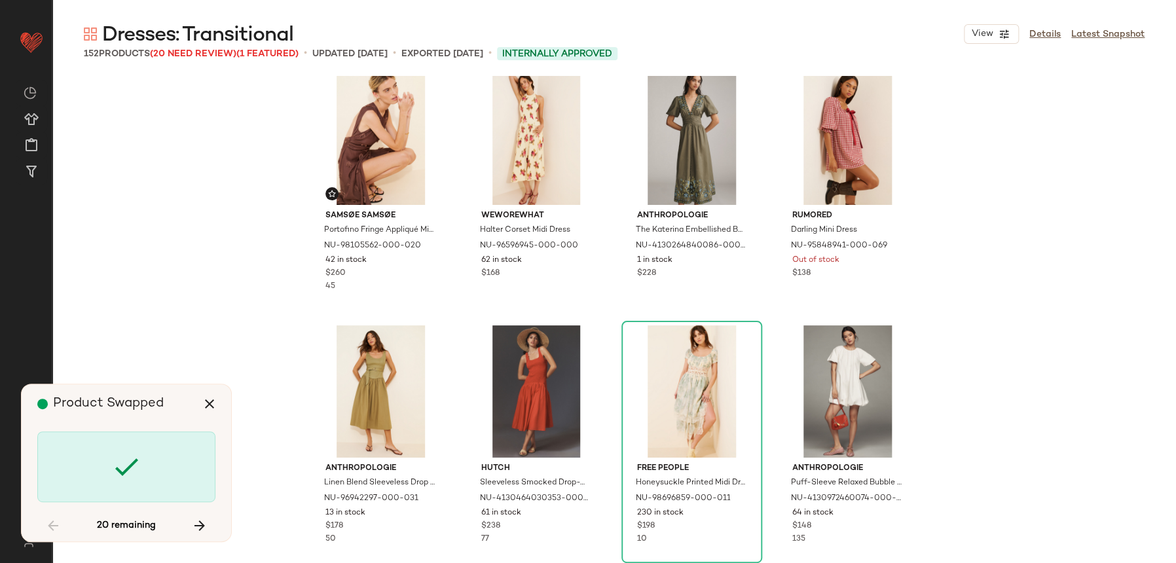
scroll to position [0, 0]
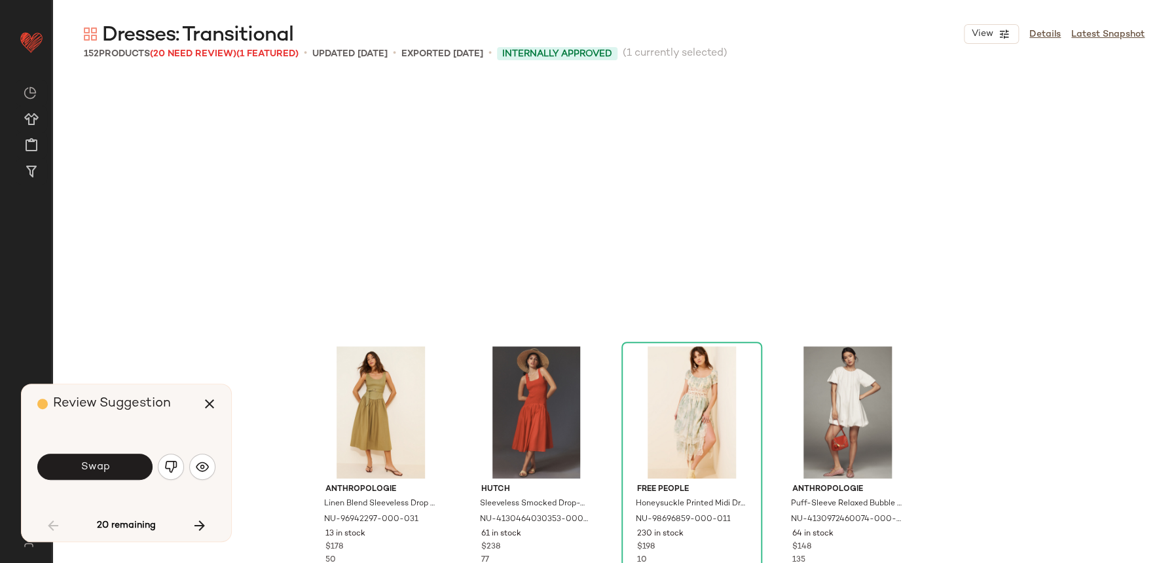
scroll to position [263, 0]
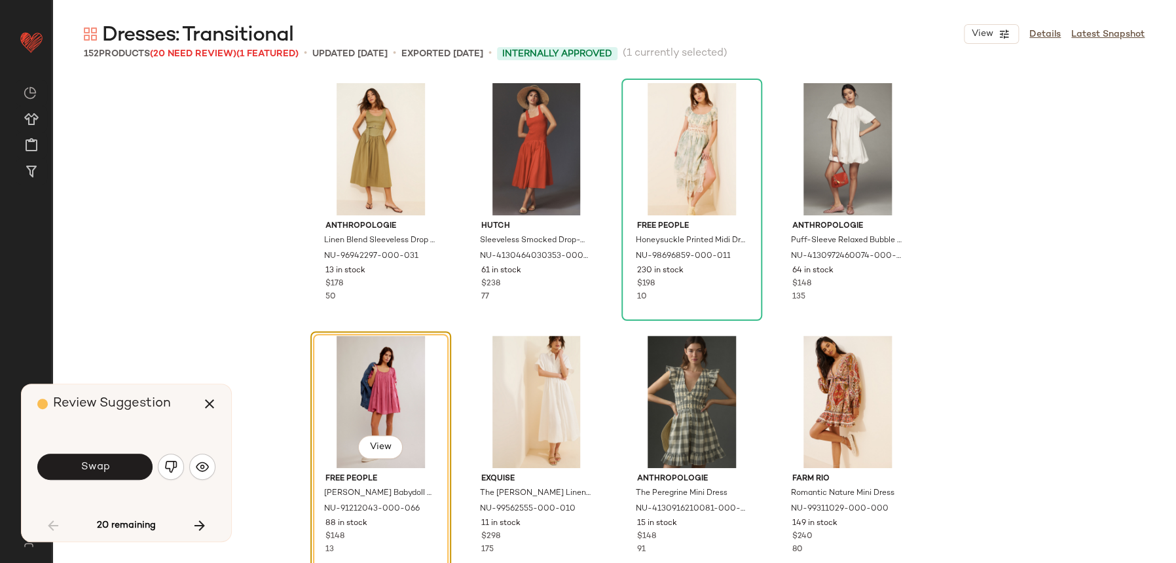
click at [171, 468] on img "button" at bounding box center [170, 466] width 13 height 13
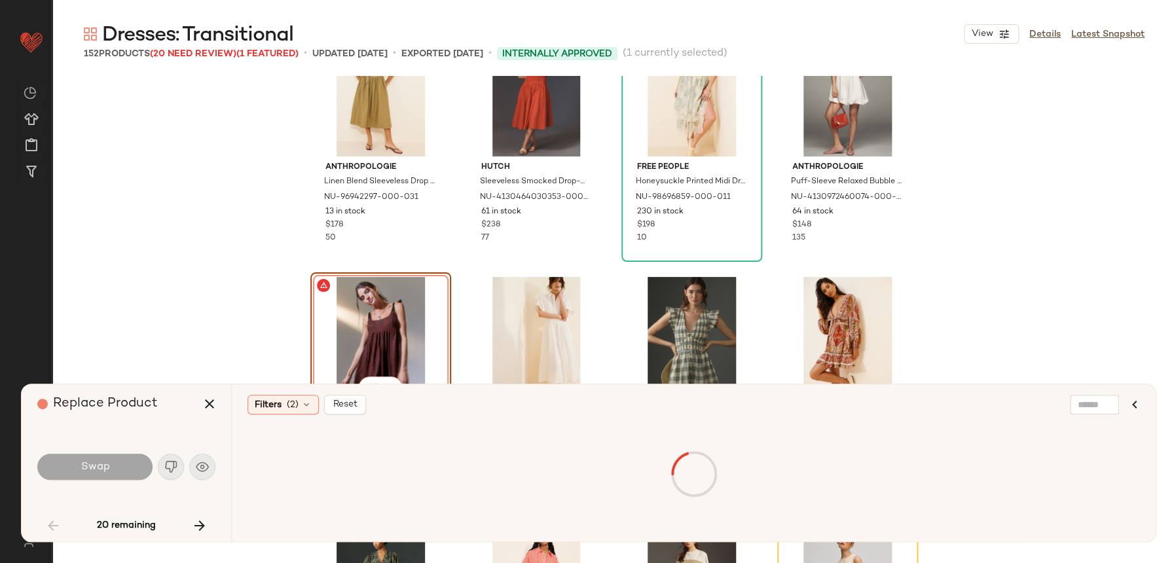
scroll to position [329, 0]
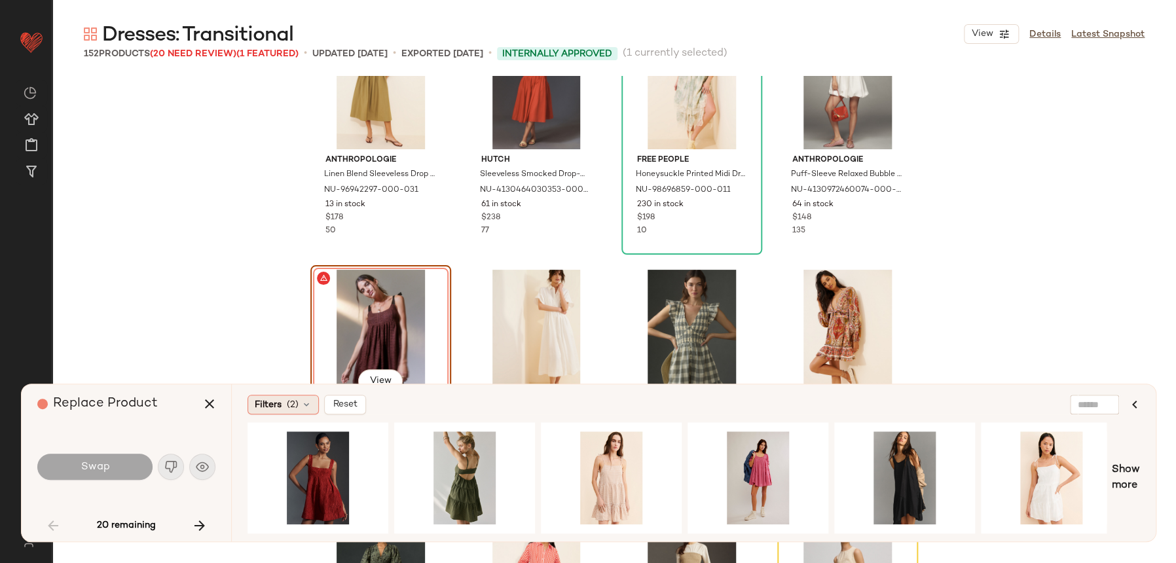
click at [306, 405] on icon at bounding box center [306, 404] width 10 height 10
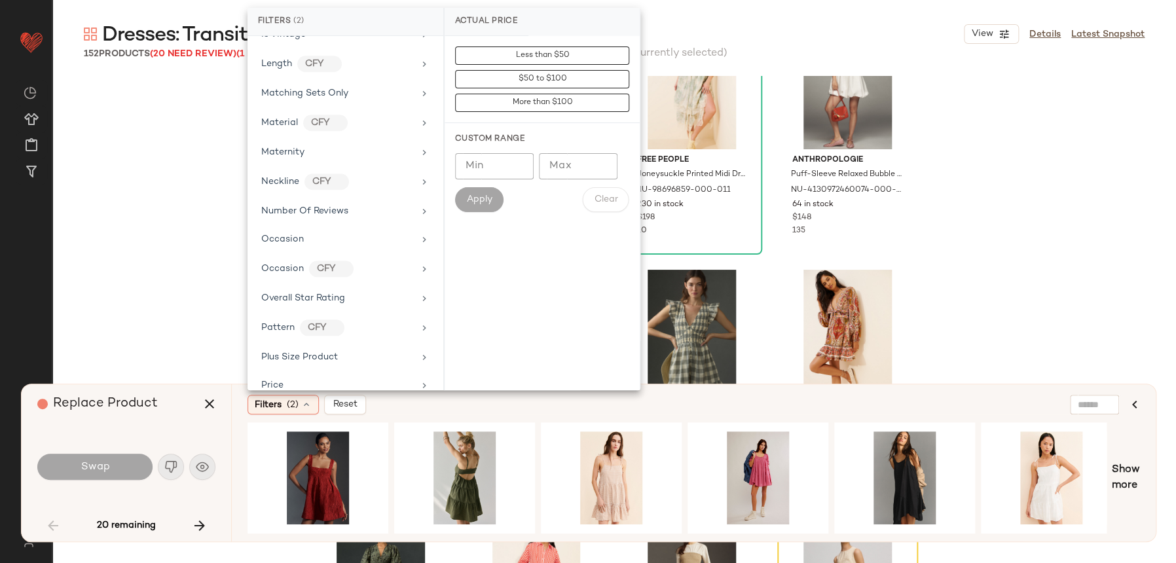
scroll to position [818, 0]
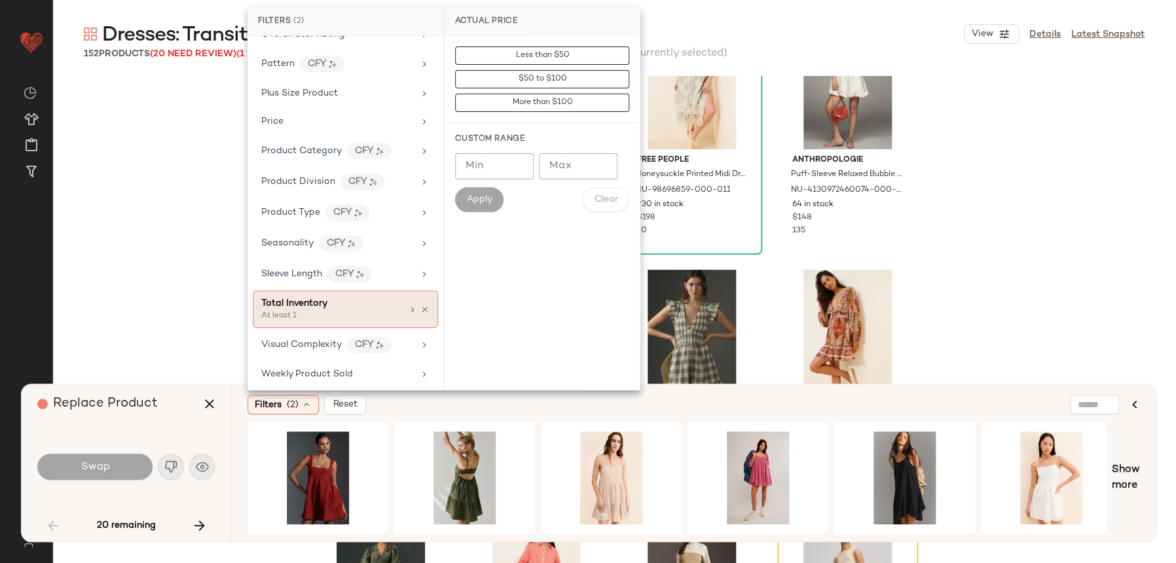
click at [338, 297] on div "Total Inventory" at bounding box center [331, 304] width 141 height 14
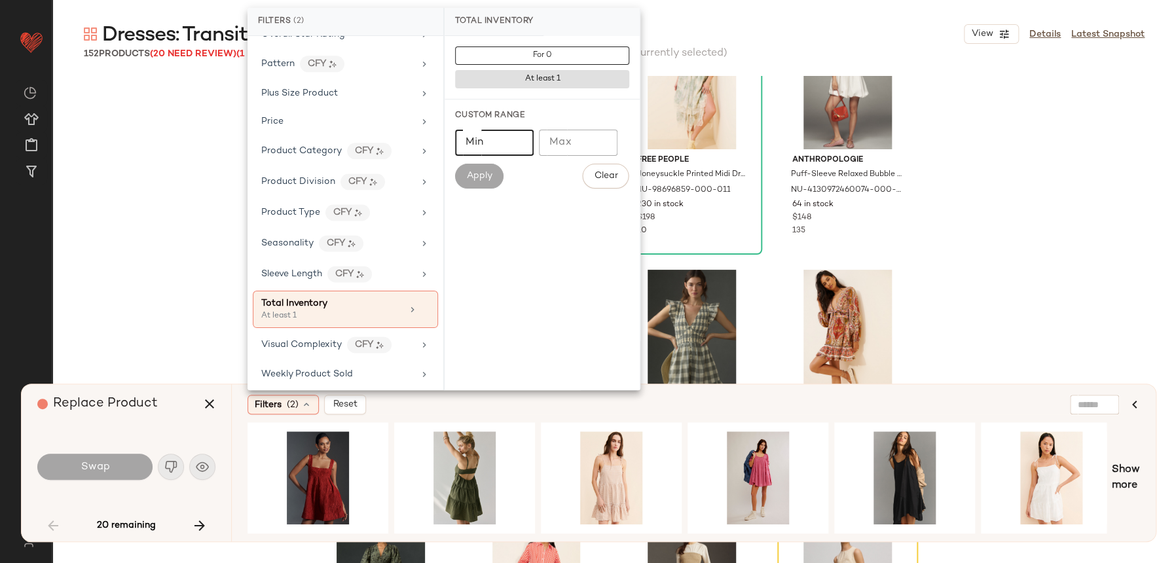
click at [500, 151] on input "*" at bounding box center [494, 143] width 79 height 26
type input "**"
click at [485, 187] on button "Apply" at bounding box center [479, 176] width 48 height 25
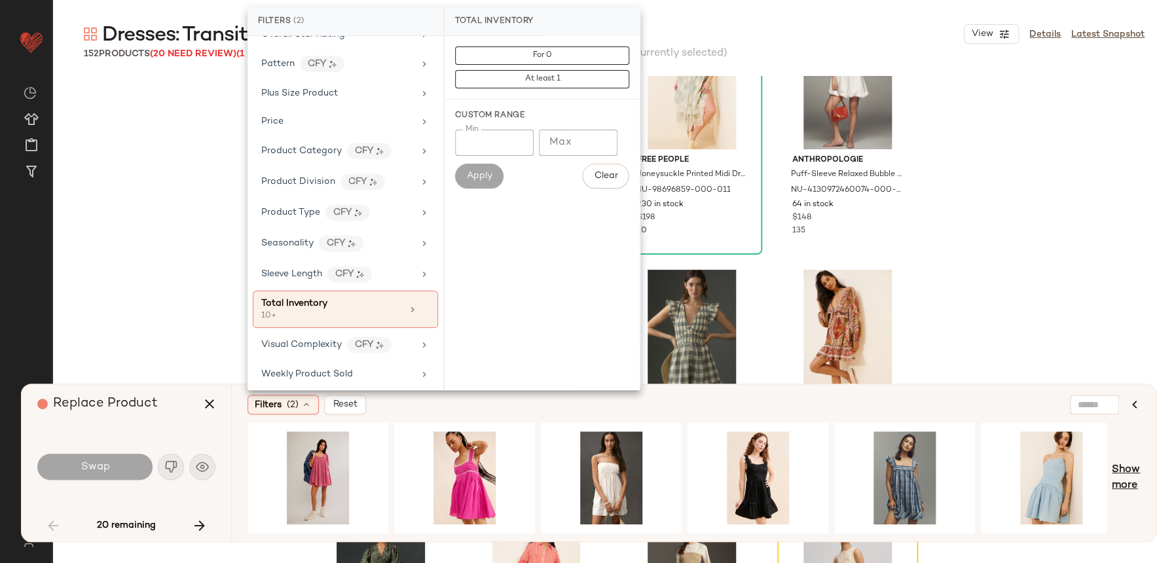
click at [1129, 470] on span "Show more" at bounding box center [1126, 477] width 28 height 31
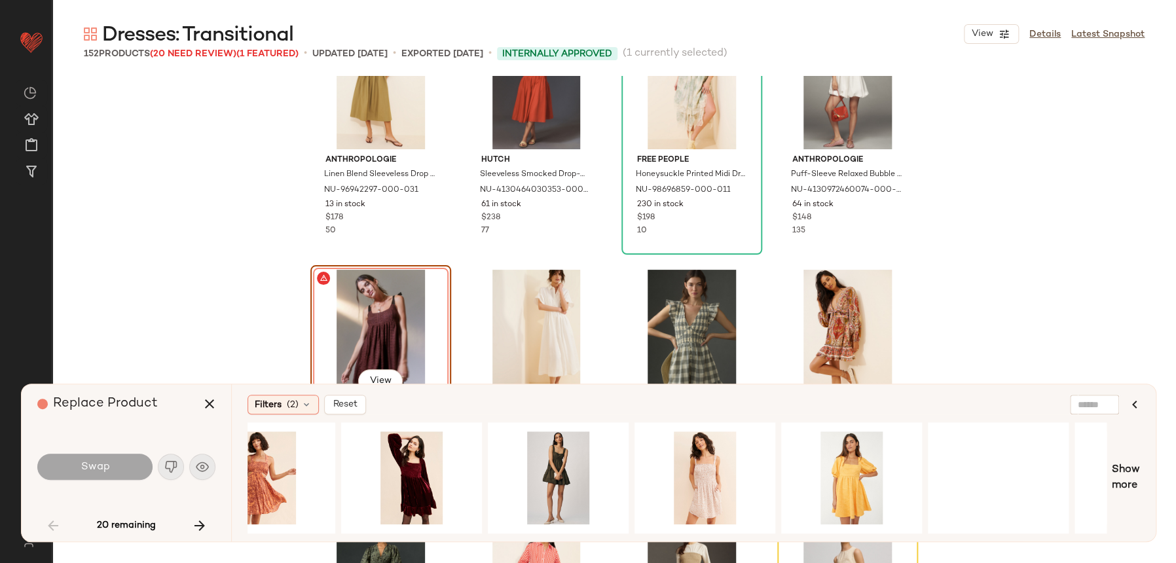
scroll to position [0, 1513]
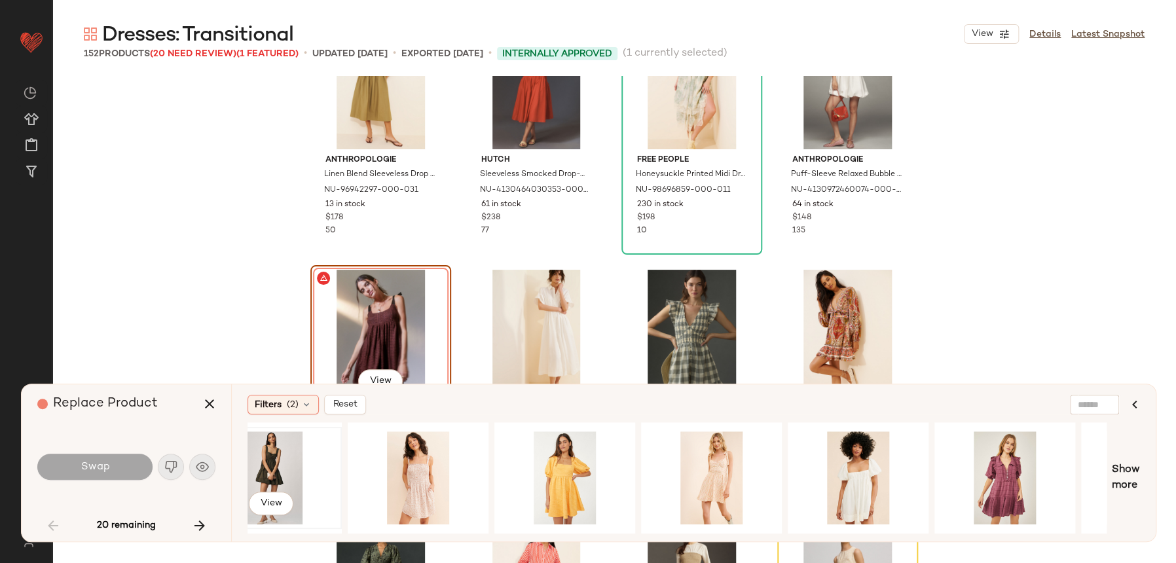
drag, startPoint x: 269, startPoint y: 473, endPoint x: 277, endPoint y: 472, distance: 7.9
click at [270, 473] on div "View" at bounding box center [272, 477] width 132 height 93
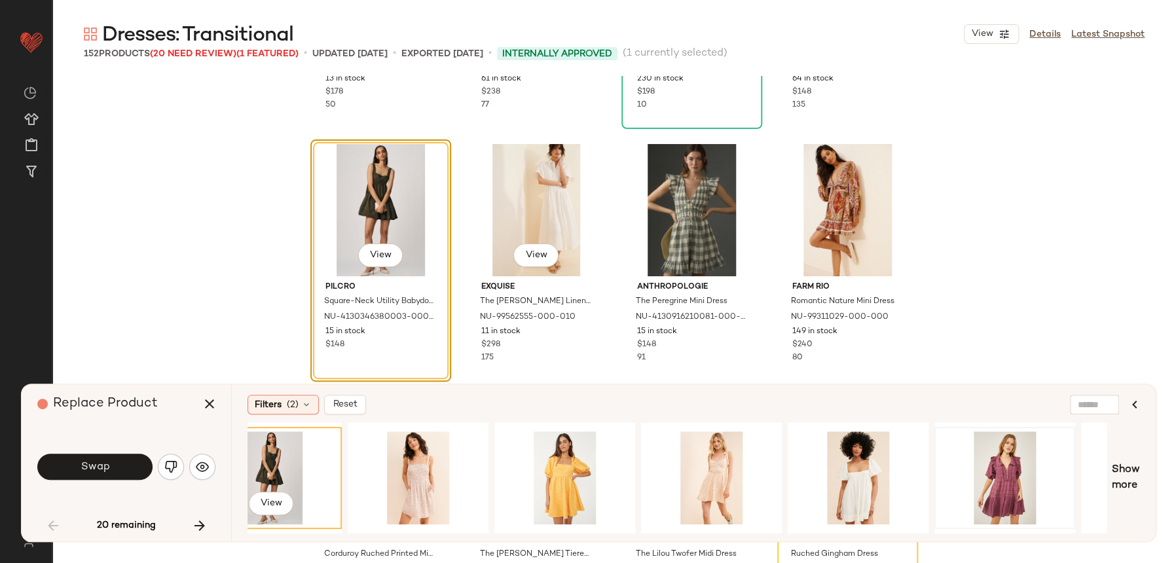
scroll to position [475, 0]
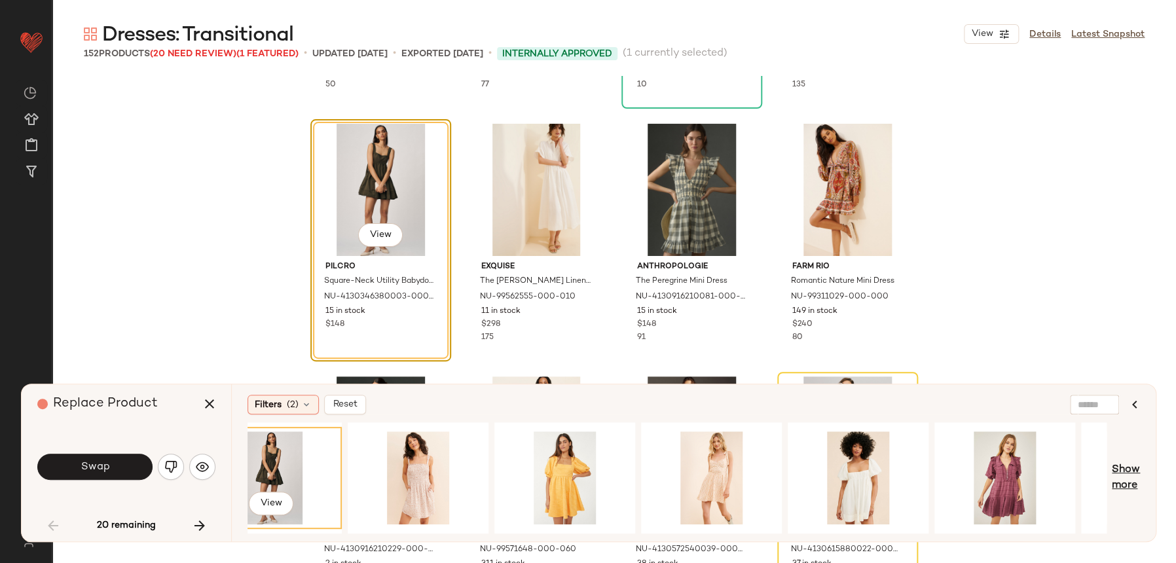
click at [1121, 480] on span "Show more" at bounding box center [1126, 477] width 28 height 31
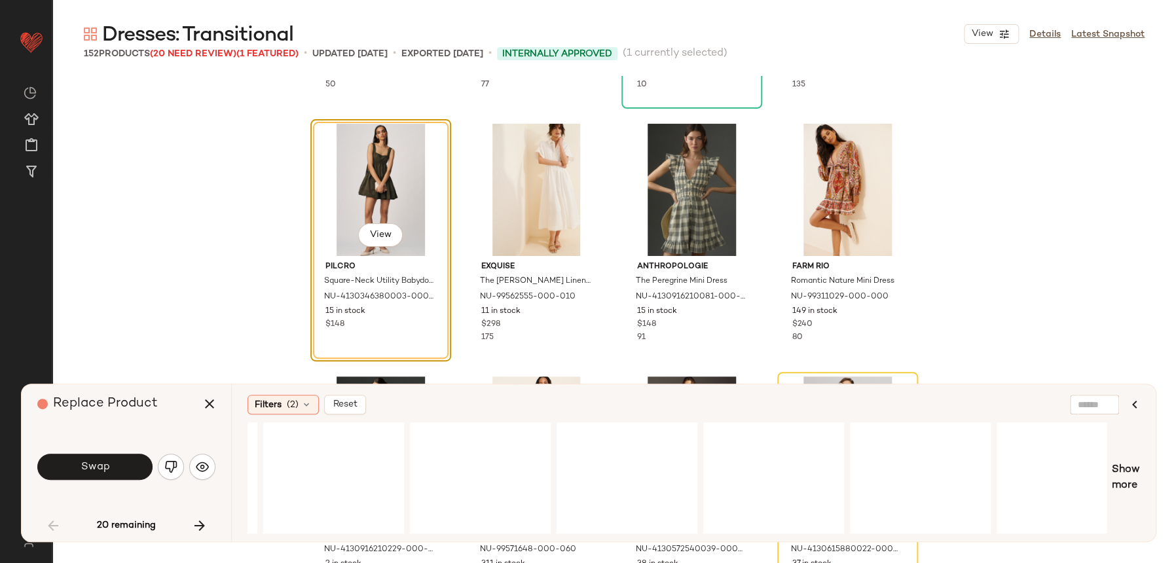
scroll to position [0, 3077]
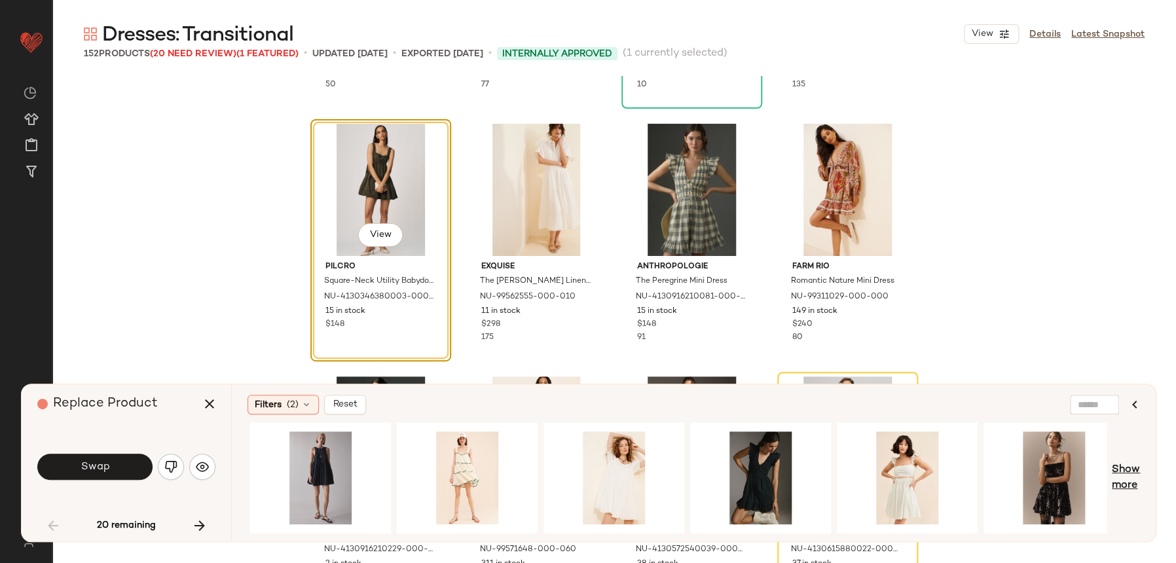
click at [1135, 479] on span "Show more" at bounding box center [1126, 477] width 28 height 31
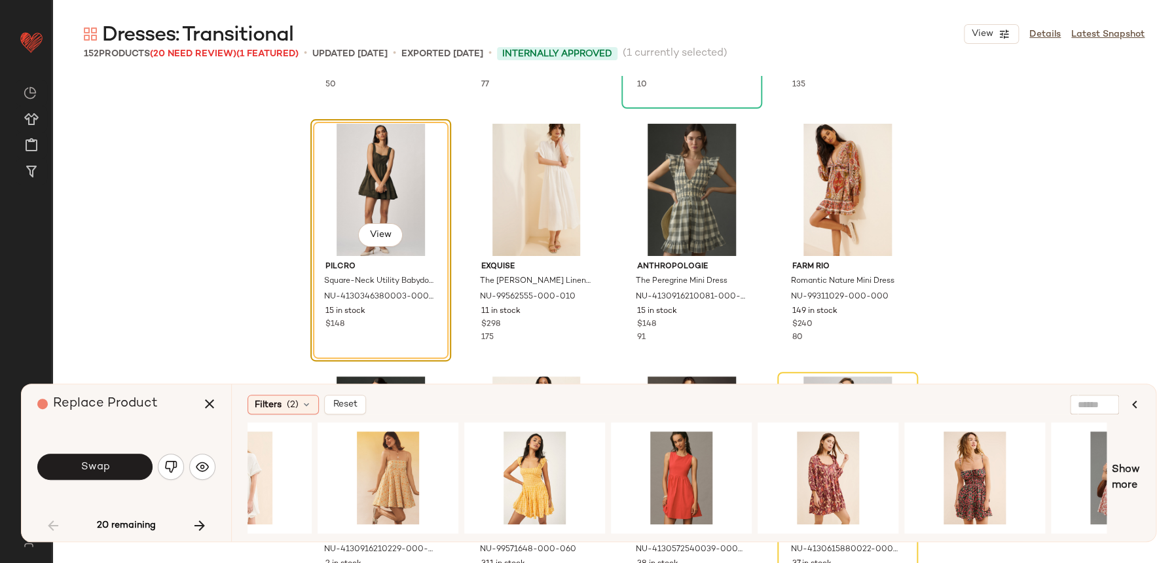
scroll to position [0, 5440]
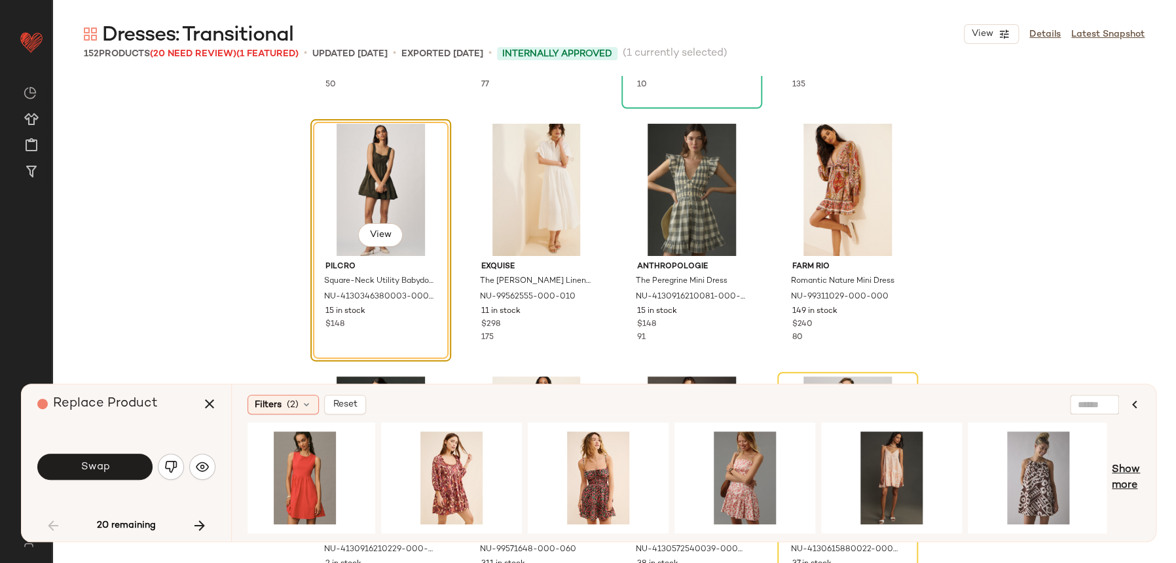
click at [1124, 477] on span "Show more" at bounding box center [1126, 477] width 28 height 31
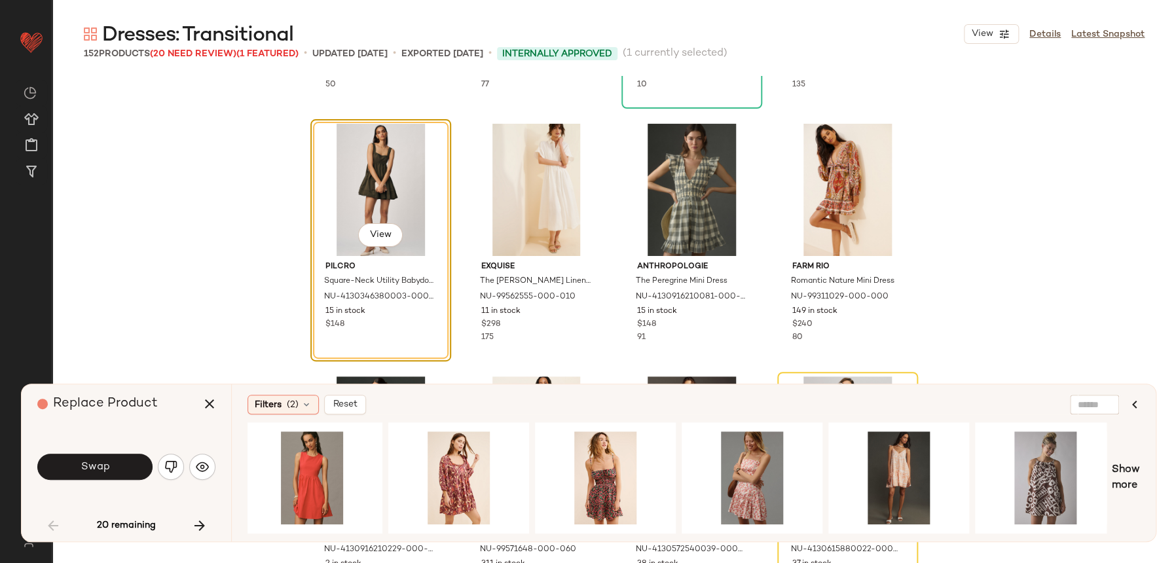
drag, startPoint x: 866, startPoint y: 534, endPoint x: 905, endPoint y: 527, distance: 39.9
click at [906, 527] on div "Filters (2) Reset View Show more" at bounding box center [693, 462] width 925 height 157
drag, startPoint x: 903, startPoint y: 528, endPoint x: 1107, endPoint y: 525, distance: 203.7
click at [1107, 525] on div "View View" at bounding box center [677, 477] width 859 height 111
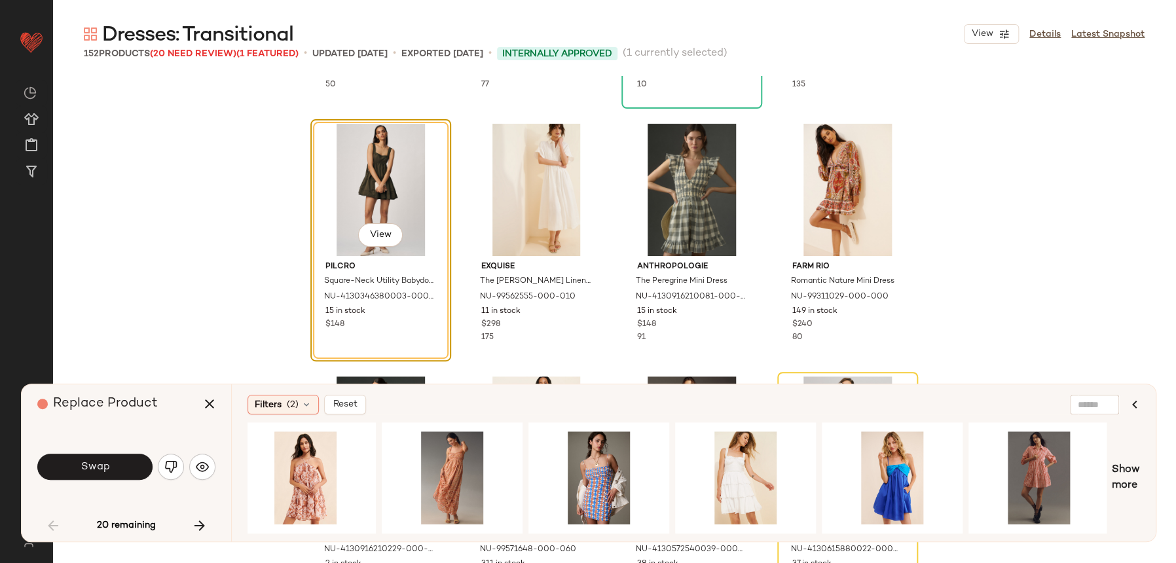
scroll to position [950, 0]
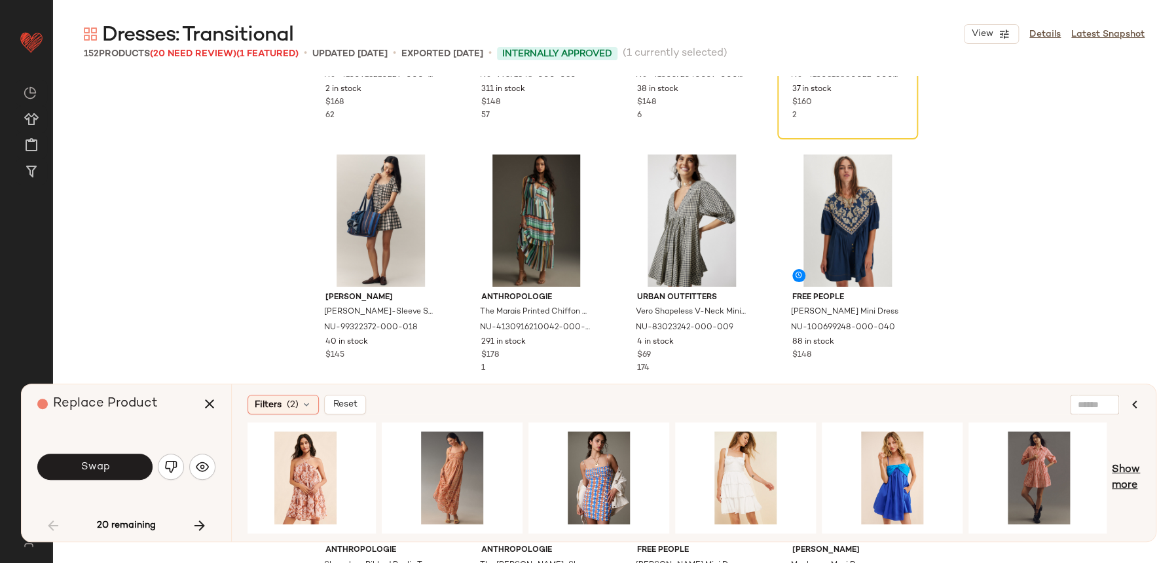
click at [1130, 481] on span "Show more" at bounding box center [1126, 477] width 28 height 31
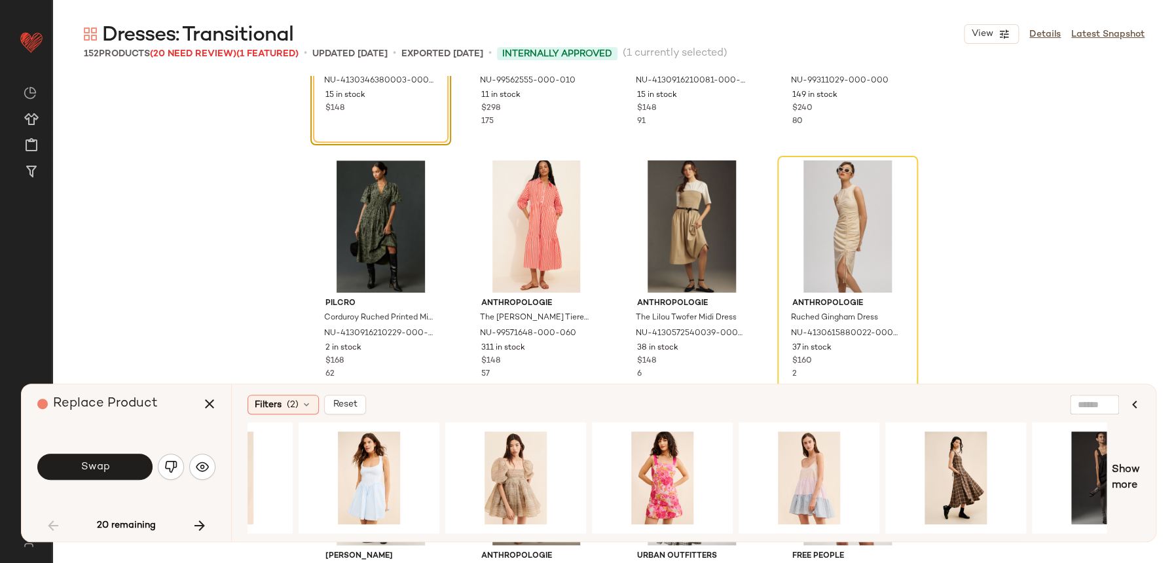
scroll to position [0, 8029]
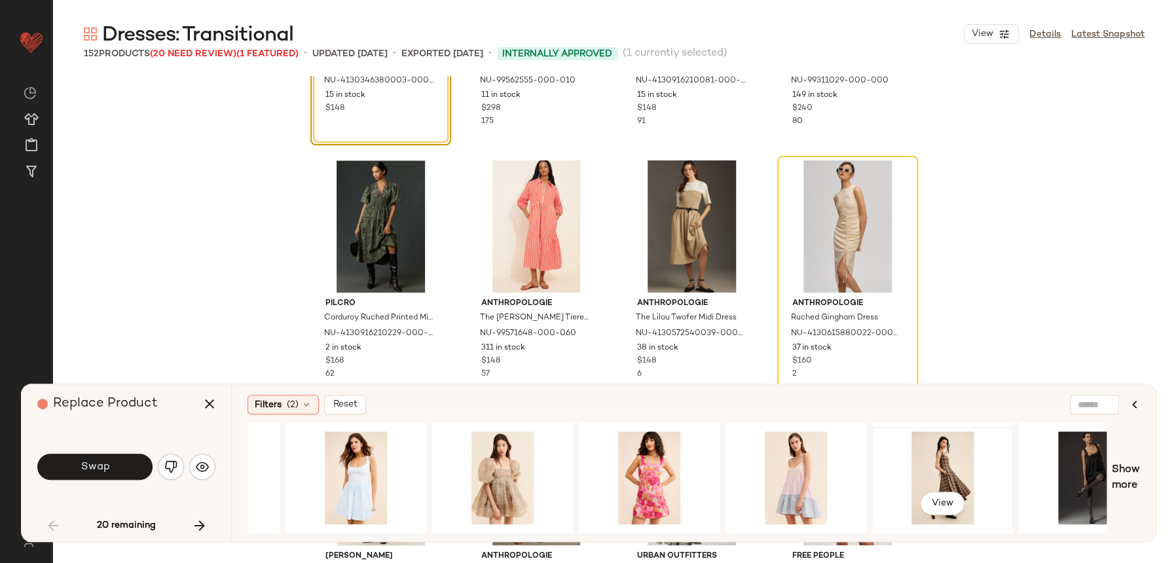
click at [900, 432] on div "View" at bounding box center [943, 477] width 132 height 93
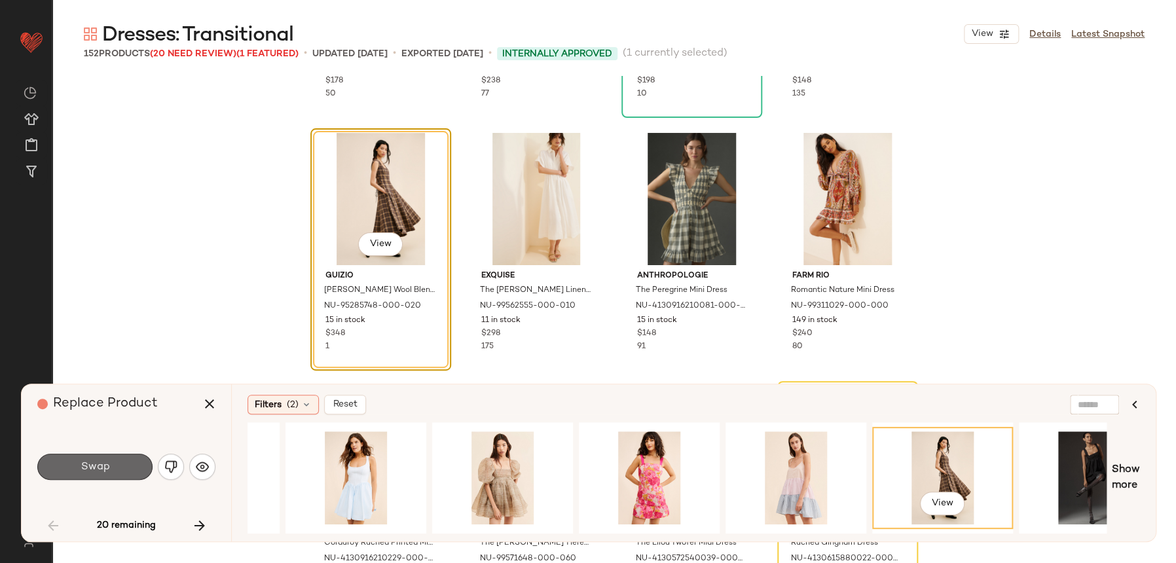
click at [140, 461] on button "Swap" at bounding box center [94, 467] width 115 height 26
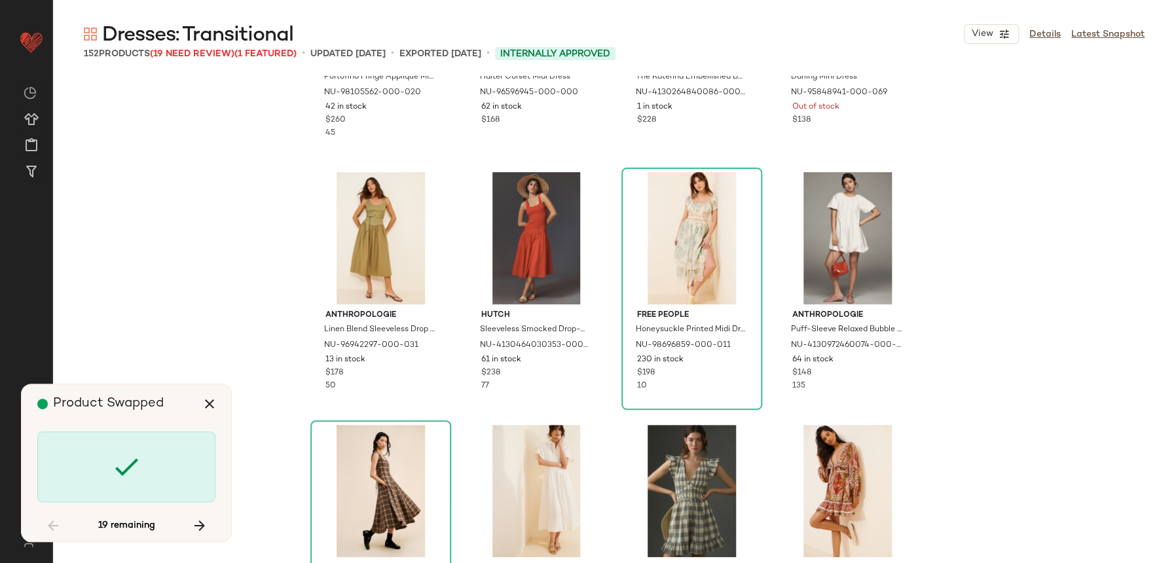
scroll to position [0, 0]
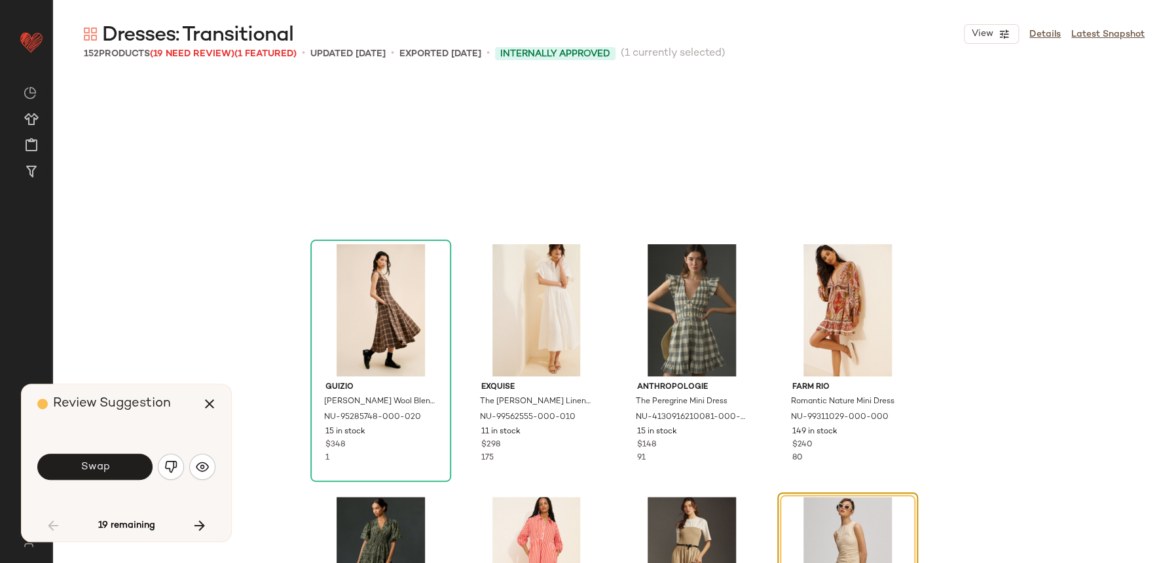
scroll to position [505, 0]
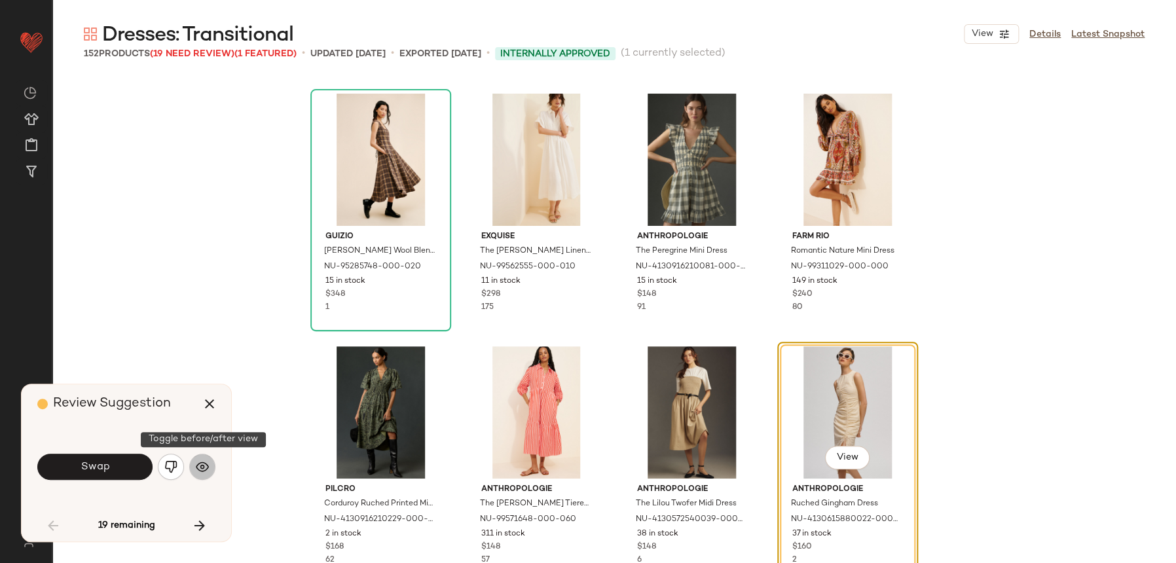
click at [208, 462] on img "button" at bounding box center [202, 466] width 13 height 13
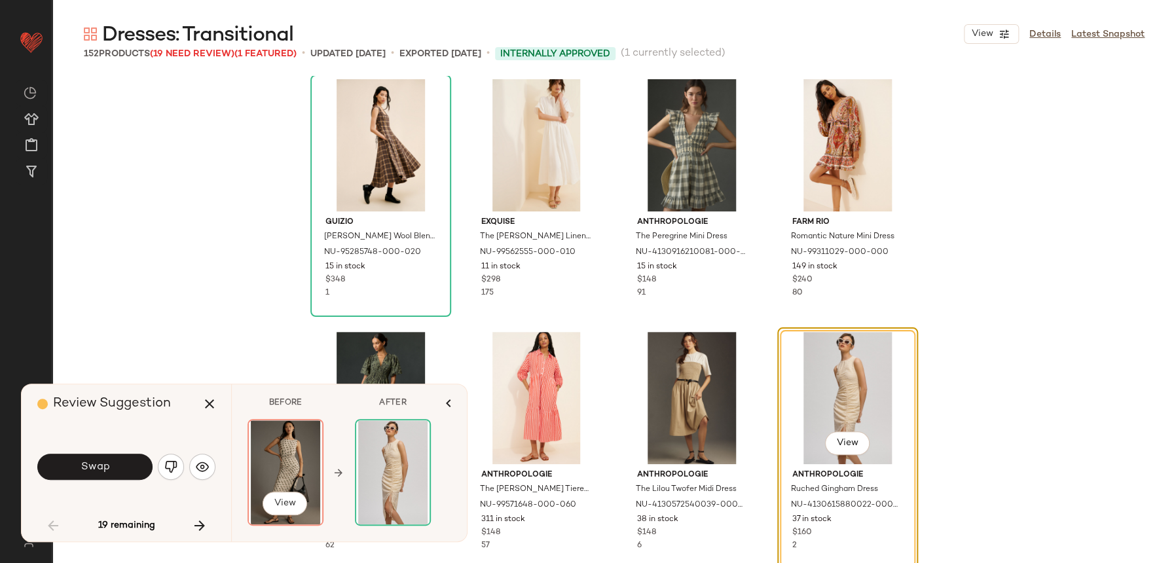
scroll to position [521, 0]
click at [179, 466] on button "button" at bounding box center [171, 467] width 26 height 26
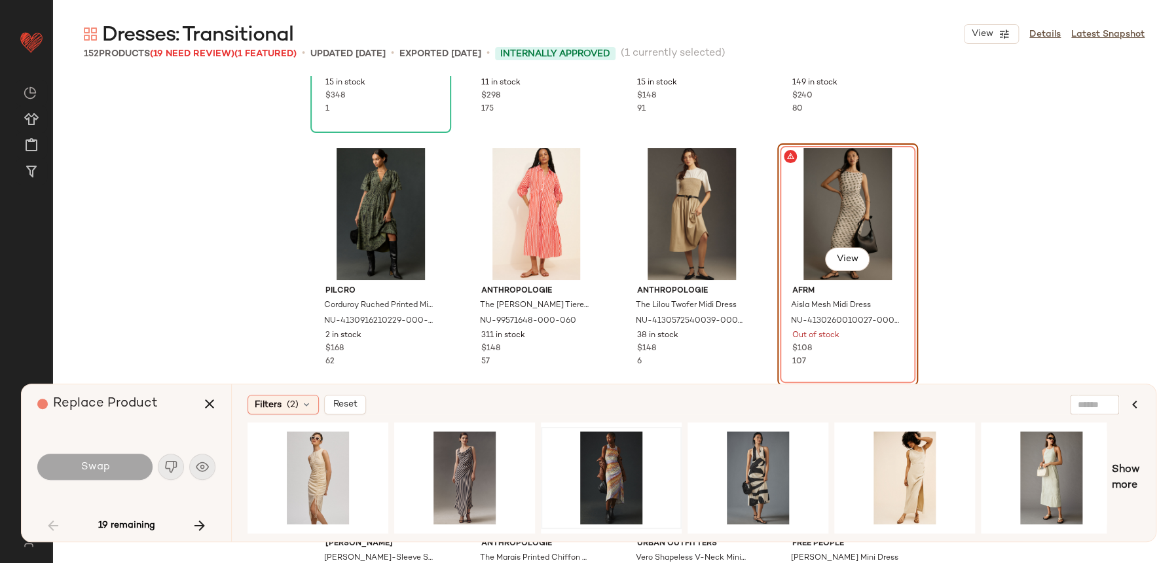
scroll to position [705, 0]
click at [291, 415] on div "Filters (2) Reset Show more" at bounding box center [693, 462] width 925 height 157
click at [268, 409] on span "Filters" at bounding box center [268, 405] width 27 height 14
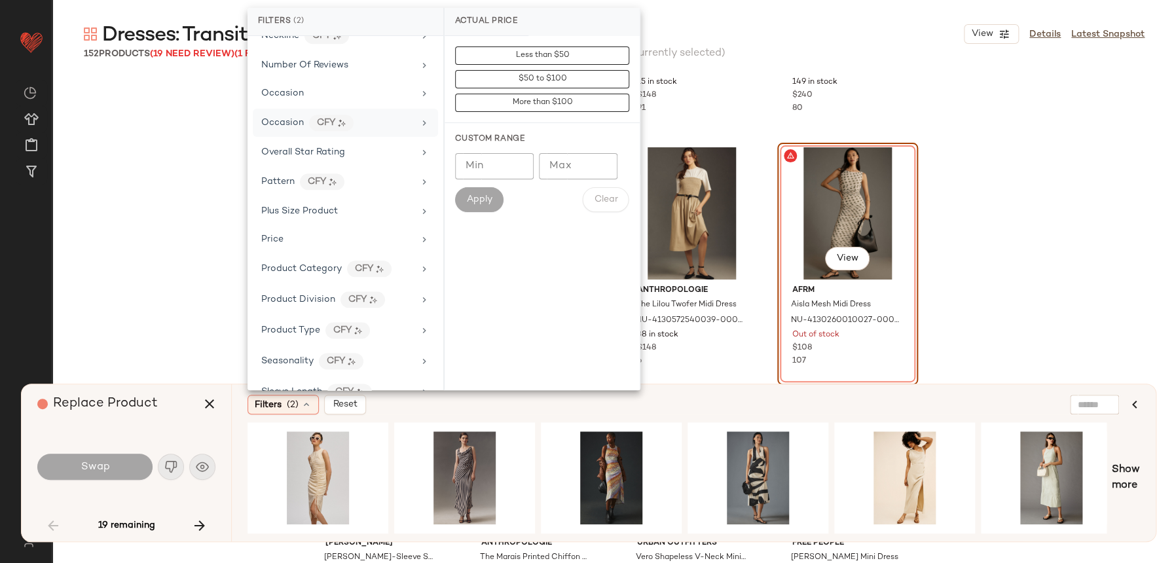
scroll to position [818, 0]
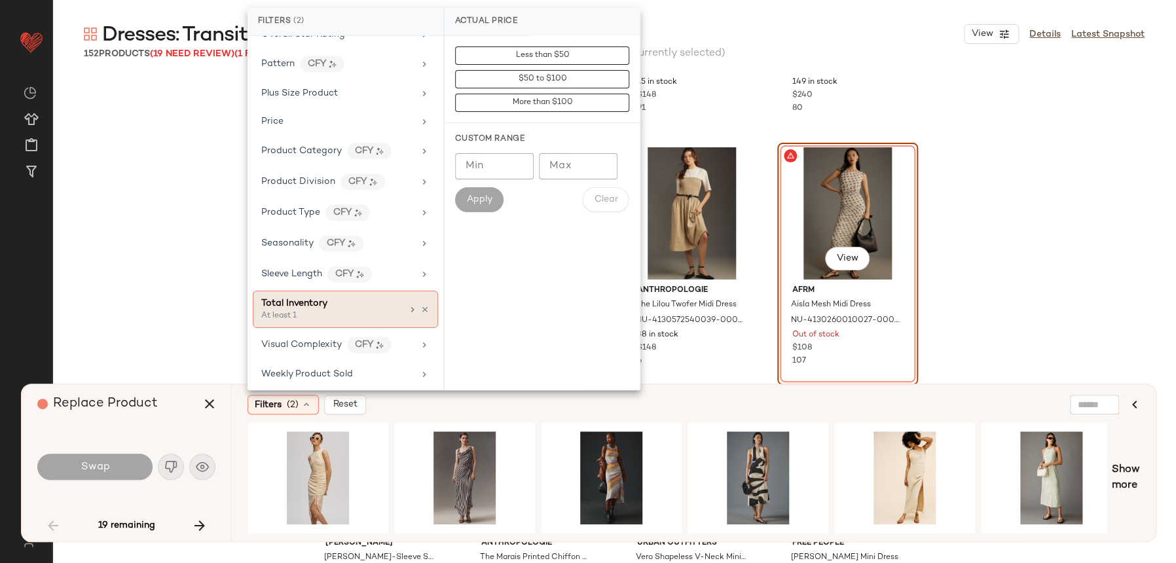
click at [373, 299] on div "Total Inventory" at bounding box center [331, 304] width 141 height 14
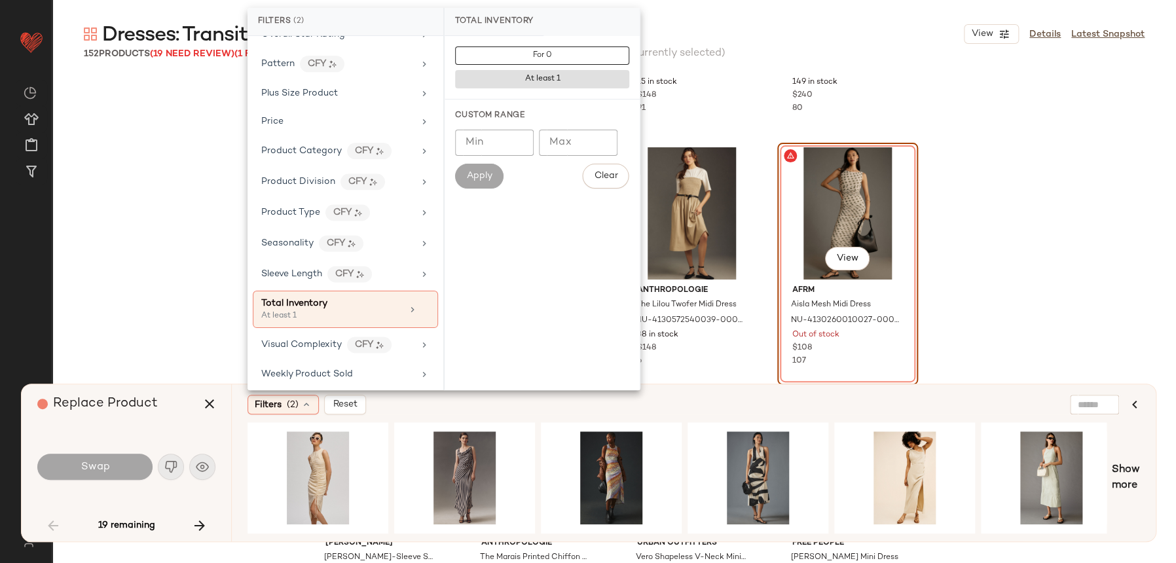
click at [500, 139] on input "Min" at bounding box center [494, 143] width 79 height 26
type input "**"
click at [486, 179] on span "Apply" at bounding box center [479, 176] width 26 height 10
click at [737, 404] on div "Filters (2) Reset" at bounding box center [630, 405] width 765 height 20
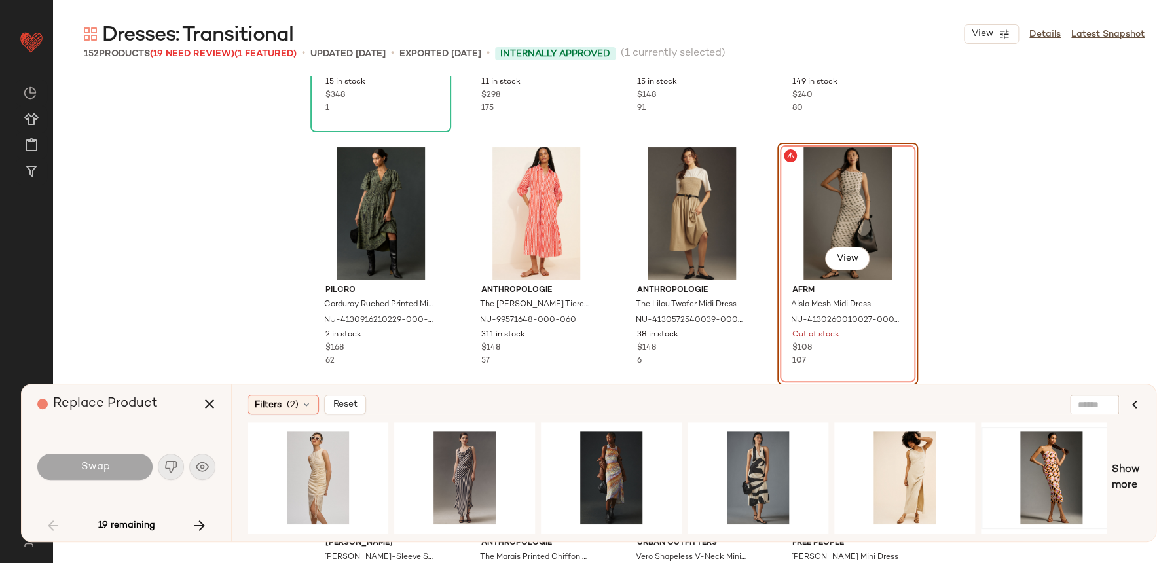
drag, startPoint x: 1124, startPoint y: 466, endPoint x: 1114, endPoint y: 472, distance: 11.8
click at [1125, 466] on span "Show more" at bounding box center [1126, 477] width 28 height 31
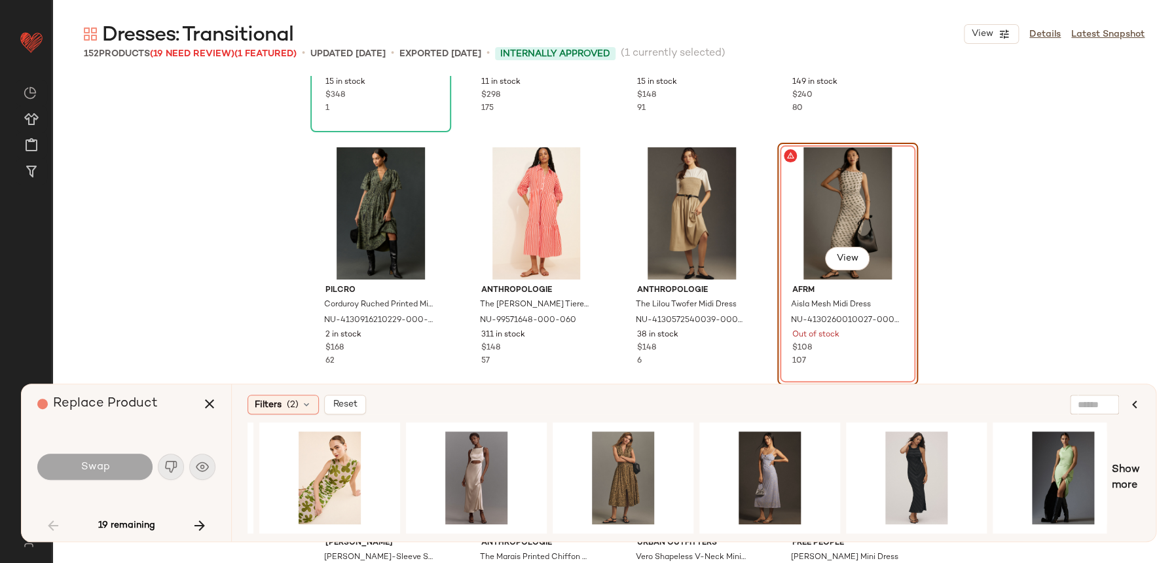
scroll to position [0, 1312]
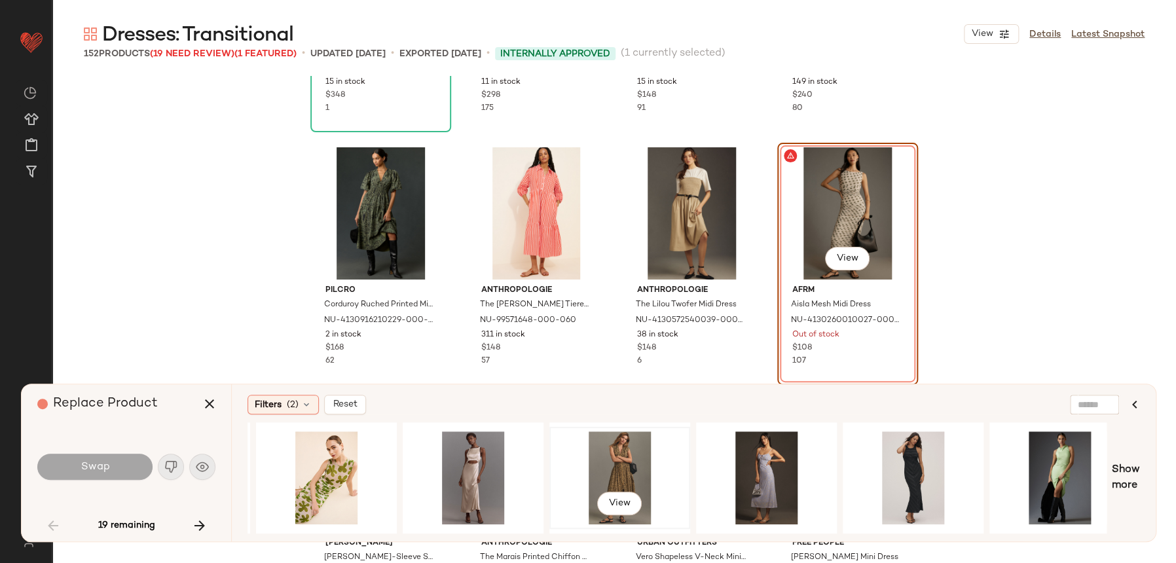
click at [576, 458] on div "View" at bounding box center [620, 477] width 132 height 93
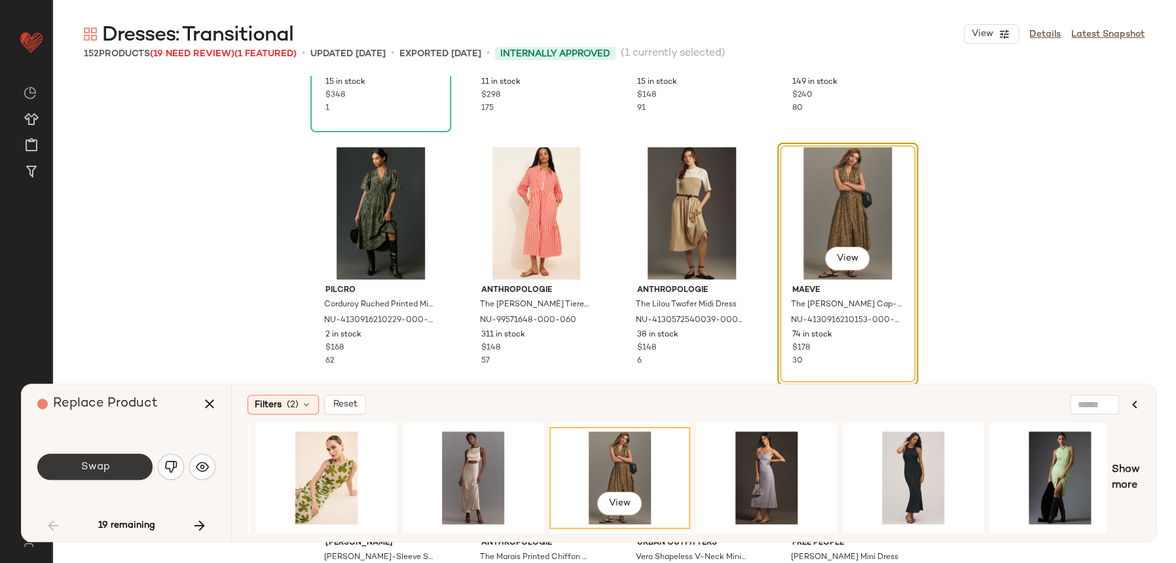
click at [116, 473] on button "Swap" at bounding box center [94, 467] width 115 height 26
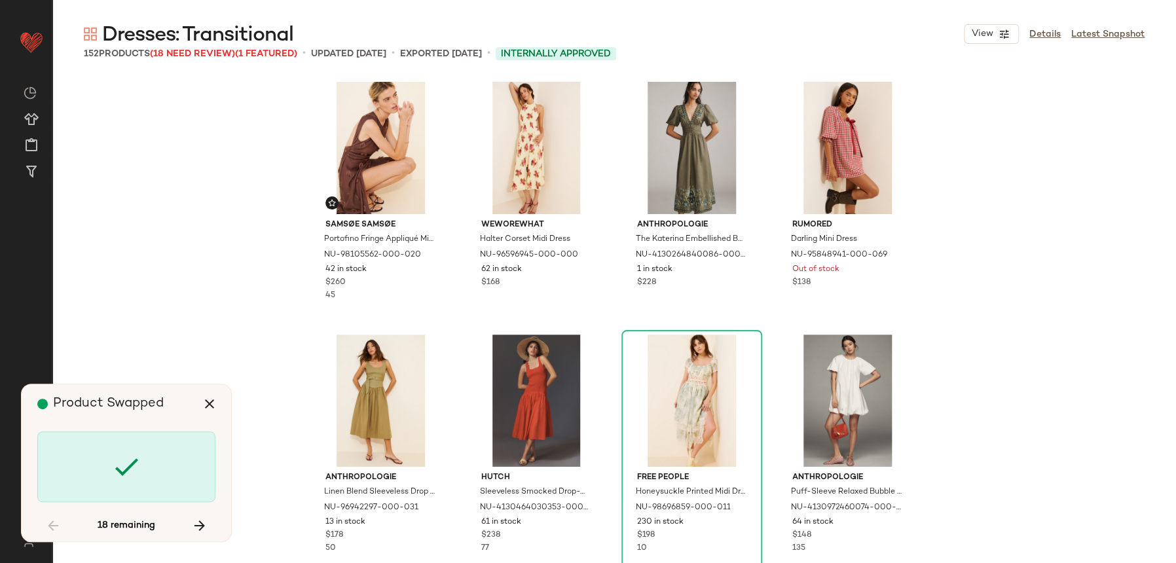
scroll to position [2021, 0]
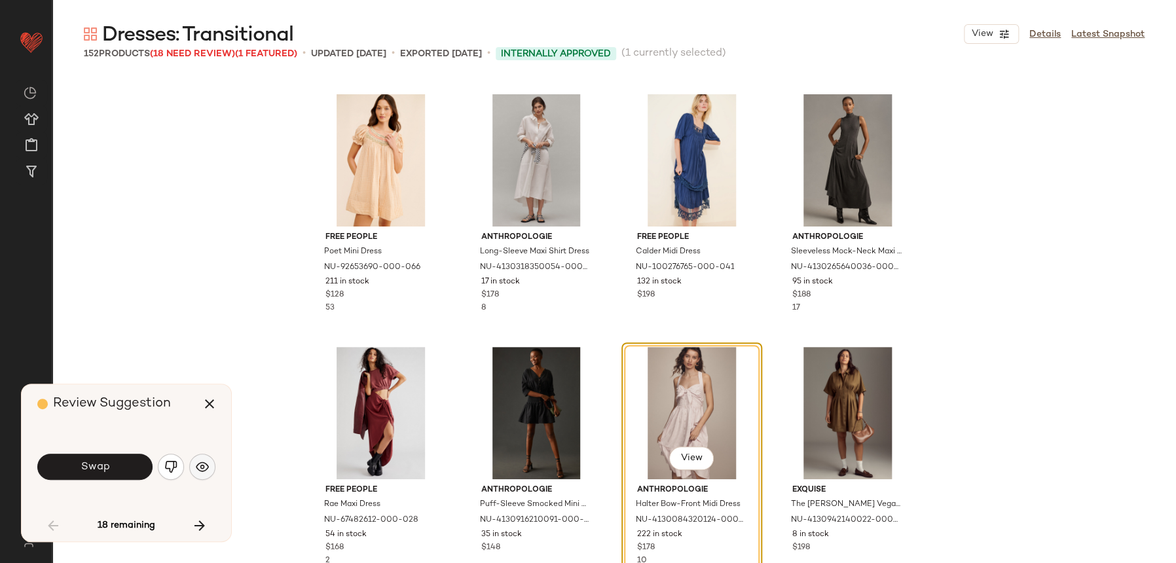
click at [198, 470] on img "button" at bounding box center [202, 466] width 13 height 13
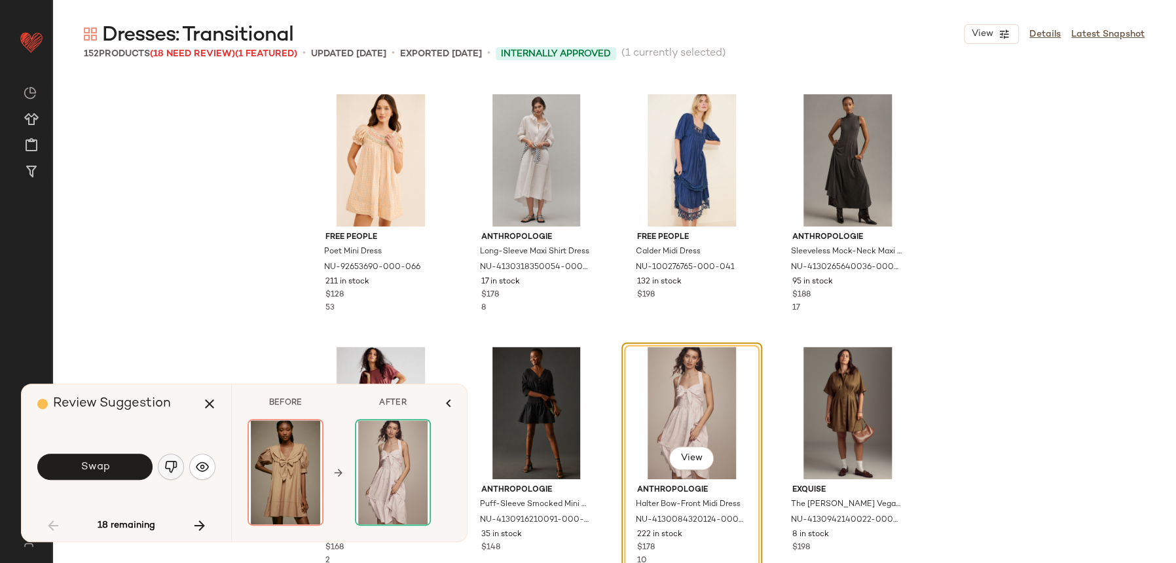
click at [163, 470] on button "button" at bounding box center [171, 467] width 26 height 26
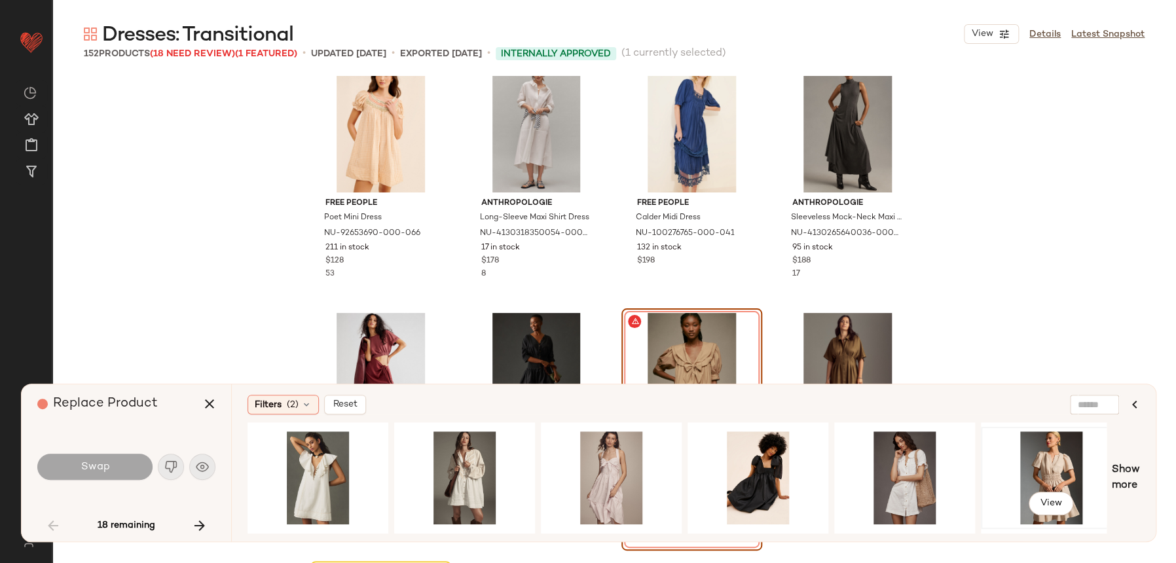
click at [1059, 447] on div "View" at bounding box center [1051, 477] width 132 height 93
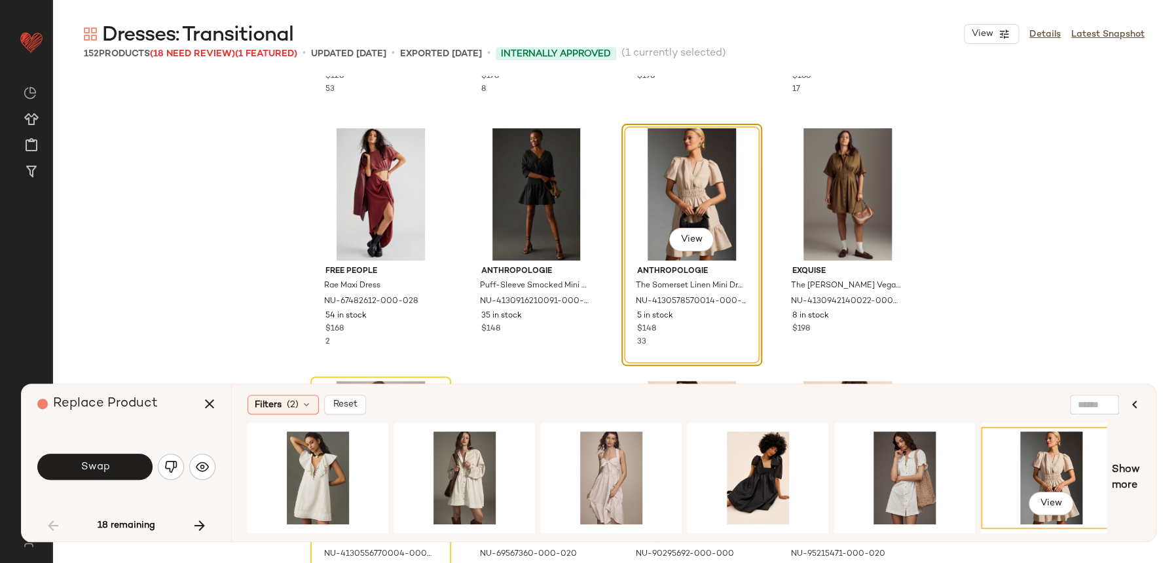
scroll to position [2292, 0]
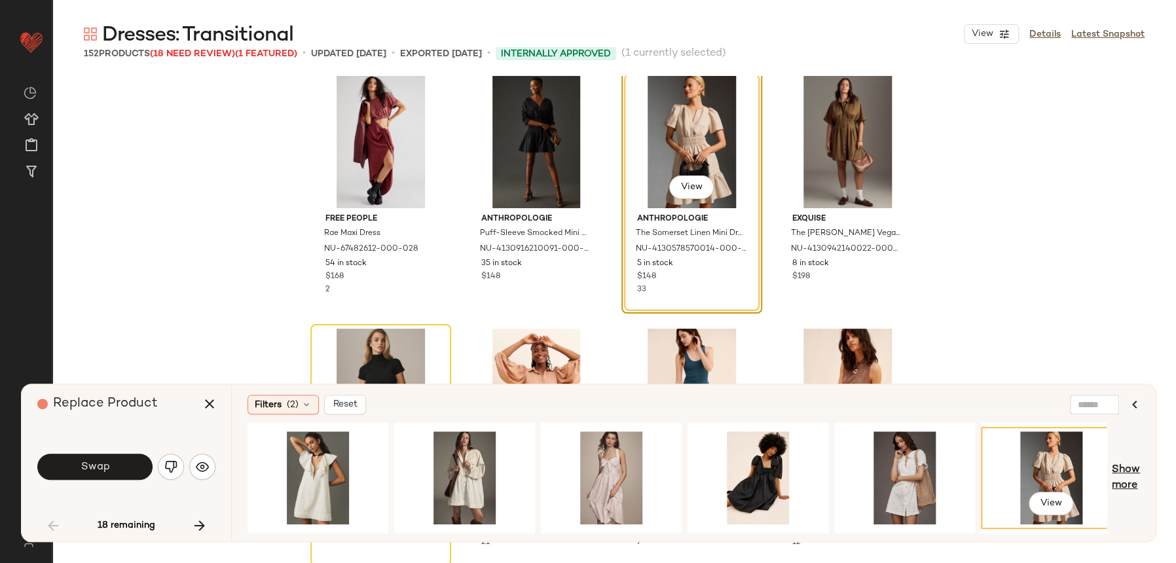
click at [1124, 475] on span "Show more" at bounding box center [1126, 477] width 28 height 31
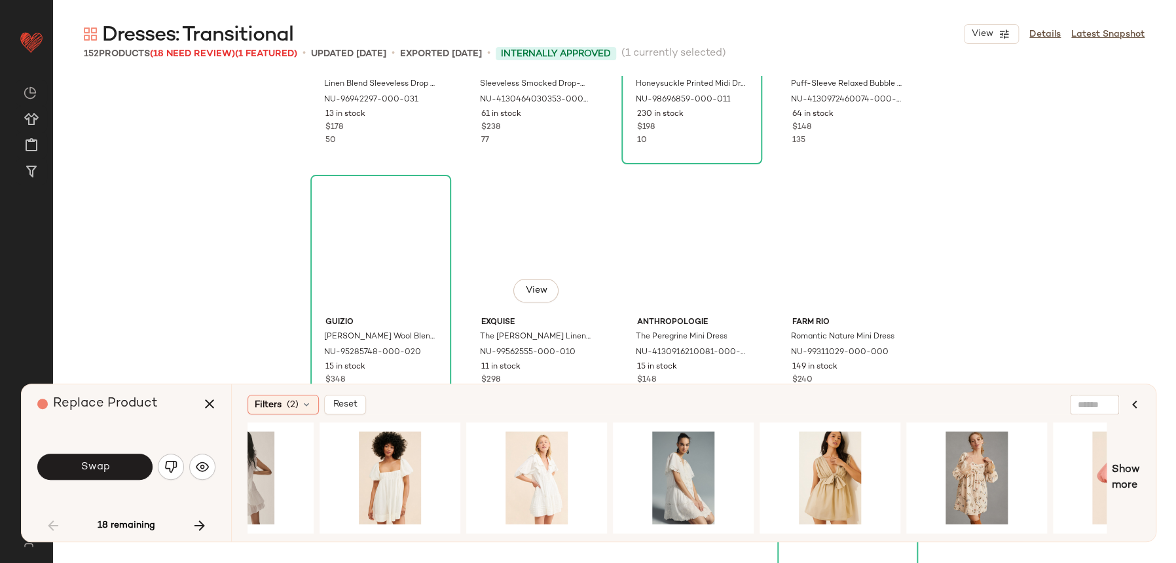
scroll to position [310, 0]
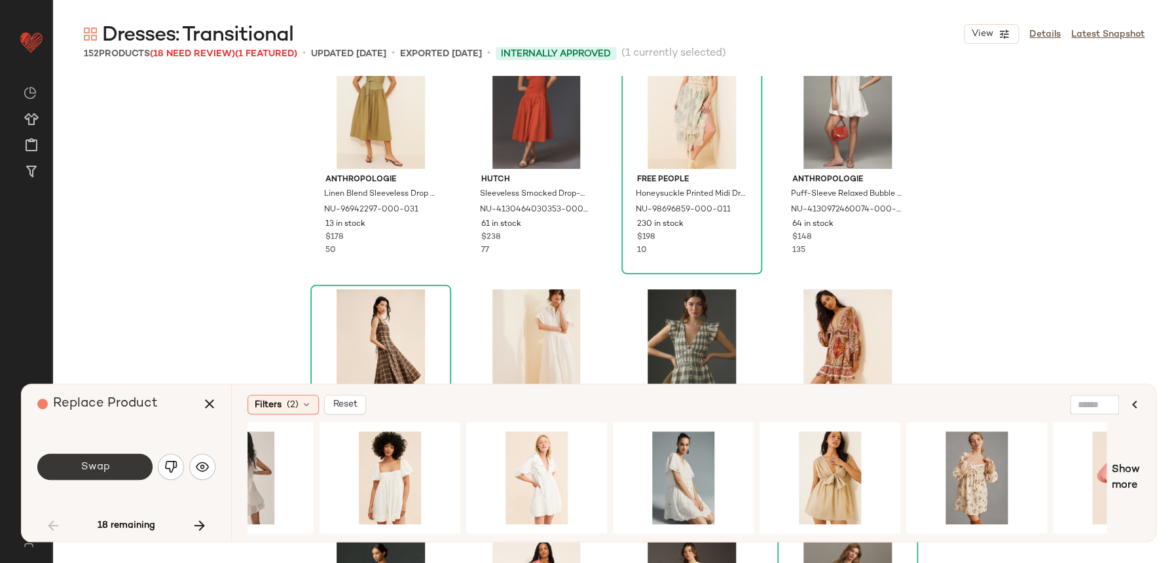
click at [115, 460] on button "Swap" at bounding box center [94, 467] width 115 height 26
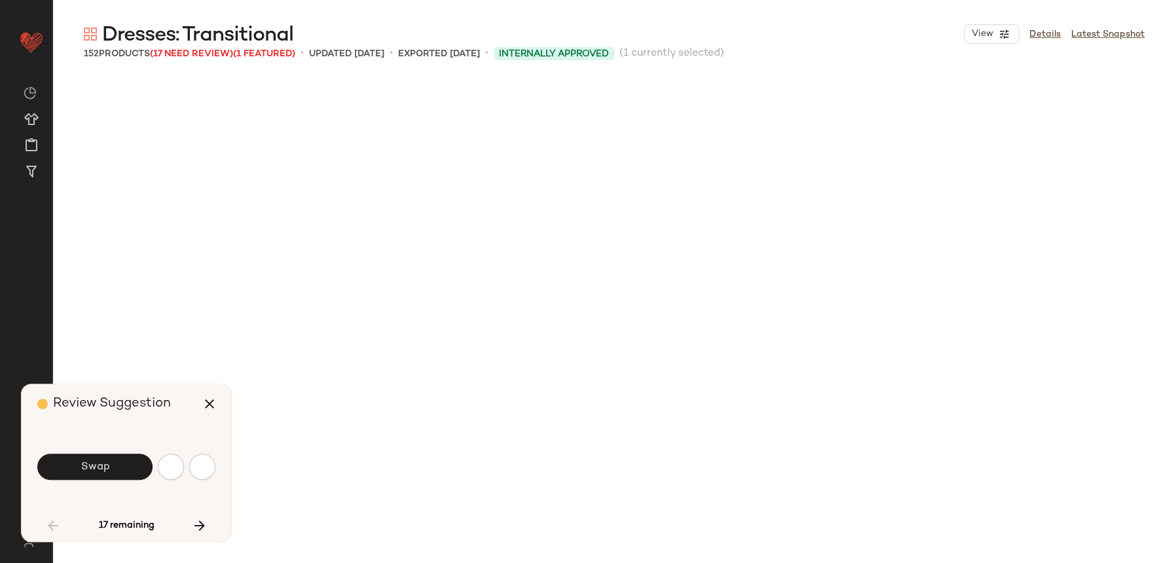
scroll to position [2275, 0]
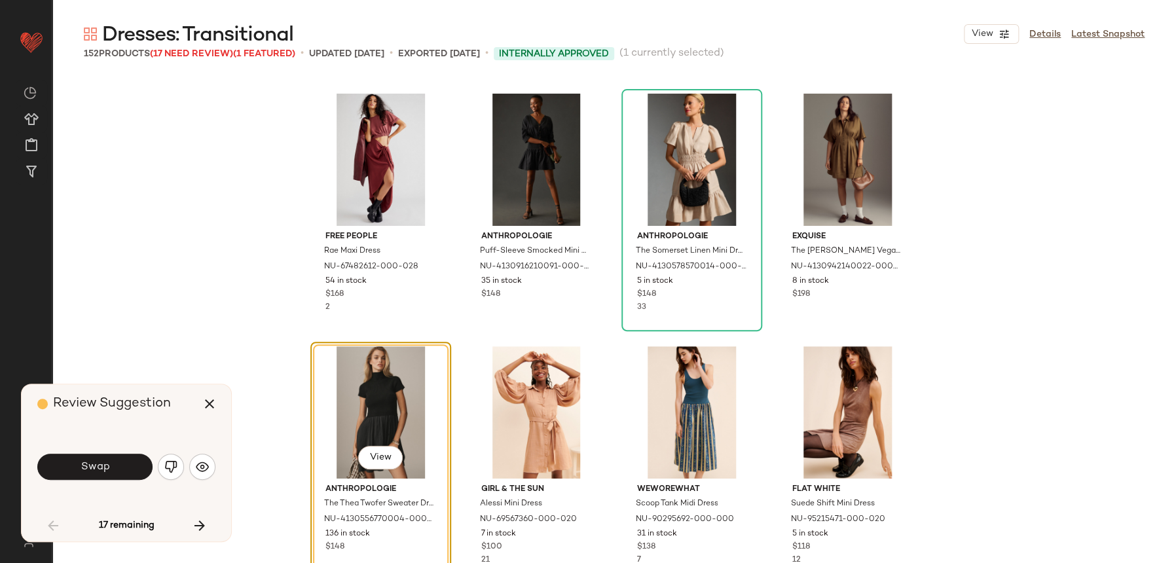
click at [195, 479] on div "Swap" at bounding box center [126, 466] width 178 height 31
click at [198, 472] on img "button" at bounding box center [202, 466] width 13 height 13
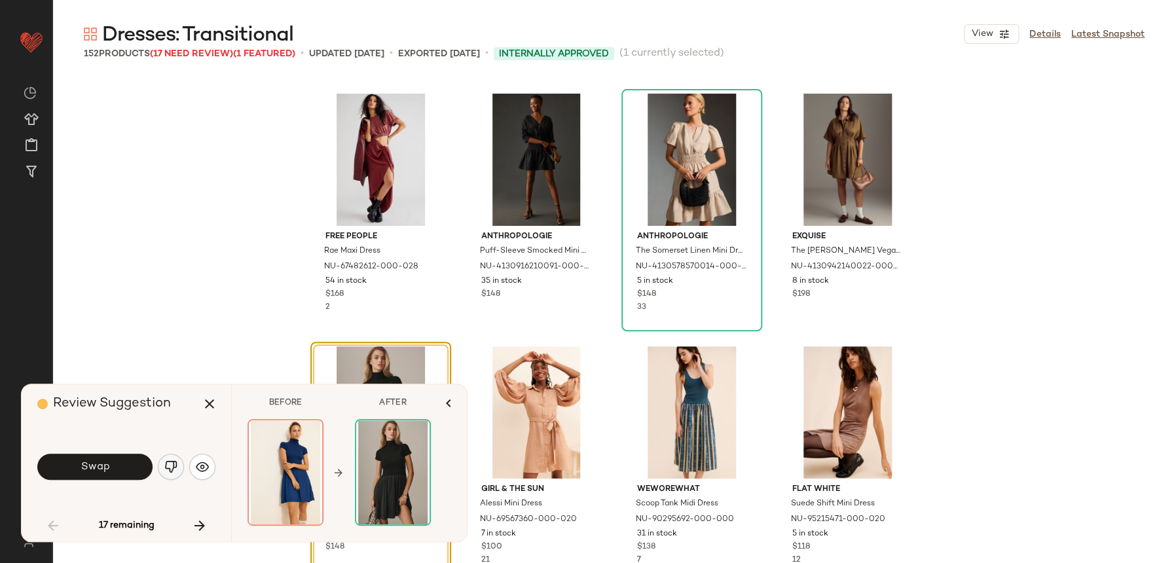
click at [173, 474] on button "button" at bounding box center [171, 467] width 26 height 26
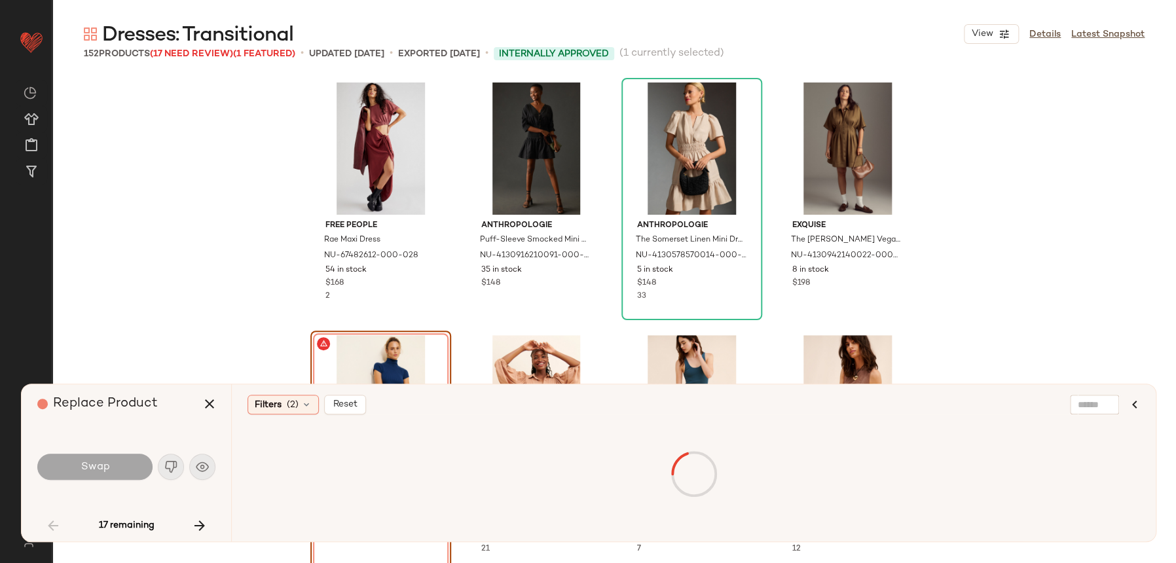
scroll to position [2457, 0]
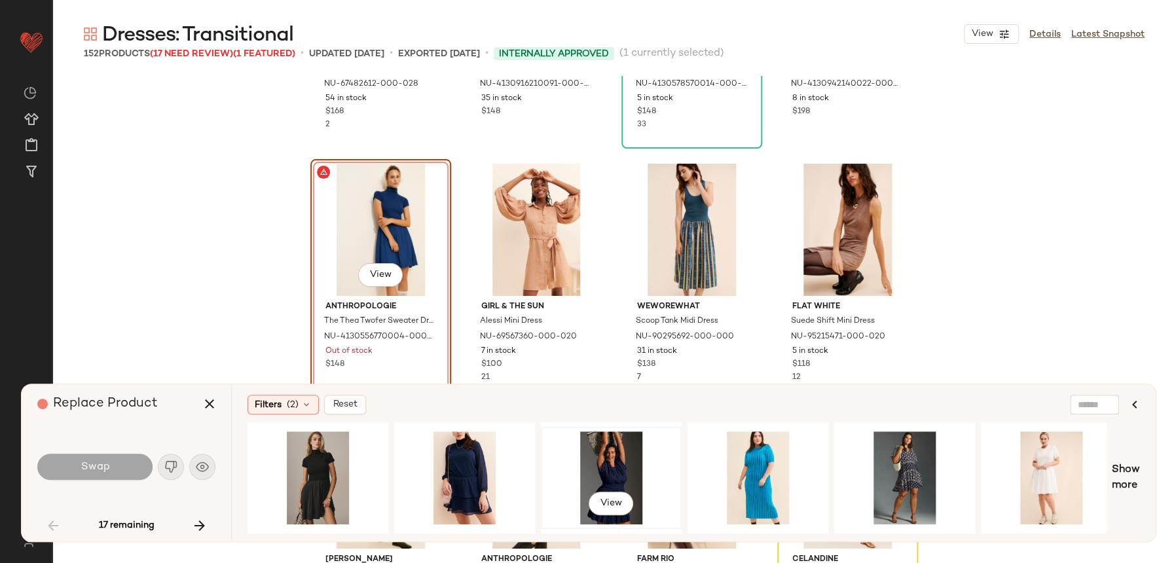
click at [602, 459] on div "View" at bounding box center [611, 477] width 132 height 93
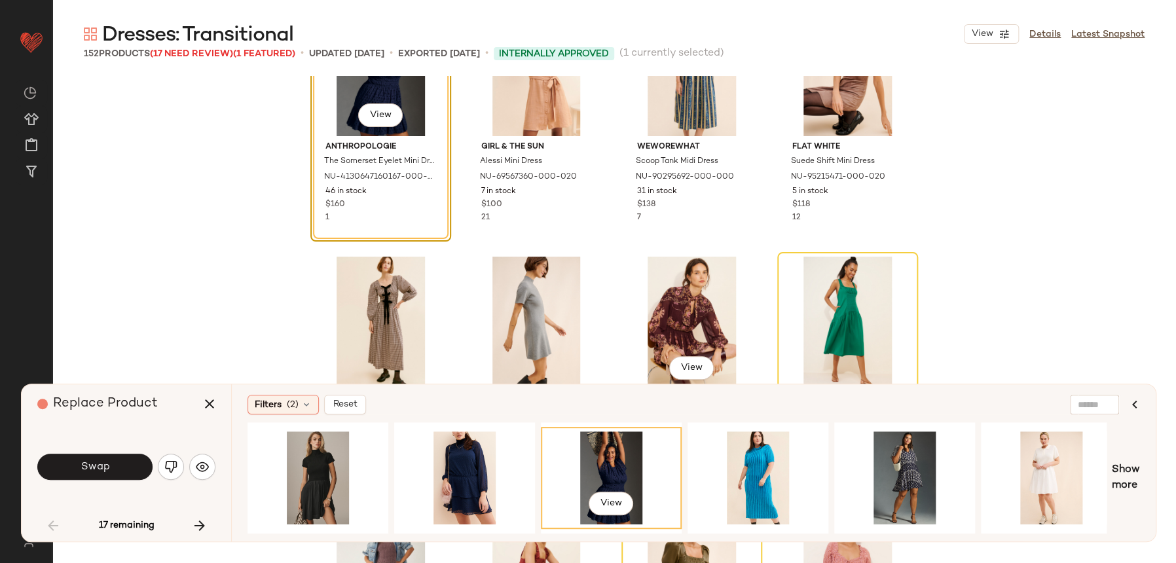
scroll to position [2583, 0]
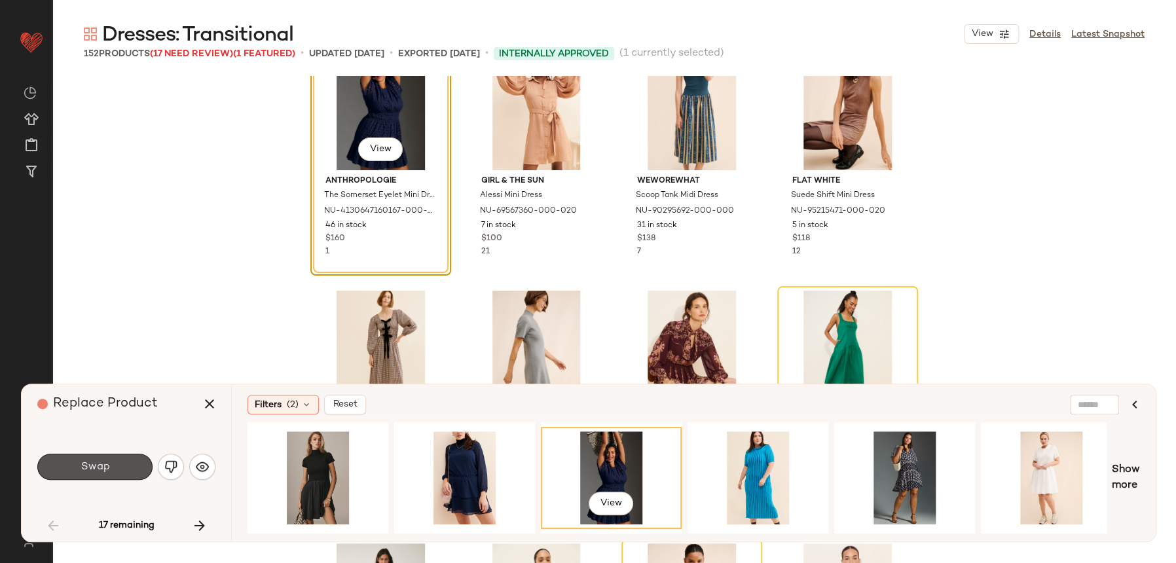
drag, startPoint x: 124, startPoint y: 474, endPoint x: 280, endPoint y: 397, distance: 173.6
click at [124, 474] on button "Swap" at bounding box center [94, 467] width 115 height 26
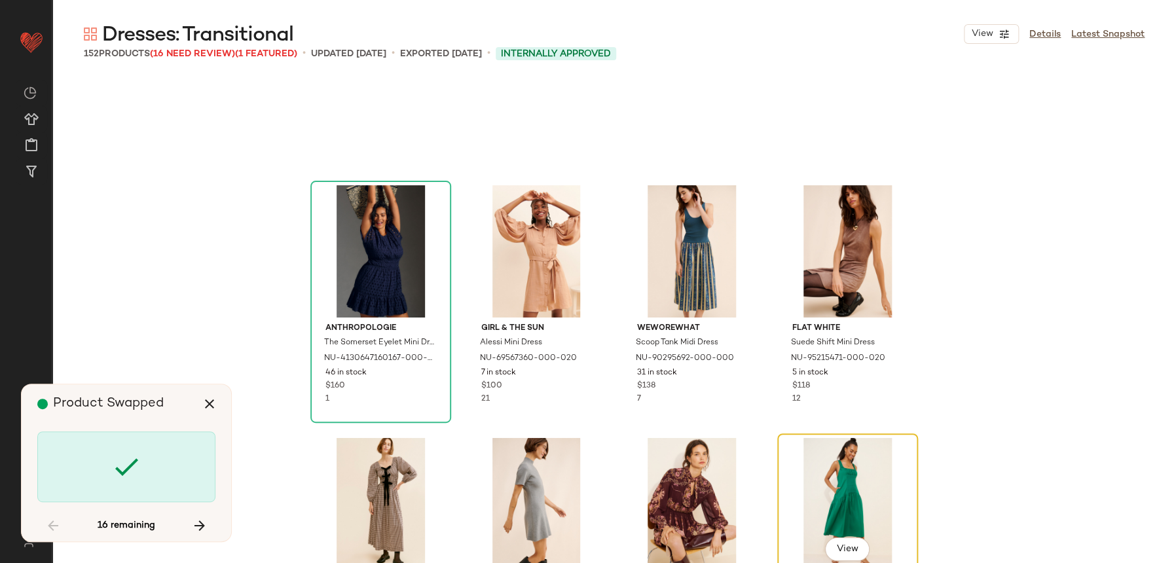
scroll to position [2376, 0]
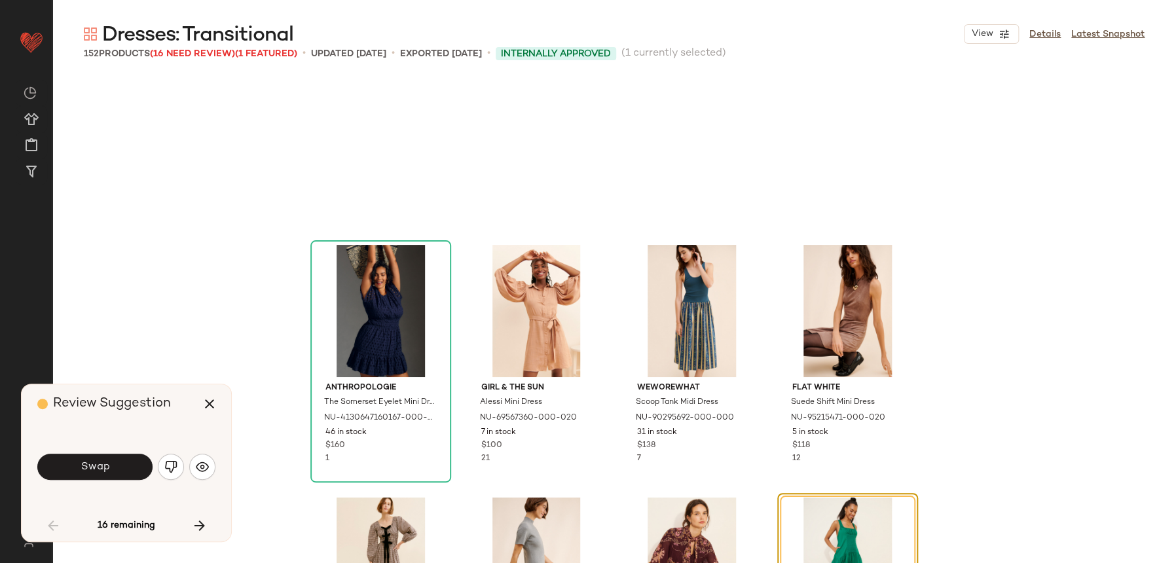
scroll to position [2527, 0]
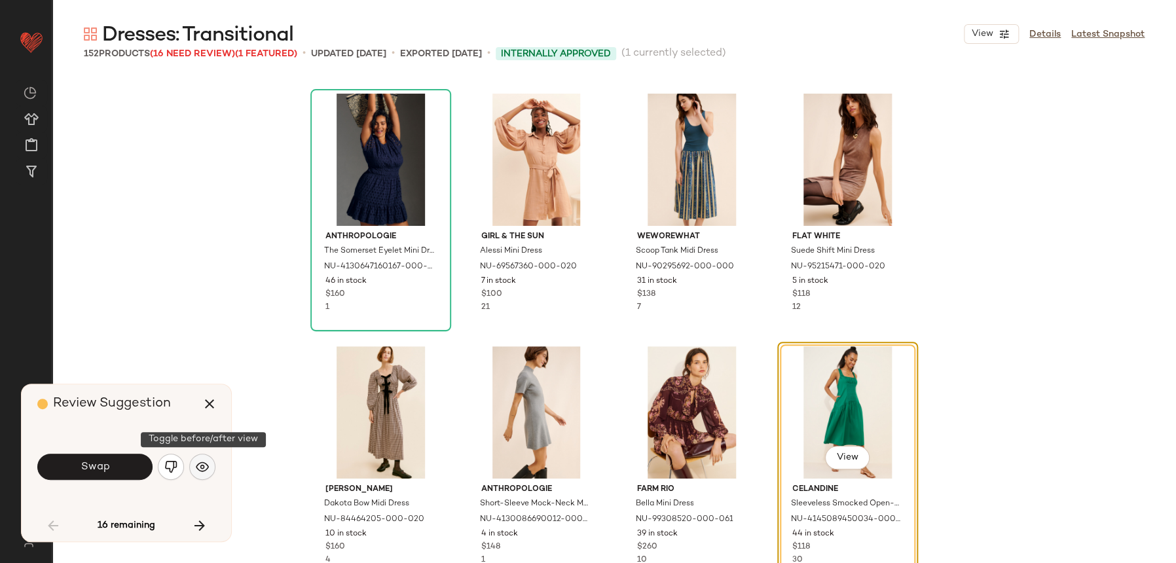
click at [201, 467] on img "button" at bounding box center [202, 466] width 13 height 13
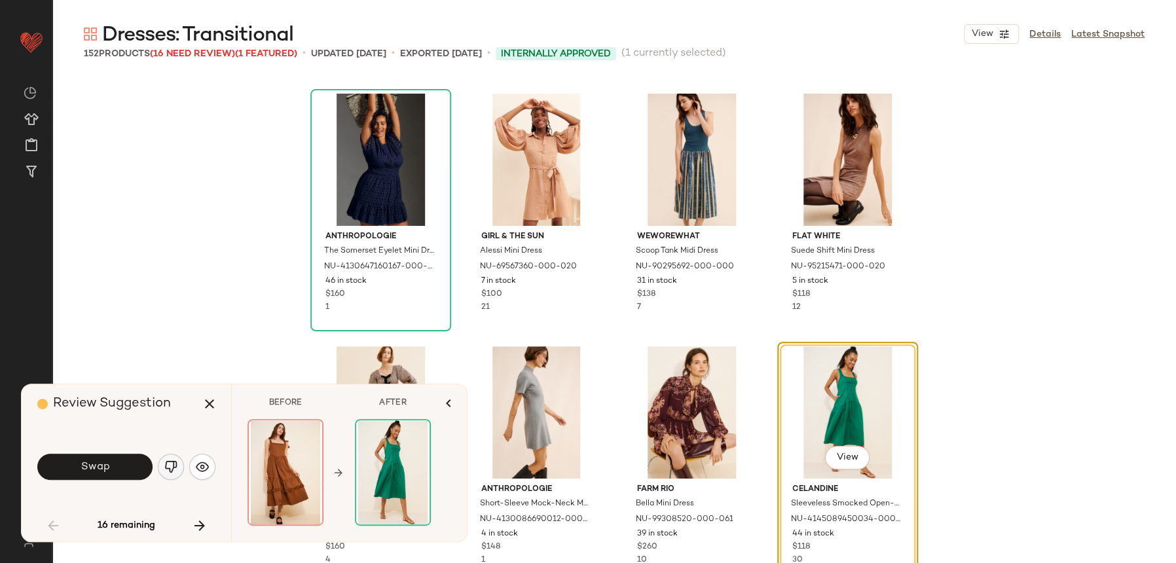
click at [160, 466] on button "button" at bounding box center [171, 467] width 26 height 26
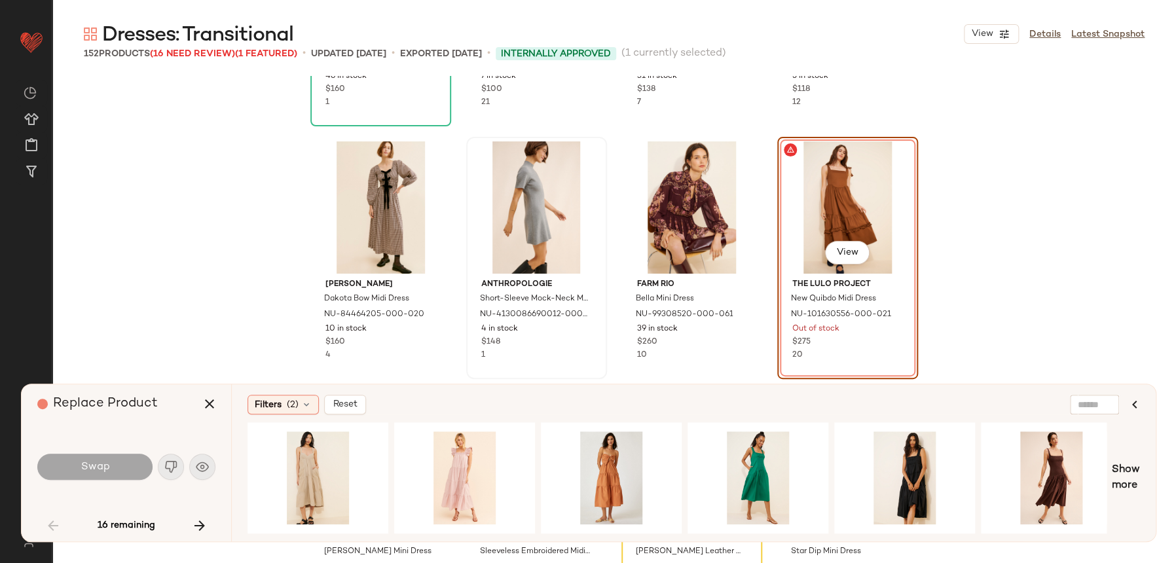
scroll to position [2734, 0]
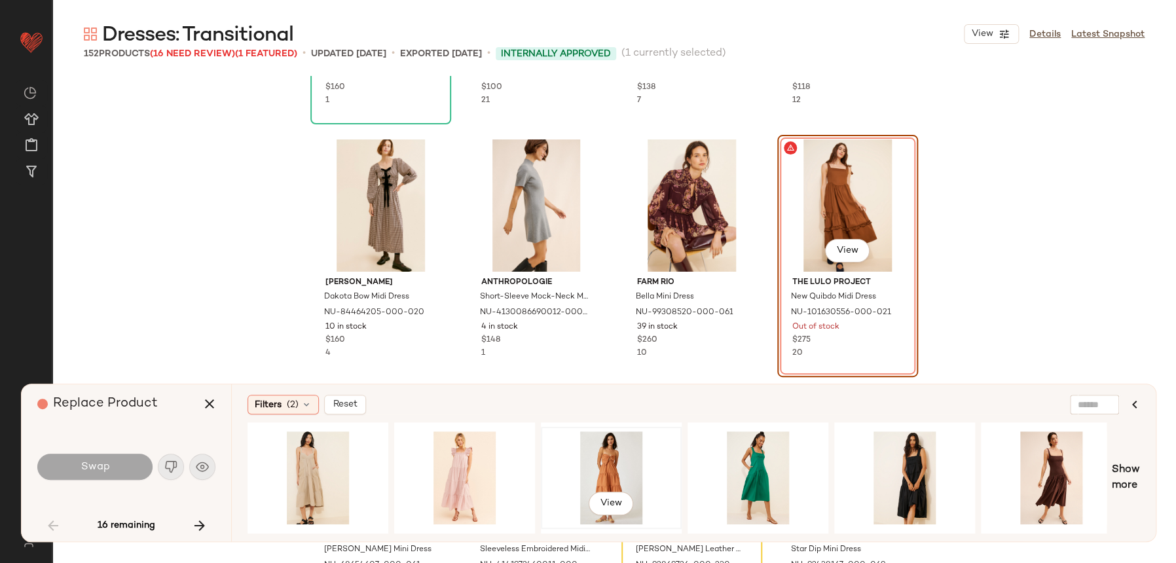
click at [608, 439] on div "View" at bounding box center [611, 477] width 132 height 93
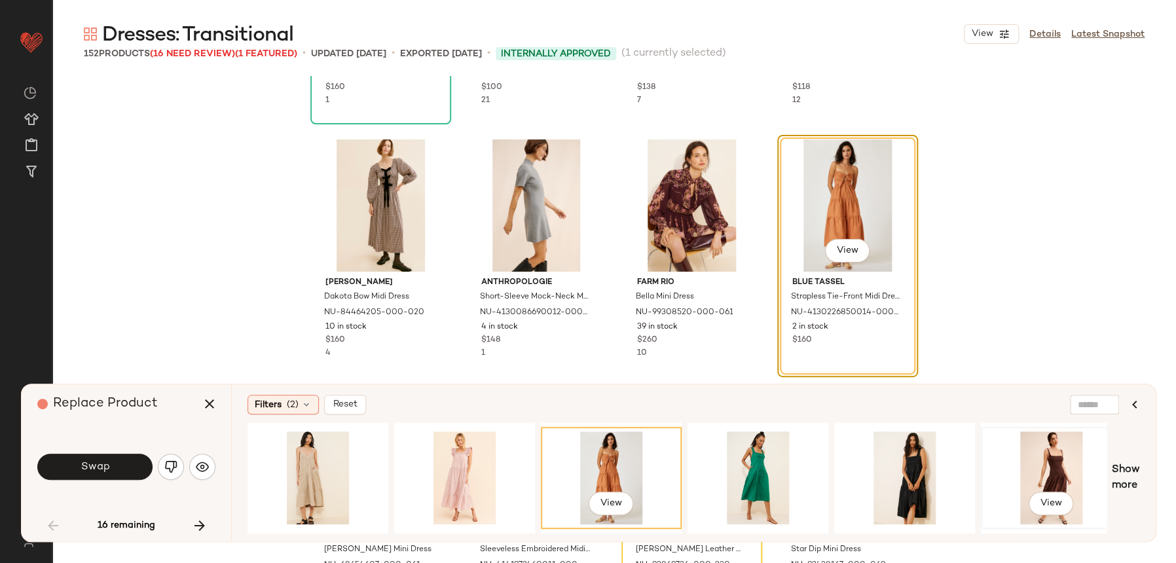
click at [1046, 440] on div "View" at bounding box center [1051, 477] width 132 height 93
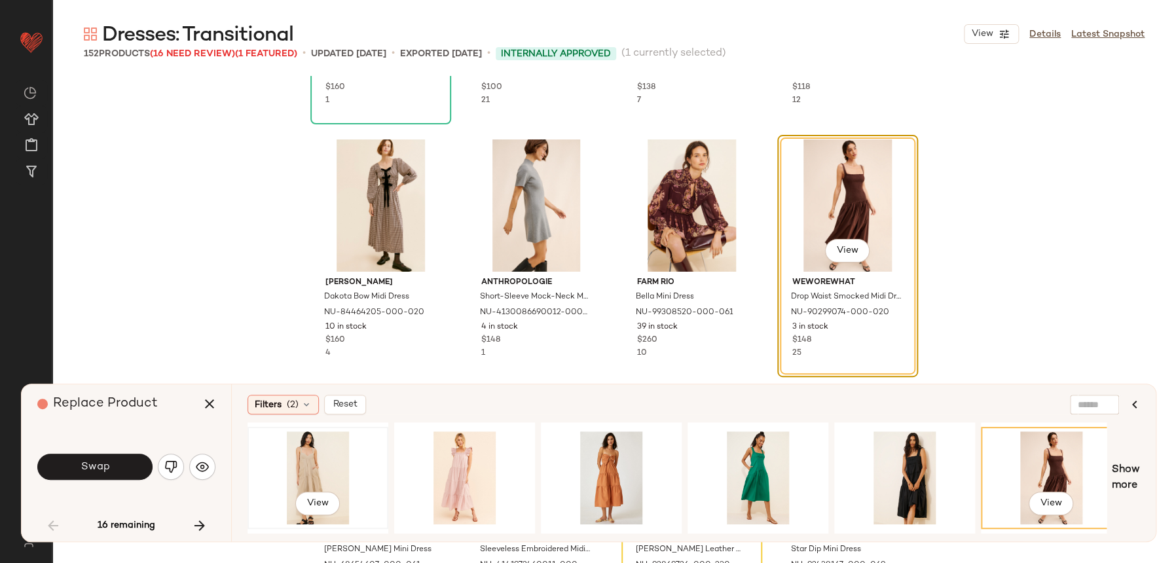
click at [328, 486] on div "View" at bounding box center [318, 477] width 132 height 93
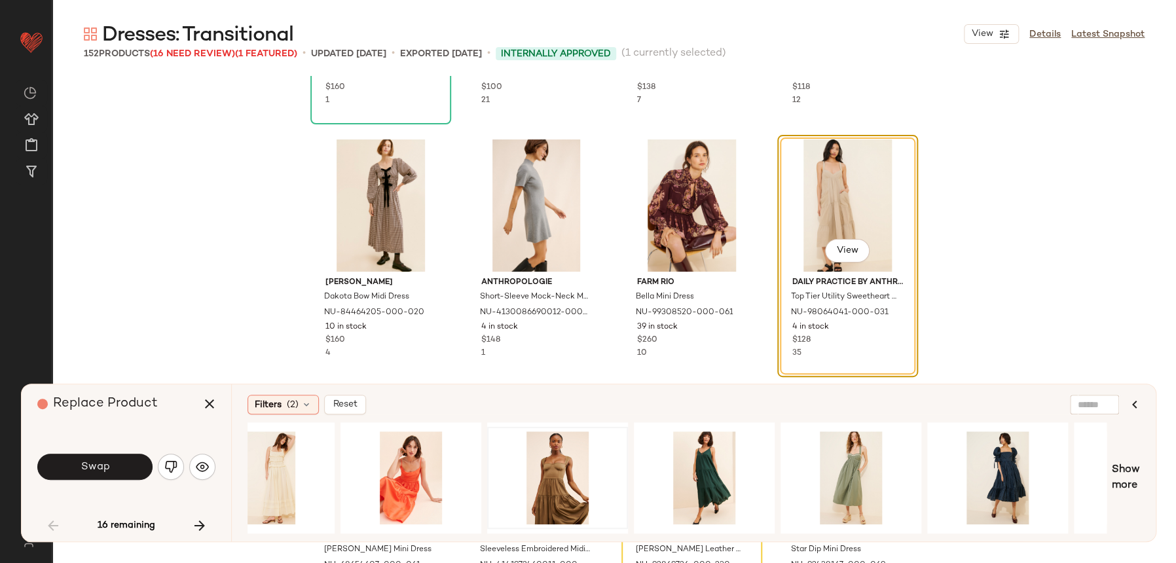
scroll to position [0, 915]
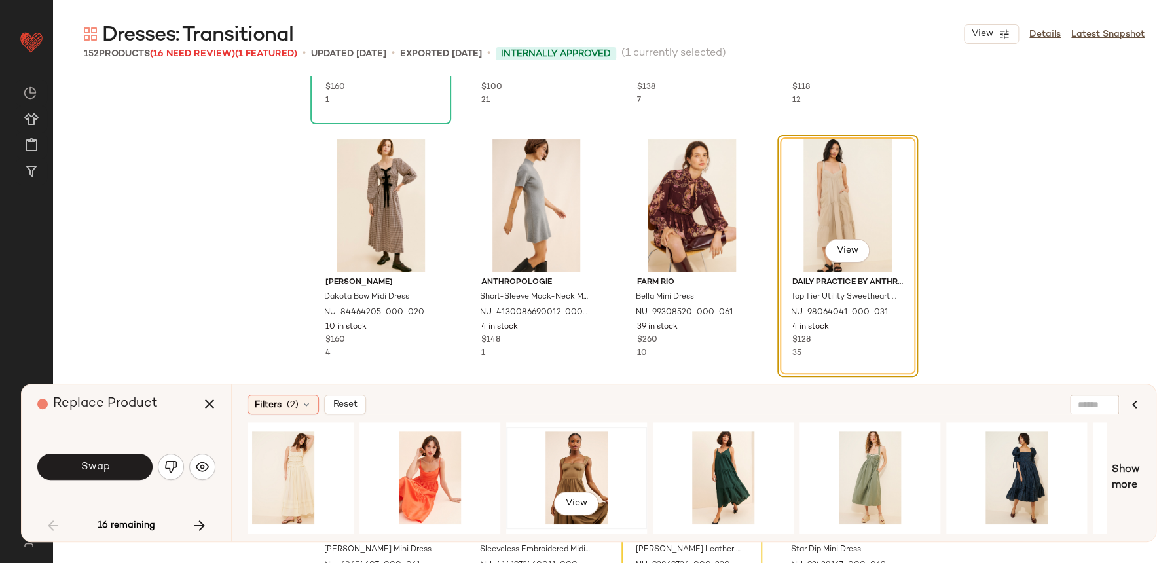
click at [568, 466] on div "View" at bounding box center [577, 477] width 132 height 93
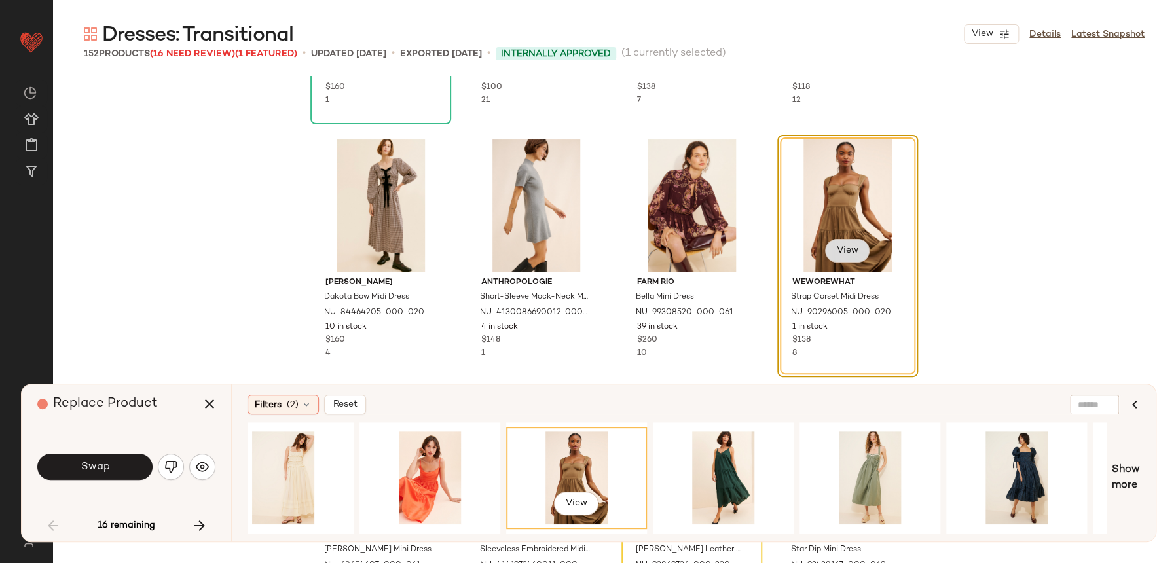
click at [850, 257] on button "View" at bounding box center [846, 251] width 45 height 24
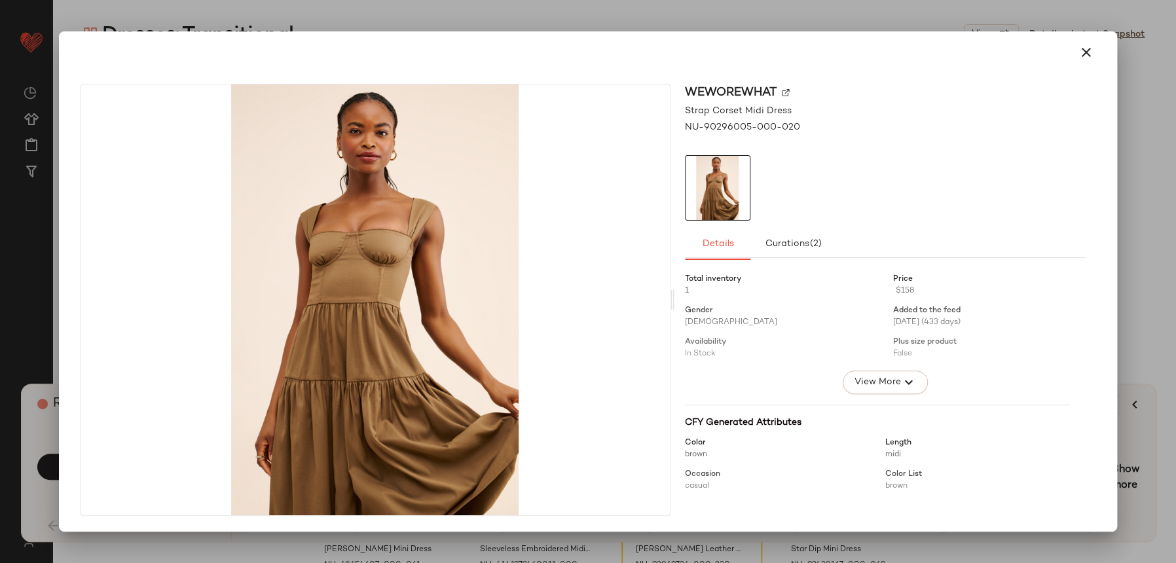
click at [1082, 75] on div "WeWoreWhat Strap Corset Midi Dress NU-90296005-000-020 Details Curations (2) To…" at bounding box center [588, 302] width 1048 height 458
click at [1087, 46] on icon "button" at bounding box center [1086, 53] width 16 height 16
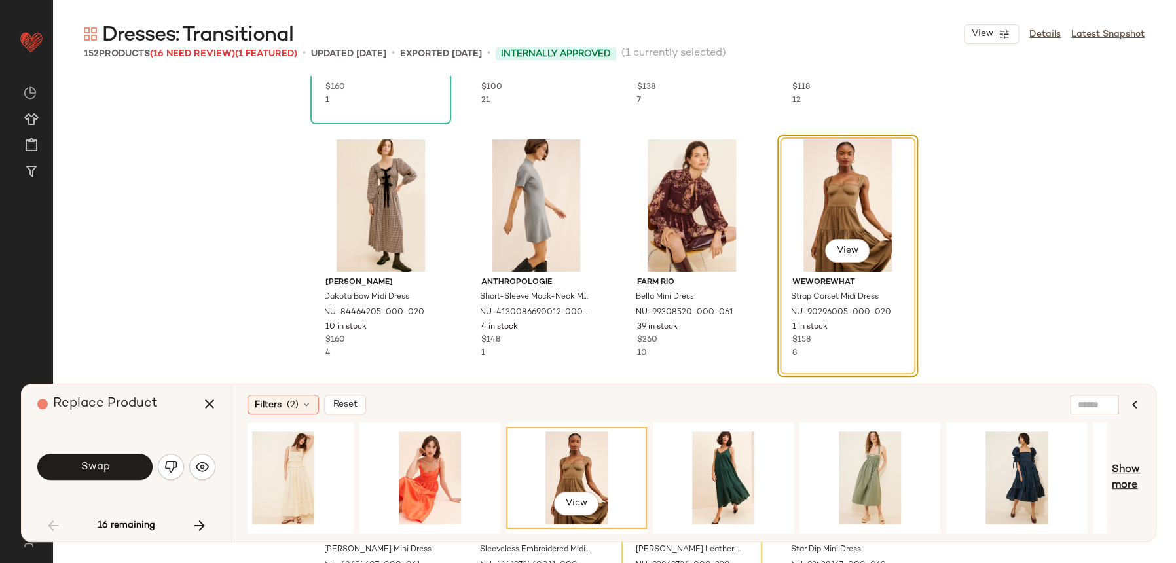
click at [1139, 484] on span "Show more" at bounding box center [1126, 477] width 28 height 31
click at [1124, 454] on div "View Show more" at bounding box center [694, 477] width 892 height 111
click at [1144, 481] on div "Filters (2) Reset View Show more" at bounding box center [693, 462] width 925 height 157
click at [1134, 475] on span "Show more" at bounding box center [1126, 477] width 28 height 31
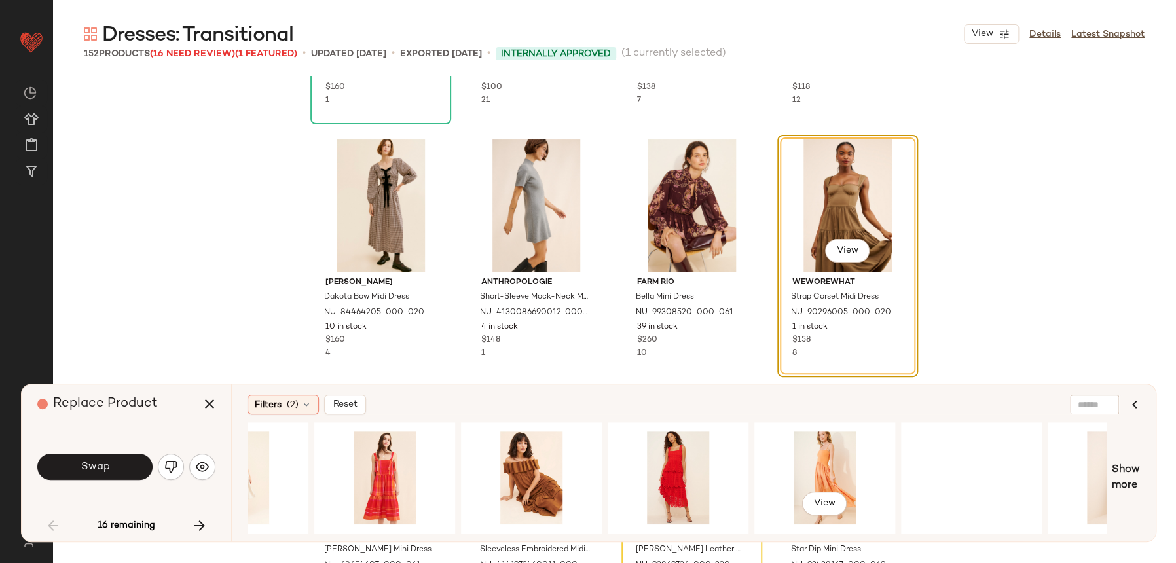
scroll to position [0, 3016]
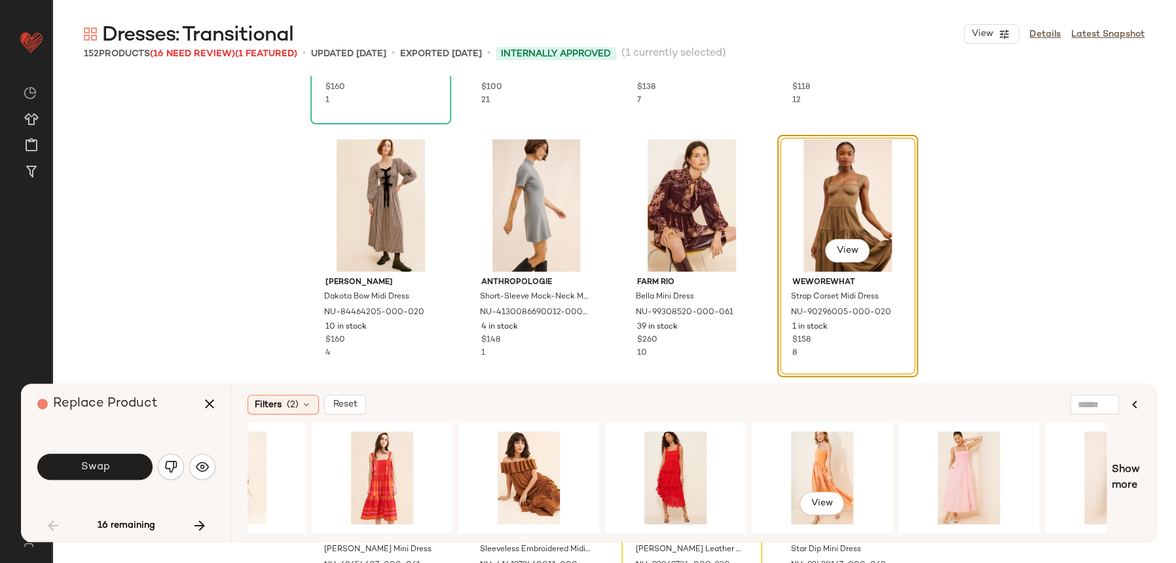
click at [731, 446] on div "View View" at bounding box center [677, 477] width 859 height 111
click at [510, 464] on div "View" at bounding box center [529, 477] width 132 height 93
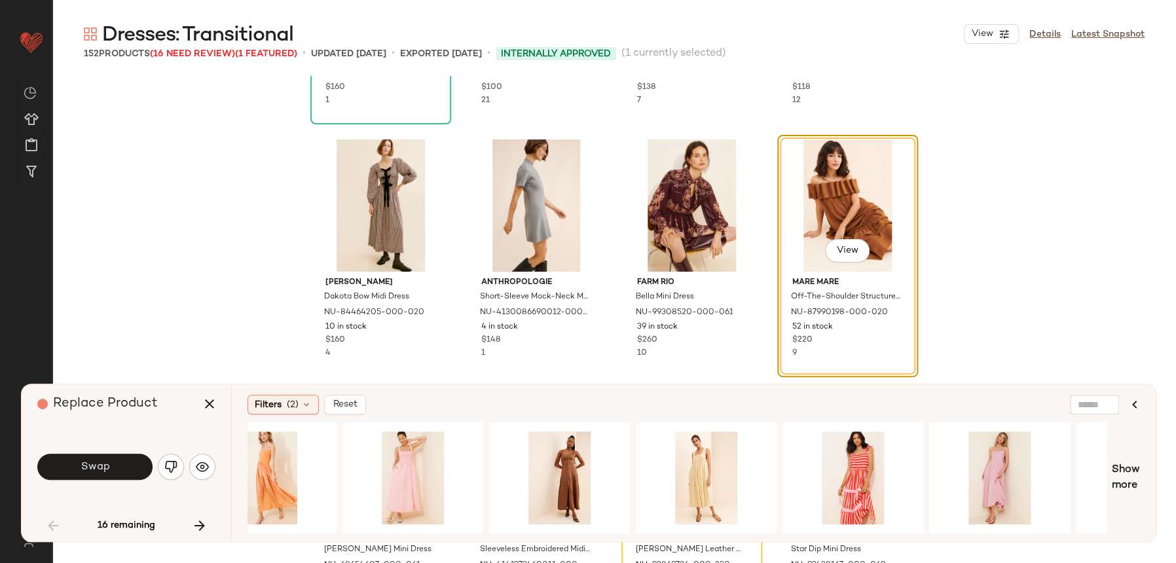
scroll to position [0, 4560]
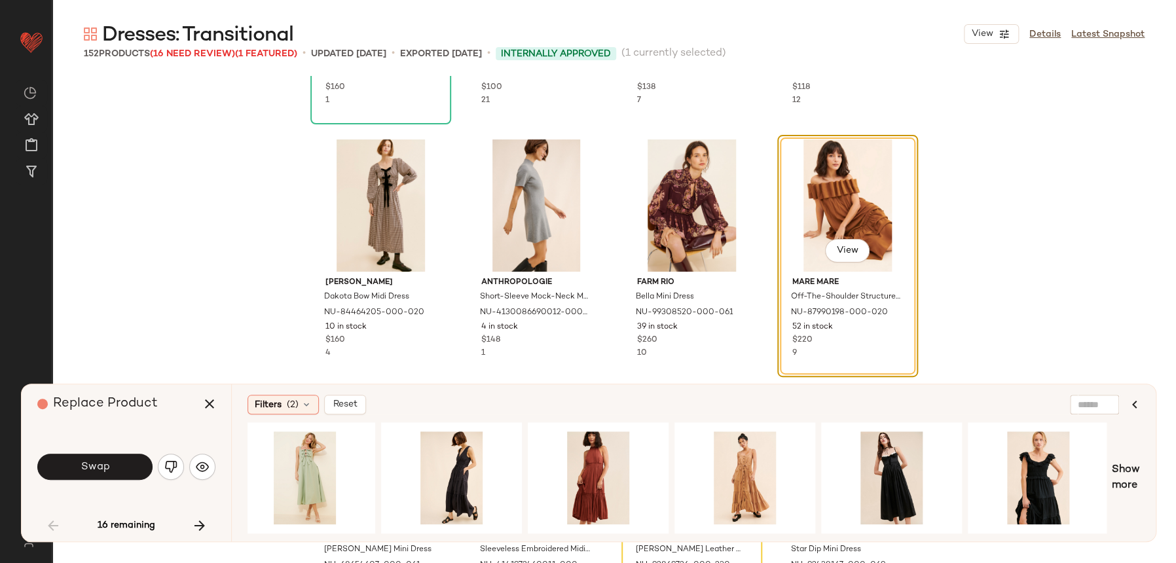
drag, startPoint x: 113, startPoint y: 471, endPoint x: 139, endPoint y: 470, distance: 26.2
click at [114, 471] on button "Swap" at bounding box center [94, 467] width 115 height 26
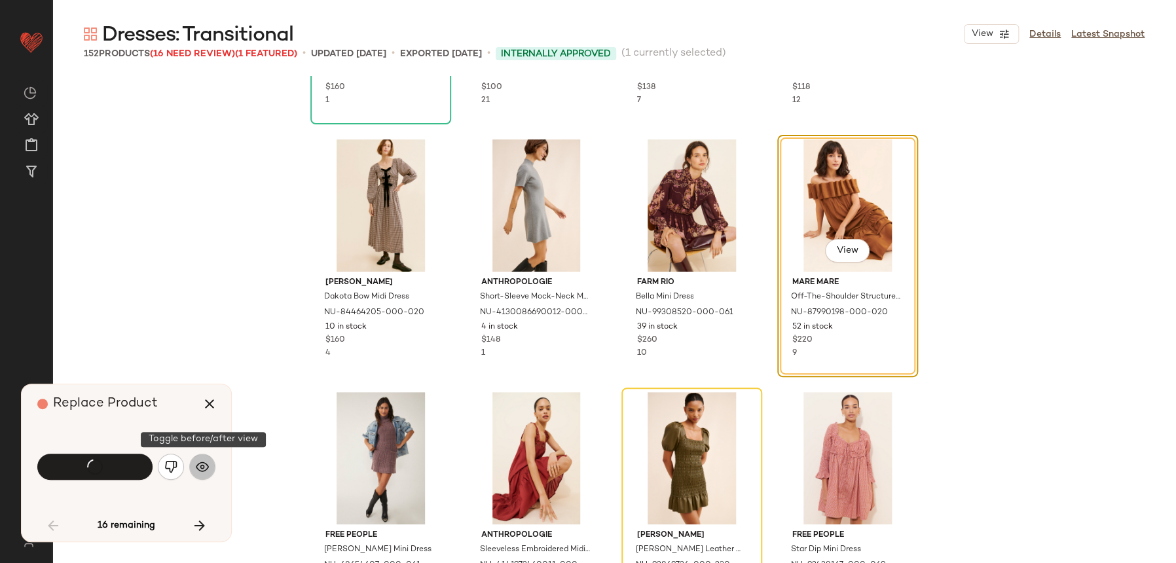
click at [199, 468] on img "button" at bounding box center [202, 466] width 13 height 13
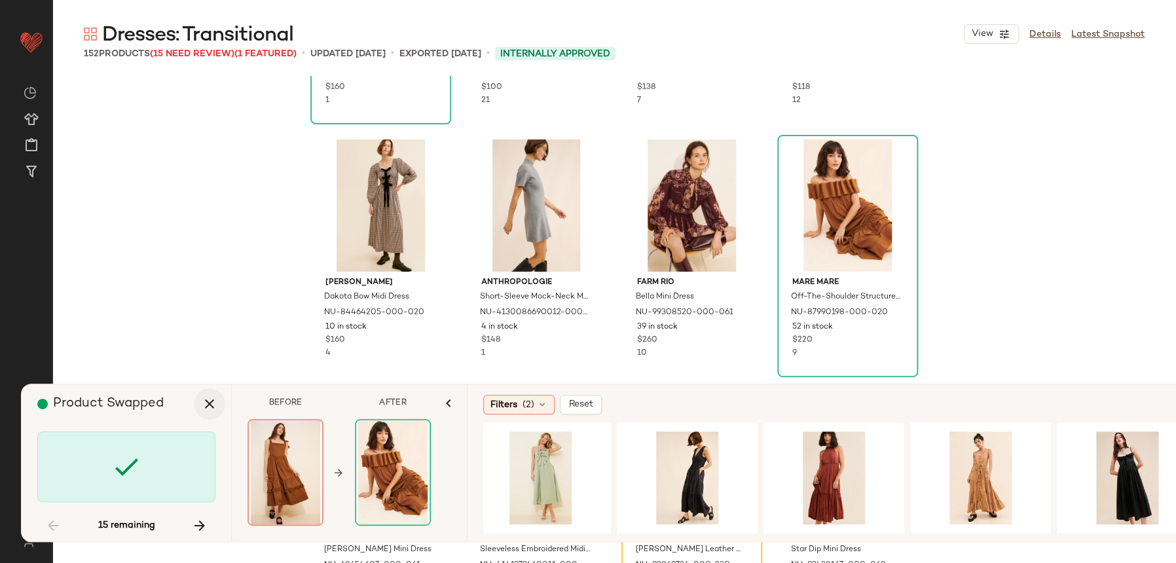
click at [222, 399] on button "button" at bounding box center [209, 403] width 31 height 31
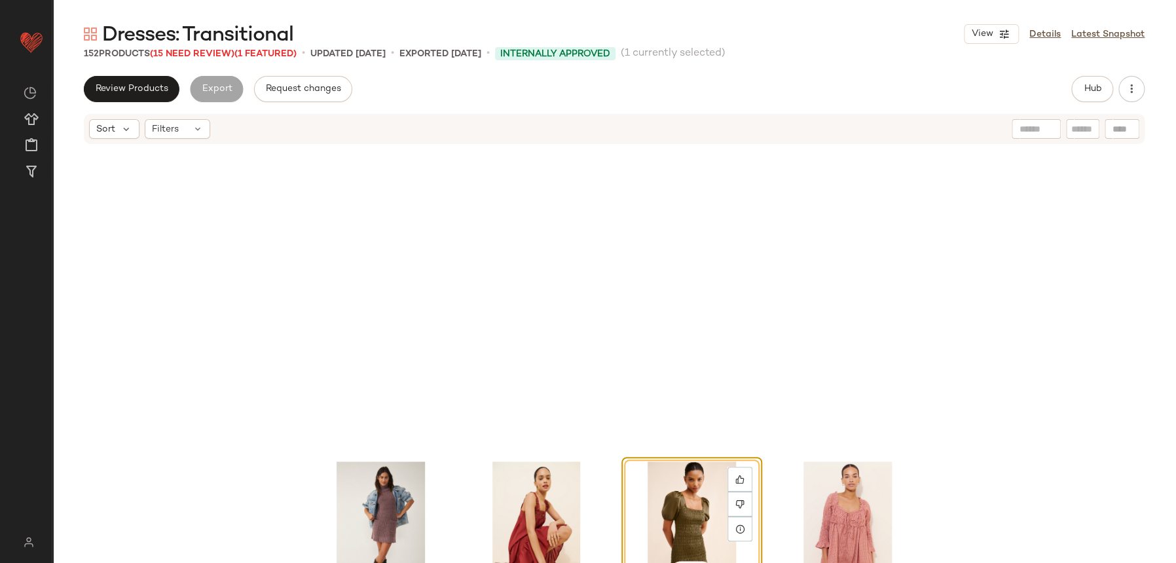
scroll to position [3032, 0]
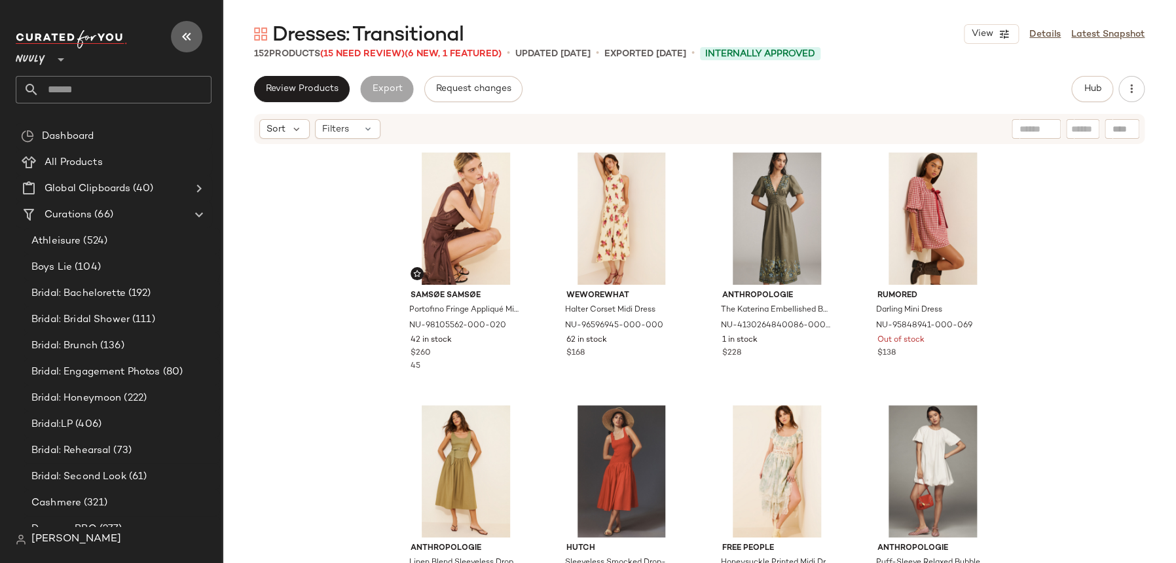
click at [196, 40] on button "button" at bounding box center [186, 36] width 31 height 31
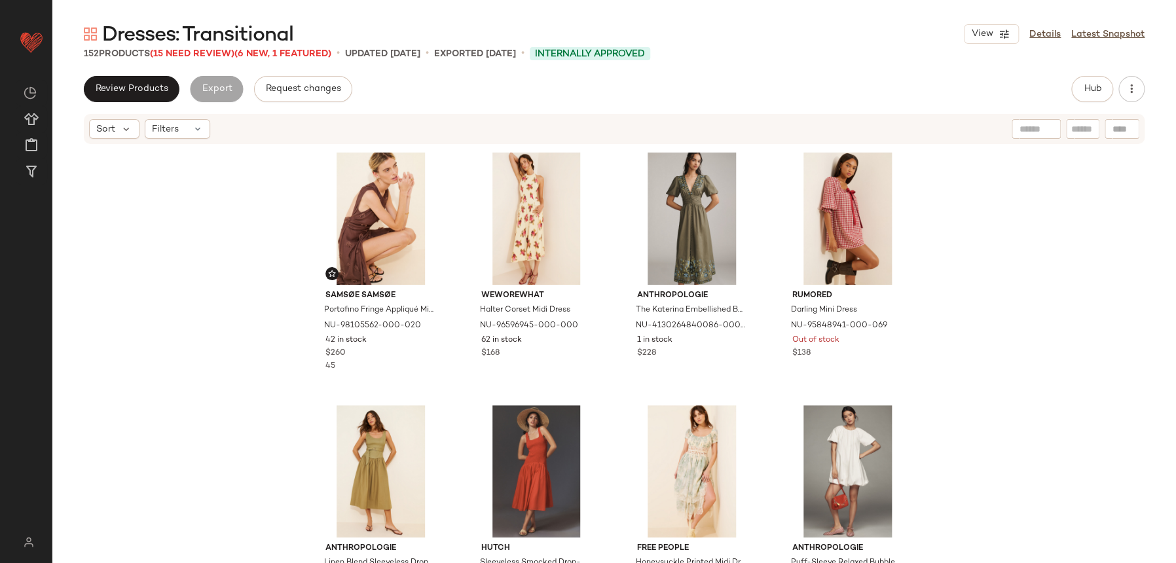
click at [1061, 35] on div "View Details Latest Snapshot" at bounding box center [1054, 34] width 181 height 20
click at [823, 180] on div "View" at bounding box center [848, 219] width 132 height 132
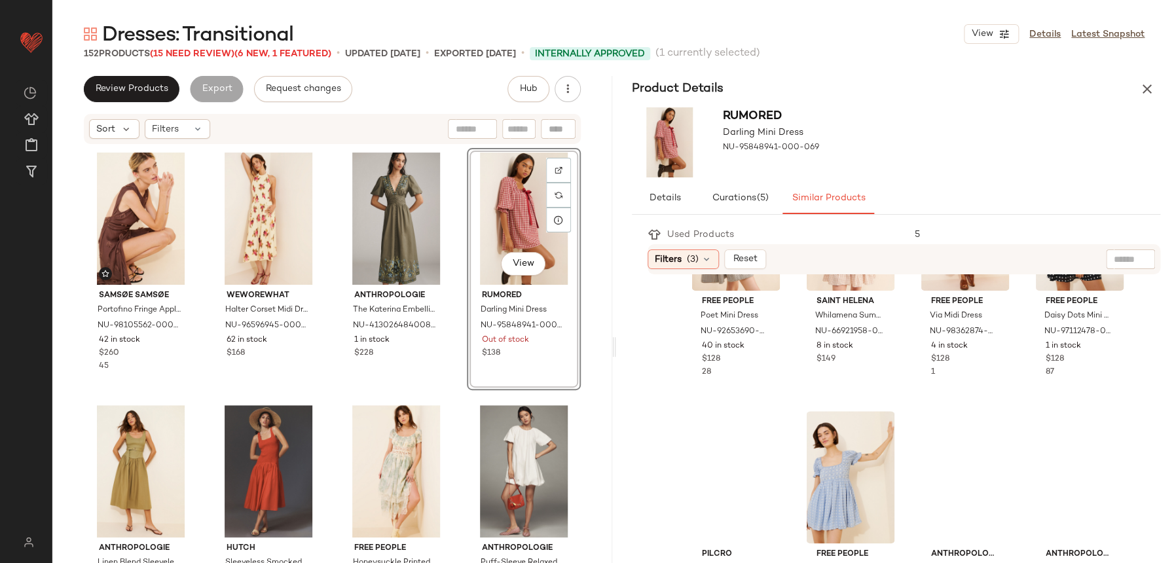
scroll to position [971, 0]
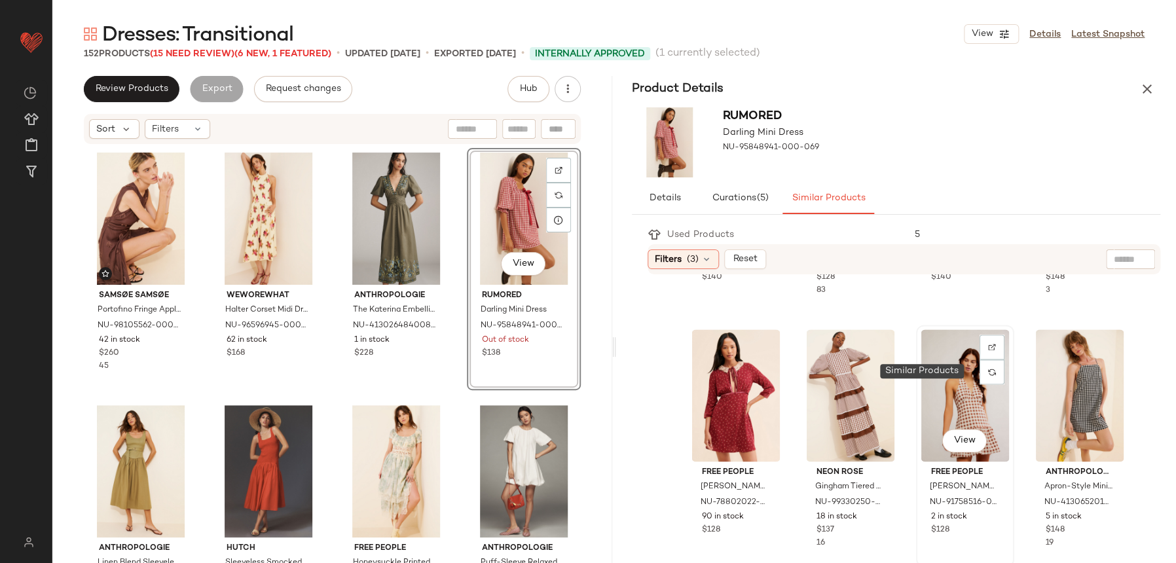
click at [944, 385] on div "View" at bounding box center [965, 395] width 89 height 132
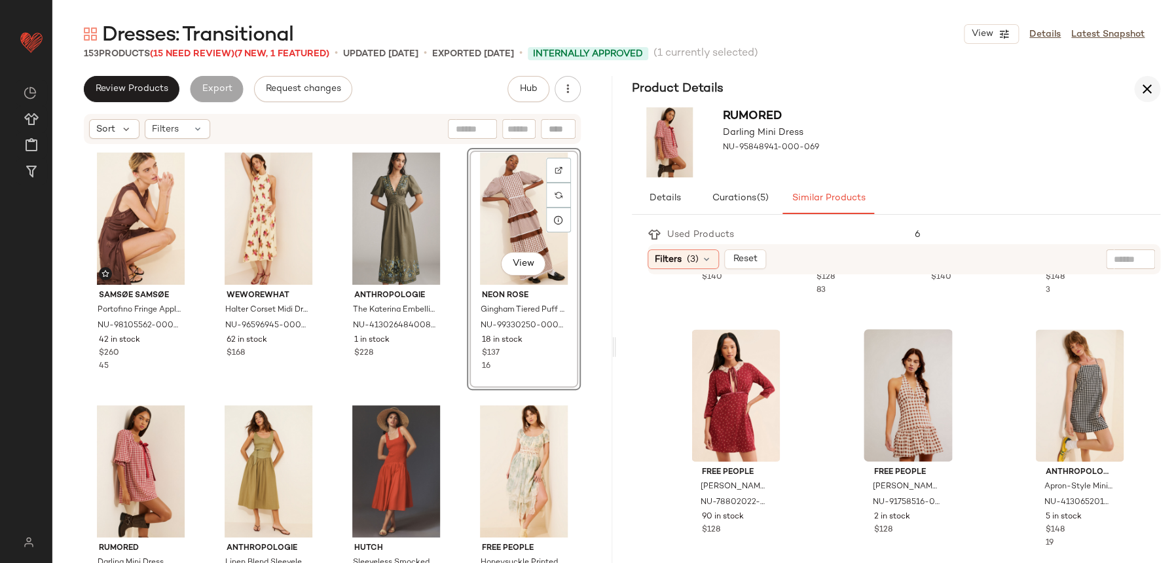
click at [1142, 81] on icon "button" at bounding box center [1147, 89] width 16 height 16
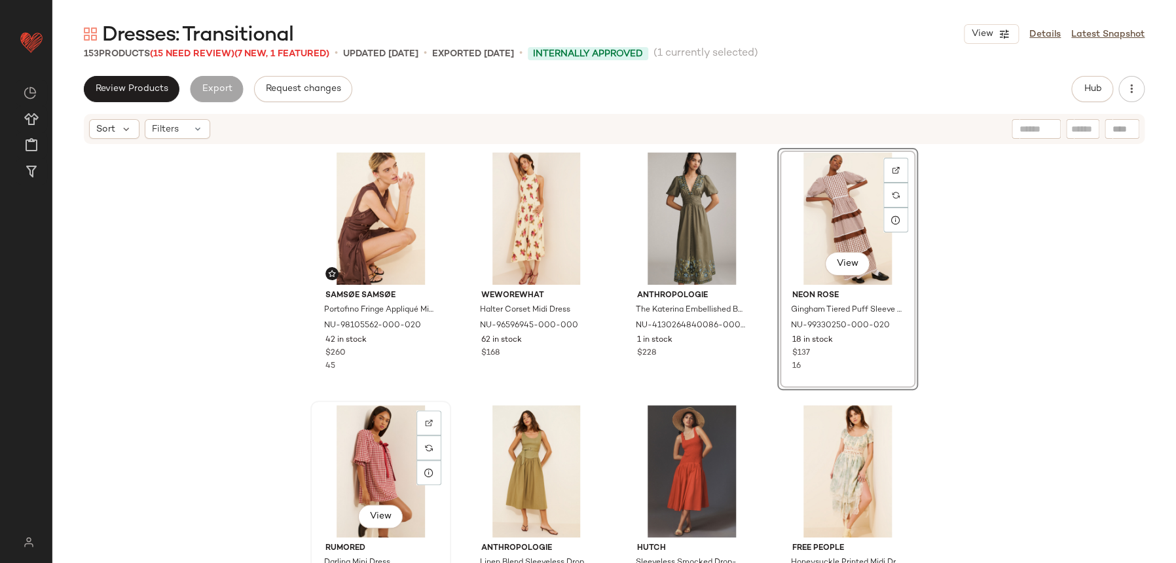
click at [386, 434] on div "View" at bounding box center [381, 471] width 132 height 132
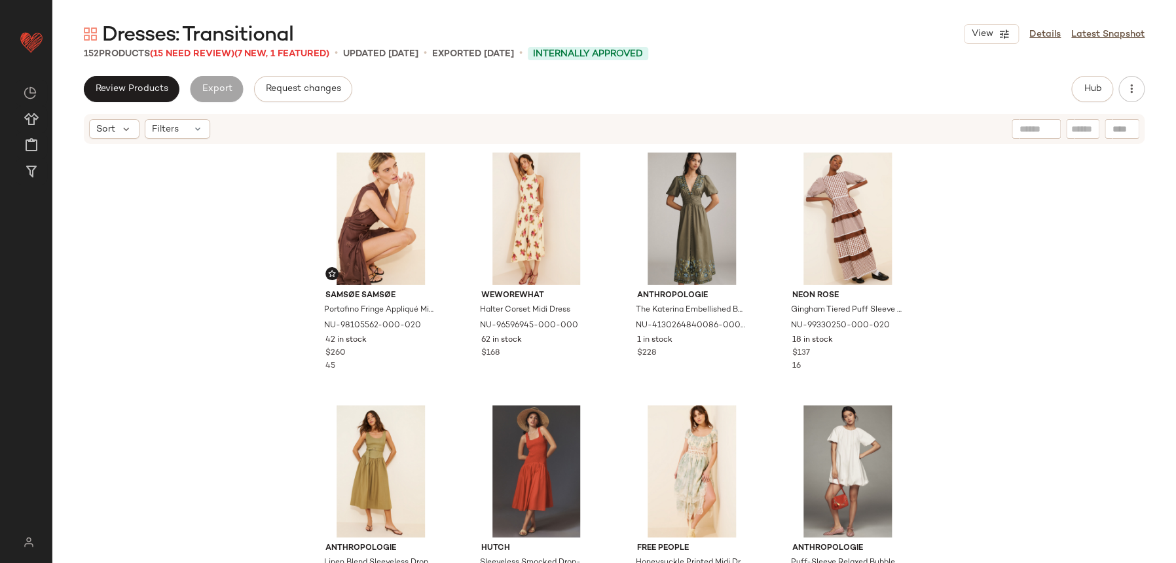
click at [219, 47] on span "Dresses: Transitional" at bounding box center [197, 35] width 191 height 26
click at [231, 48] on span "Dresses: Transitional" at bounding box center [197, 35] width 191 height 26
click at [234, 50] on span "(15 Need Review)" at bounding box center [192, 54] width 84 height 10
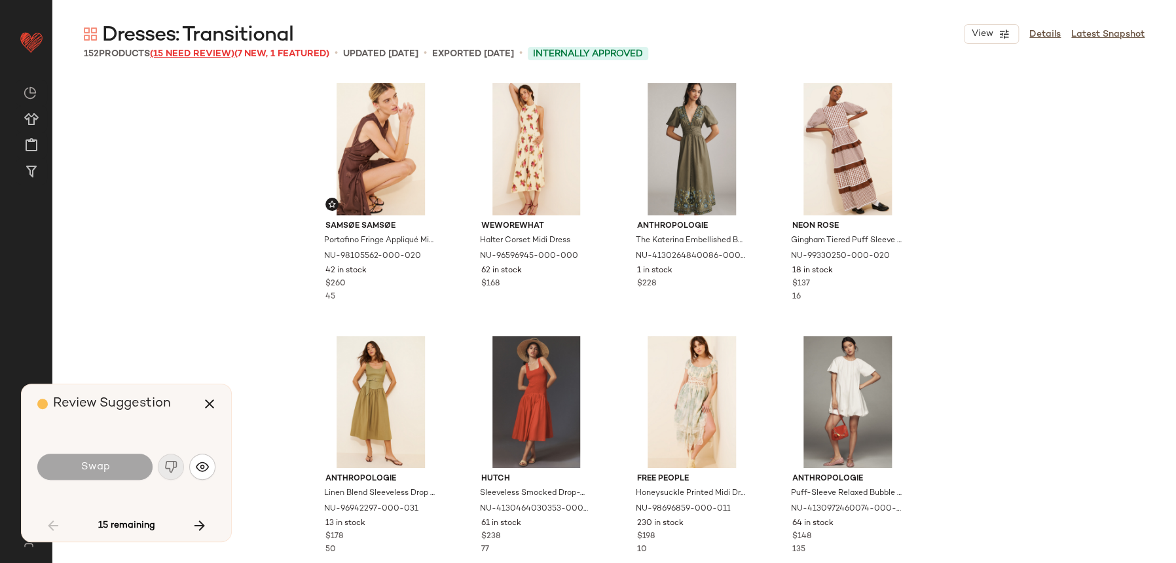
scroll to position [2780, 0]
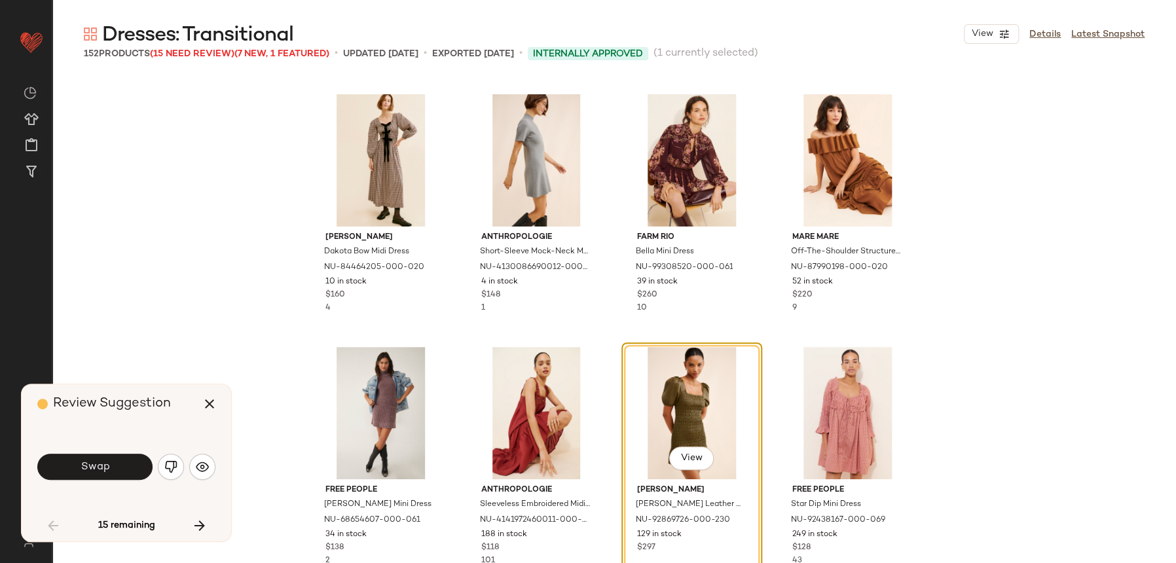
click at [215, 477] on div "Swap" at bounding box center [126, 466] width 178 height 31
click at [189, 462] on div "Swap" at bounding box center [126, 466] width 178 height 31
click at [199, 468] on img "button" at bounding box center [202, 466] width 13 height 13
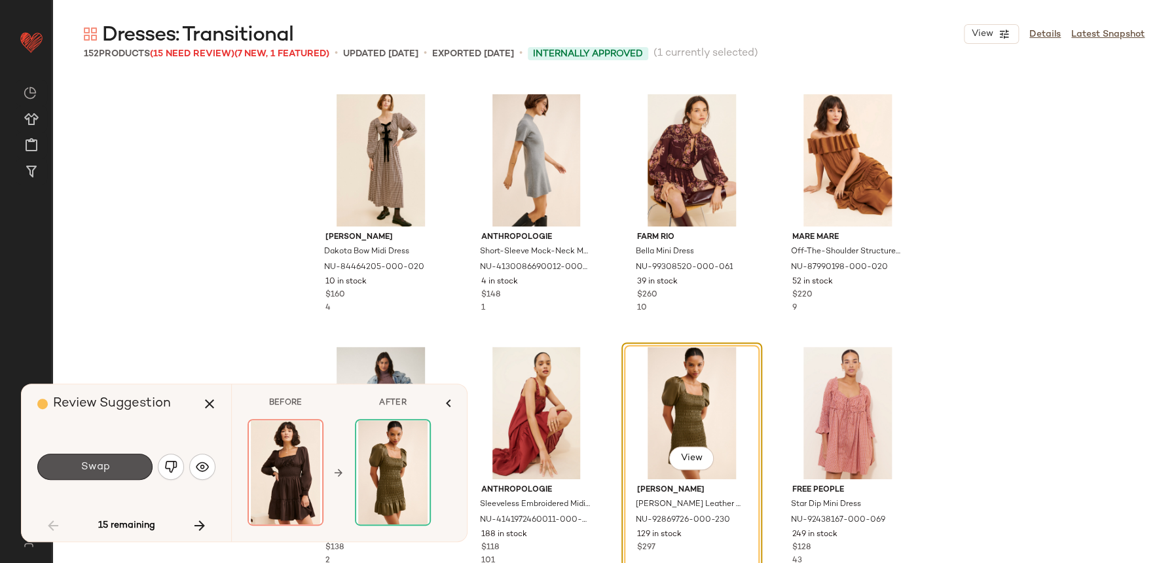
drag, startPoint x: 69, startPoint y: 476, endPoint x: 127, endPoint y: 412, distance: 86.2
click at [127, 412] on div "Review Suggestion Swap 15 remaining" at bounding box center [127, 462] width 210 height 157
click at [164, 462] on img "button" at bounding box center [170, 466] width 13 height 13
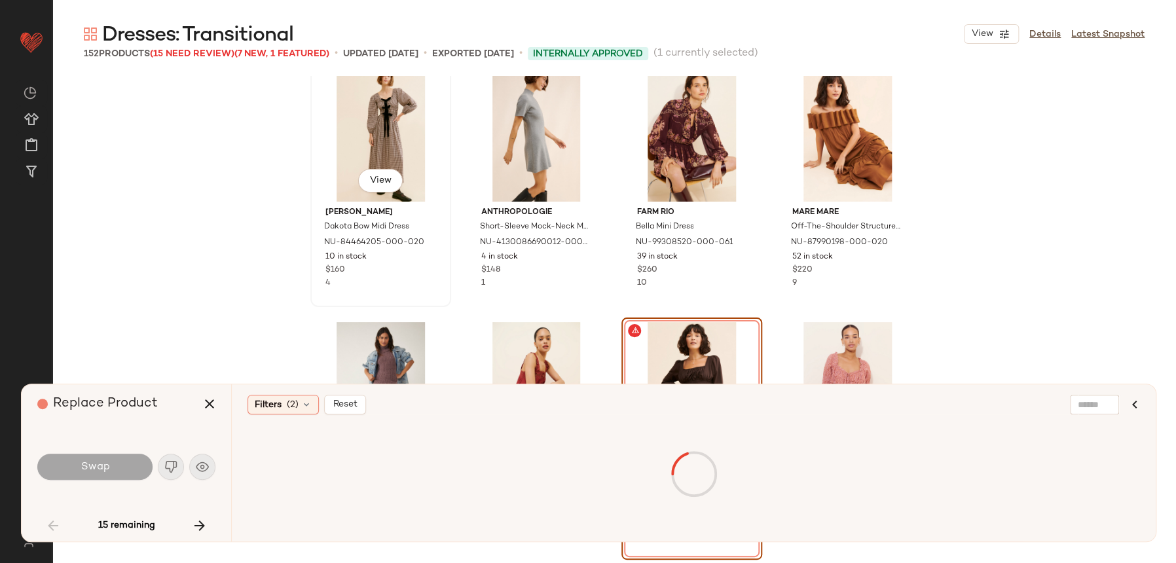
scroll to position [2910, 0]
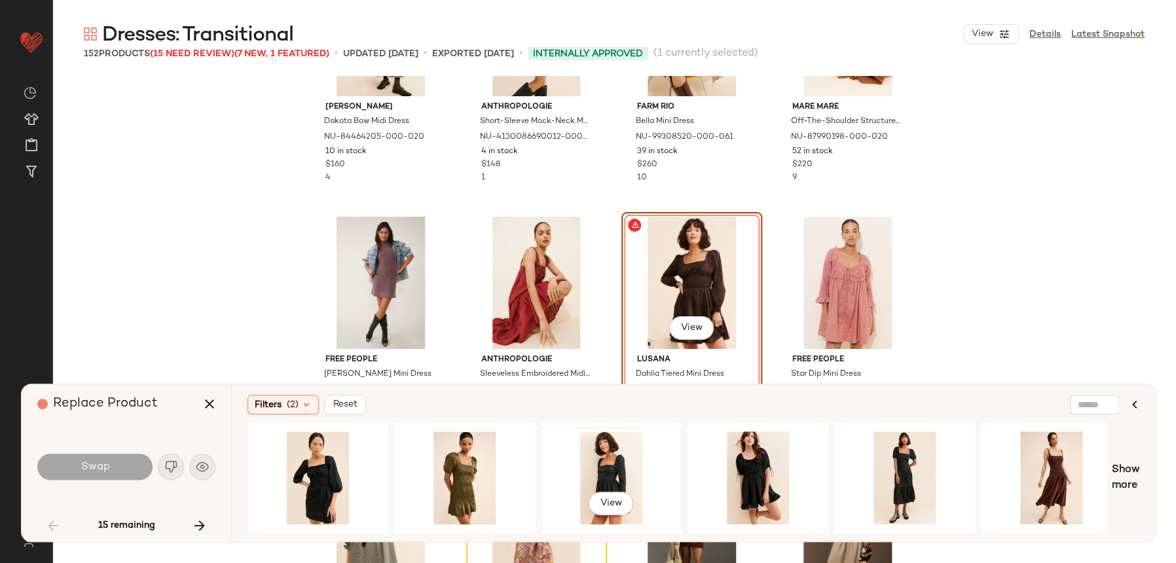
drag, startPoint x: 606, startPoint y: 472, endPoint x: 597, endPoint y: 471, distance: 8.5
click at [606, 471] on div "View" at bounding box center [611, 477] width 132 height 93
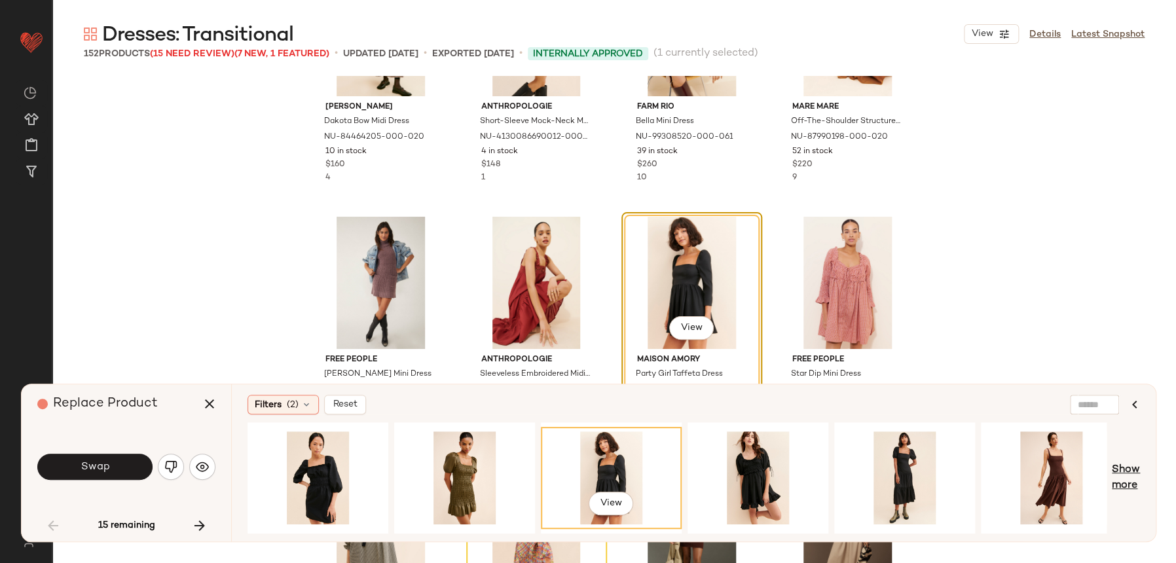
click at [1125, 483] on span "Show more" at bounding box center [1126, 477] width 28 height 31
drag, startPoint x: 442, startPoint y: 534, endPoint x: 548, endPoint y: 535, distance: 106.1
click at [571, 533] on div "Filters (2) Reset View Show more" at bounding box center [693, 462] width 925 height 157
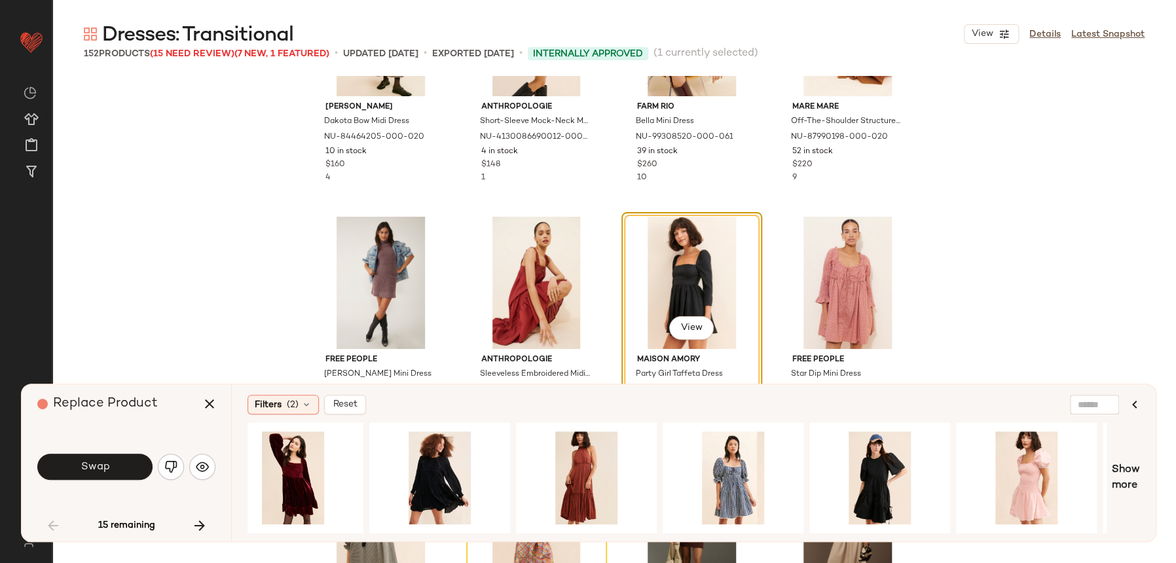
scroll to position [0, 2946]
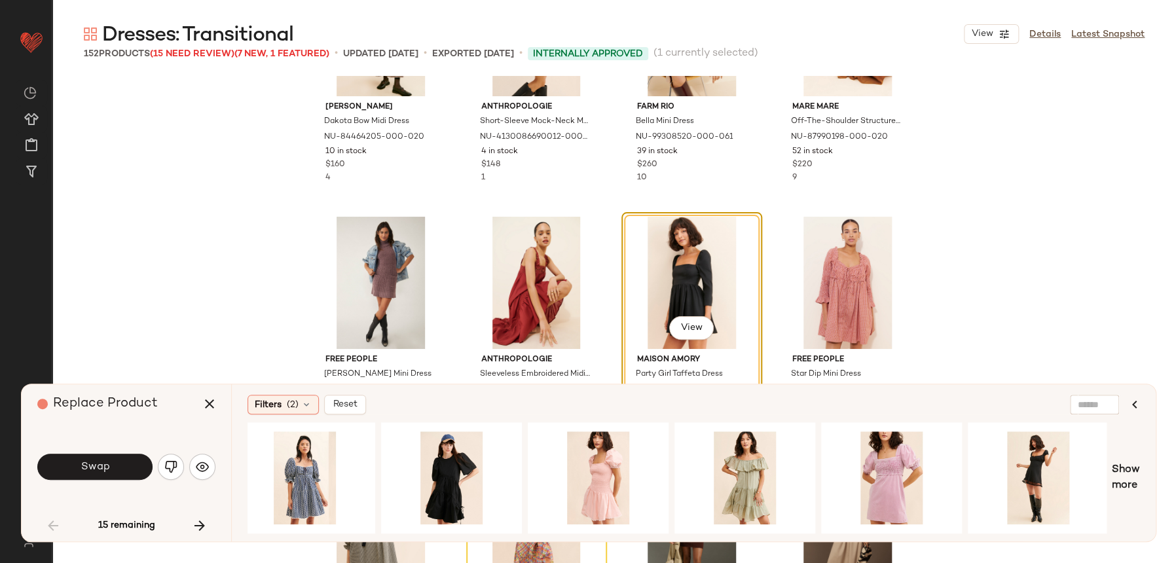
click at [1141, 473] on div "Filters (2) Reset View Show more" at bounding box center [693, 462] width 925 height 157
click at [1122, 474] on span "Show more" at bounding box center [1126, 477] width 28 height 31
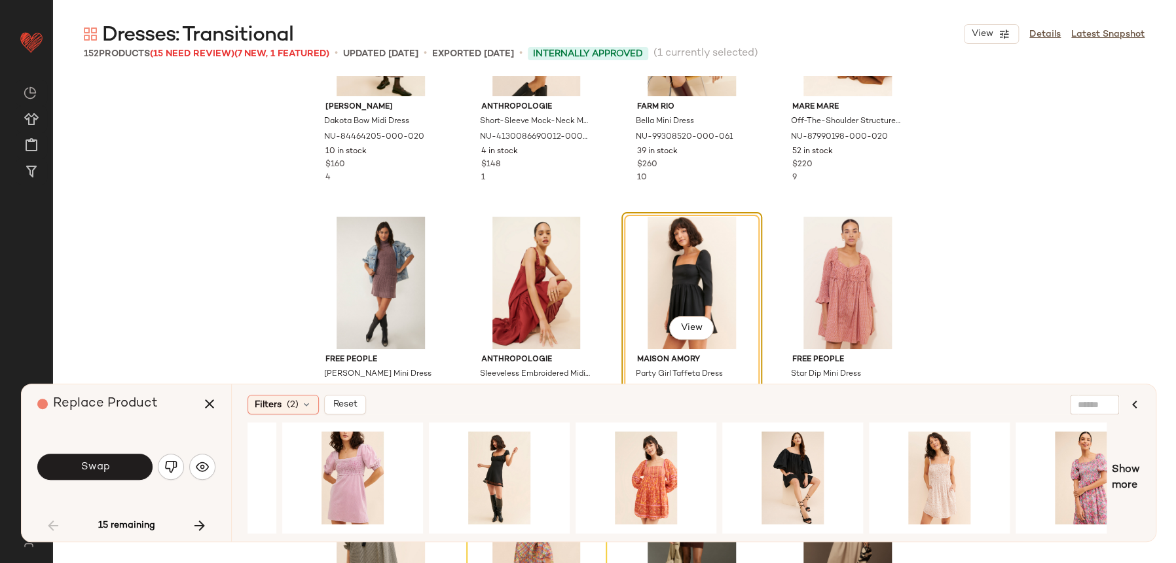
scroll to position [0, 4267]
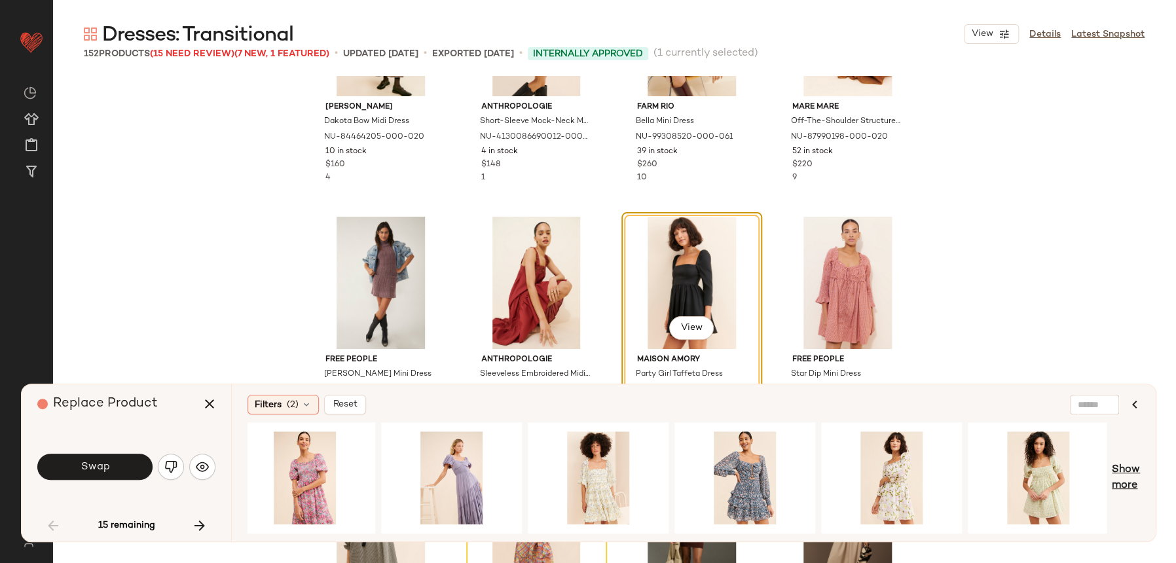
click at [1116, 471] on span "Show more" at bounding box center [1126, 477] width 28 height 31
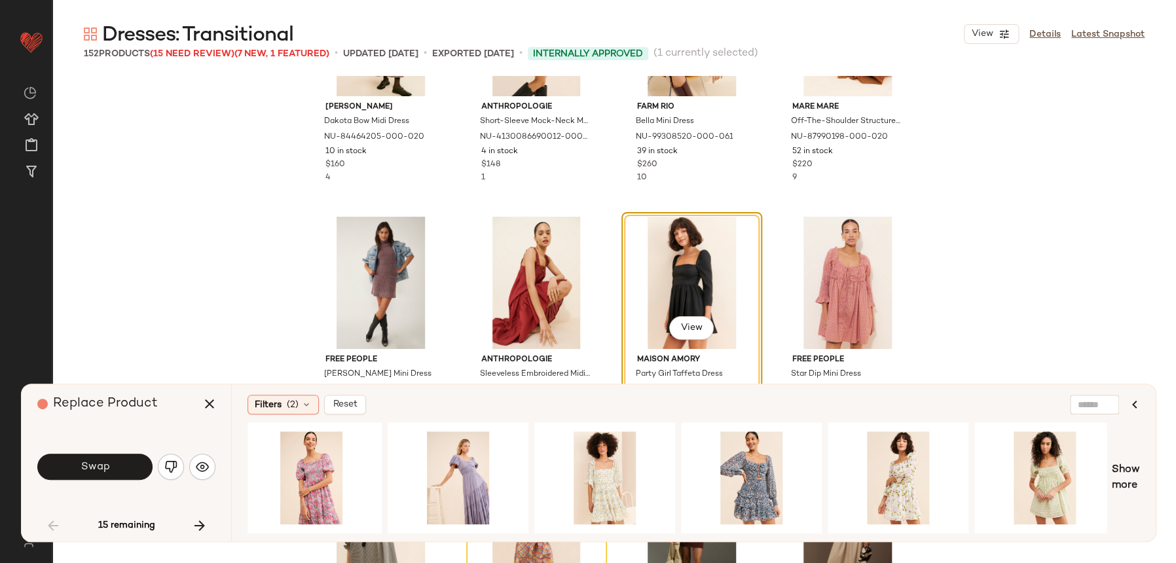
scroll to position [0, 5733]
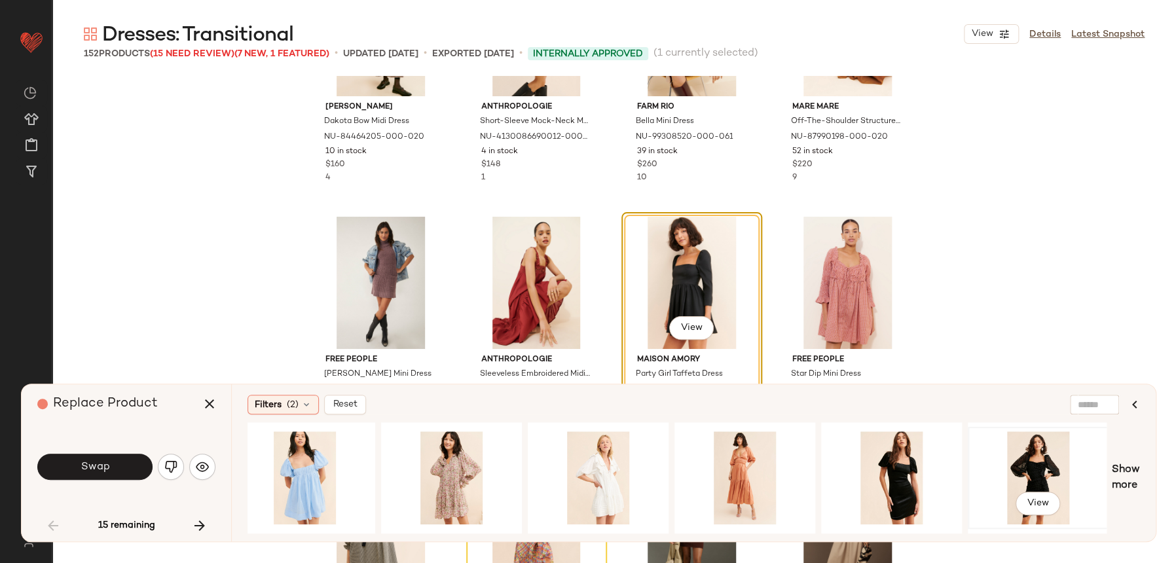
click at [1024, 466] on div "View" at bounding box center [1038, 477] width 132 height 93
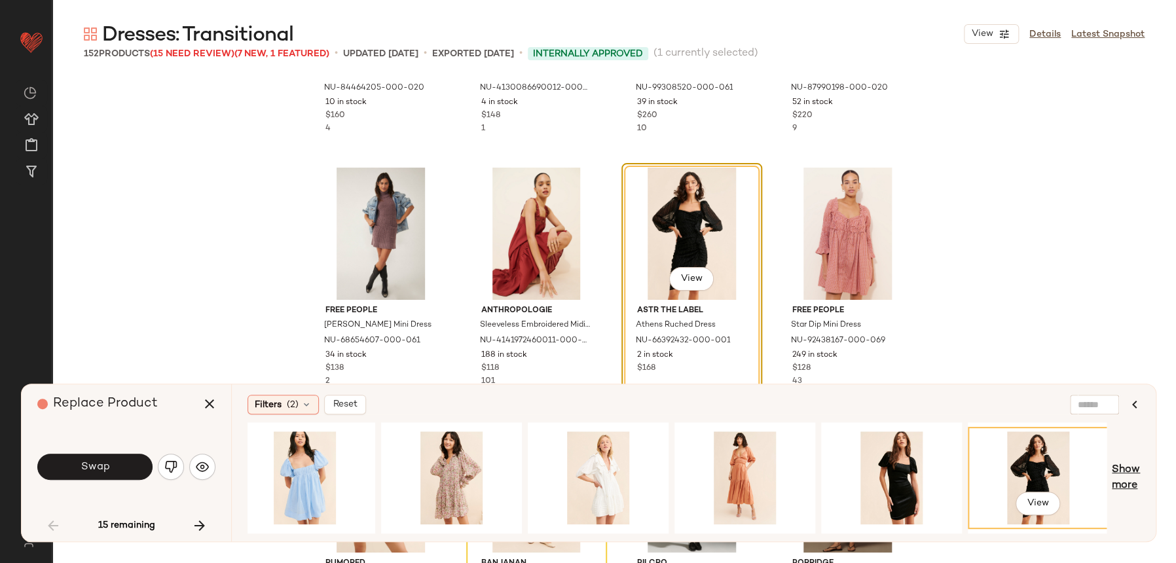
scroll to position [2960, 0]
click at [1128, 467] on span "Show more" at bounding box center [1126, 477] width 28 height 31
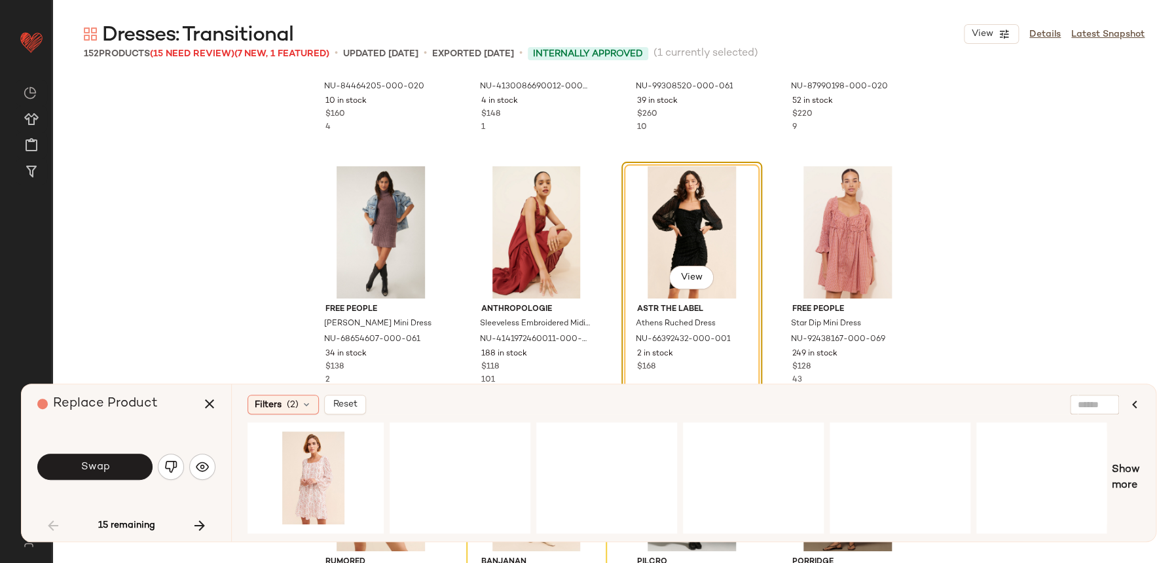
scroll to position [0, 7199]
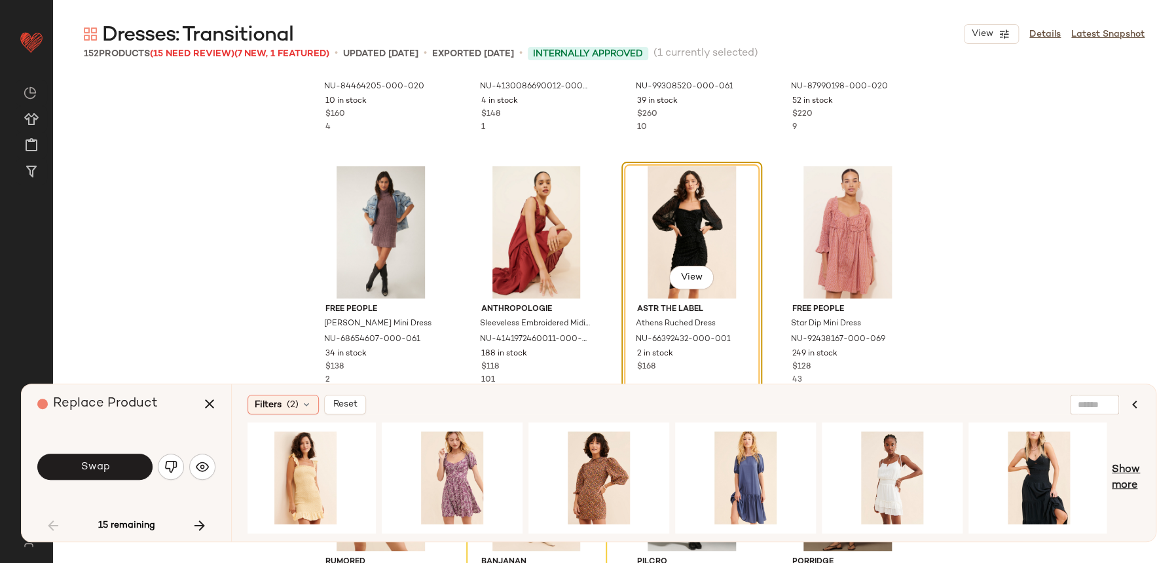
click at [1137, 480] on span "Show more" at bounding box center [1126, 477] width 28 height 31
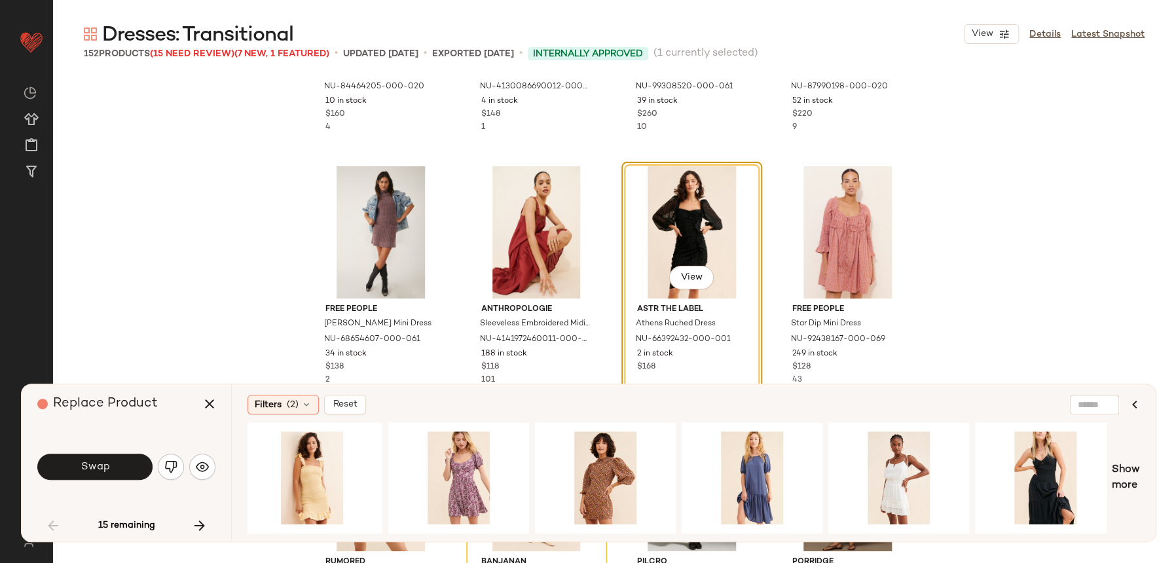
scroll to position [0, 8519]
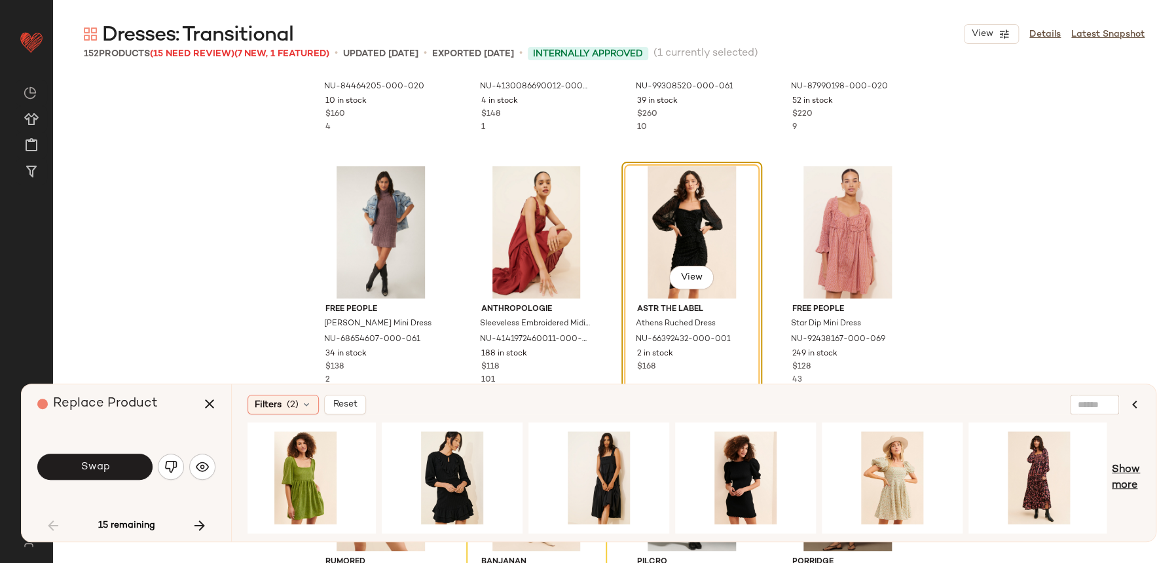
click at [1137, 471] on span "Show more" at bounding box center [1126, 477] width 28 height 31
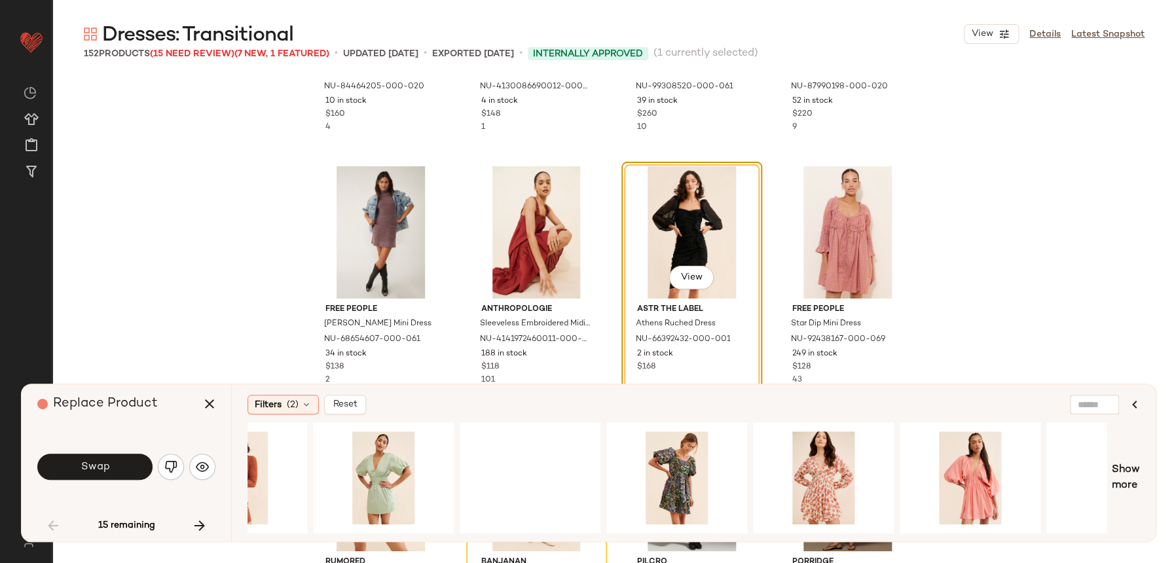
scroll to position [0, 9986]
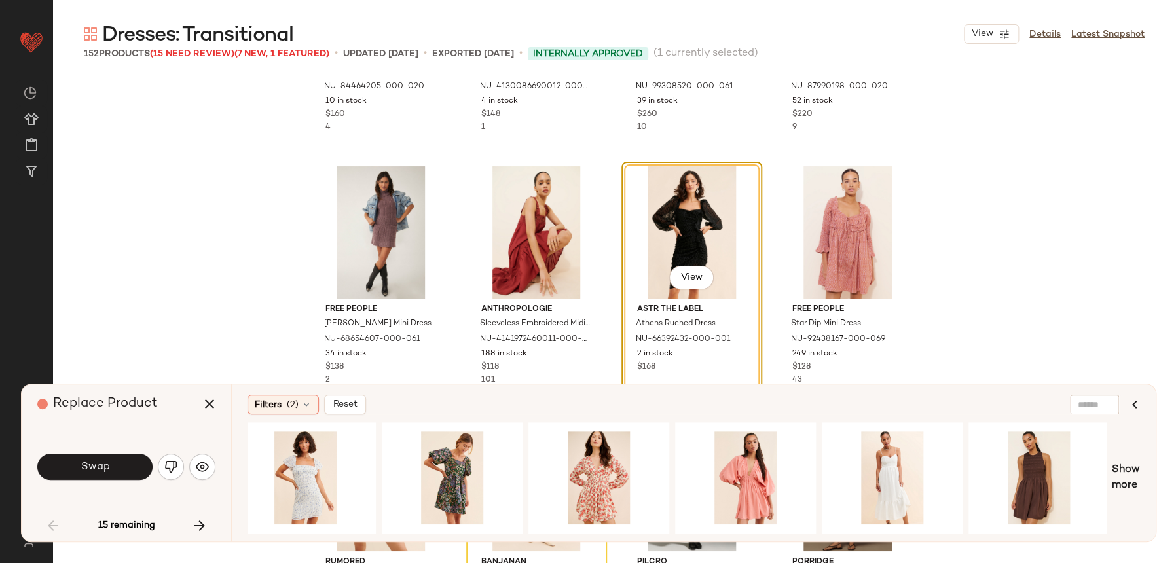
click at [1143, 476] on div "Filters (2) Reset View Show more" at bounding box center [693, 462] width 925 height 157
click at [1135, 478] on span "Show more" at bounding box center [1126, 477] width 28 height 31
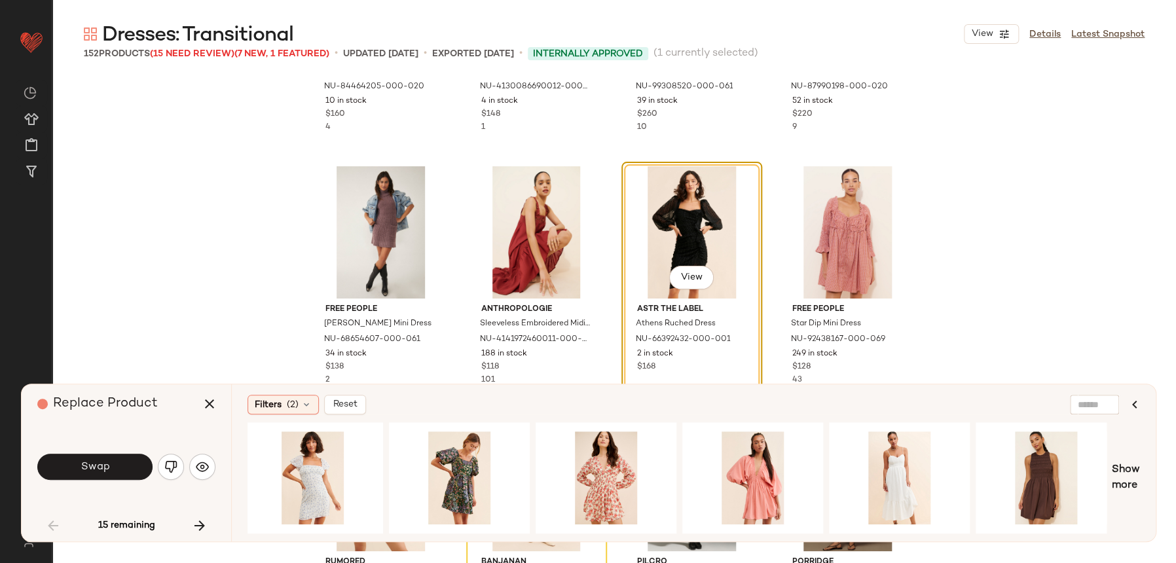
drag, startPoint x: 983, startPoint y: 536, endPoint x: 993, endPoint y: 534, distance: 10.6
click at [993, 534] on div "Filters (2) Reset View Show more" at bounding box center [693, 462] width 925 height 157
click at [1025, 469] on div "View" at bounding box center [1046, 477] width 132 height 93
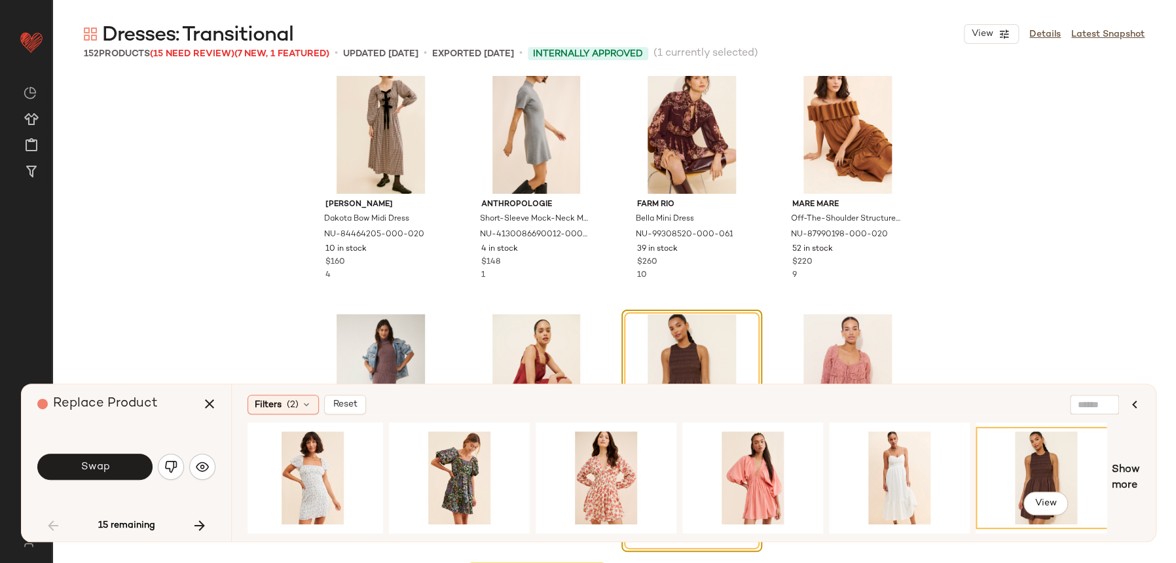
scroll to position [2806, 0]
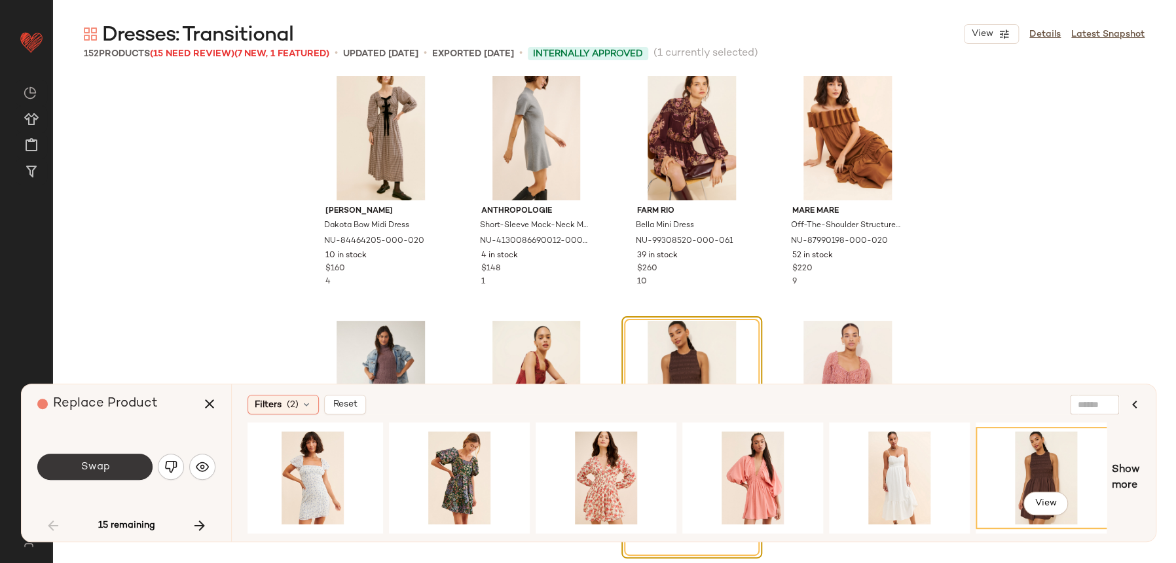
click at [125, 457] on button "Swap" at bounding box center [94, 467] width 115 height 26
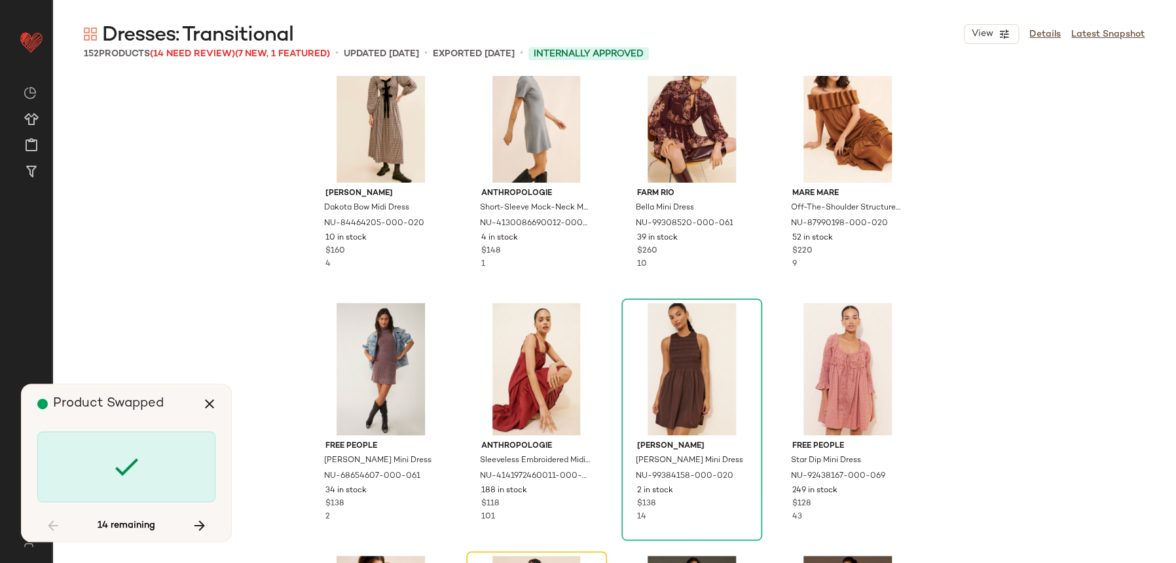
scroll to position [3032, 0]
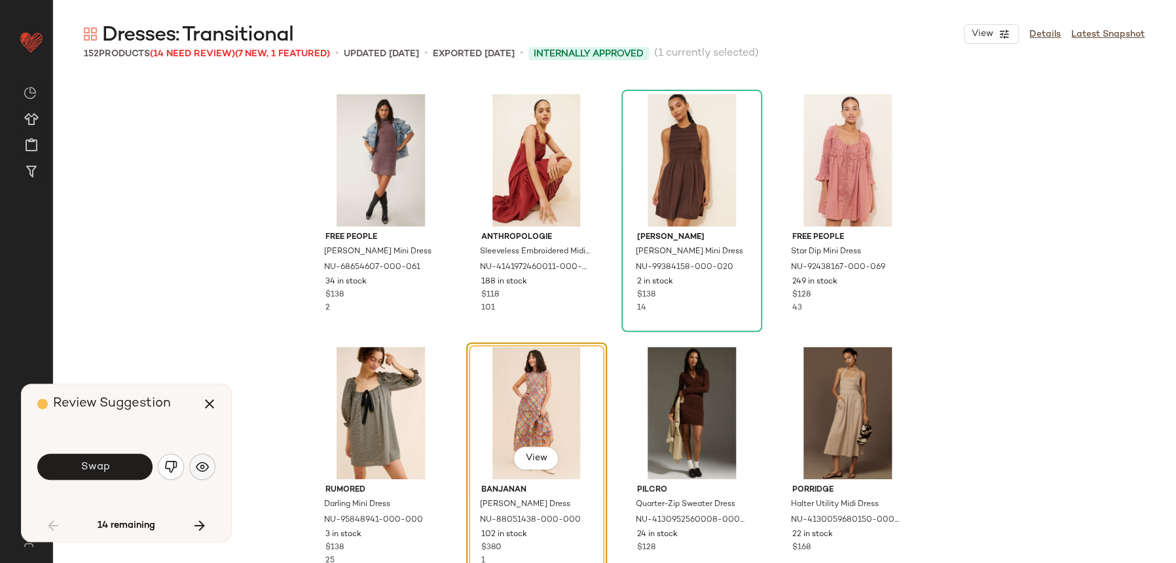
click at [212, 468] on button "button" at bounding box center [202, 467] width 26 height 26
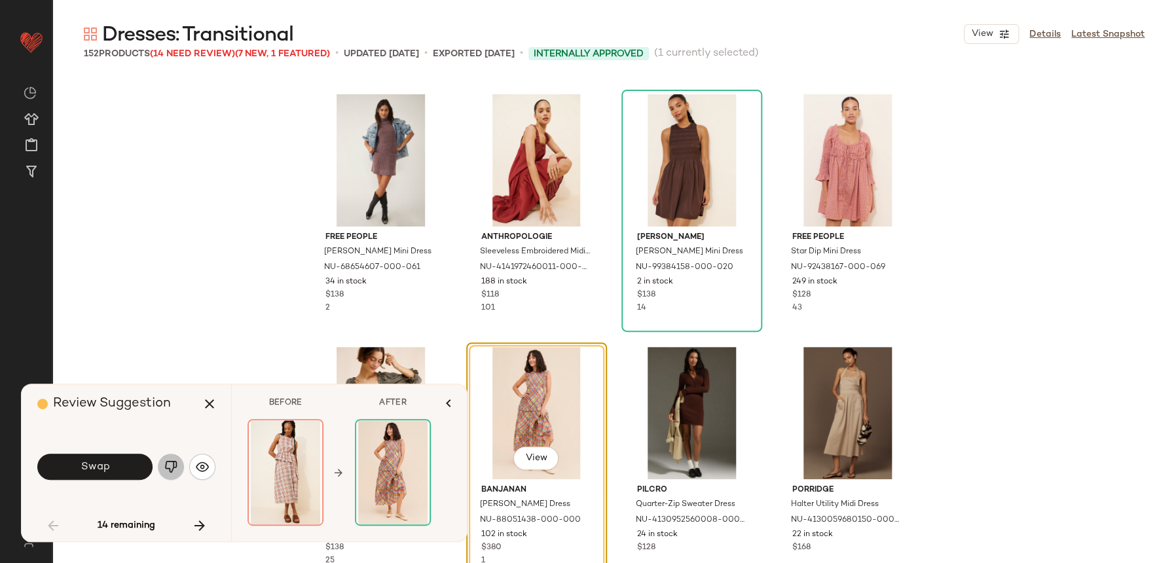
click at [170, 463] on img "button" at bounding box center [170, 466] width 13 height 13
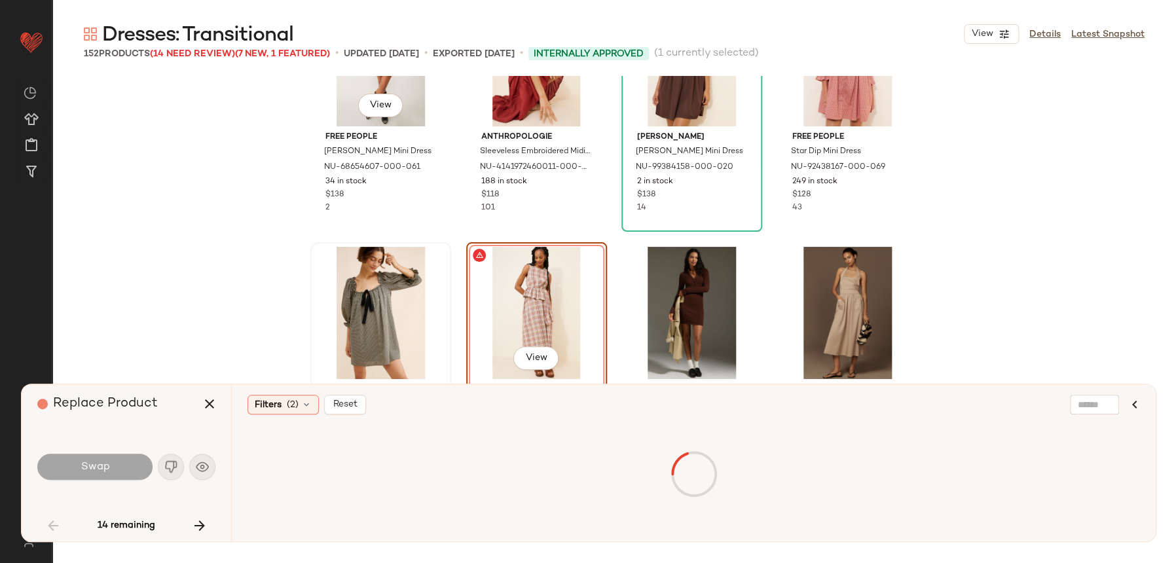
scroll to position [3152, 0]
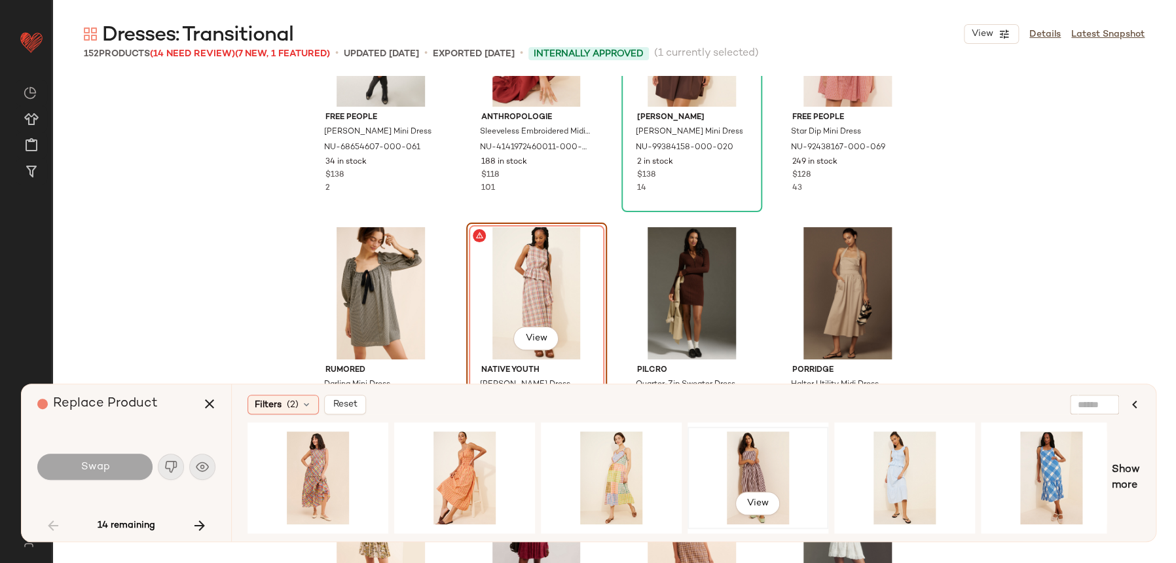
click at [729, 465] on div "View" at bounding box center [758, 477] width 132 height 93
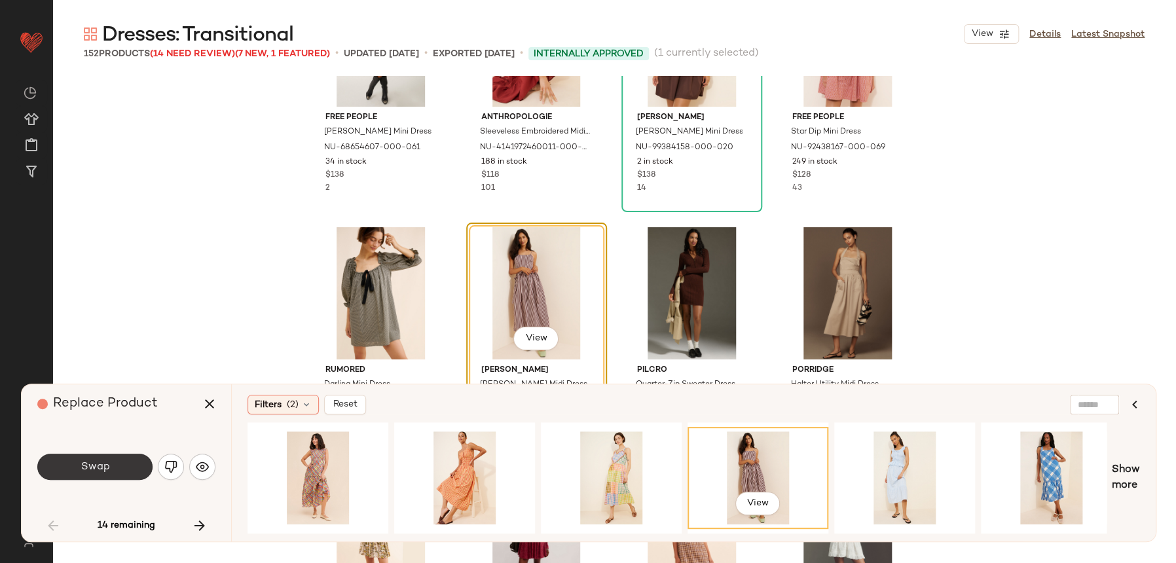
click at [103, 473] on button "Swap" at bounding box center [94, 467] width 115 height 26
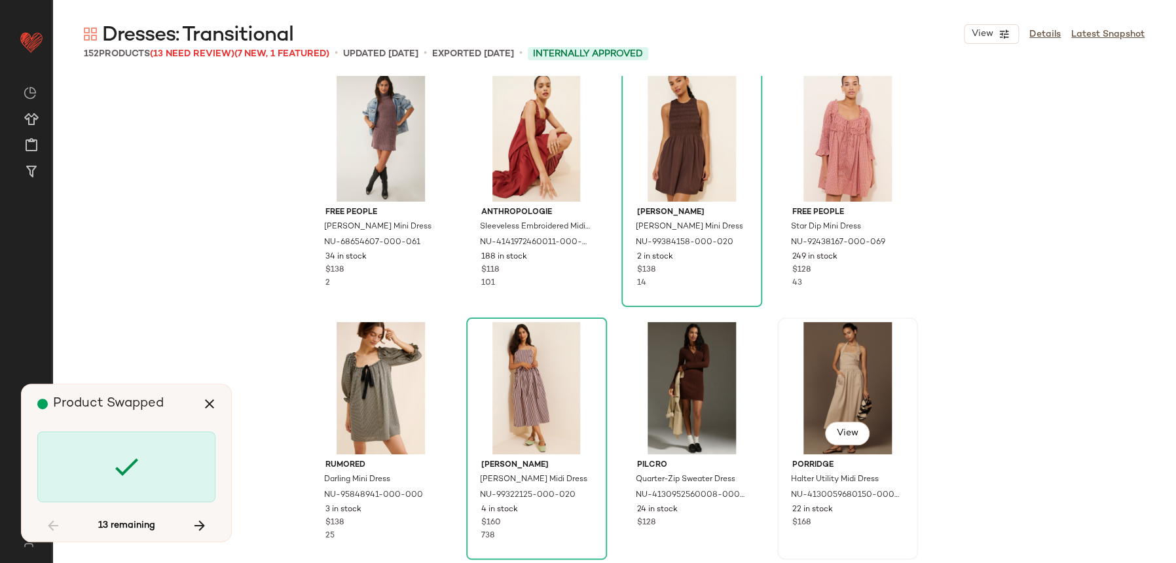
scroll to position [3034, 0]
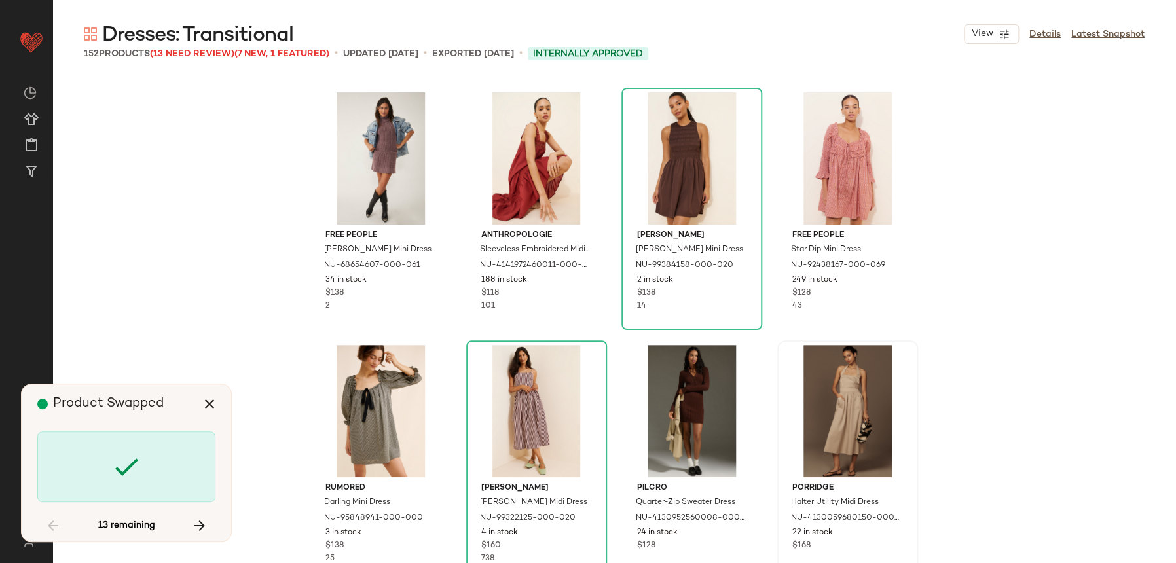
scroll to position [3790, 0]
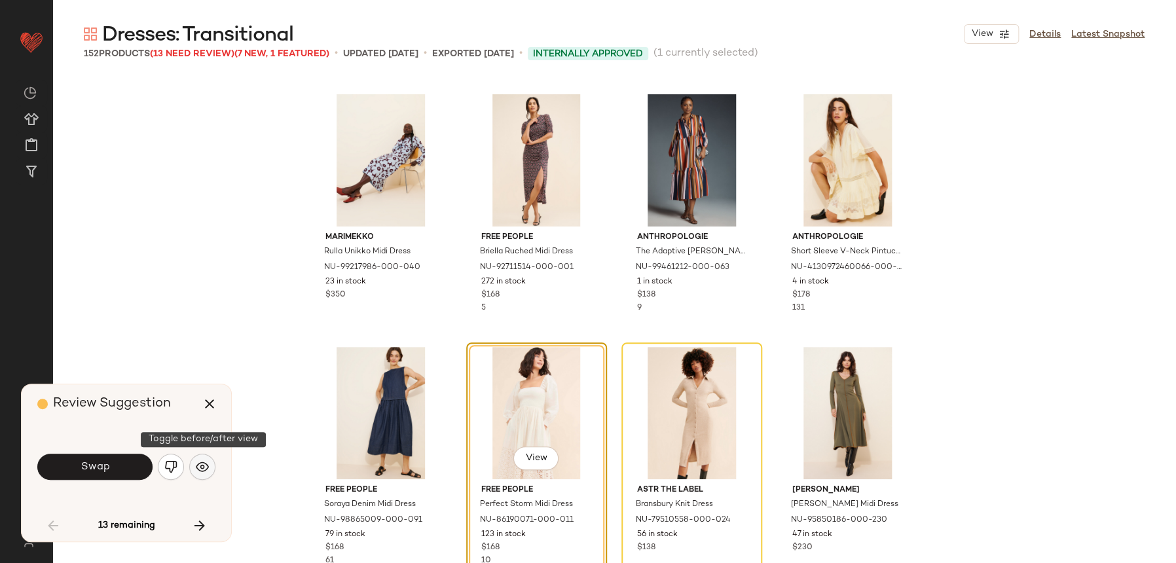
click at [208, 472] on img "button" at bounding box center [202, 466] width 13 height 13
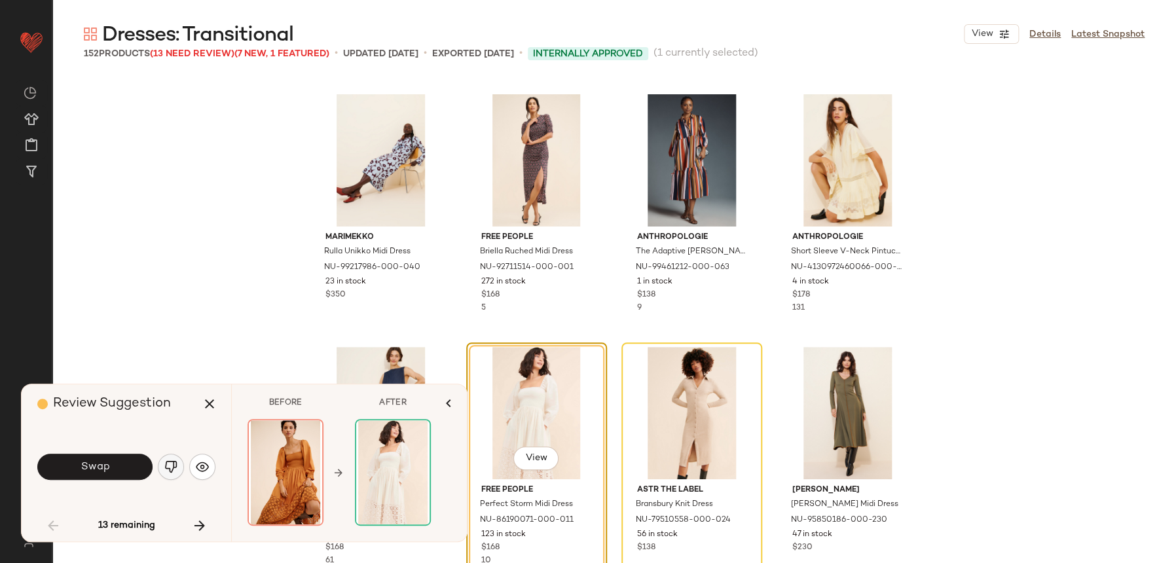
click at [181, 469] on button "button" at bounding box center [171, 467] width 26 height 26
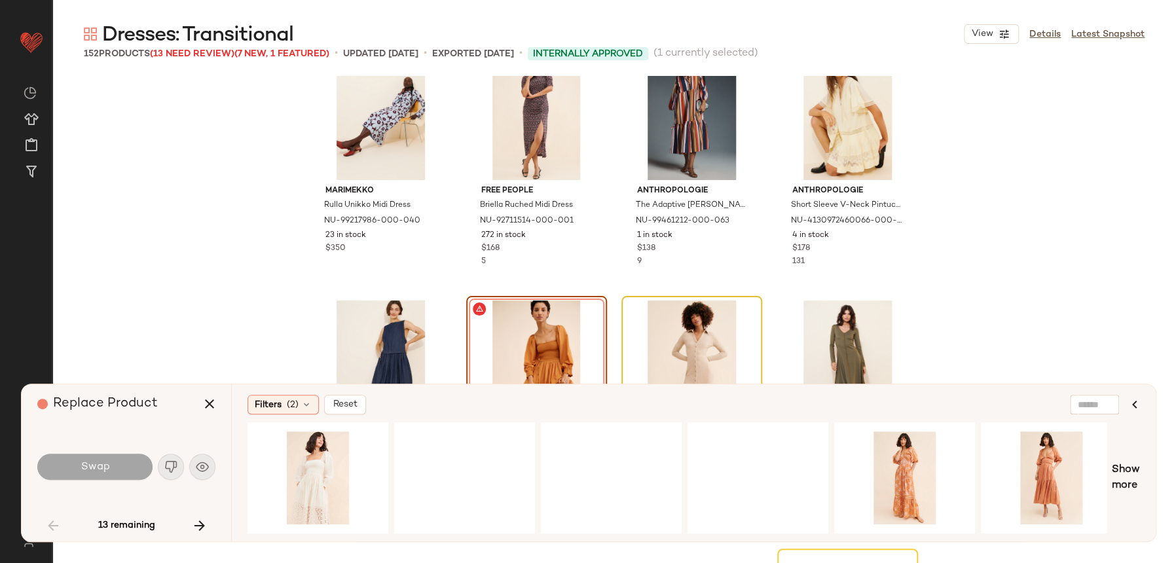
scroll to position [3847, 0]
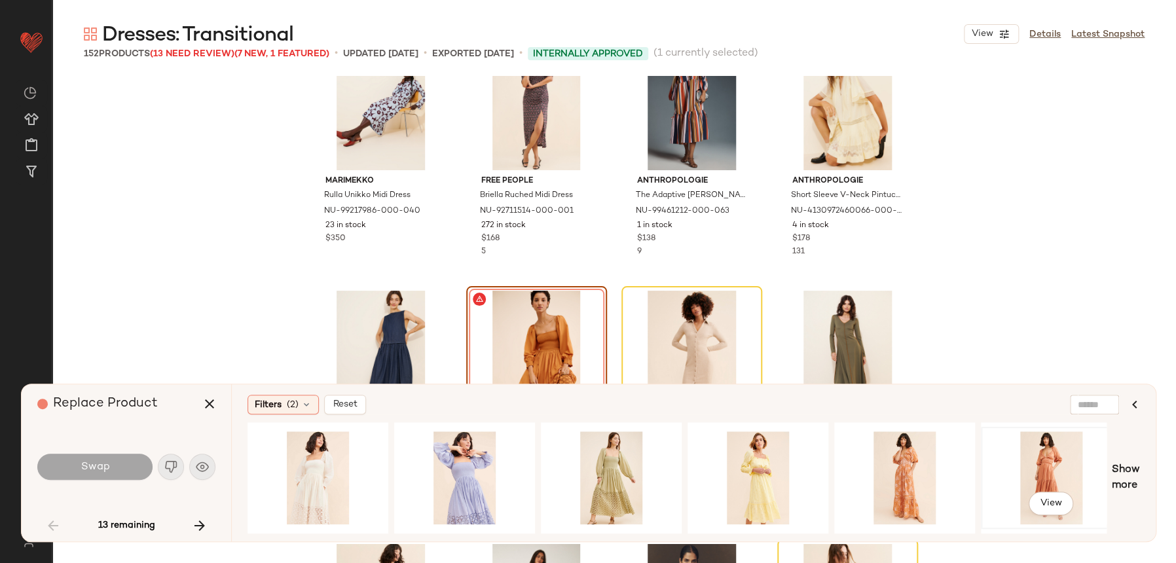
click at [1019, 456] on div "View" at bounding box center [1051, 477] width 132 height 93
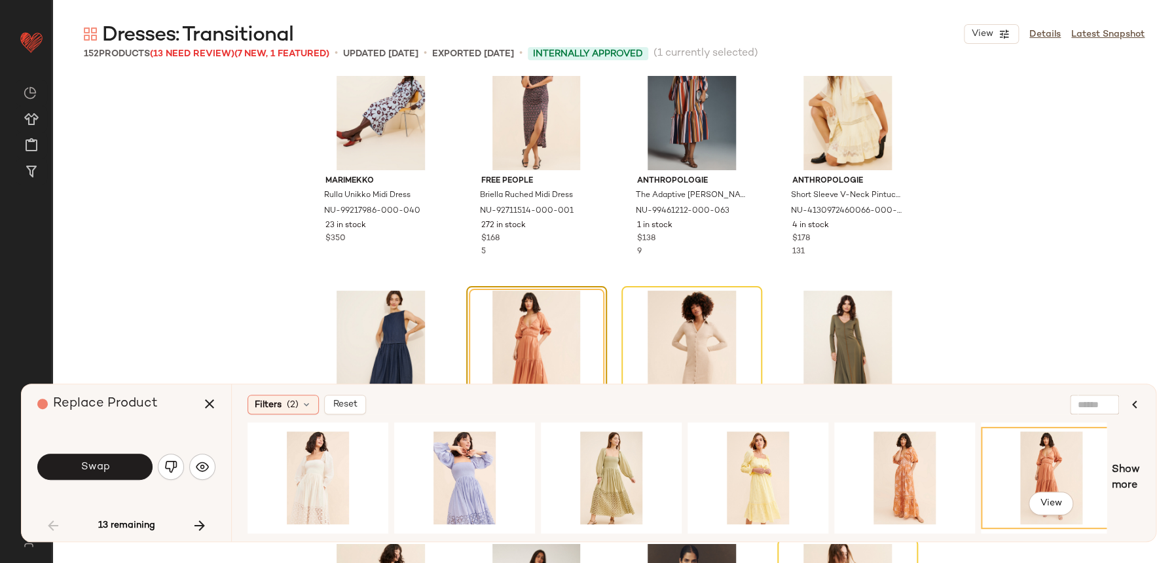
drag, startPoint x: 477, startPoint y: 527, endPoint x: 578, endPoint y: 530, distance: 100.2
click at [578, 530] on div "View" at bounding box center [677, 477] width 859 height 111
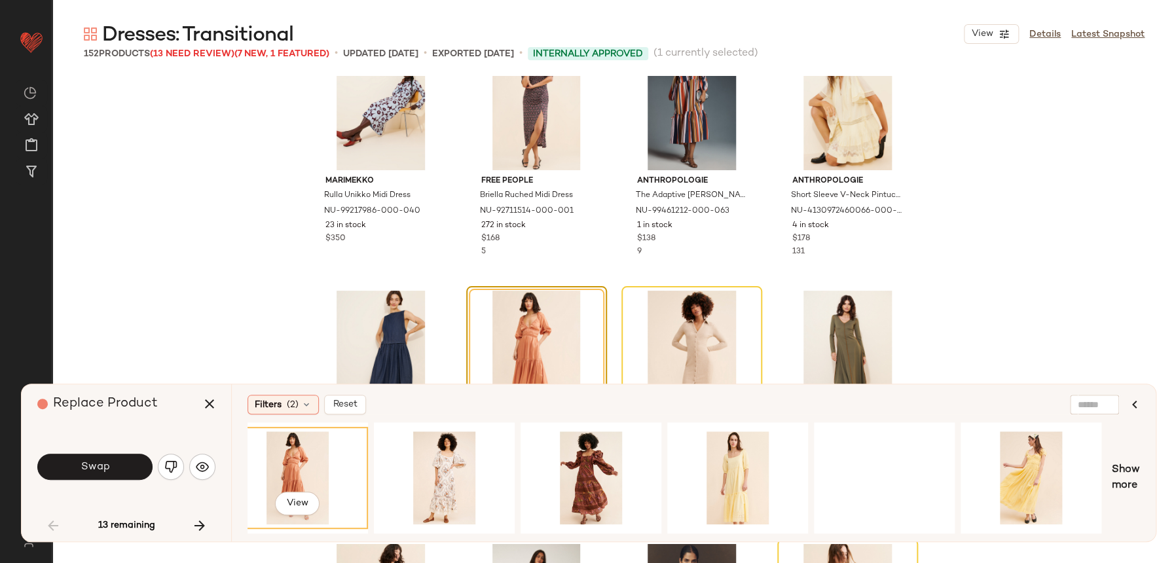
scroll to position [0, 754]
click at [601, 464] on div "View" at bounding box center [590, 477] width 132 height 93
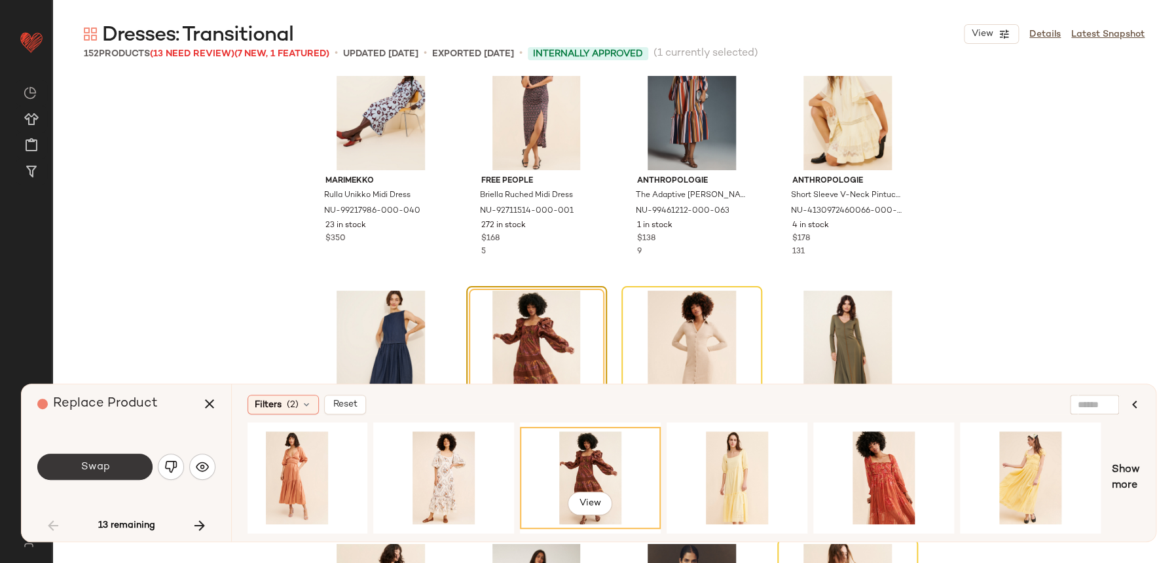
click at [115, 472] on button "Swap" at bounding box center [94, 467] width 115 height 26
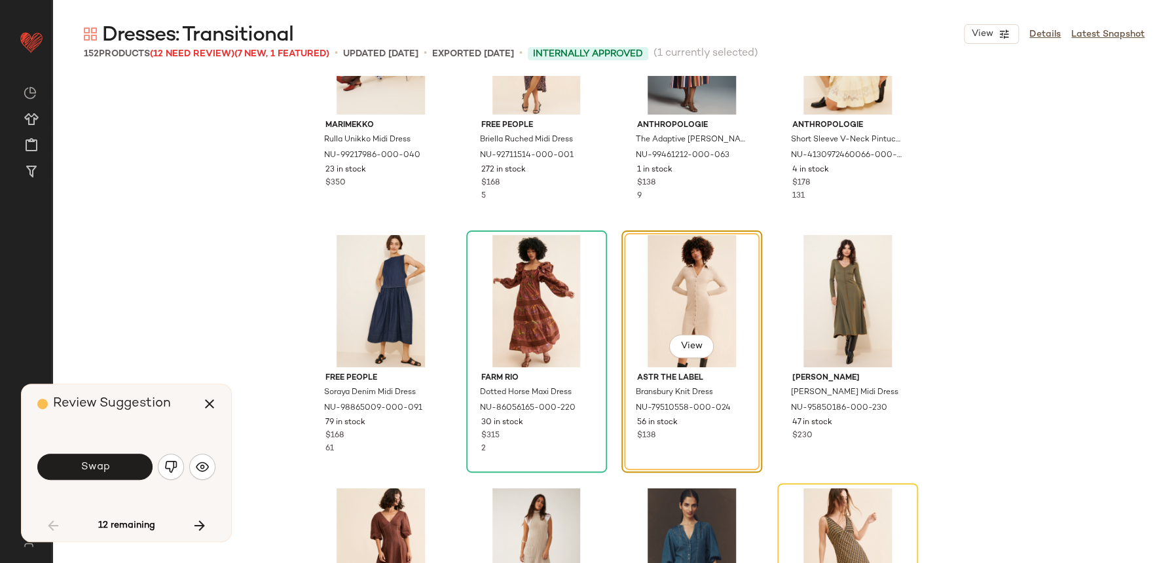
scroll to position [3790, 0]
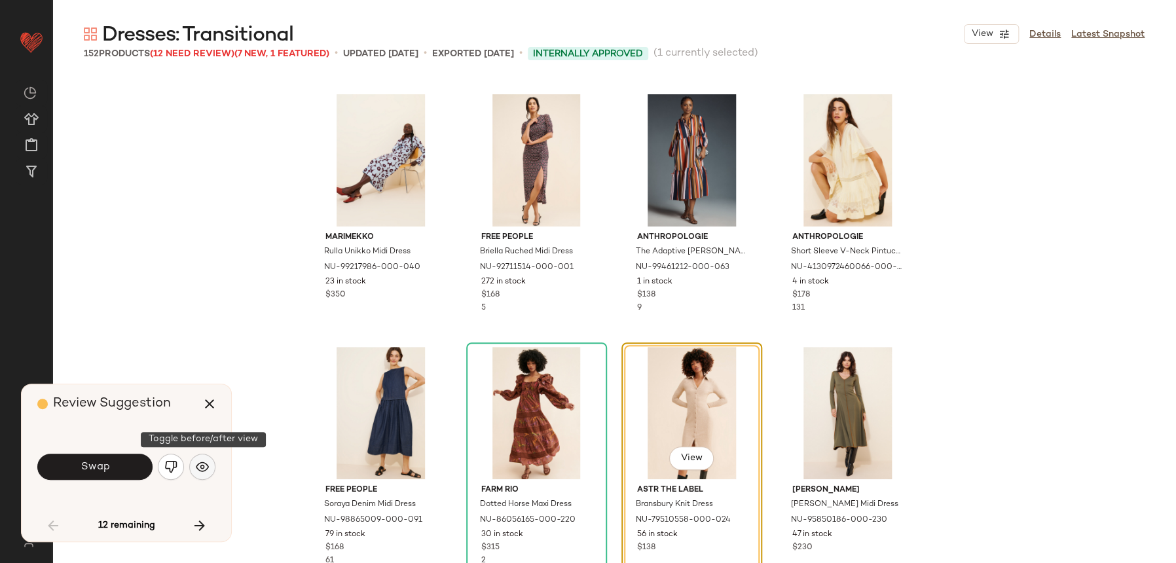
click at [206, 469] on img "button" at bounding box center [202, 466] width 13 height 13
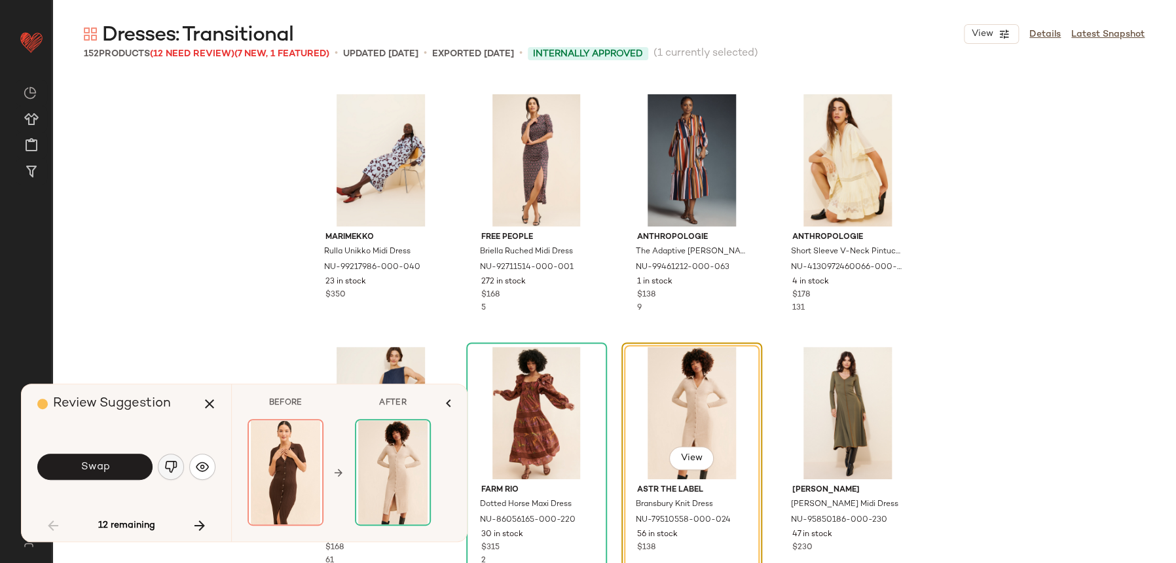
drag, startPoint x: 186, startPoint y: 463, endPoint x: 176, endPoint y: 465, distance: 10.0
click at [180, 464] on div "Swap" at bounding box center [126, 466] width 178 height 31
click at [176, 465] on img "button" at bounding box center [170, 466] width 13 height 13
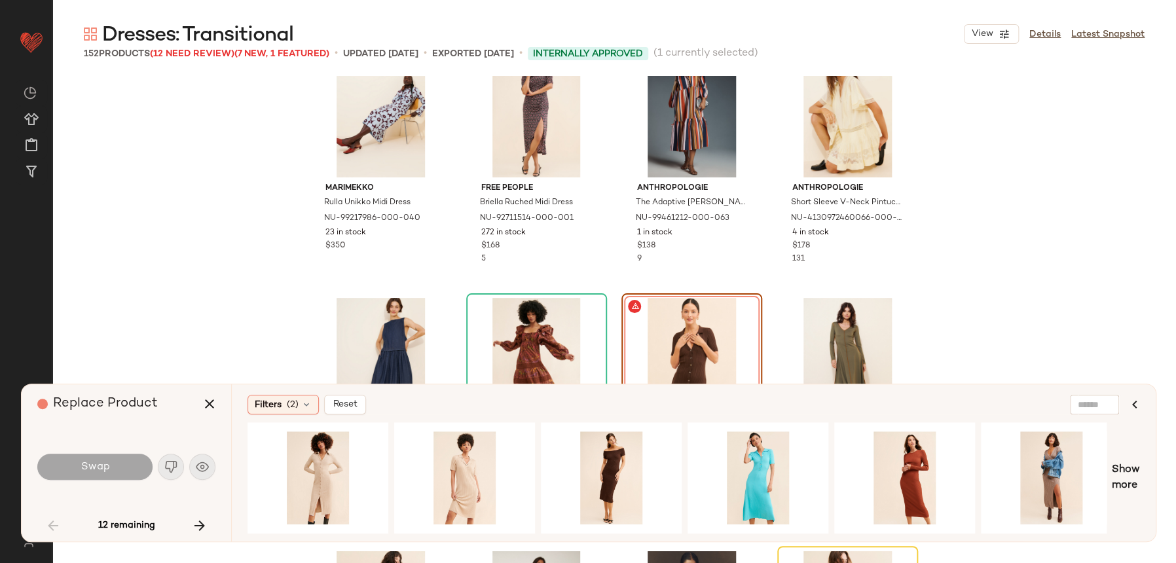
scroll to position [0, 1497]
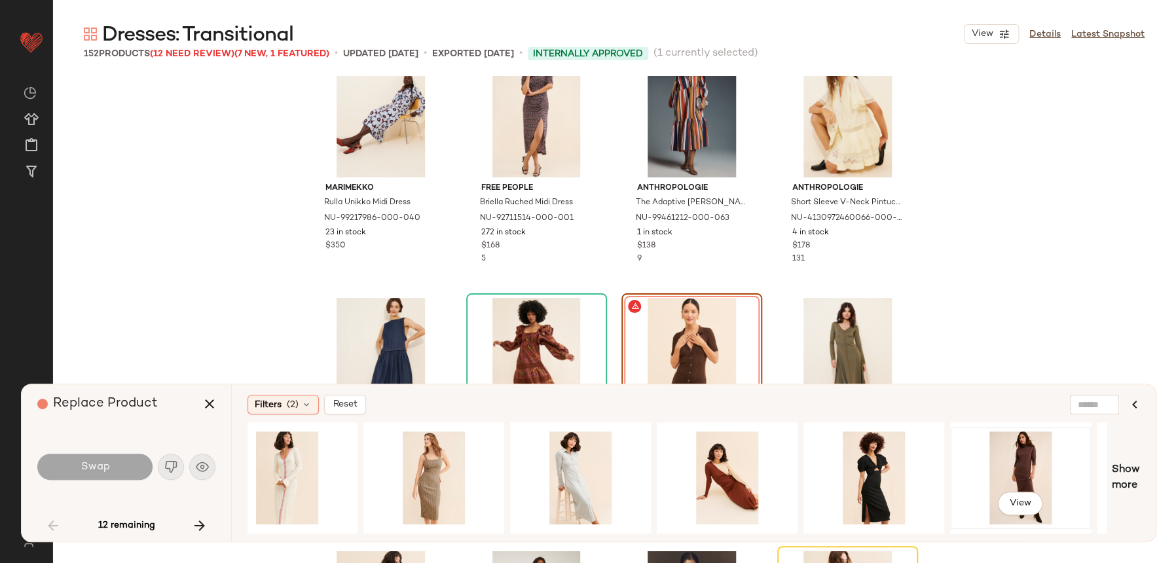
drag, startPoint x: 1062, startPoint y: 442, endPoint x: 1067, endPoint y: 433, distance: 10.0
click at [1057, 442] on div "View" at bounding box center [1021, 477] width 132 height 93
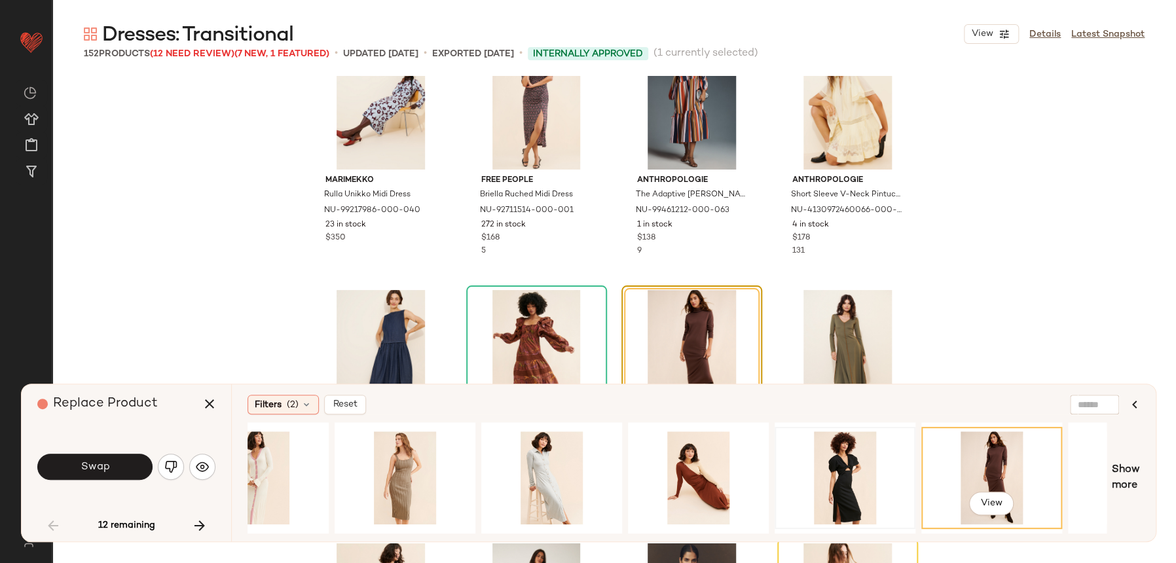
scroll to position [3863, 0]
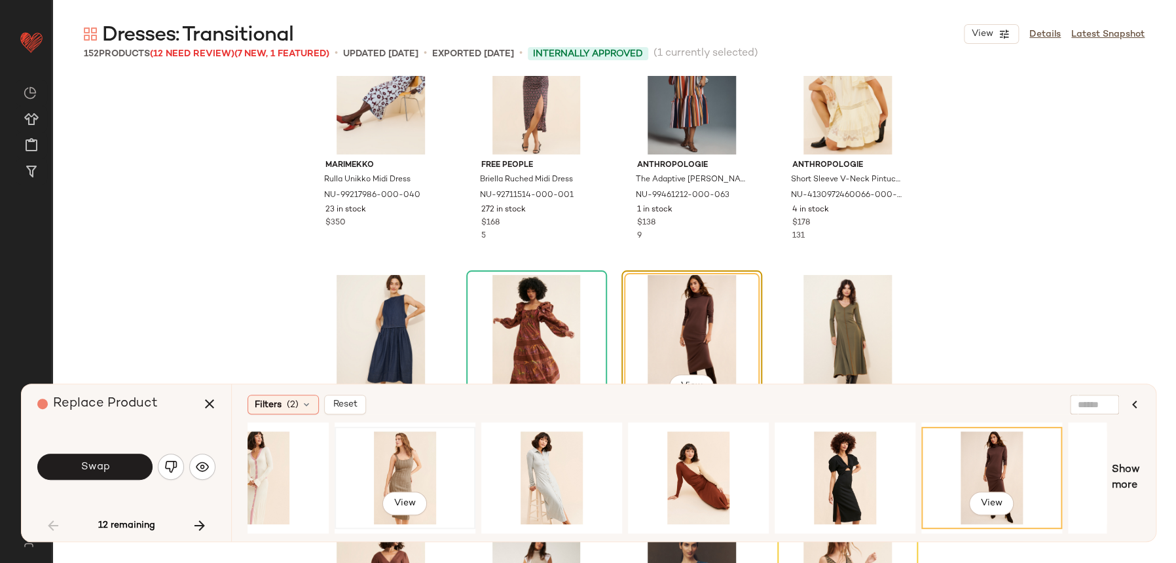
click at [434, 472] on div "View" at bounding box center [405, 477] width 132 height 93
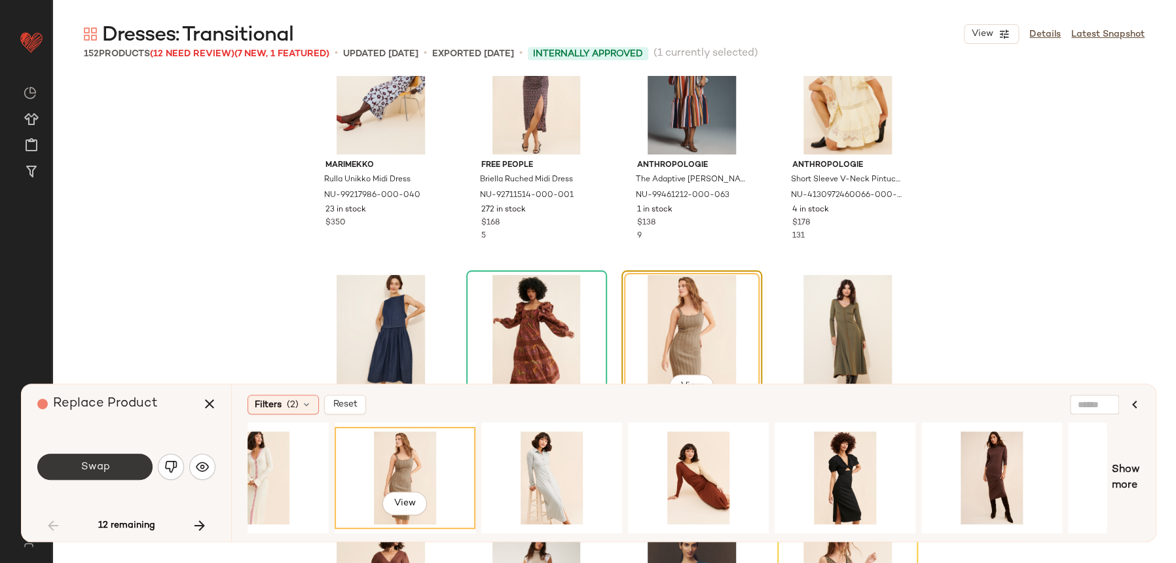
click at [106, 468] on span "Swap" at bounding box center [94, 467] width 29 height 12
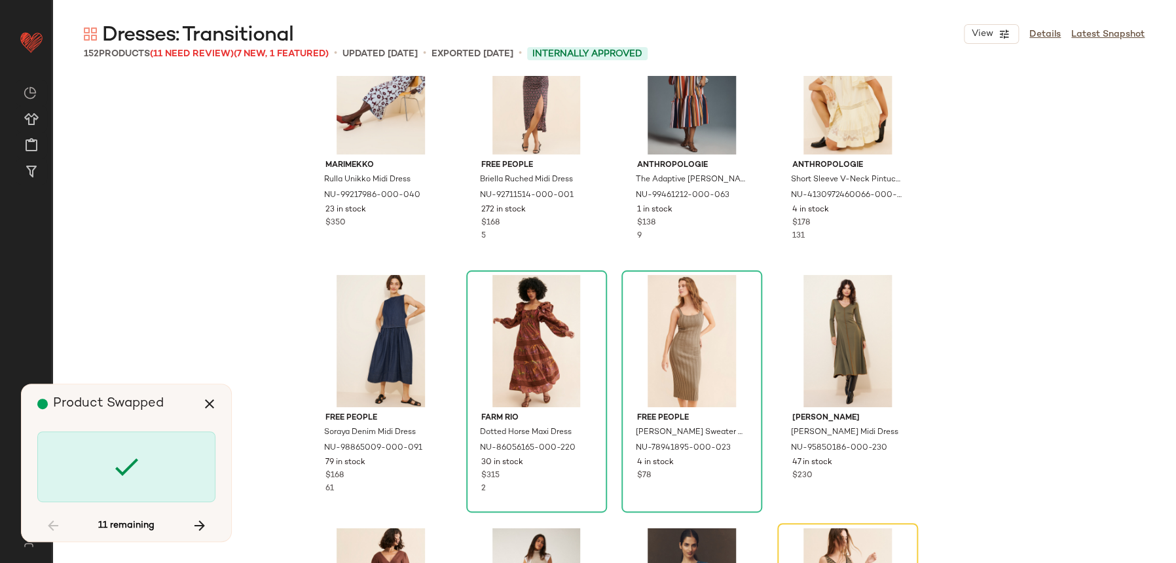
scroll to position [4043, 0]
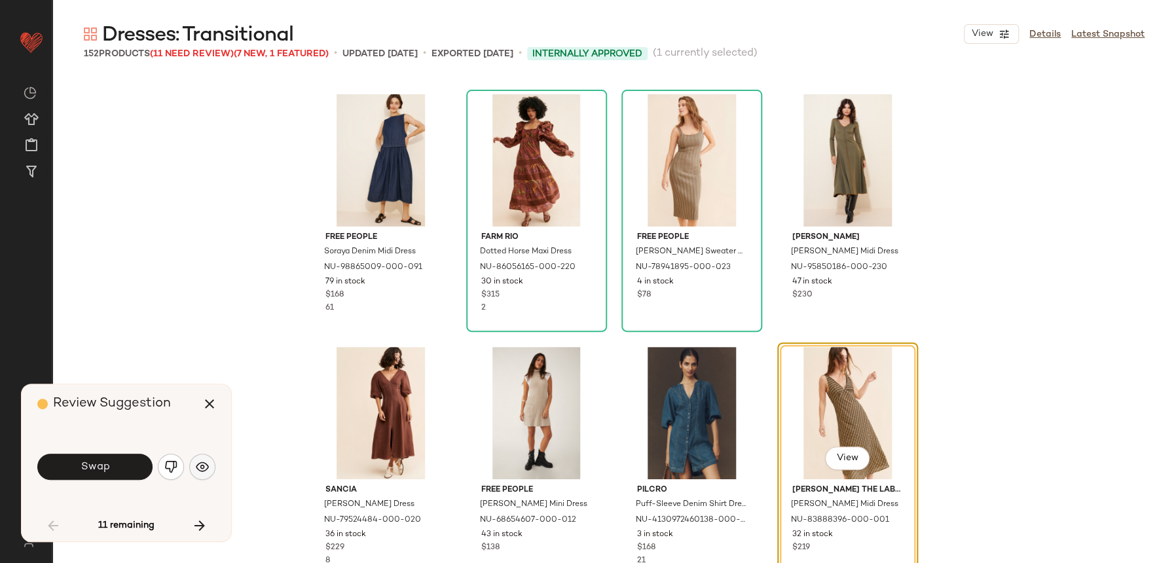
click at [202, 470] on img "button" at bounding box center [202, 466] width 13 height 13
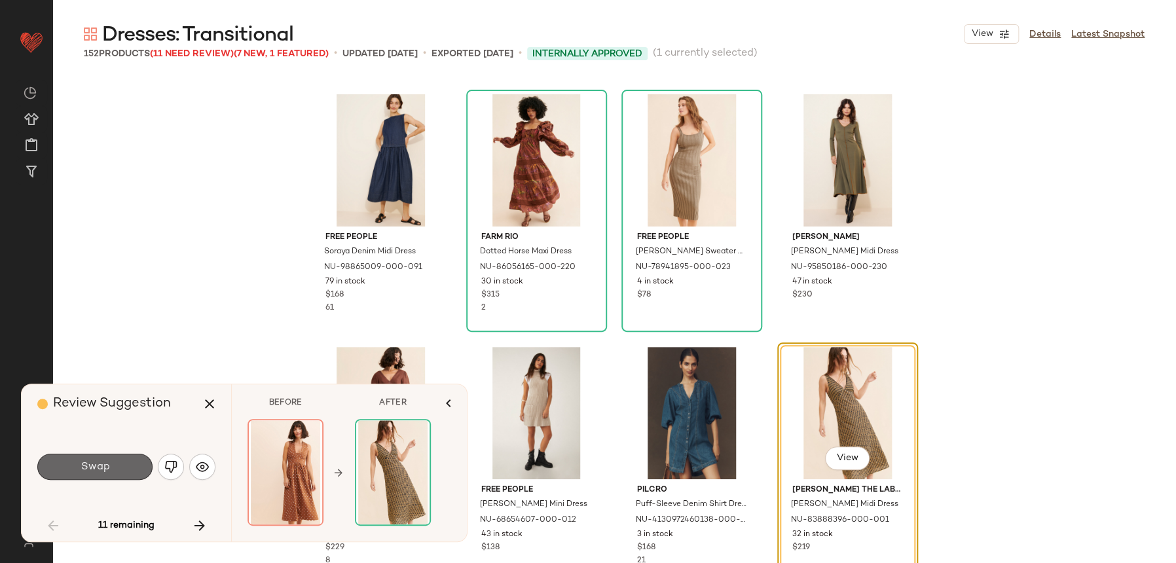
click at [100, 468] on span "Swap" at bounding box center [94, 467] width 29 height 12
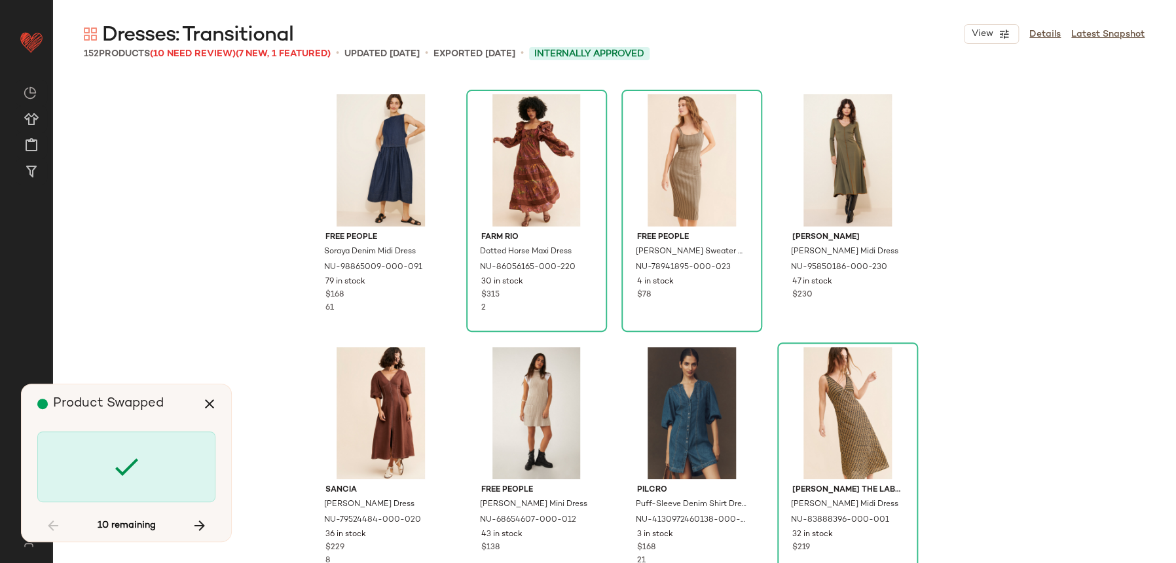
scroll to position [4549, 0]
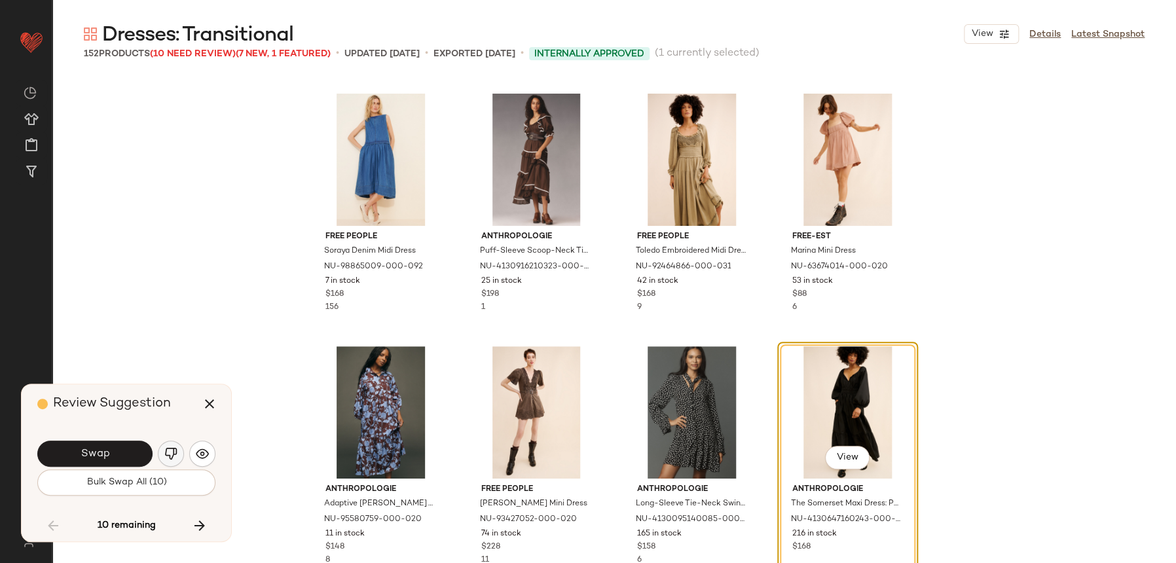
click at [175, 452] on img "button" at bounding box center [170, 453] width 13 height 13
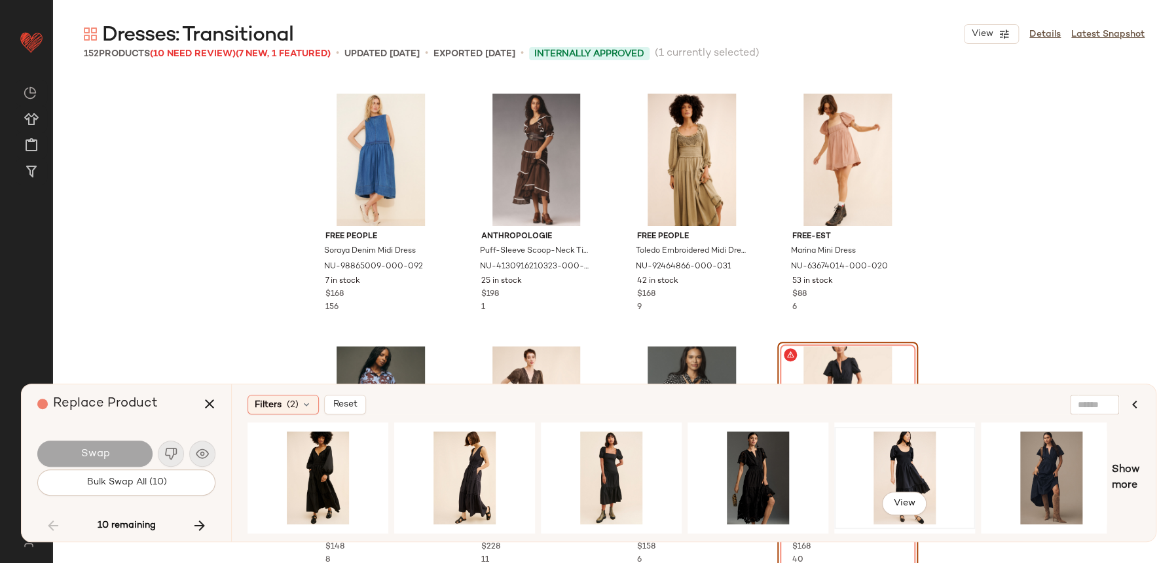
click at [920, 468] on div "View" at bounding box center [905, 477] width 132 height 93
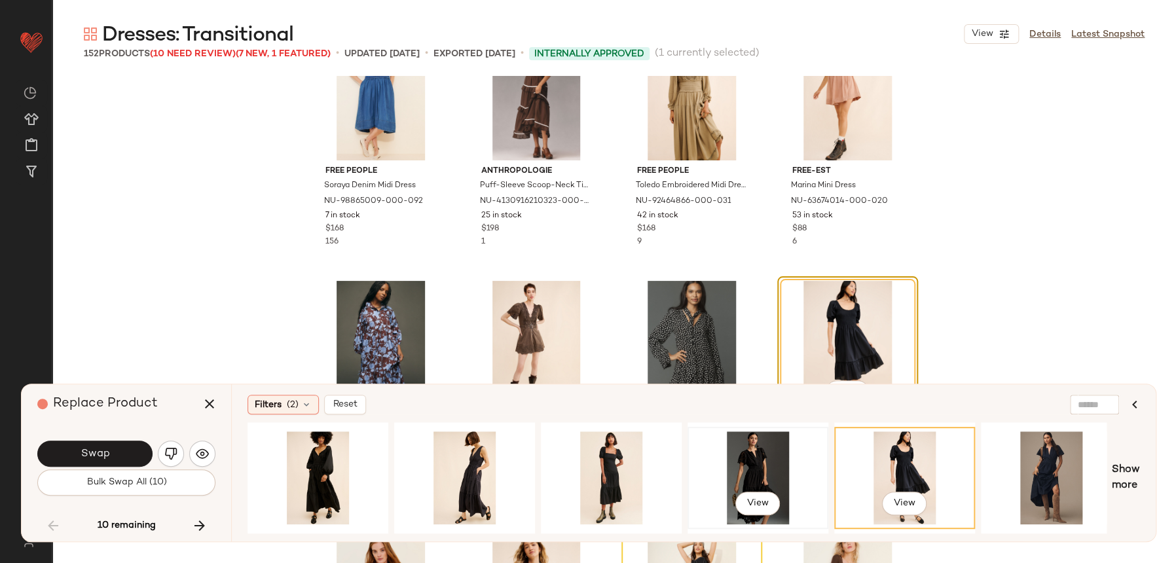
click at [747, 452] on div "View" at bounding box center [758, 477] width 132 height 93
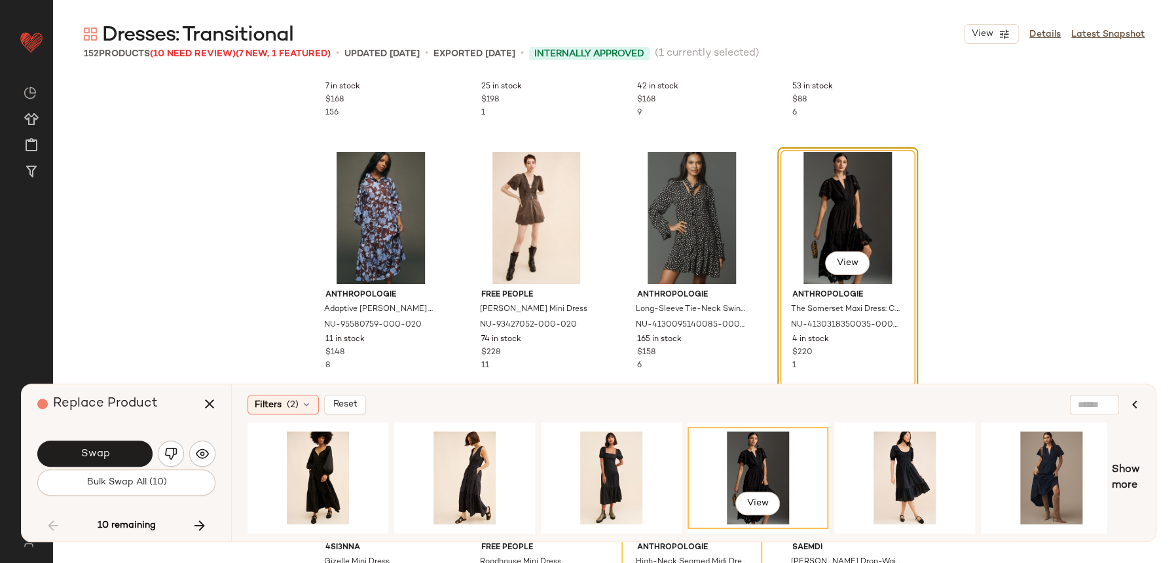
scroll to position [4750, 0]
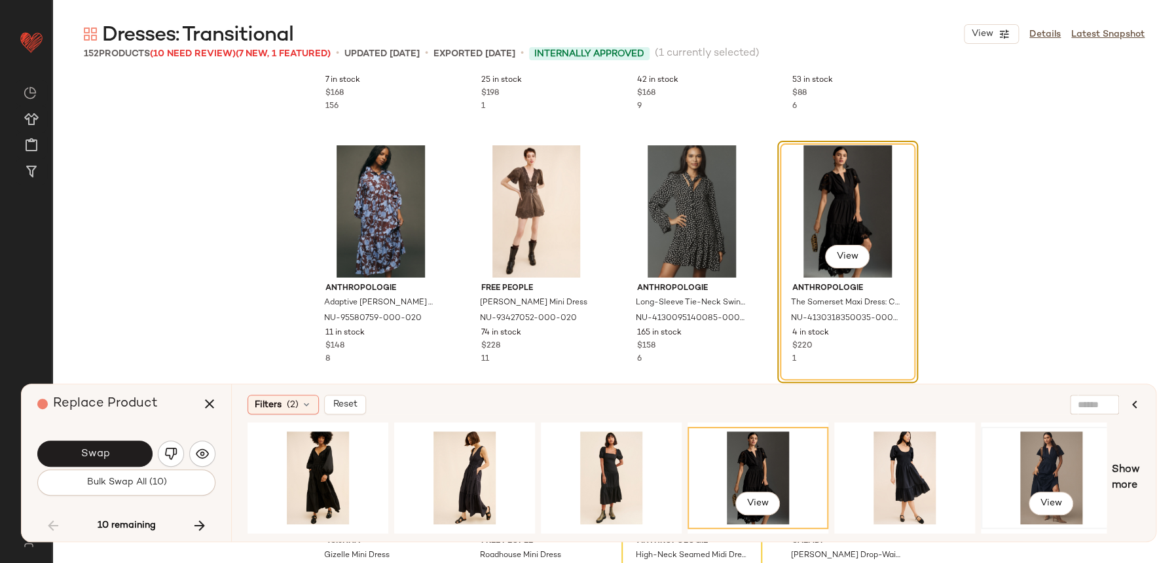
click at [1048, 470] on div "View" at bounding box center [1051, 477] width 132 height 93
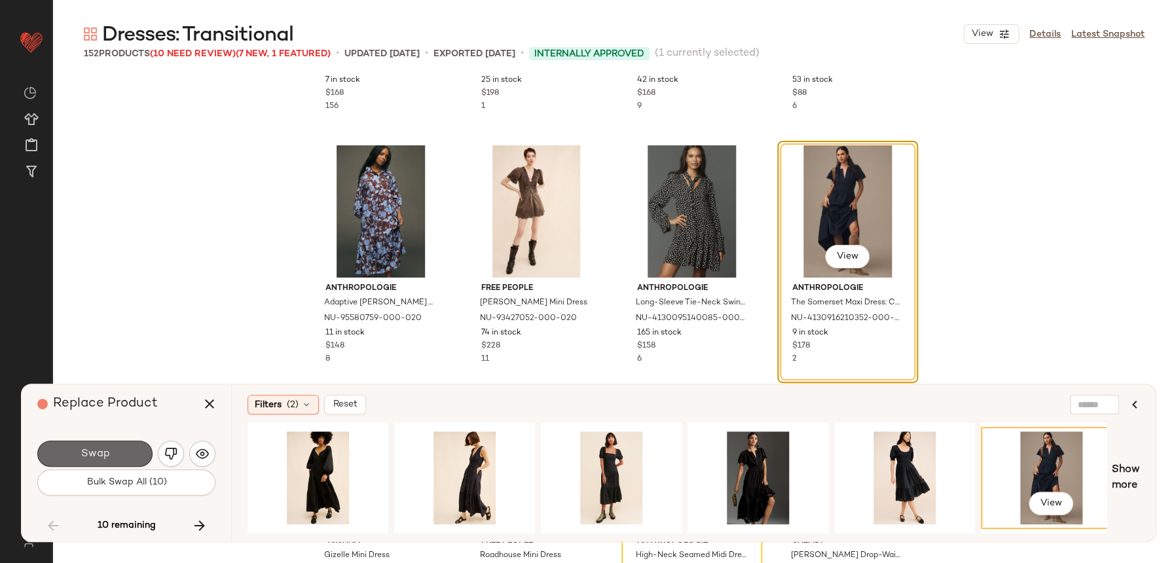
drag, startPoint x: 125, startPoint y: 456, endPoint x: 134, endPoint y: 454, distance: 8.7
click at [134, 454] on button "Swap" at bounding box center [94, 454] width 115 height 26
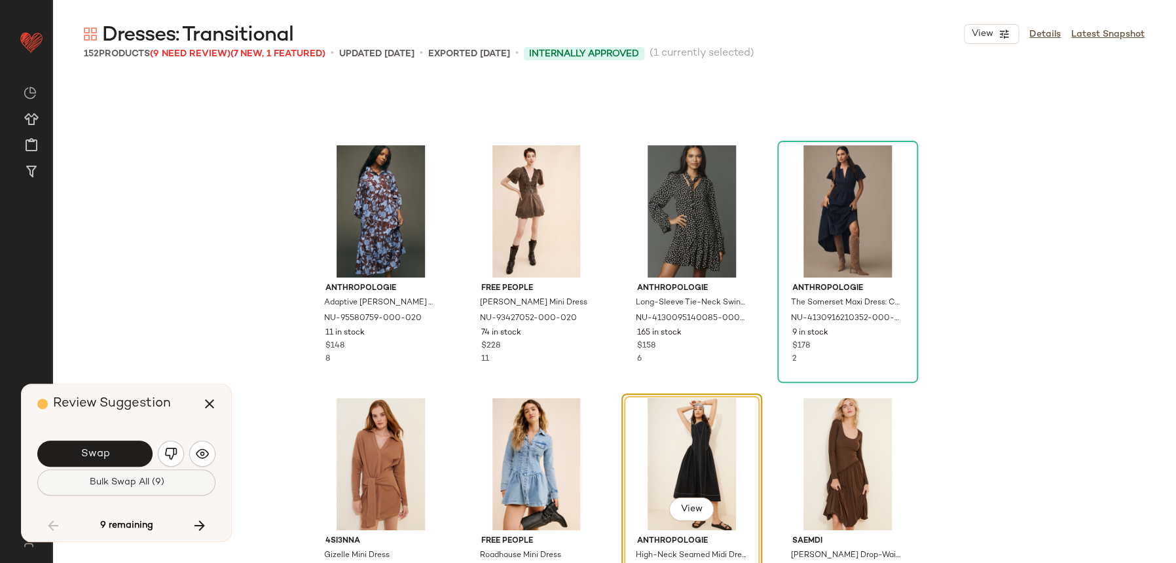
scroll to position [4801, 0]
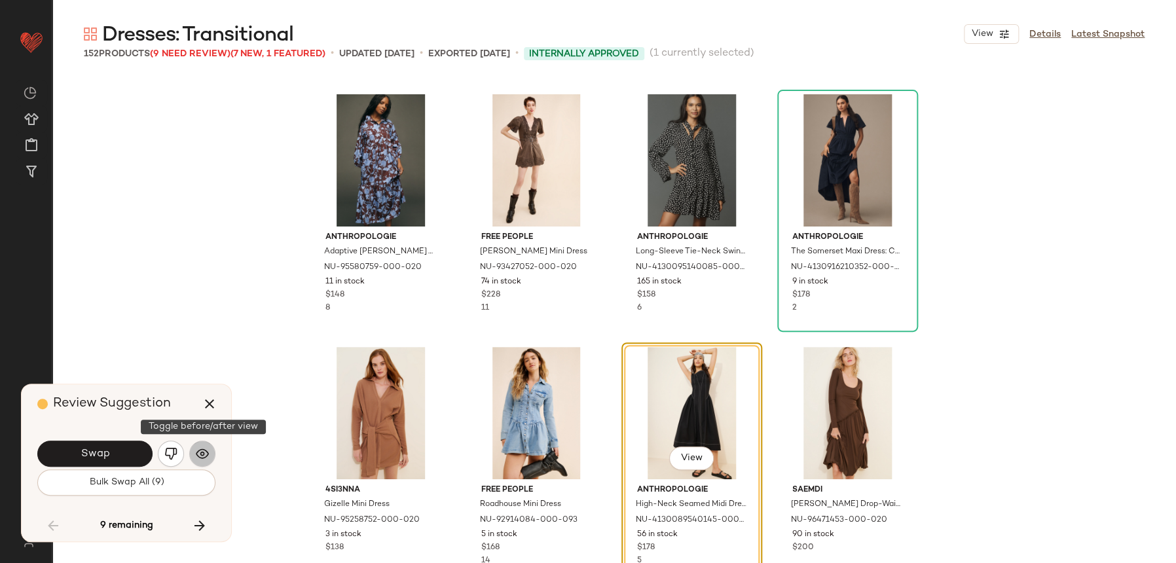
click at [203, 462] on button "button" at bounding box center [202, 454] width 26 height 26
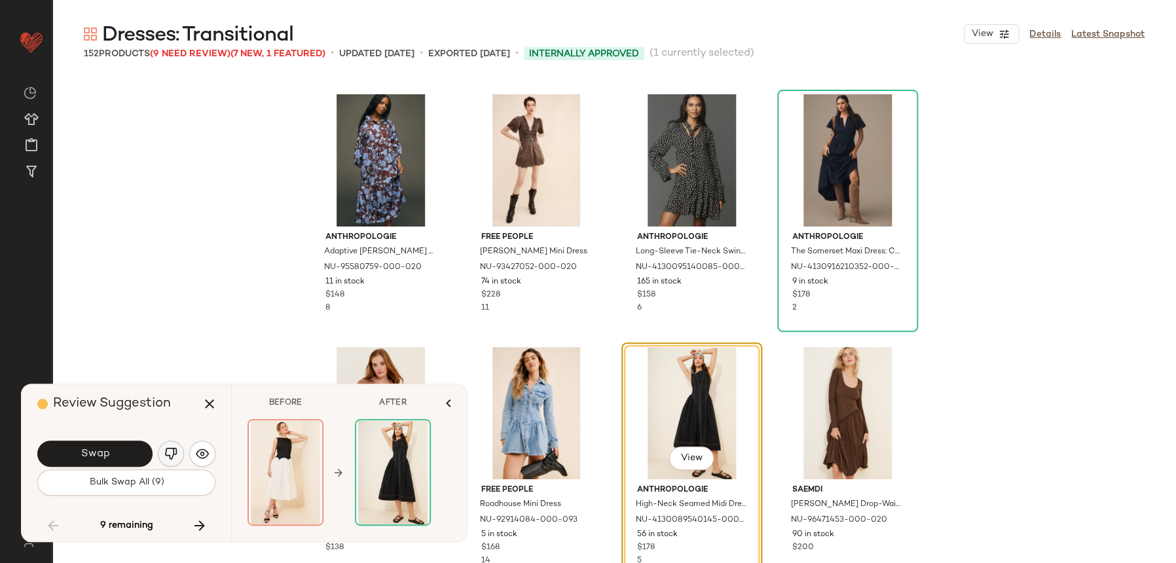
click at [174, 454] on img "button" at bounding box center [170, 453] width 13 height 13
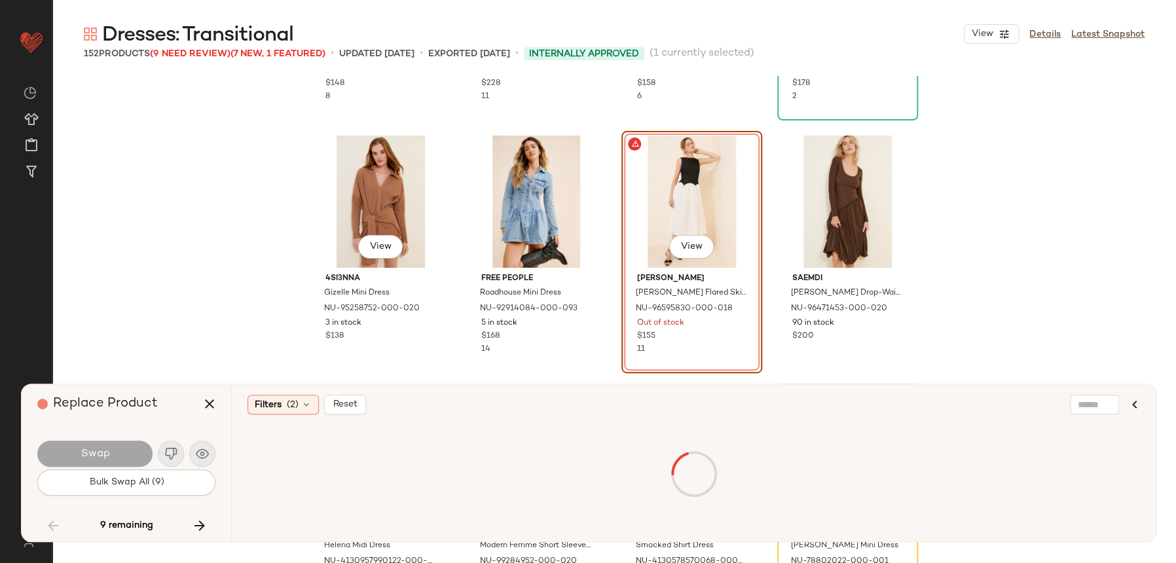
scroll to position [5017, 0]
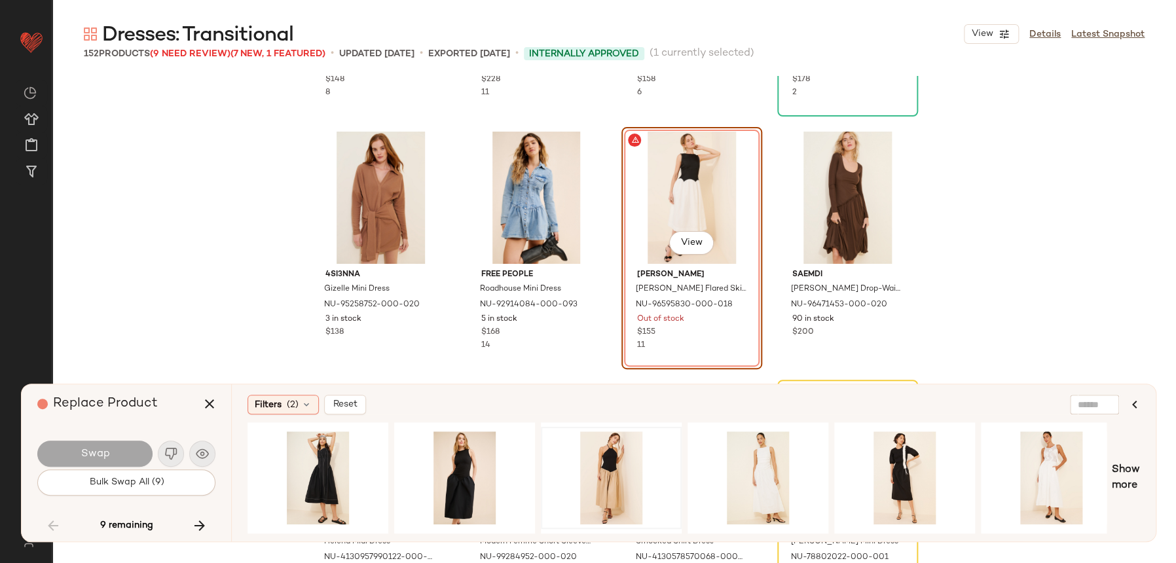
drag, startPoint x: 502, startPoint y: 534, endPoint x: 680, endPoint y: 521, distance: 179.2
click at [686, 521] on div "Filters (2) Reset Show more" at bounding box center [693, 462] width 925 height 157
click at [609, 455] on div "View" at bounding box center [611, 477] width 132 height 93
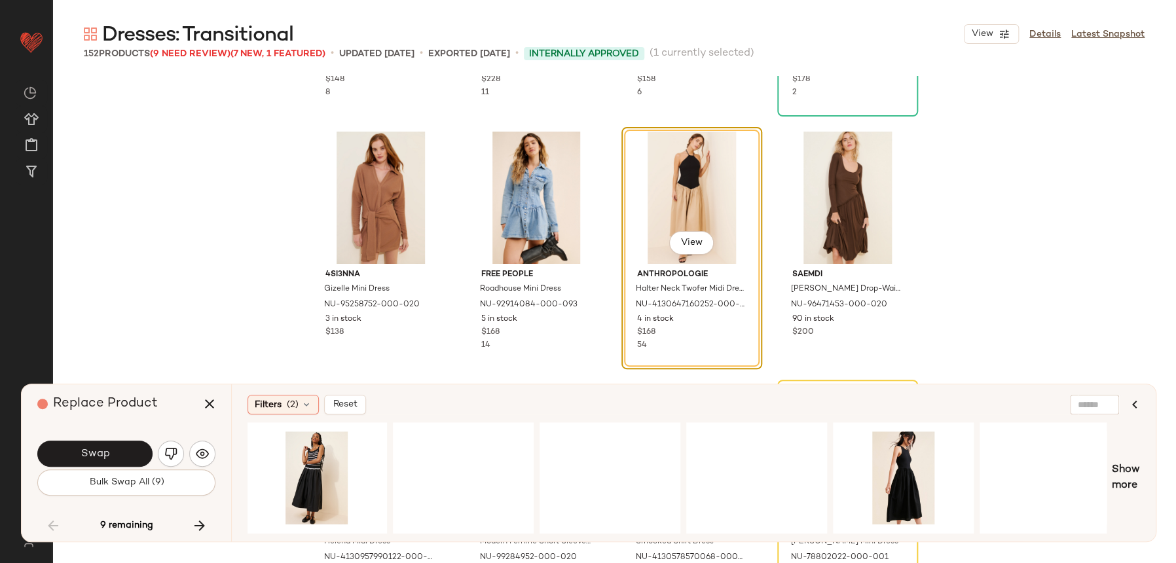
scroll to position [0, 1175]
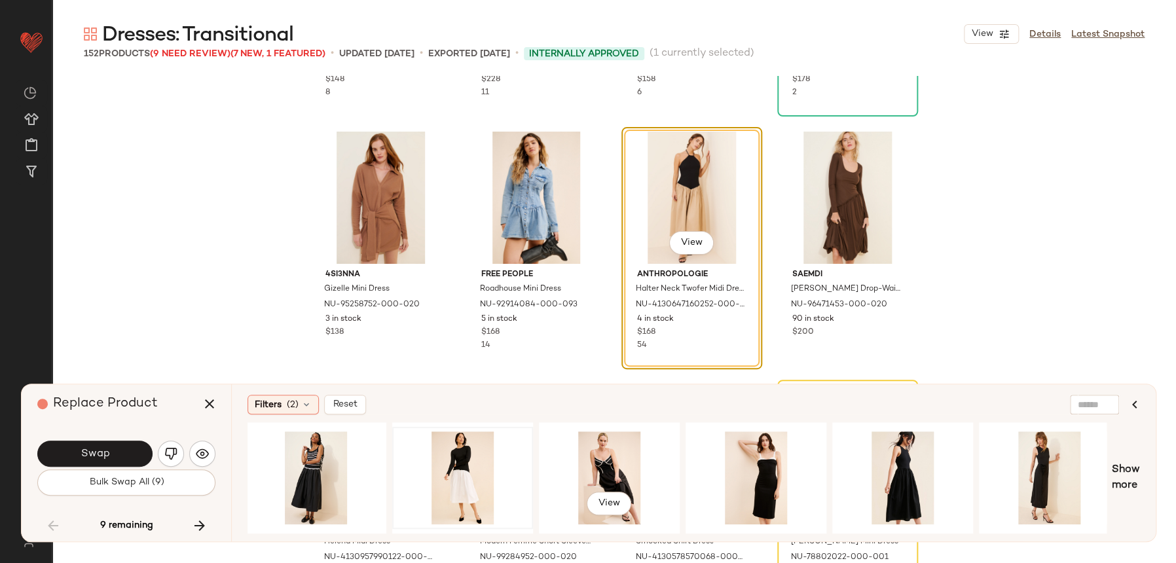
click at [473, 467] on div at bounding box center [463, 477] width 132 height 93
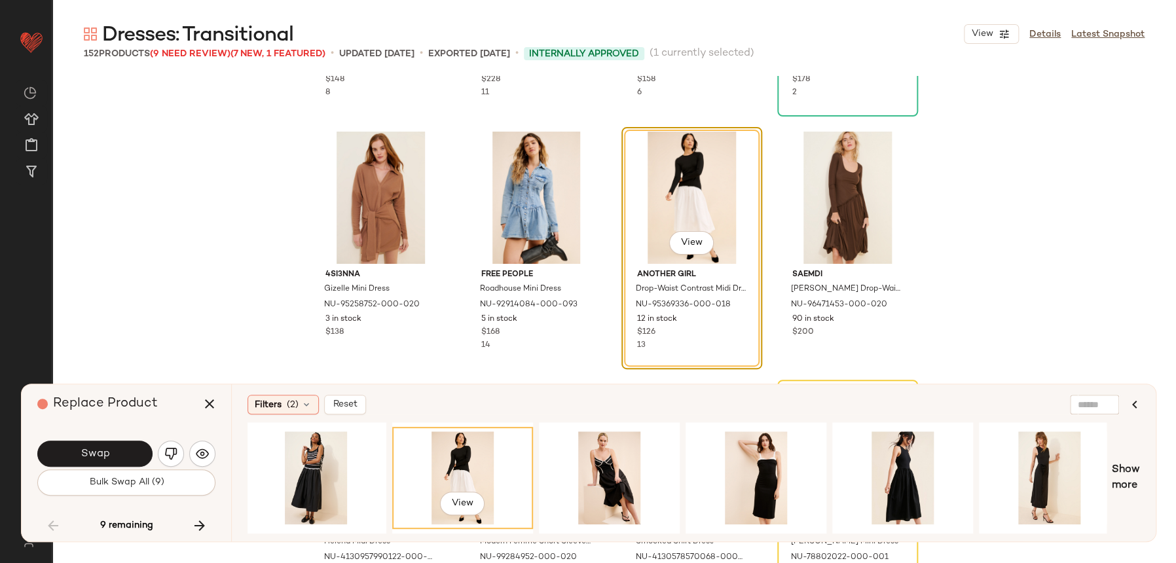
click at [123, 458] on button "Swap" at bounding box center [94, 454] width 115 height 26
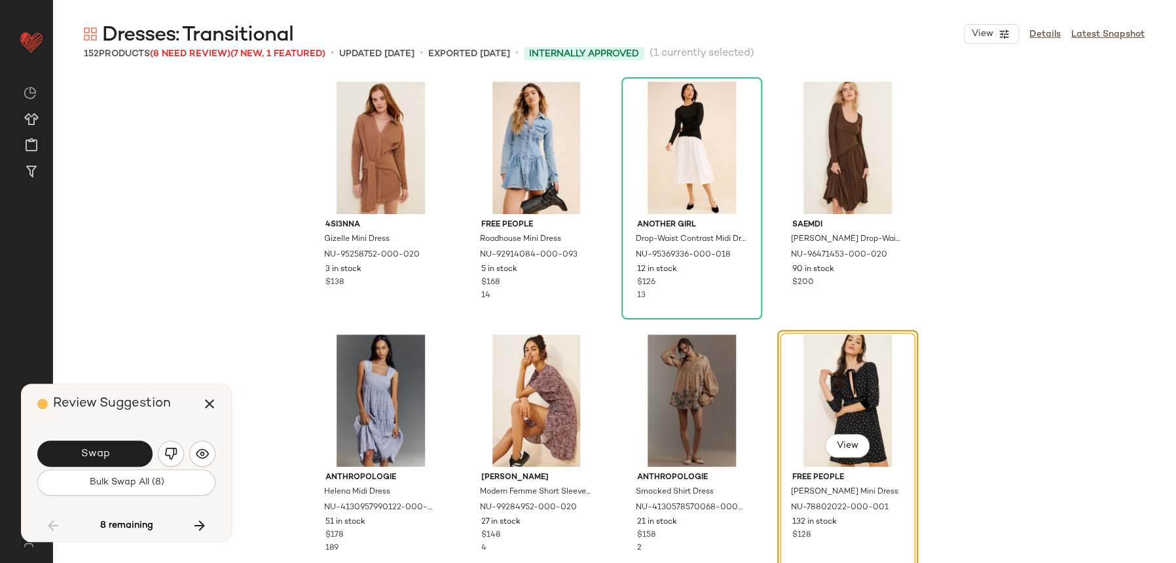
scroll to position [5054, 0]
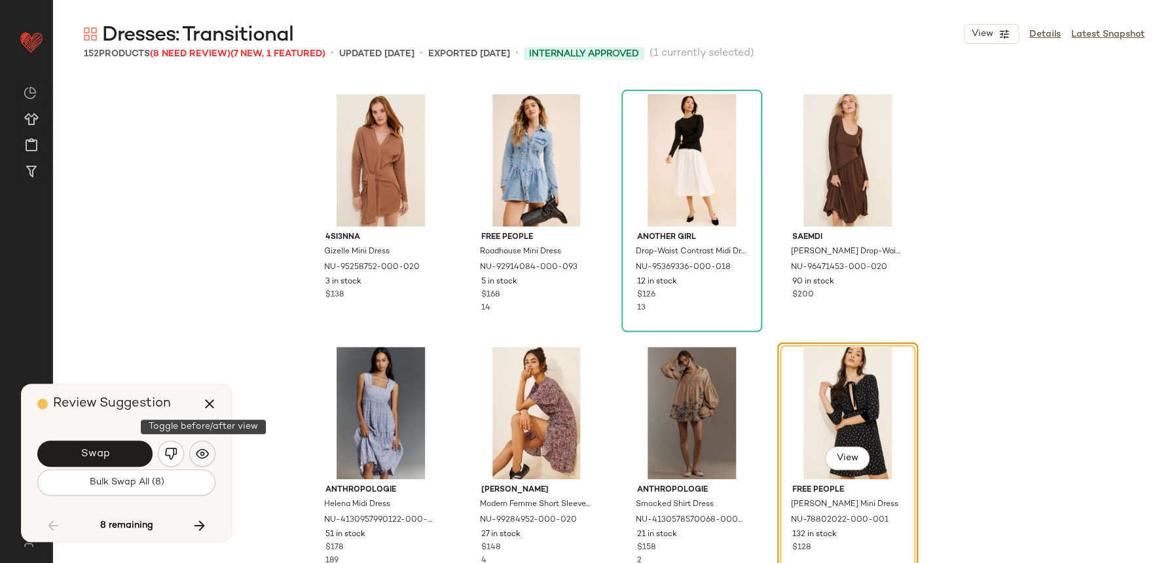
click at [206, 449] on img "button" at bounding box center [202, 453] width 13 height 13
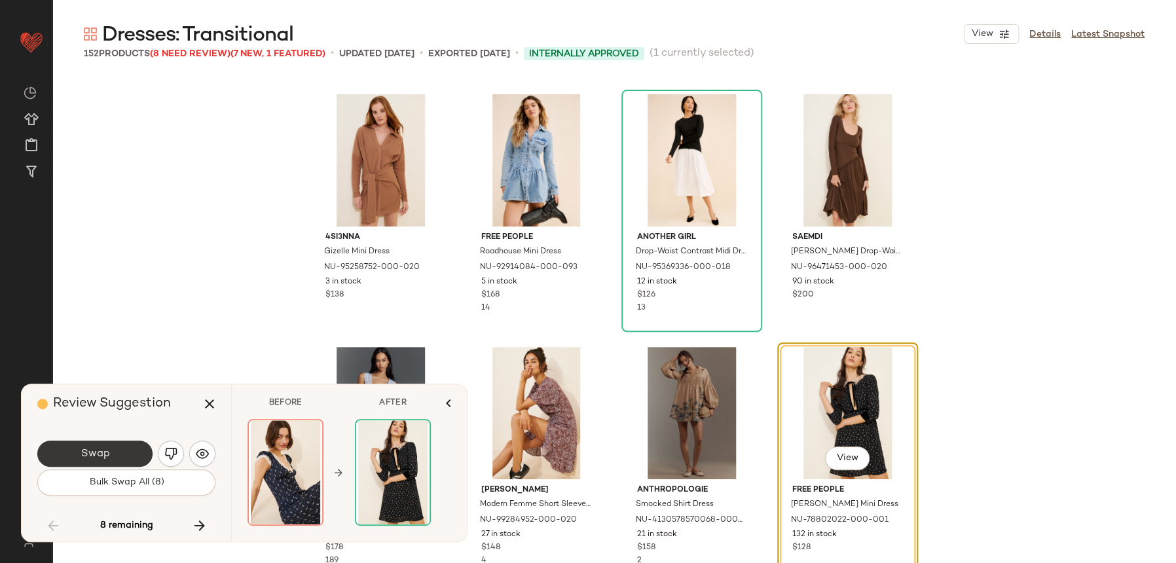
click at [126, 451] on button "Swap" at bounding box center [94, 454] width 115 height 26
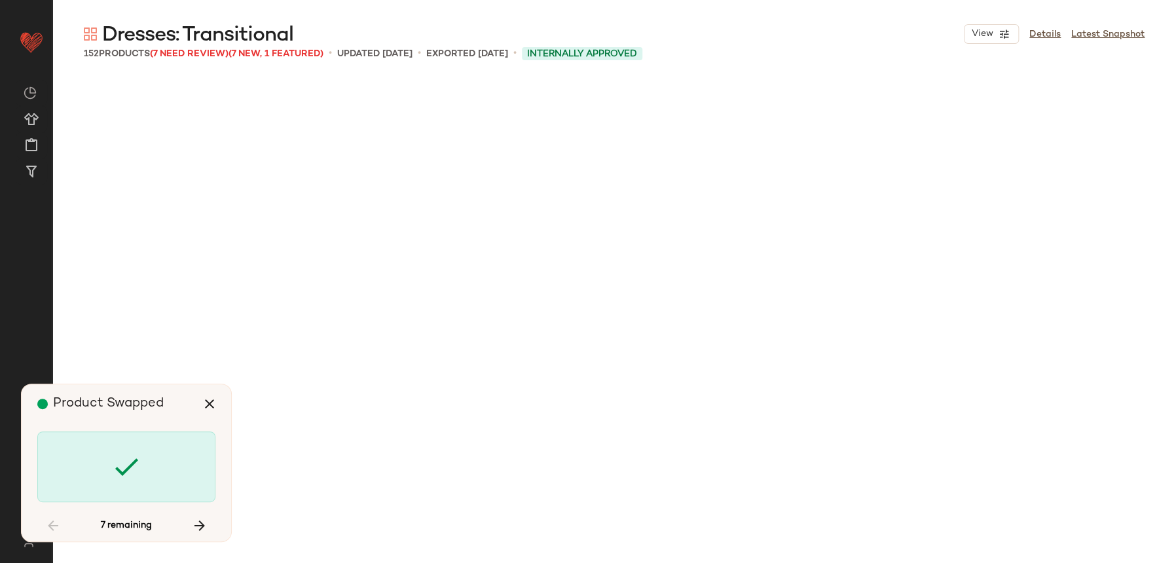
scroll to position [6065, 0]
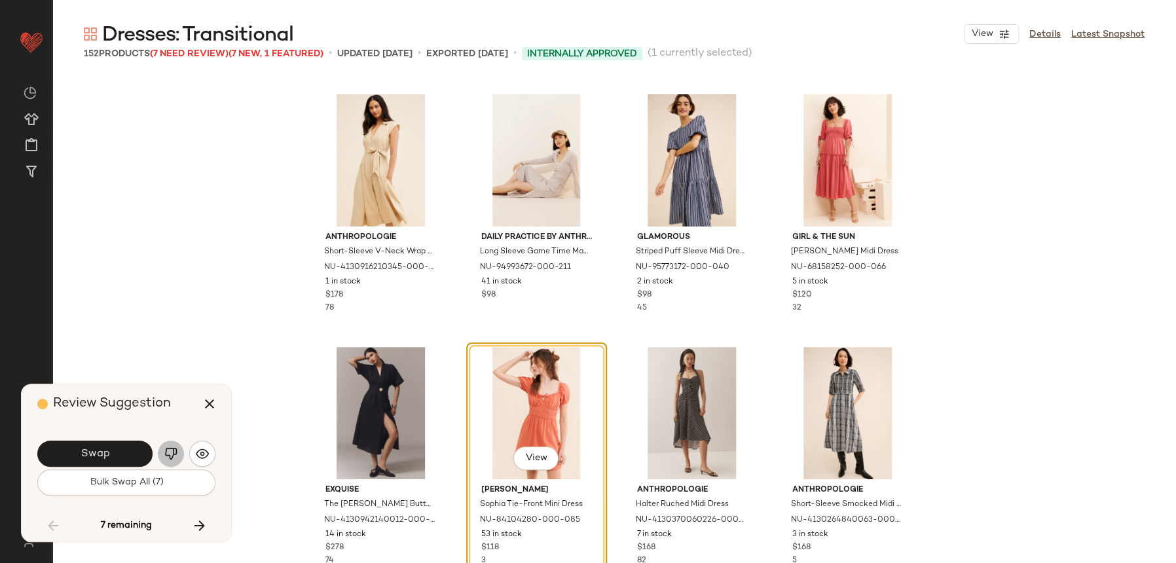
click at [168, 462] on button "button" at bounding box center [171, 454] width 26 height 26
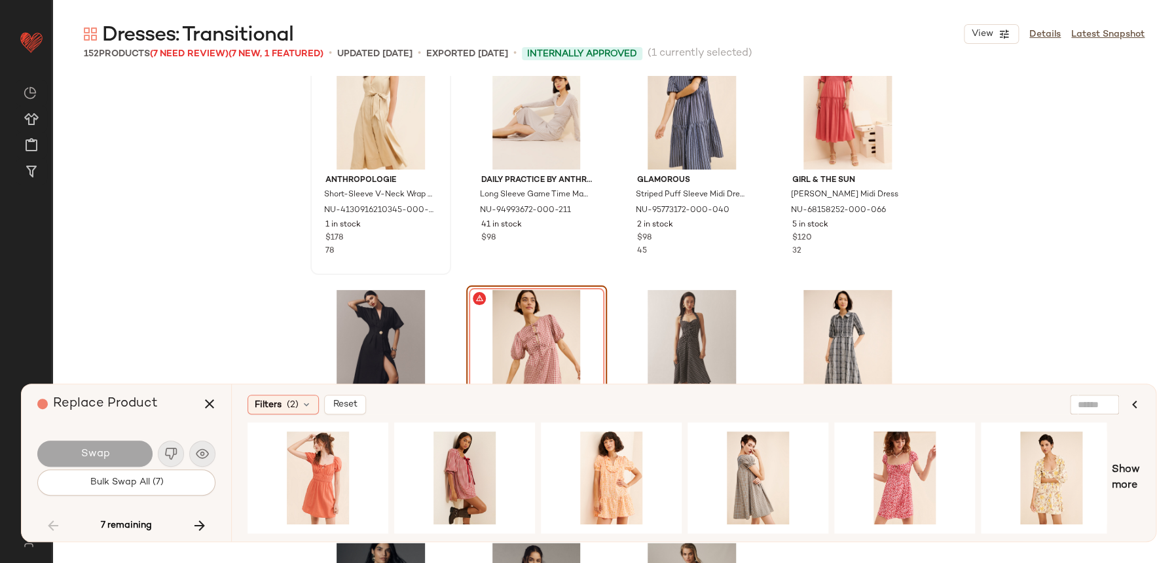
scroll to position [6124, 0]
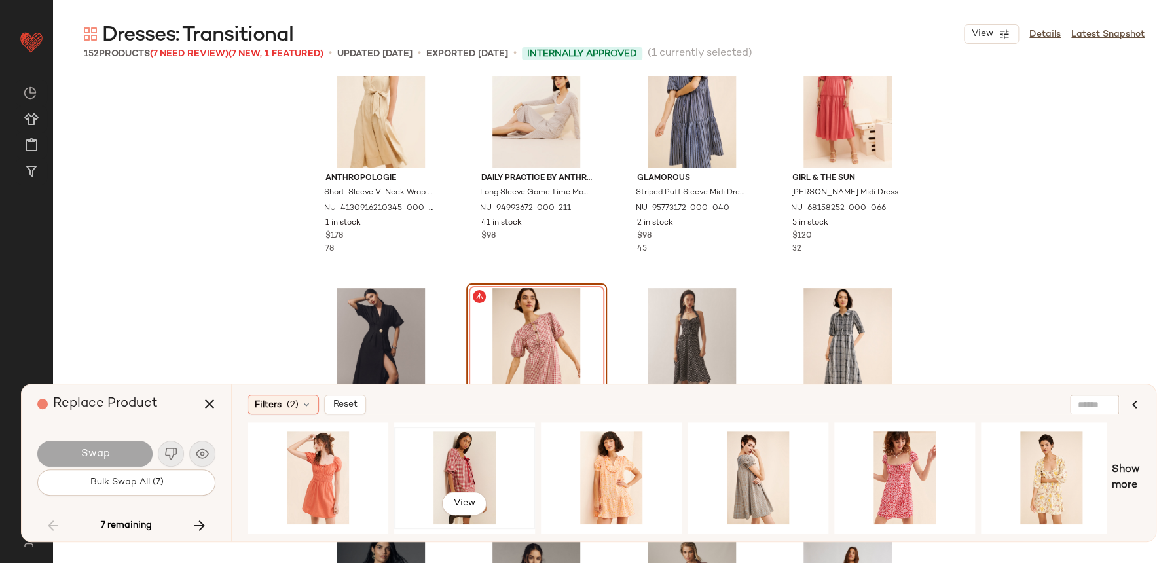
click at [473, 475] on div "View" at bounding box center [465, 477] width 132 height 93
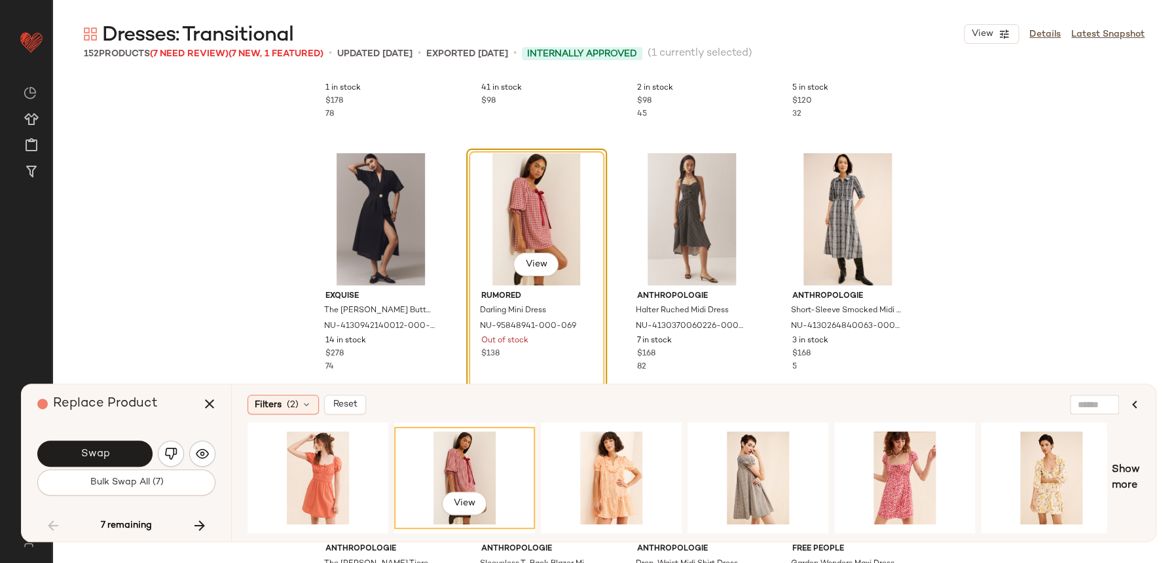
scroll to position [6275, 0]
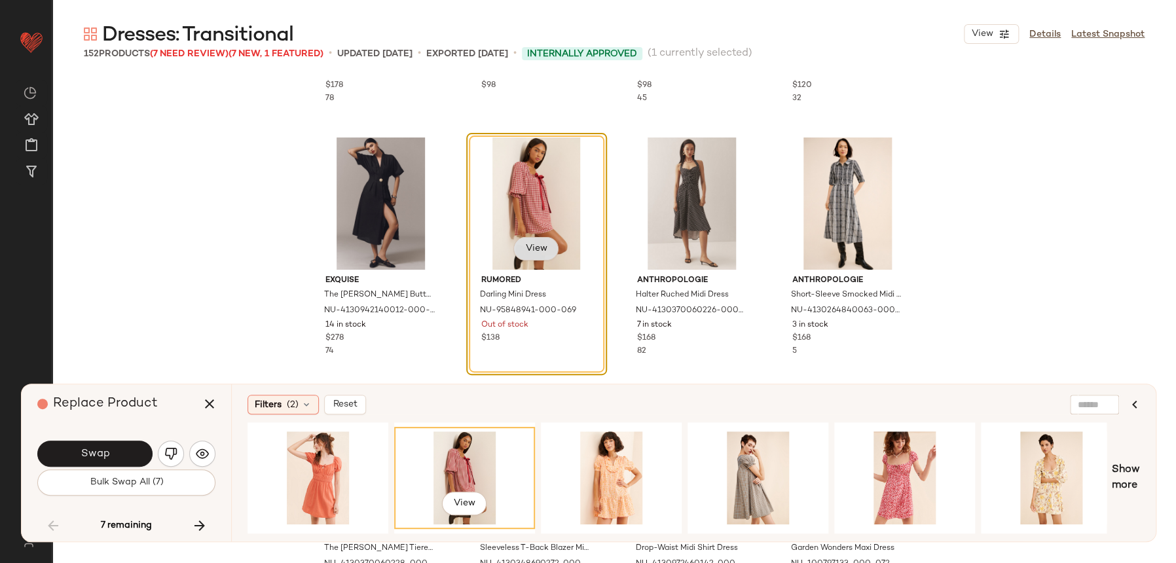
click at [526, 253] on button "View" at bounding box center [535, 249] width 45 height 24
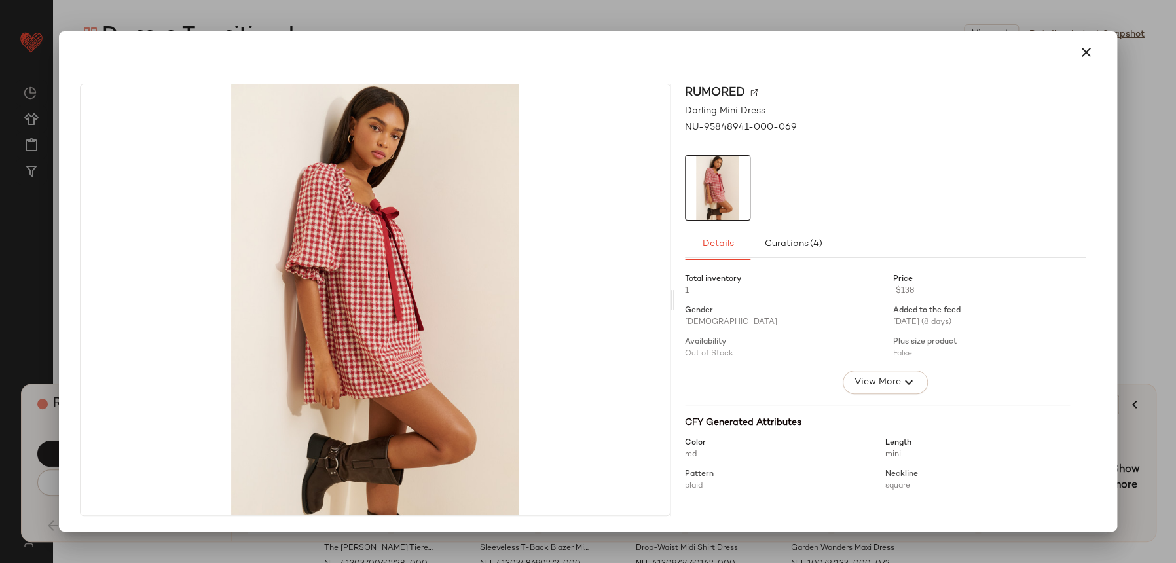
click at [752, 89] on img at bounding box center [754, 93] width 8 height 8
click at [1084, 50] on icon "button" at bounding box center [1086, 53] width 16 height 16
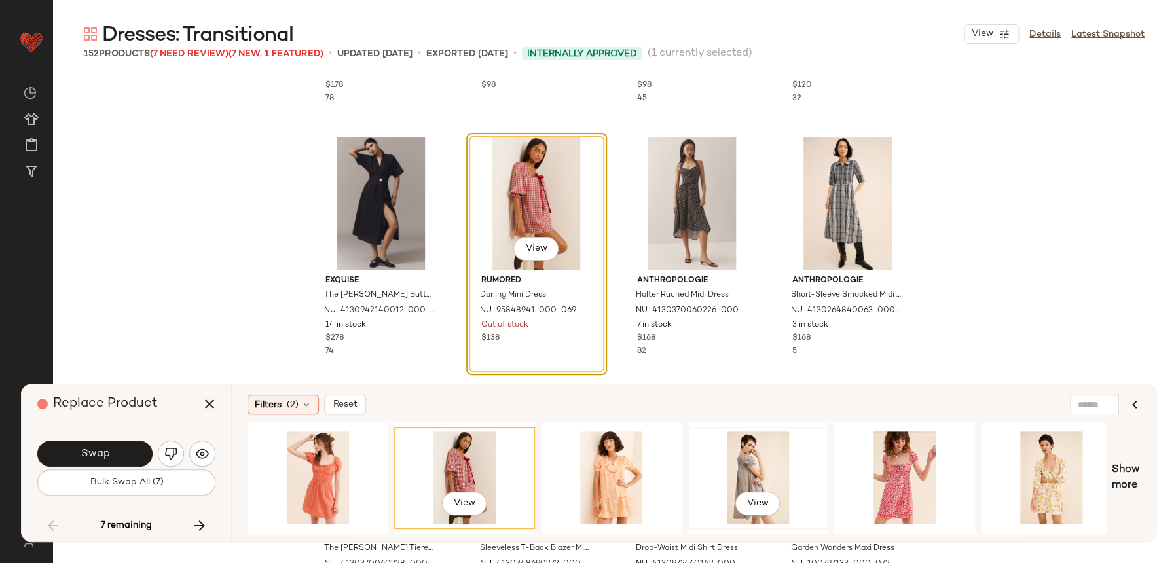
click at [721, 456] on div "View" at bounding box center [758, 477] width 132 height 93
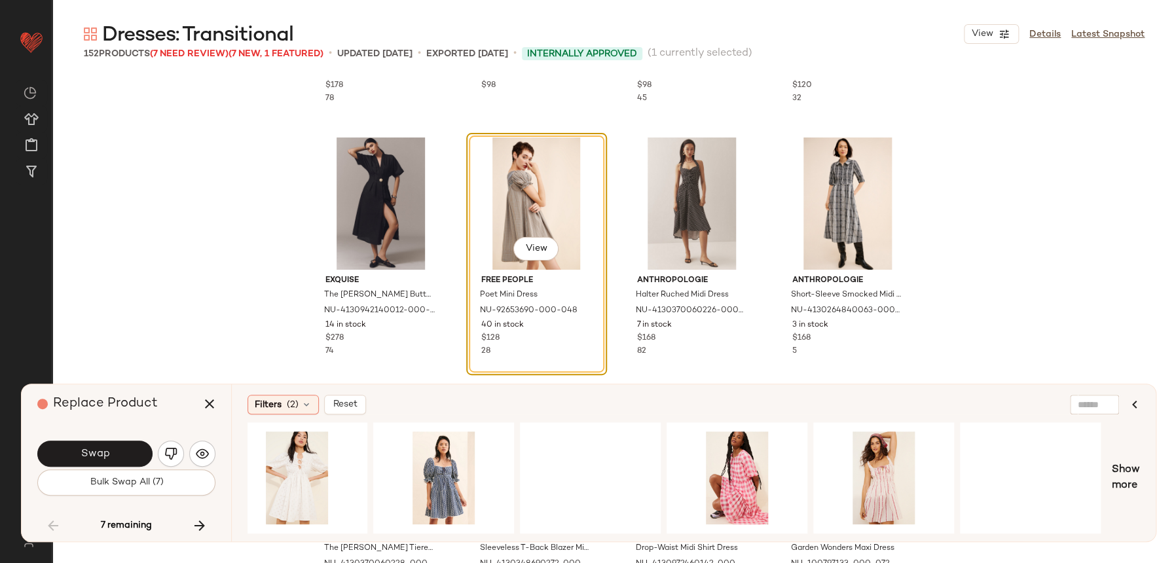
scroll to position [0, 1333]
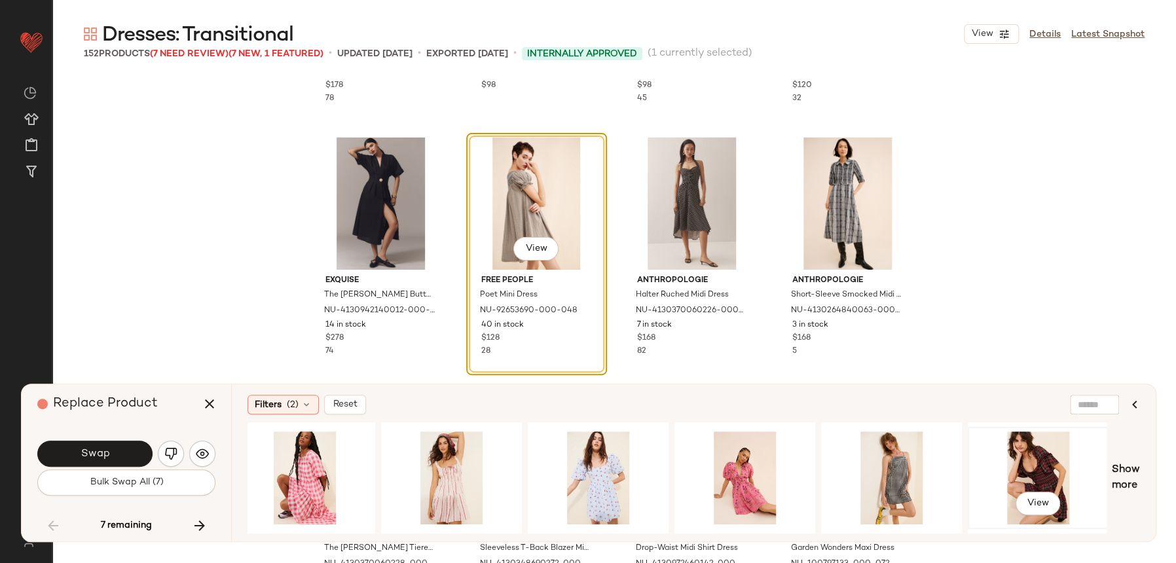
click at [1057, 456] on div "View" at bounding box center [1038, 477] width 132 height 93
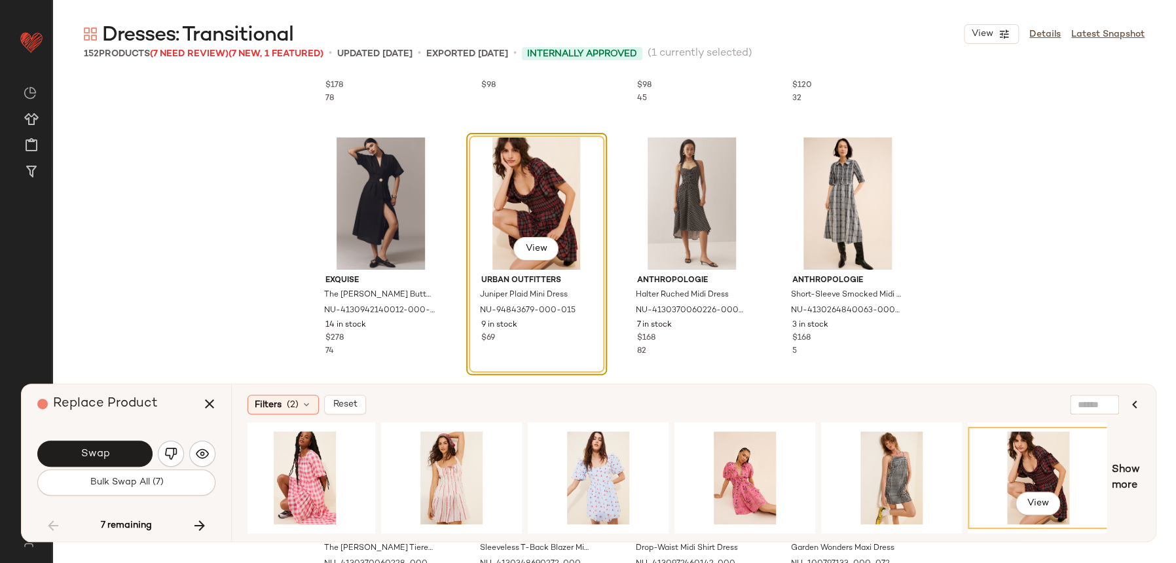
click at [97, 431] on div "Swap Bulk Swap All (7)" at bounding box center [126, 466] width 178 height 71
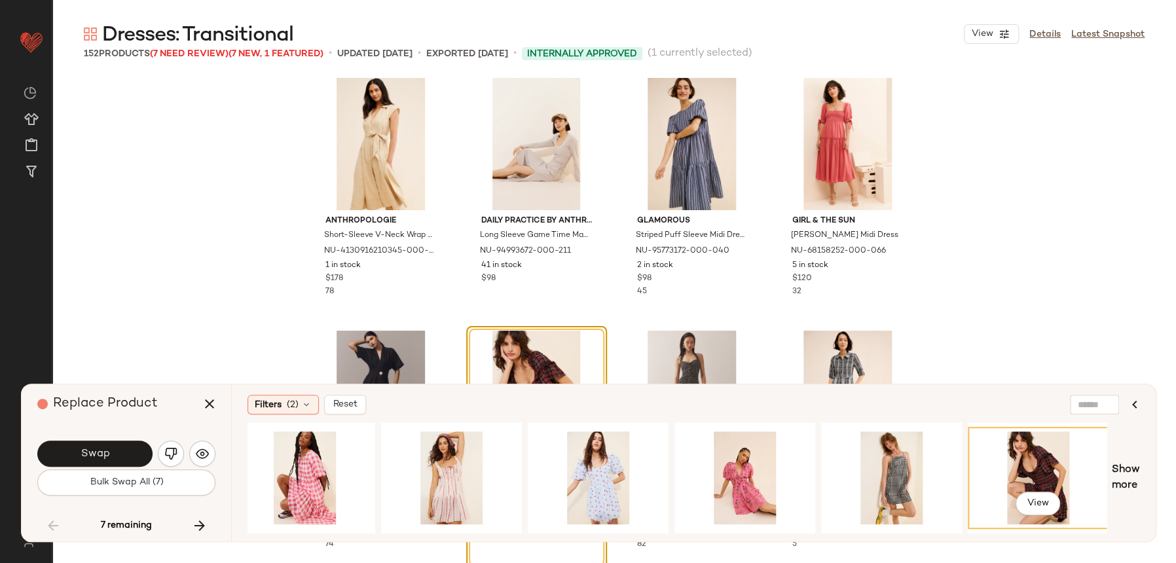
click at [128, 456] on button "Swap" at bounding box center [94, 454] width 115 height 26
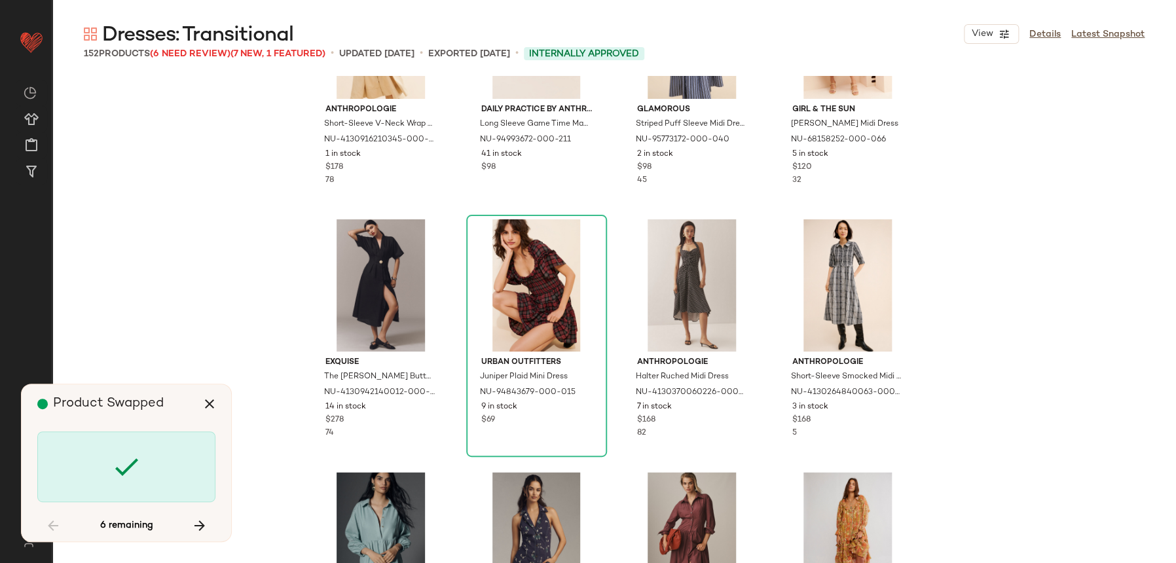
scroll to position [6203, 0]
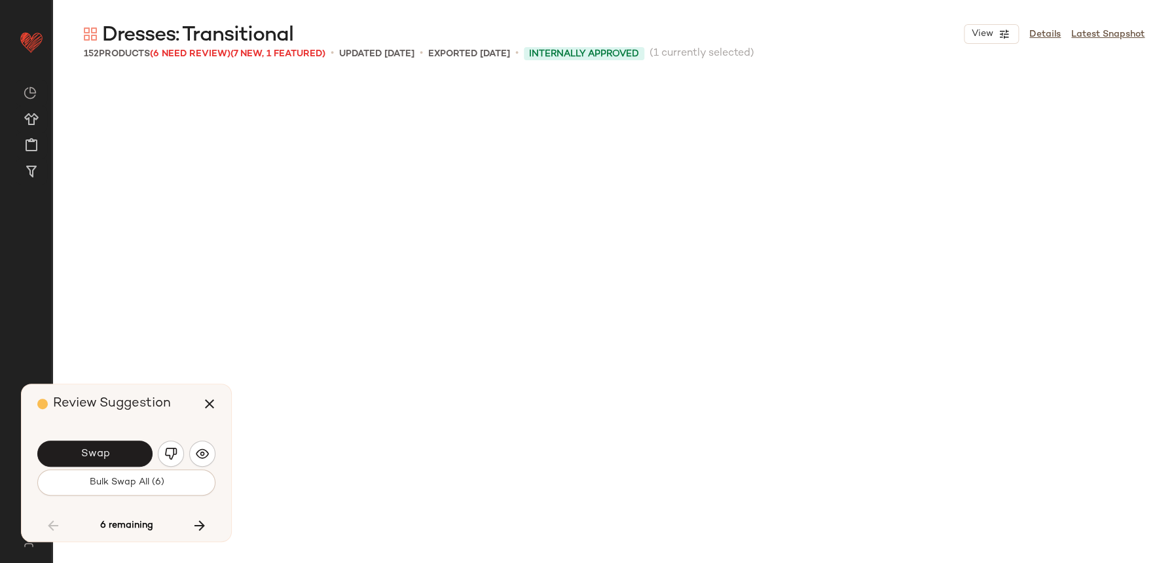
scroll to position [6823, 0]
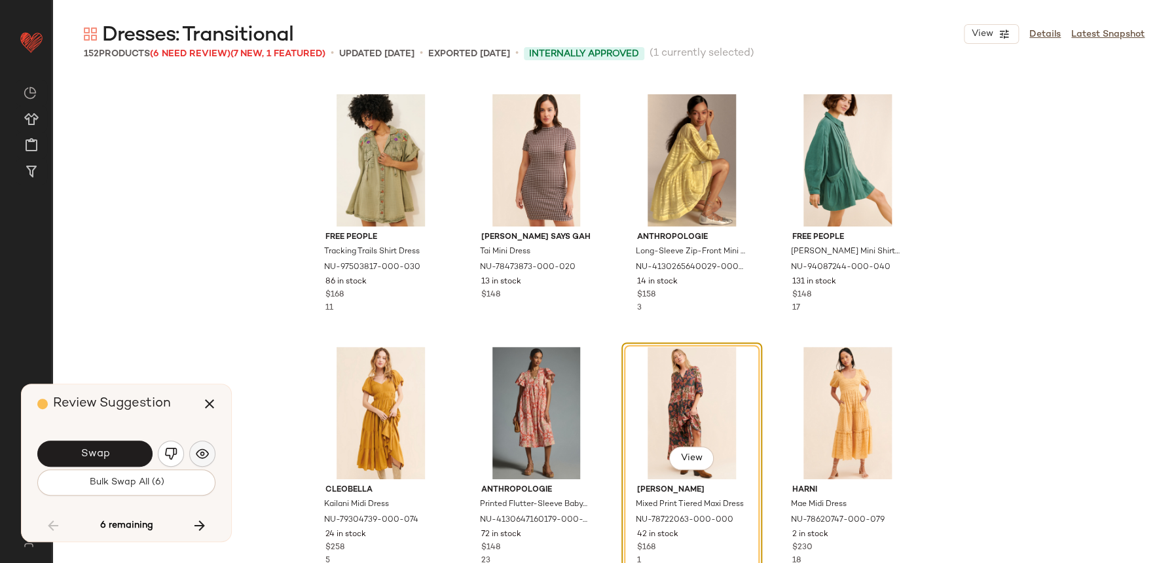
click at [210, 452] on button "button" at bounding box center [202, 454] width 26 height 26
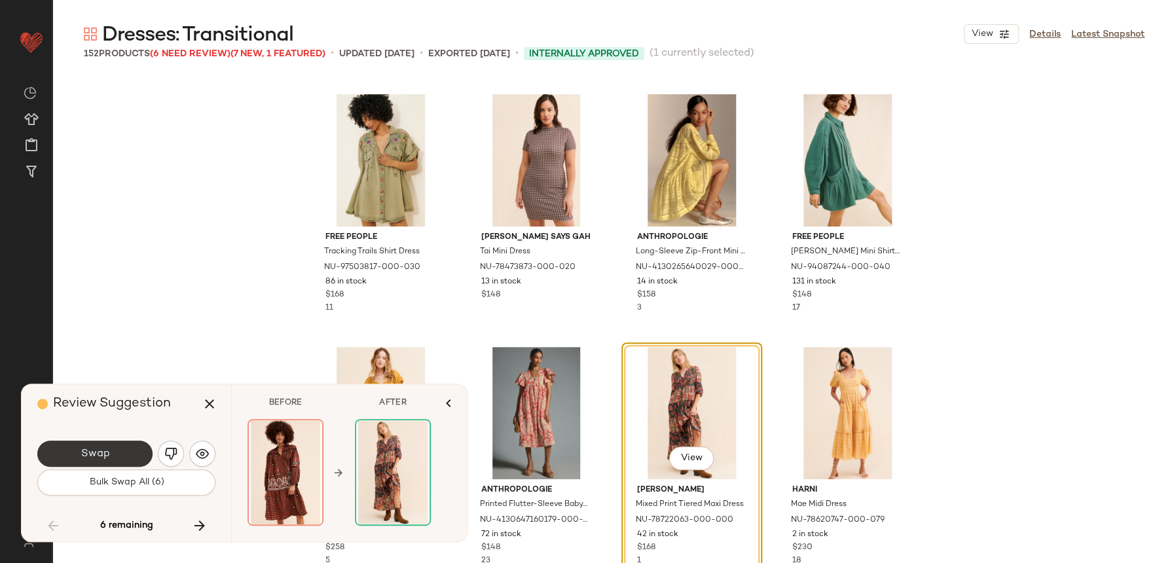
click at [126, 463] on button "Swap" at bounding box center [94, 454] width 115 height 26
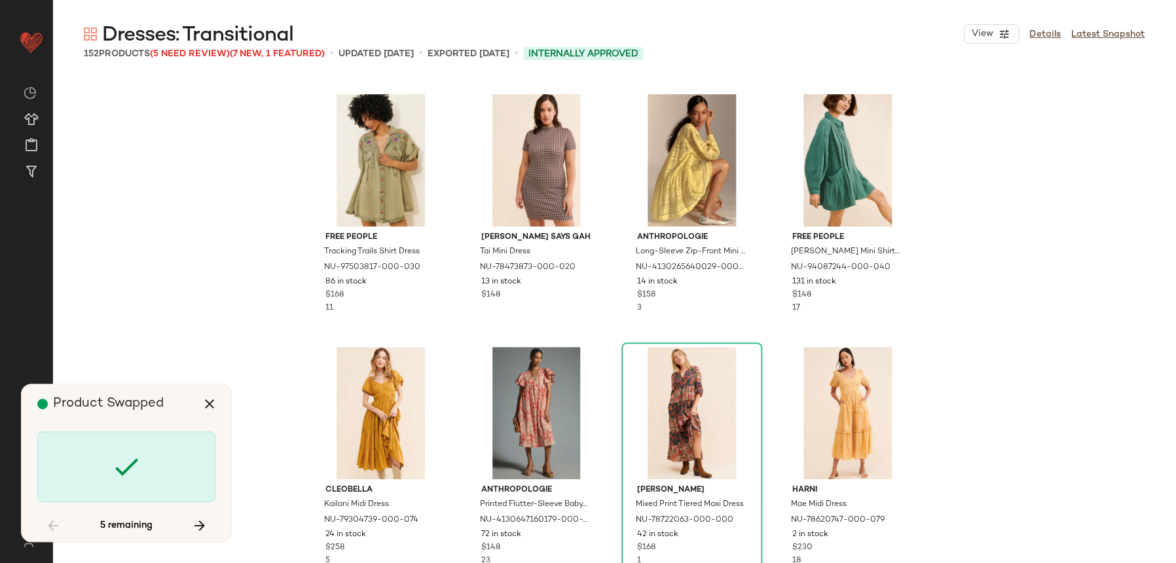
scroll to position [7076, 0]
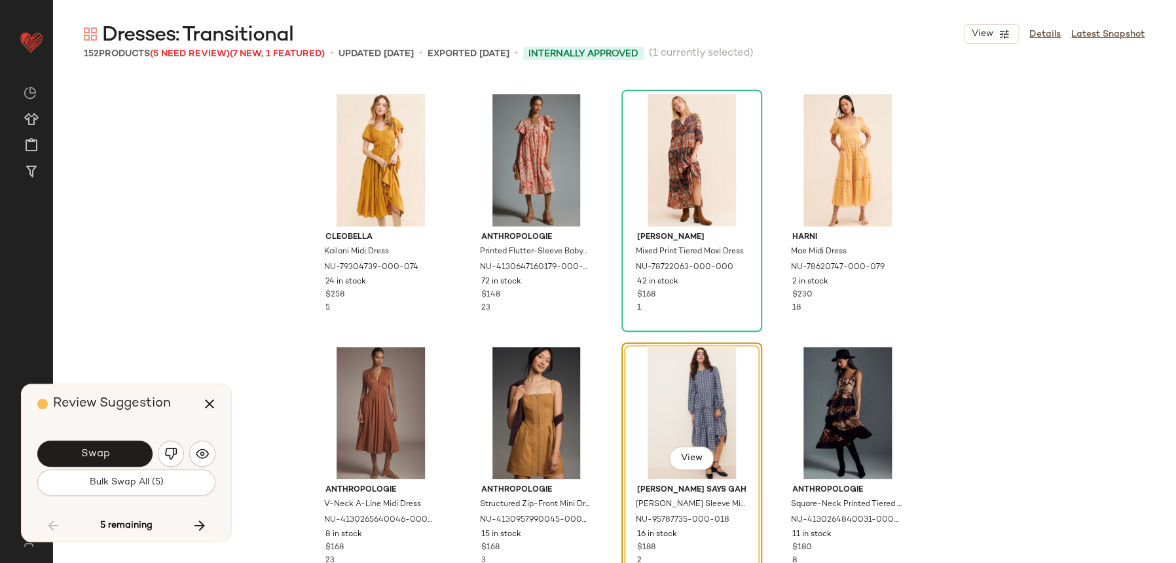
click at [217, 457] on div "Review Suggestion Swap Bulk Swap All (5) 5 remaining" at bounding box center [127, 462] width 210 height 157
click at [197, 444] on button "button" at bounding box center [202, 454] width 26 height 26
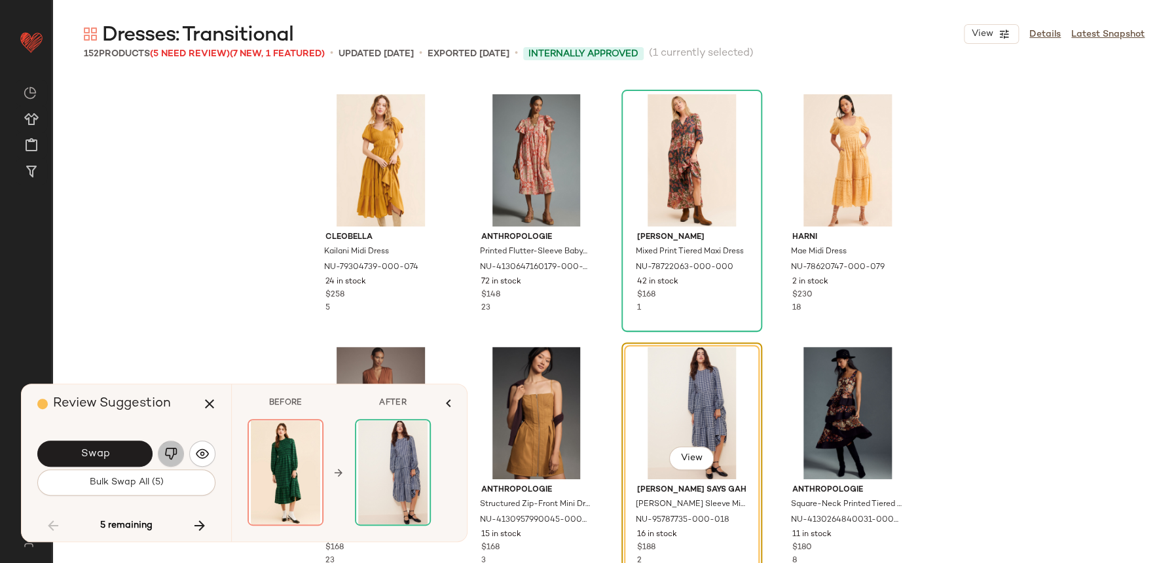
click at [170, 460] on button "button" at bounding box center [171, 454] width 26 height 26
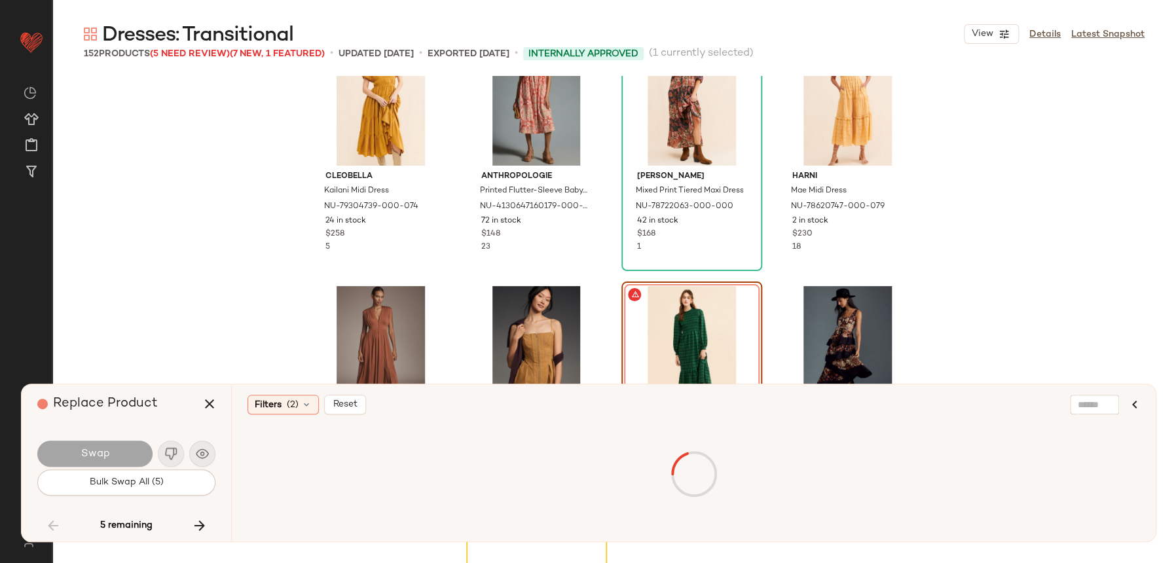
scroll to position [7172, 0]
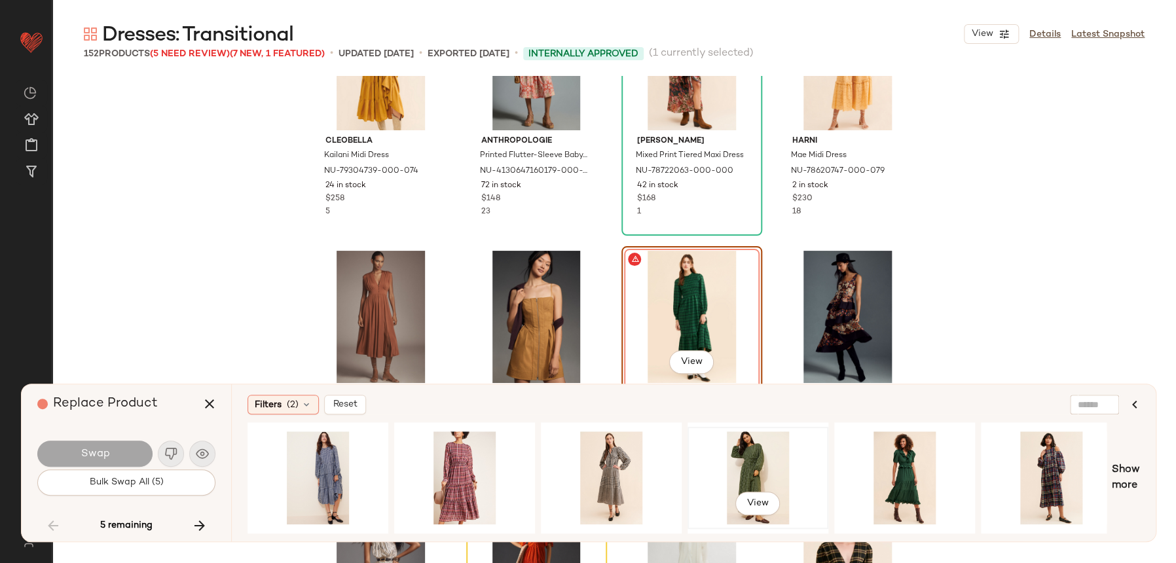
click at [762, 463] on div "View" at bounding box center [758, 477] width 132 height 93
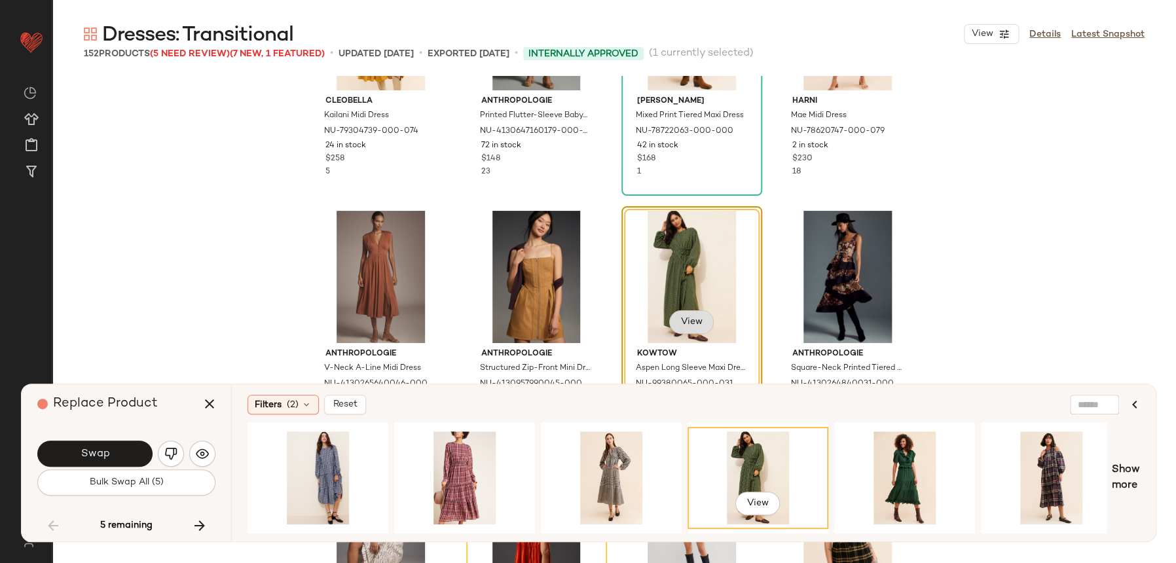
scroll to position [7351, 0]
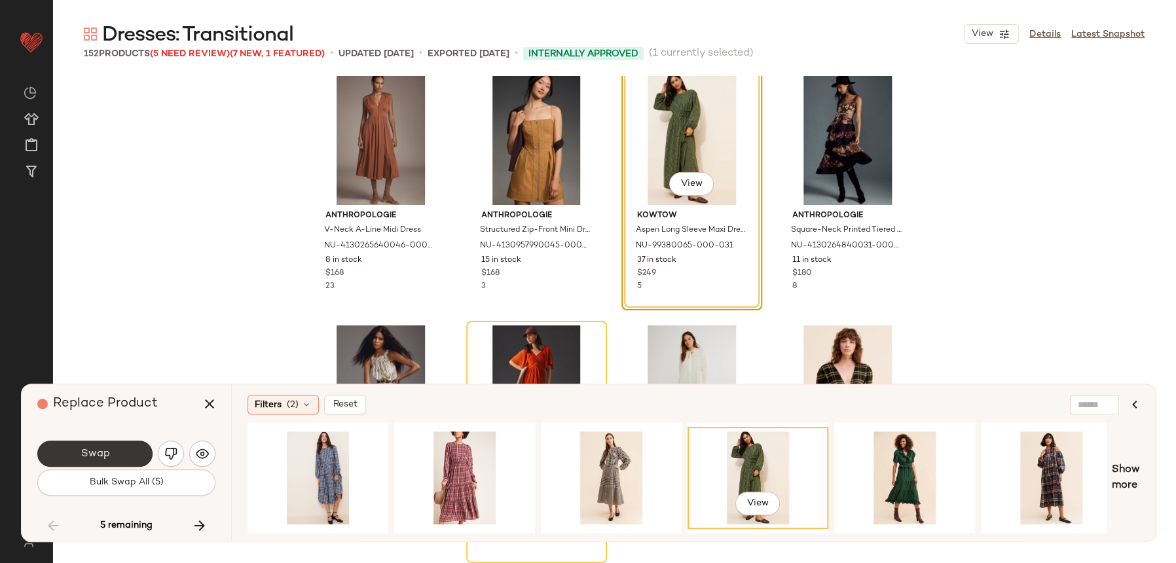
click at [113, 445] on button "Swap" at bounding box center [94, 454] width 115 height 26
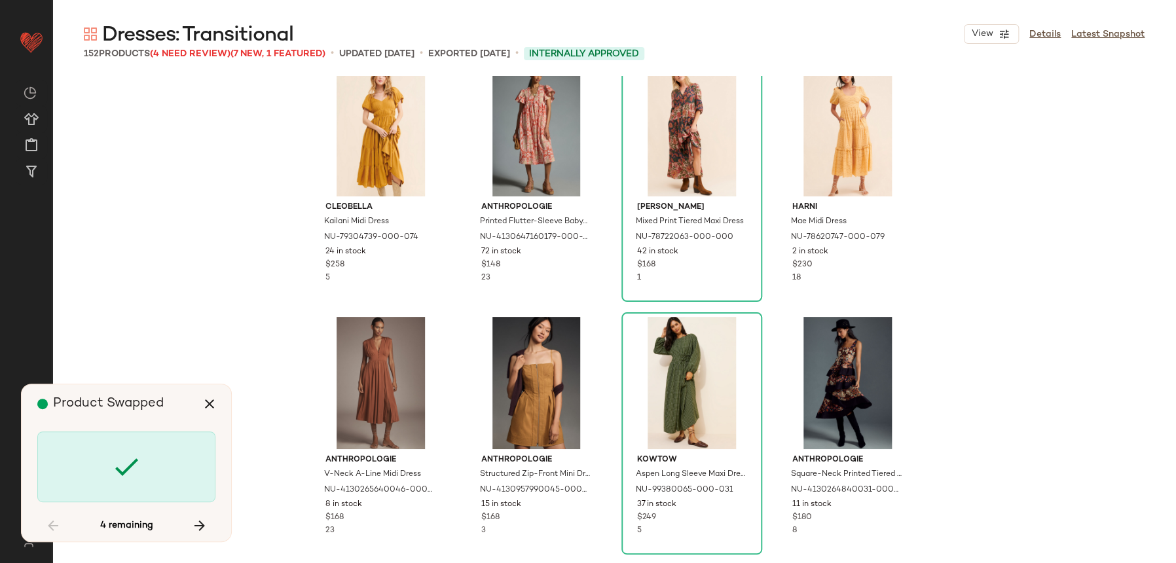
scroll to position [7104, 0]
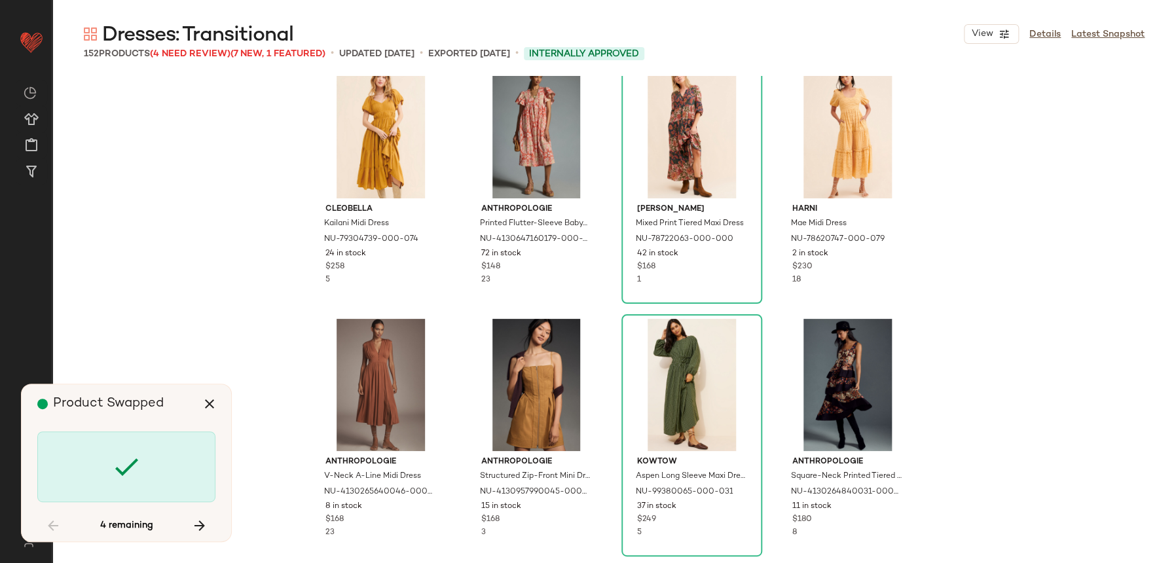
scroll to position [7330, 0]
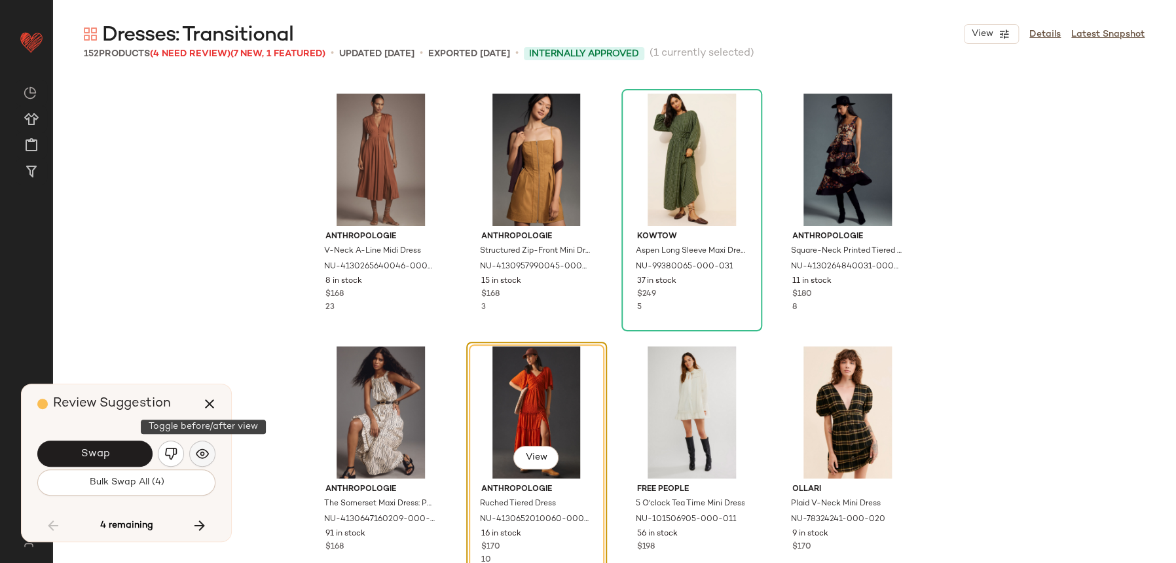
click at [210, 452] on button "button" at bounding box center [202, 454] width 26 height 26
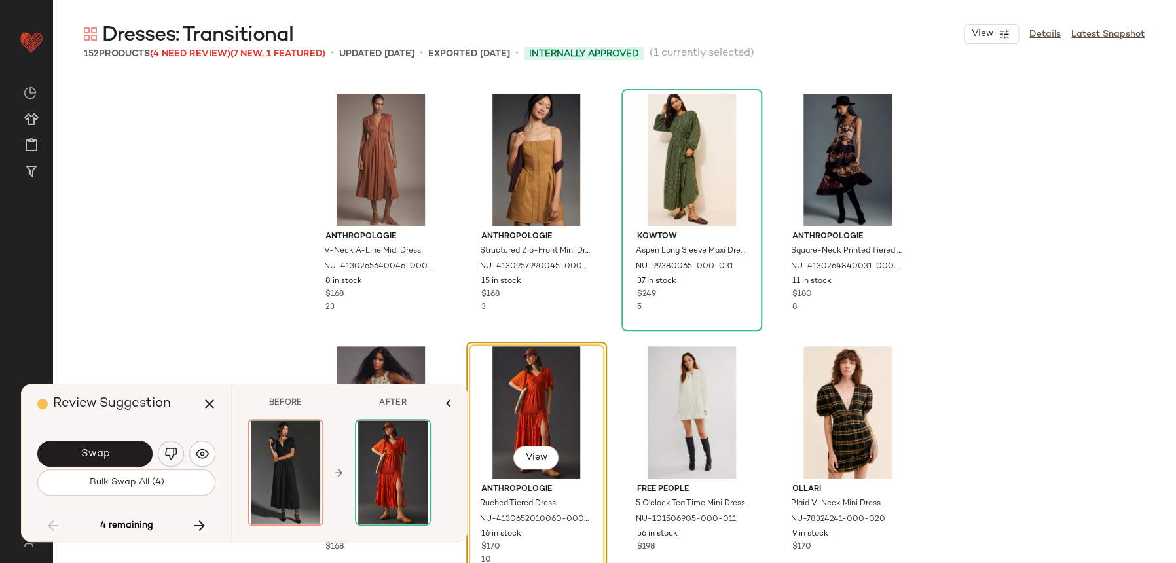
click at [167, 466] on button "button" at bounding box center [171, 454] width 26 height 26
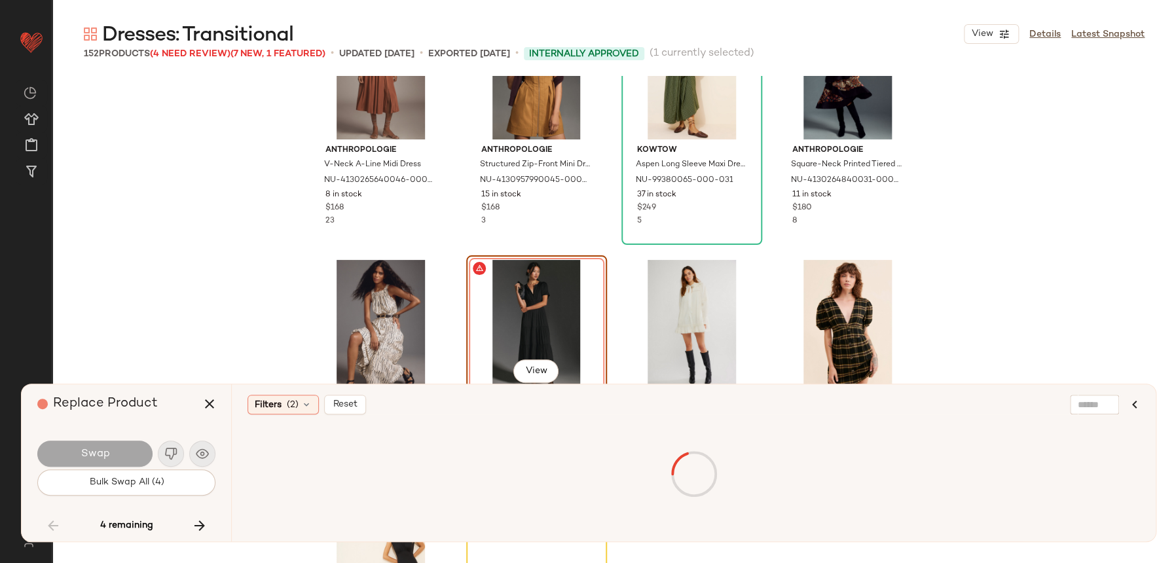
scroll to position [7428, 0]
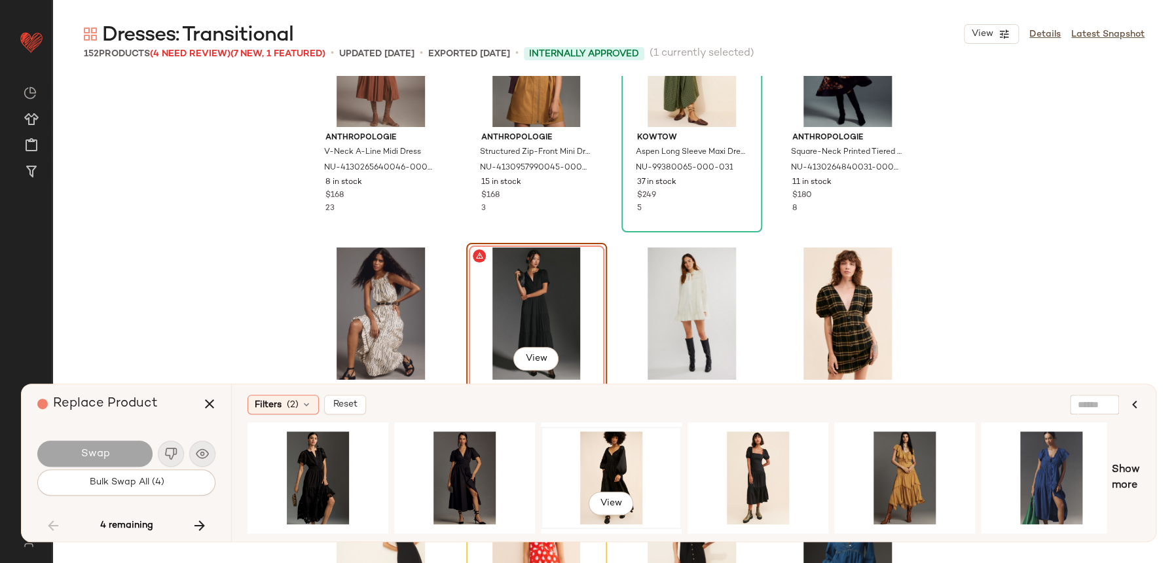
click at [599, 466] on div "View" at bounding box center [611, 477] width 132 height 93
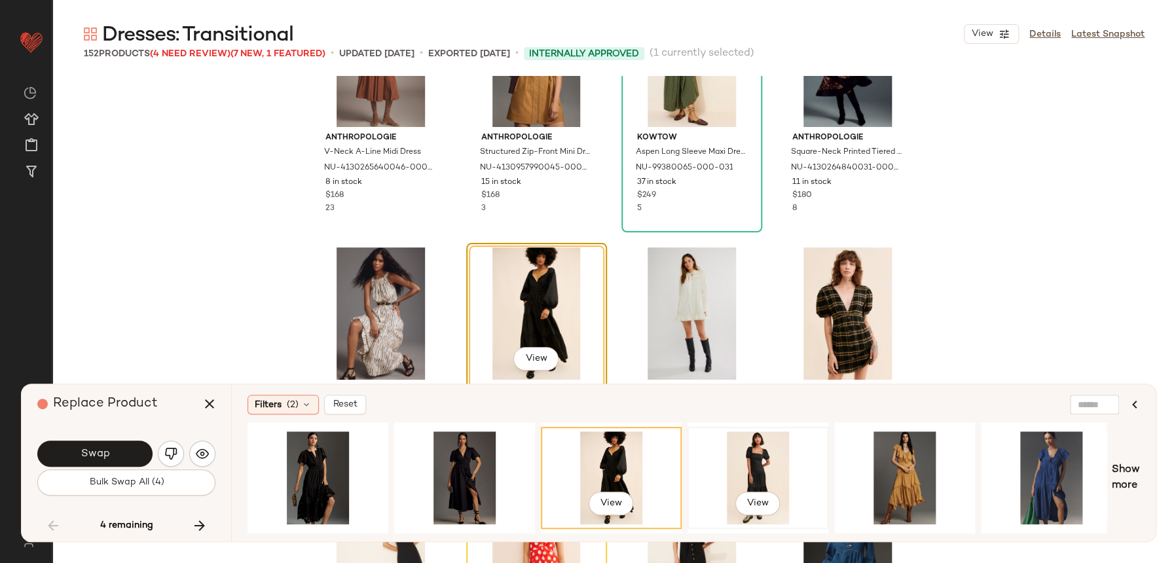
click at [731, 464] on div "View" at bounding box center [758, 477] width 132 height 93
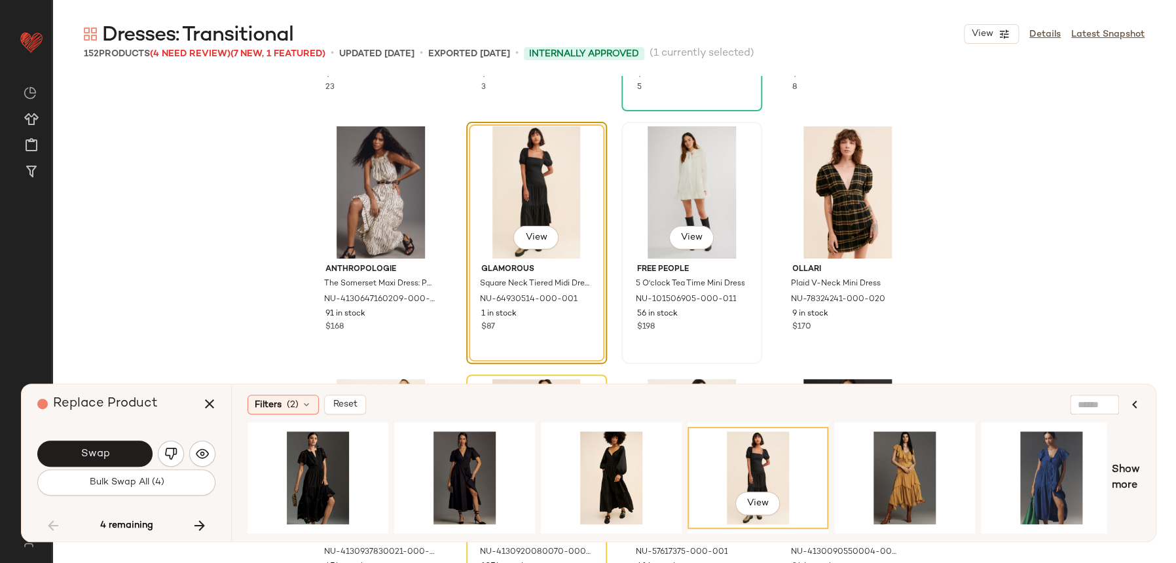
scroll to position [7557, 0]
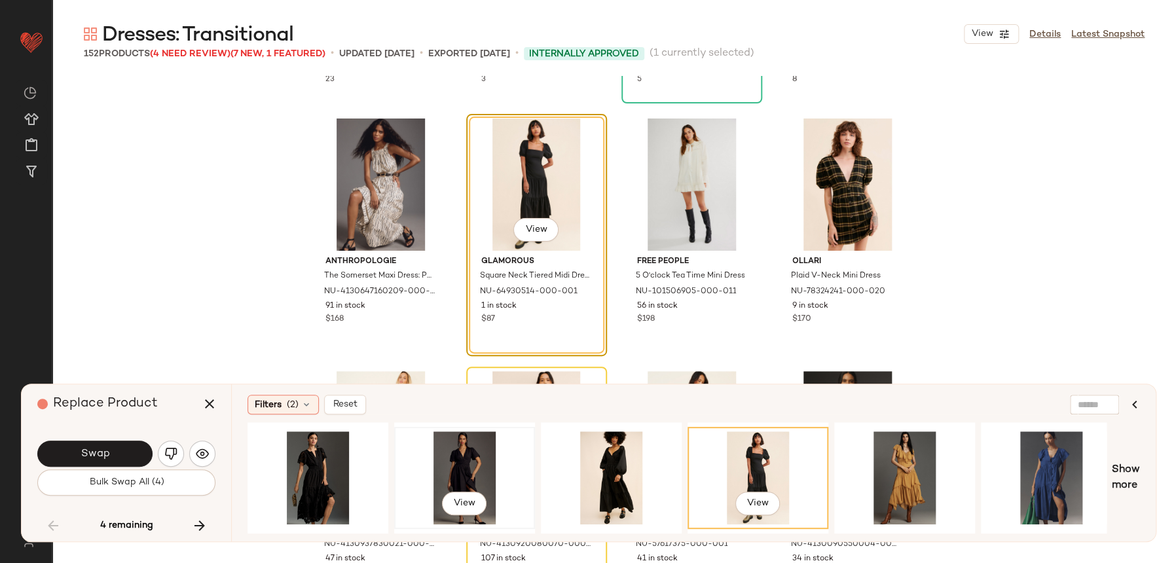
click at [411, 471] on div "View" at bounding box center [465, 477] width 132 height 93
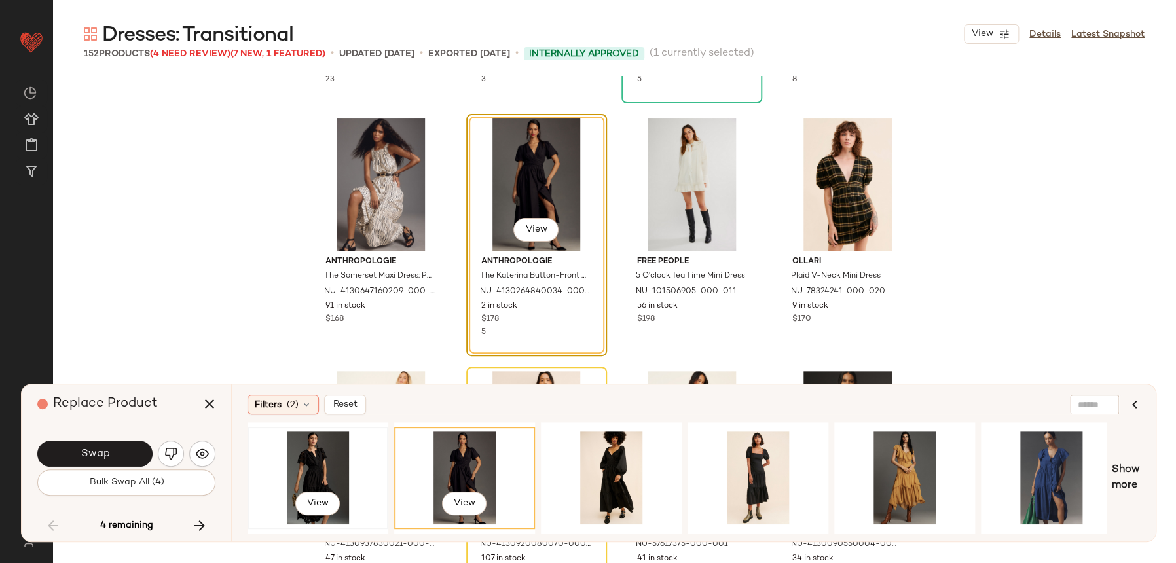
click at [301, 447] on div "View" at bounding box center [318, 477] width 132 height 93
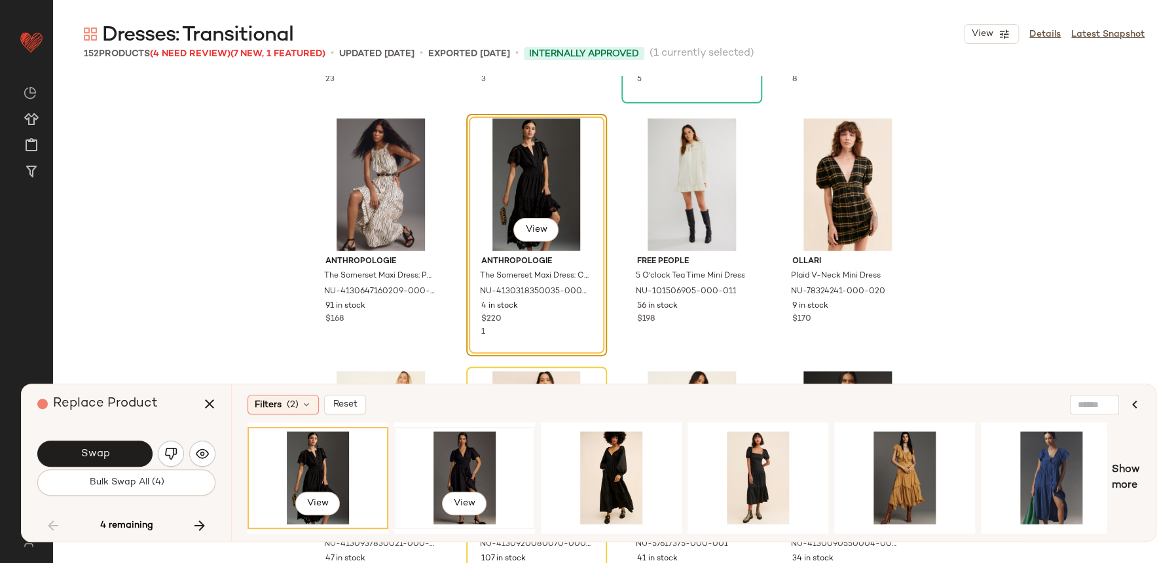
click at [439, 447] on div "View" at bounding box center [465, 477] width 132 height 93
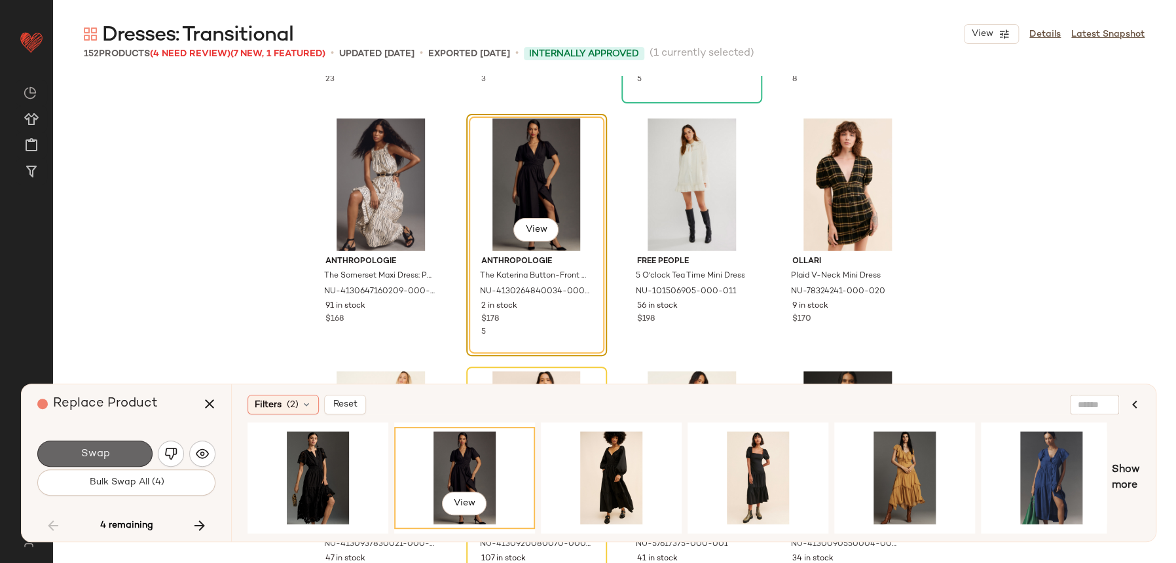
click at [95, 457] on span "Swap" at bounding box center [94, 454] width 29 height 12
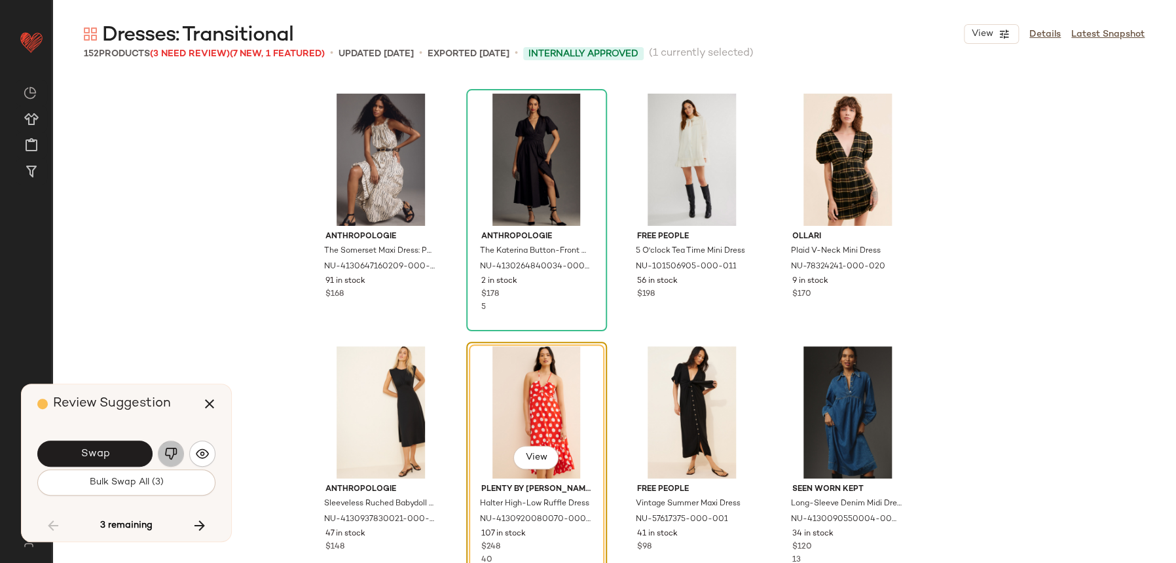
click at [168, 460] on img "button" at bounding box center [170, 453] width 13 height 13
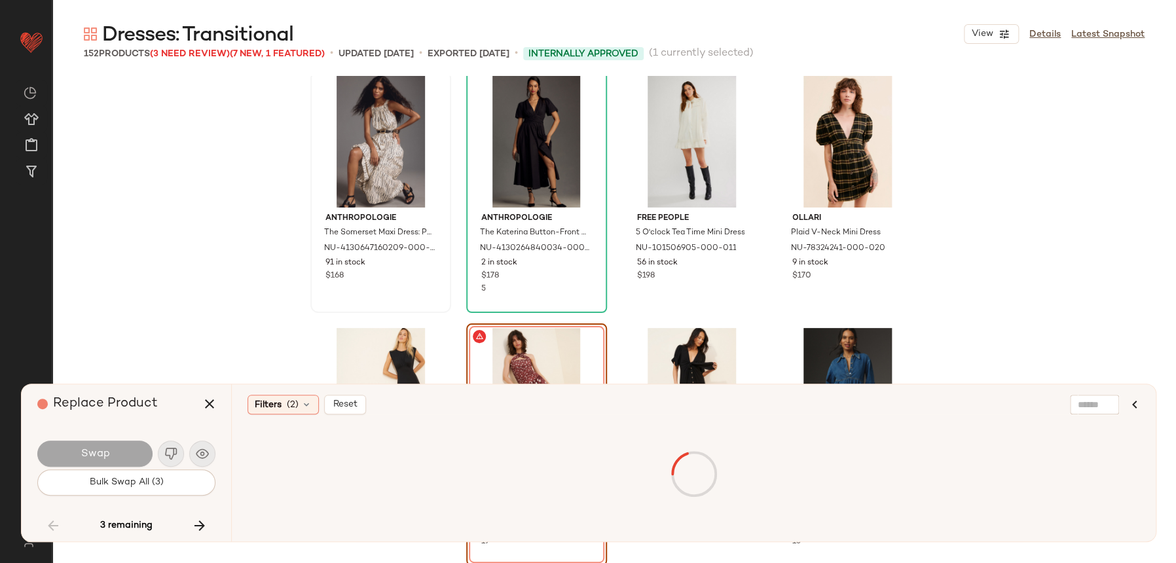
scroll to position [7605, 0]
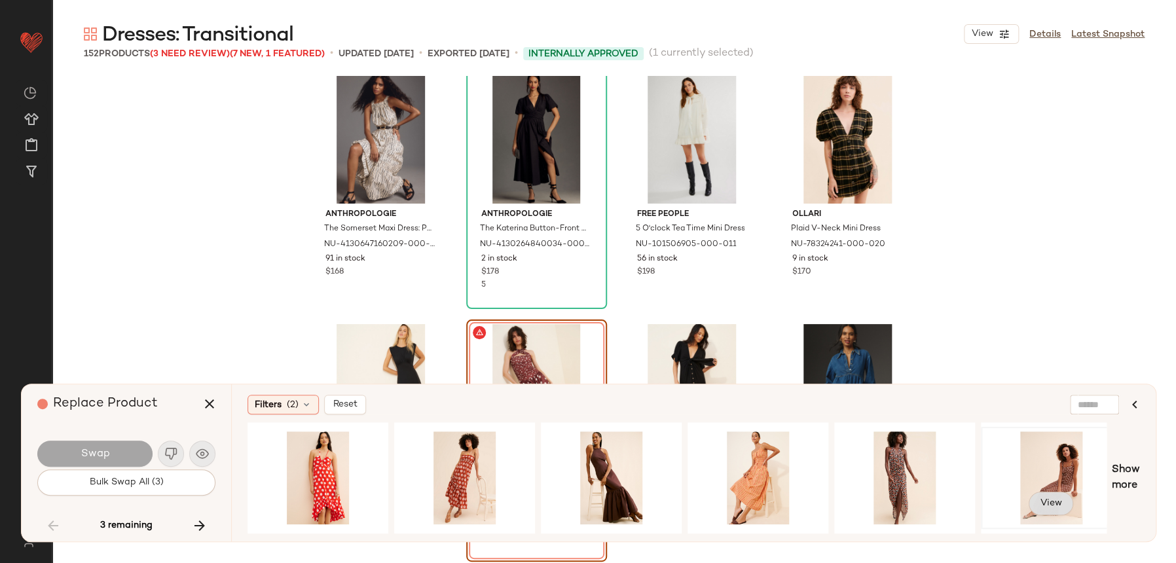
click at [1046, 492] on button "View" at bounding box center [1051, 504] width 45 height 24
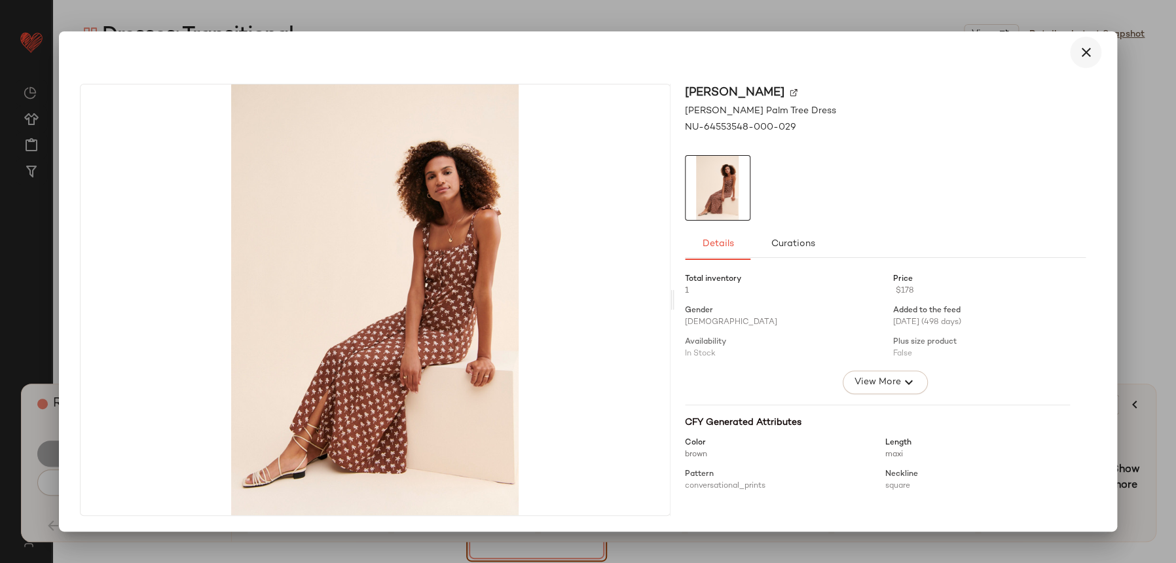
click at [1084, 46] on icon "button" at bounding box center [1086, 53] width 16 height 16
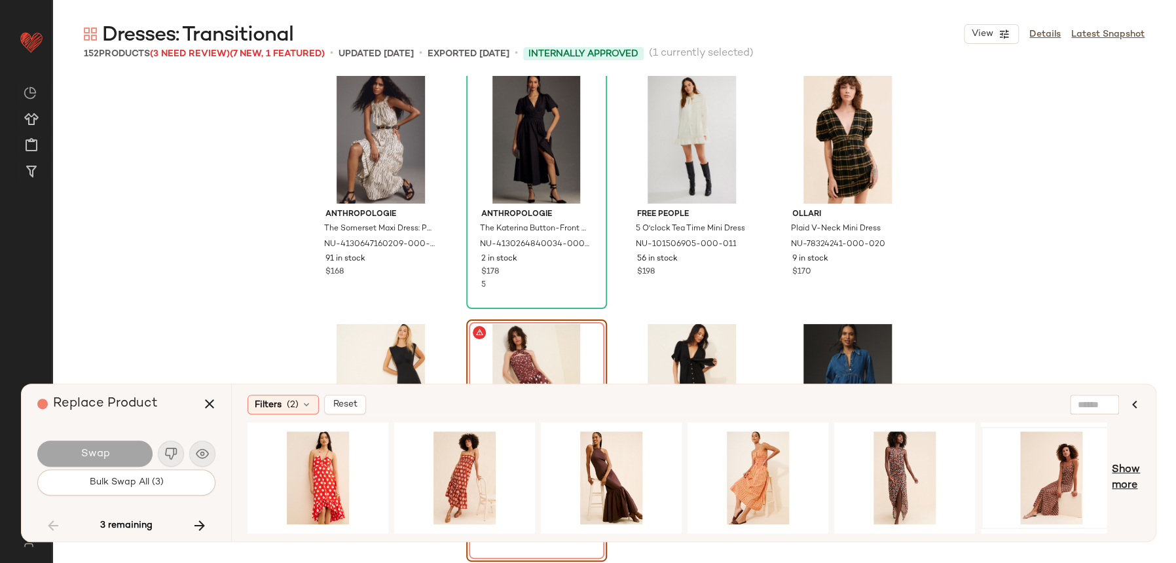
click at [1131, 488] on span "Show more" at bounding box center [1126, 477] width 28 height 31
click at [1128, 483] on span "Show more" at bounding box center [1126, 477] width 28 height 31
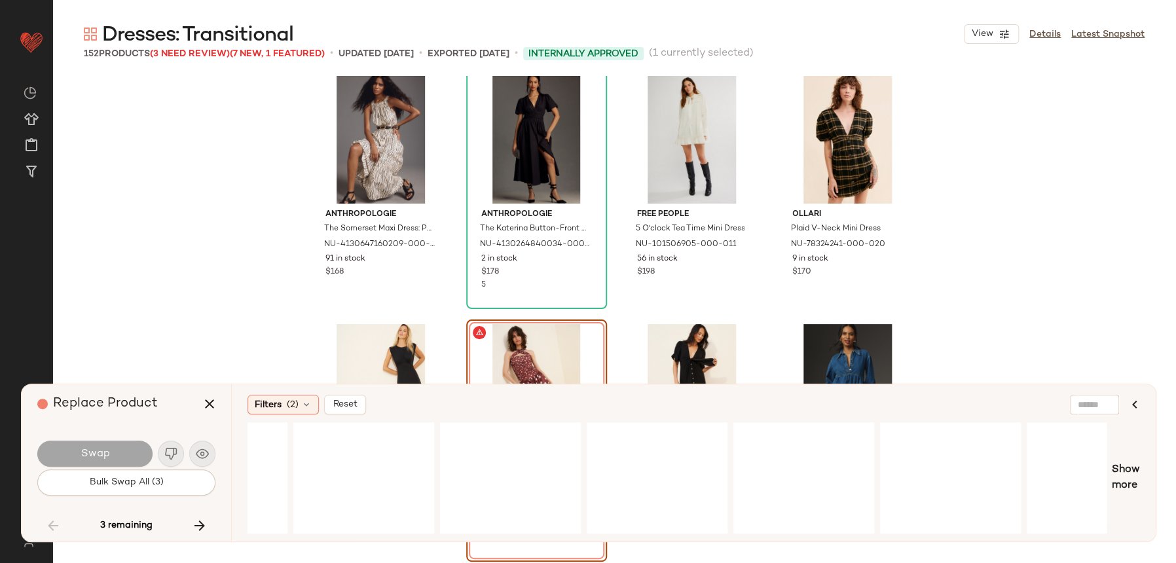
scroll to position [0, 4204]
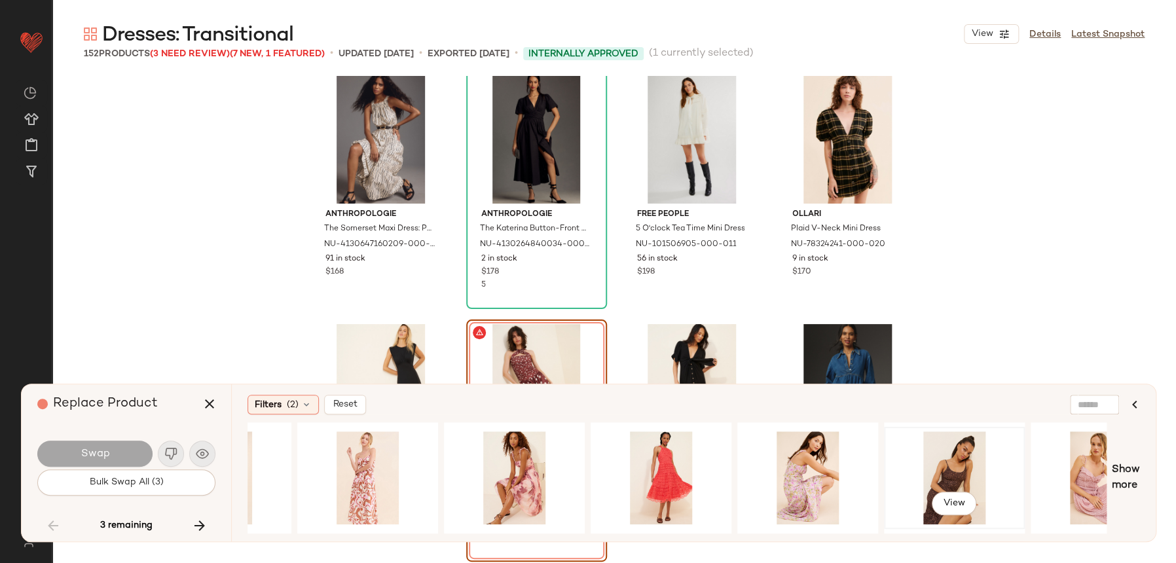
click at [984, 473] on div "View" at bounding box center [955, 477] width 132 height 93
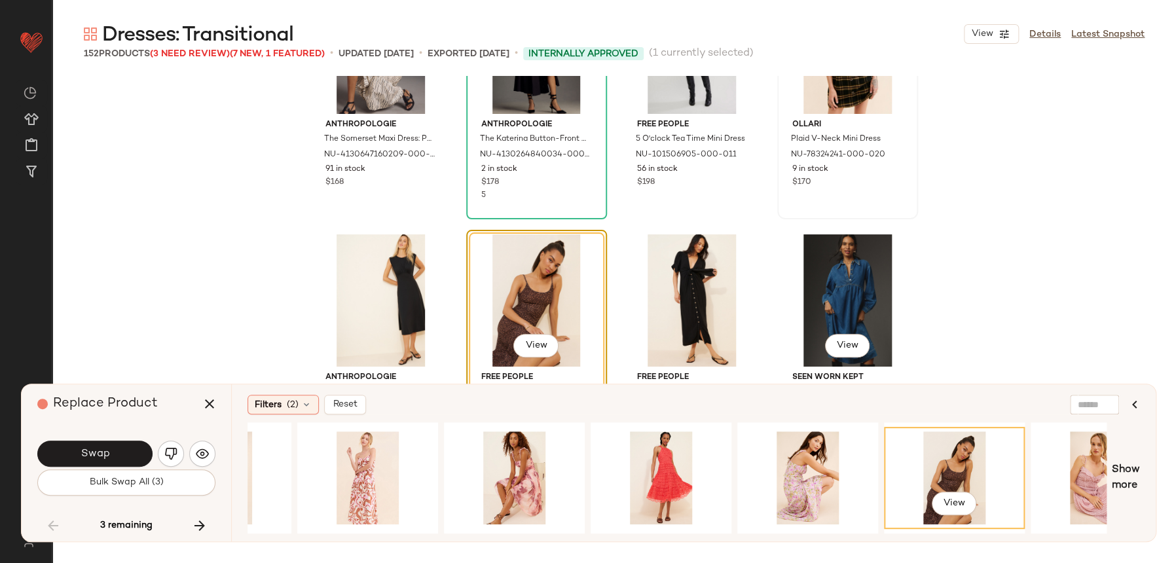
scroll to position [7754, 0]
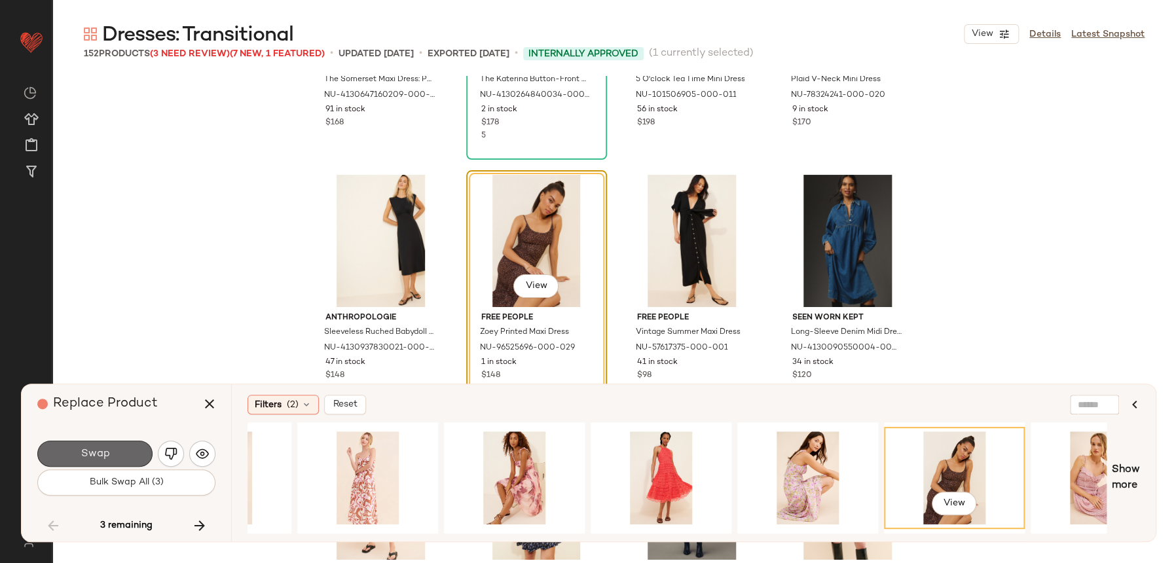
click at [82, 456] on span "Swap" at bounding box center [94, 454] width 29 height 12
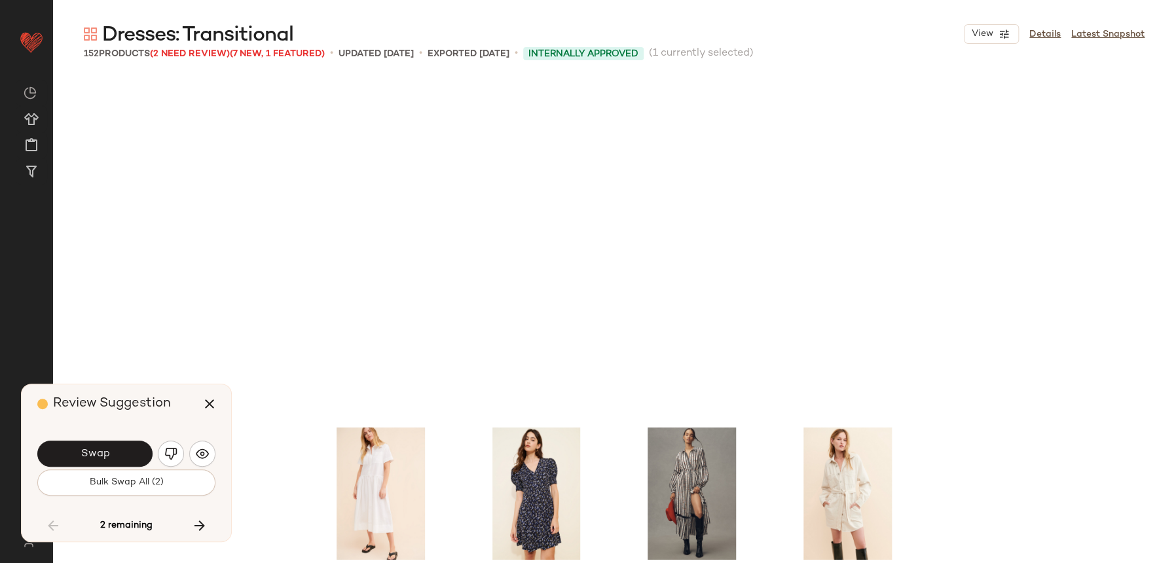
scroll to position [8087, 0]
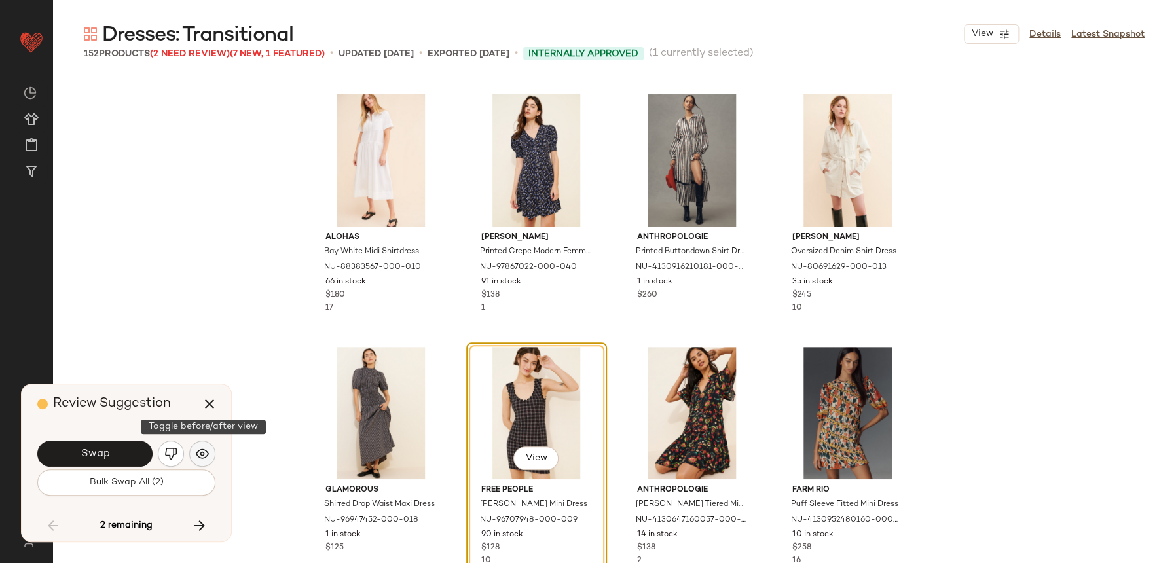
click at [211, 452] on button "button" at bounding box center [202, 454] width 26 height 26
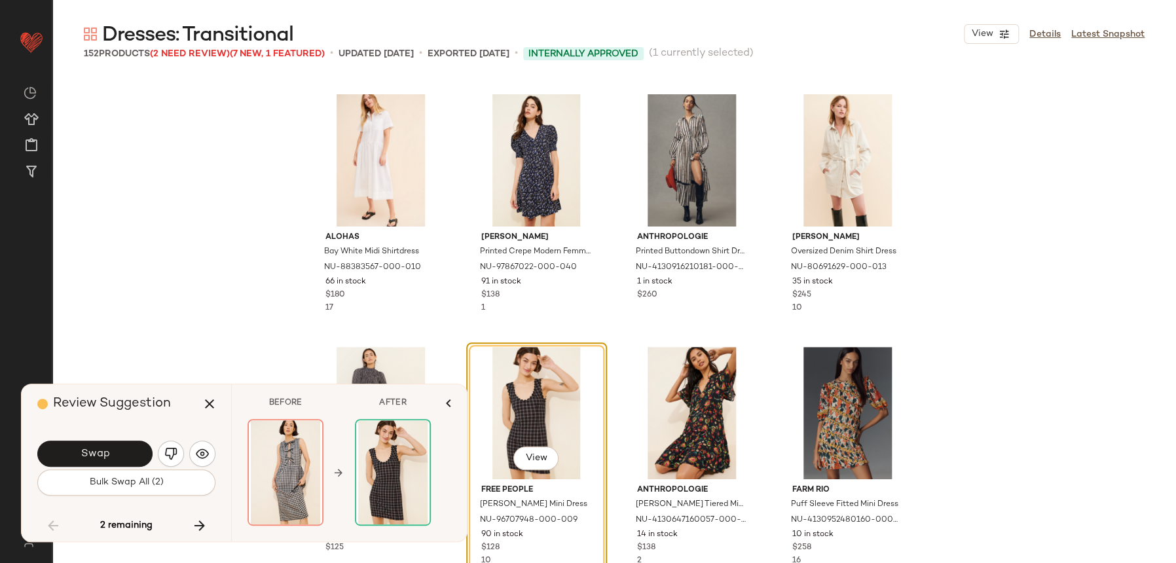
click at [185, 455] on div "Swap" at bounding box center [126, 453] width 178 height 31
click at [170, 456] on img "button" at bounding box center [170, 453] width 13 height 13
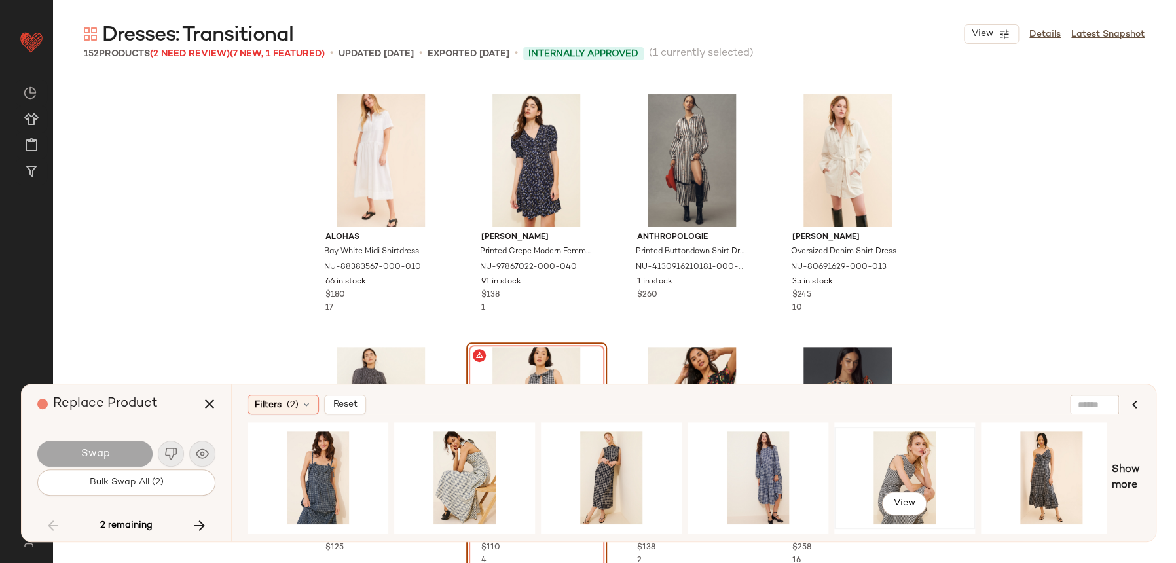
click at [883, 460] on div "View" at bounding box center [905, 477] width 132 height 93
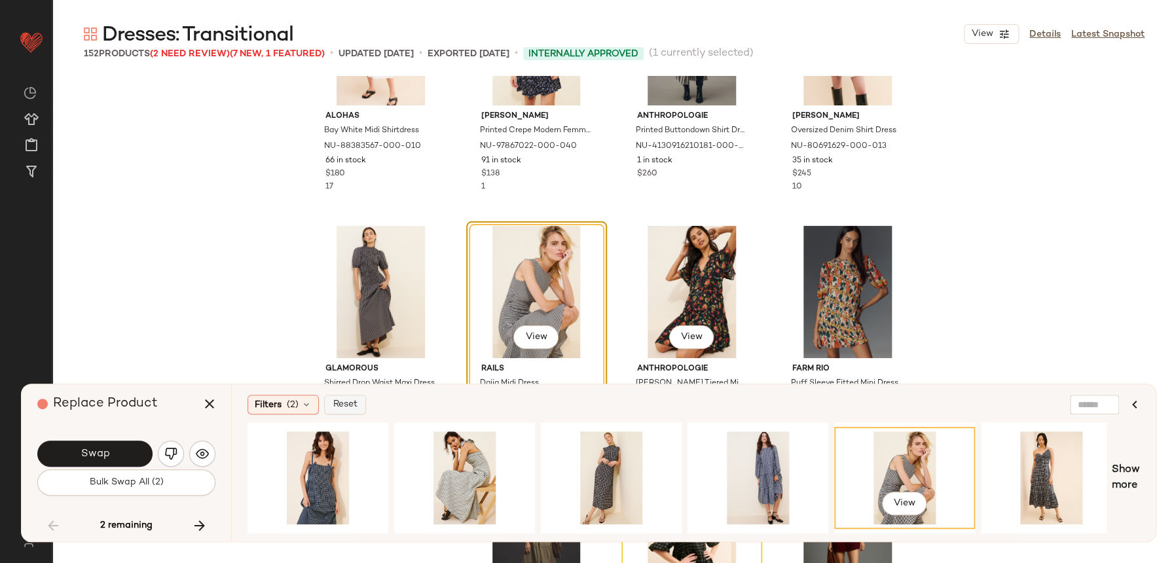
scroll to position [8223, 0]
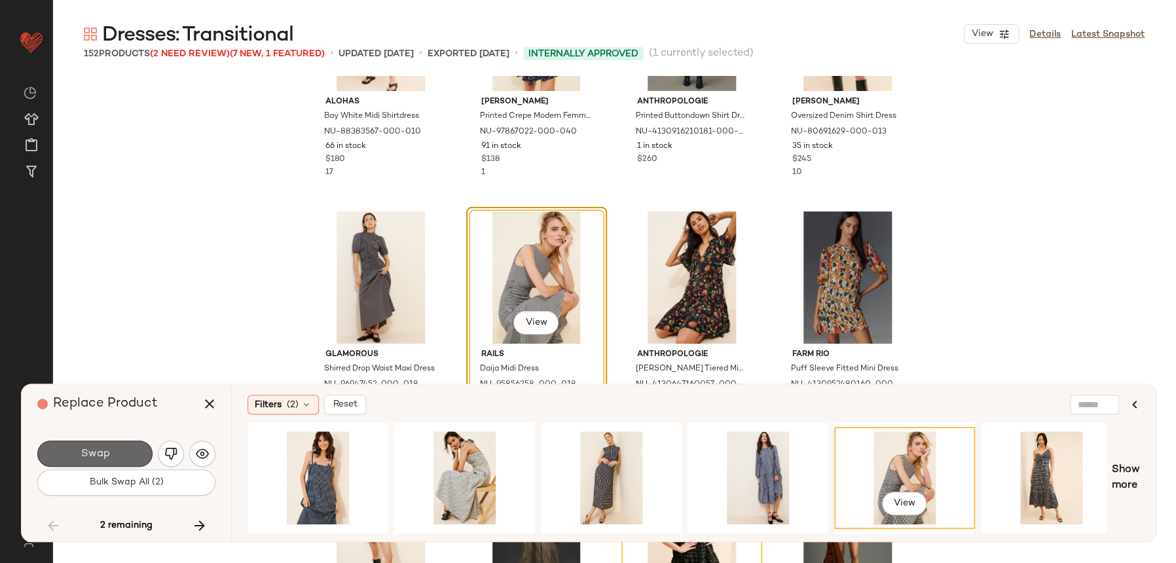
click at [103, 452] on span "Swap" at bounding box center [94, 454] width 29 height 12
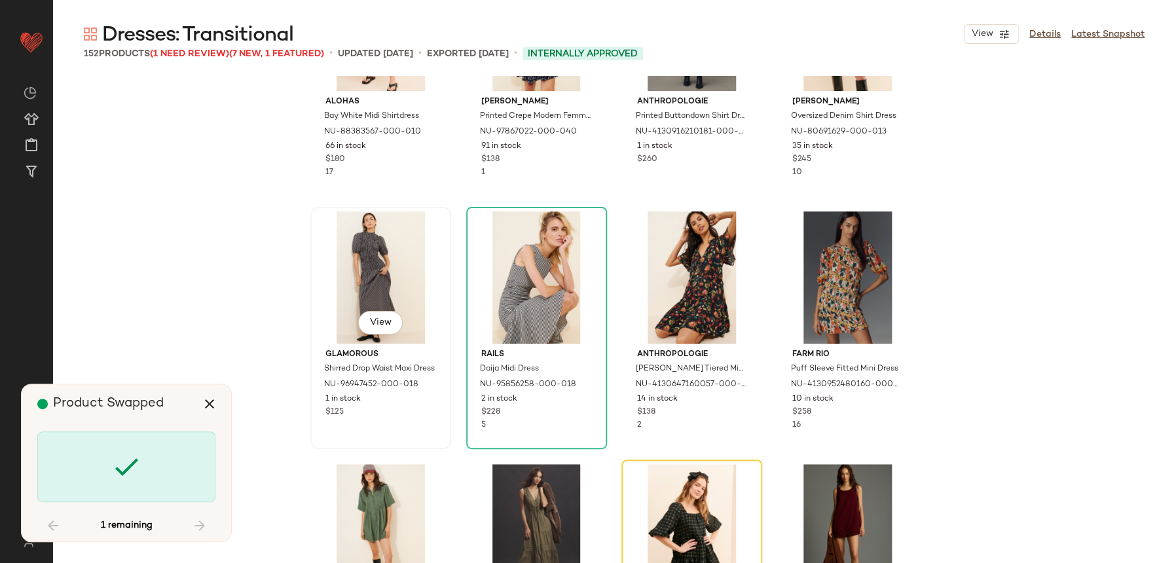
scroll to position [8341, 0]
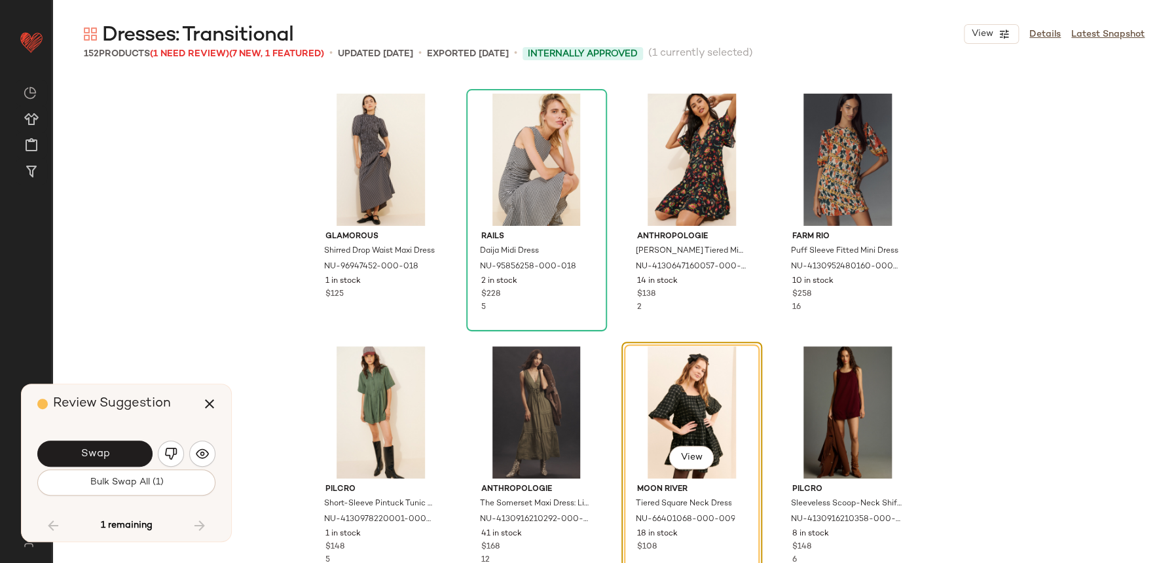
click at [216, 452] on div "Review Suggestion Swap Bulk Swap All (1) 1 remaining" at bounding box center [127, 462] width 210 height 157
click at [202, 454] on img "button" at bounding box center [202, 453] width 13 height 13
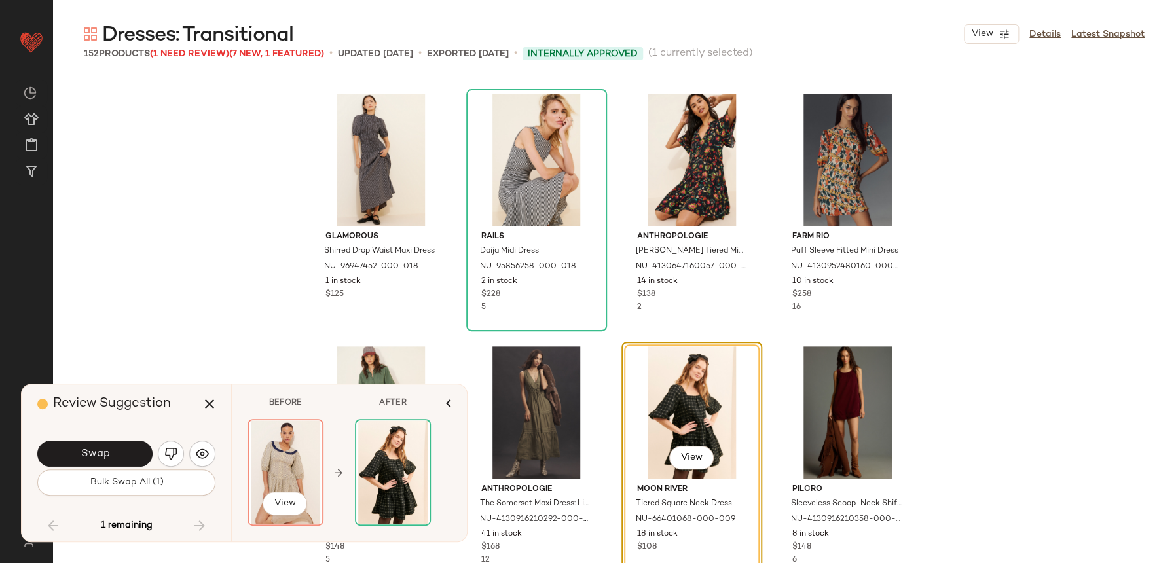
drag, startPoint x: 201, startPoint y: 463, endPoint x: 295, endPoint y: 447, distance: 95.6
click at [295, 447] on div "Review Suggestion Swap Bulk Swap All (1) 1 remaining BEFORE AFTER View View Fil…" at bounding box center [244, 463] width 447 height 158
